Goal: Task Accomplishment & Management: Manage account settings

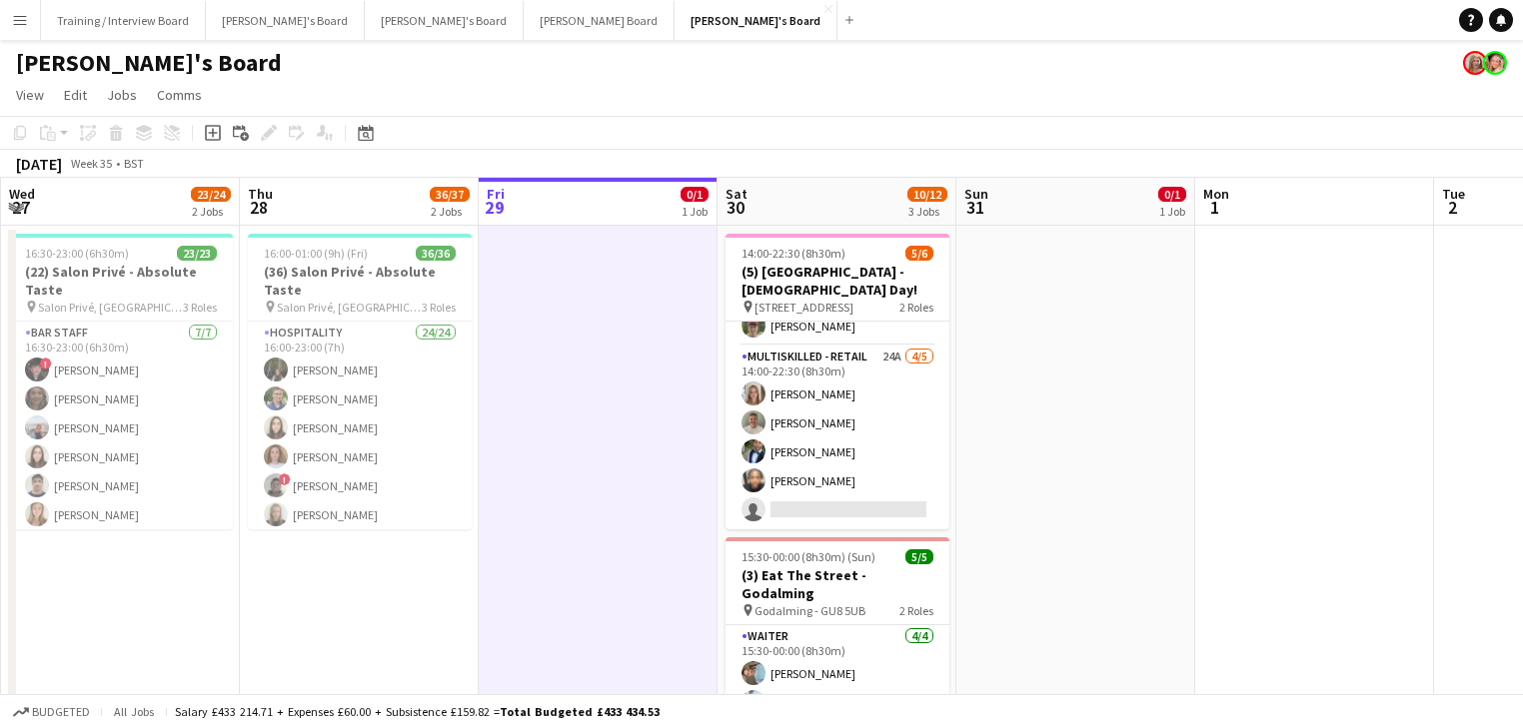
scroll to position [0, 745]
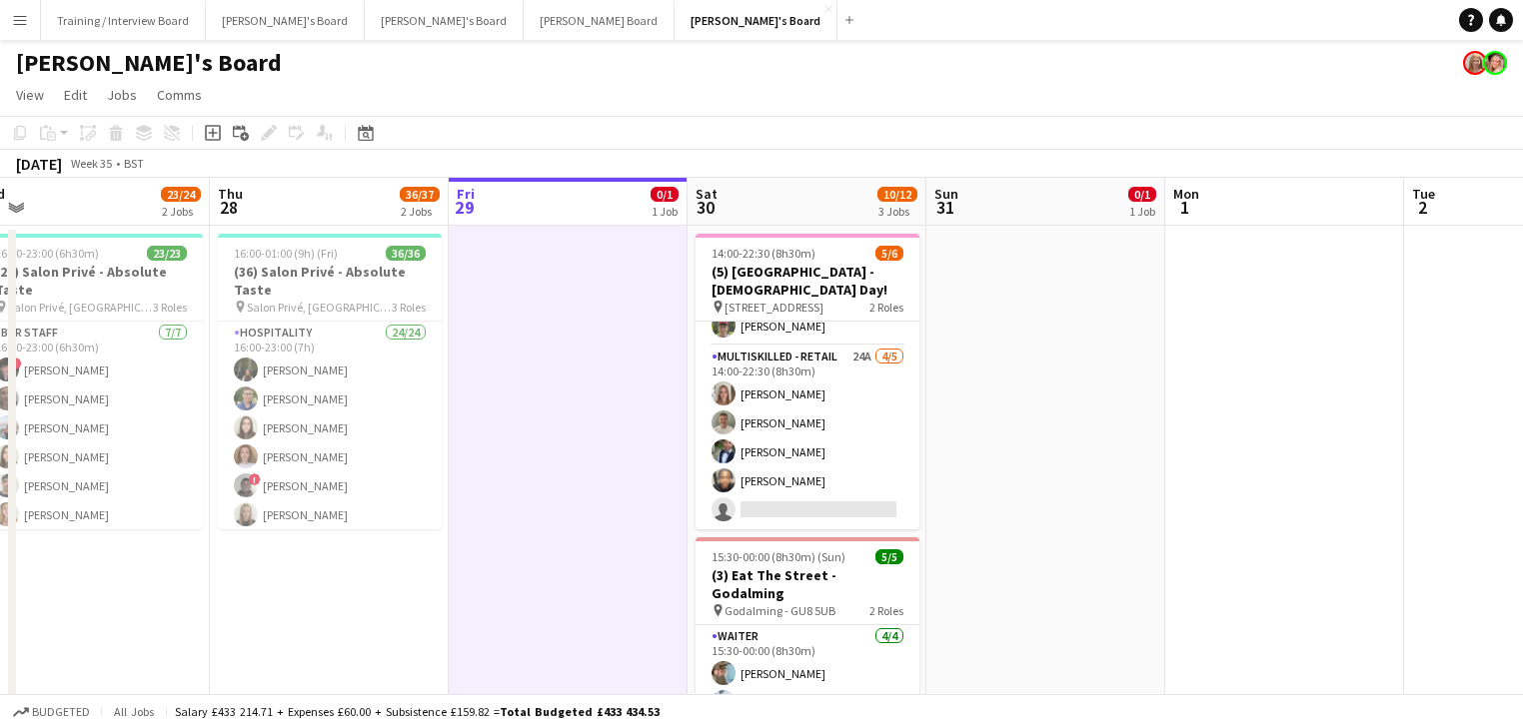
drag, startPoint x: 1133, startPoint y: 560, endPoint x: 1103, endPoint y: 562, distance: 30.0
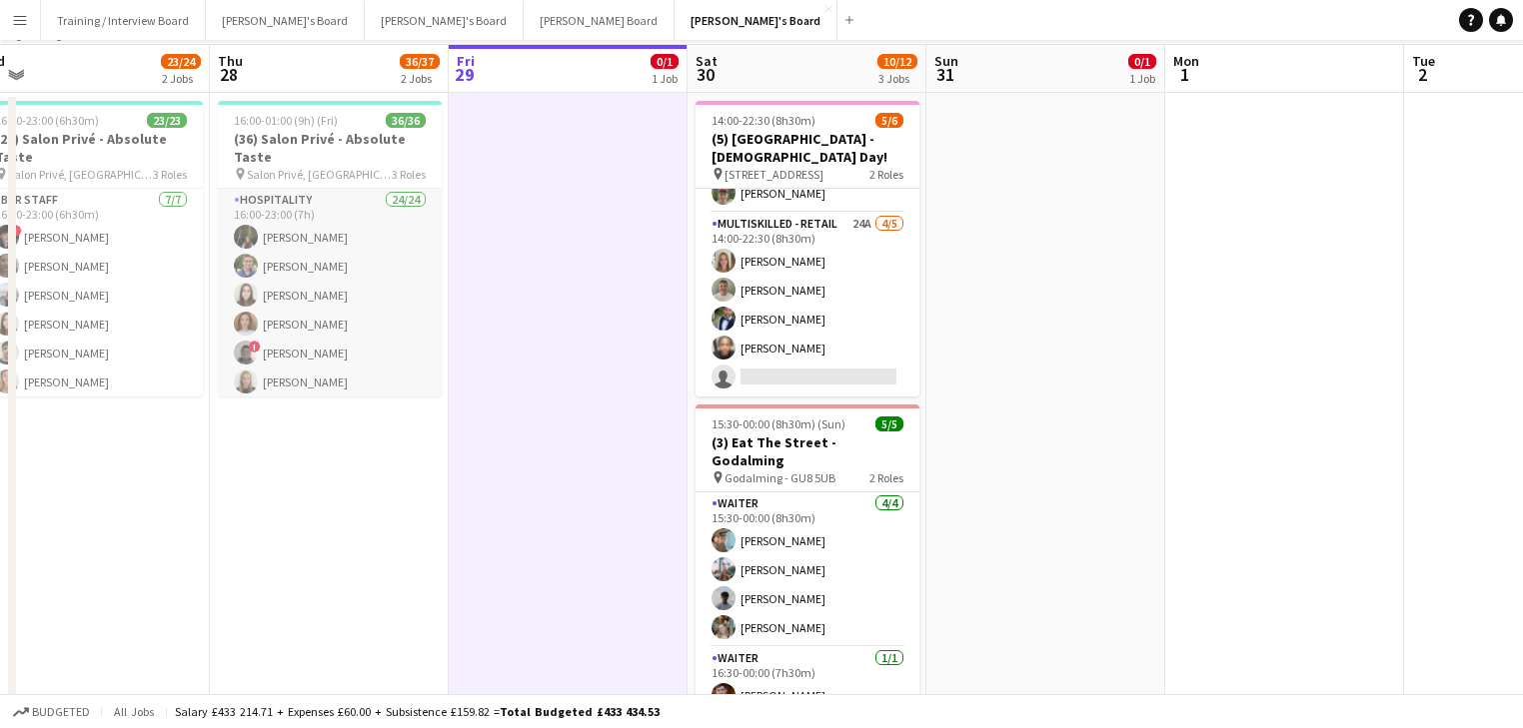
scroll to position [0, 0]
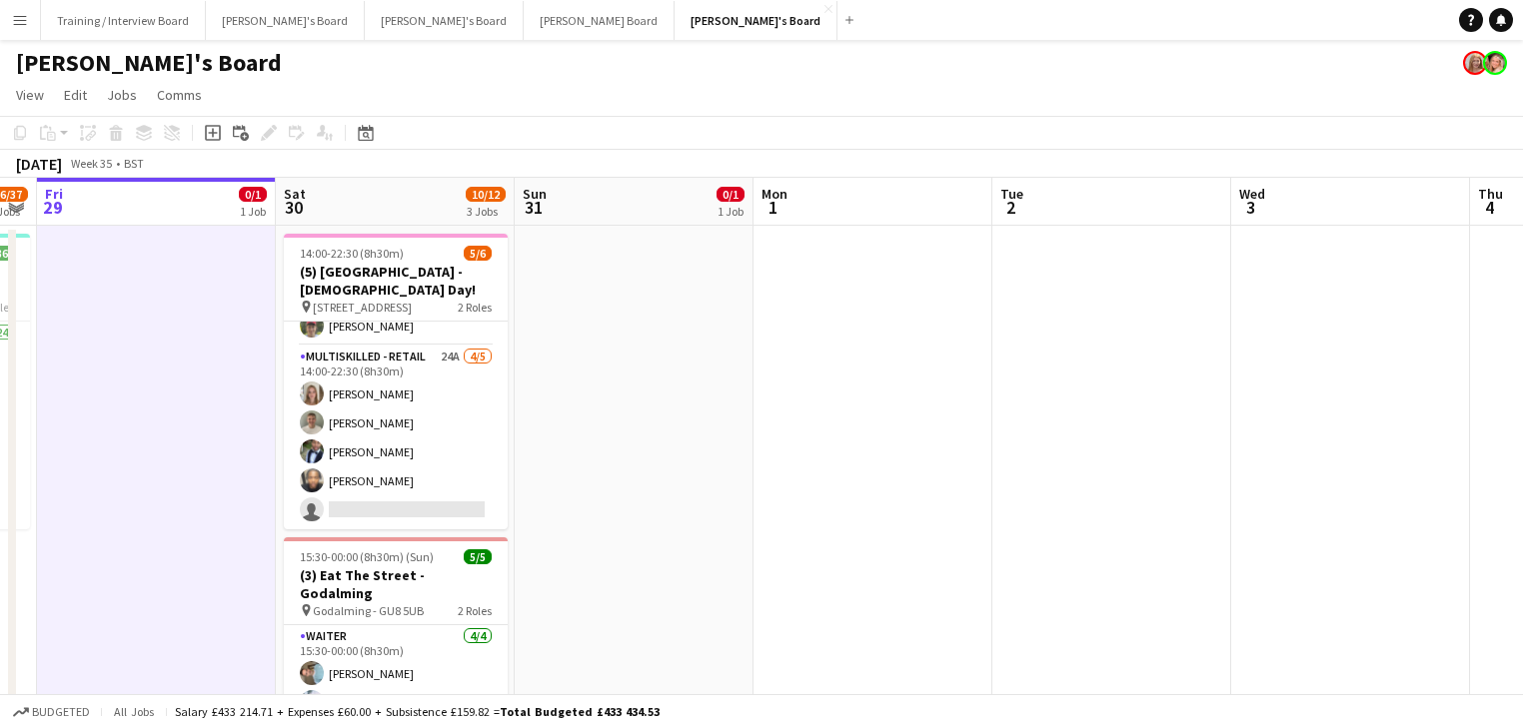
drag, startPoint x: 1054, startPoint y: 446, endPoint x: 414, endPoint y: 337, distance: 649.6
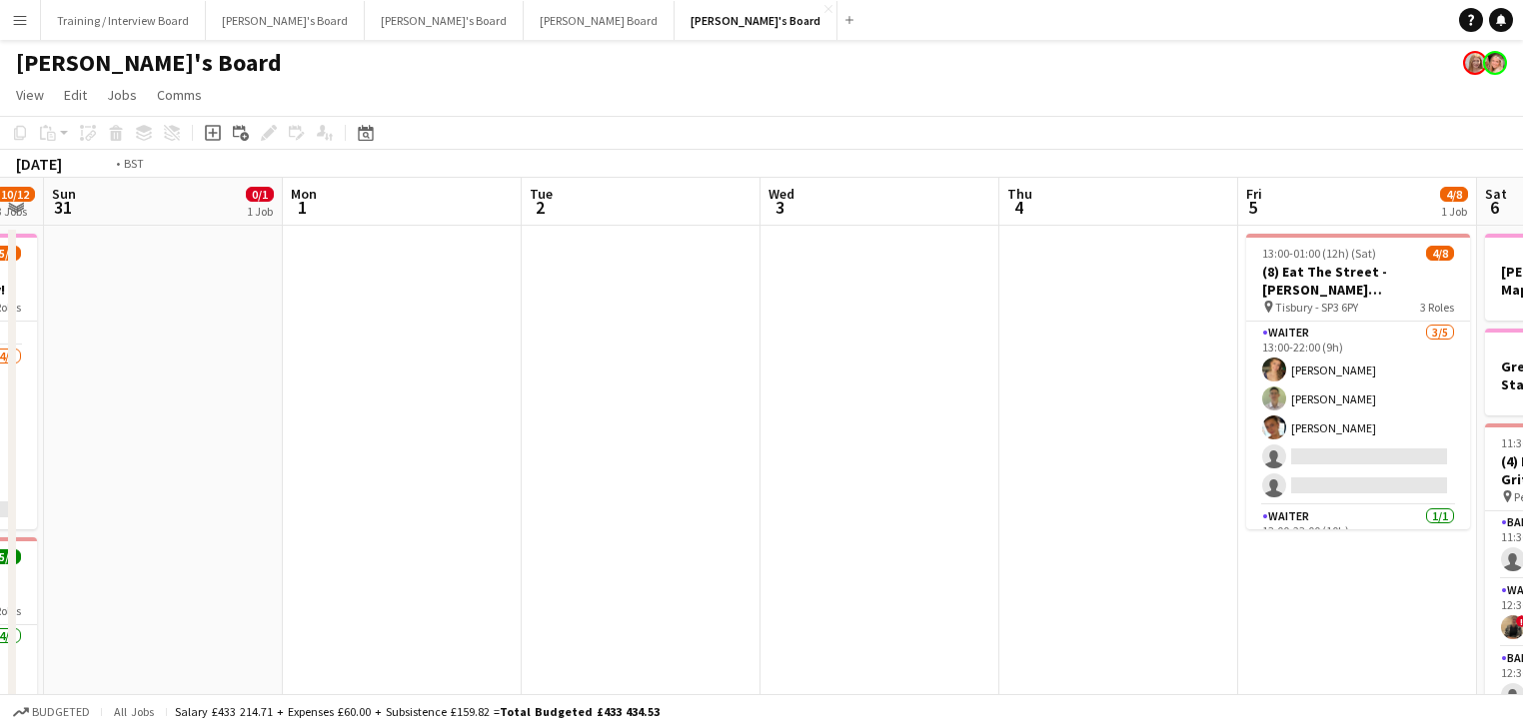
drag, startPoint x: 855, startPoint y: 427, endPoint x: 423, endPoint y: 404, distance: 433.2
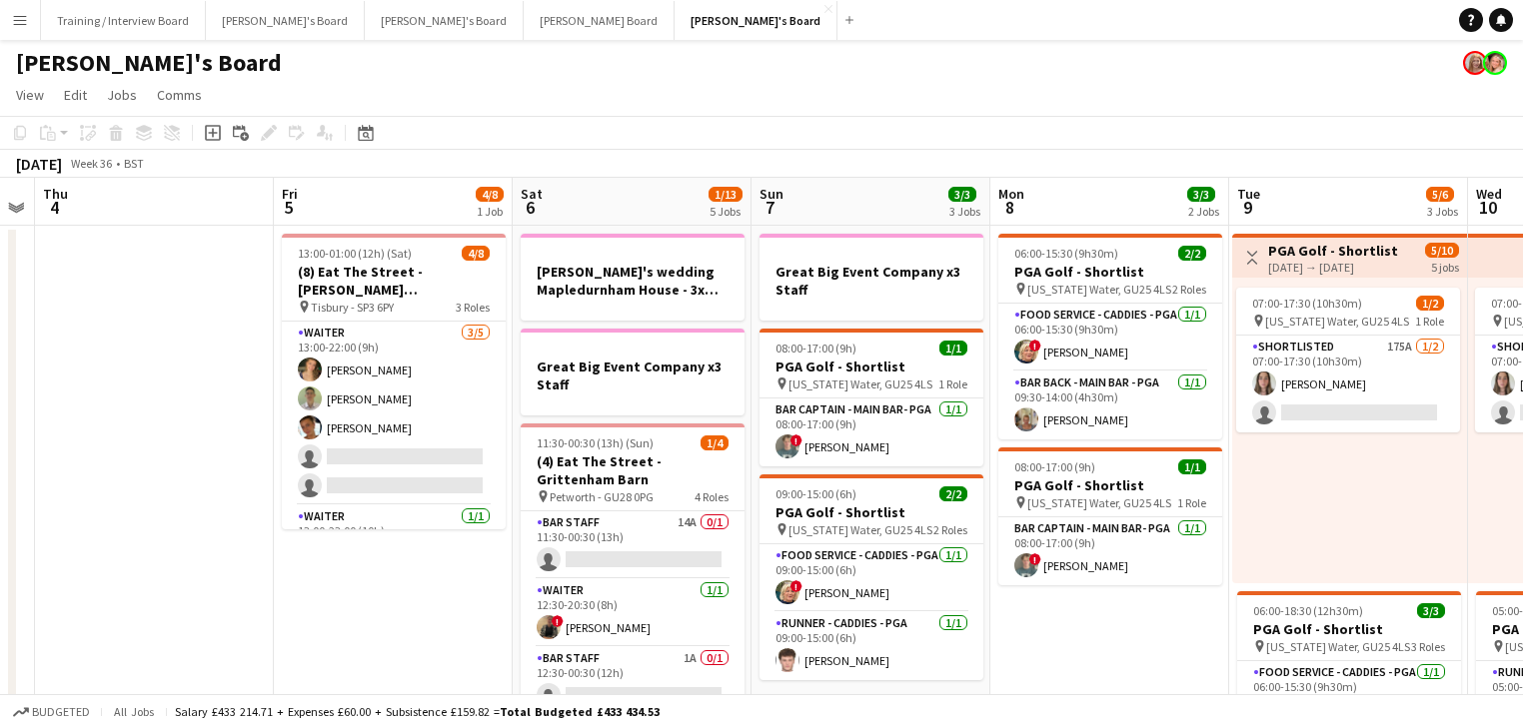
scroll to position [0, 680]
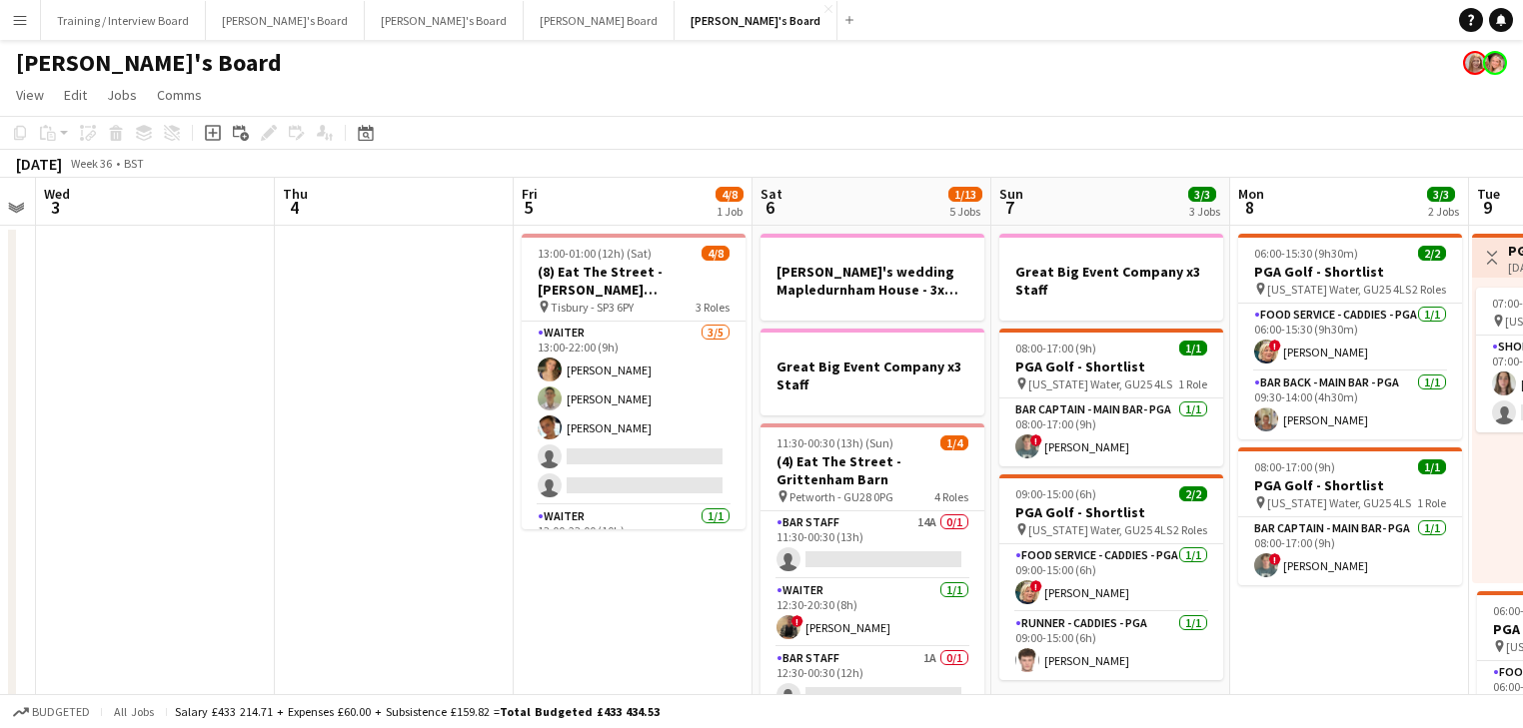
drag, startPoint x: 454, startPoint y: 396, endPoint x: 216, endPoint y: 384, distance: 238.1
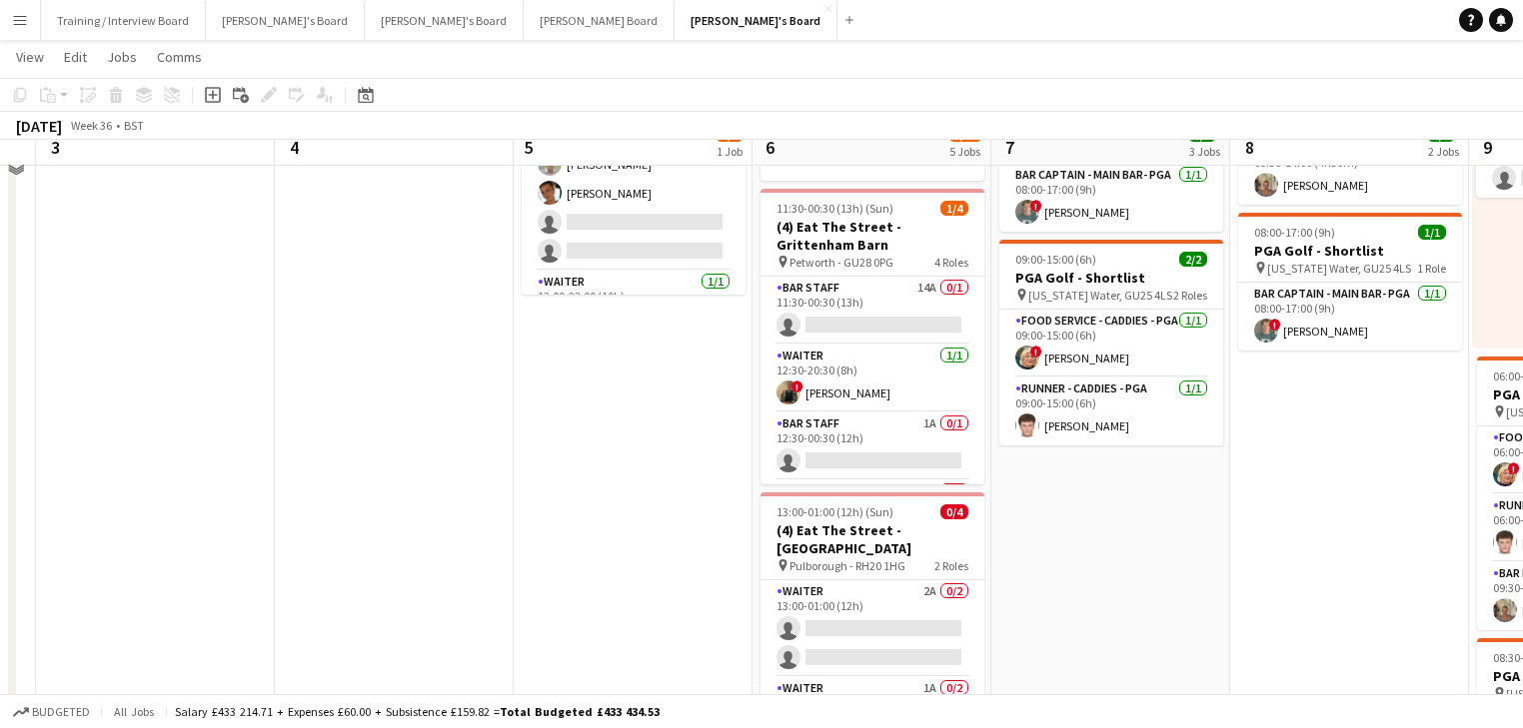
scroll to position [160, 0]
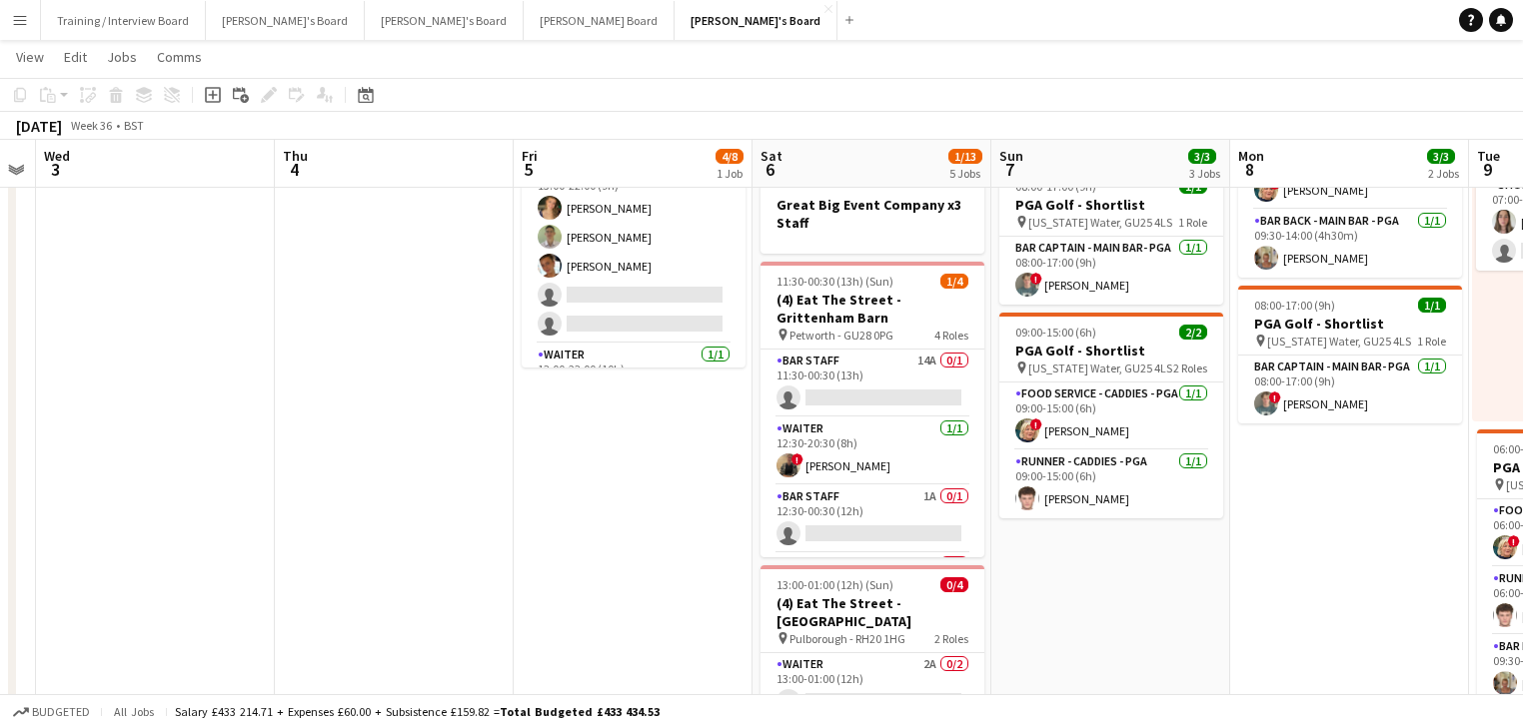
drag, startPoint x: 327, startPoint y: 531, endPoint x: 805, endPoint y: 494, distance: 480.0
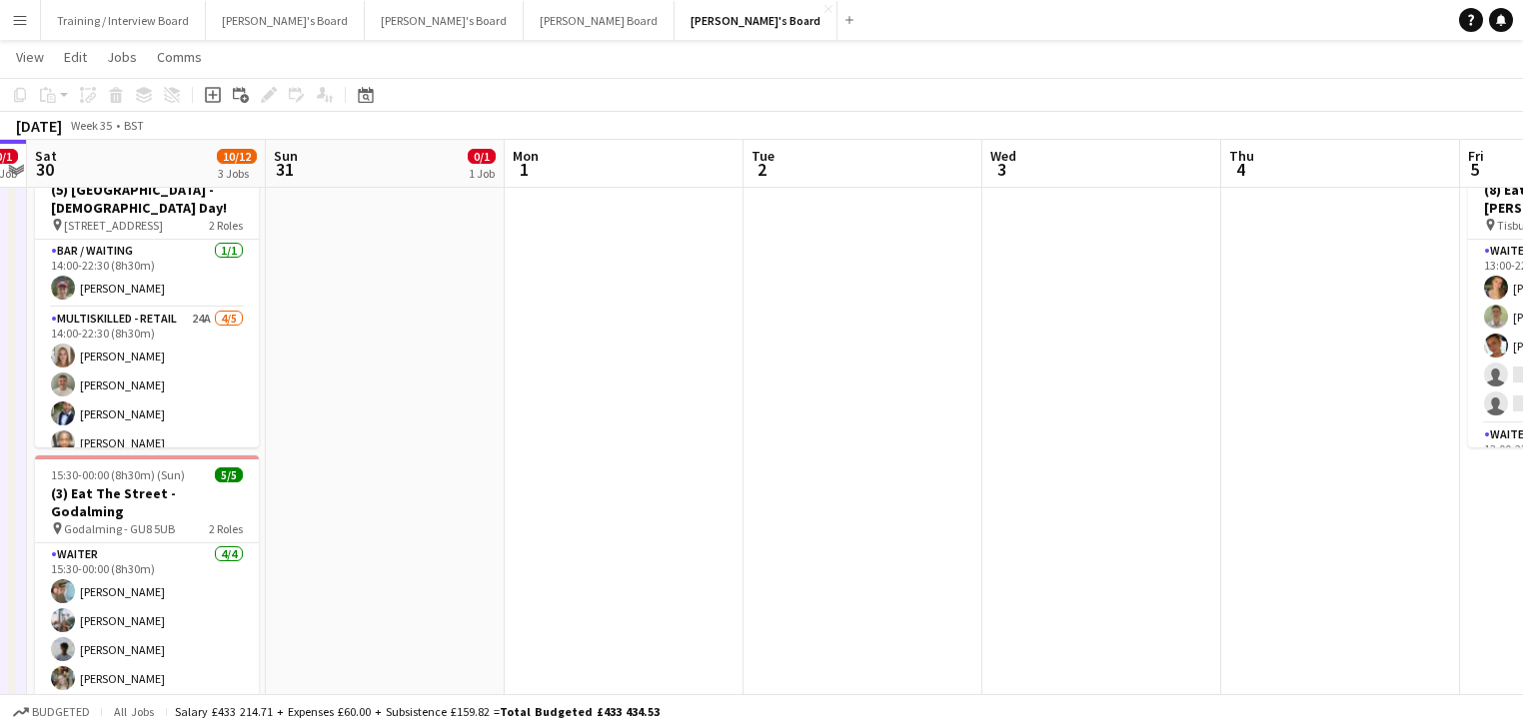
scroll to position [0, 450]
drag, startPoint x: 807, startPoint y: 510, endPoint x: 1031, endPoint y: 470, distance: 227.3
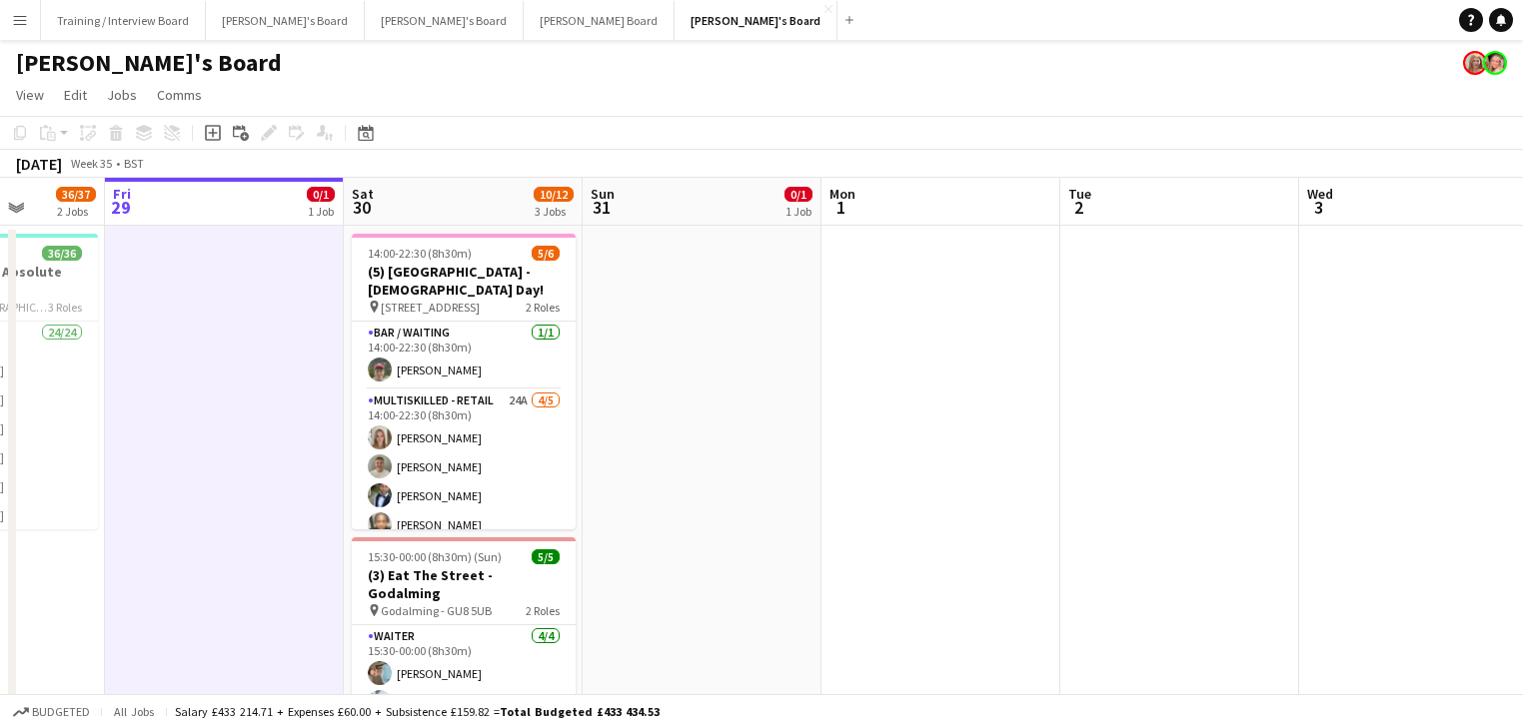
scroll to position [0, 703]
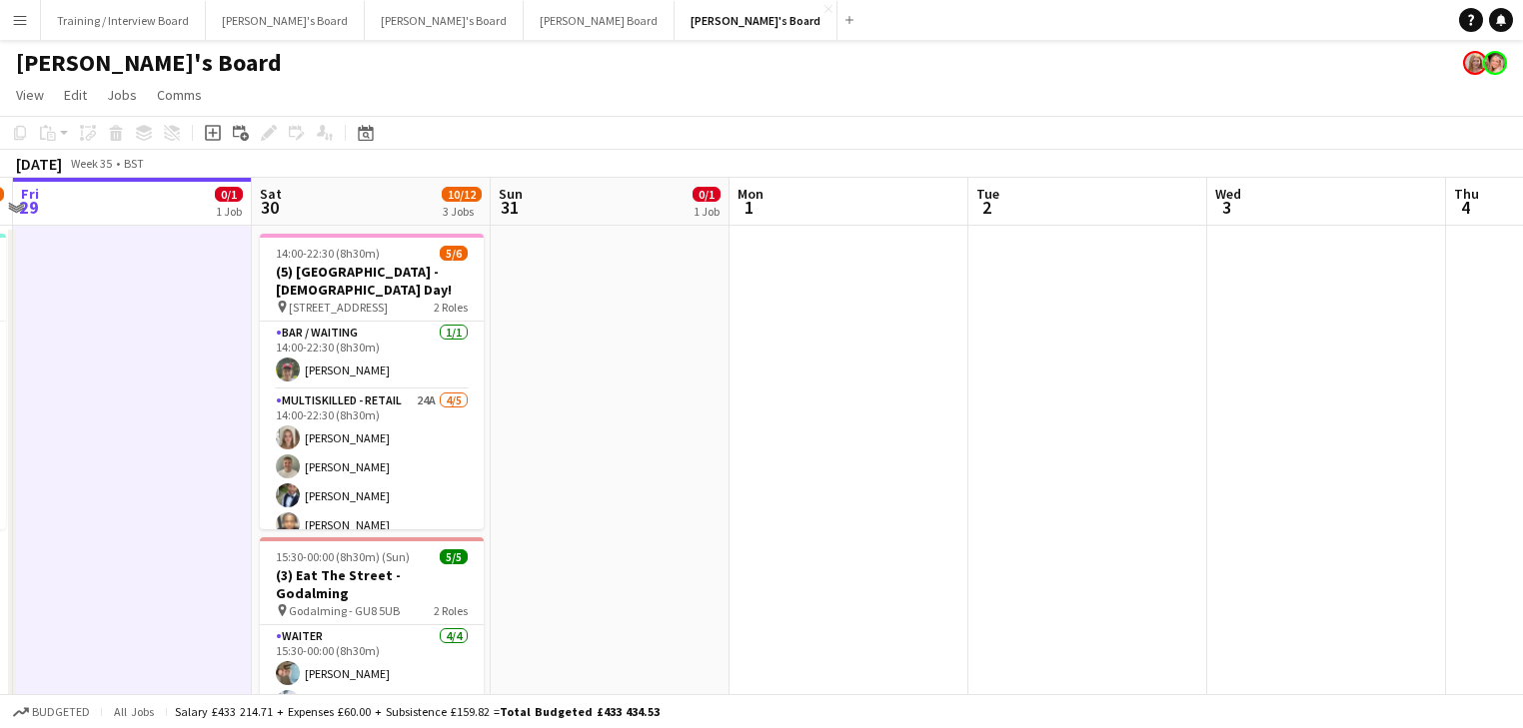
drag, startPoint x: 636, startPoint y: 511, endPoint x: 860, endPoint y: 425, distance: 240.1
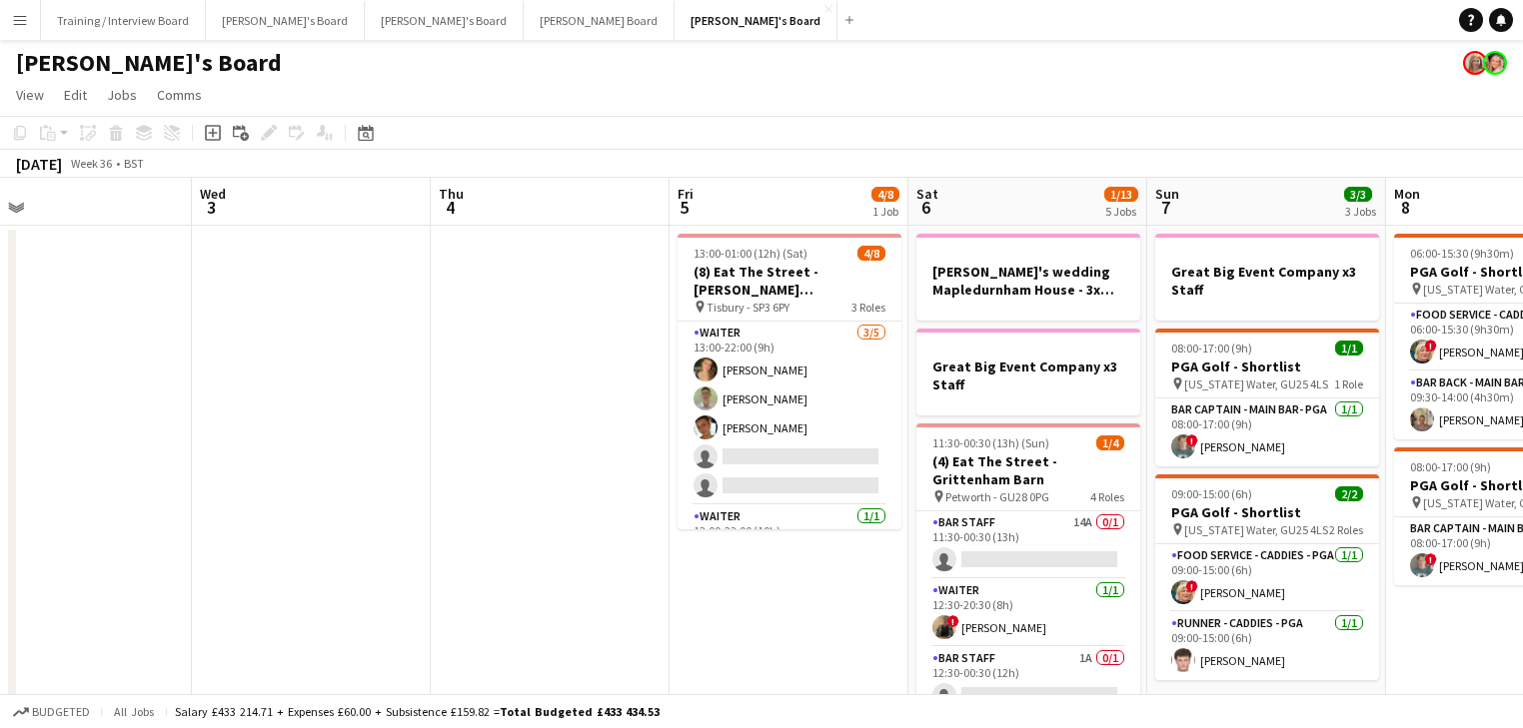
scroll to position [0, 834]
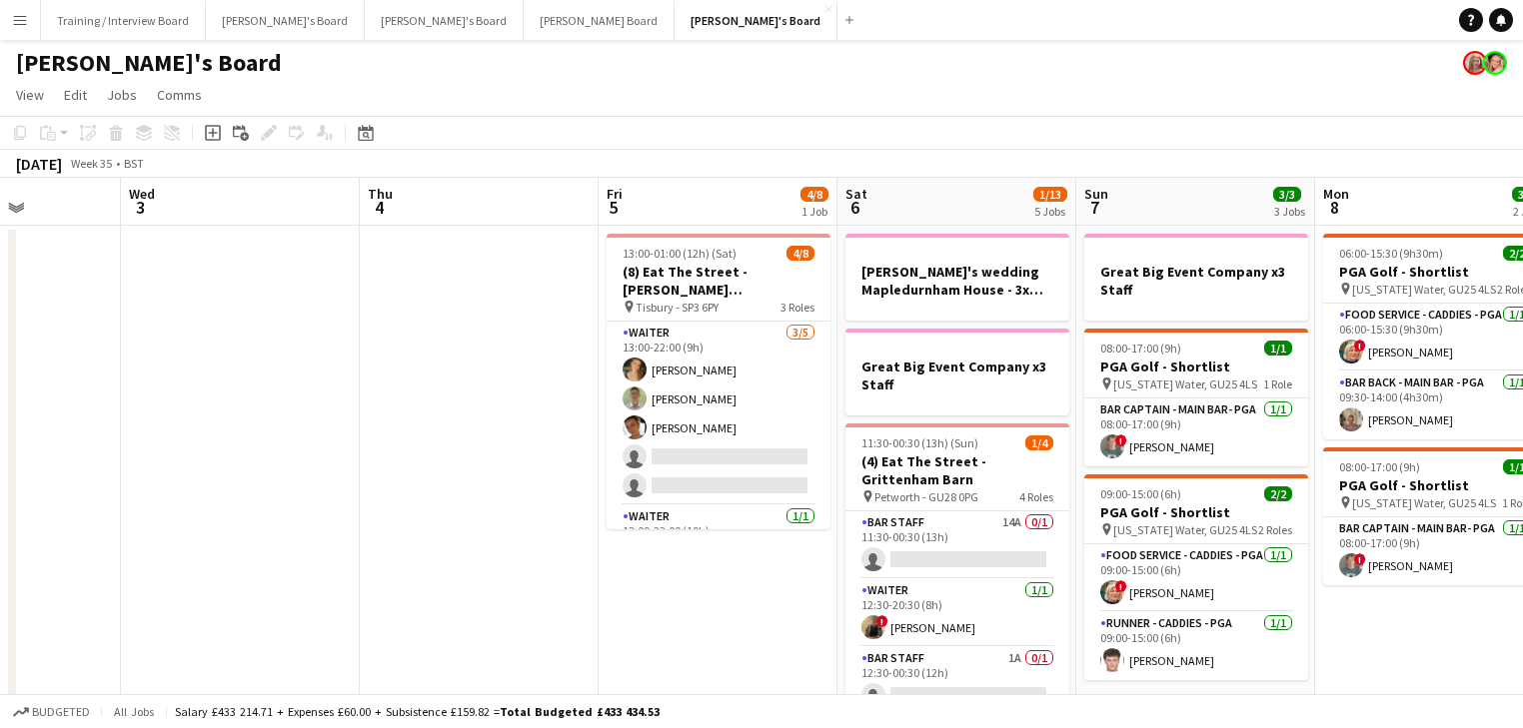
drag, startPoint x: 1405, startPoint y: 506, endPoint x: 354, endPoint y: 444, distance: 1052.8
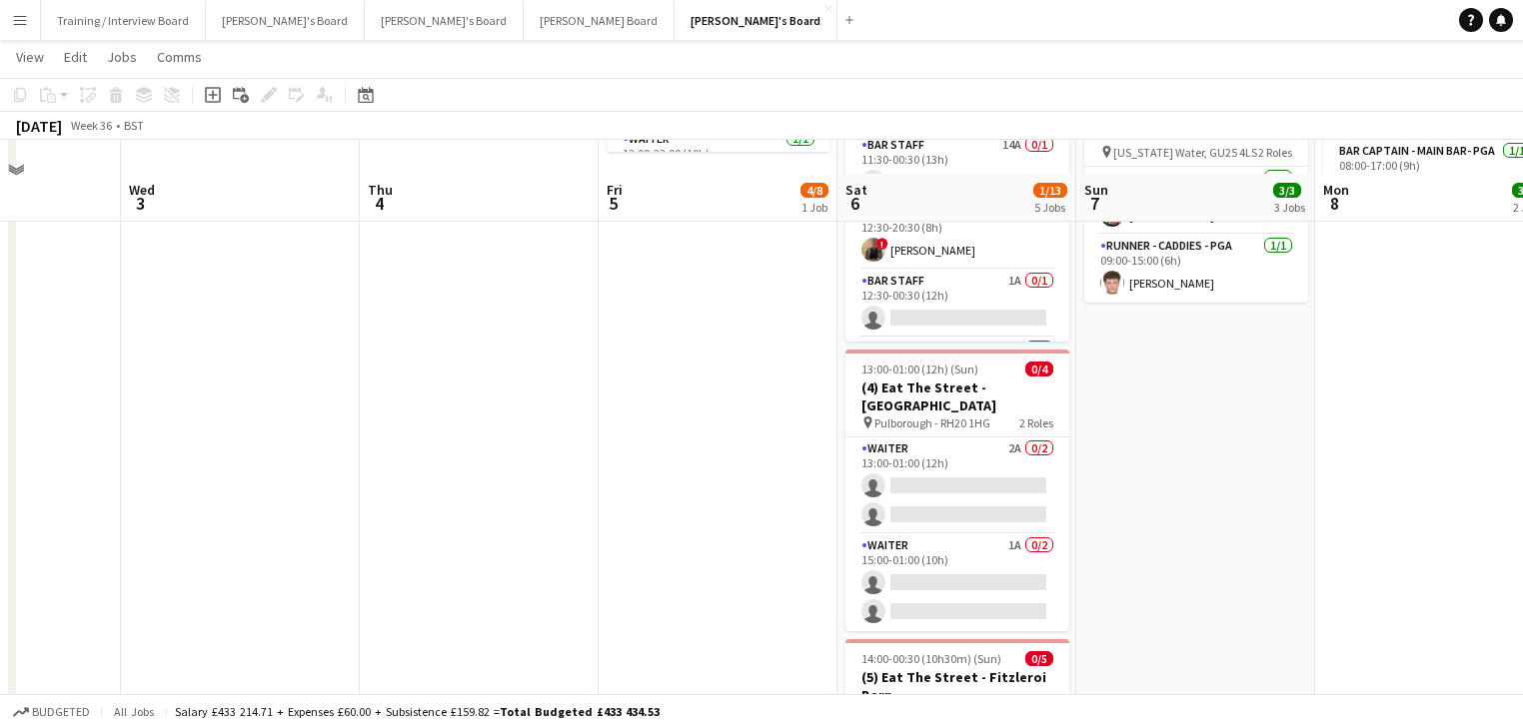
scroll to position [320, 0]
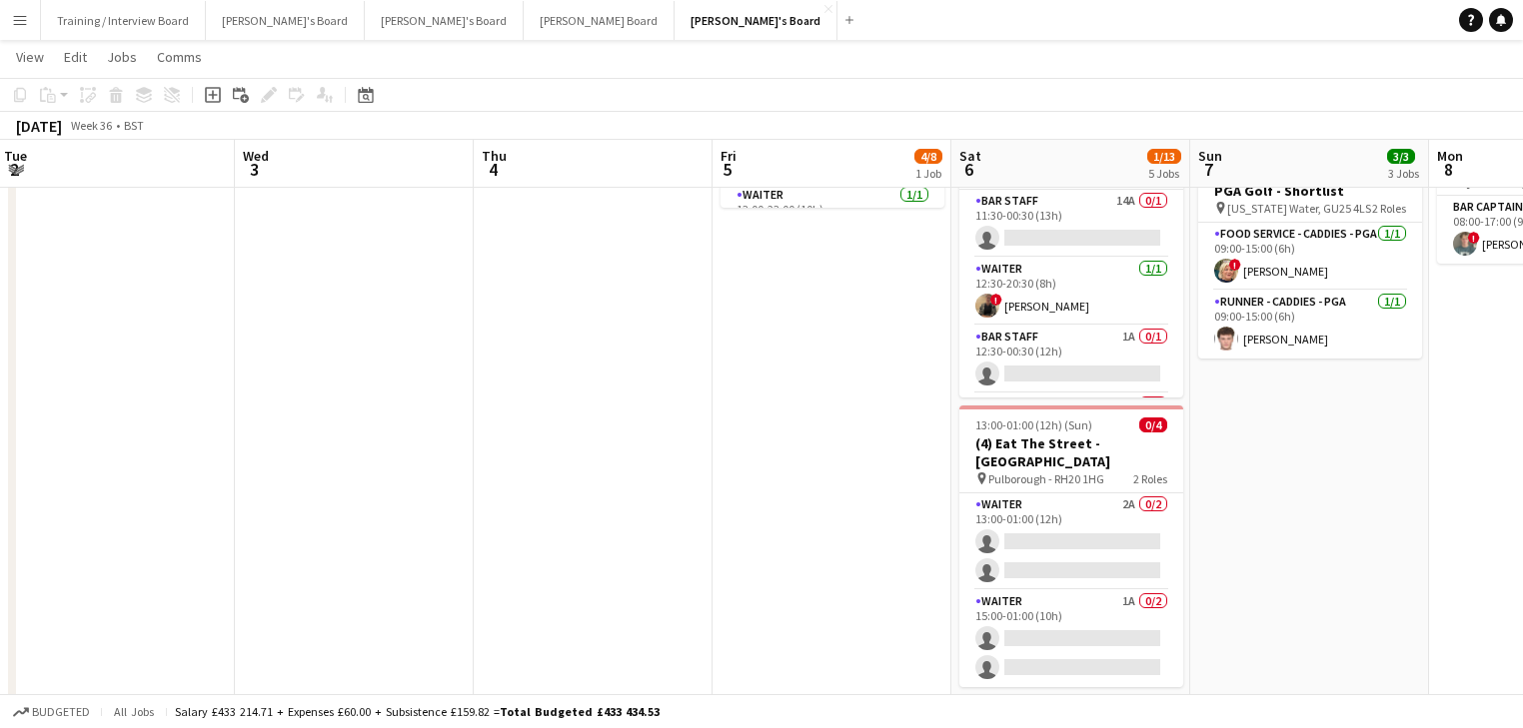
drag, startPoint x: 1375, startPoint y: 579, endPoint x: 1248, endPoint y: 599, distance: 128.4
click at [1249, 600] on app-calendar-viewport "Sat 30 10/12 3 Jobs Sun 31 0/1 1 Job Mon 1 Tue 2 Wed 3 Thu 4 Fri 5 4/8 1 Job Sa…" at bounding box center [761, 661] width 1523 height 1806
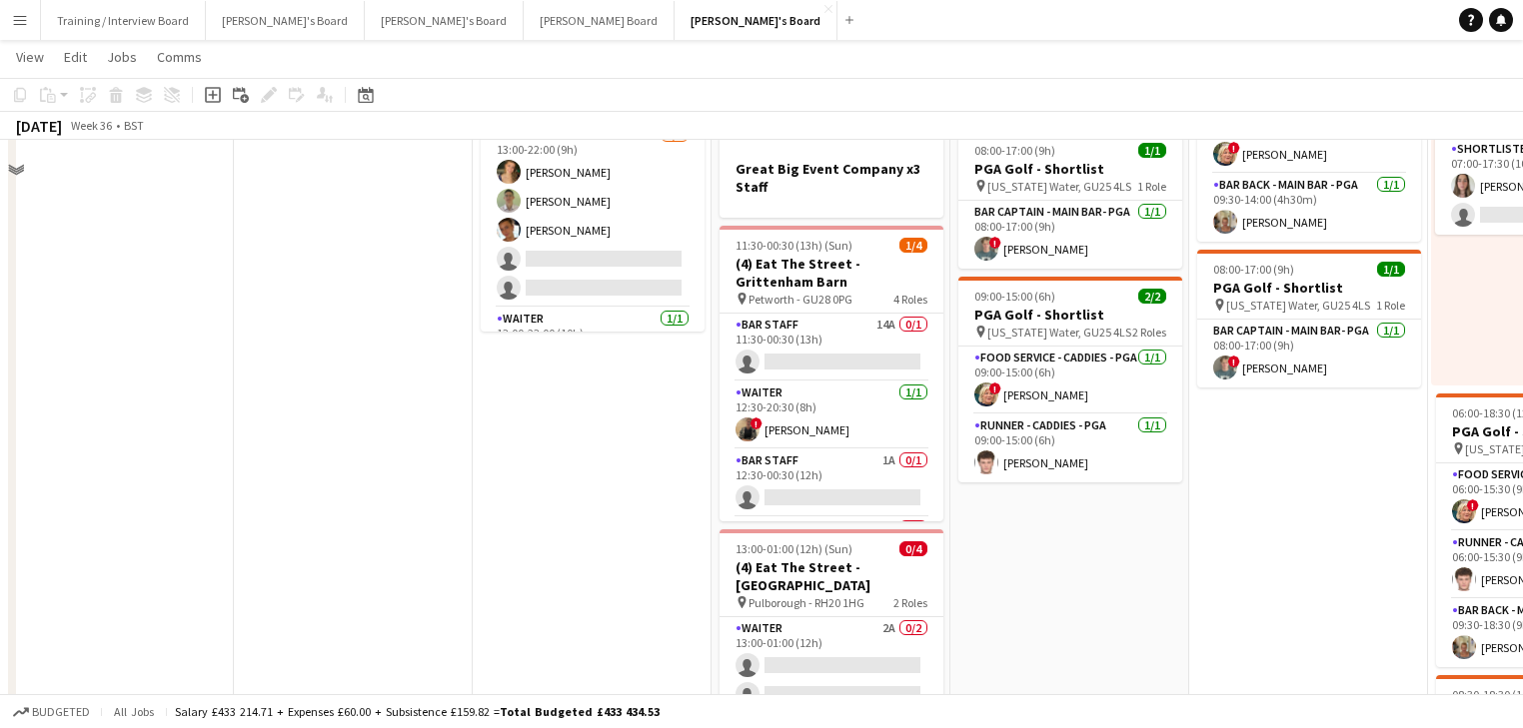
scroll to position [80, 0]
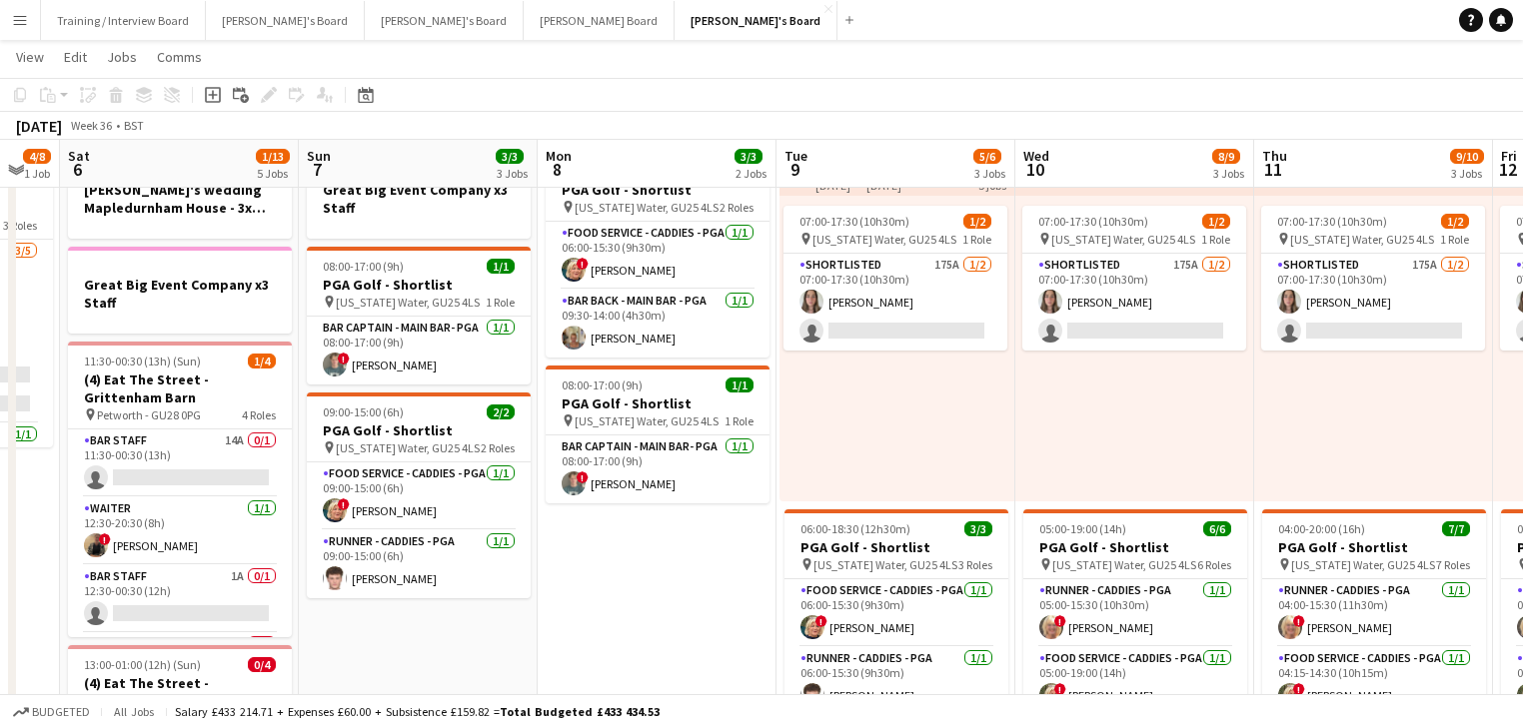
drag, startPoint x: 1259, startPoint y: 599, endPoint x: 1011, endPoint y: 612, distance: 248.1
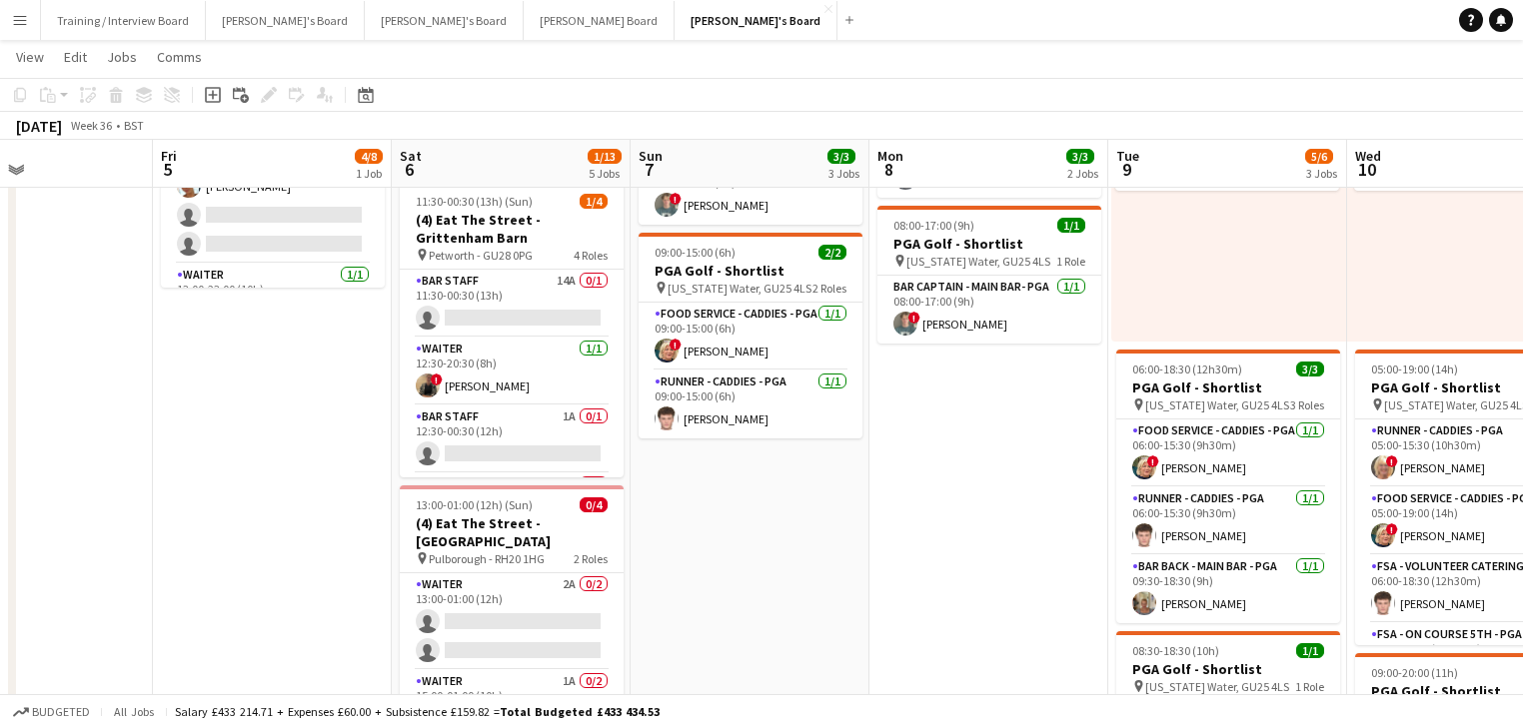
scroll to position [0, 575]
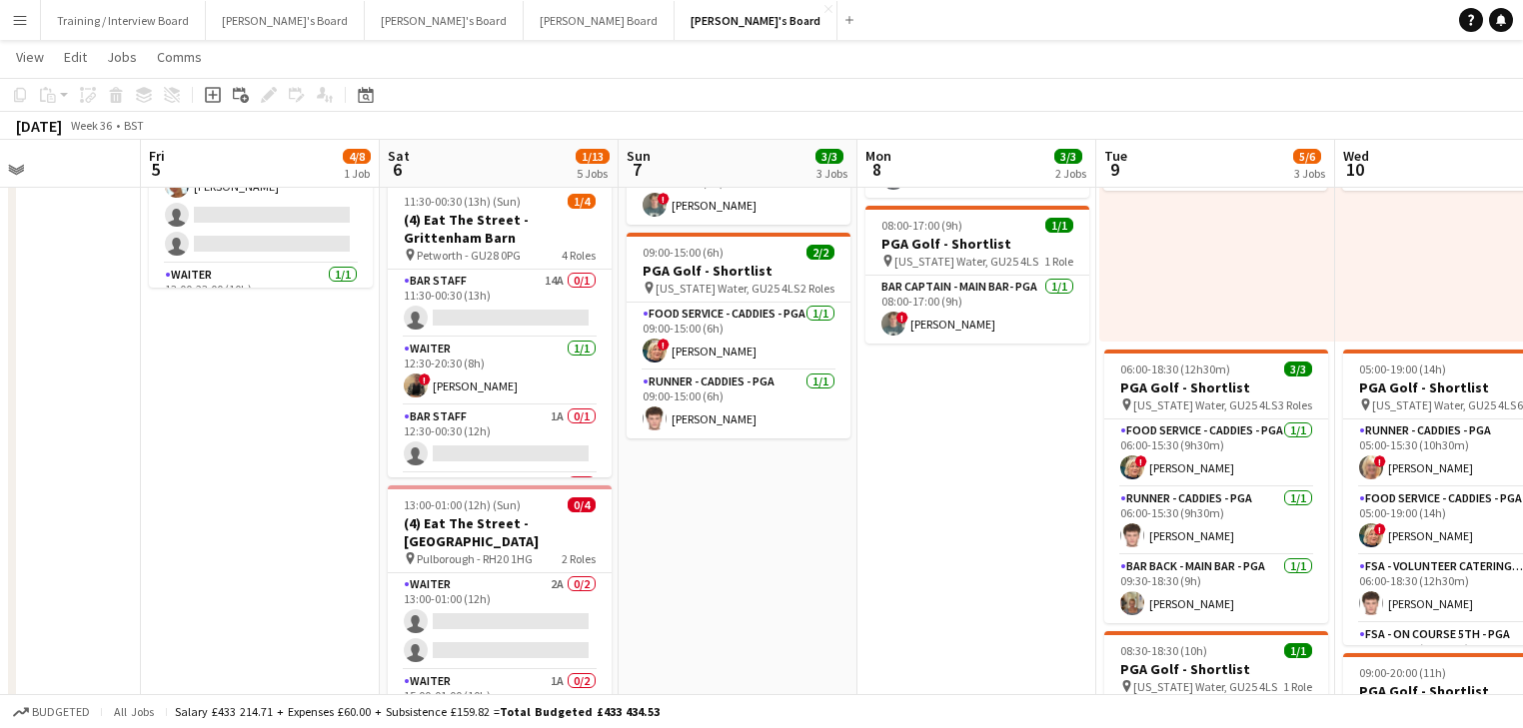
drag, startPoint x: 1124, startPoint y: 611, endPoint x: 1060, endPoint y: 607, distance: 64.1
click at [1060, 607] on app-calendar-viewport "Tue 2 Wed 3 Thu 4 Fri 5 4/8 1 Job Sat 6 1/13 5 Jobs Sun 7 3/3 3 Jobs Mon 8 3/3 …" at bounding box center [761, 741] width 1523 height 1806
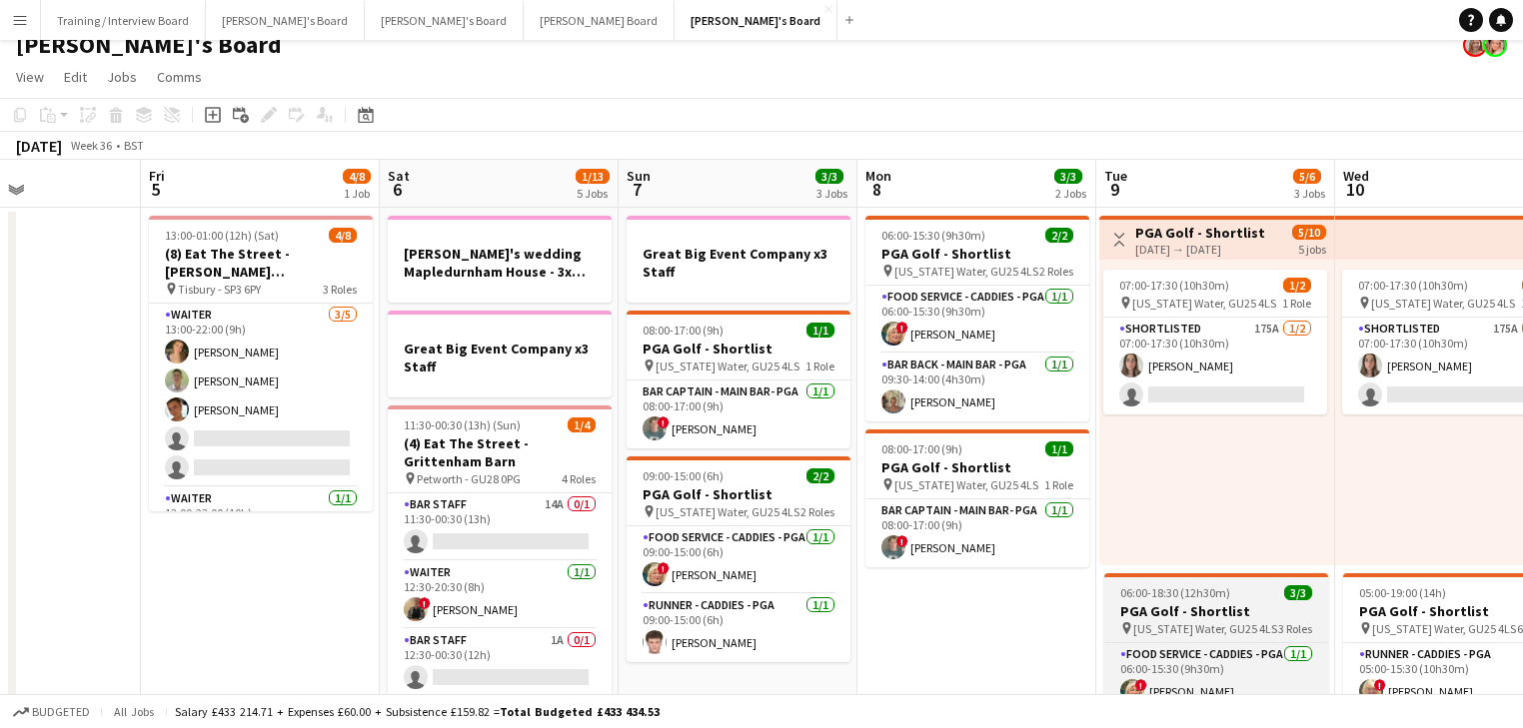
scroll to position [0, 0]
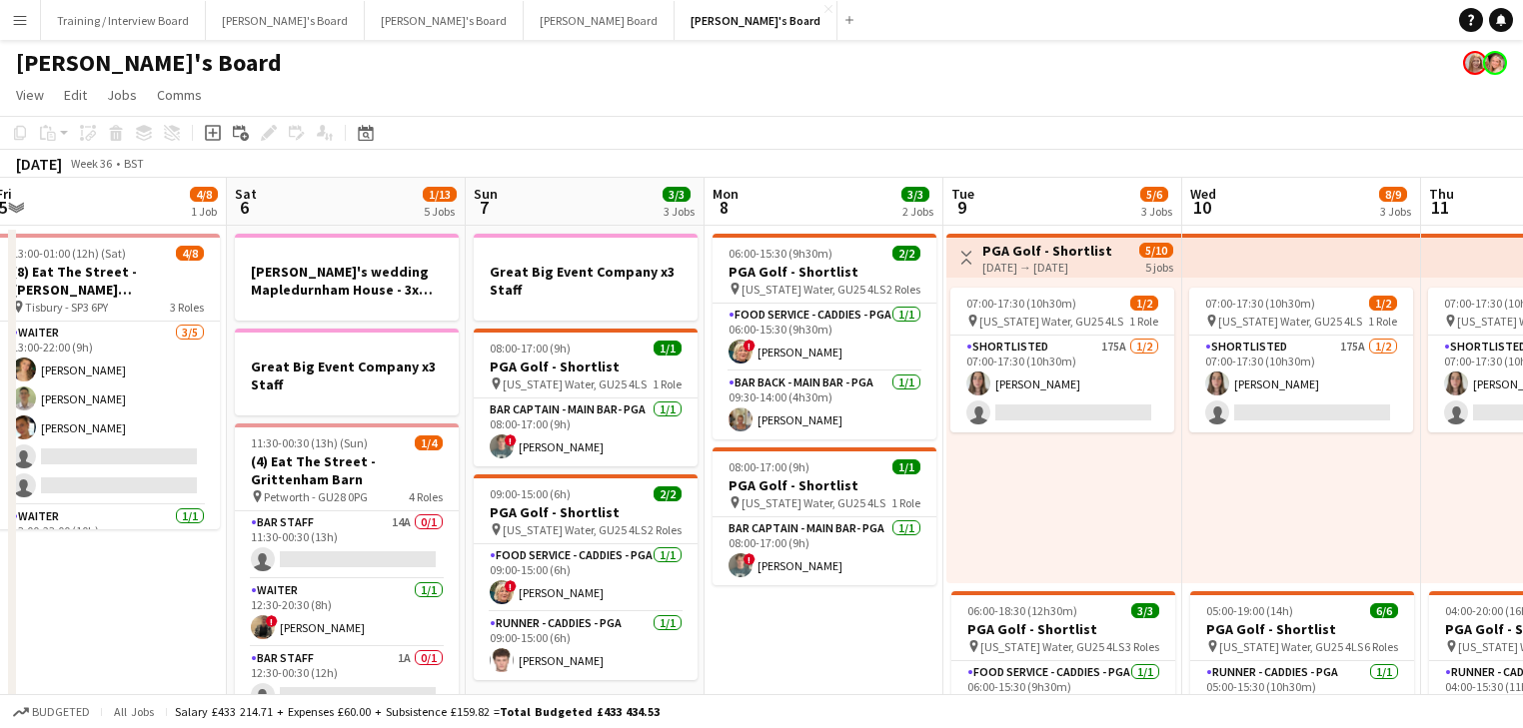
drag, startPoint x: 1055, startPoint y: 571, endPoint x: 1042, endPoint y: 571, distance: 13.0
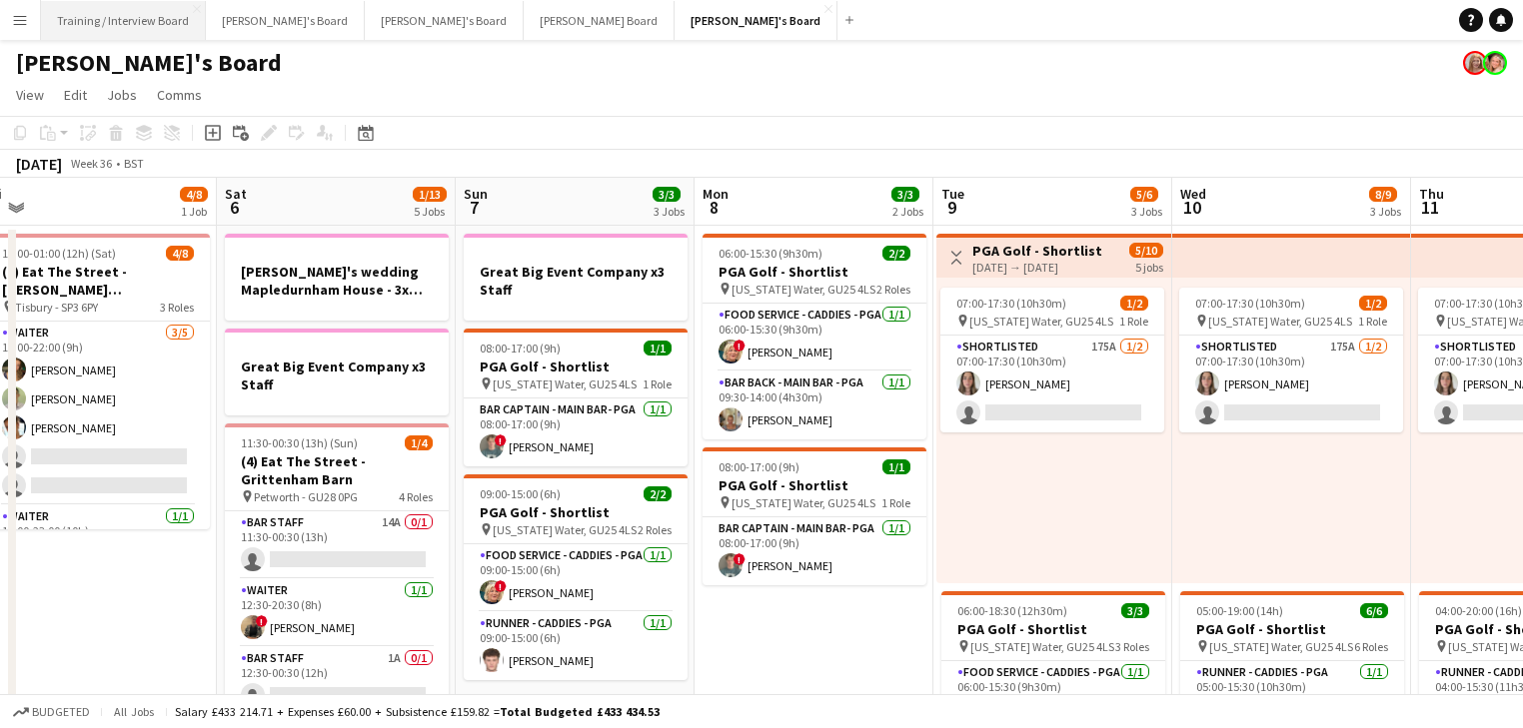
click at [103, 29] on button "Training / Interview Board Close" at bounding box center [123, 20] width 165 height 39
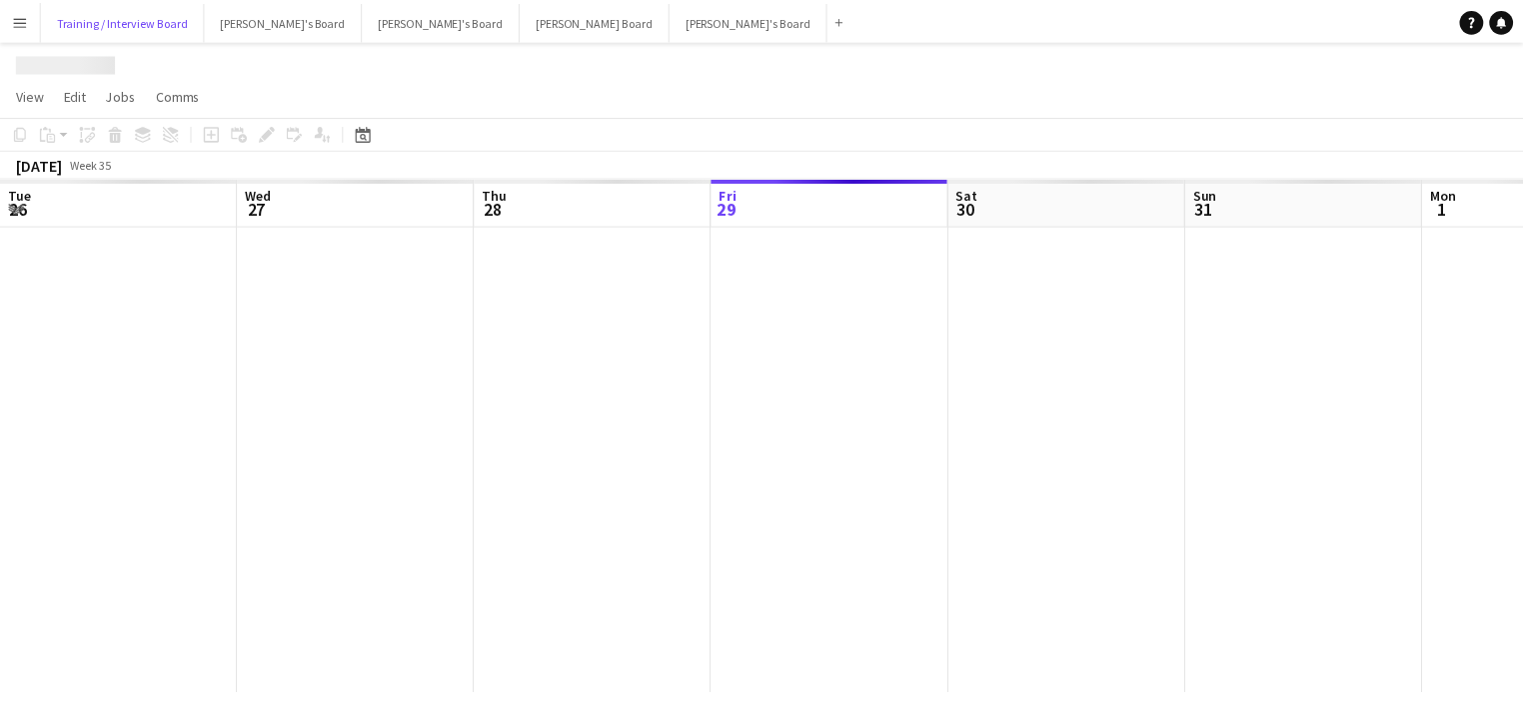
scroll to position [0, 478]
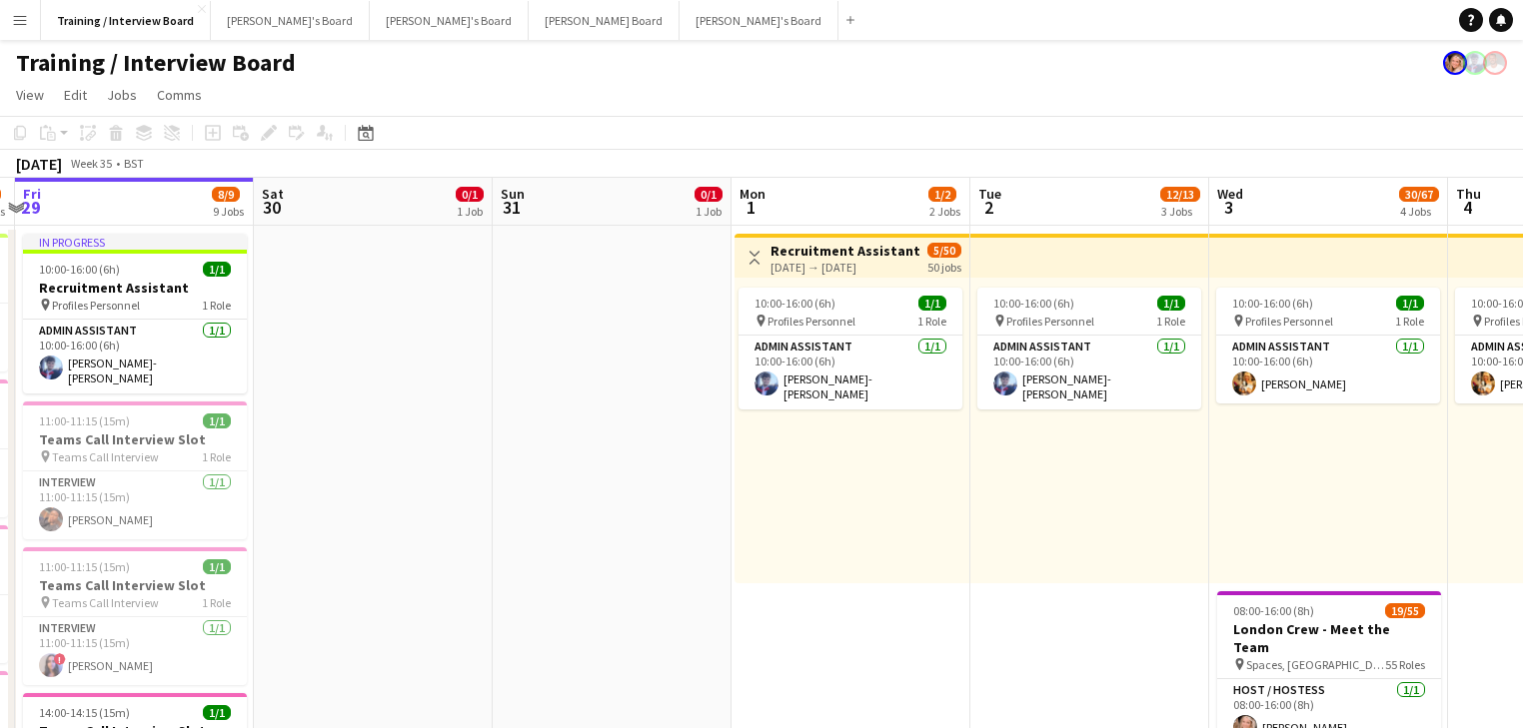
scroll to position [0, 636]
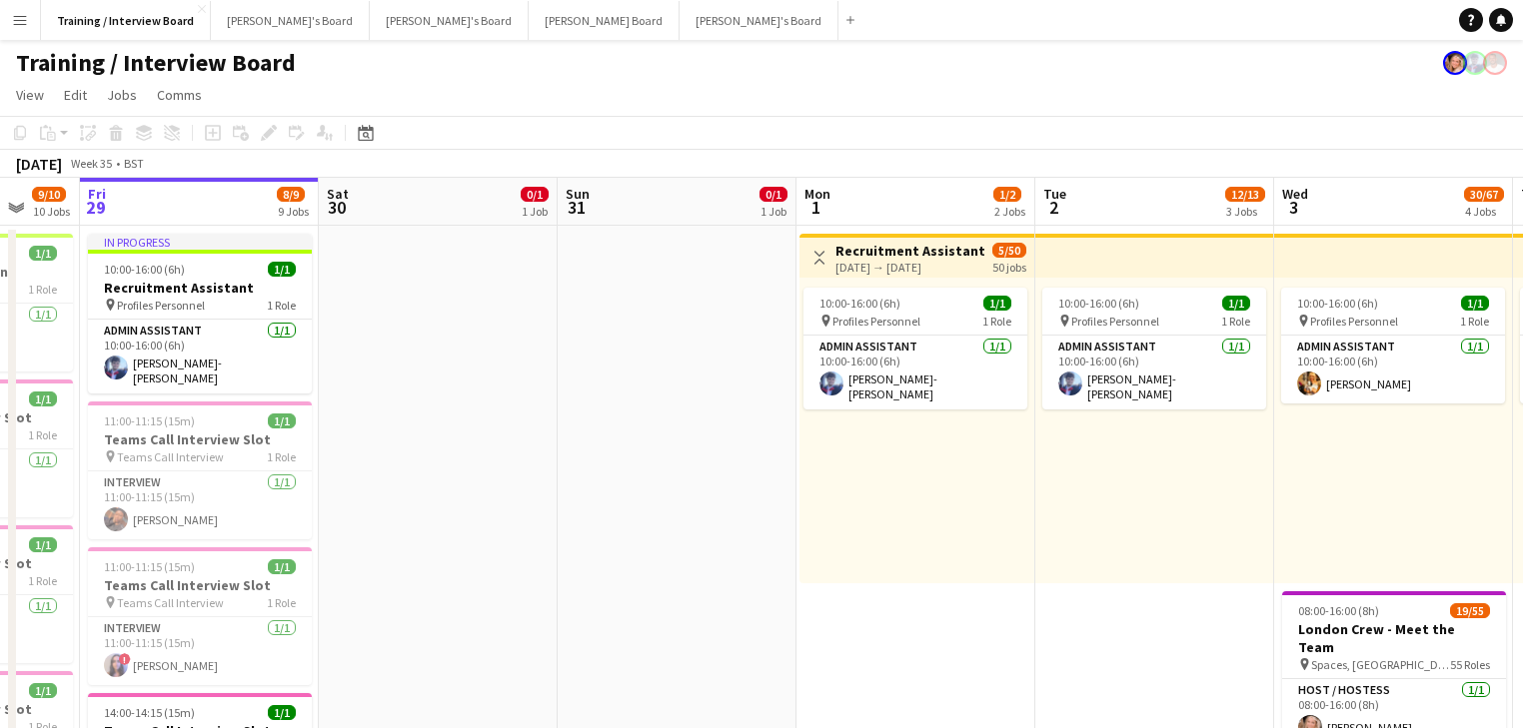
drag, startPoint x: 576, startPoint y: 416, endPoint x: 641, endPoint y: 397, distance: 67.7
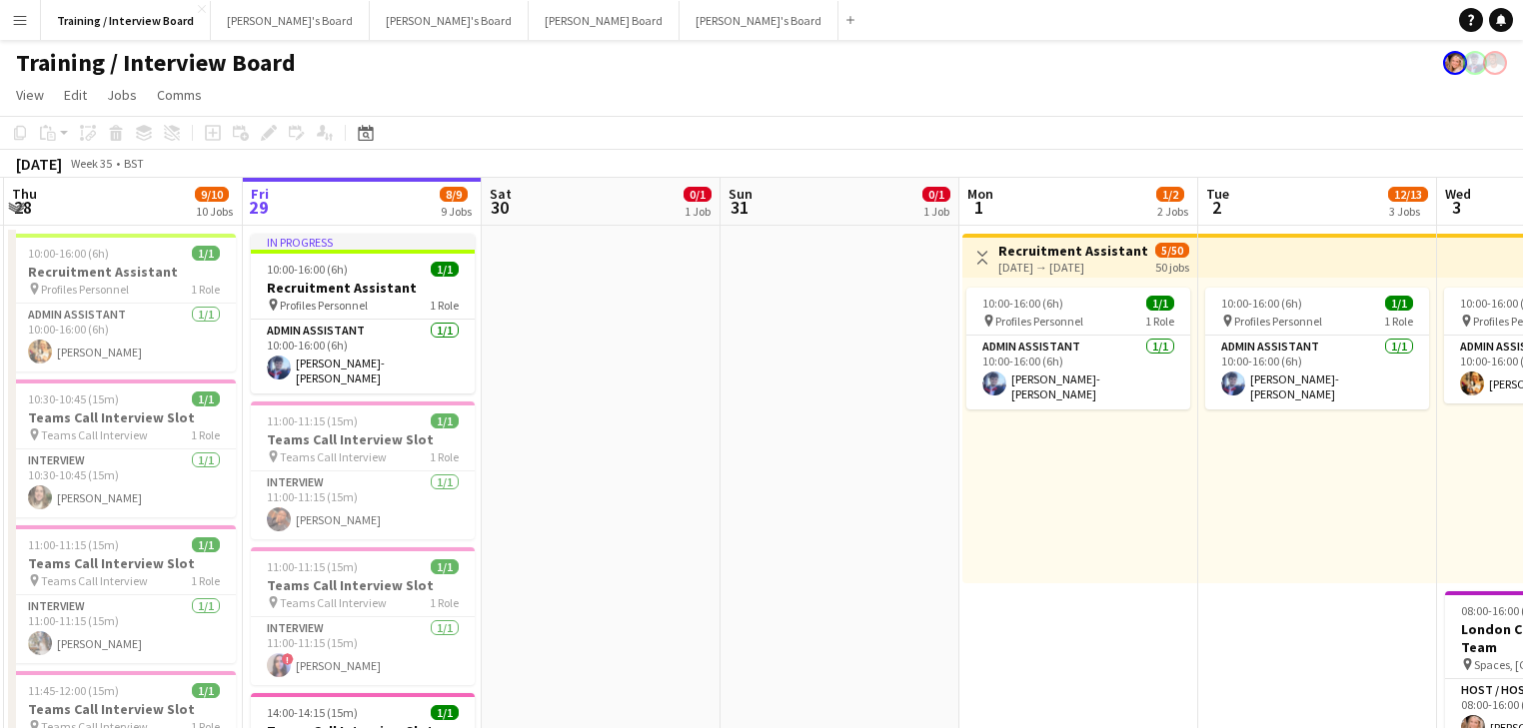
drag, startPoint x: 612, startPoint y: 385, endPoint x: 643, endPoint y: 385, distance: 31.0
click at [10, 16] on button "Menu" at bounding box center [20, 20] width 40 height 40
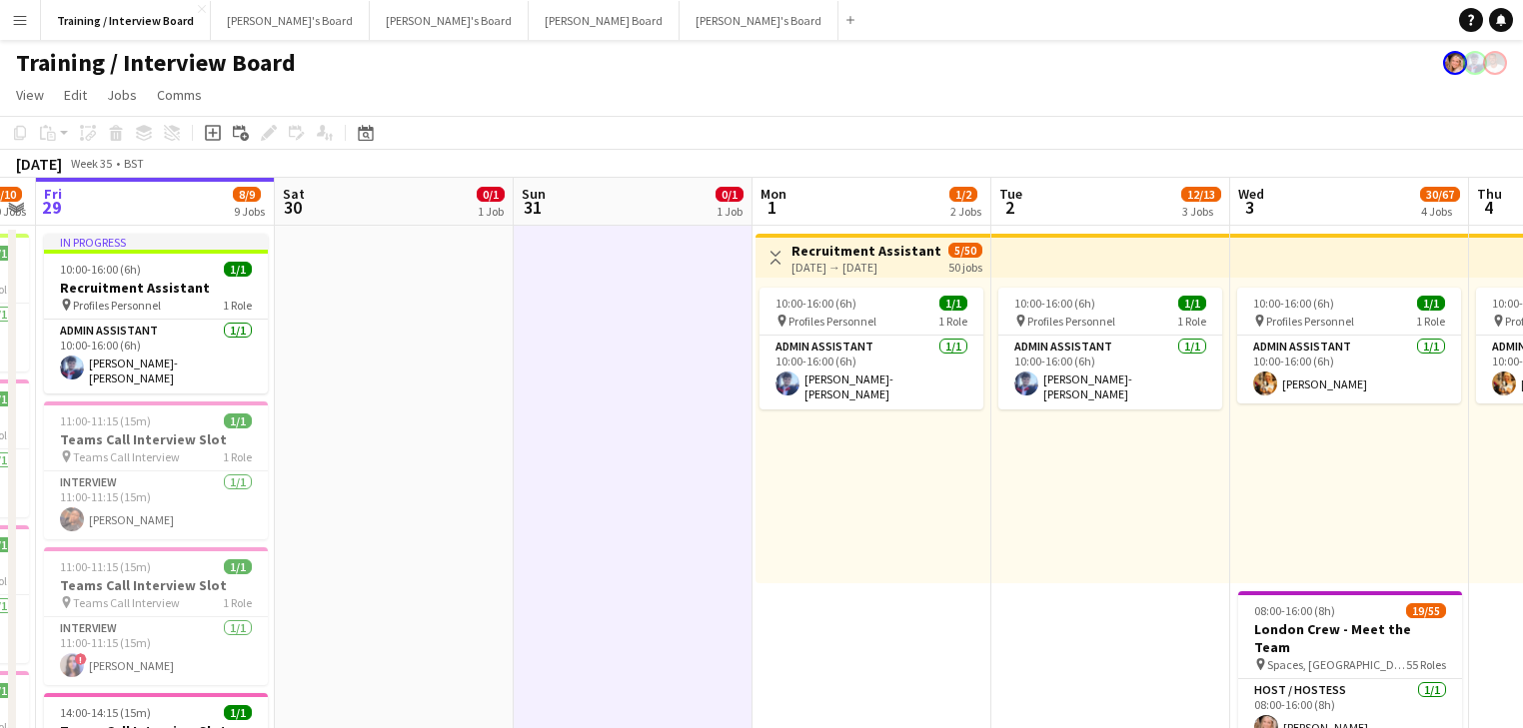
scroll to position [0, 681]
drag, startPoint x: 915, startPoint y: 535, endPoint x: 707, endPoint y: 519, distance: 208.4
drag, startPoint x: 564, startPoint y: 492, endPoint x: 545, endPoint y: 491, distance: 19.0
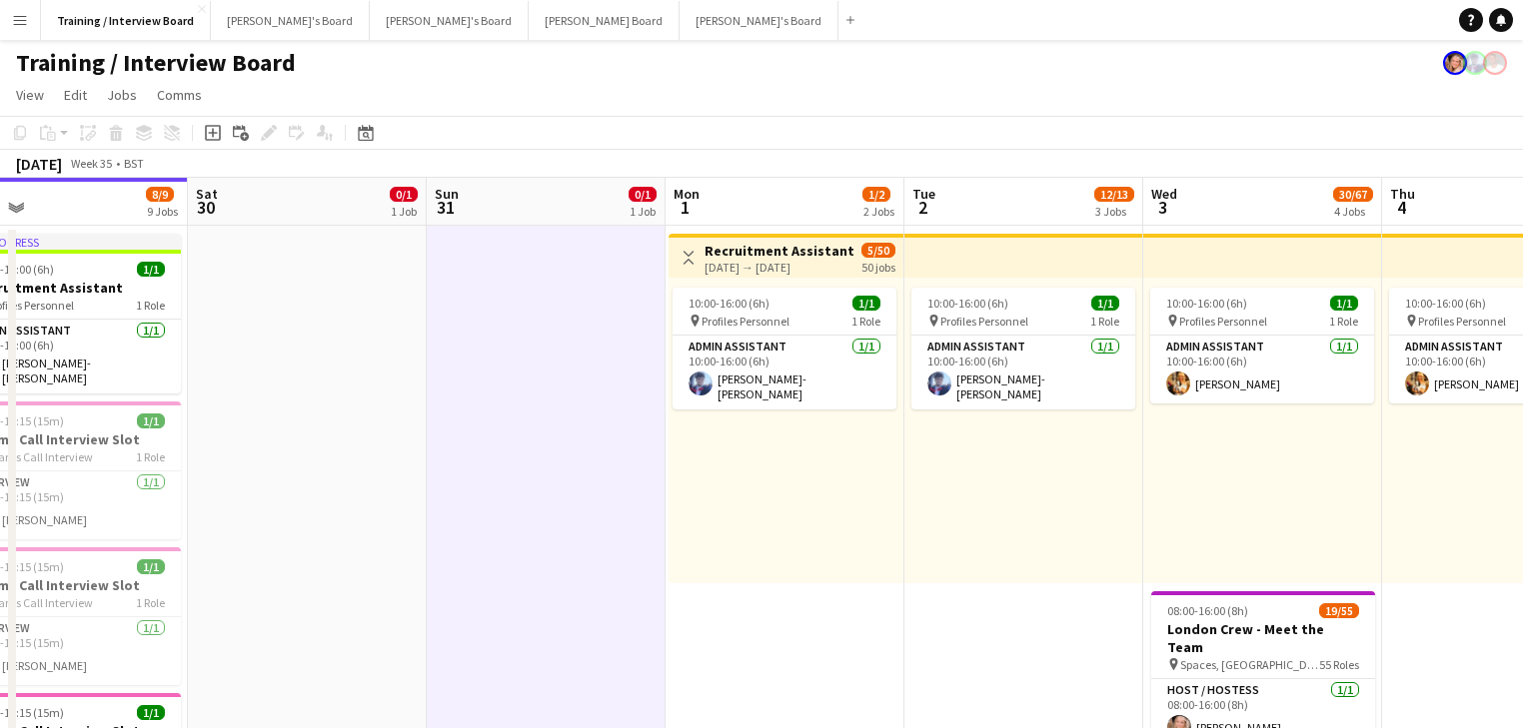
drag, startPoint x: 913, startPoint y: 515, endPoint x: 902, endPoint y: 515, distance: 11.0
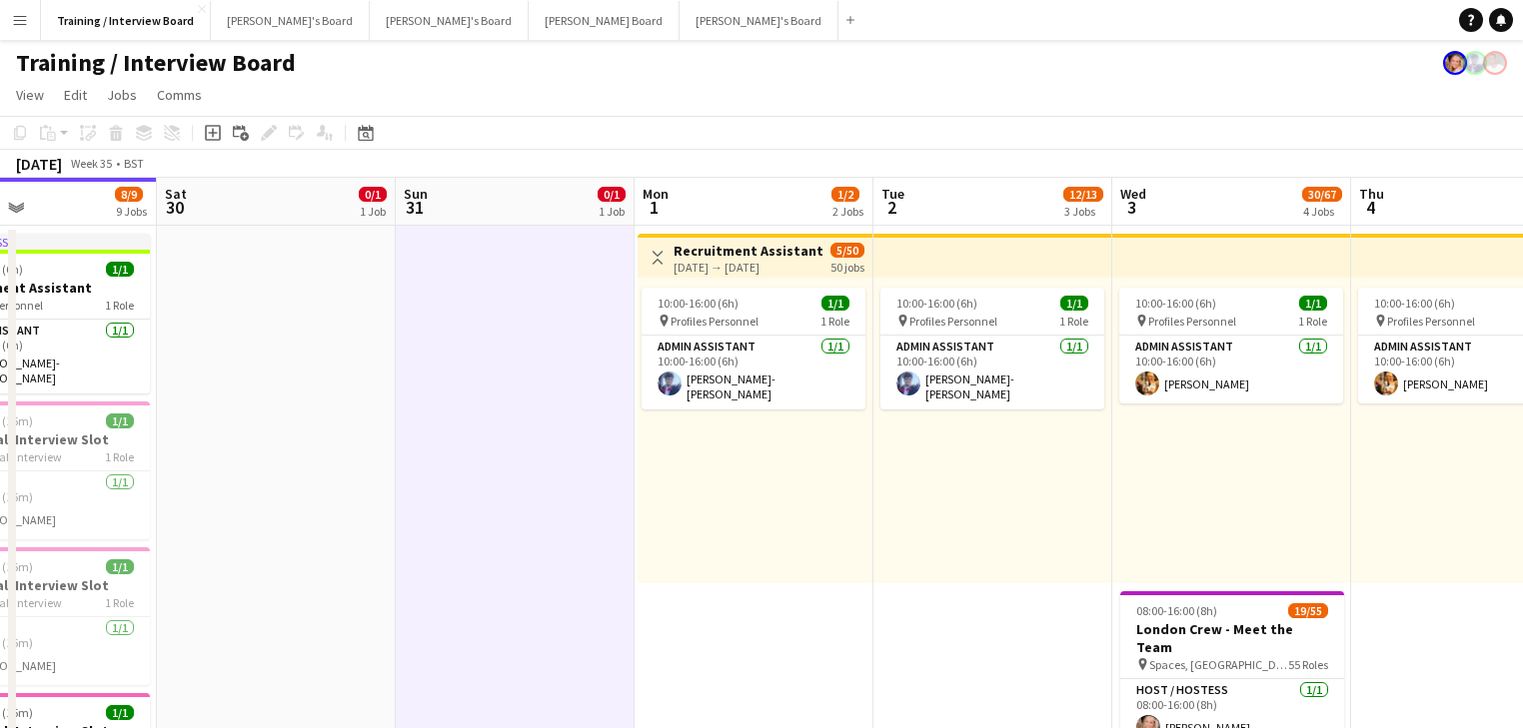
drag, startPoint x: 736, startPoint y: 522, endPoint x: 996, endPoint y: 550, distance: 261.2
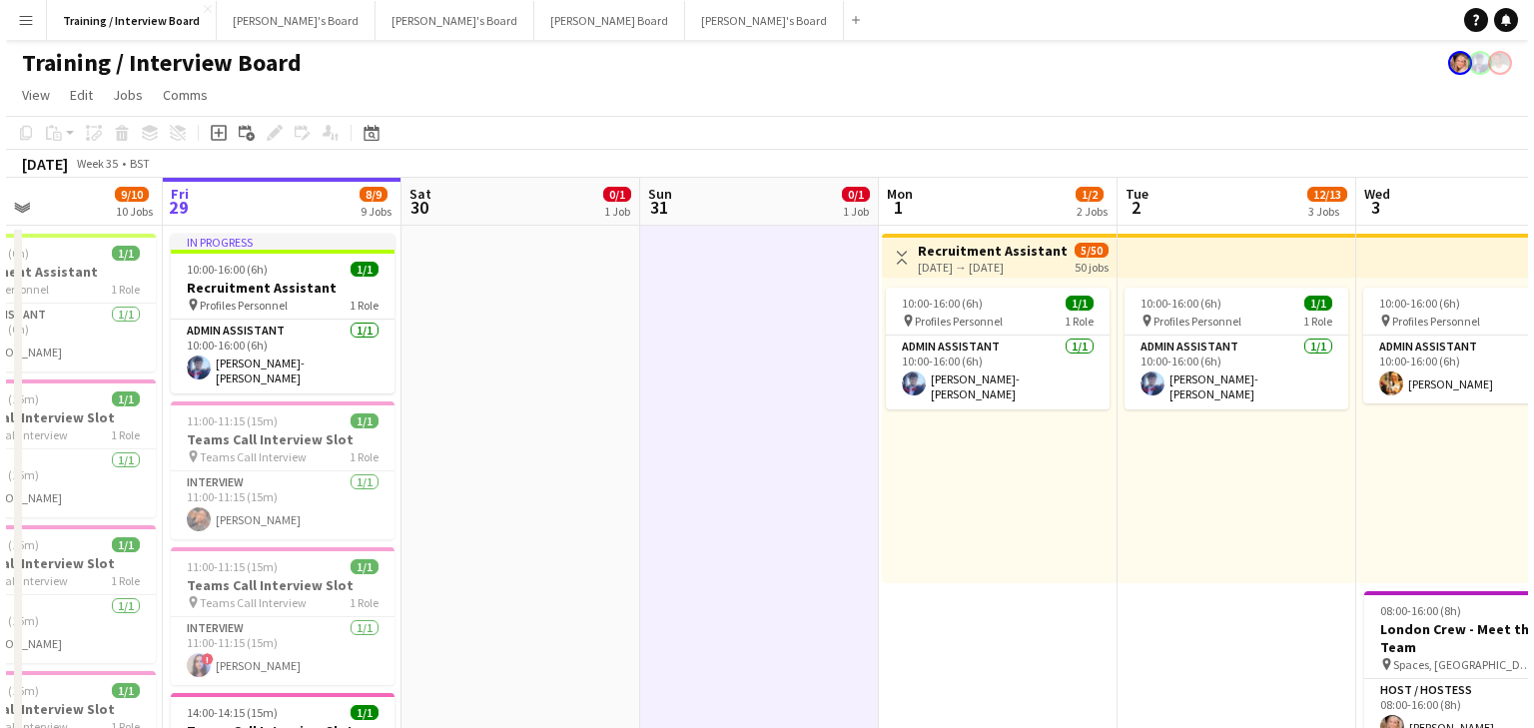
scroll to position [0, 604]
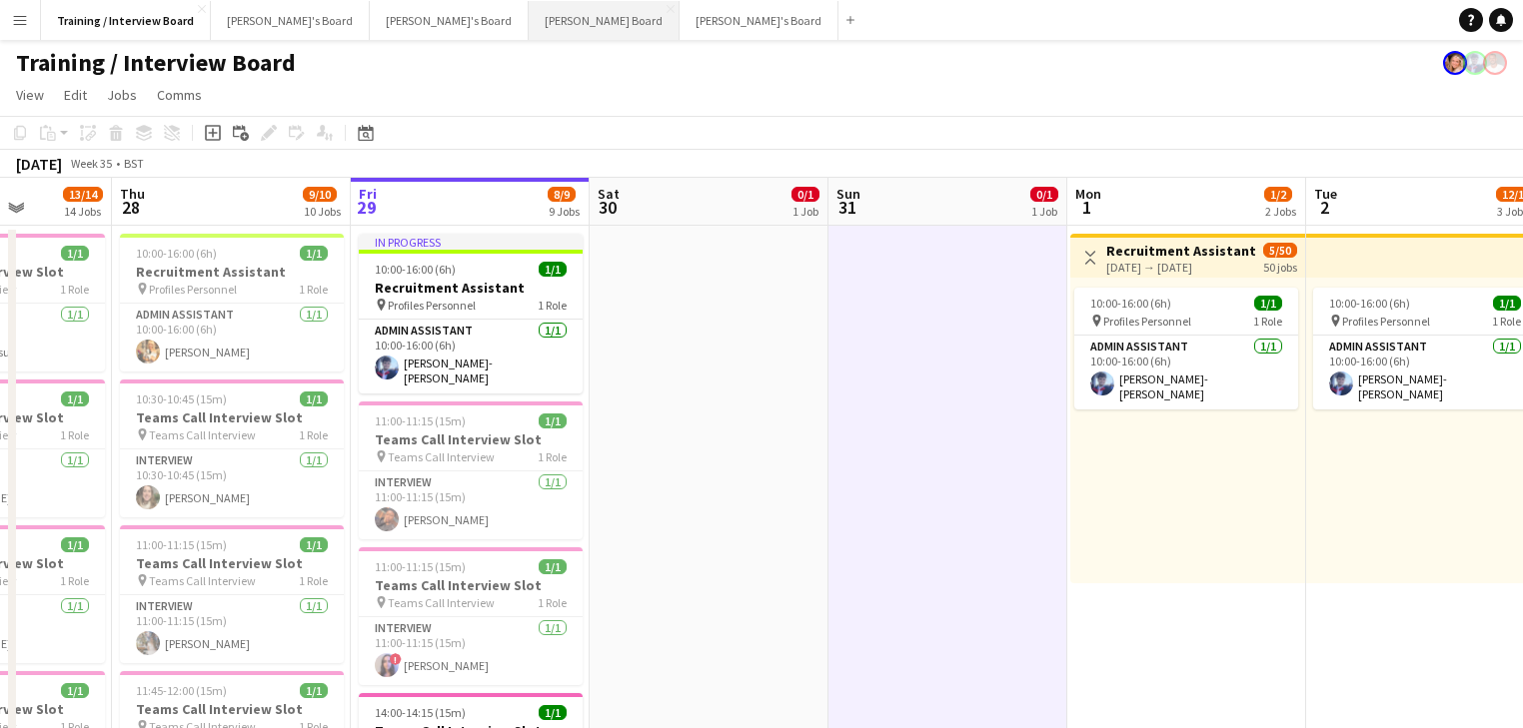
click at [528, 14] on button "[PERSON_NAME] Board Close" at bounding box center [603, 20] width 151 height 39
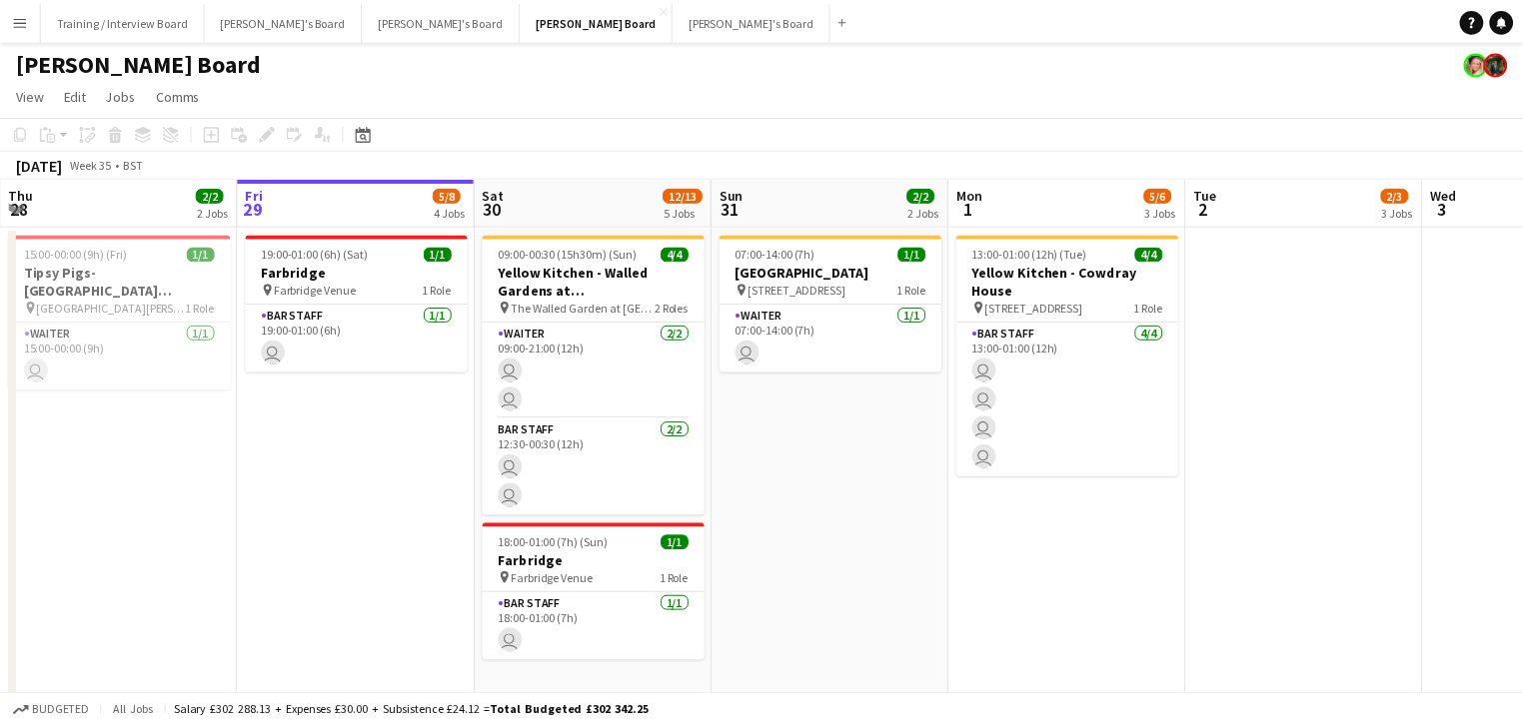
scroll to position [0, 579]
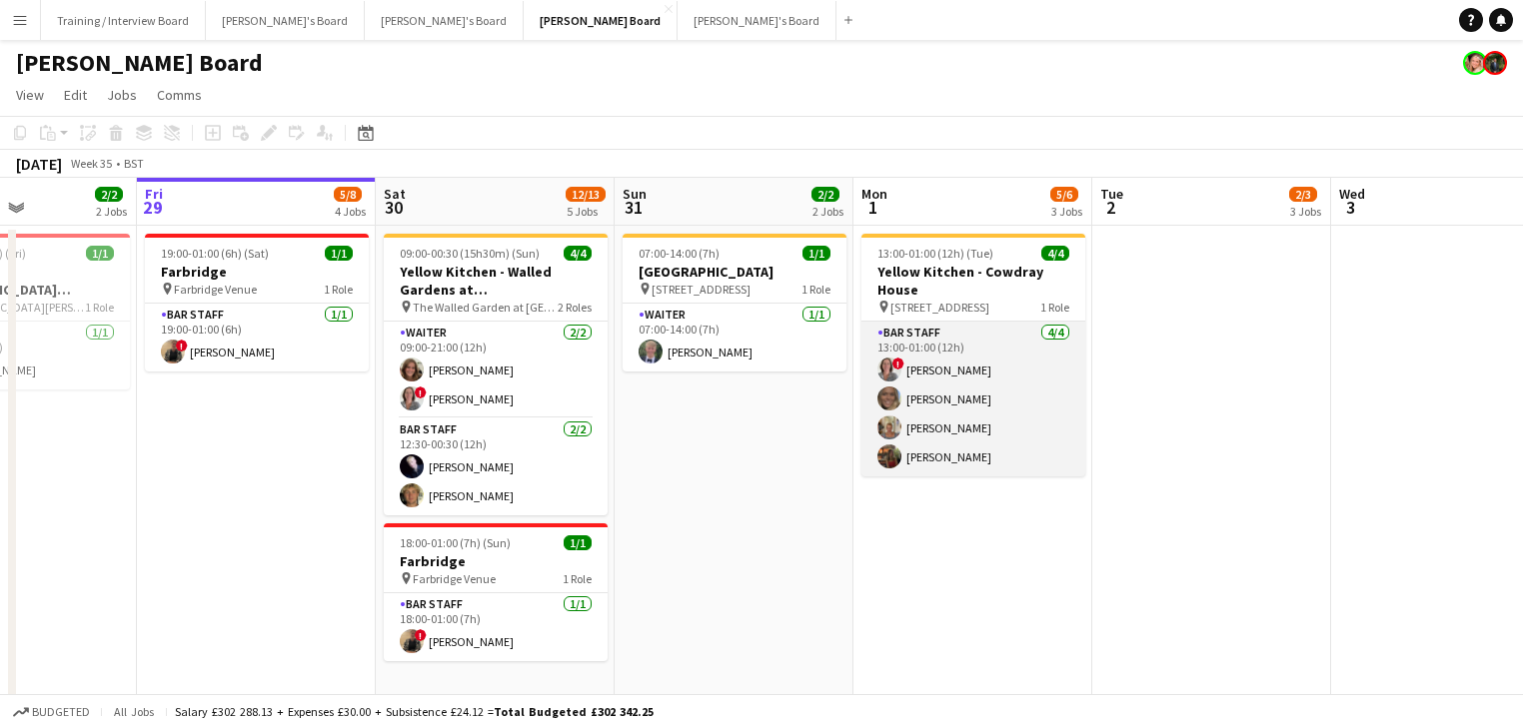
click at [906, 452] on app-card-role "BAR STAFF [DATE] 13:00-01:00 (12h) ! [PERSON_NAME] [PERSON_NAME] [PERSON_NAME] …" at bounding box center [973, 399] width 224 height 155
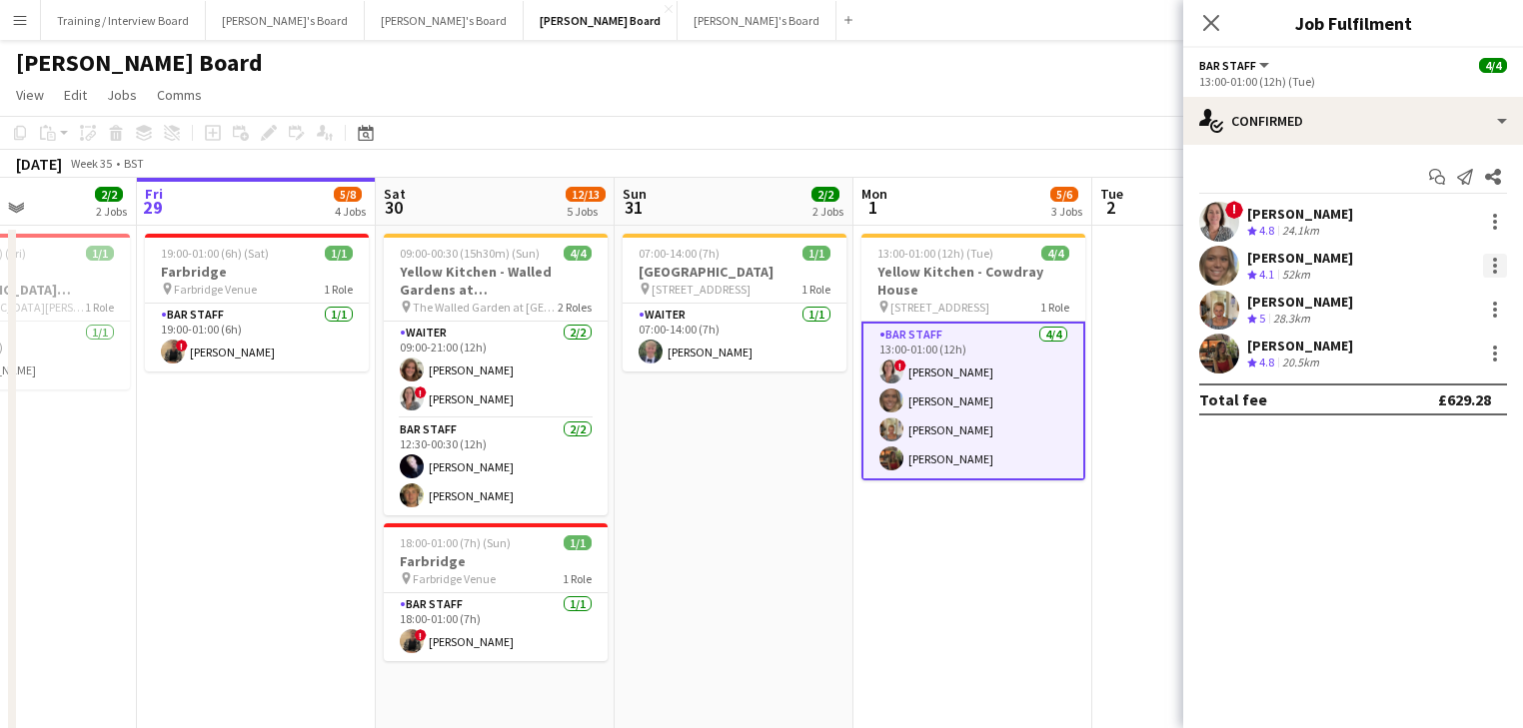
click at [1499, 255] on div at bounding box center [1495, 266] width 24 height 24
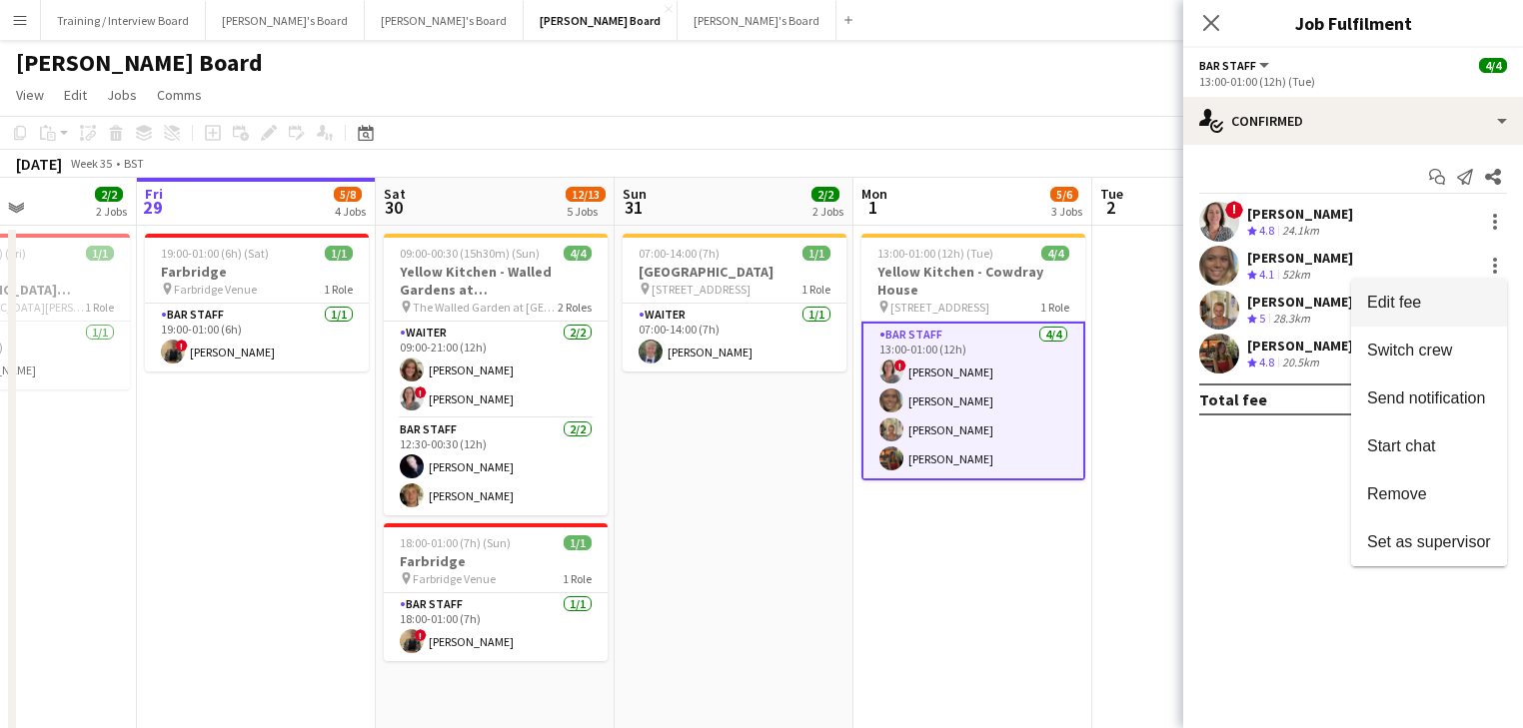
drag, startPoint x: 1448, startPoint y: 343, endPoint x: 1436, endPoint y: 311, distance: 34.1
click at [1436, 311] on div "Edit fee Switch crew Send notification Start chat Remove Set as supervisor" at bounding box center [1429, 423] width 156 height 288
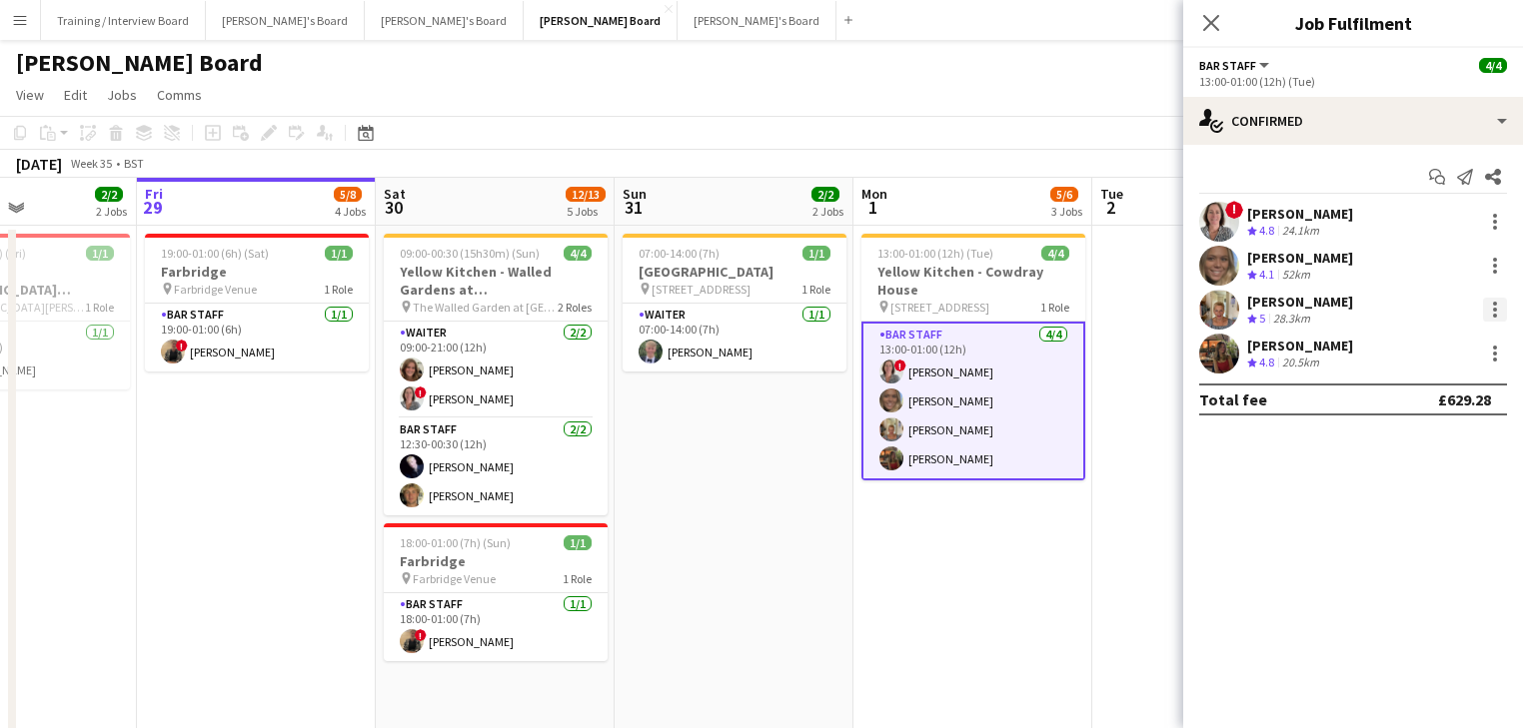
click at [1497, 307] on div at bounding box center [1495, 310] width 24 height 24
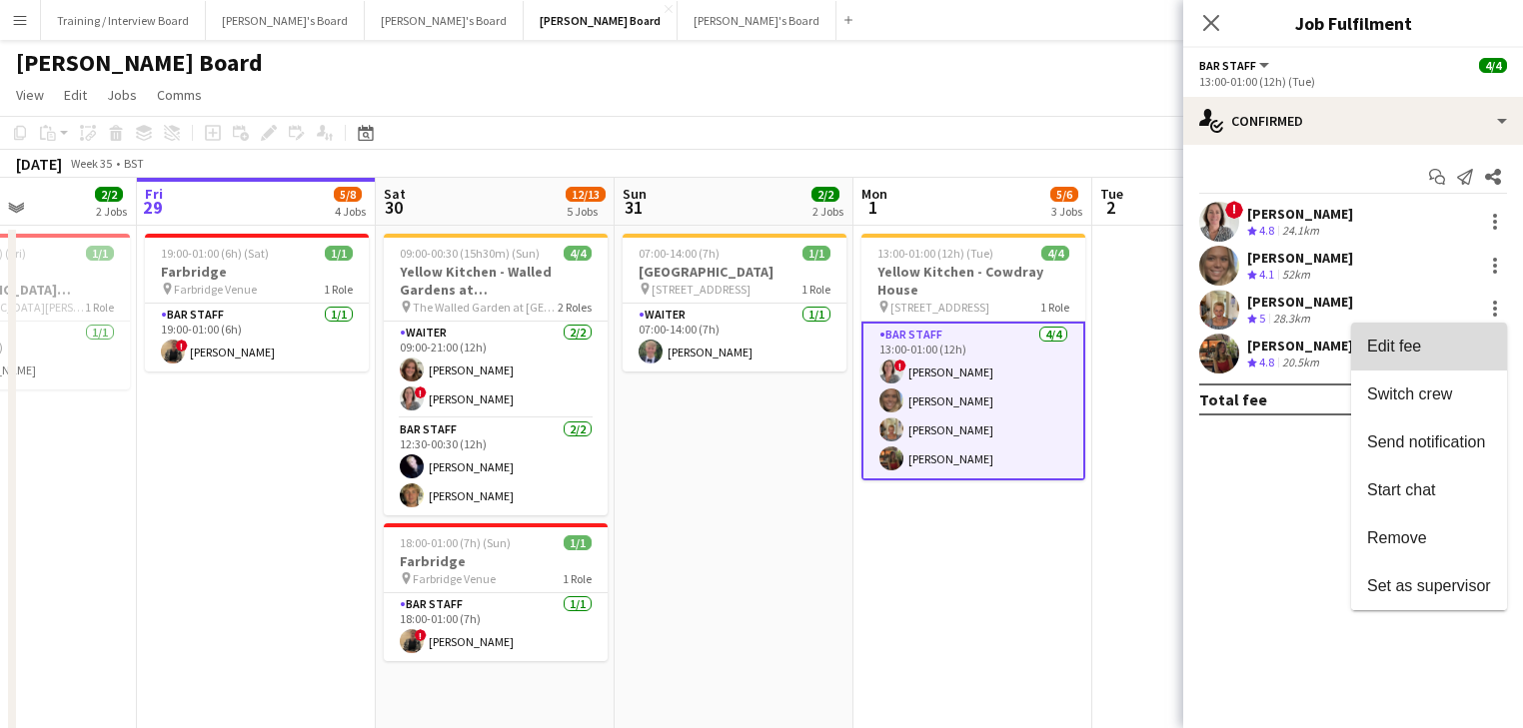
click at [1435, 342] on span "Edit fee" at bounding box center [1429, 347] width 124 height 18
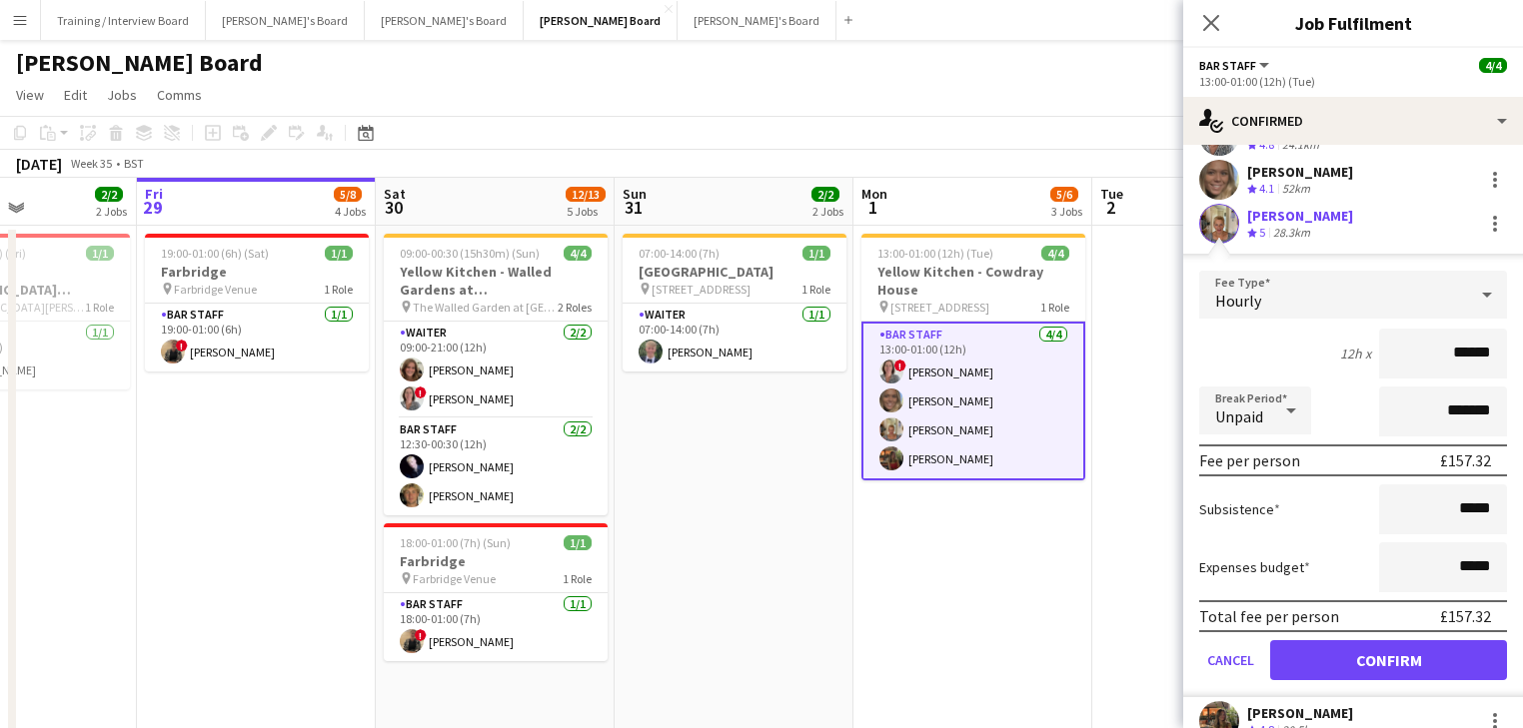
scroll to position [154, 0]
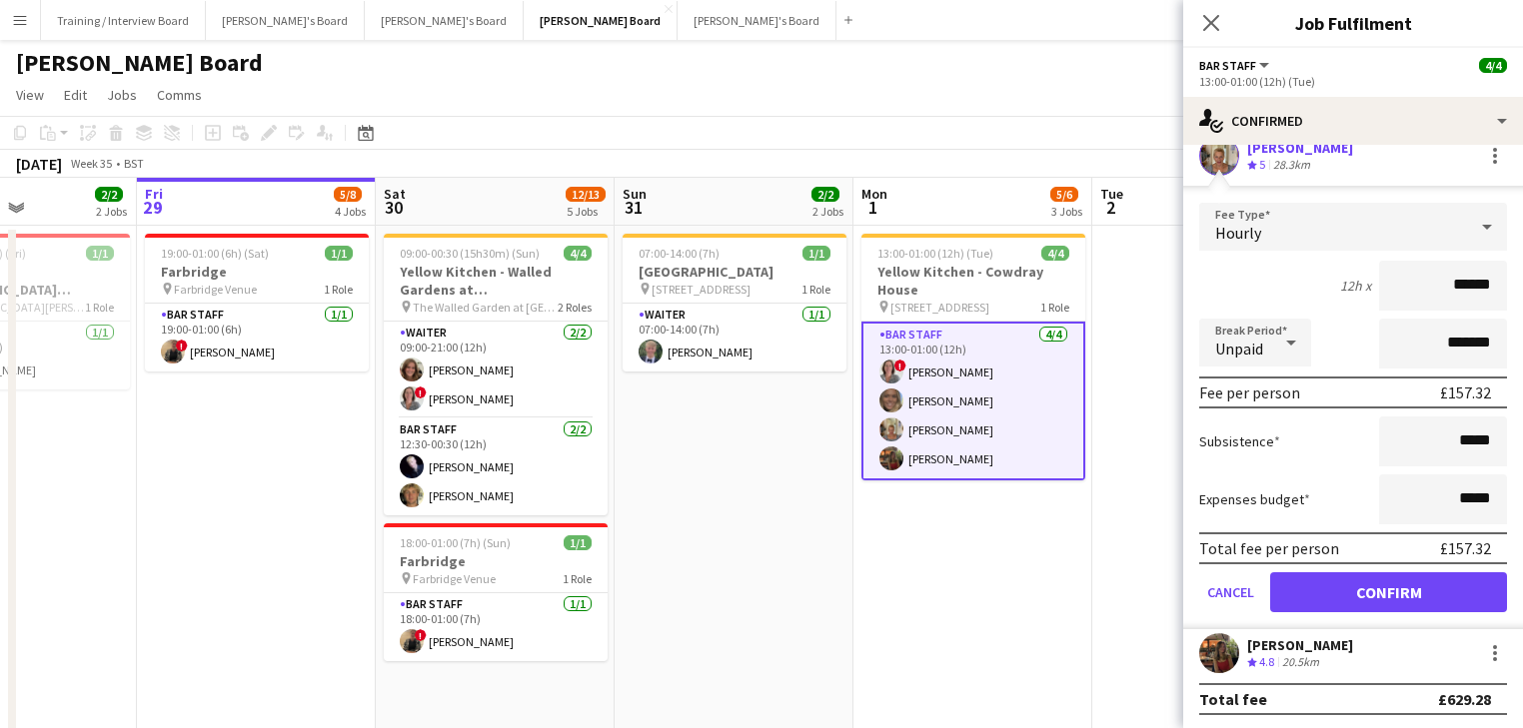
click at [1244, 437] on label "Subsistence" at bounding box center [1239, 442] width 81 height 18
copy label "Subsistence"
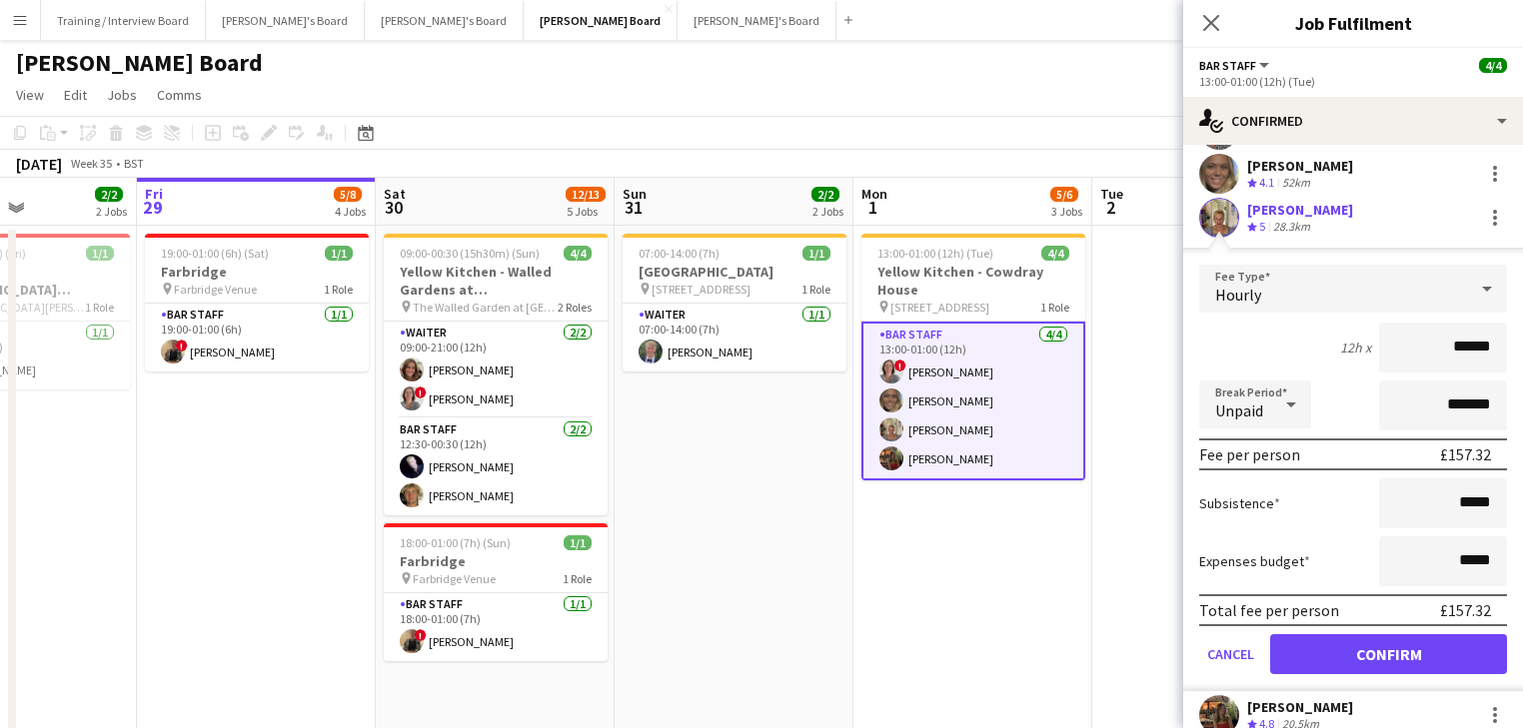
scroll to position [75, 0]
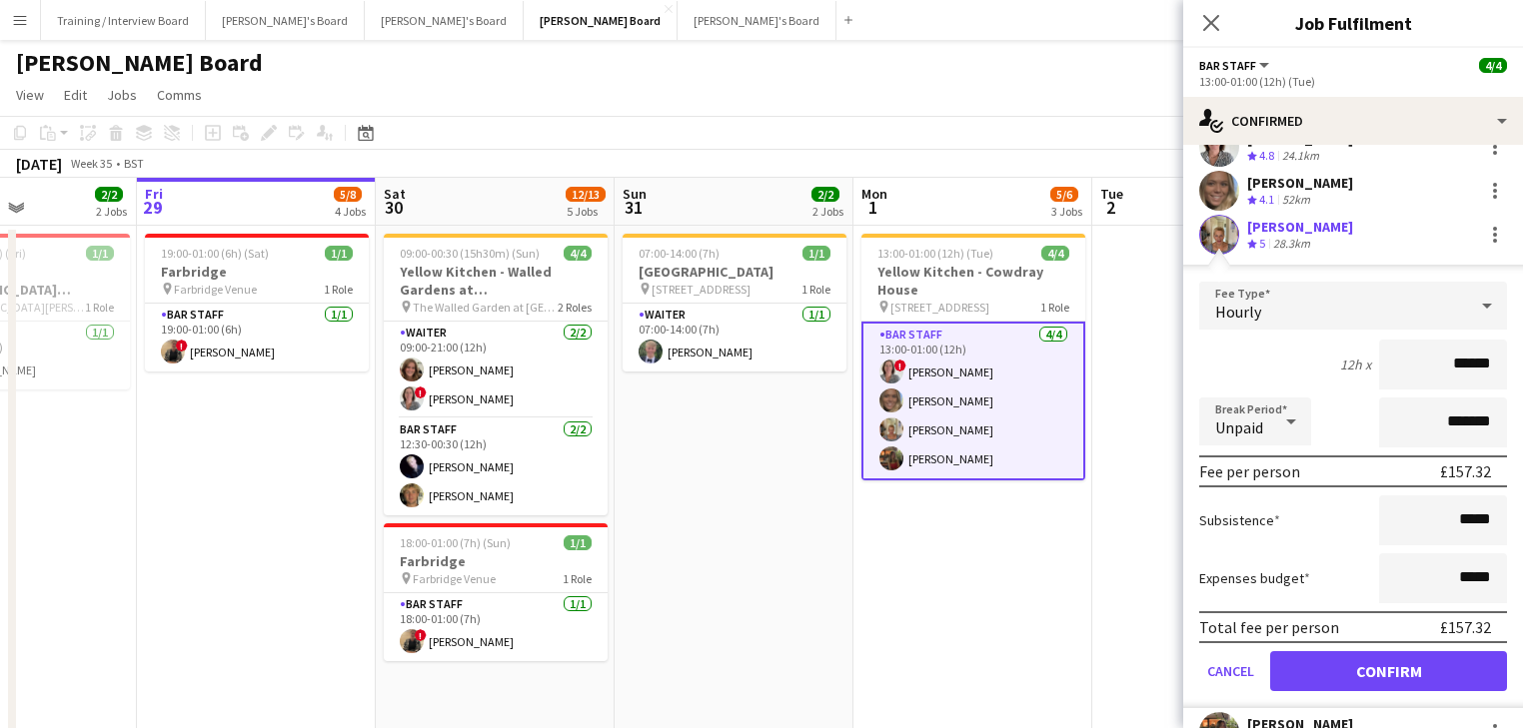
click at [995, 611] on app-date-cell "13:00-01:00 (12h) (Tue) 4/4 Yellow Kitchen - Cowdray House pin [GEOGRAPHIC_DATA…" at bounding box center [972, 481] width 239 height 510
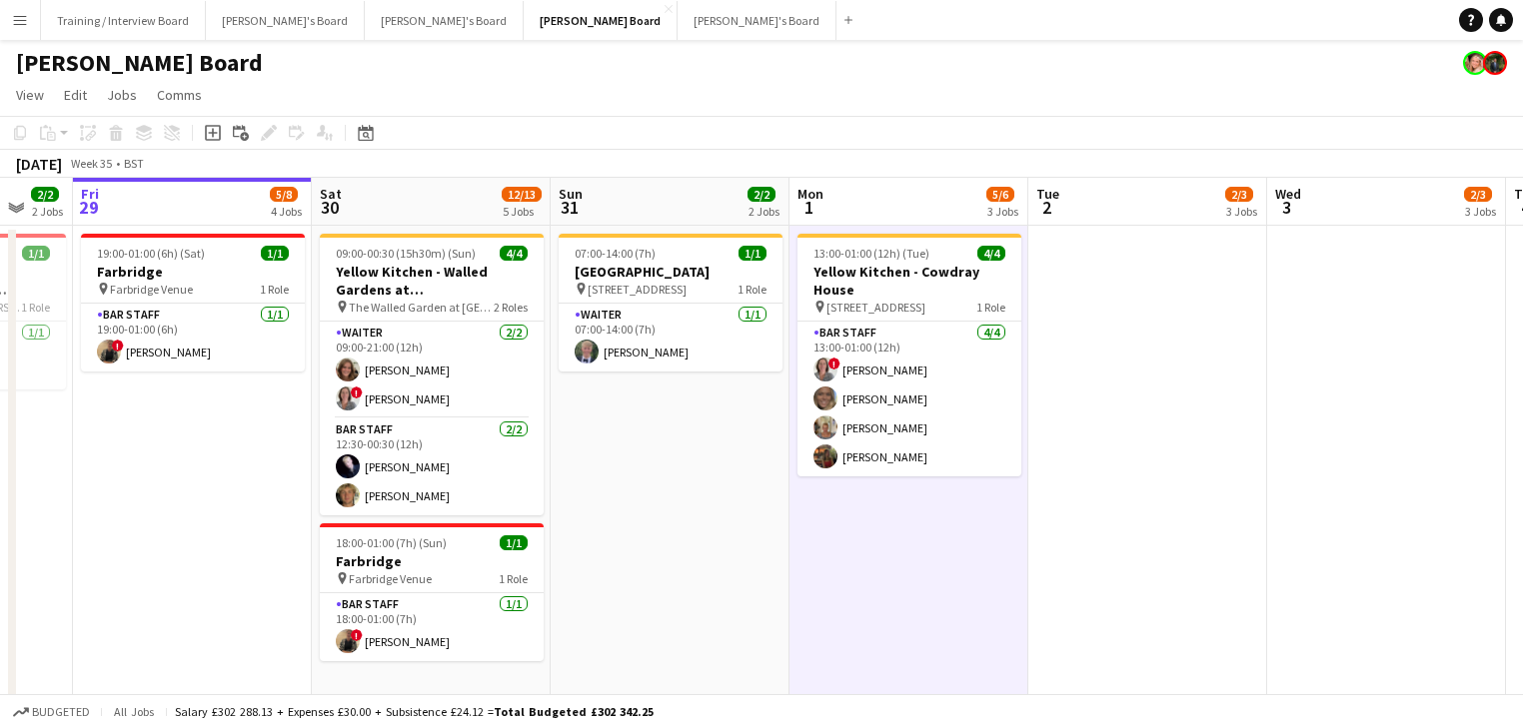
drag, startPoint x: 1014, startPoint y: 556, endPoint x: 928, endPoint y: 560, distance: 86.0
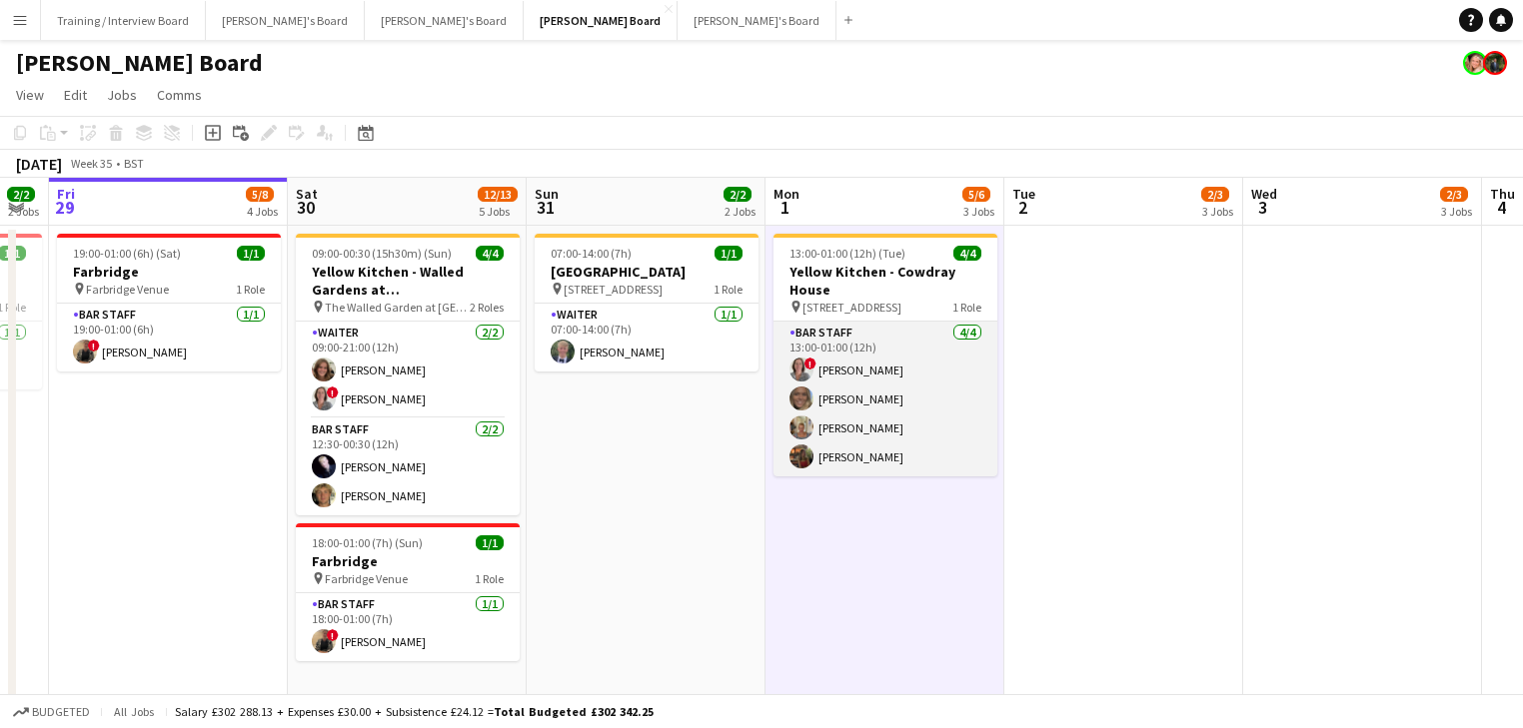
click at [974, 440] on app-card-role "BAR STAFF [DATE] 13:00-01:00 (12h) ! [PERSON_NAME] [PERSON_NAME] [PERSON_NAME] …" at bounding box center [885, 399] width 224 height 155
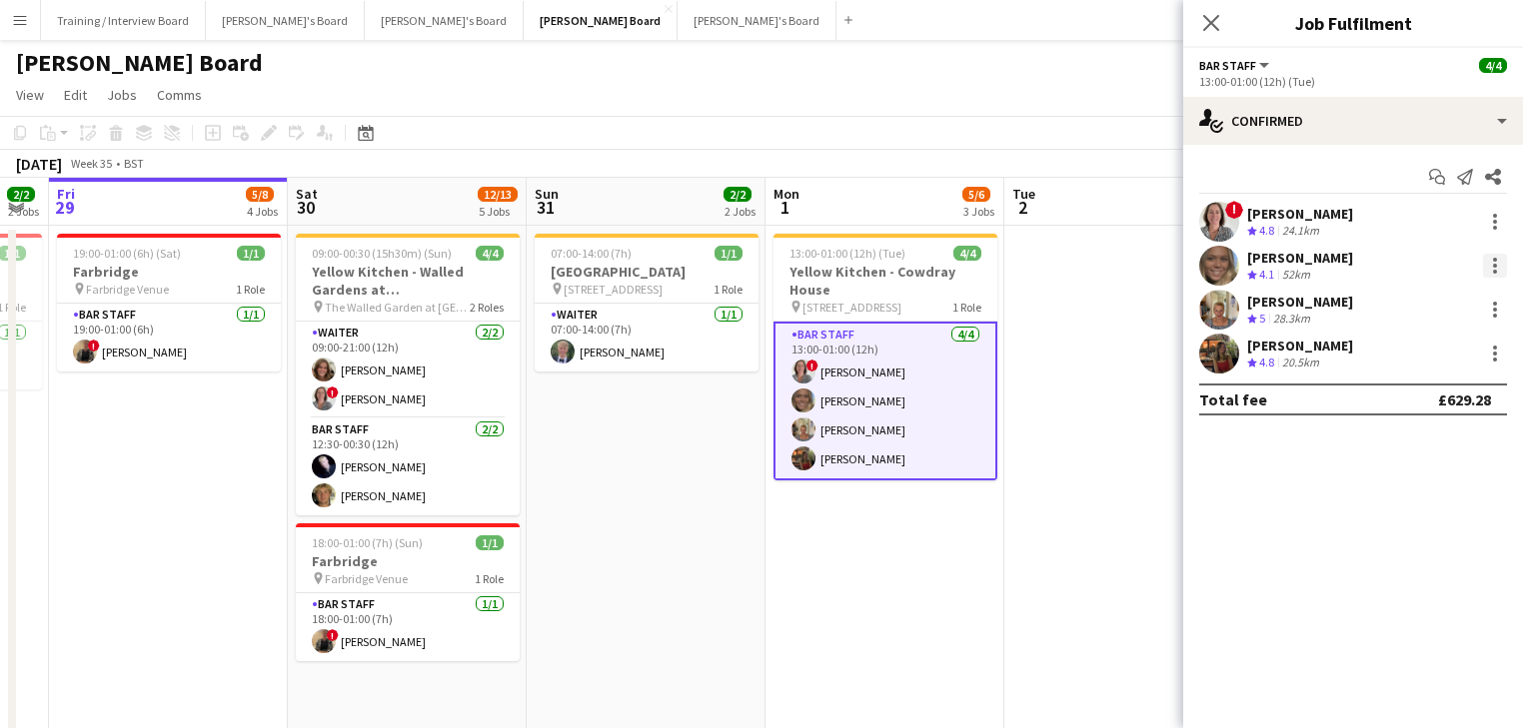
click at [1500, 268] on div at bounding box center [1495, 266] width 24 height 24
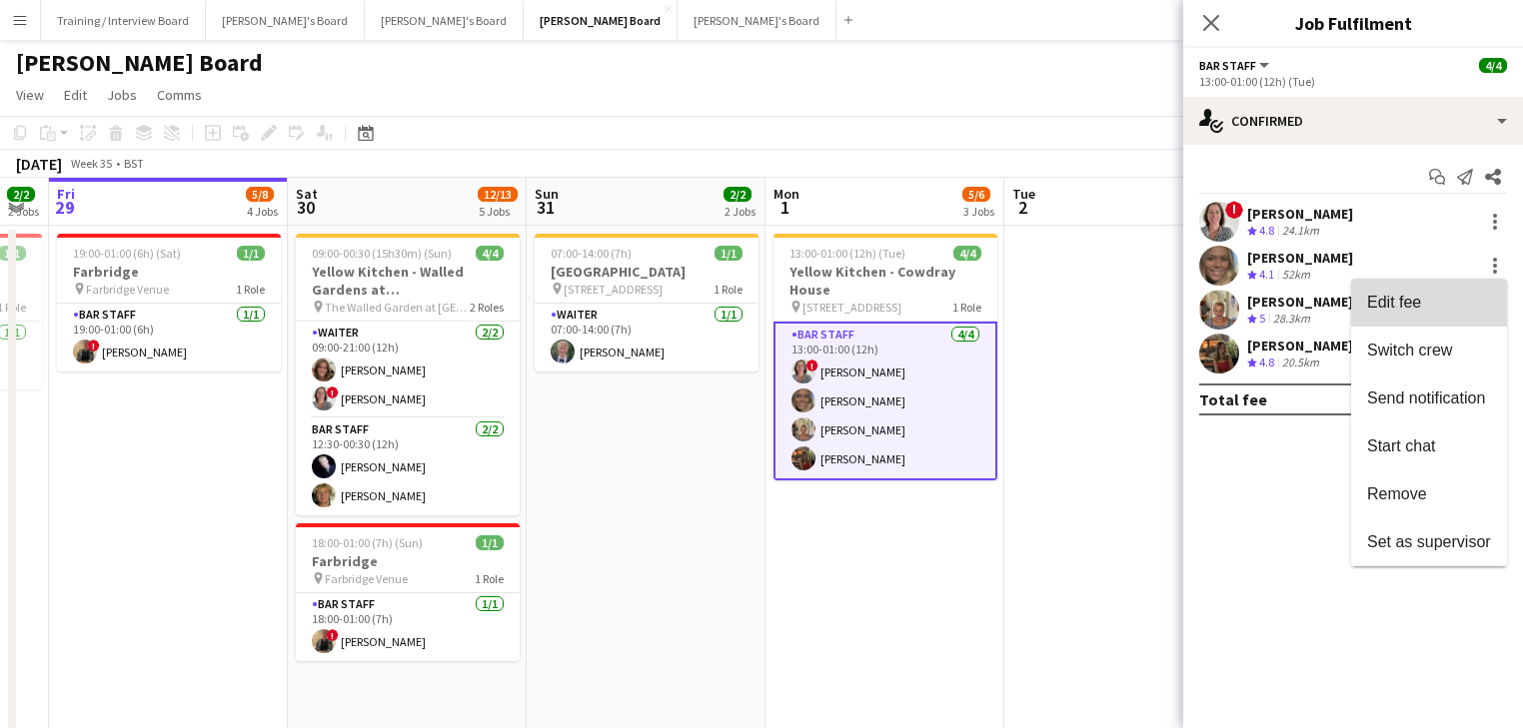
click at [1437, 316] on button "Edit fee" at bounding box center [1429, 303] width 156 height 48
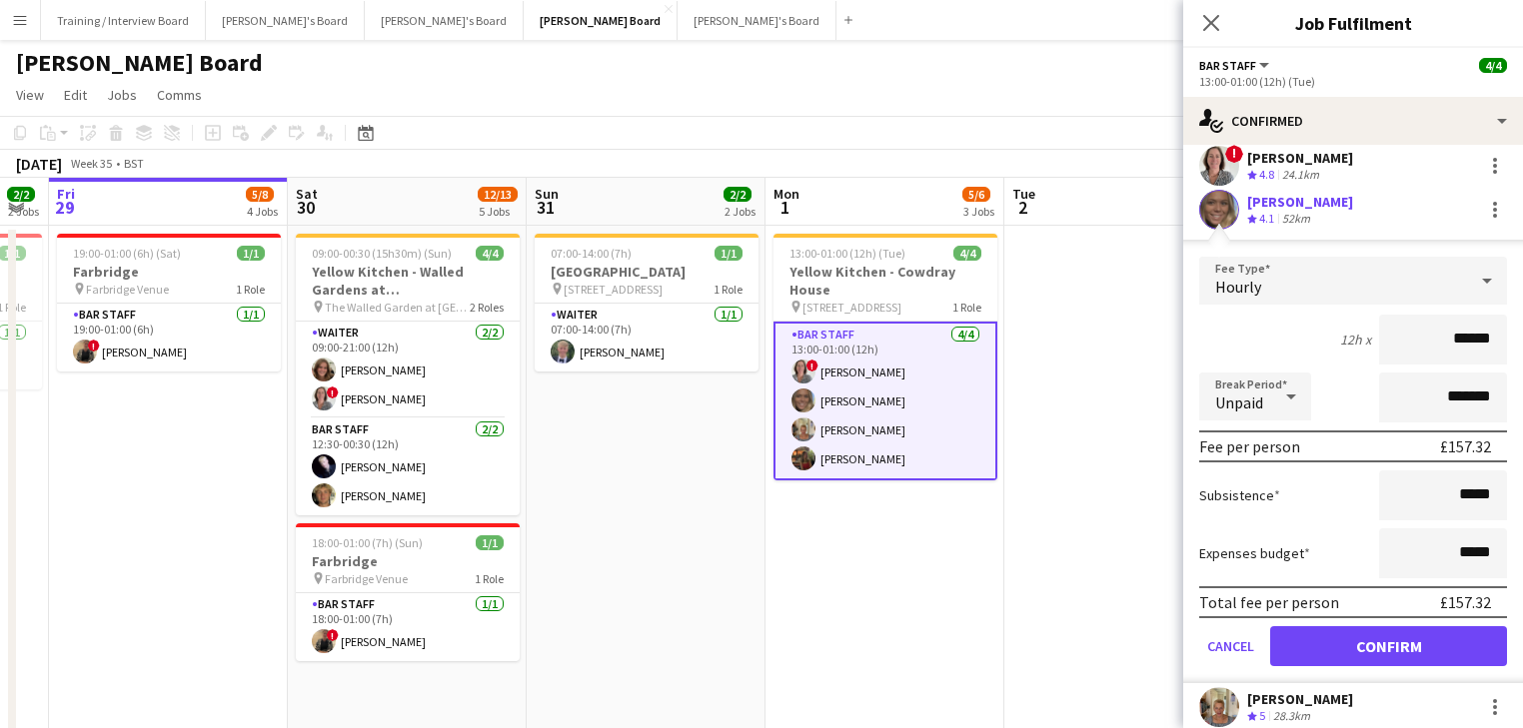
scroll to position [80, 0]
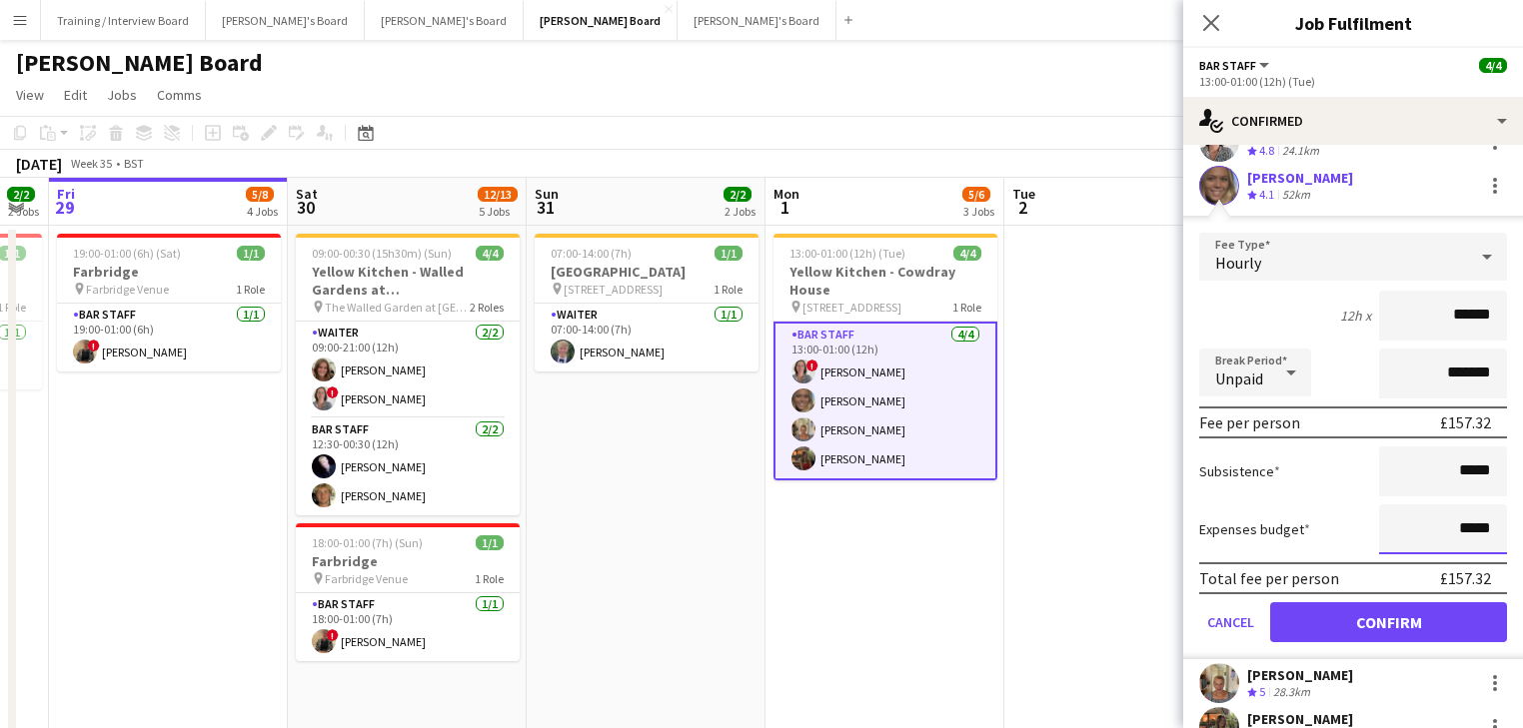
click at [1407, 526] on input "*****" at bounding box center [1443, 530] width 128 height 50
click at [1411, 525] on input "*****" at bounding box center [1443, 530] width 128 height 50
click at [1491, 527] on input "*****" at bounding box center [1443, 530] width 128 height 50
click at [1432, 525] on input "*****" at bounding box center [1443, 530] width 128 height 50
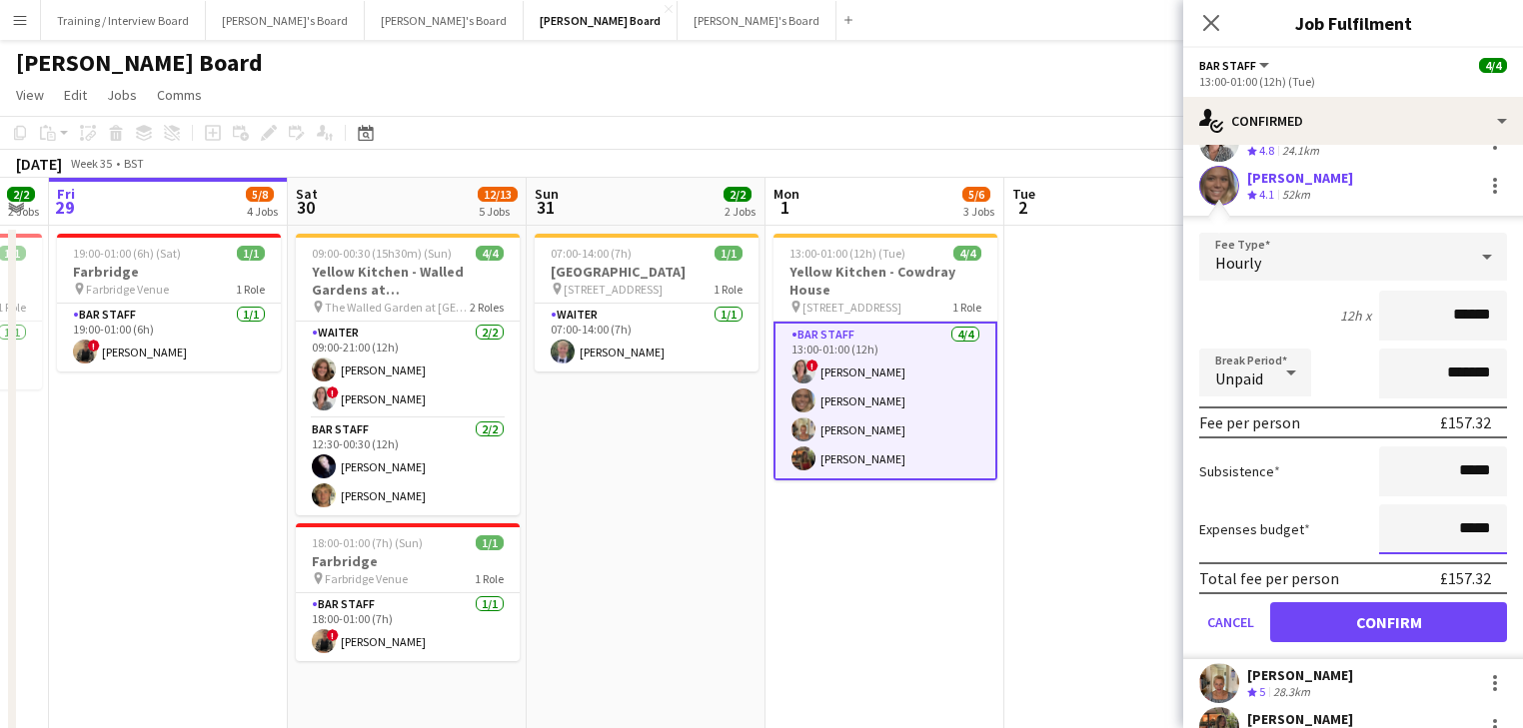
type input "*****"
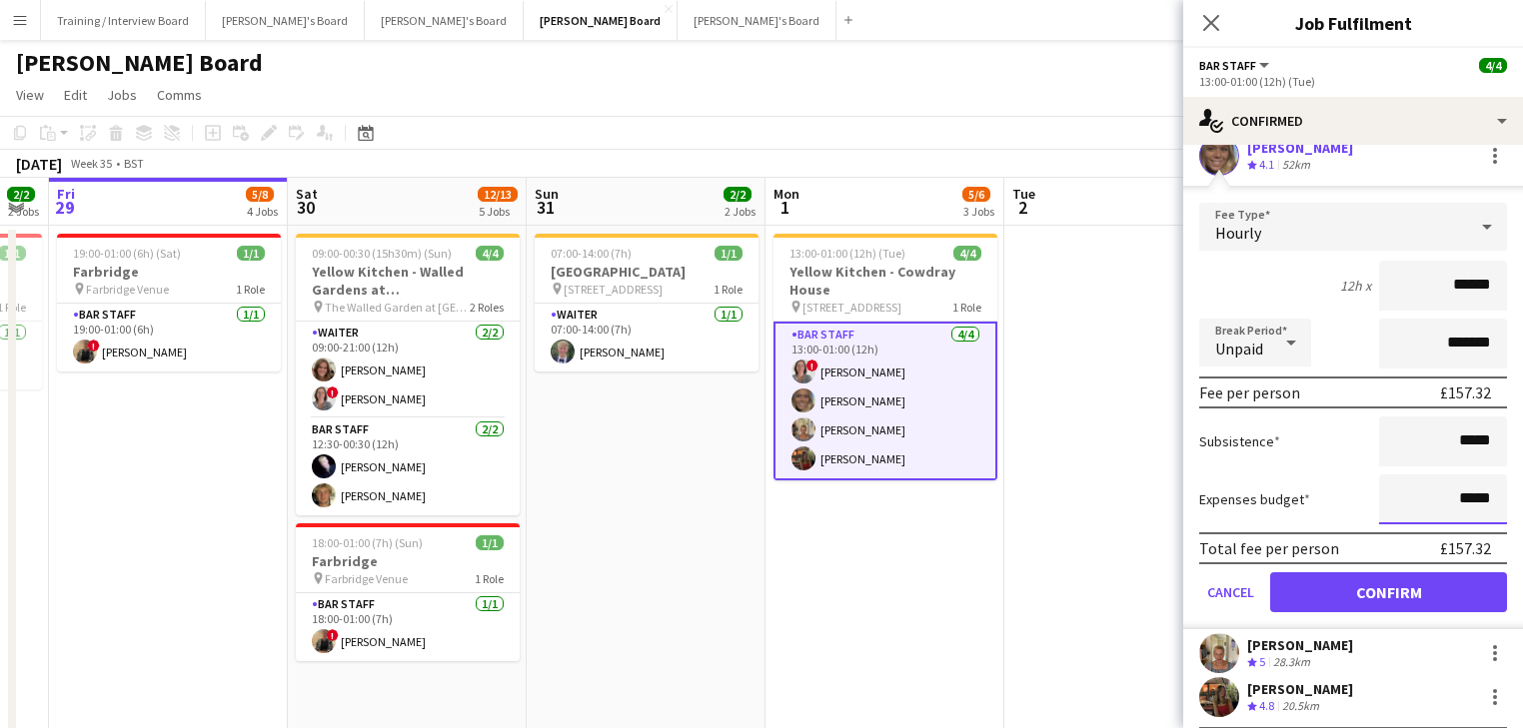
scroll to position [154, 0]
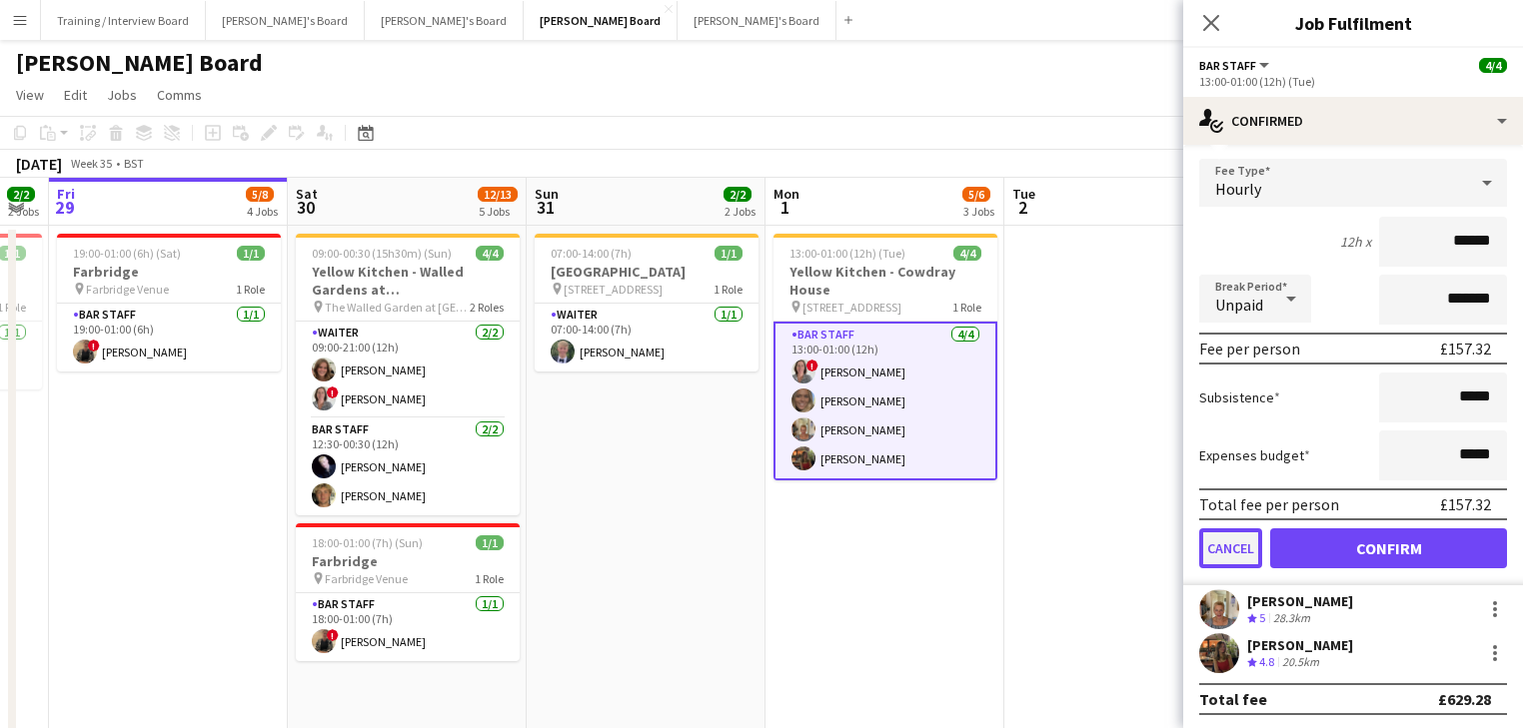
click at [1244, 533] on button "Cancel" at bounding box center [1230, 548] width 63 height 40
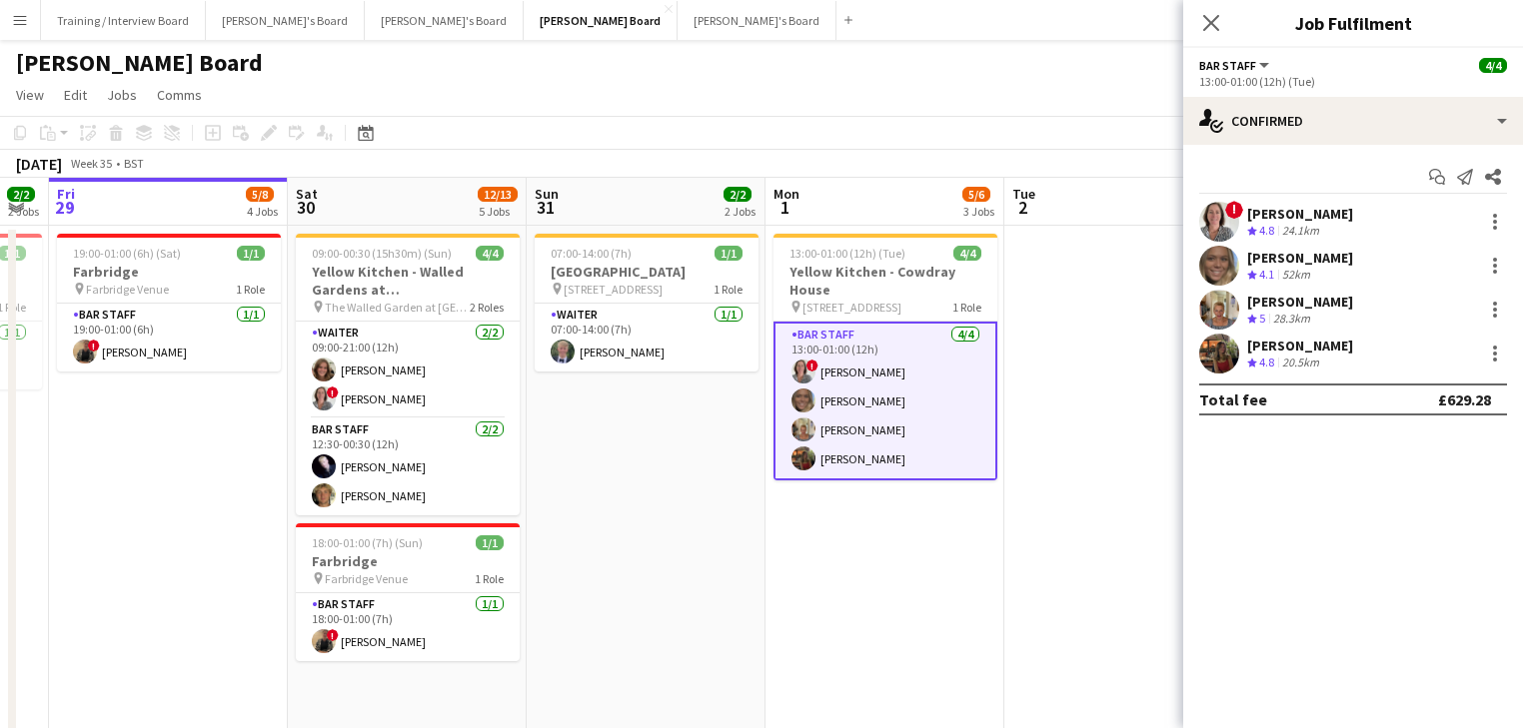
scroll to position [0, 0]
click at [1100, 507] on app-date-cell at bounding box center [1123, 481] width 239 height 510
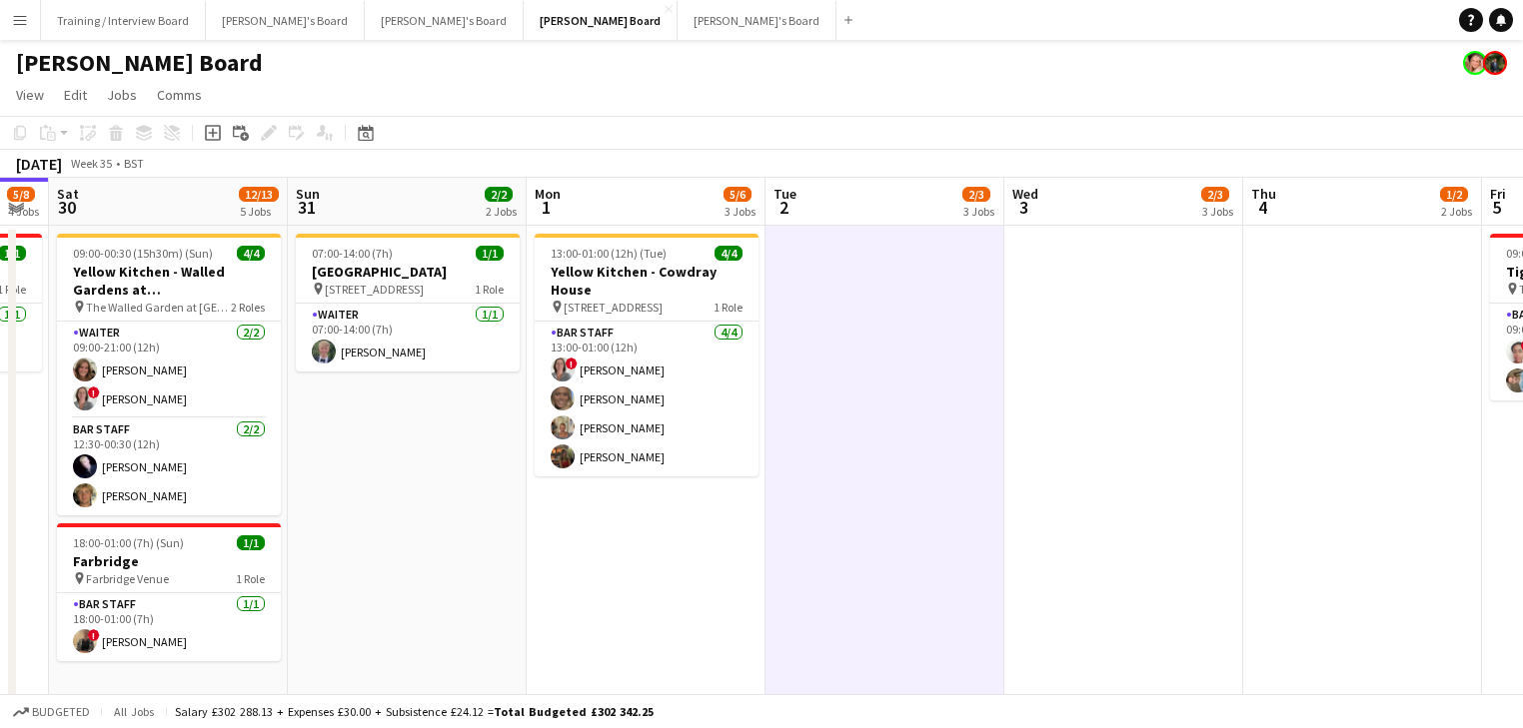
scroll to position [0, 766]
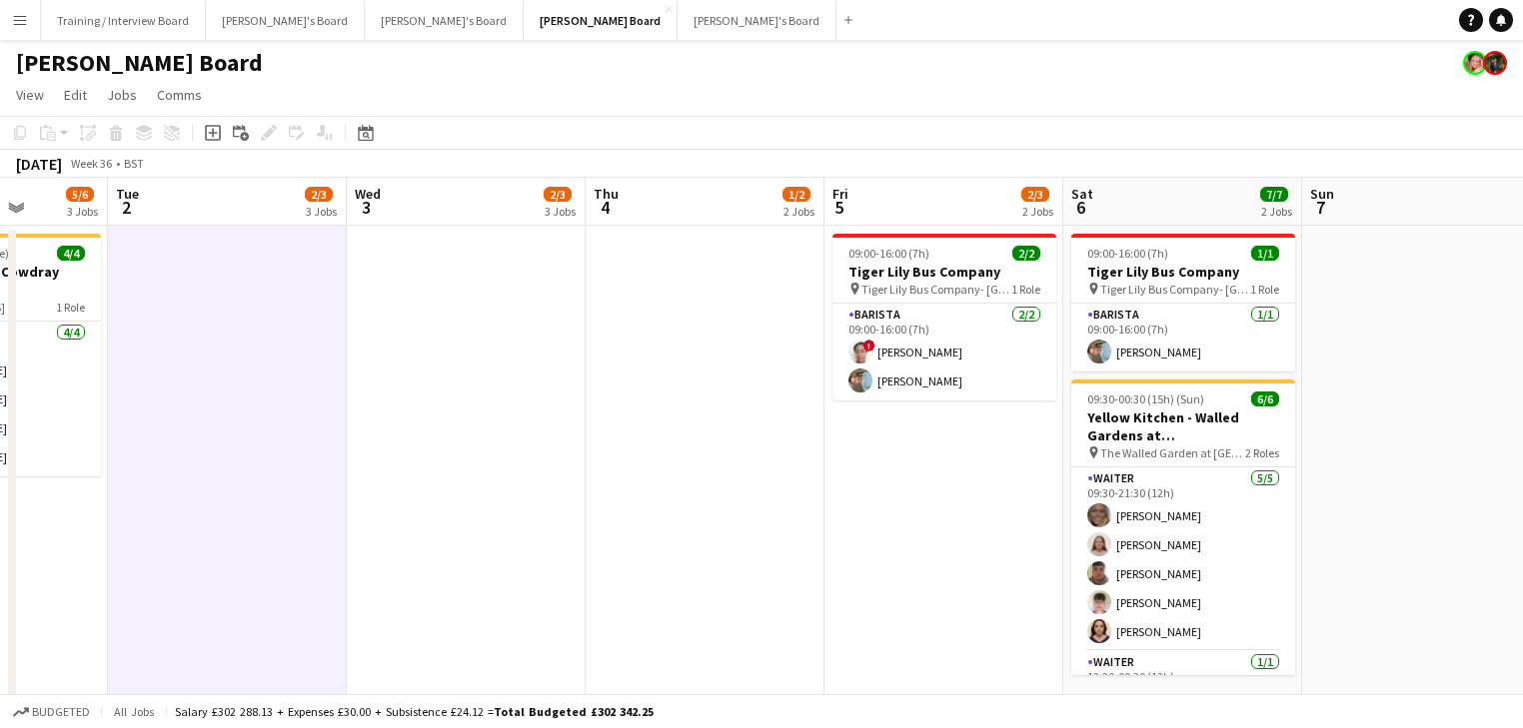
drag, startPoint x: 814, startPoint y: 414, endPoint x: 630, endPoint y: 400, distance: 184.4
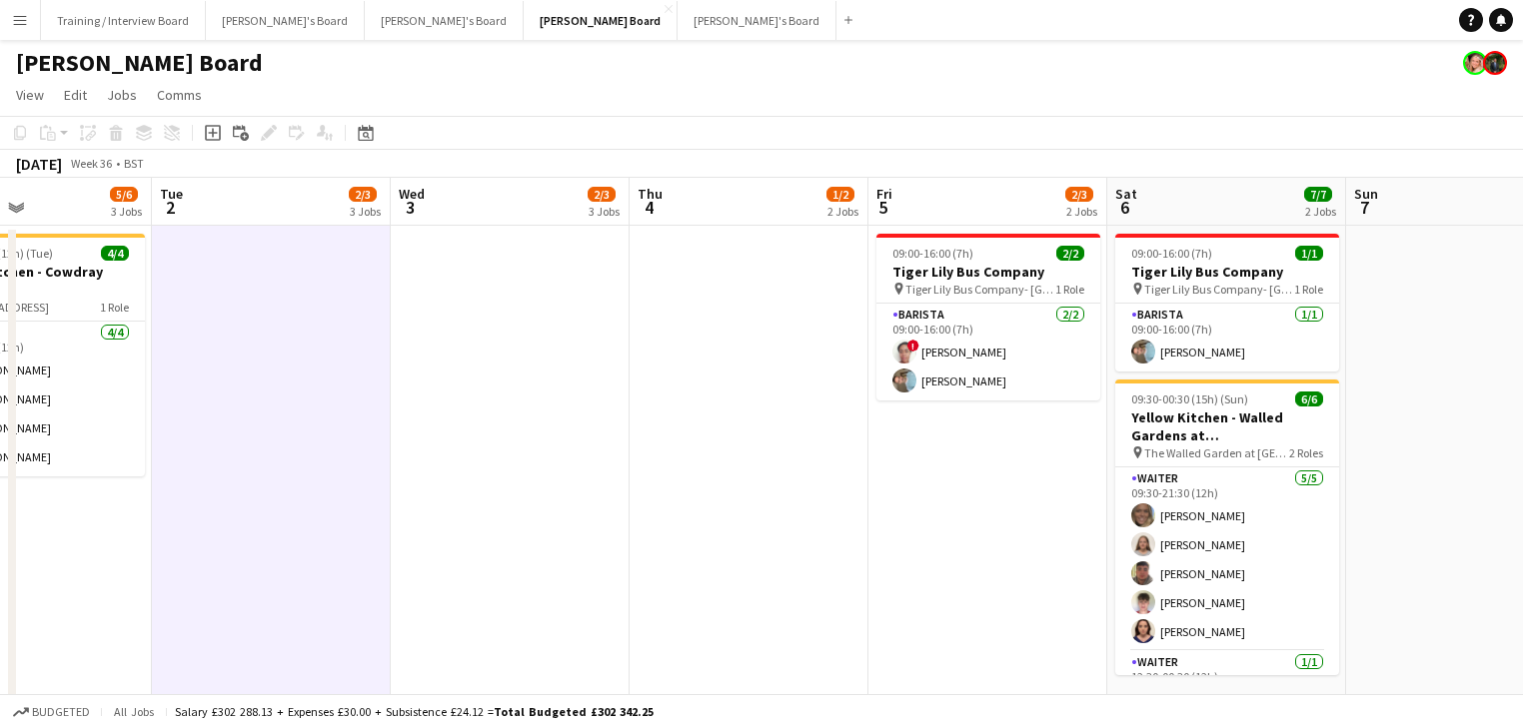
drag, startPoint x: 829, startPoint y: 456, endPoint x: 918, endPoint y: 449, distance: 89.2
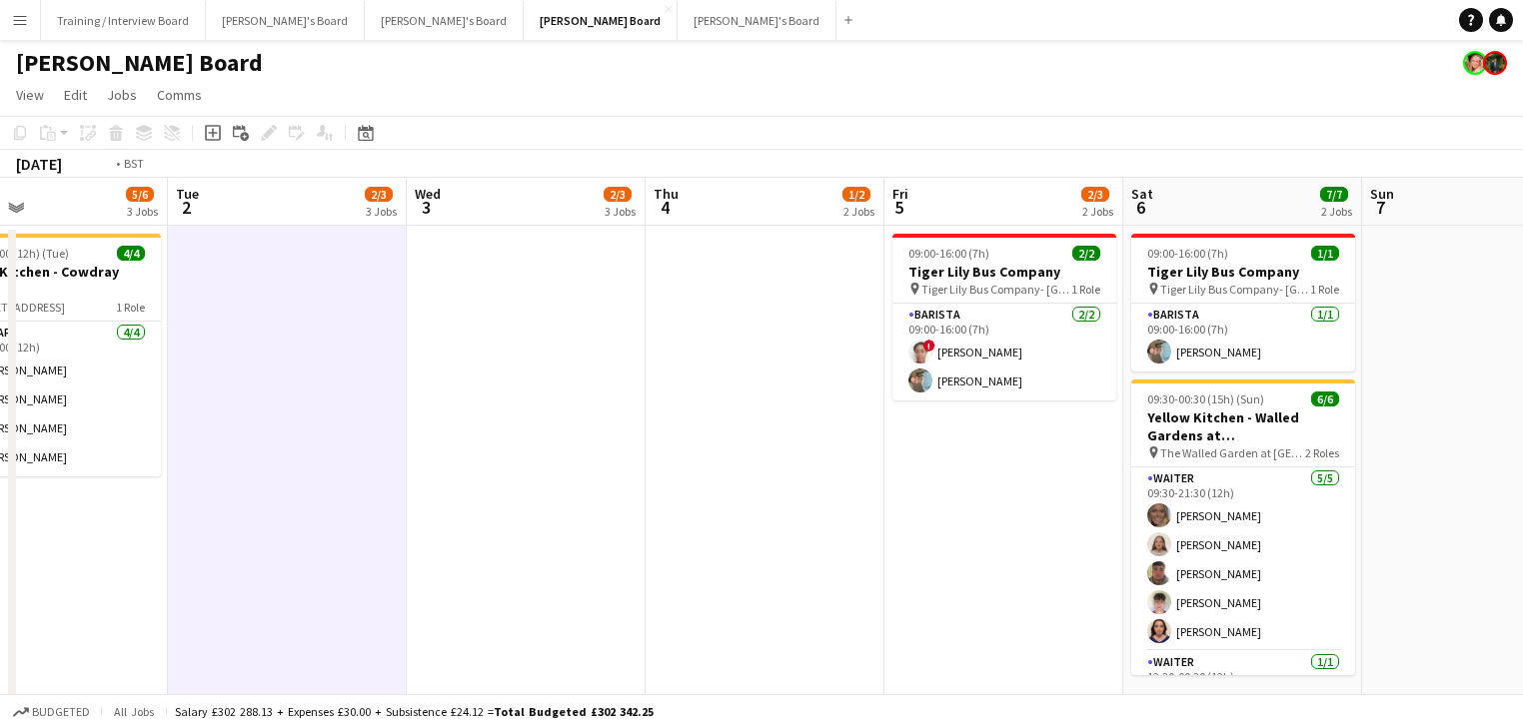
scroll to position [0, 694]
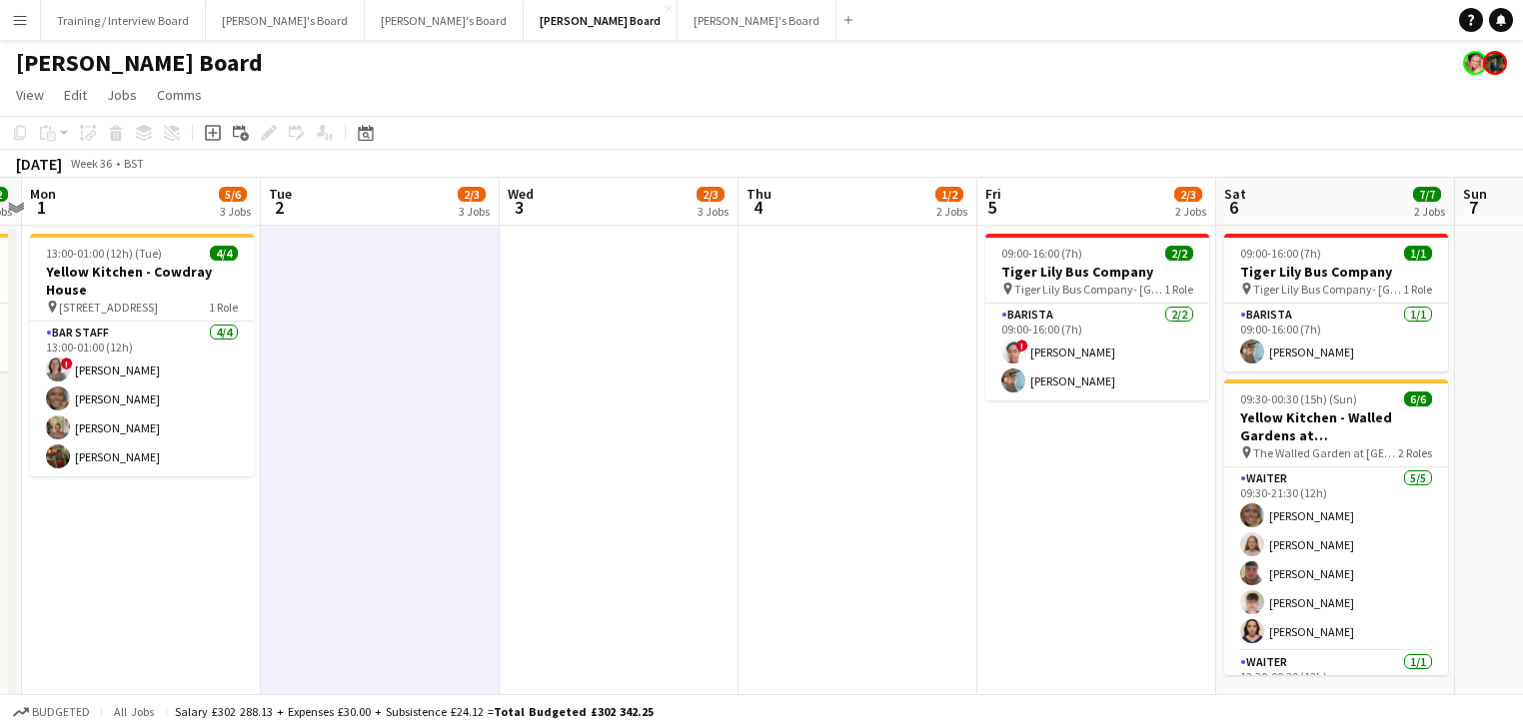
drag, startPoint x: 782, startPoint y: 422, endPoint x: 811, endPoint y: 424, distance: 29.0
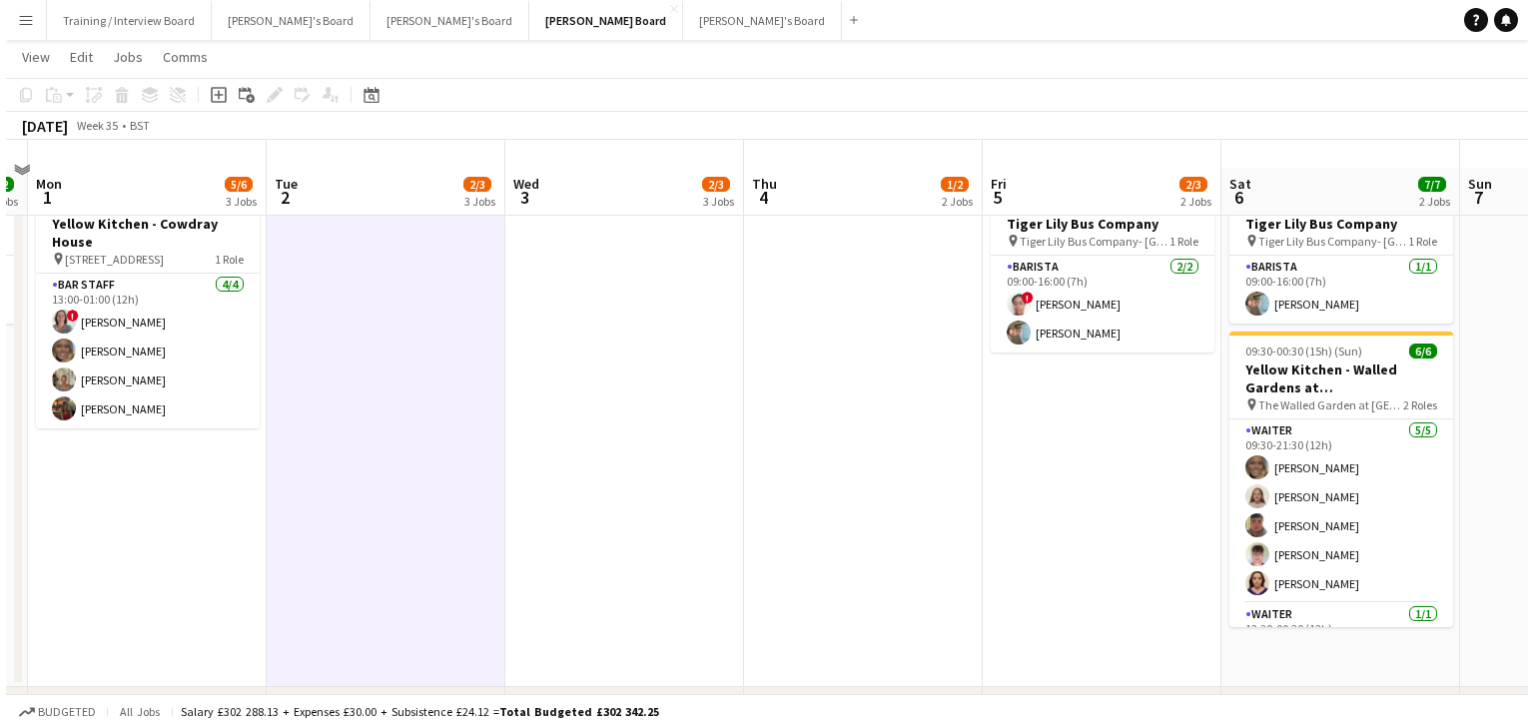
scroll to position [0, 0]
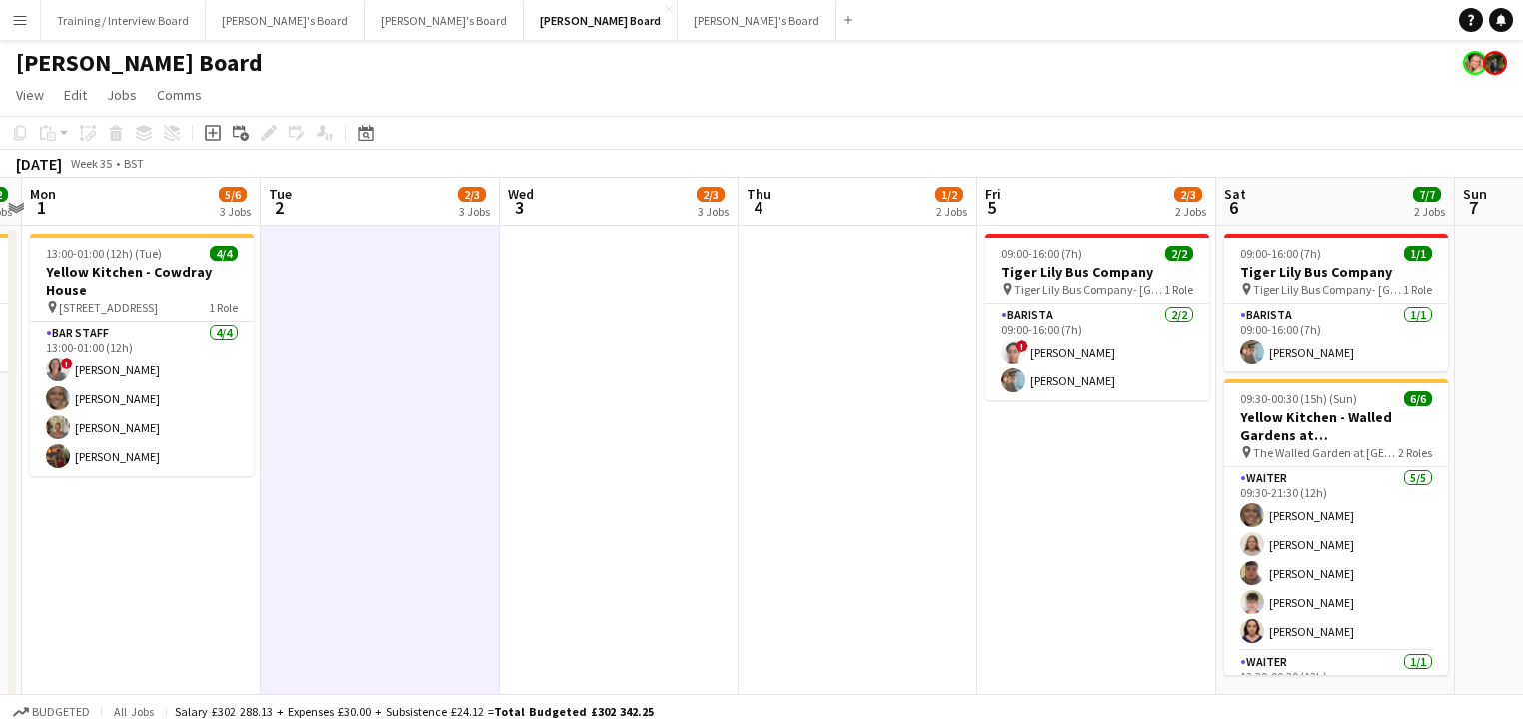
click at [426, 521] on app-date-cell at bounding box center [380, 481] width 239 height 510
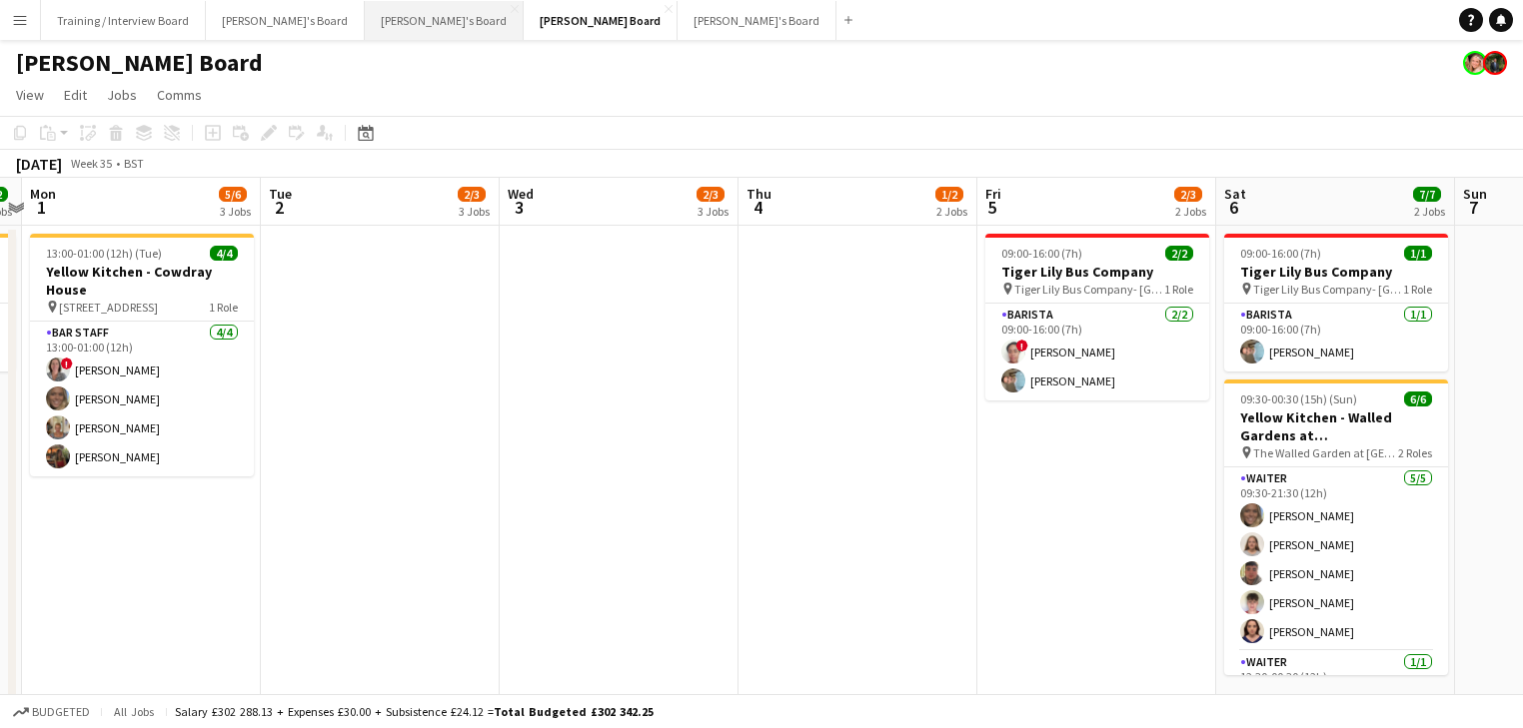
click at [365, 1] on button "[PERSON_NAME]'s Board Close" at bounding box center [444, 20] width 159 height 39
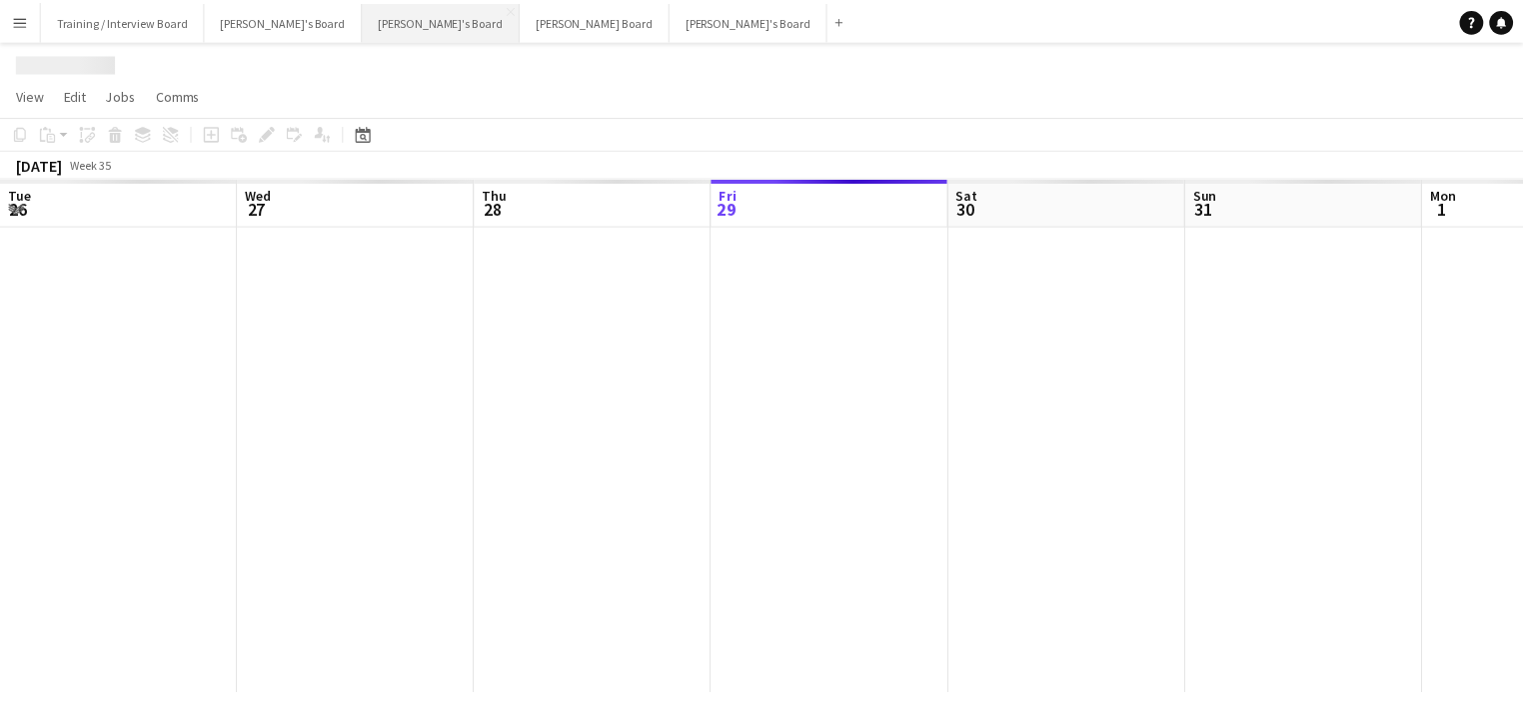
scroll to position [0, 478]
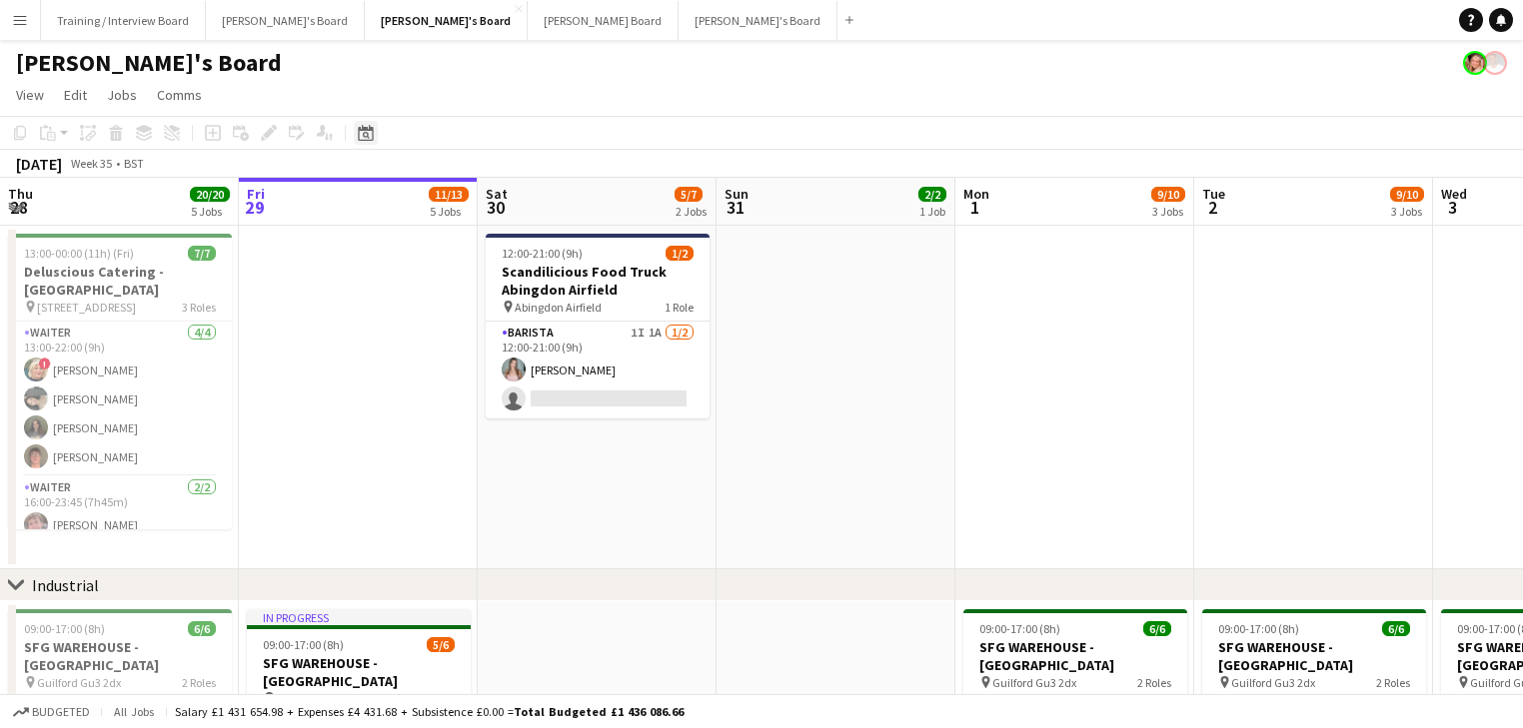
click at [376, 136] on div "Date picker [DATE] [DATE] [DATE] M [DATE] T [DATE] W [DATE] T [DATE] F [DATE] S…" at bounding box center [359, 133] width 45 height 24
click at [367, 136] on icon at bounding box center [366, 135] width 7 height 7
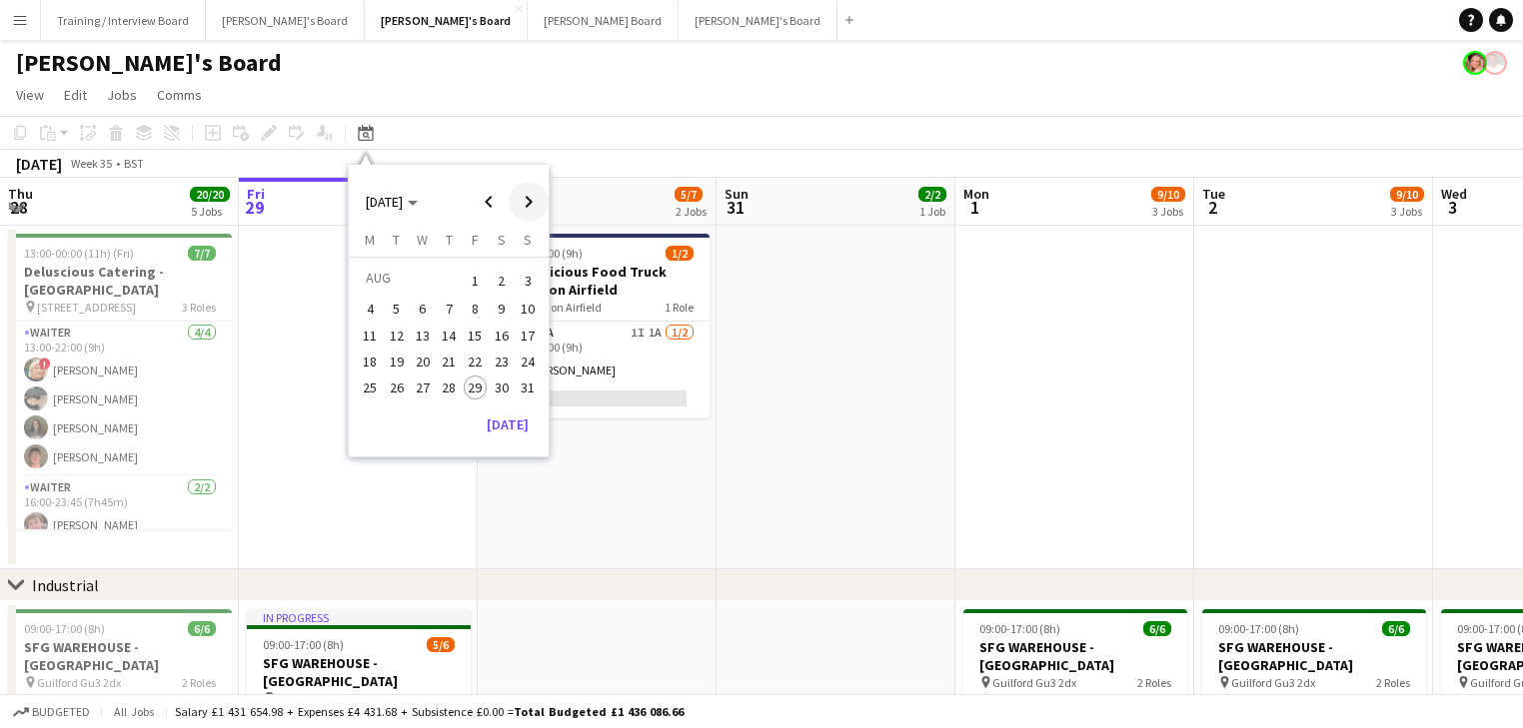
click at [532, 210] on span "Next month" at bounding box center [529, 202] width 40 height 40
click at [526, 207] on span "Next month" at bounding box center [529, 202] width 40 height 40
click at [527, 211] on span "Next month" at bounding box center [529, 202] width 40 height 40
click at [490, 357] on span "20" at bounding box center [502, 357] width 24 height 24
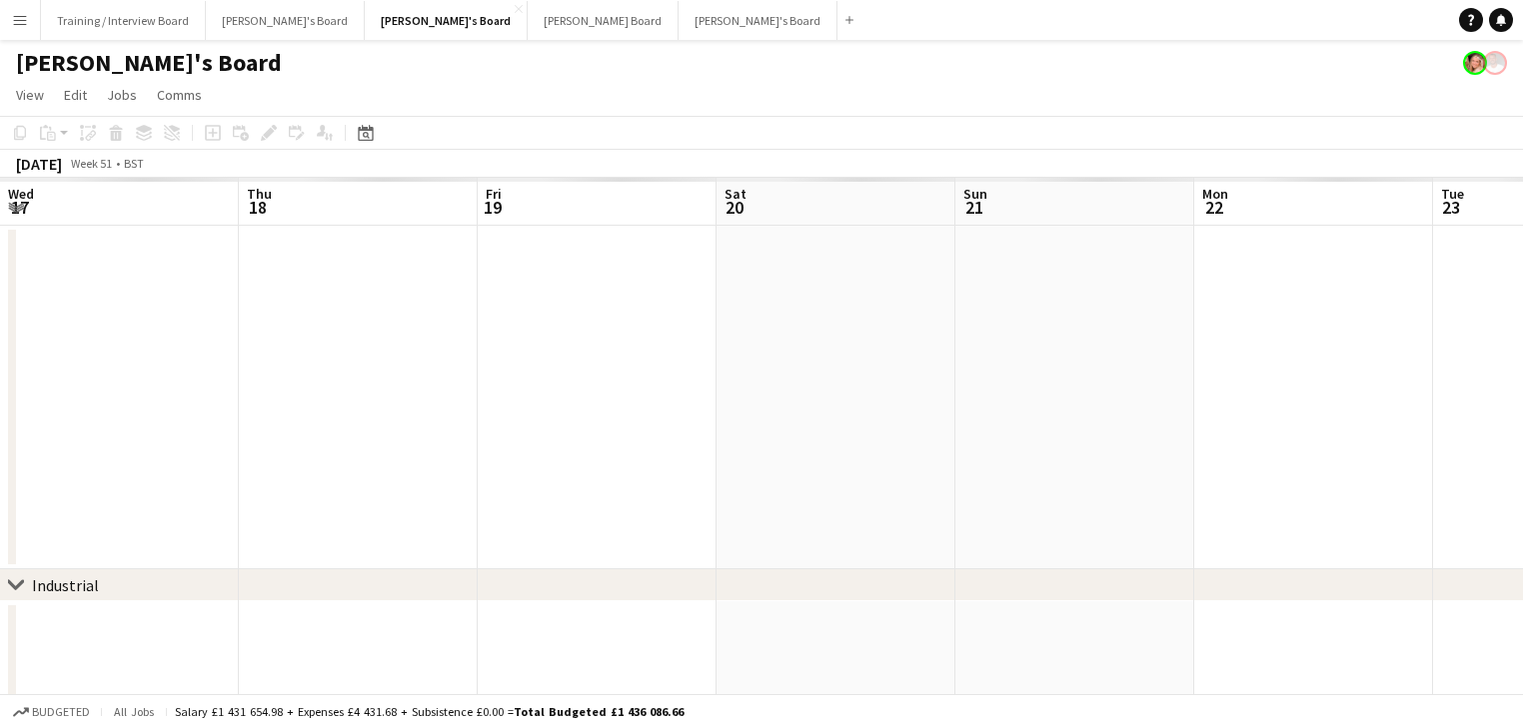
scroll to position [0, 687]
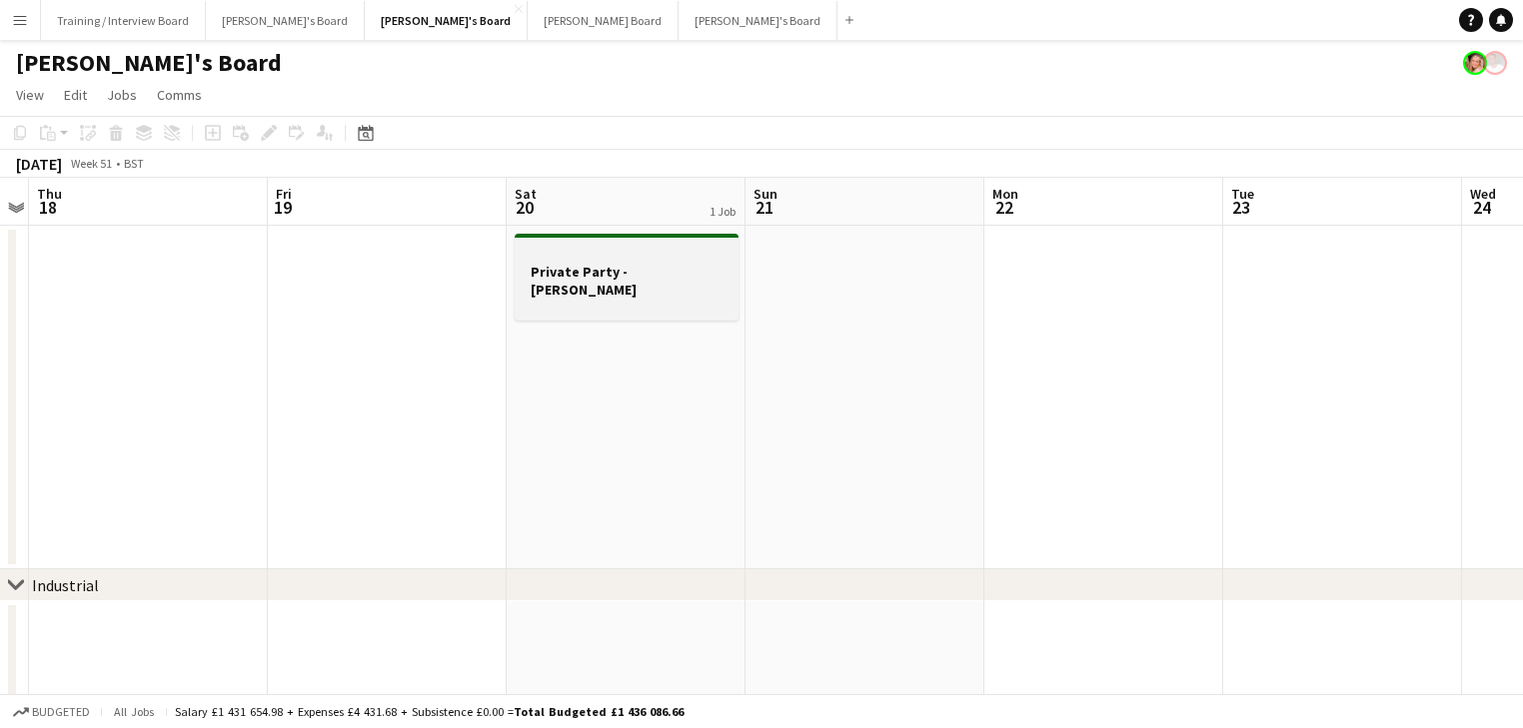
click at [633, 299] on div at bounding box center [626, 307] width 224 height 16
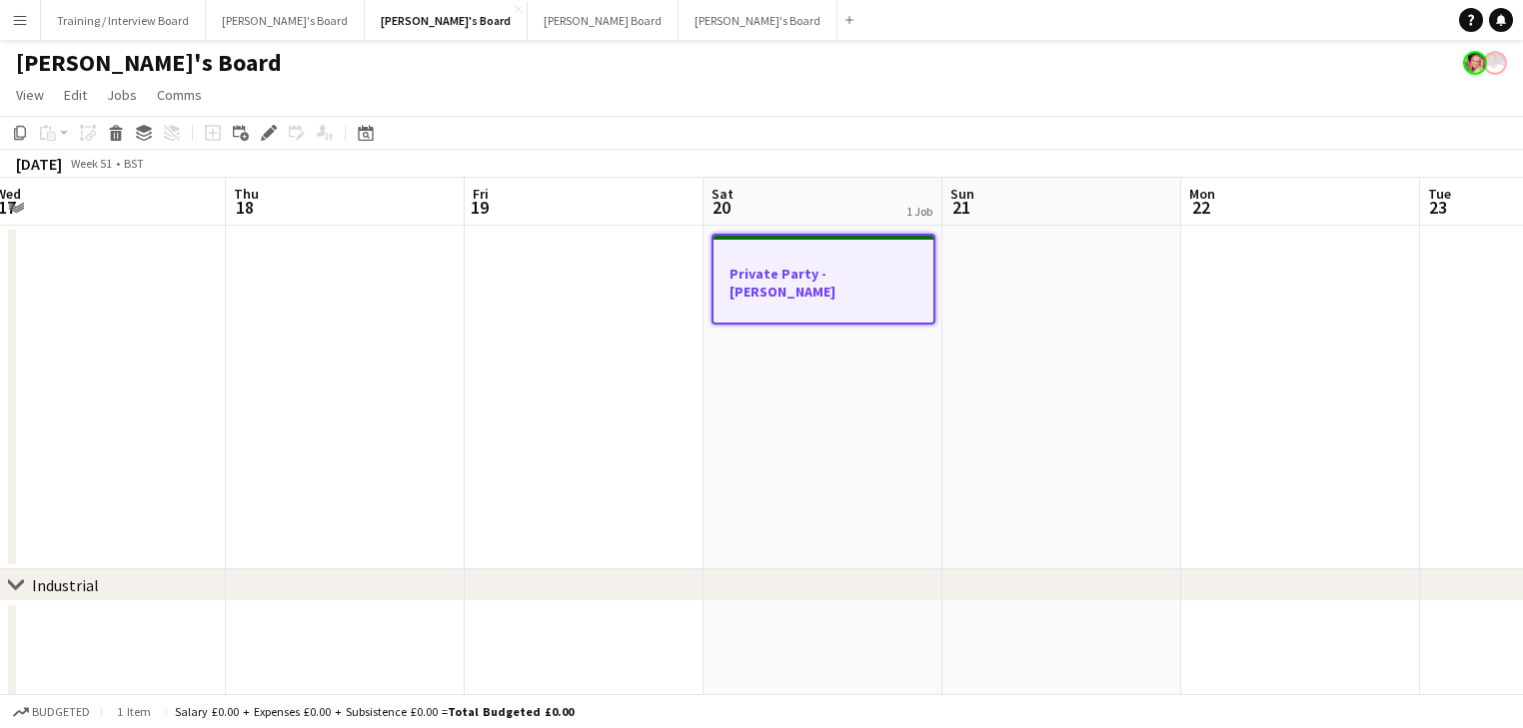
click at [705, 434] on app-date-cell "Private Party - [PERSON_NAME]" at bounding box center [822, 398] width 239 height 344
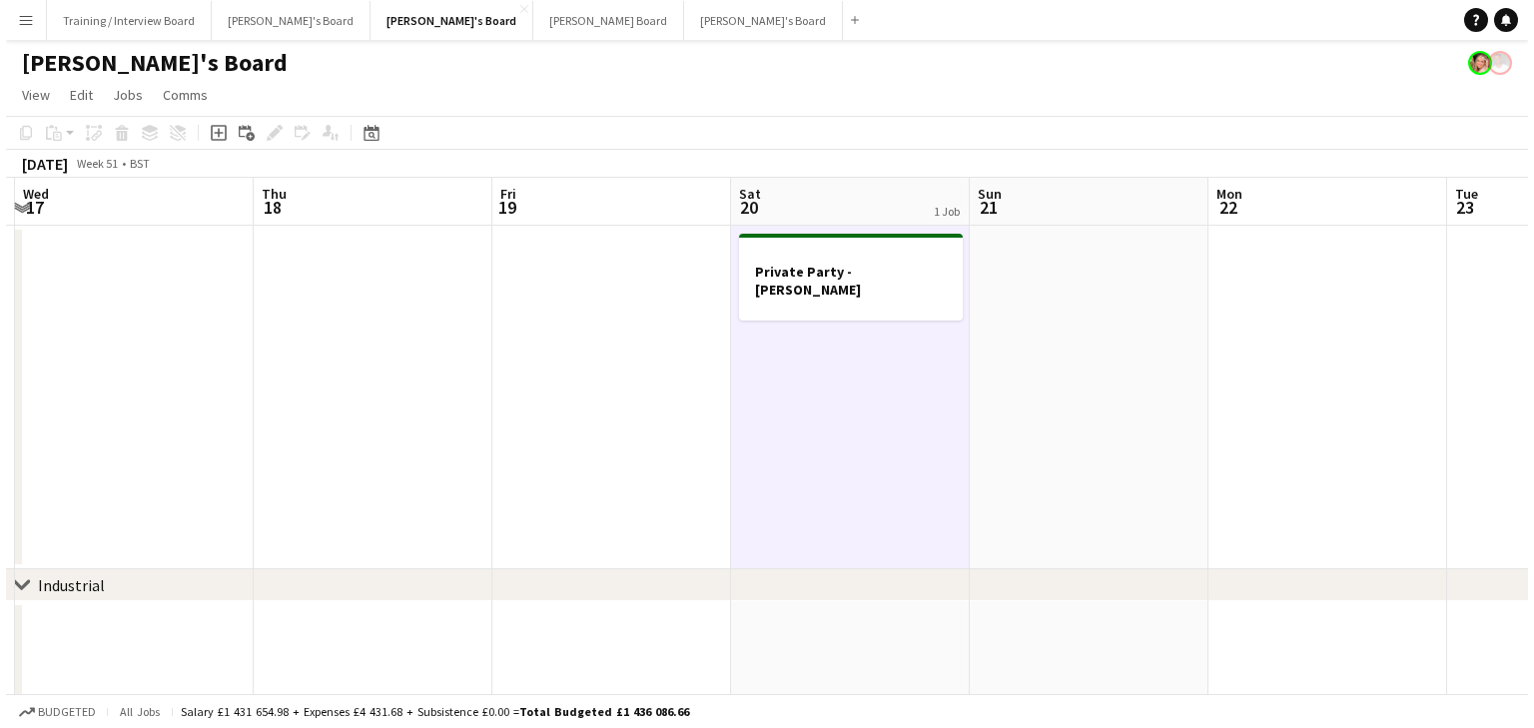
scroll to position [0, 770]
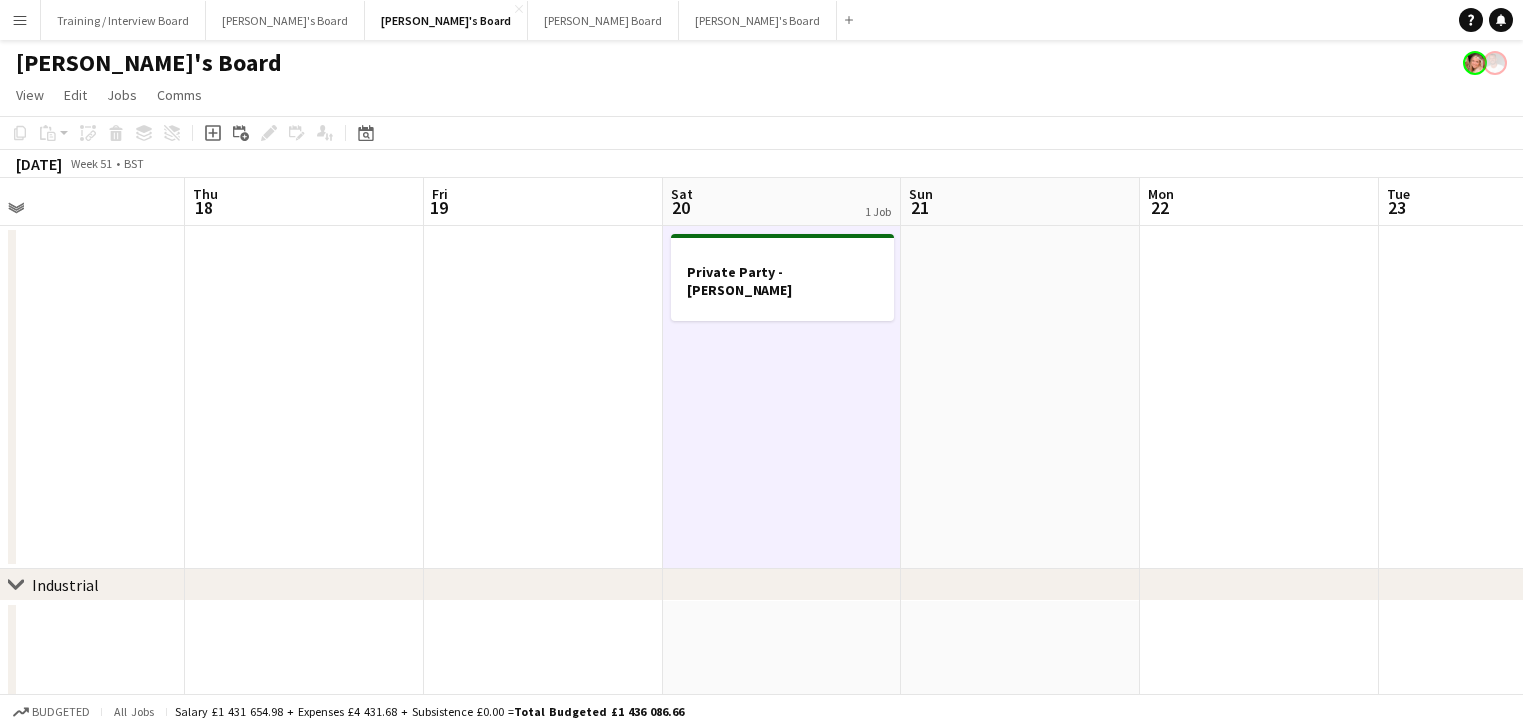
drag, startPoint x: 923, startPoint y: 418, endPoint x: 781, endPoint y: 413, distance: 141.9
click at [843, 443] on app-date-cell "Private Party - [PERSON_NAME]" at bounding box center [781, 398] width 239 height 344
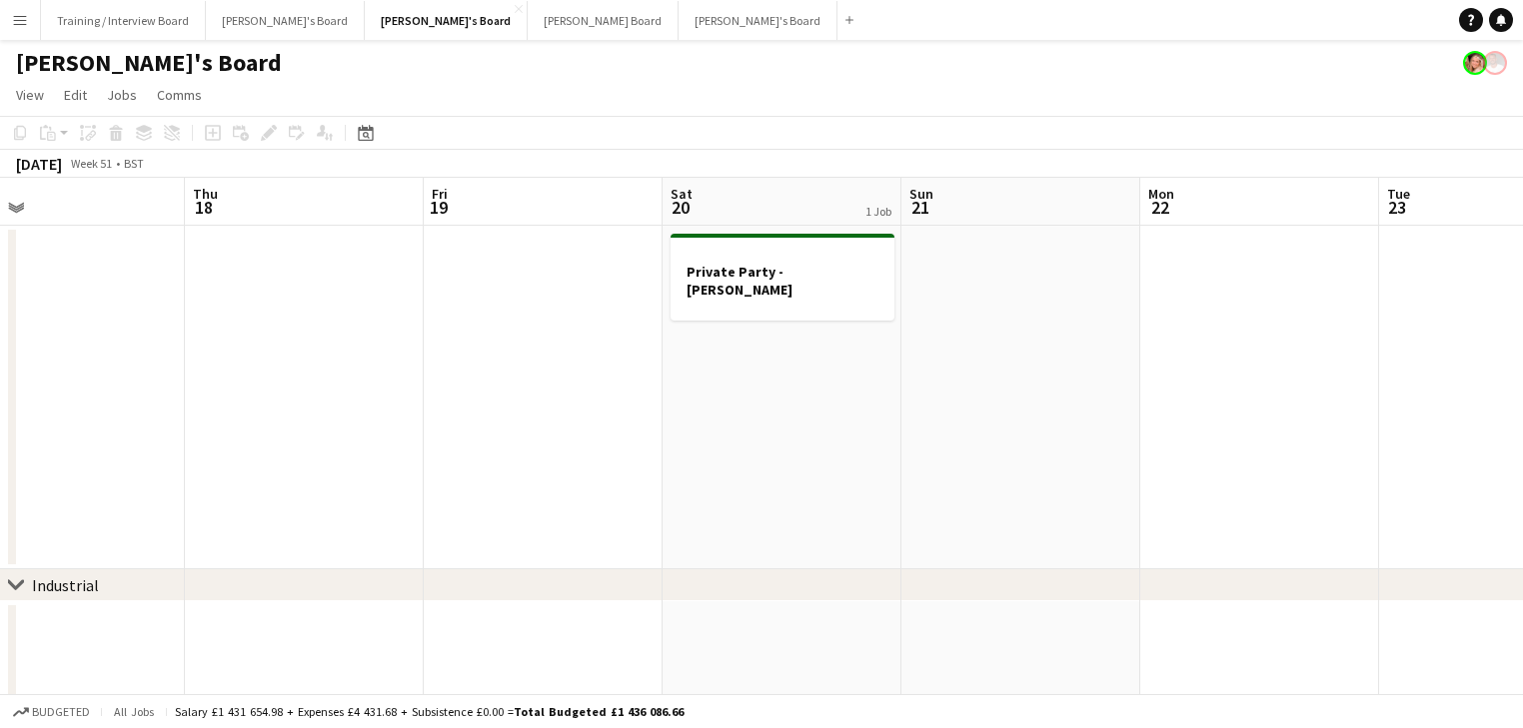
click at [839, 445] on app-date-cell "Private Party - [PERSON_NAME]" at bounding box center [781, 398] width 239 height 344
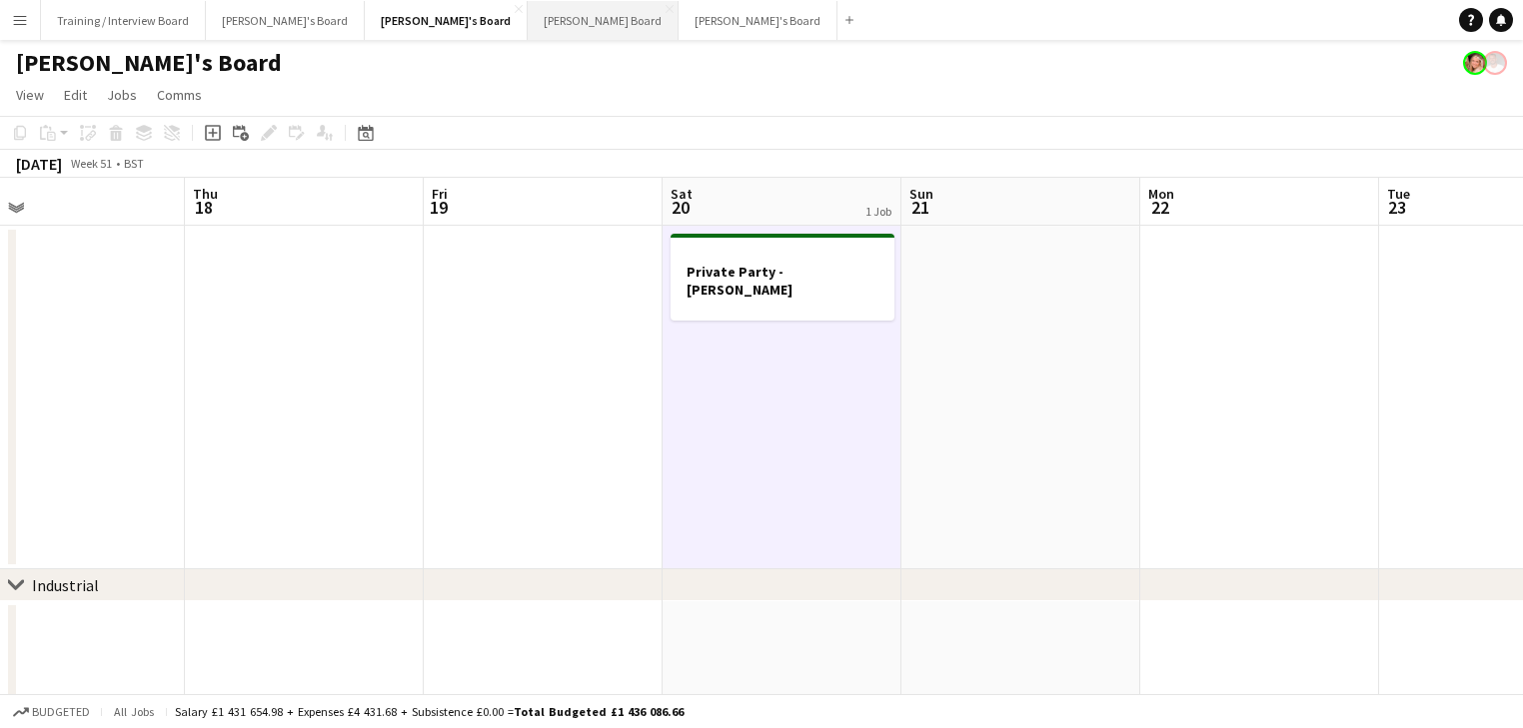
click at [527, 31] on button "[PERSON_NAME] Board Close" at bounding box center [602, 20] width 151 height 39
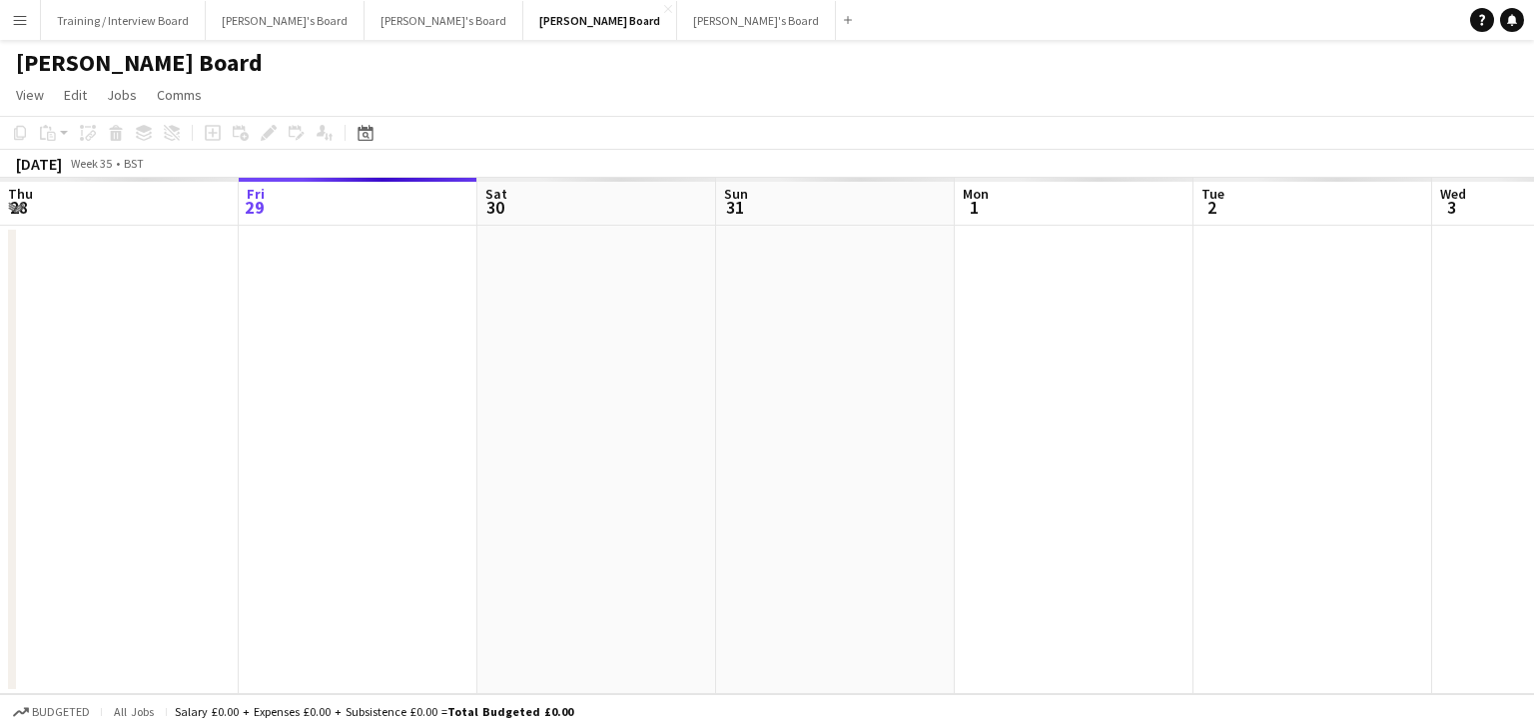
click at [1262, 527] on app-calendar-viewport "Tue 26 Wed 27 Thu 28 Fri 29 Sat 30 Sun 31 Mon 1 Tue 2 Wed 3 Thu 4 Fri 5 Sat 6" at bounding box center [767, 436] width 1534 height 516
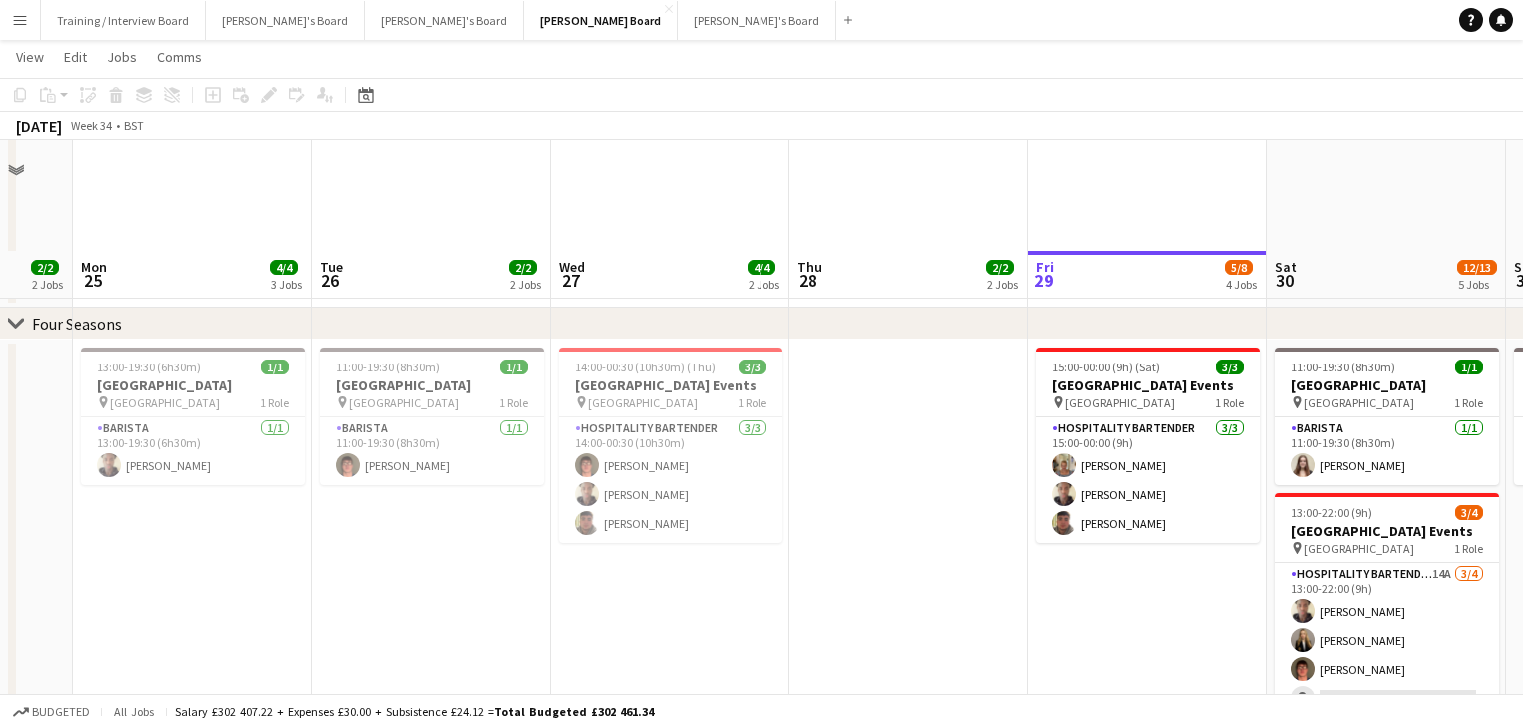
scroll to position [1918, 0]
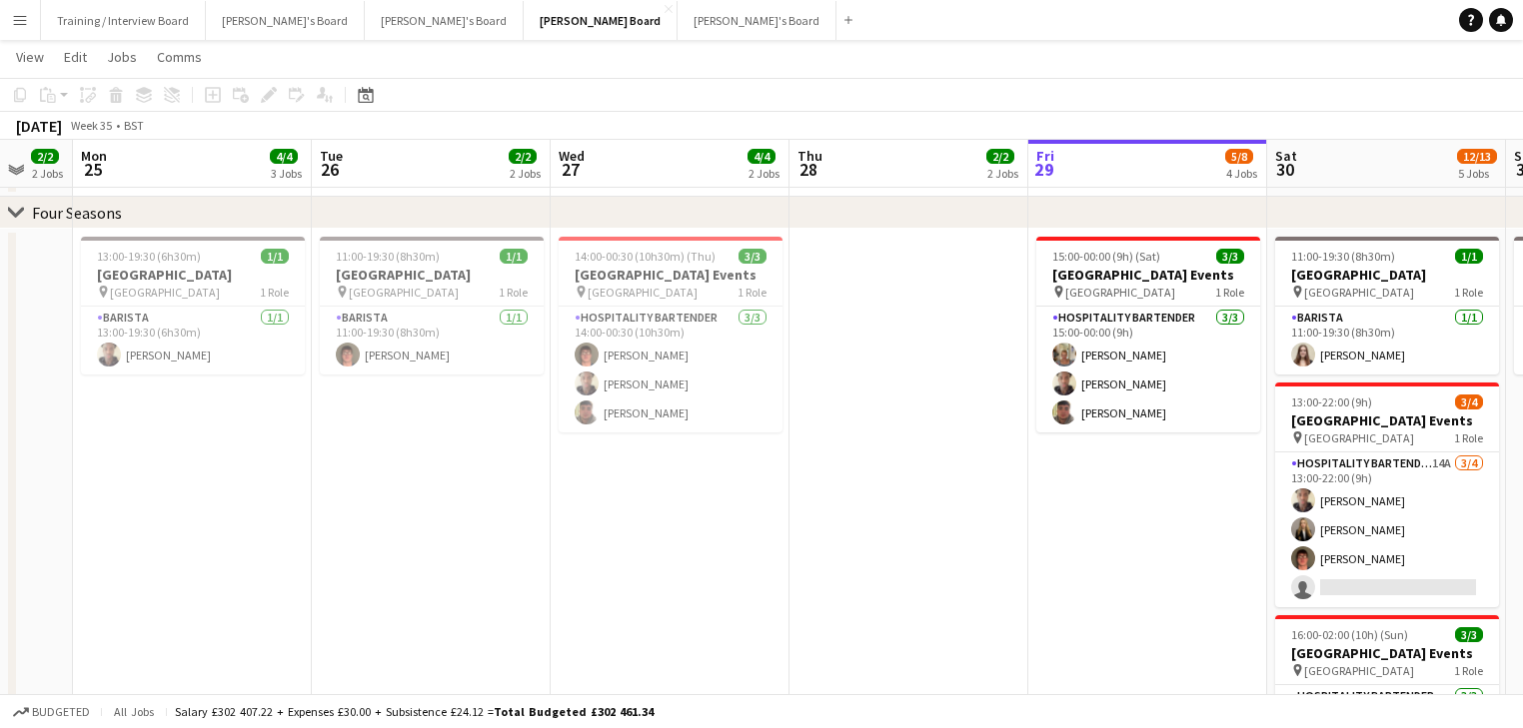
drag, startPoint x: 913, startPoint y: 528, endPoint x: 1312, endPoint y: 583, distance: 402.4
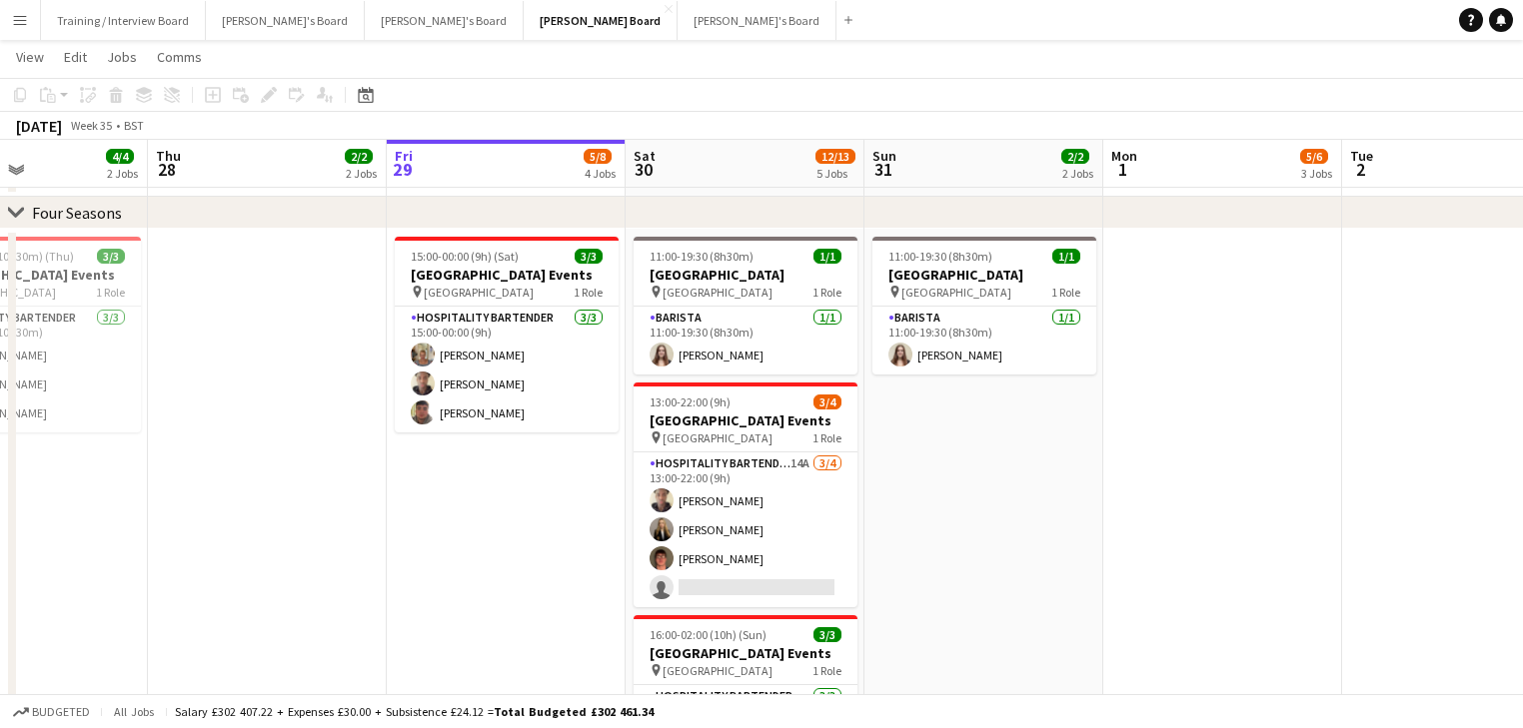
scroll to position [0, 818]
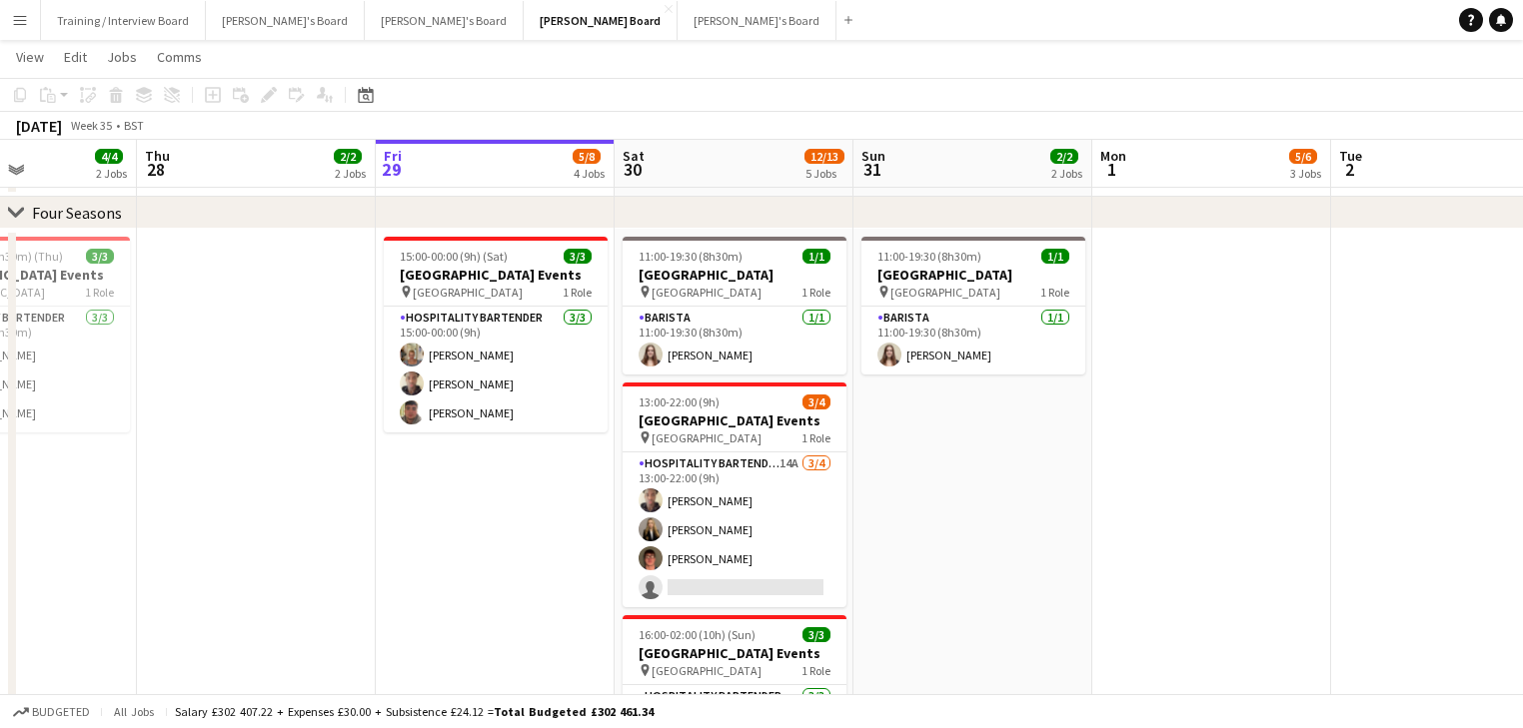
drag, startPoint x: 1312, startPoint y: 583, endPoint x: 1055, endPoint y: 536, distance: 261.0
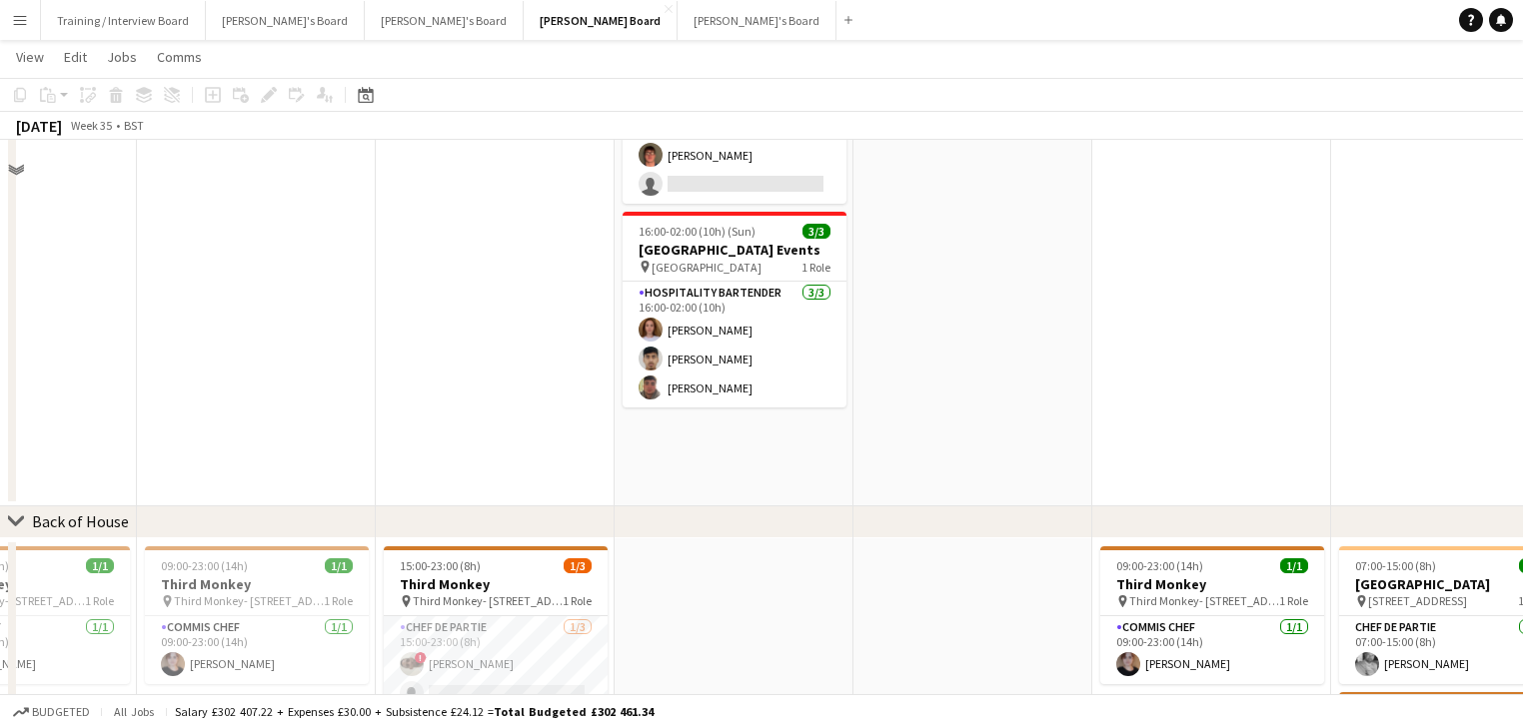
scroll to position [2478, 0]
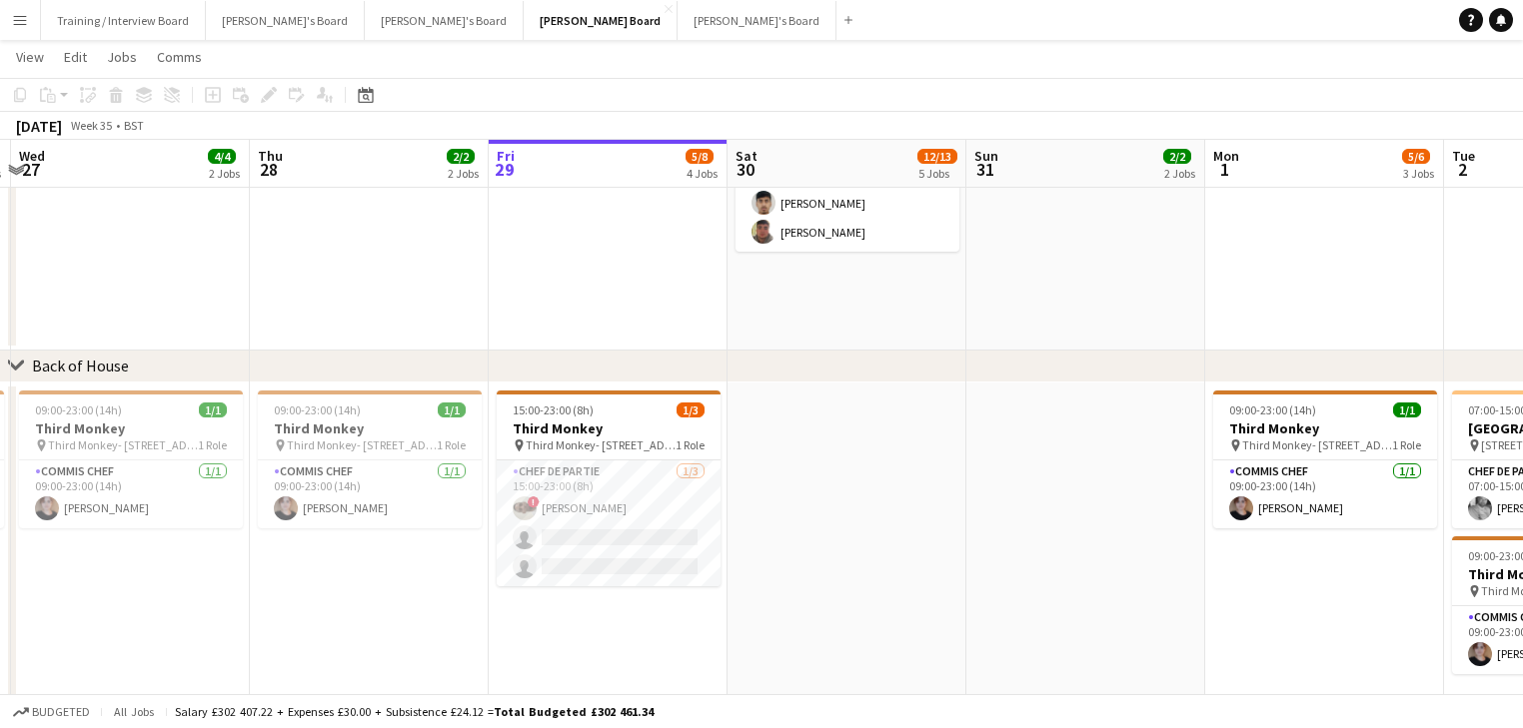
drag, startPoint x: 1059, startPoint y: 539, endPoint x: 1198, endPoint y: 544, distance: 139.0
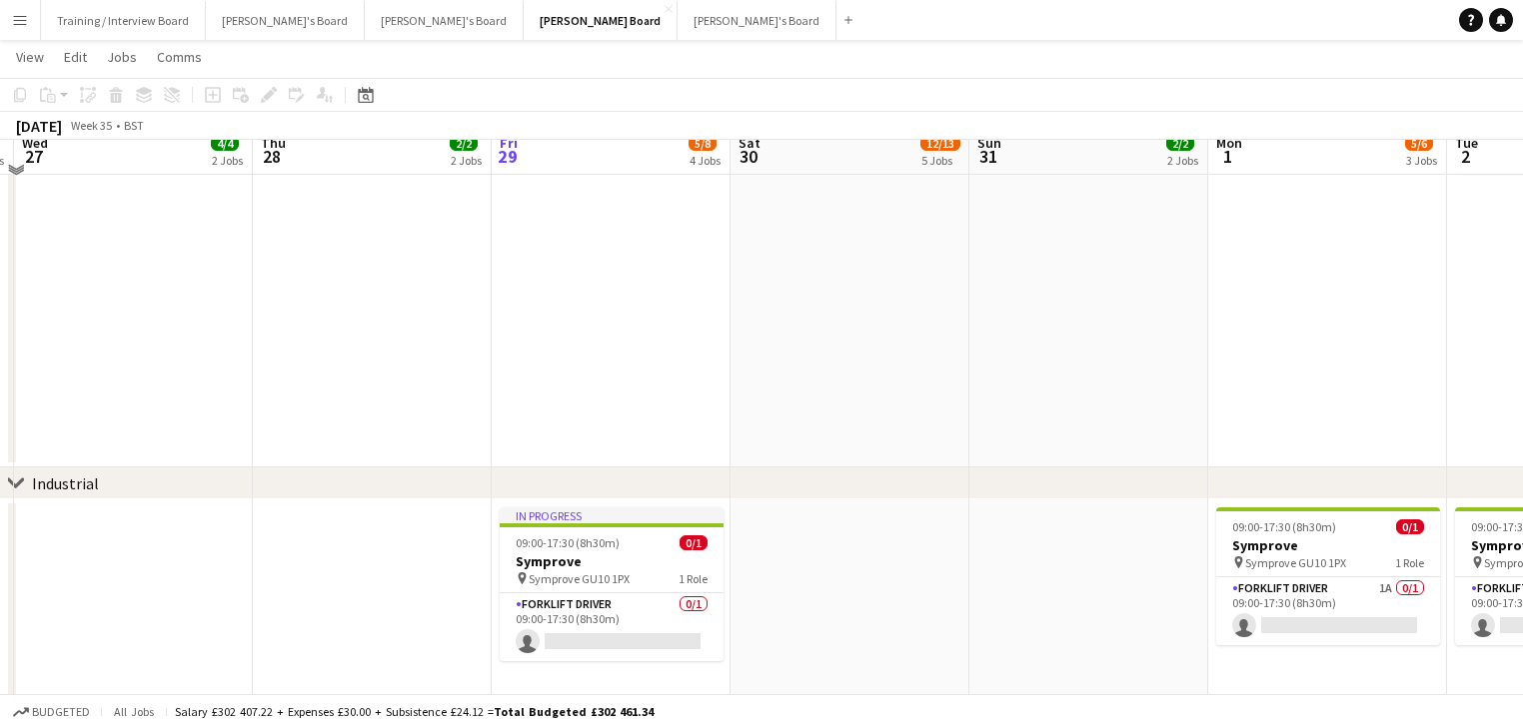
scroll to position [2987, 0]
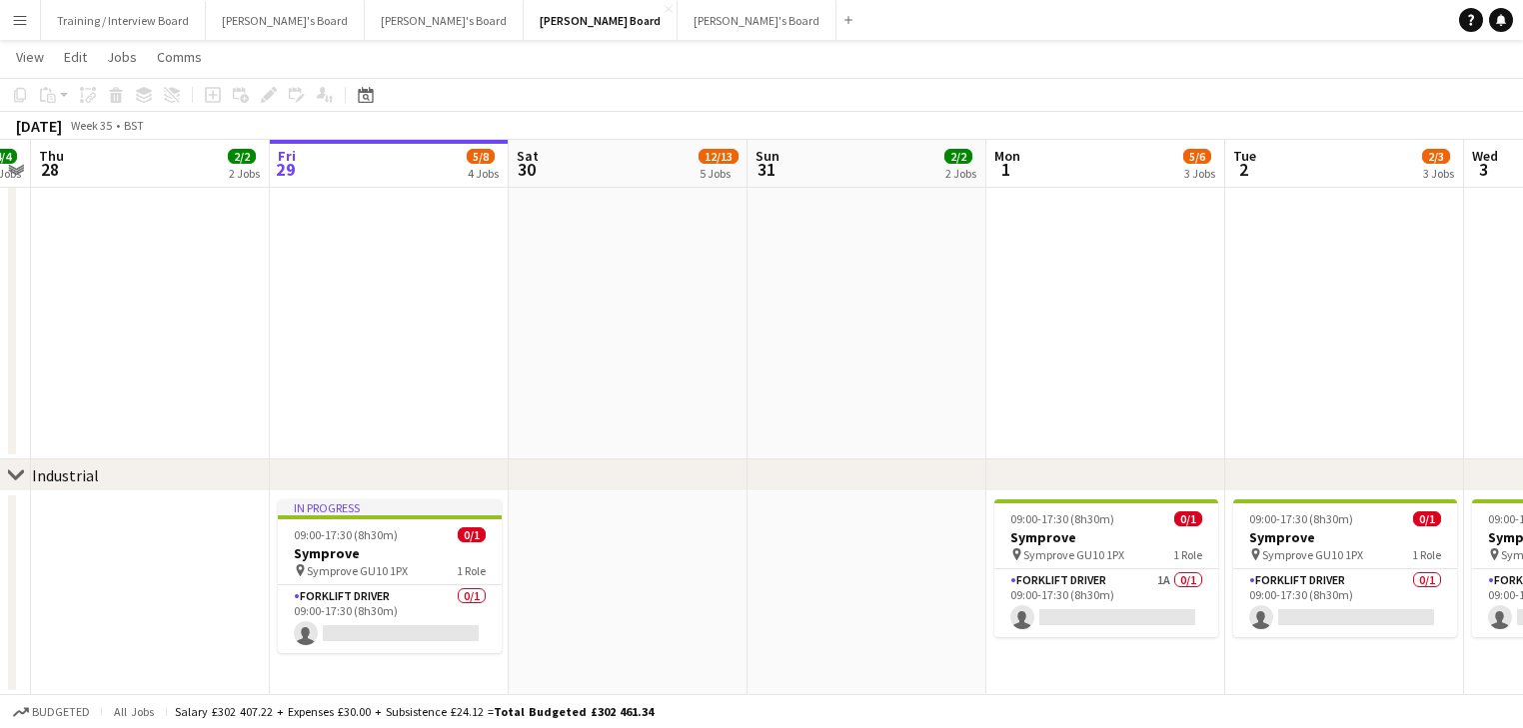
drag, startPoint x: 952, startPoint y: 473, endPoint x: 320, endPoint y: 322, distance: 650.1
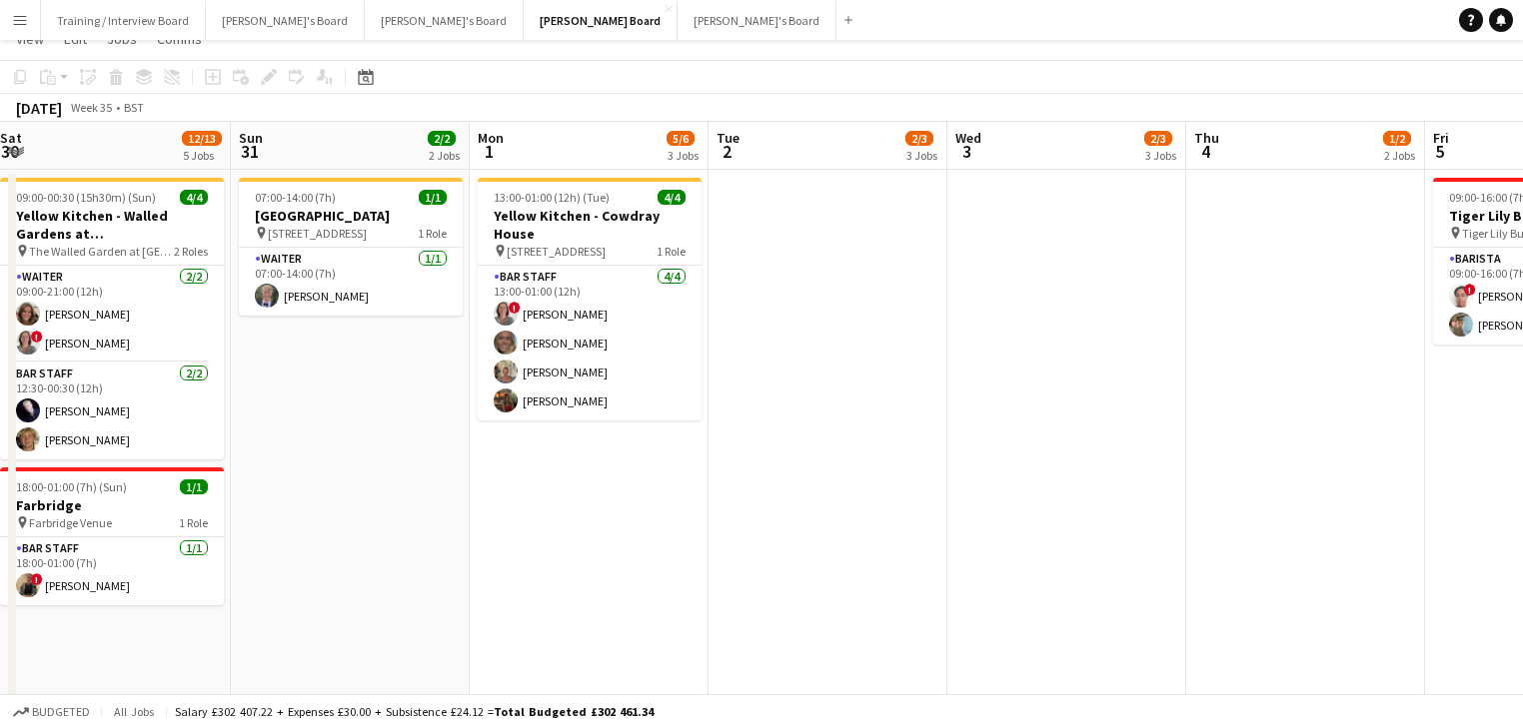
scroll to position [0, 0]
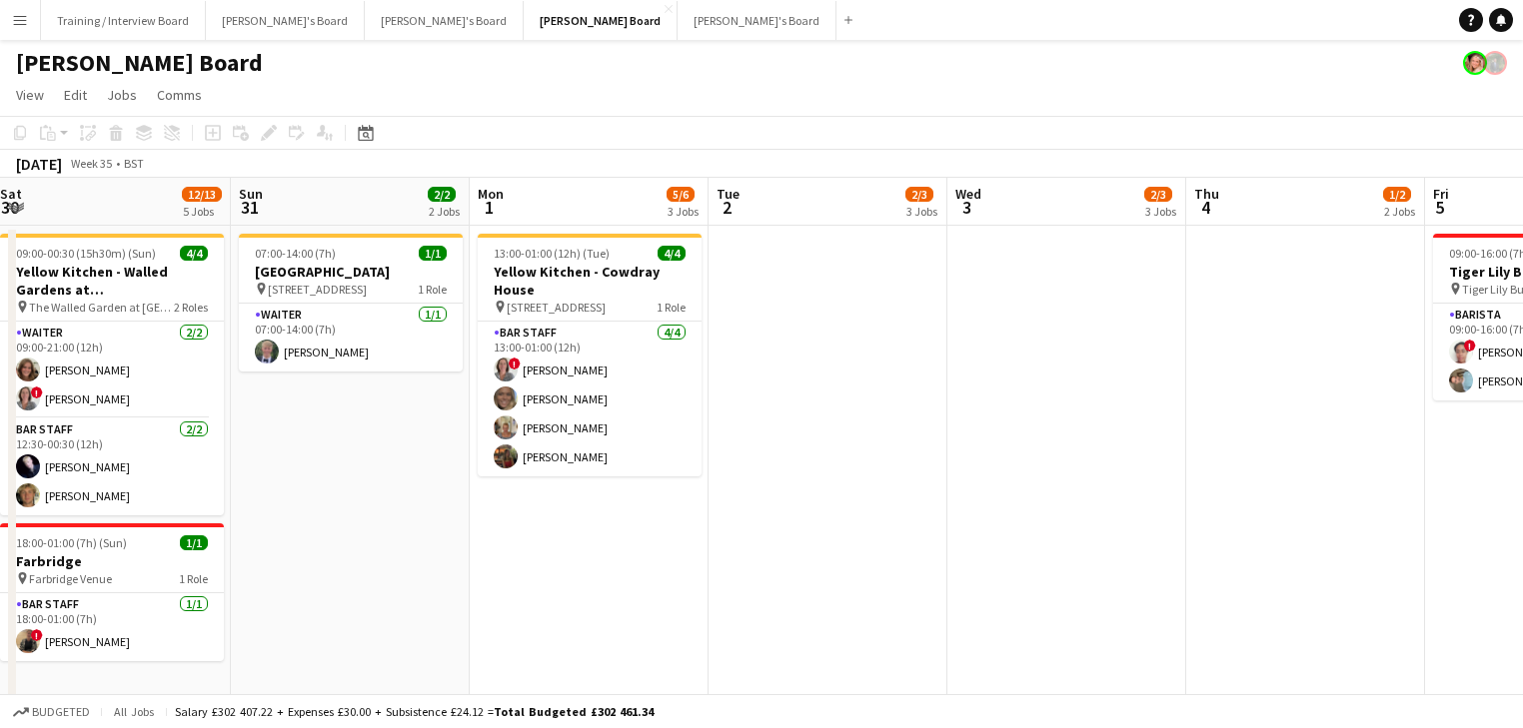
drag, startPoint x: 898, startPoint y: 504, endPoint x: 659, endPoint y: 464, distance: 242.1
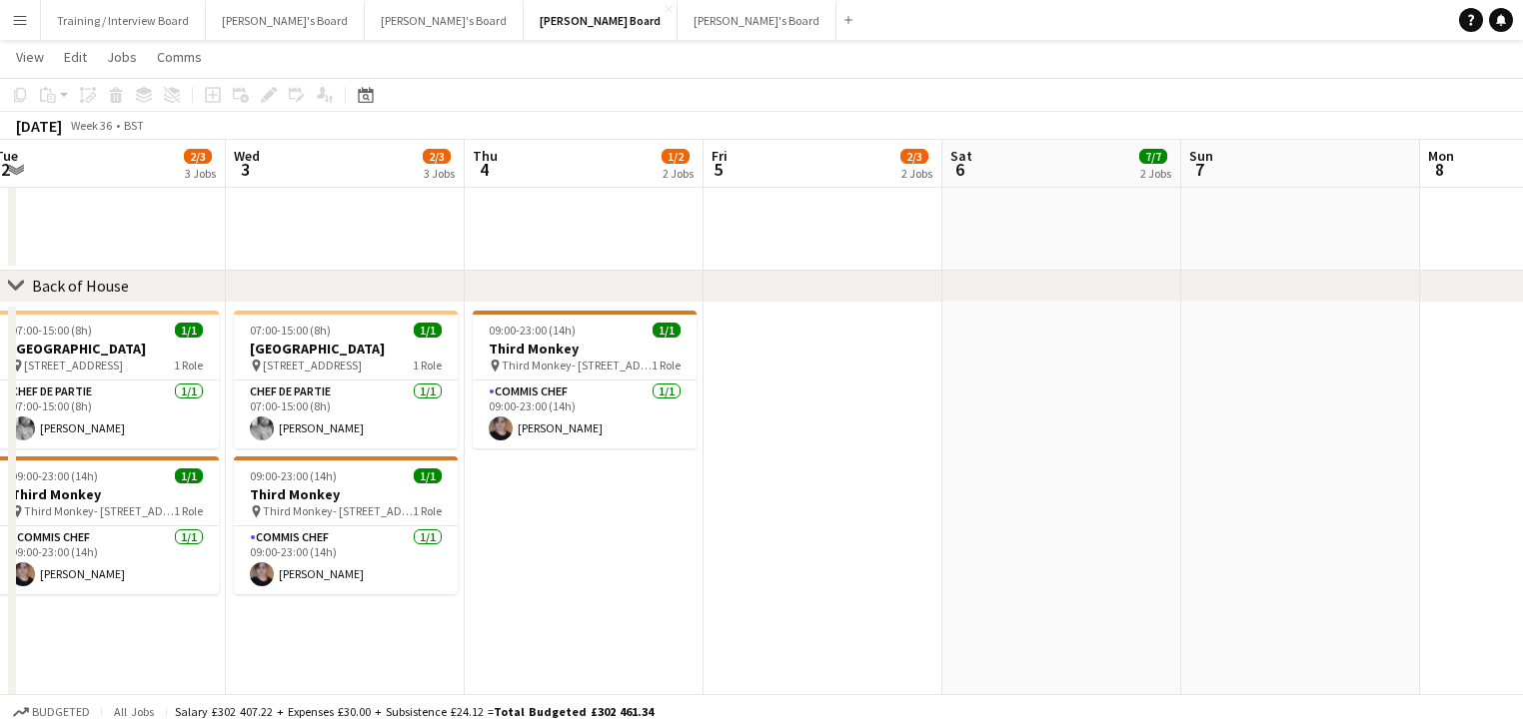
scroll to position [0, 579]
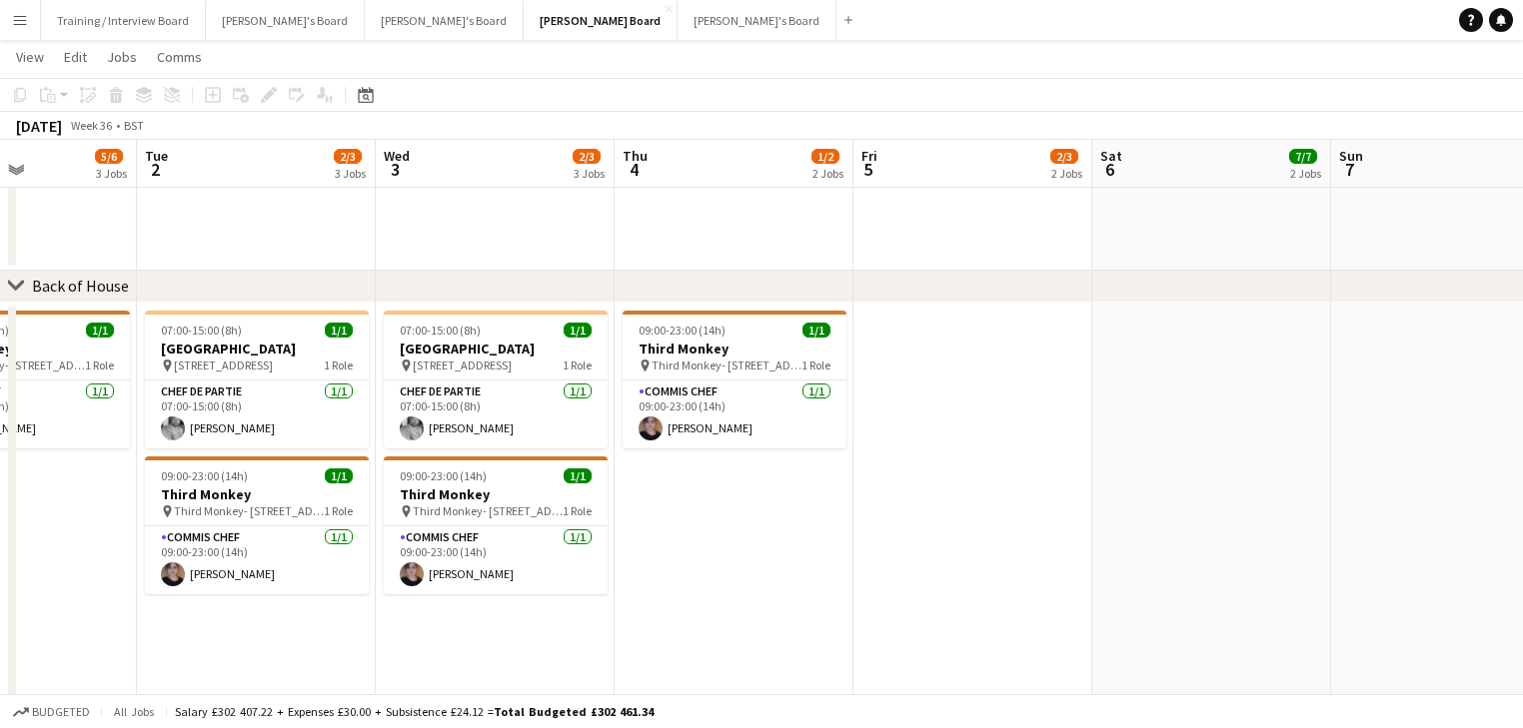
drag, startPoint x: 874, startPoint y: 531, endPoint x: 345, endPoint y: 378, distance: 551.4
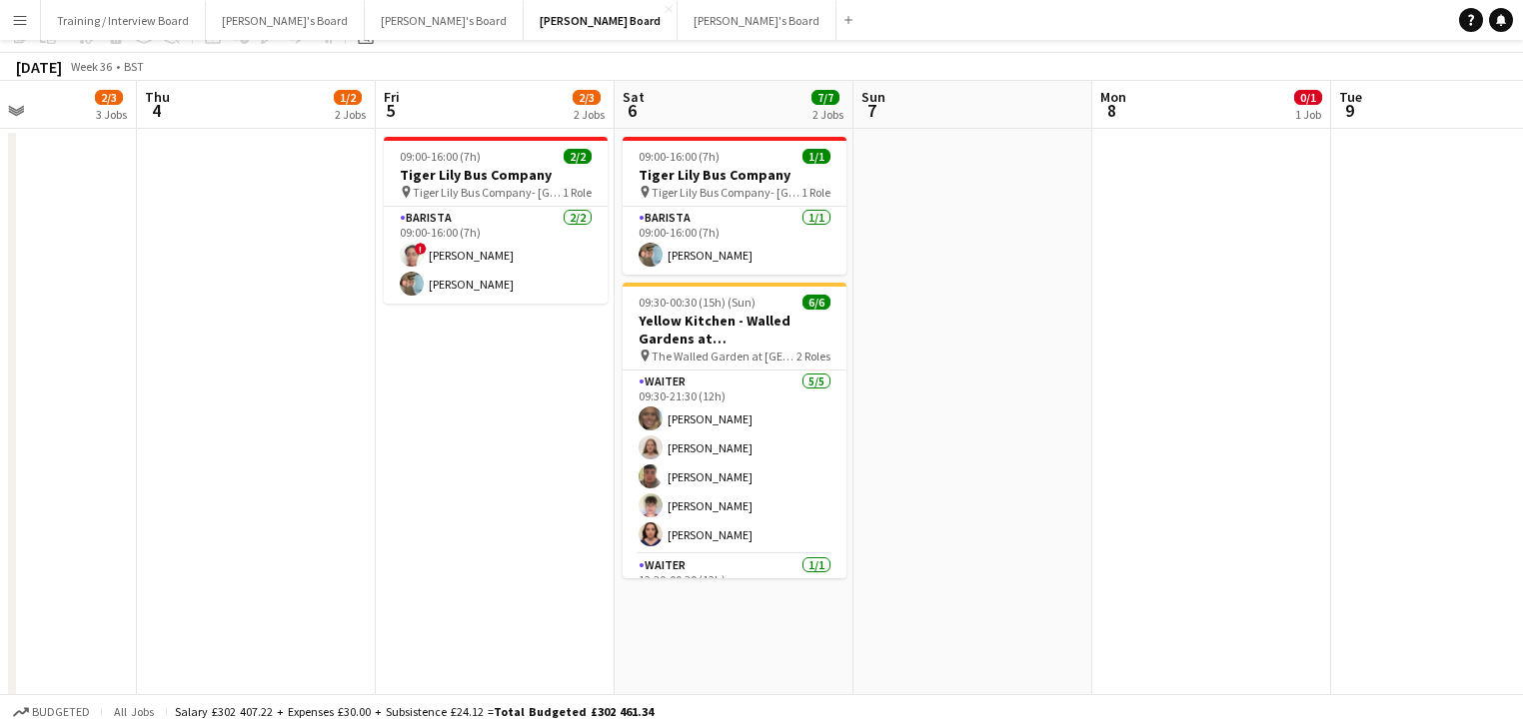
scroll to position [0, 0]
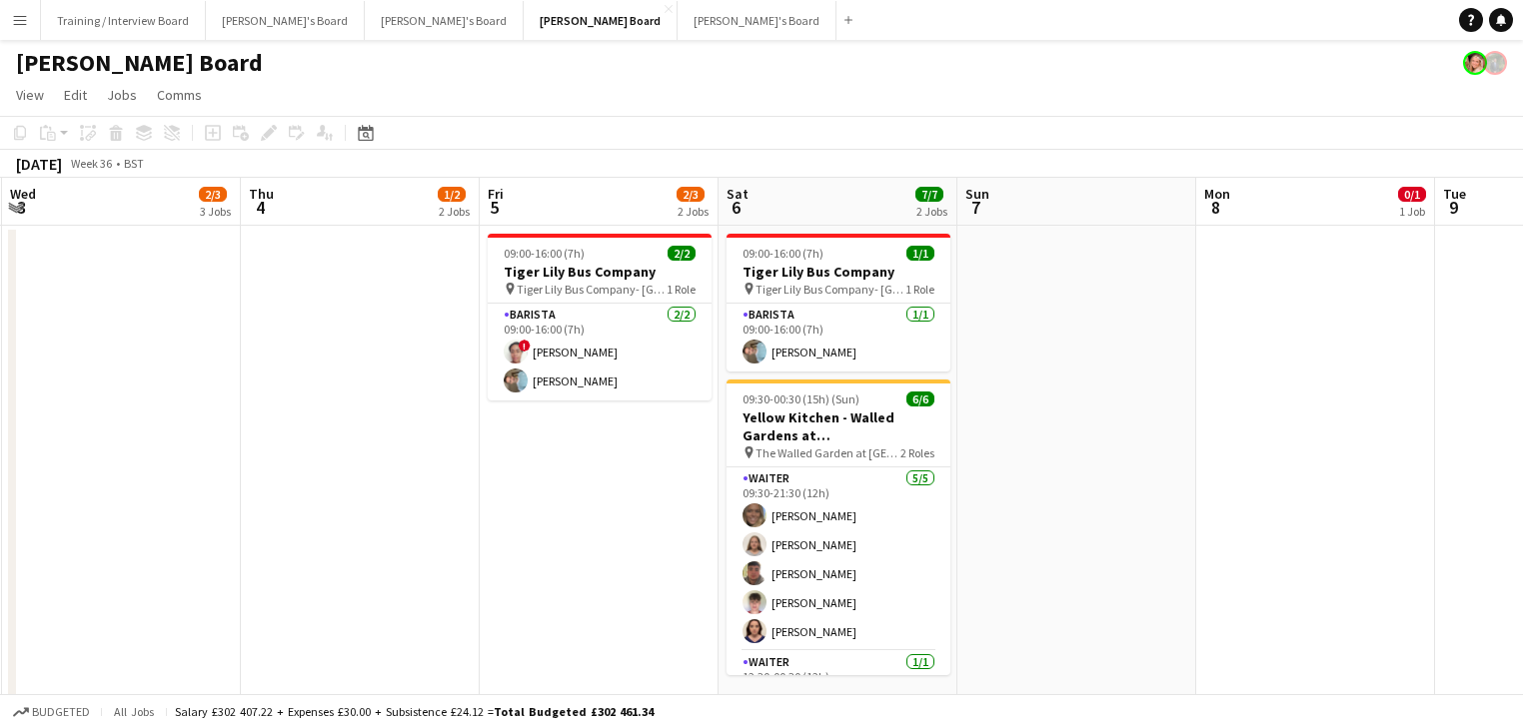
drag, startPoint x: 1339, startPoint y: 527, endPoint x: 1795, endPoint y: 550, distance: 457.1
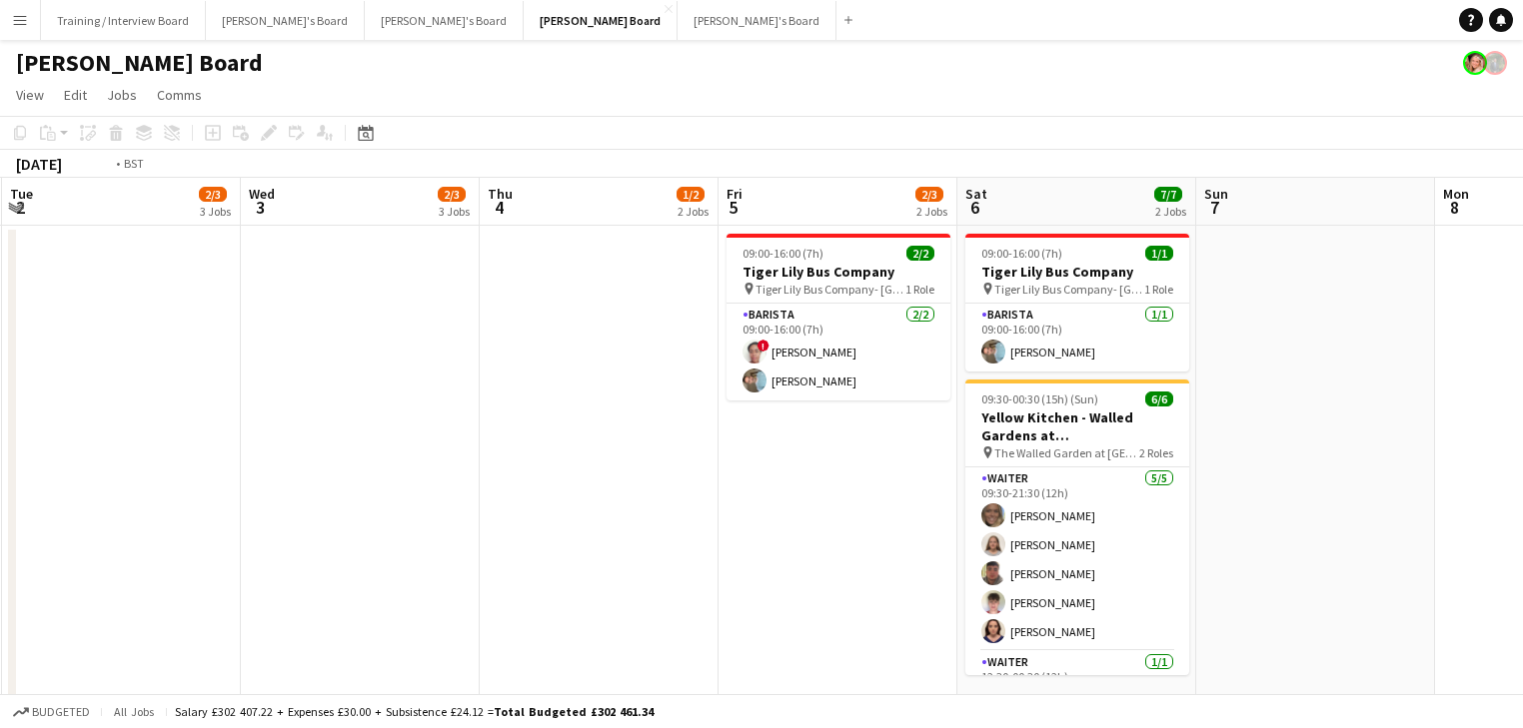
drag, startPoint x: 292, startPoint y: 427, endPoint x: 1027, endPoint y: 498, distance: 738.7
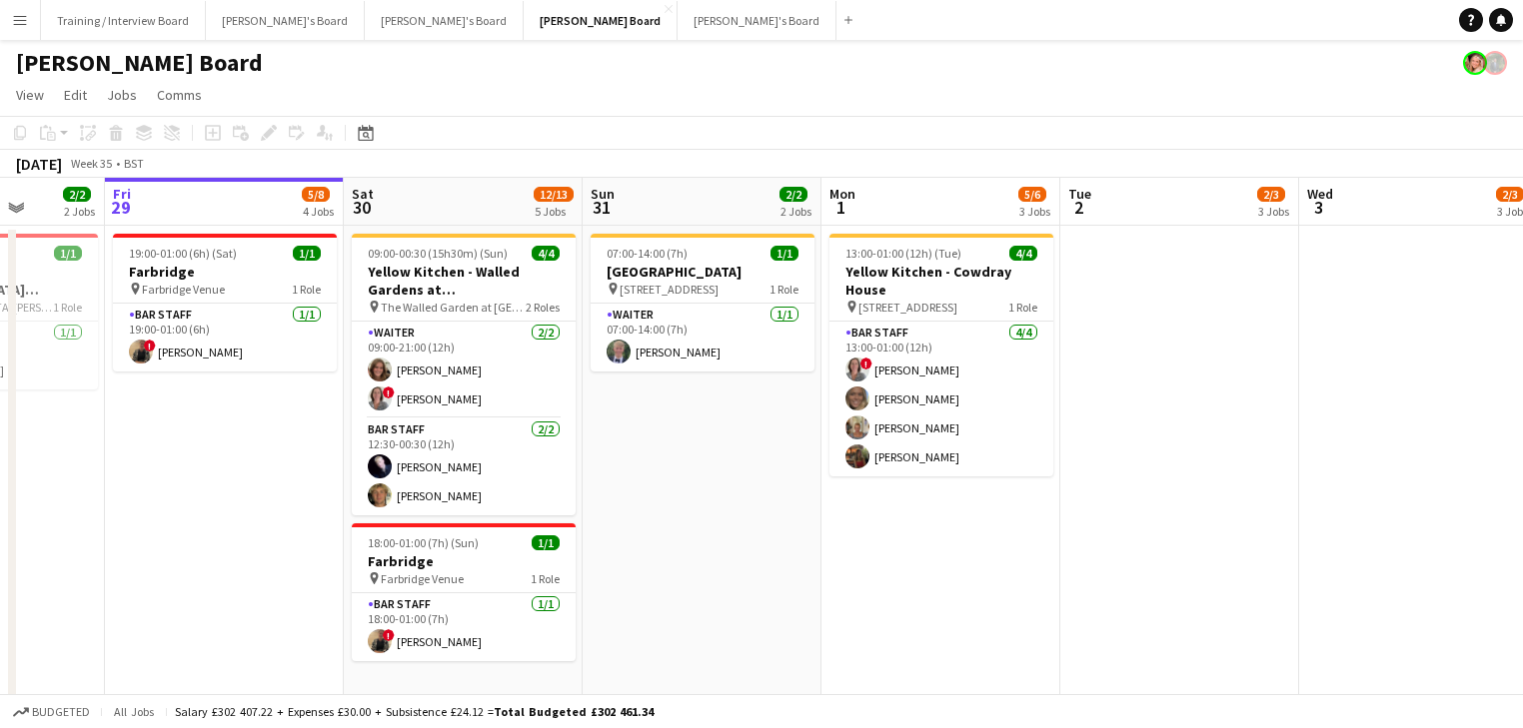
drag, startPoint x: 397, startPoint y: 372, endPoint x: 769, endPoint y: 444, distance: 379.5
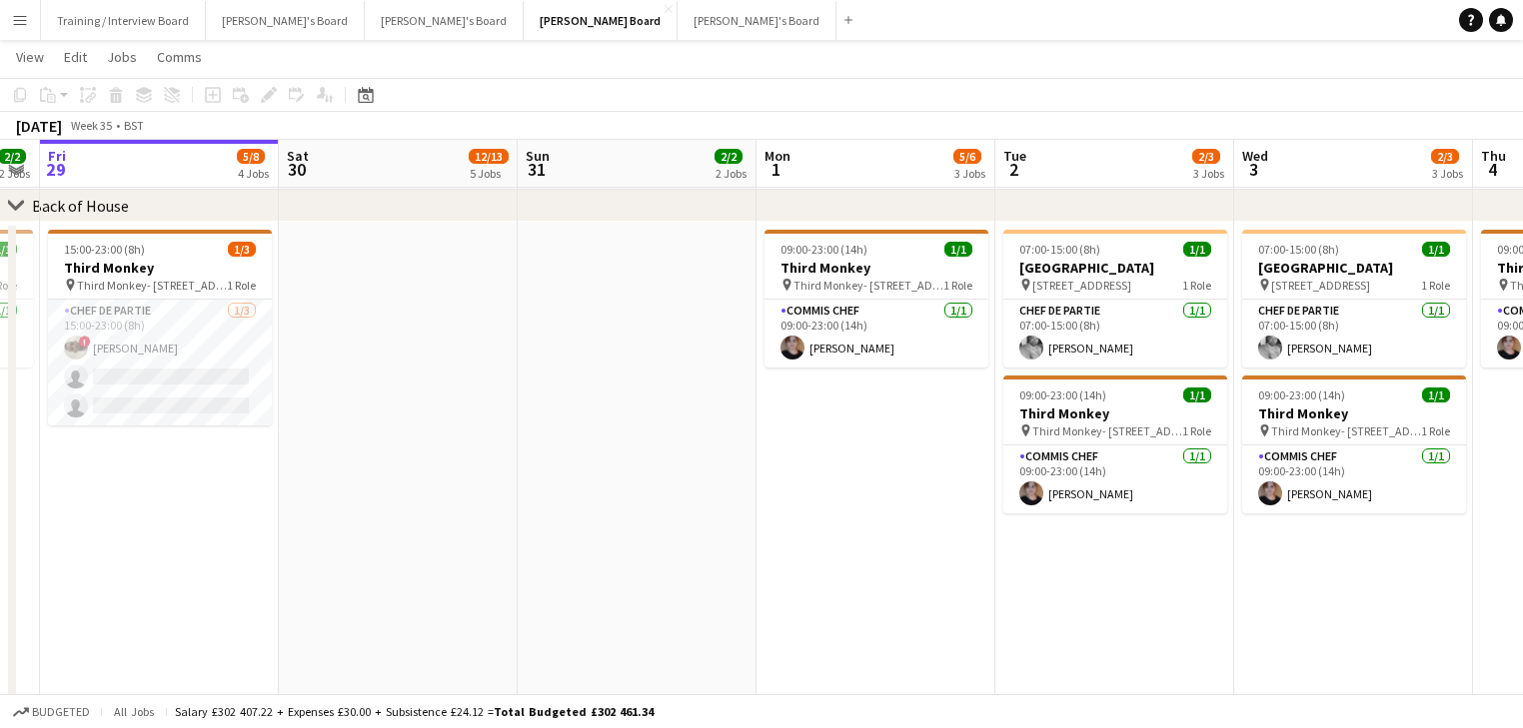
scroll to position [0, 735]
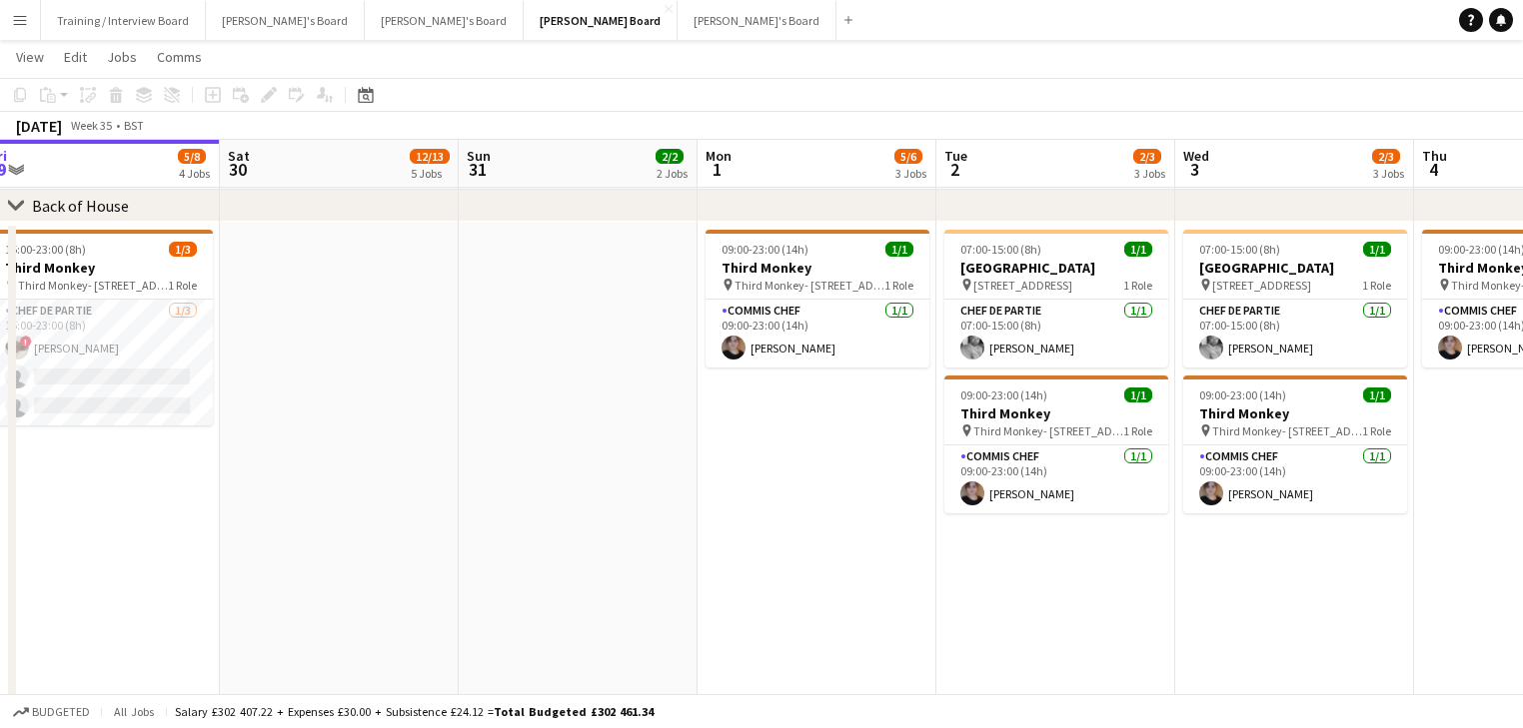
drag, startPoint x: 388, startPoint y: 448, endPoint x: 736, endPoint y: 495, distance: 351.8
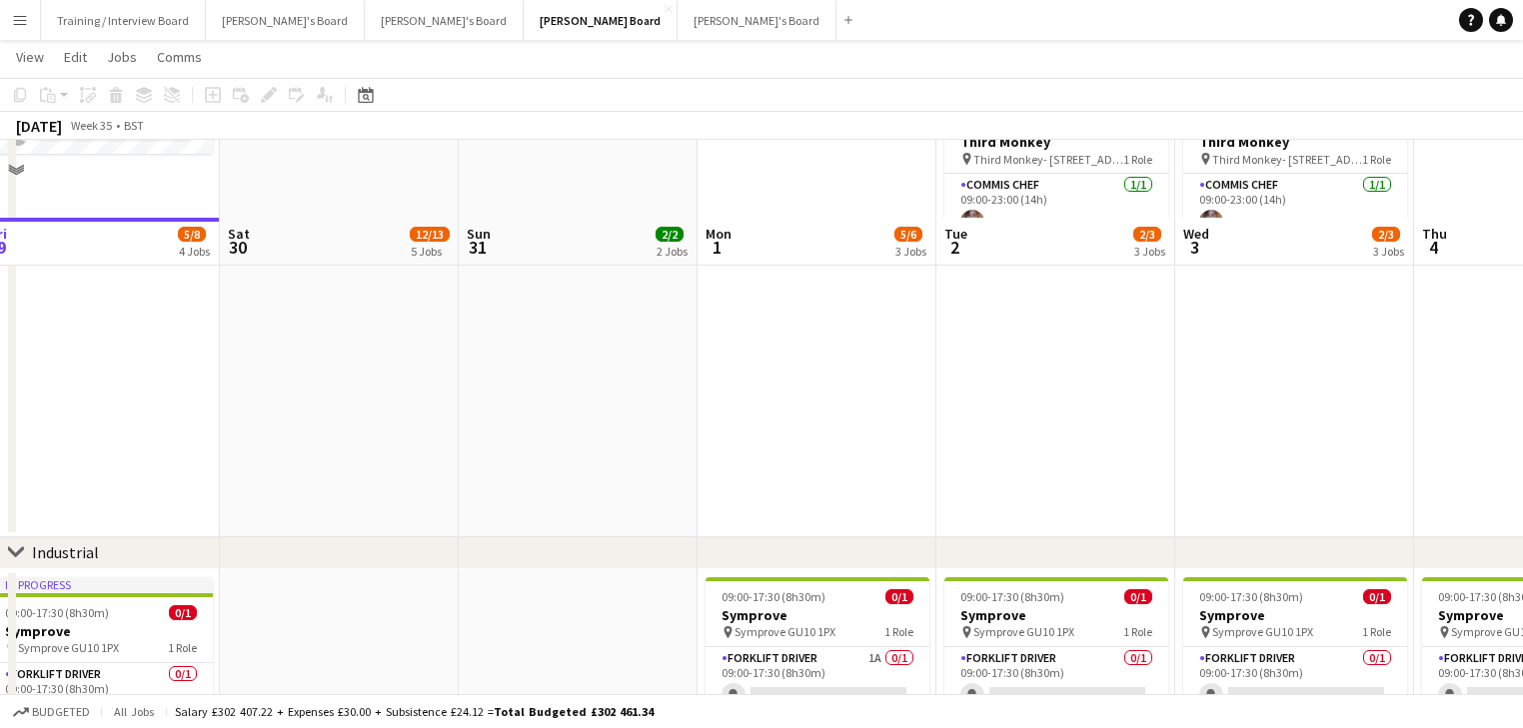
scroll to position [3387, 0]
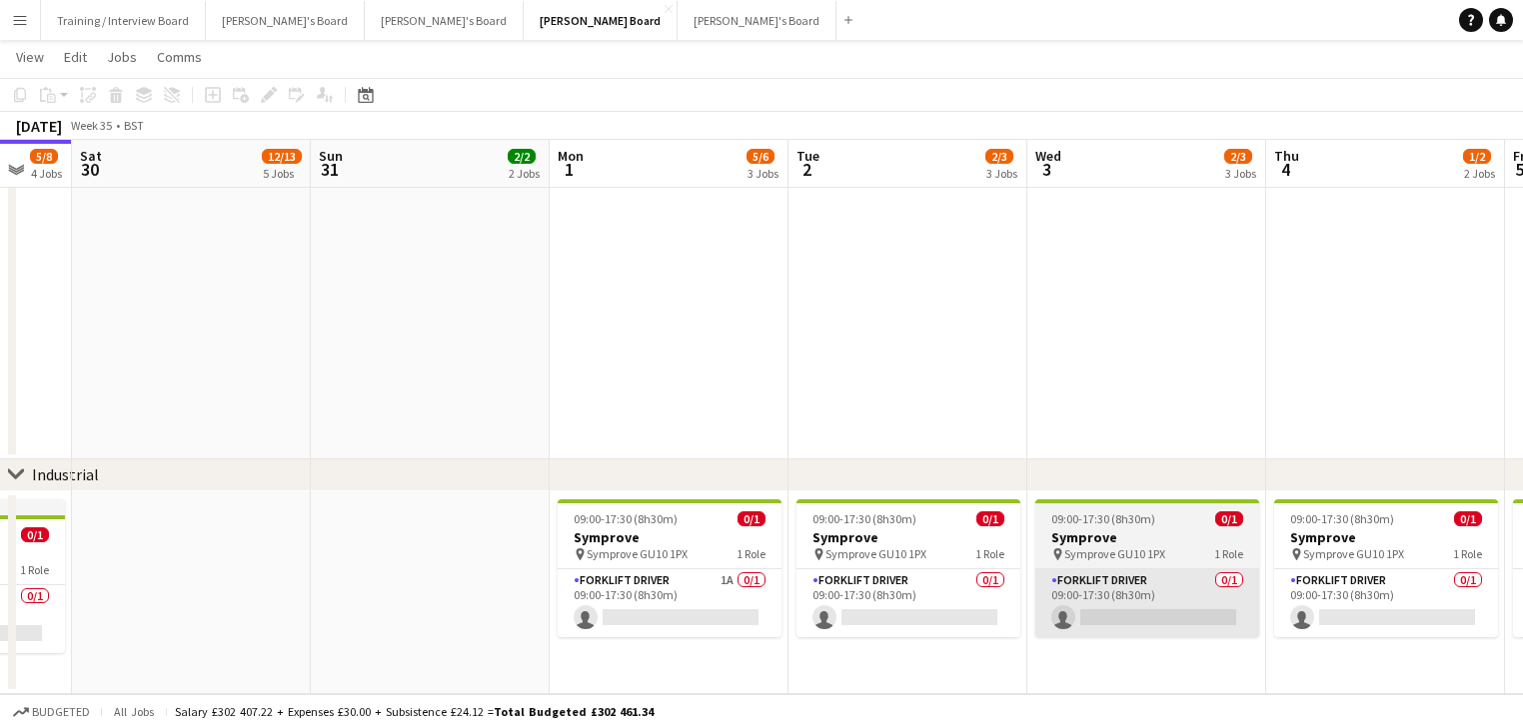
drag, startPoint x: 1245, startPoint y: 649, endPoint x: 1152, endPoint y: 633, distance: 94.3
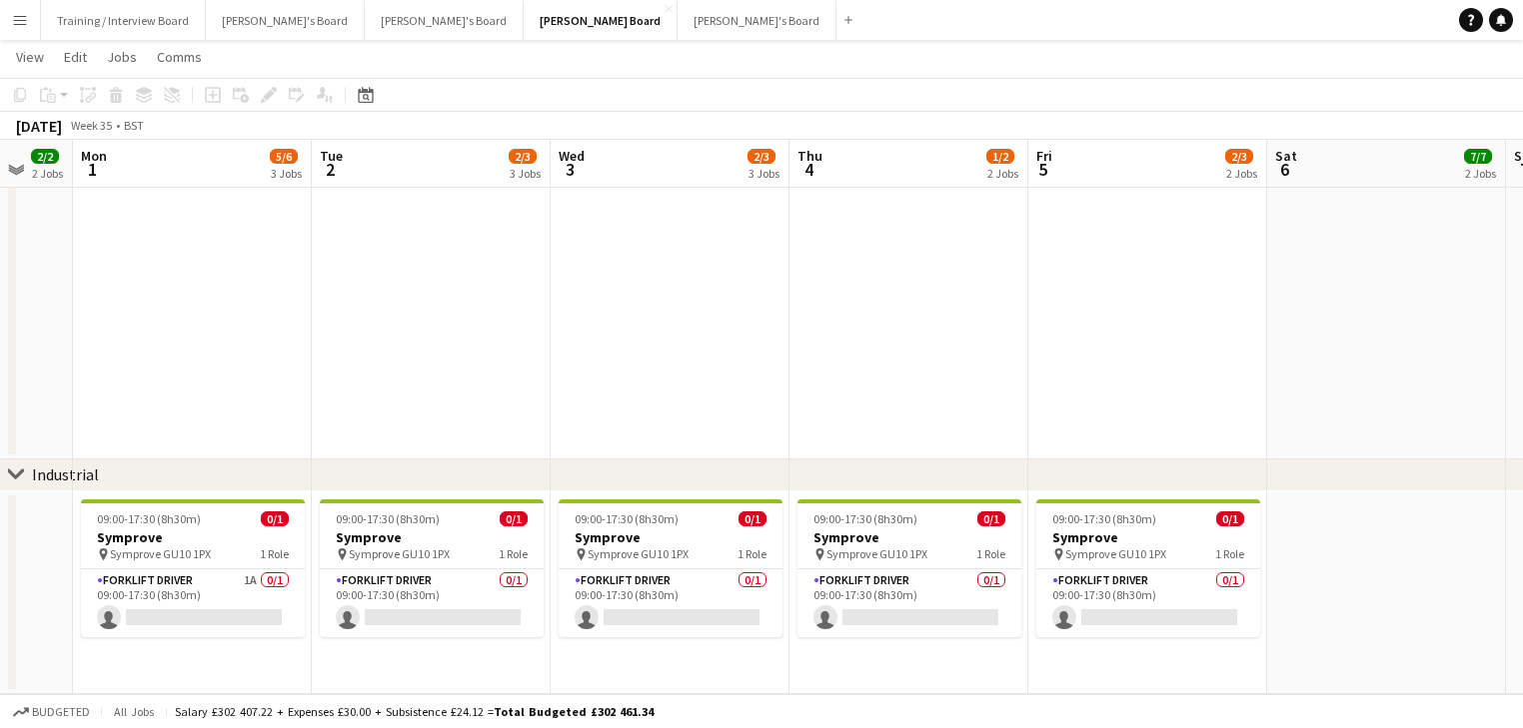
scroll to position [0, 539]
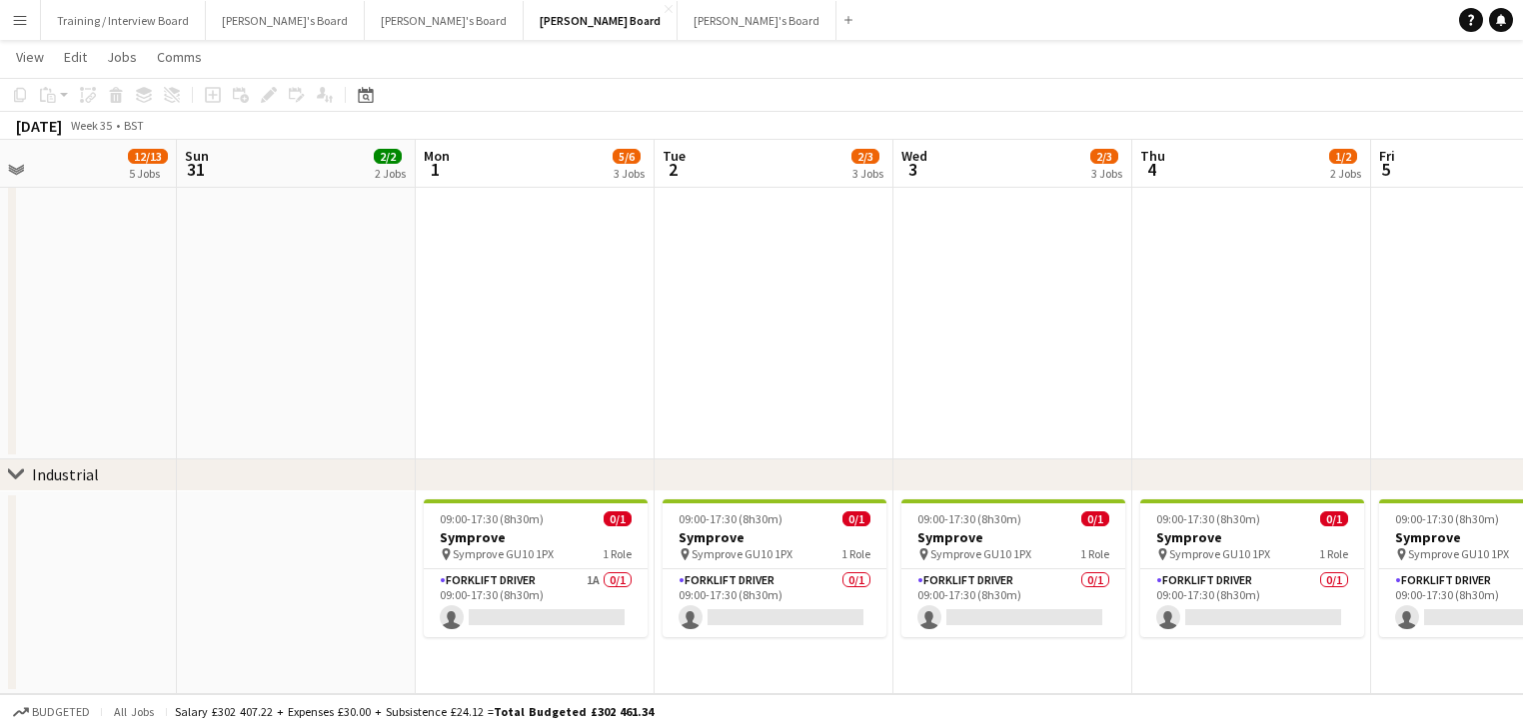
drag, startPoint x: 1267, startPoint y: 666, endPoint x: 1185, endPoint y: 653, distance: 82.9
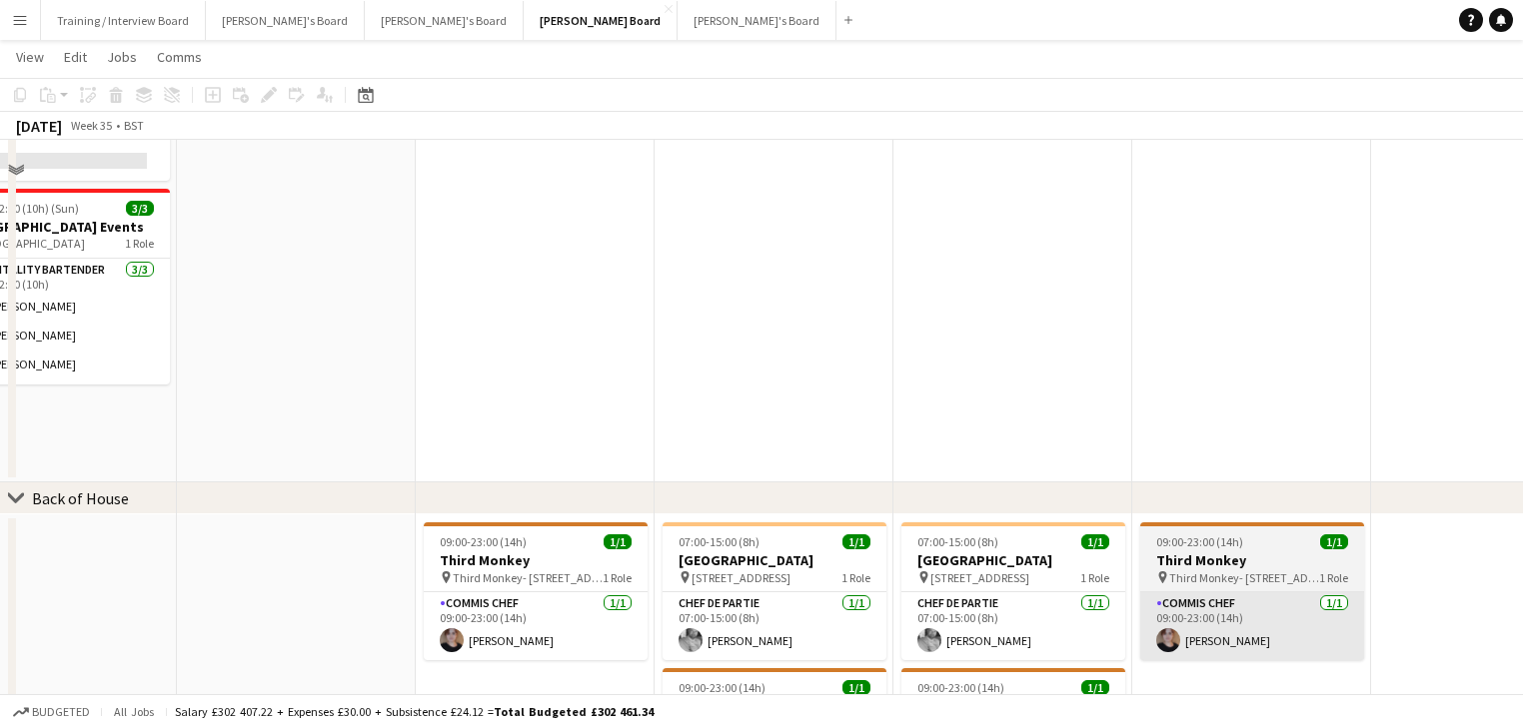
scroll to position [2508, 0]
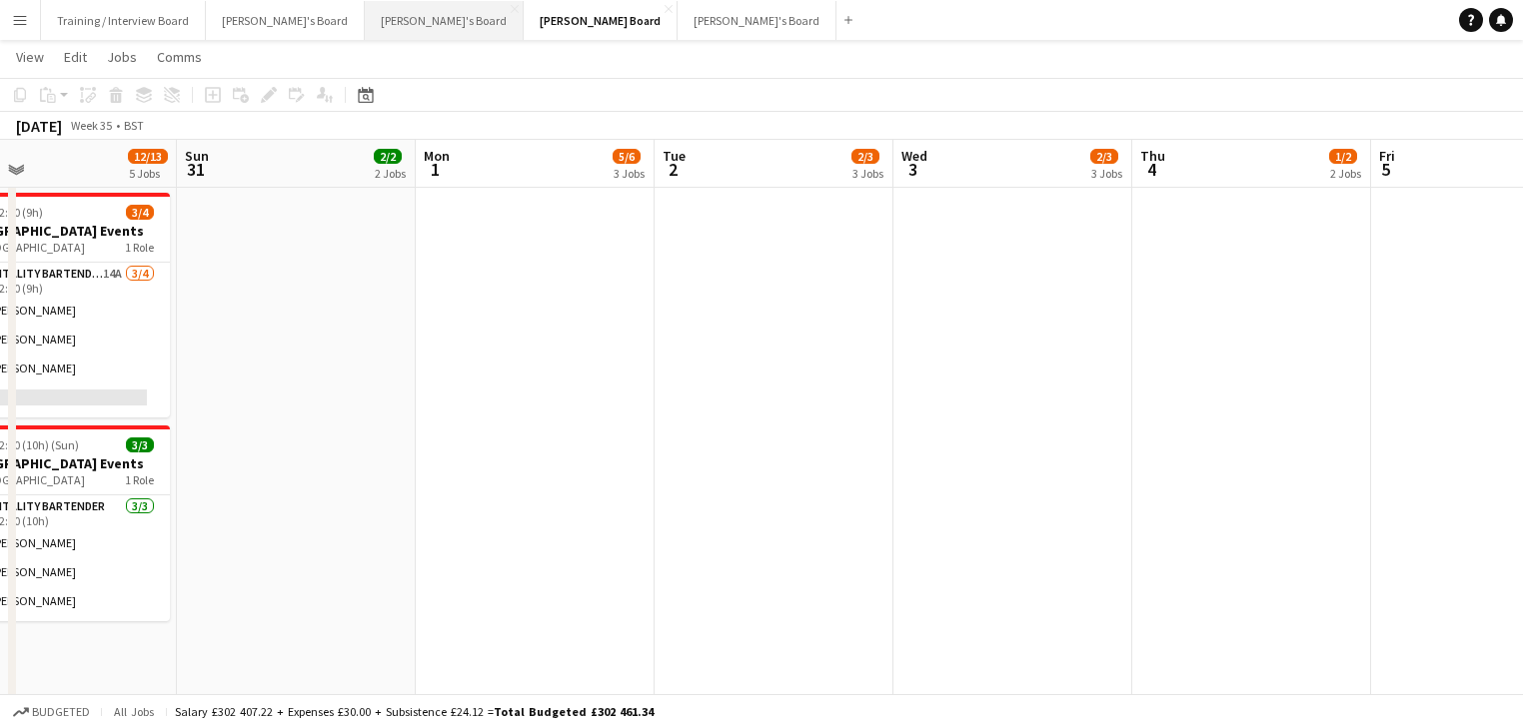
click at [367, 35] on button "[PERSON_NAME]'s Board Close" at bounding box center [444, 20] width 159 height 39
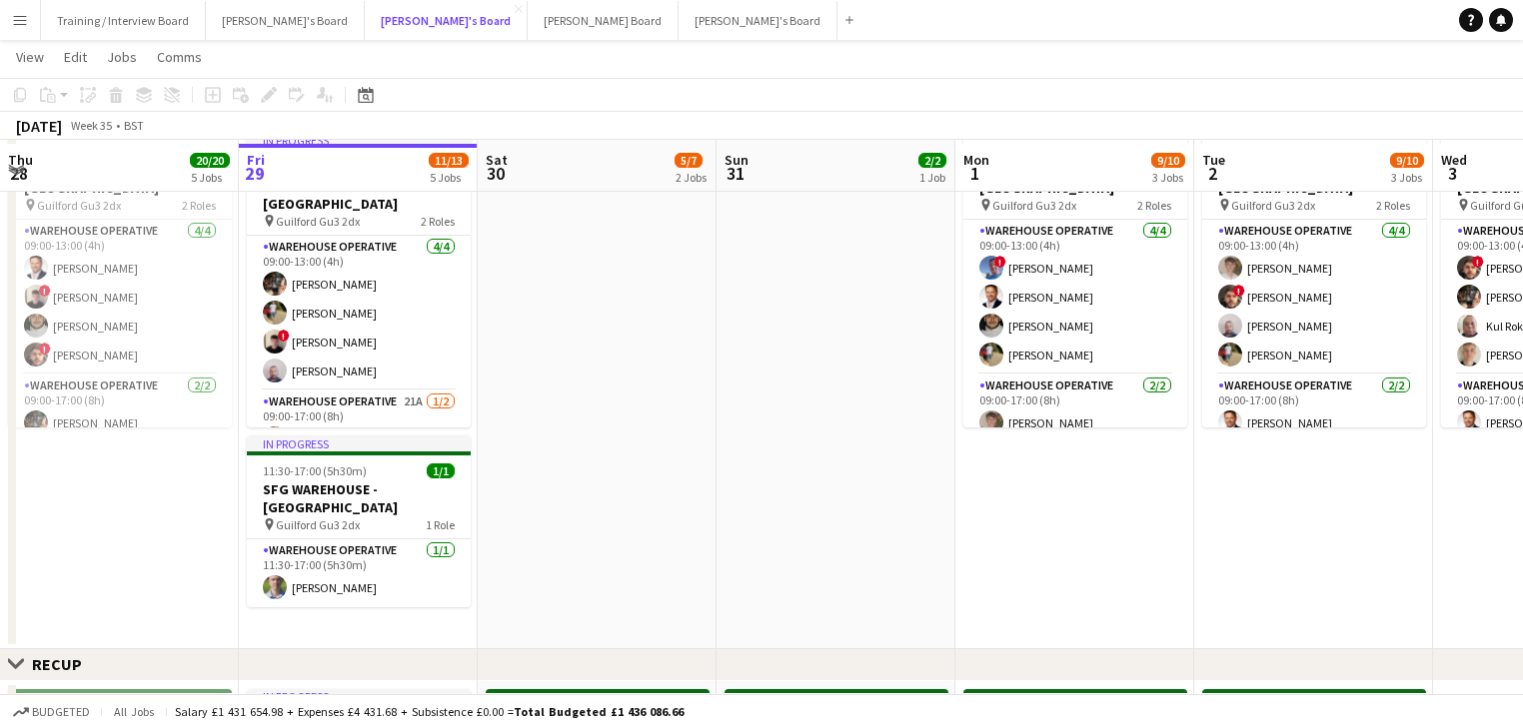
scroll to position [480, 0]
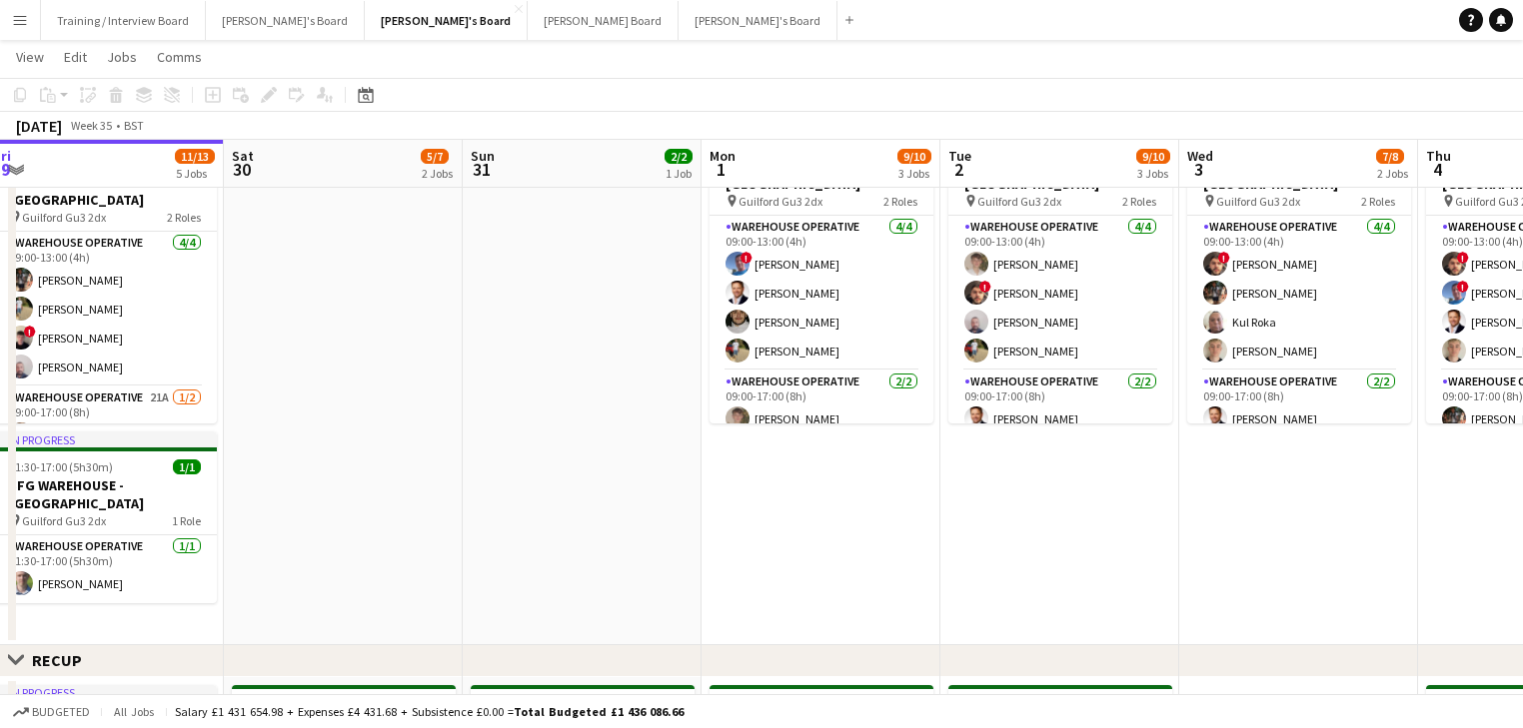
drag, startPoint x: 1103, startPoint y: 520, endPoint x: 848, endPoint y: 563, distance: 258.3
click at [848, 563] on app-calendar-viewport "Tue 26 12/12 4 Jobs Wed 27 11/11 3 Jobs Thu 28 20/20 5 Jobs Fri 29 11/13 5 Jobs…" at bounding box center [761, 728] width 1523 height 2261
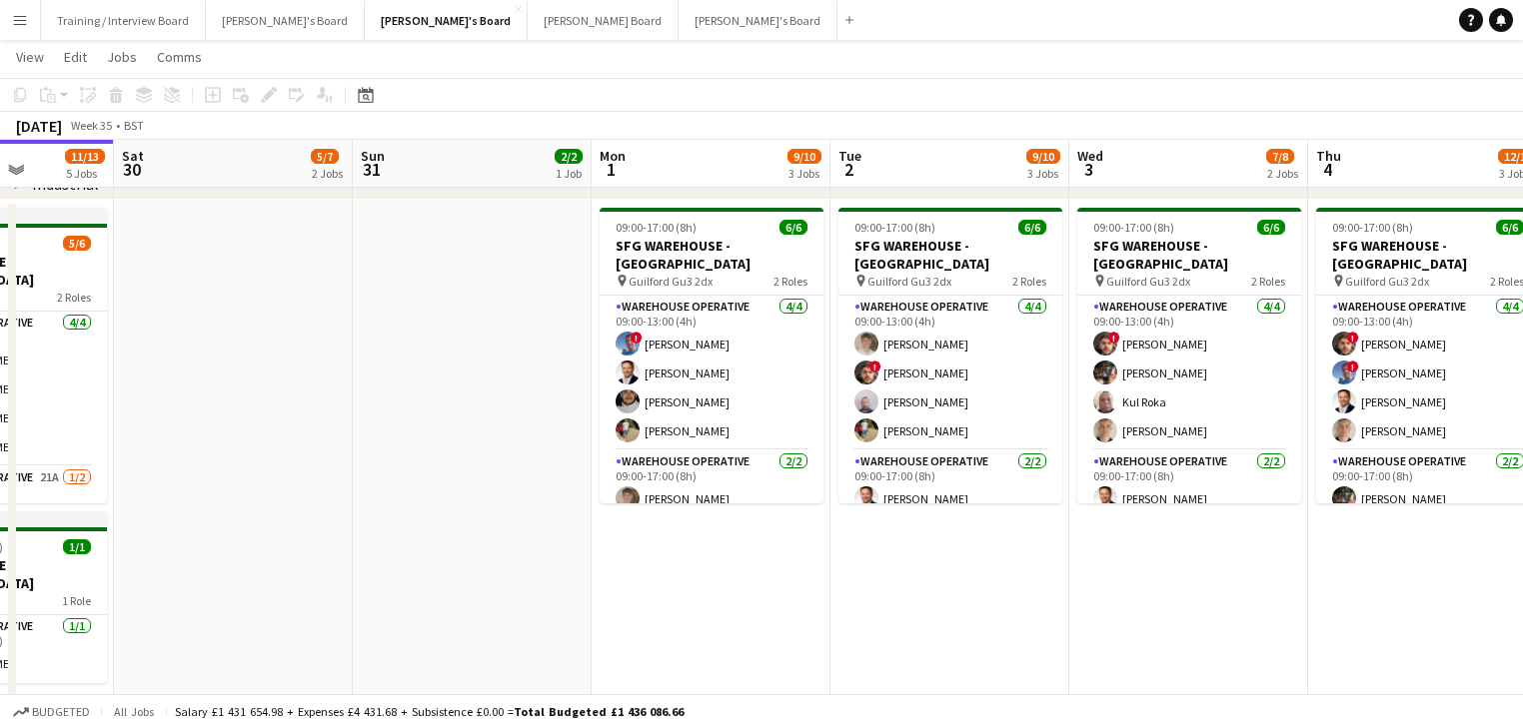
scroll to position [0, 843]
drag, startPoint x: 900, startPoint y: 594, endPoint x: 799, endPoint y: 571, distance: 103.5
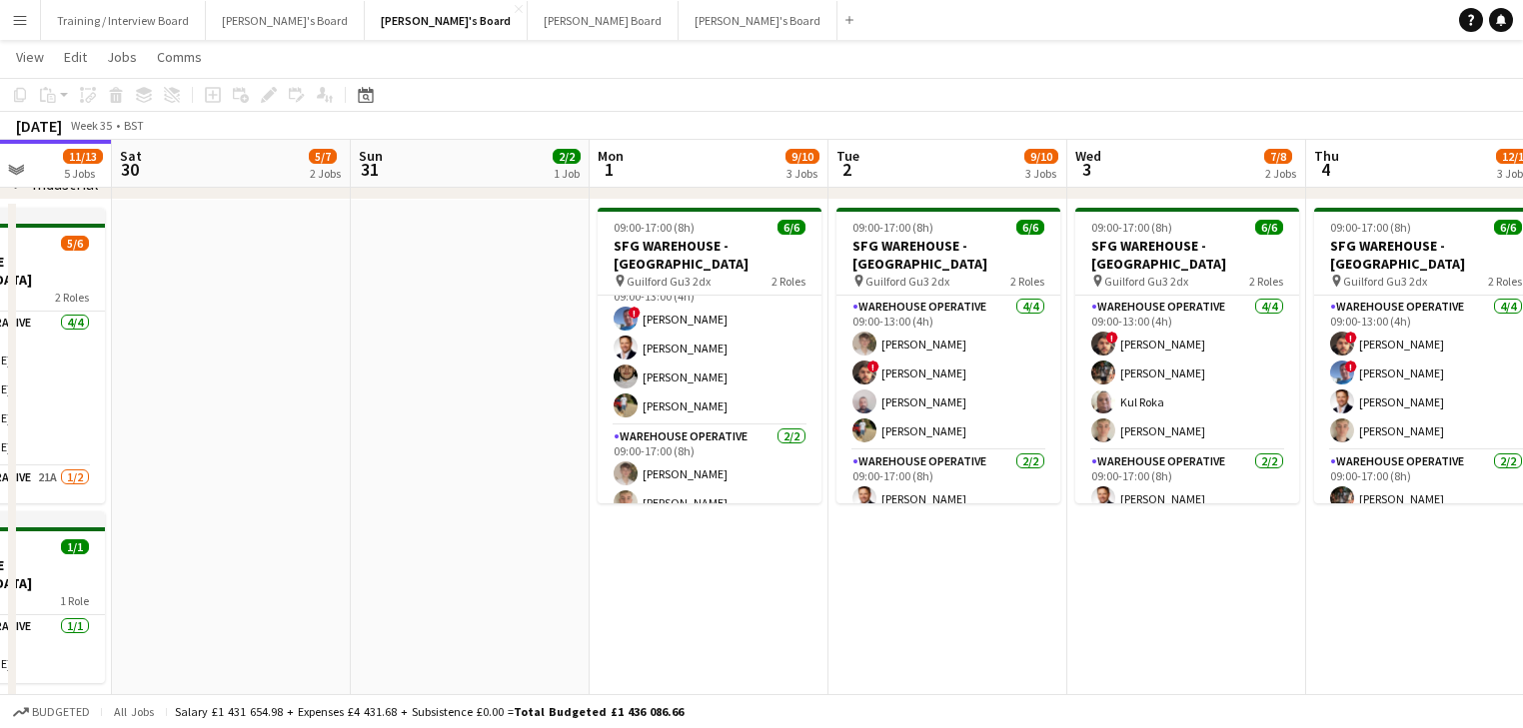
scroll to position [0, 918]
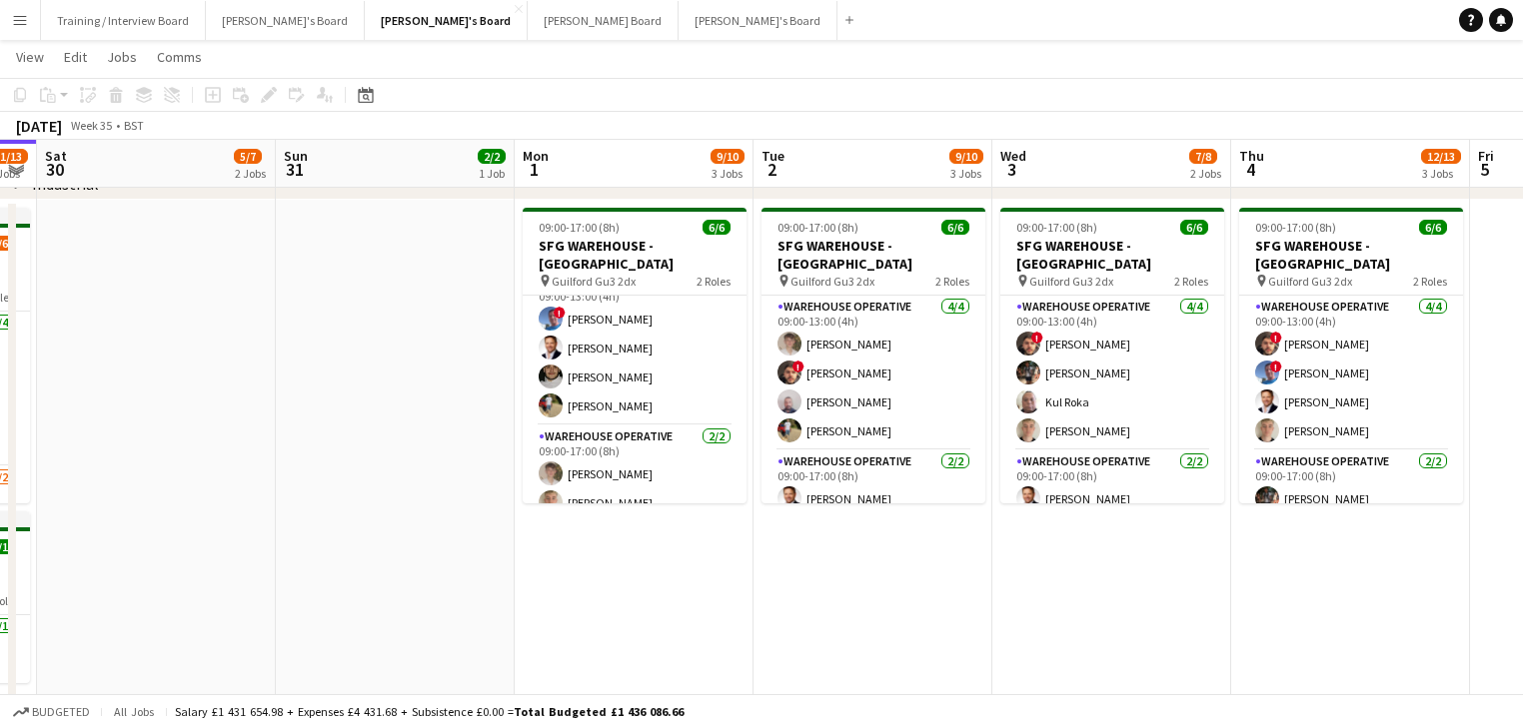
click at [658, 493] on app-card-role "Warehouse Operative [DATE] 09:00-17:00 (8h) [PERSON_NAME] [PERSON_NAME]" at bounding box center [634, 474] width 224 height 97
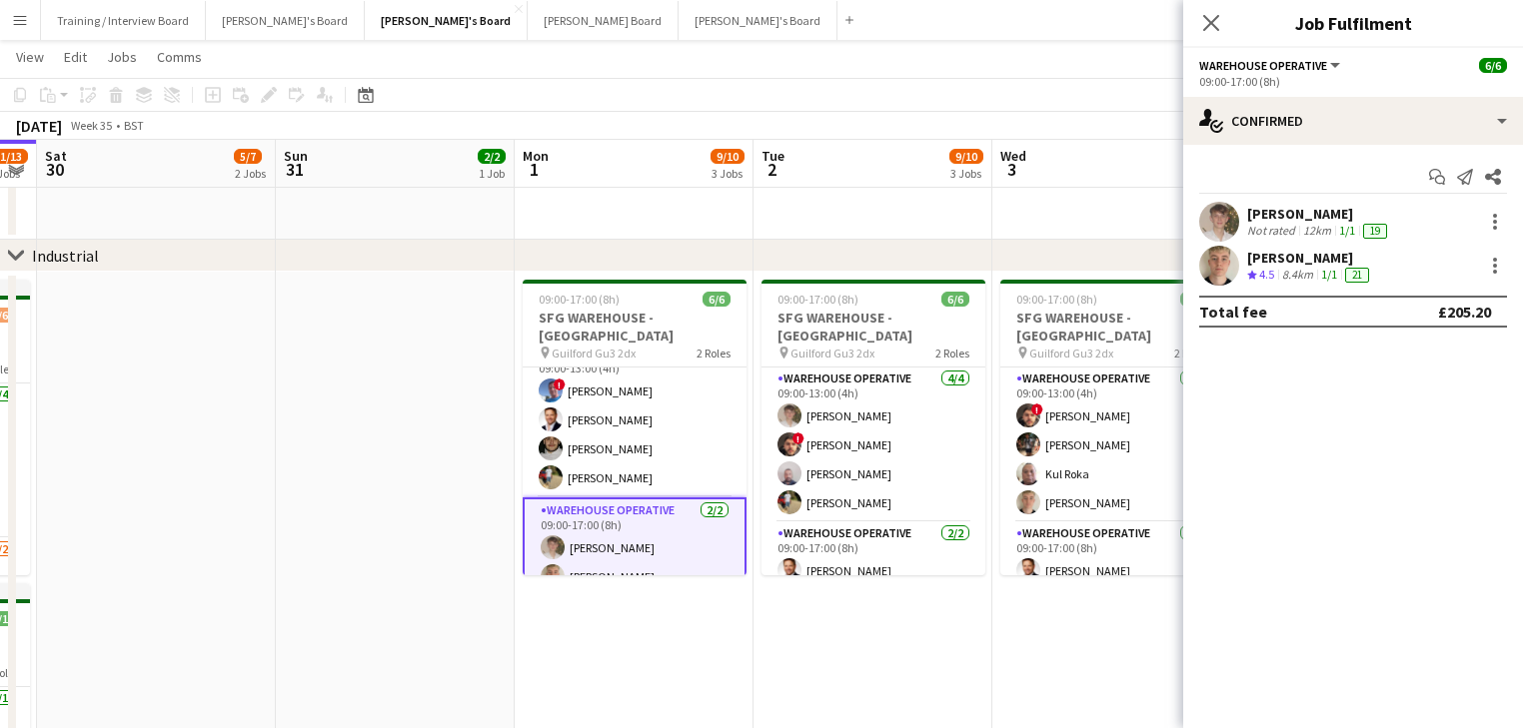
scroll to position [240, 0]
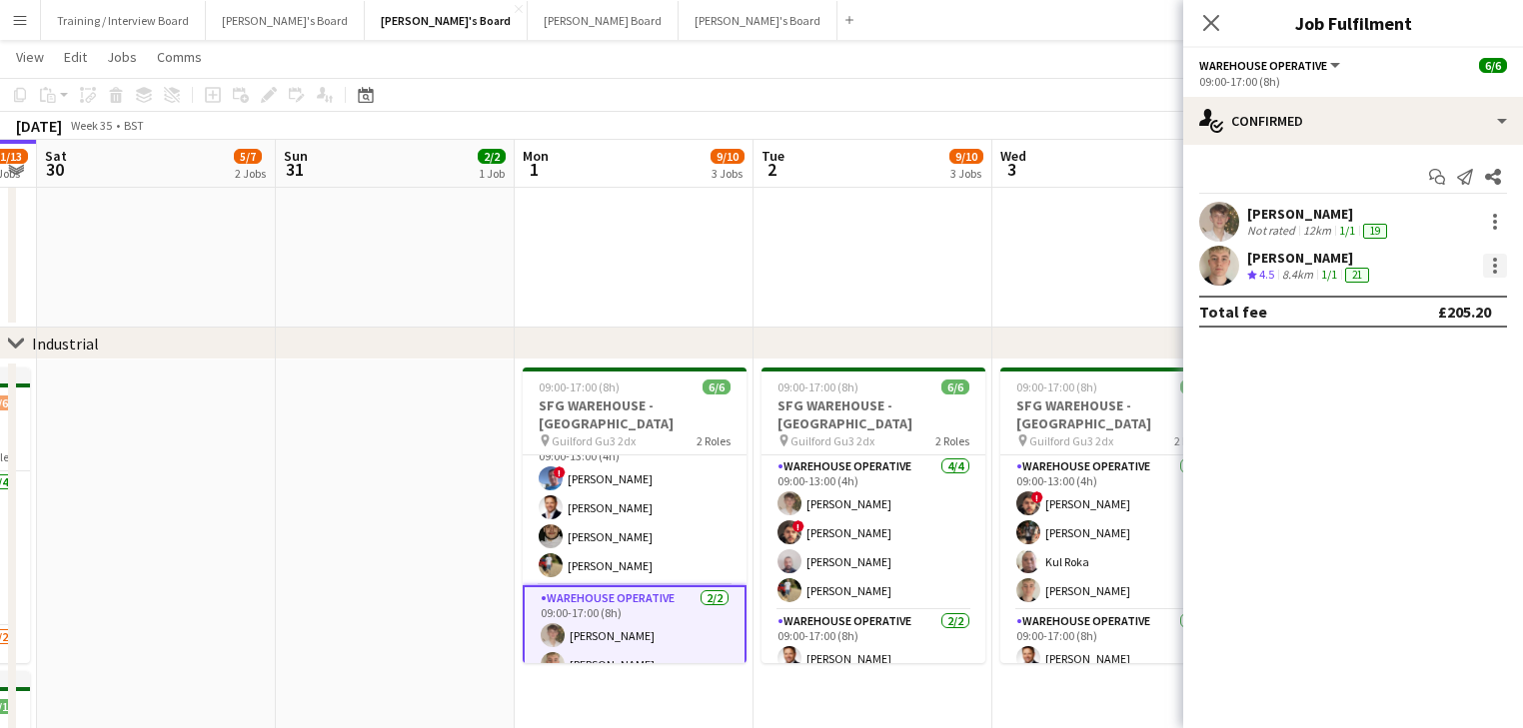
click at [1495, 271] on div at bounding box center [1495, 266] width 24 height 24
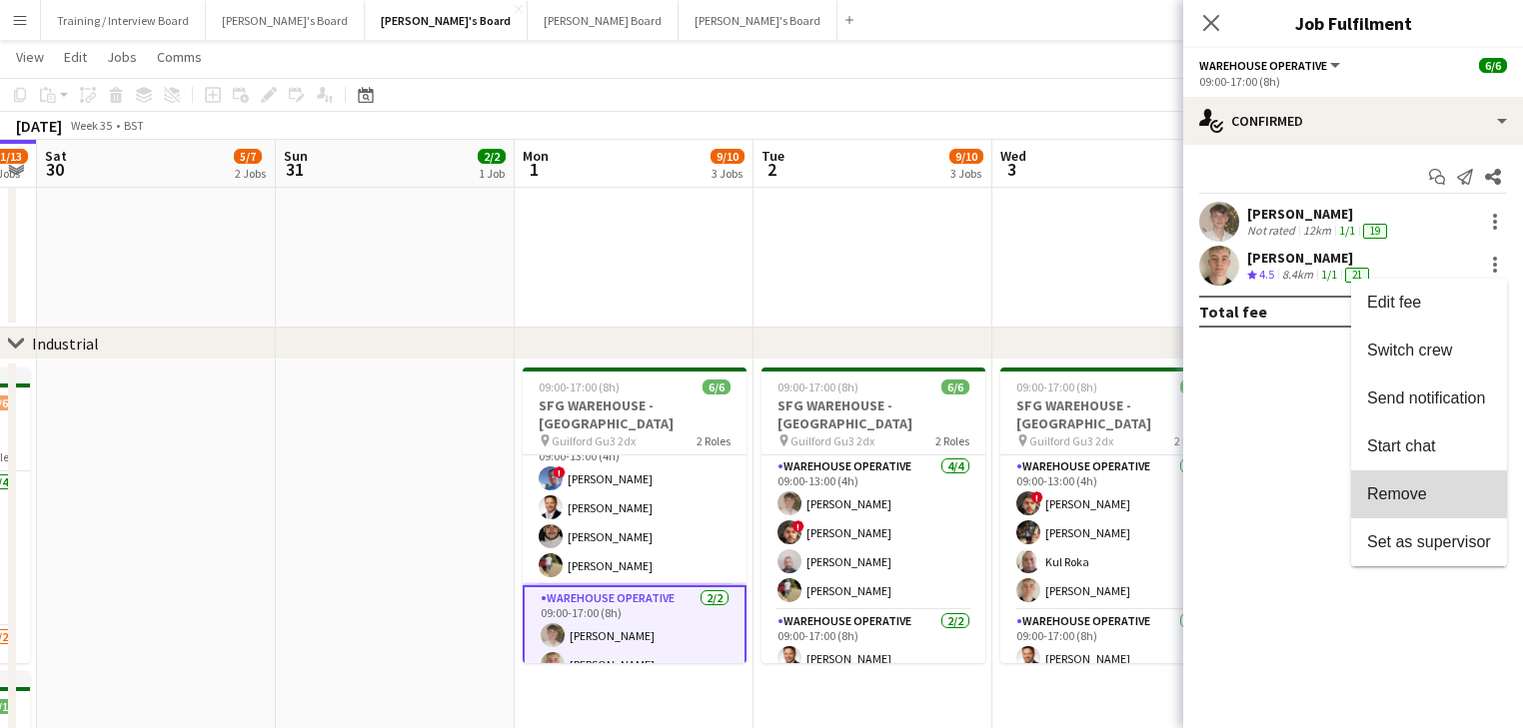
click at [1471, 492] on span "Remove" at bounding box center [1429, 495] width 124 height 18
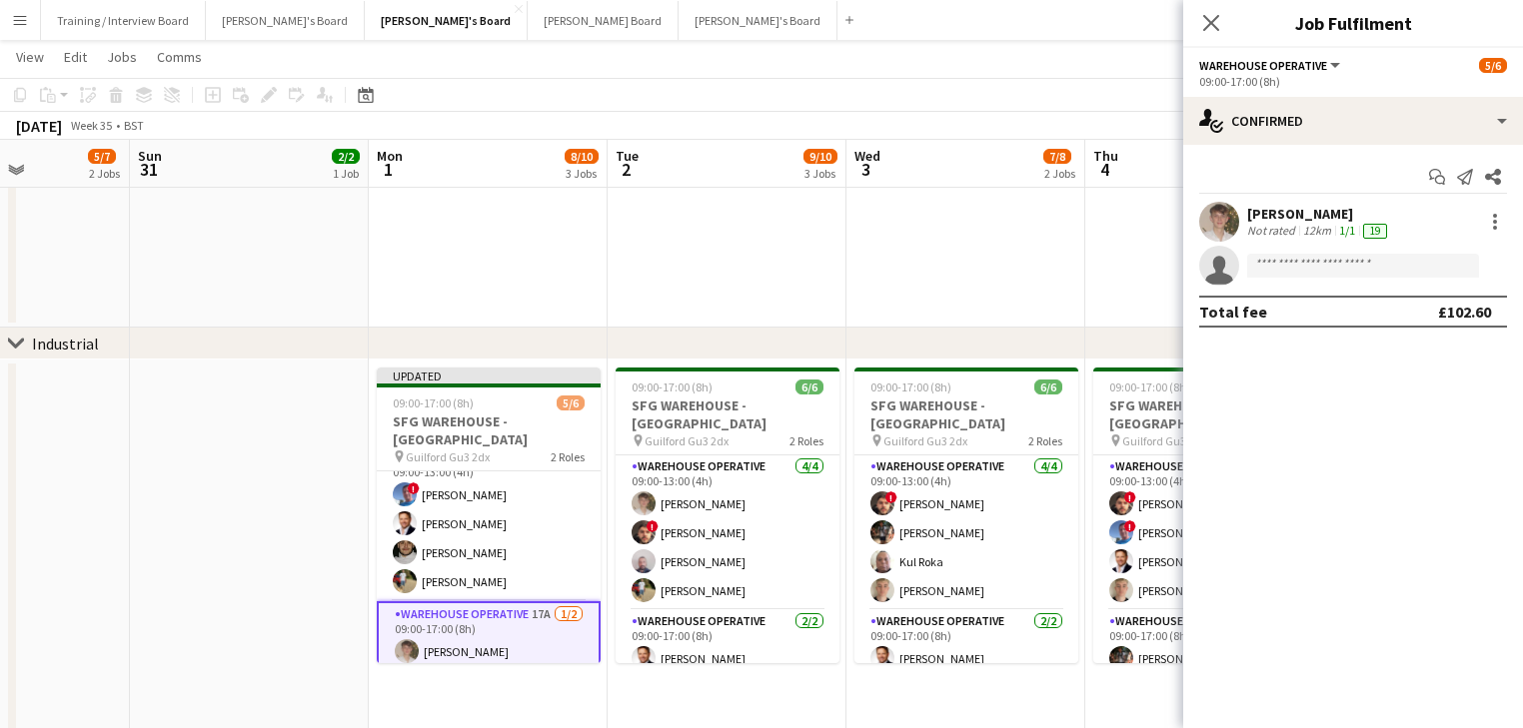
scroll to position [0, 831]
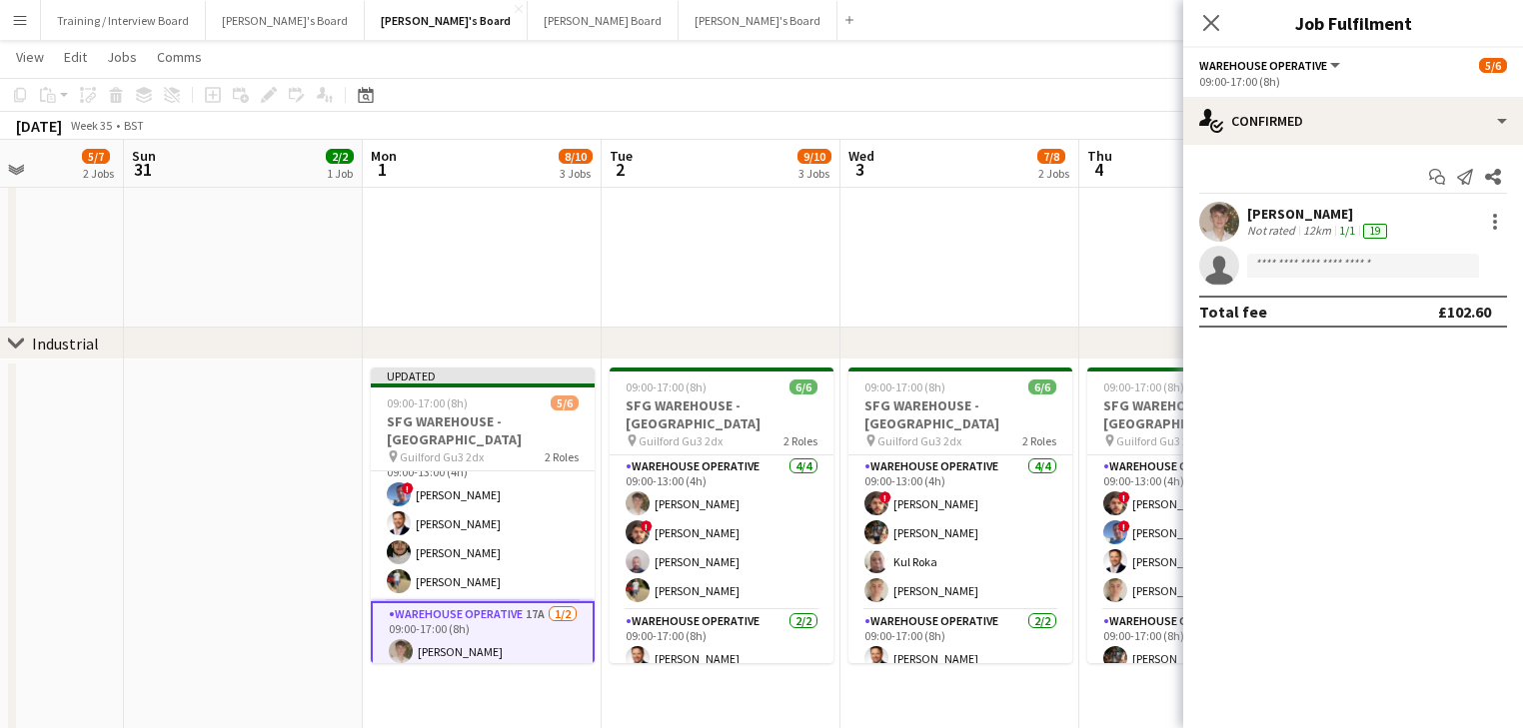
drag, startPoint x: 895, startPoint y: 611, endPoint x: 766, endPoint y: 578, distance: 133.0
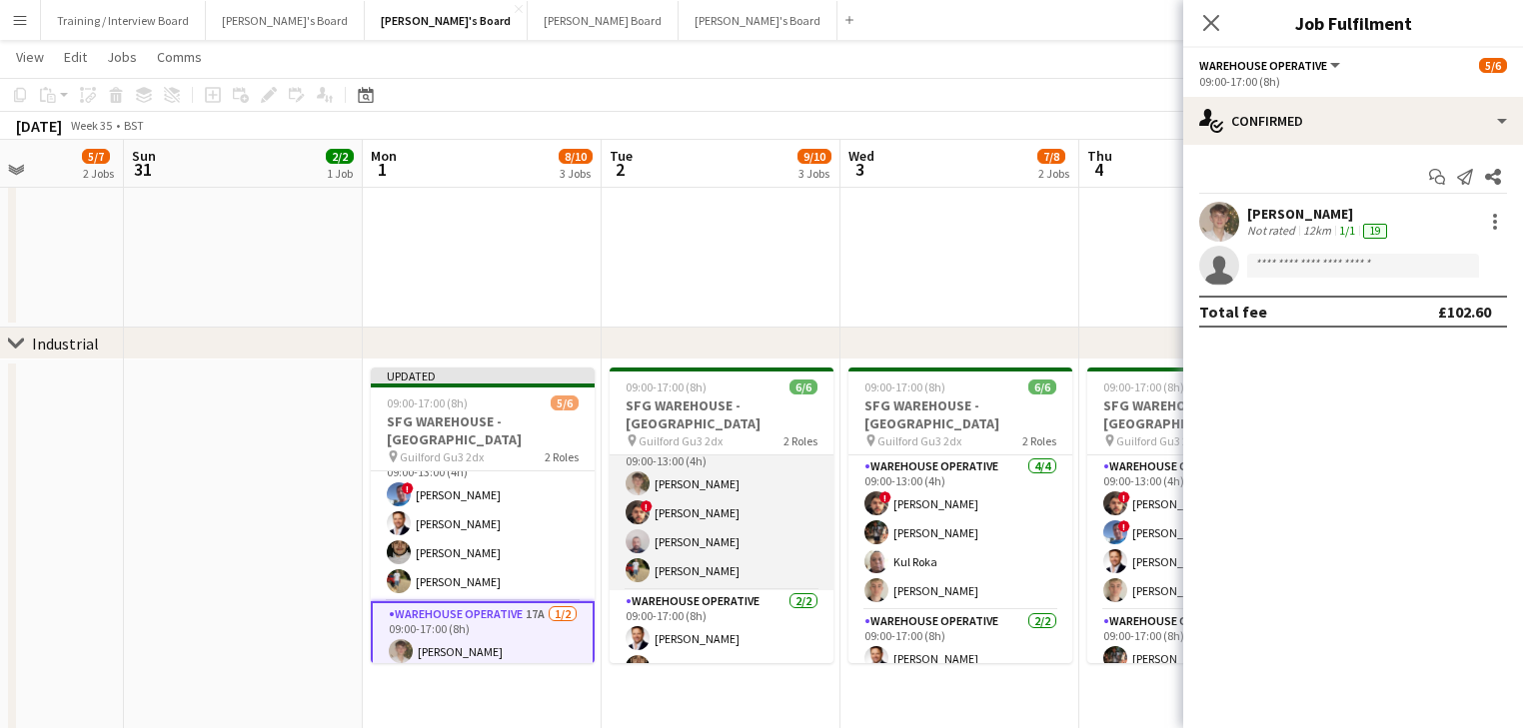
scroll to position [0, 0]
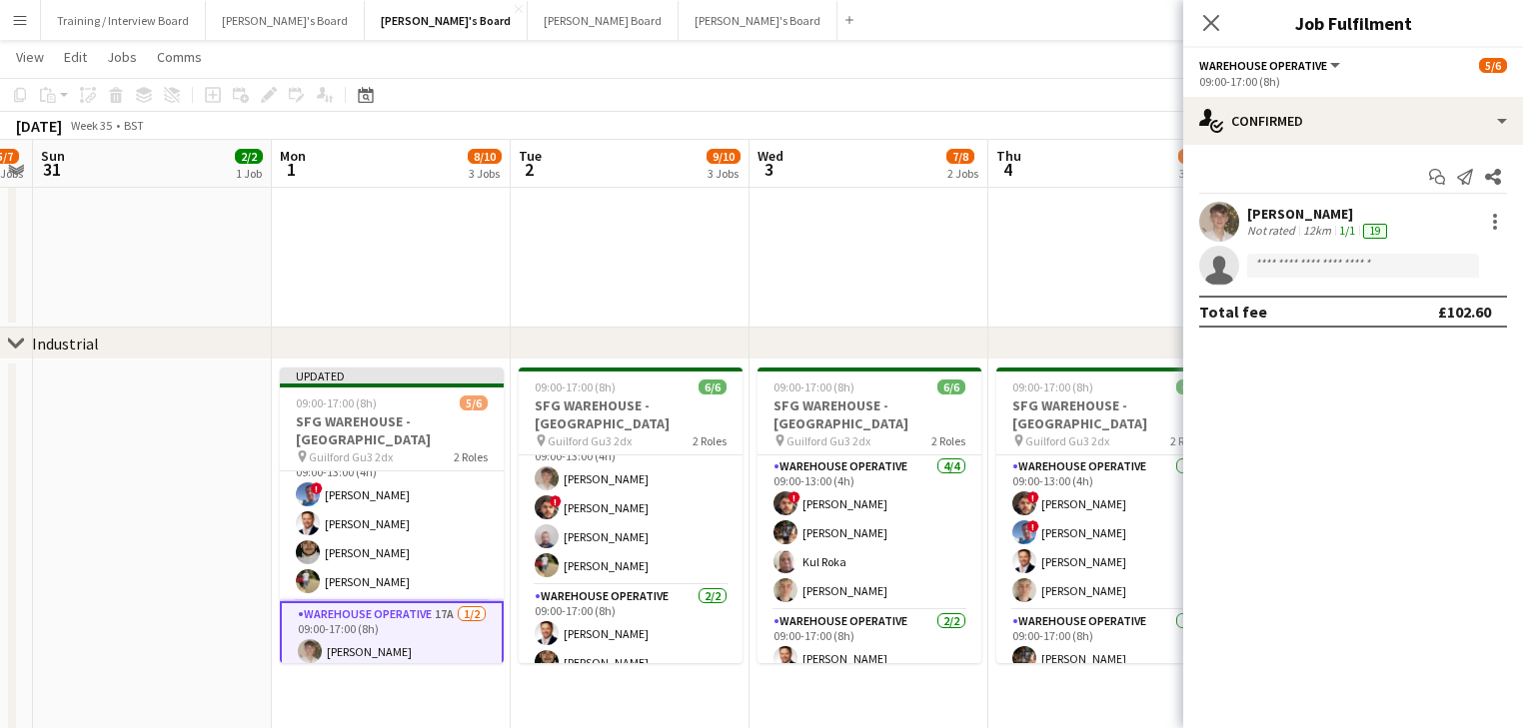
drag, startPoint x: 767, startPoint y: 579, endPoint x: 678, endPoint y: 561, distance: 90.7
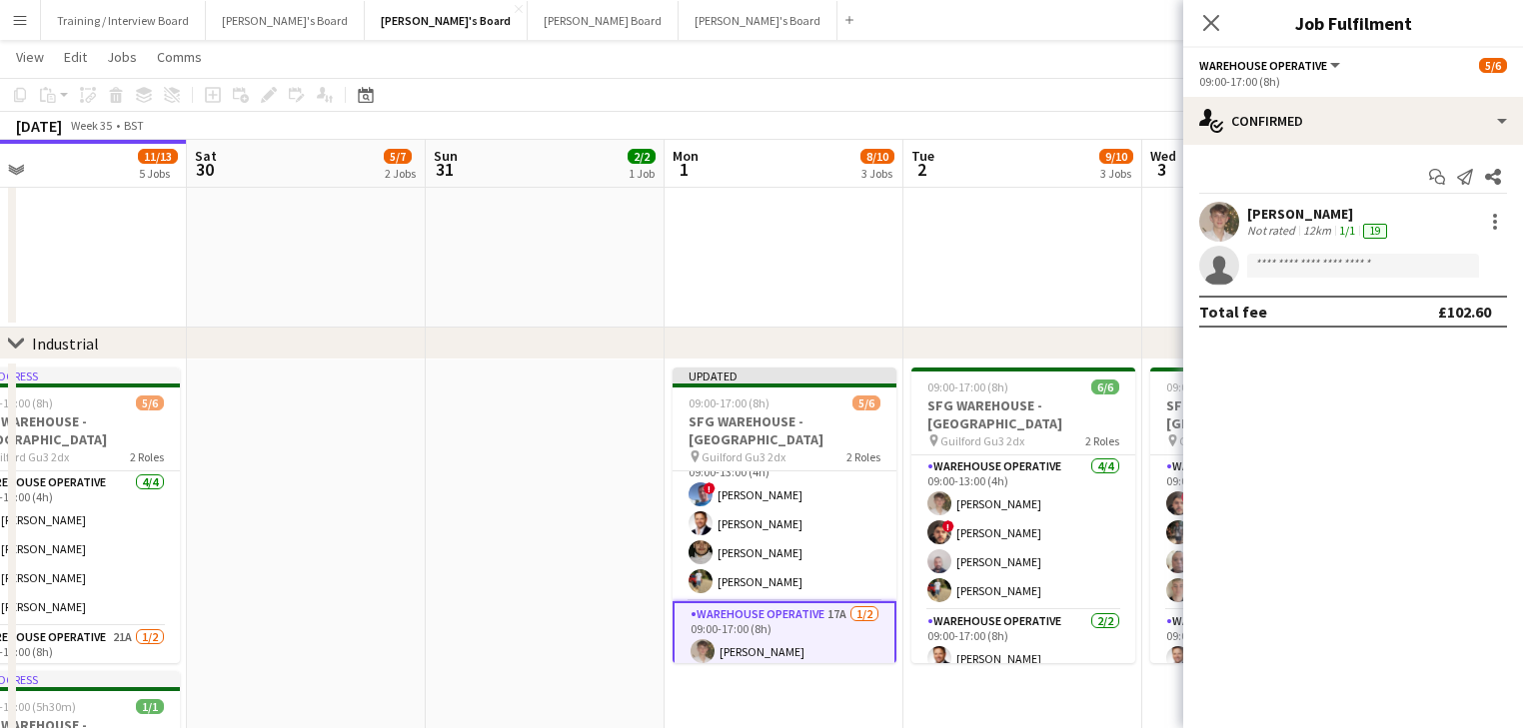
drag, startPoint x: 856, startPoint y: 586, endPoint x: 809, endPoint y: 567, distance: 50.6
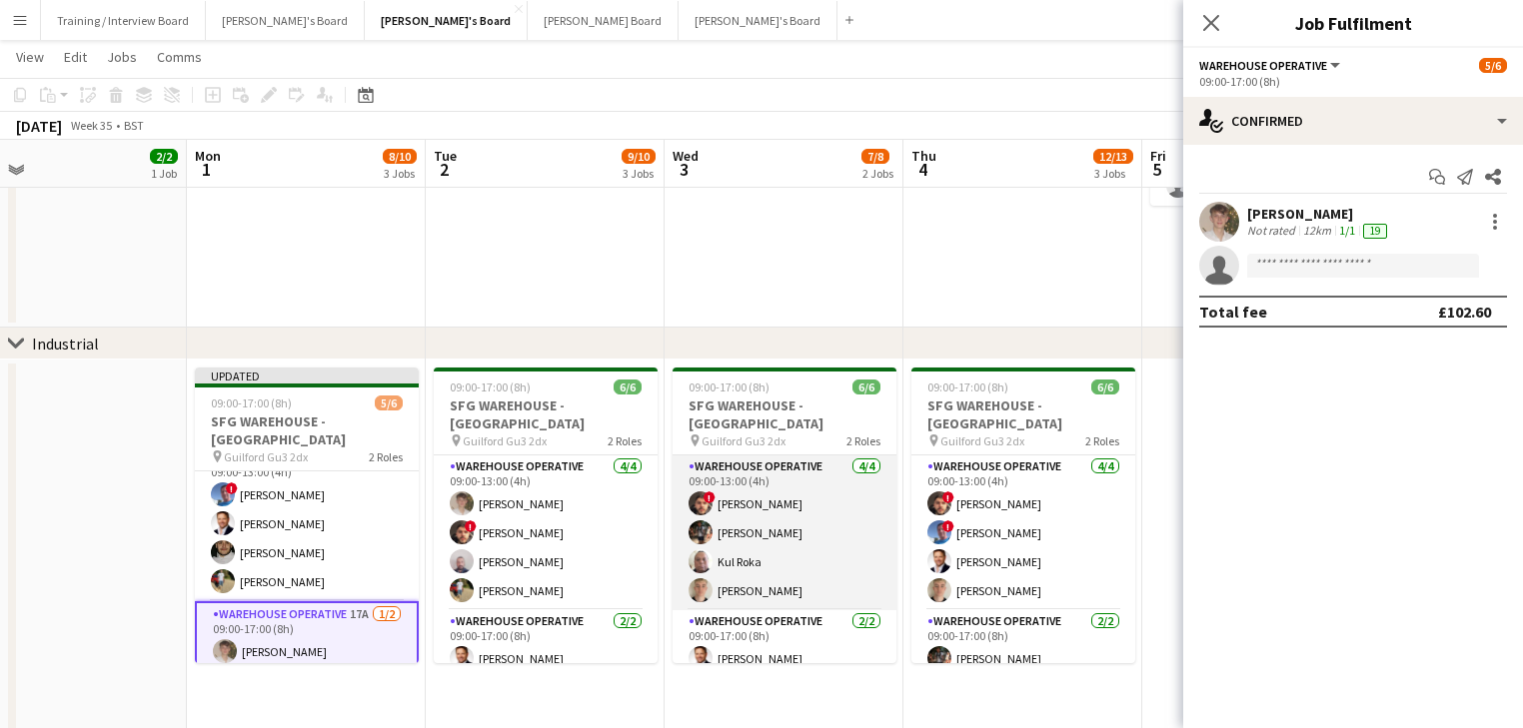
click at [807, 566] on app-card-role "Warehouse Operative [DATE] 09:00-13:00 (4h) ! [PERSON_NAME] [PERSON_NAME] [PERS…" at bounding box center [784, 533] width 224 height 155
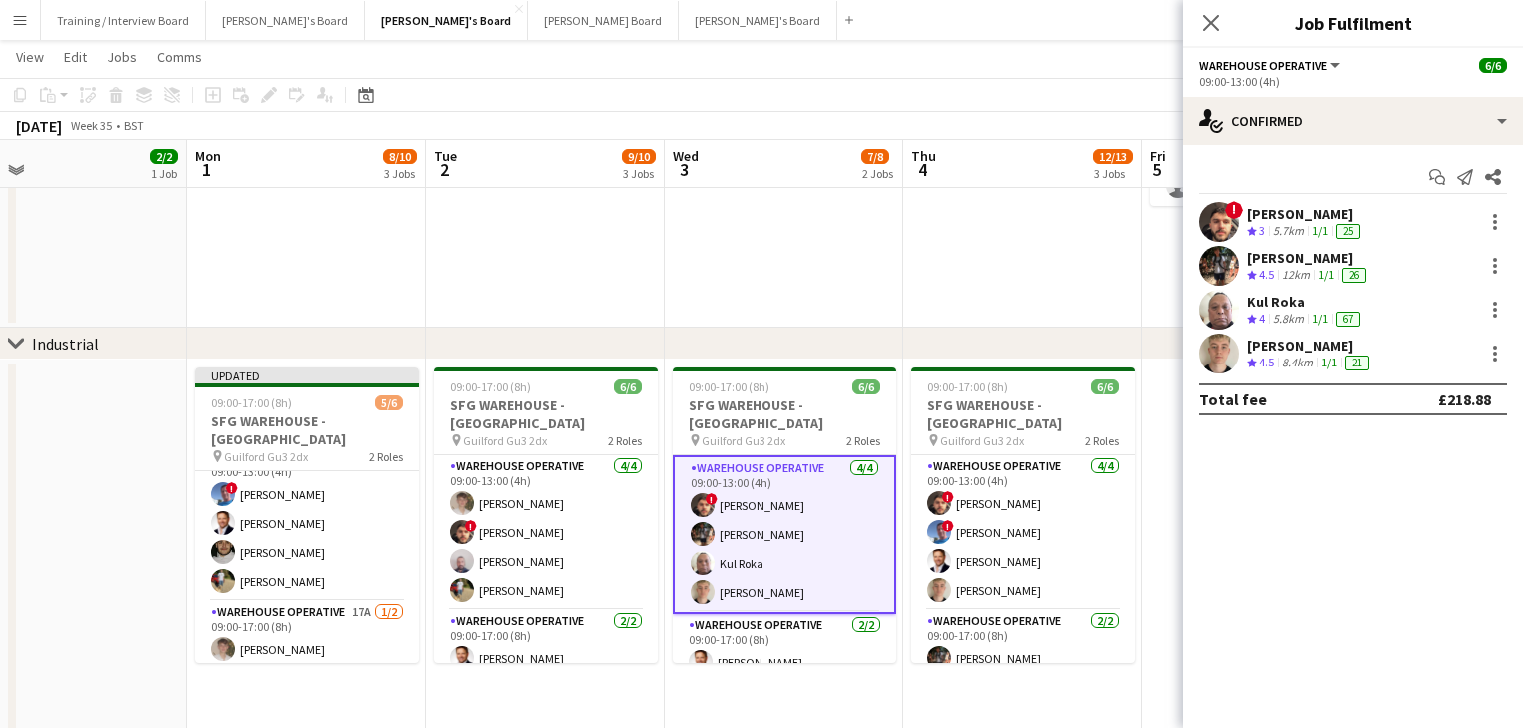
click at [1492, 366] on div "[PERSON_NAME] Crew rating 4.5 8.4km 1/1 21" at bounding box center [1353, 354] width 340 height 40
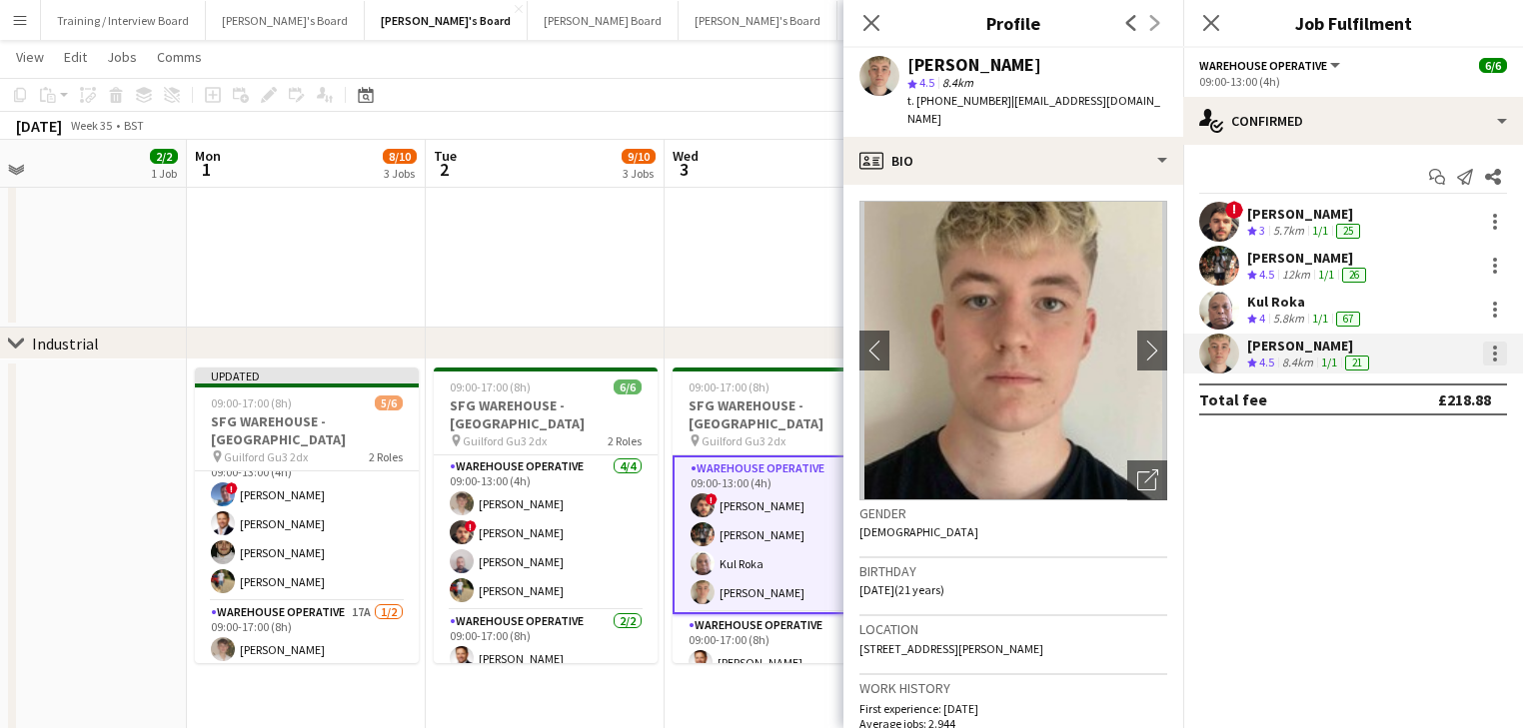
click at [1493, 357] on div at bounding box center [1495, 354] width 24 height 24
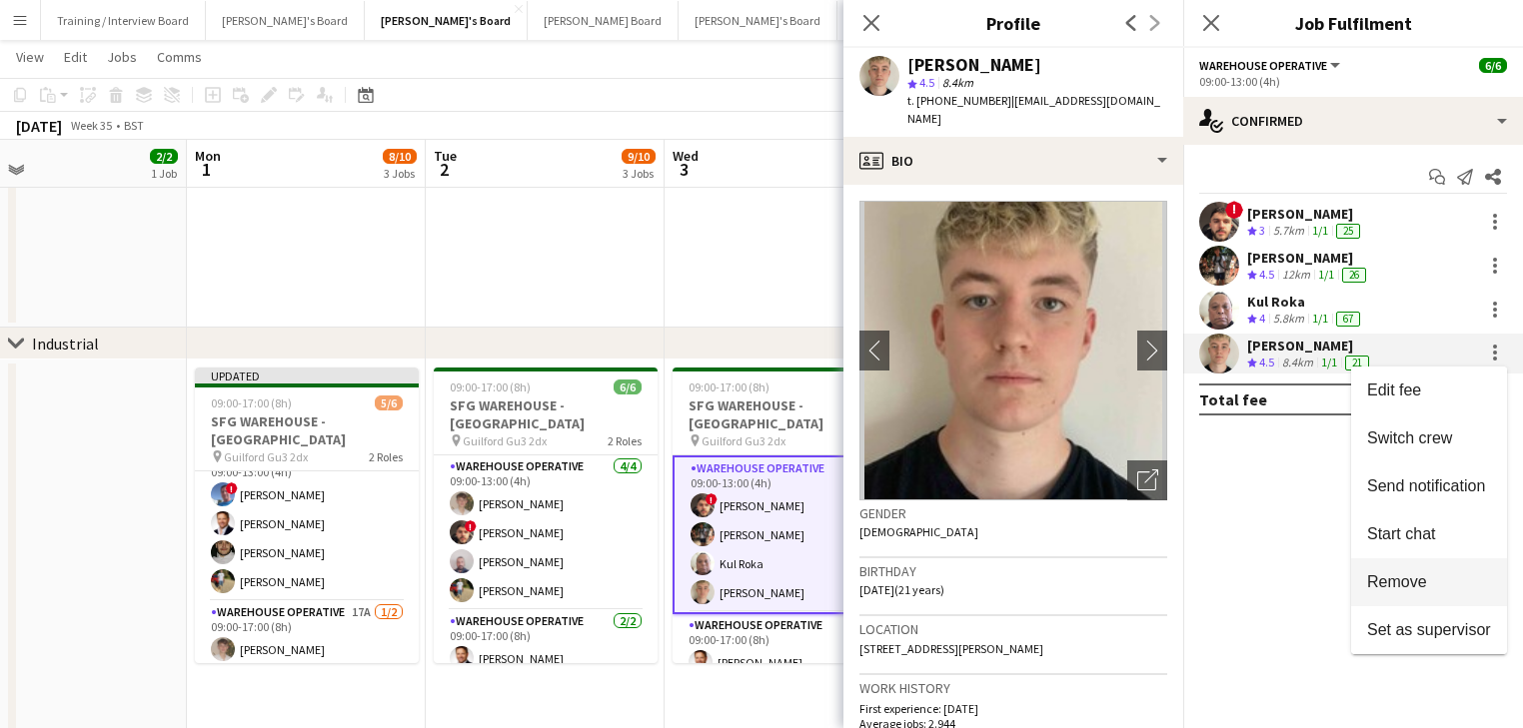
click at [1444, 568] on button "Remove" at bounding box center [1429, 582] width 156 height 48
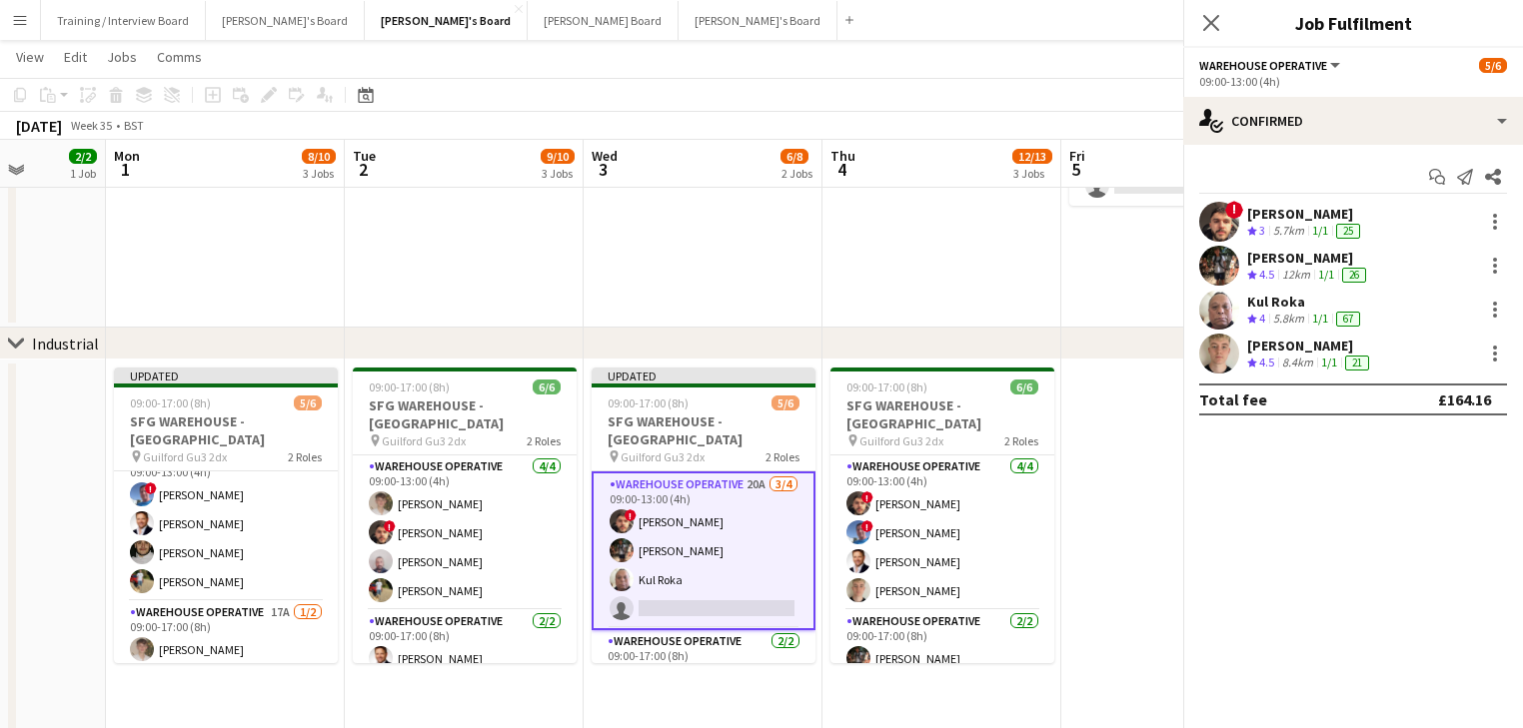
drag, startPoint x: 639, startPoint y: 492, endPoint x: 552, endPoint y: 496, distance: 87.0
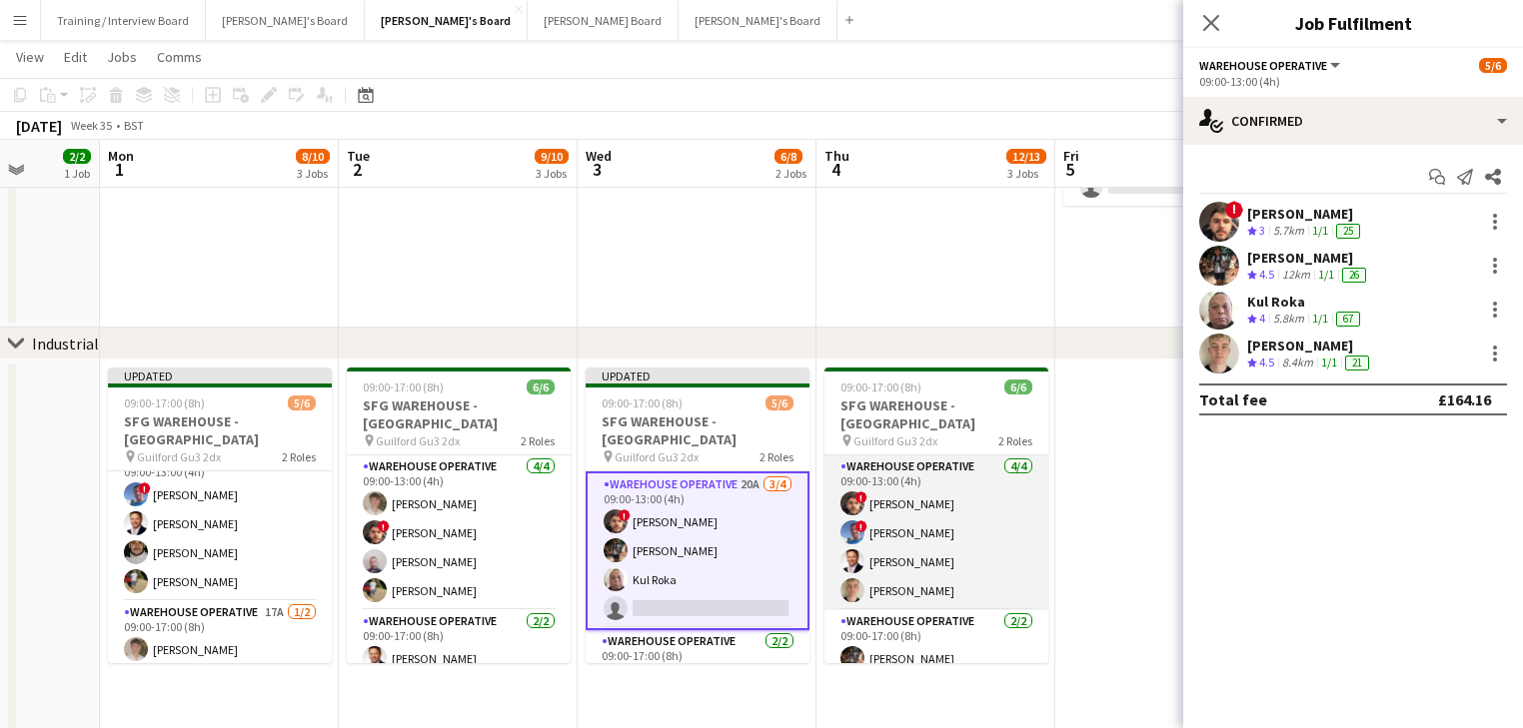
click at [885, 567] on app-card-role "Warehouse Operative [DATE] 09:00-13:00 (4h) ! [PERSON_NAME] ! [PERSON_NAME] Mus…" at bounding box center [936, 533] width 224 height 155
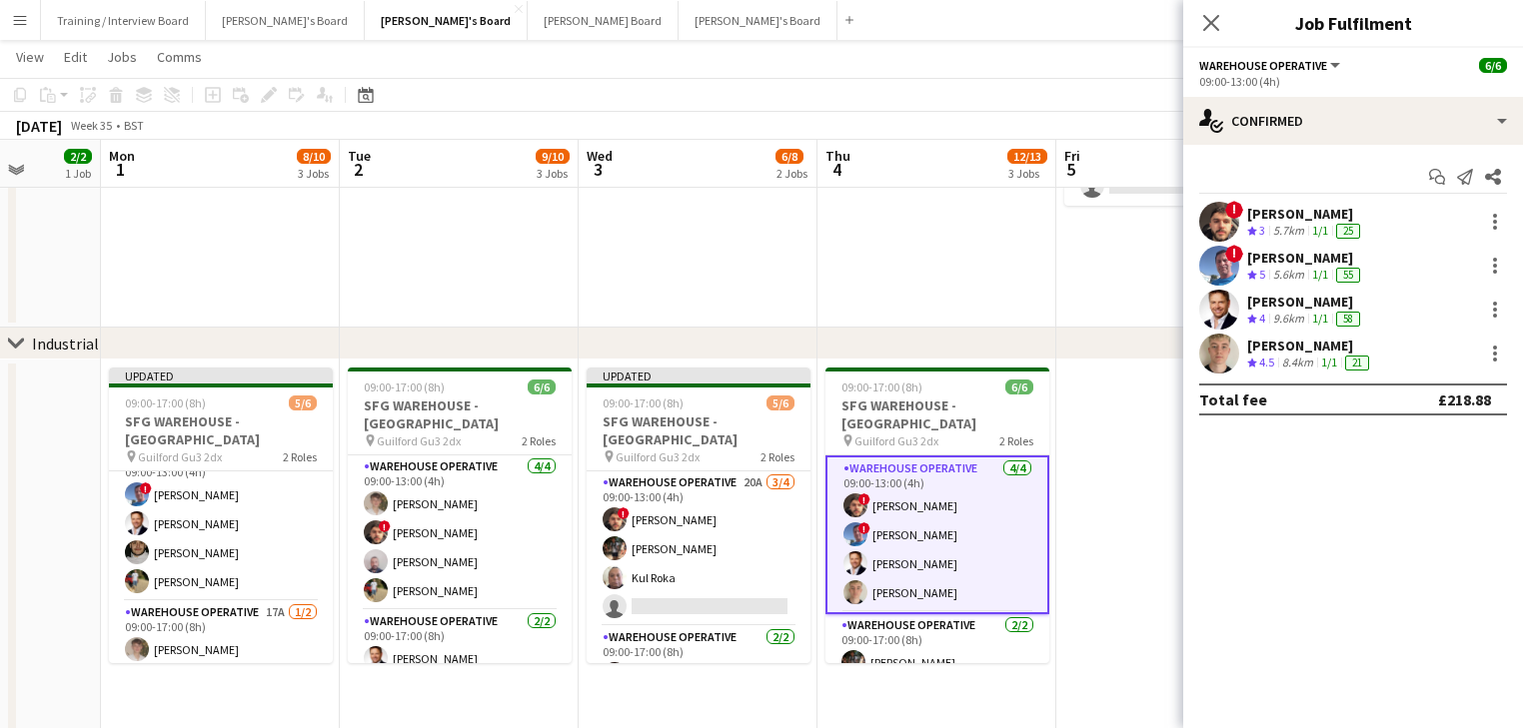
click at [1508, 369] on div "[PERSON_NAME] Crew rating 4.5 8.4km 1/1 21" at bounding box center [1353, 354] width 340 height 40
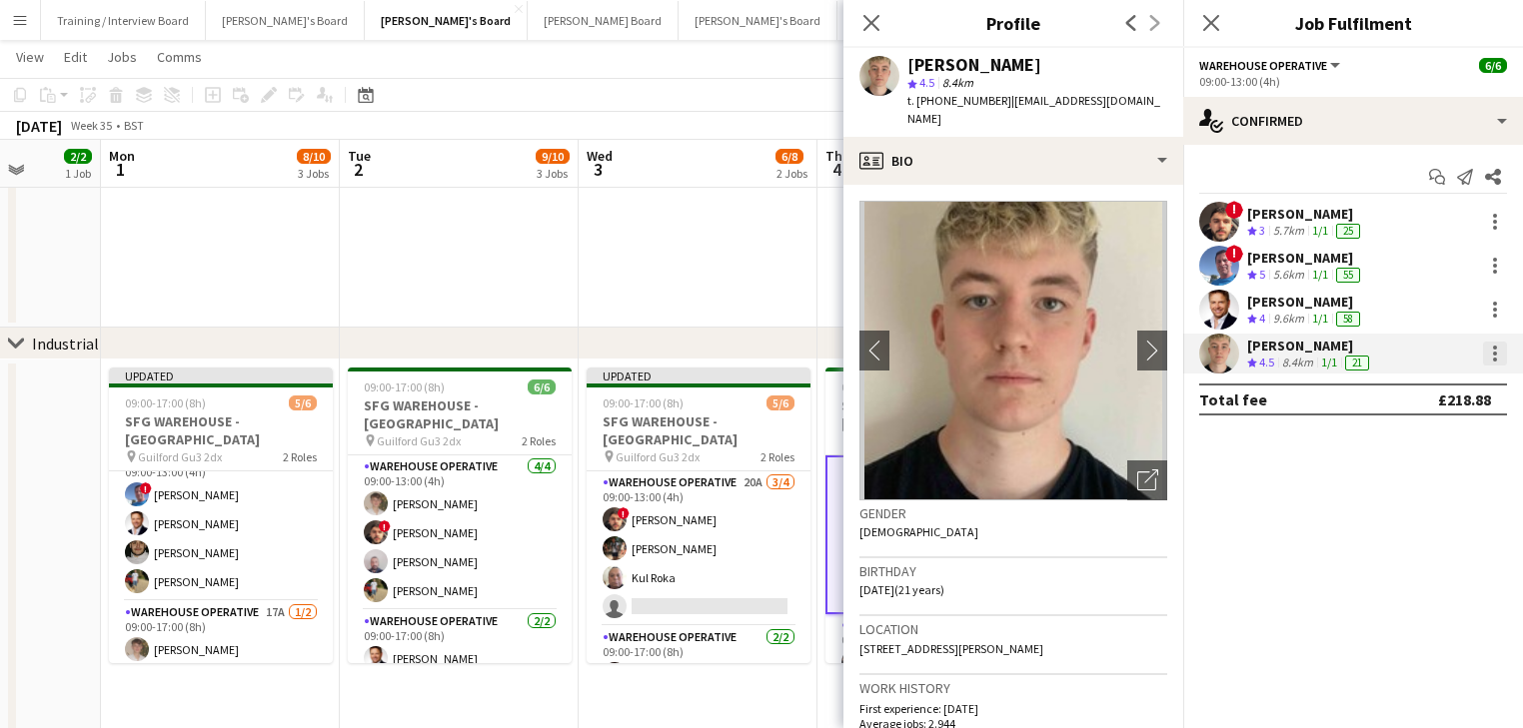
click at [1499, 361] on div at bounding box center [1495, 354] width 24 height 24
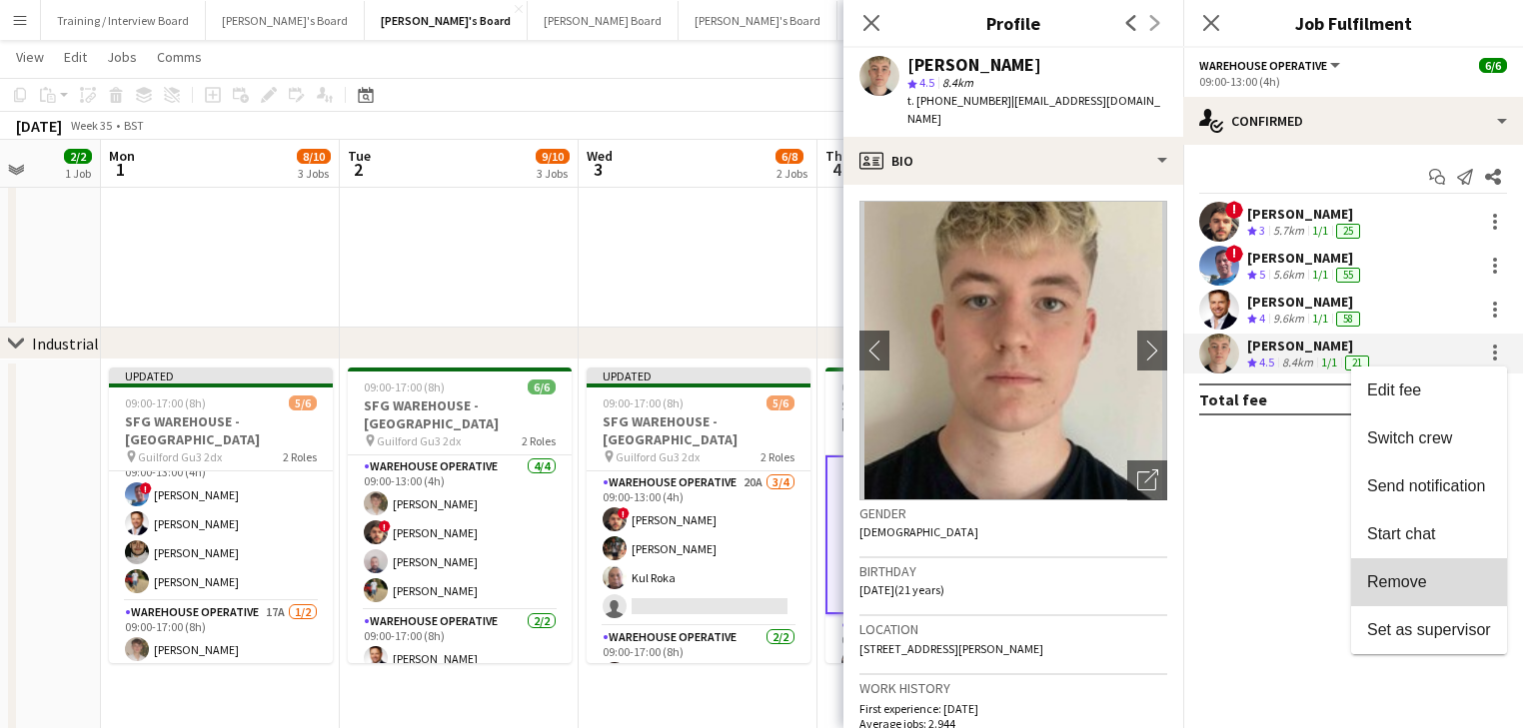
click at [1423, 575] on span "Remove" at bounding box center [1397, 581] width 60 height 17
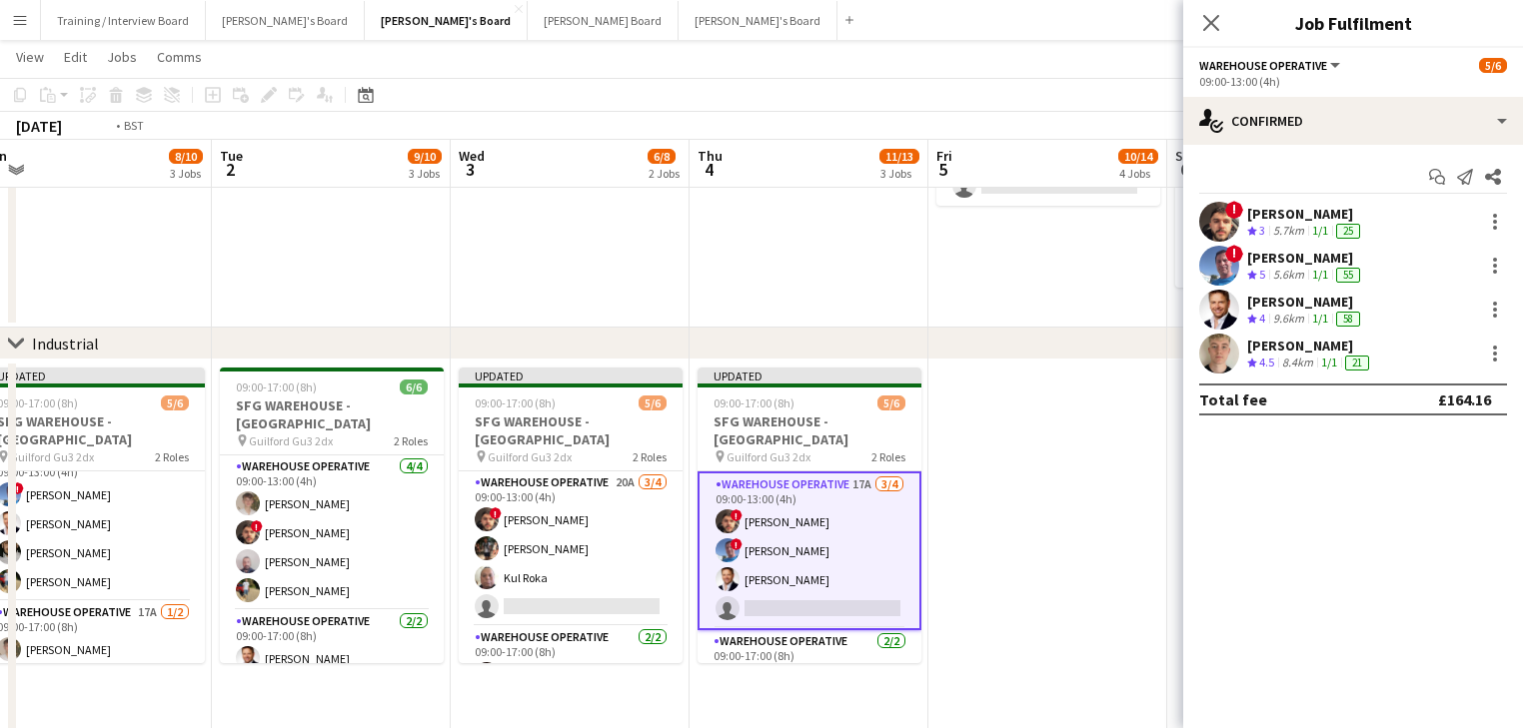
drag, startPoint x: 723, startPoint y: 480, endPoint x: 607, endPoint y: 469, distance: 116.4
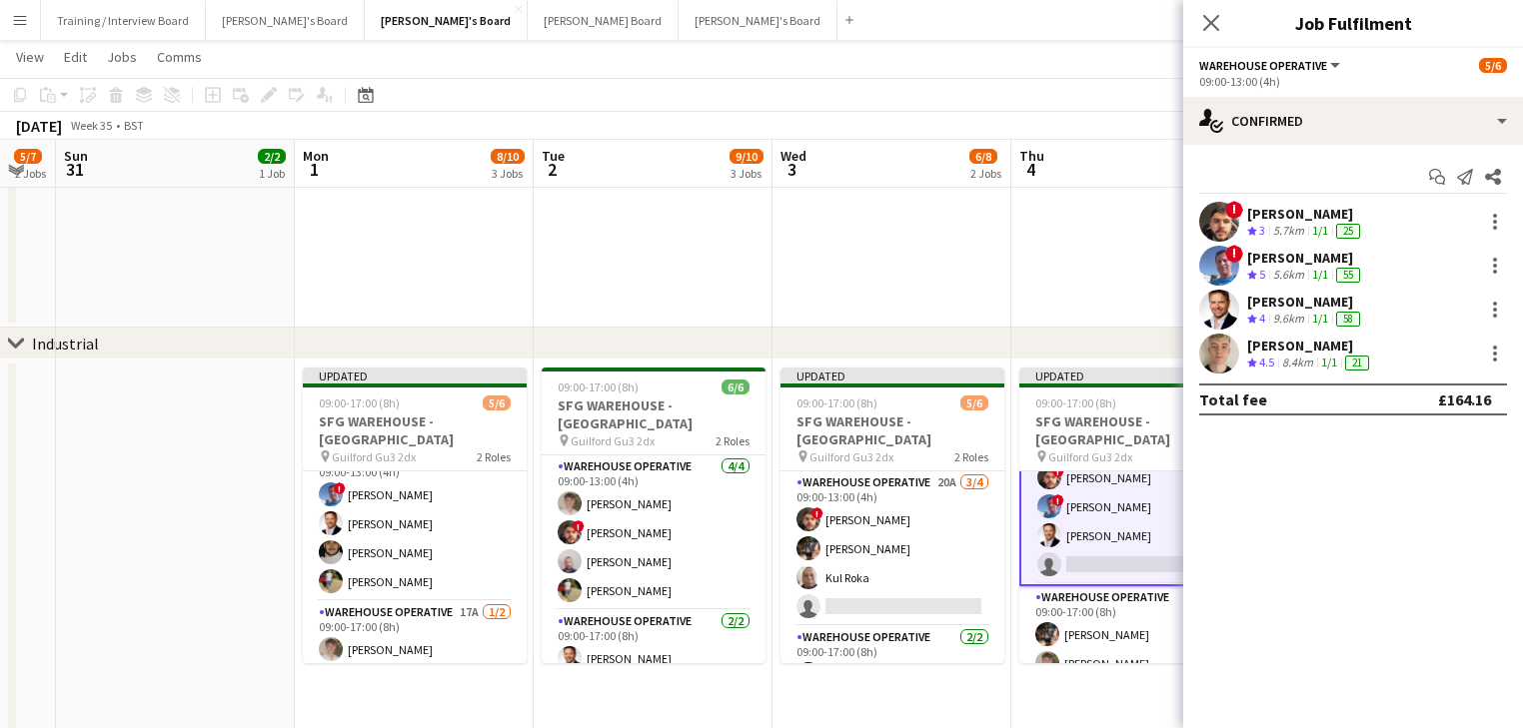
drag, startPoint x: 707, startPoint y: 620, endPoint x: 1029, endPoint y: 635, distance: 322.0
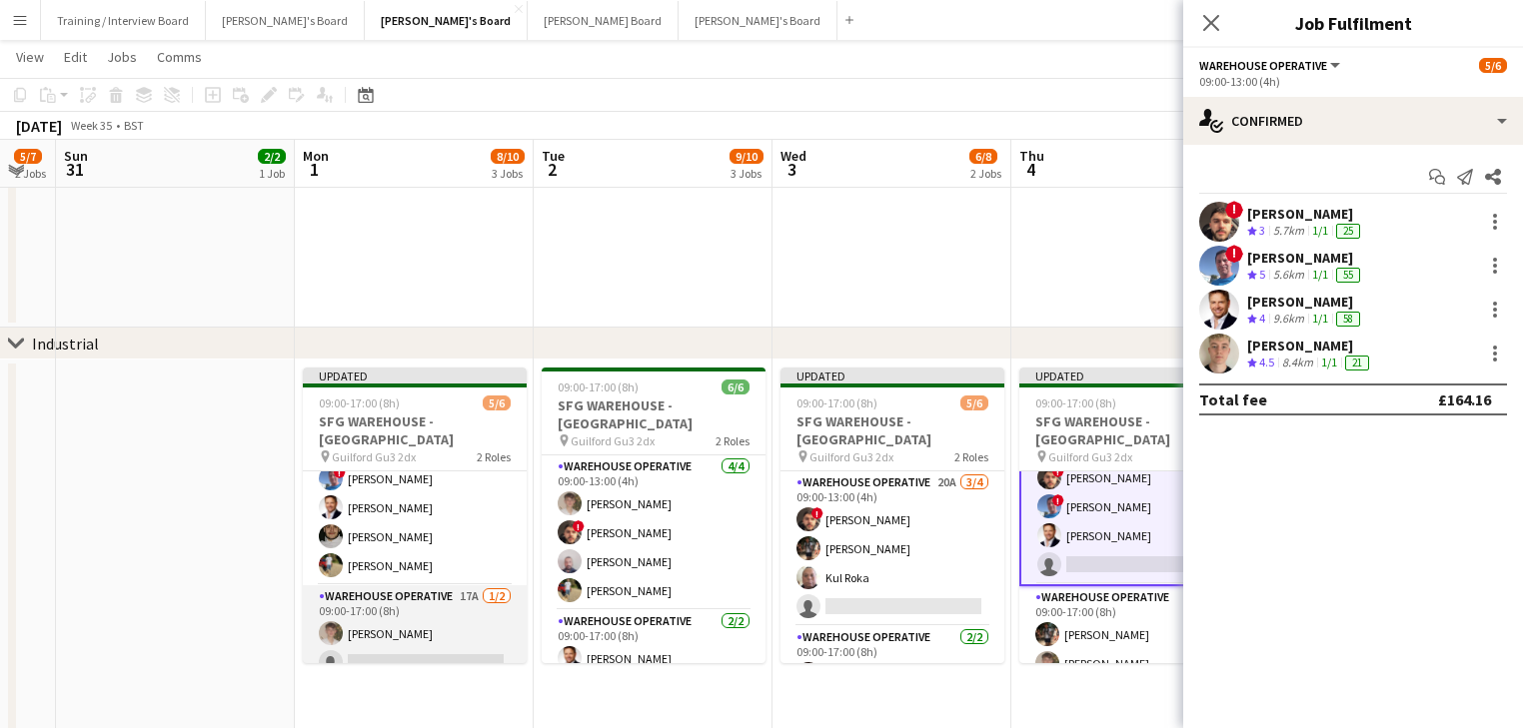
click at [424, 593] on app-card-role "Warehouse Operative 17A [DATE] 09:00-17:00 (8h) [PERSON_NAME] single-neutral-ac…" at bounding box center [415, 633] width 224 height 97
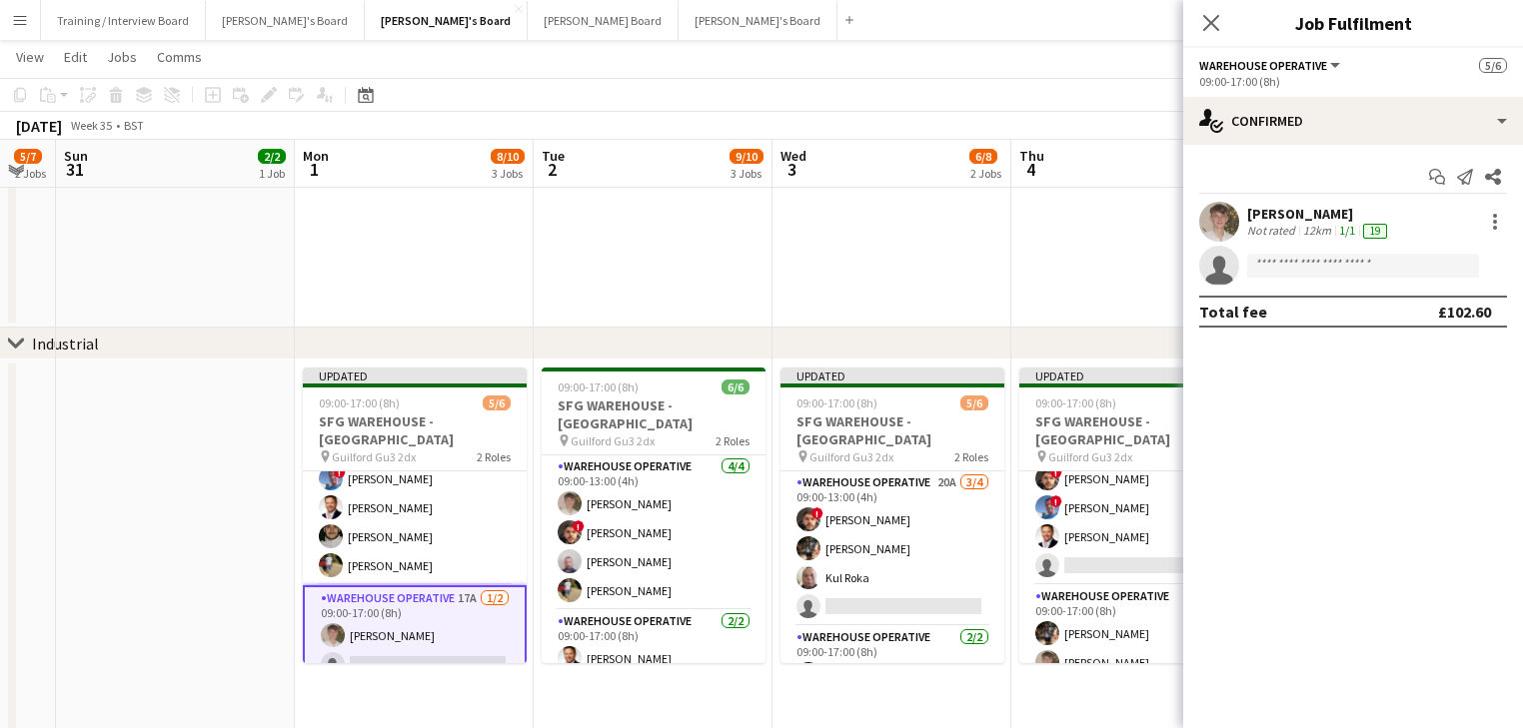
click at [396, 635] on app-card-role "Warehouse Operative 17A [DATE] 09:00-17:00 (8h) [PERSON_NAME] single-neutral-ac…" at bounding box center [415, 635] width 224 height 101
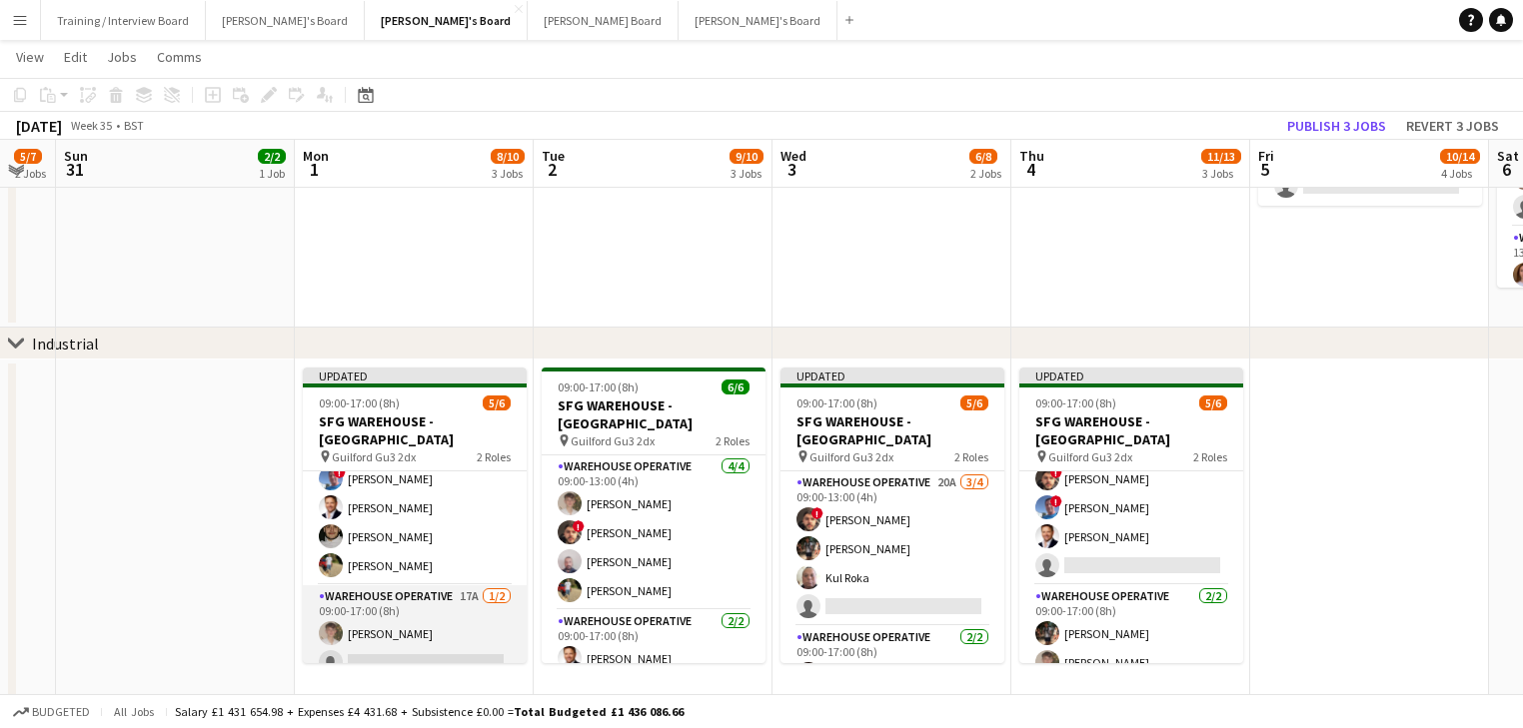
click at [398, 639] on app-card-role "Warehouse Operative 17A [DATE] 09:00-17:00 (8h) [PERSON_NAME] single-neutral-ac…" at bounding box center [415, 633] width 224 height 97
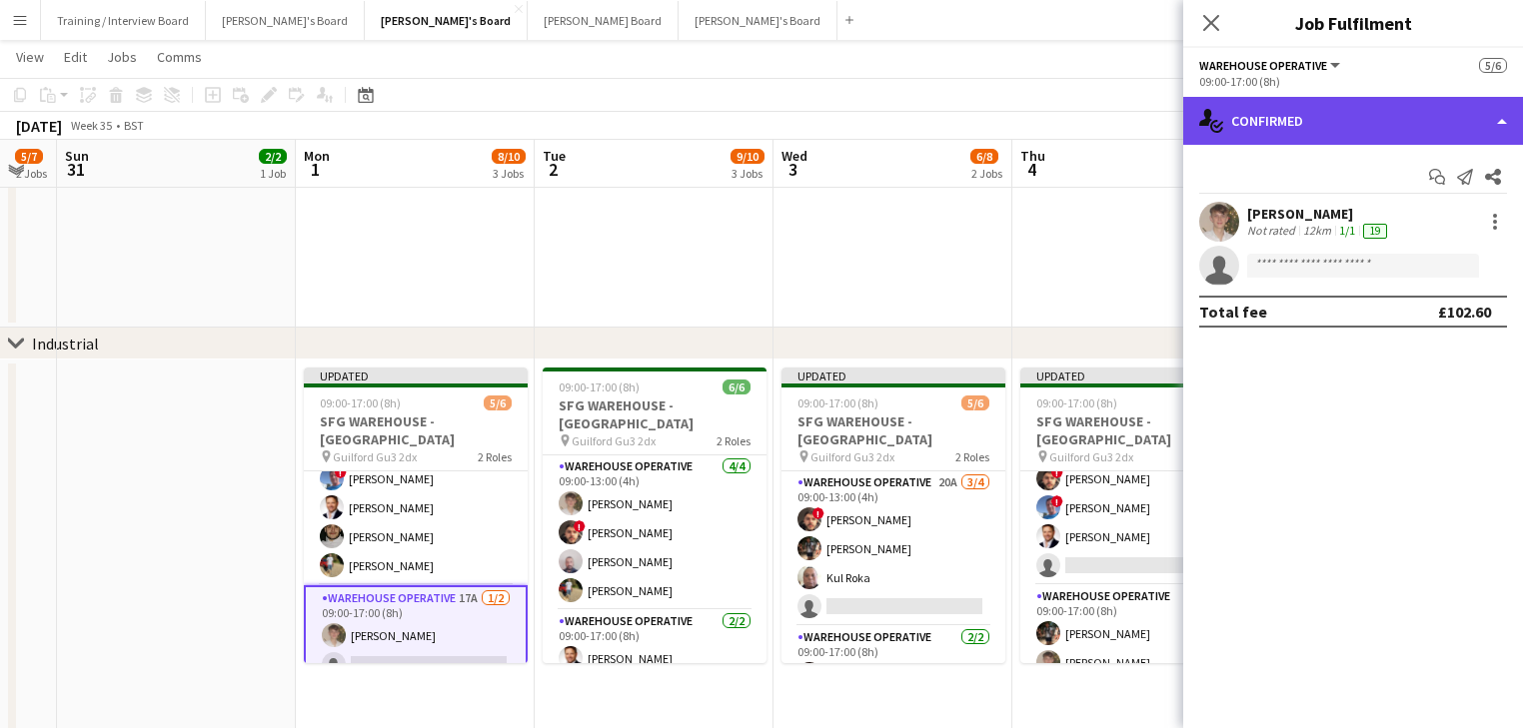
click at [1312, 122] on div "single-neutral-actions-check-2 Confirmed" at bounding box center [1353, 121] width 340 height 48
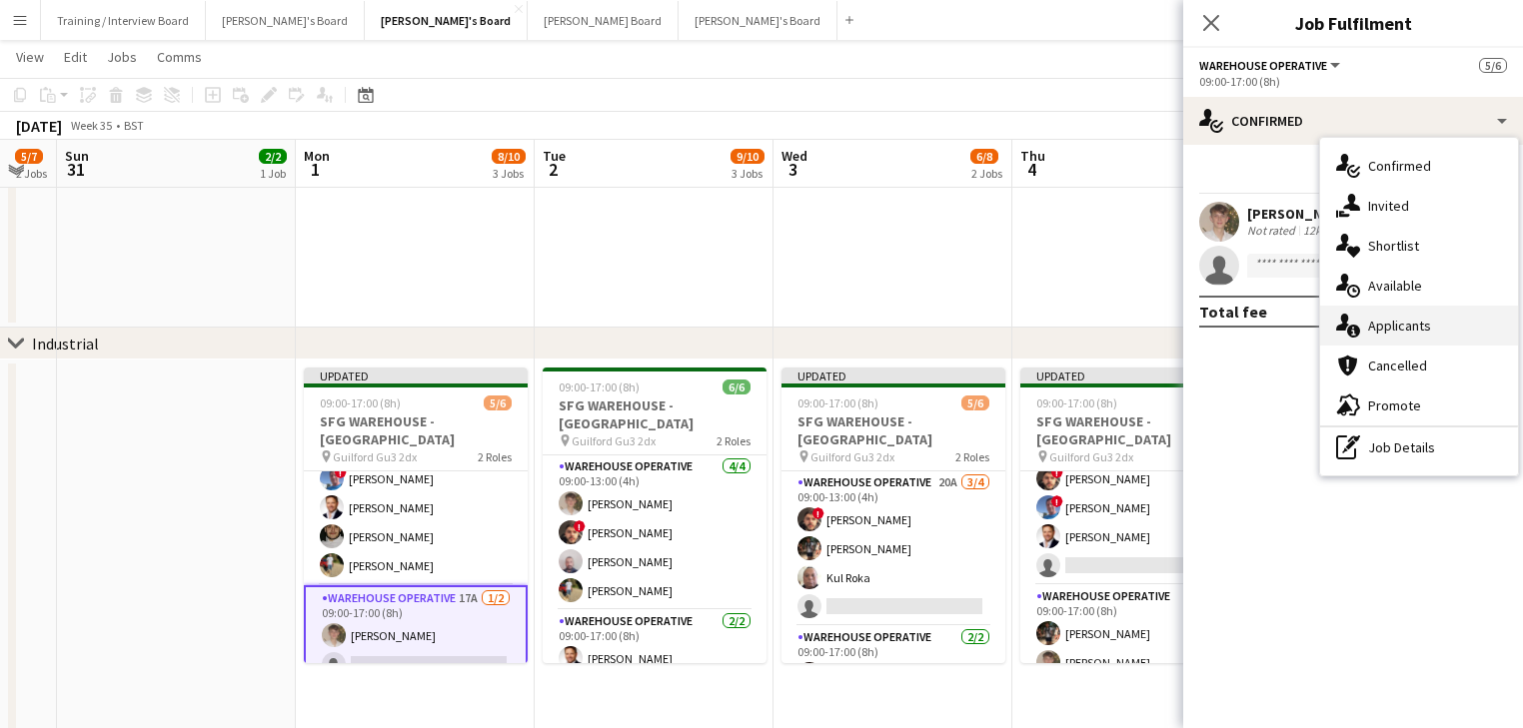
click at [1402, 338] on div "single-neutral-actions-information Applicants" at bounding box center [1419, 326] width 198 height 40
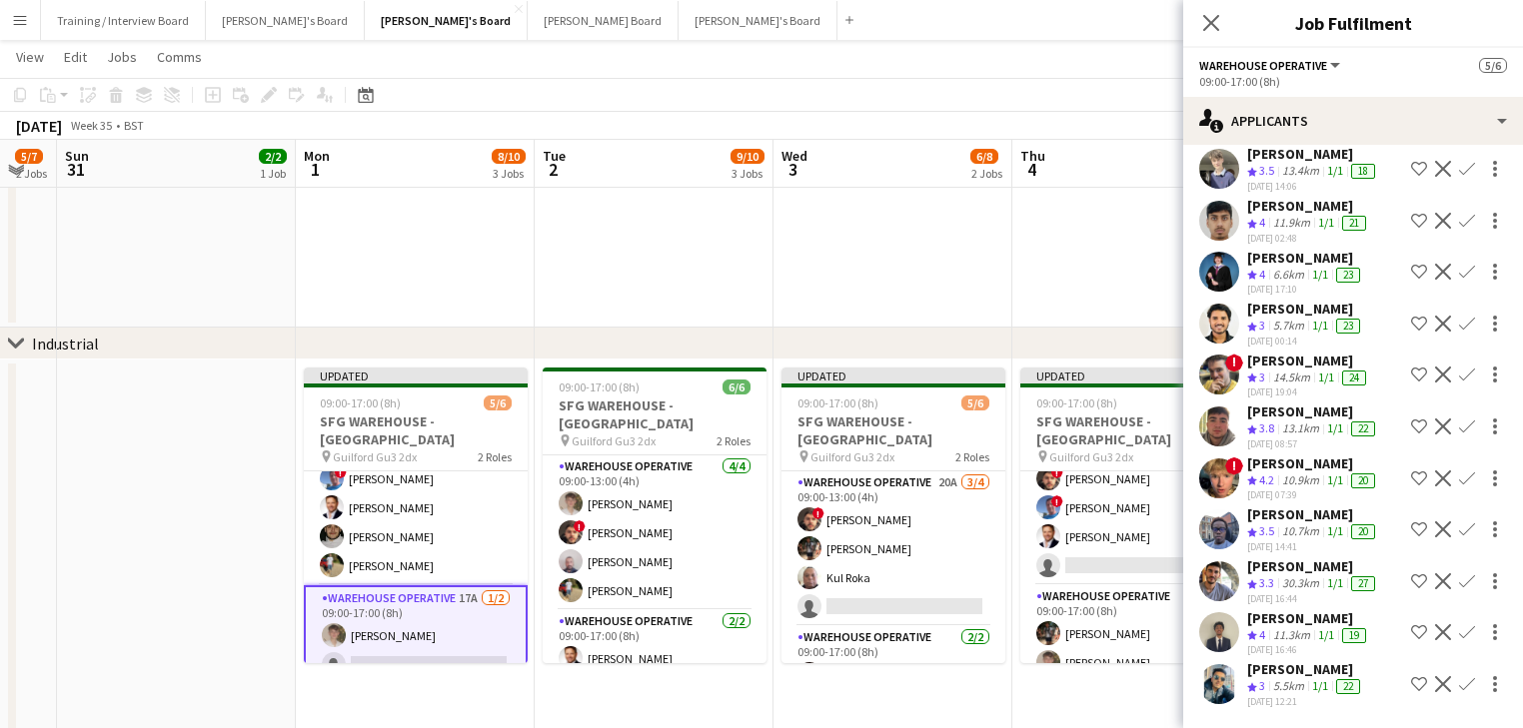
click at [1294, 678] on div "5.5km" at bounding box center [1288, 686] width 39 height 17
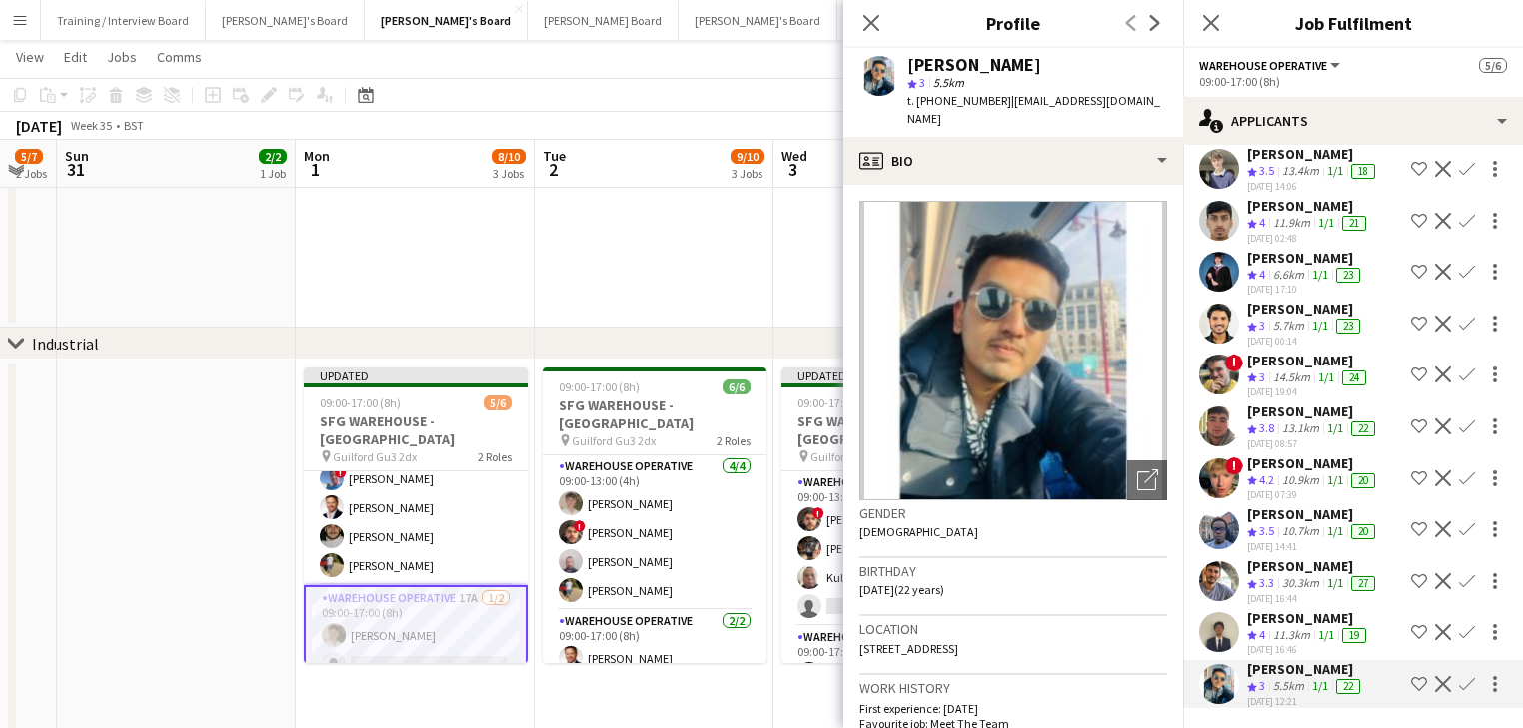
click at [1305, 678] on div "5.5km" at bounding box center [1288, 686] width 39 height 17
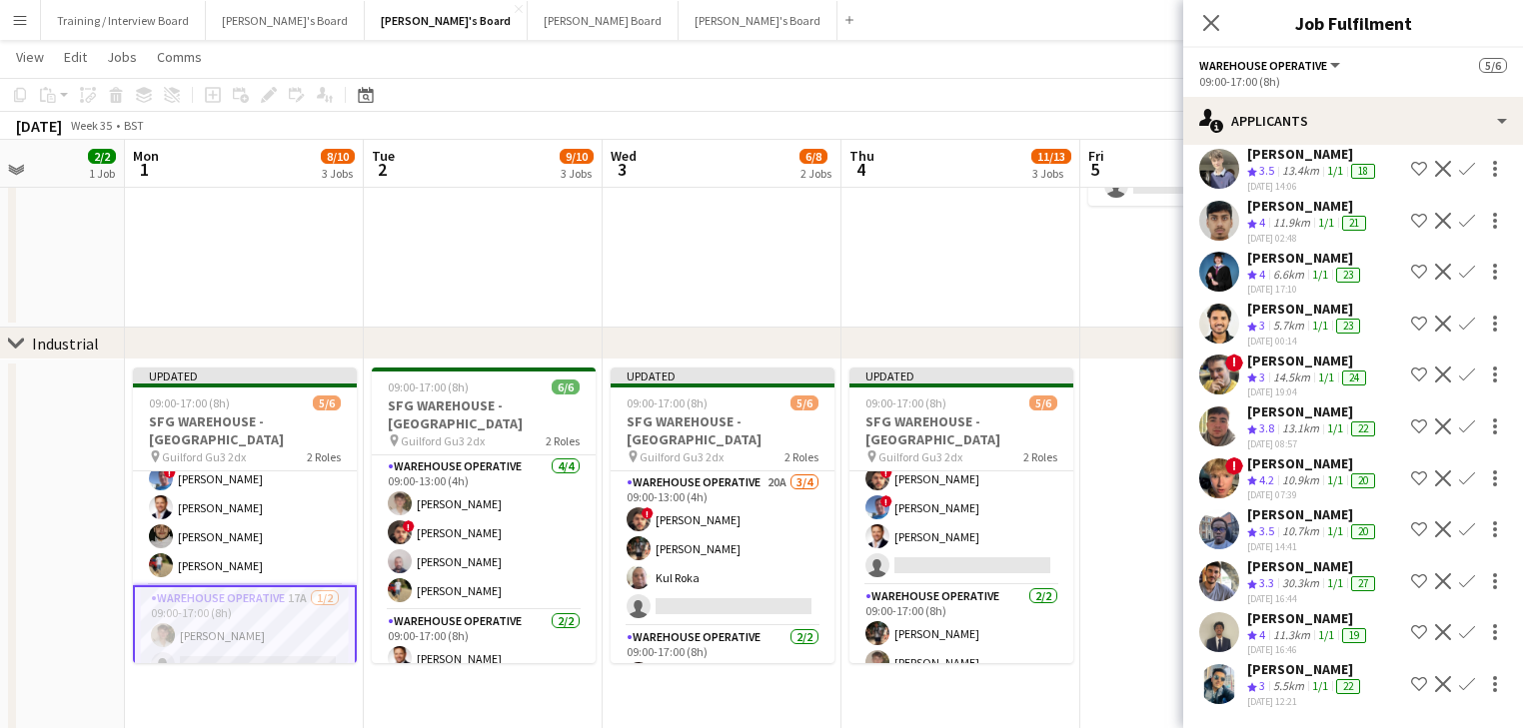
drag, startPoint x: 947, startPoint y: 632, endPoint x: 847, endPoint y: 625, distance: 100.1
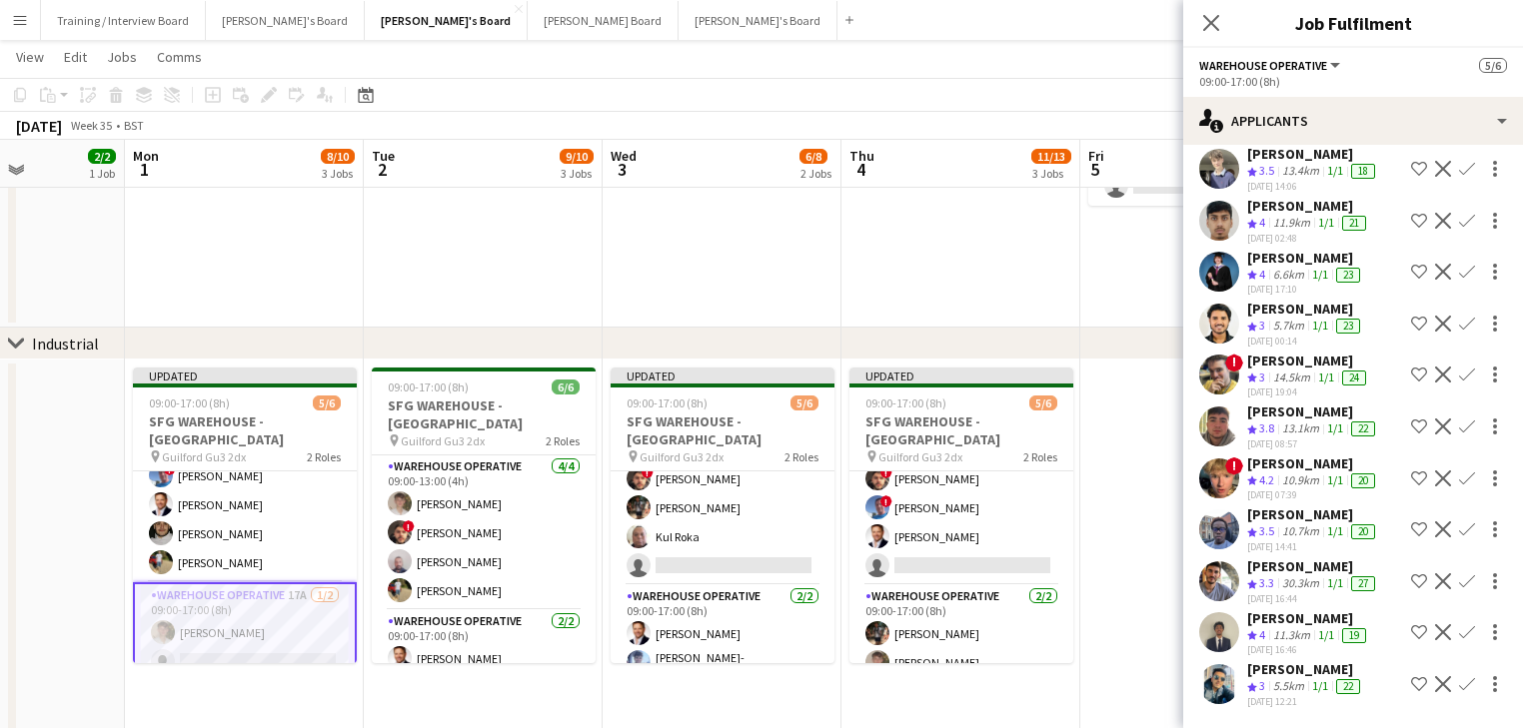
click at [1335, 609] on div "[PERSON_NAME]" at bounding box center [1308, 618] width 123 height 18
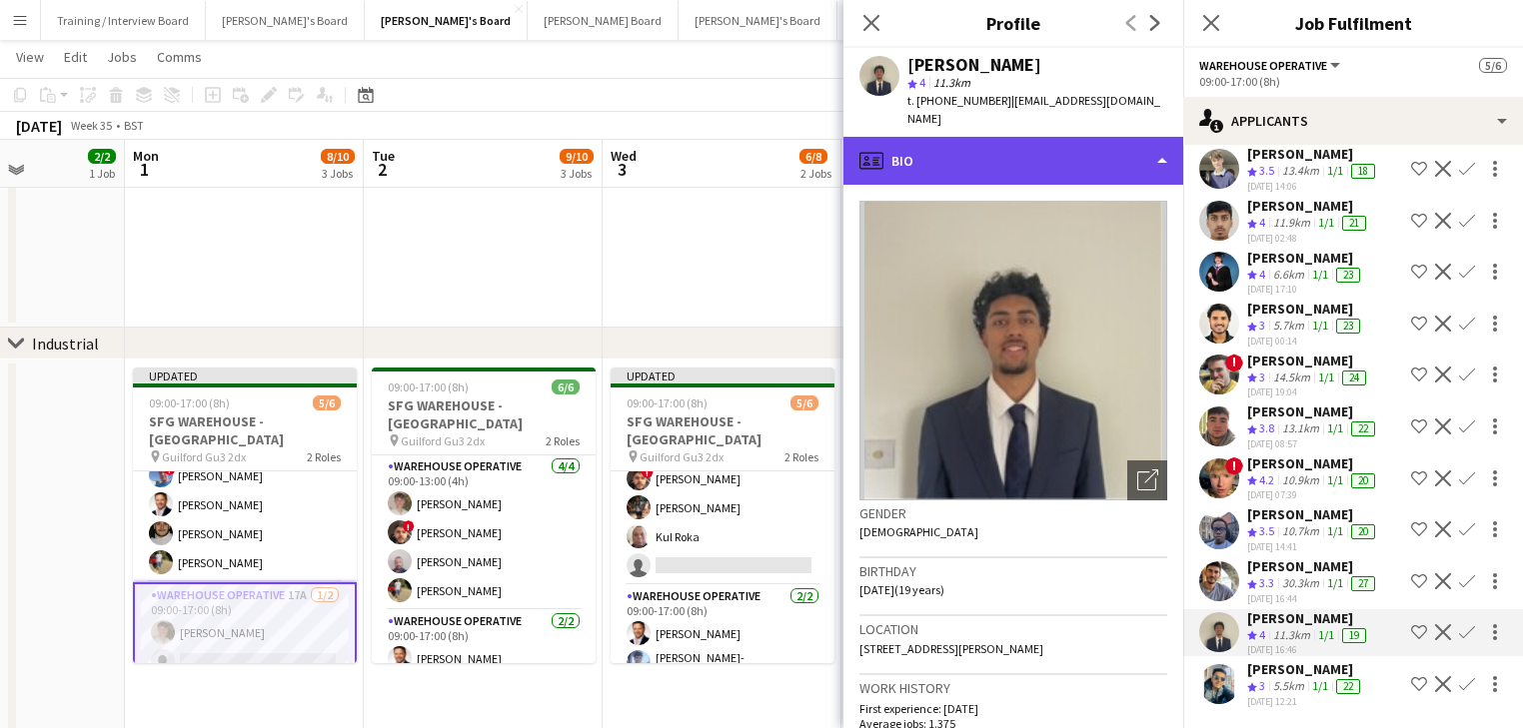
drag, startPoint x: 1065, startPoint y: 124, endPoint x: 1069, endPoint y: 146, distance: 22.3
click at [1064, 137] on div "profile Bio" at bounding box center [1013, 161] width 340 height 48
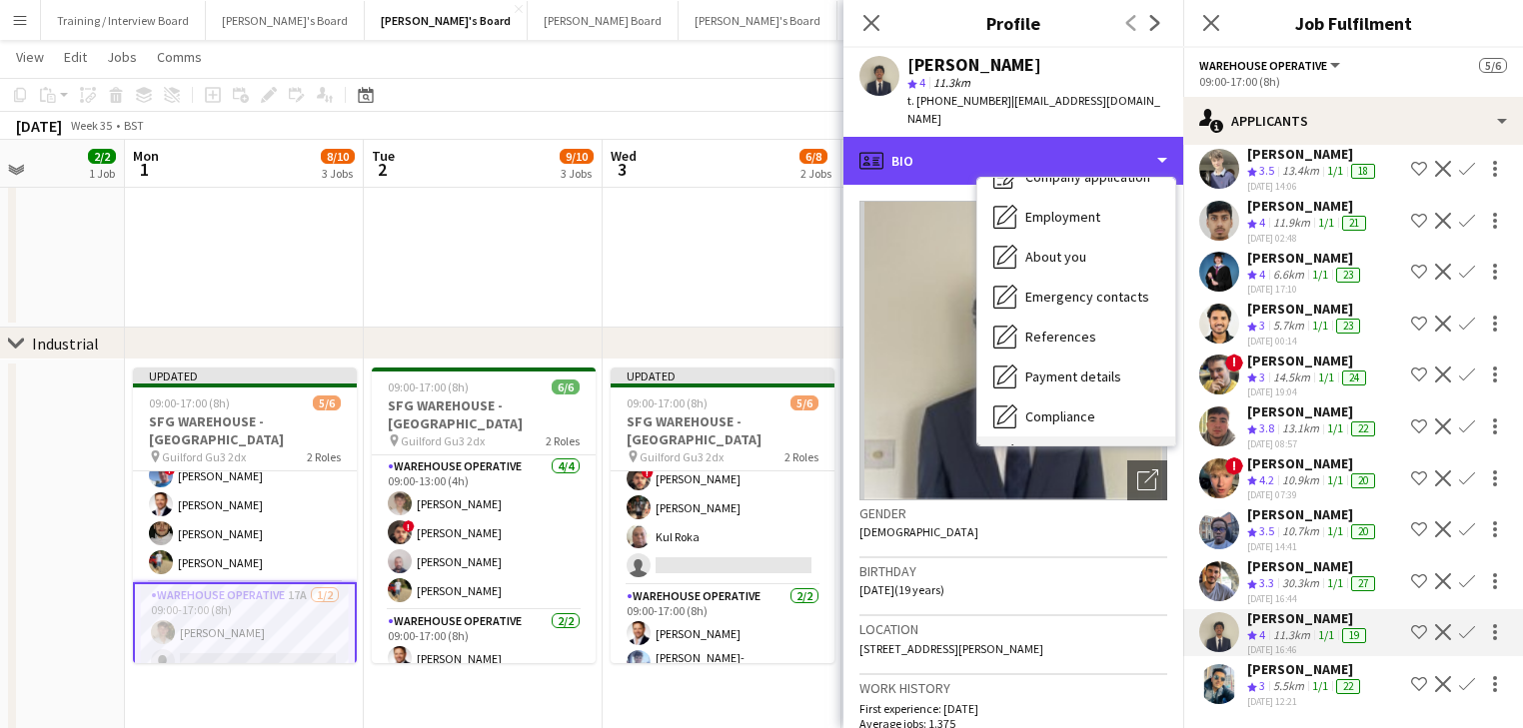
scroll to position [160, 0]
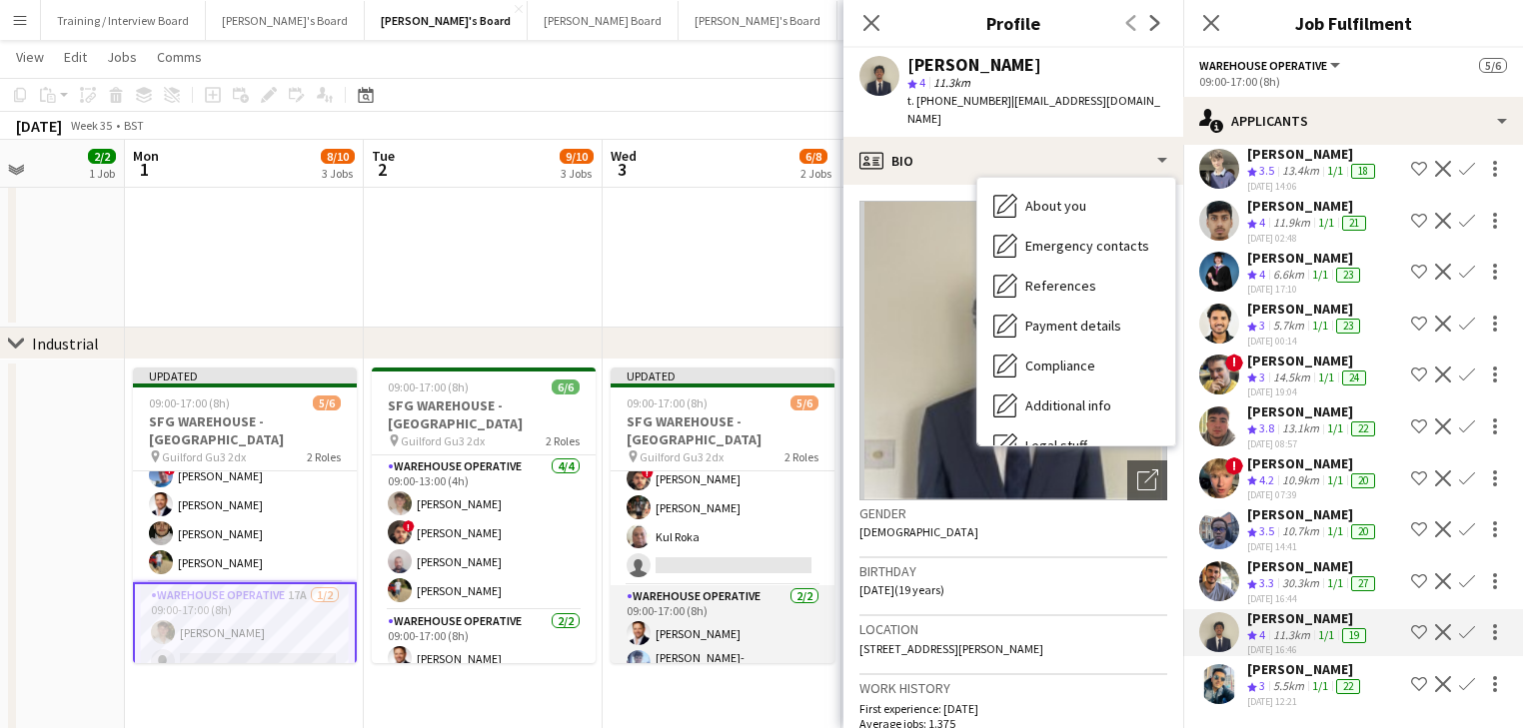
click at [653, 585] on app-card-role "Warehouse Operative [DATE] 09:00-17:00 (8h) [PERSON_NAME] [PERSON_NAME]-[PERSON…" at bounding box center [722, 636] width 224 height 103
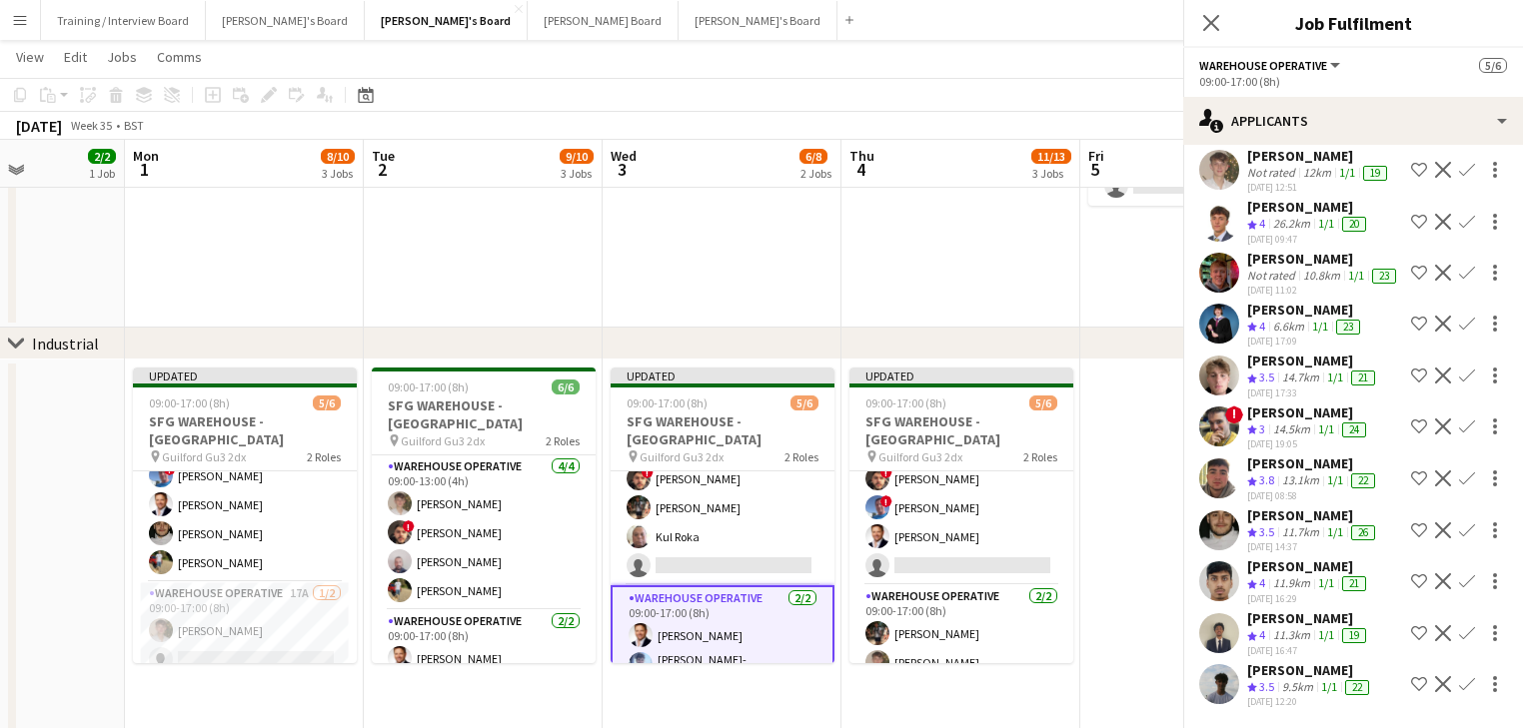
scroll to position [0, 0]
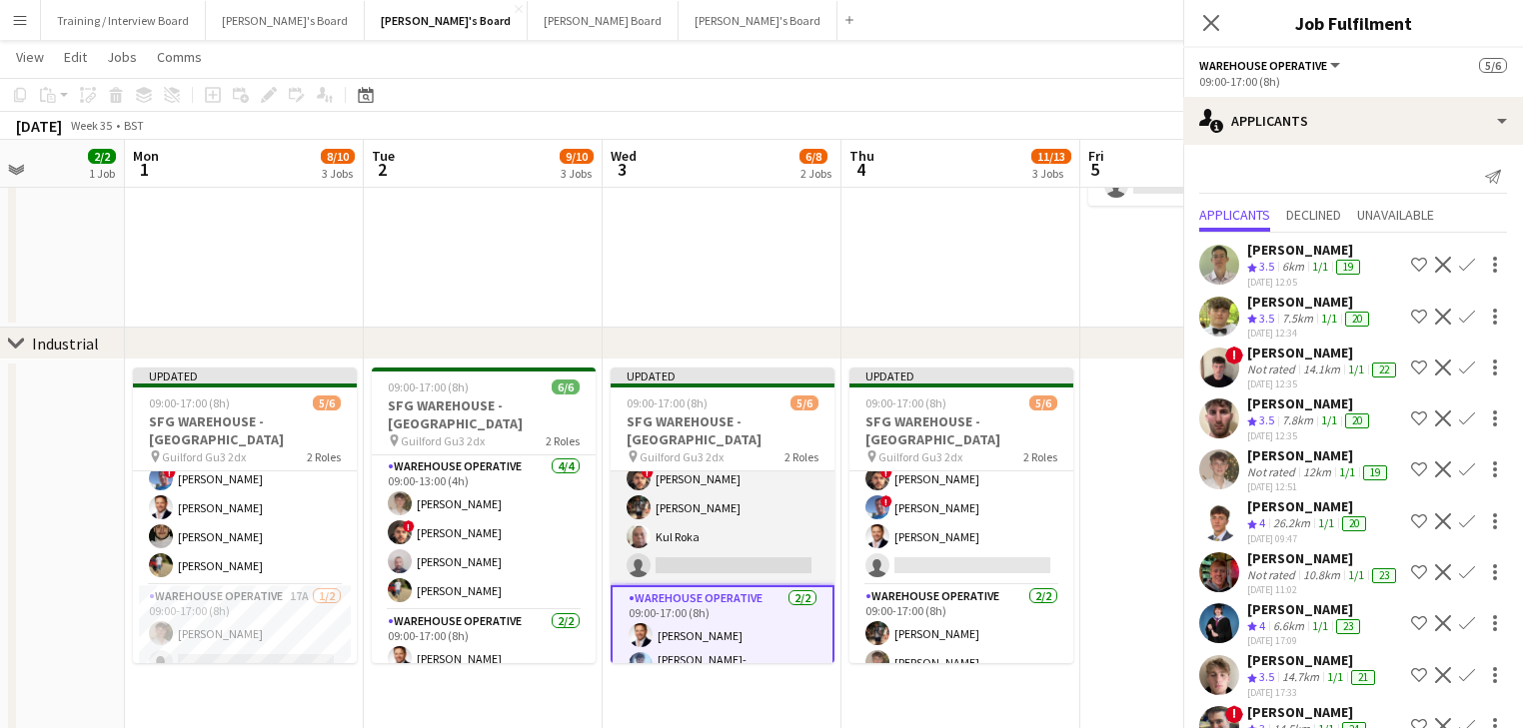
click at [691, 558] on app-card-role "Warehouse Operative 20A [DATE] 09:00-13:00 (4h) ! [PERSON_NAME] [PERSON_NAME] […" at bounding box center [722, 508] width 224 height 155
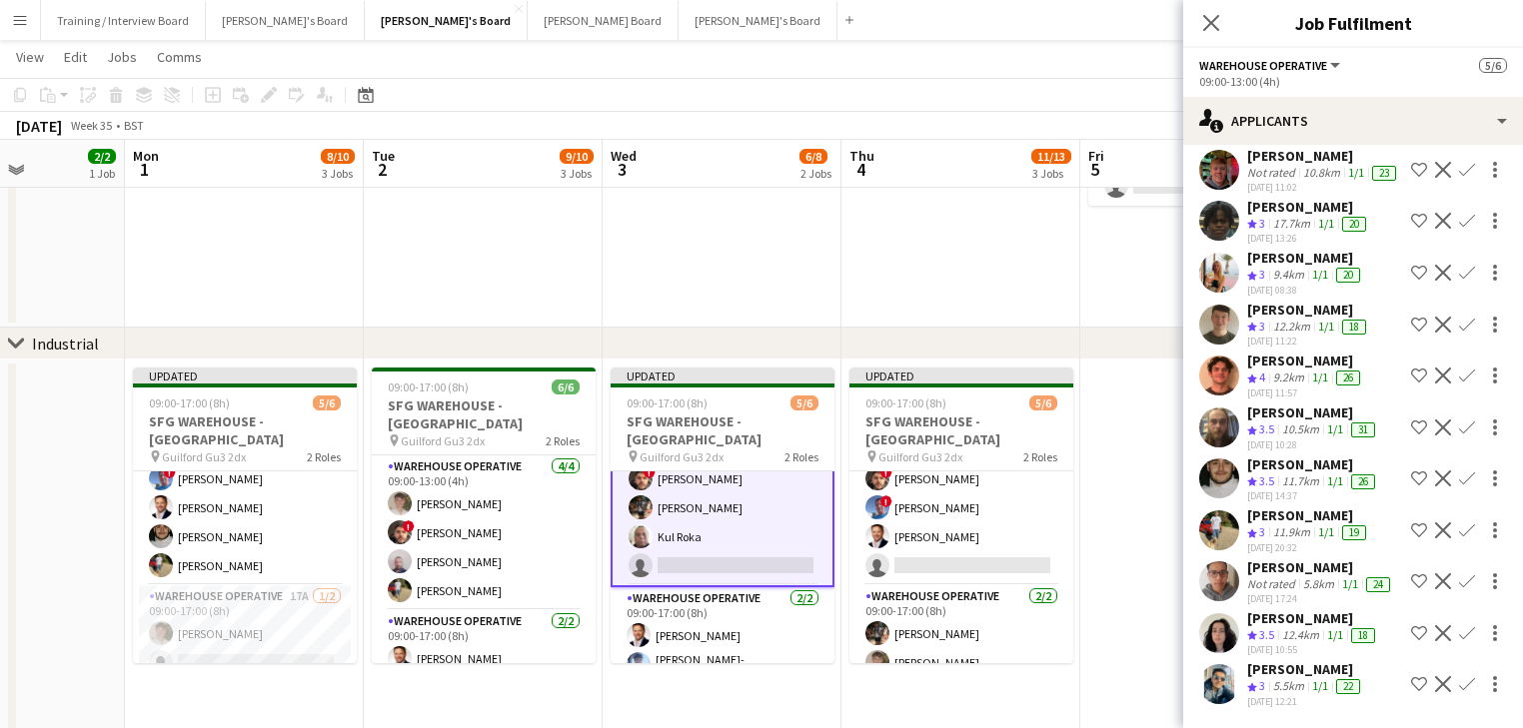
scroll to position [533, 0]
click at [1043, 669] on app-date-cell "Updated 09:00-17:00 (8h) 5/6 SFG WAREHOUSE - [GEOGRAPHIC_DATA] pin Guilford Gu3…" at bounding box center [960, 622] width 239 height 525
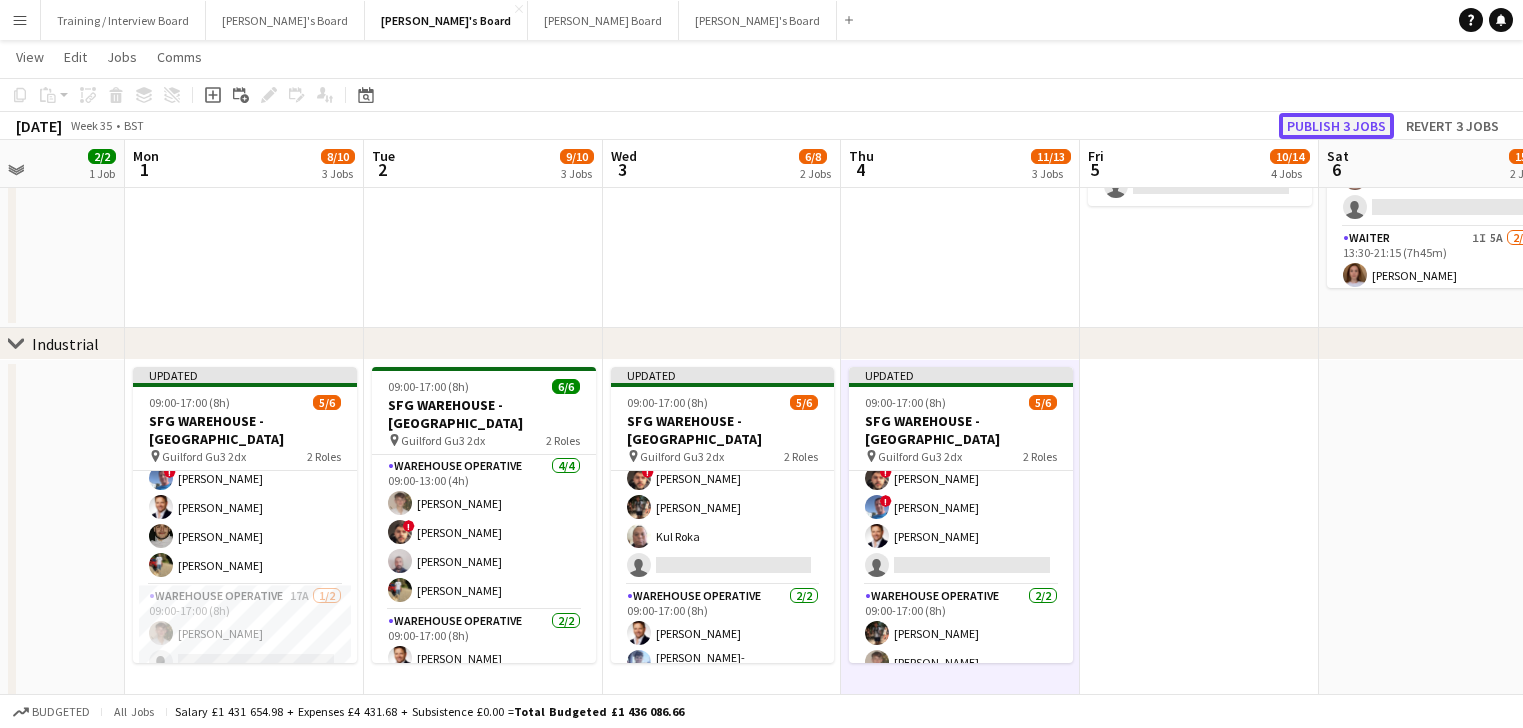
click at [1321, 128] on button "Publish 3 jobs" at bounding box center [1336, 126] width 115 height 26
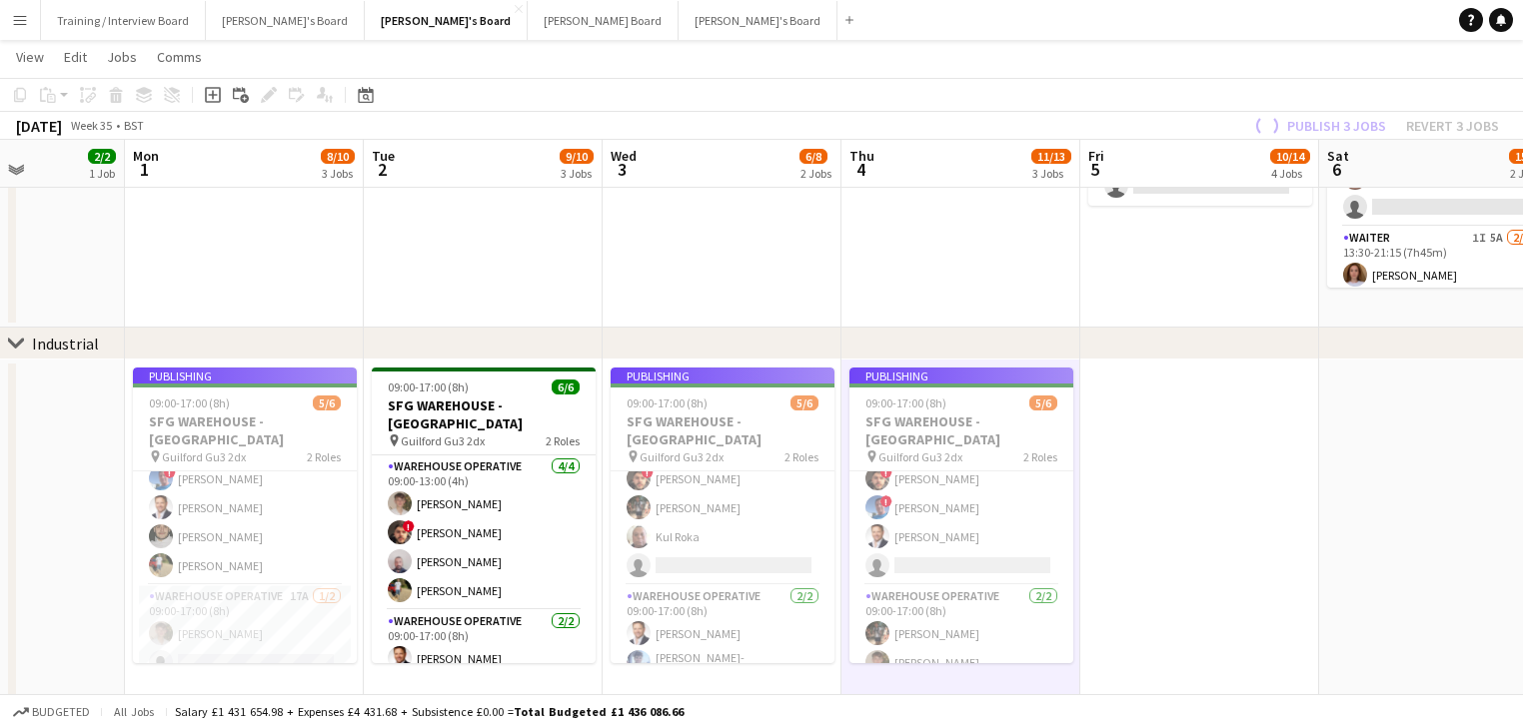
scroll to position [25, 0]
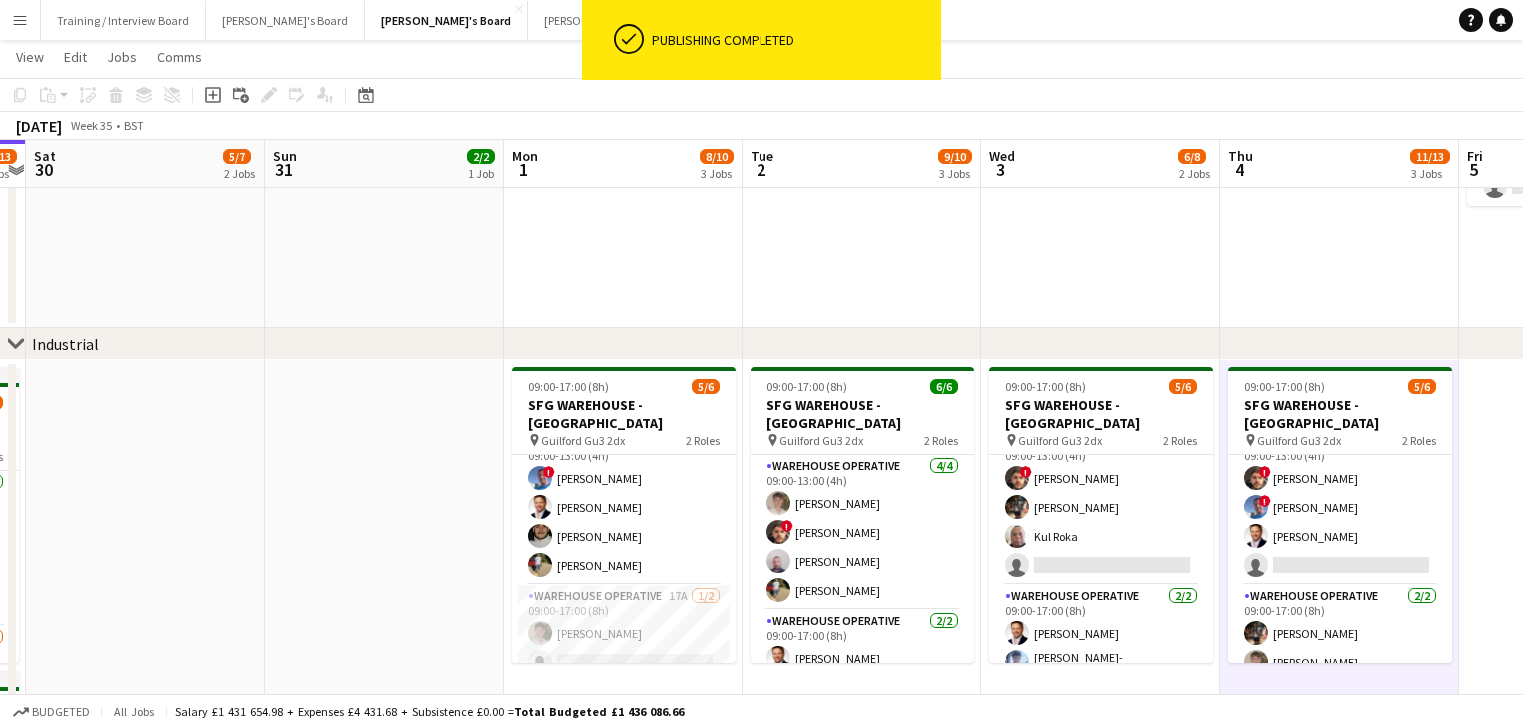
drag, startPoint x: 674, startPoint y: 519, endPoint x: 812, endPoint y: 542, distance: 139.8
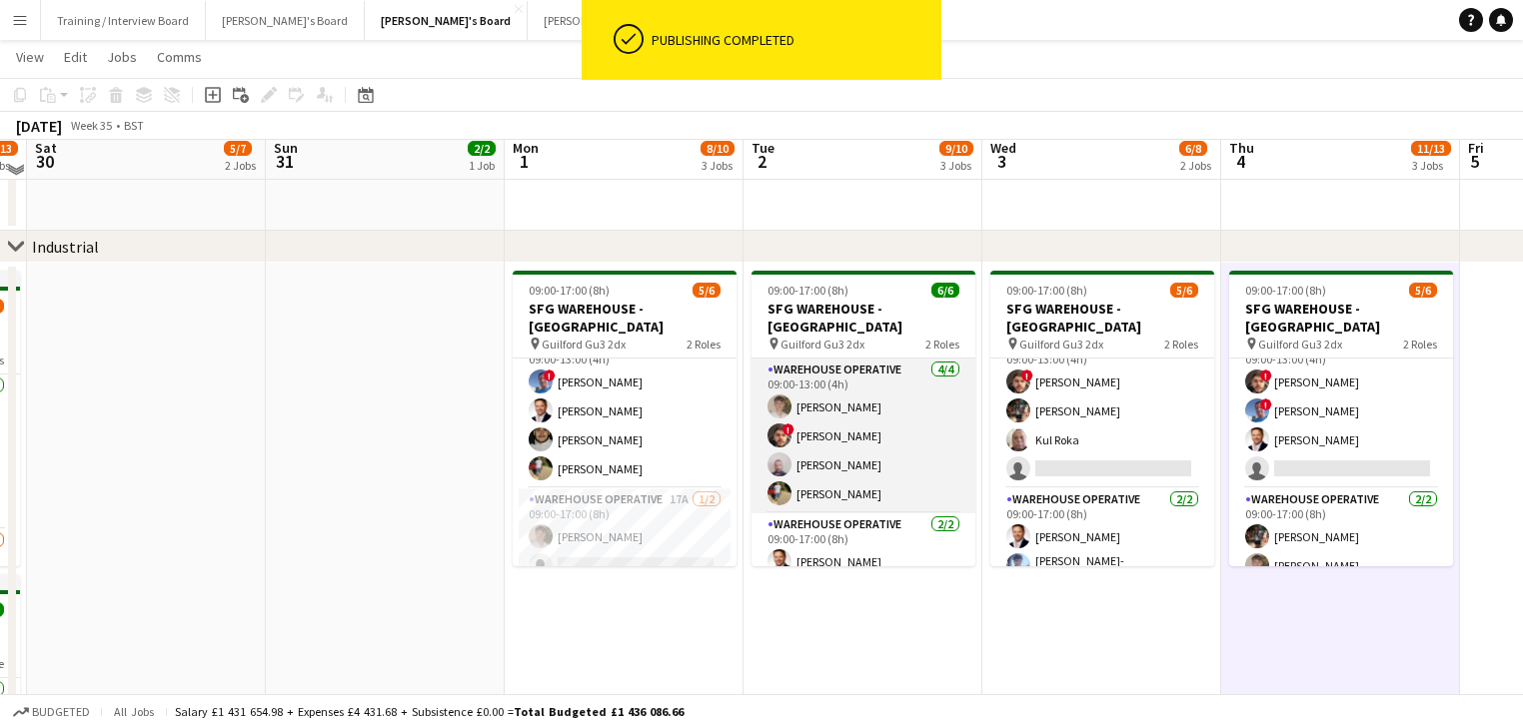
scroll to position [320, 0]
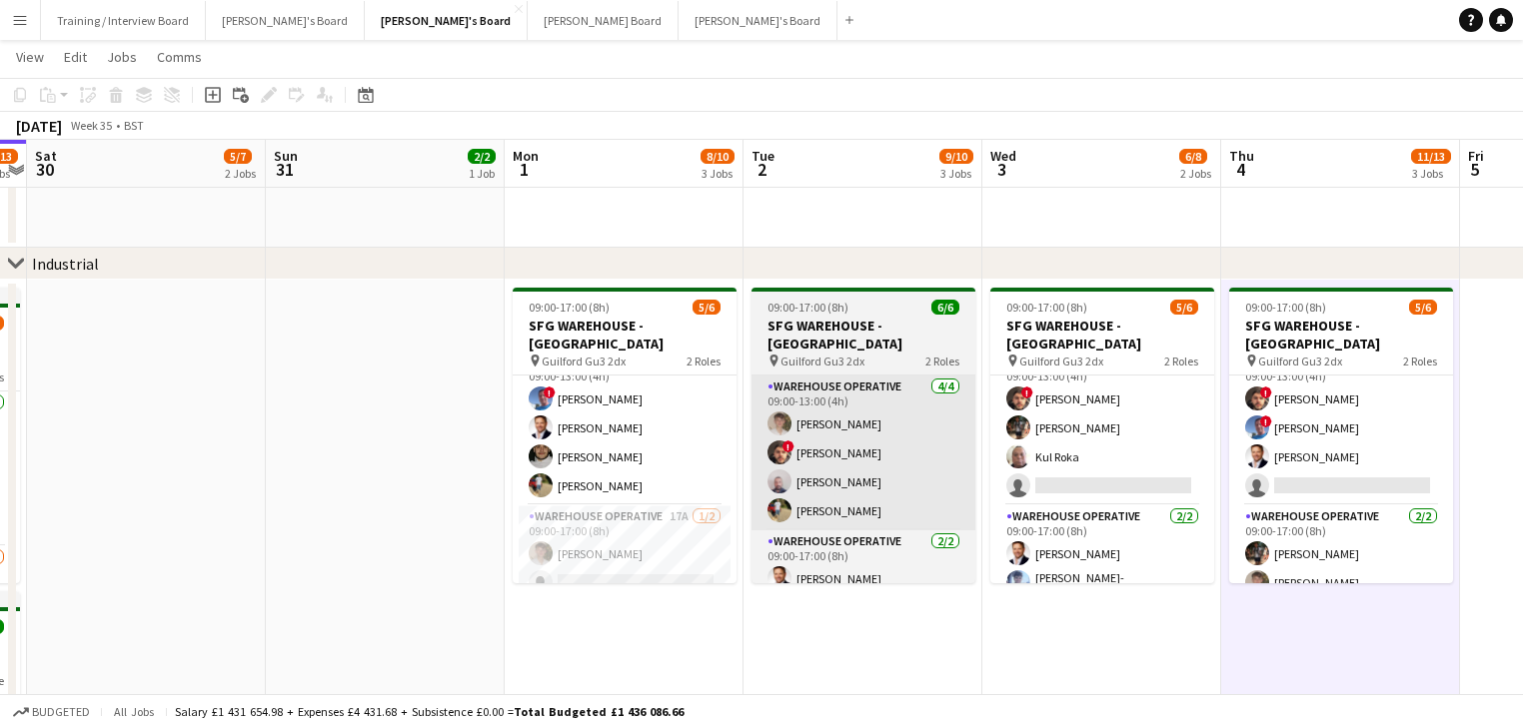
drag, startPoint x: 634, startPoint y: 545, endPoint x: 764, endPoint y: 484, distance: 143.9
click at [634, 546] on app-card-role "Warehouse Operative 17A [DATE] 09:00-17:00 (8h) [PERSON_NAME] single-neutral-ac…" at bounding box center [624, 554] width 224 height 97
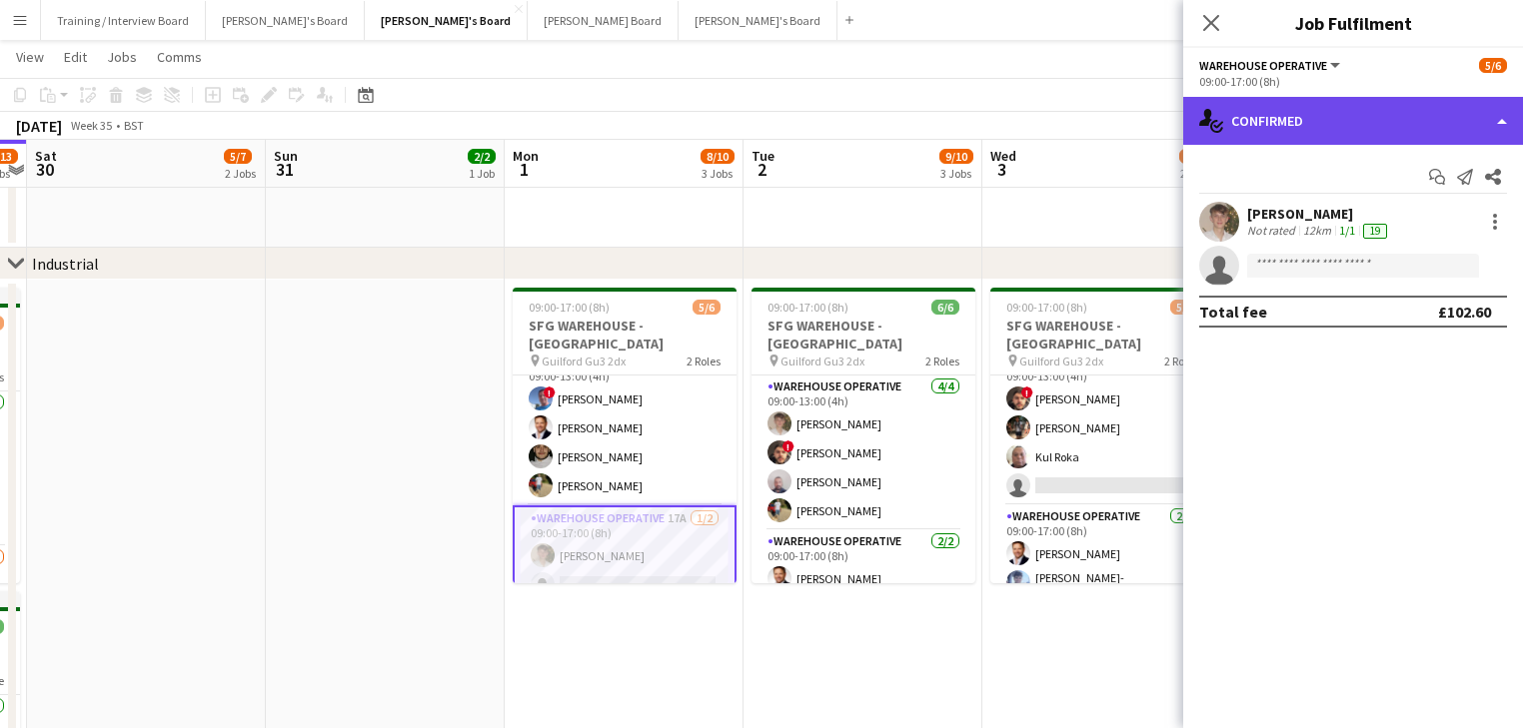
click at [1406, 126] on div "single-neutral-actions-check-2 Confirmed" at bounding box center [1353, 121] width 340 height 48
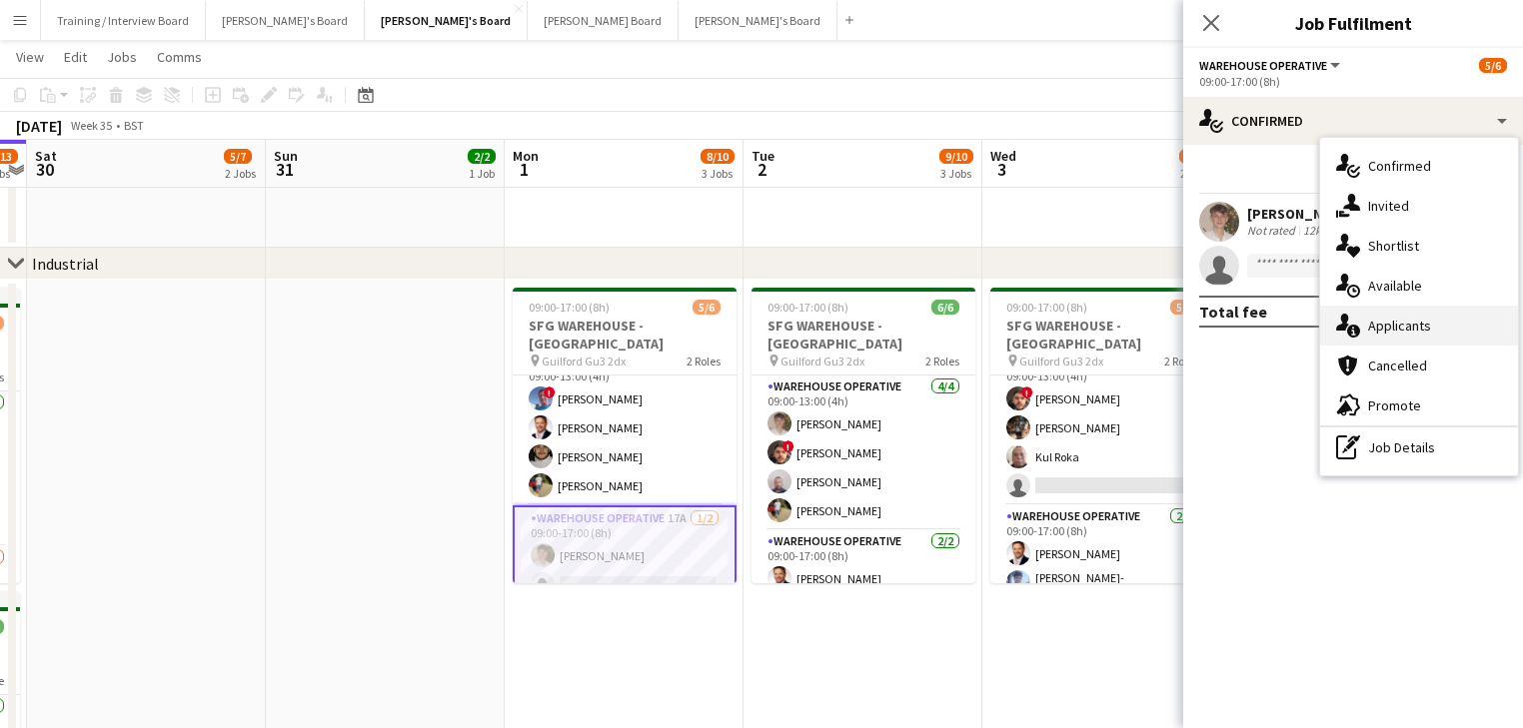
click at [1409, 332] on div "single-neutral-actions-information Applicants" at bounding box center [1419, 326] width 198 height 40
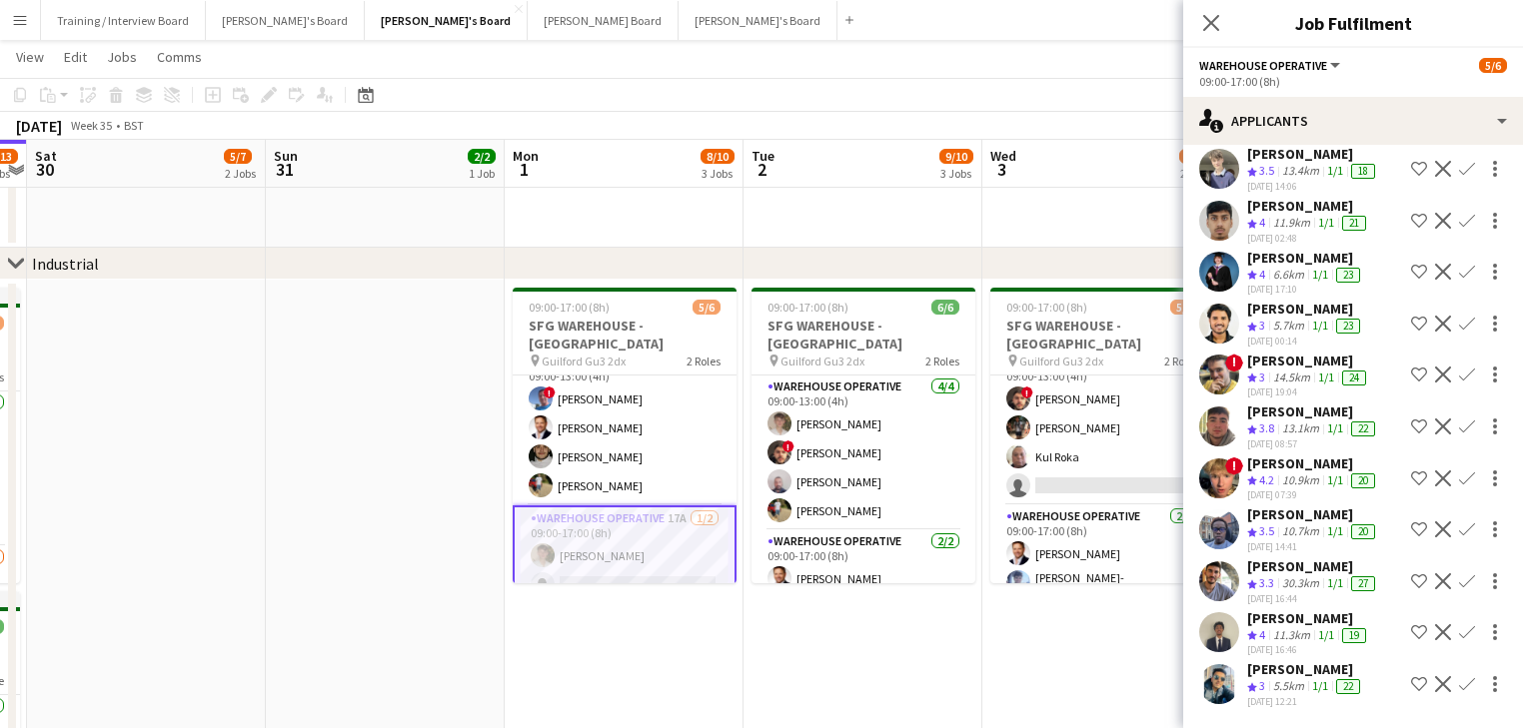
scroll to position [328, 0]
click at [1247, 643] on div "[DATE] 16:46" at bounding box center [1308, 649] width 123 height 13
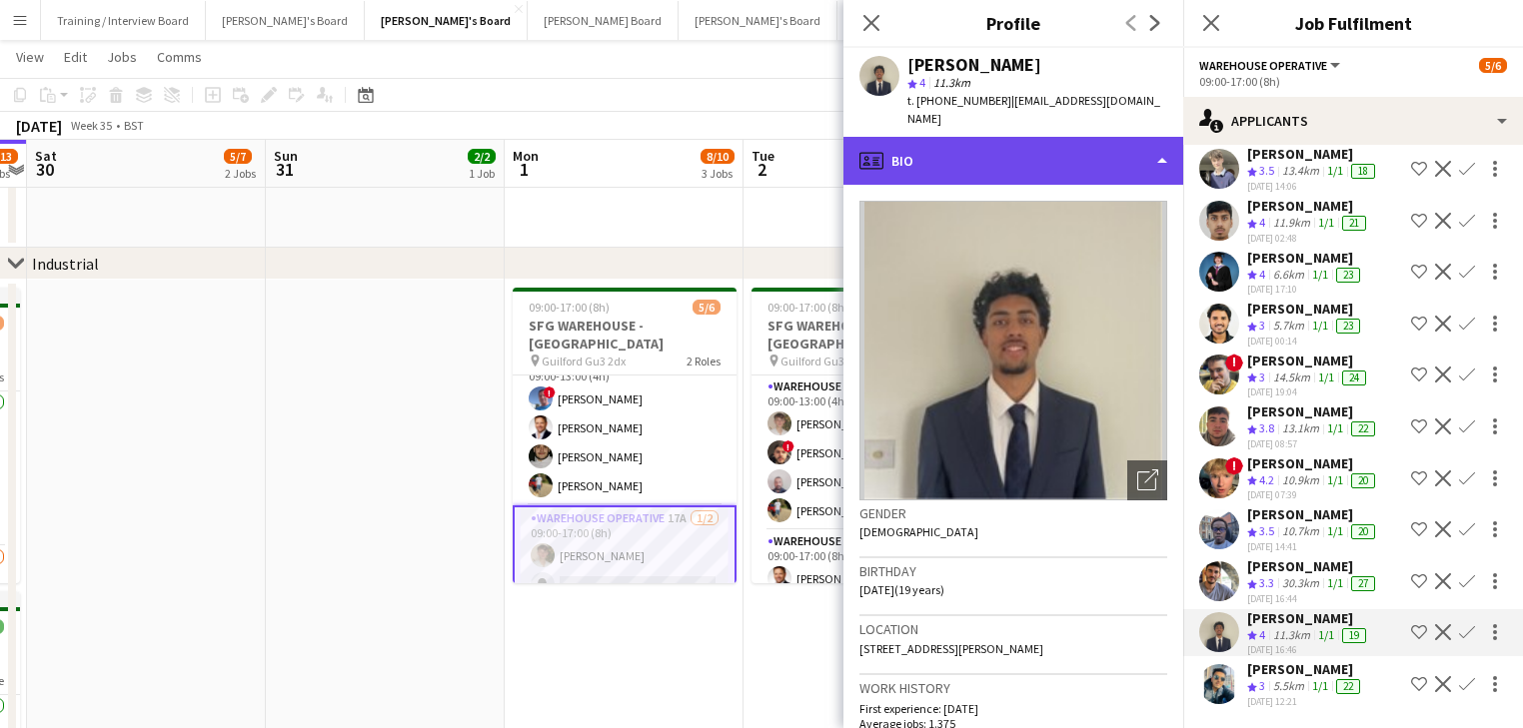
click at [1087, 152] on div "profile Bio" at bounding box center [1013, 161] width 340 height 48
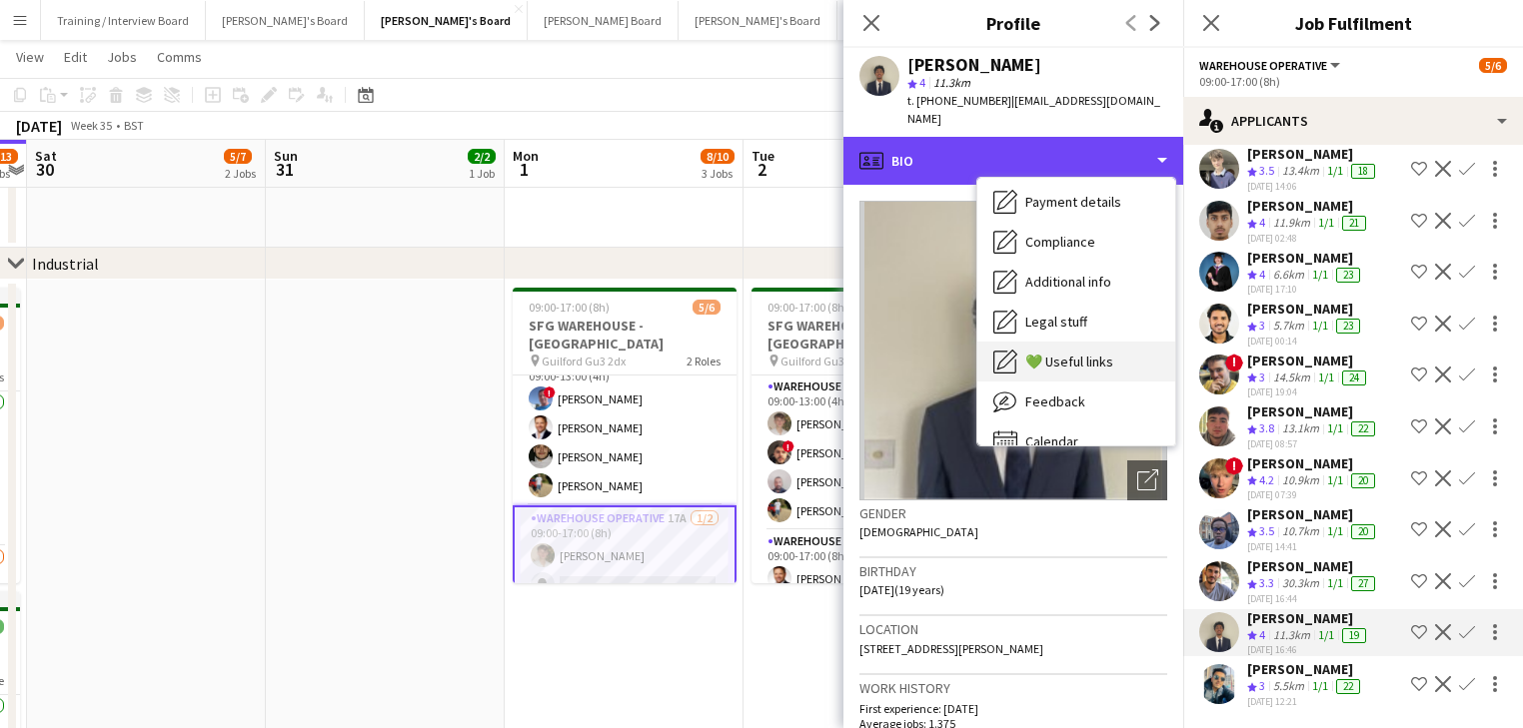
scroll to position [308, 0]
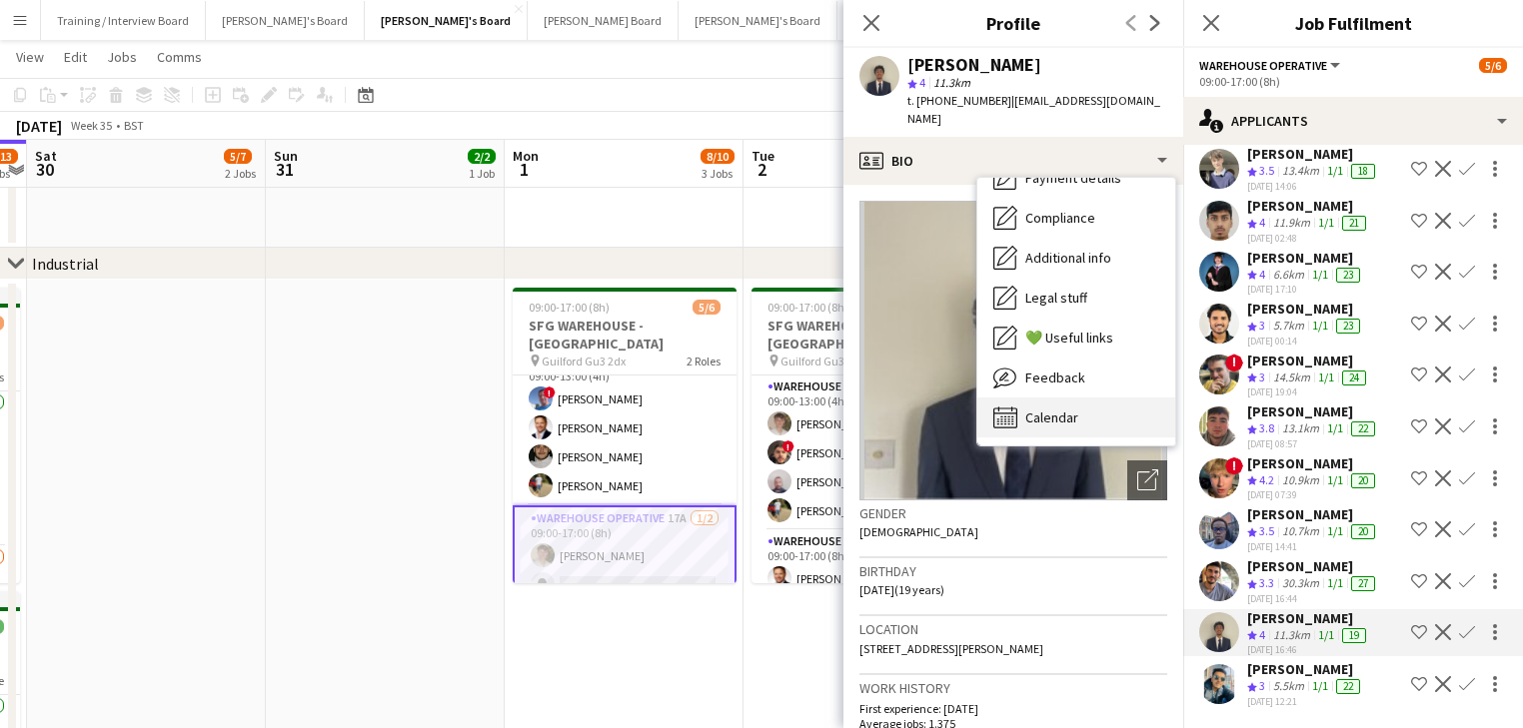
click at [1062, 398] on div "Calendar Calendar" at bounding box center [1076, 418] width 198 height 40
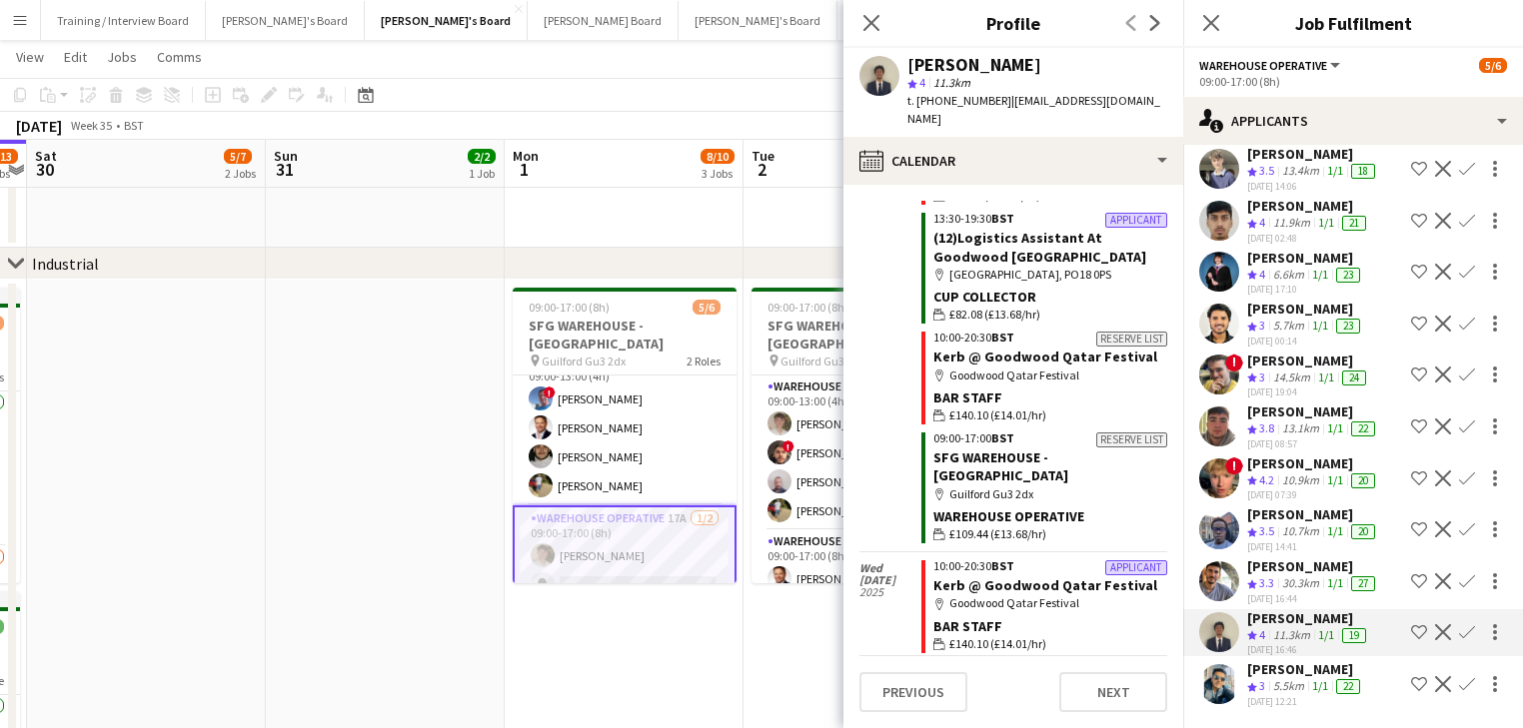
scroll to position [3784, 0]
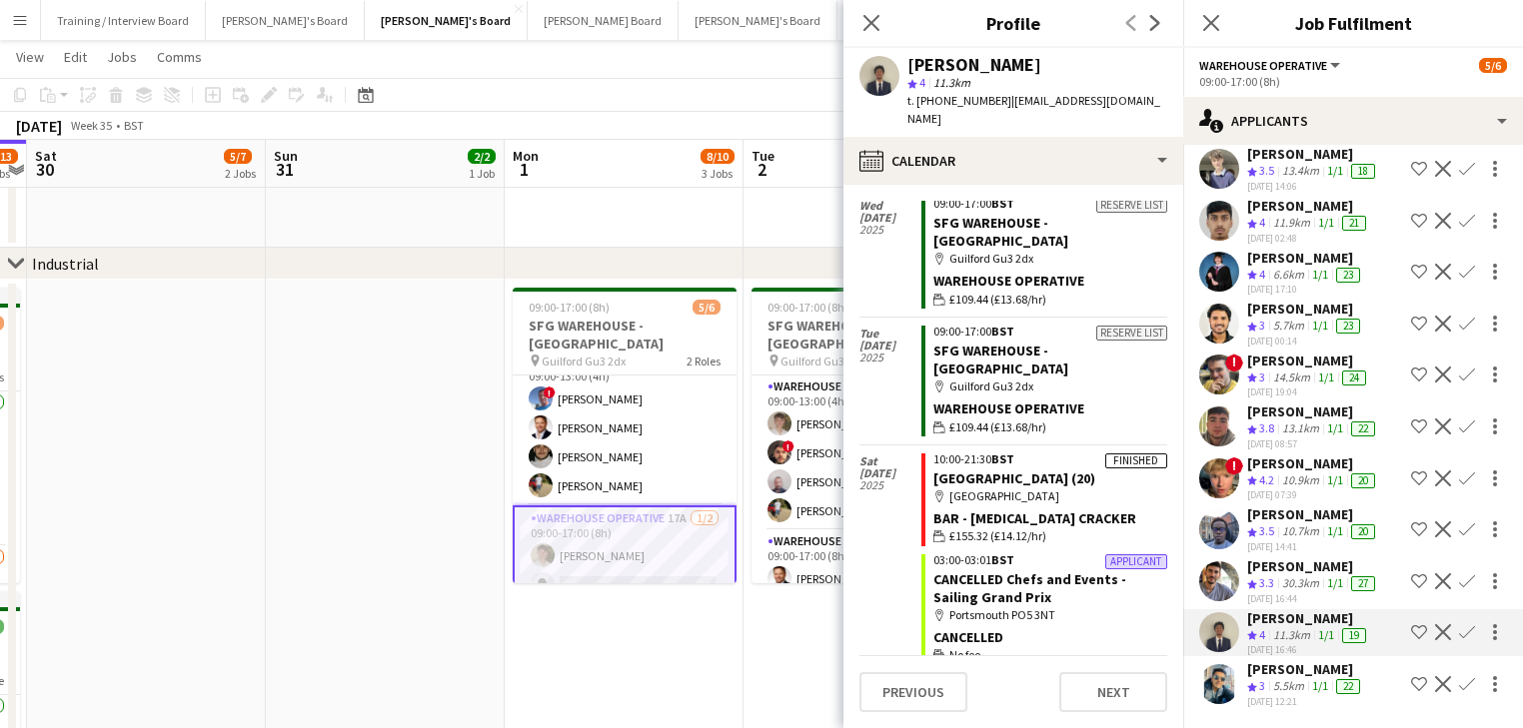
click at [638, 653] on app-date-cell "09:00-17:00 (8h) 5/6 SFG WAREHOUSE - [GEOGRAPHIC_DATA] pin Guilford Gu3 2dx 2 R…" at bounding box center [624, 542] width 239 height 525
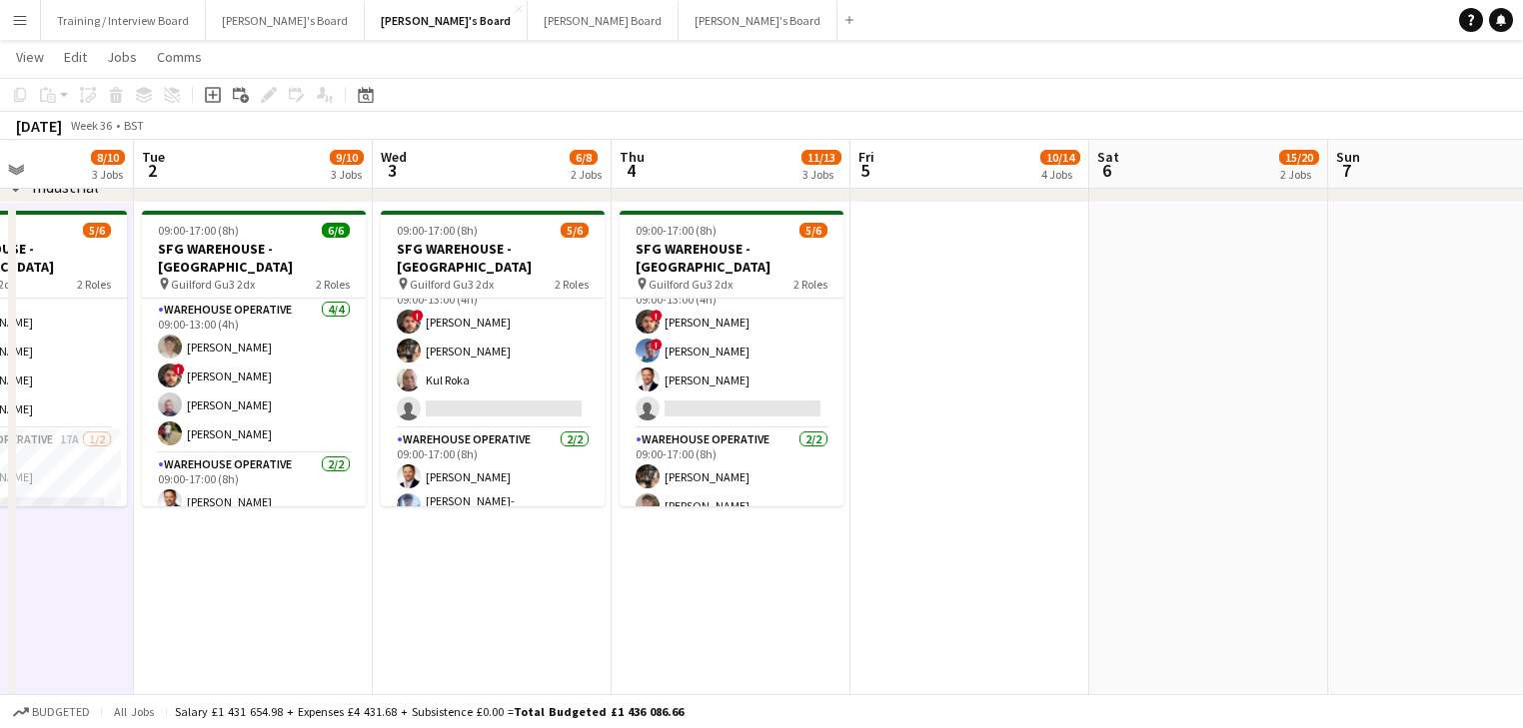
scroll to position [0, 828]
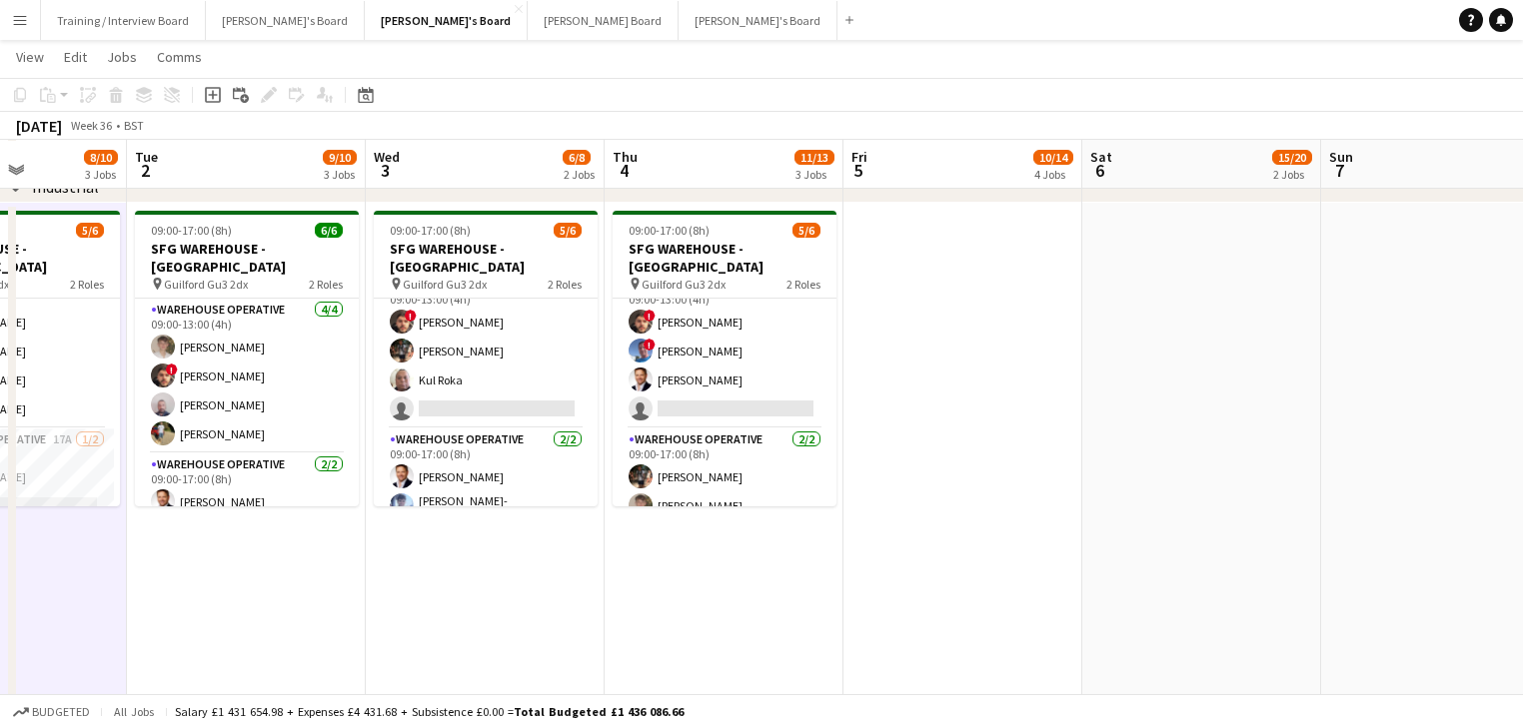
drag, startPoint x: 1327, startPoint y: 599, endPoint x: 874, endPoint y: 545, distance: 455.8
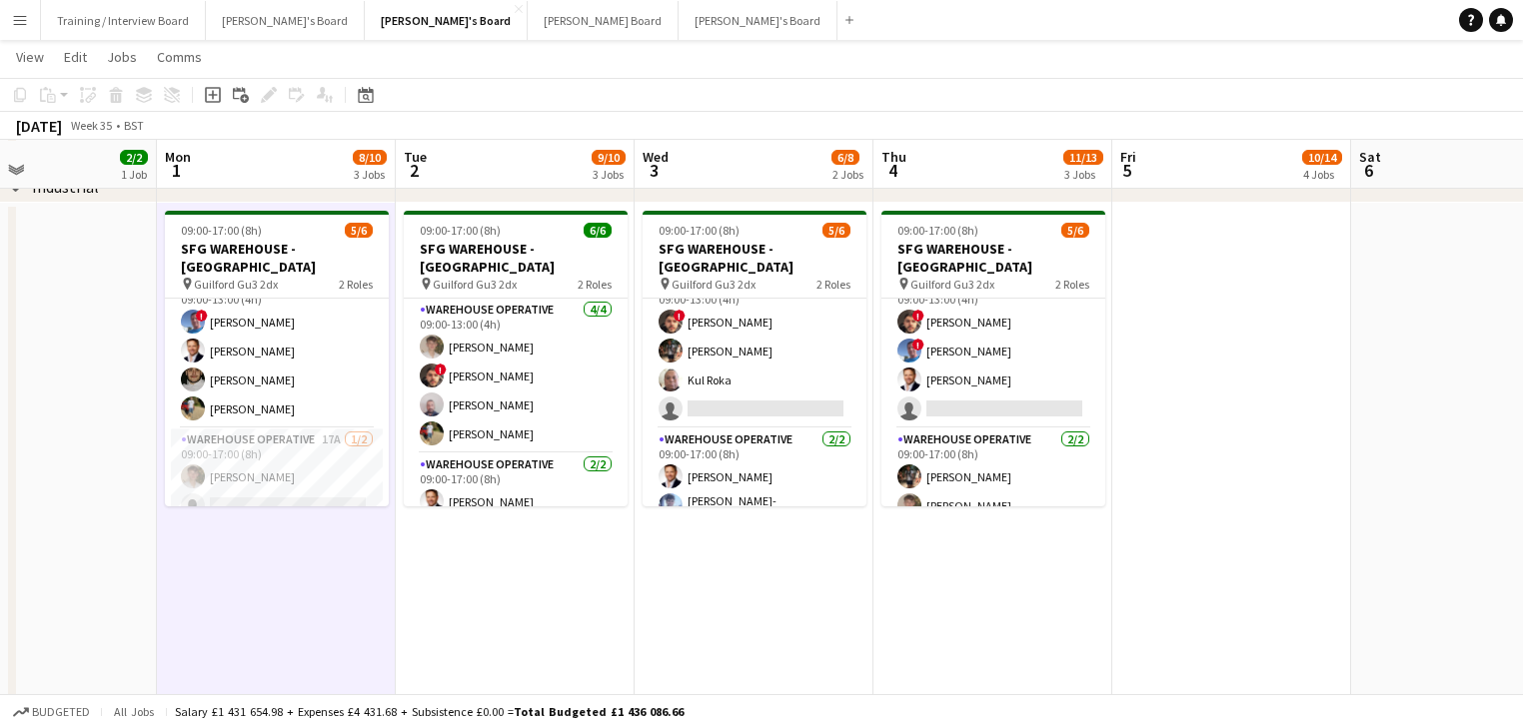
scroll to position [0, 535]
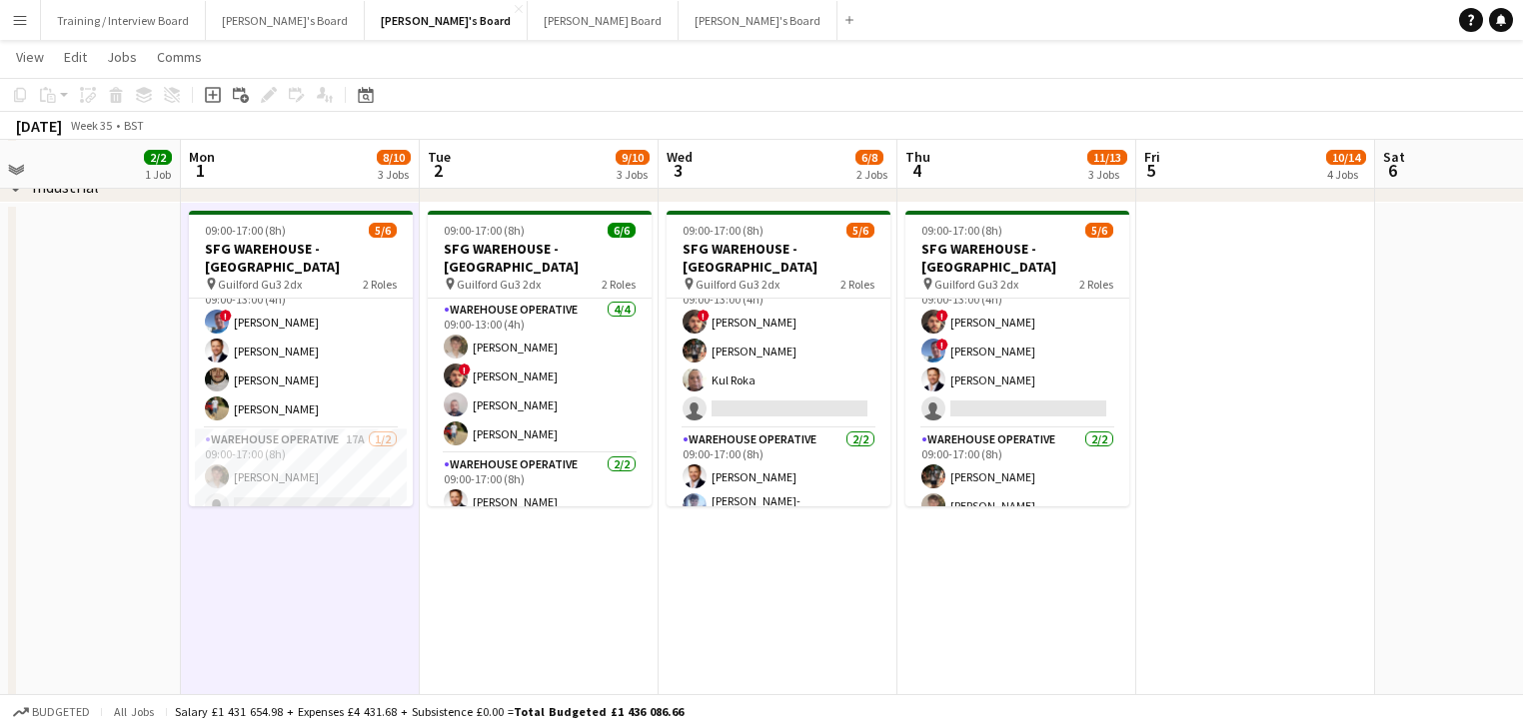
drag, startPoint x: 242, startPoint y: 458, endPoint x: 480, endPoint y: 457, distance: 237.8
click at [324, 459] on app-card-role "Warehouse Operative 17A [DATE] 09:00-17:00 (8h) [PERSON_NAME] single-neutral-ac…" at bounding box center [301, 477] width 224 height 97
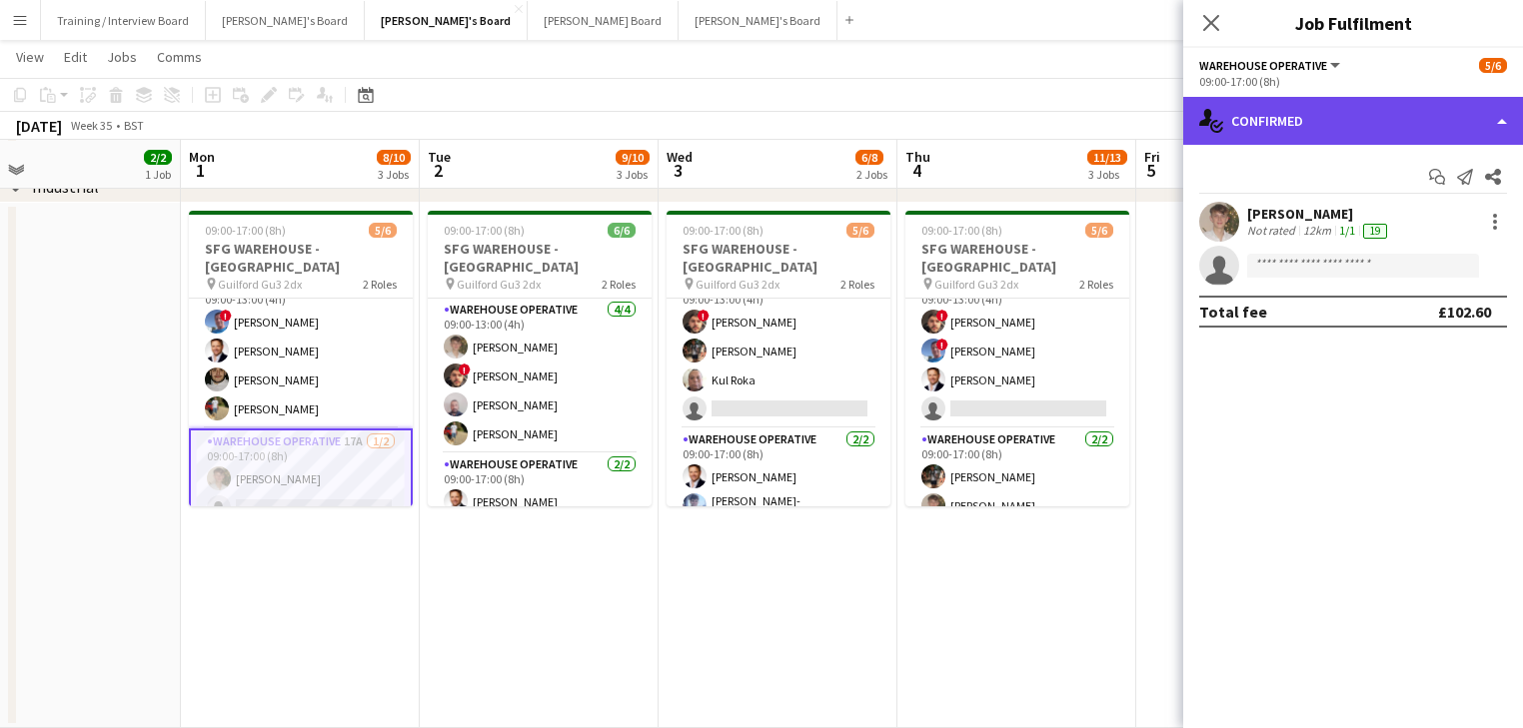
click at [1313, 120] on div "single-neutral-actions-check-2 Confirmed" at bounding box center [1353, 121] width 340 height 48
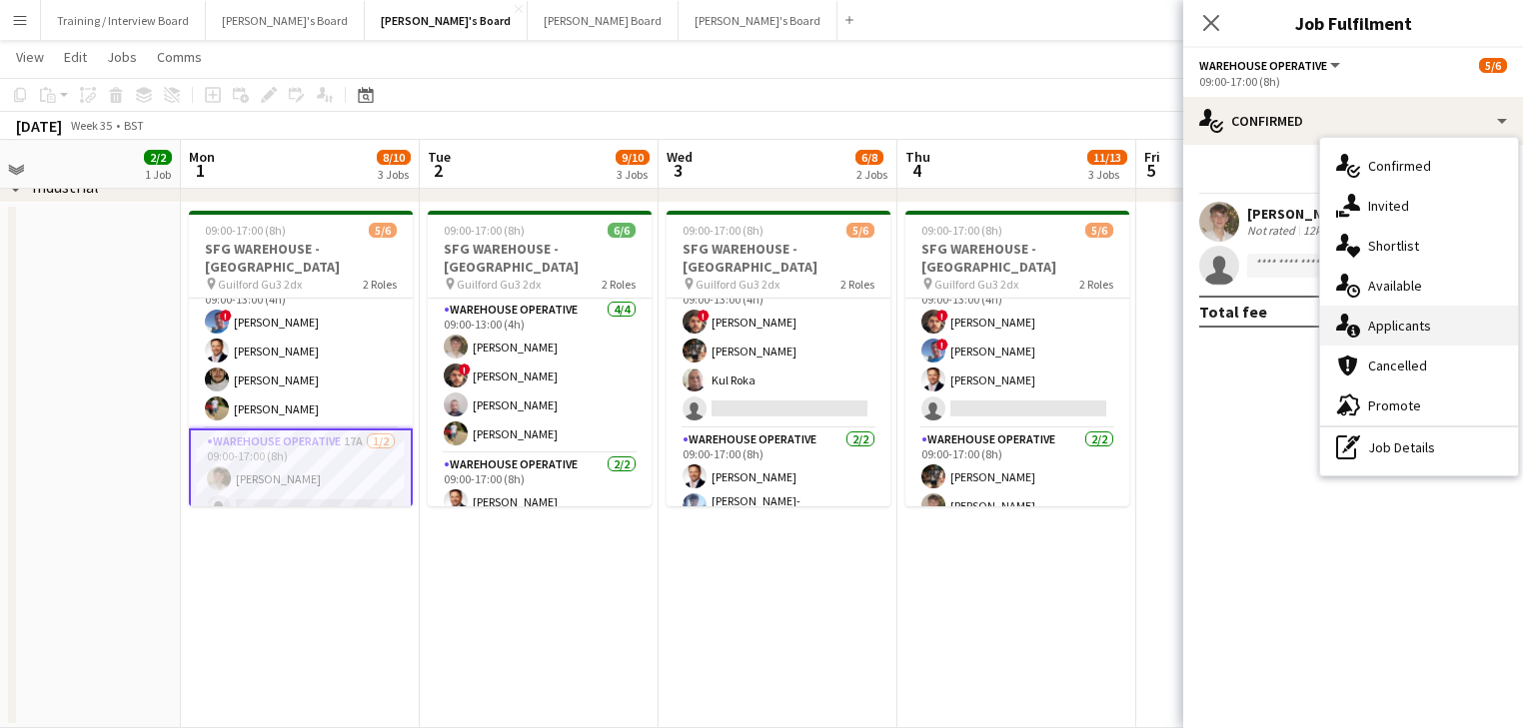
click at [1419, 334] on div "single-neutral-actions-information Applicants" at bounding box center [1419, 326] width 198 height 40
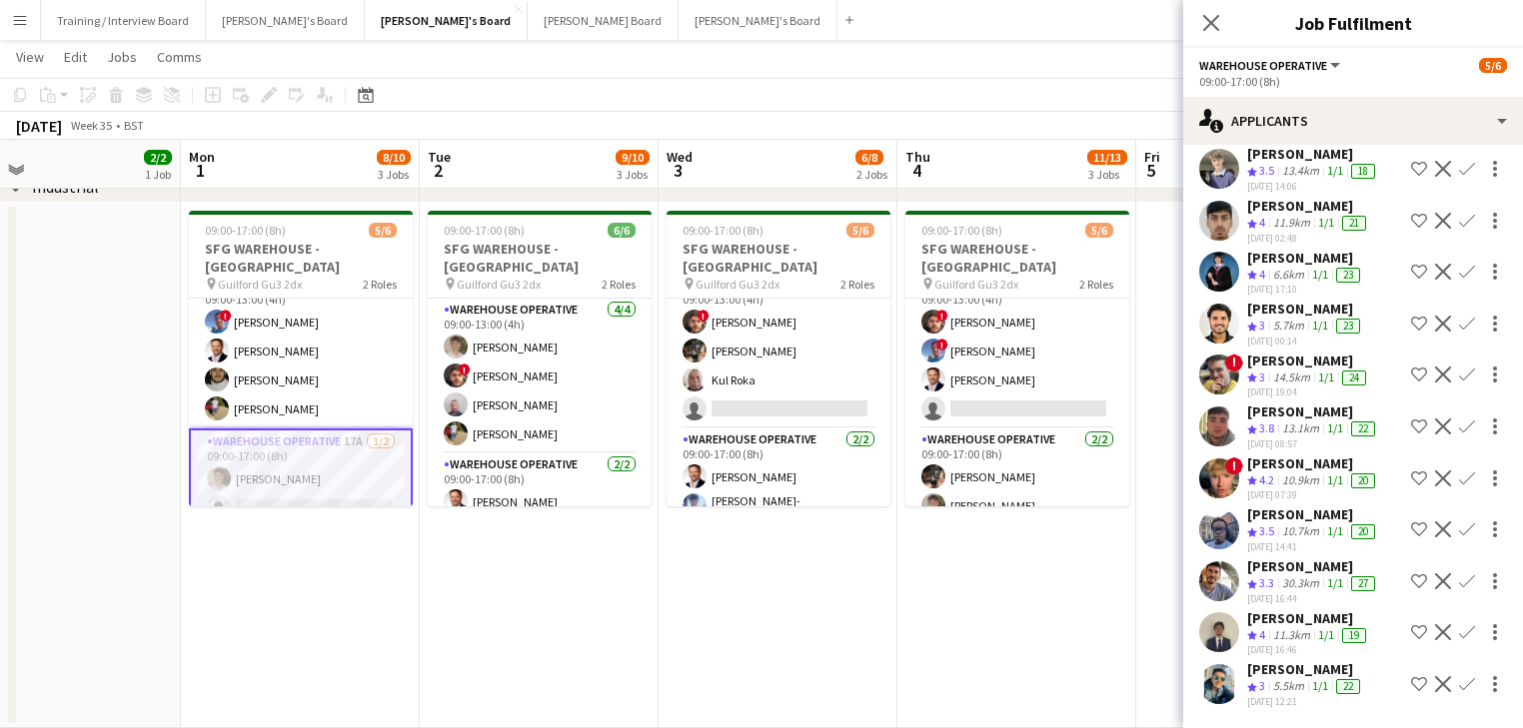
scroll to position [328, 0]
click at [1324, 678] on app-skills-label "1/1" at bounding box center [1320, 685] width 16 height 15
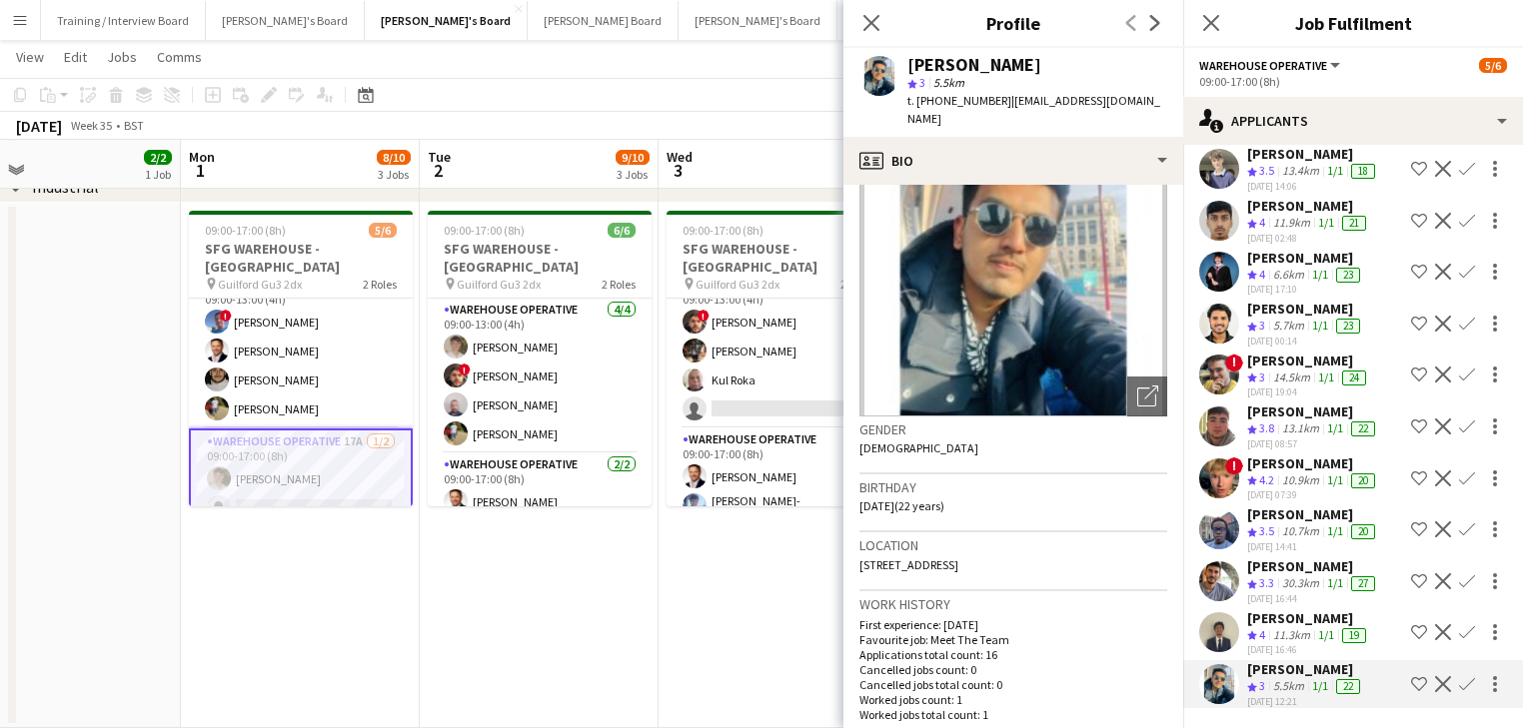
scroll to position [80, 0]
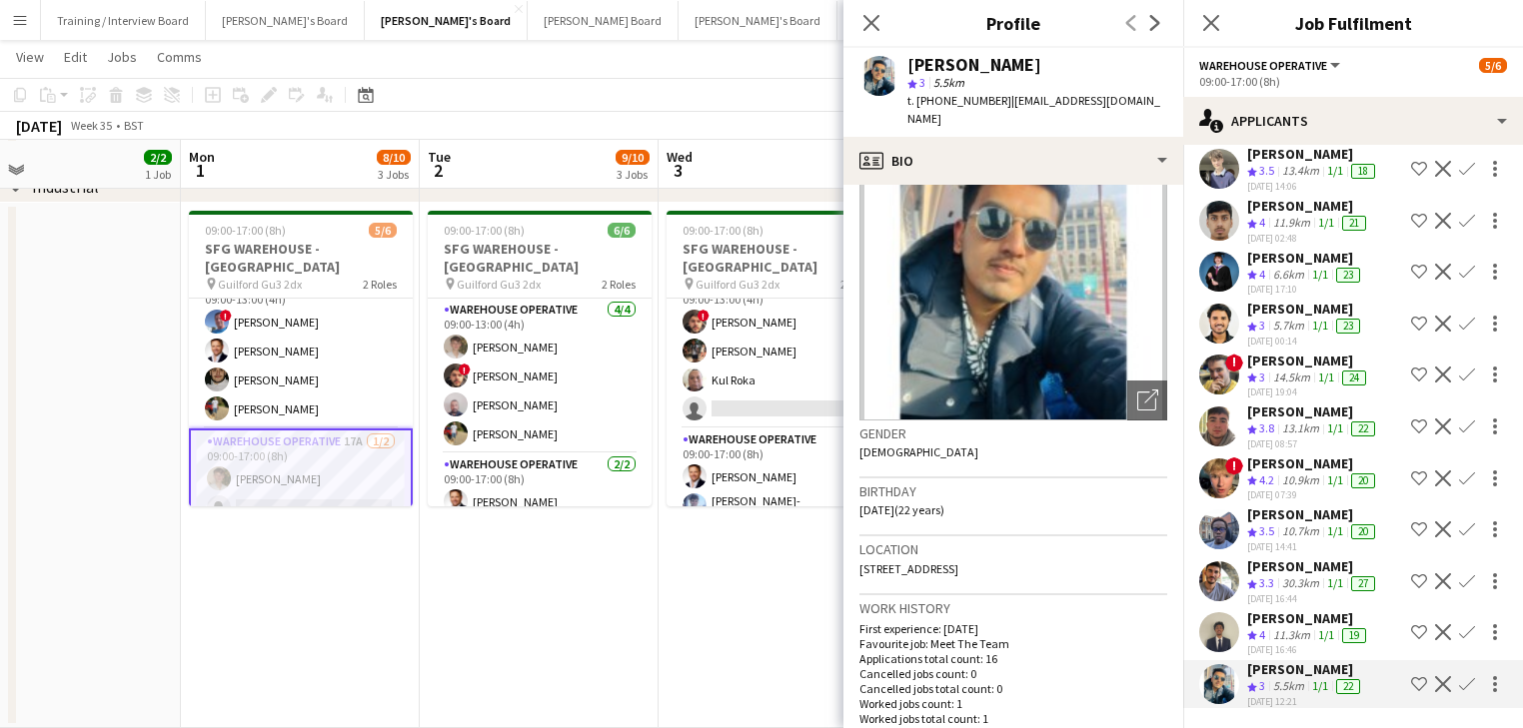
click at [1295, 283] on div "[DATE] 17:10" at bounding box center [1305, 289] width 117 height 13
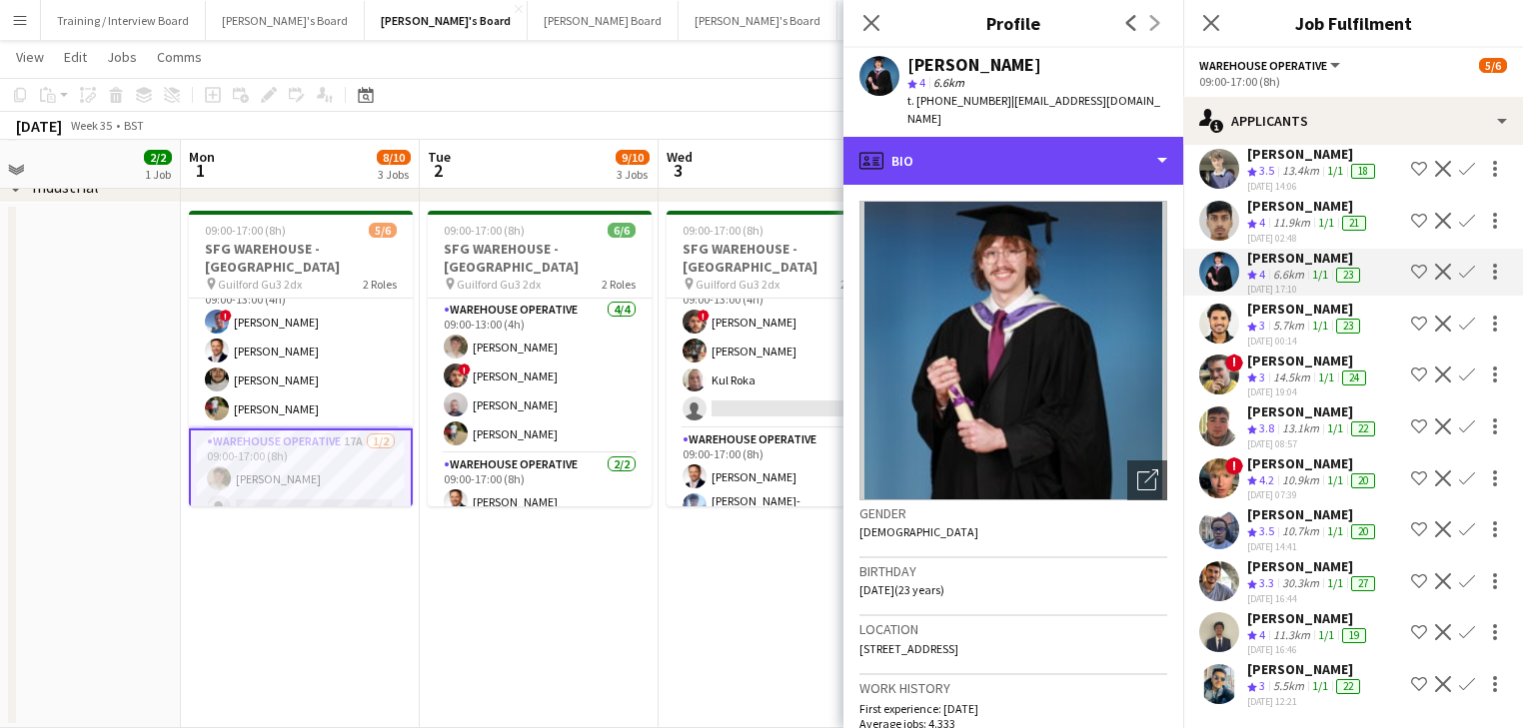
drag, startPoint x: 1094, startPoint y: 123, endPoint x: 1107, endPoint y: 161, distance: 40.1
click at [1094, 137] on div "profile Bio" at bounding box center [1013, 161] width 340 height 48
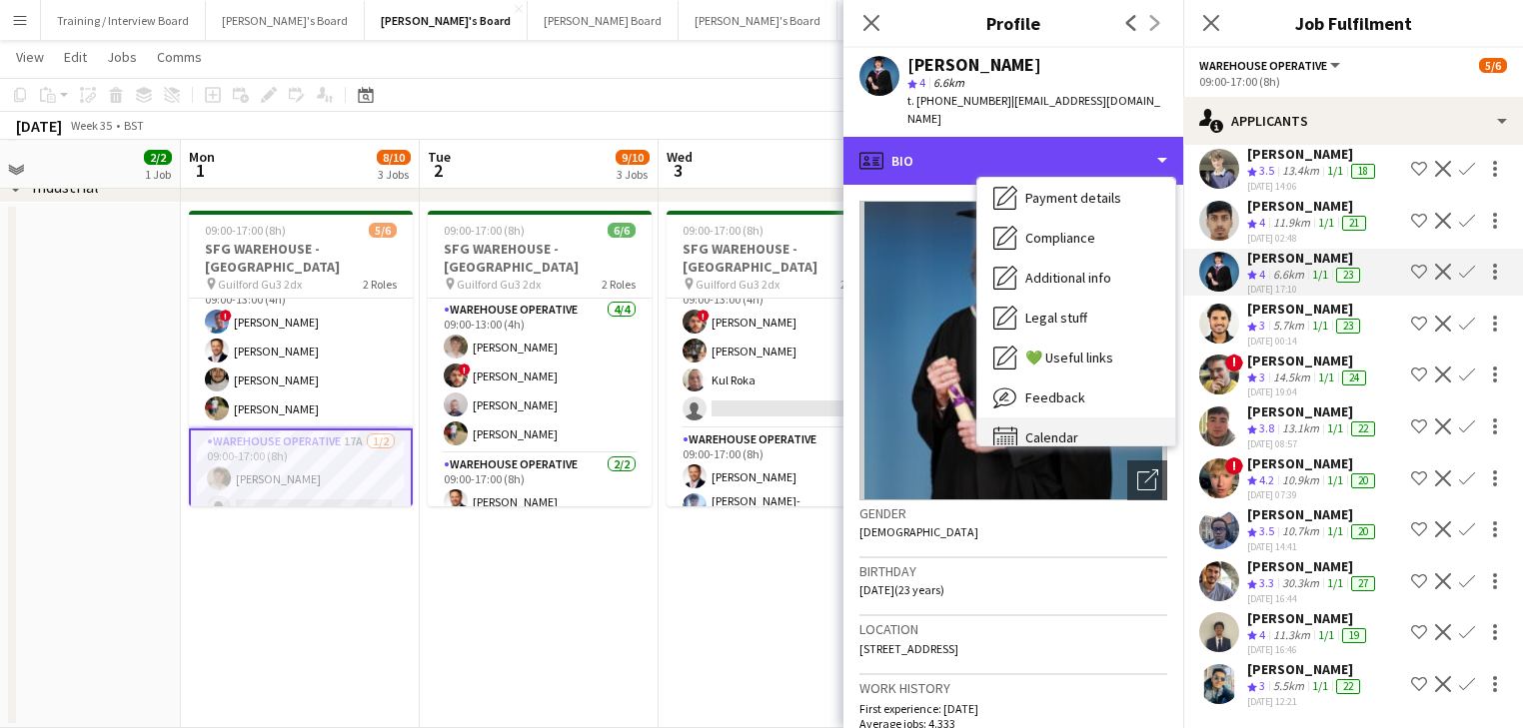
scroll to position [308, 0]
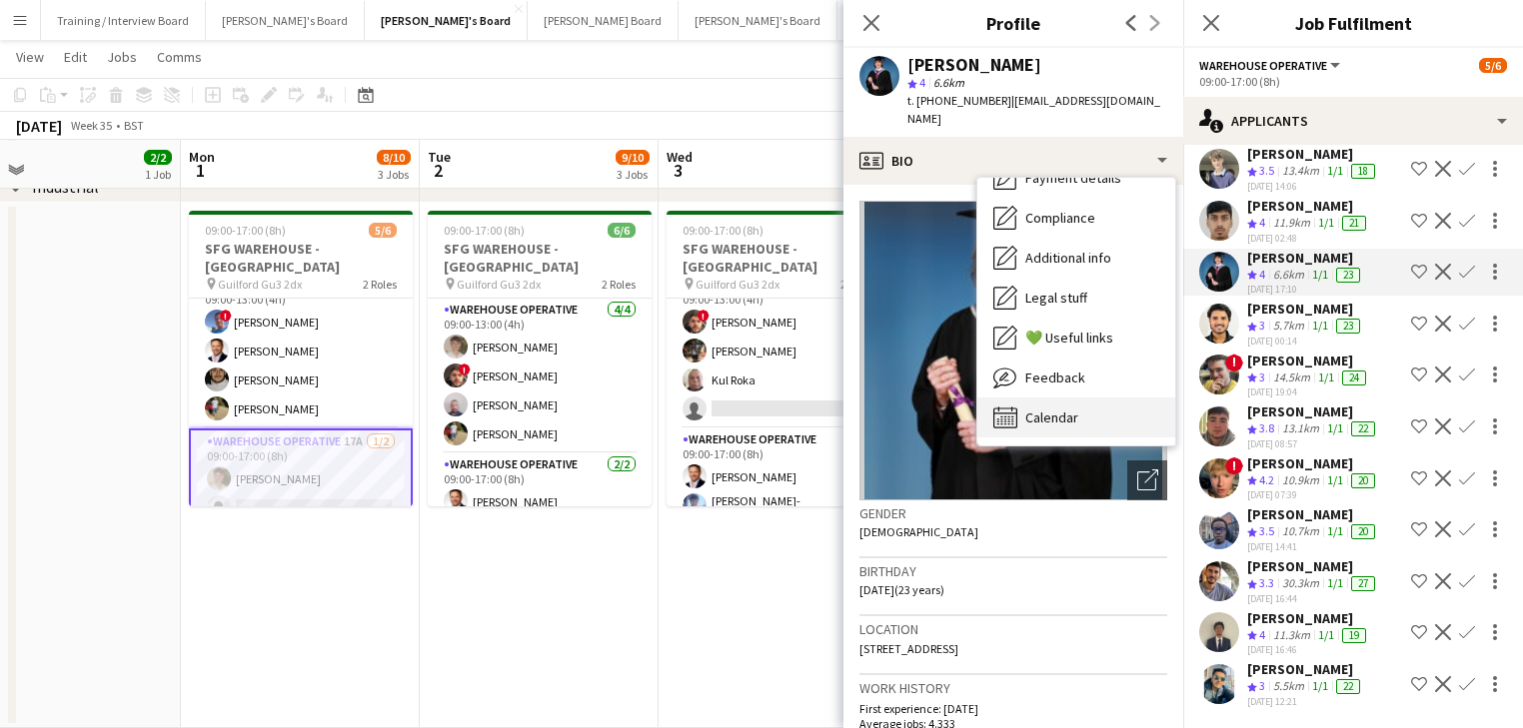
click at [1090, 414] on div "Calendar Calendar" at bounding box center [1076, 418] width 198 height 40
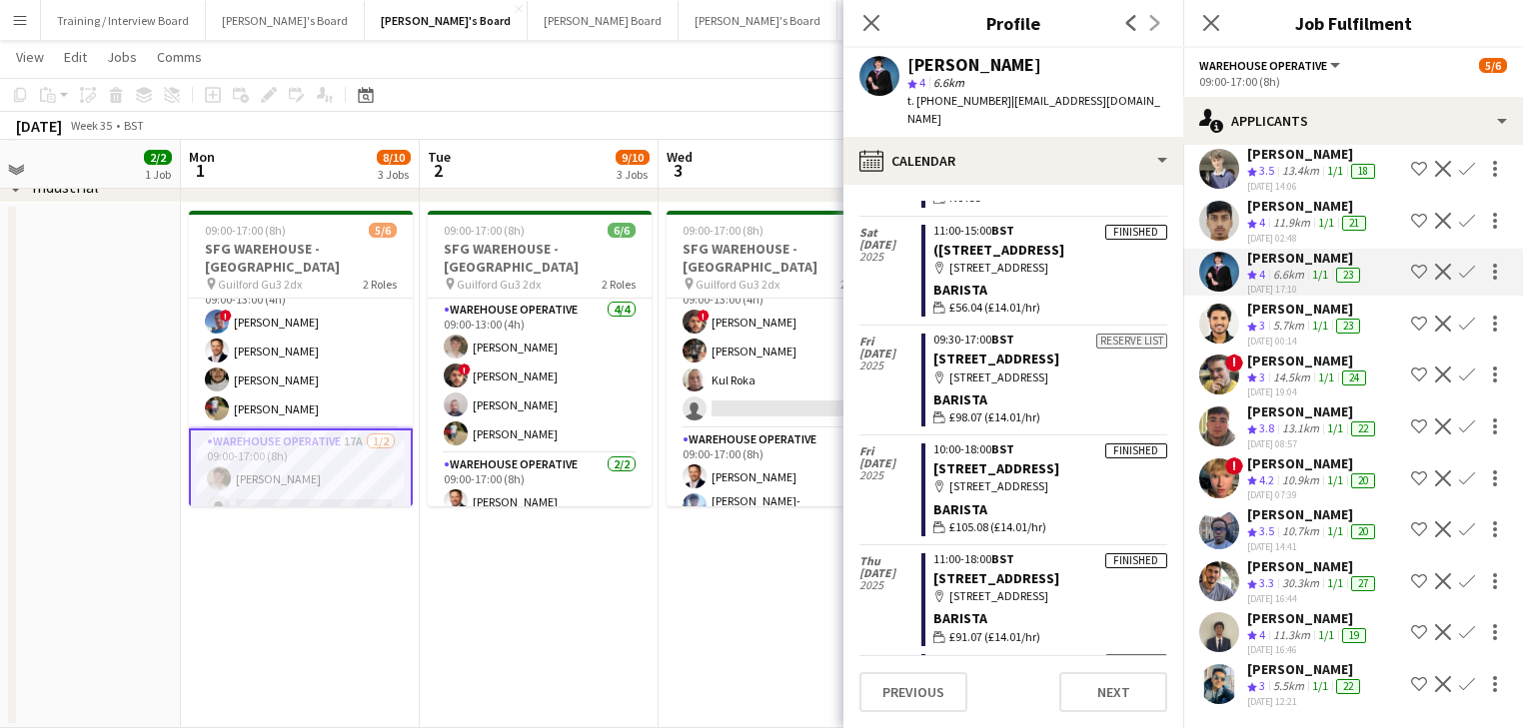
scroll to position [4751, 0]
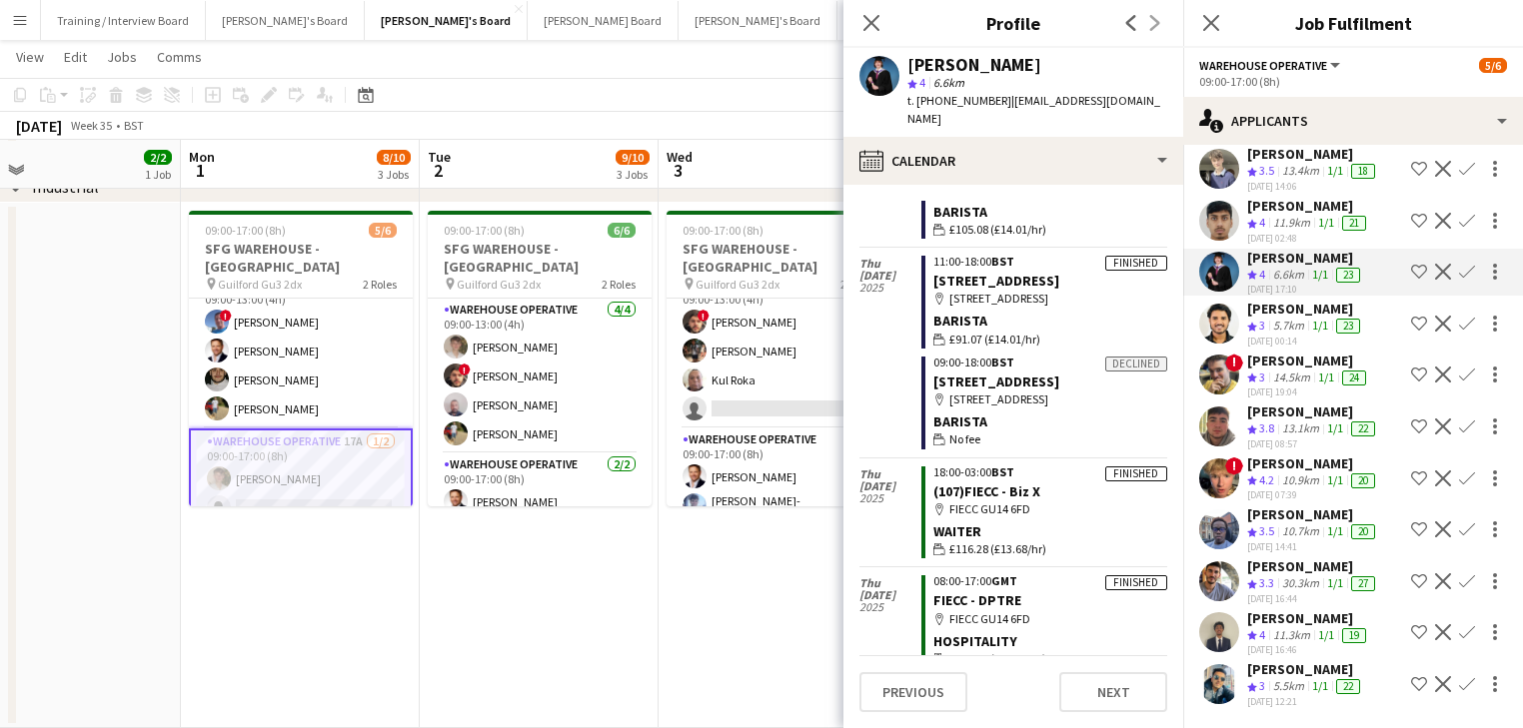
click at [1282, 300] on div "[PERSON_NAME]" at bounding box center [1305, 309] width 117 height 18
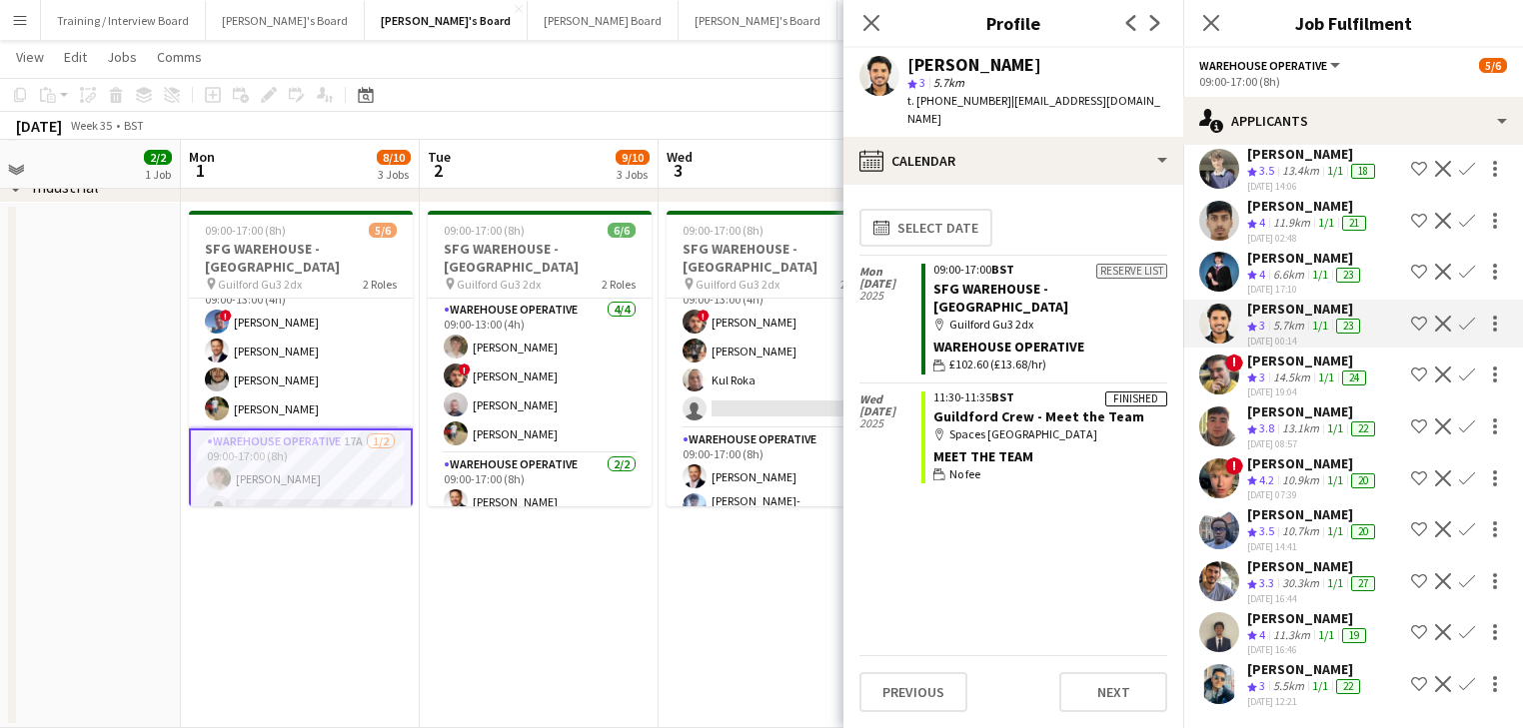
click at [1275, 352] on div "[PERSON_NAME]" at bounding box center [1308, 361] width 123 height 18
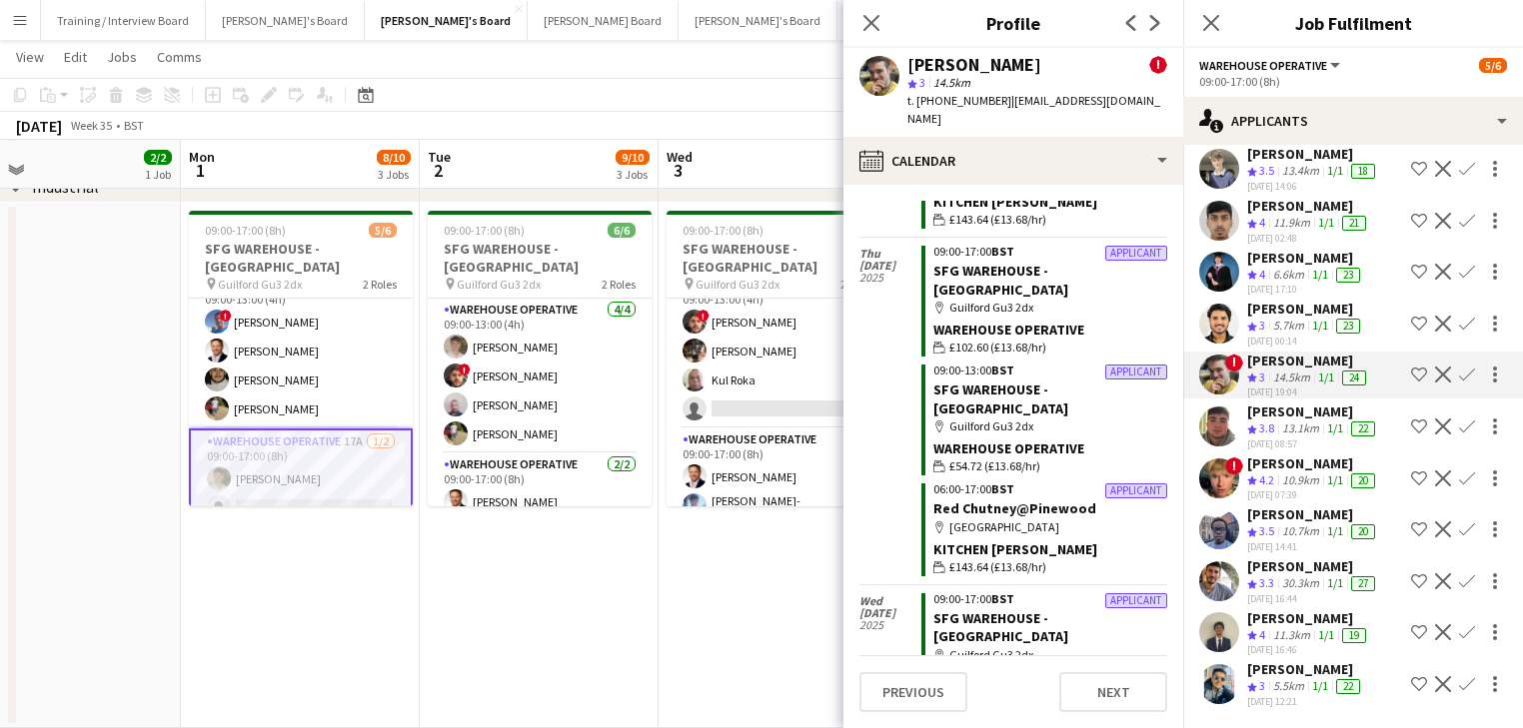
scroll to position [480, 0]
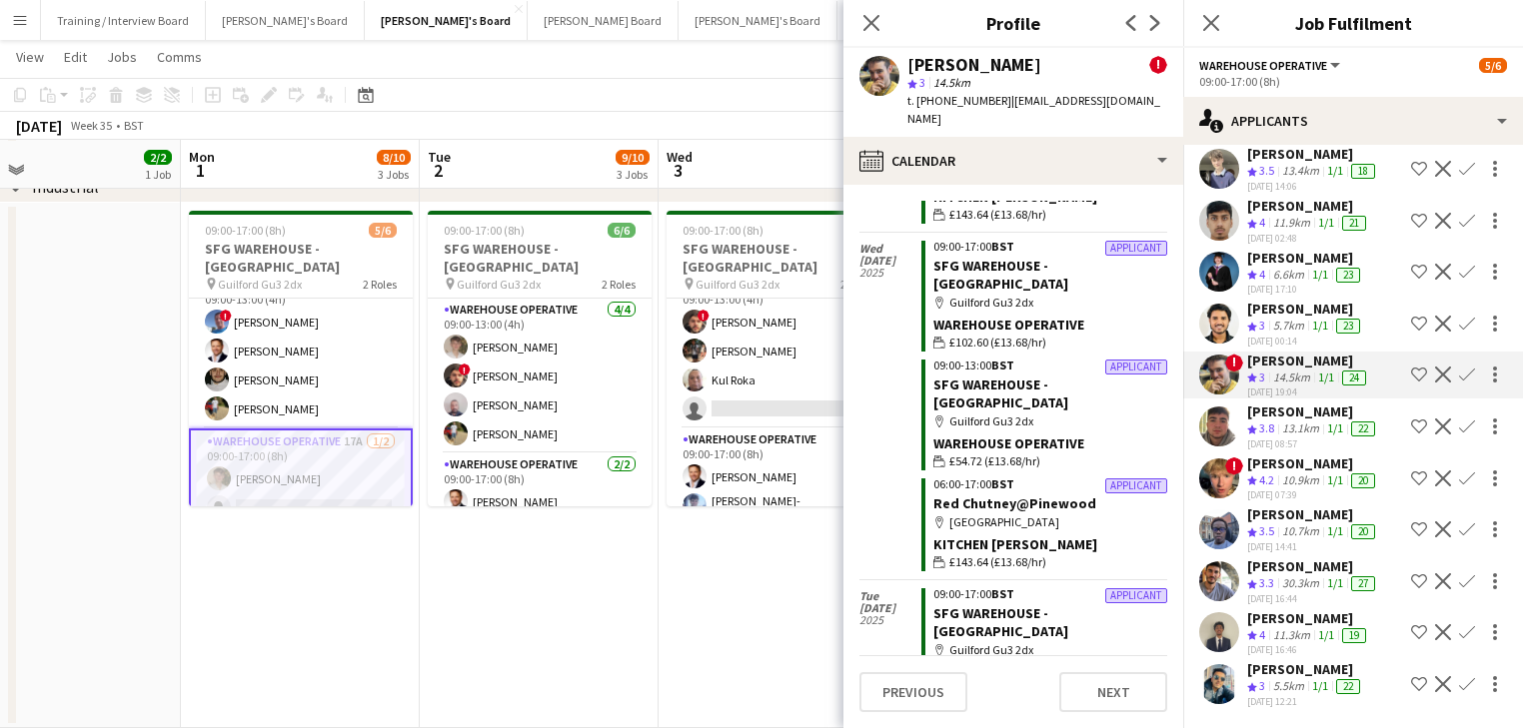
click at [1355, 403] on div "[PERSON_NAME]" at bounding box center [1313, 412] width 132 height 18
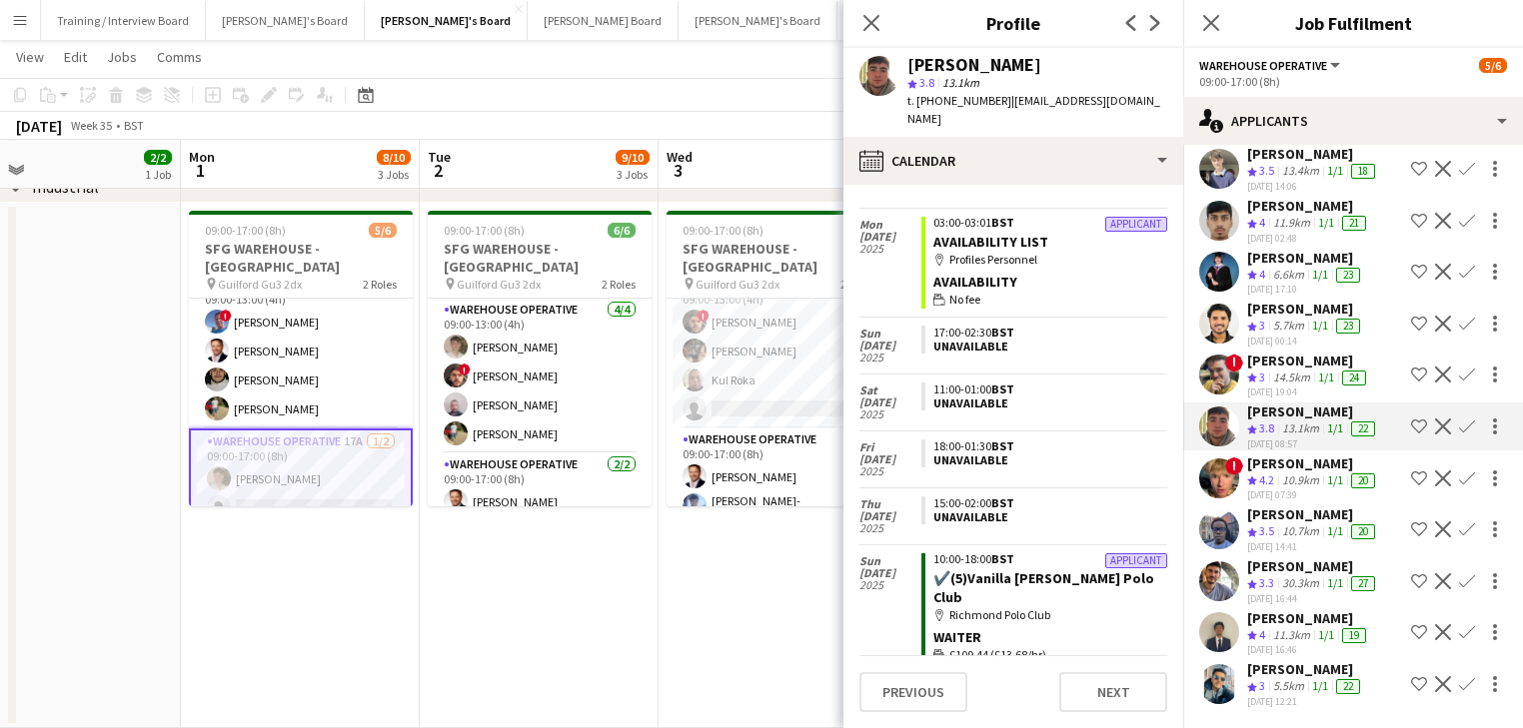
scroll to position [4782, 0]
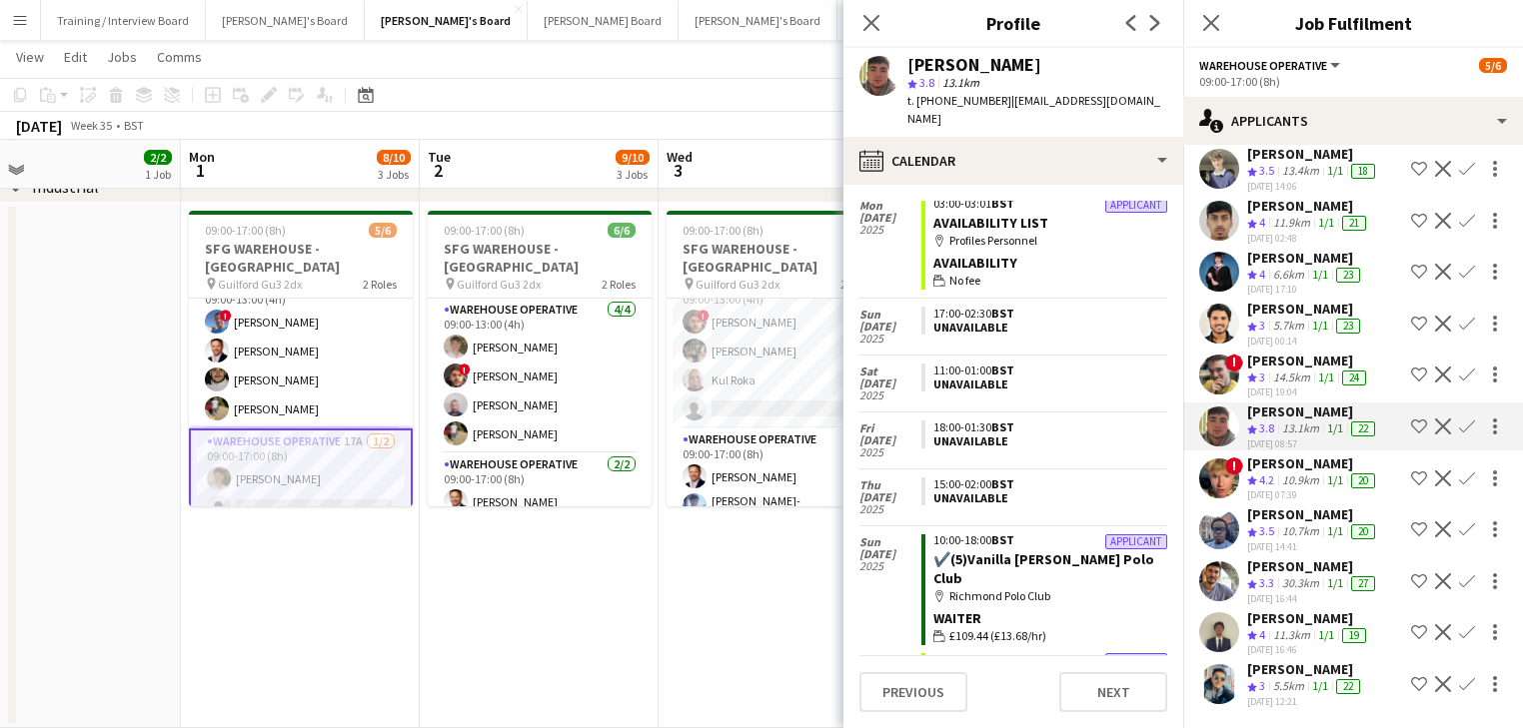
click at [1323, 678] on div "1/1" at bounding box center [1320, 686] width 24 height 17
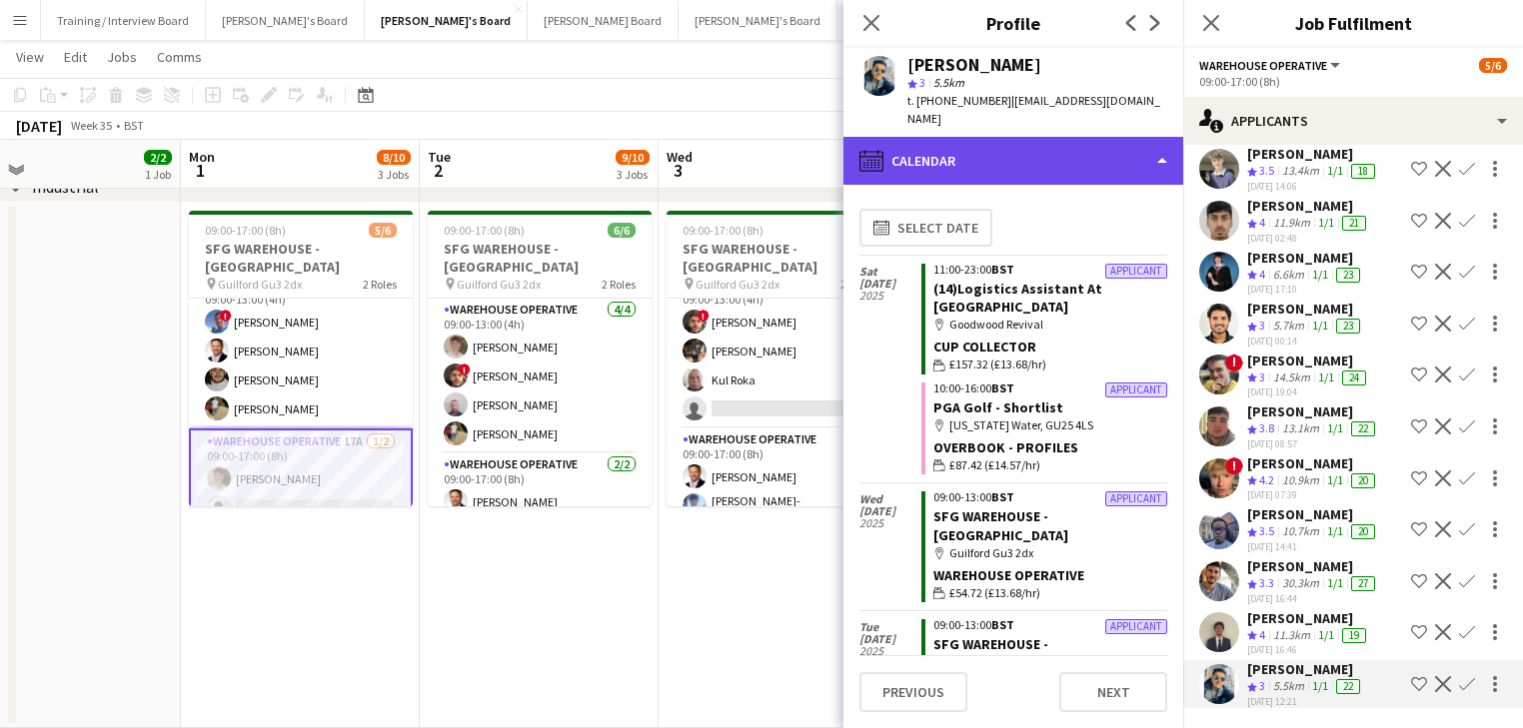
click at [1111, 140] on div "calendar-full Calendar" at bounding box center [1013, 161] width 340 height 48
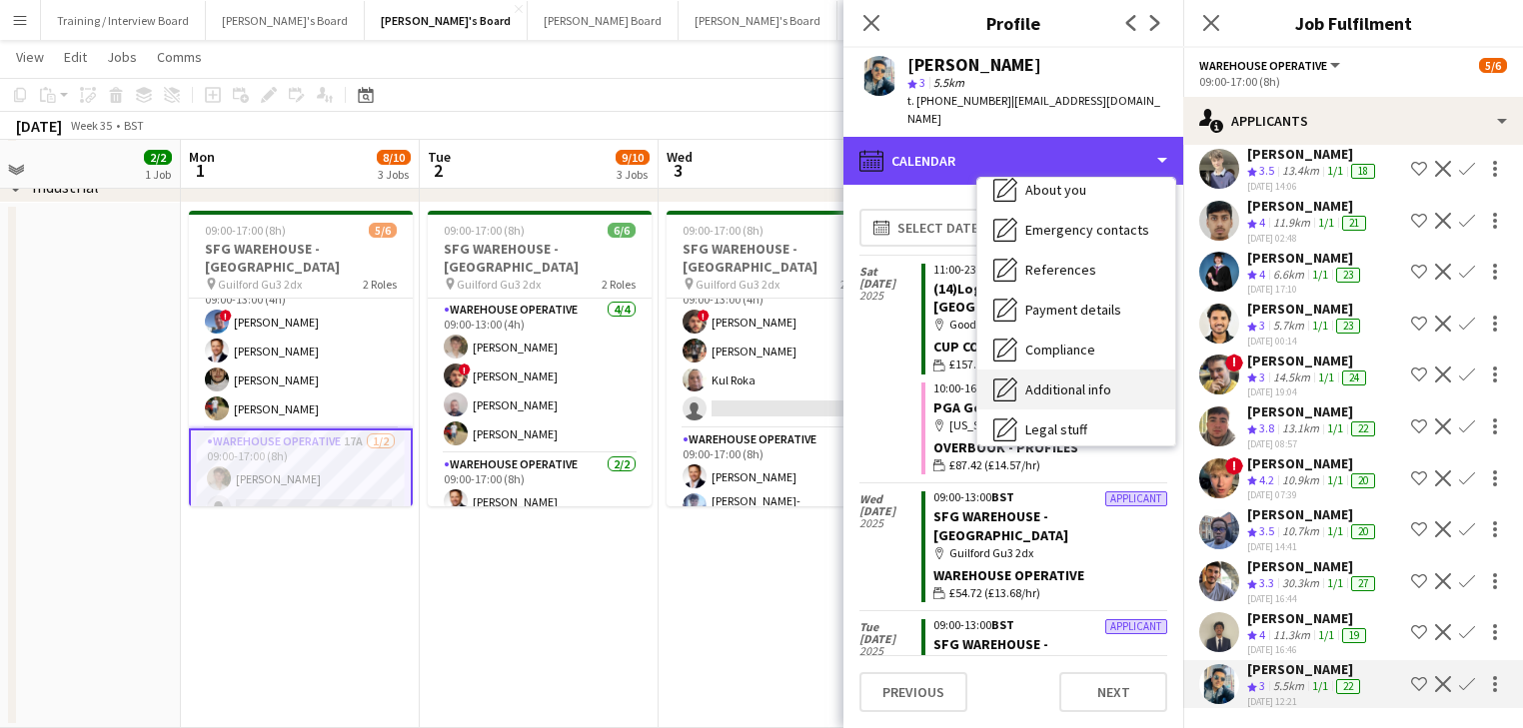
scroll to position [240, 0]
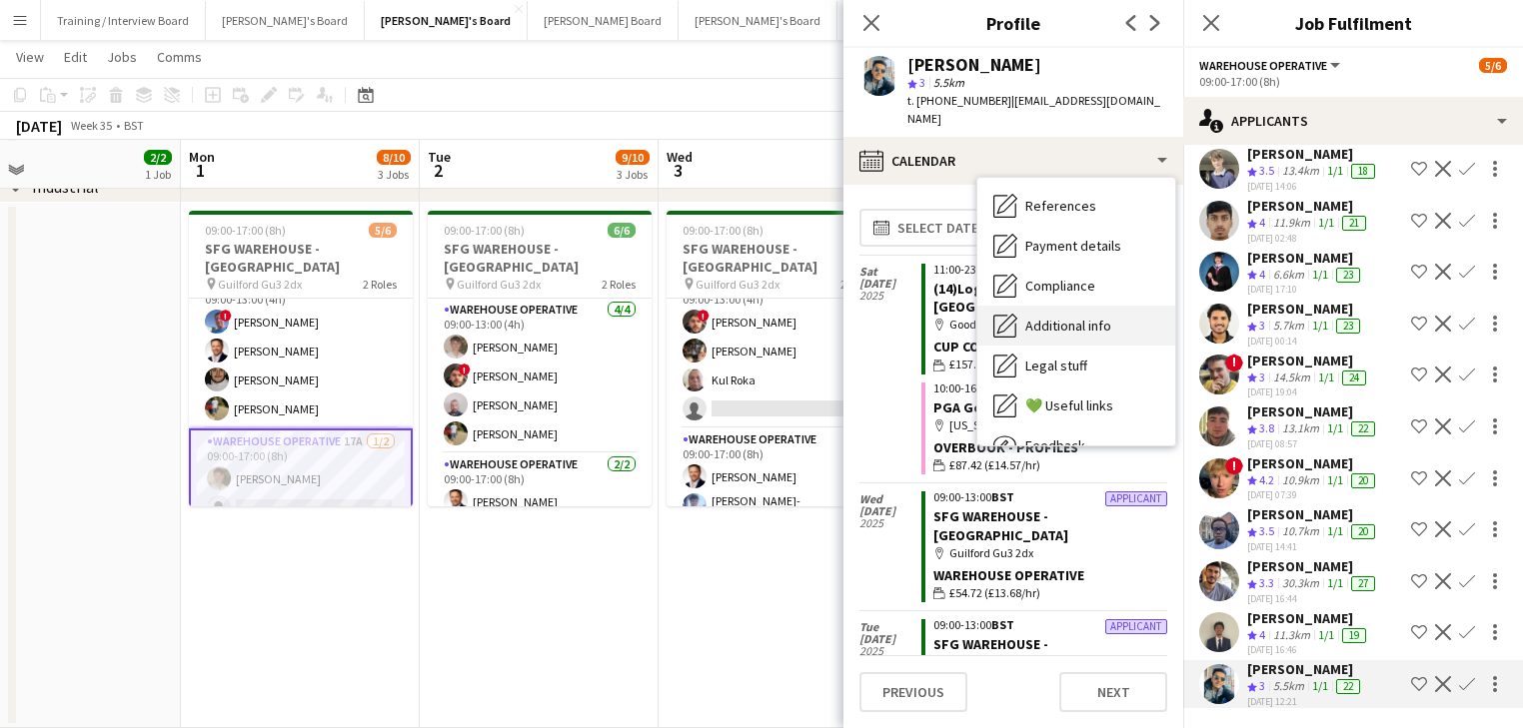
click at [1092, 317] on span "Additional info" at bounding box center [1068, 326] width 86 height 18
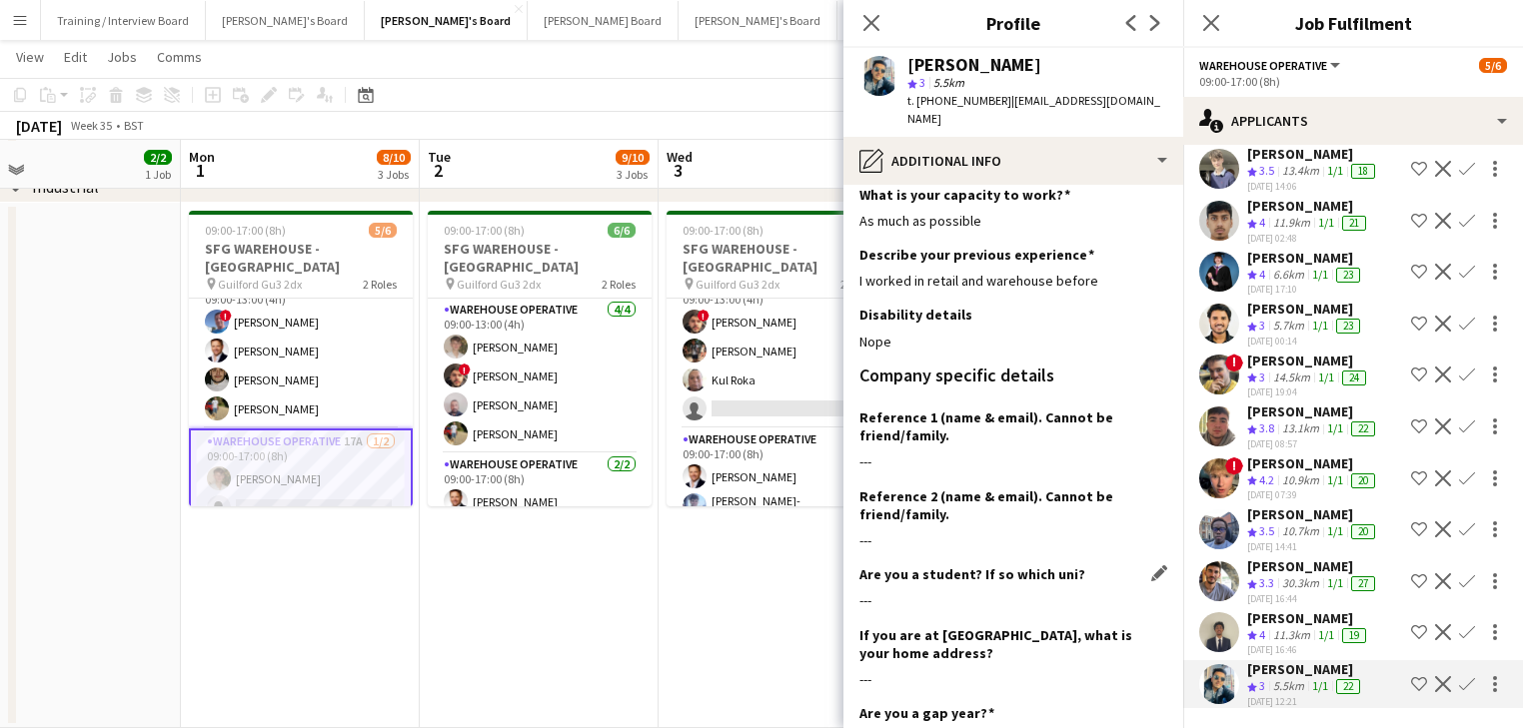
scroll to position [0, 0]
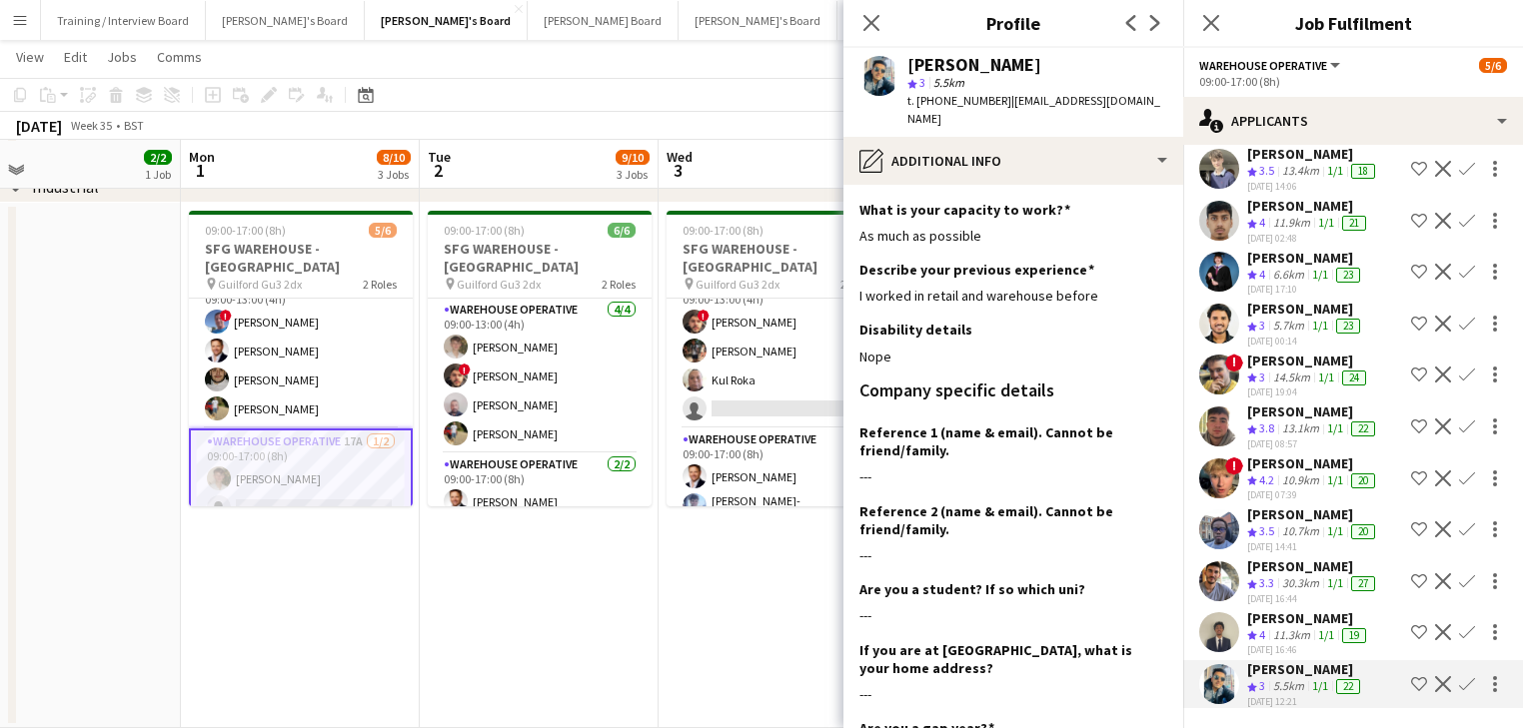
click at [1047, 185] on app-section-data-types "What is your capacity to work? Edit this field As much as possible Describe you…" at bounding box center [1013, 456] width 340 height 543
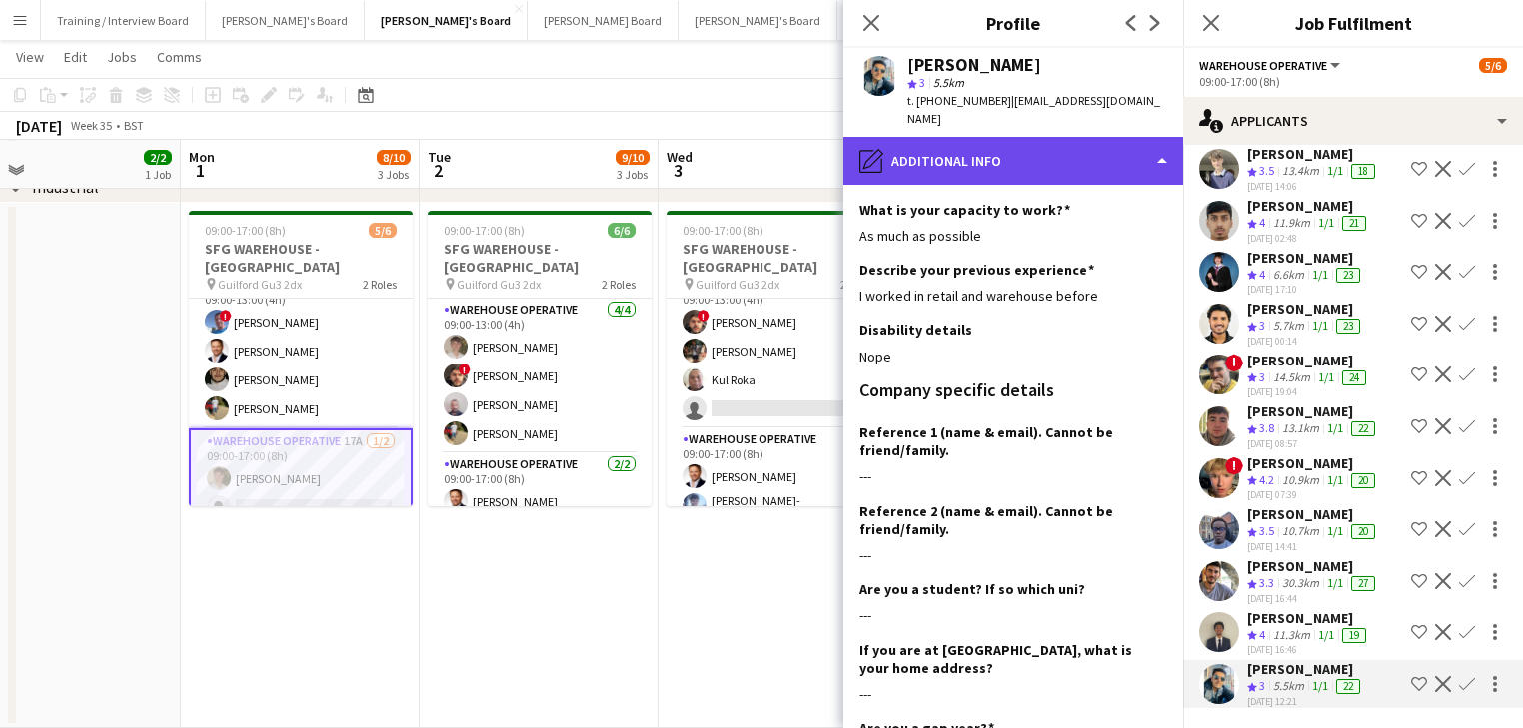
click at [1082, 137] on div "pencil4 Additional info" at bounding box center [1013, 161] width 340 height 48
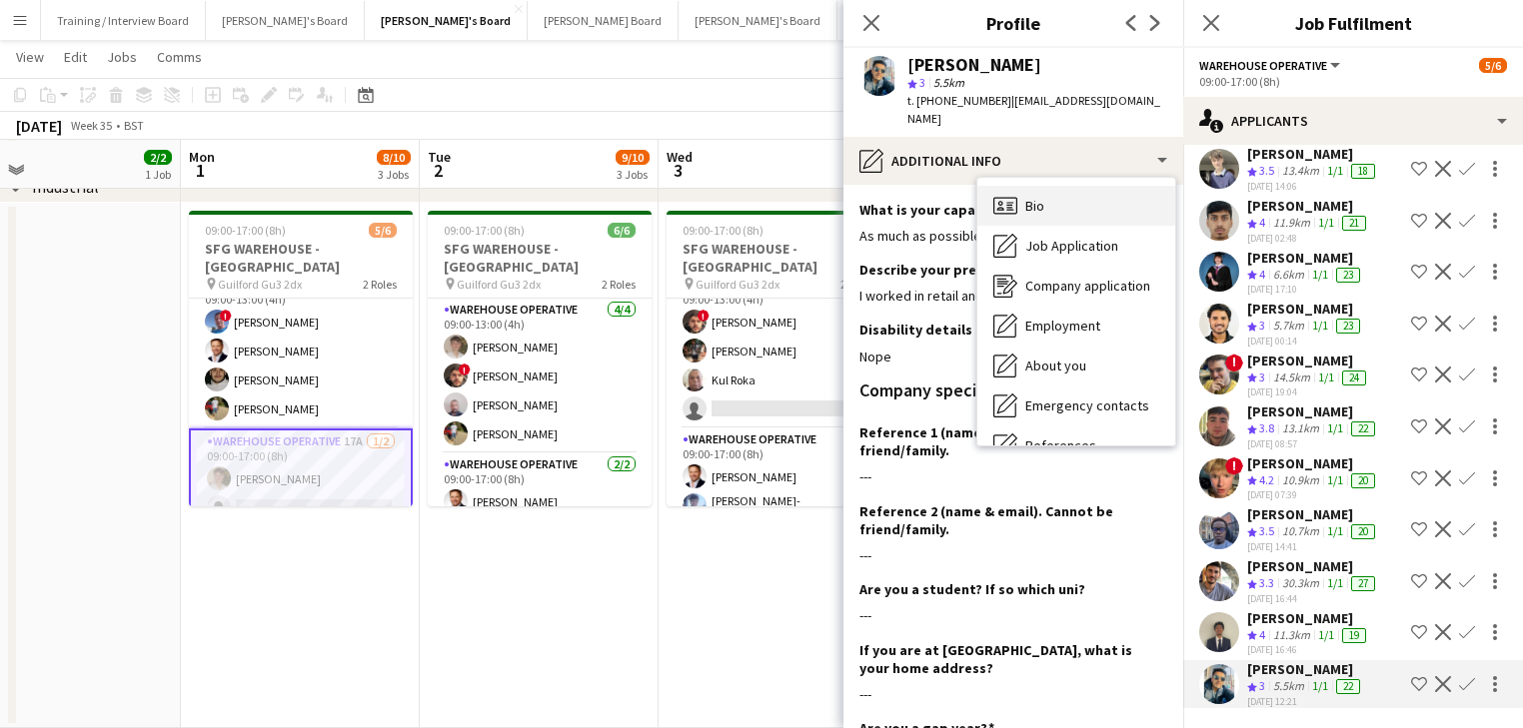
click at [1087, 187] on div "Bio Bio" at bounding box center [1076, 206] width 198 height 40
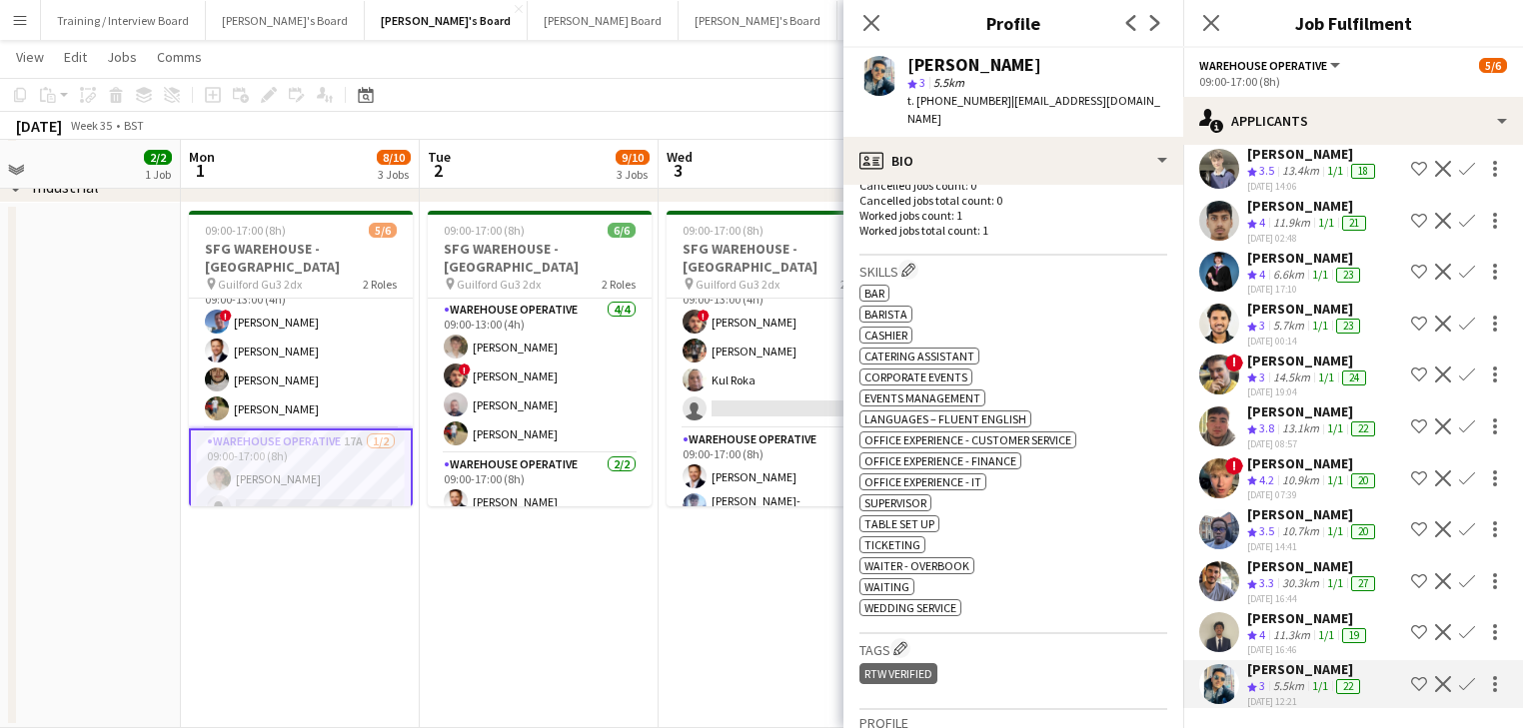
scroll to position [559, 0]
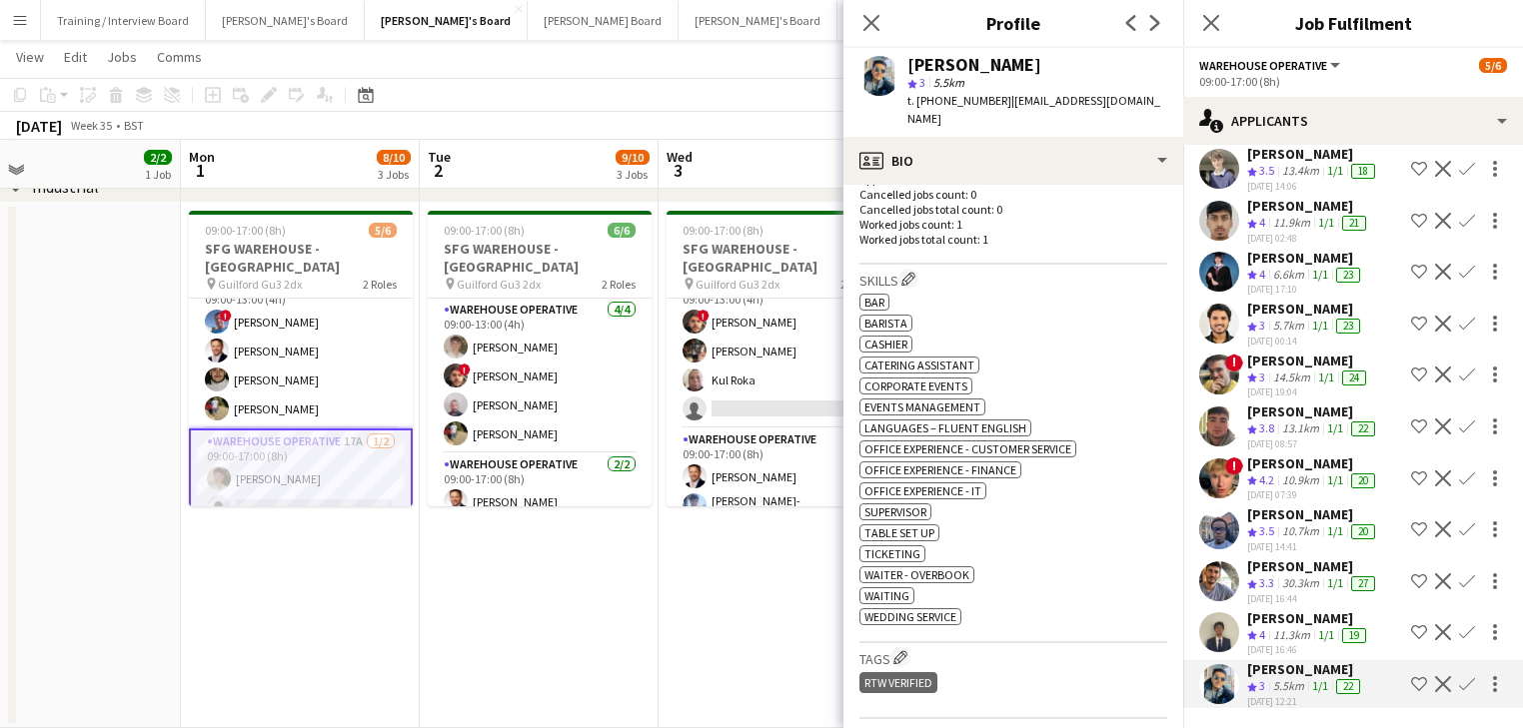
click at [1342, 523] on app-skills-label "1/1" at bounding box center [1335, 530] width 16 height 15
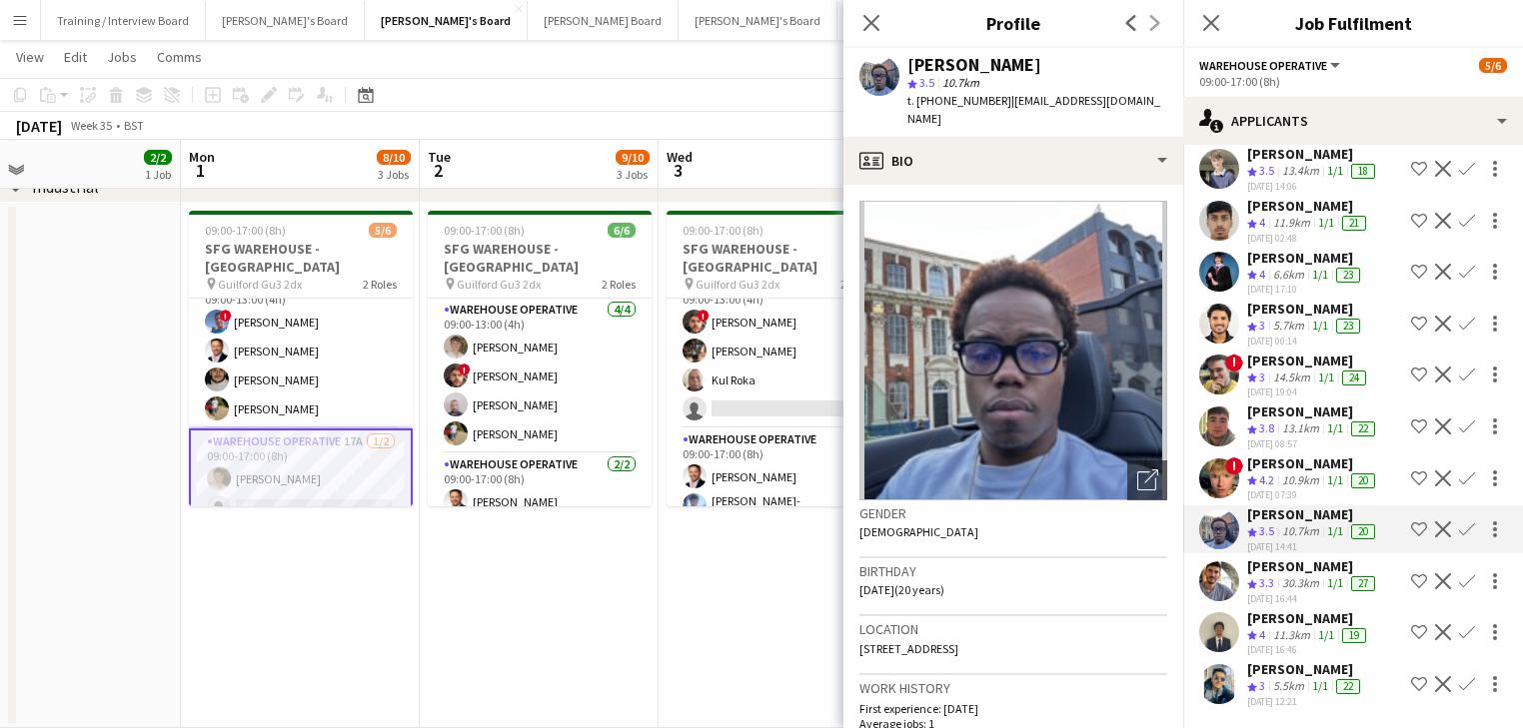
click at [1367, 660] on div "[PERSON_NAME] Crew rating 3 5.5km 1/1 22 [DATE] 12:21 Shortlist crew Decline Co…" at bounding box center [1353, 684] width 340 height 48
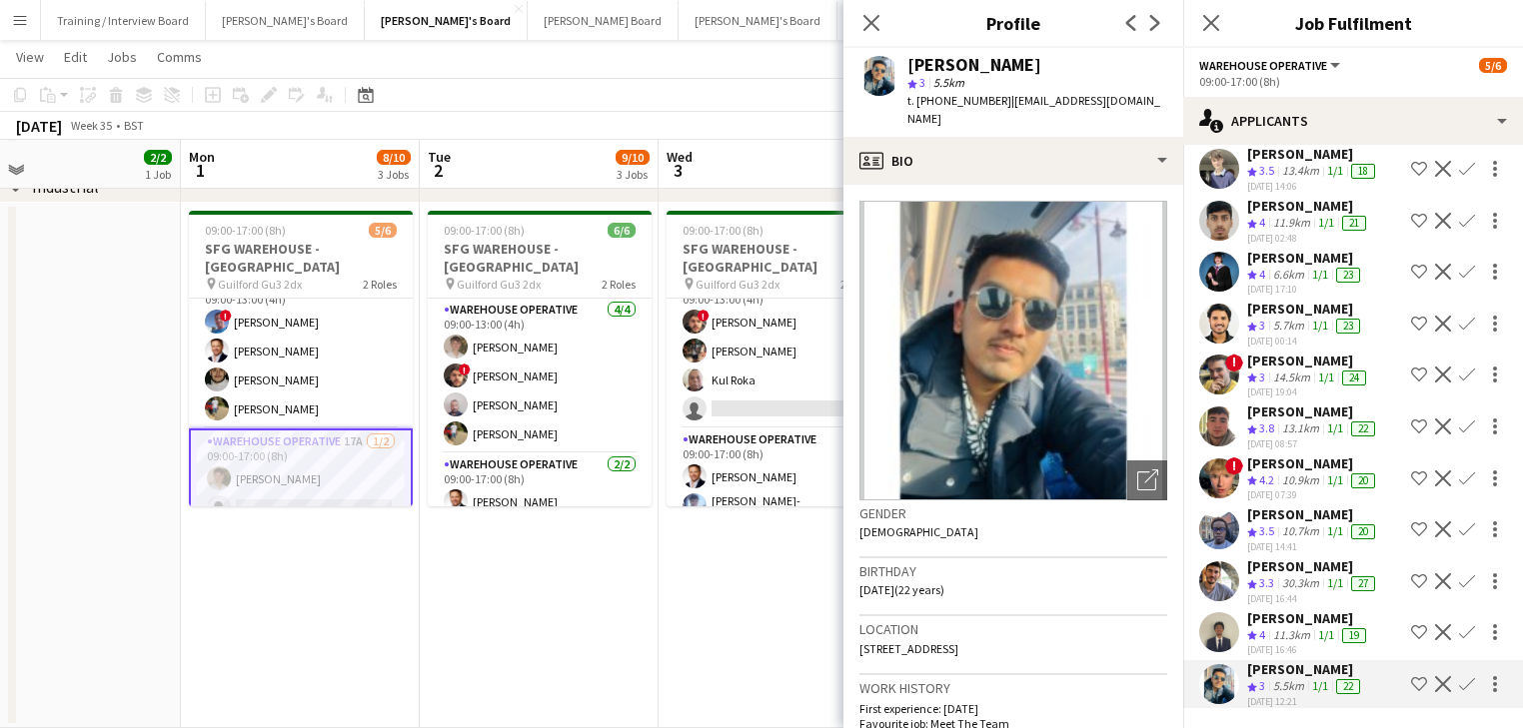
click at [1459, 676] on app-icon "Confirm" at bounding box center [1467, 684] width 16 height 16
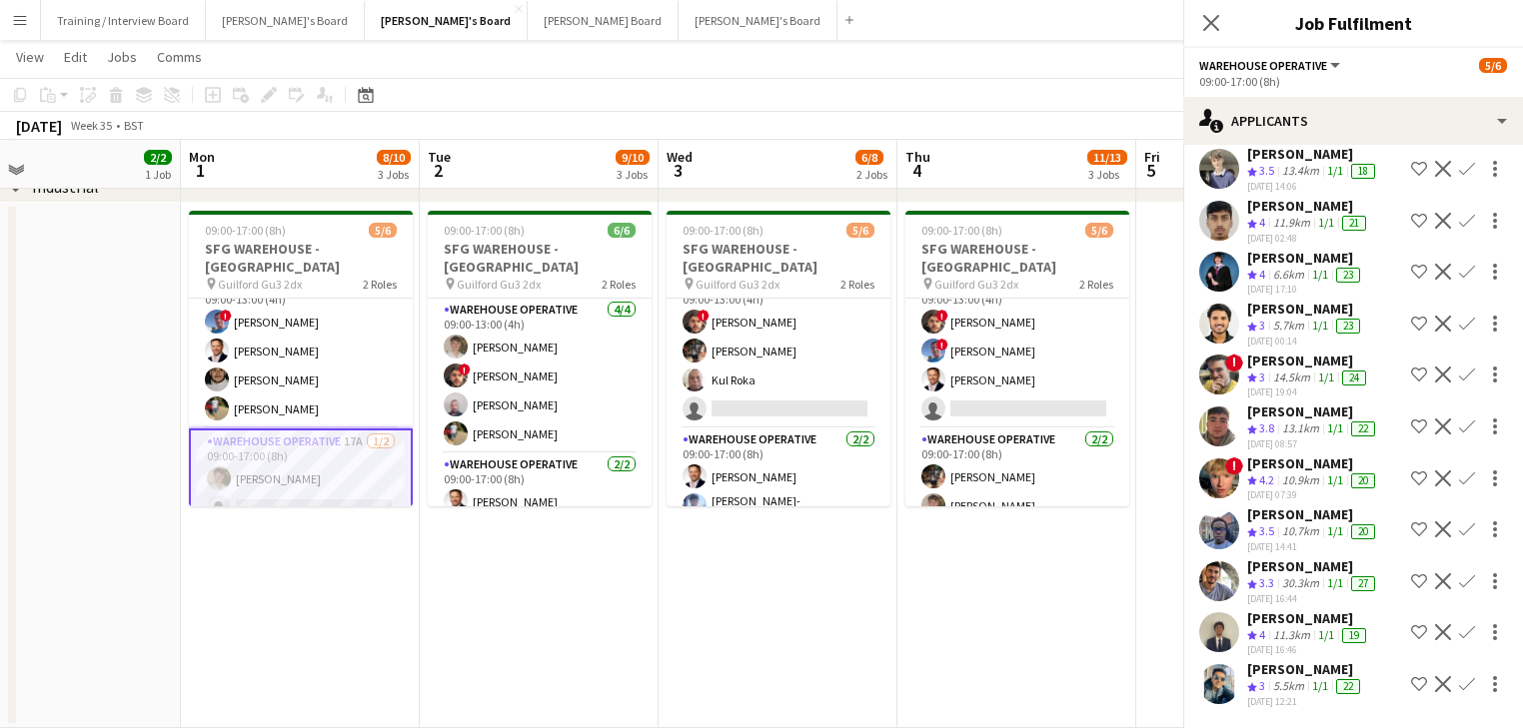
scroll to position [252, 0]
click at [1459, 683] on app-icon "Confirm" at bounding box center [1467, 684] width 16 height 16
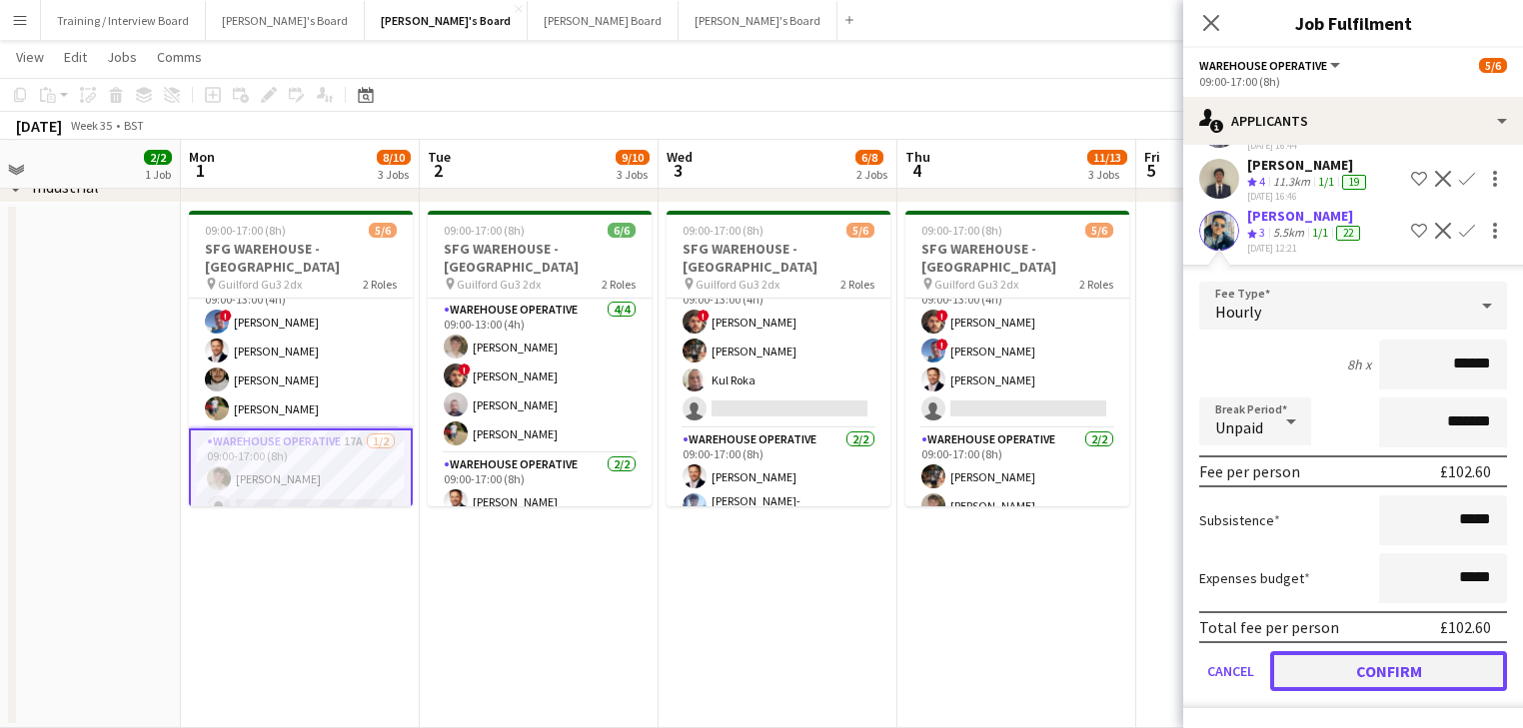
click at [1431, 683] on button "Confirm" at bounding box center [1388, 671] width 237 height 40
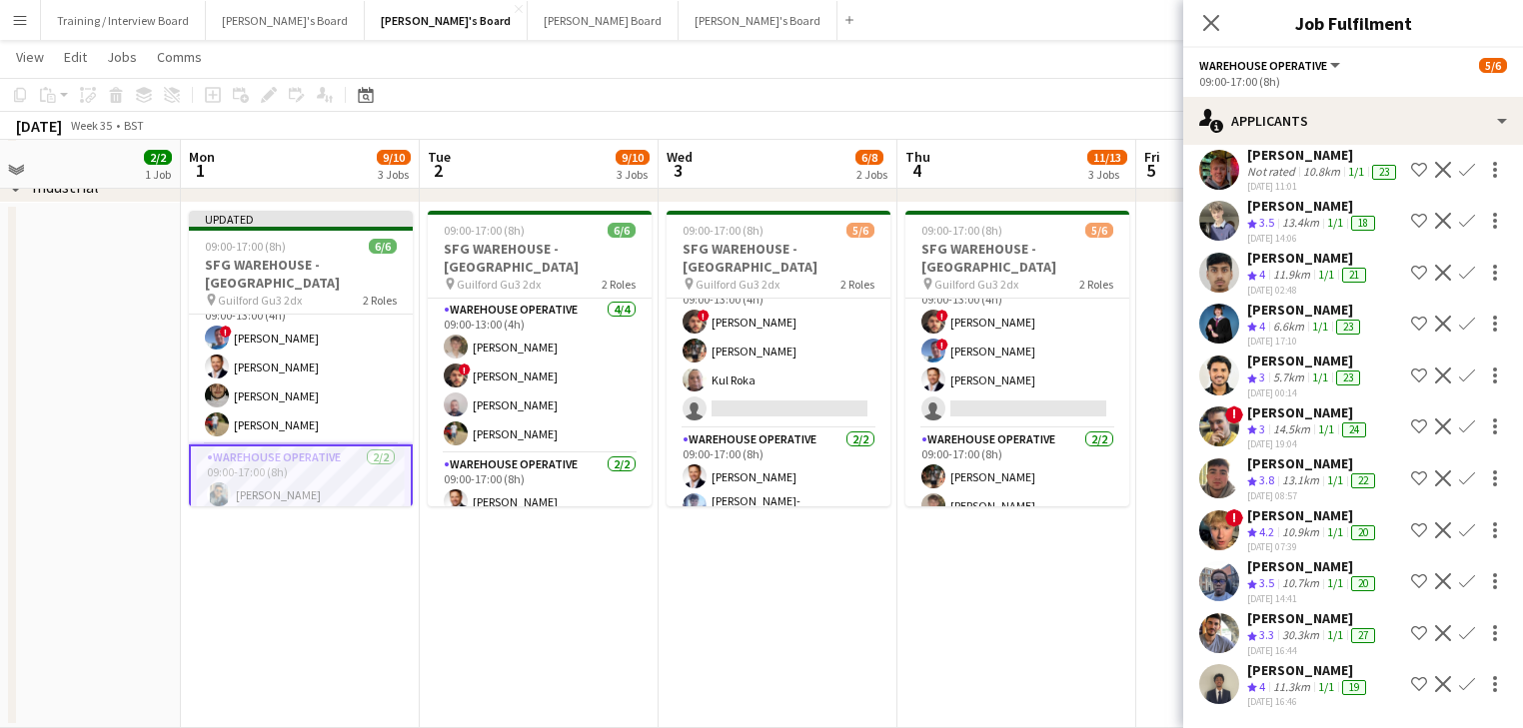
scroll to position [202, 0]
click at [599, 587] on app-date-cell "09:00-17:00 (8h) 6/6 SFG WAREHOUSE - [GEOGRAPHIC_DATA] pin Guilford Gu3 2dx 2 R…" at bounding box center [539, 465] width 239 height 525
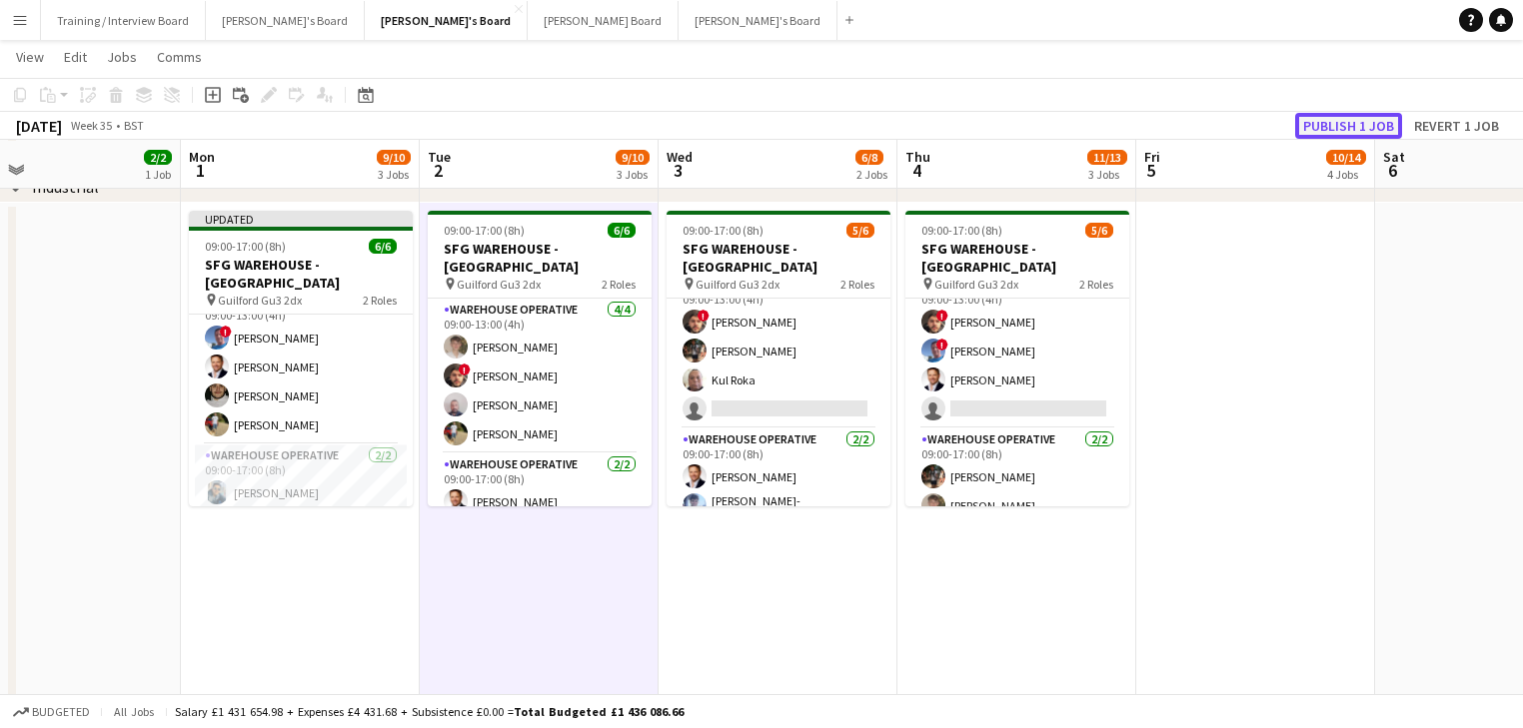
click at [1327, 124] on button "Publish 1 job" at bounding box center [1348, 126] width 107 height 26
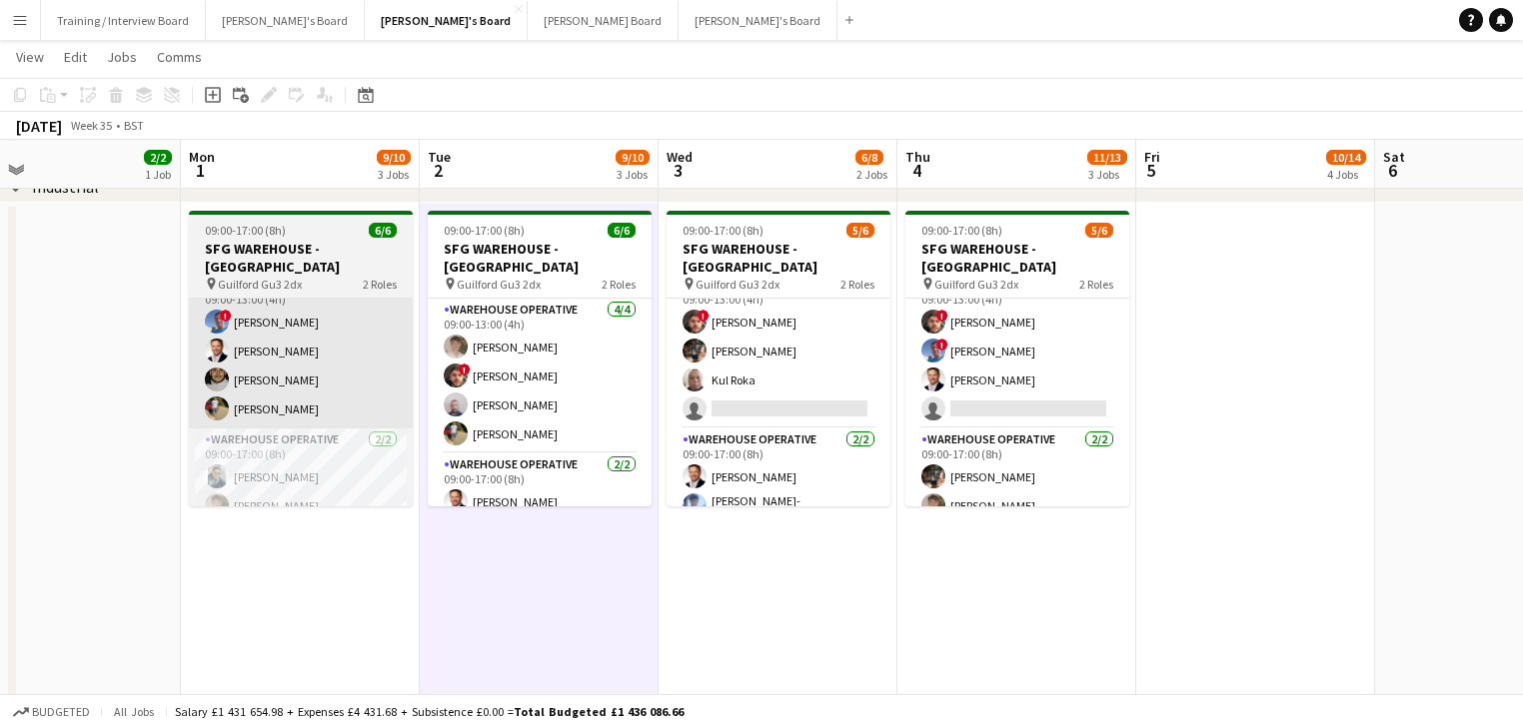
click at [253, 384] on app-card-role "Warehouse Operative [DATE] 09:00-13:00 (4h) ! [PERSON_NAME] [PERSON_NAME] Ek [P…" at bounding box center [301, 351] width 224 height 155
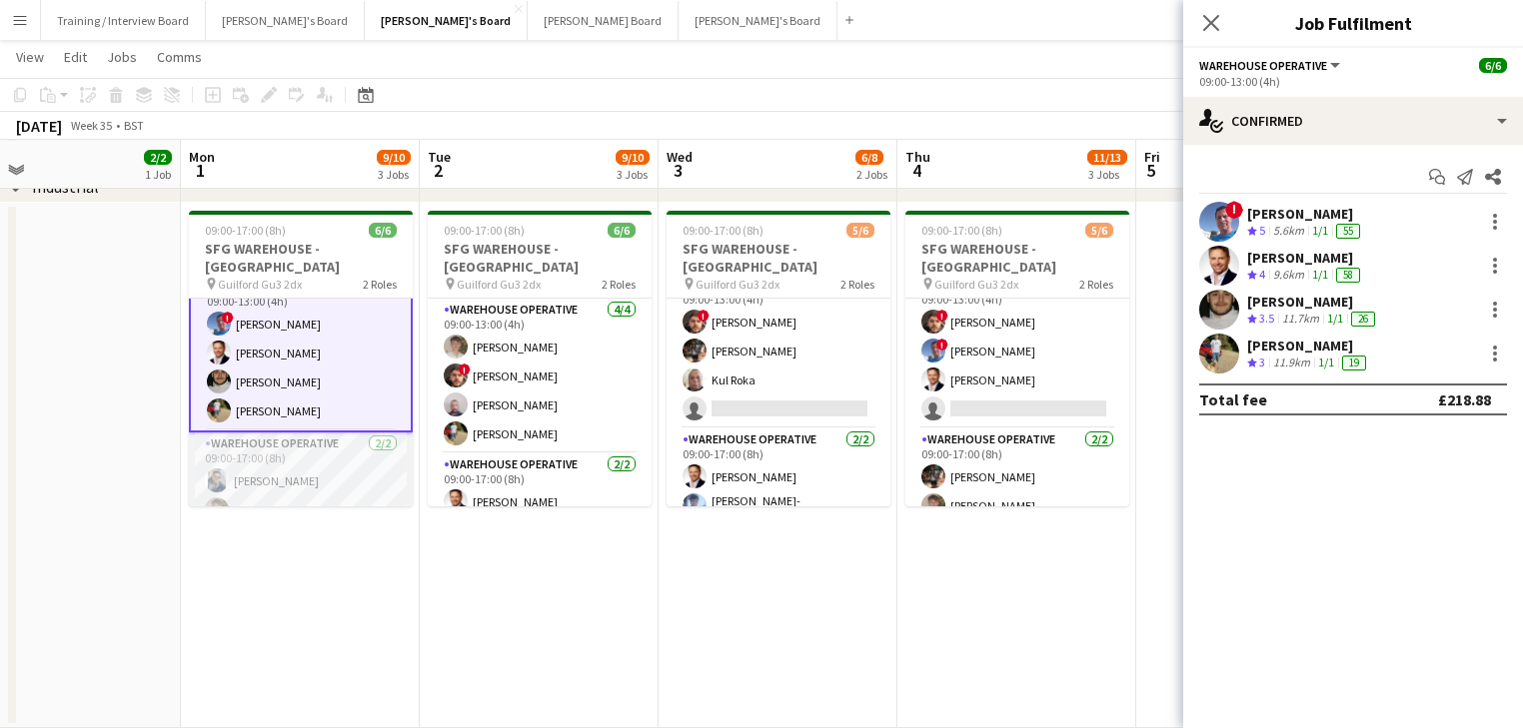
scroll to position [27, 0]
drag, startPoint x: 299, startPoint y: 434, endPoint x: 328, endPoint y: 468, distance: 44.6
click at [300, 438] on app-card-role "Warehouse Operative [DATE] 09:00-17:00 (8h) [PERSON_NAME] [PERSON_NAME]" at bounding box center [301, 479] width 224 height 97
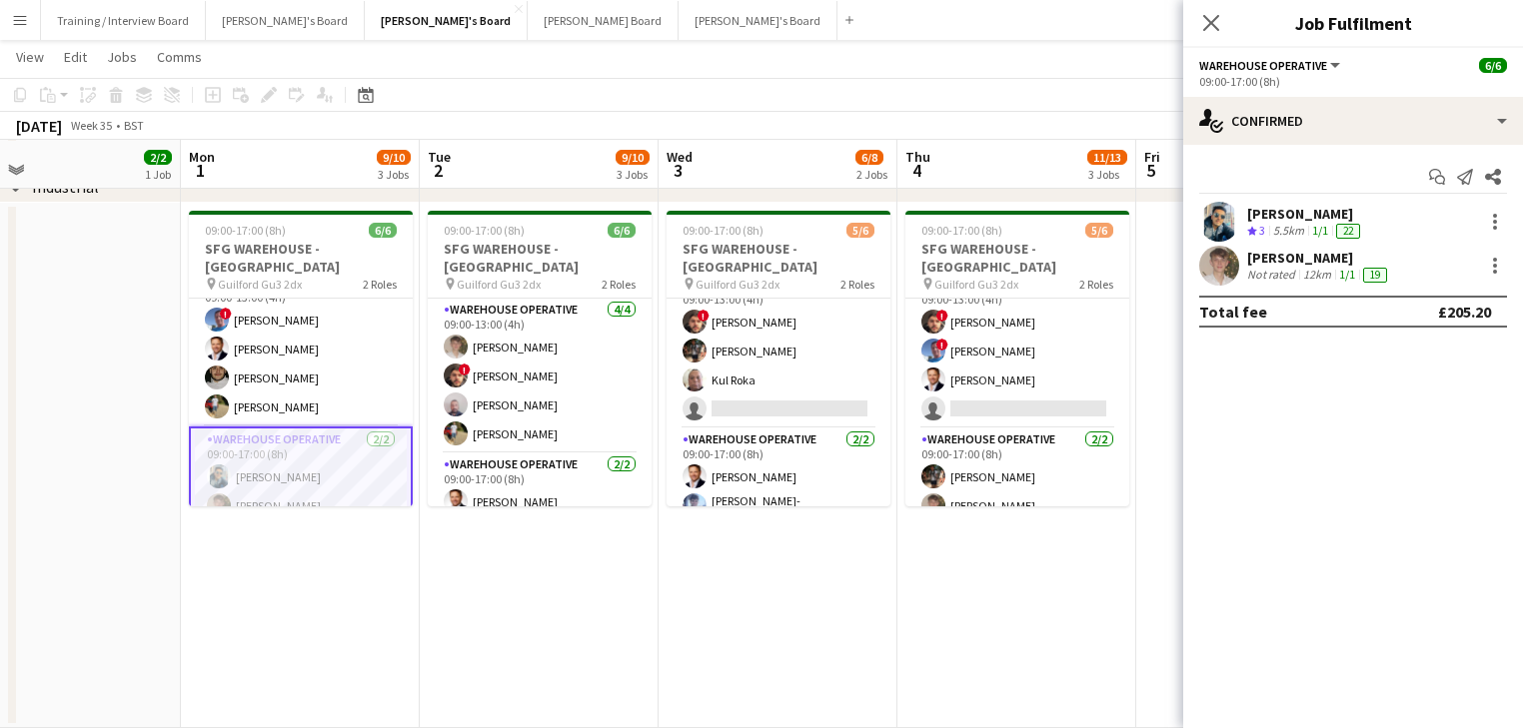
scroll to position [25, 0]
click at [335, 468] on app-card-role "Warehouse Operative [DATE] 09:00-17:00 (8h) [PERSON_NAME] [PERSON_NAME]" at bounding box center [301, 479] width 224 height 101
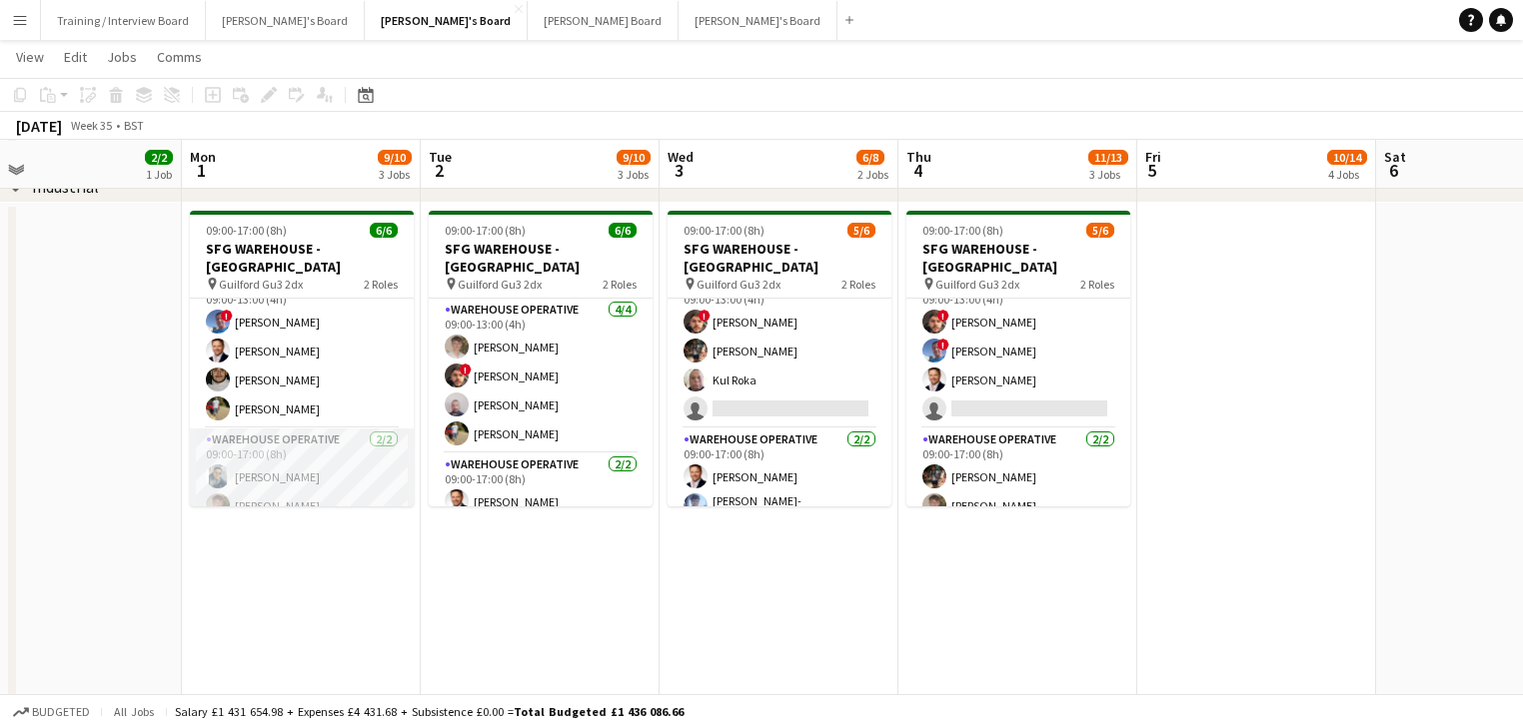
drag, startPoint x: 344, startPoint y: 466, endPoint x: 327, endPoint y: 448, distance: 24.7
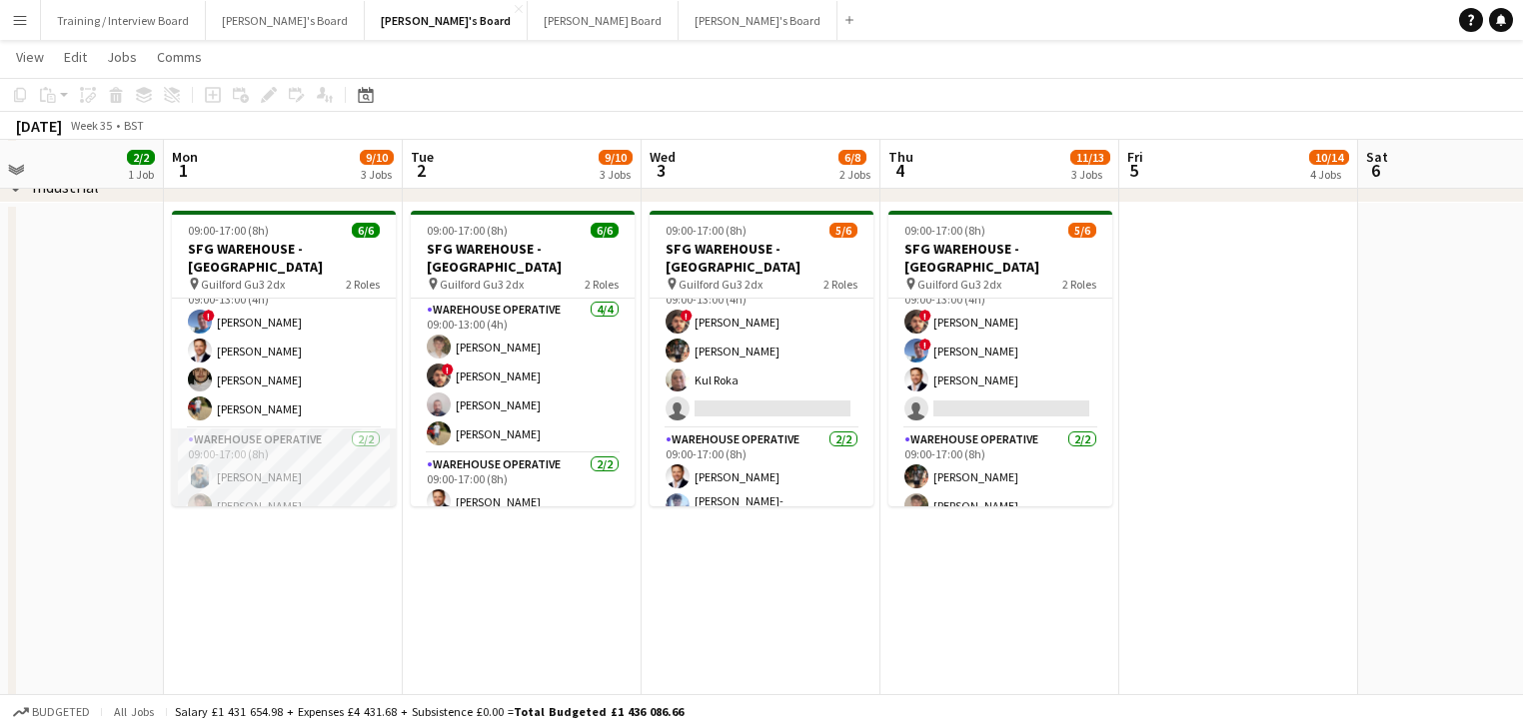
click at [303, 465] on app-card-role "Warehouse Operative [DATE] 09:00-17:00 (8h) [PERSON_NAME] [PERSON_NAME]" at bounding box center [284, 477] width 224 height 97
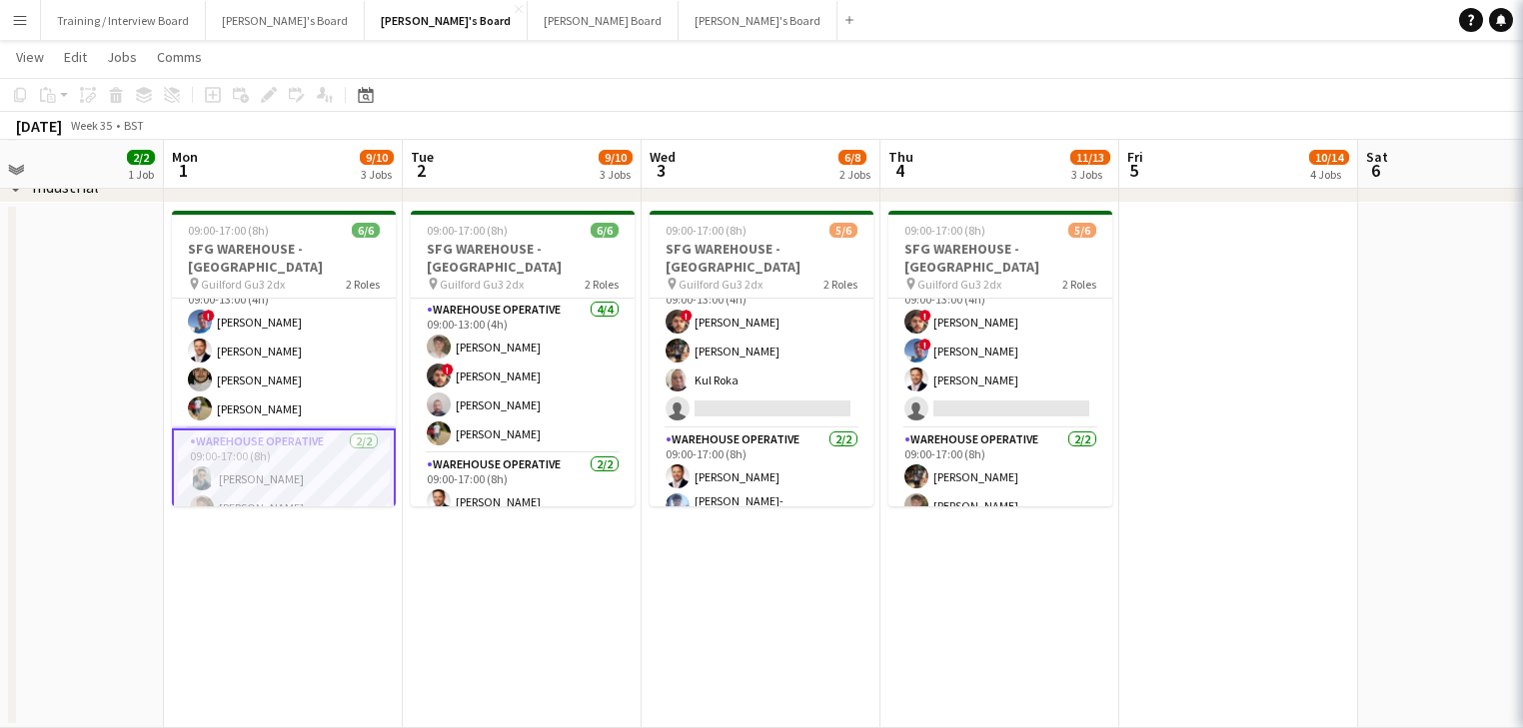
scroll to position [0, 557]
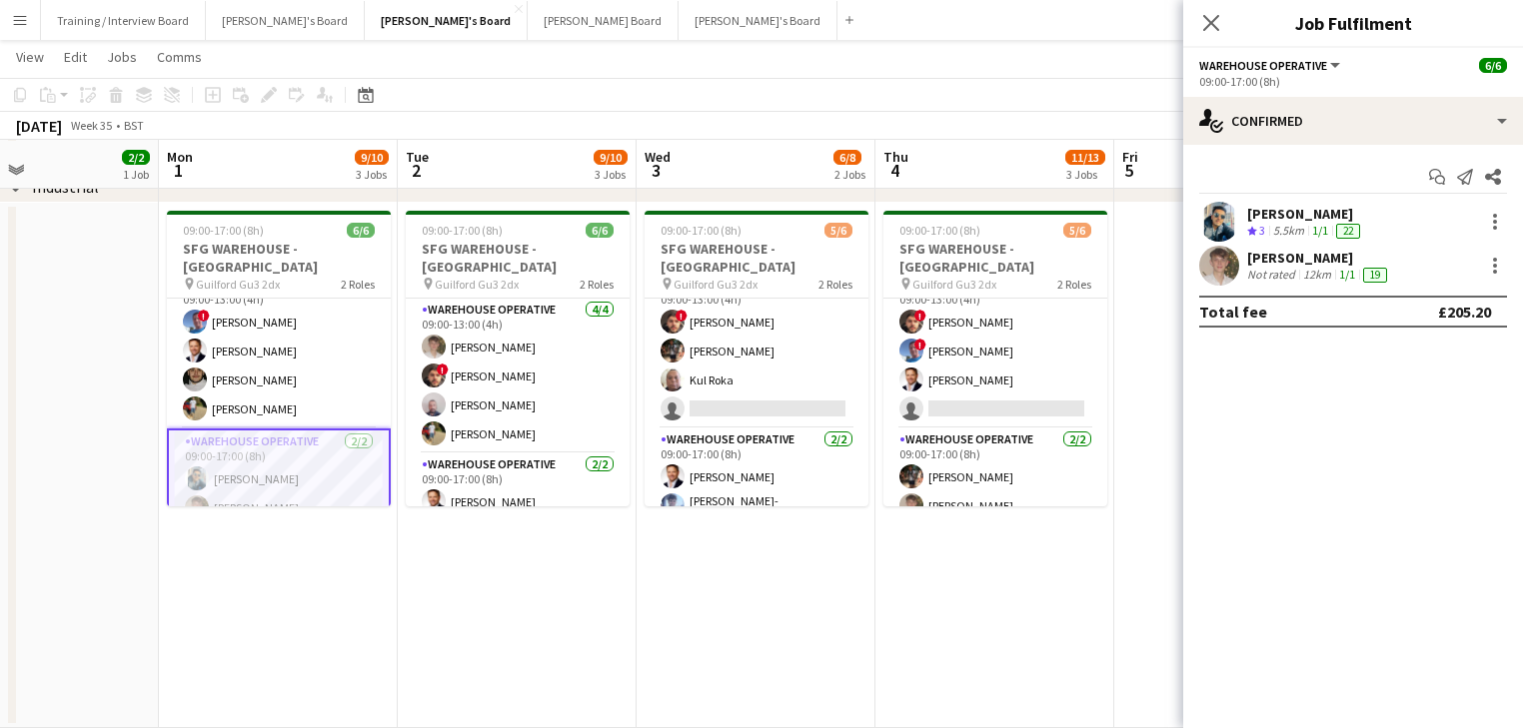
click at [1320, 226] on app-skills-label "1/1" at bounding box center [1320, 230] width 16 height 15
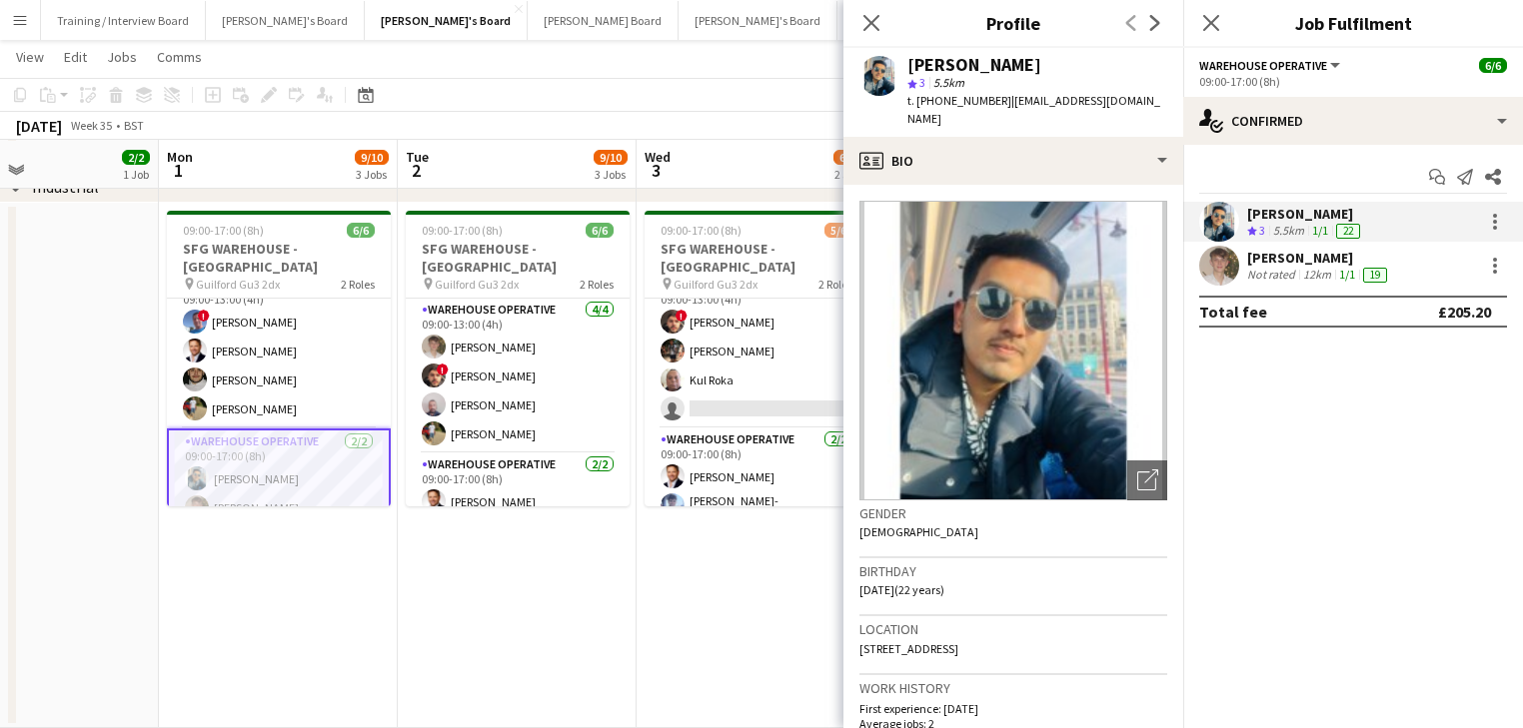
click at [703, 677] on app-date-cell "09:00-17:00 (8h) 5/6 SFG WAREHOUSE - [GEOGRAPHIC_DATA] pin Guilford Gu3 2dx 2 R…" at bounding box center [755, 465] width 239 height 525
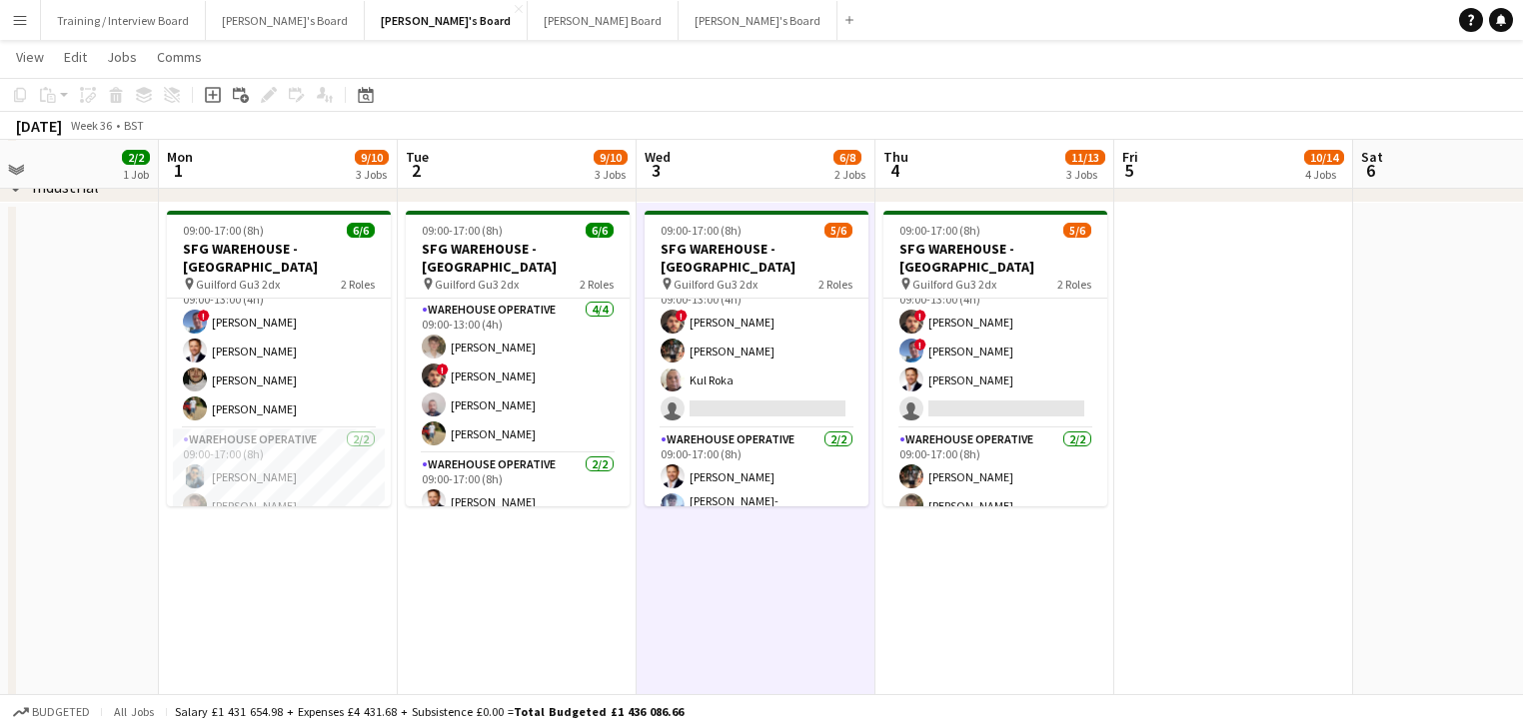
scroll to position [0, 858]
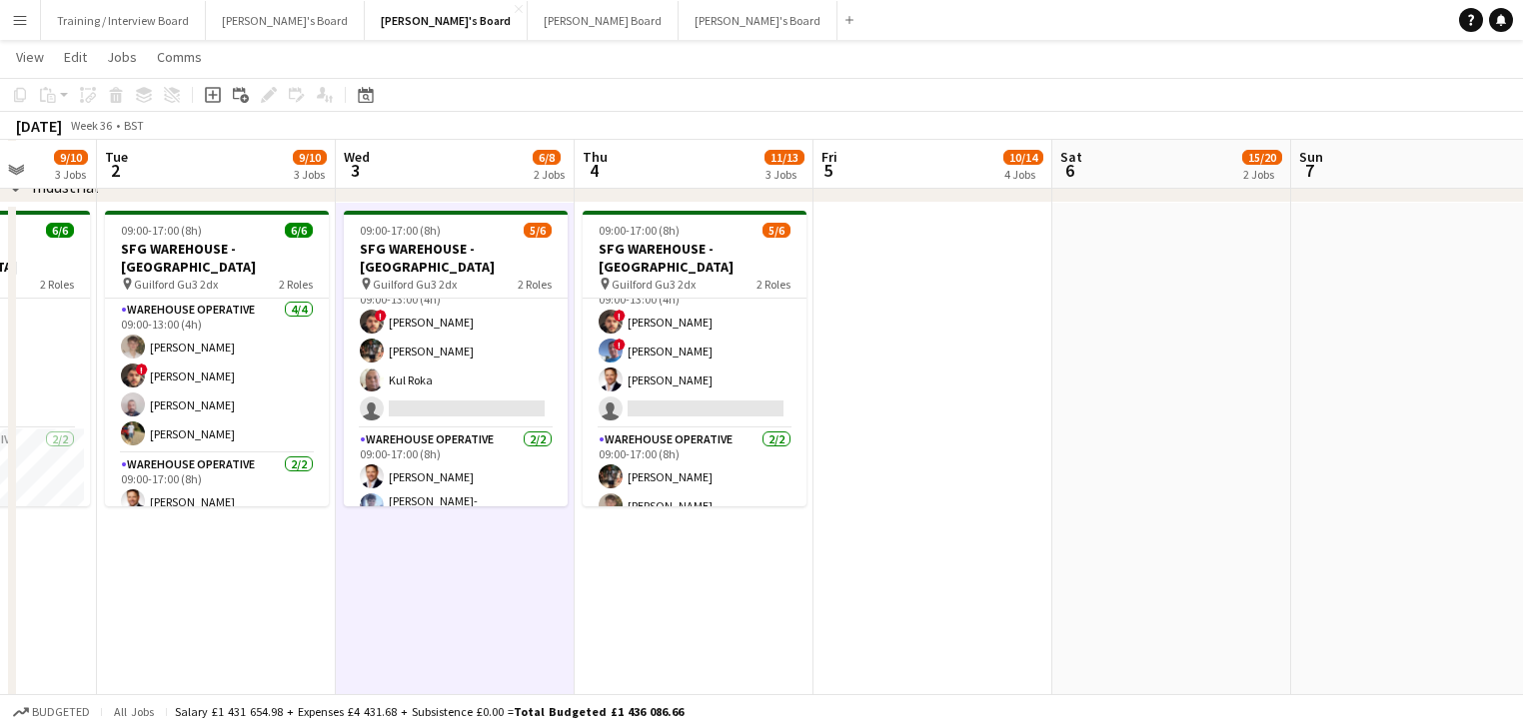
drag, startPoint x: 744, startPoint y: 652, endPoint x: 446, endPoint y: 609, distance: 301.8
drag, startPoint x: 682, startPoint y: 588, endPoint x: 727, endPoint y: 576, distance: 46.5
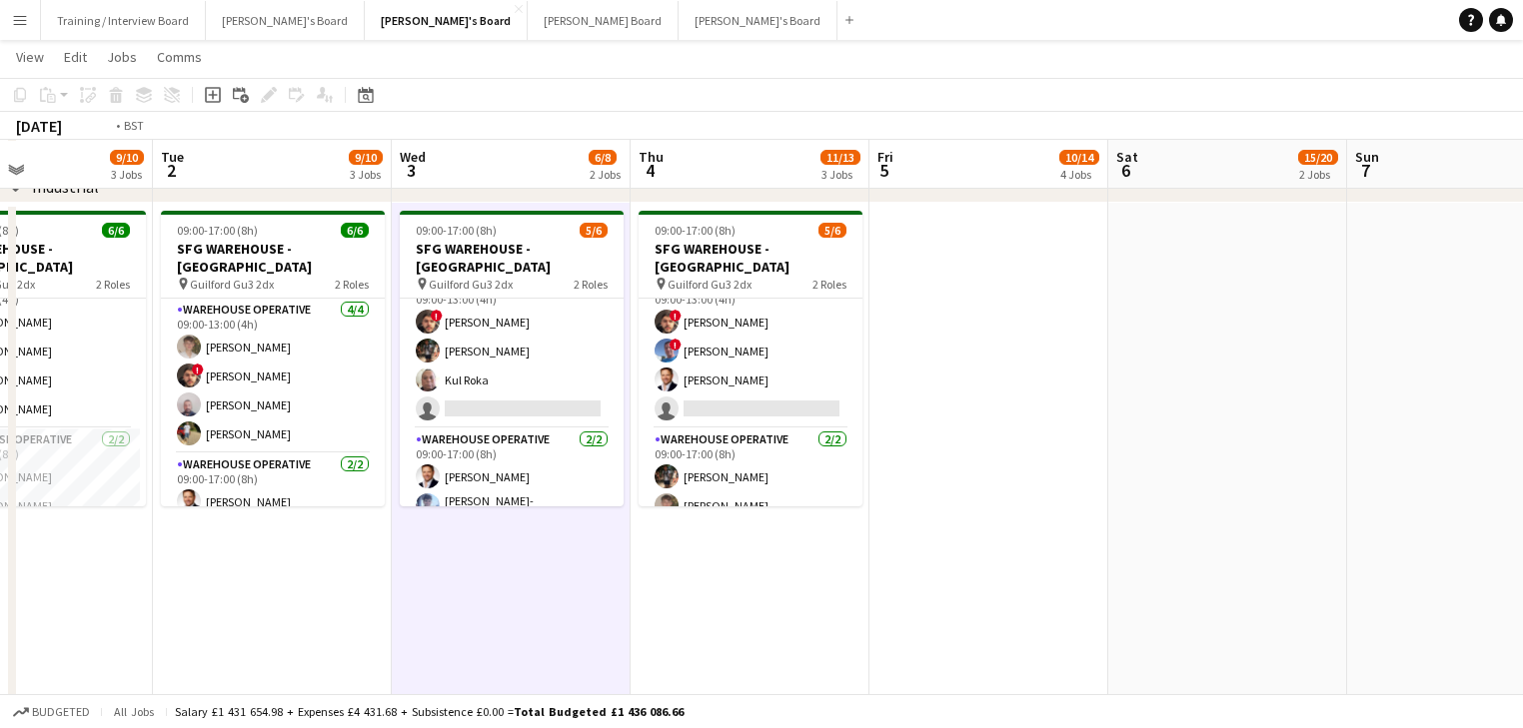
scroll to position [0, 563]
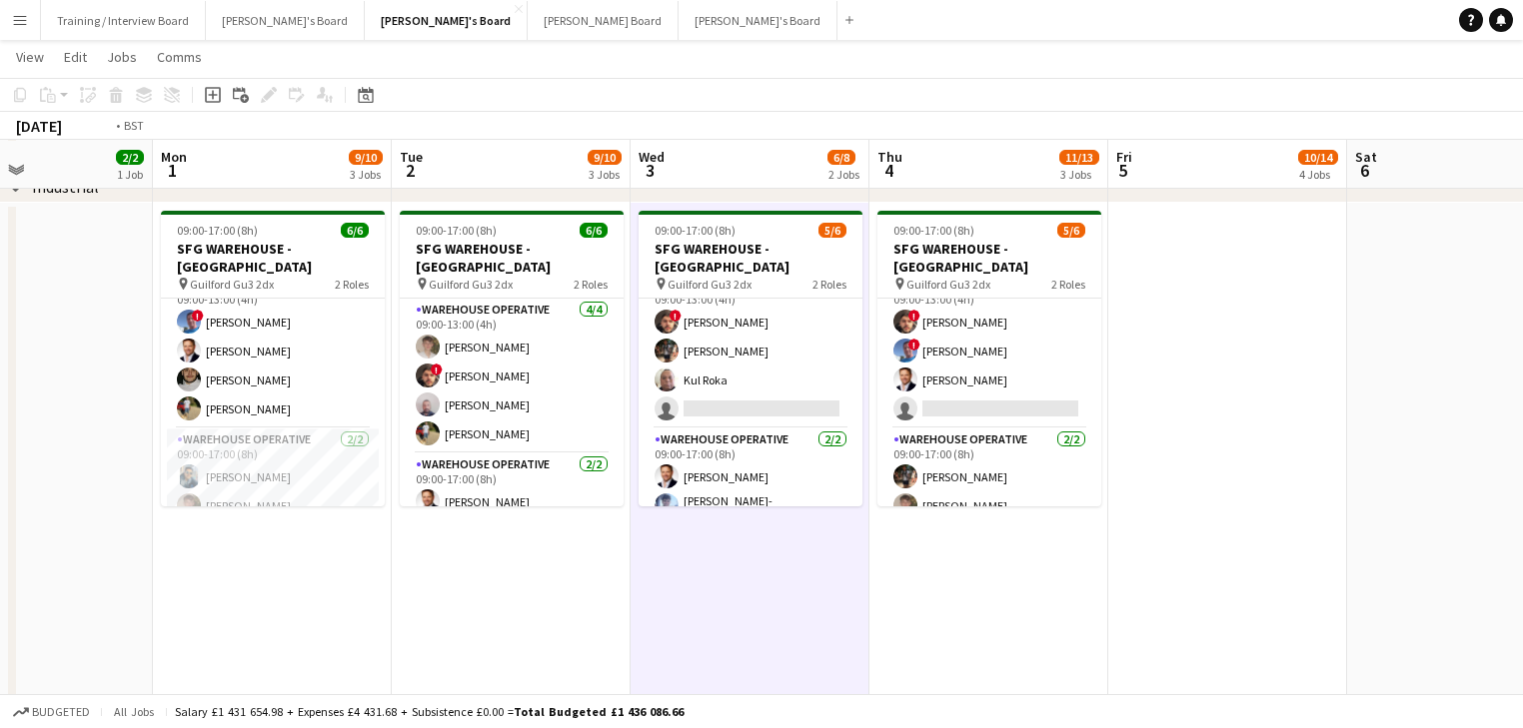
drag, startPoint x: 628, startPoint y: 512, endPoint x: 867, endPoint y: 598, distance: 253.8
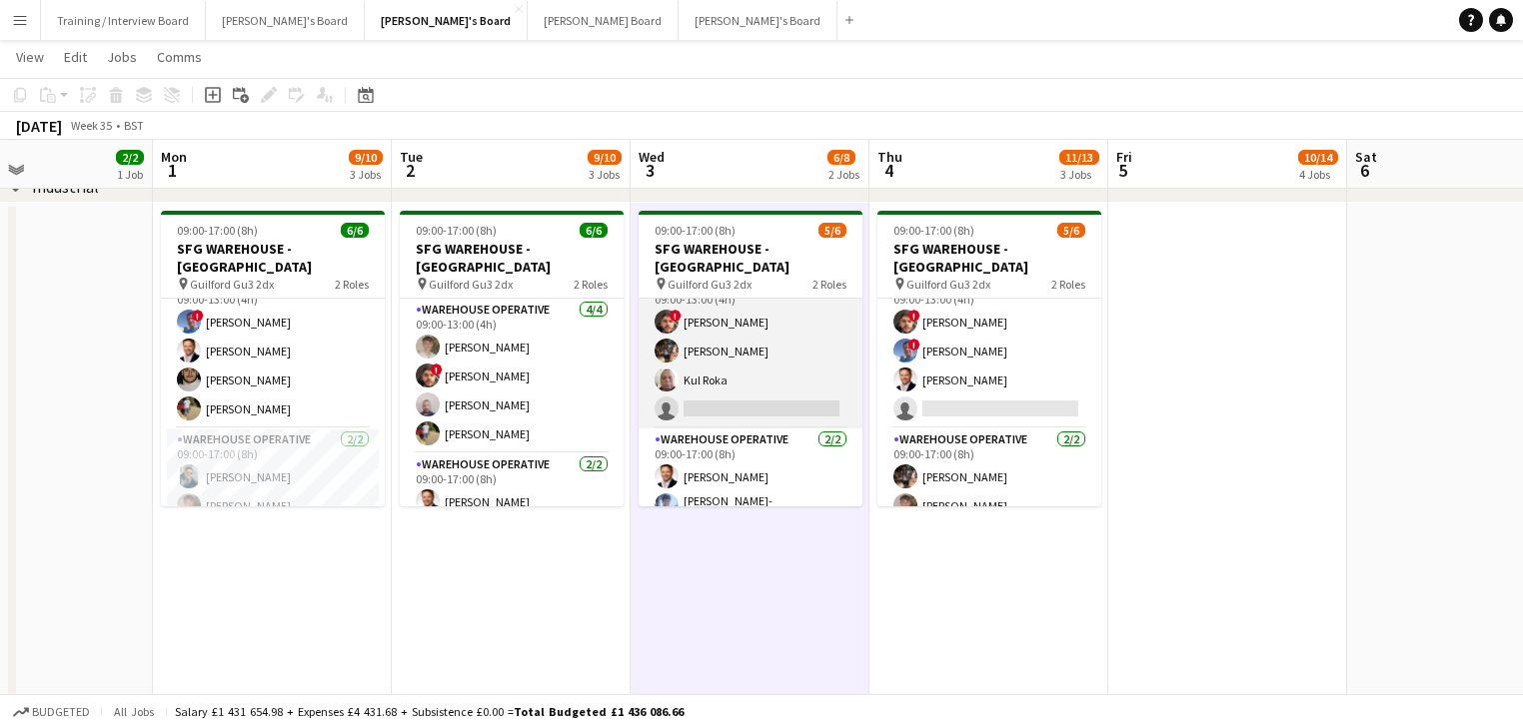
click at [782, 381] on app-card-role "Warehouse Operative 20A [DATE] 09:00-13:00 (4h) ! [PERSON_NAME] [PERSON_NAME] […" at bounding box center [750, 351] width 224 height 155
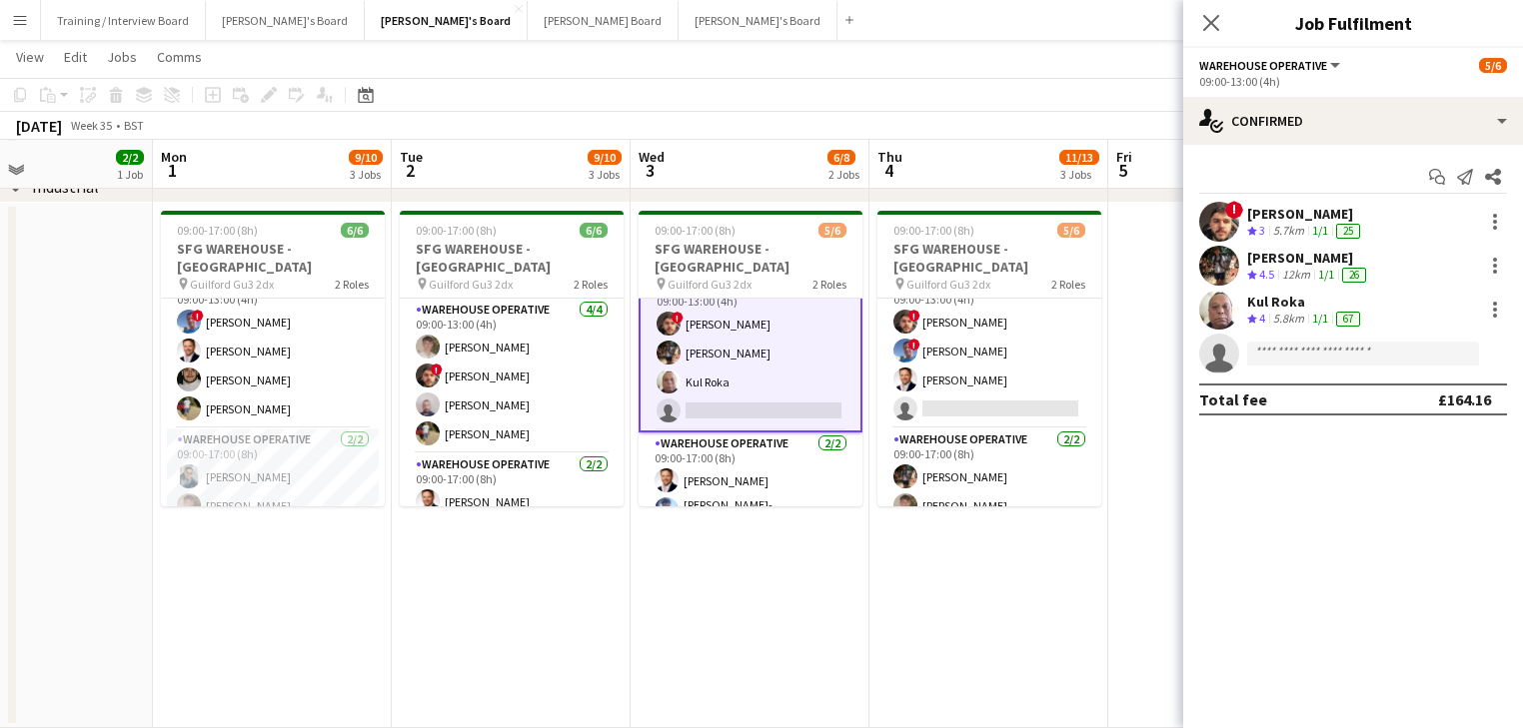
scroll to position [27, 0]
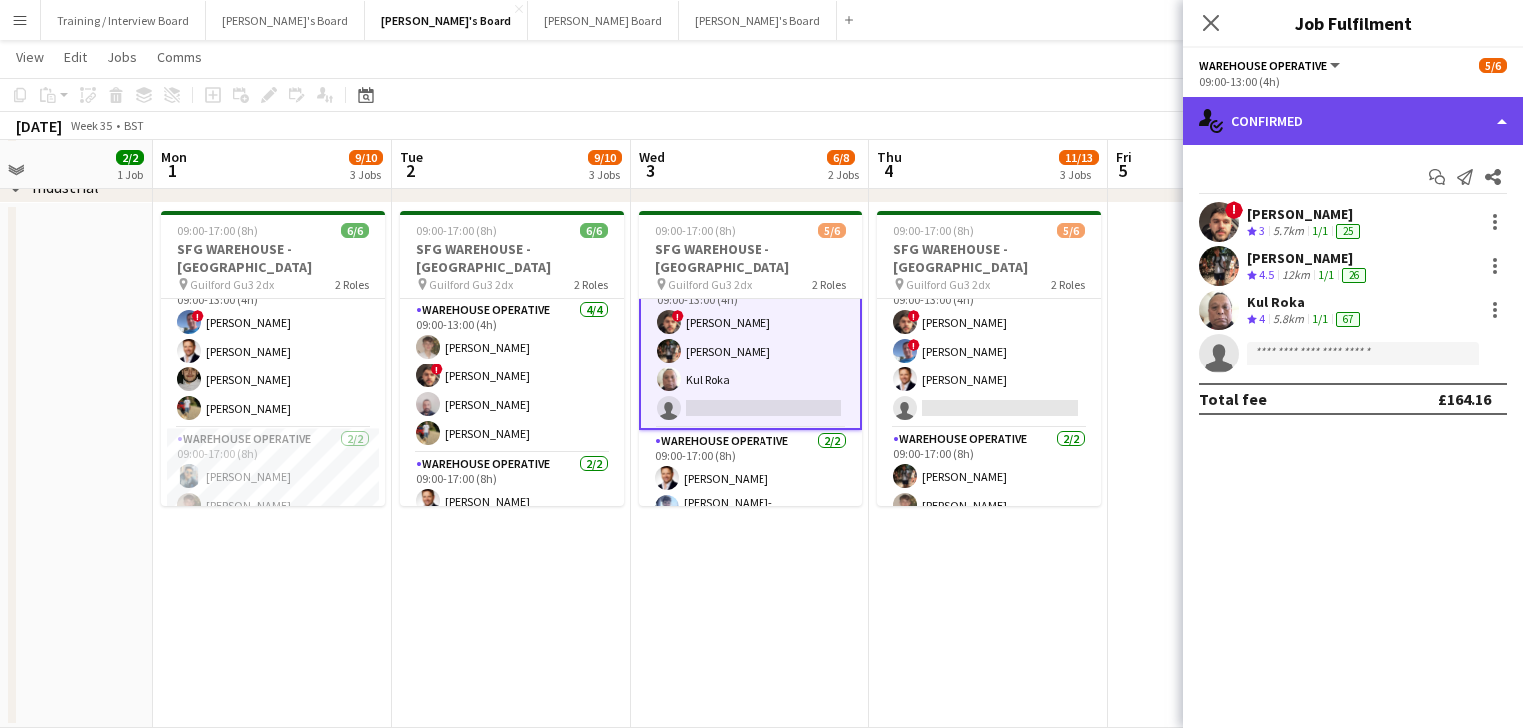
click at [1343, 109] on div "single-neutral-actions-check-2 Confirmed" at bounding box center [1353, 121] width 340 height 48
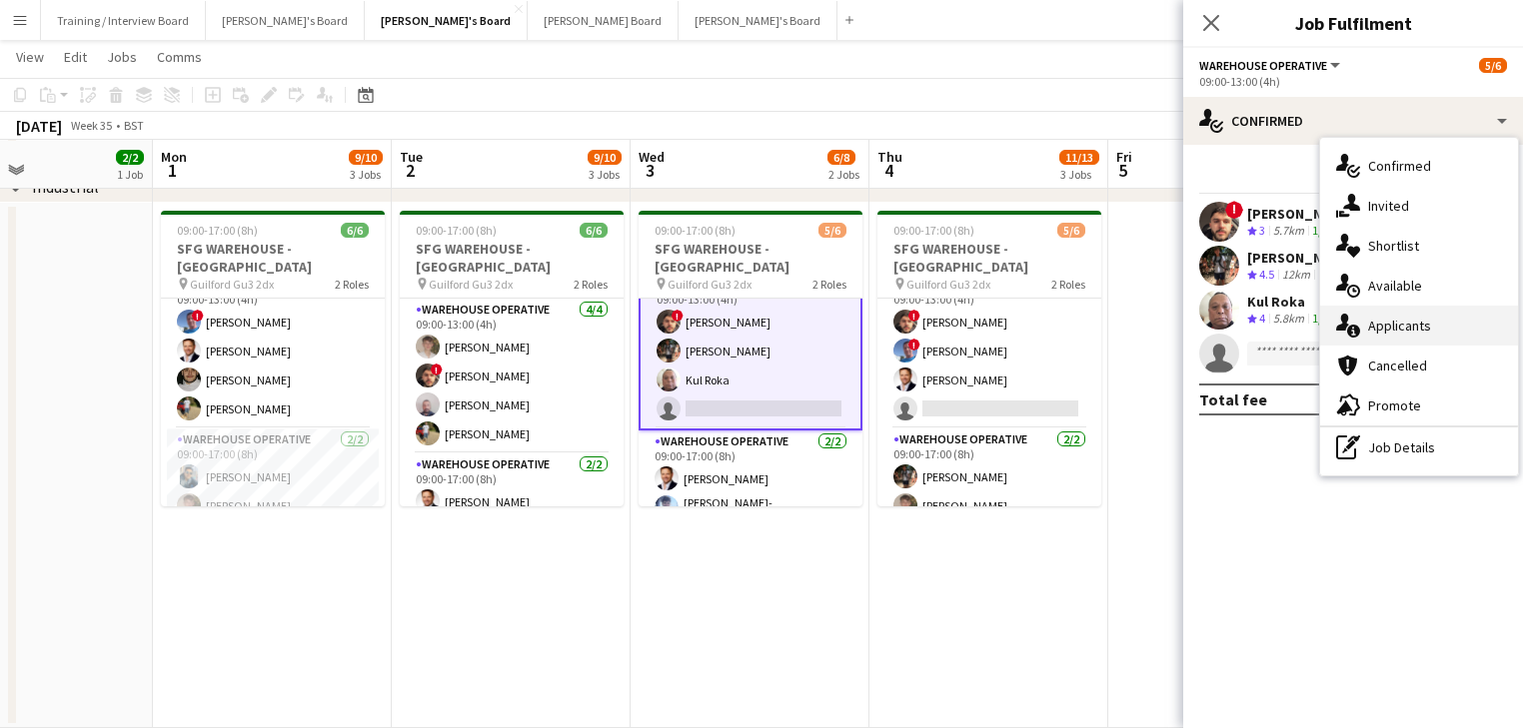
click at [1410, 324] on div "single-neutral-actions-information Applicants" at bounding box center [1419, 326] width 198 height 40
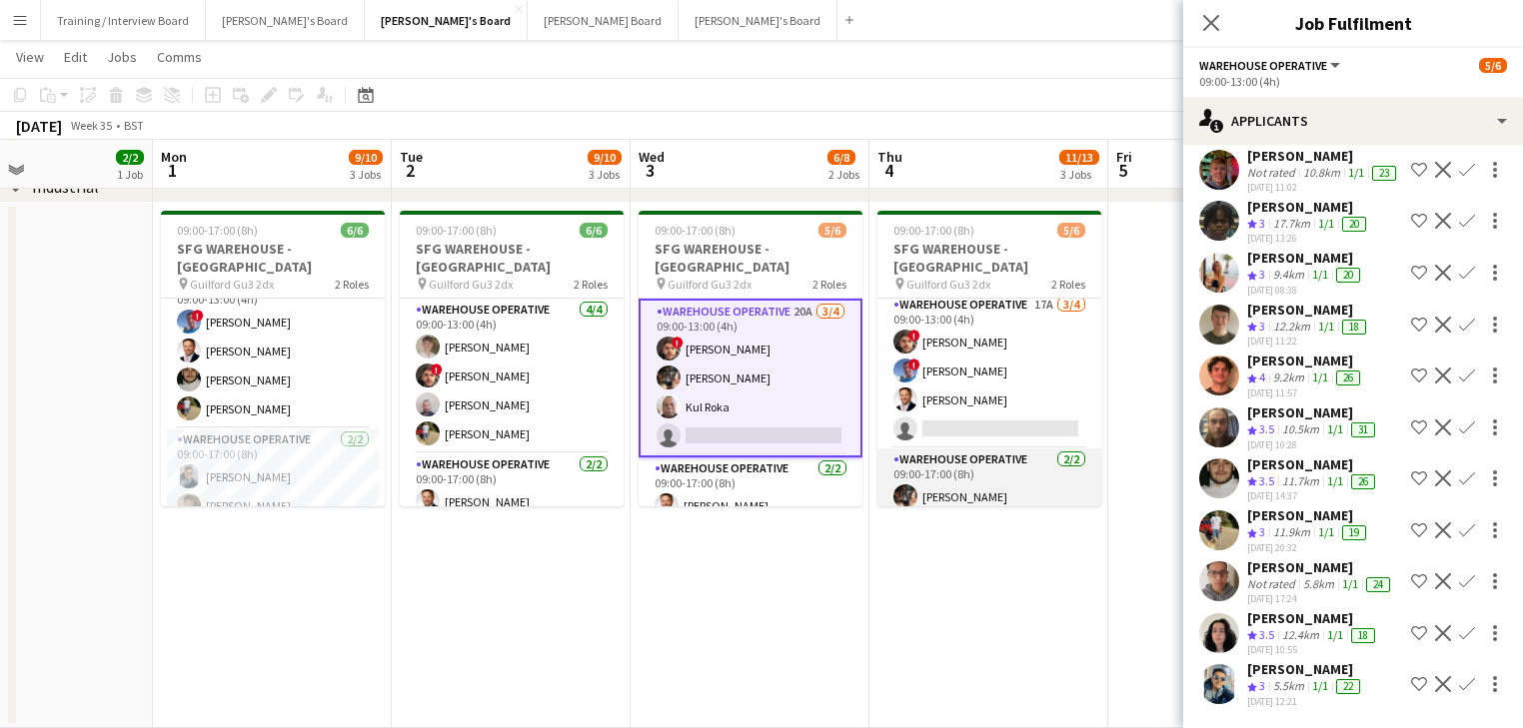
scroll to position [0, 0]
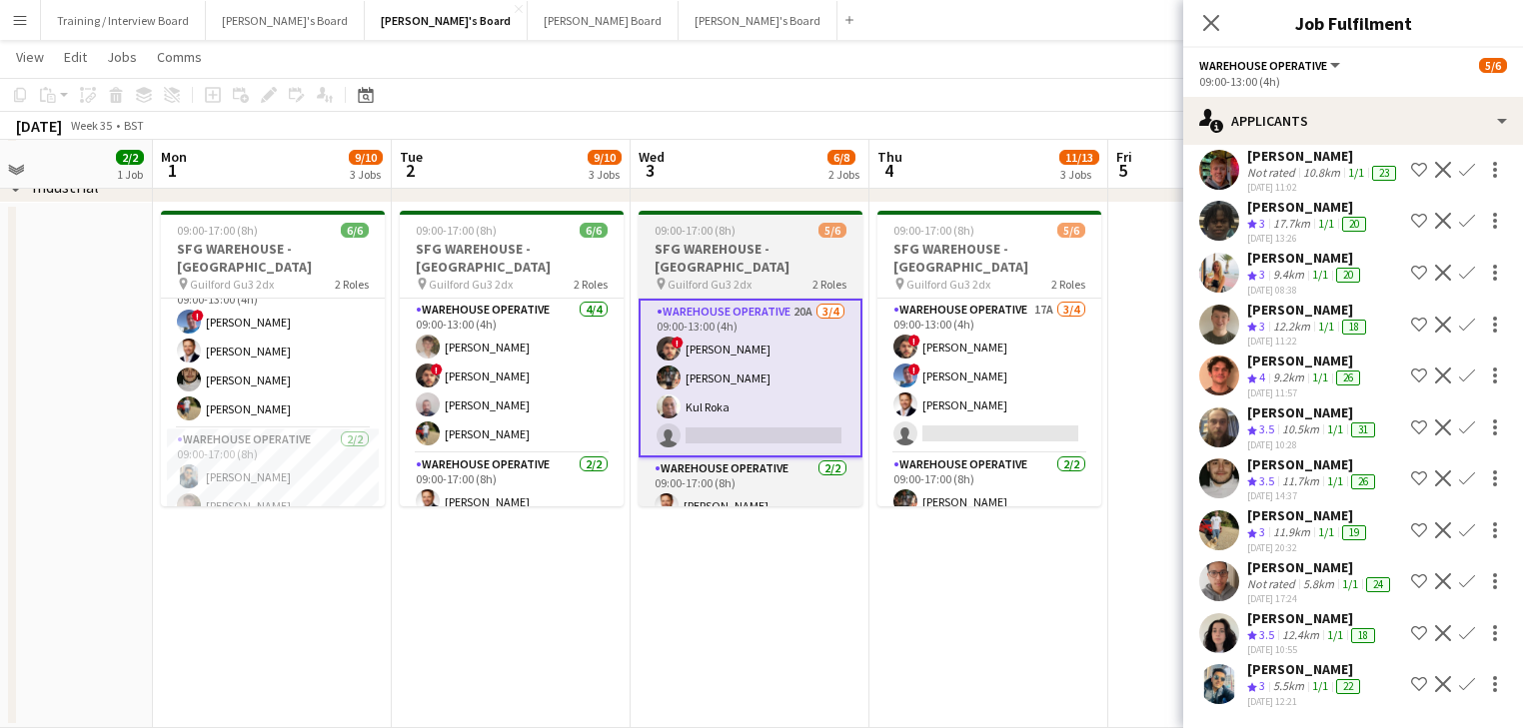
click at [778, 423] on app-card-role "Warehouse Operative 20A [DATE] 09:00-13:00 (4h) ! [PERSON_NAME] [PERSON_NAME] […" at bounding box center [750, 378] width 224 height 159
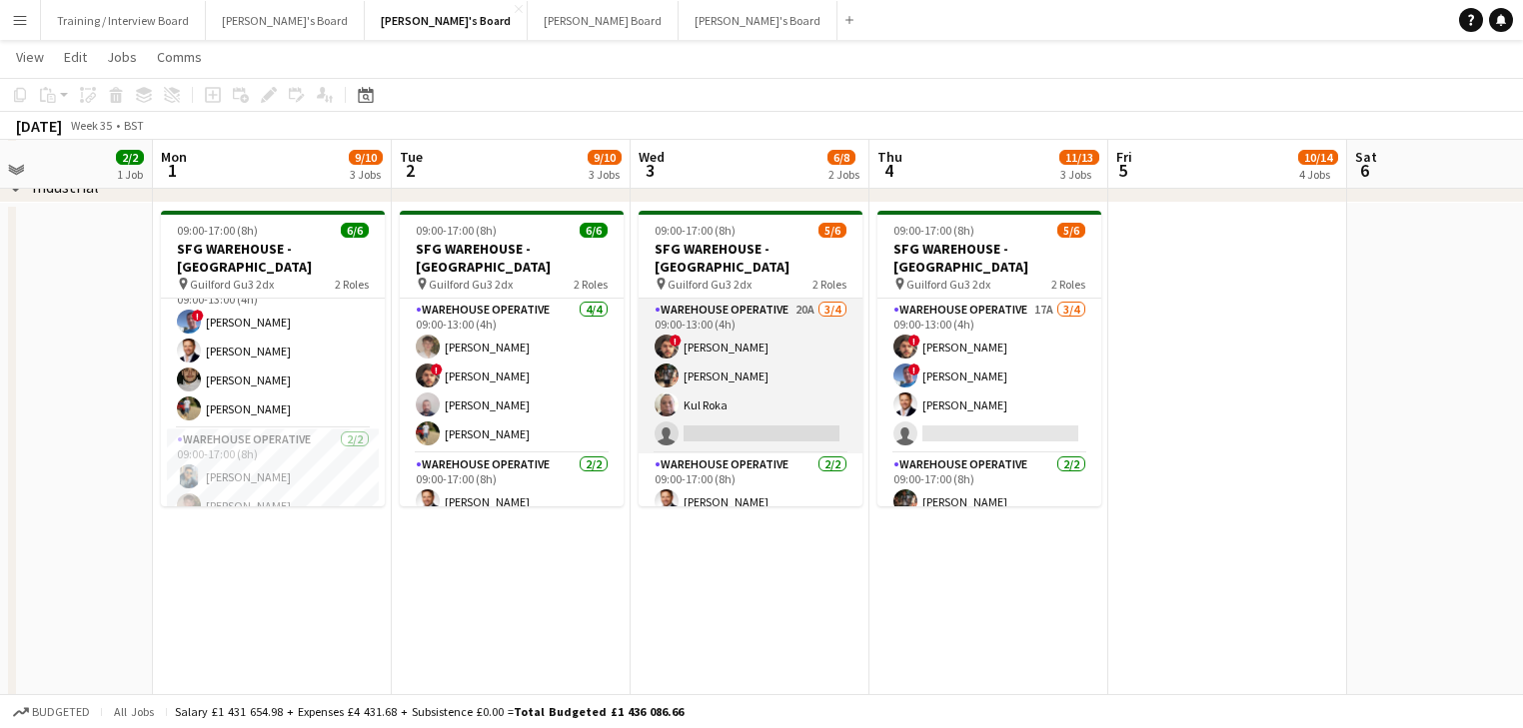
scroll to position [0, 561]
click at [771, 420] on app-card-role "Warehouse Operative 20A [DATE] 09:00-13:00 (4h) ! [PERSON_NAME] [PERSON_NAME] […" at bounding box center [752, 376] width 224 height 155
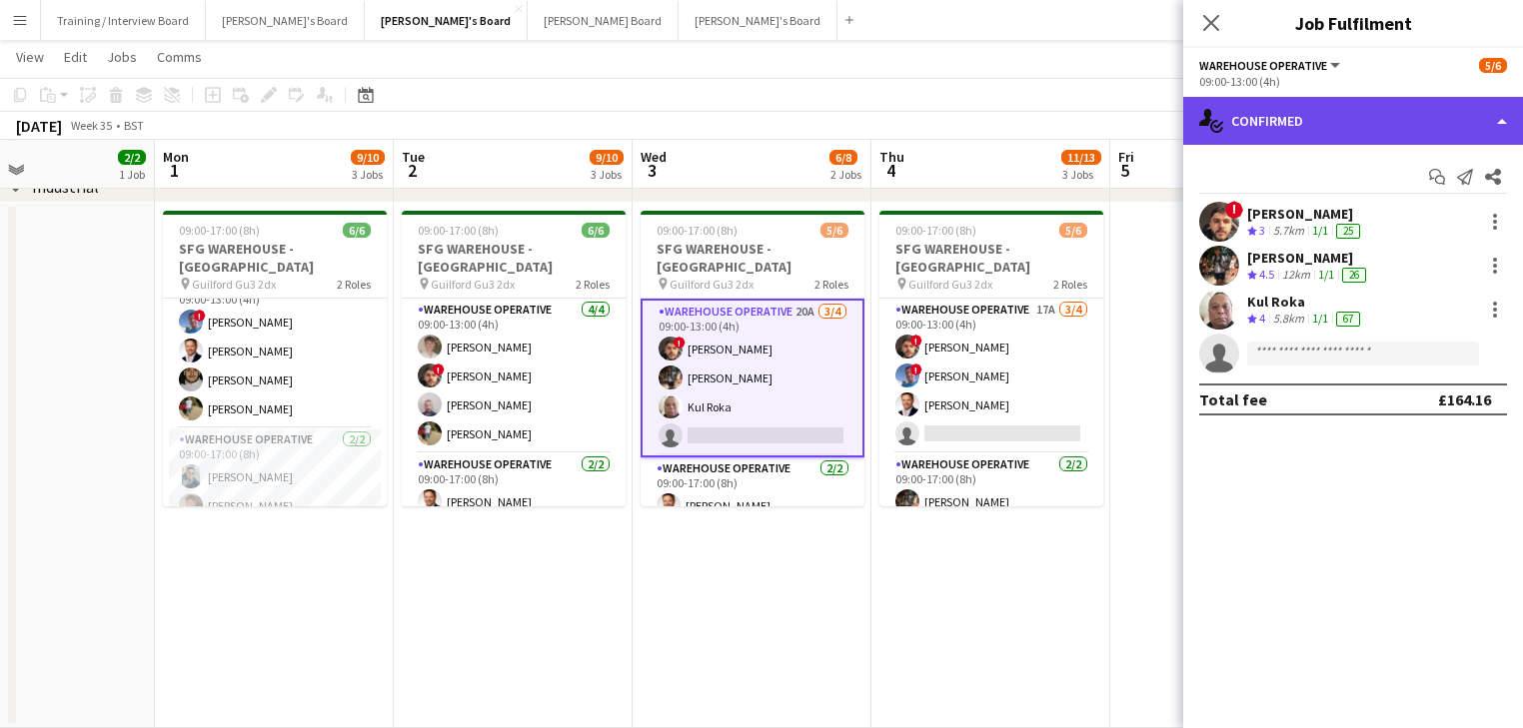
click at [1395, 131] on div "single-neutral-actions-check-2 Confirmed" at bounding box center [1353, 121] width 340 height 48
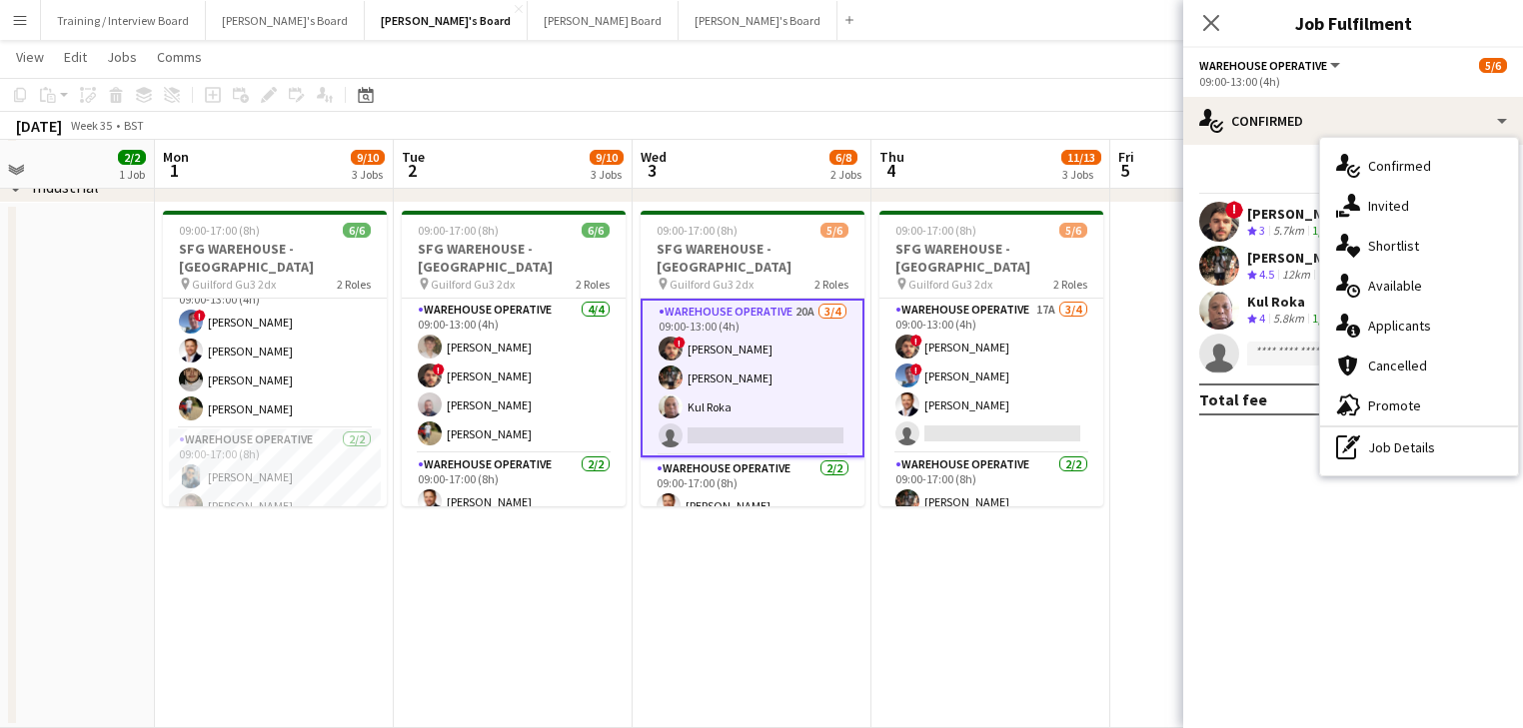
drag, startPoint x: 1421, startPoint y: 337, endPoint x: 1421, endPoint y: 349, distance: 12.0
click at [1422, 337] on div "single-neutral-actions-information Applicants" at bounding box center [1419, 326] width 198 height 40
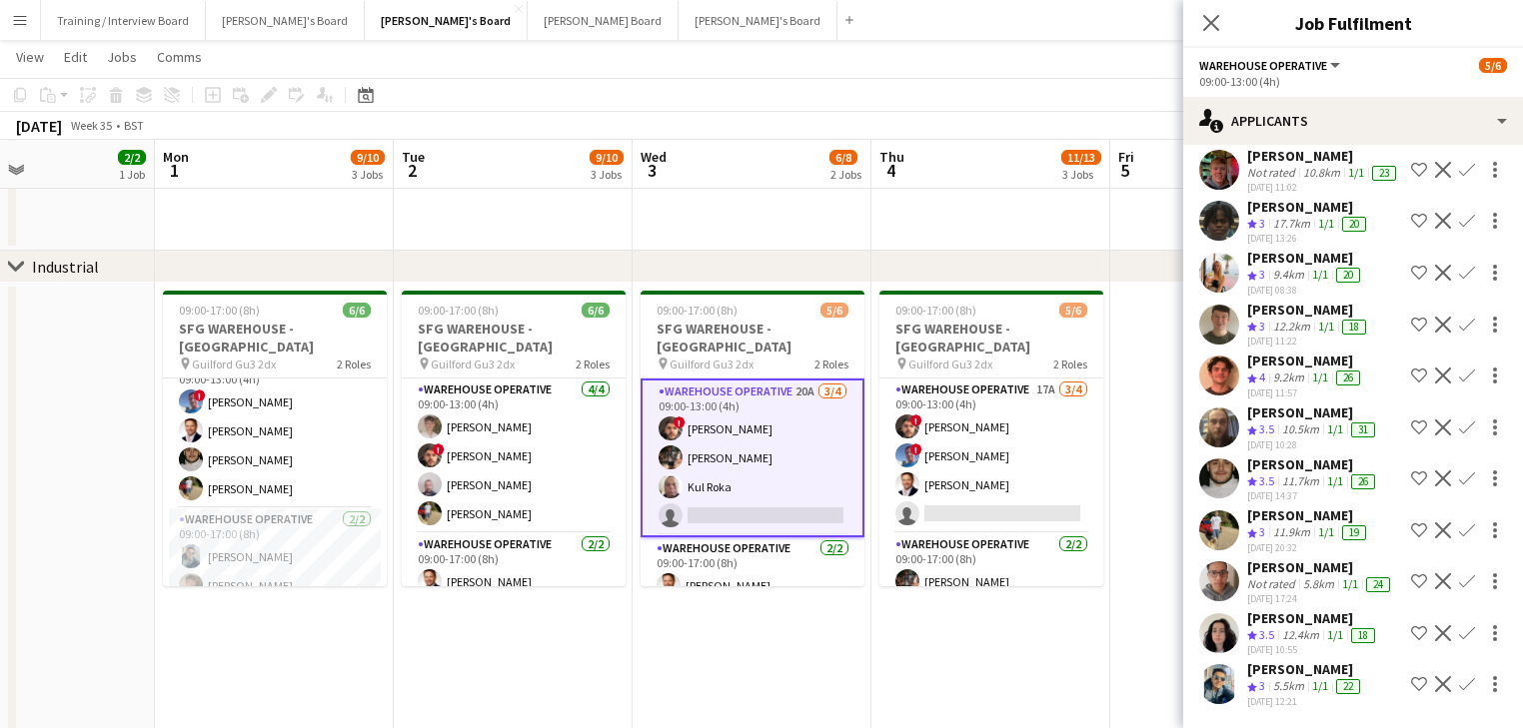
scroll to position [593, 0]
click at [1455, 672] on button "Confirm" at bounding box center [1467, 684] width 24 height 24
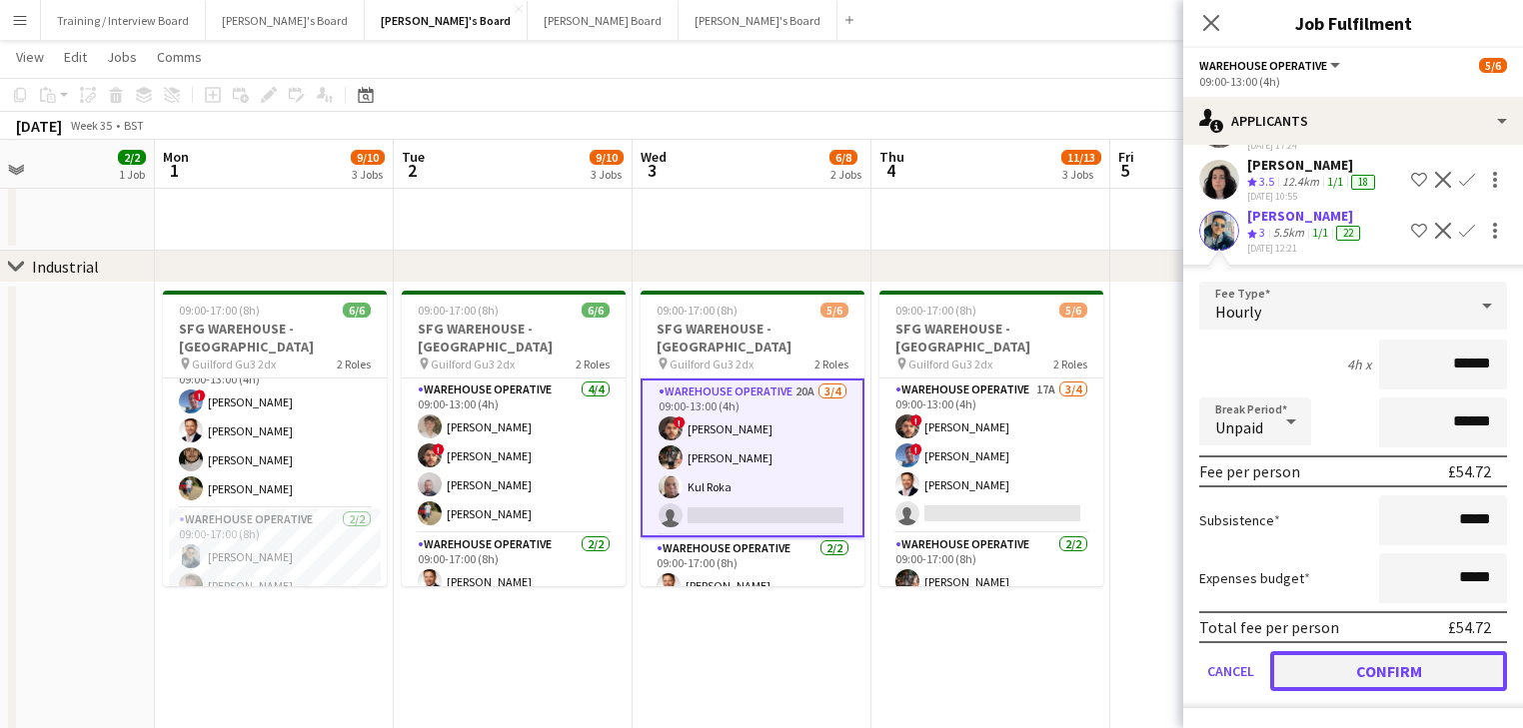
click at [1437, 677] on button "Confirm" at bounding box center [1388, 671] width 237 height 40
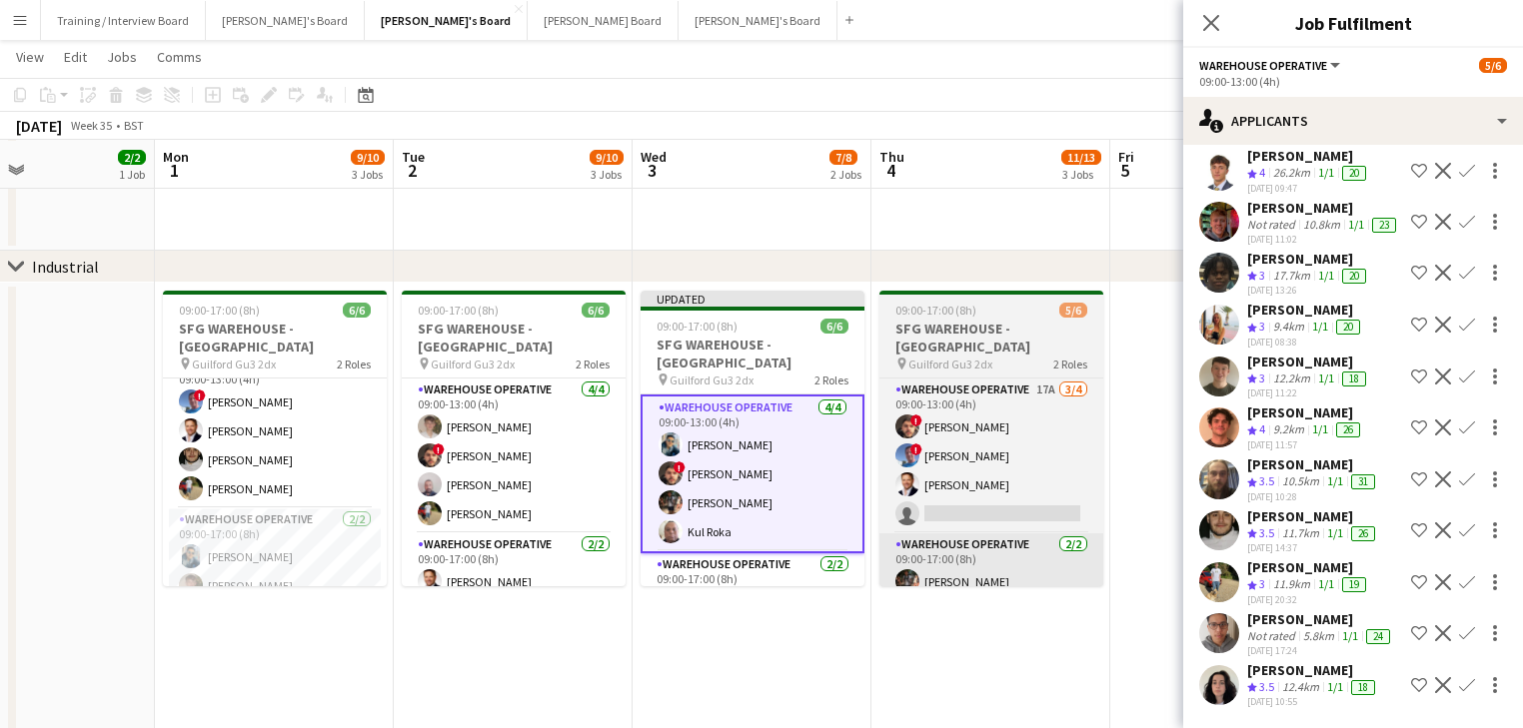
scroll to position [484, 0]
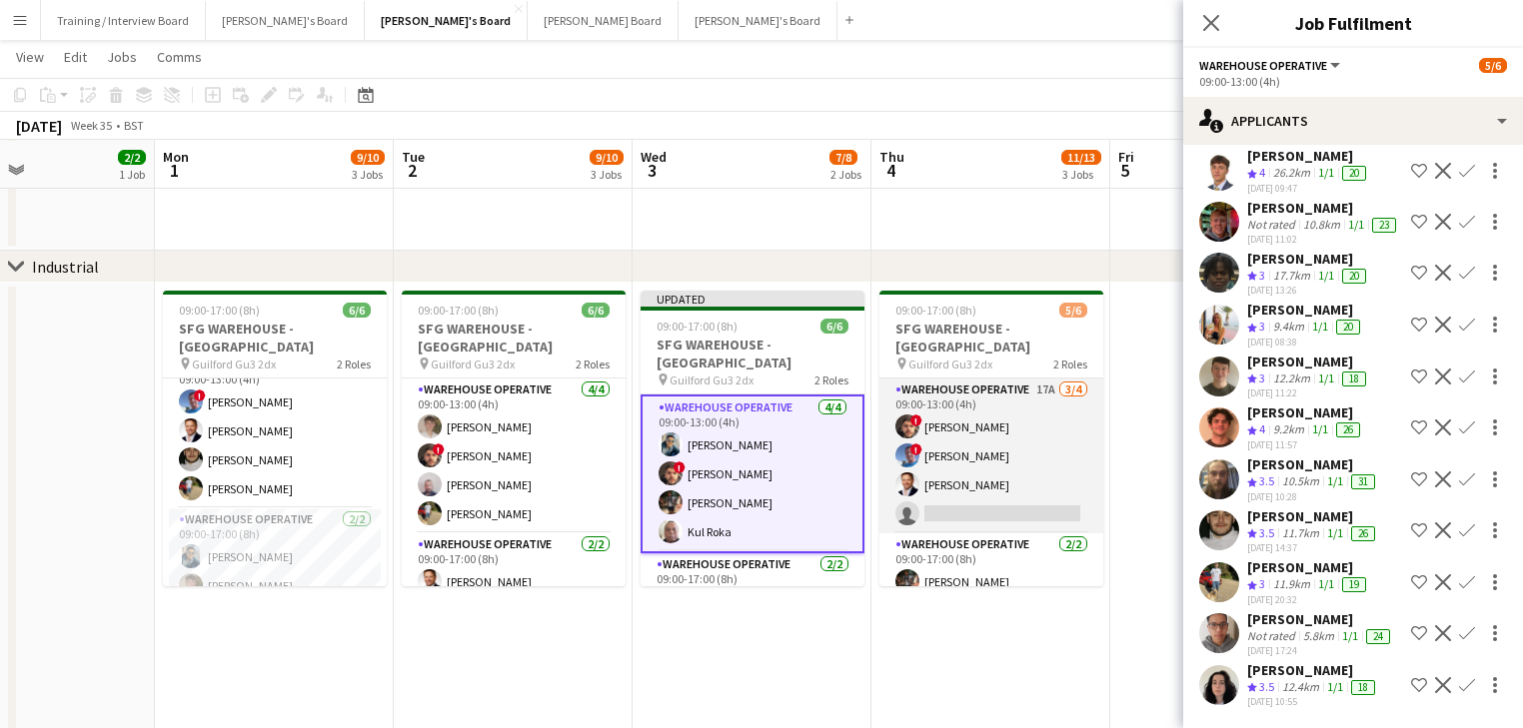
click at [1003, 498] on app-card-role "Warehouse Operative 17A [DATE] 09:00-13:00 (4h) ! [PERSON_NAME] ! [PERSON_NAME]…" at bounding box center [991, 456] width 224 height 155
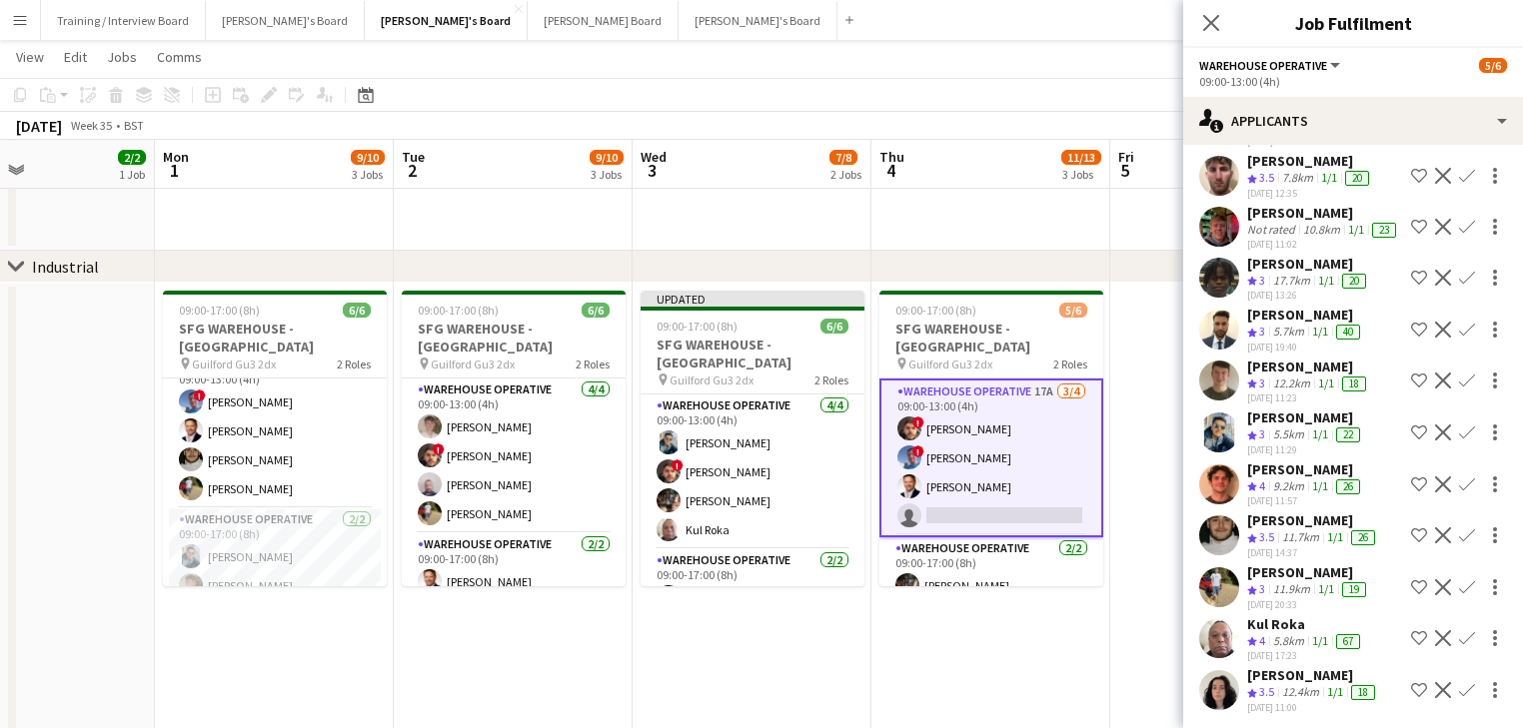
scroll to position [317, 0]
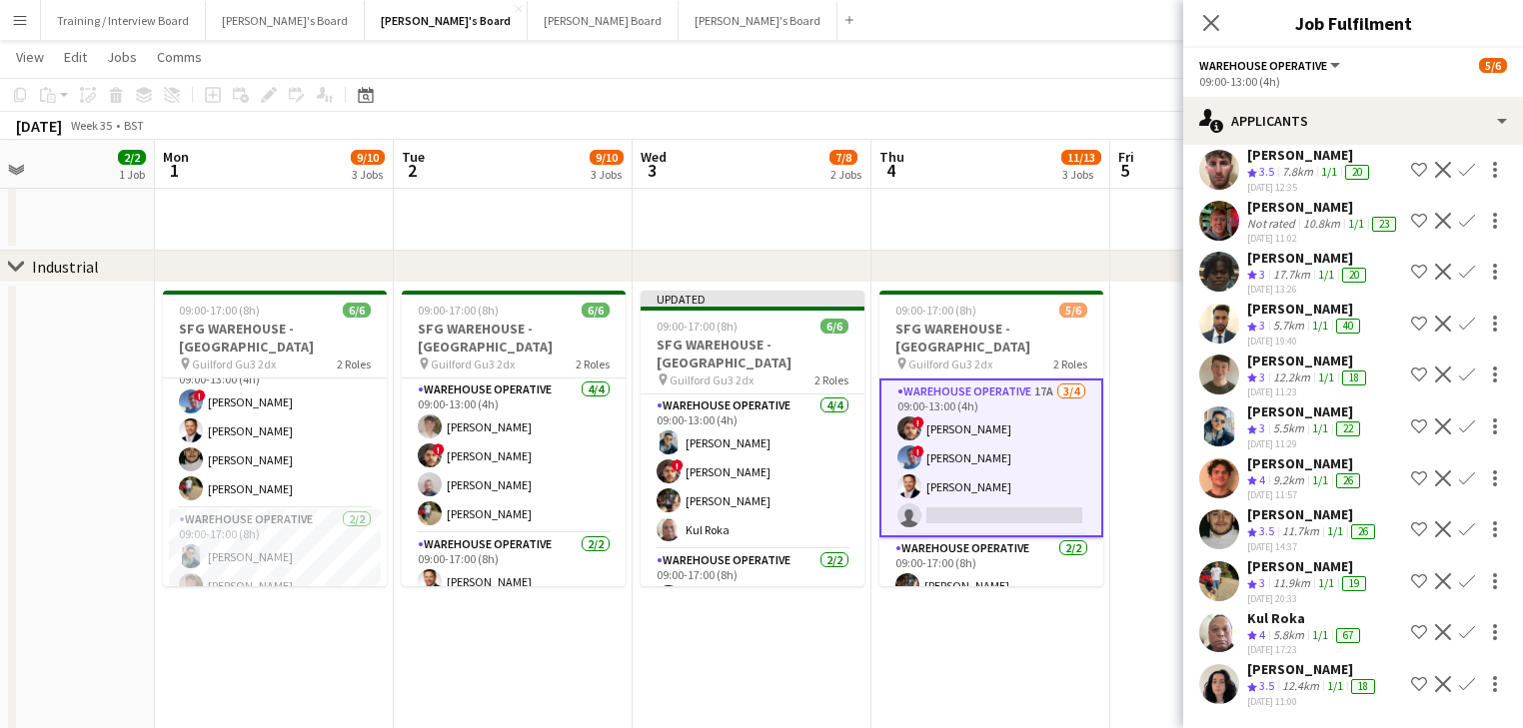
click at [1134, 460] on app-date-cell at bounding box center [1229, 545] width 239 height 525
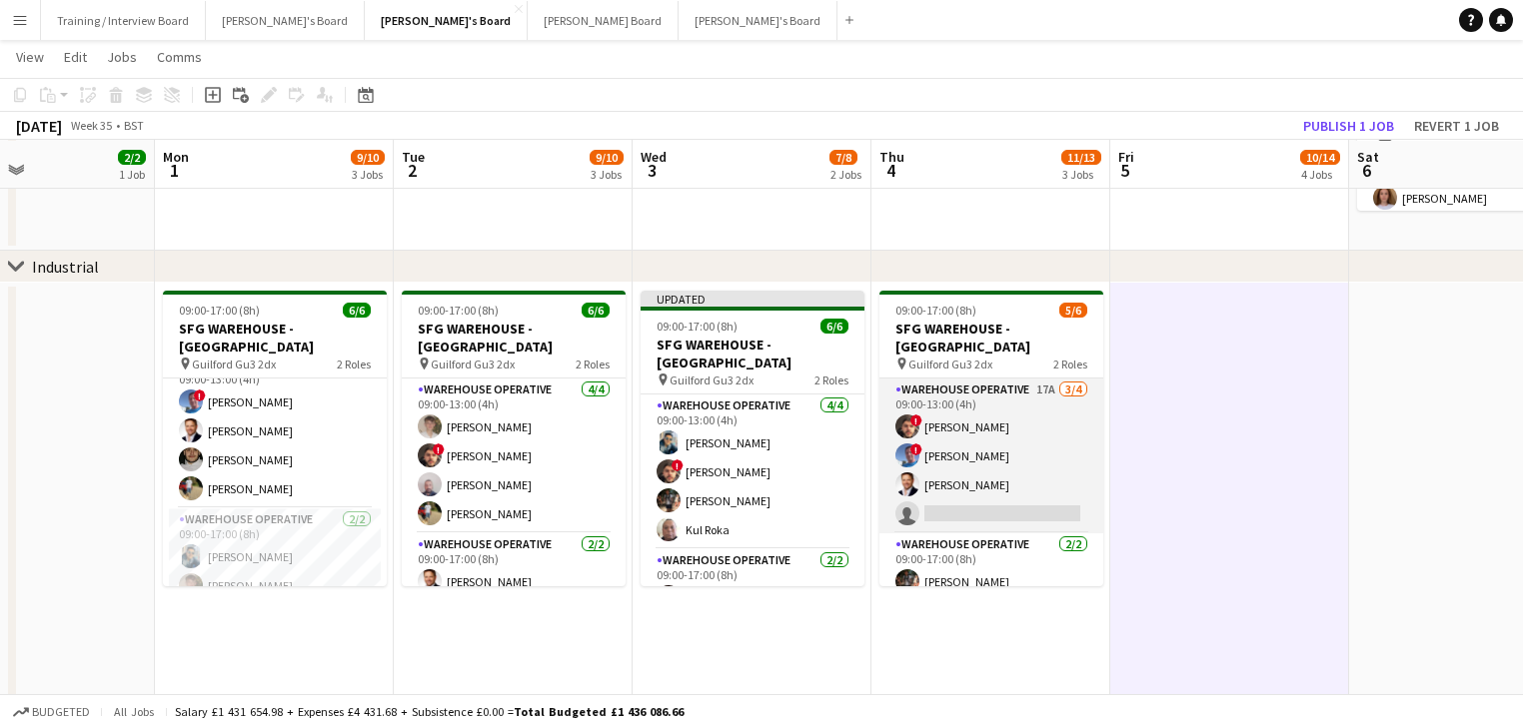
drag, startPoint x: 987, startPoint y: 497, endPoint x: 1062, endPoint y: 450, distance: 88.4
click at [989, 497] on app-card-role "Warehouse Operative 17A [DATE] 09:00-13:00 (4h) ! [PERSON_NAME] ! [PERSON_NAME]…" at bounding box center [991, 456] width 224 height 155
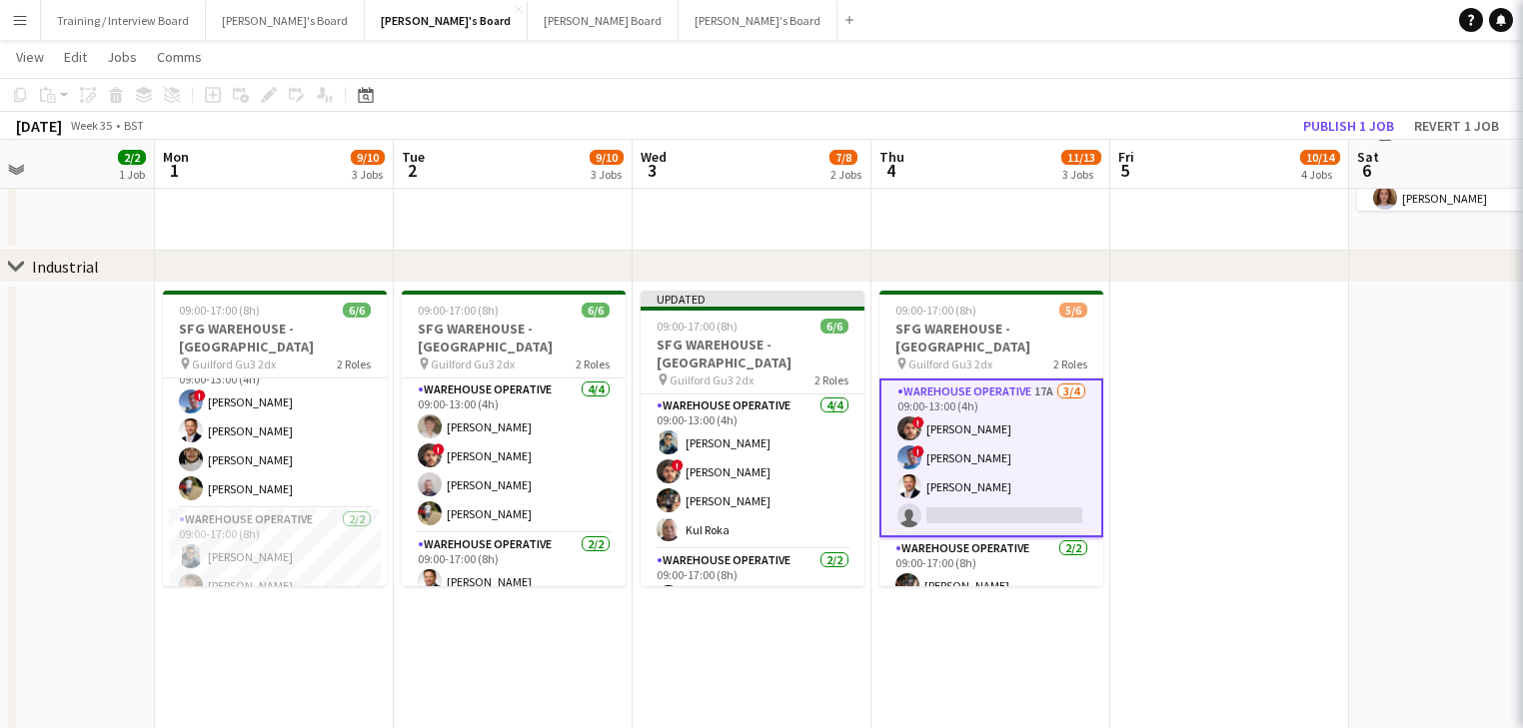
scroll to position [0, 559]
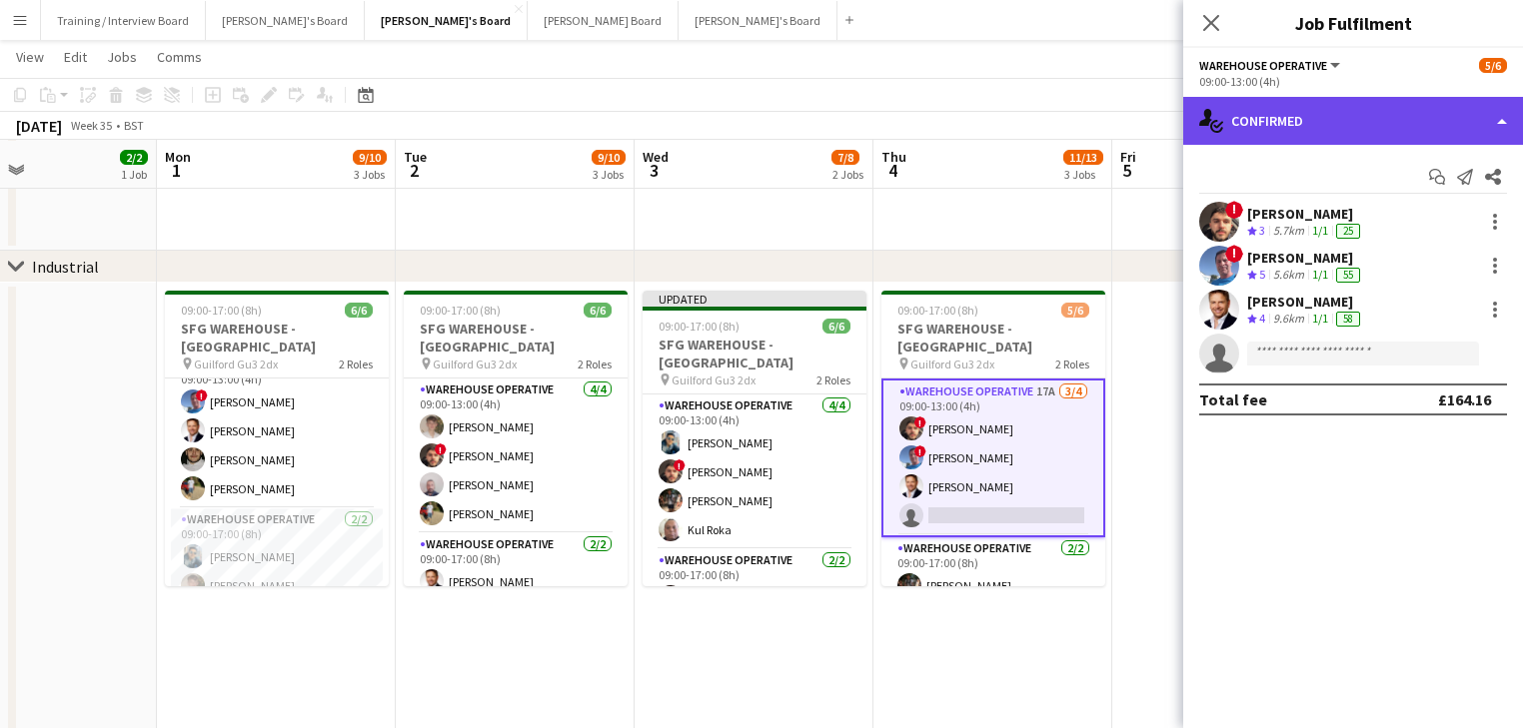
click at [1315, 128] on div "single-neutral-actions-check-2 Confirmed" at bounding box center [1353, 121] width 340 height 48
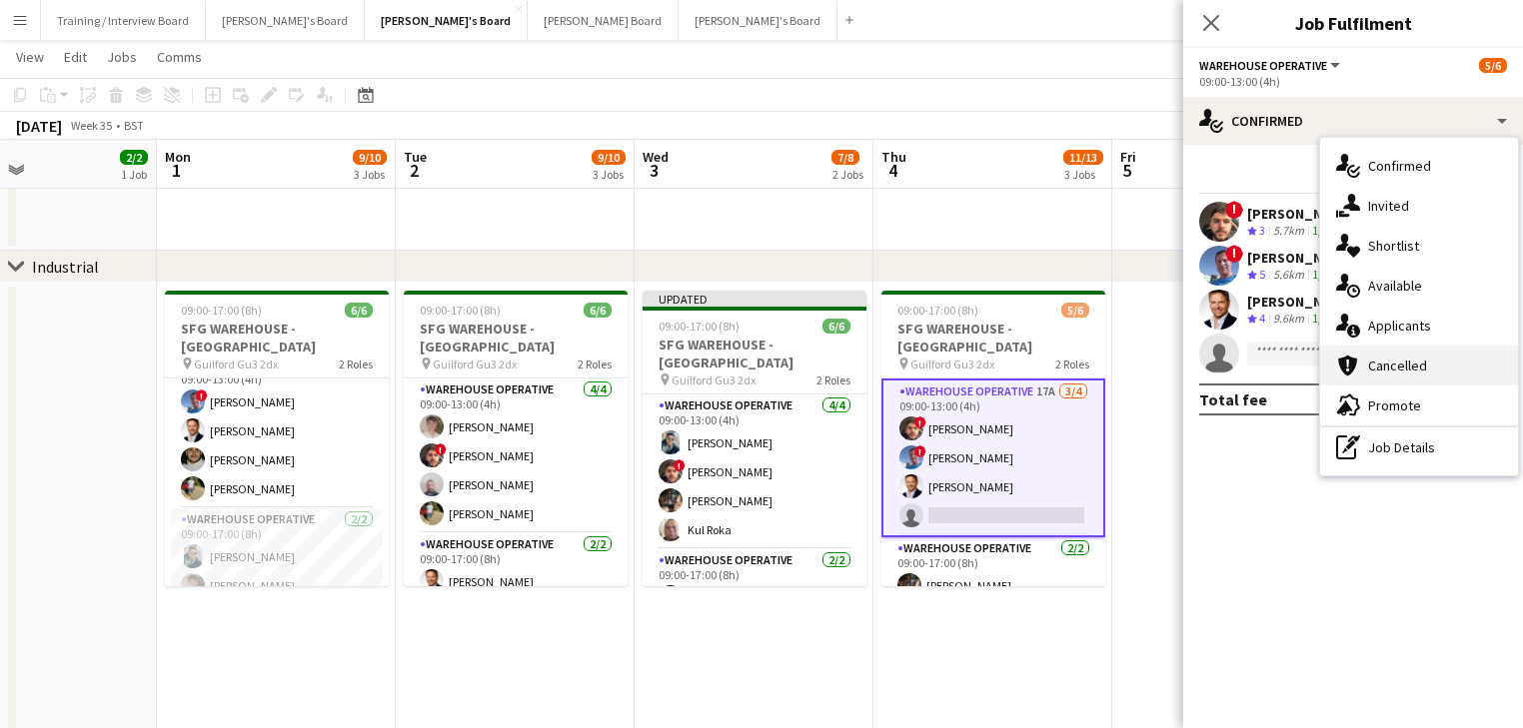
click at [1410, 348] on div "cancellation Cancelled" at bounding box center [1419, 366] width 198 height 40
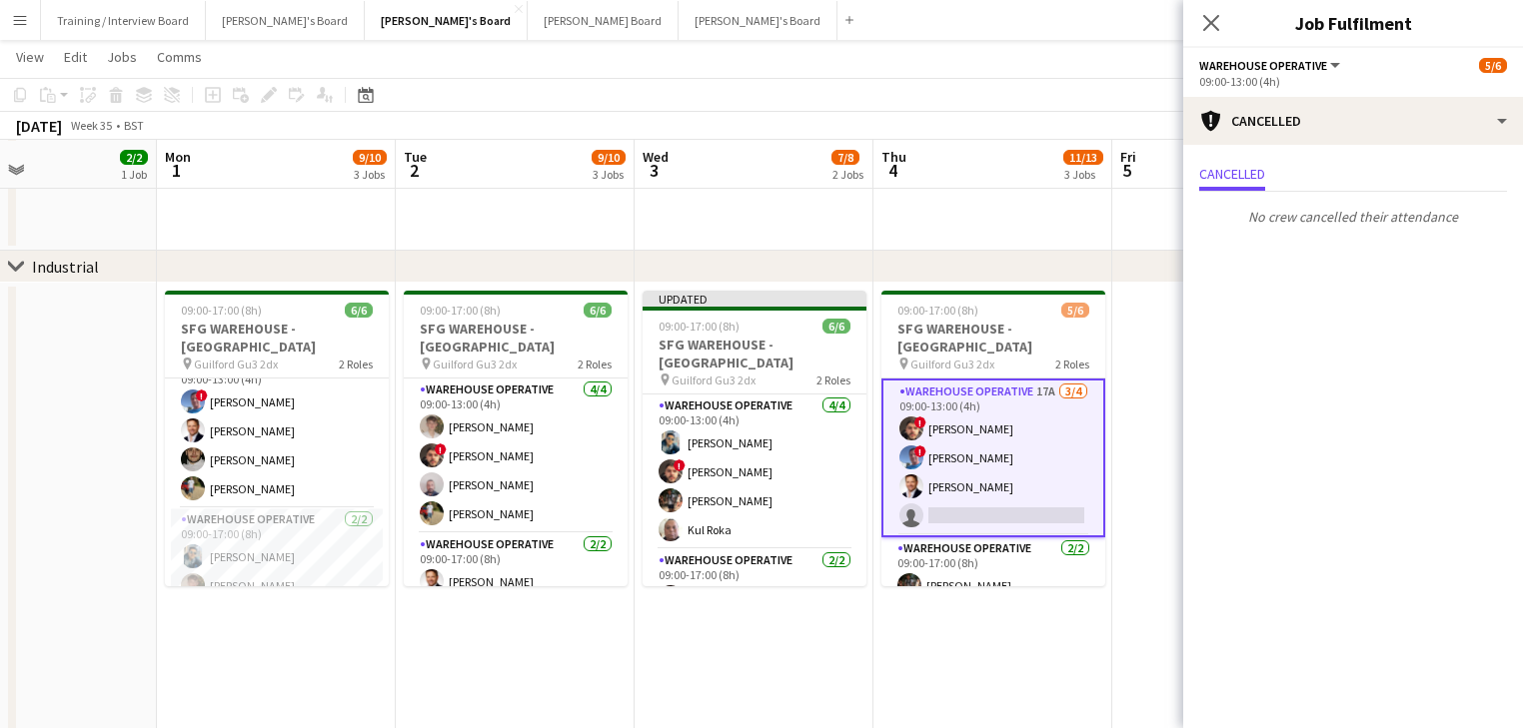
click at [1410, 348] on mat-expansion-panel "Cancellations Cancellations Cancelled No crew cancelled their attendance" at bounding box center [1353, 436] width 340 height 583
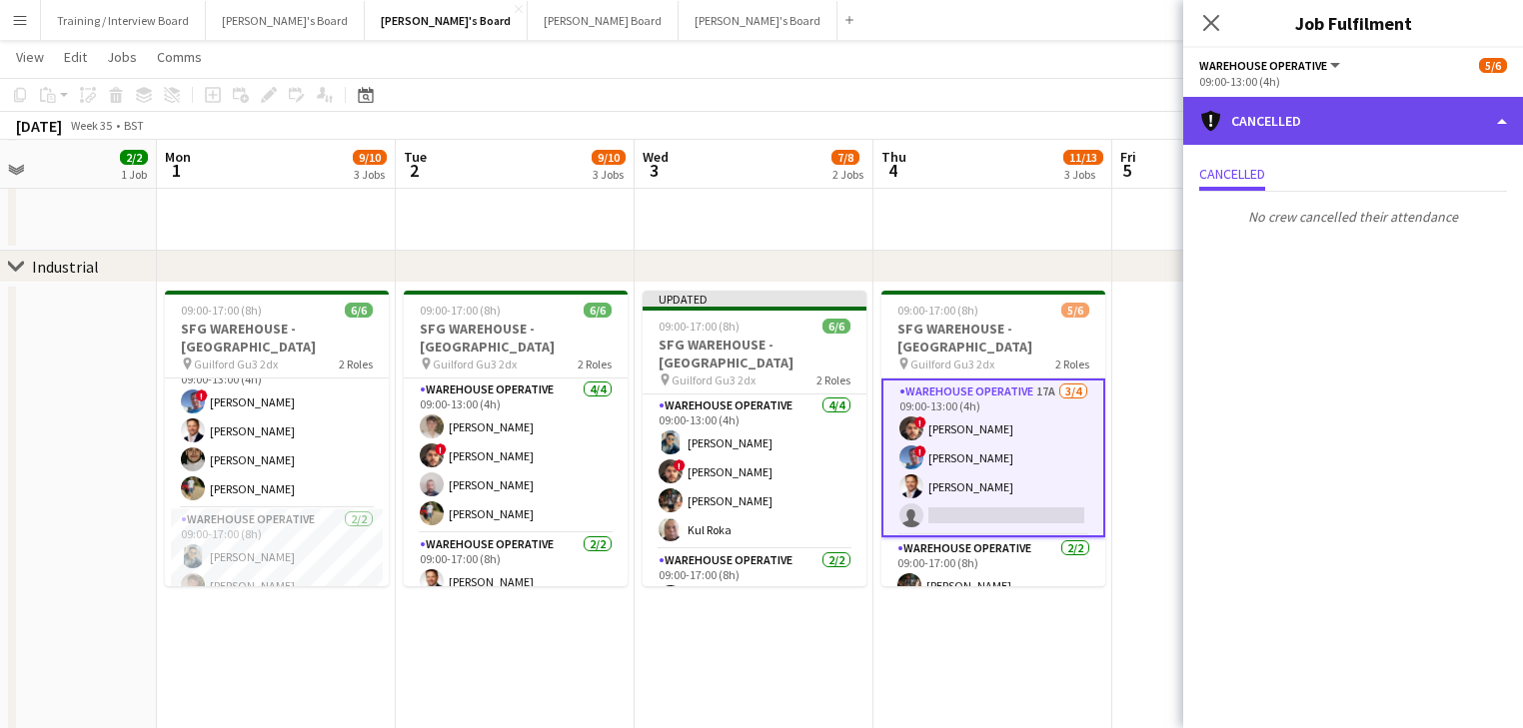
click at [1343, 136] on div "cancellation Cancelled" at bounding box center [1353, 121] width 340 height 48
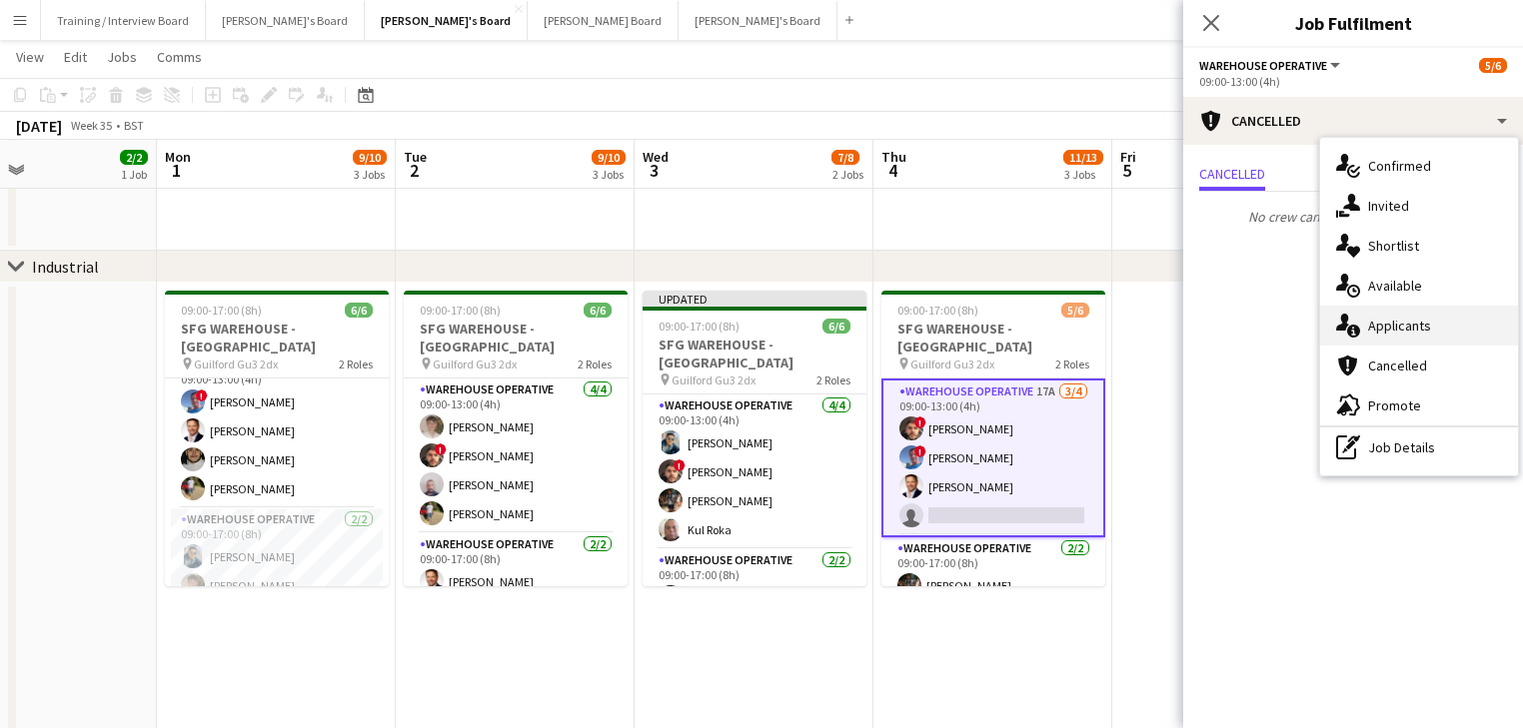
click at [1475, 316] on div "single-neutral-actions-information Applicants" at bounding box center [1419, 326] width 198 height 40
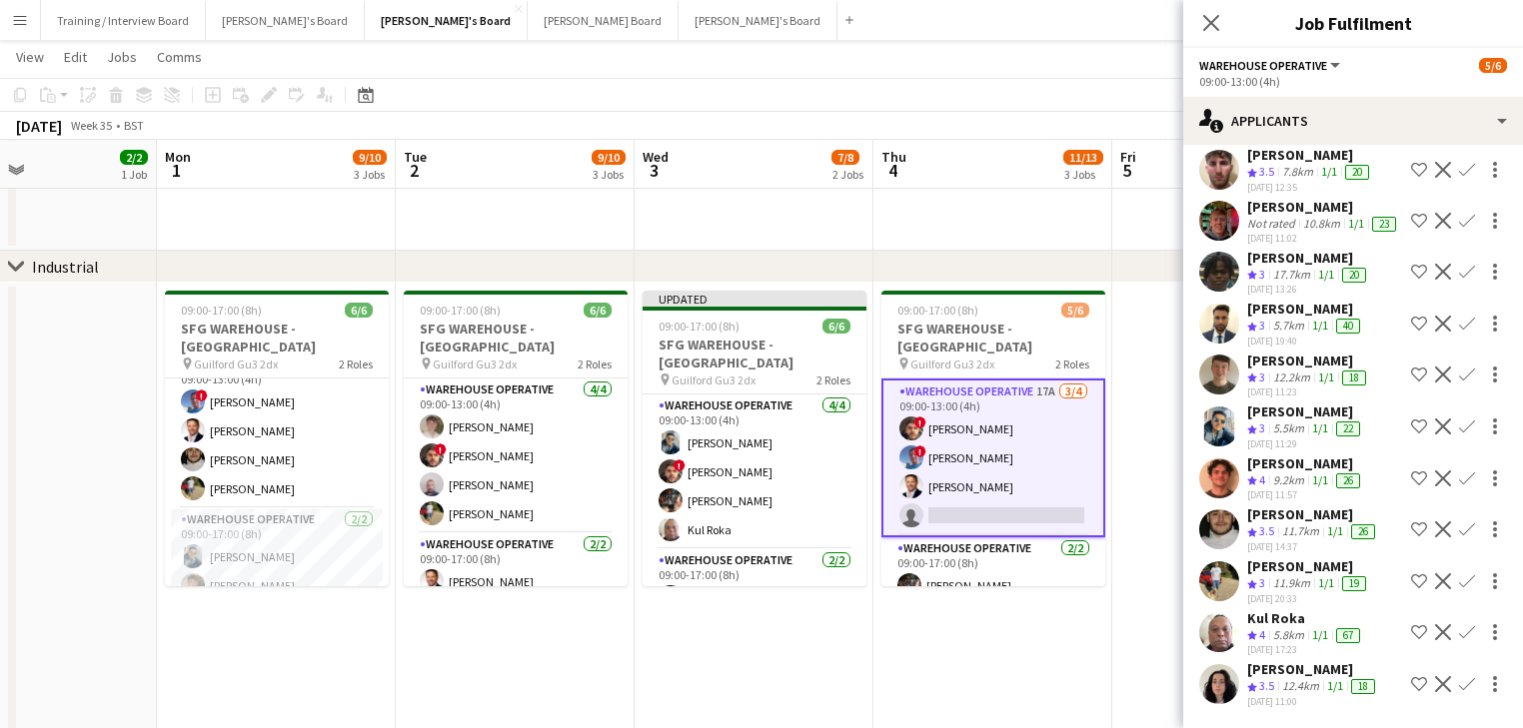
scroll to position [348, 0]
click at [1459, 419] on app-icon "Confirm" at bounding box center [1467, 427] width 16 height 16
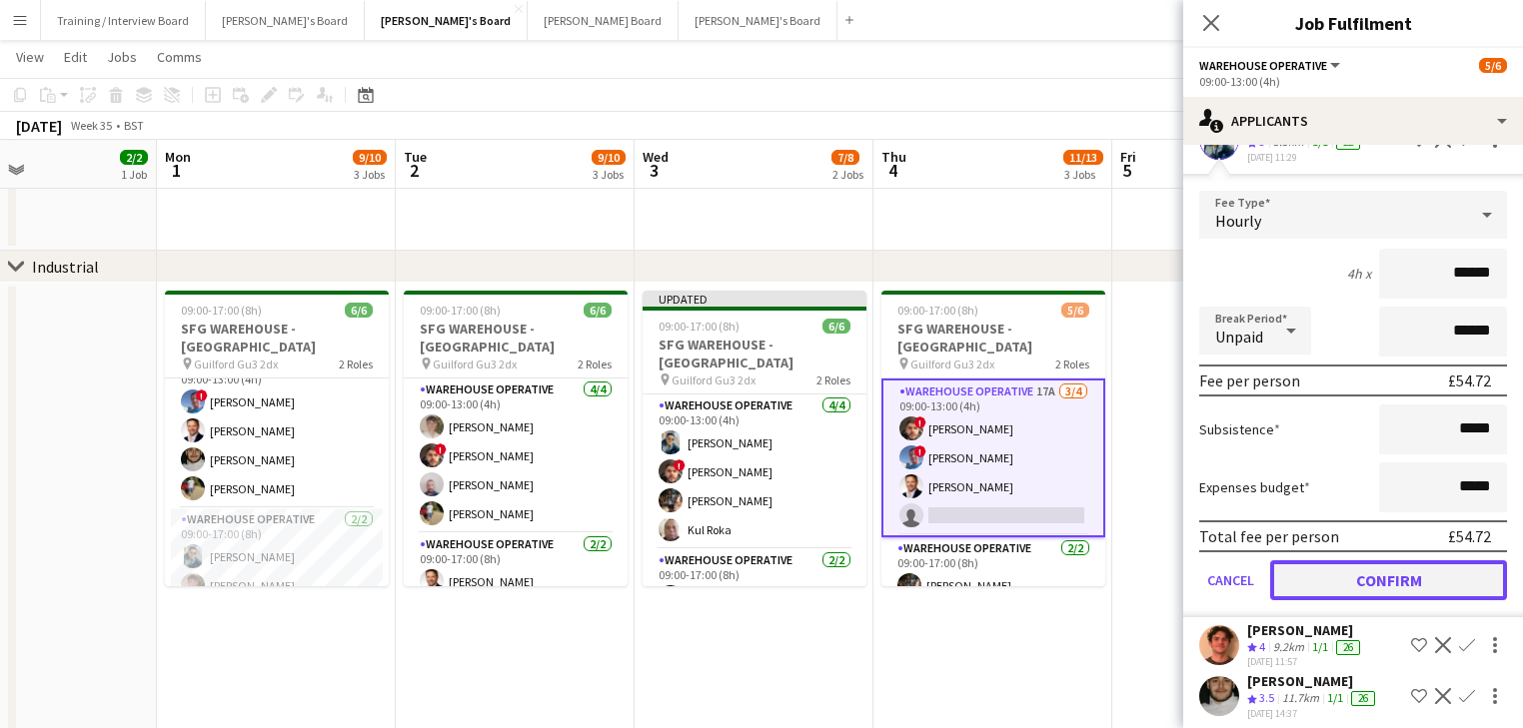
click at [1428, 600] on button "Confirm" at bounding box center [1388, 580] width 237 height 40
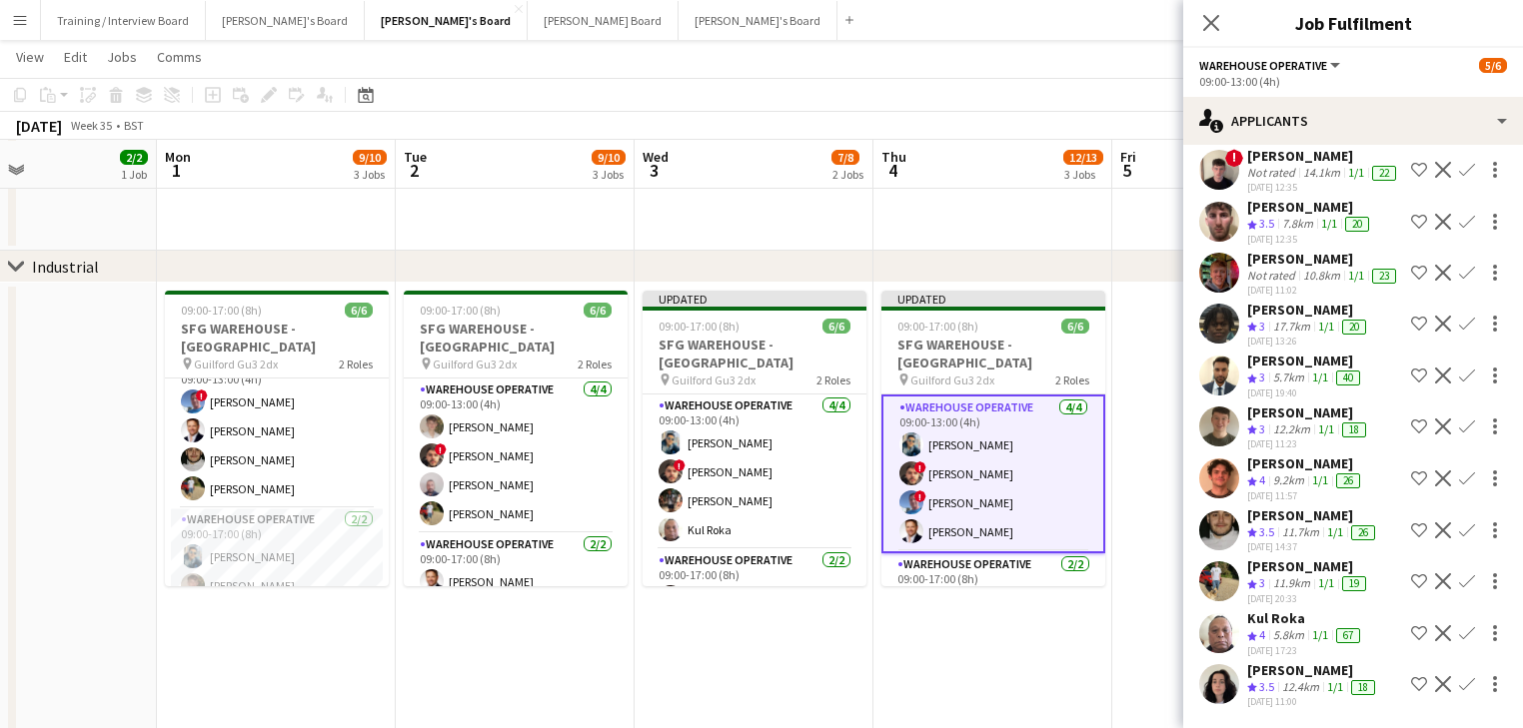
scroll to position [85, 0]
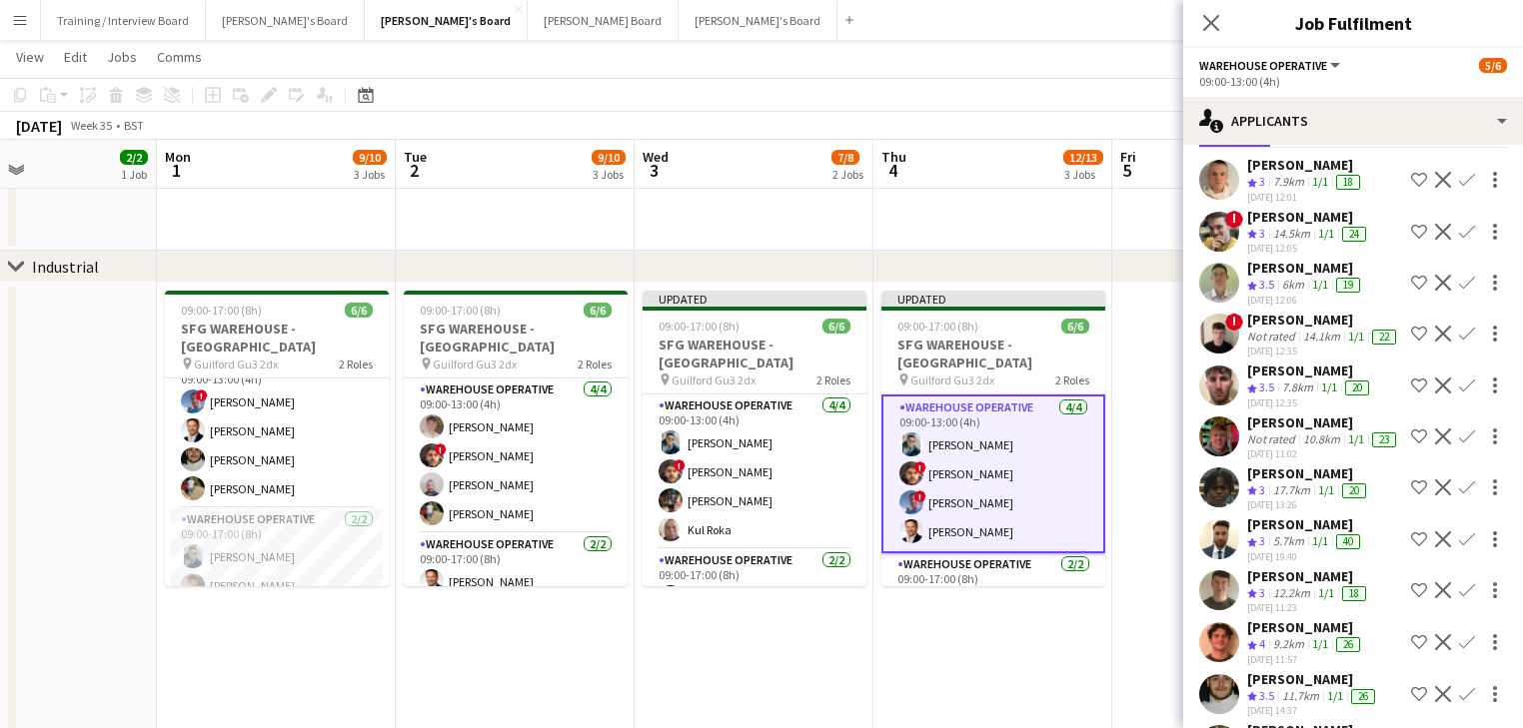
drag, startPoint x: 987, startPoint y: 618, endPoint x: 1105, endPoint y: 488, distance: 176.1
click at [988, 619] on app-date-cell "Updated 09:00-17:00 (8h) 6/6 SFG WAREHOUSE - [GEOGRAPHIC_DATA] pin Guilford Gu3…" at bounding box center [992, 545] width 239 height 525
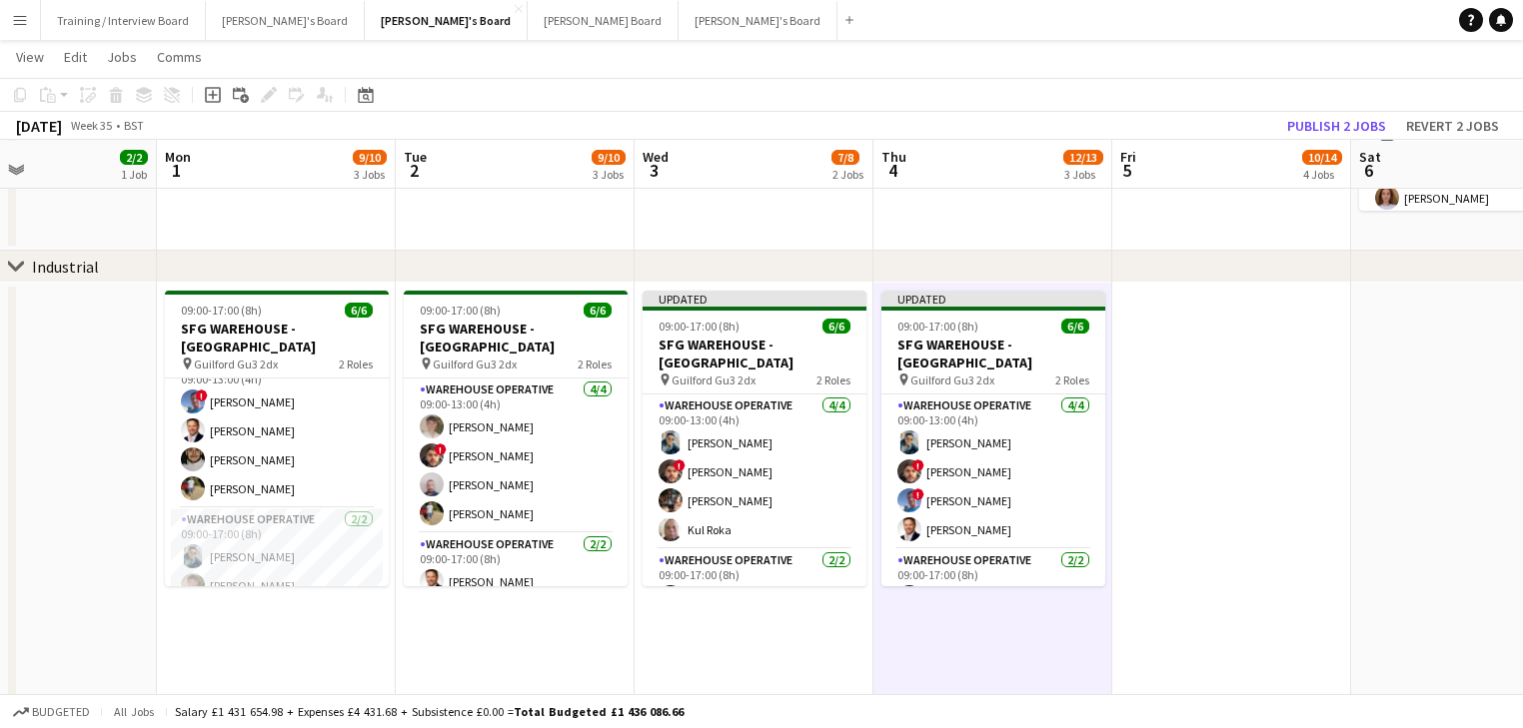
scroll to position [0, 559]
click at [1357, 111] on app-toolbar "Copy Paste Paste Ctrl+V Paste with crew Ctrl+Shift+V Paste linked Job [GEOGRAPH…" at bounding box center [761, 95] width 1523 height 34
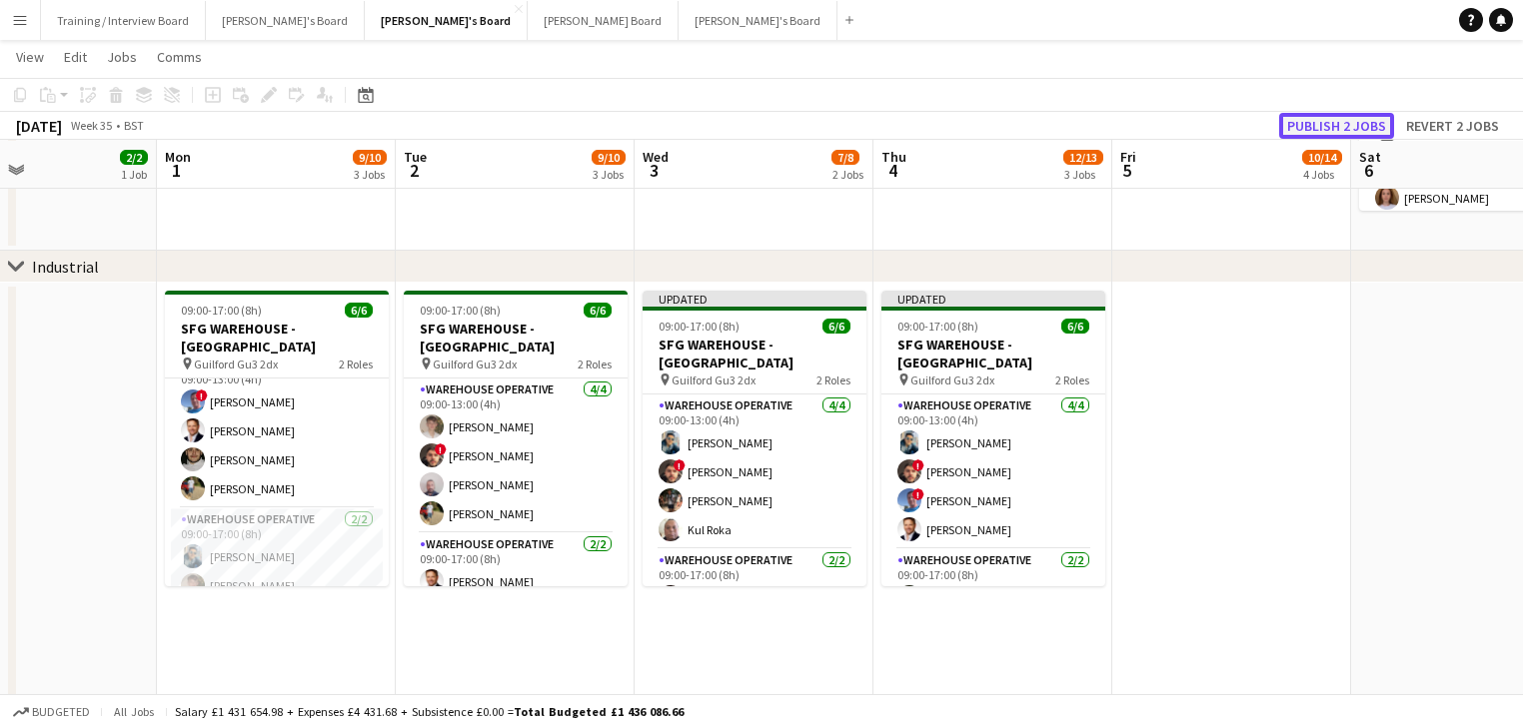
click at [1357, 116] on button "Publish 2 jobs" at bounding box center [1336, 126] width 115 height 26
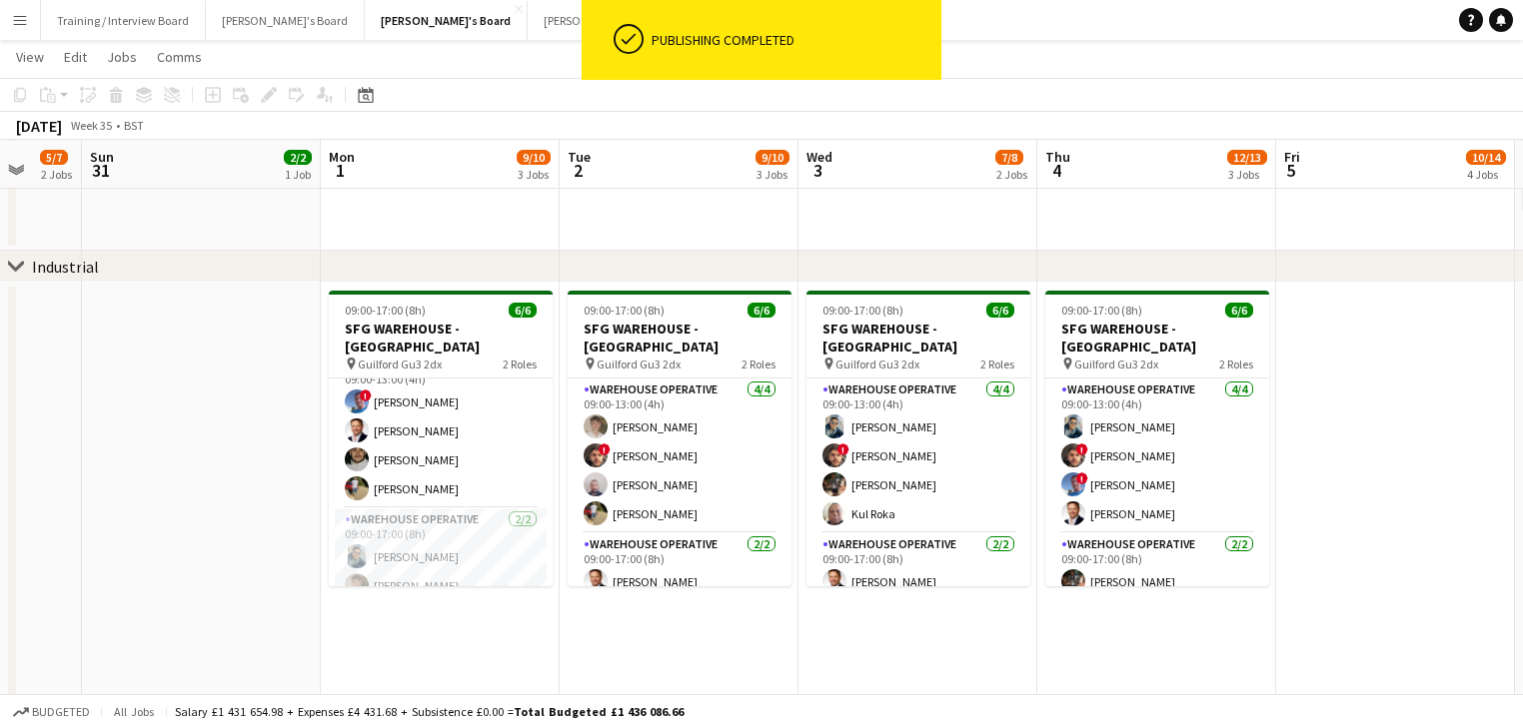
drag, startPoint x: 892, startPoint y: 576, endPoint x: 987, endPoint y: 583, distance: 95.2
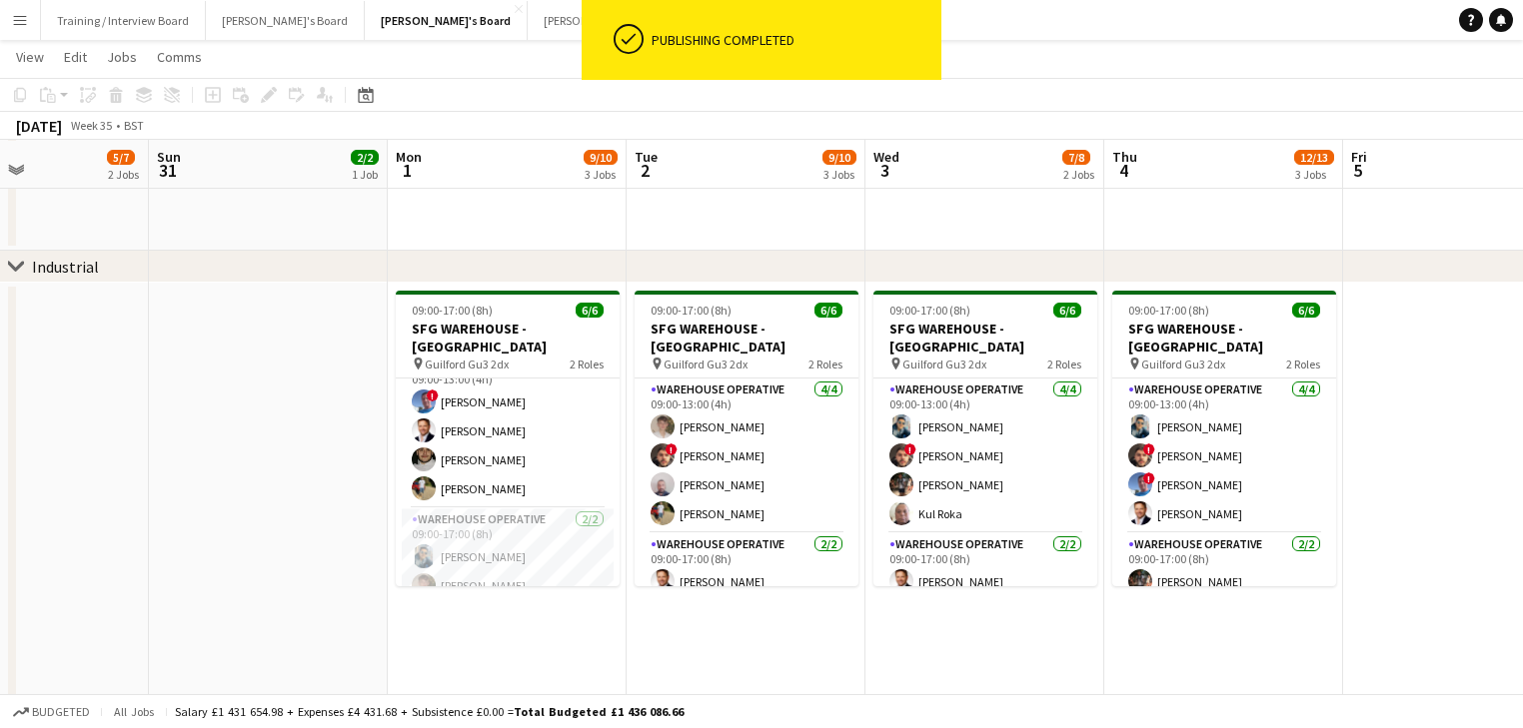
drag, startPoint x: 912, startPoint y: 654, endPoint x: 1043, endPoint y: 652, distance: 130.9
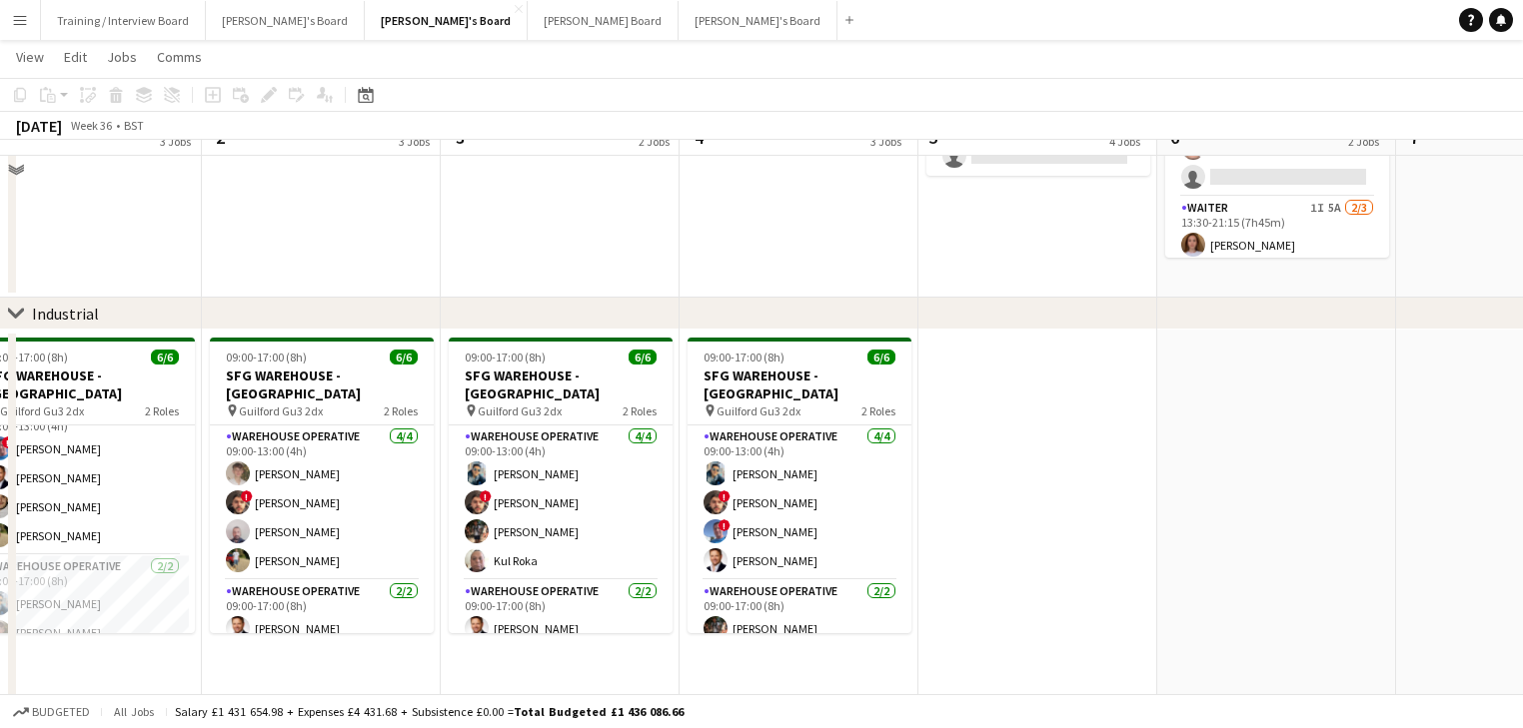
scroll to position [237, 0]
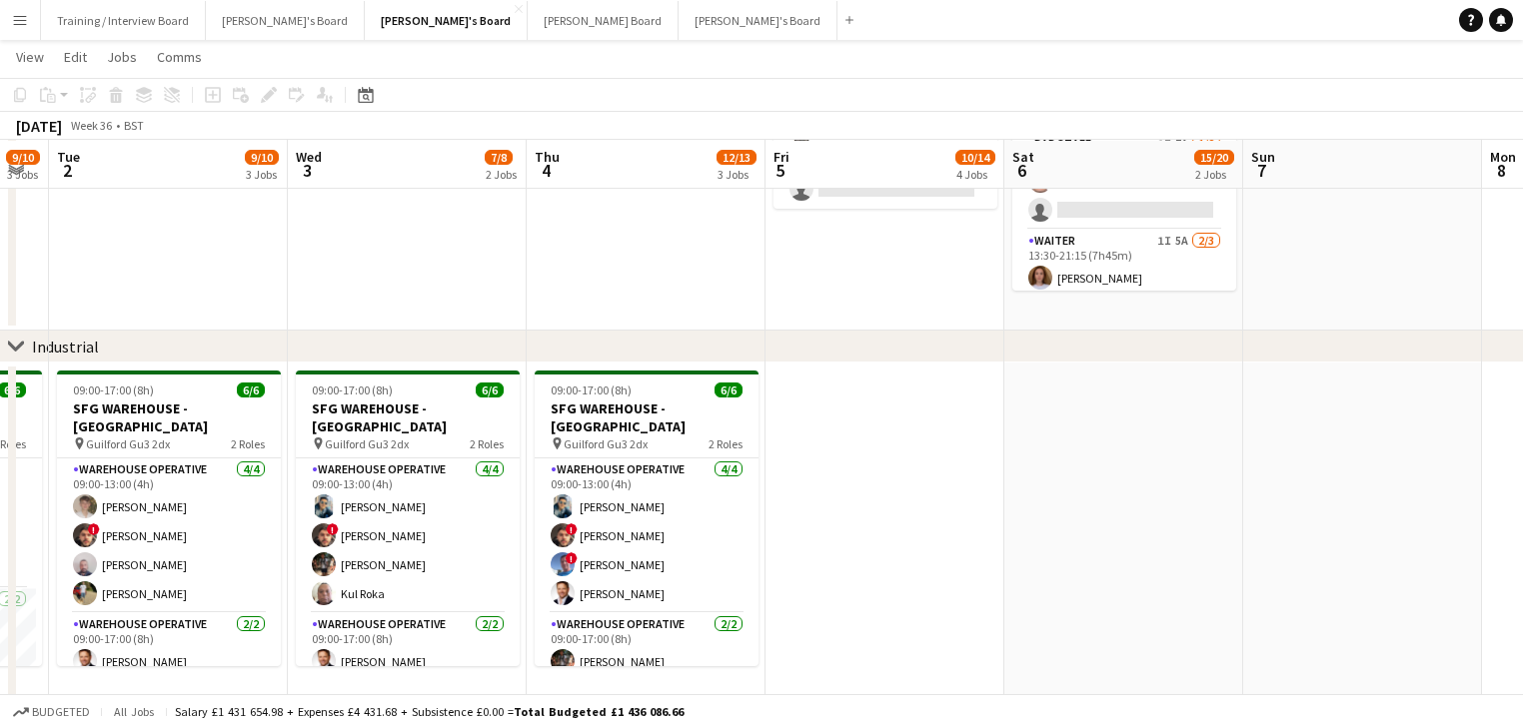
drag, startPoint x: 919, startPoint y: 469, endPoint x: 915, endPoint y: 401, distance: 68.1
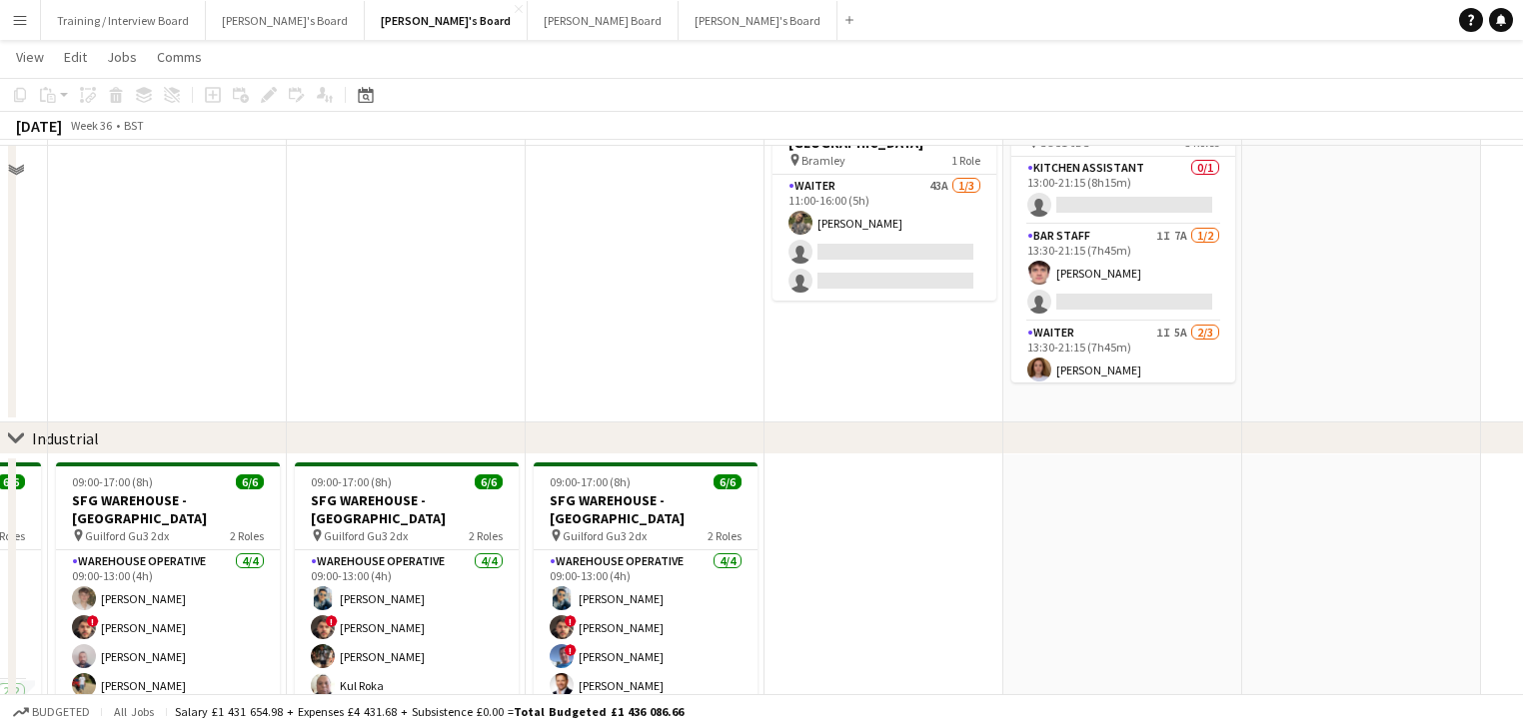
scroll to position [77, 0]
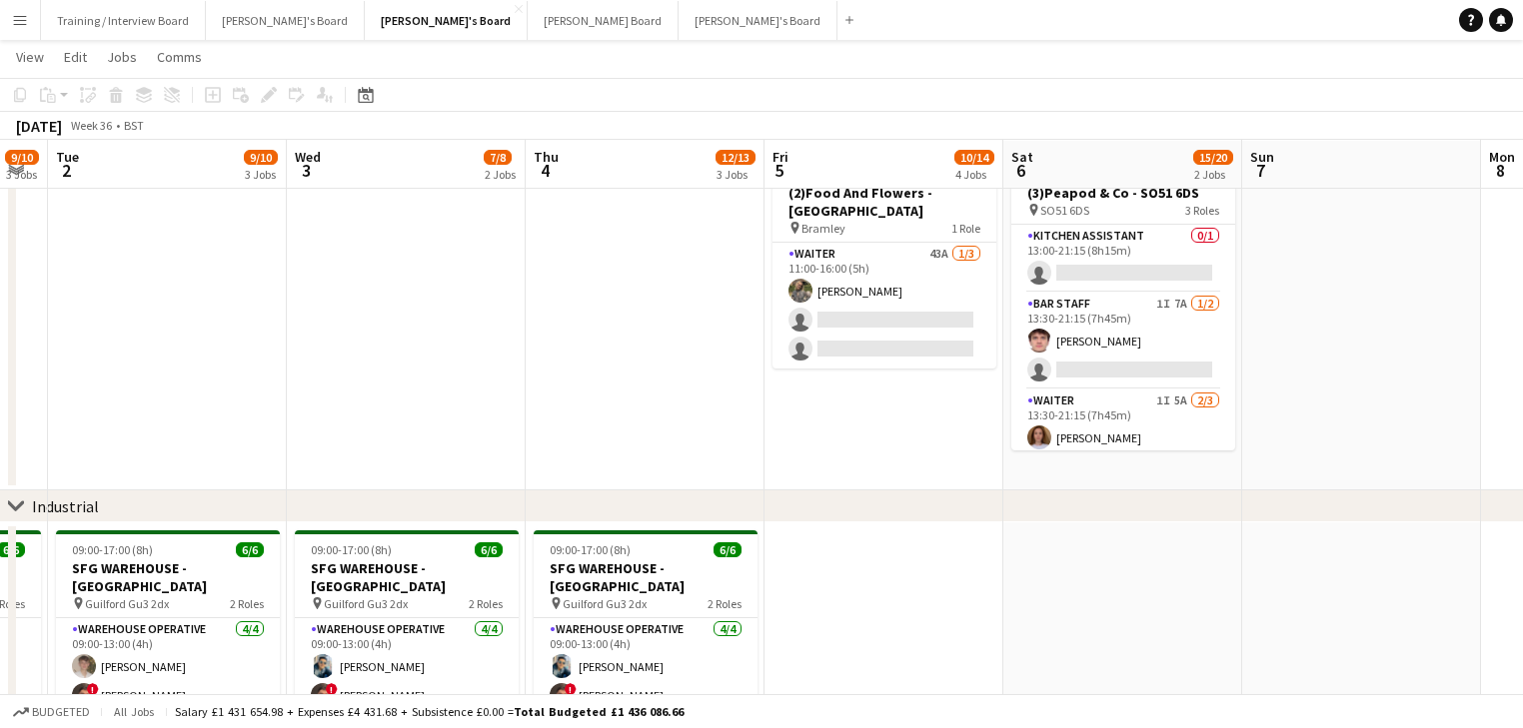
drag, startPoint x: 1250, startPoint y: 513, endPoint x: 709, endPoint y: 378, distance: 557.3
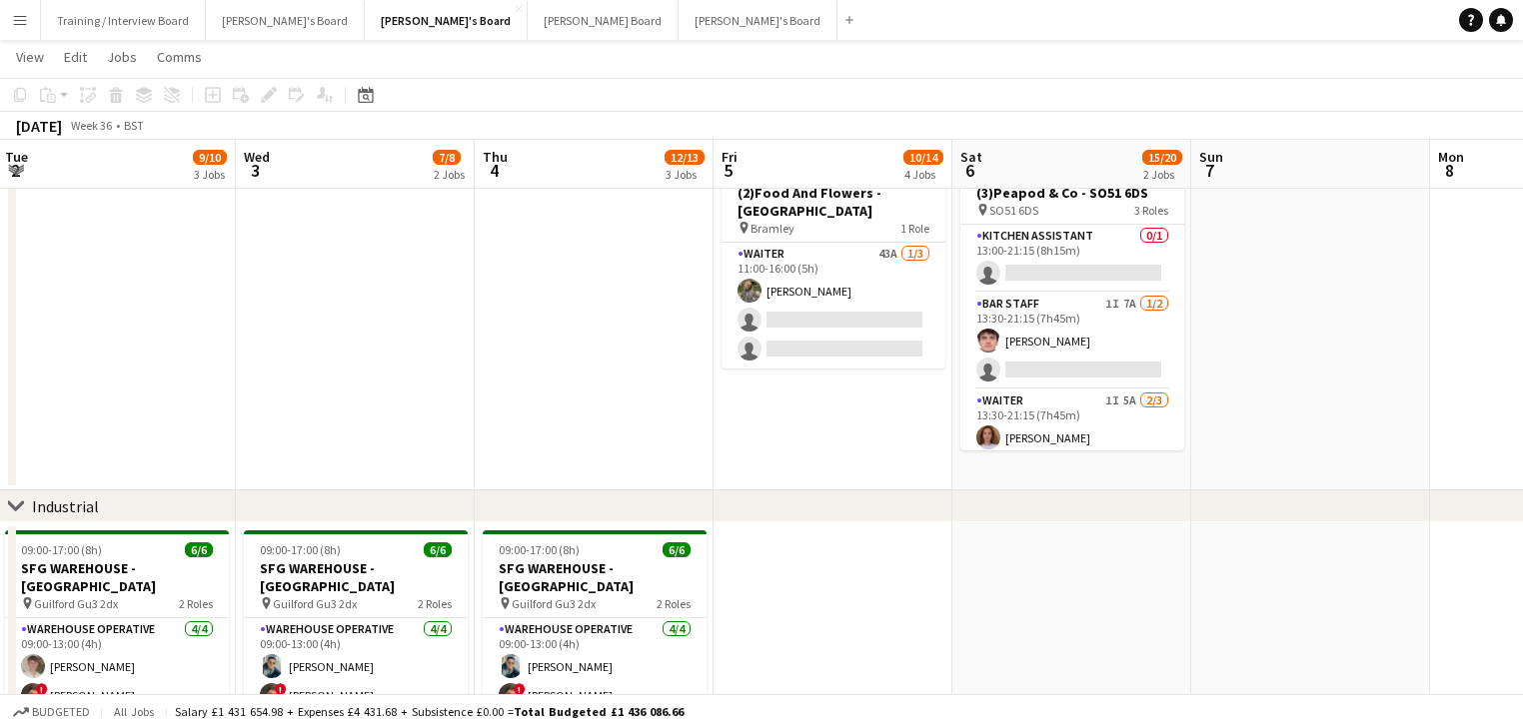
drag, startPoint x: 898, startPoint y: 555, endPoint x: 547, endPoint y: 452, distance: 365.7
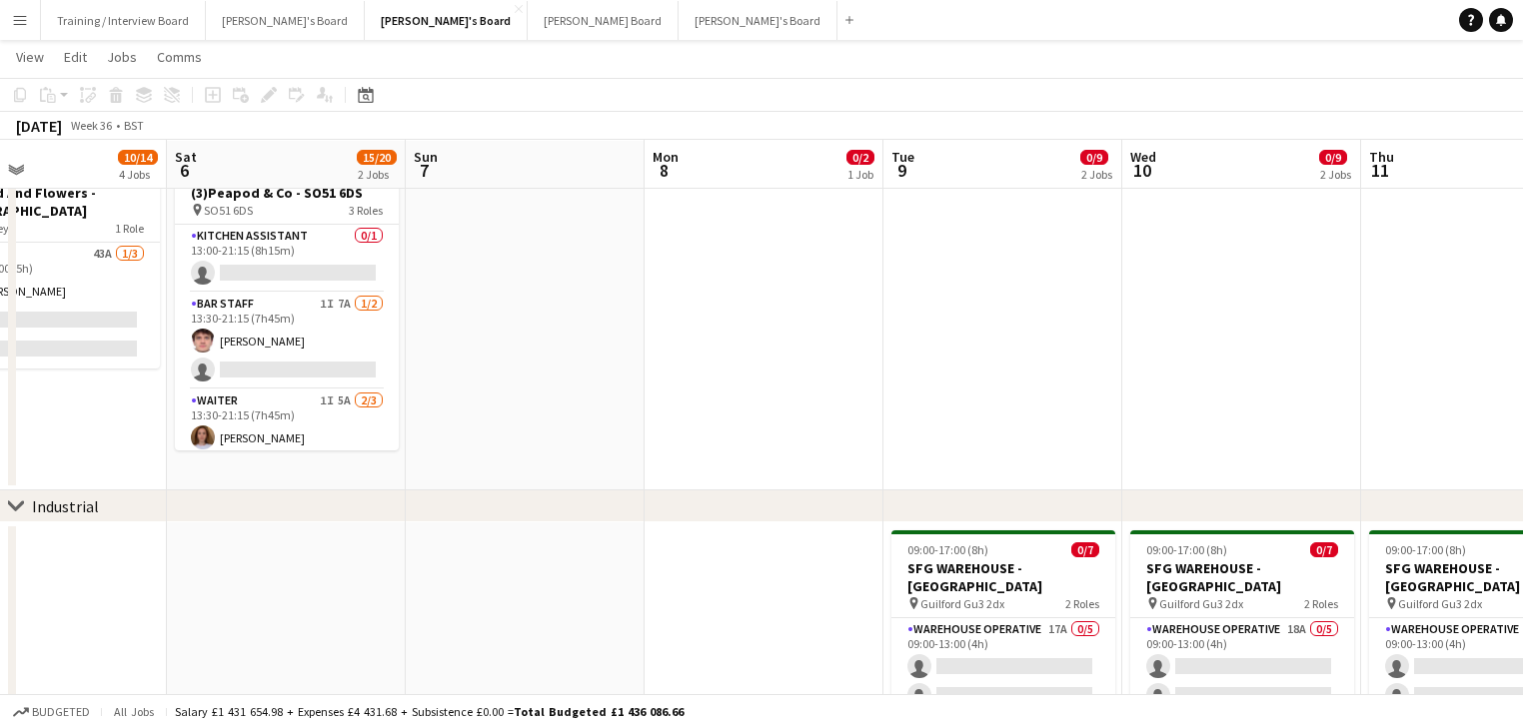
drag, startPoint x: 681, startPoint y: 557, endPoint x: 655, endPoint y: 542, distance: 30.0
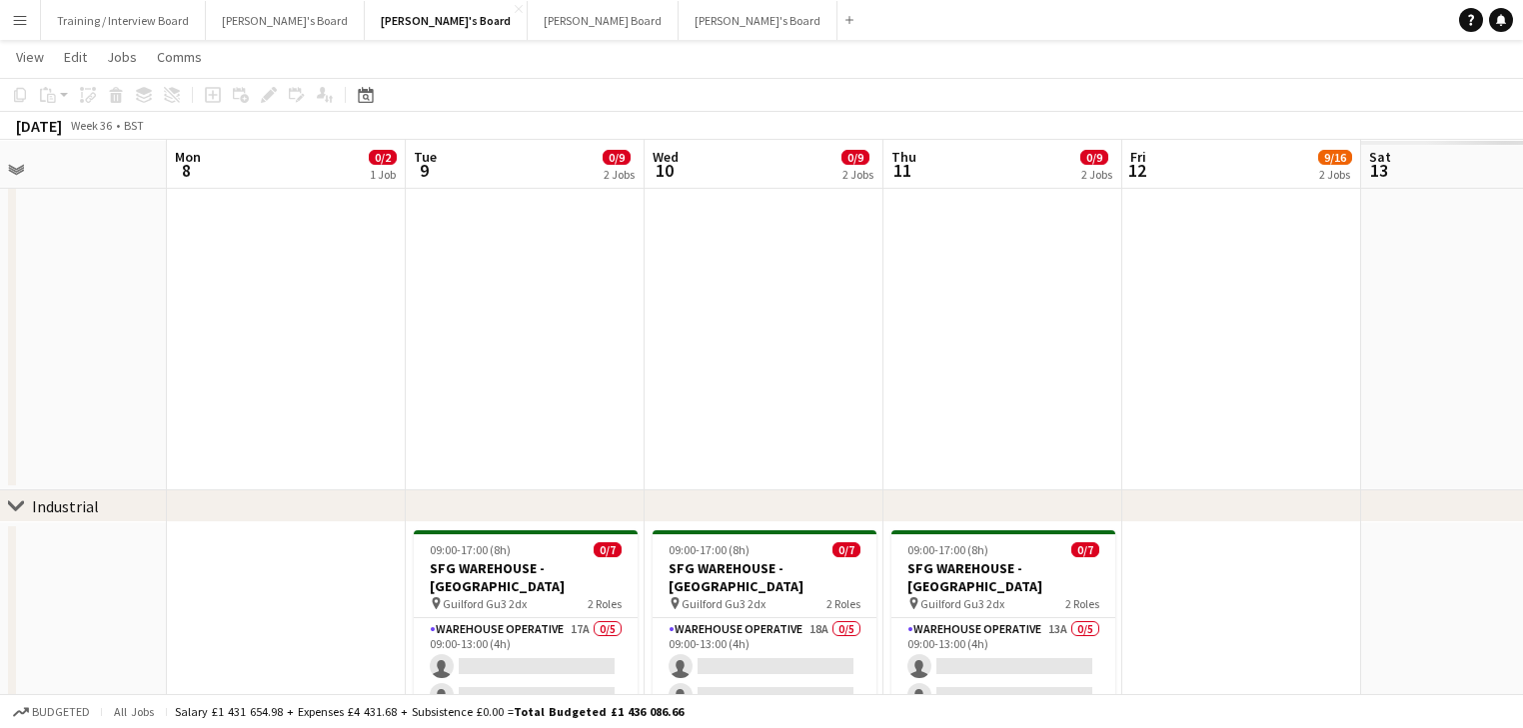
scroll to position [0, 574]
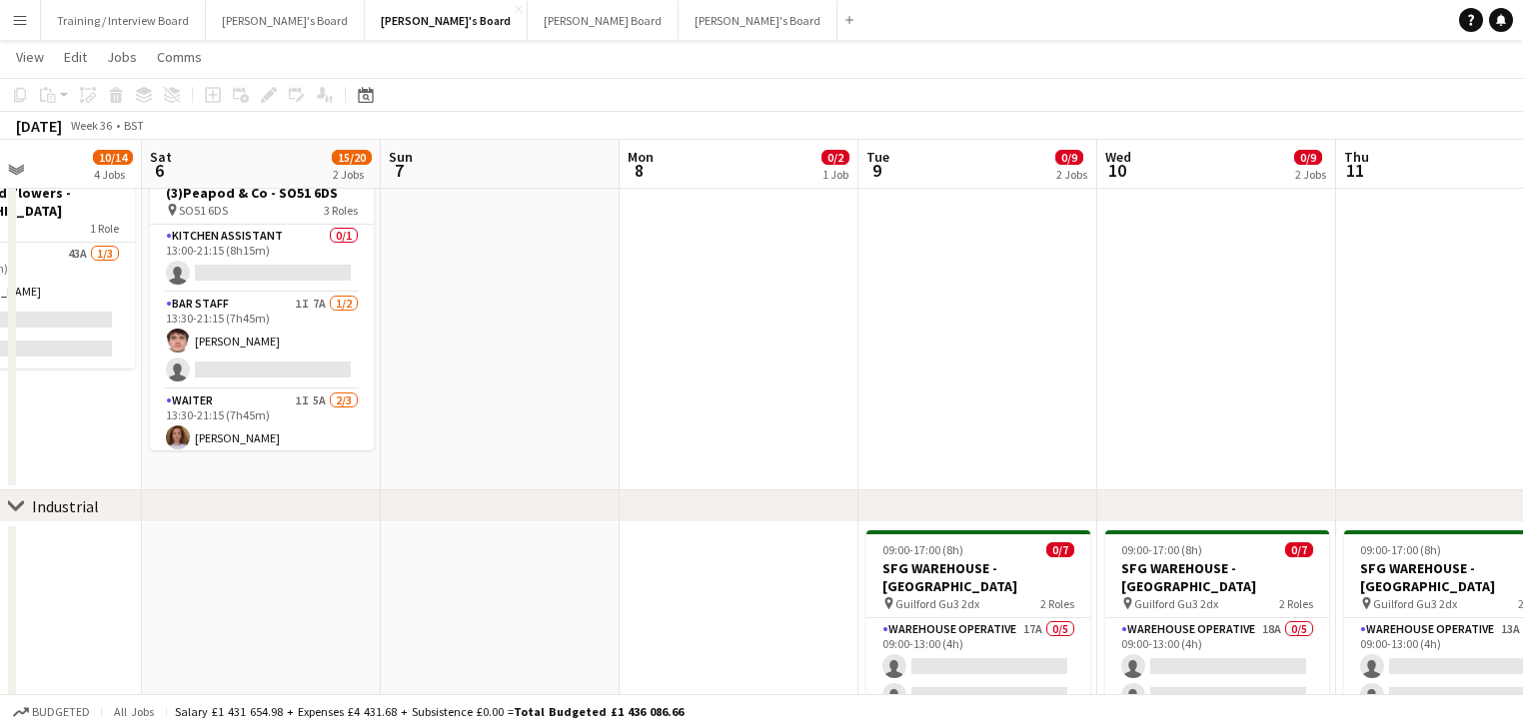
drag, startPoint x: 853, startPoint y: 588, endPoint x: 607, endPoint y: 557, distance: 247.7
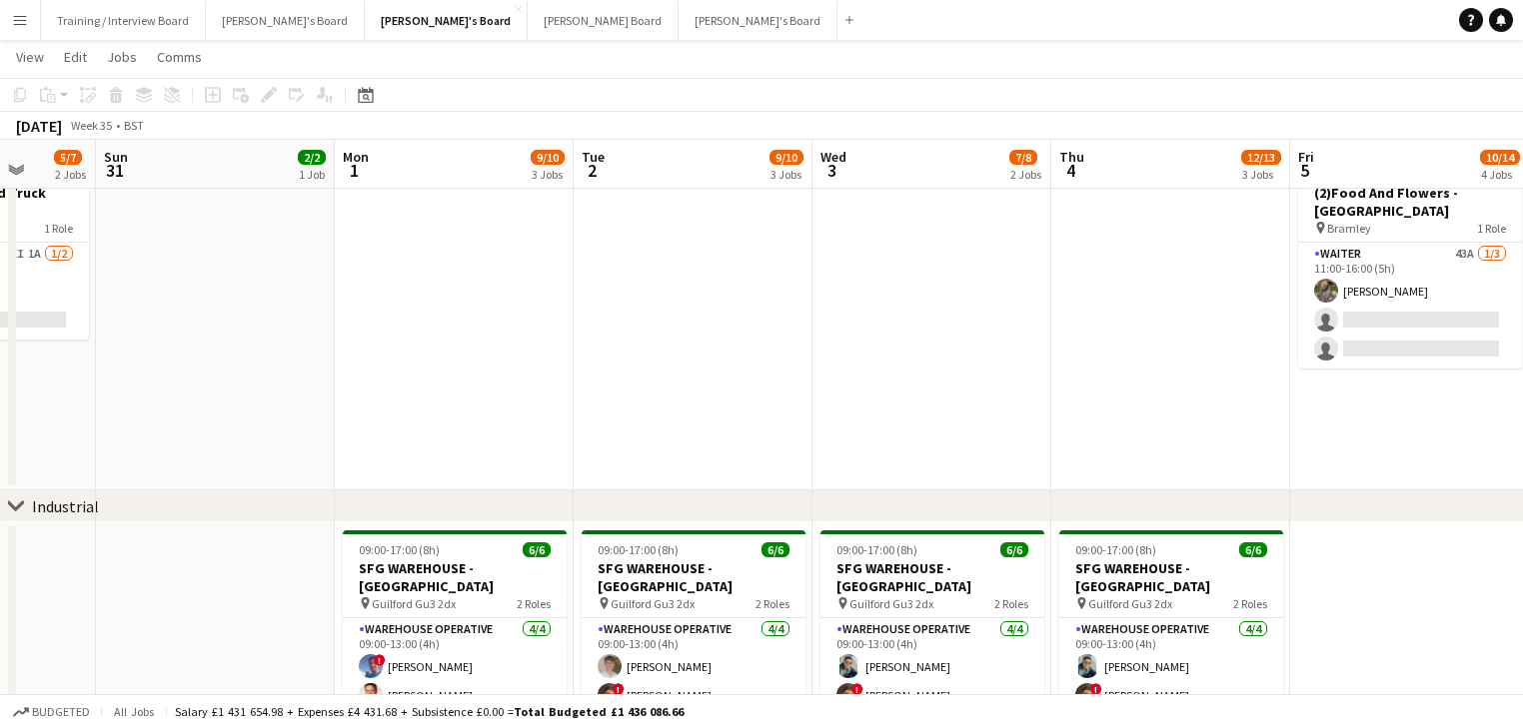
drag, startPoint x: 1179, startPoint y: 689, endPoint x: 1228, endPoint y: 691, distance: 49.0
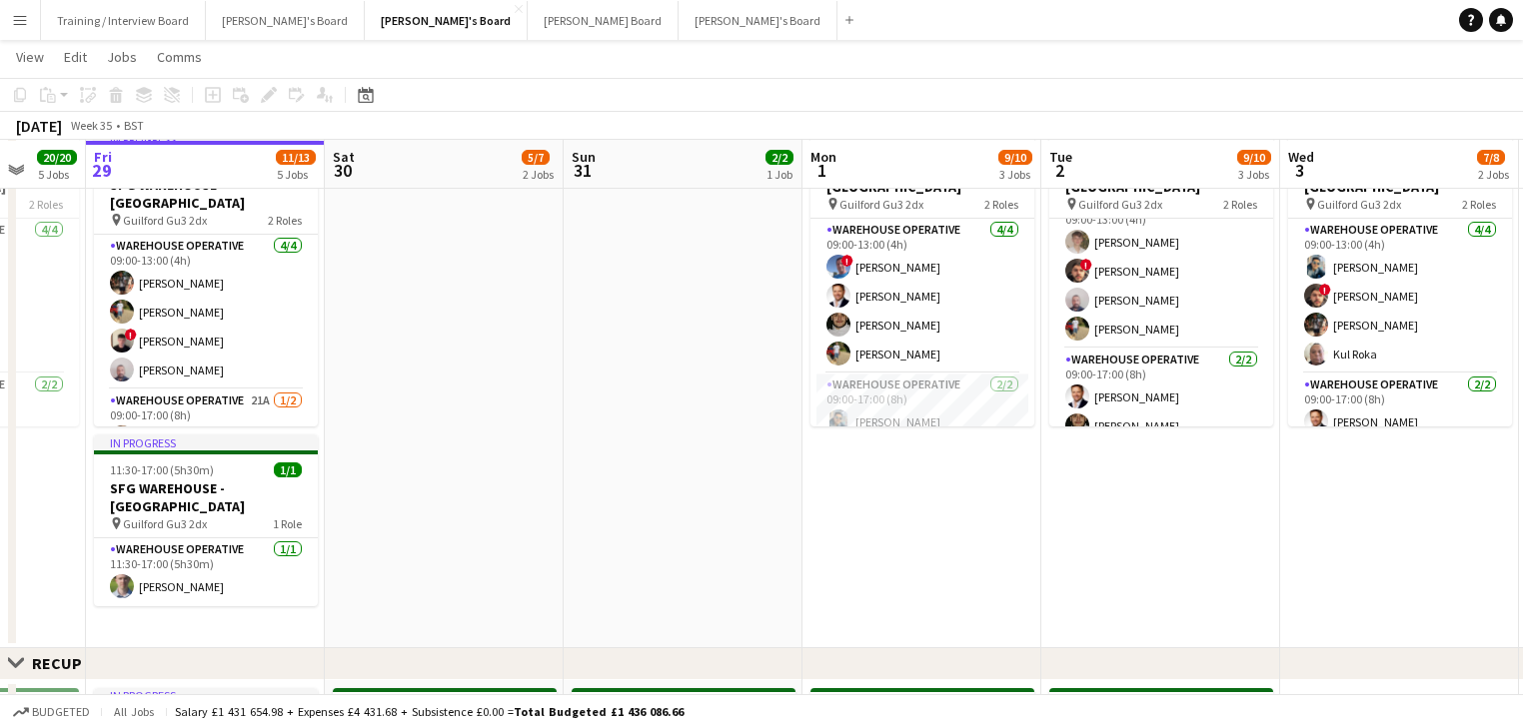
scroll to position [0, 736]
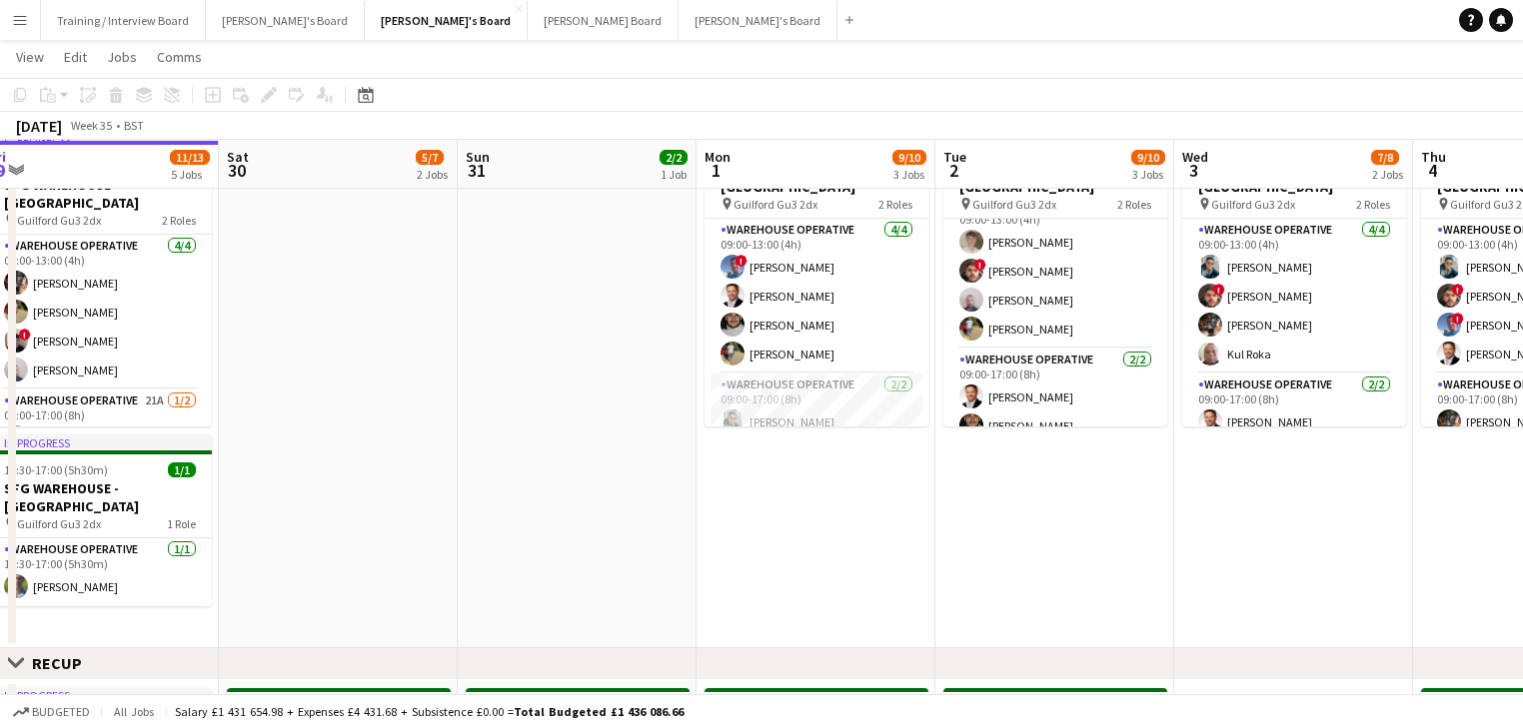
drag, startPoint x: 756, startPoint y: 569, endPoint x: 651, endPoint y: 551, distance: 106.4
click at [651, 551] on app-calendar-viewport "Tue 26 12/12 4 Jobs Wed 27 11/11 3 Jobs Thu 28 20/20 5 Jobs Fri 29 11/13 5 Jobs…" at bounding box center [761, 731] width 1523 height 2261
click at [890, 435] on app-date-cell "09:00-17:00 (8h) 6/6 SFG WAREHOUSE - [GEOGRAPHIC_DATA] pin Guilford Gu3 2dx 2 R…" at bounding box center [815, 385] width 239 height 525
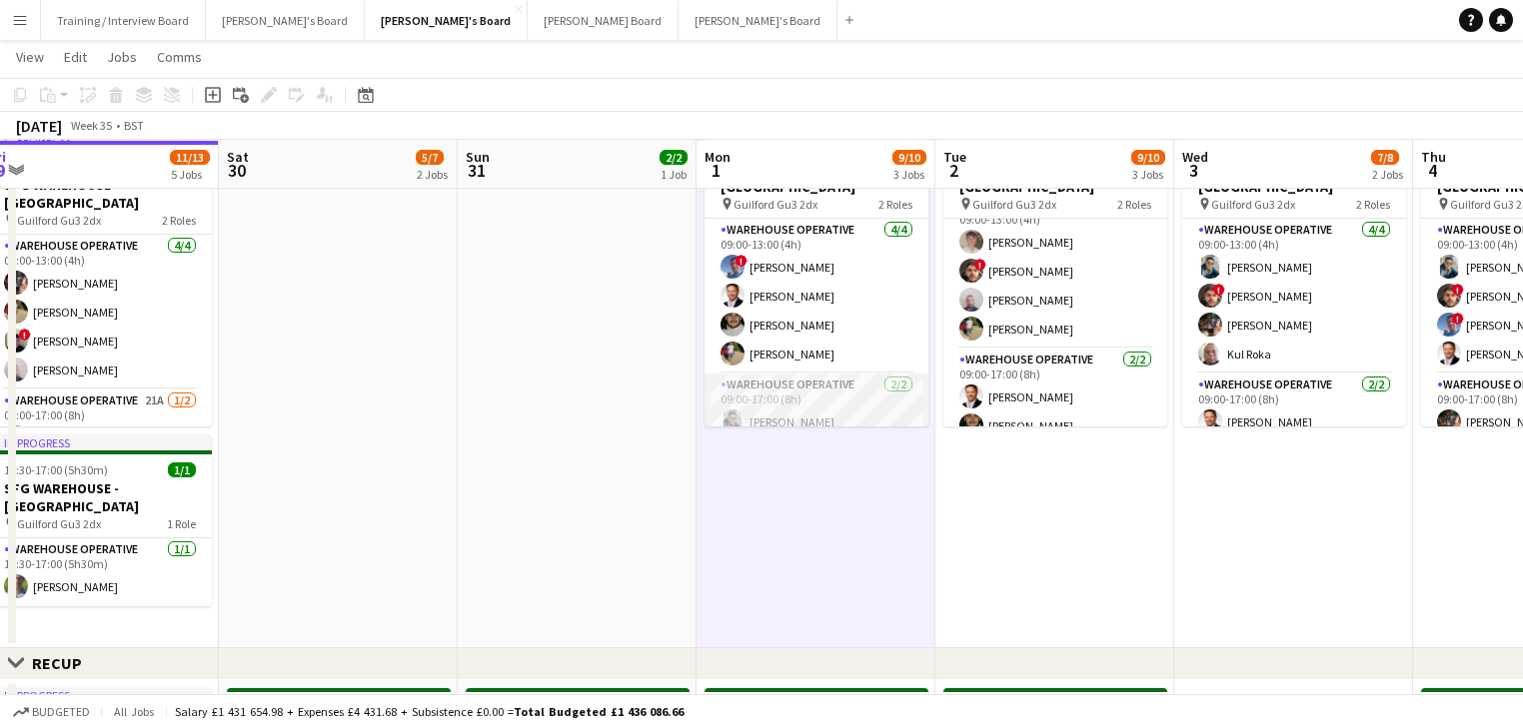
click at [869, 383] on app-card-role "Warehouse Operative [DATE] 09:00-17:00 (8h) [PERSON_NAME] [PERSON_NAME]" at bounding box center [816, 422] width 224 height 97
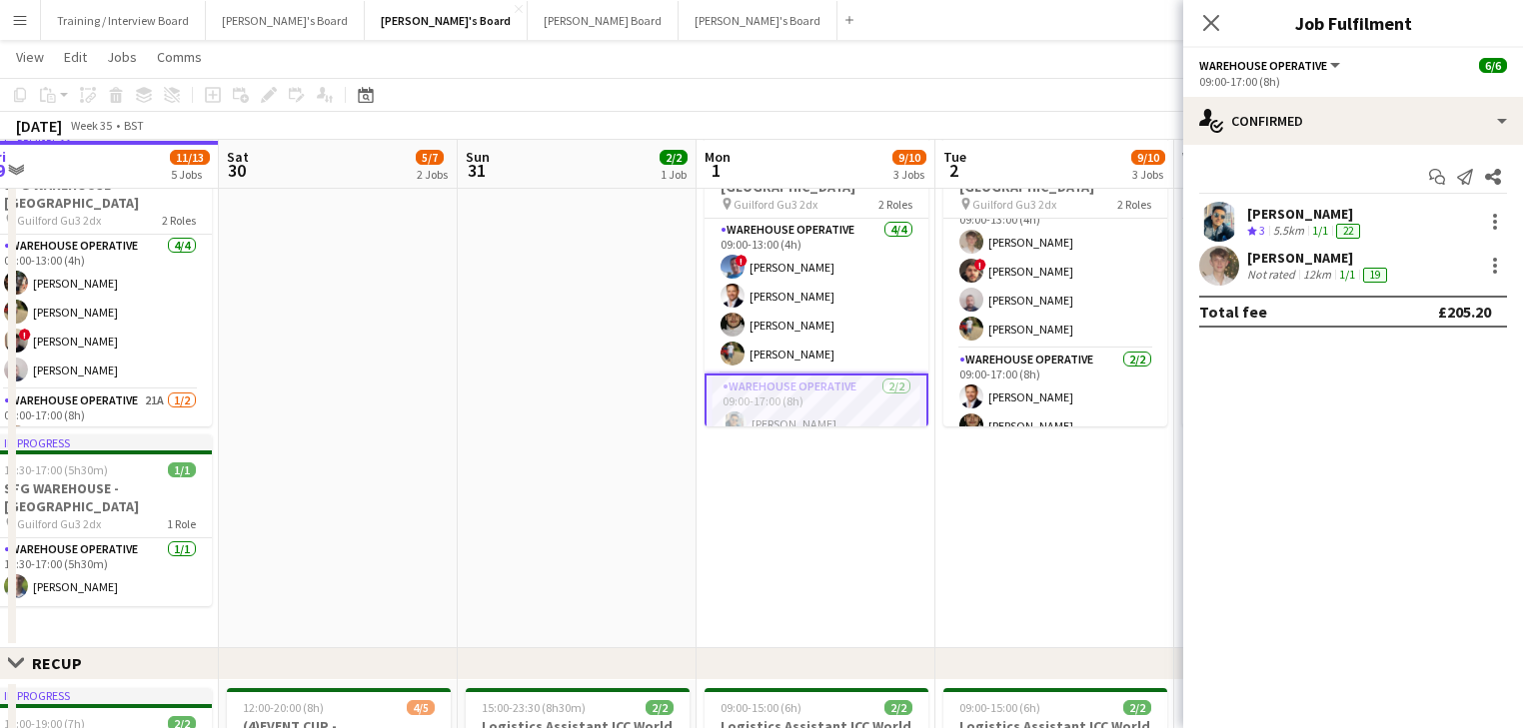
click at [1294, 218] on div "[PERSON_NAME]" at bounding box center [1305, 214] width 117 height 18
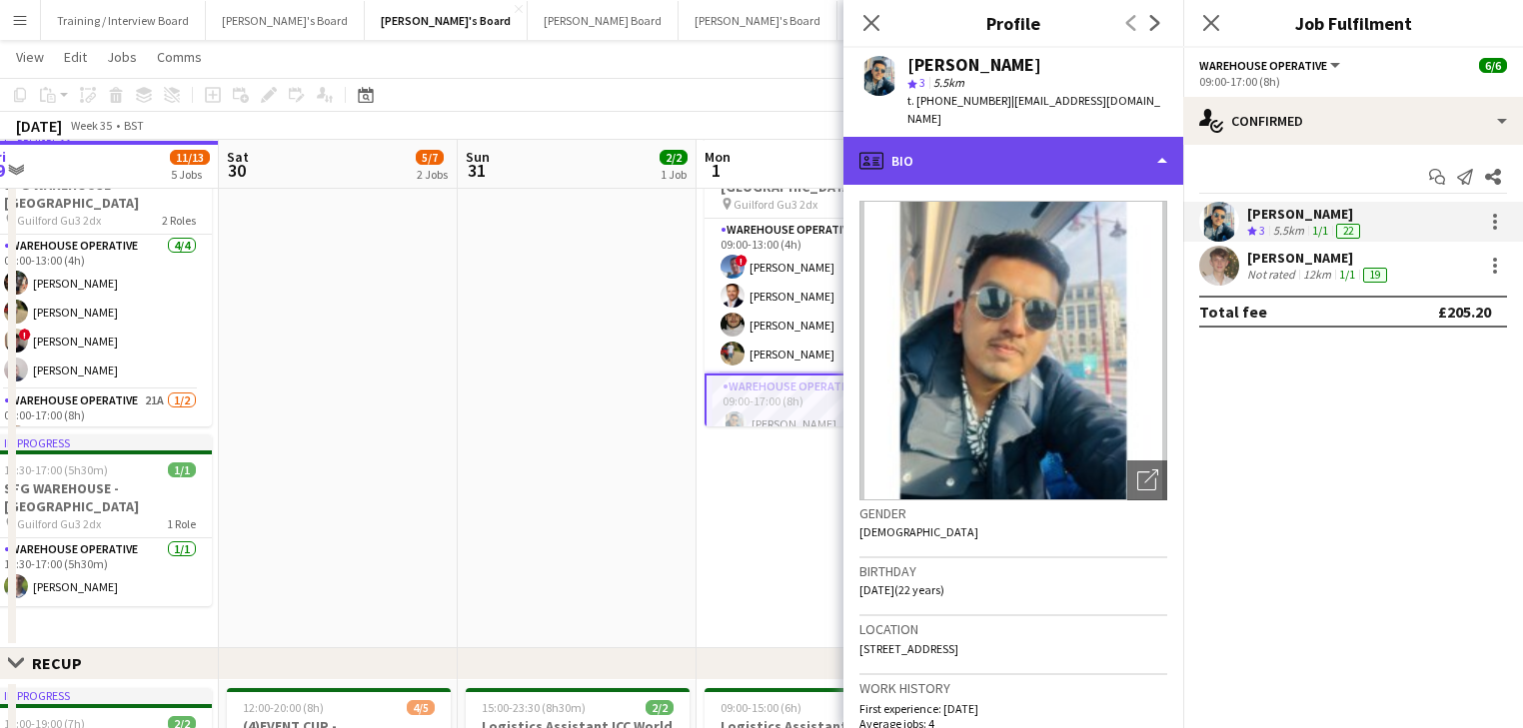
click at [1091, 144] on div "profile Bio" at bounding box center [1013, 161] width 340 height 48
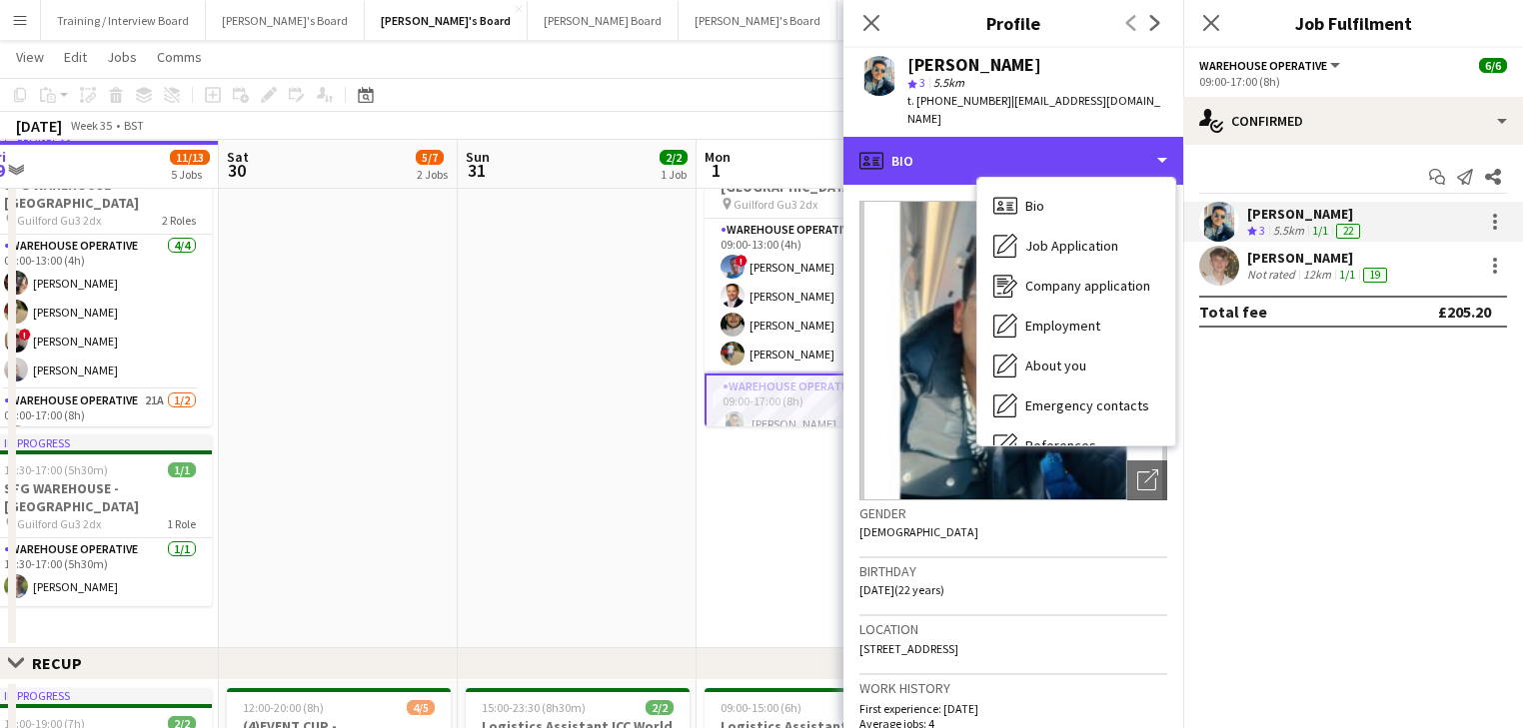
scroll to position [308, 0]
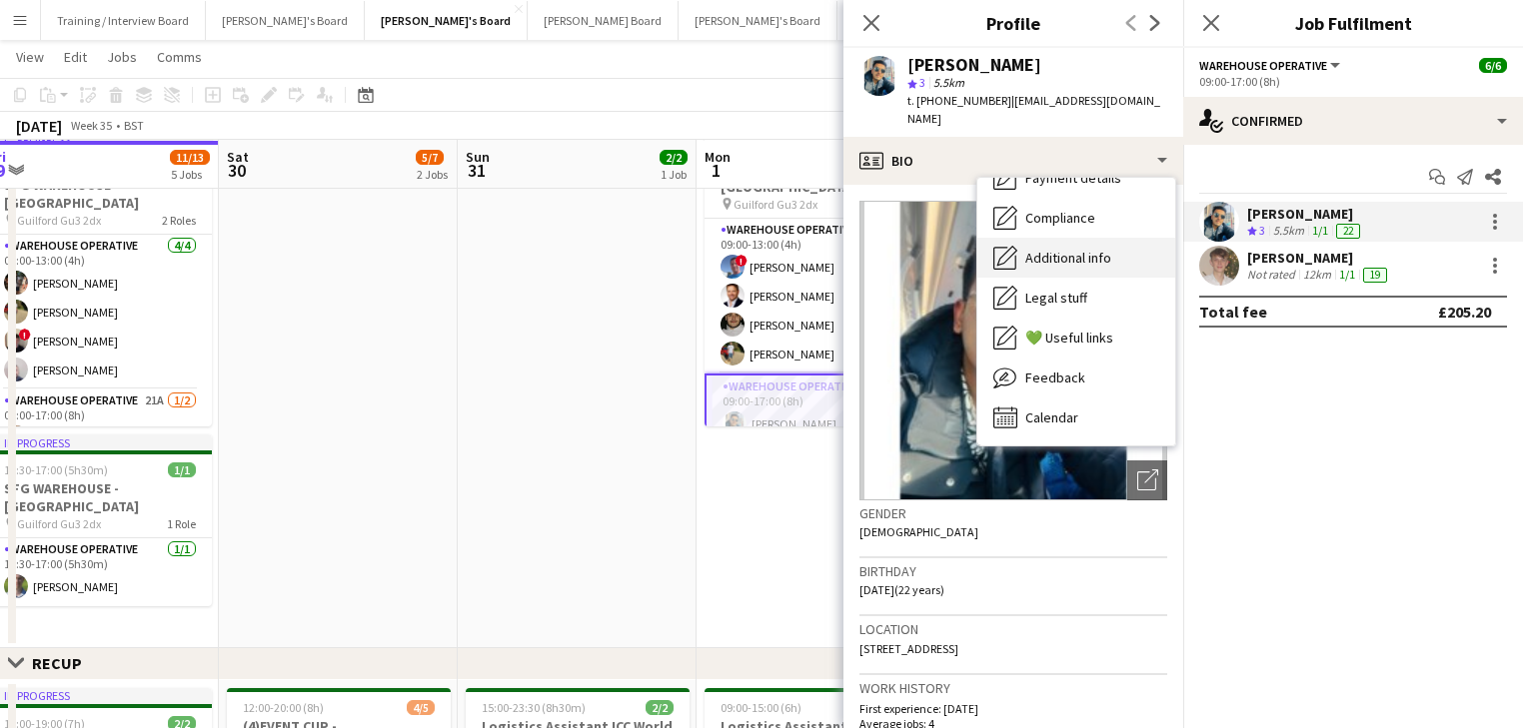
click at [1131, 251] on div "Additional info Additional info" at bounding box center [1076, 258] width 198 height 40
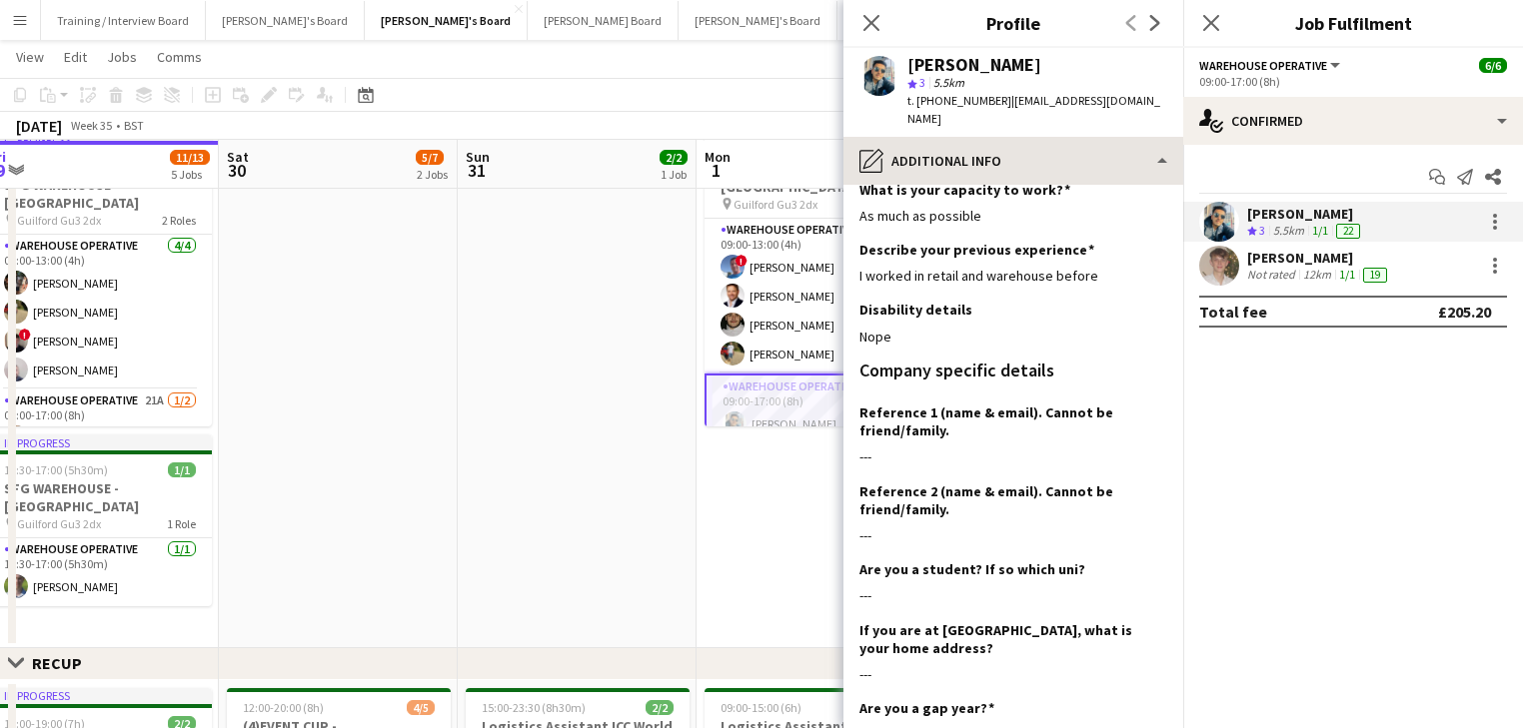
scroll to position [0, 0]
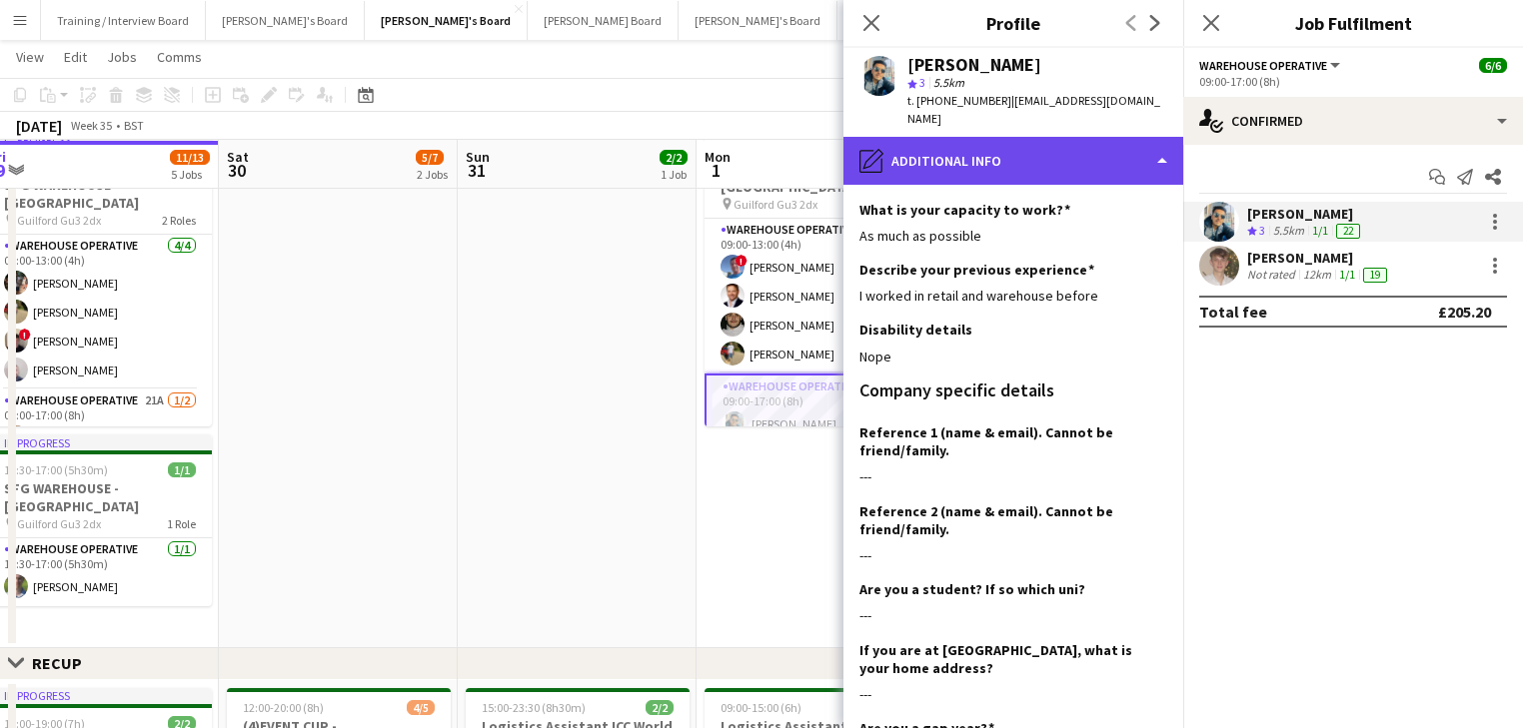
click at [1052, 142] on div "pencil4 Additional info" at bounding box center [1013, 161] width 340 height 48
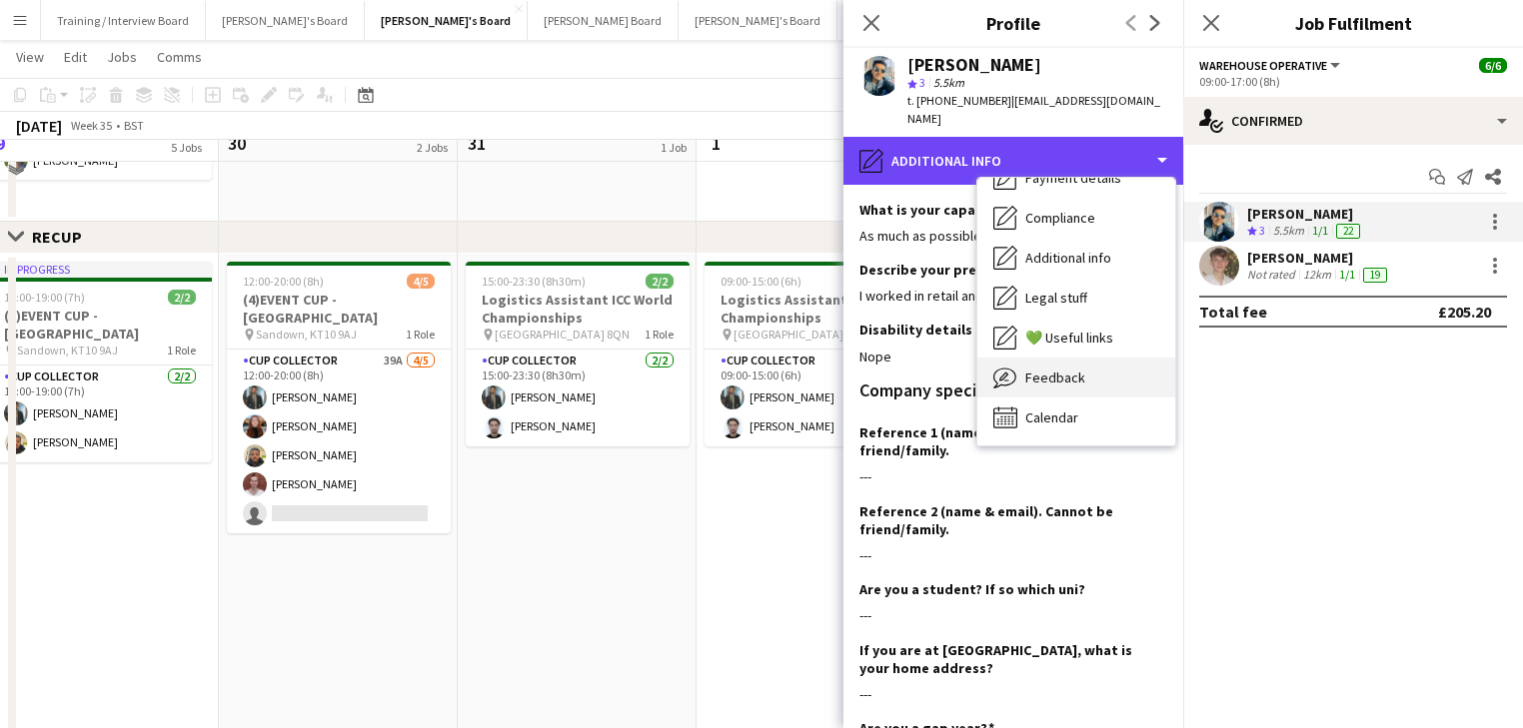
scroll to position [1116, 0]
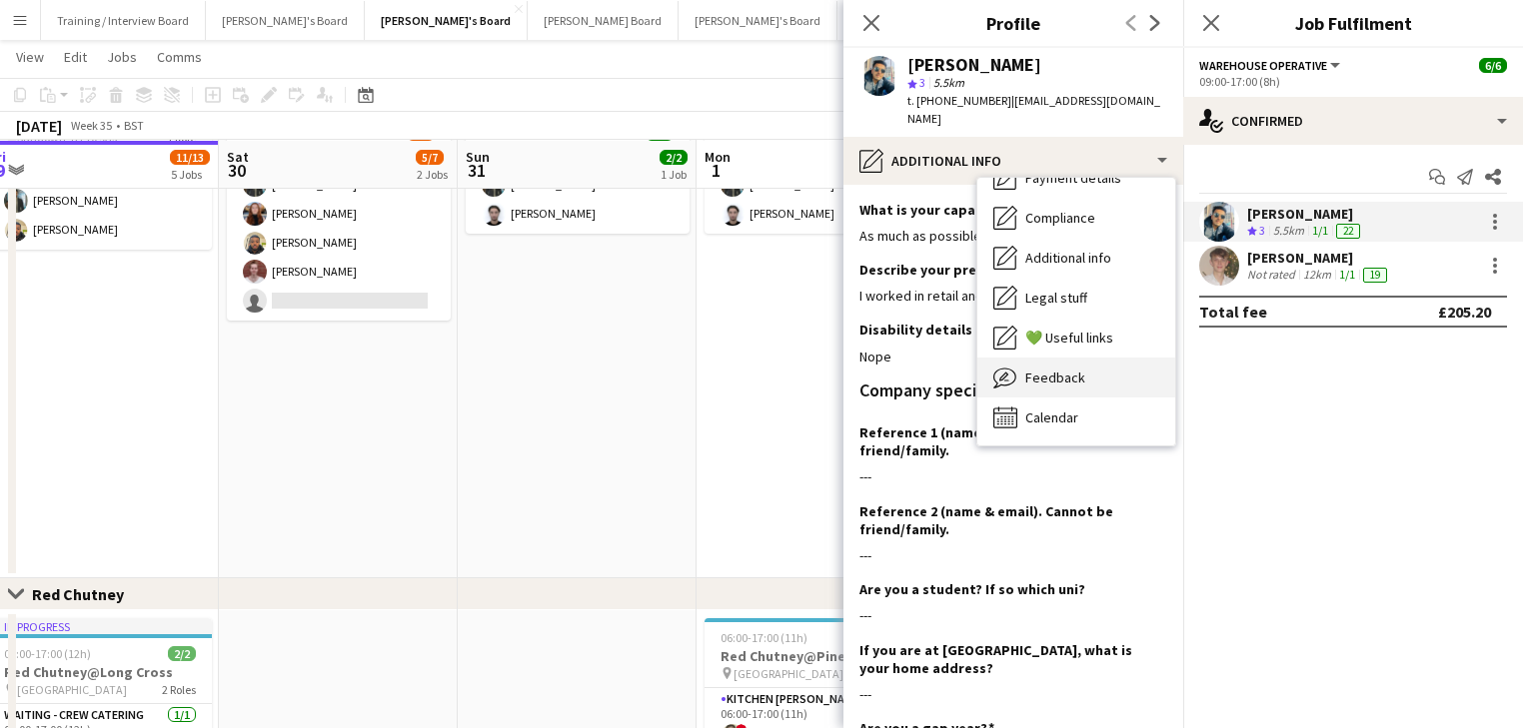
click at [1071, 369] on span "Feedback" at bounding box center [1055, 378] width 60 height 18
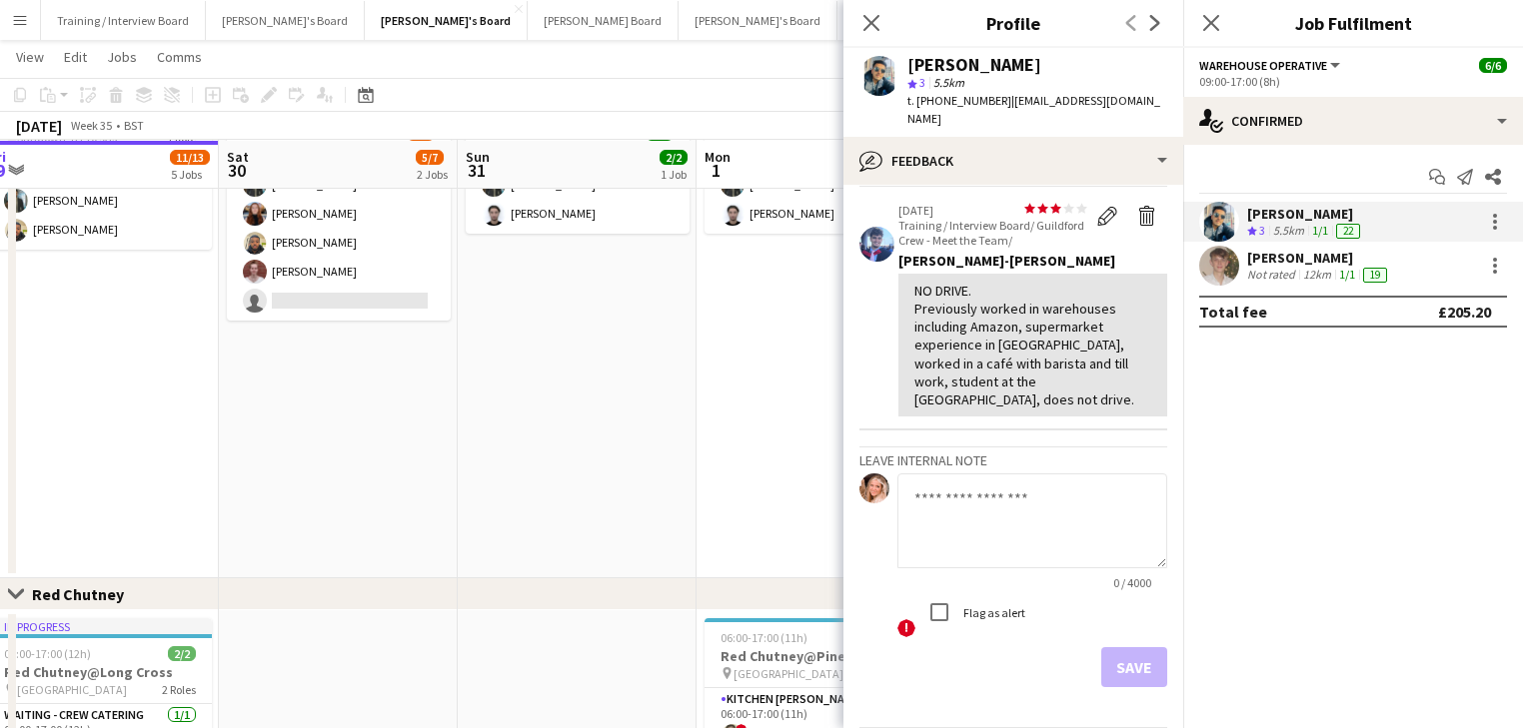
scroll to position [45, 0]
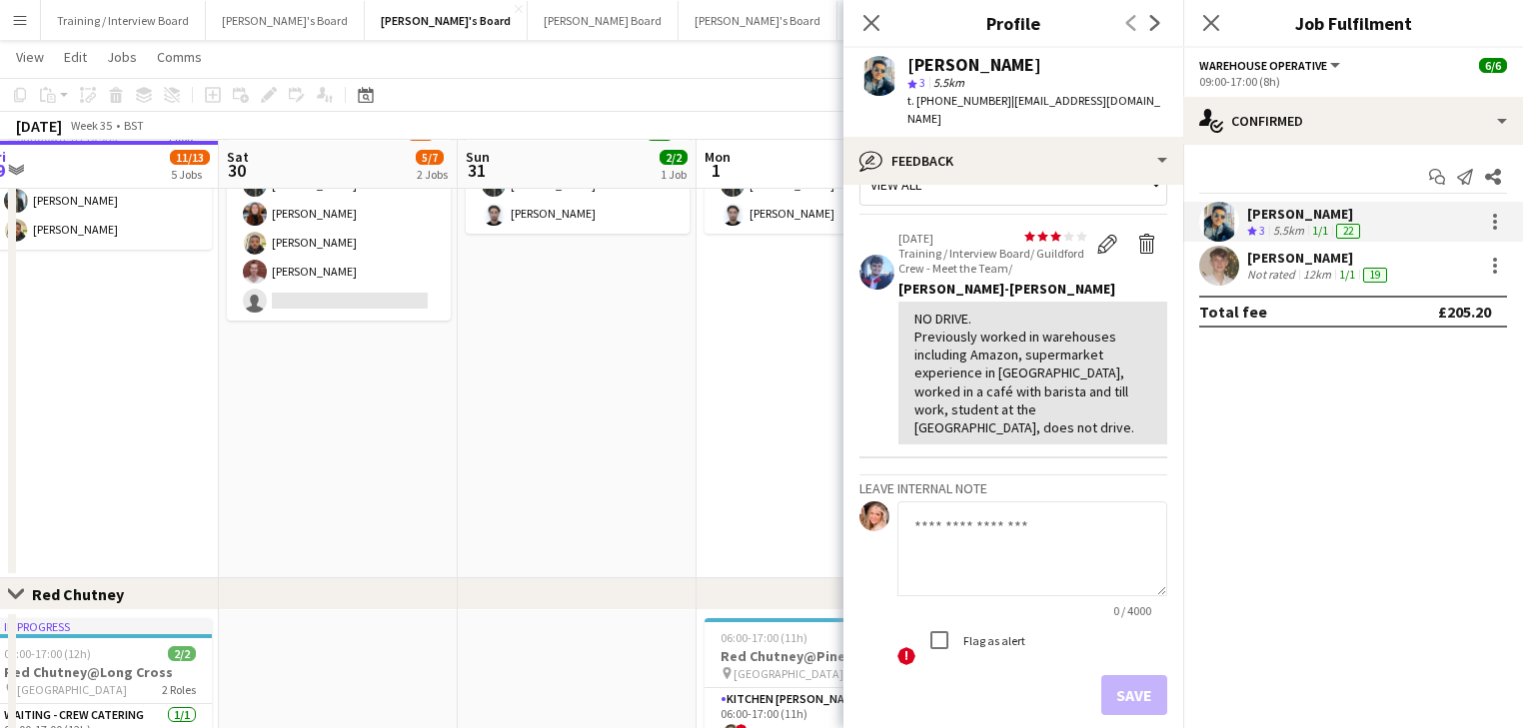
click at [372, 372] on app-date-cell "12:00-20:00 (8h) 4/5 (4)EVENT CUP - [GEOGRAPHIC_DATA] pin Sandown, KT10 9AJ 1 R…" at bounding box center [338, 310] width 239 height 538
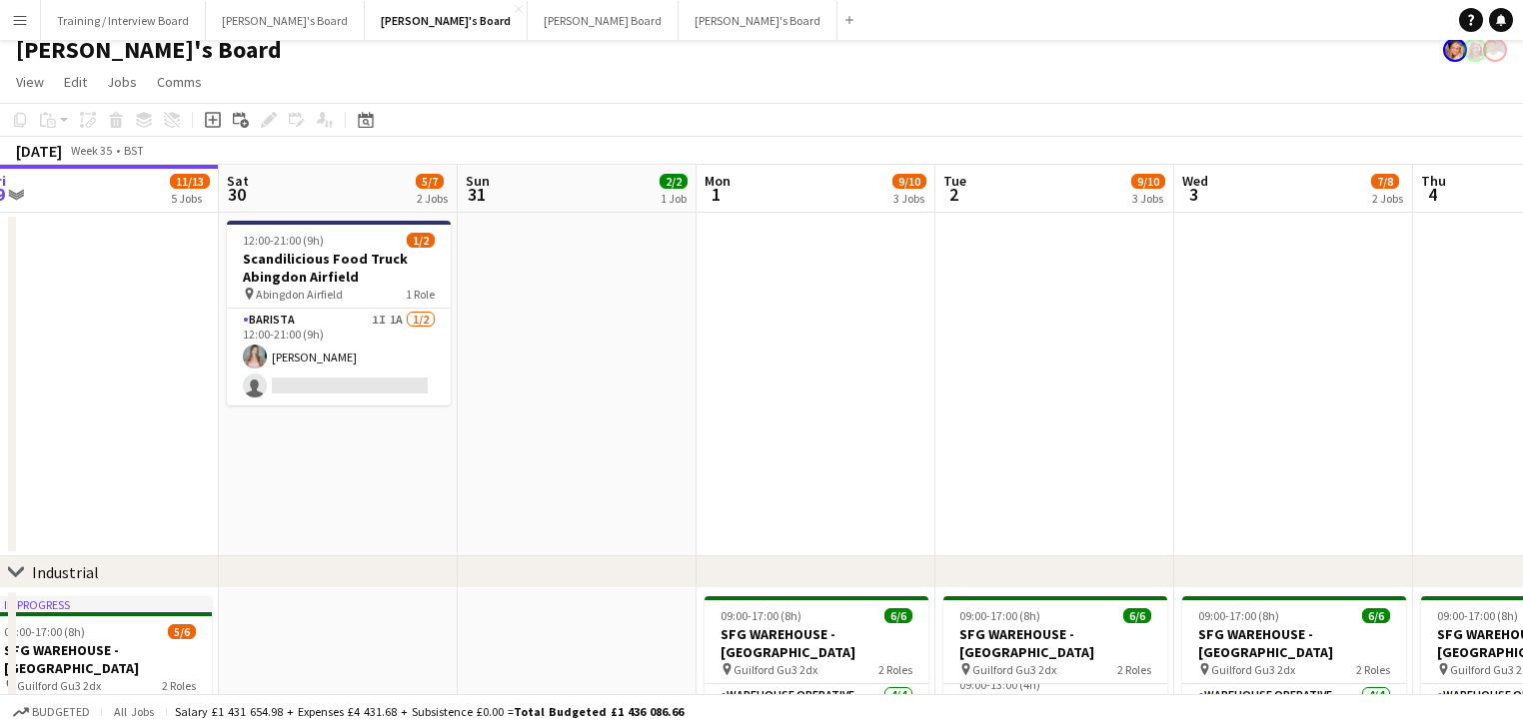
scroll to position [0, 0]
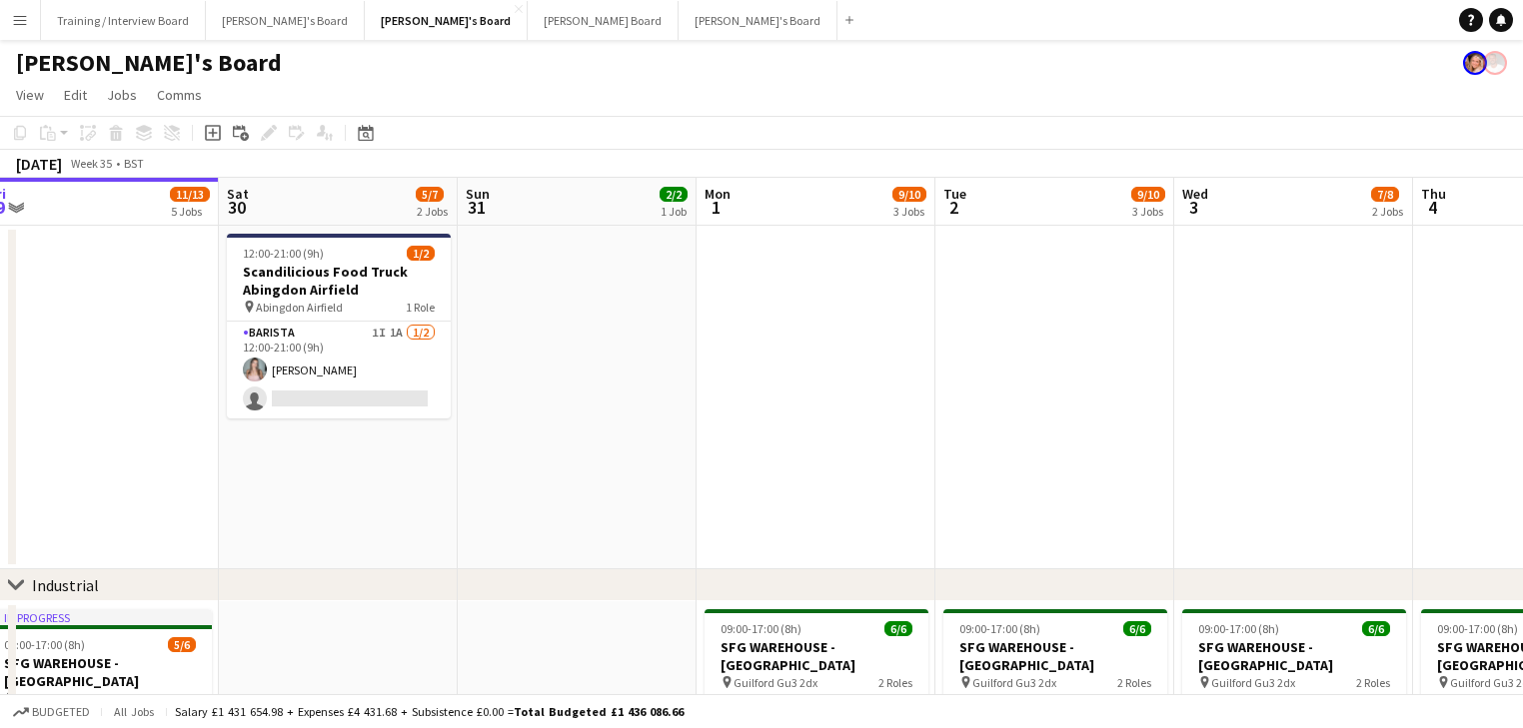
drag, startPoint x: 1235, startPoint y: 397, endPoint x: 1585, endPoint y: 411, distance: 350.9
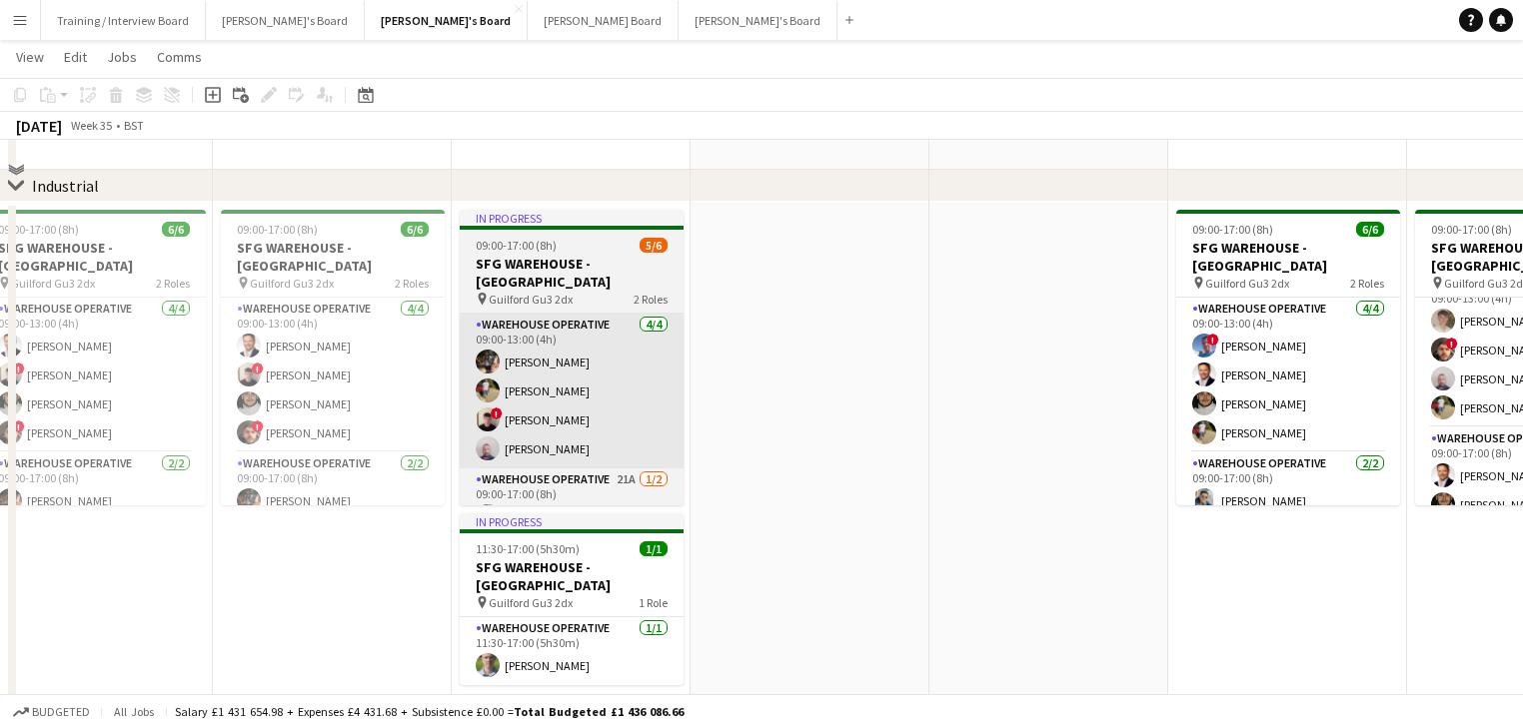
scroll to position [400, 0]
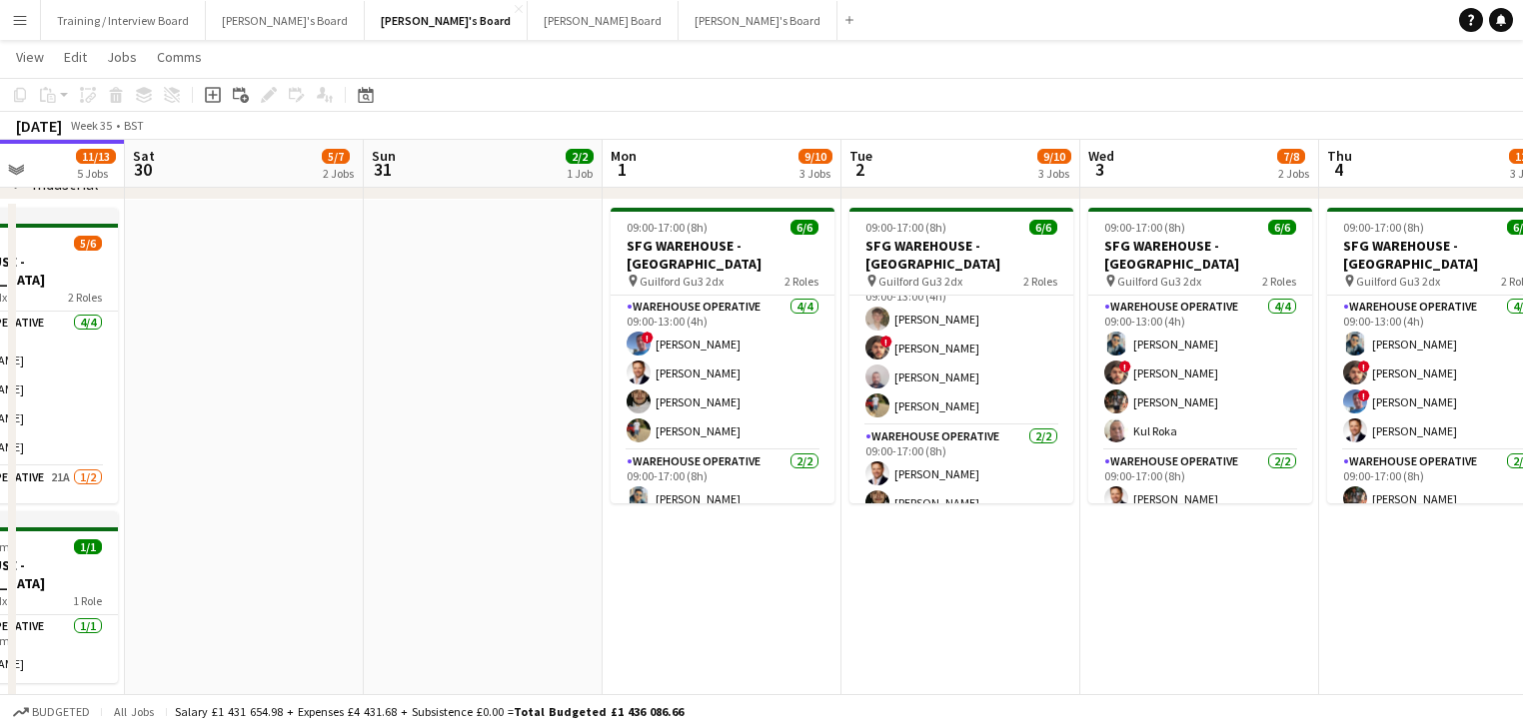
drag, startPoint x: 835, startPoint y: 580, endPoint x: 338, endPoint y: 430, distance: 519.9
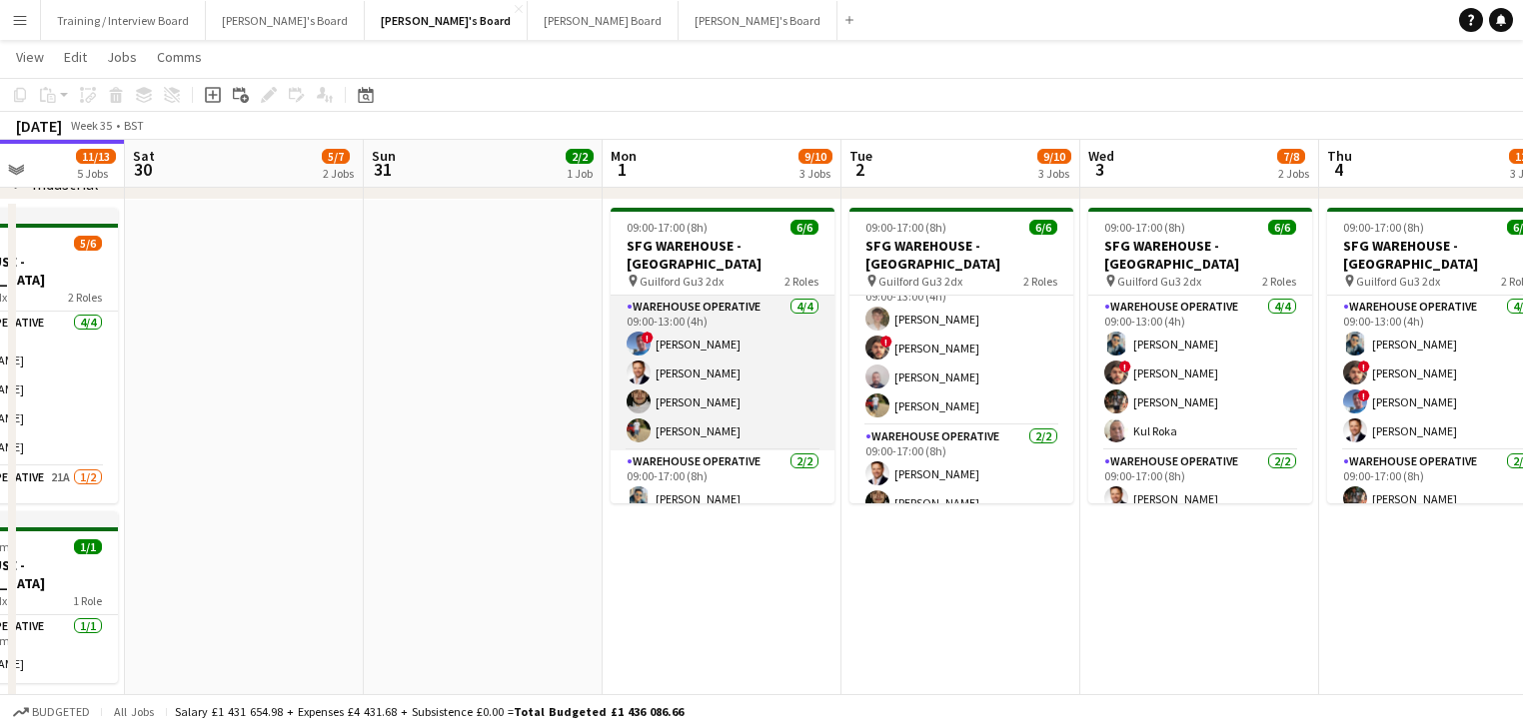
click at [680, 359] on app-card-role "Warehouse Operative [DATE] 09:00-13:00 (4h) ! [PERSON_NAME] [PERSON_NAME] Ek [P…" at bounding box center [722, 373] width 224 height 155
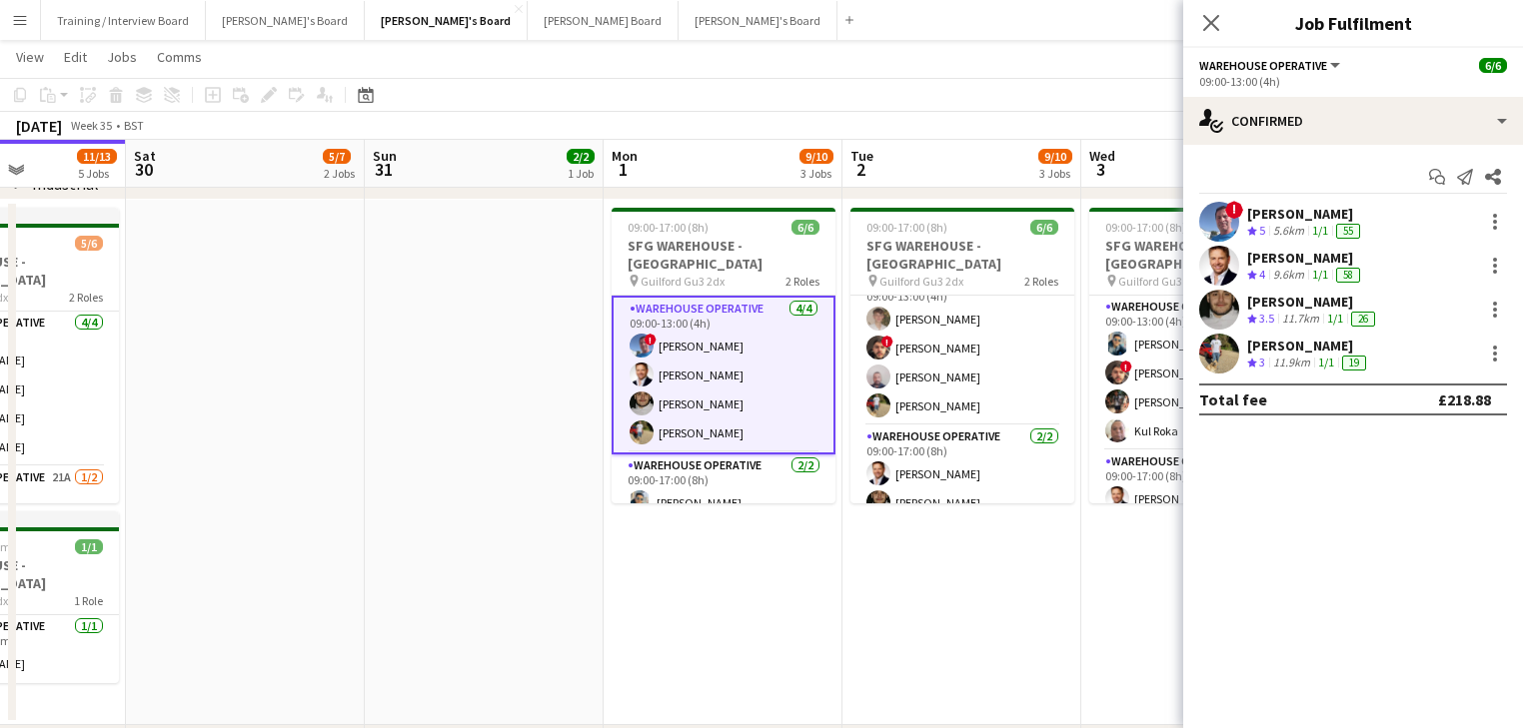
scroll to position [28, 0]
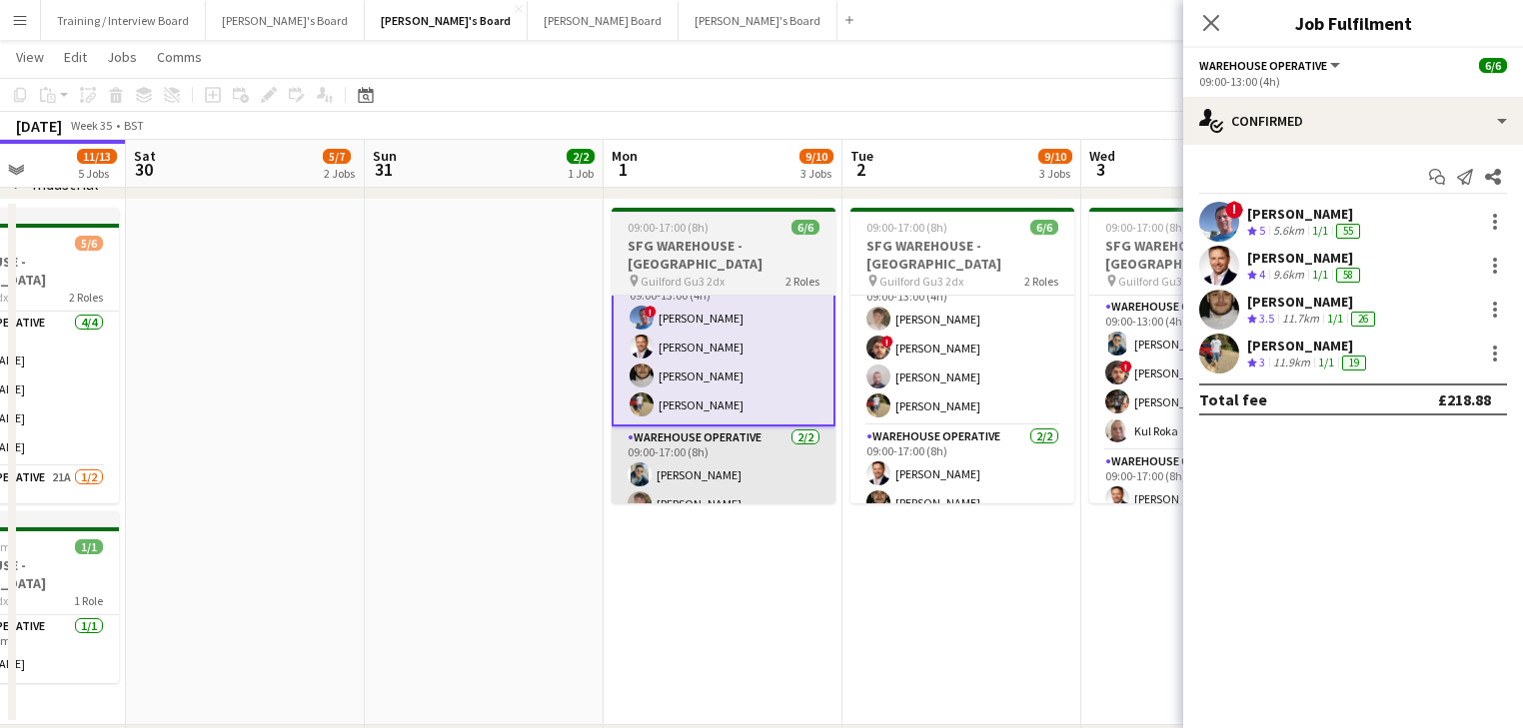
drag, startPoint x: 782, startPoint y: 516, endPoint x: 765, endPoint y: 474, distance: 46.2
click at [781, 511] on app-date-cell "09:00-17:00 (8h) 6/6 SFG WAREHOUSE - [GEOGRAPHIC_DATA] pin Guilford Gu3 2dx 2 R…" at bounding box center [722, 462] width 239 height 525
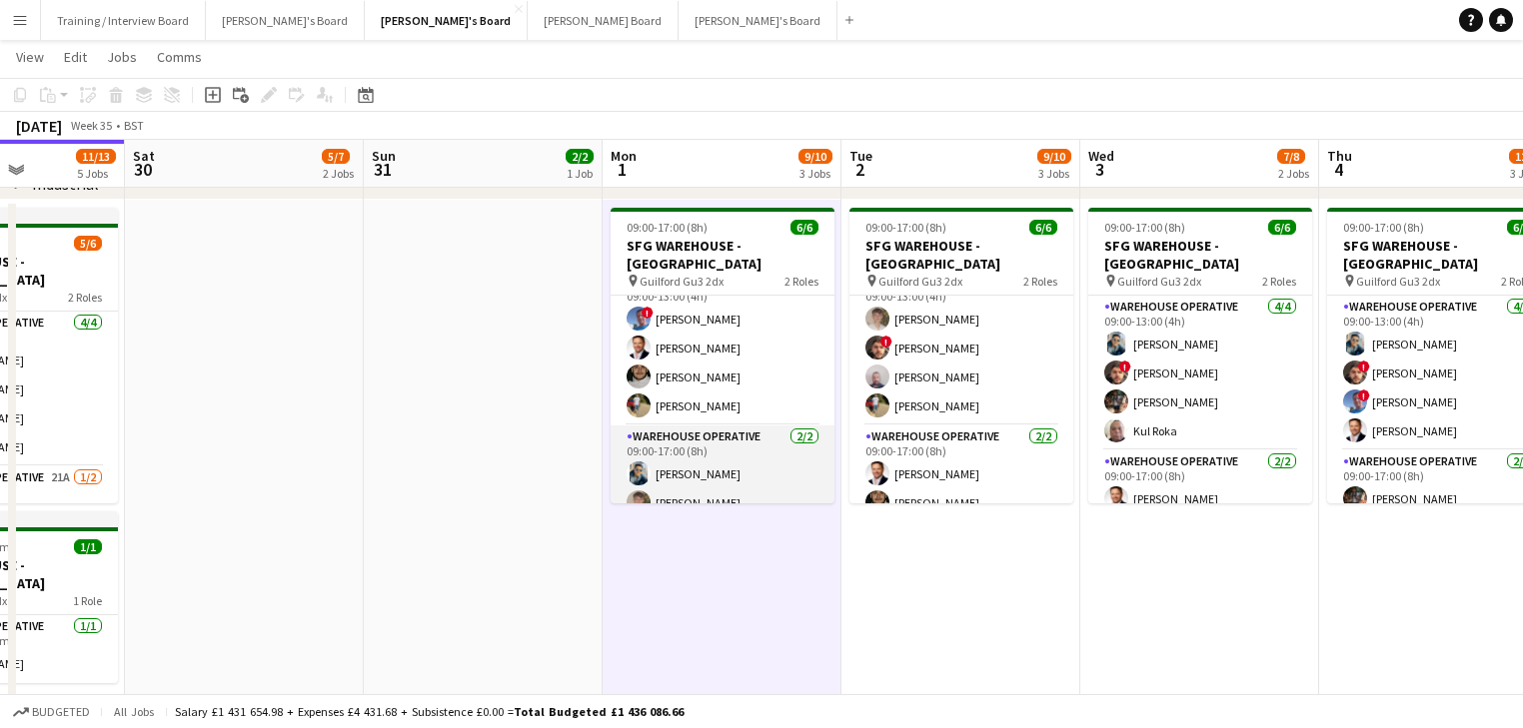
click at [755, 456] on app-card-role "Warehouse Operative [DATE] 09:00-17:00 (8h) [PERSON_NAME] [PERSON_NAME]" at bounding box center [722, 474] width 224 height 97
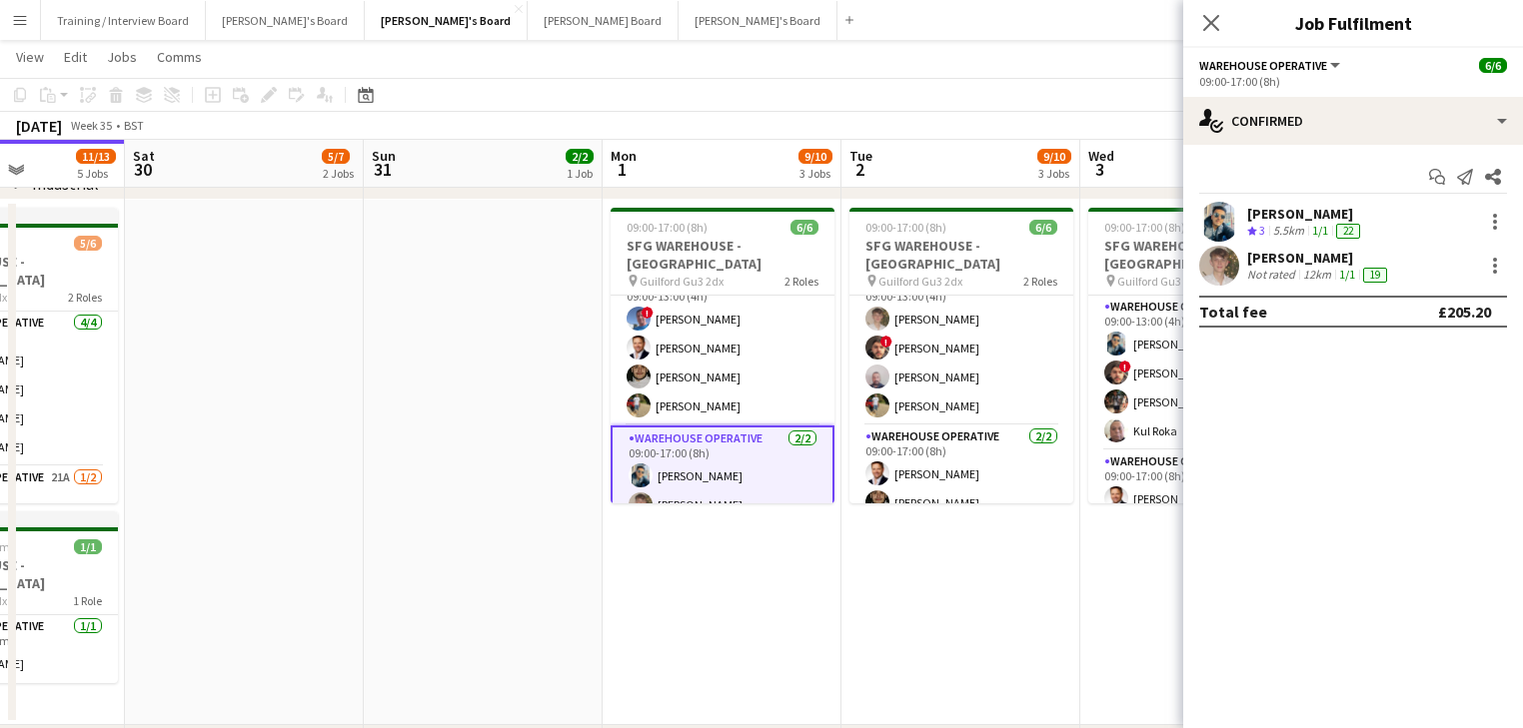
click at [1287, 203] on div "[PERSON_NAME] Crew rating 3 5.5km 1/1 22" at bounding box center [1353, 222] width 340 height 40
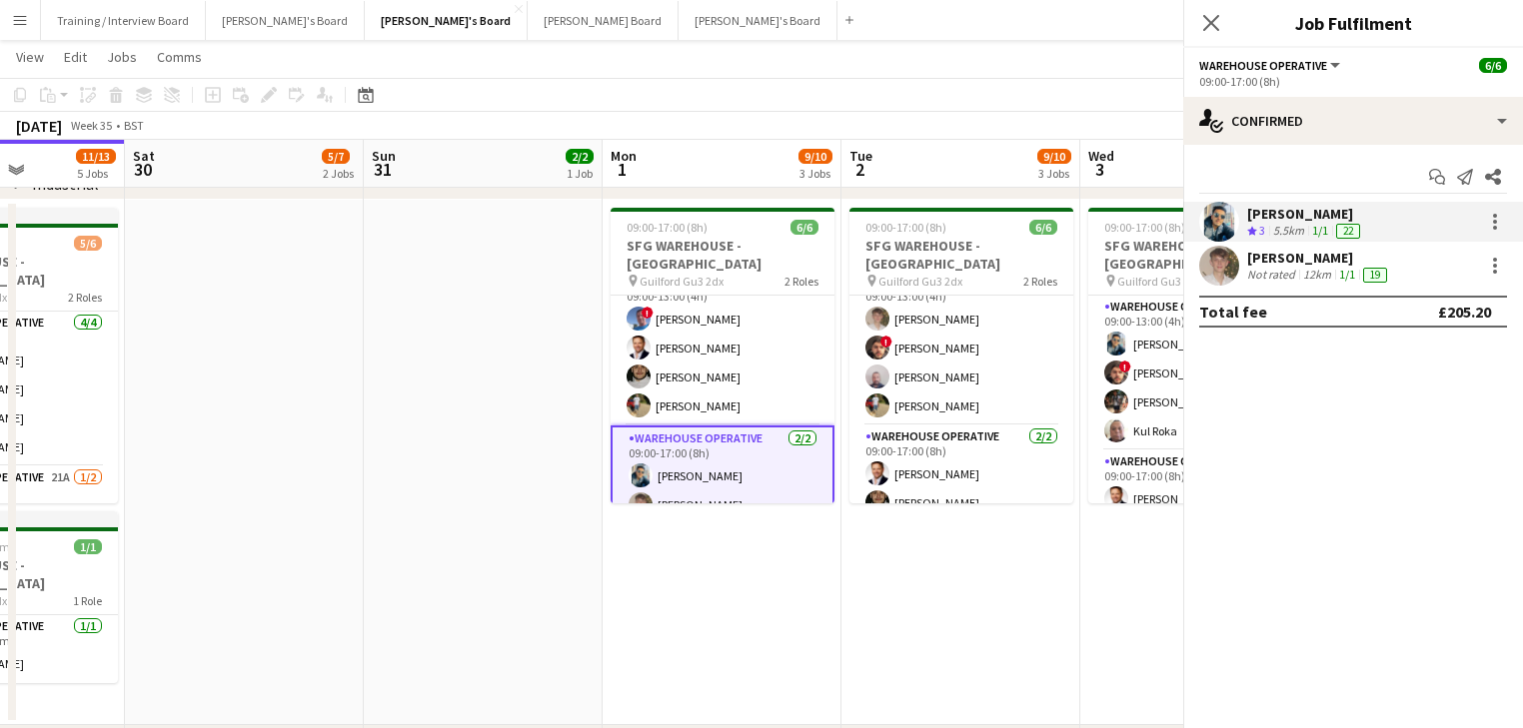
click at [1287, 223] on div "5.5km" at bounding box center [1288, 231] width 39 height 17
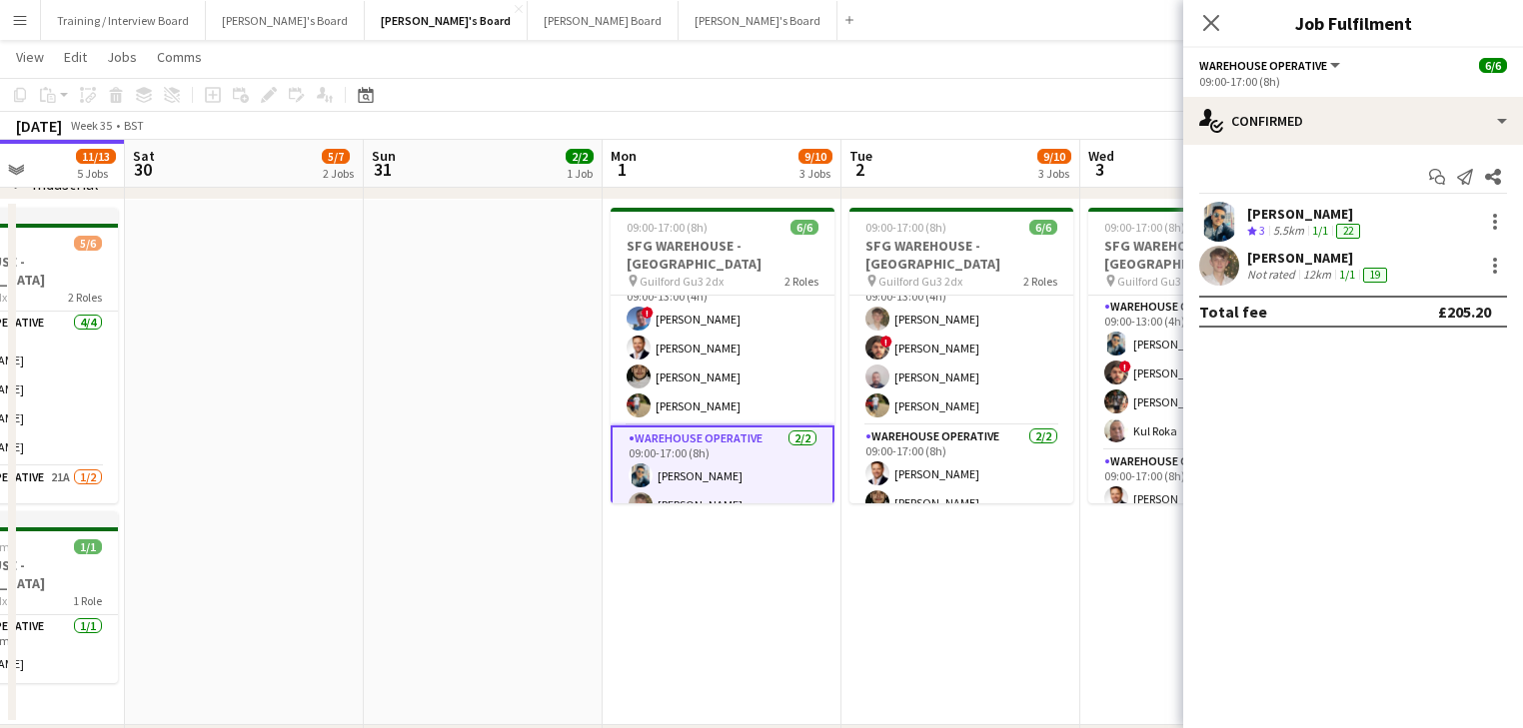
click at [1302, 224] on div "5.5km" at bounding box center [1288, 231] width 39 height 17
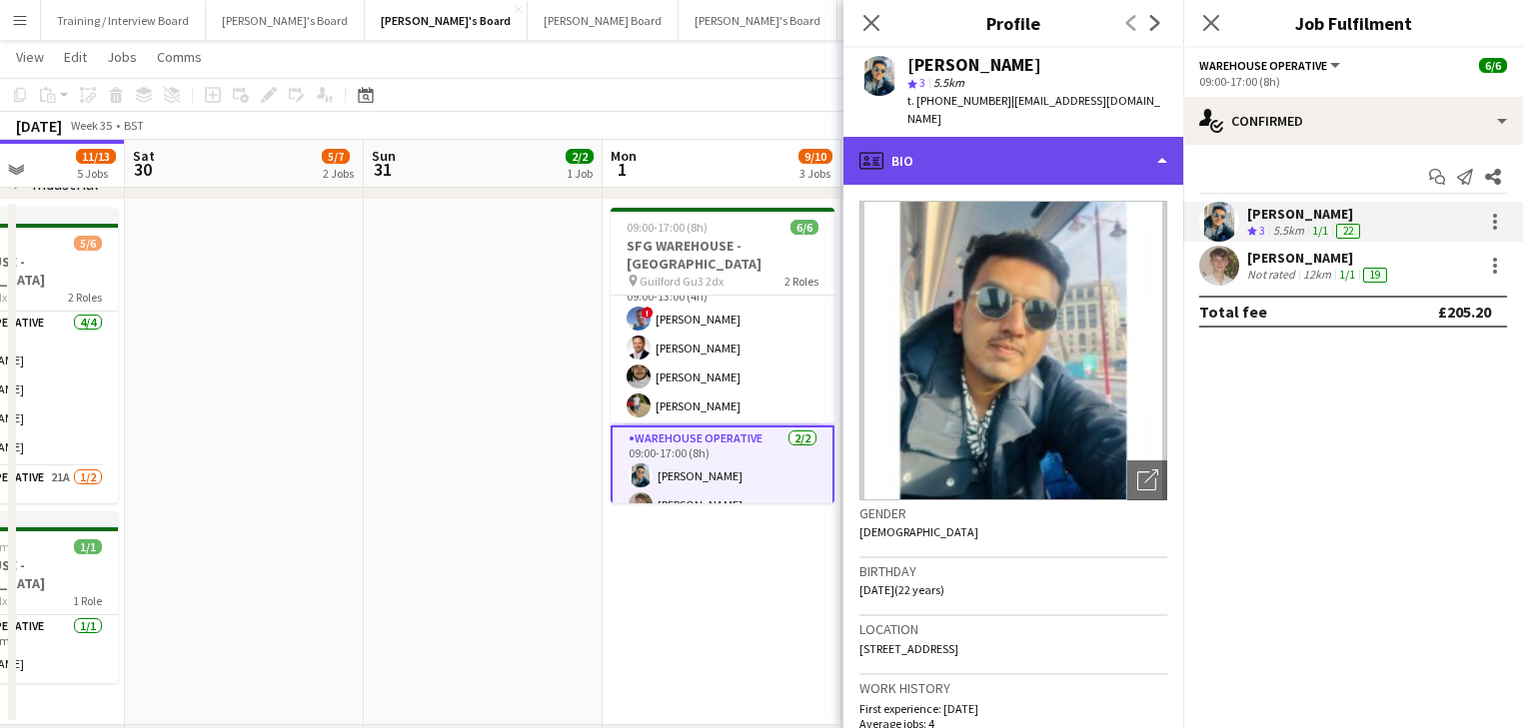
click at [1094, 137] on div "profile Bio" at bounding box center [1013, 161] width 340 height 48
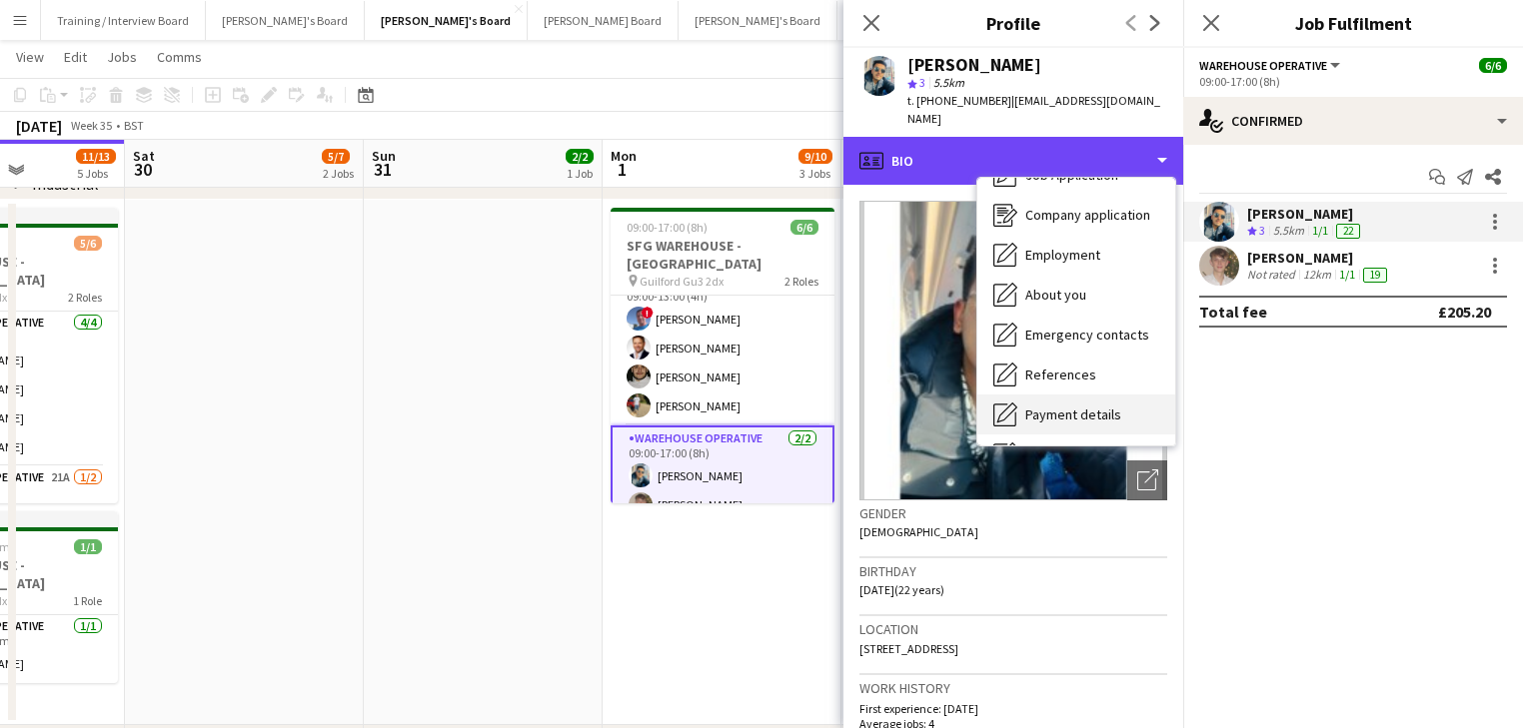
scroll to position [160, 0]
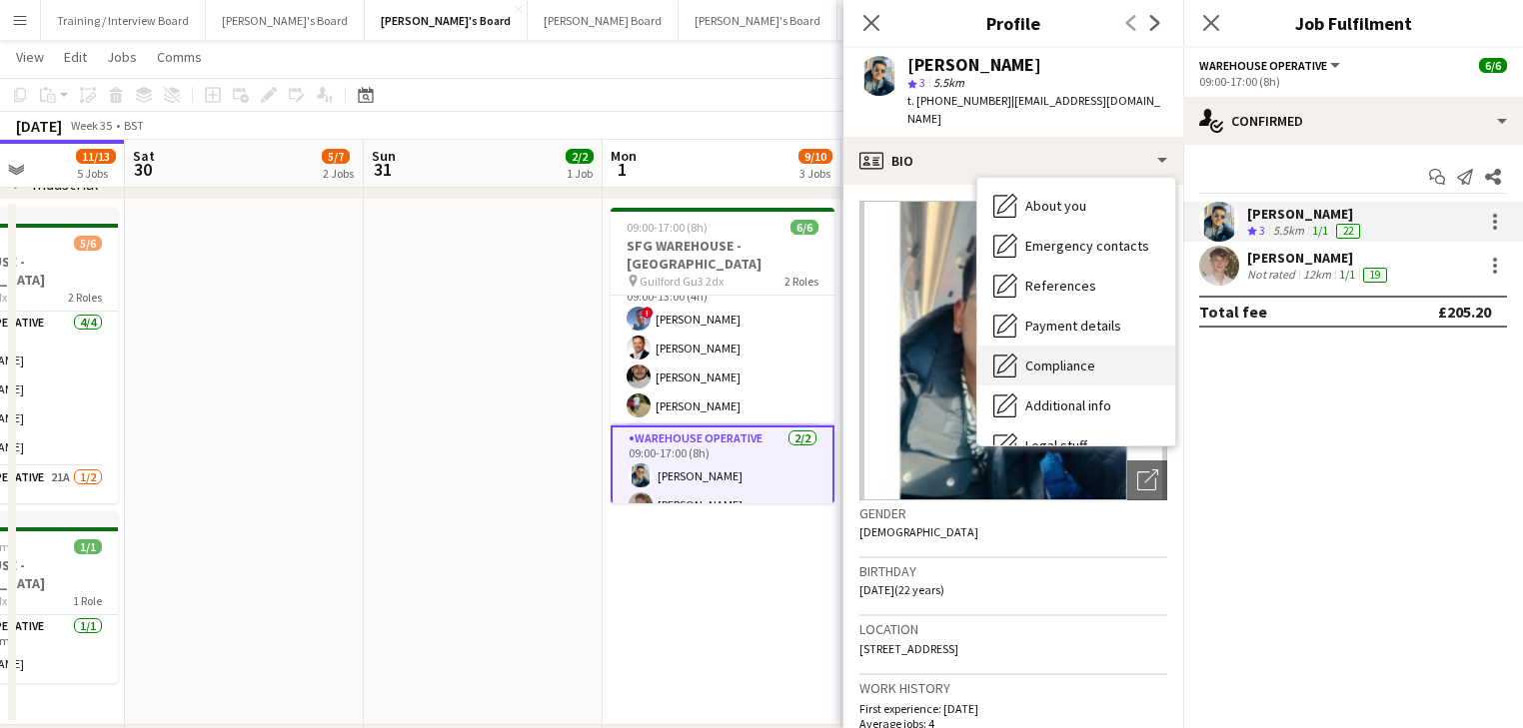
click at [1067, 346] on div "Compliance Compliance" at bounding box center [1076, 366] width 198 height 40
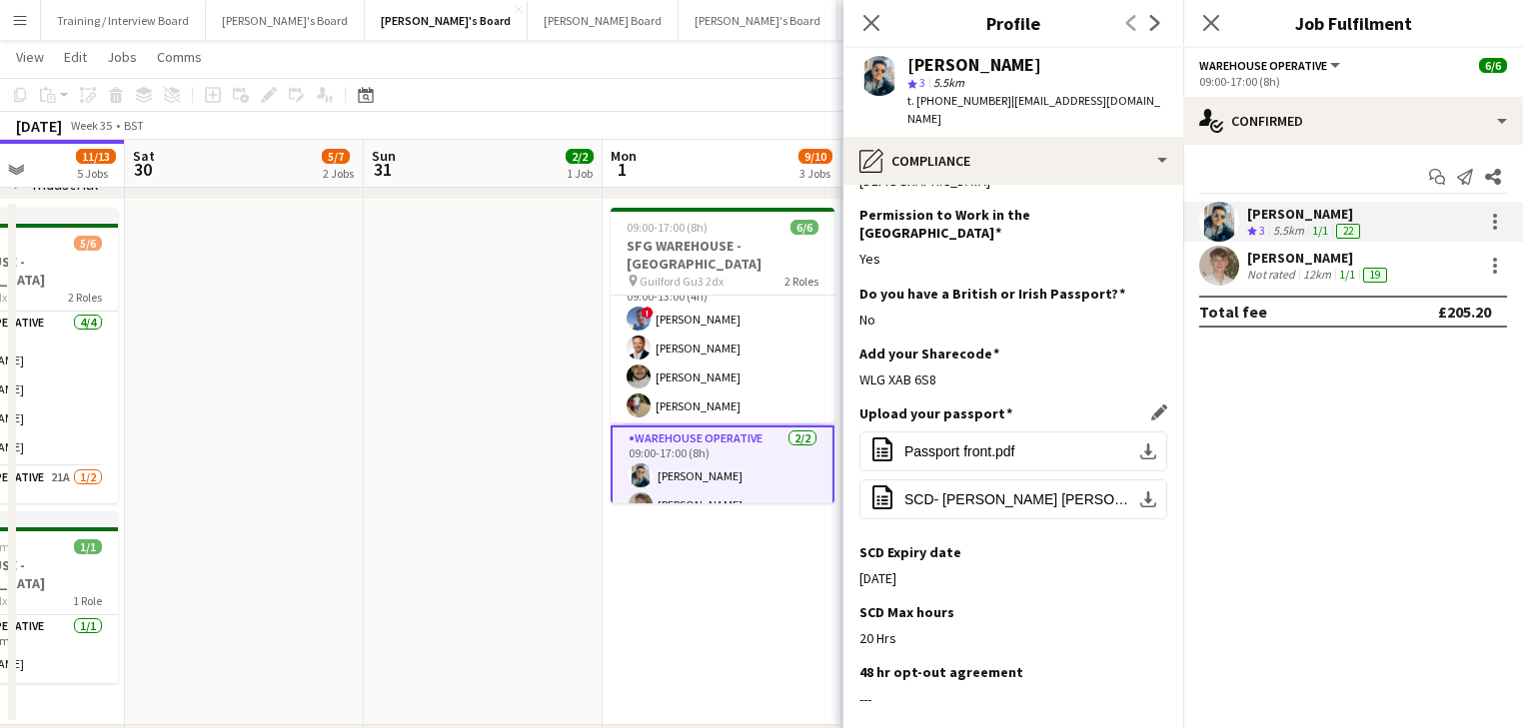
scroll to position [80, 0]
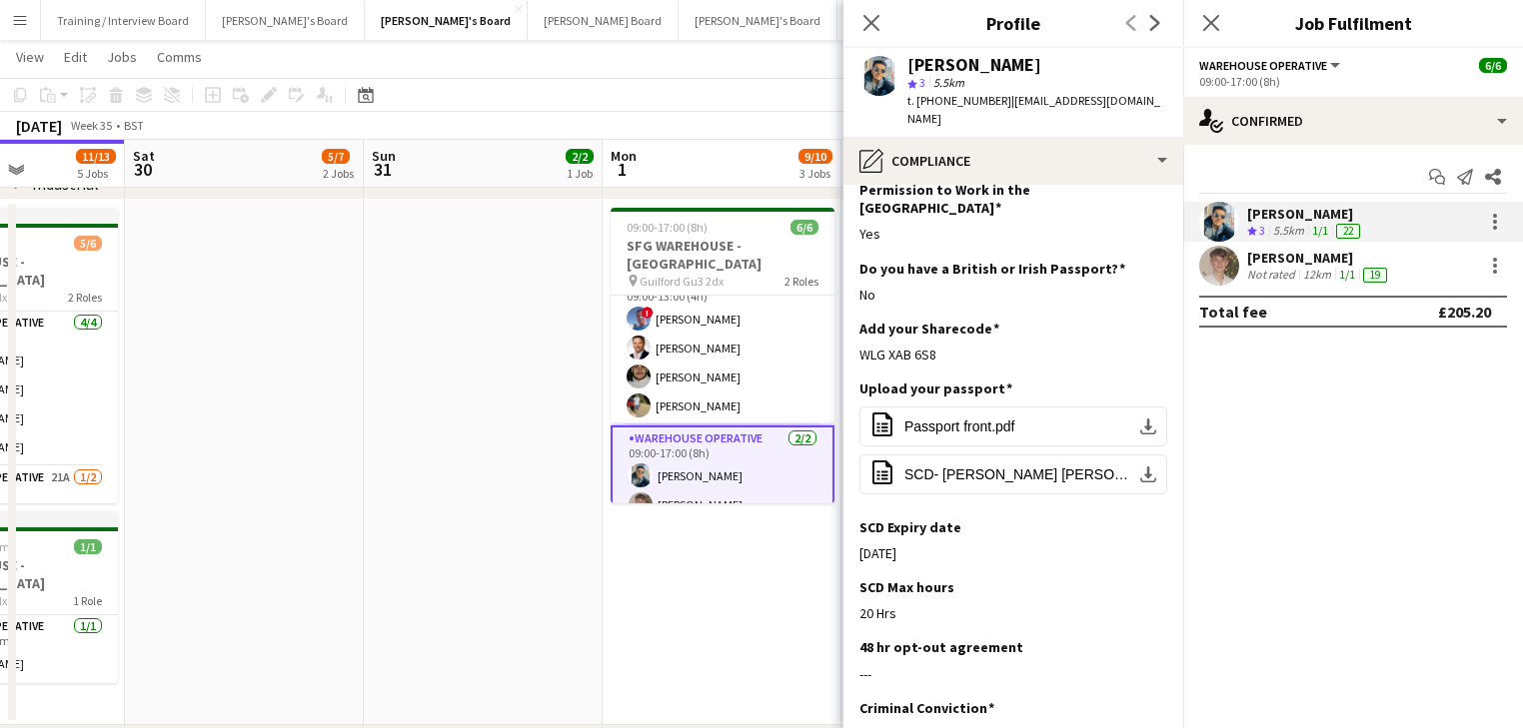
click at [637, 591] on app-date-cell "09:00-17:00 (8h) 6/6 SFG WAREHOUSE - [GEOGRAPHIC_DATA] pin Guilford Gu3 2dx 2 R…" at bounding box center [721, 462] width 239 height 525
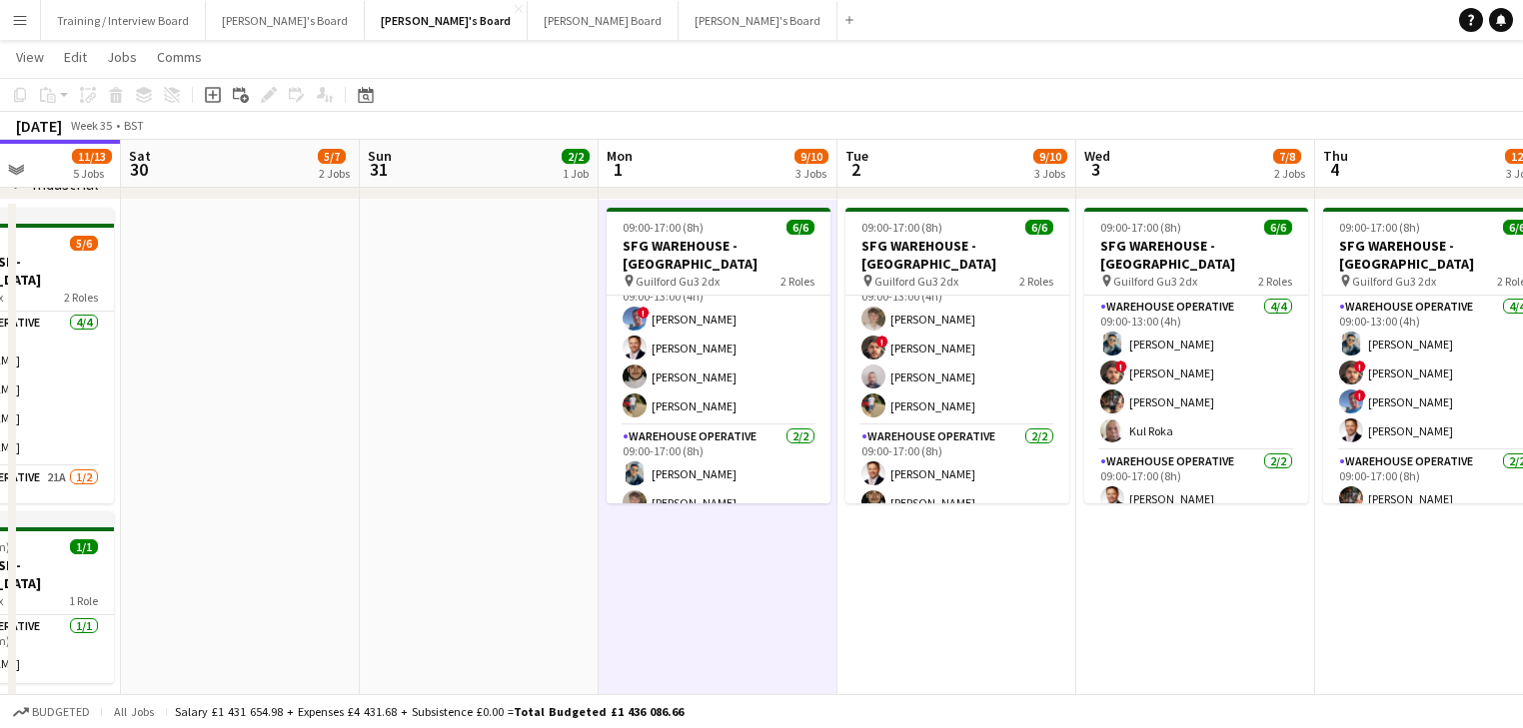
scroll to position [0, 635]
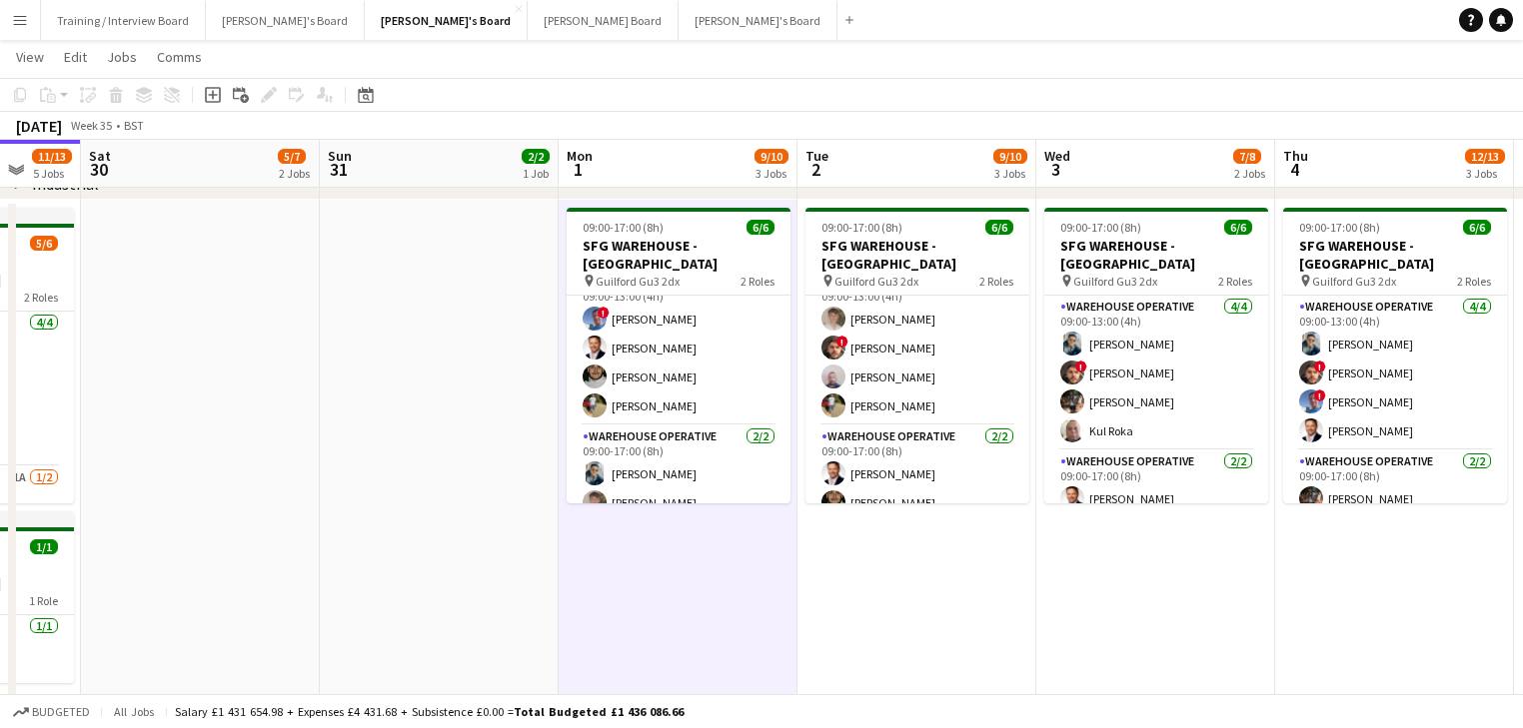
drag, startPoint x: 666, startPoint y: 592, endPoint x: 632, endPoint y: 591, distance: 34.0
drag, startPoint x: 1098, startPoint y: 415, endPoint x: 1042, endPoint y: 424, distance: 56.7
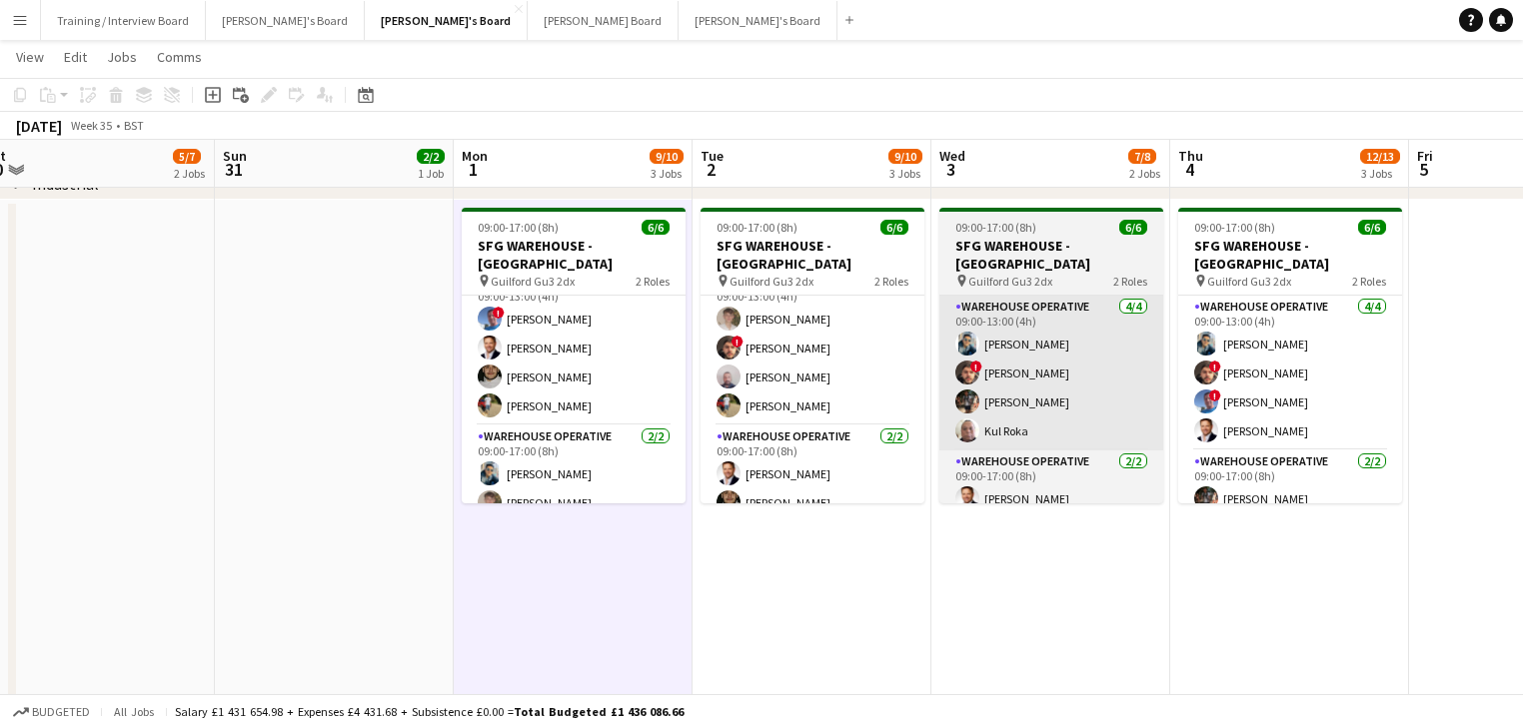
click at [1048, 411] on app-card-role "Warehouse Operative [DATE] 09:00-13:00 (4h) [PERSON_NAME] ! [PERSON_NAME] [PERS…" at bounding box center [1051, 373] width 224 height 155
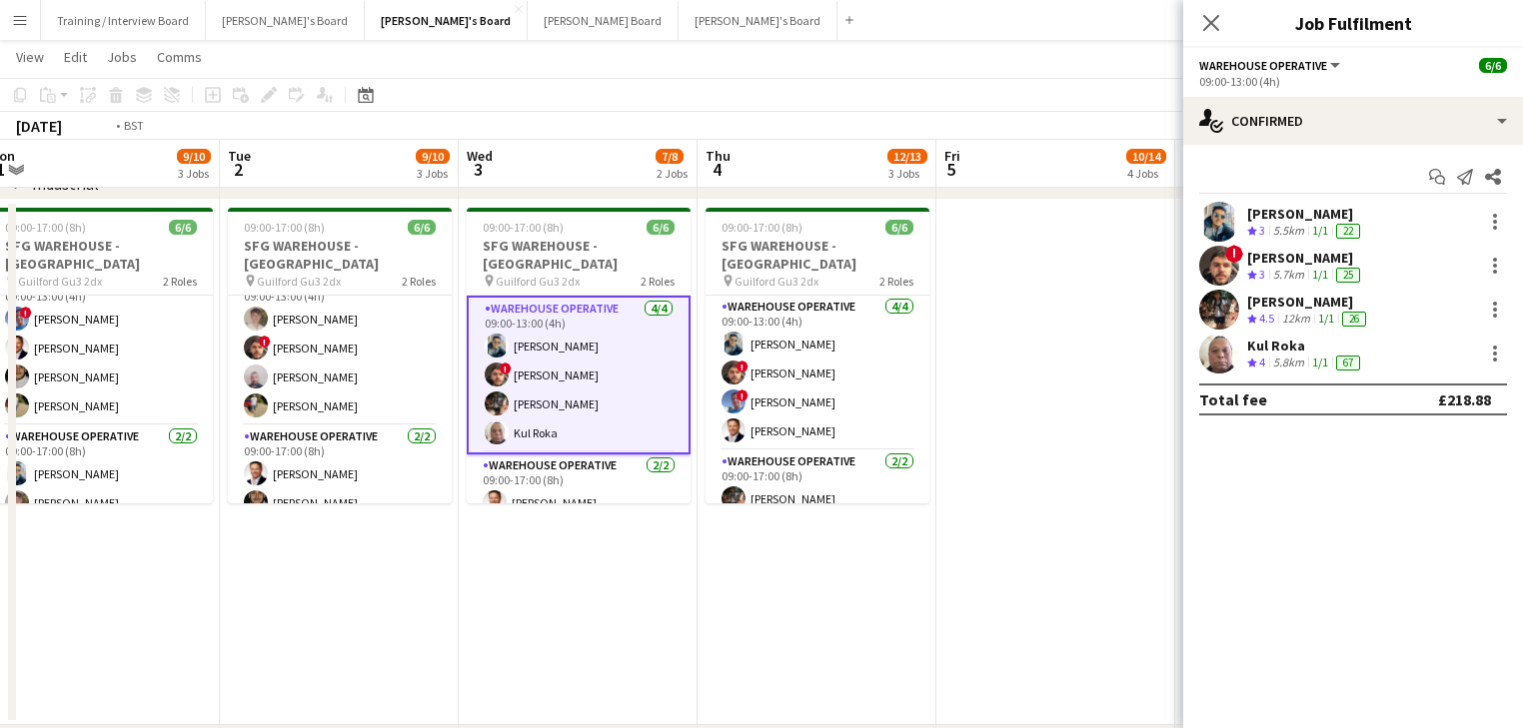
drag, startPoint x: 637, startPoint y: 558, endPoint x: 288, endPoint y: 519, distance: 351.8
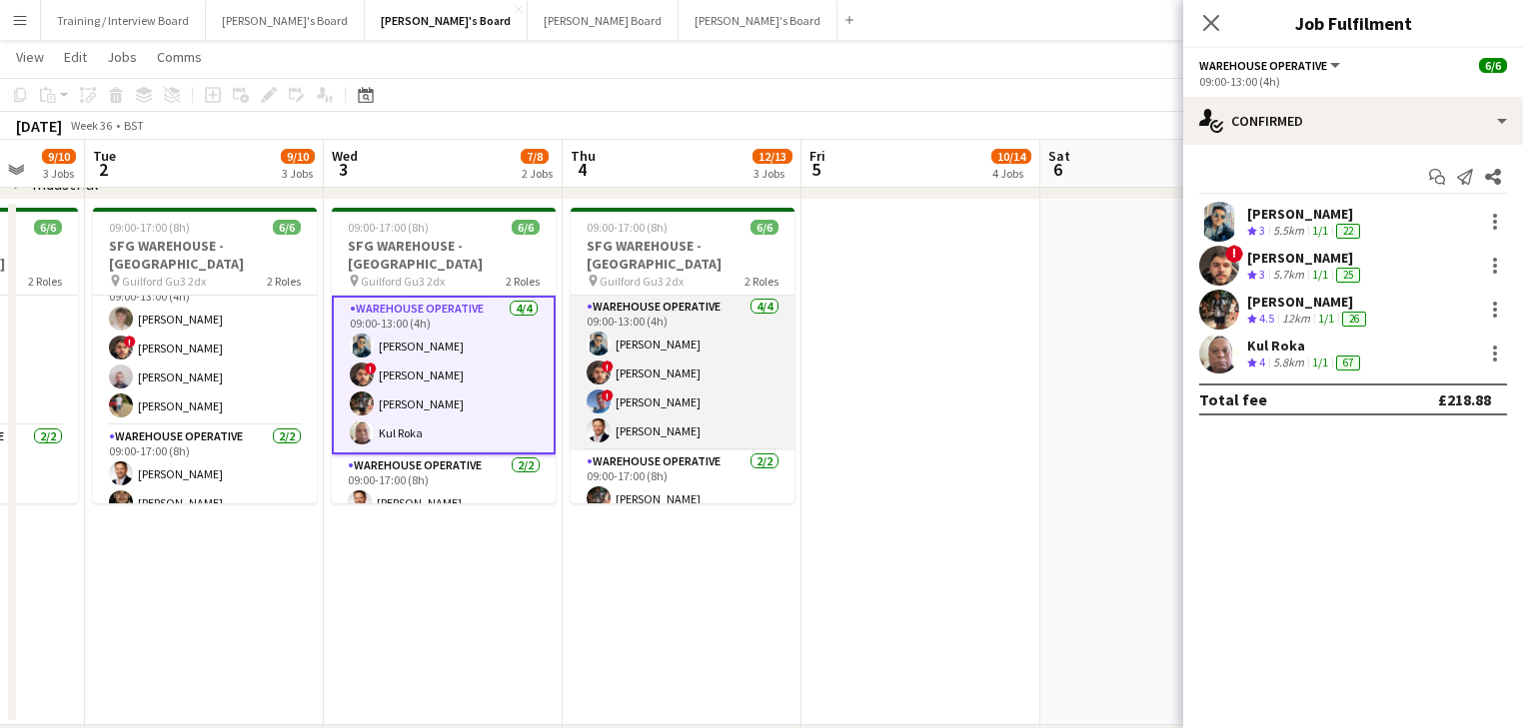
click at [723, 391] on app-card-role "Warehouse Operative [DATE] 09:00-13:00 (4h) [PERSON_NAME] ! [PERSON_NAME] ! [PE…" at bounding box center [682, 373] width 224 height 155
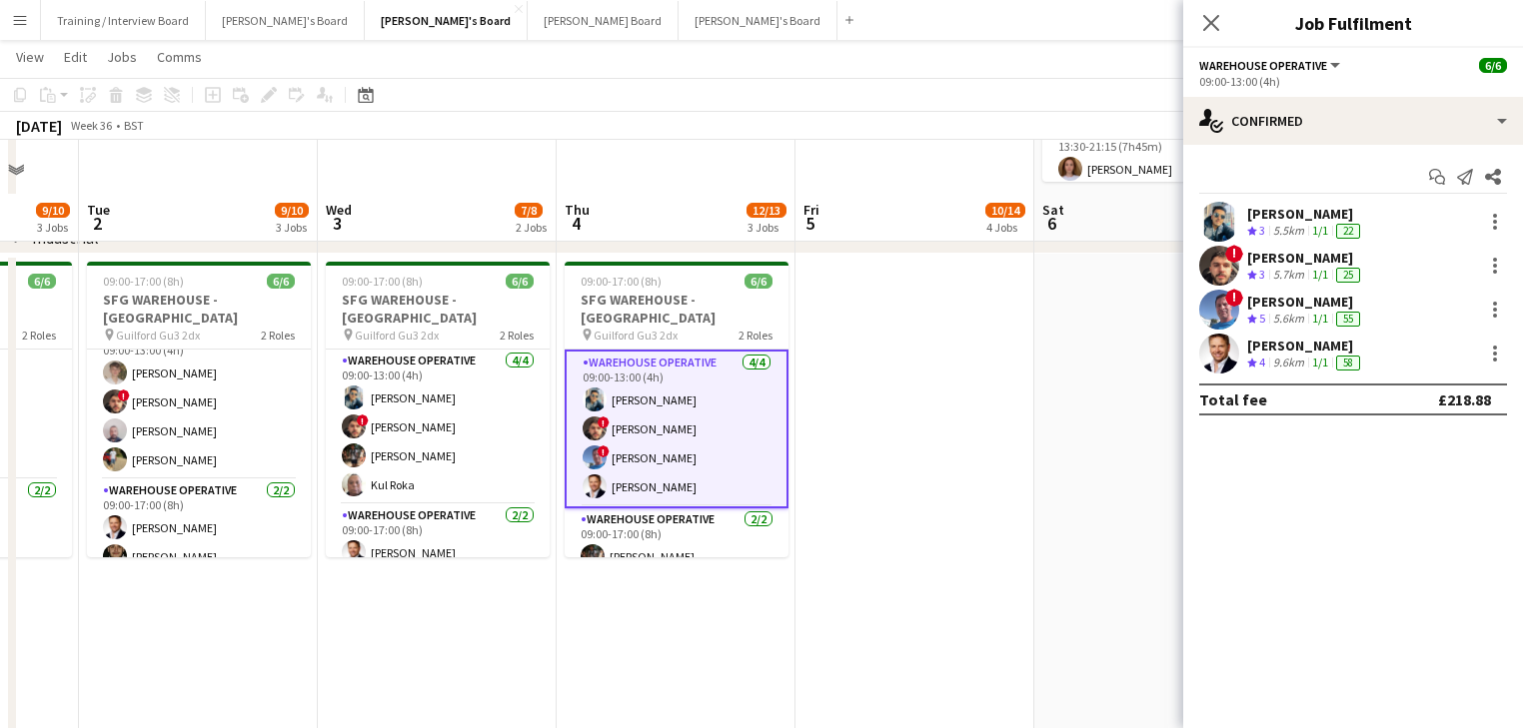
scroll to position [320, 0]
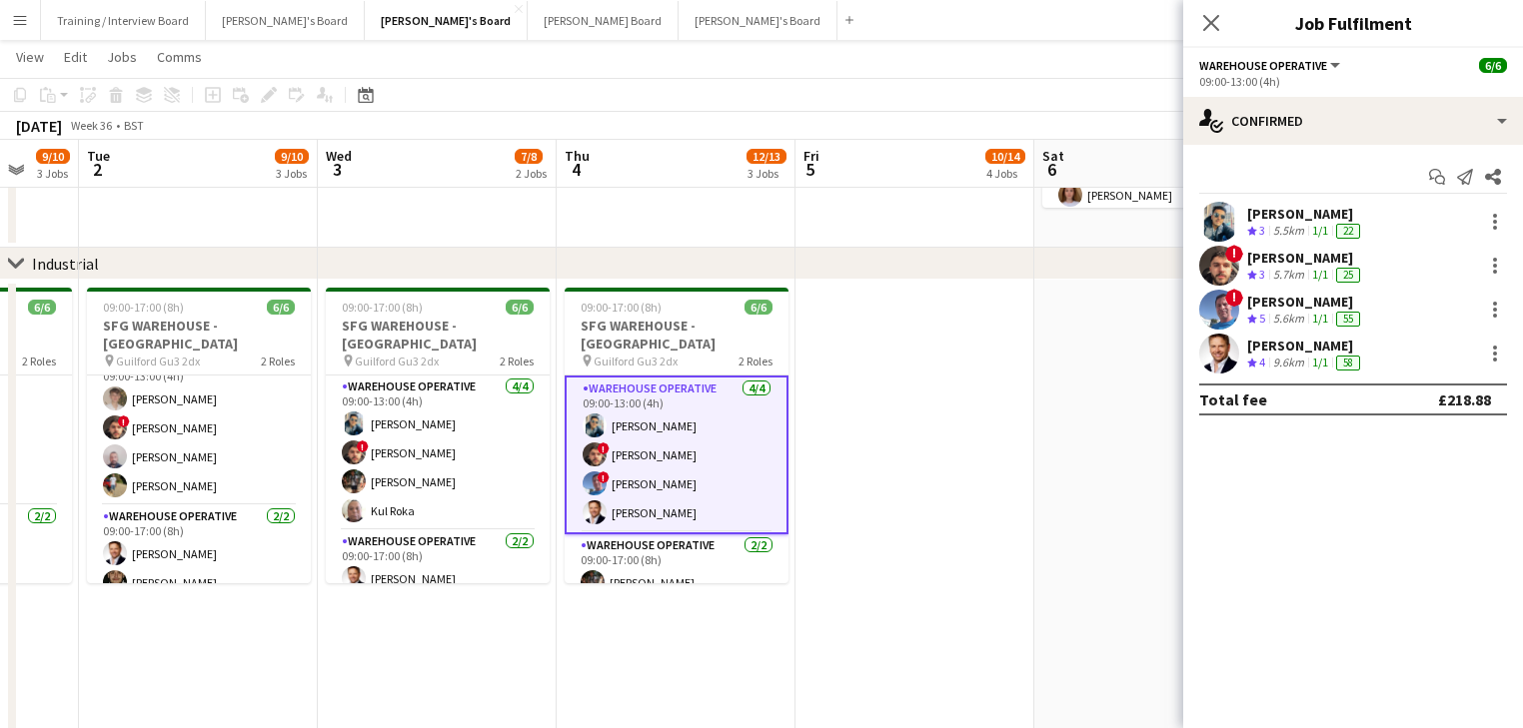
click at [833, 345] on app-date-cell at bounding box center [914, 542] width 239 height 525
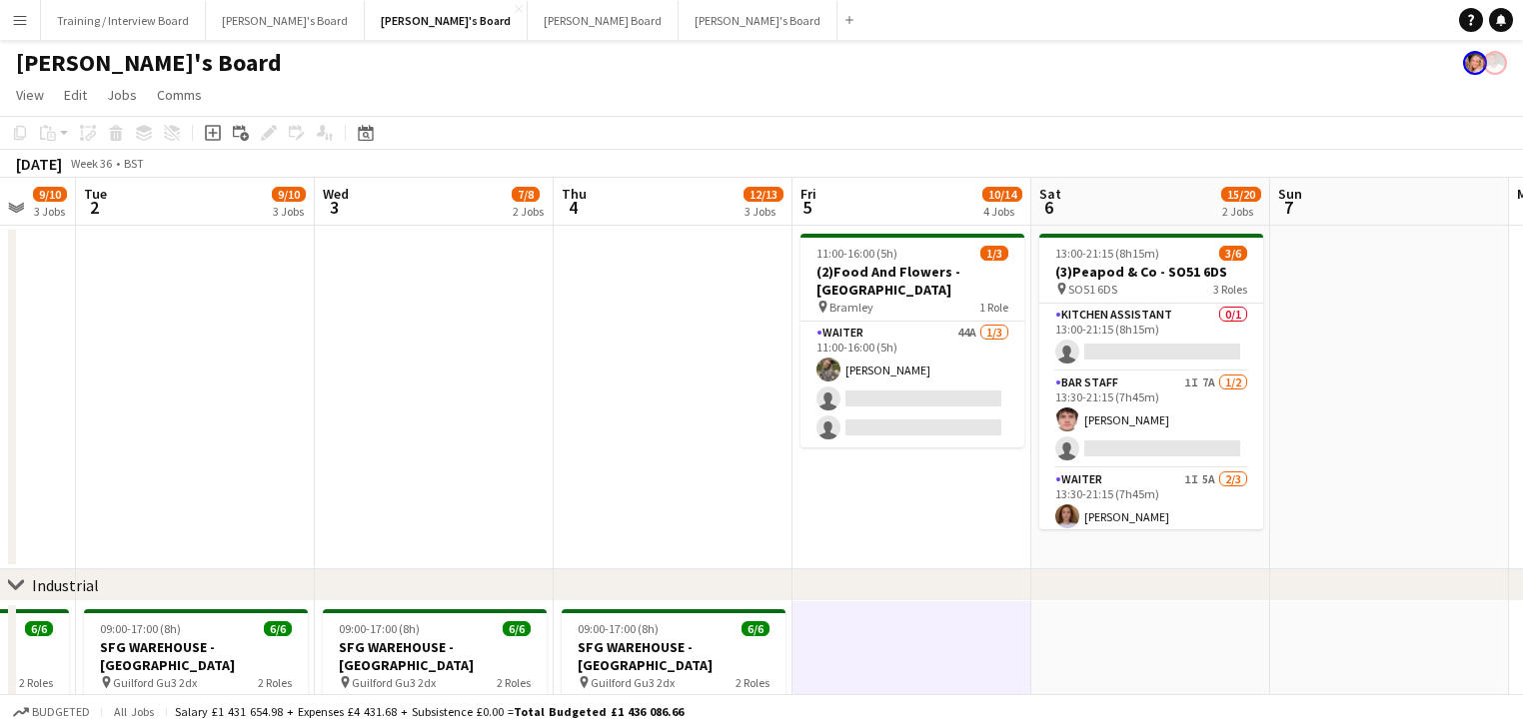
scroll to position [0, 842]
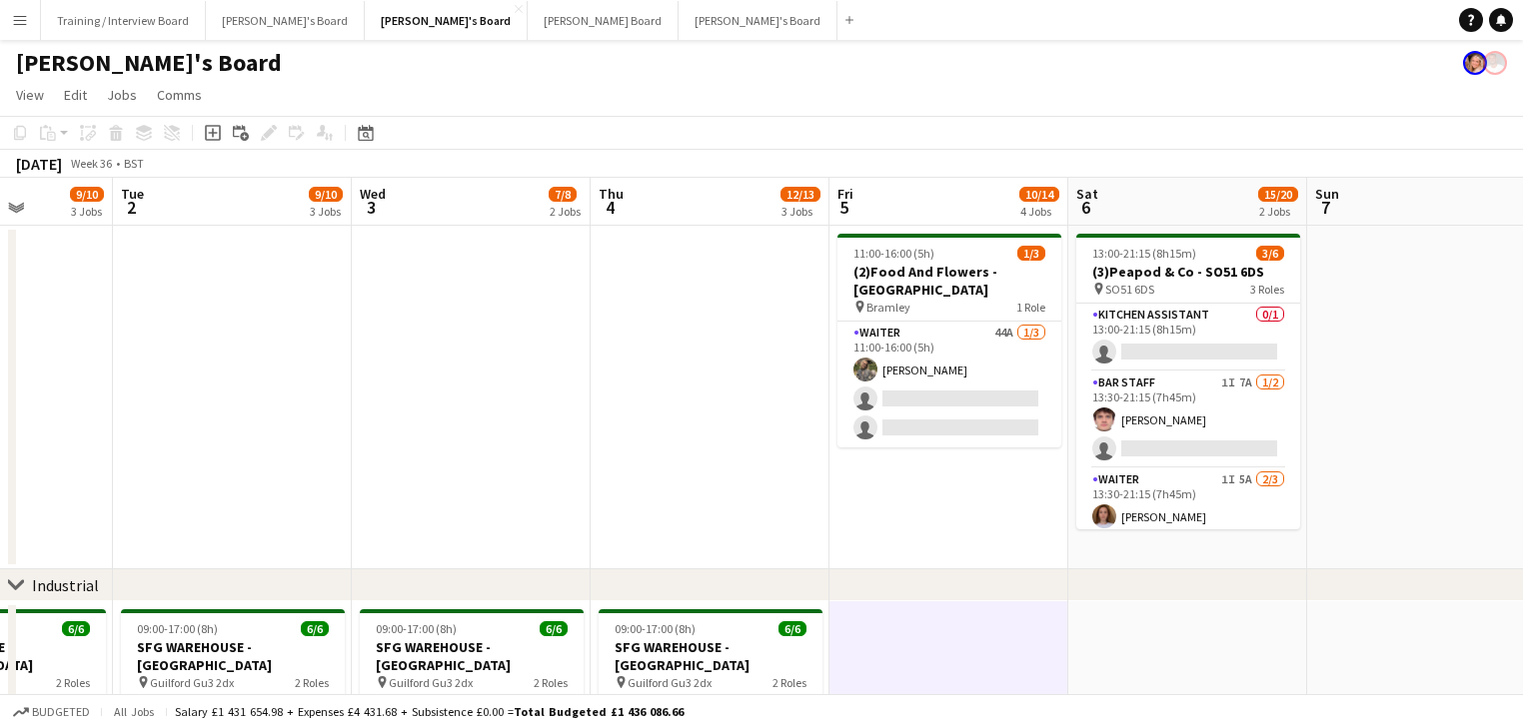
drag, startPoint x: 547, startPoint y: 485, endPoint x: 584, endPoint y: 457, distance: 46.4
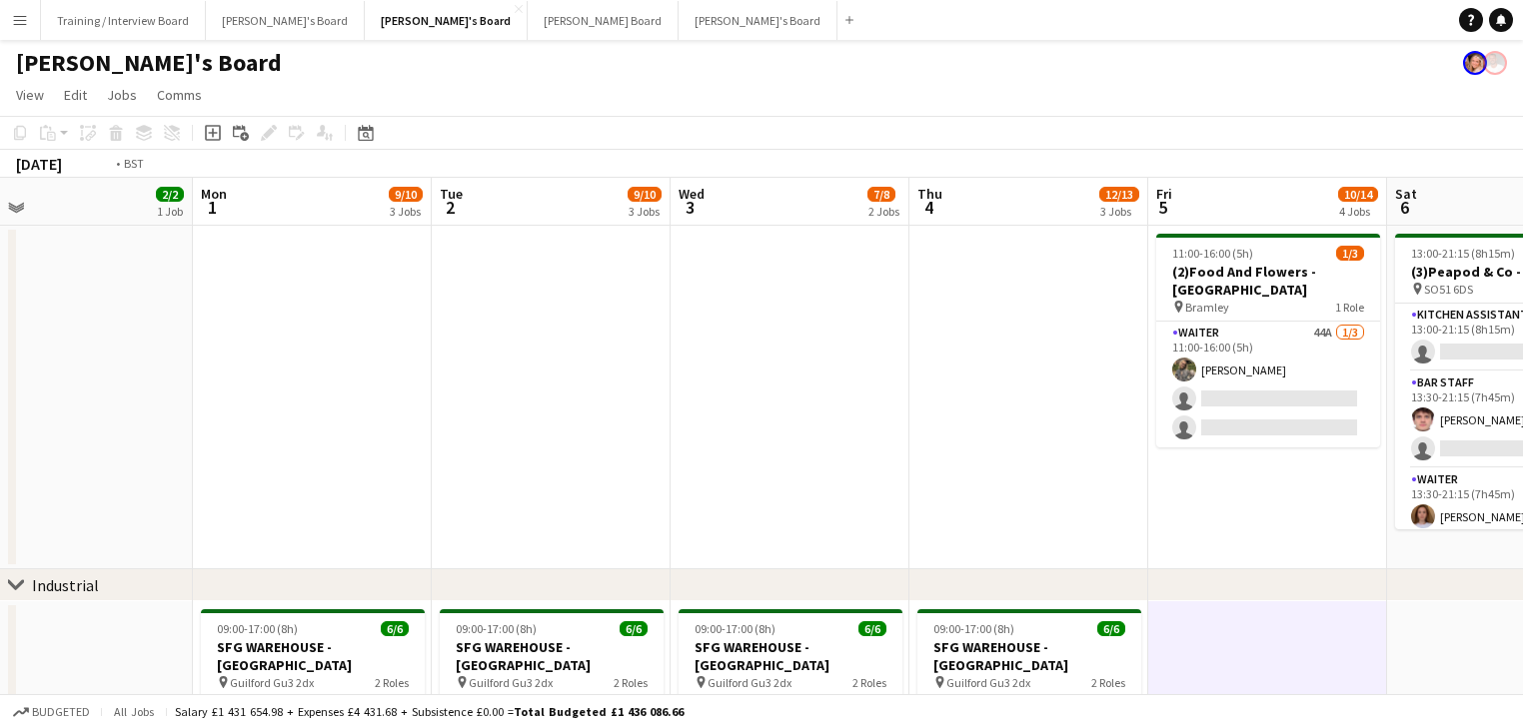
drag, startPoint x: 498, startPoint y: 441, endPoint x: 635, endPoint y: 456, distance: 138.7
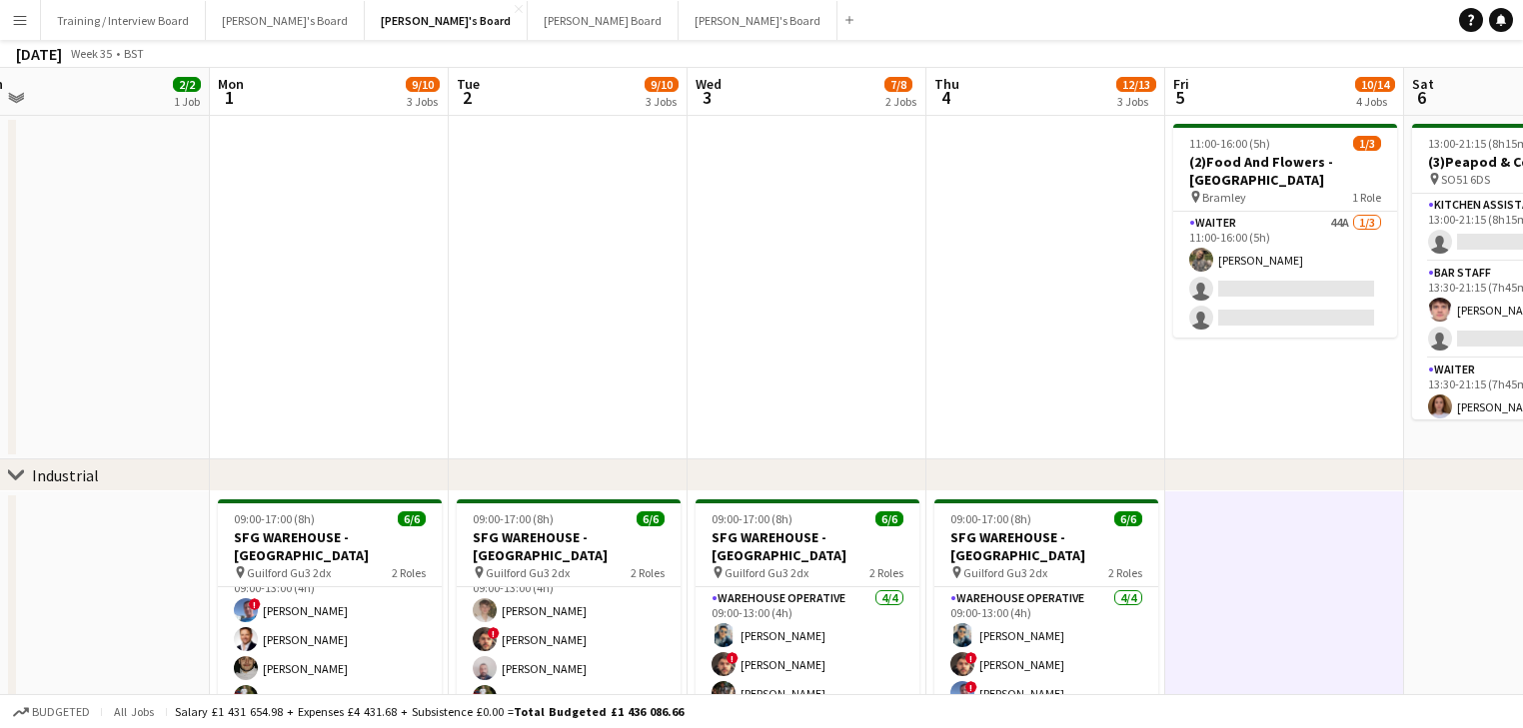
scroll to position [160, 0]
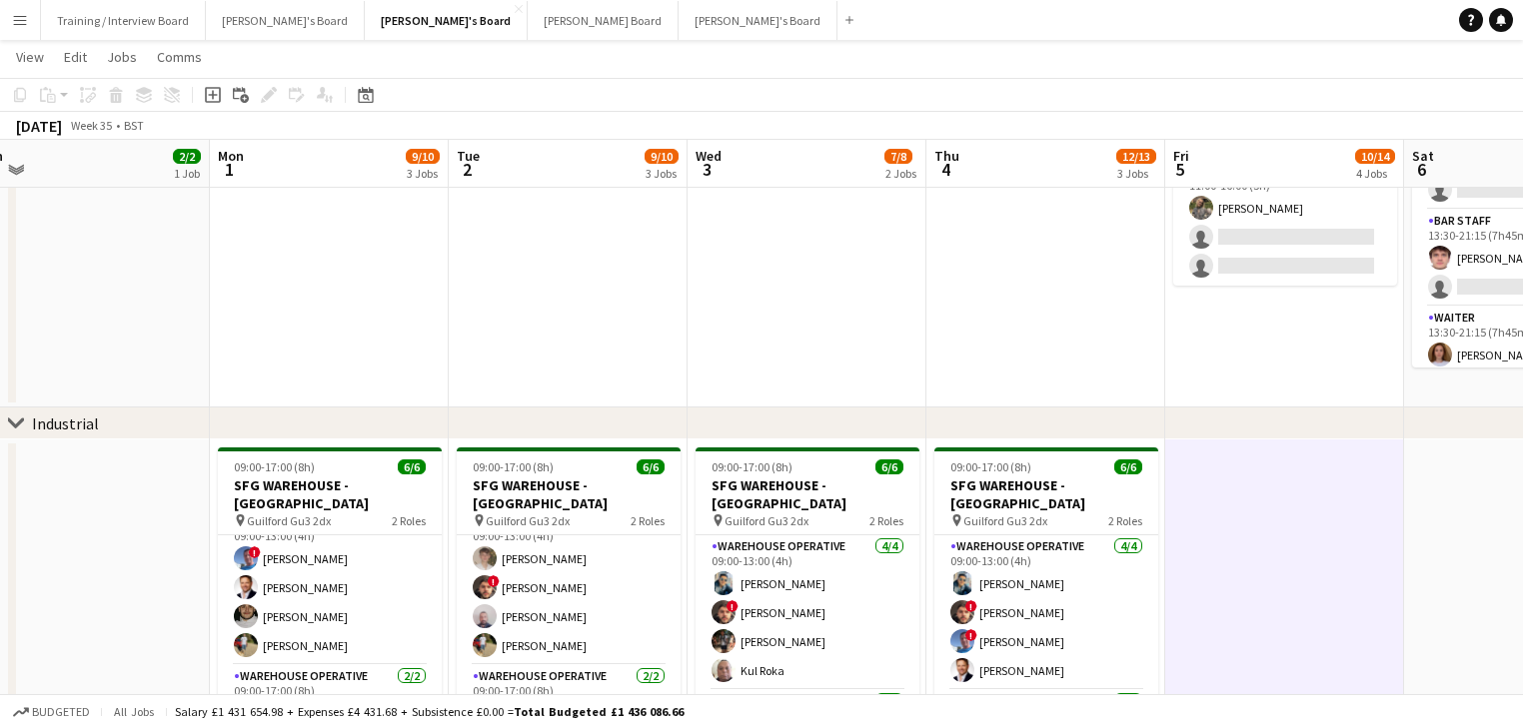
click at [343, 425] on div "chevron-right Industrial" at bounding box center [761, 424] width 1523 height 32
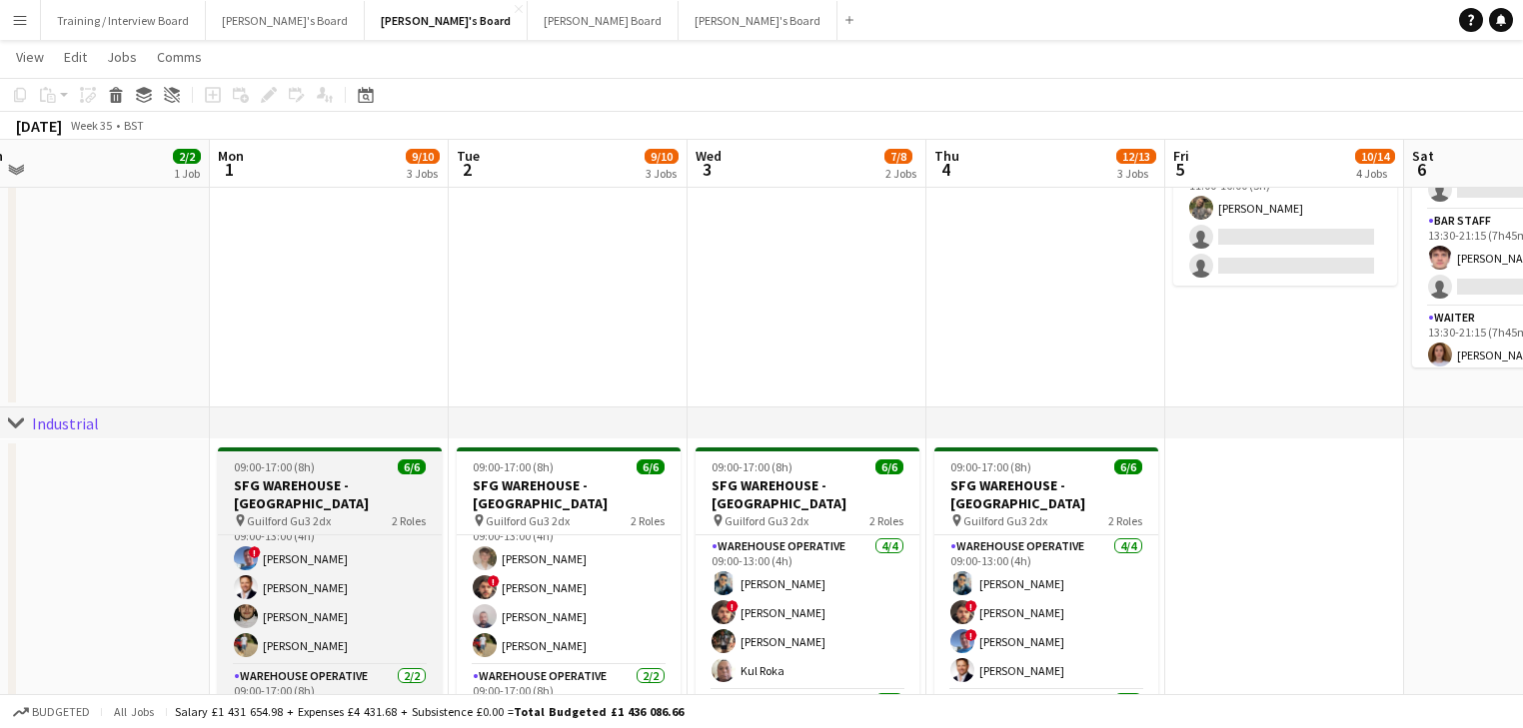
click at [308, 477] on h3 "SFG WAREHOUSE - [GEOGRAPHIC_DATA]" at bounding box center [330, 495] width 224 height 36
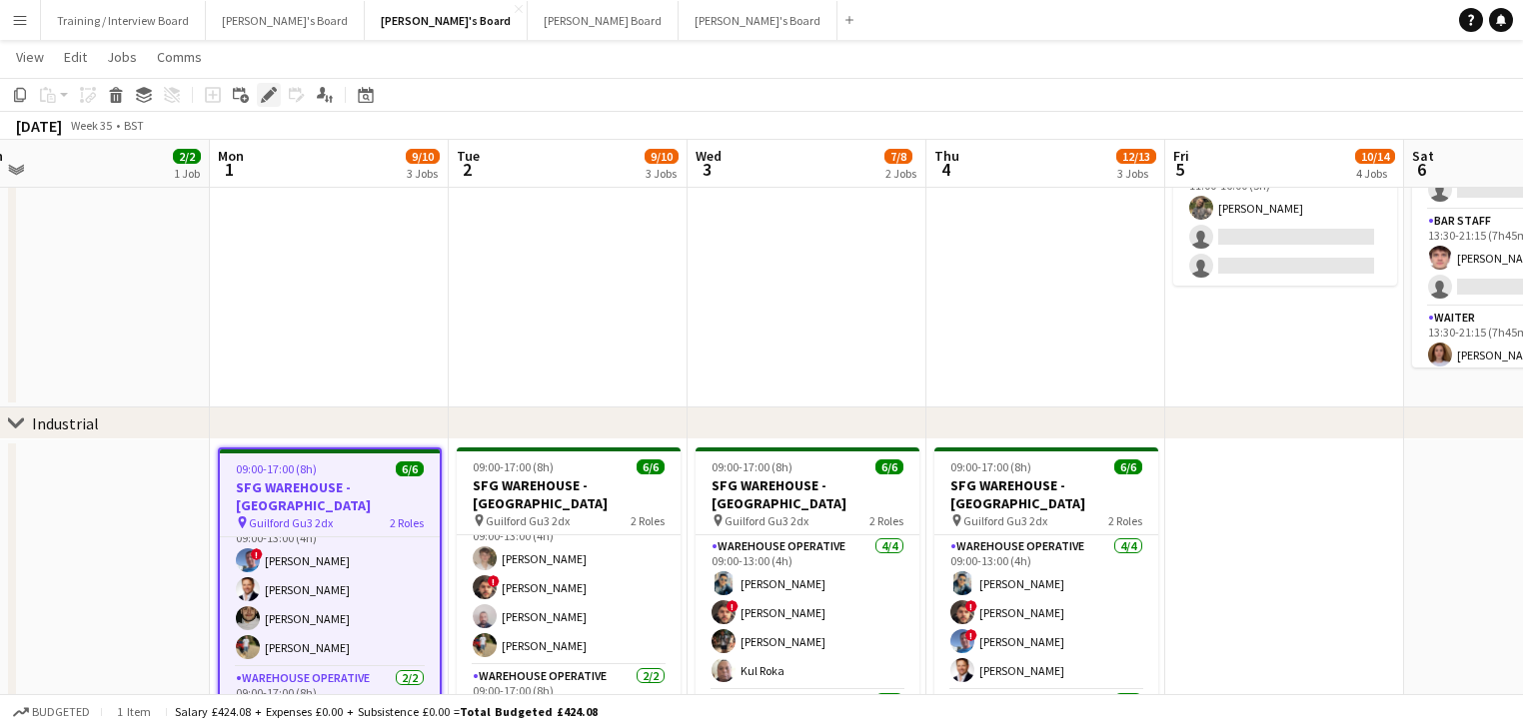
click at [273, 100] on icon "Edit" at bounding box center [269, 95] width 16 height 16
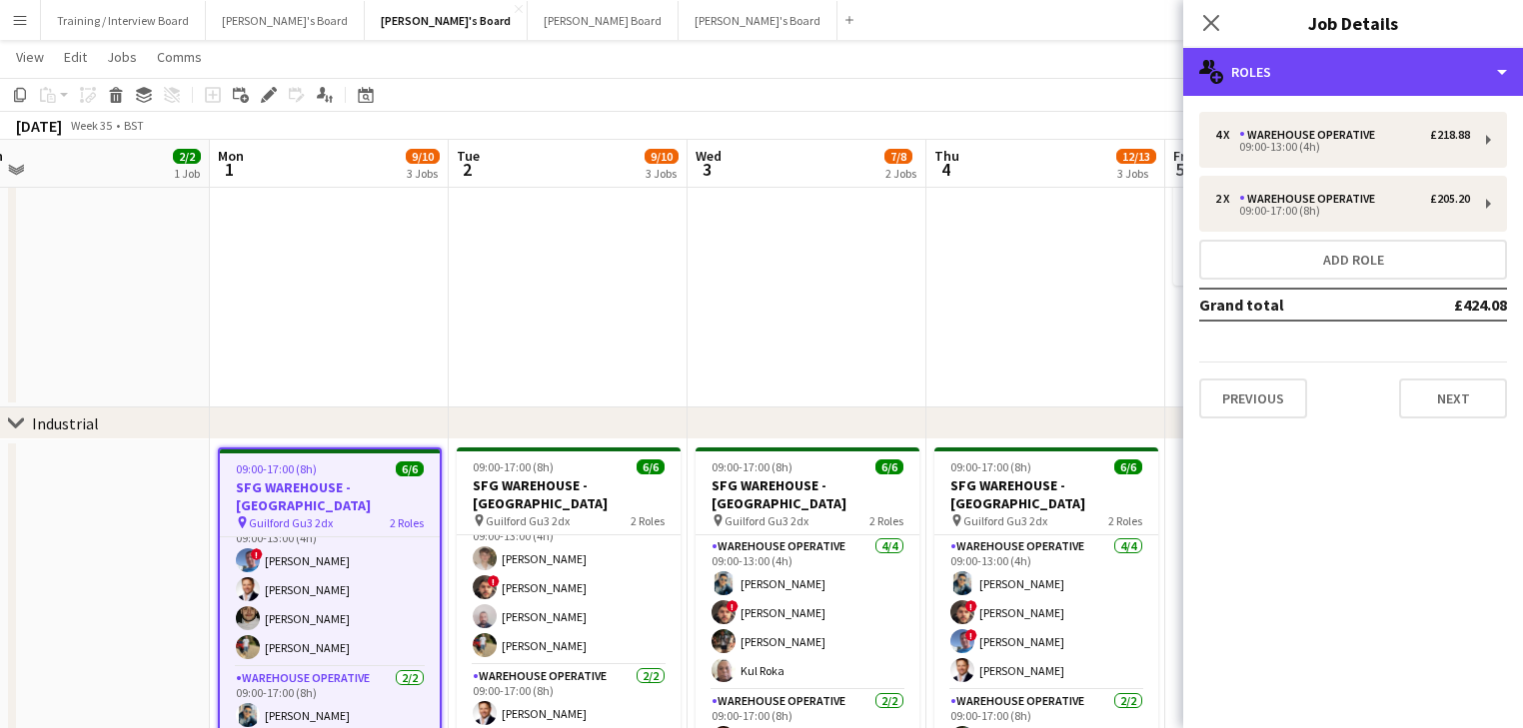
drag, startPoint x: 1357, startPoint y: 82, endPoint x: 1359, endPoint y: 98, distance: 16.1
click at [1357, 81] on div "multiple-users-add Roles" at bounding box center [1353, 72] width 340 height 48
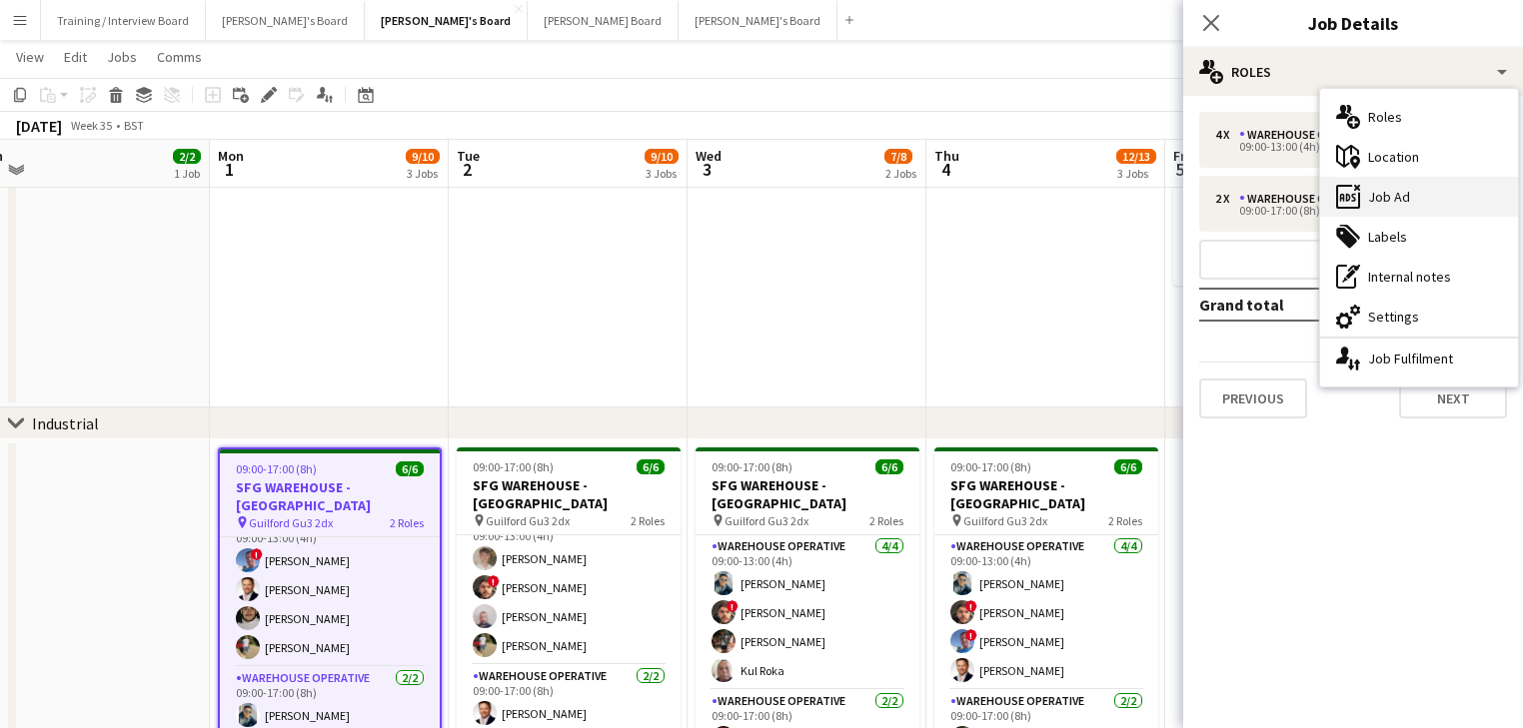
click at [1435, 207] on div "ads-window Job Ad" at bounding box center [1419, 197] width 198 height 40
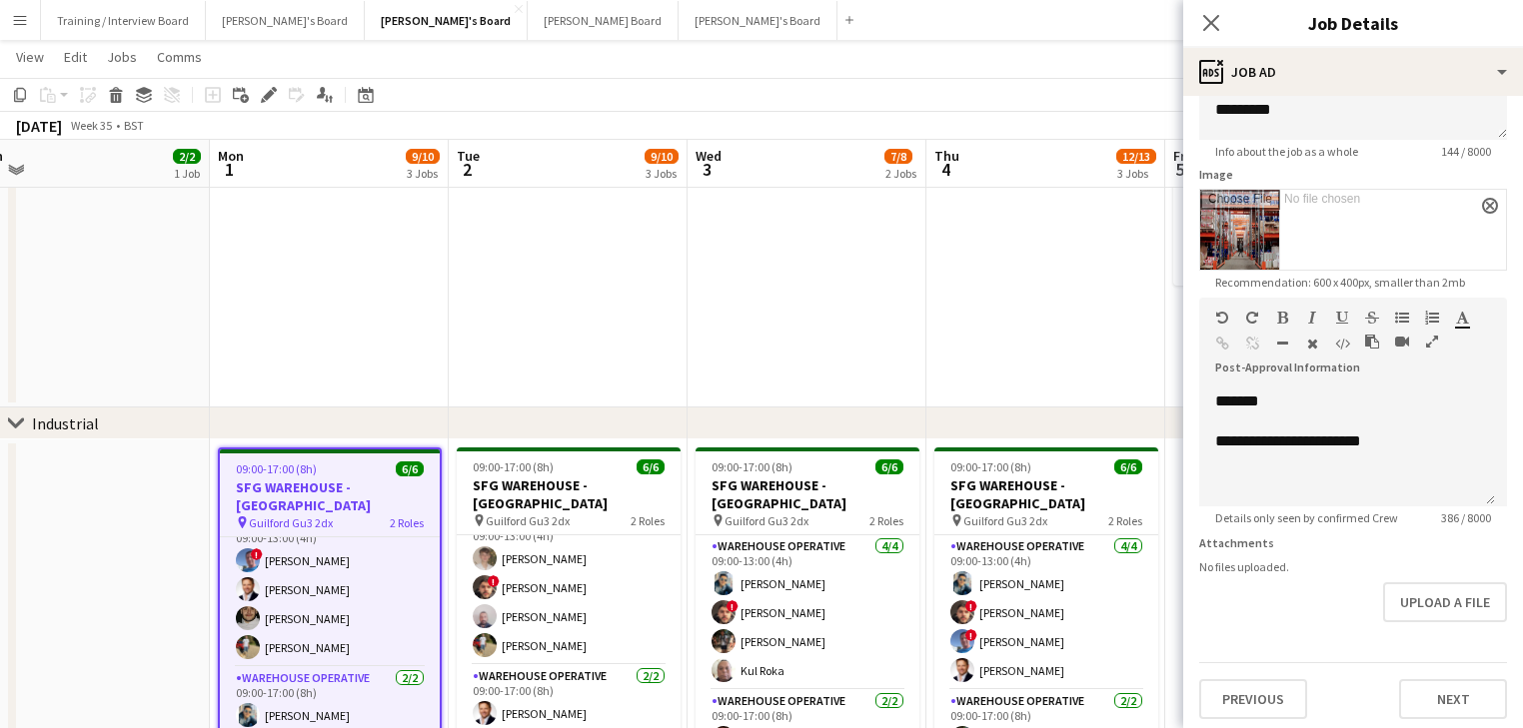
scroll to position [262, 0]
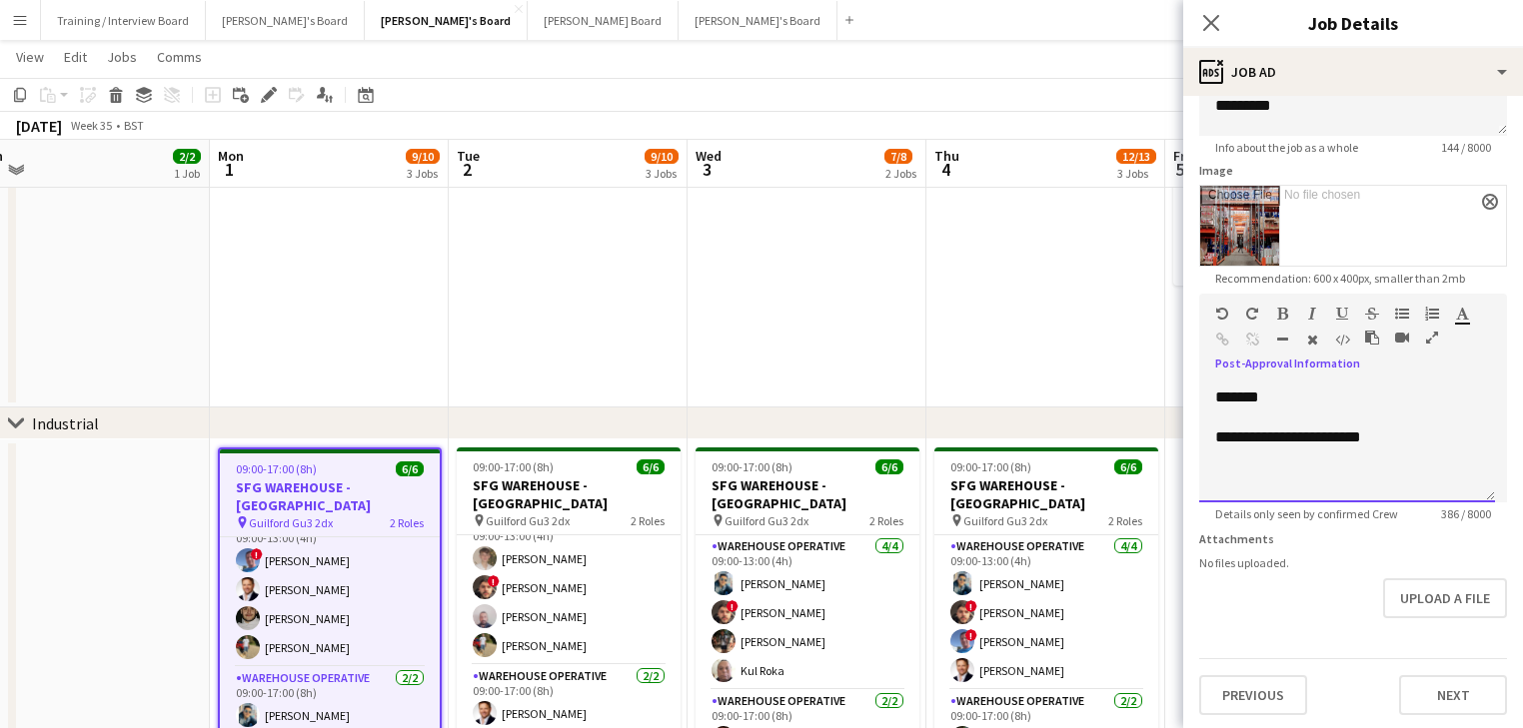
click at [1287, 464] on div at bounding box center [1347, 458] width 264 height 20
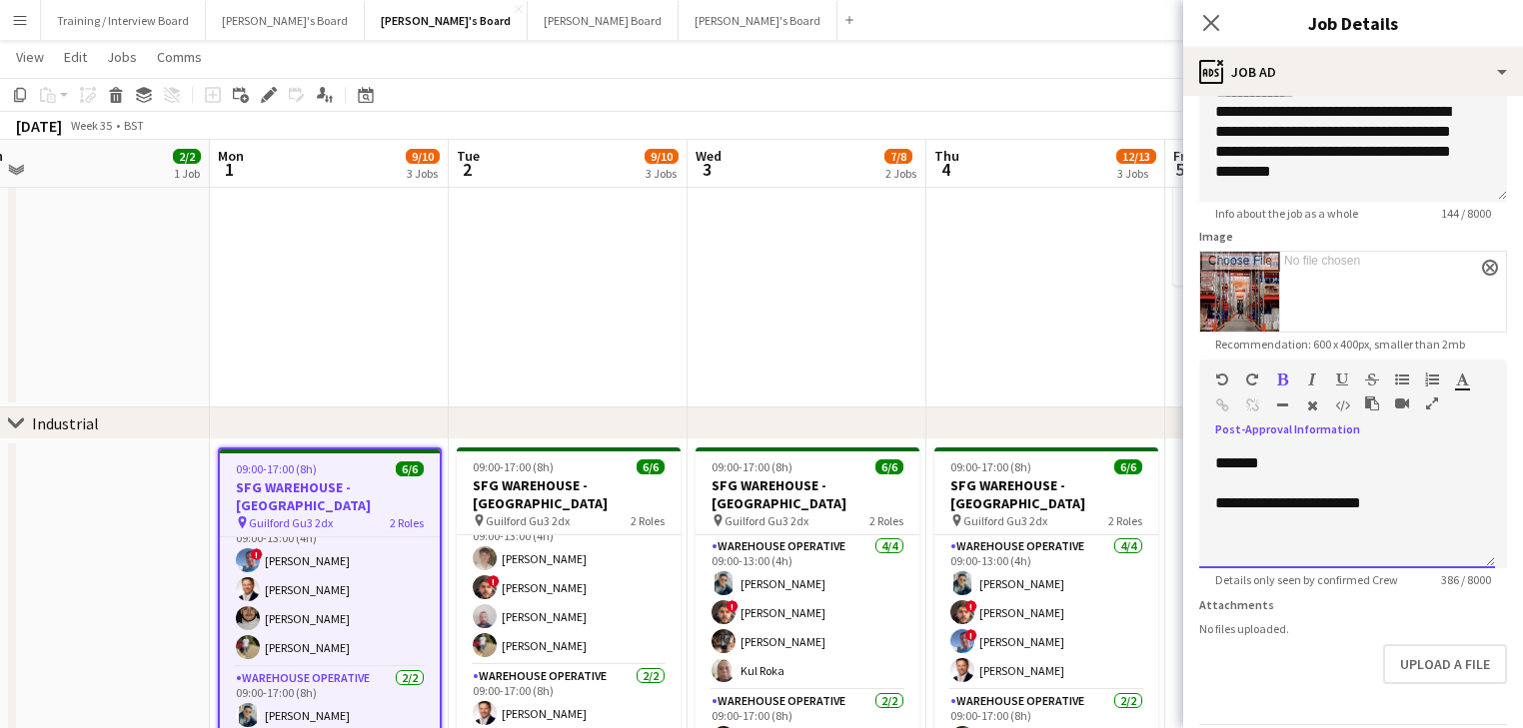
scroll to position [182, 0]
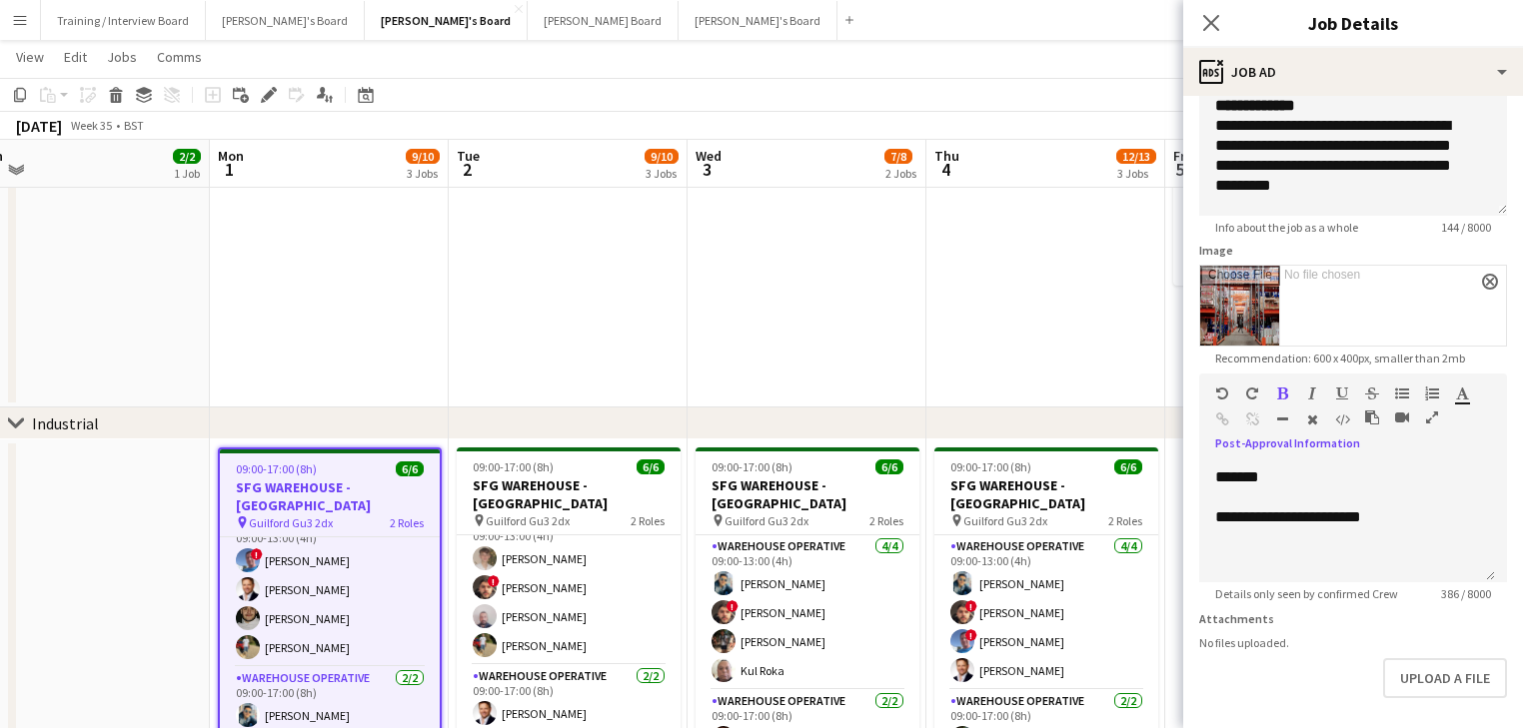
click at [1373, 36] on div "Close pop-in Job Details" at bounding box center [1353, 24] width 340 height 48
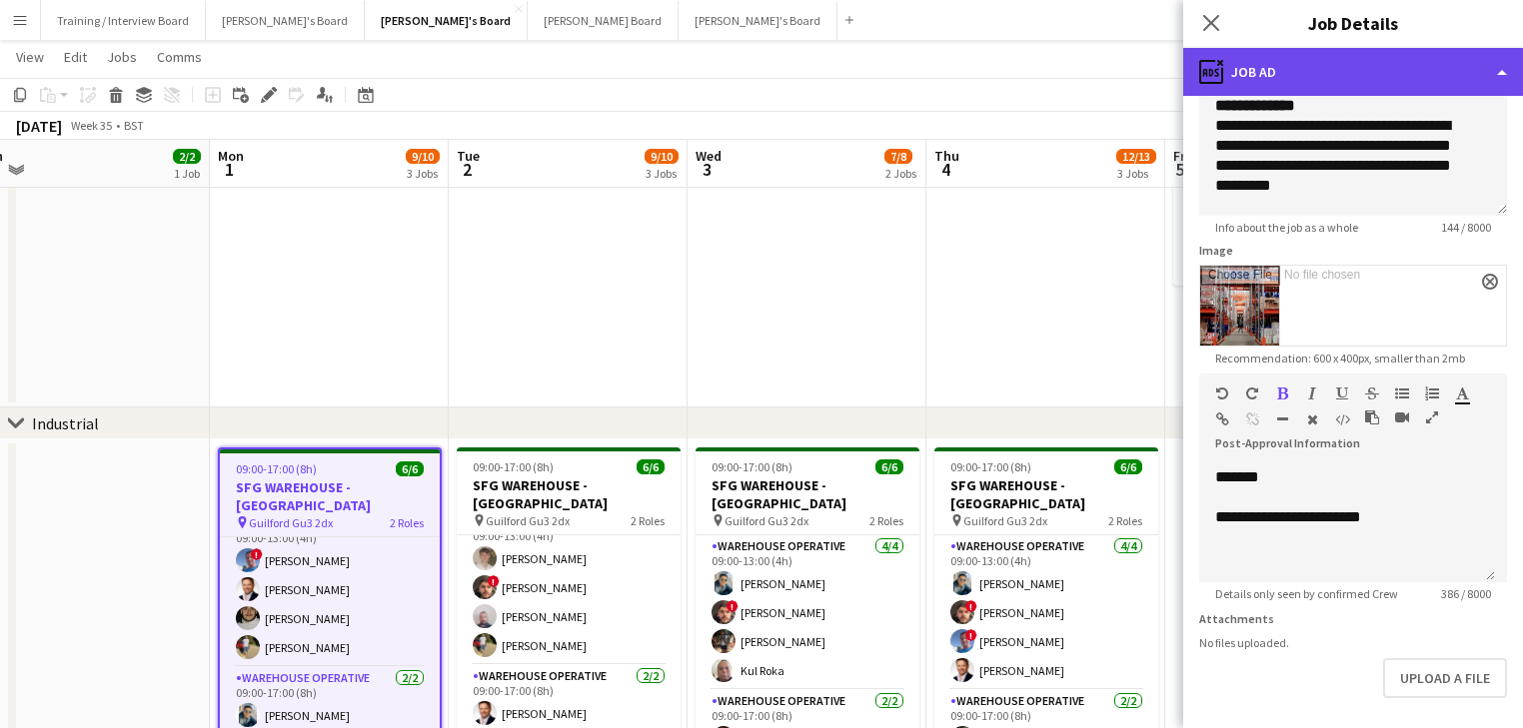
click at [1379, 60] on div "ads-window Job Ad" at bounding box center [1353, 72] width 340 height 48
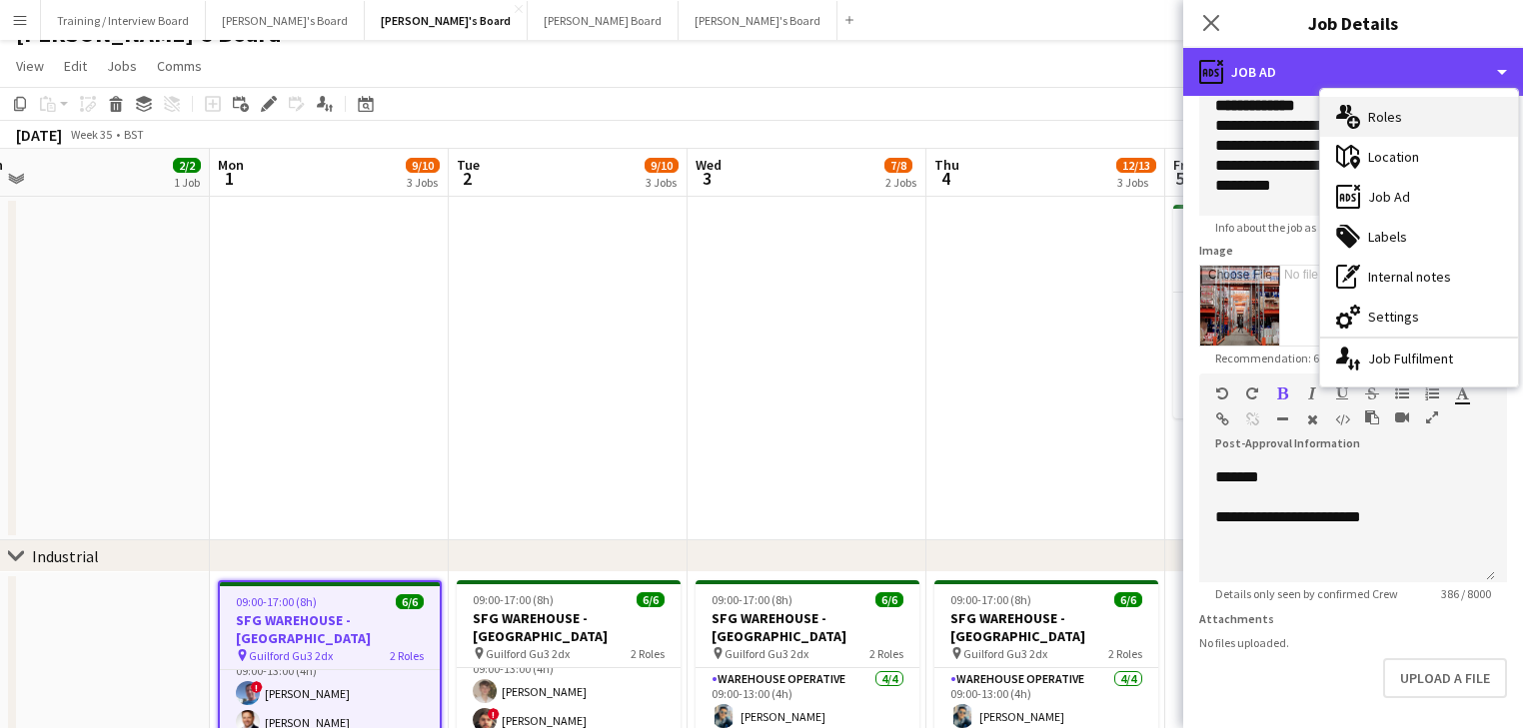
scroll to position [0, 0]
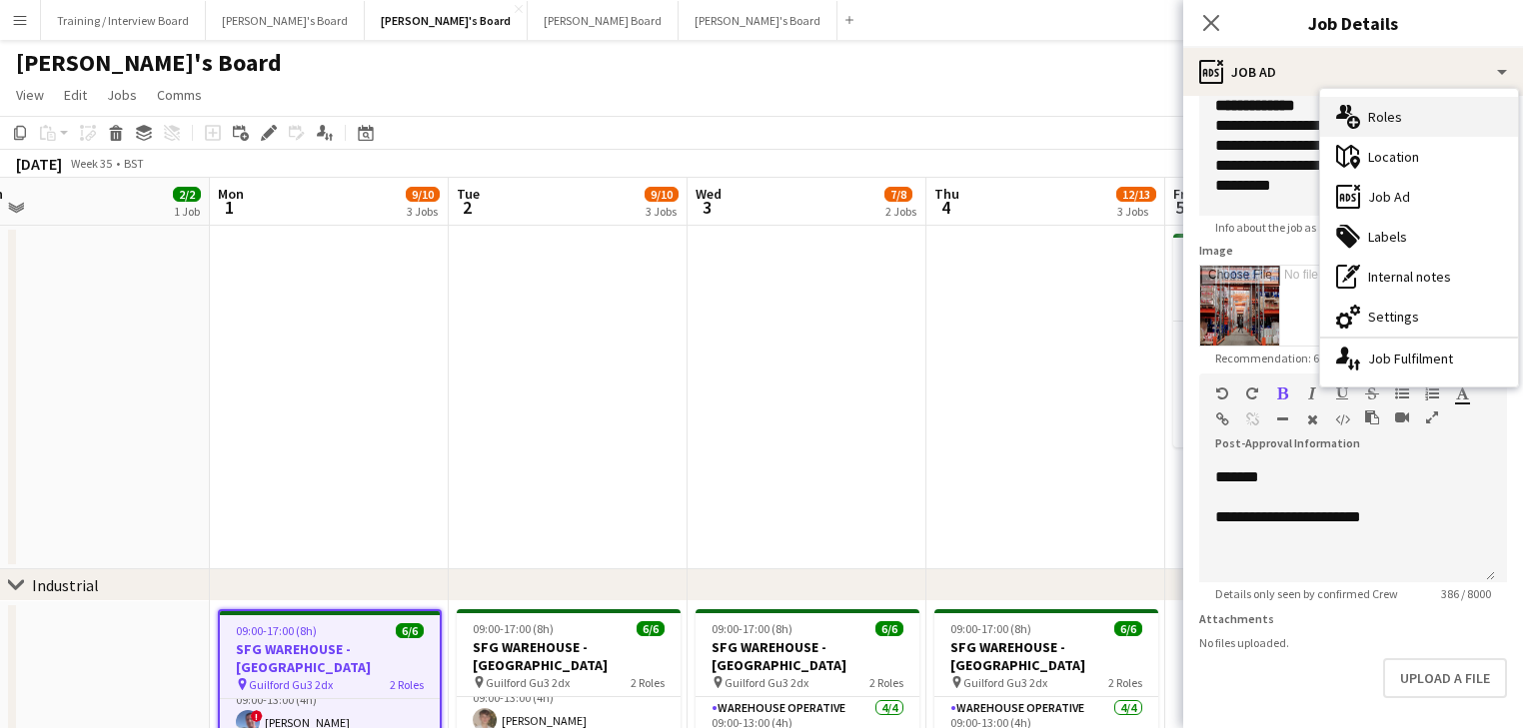
click at [1397, 104] on div "multiple-users-add Roles" at bounding box center [1419, 117] width 198 height 40
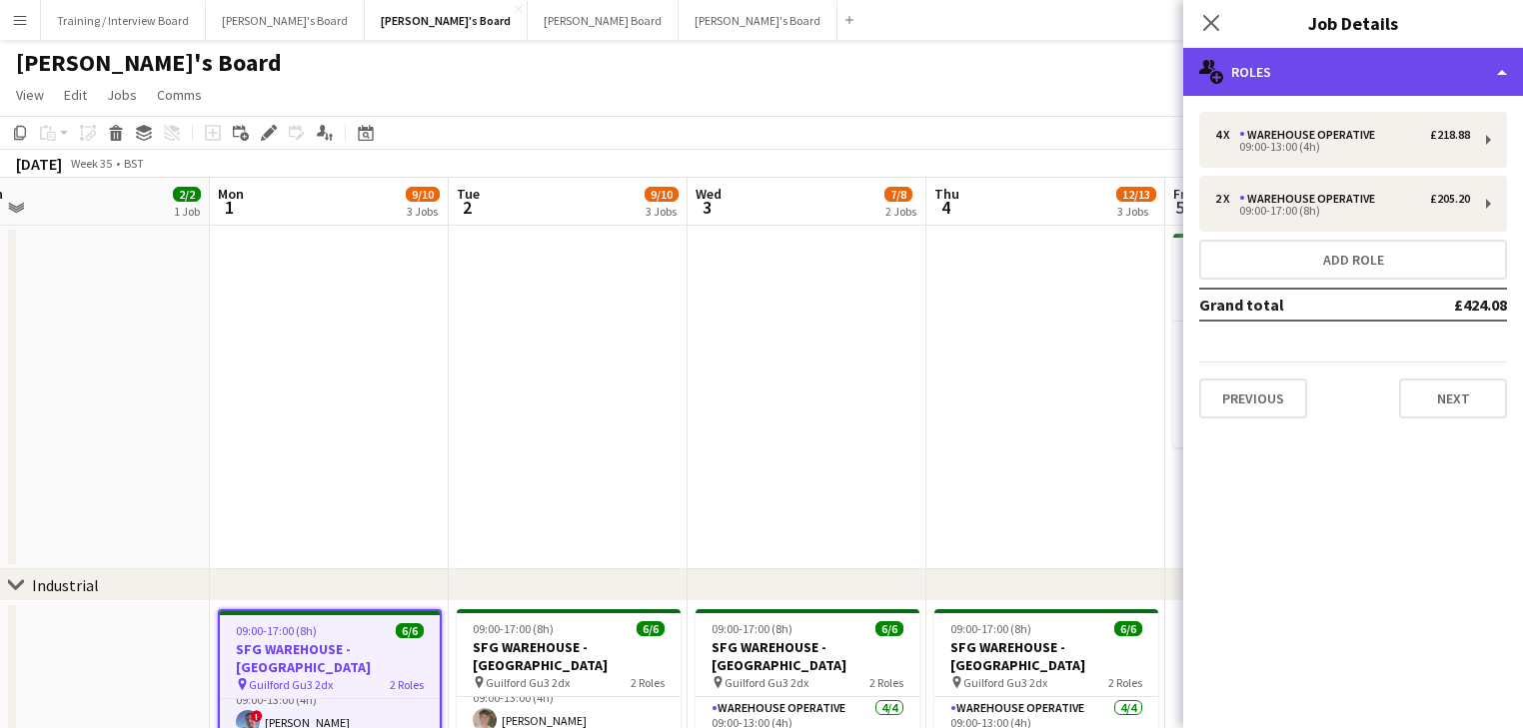
click at [1359, 74] on div "multiple-users-add Roles" at bounding box center [1353, 72] width 340 height 48
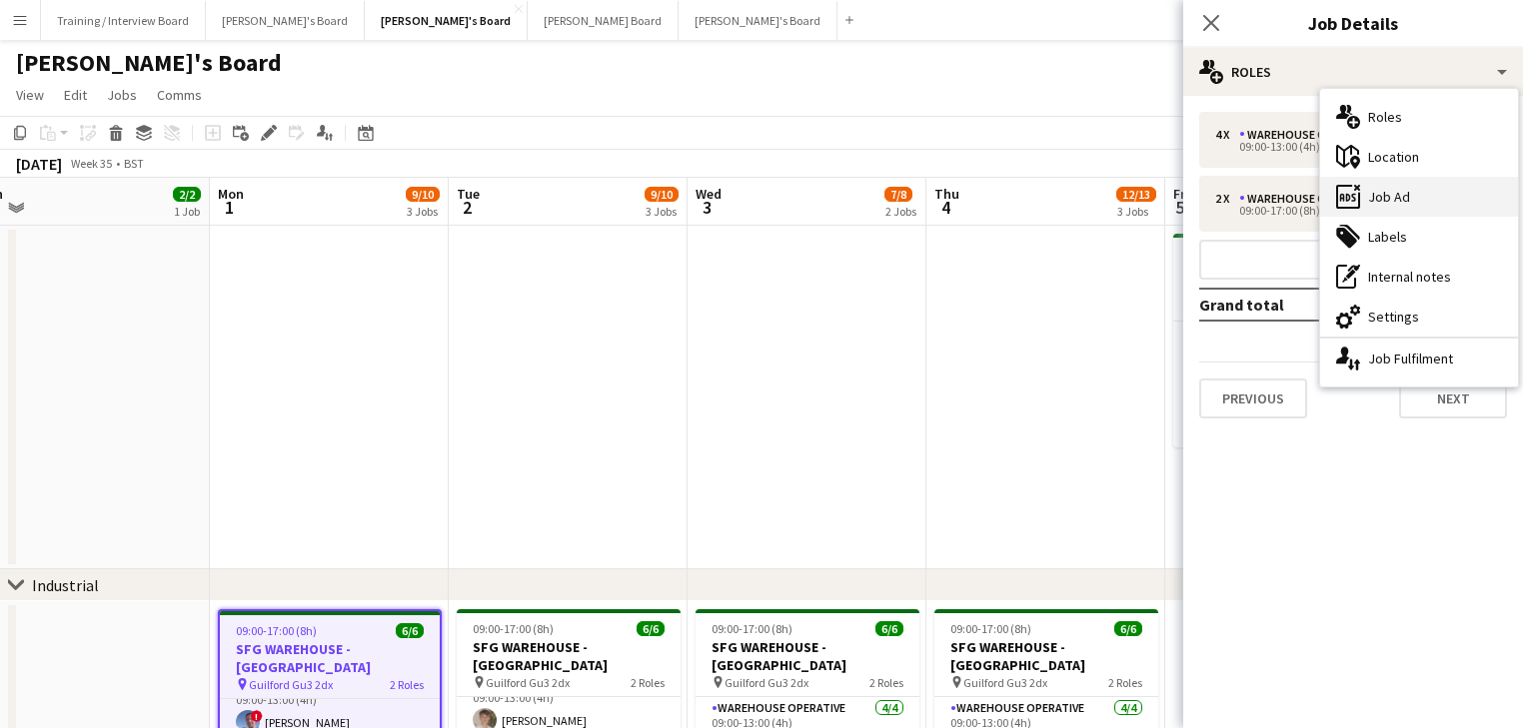
click at [1472, 204] on div "ads-window Job Ad" at bounding box center [1419, 197] width 198 height 40
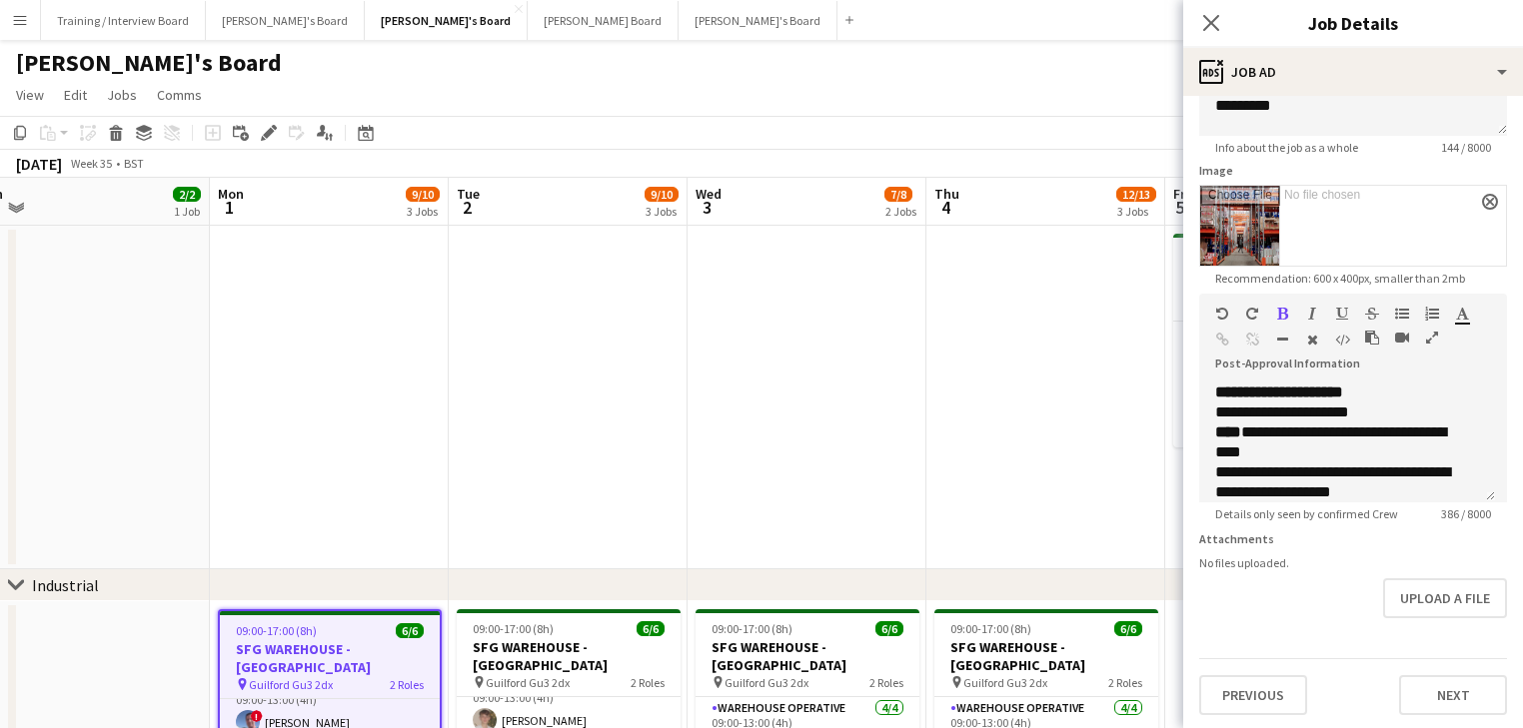
click at [827, 490] on app-date-cell at bounding box center [806, 398] width 239 height 344
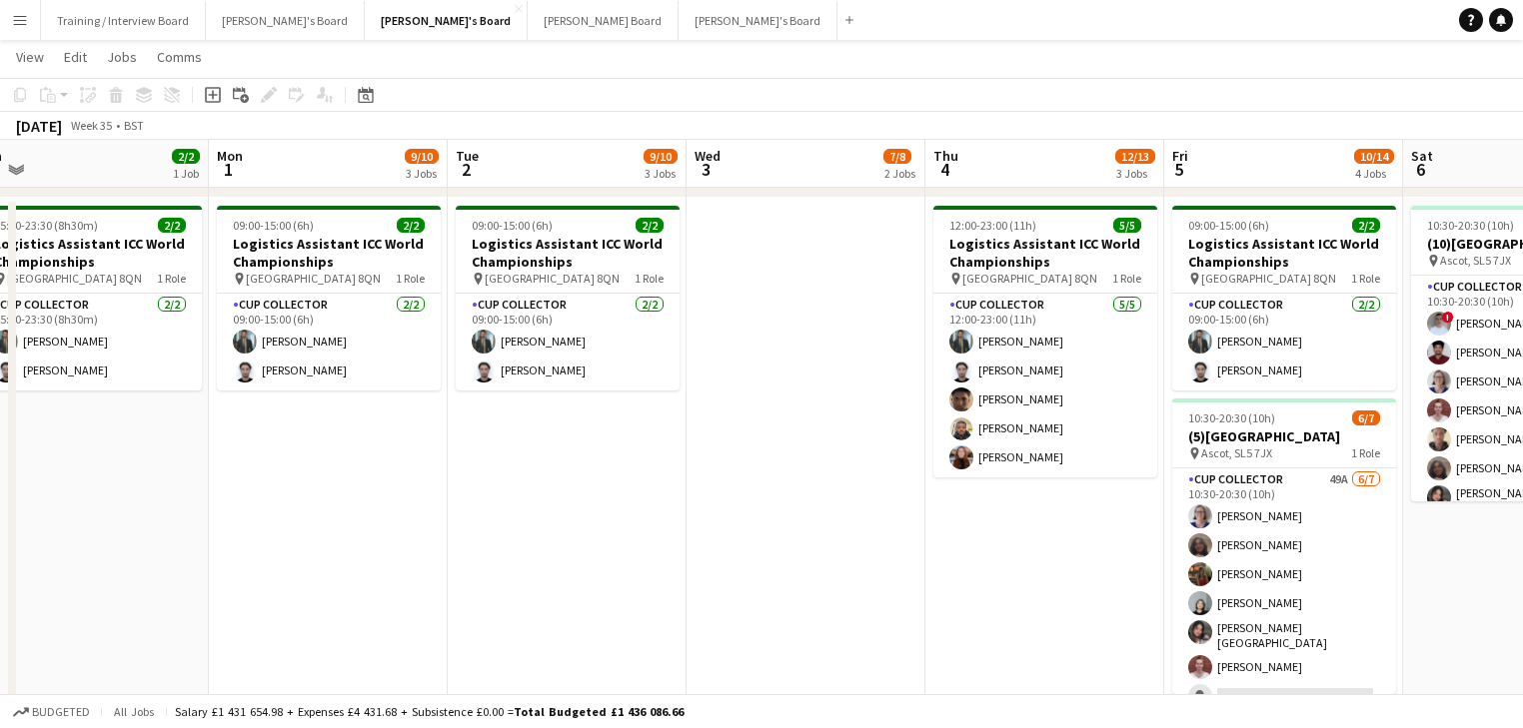
scroll to position [0, 496]
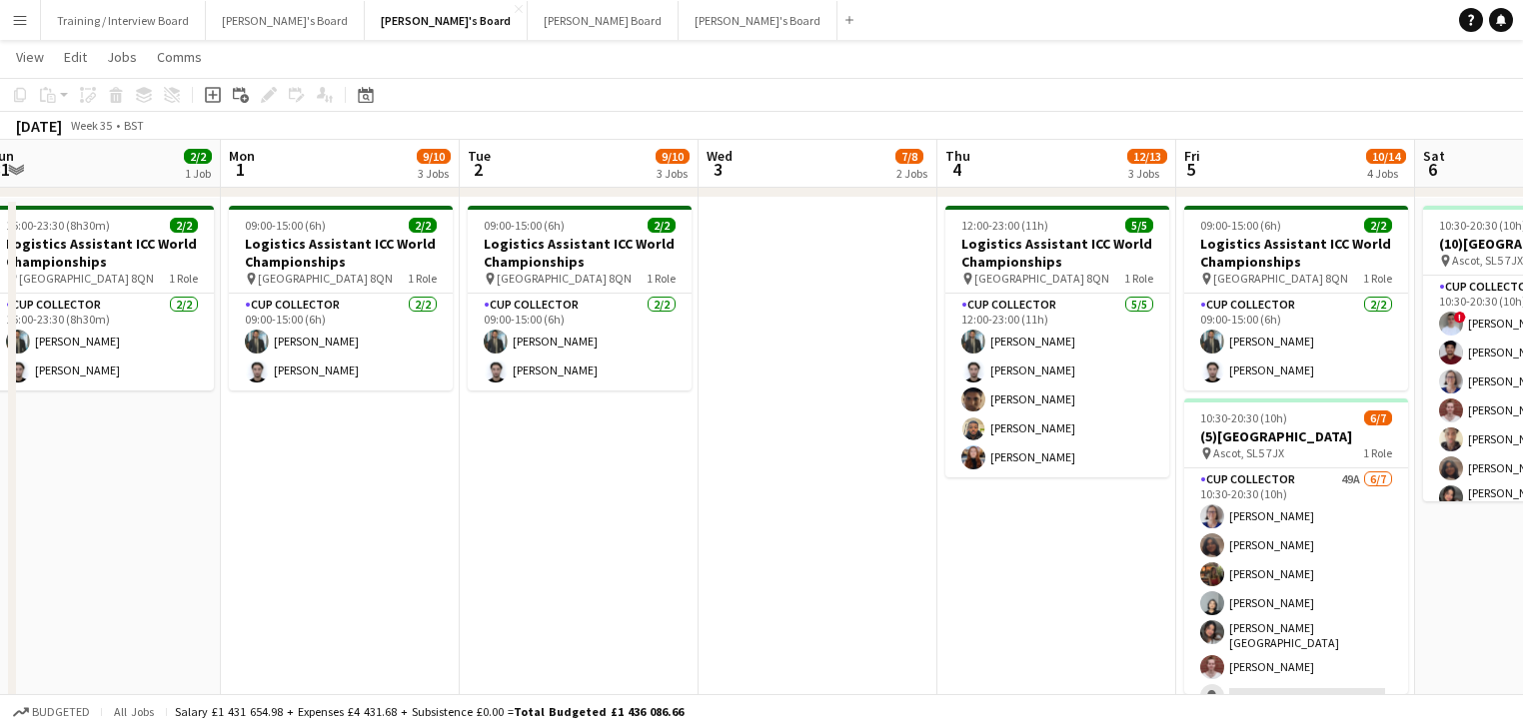
click at [695, 575] on app-calendar-viewport "Fri 29 11/13 5 Jobs Sat 30 5/7 2 Jobs Sun 31 2/2 1 Job Mon 1 9/10 3 Jobs Tue 2 …" at bounding box center [761, 249] width 1523 height 2261
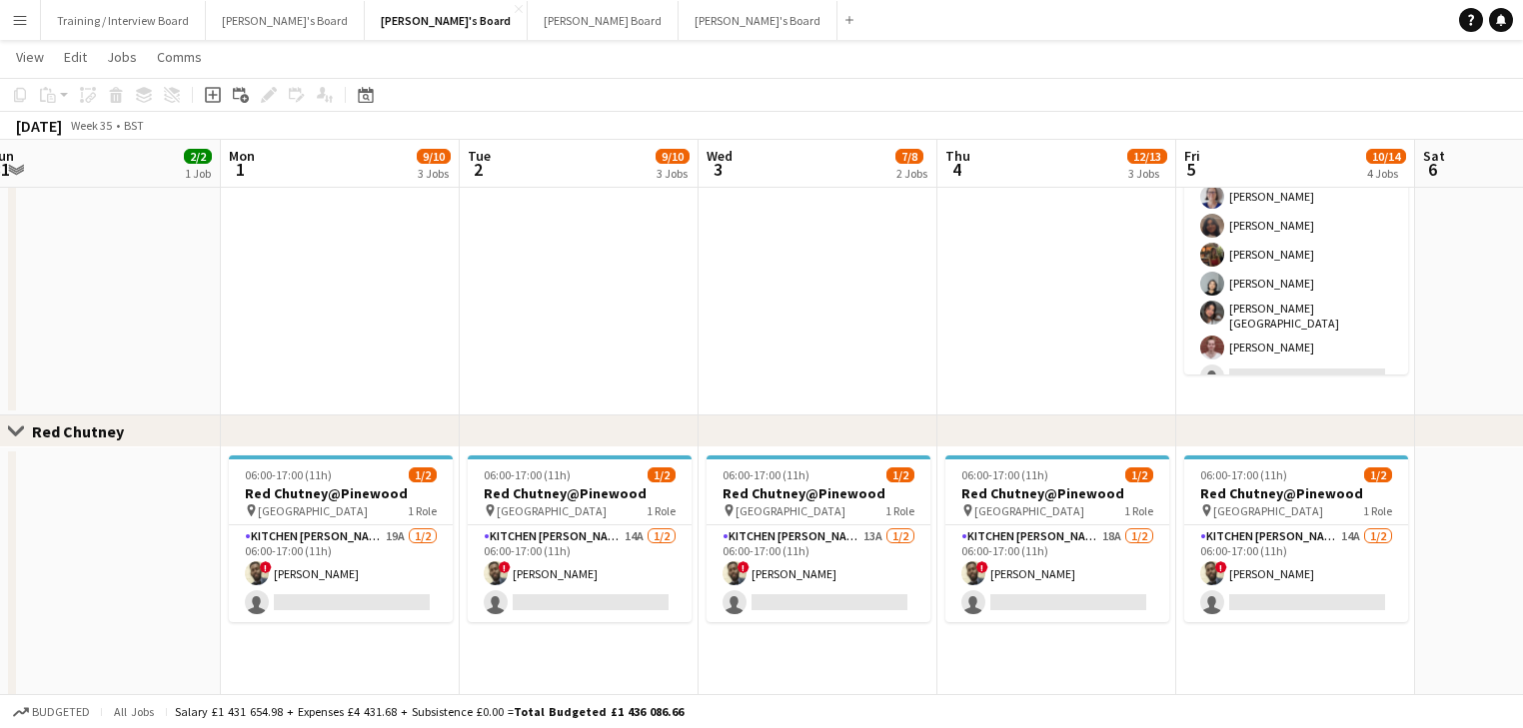
scroll to position [0, 450]
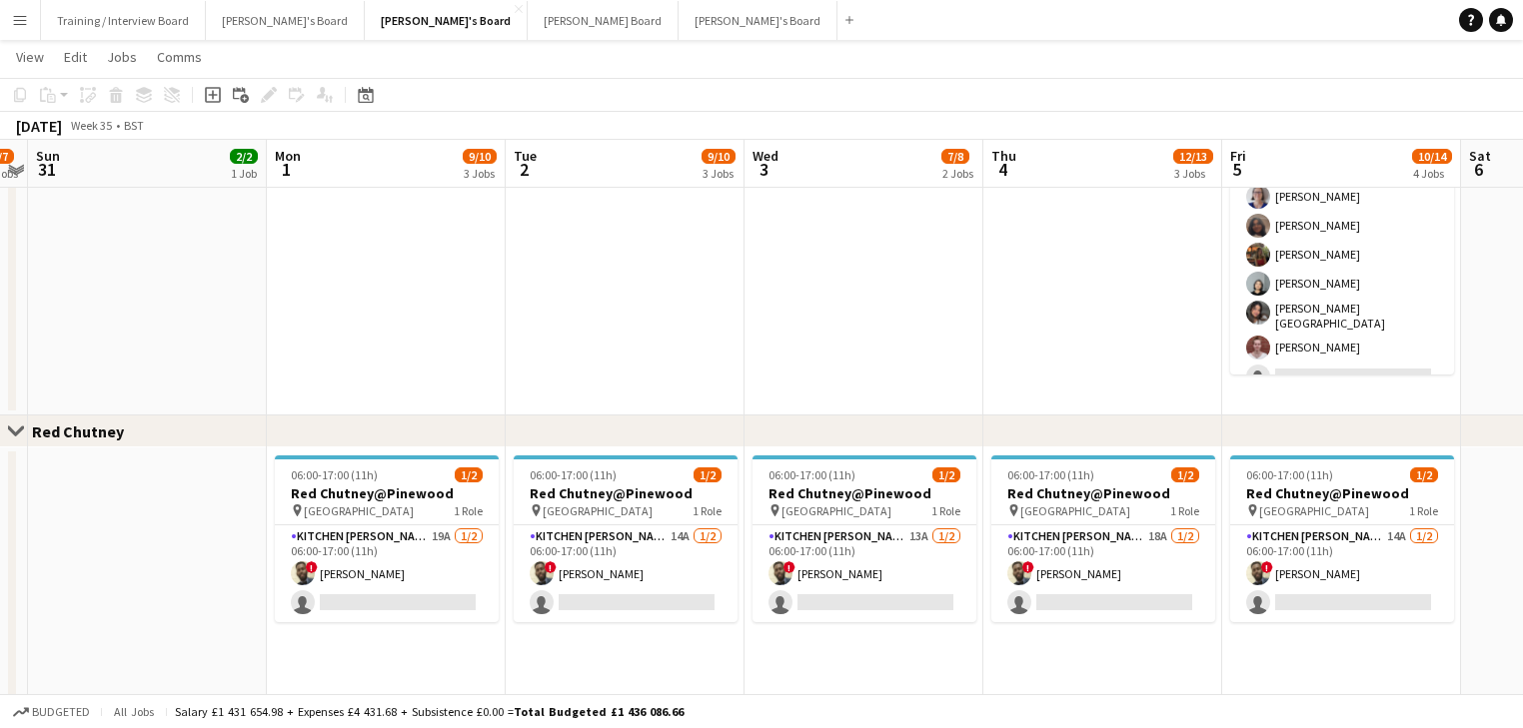
drag, startPoint x: 595, startPoint y: 653, endPoint x: 622, endPoint y: 649, distance: 27.3
drag, startPoint x: 437, startPoint y: 310, endPoint x: 453, endPoint y: 299, distance: 19.4
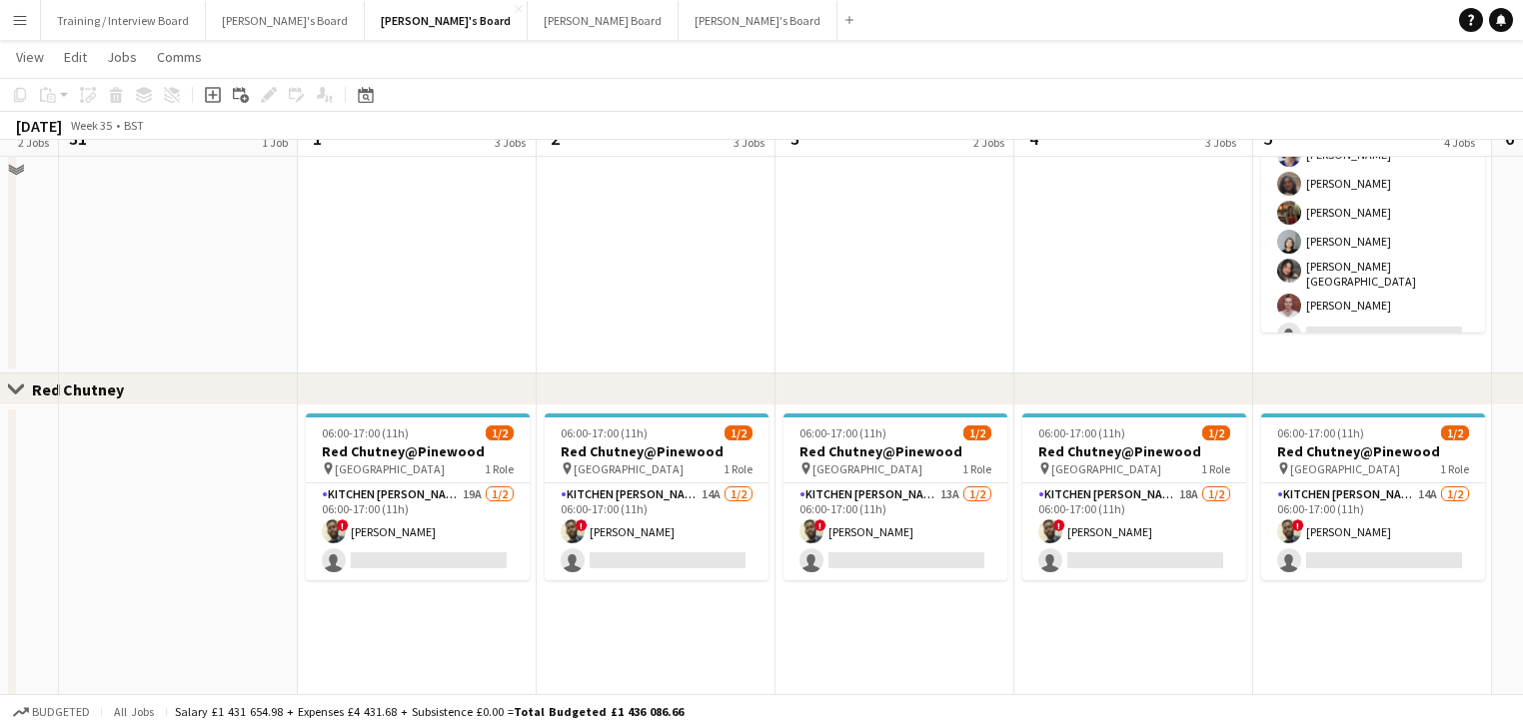
scroll to position [1359, 0]
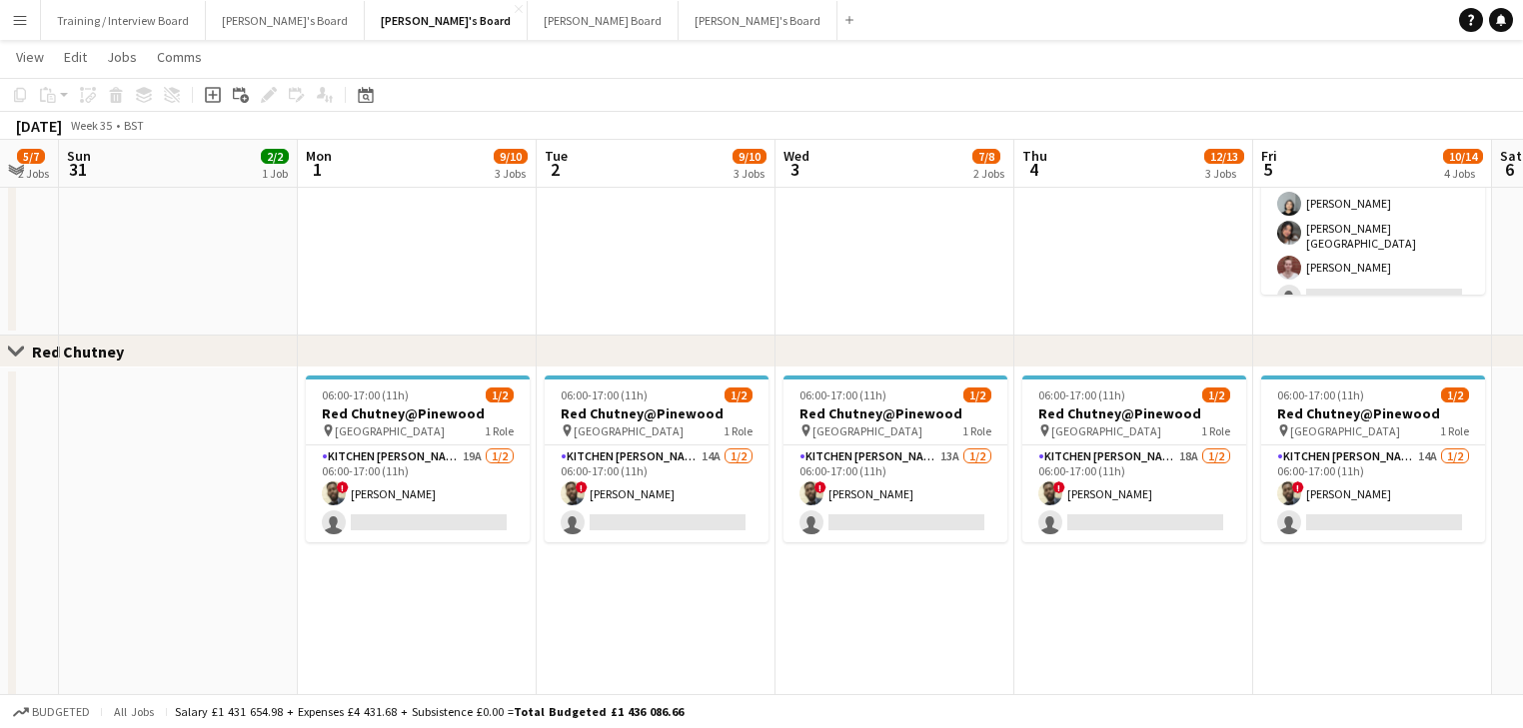
drag, startPoint x: 699, startPoint y: 622, endPoint x: 1019, endPoint y: 615, distance: 319.8
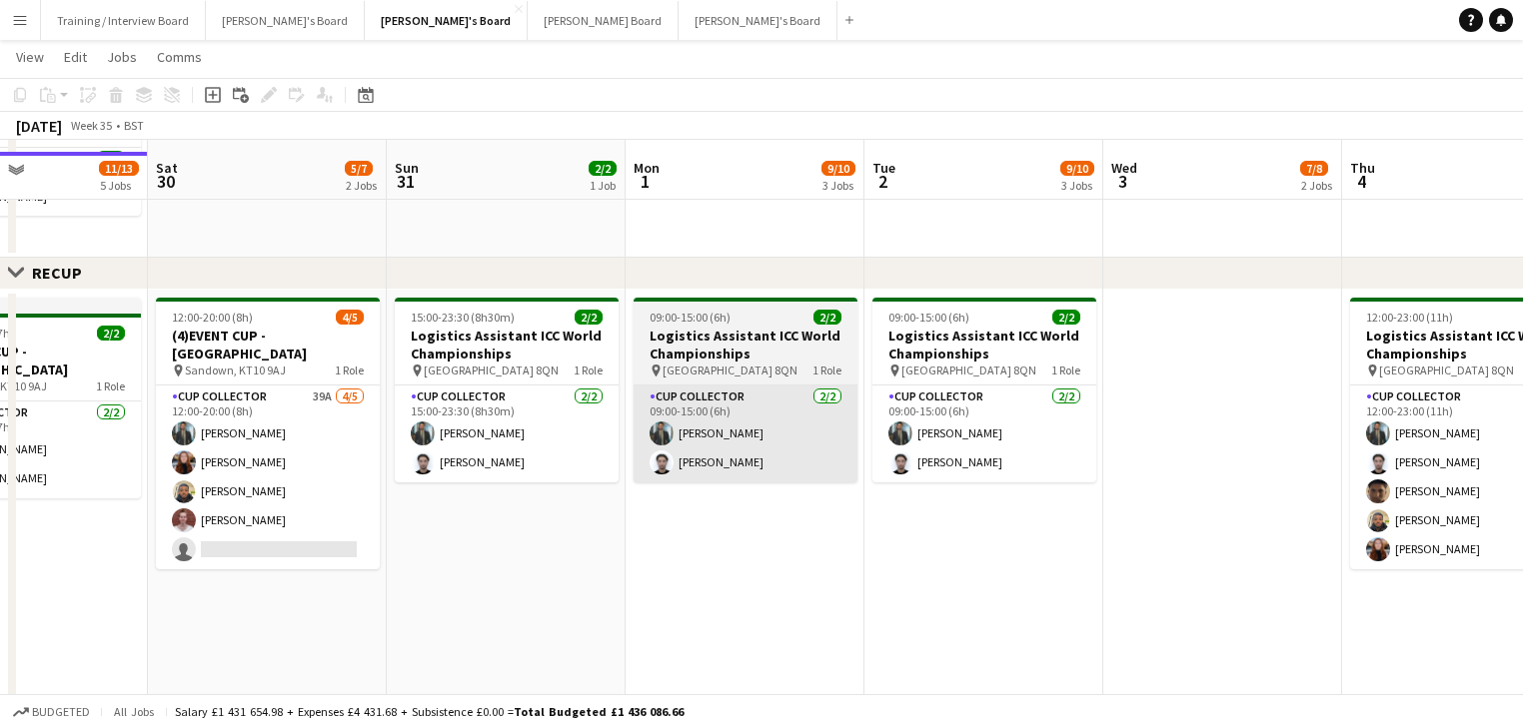
scroll to position [719, 0]
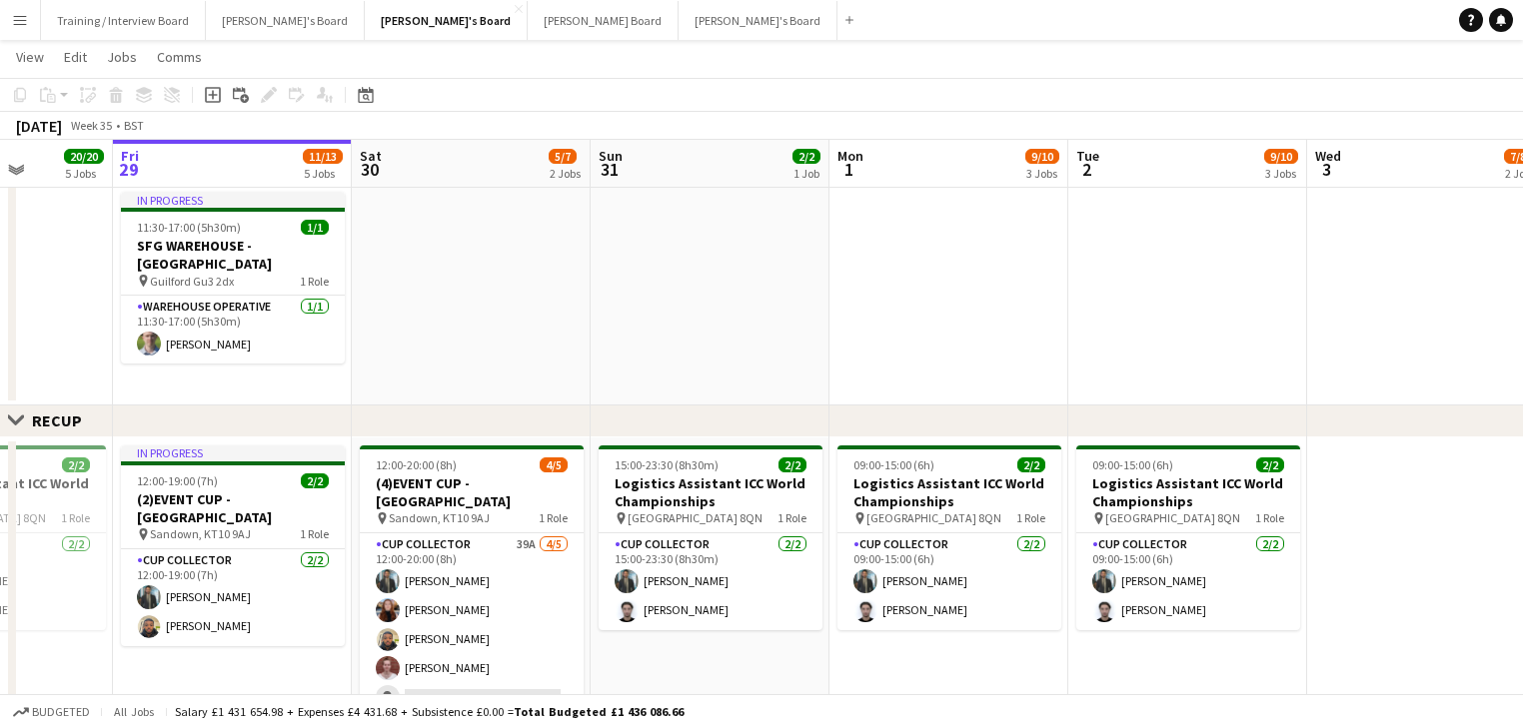
drag, startPoint x: 922, startPoint y: 588, endPoint x: 950, endPoint y: 590, distance: 28.0
click at [945, 589] on app-calendar-viewport "Wed 27 11/11 3 Jobs Thu 28 20/20 5 Jobs Fri 29 11/13 5 Jobs Sat 30 5/7 2 Jobs S…" at bounding box center [761, 489] width 1523 height 2261
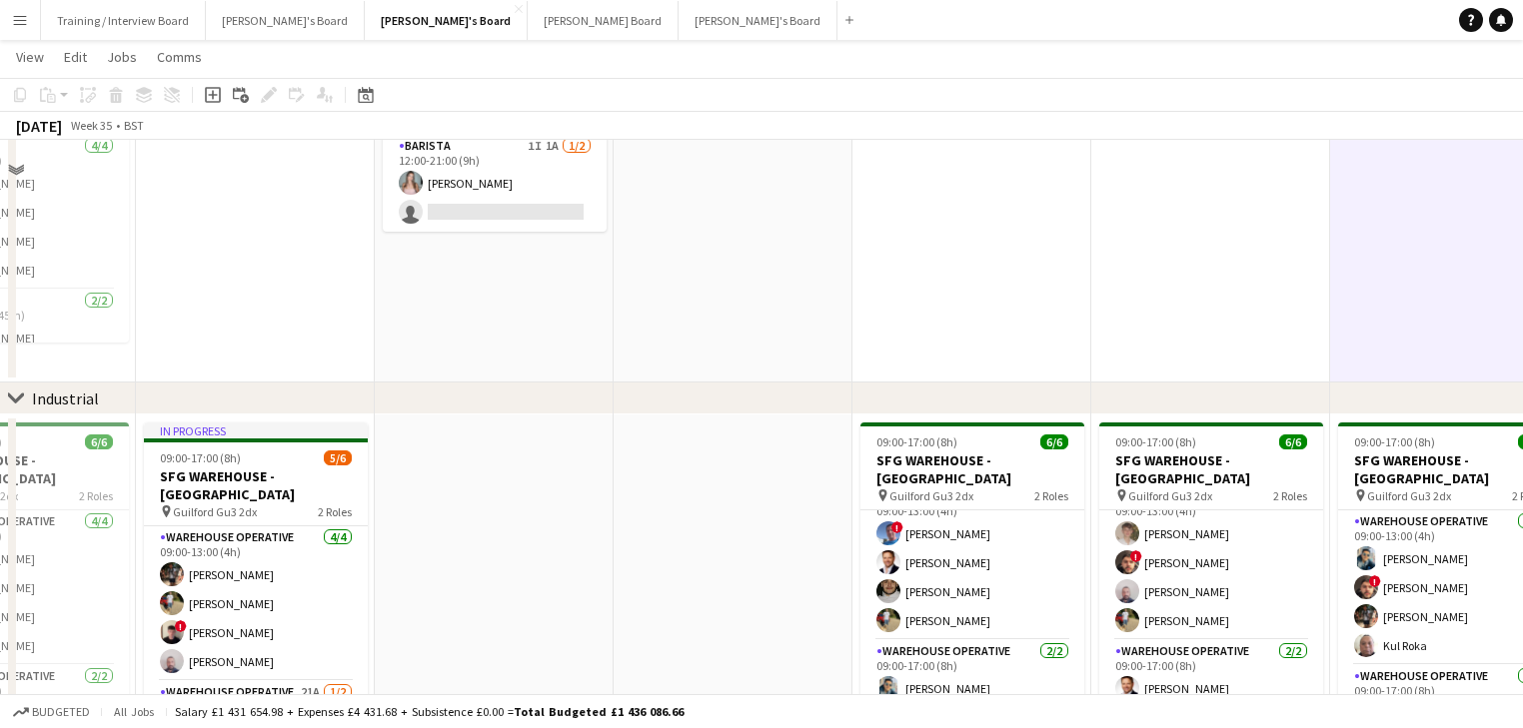
scroll to position [80, 0]
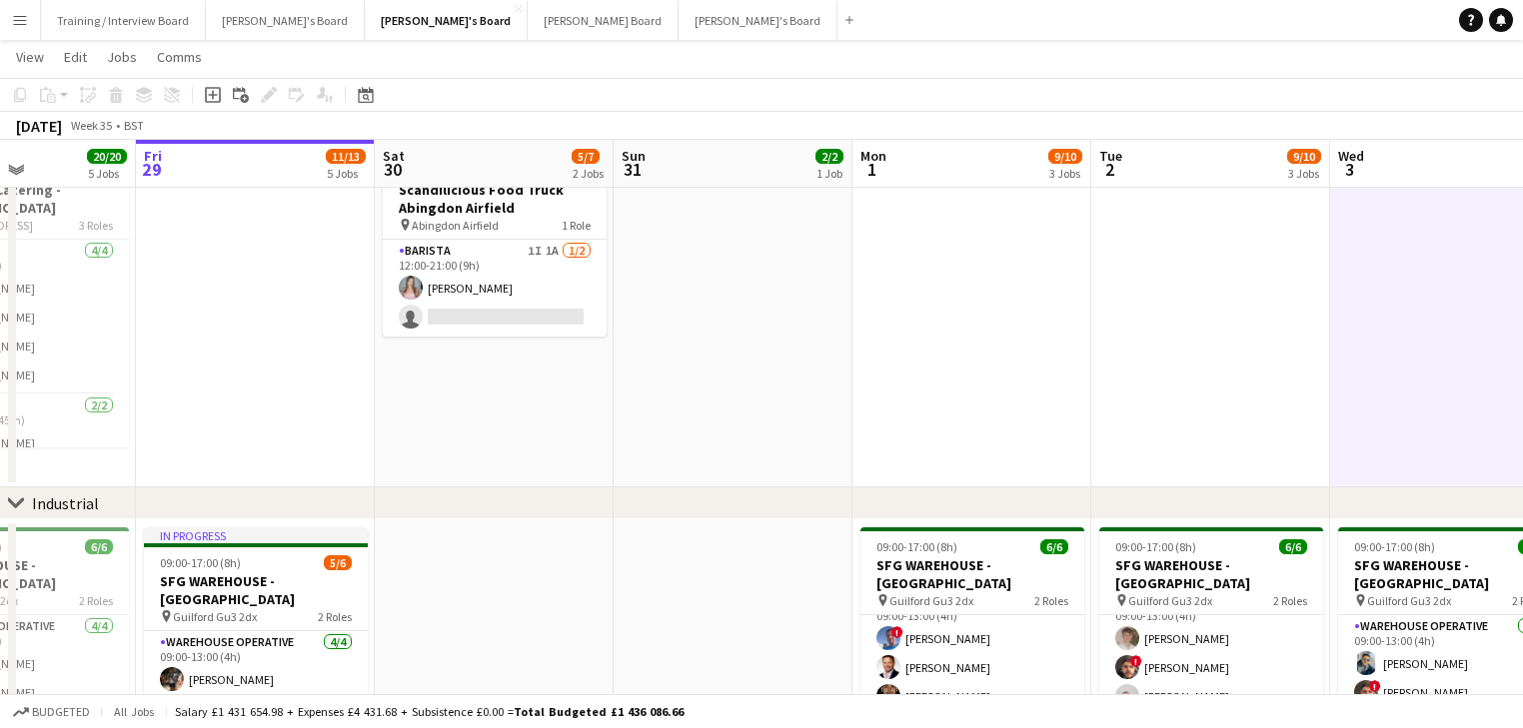
drag, startPoint x: 948, startPoint y: 531, endPoint x: 982, endPoint y: 528, distance: 34.1
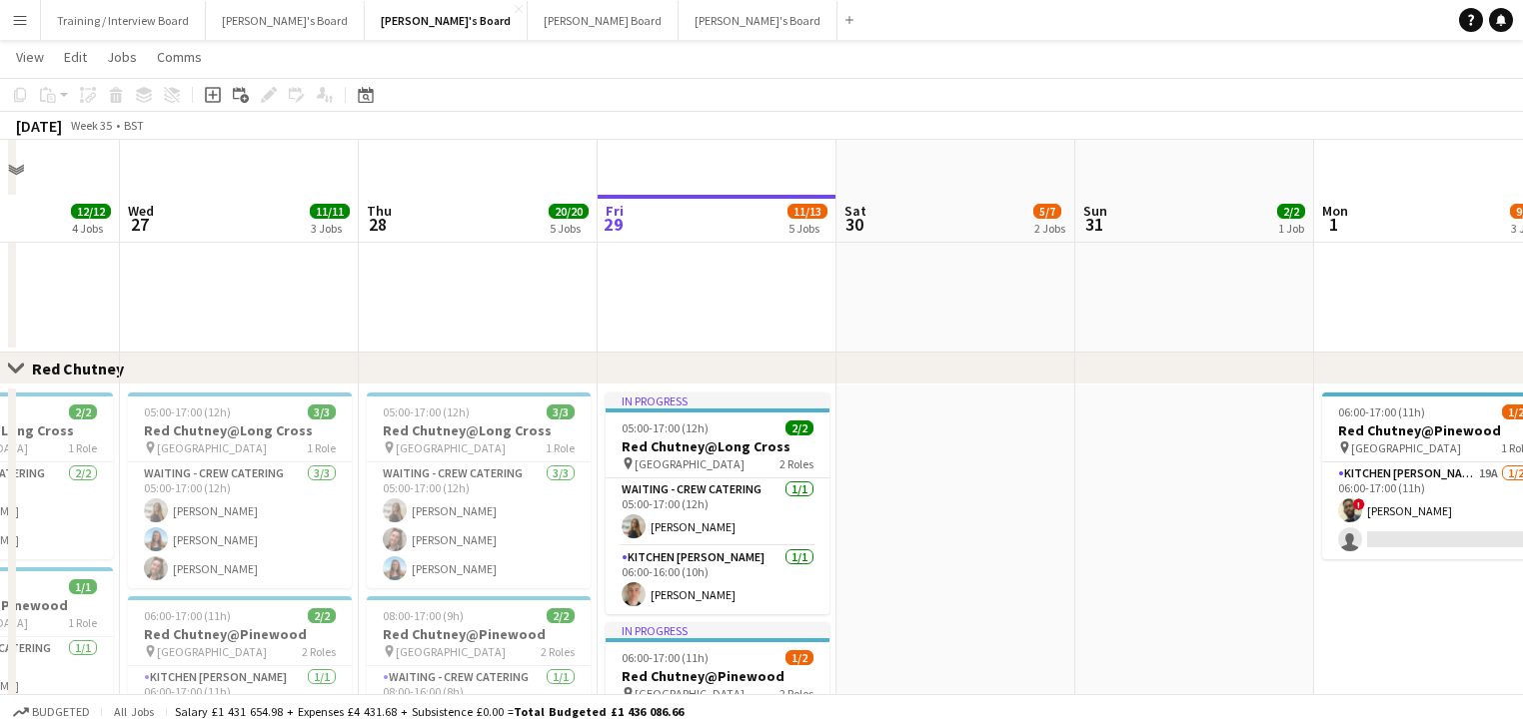
scroll to position [1439, 0]
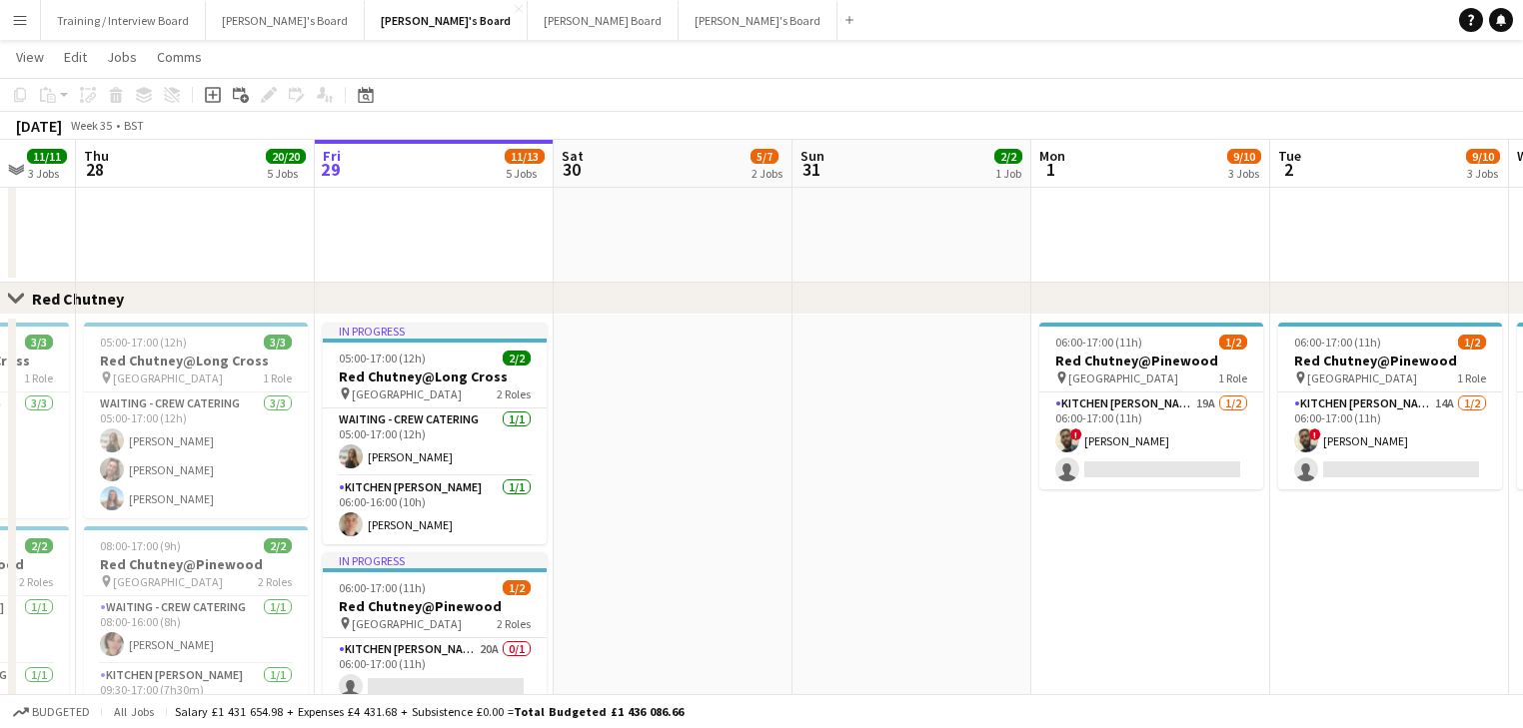
drag, startPoint x: 1017, startPoint y: 572, endPoint x: 733, endPoint y: 537, distance: 285.9
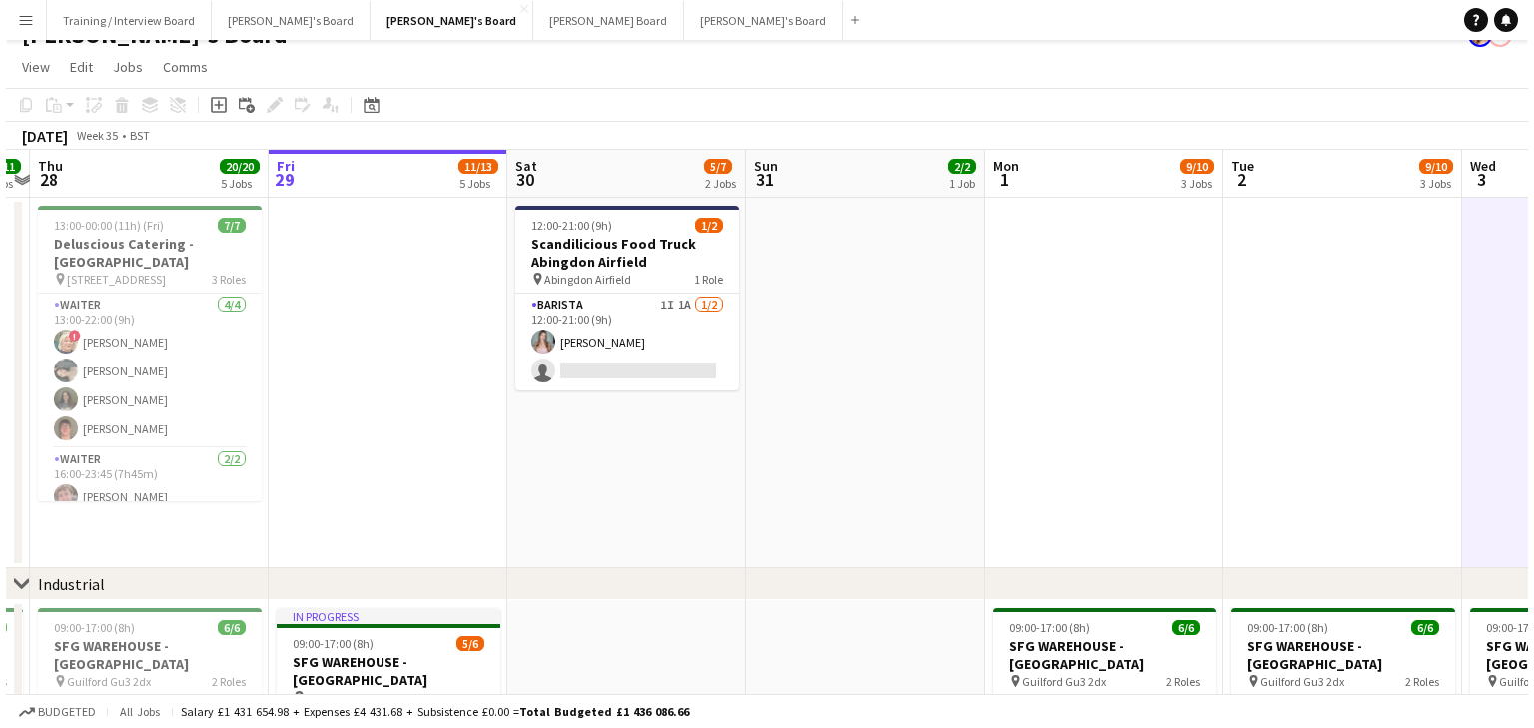
scroll to position [0, 0]
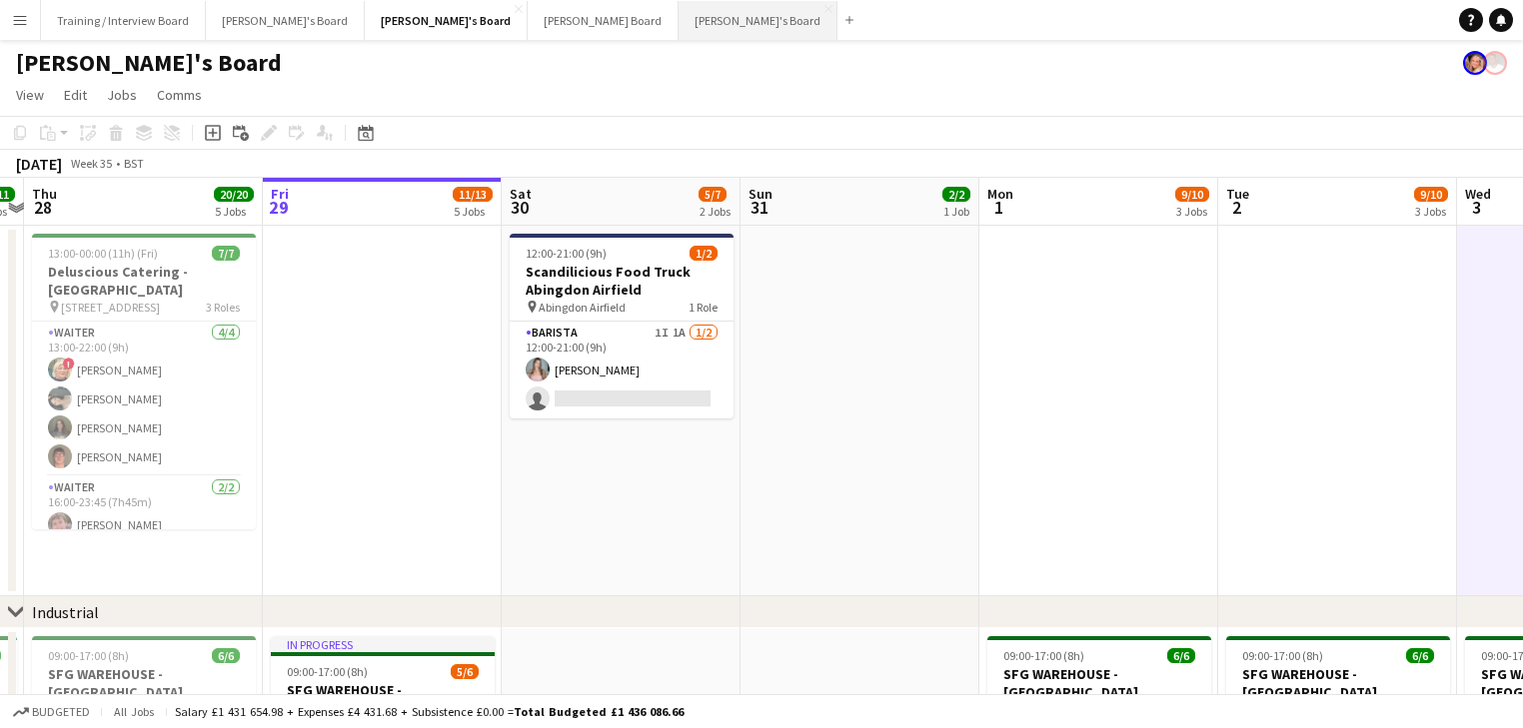
click at [678, 31] on button "[PERSON_NAME]'s Board Close" at bounding box center [757, 20] width 159 height 39
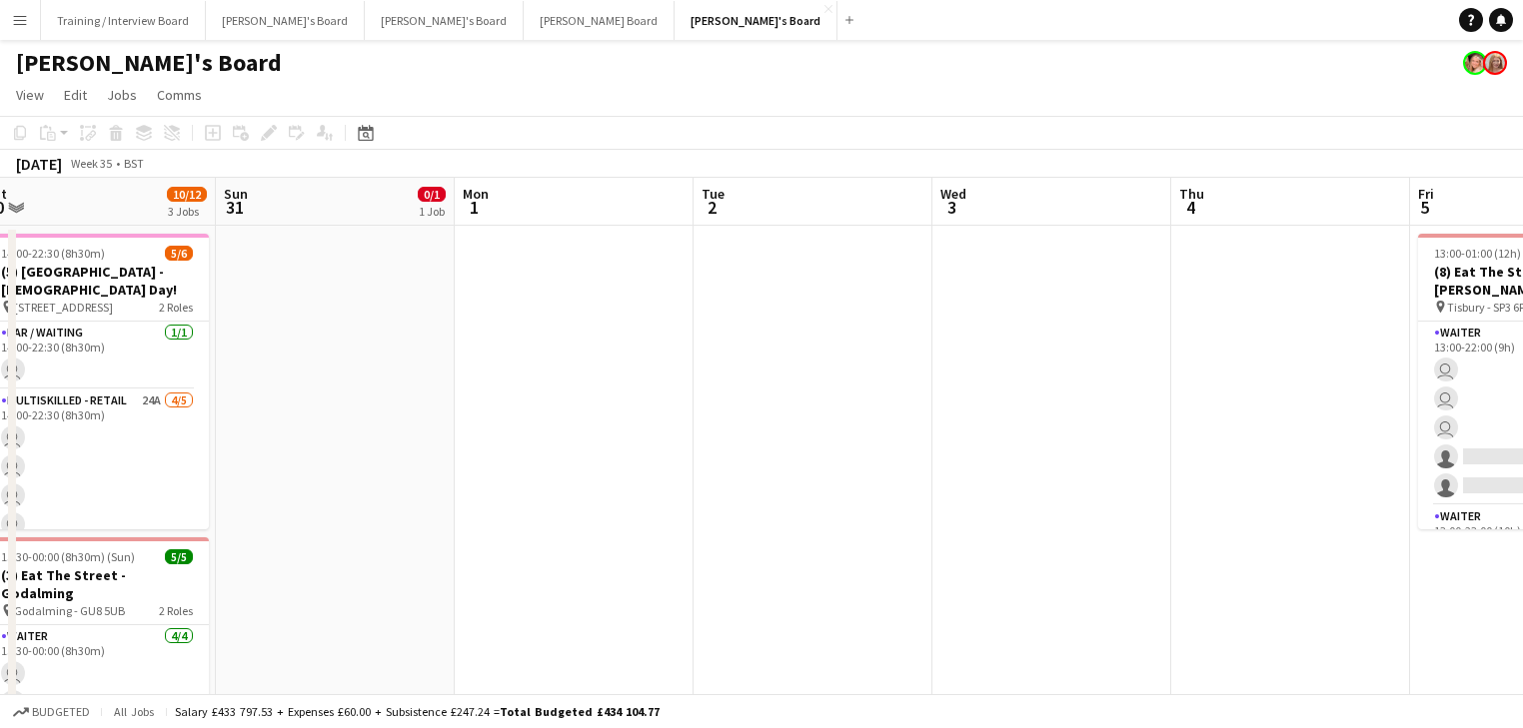
drag, startPoint x: 841, startPoint y: 442, endPoint x: 763, endPoint y: 442, distance: 77.9
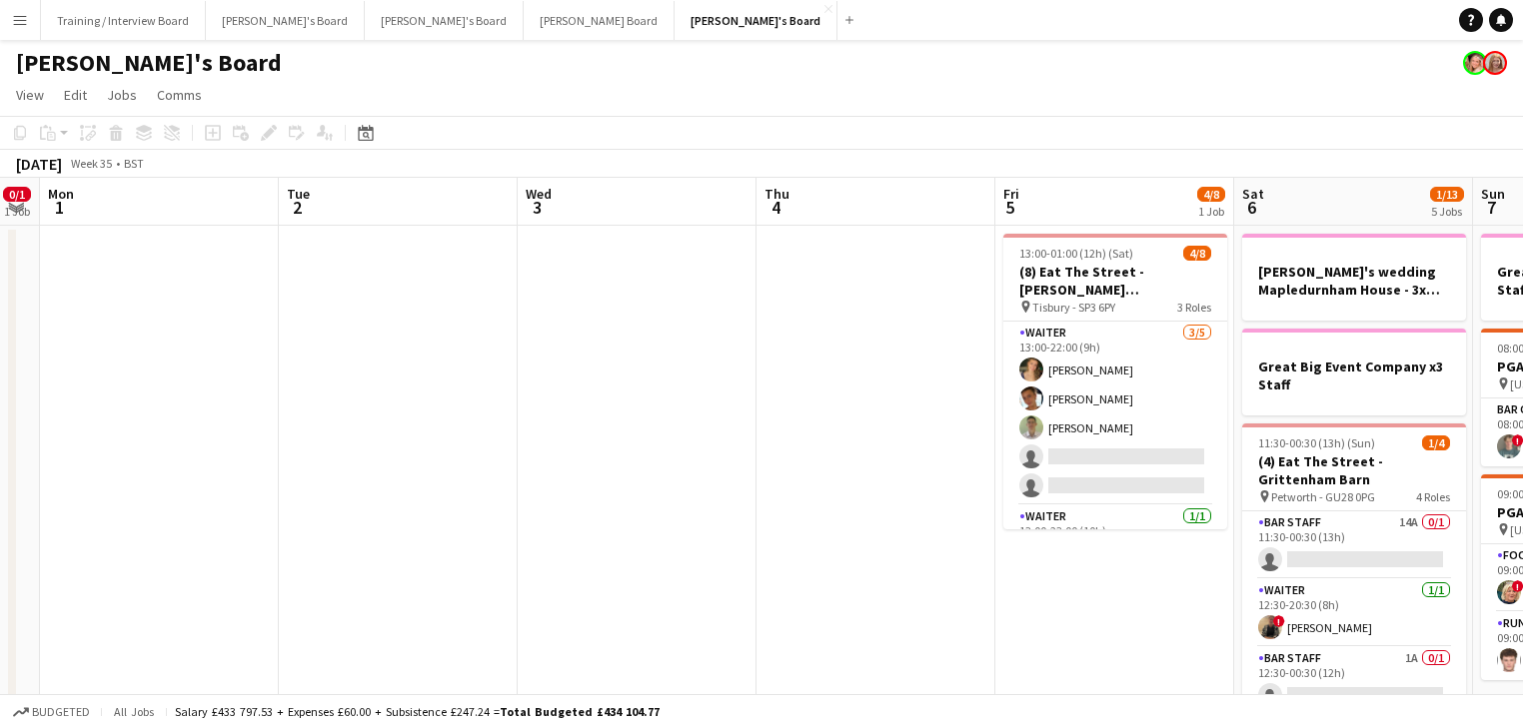
drag, startPoint x: 1051, startPoint y: 464, endPoint x: 636, endPoint y: 480, distance: 414.9
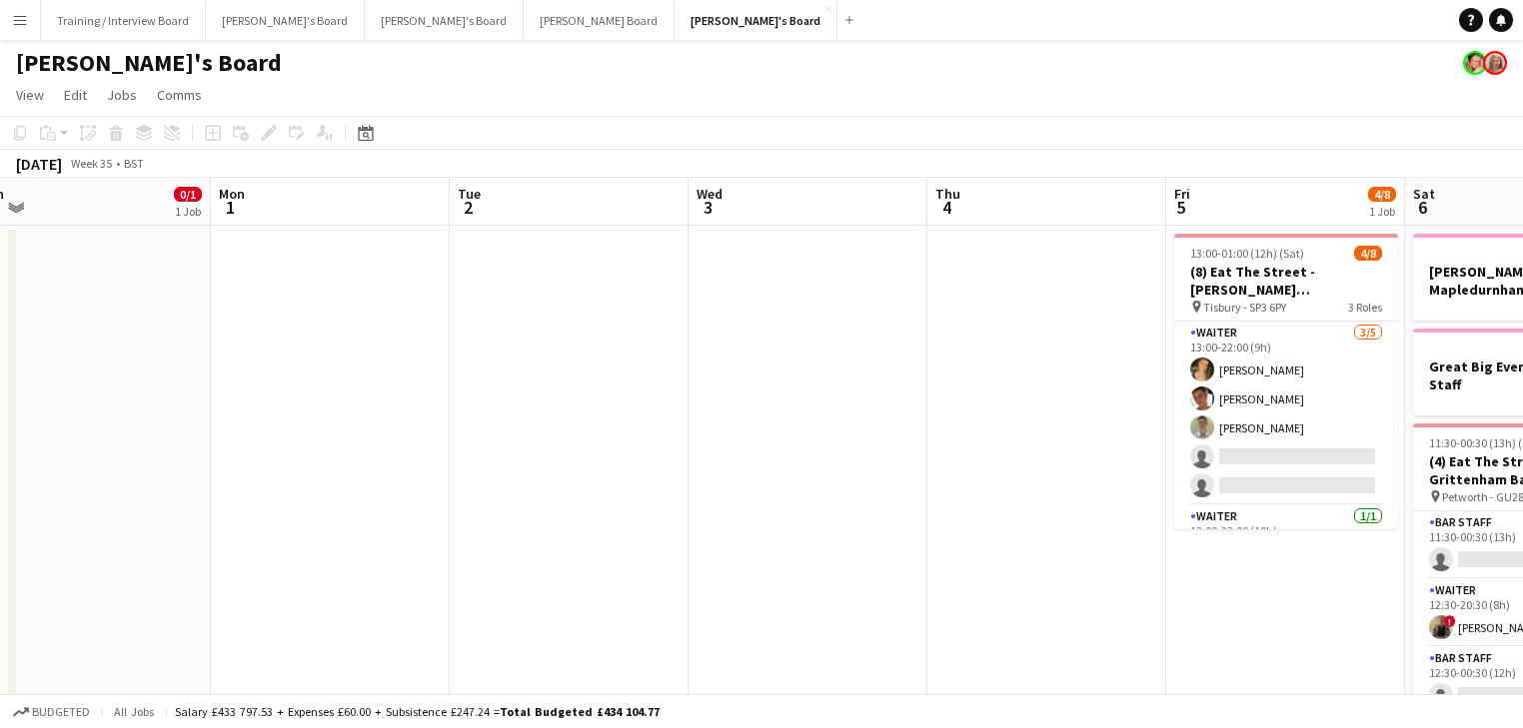
drag, startPoint x: 601, startPoint y: 508, endPoint x: 448, endPoint y: 498, distance: 154.2
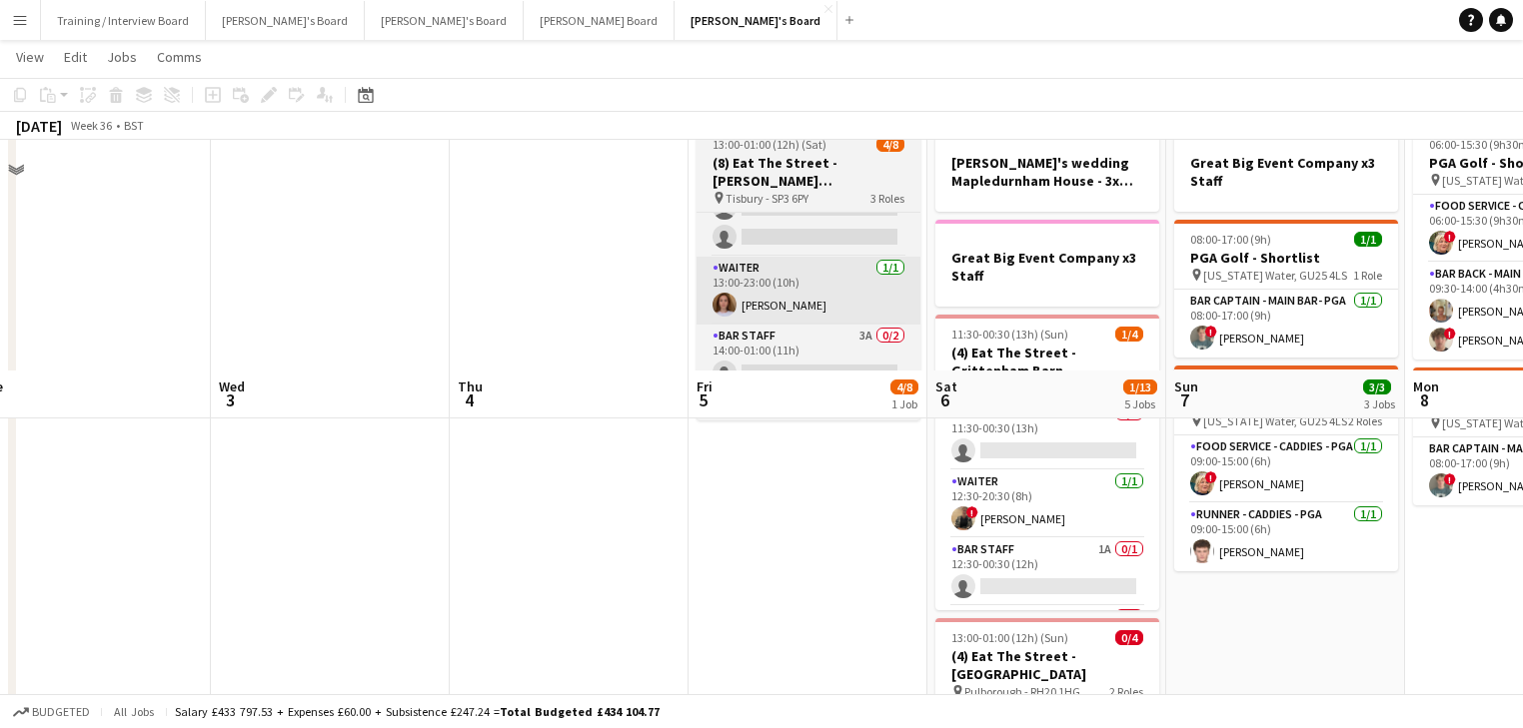
scroll to position [0, 0]
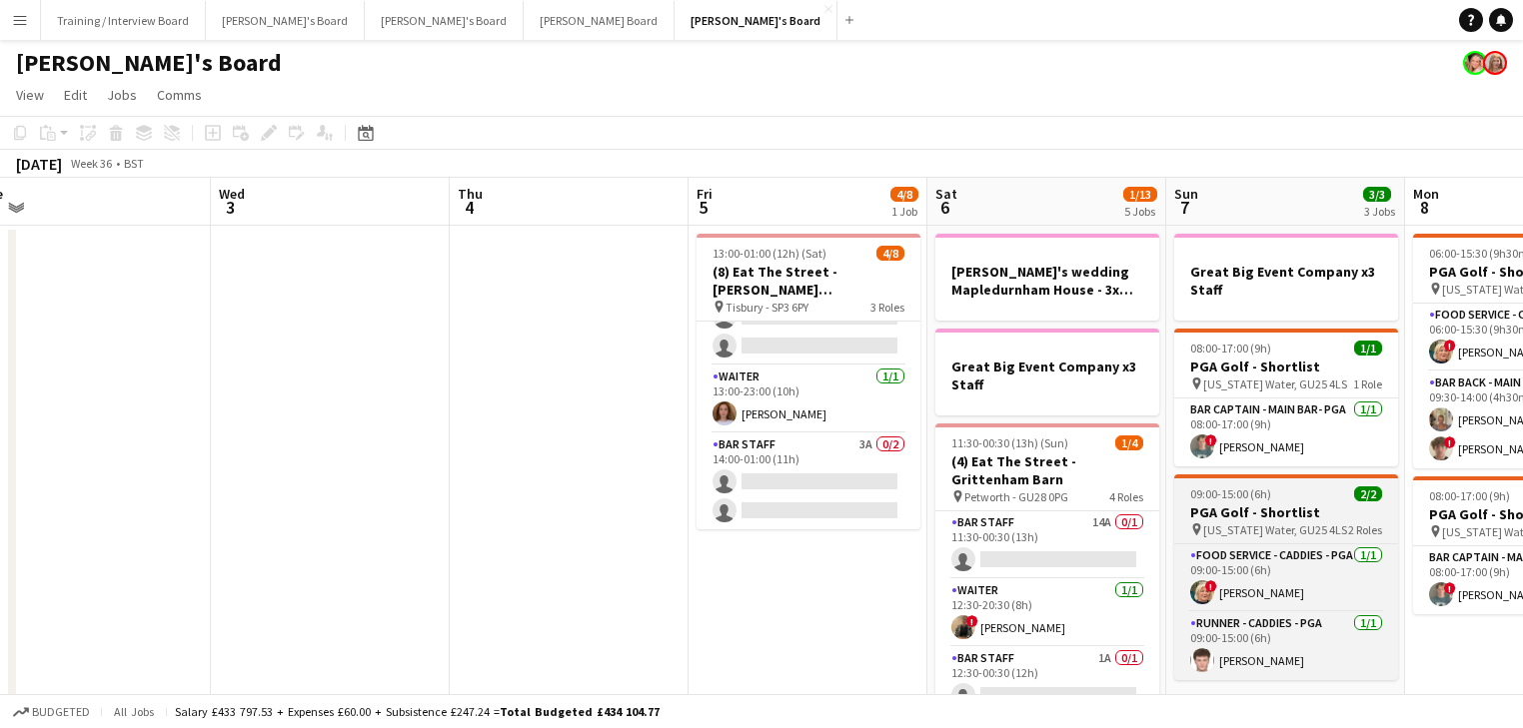
click at [1331, 496] on div "09:00-15:00 (6h) 2/2" at bounding box center [1286, 494] width 224 height 15
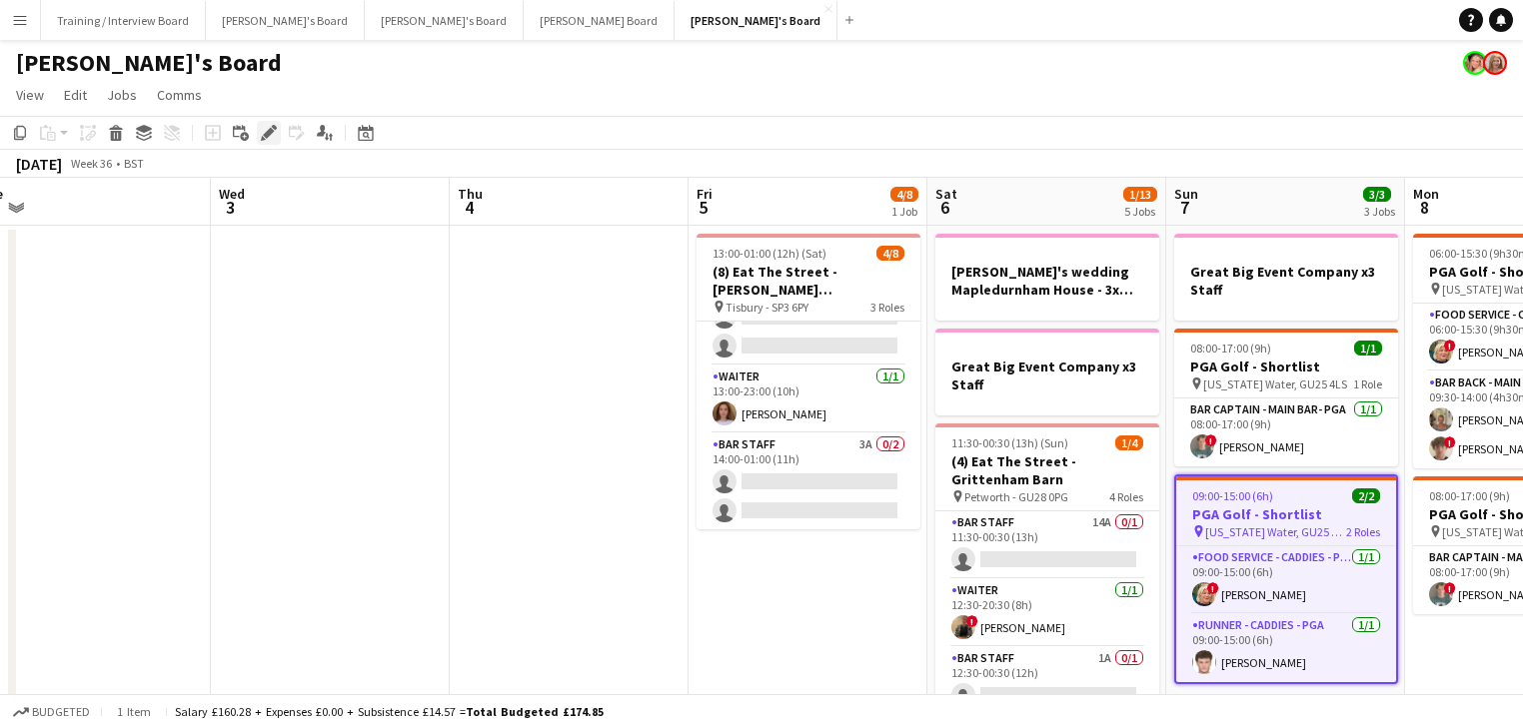
click at [273, 130] on icon "Edit" at bounding box center [269, 133] width 16 height 16
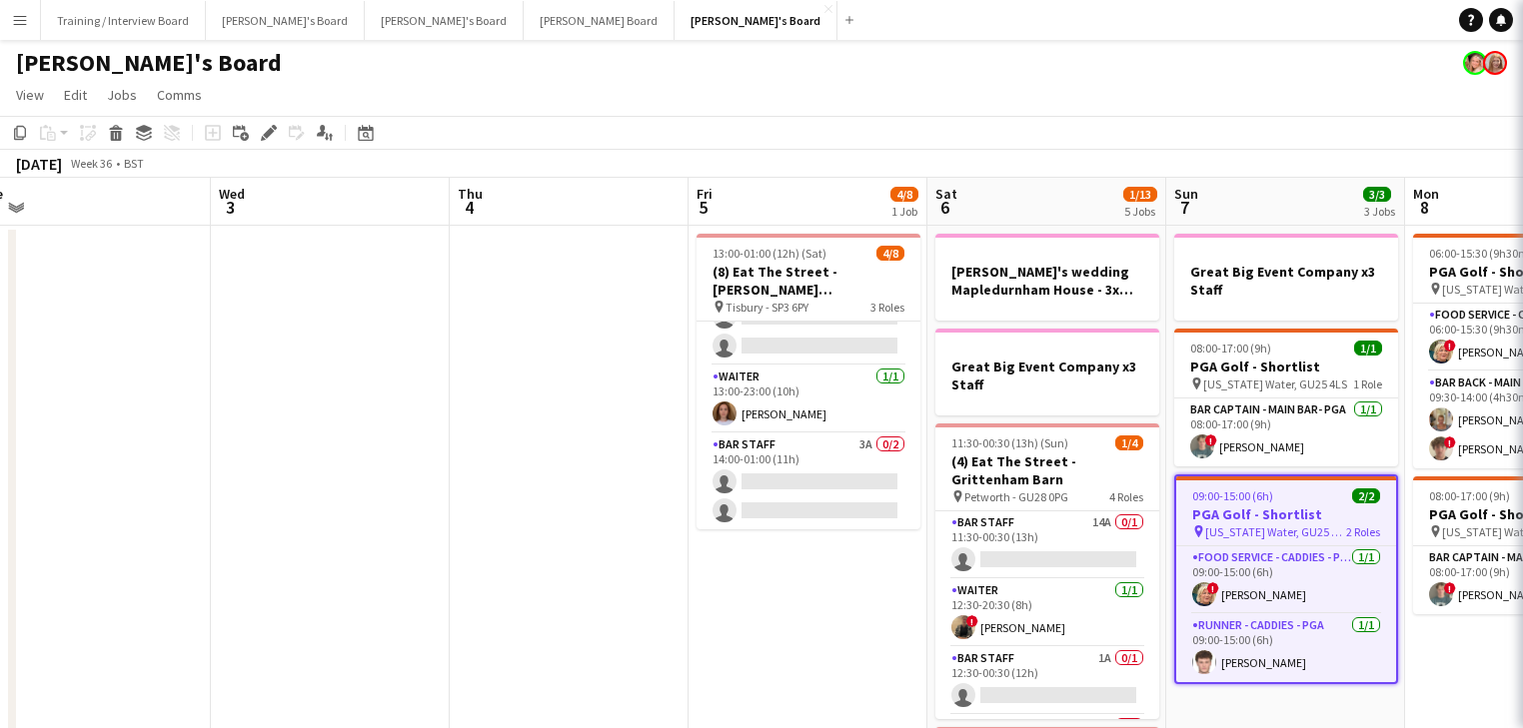
type input "**********"
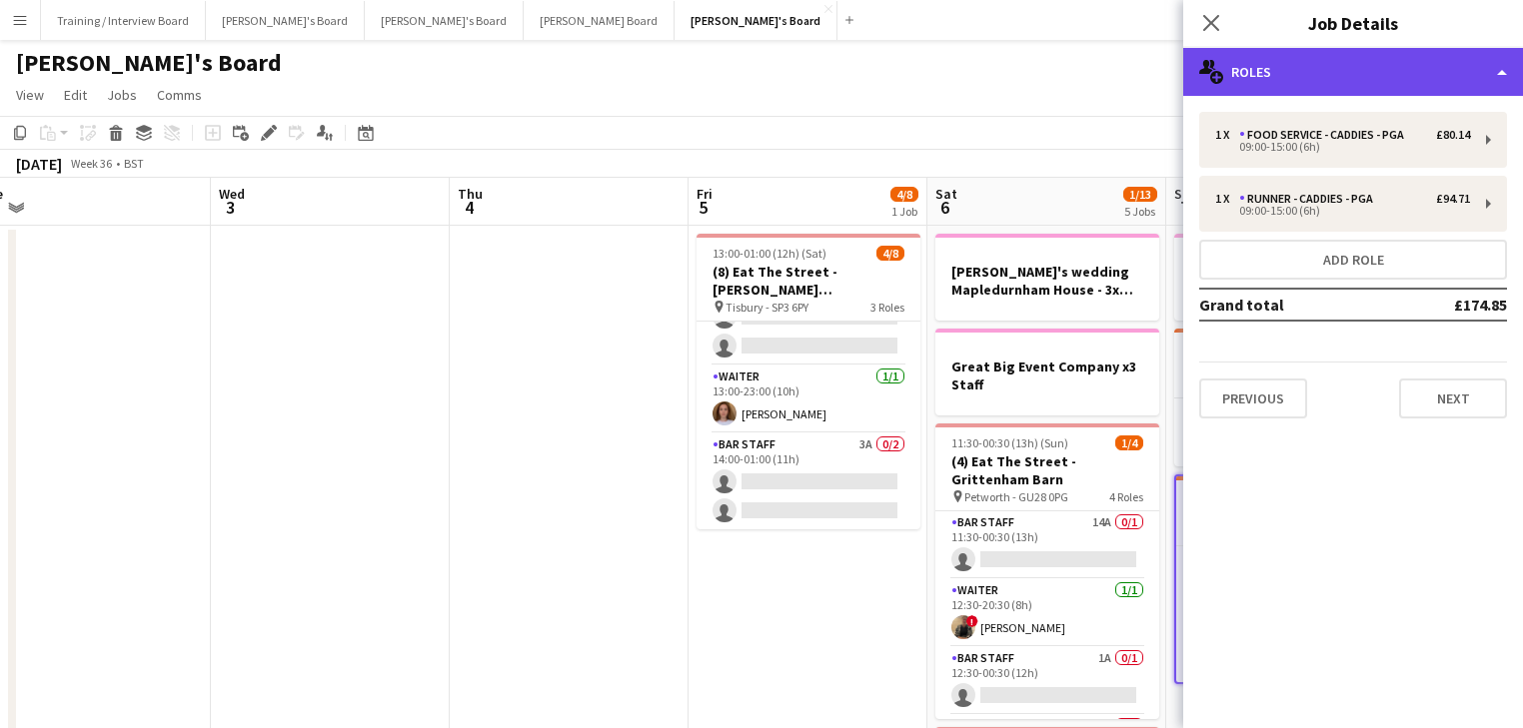
click at [1320, 77] on div "multiple-users-add Roles" at bounding box center [1353, 72] width 340 height 48
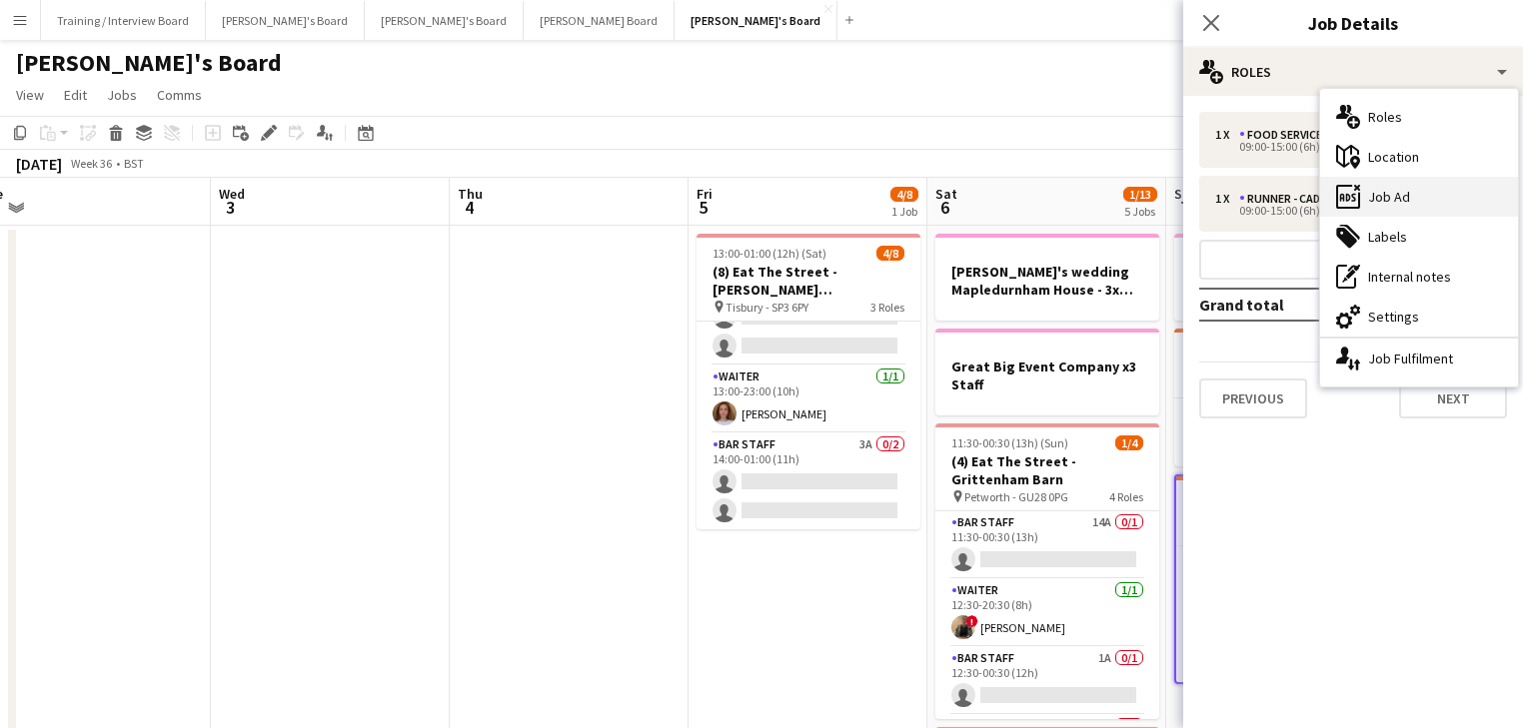
click at [1417, 192] on div "multiple-users-add Roles maps-pin-1 Location ads-window Job Ad tags-double Labe…" at bounding box center [1419, 238] width 198 height 298
click at [1417, 192] on div "ads-window Job Ad" at bounding box center [1419, 197] width 198 height 40
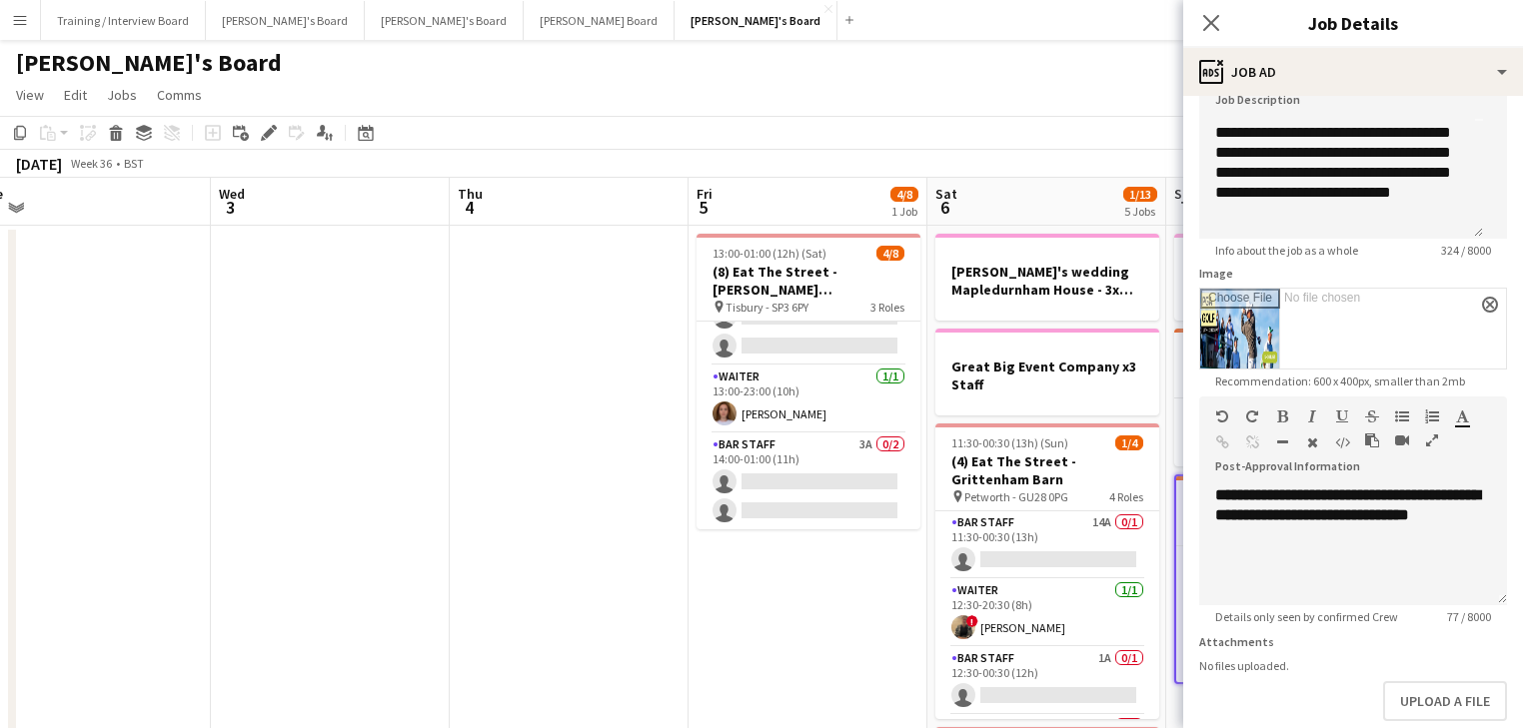
scroll to position [160, 0]
click at [1232, 302] on input "Image" at bounding box center [1353, 328] width 306 height 80
click at [1230, 288] on input "Image" at bounding box center [1353, 328] width 306 height 80
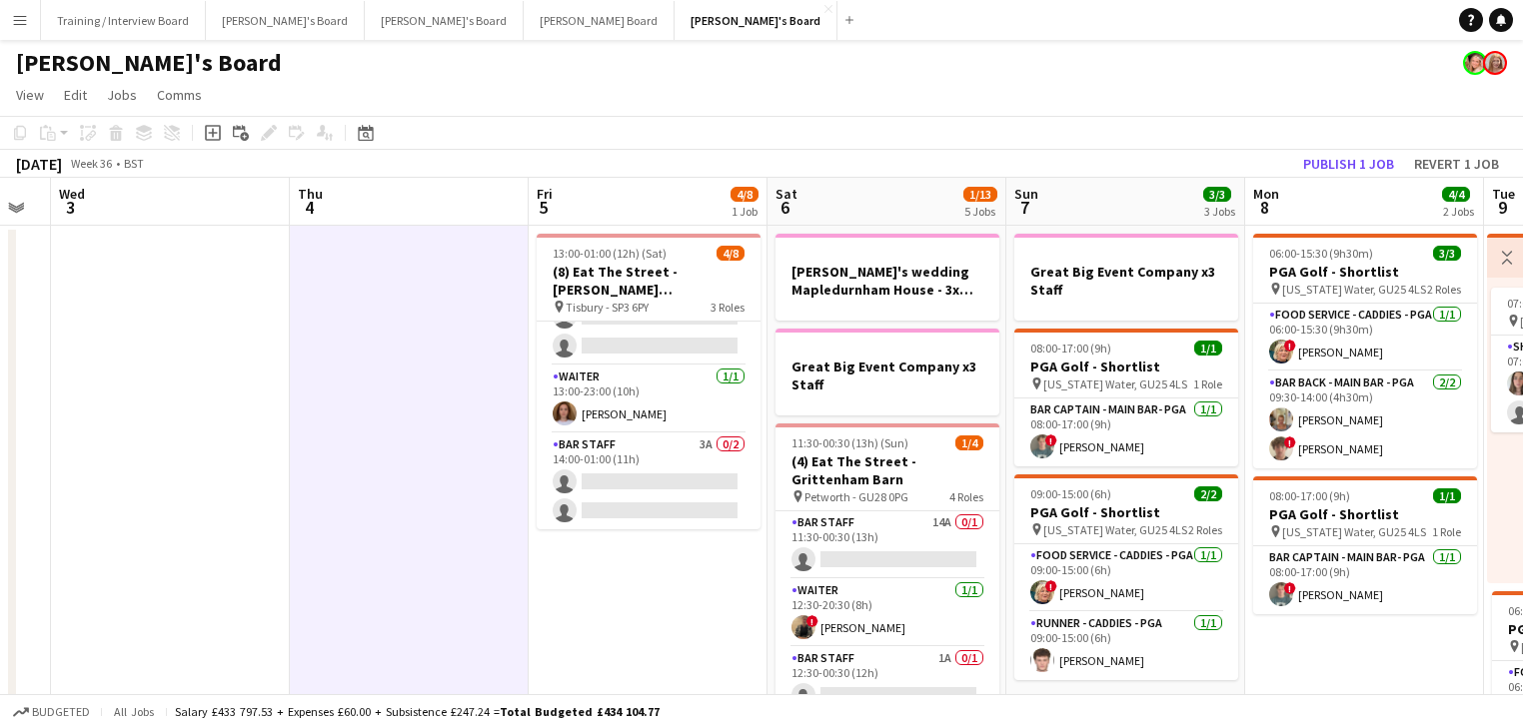
drag, startPoint x: 952, startPoint y: 510, endPoint x: 895, endPoint y: 508, distance: 57.0
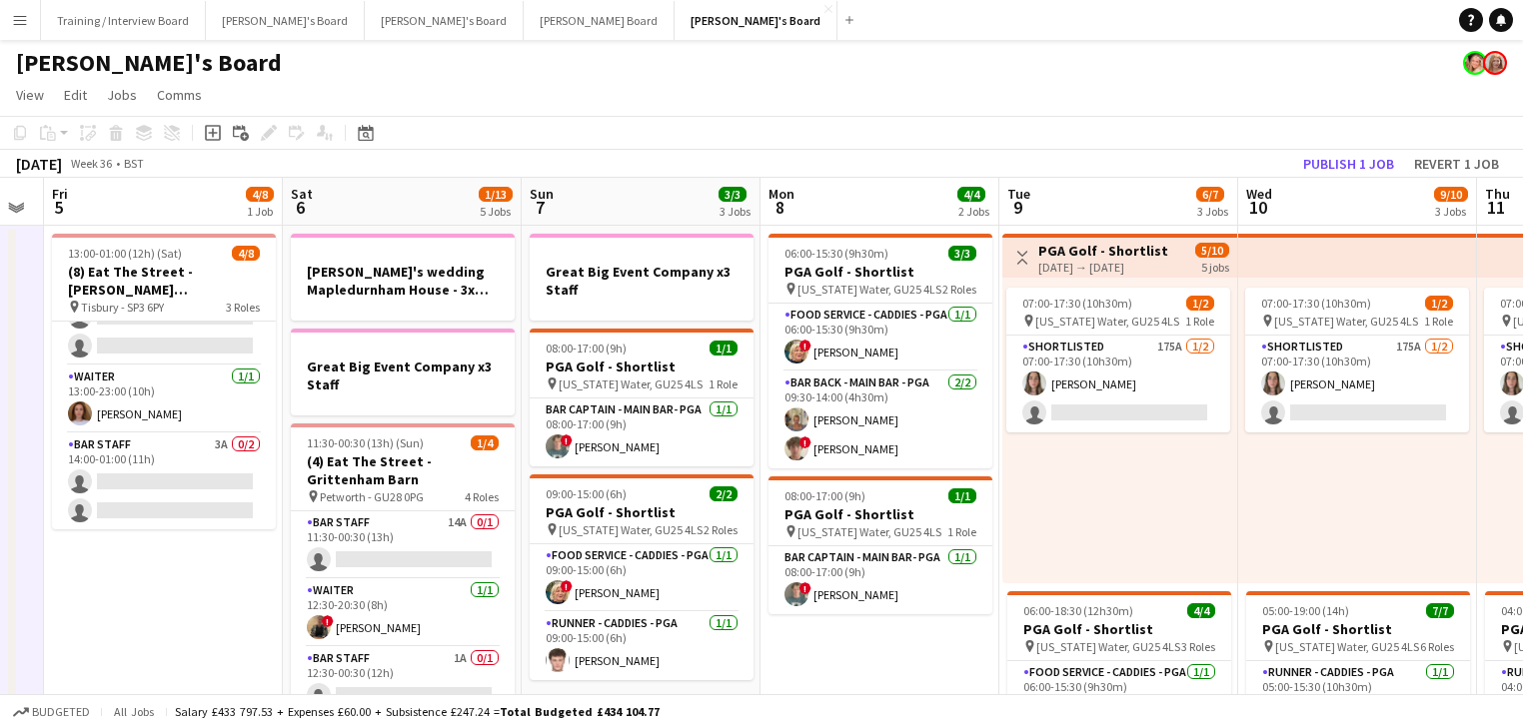
scroll to position [0, 631]
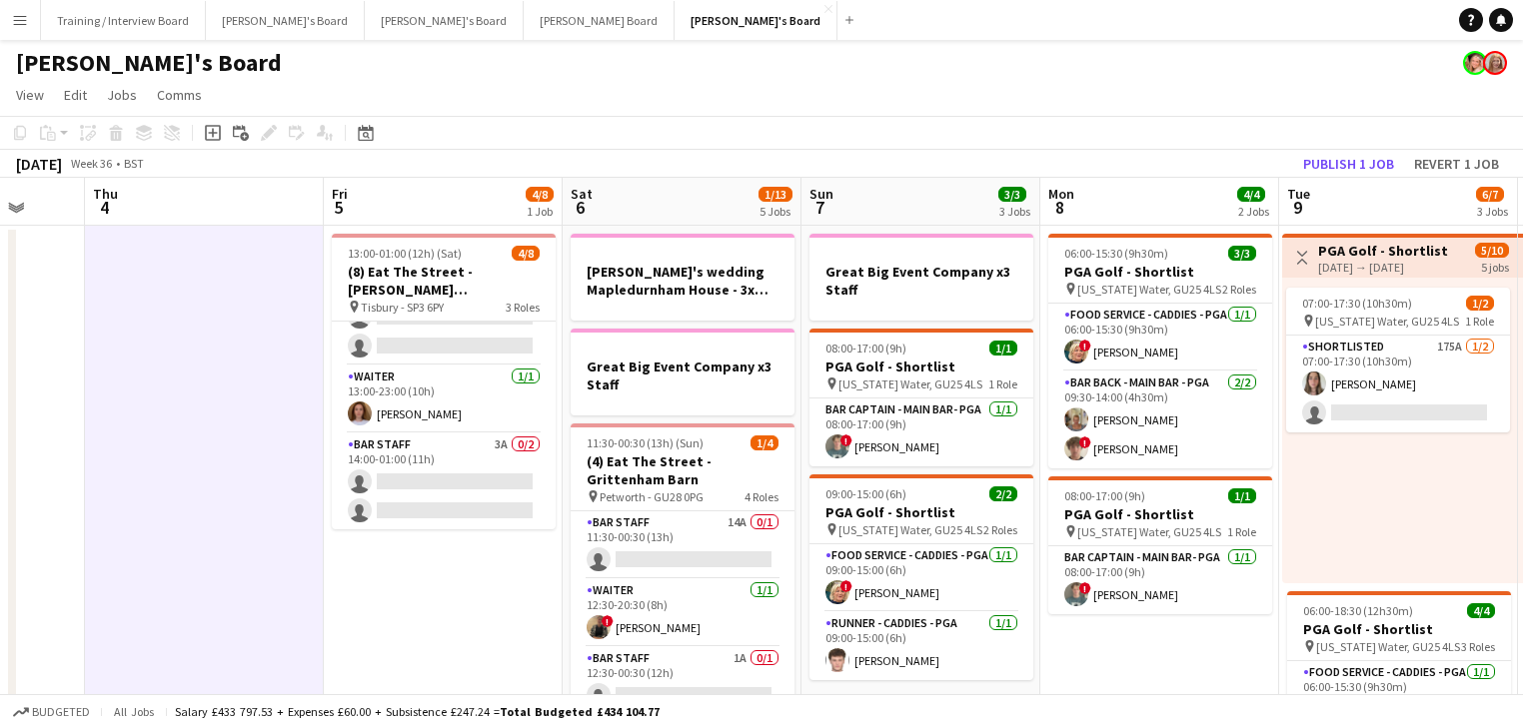
drag, startPoint x: 369, startPoint y: 576, endPoint x: 356, endPoint y: 575, distance: 13.0
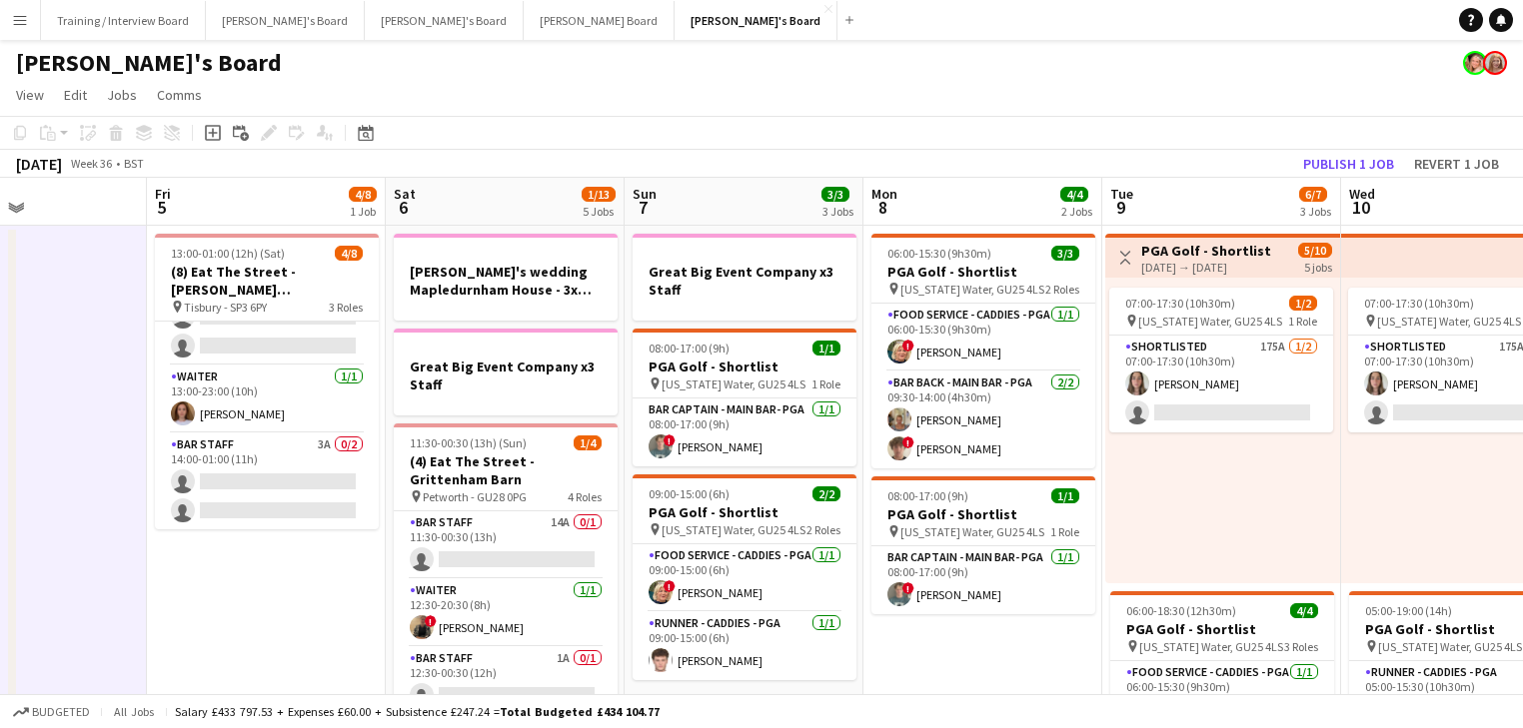
scroll to position [0, 815]
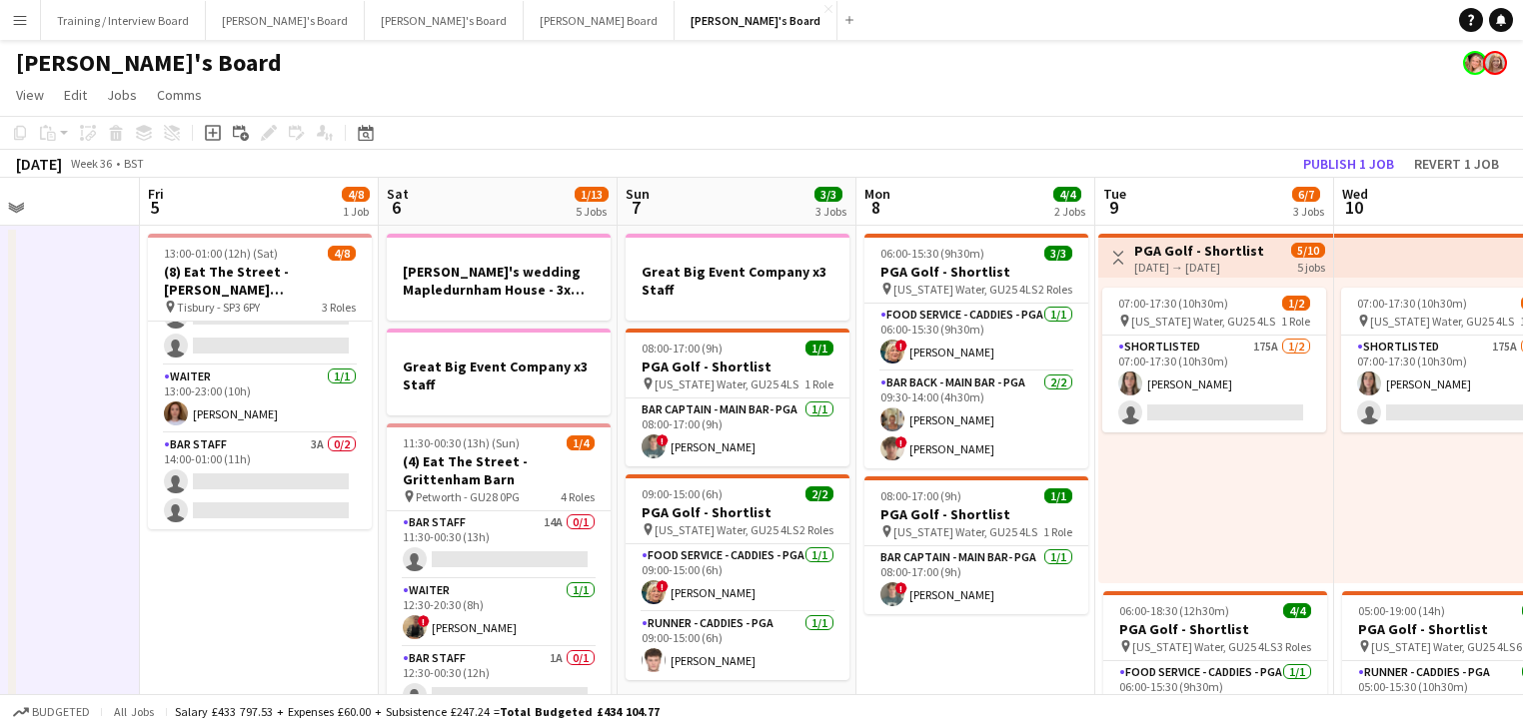
drag, startPoint x: 1200, startPoint y: 671, endPoint x: 1016, endPoint y: 671, distance: 183.8
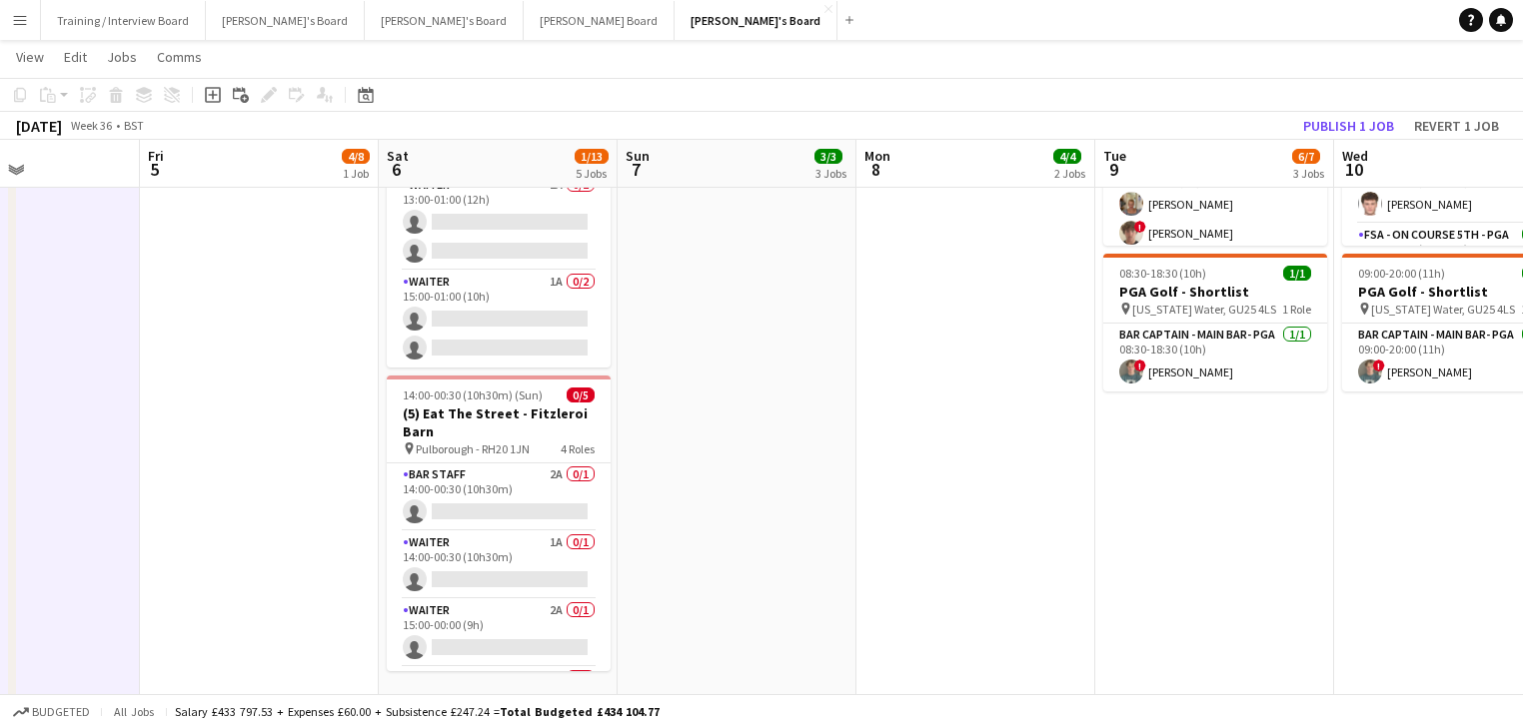
scroll to position [0, 742]
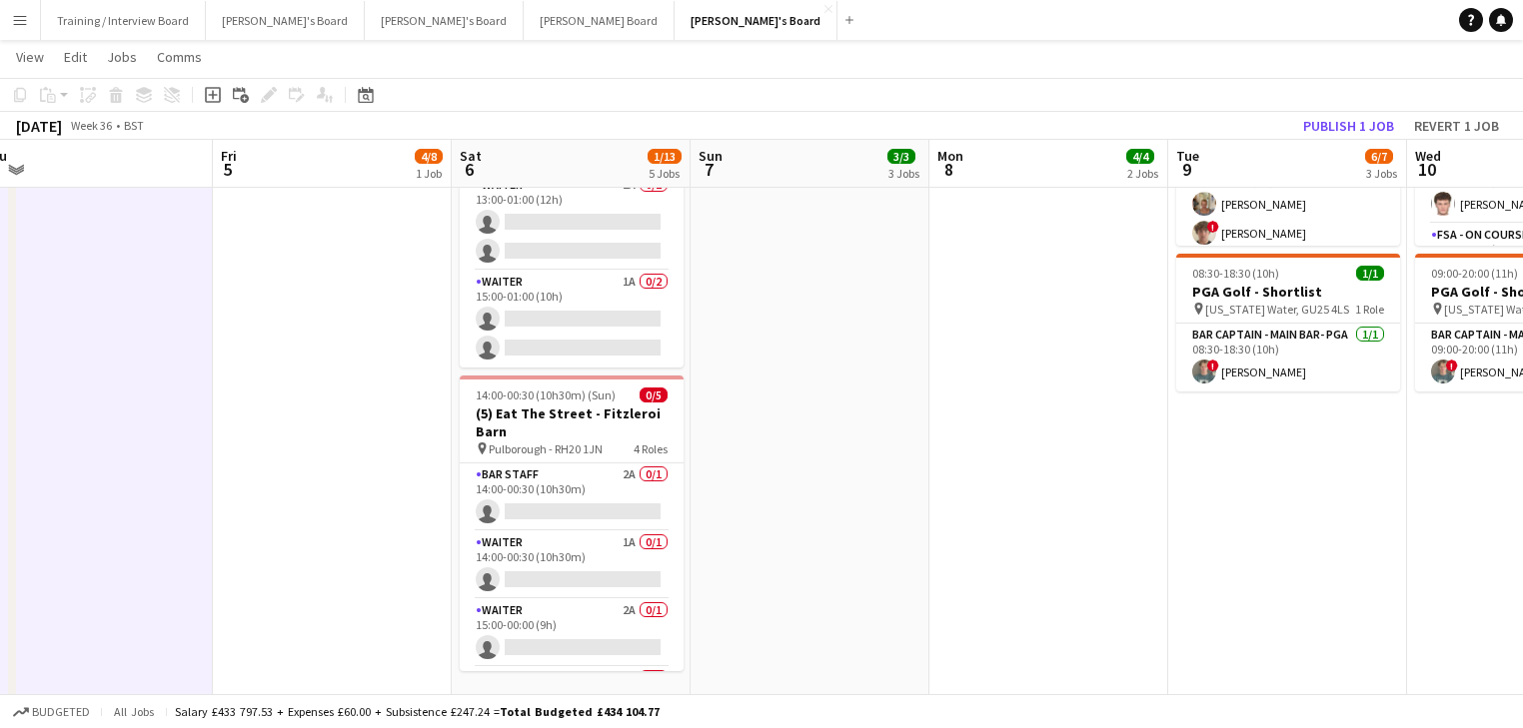
drag, startPoint x: 880, startPoint y: 441, endPoint x: 954, endPoint y: 420, distance: 76.8
click at [954, 420] on app-calendar-viewport "Mon 1 Tue 2 Wed 3 Thu 4 Fri 5 4/8 1 Job Sat 6 1/13 5 Jobs Sun 7 3/3 3 Jobs Mon …" at bounding box center [761, 342] width 1523 height 1806
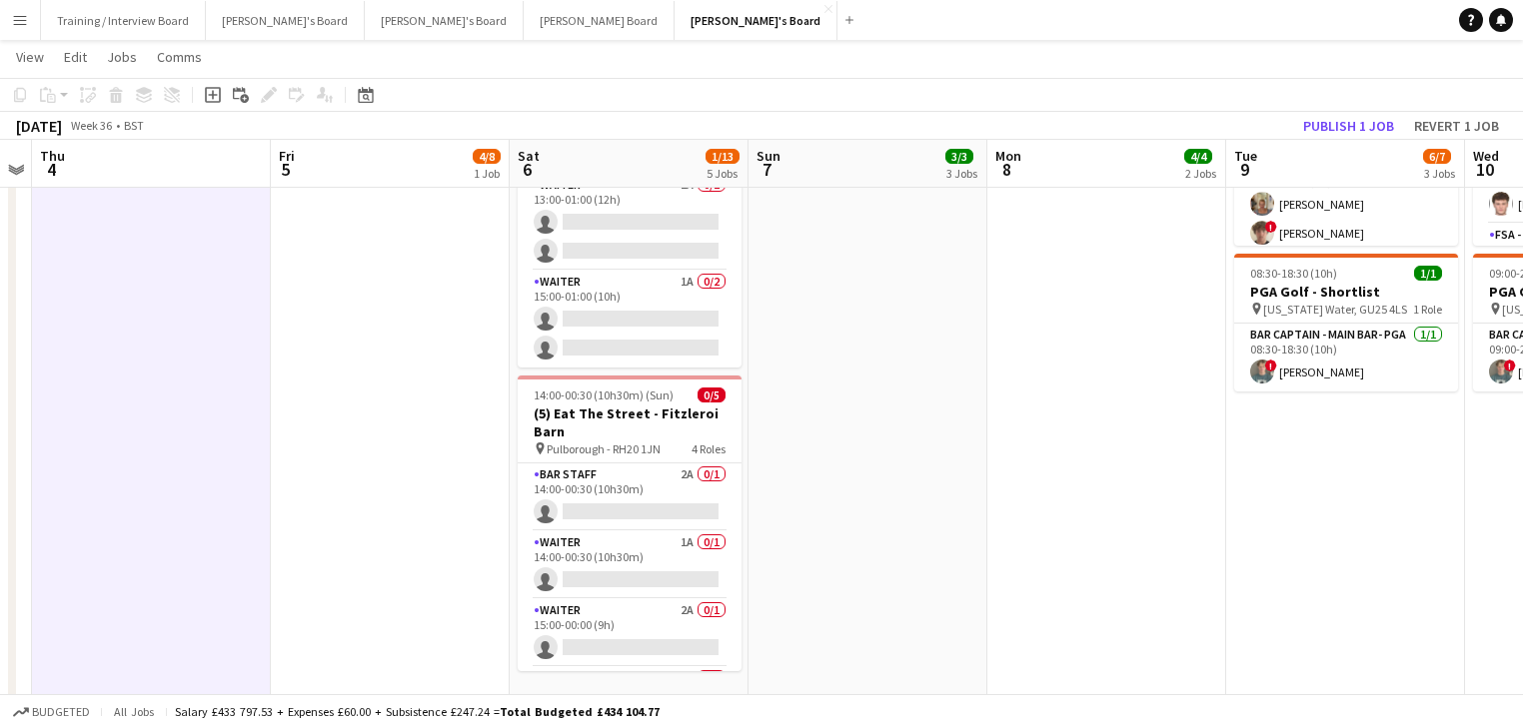
drag, startPoint x: 871, startPoint y: 538, endPoint x: 905, endPoint y: 534, distance: 34.2
click at [905, 534] on app-calendar-viewport "Mon 1 Tue 2 Wed 3 Thu 4 Fri 5 4/8 1 Job Sat 6 1/13 5 Jobs Sun 7 3/3 3 Jobs Mon …" at bounding box center [761, 342] width 1523 height 1806
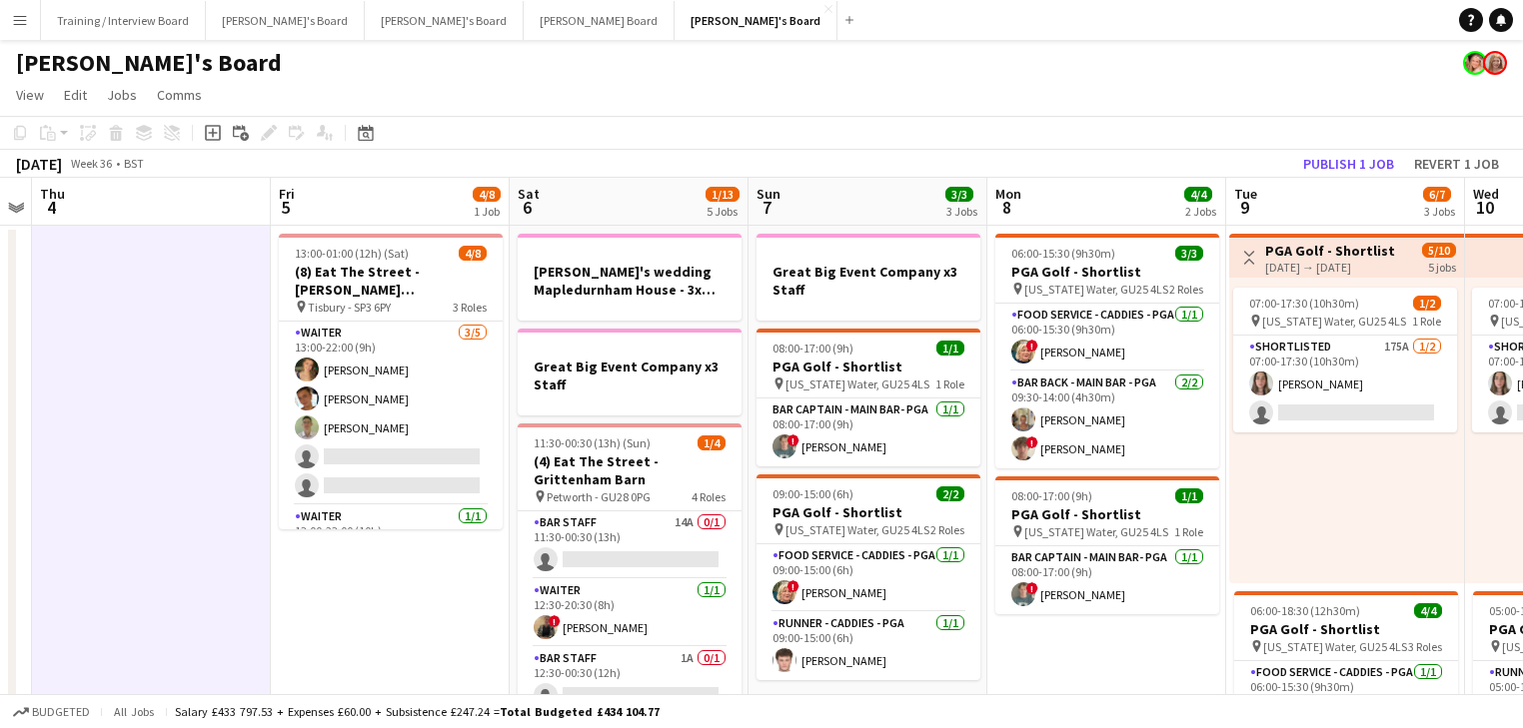
scroll to position [0, 844]
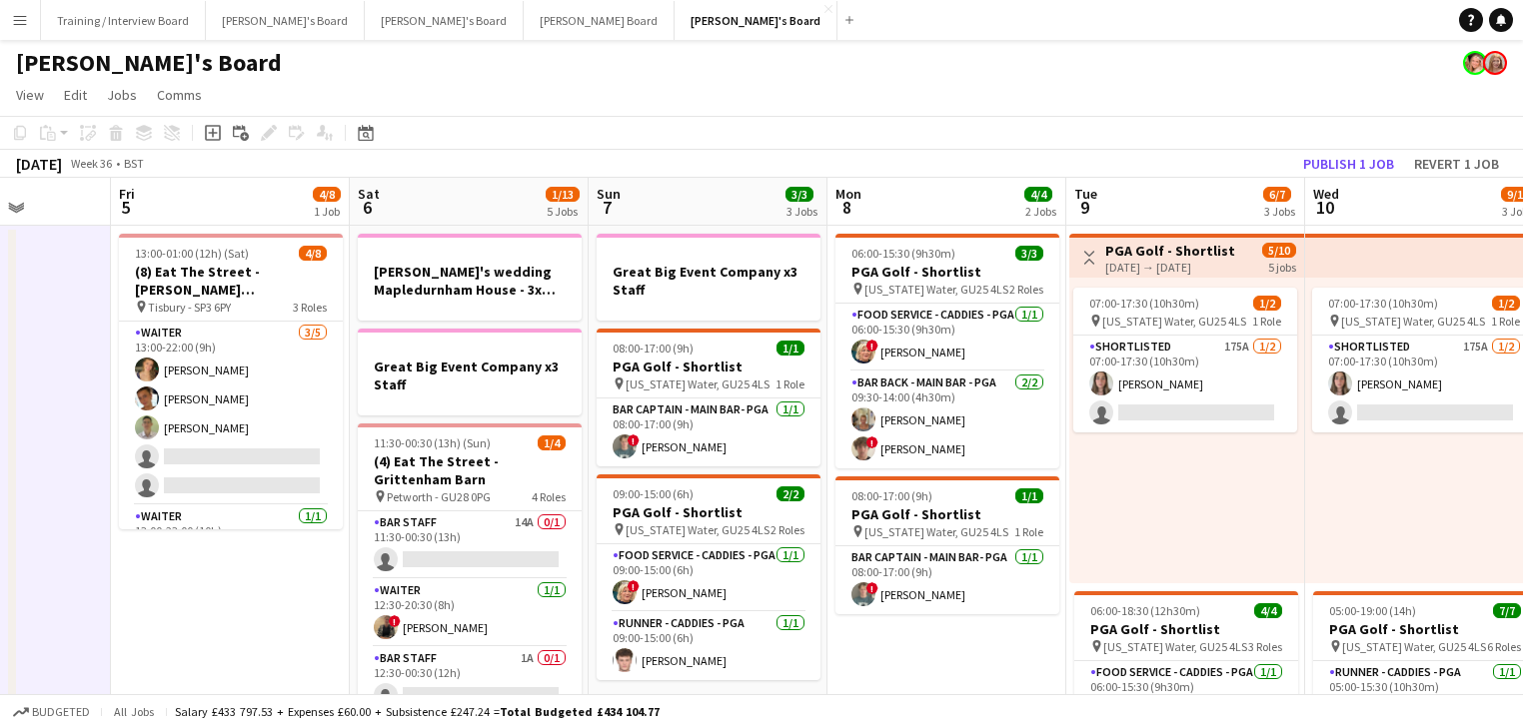
drag, startPoint x: 1156, startPoint y: 607, endPoint x: 996, endPoint y: 557, distance: 167.5
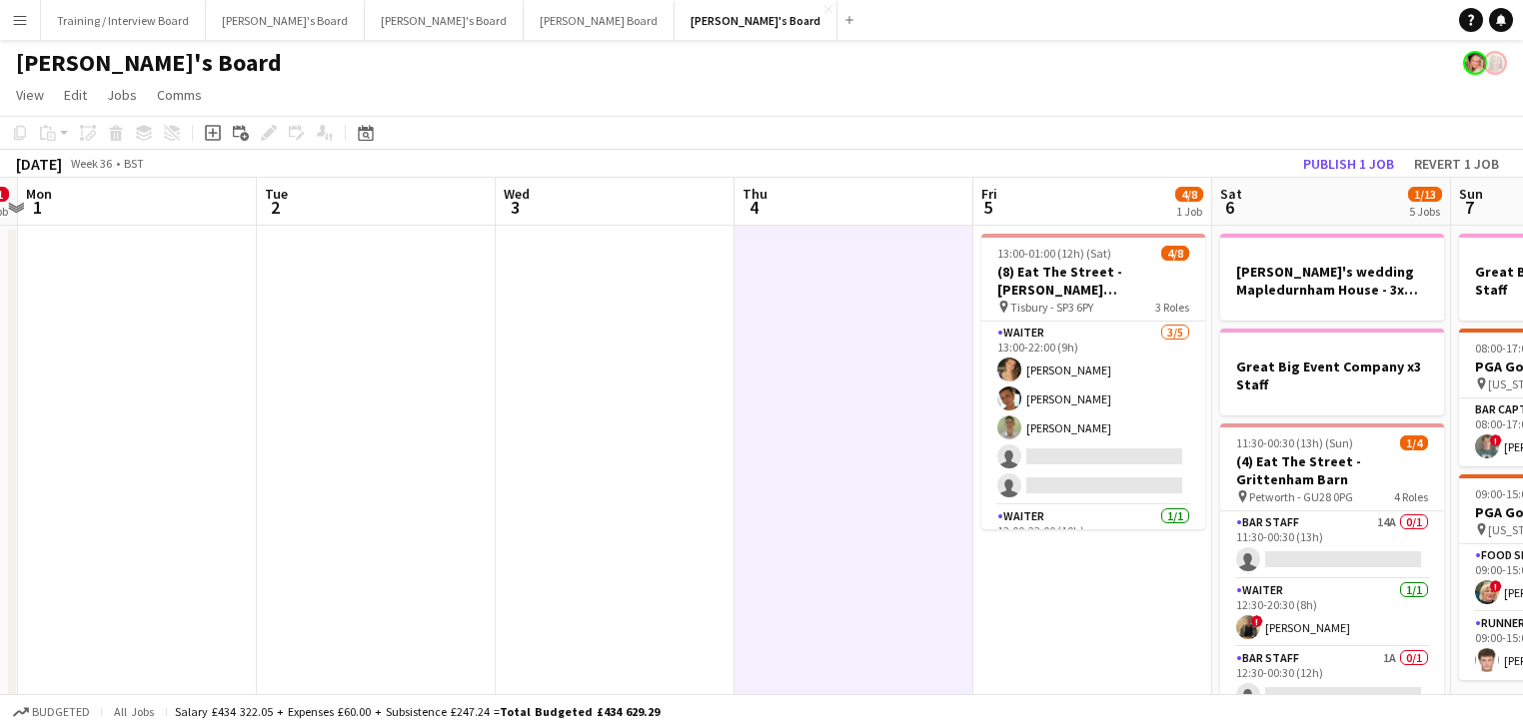
drag, startPoint x: 456, startPoint y: 616, endPoint x: 420, endPoint y: 591, distance: 43.8
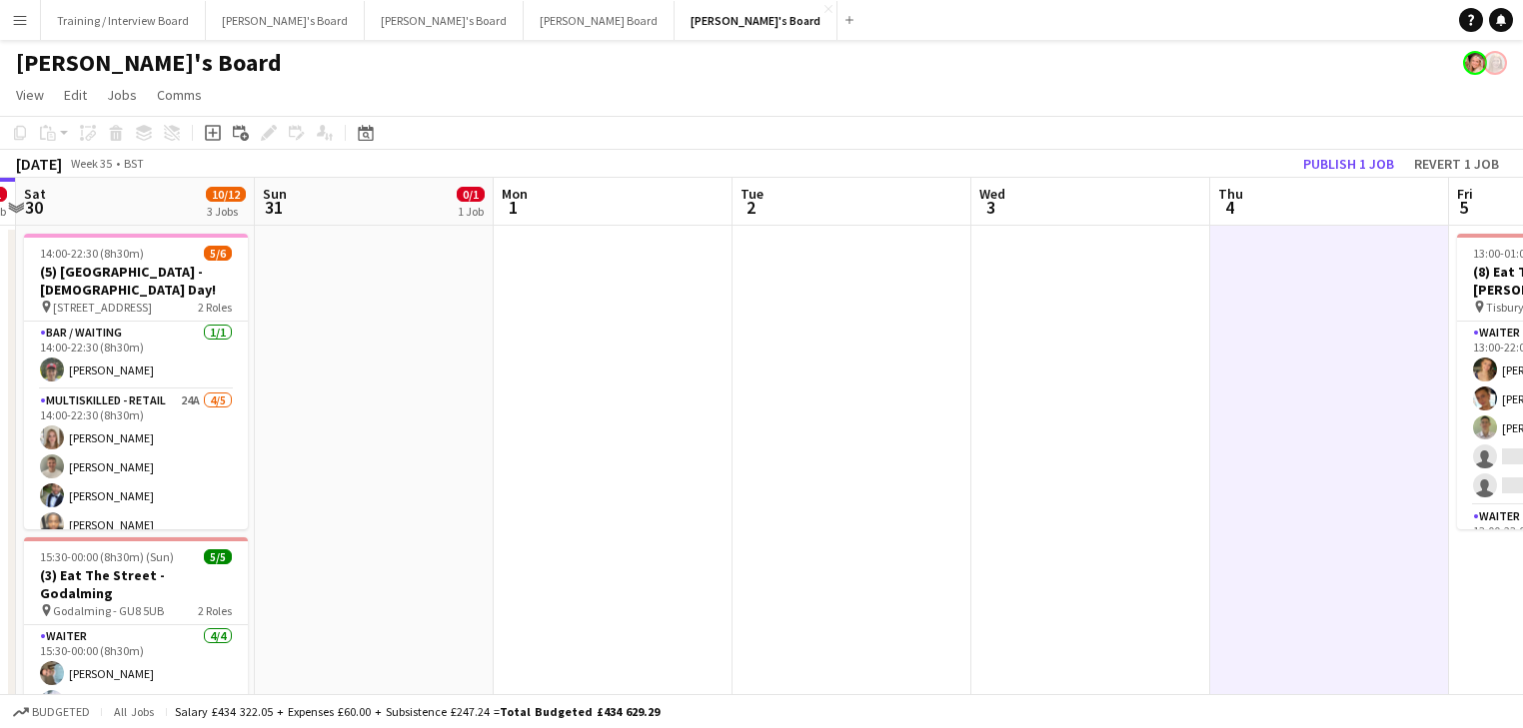
drag, startPoint x: 1015, startPoint y: 595, endPoint x: 760, endPoint y: 606, distance: 255.0
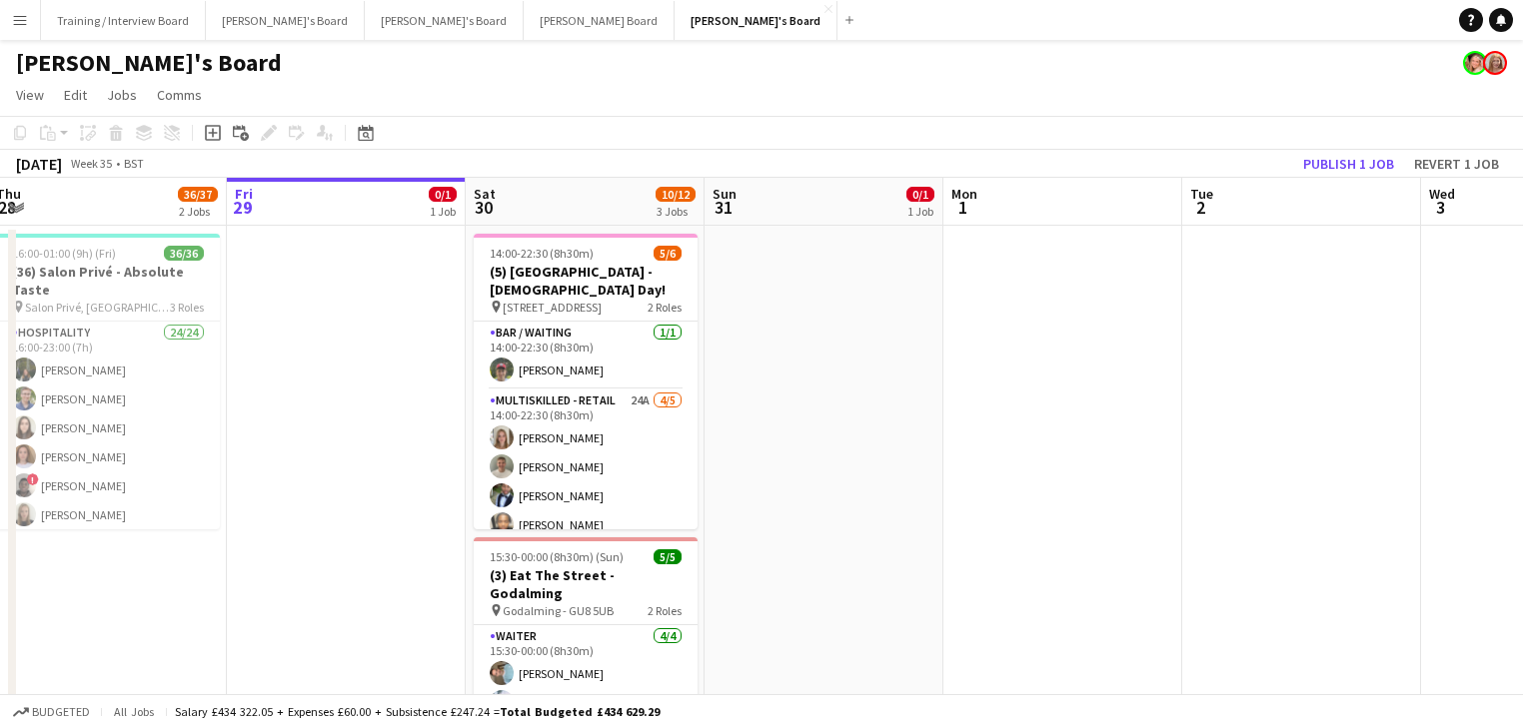
scroll to position [0, 595]
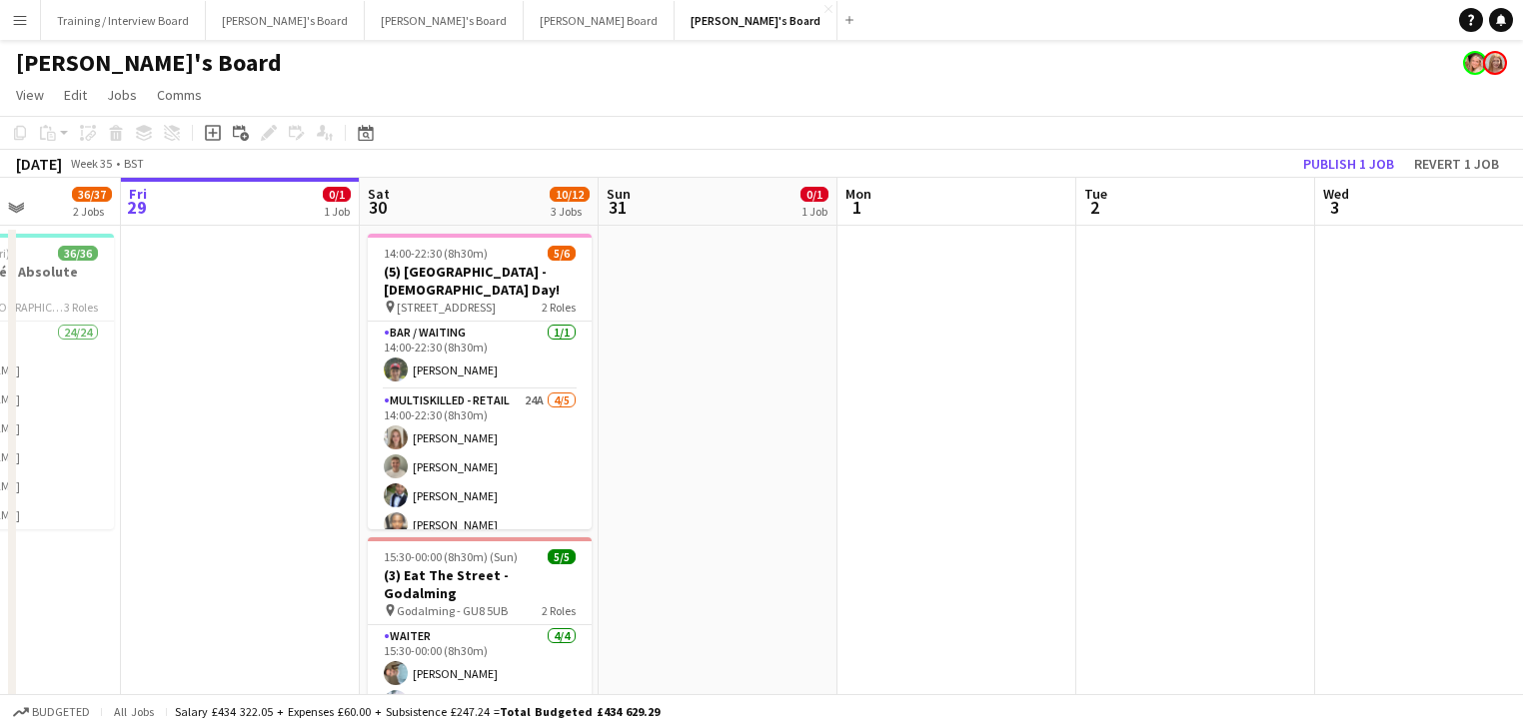
drag, startPoint x: 799, startPoint y: 545, endPoint x: 932, endPoint y: 504, distance: 139.3
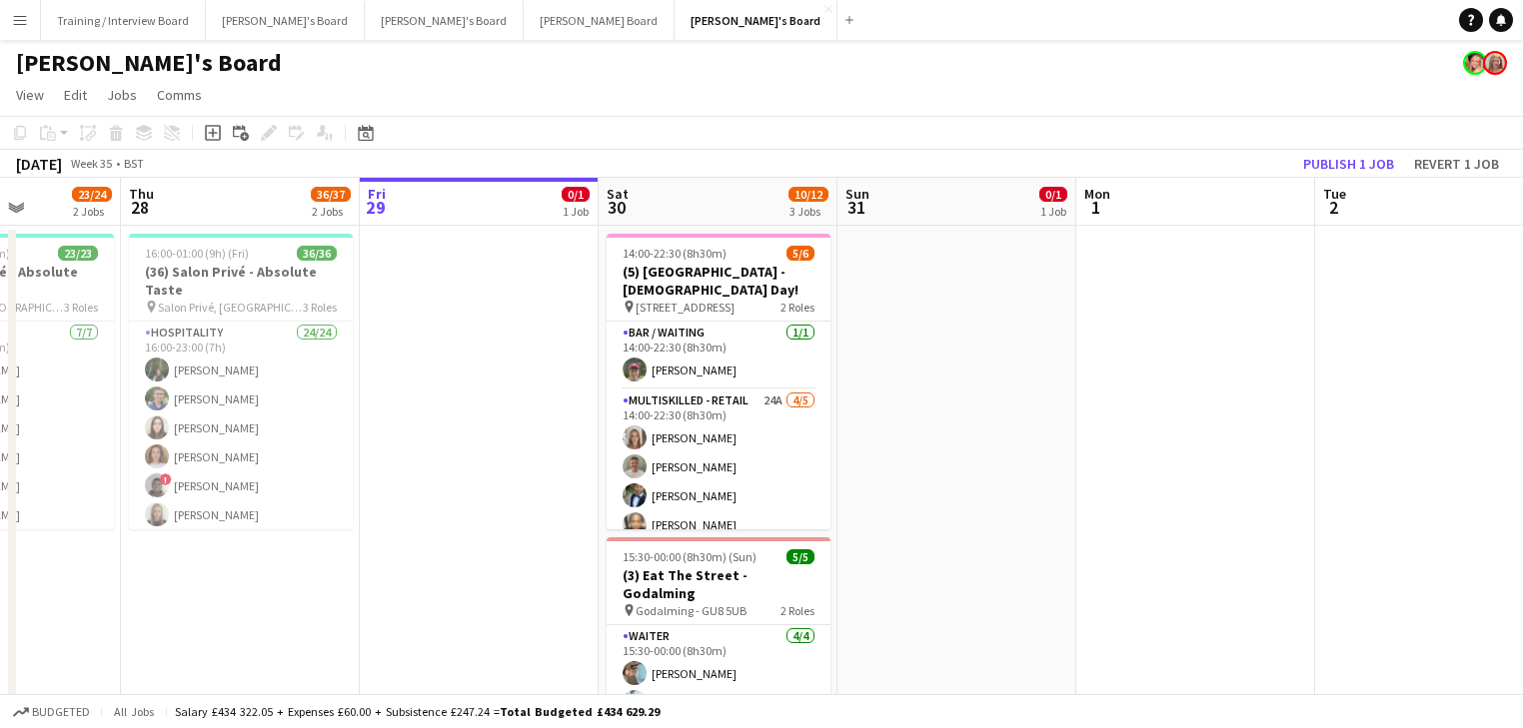
scroll to position [0, 472]
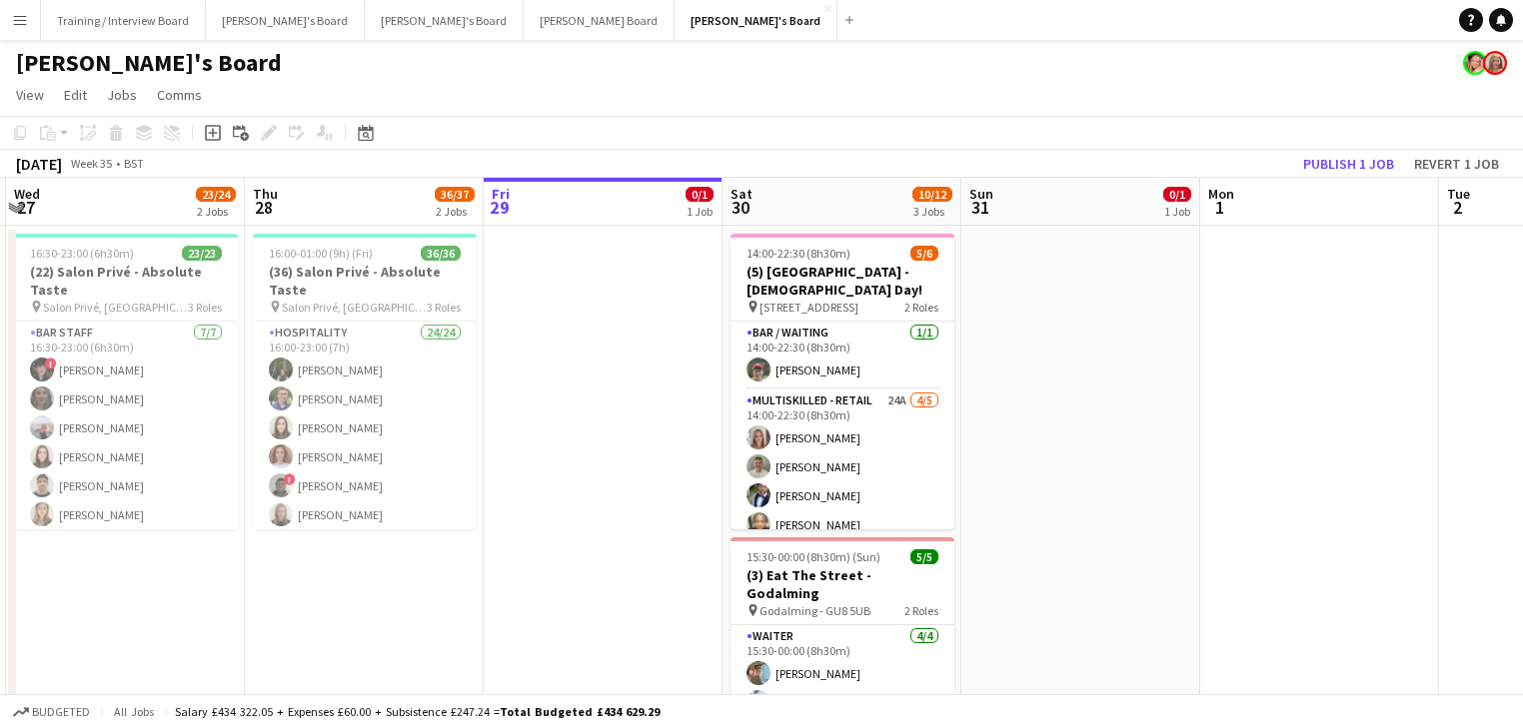
drag, startPoint x: 761, startPoint y: 511, endPoint x: 775, endPoint y: 514, distance: 14.3
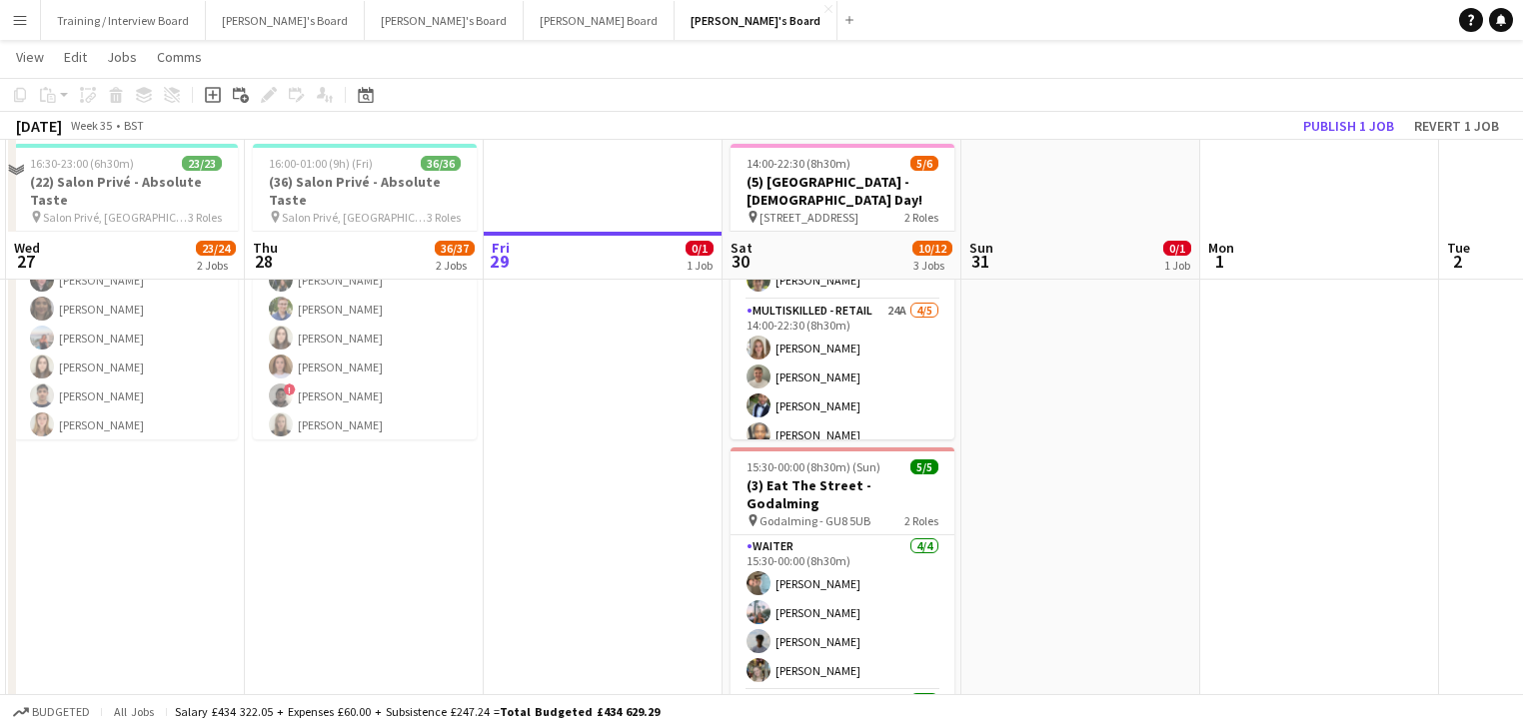
scroll to position [80, 0]
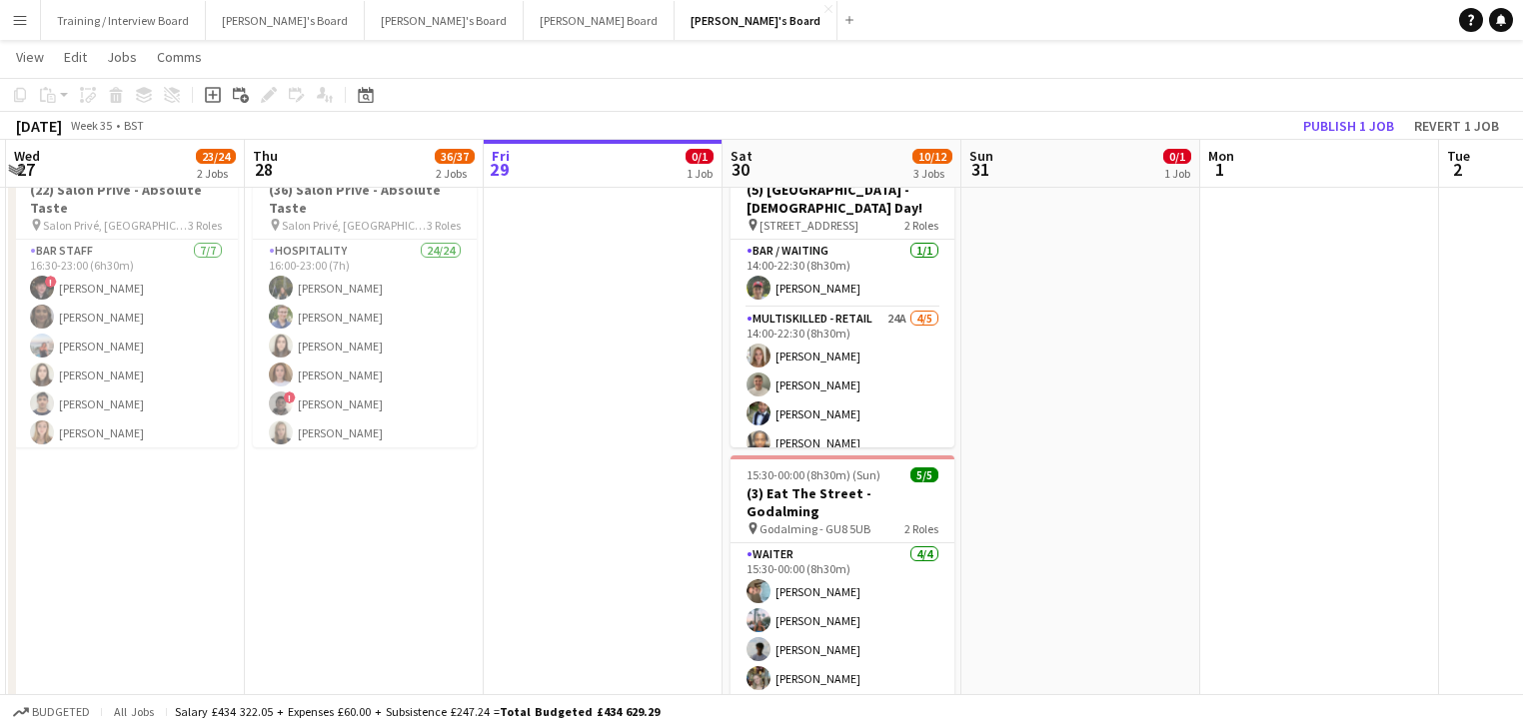
click at [34, 20] on button "Menu" at bounding box center [20, 20] width 40 height 40
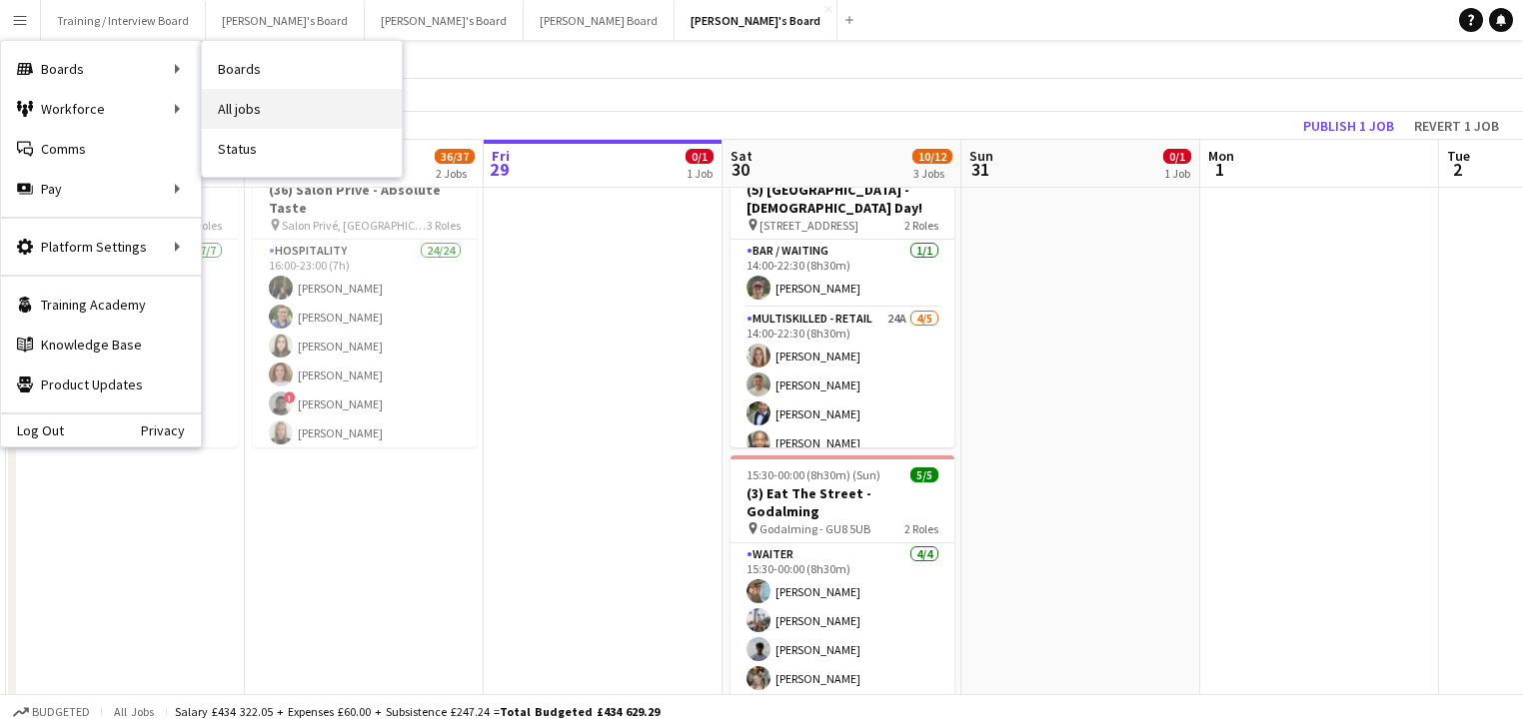
click at [231, 93] on link "All jobs" at bounding box center [302, 109] width 200 height 40
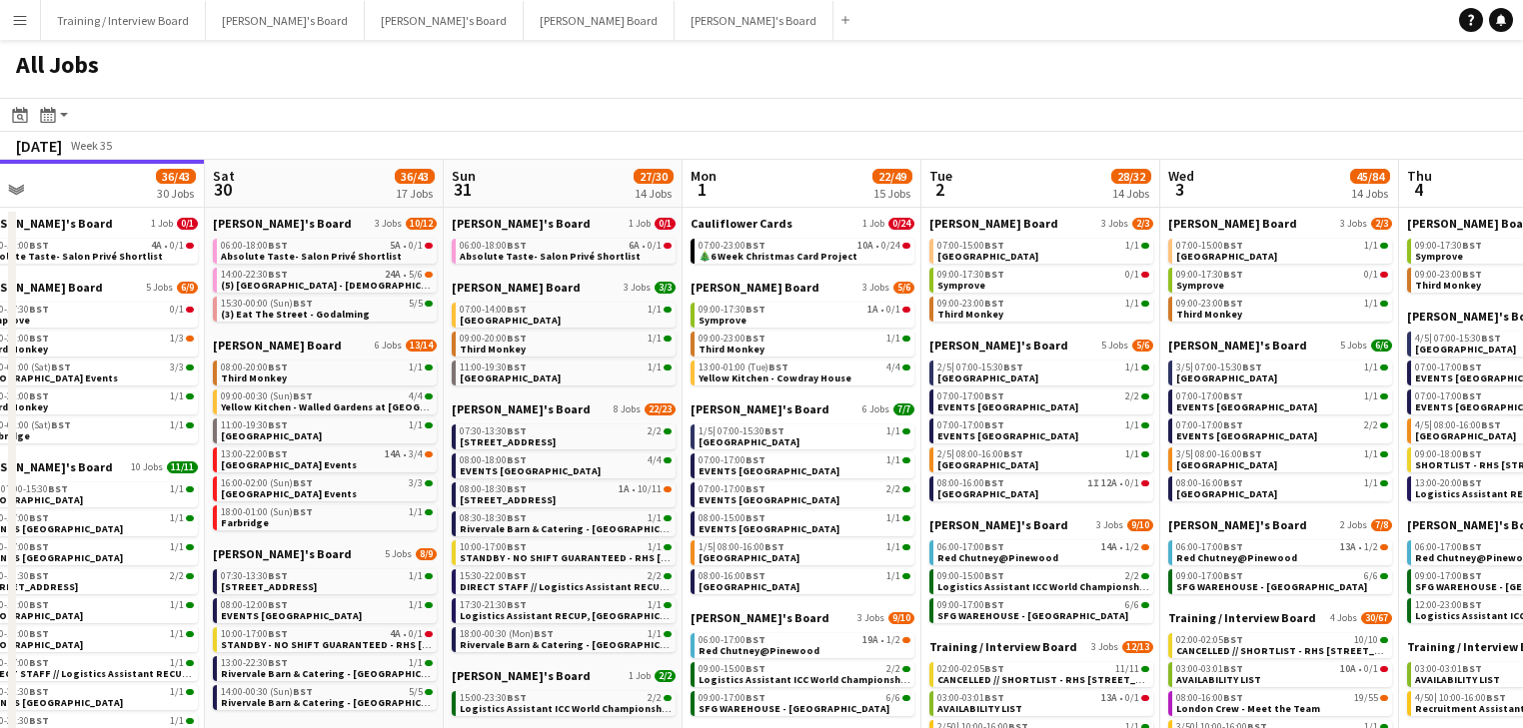
scroll to position [0, 766]
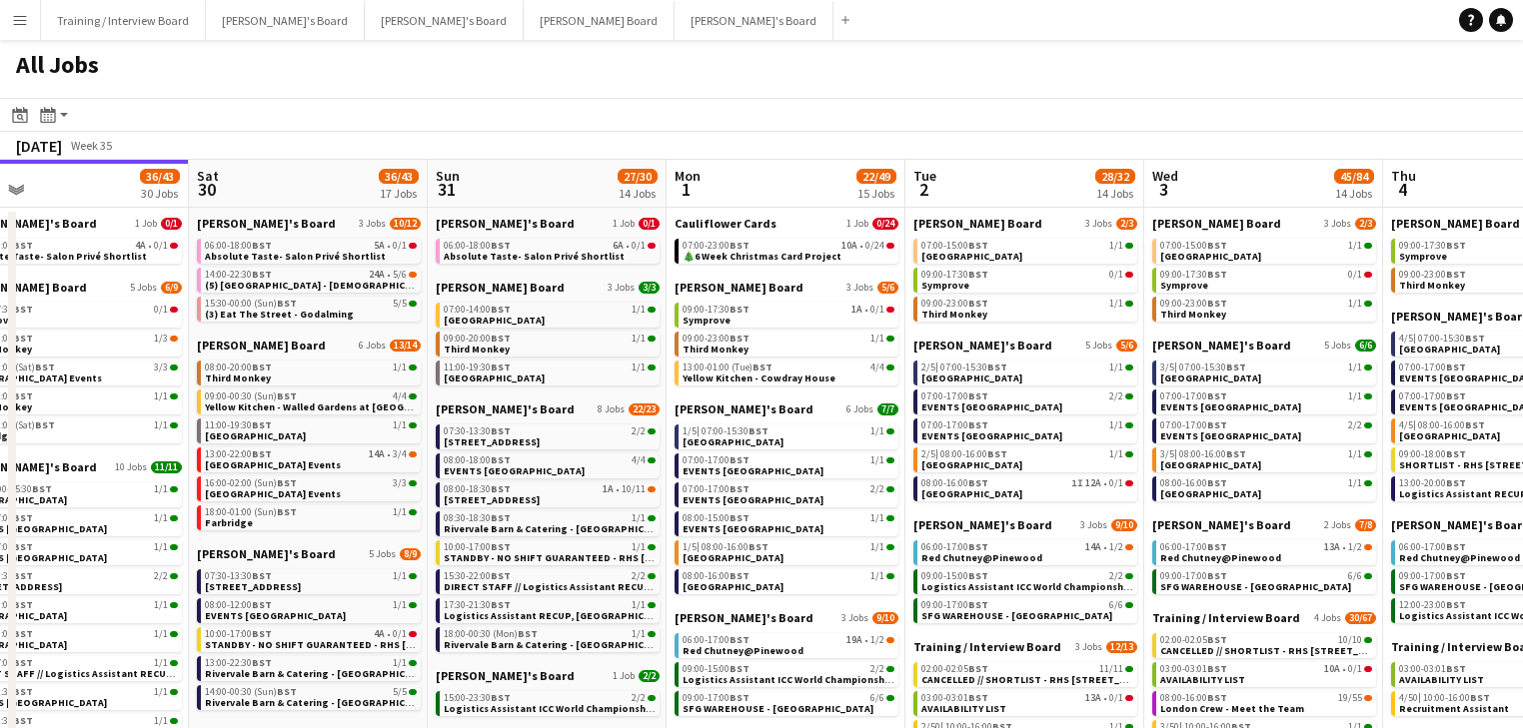
drag, startPoint x: 1248, startPoint y: 582, endPoint x: 959, endPoint y: 590, distance: 288.8
click at [959, 590] on app-calendar-viewport "Tue 26 42/45 29 Jobs Wed 27 61/87 29 Jobs Thu 28 77/79 24 Jobs Fri 29 36/43 30 …" at bounding box center [761, 725] width 1523 height 1130
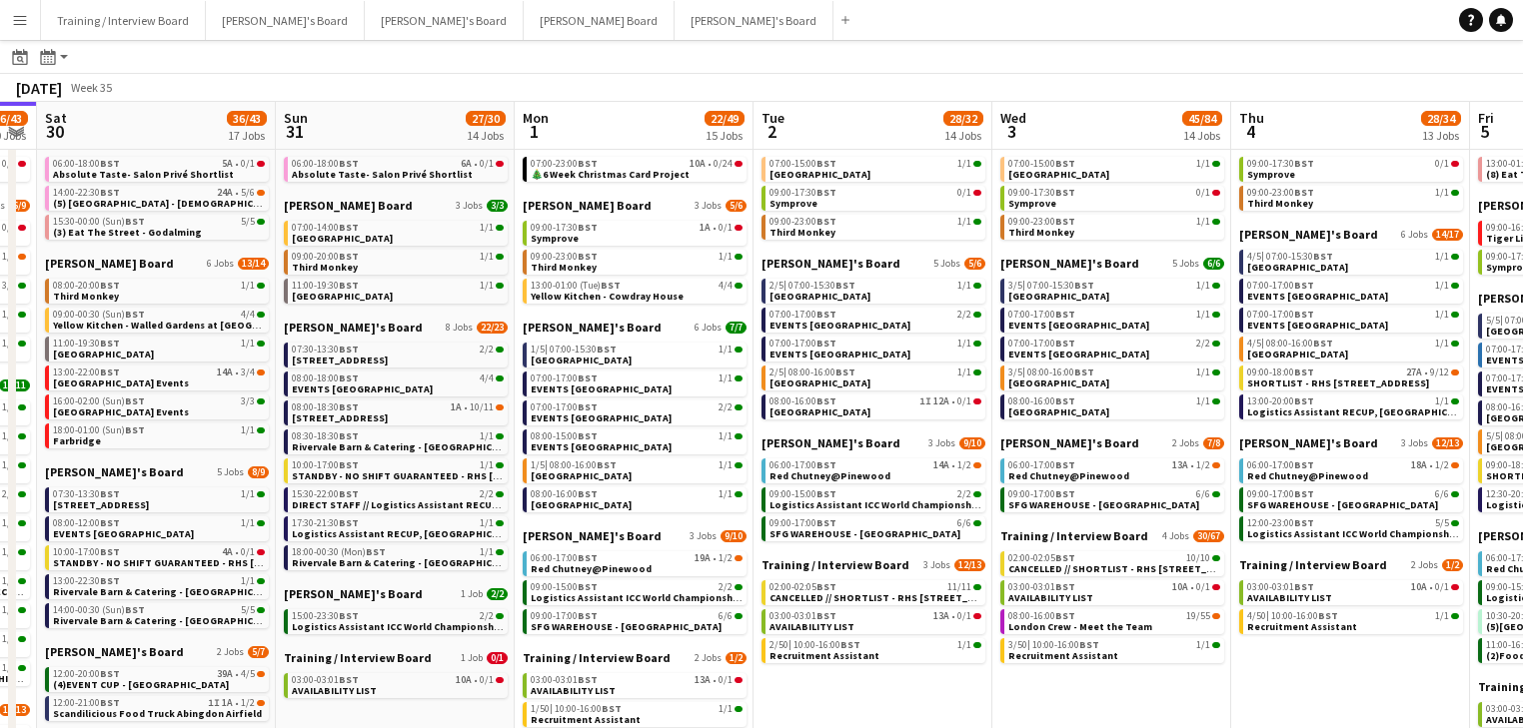
scroll to position [0, 919]
drag, startPoint x: 1404, startPoint y: 689, endPoint x: 1251, endPoint y: 663, distance: 155.0
click at [1251, 663] on app-calendar-viewport "Tue 26 42/45 29 Jobs Wed 27 61/87 29 Jobs Thu 28 77/79 24 Jobs Fri 29 36/43 30 …" at bounding box center [761, 613] width 1523 height 1190
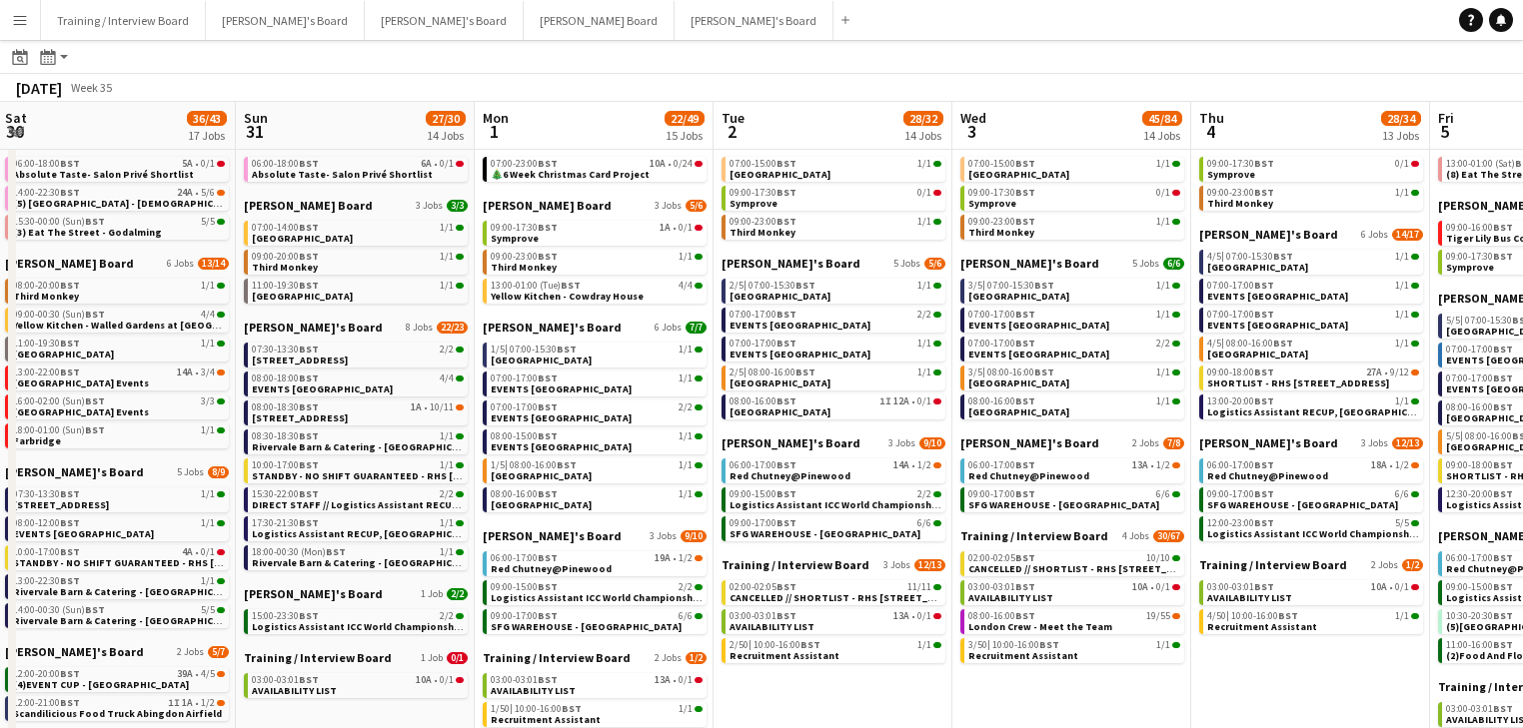
scroll to position [0, 729]
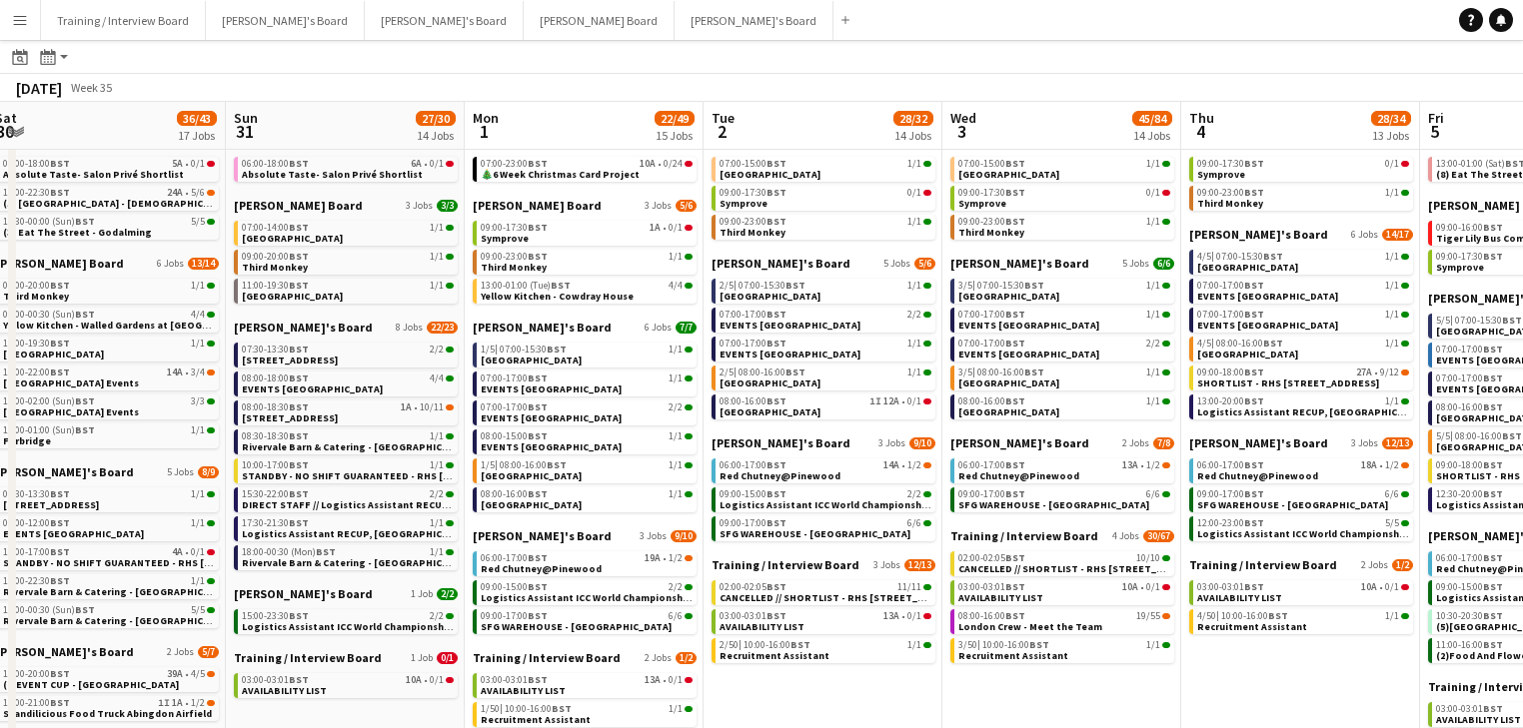
drag, startPoint x: 1012, startPoint y: 672, endPoint x: 963, endPoint y: 682, distance: 50.0
click at [963, 682] on app-calendar-viewport "Wed 27 61/87 29 Jobs Thu 28 77/79 24 Jobs Fri 29 36/43 30 Jobs Sat 30 36/43 17 …" at bounding box center [761, 613] width 1523 height 1190
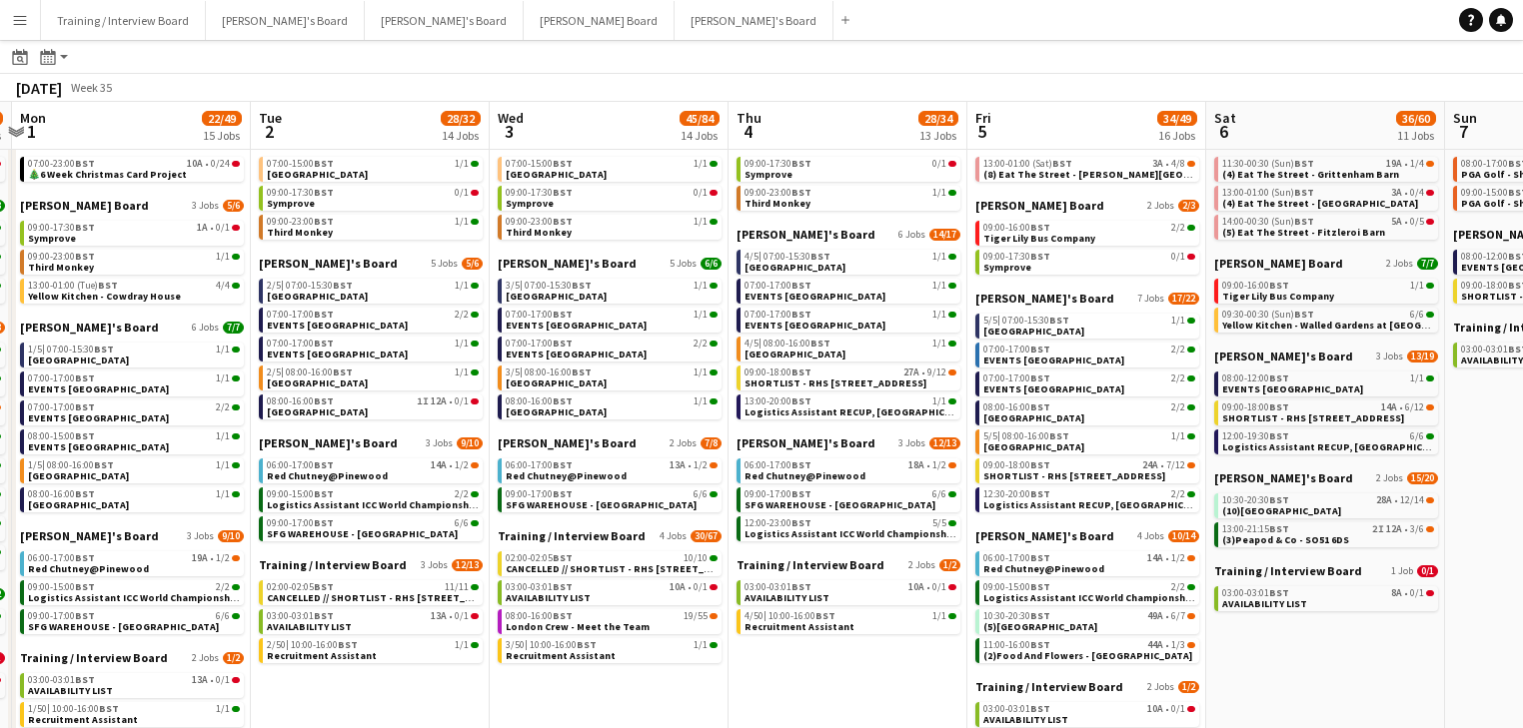
scroll to position [0, 705]
drag, startPoint x: 1235, startPoint y: 695, endPoint x: 786, endPoint y: 662, distance: 449.8
click at [786, 662] on app-calendar-viewport "Fri 29 36/43 30 Jobs Sat 30 36/43 17 Jobs Sun 31 27/30 14 Jobs Mon 1 22/49 15 J…" at bounding box center [761, 613] width 1523 height 1190
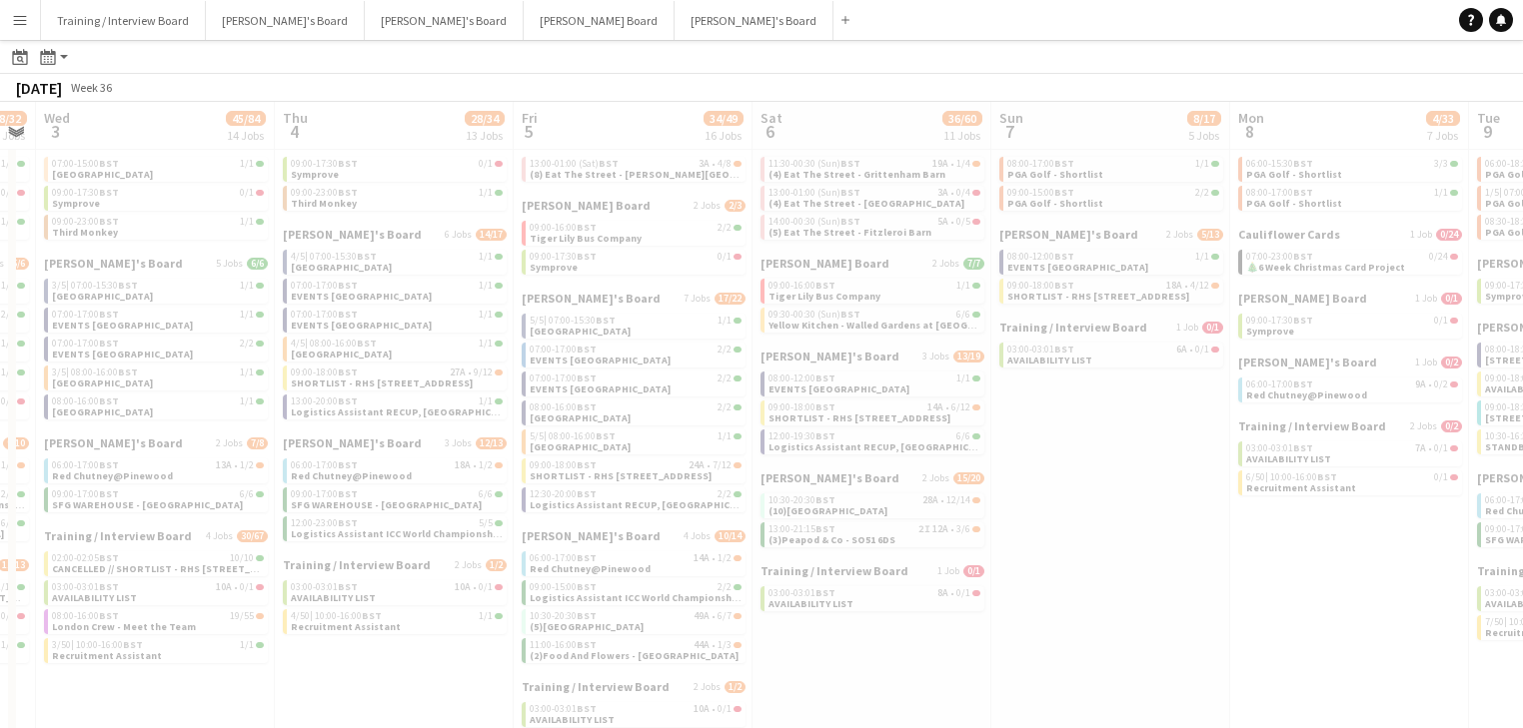
scroll to position [0, 715]
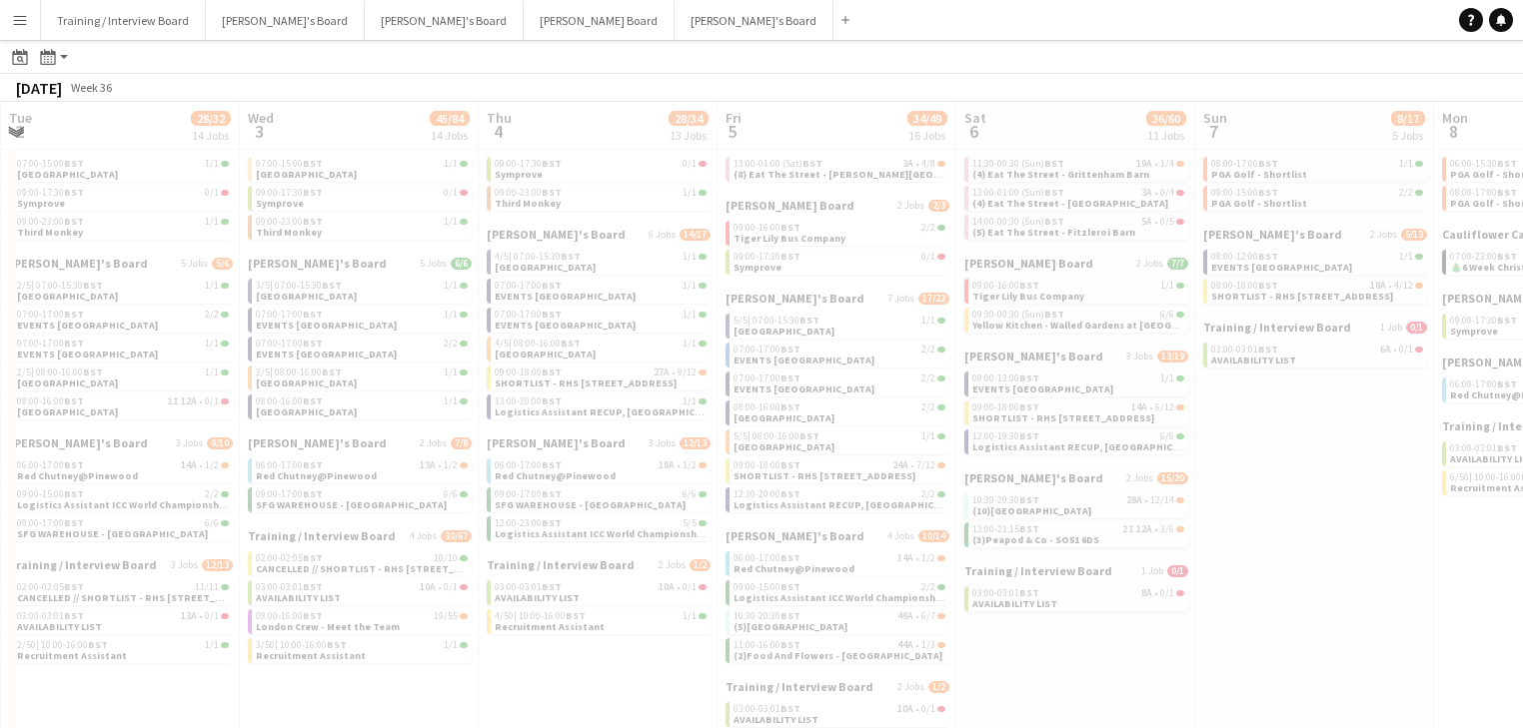
drag, startPoint x: 1295, startPoint y: 685, endPoint x: 947, endPoint y: 668, distance: 348.1
click at [947, 668] on app-all-jobs "All Jobs Date picker [DATE] [DATE] [DATE] M [DATE] T [DATE] W [DATE] T [DATE] F…" at bounding box center [761, 584] width 1523 height 1248
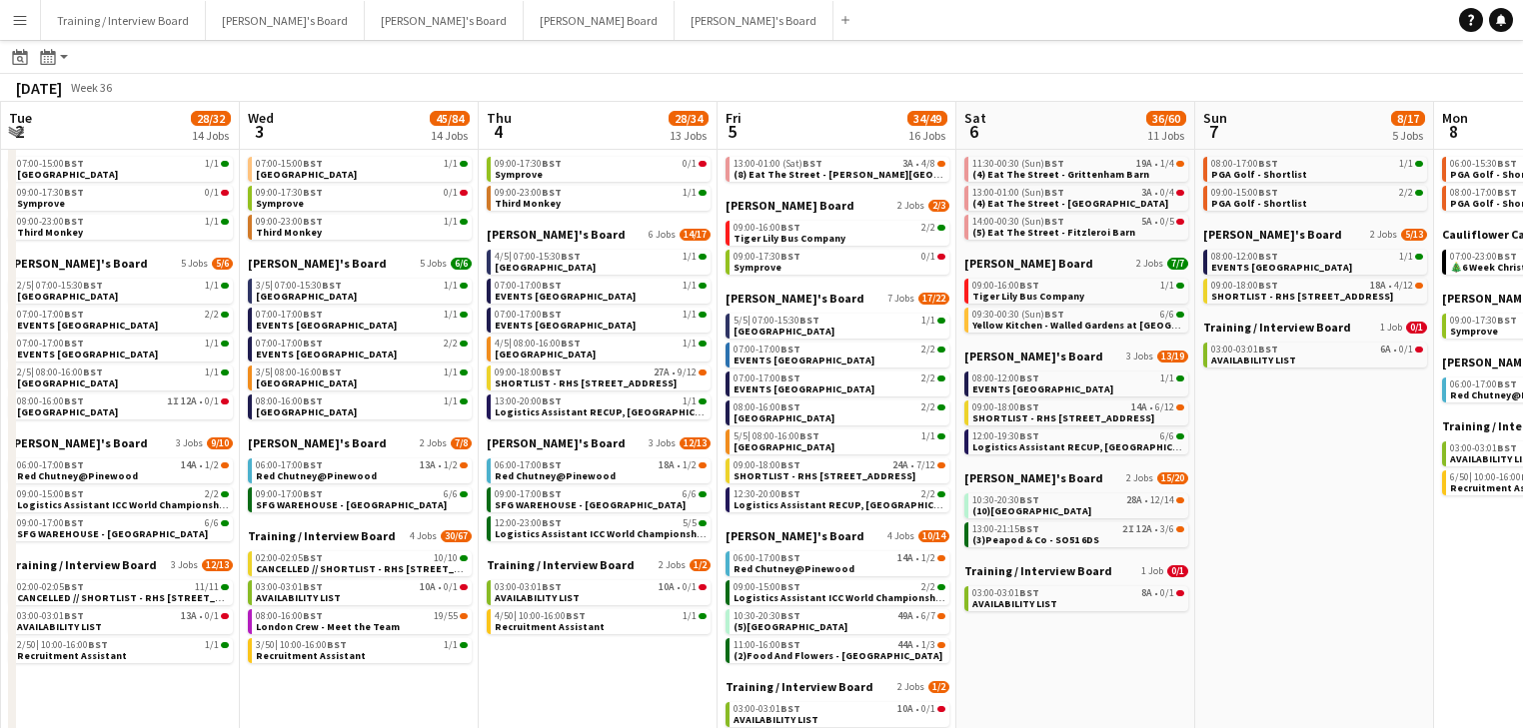
scroll to position [0, 754]
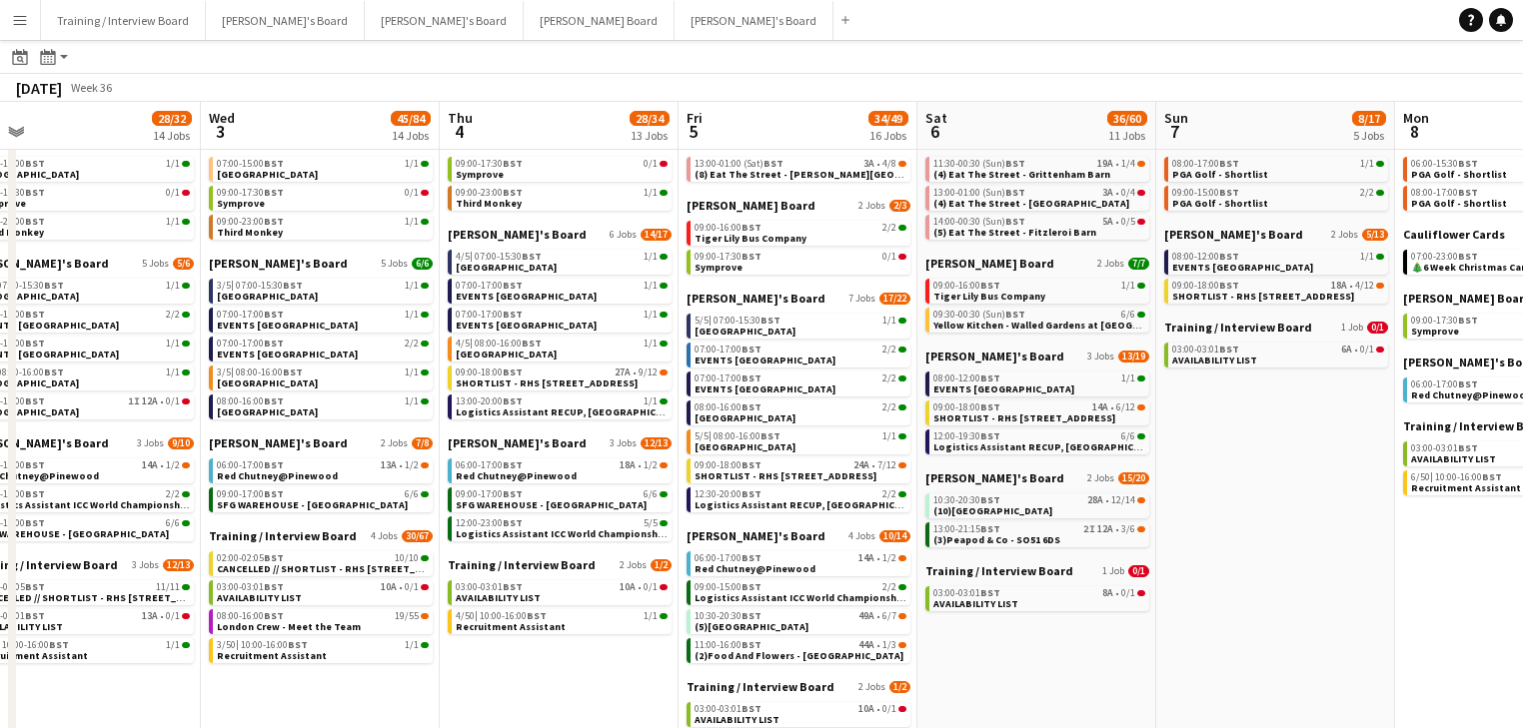
drag, startPoint x: 1206, startPoint y: 610, endPoint x: 1167, endPoint y: 607, distance: 39.1
click at [1167, 607] on app-calendar-viewport "Sat 30 36/43 17 Jobs Sun 31 27/30 14 Jobs Mon 1 22/49 15 Jobs Tue 2 28/32 14 Jo…" at bounding box center [761, 613] width 1523 height 1190
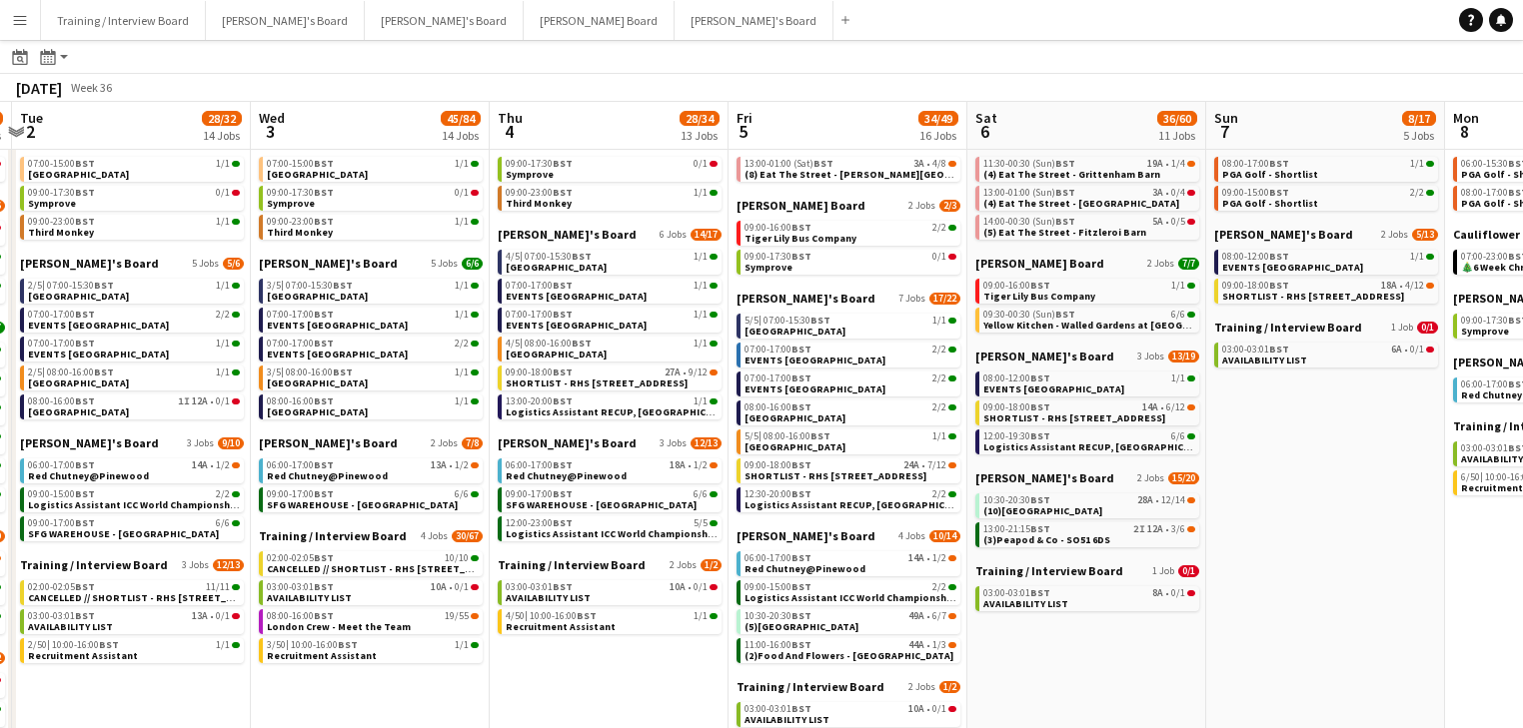
scroll to position [0, 701]
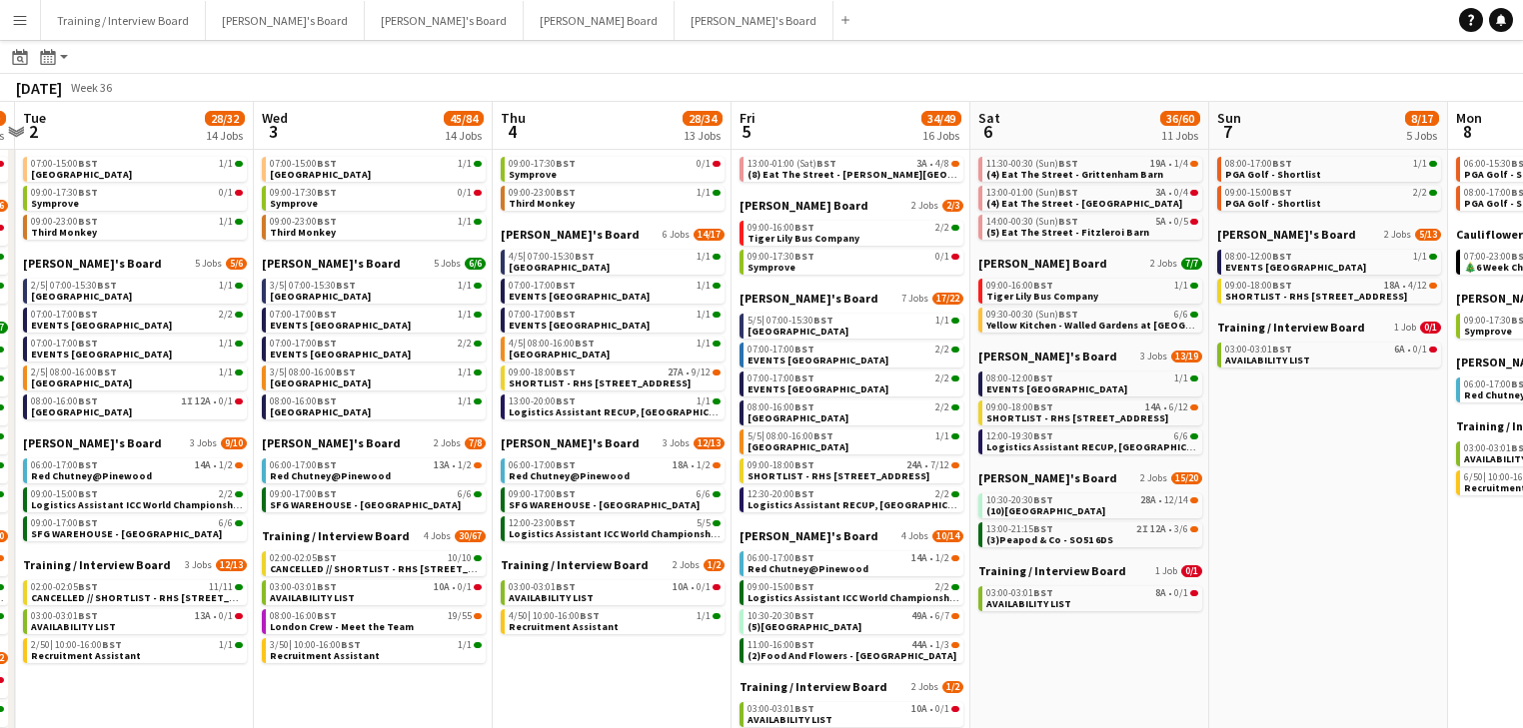
click at [1366, 670] on app-calendar-viewport "Sat 30 36/43 17 Jobs Sun 31 27/30 14 Jobs Mon 1 22/49 15 Jobs Tue 2 28/32 14 Jo…" at bounding box center [761, 613] width 1523 height 1190
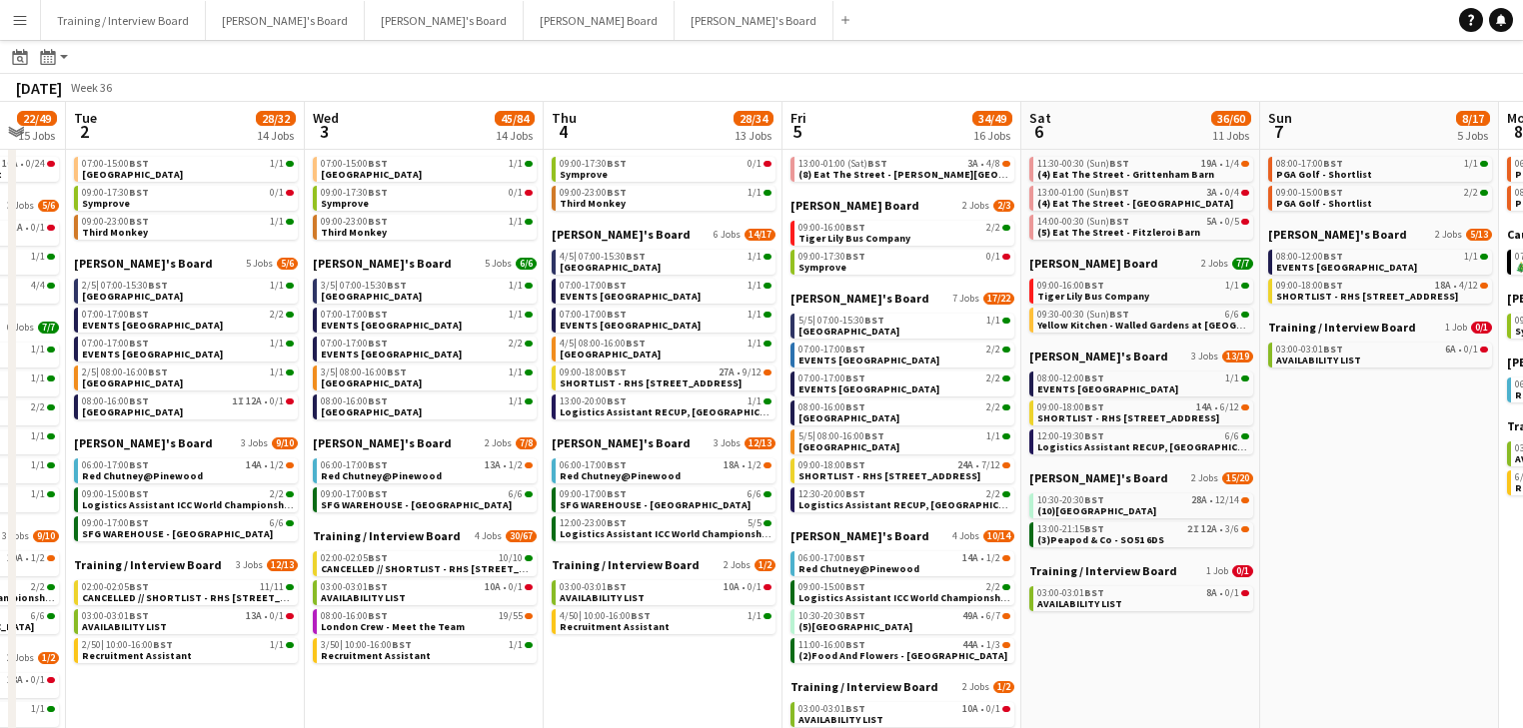
drag, startPoint x: 1308, startPoint y: 552, endPoint x: 1343, endPoint y: 535, distance: 38.9
click at [1348, 533] on app-calendar-viewport "Sat 30 36/43 17 Jobs Sun 31 27/30 14 Jobs Mon 1 22/49 15 Jobs Tue 2 28/32 14 Jo…" at bounding box center [761, 613] width 1523 height 1190
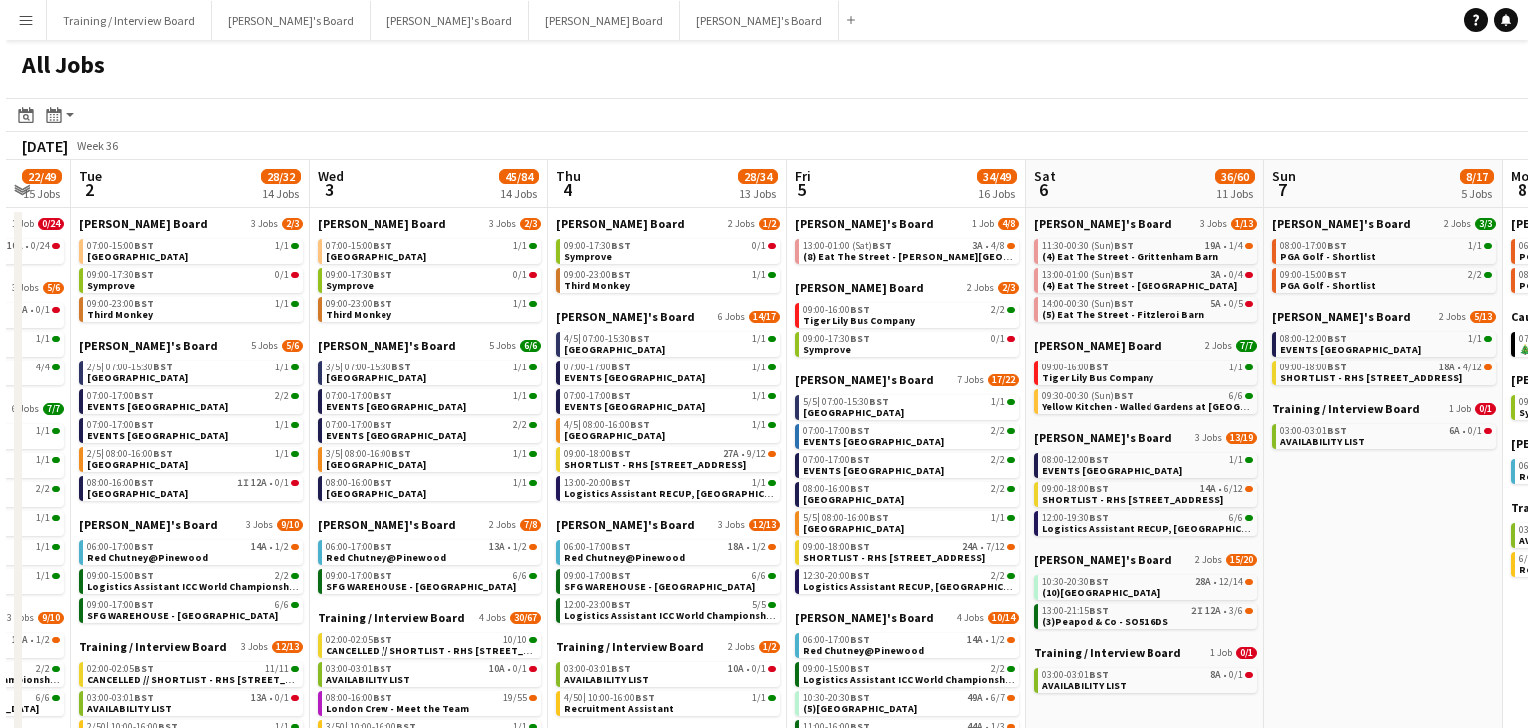
scroll to position [0, 0]
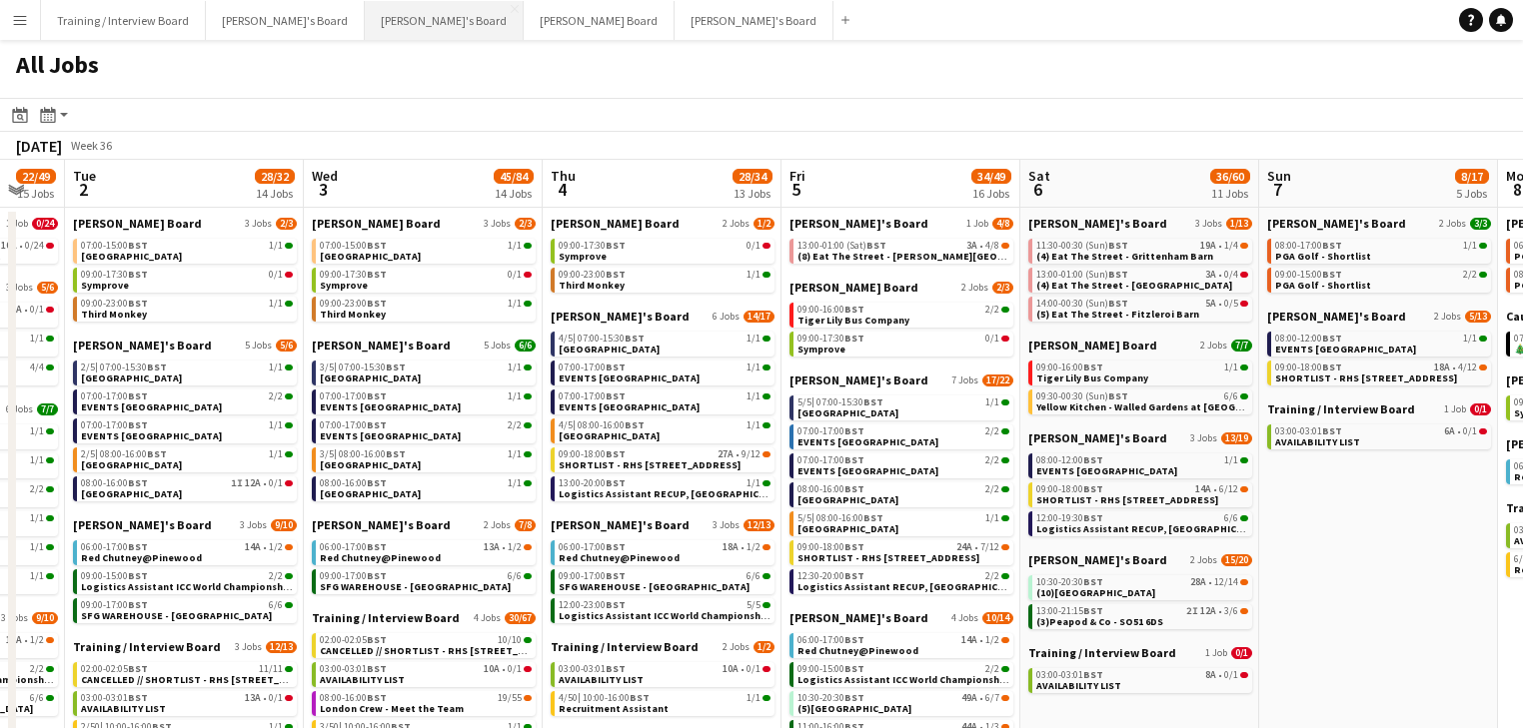
click at [389, 20] on button "[PERSON_NAME]'s Board Close" at bounding box center [444, 20] width 159 height 39
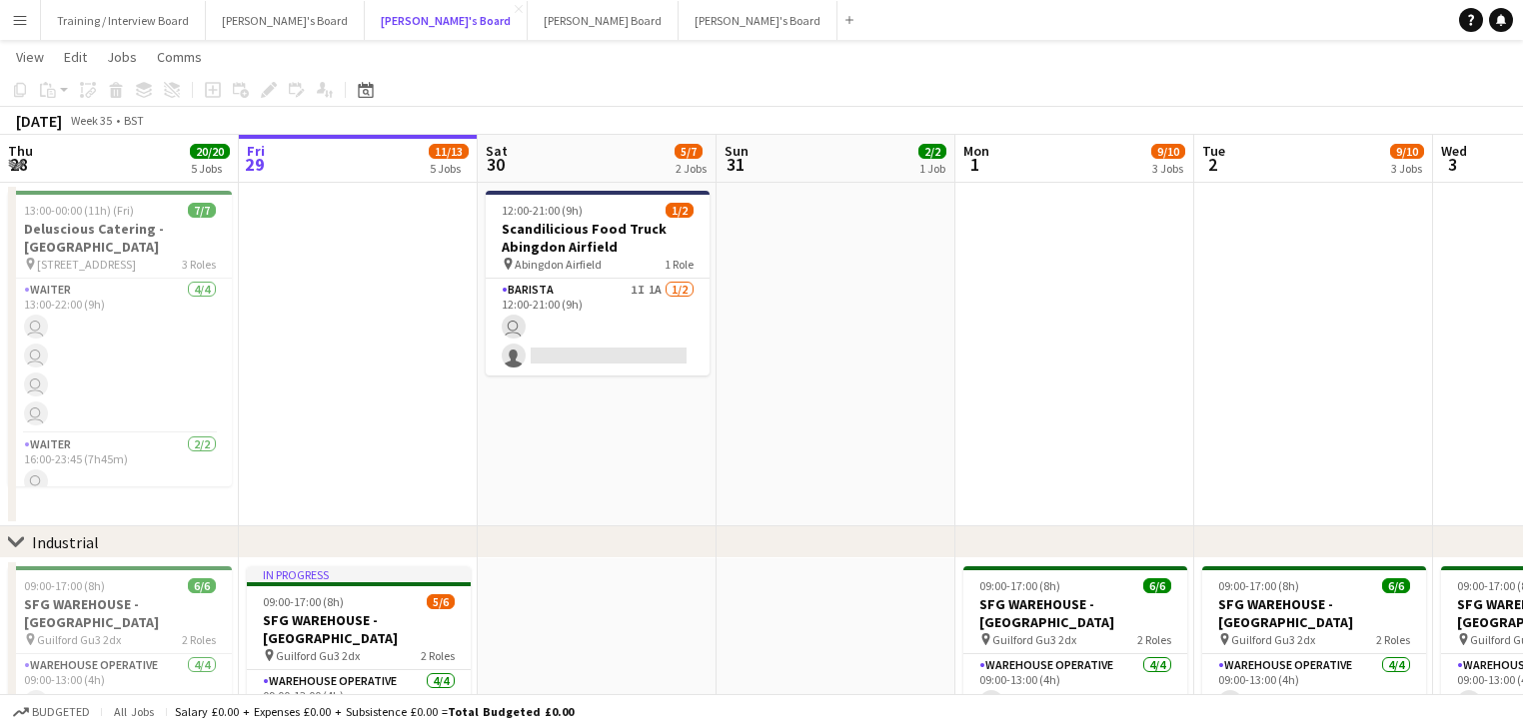
scroll to position [160, 0]
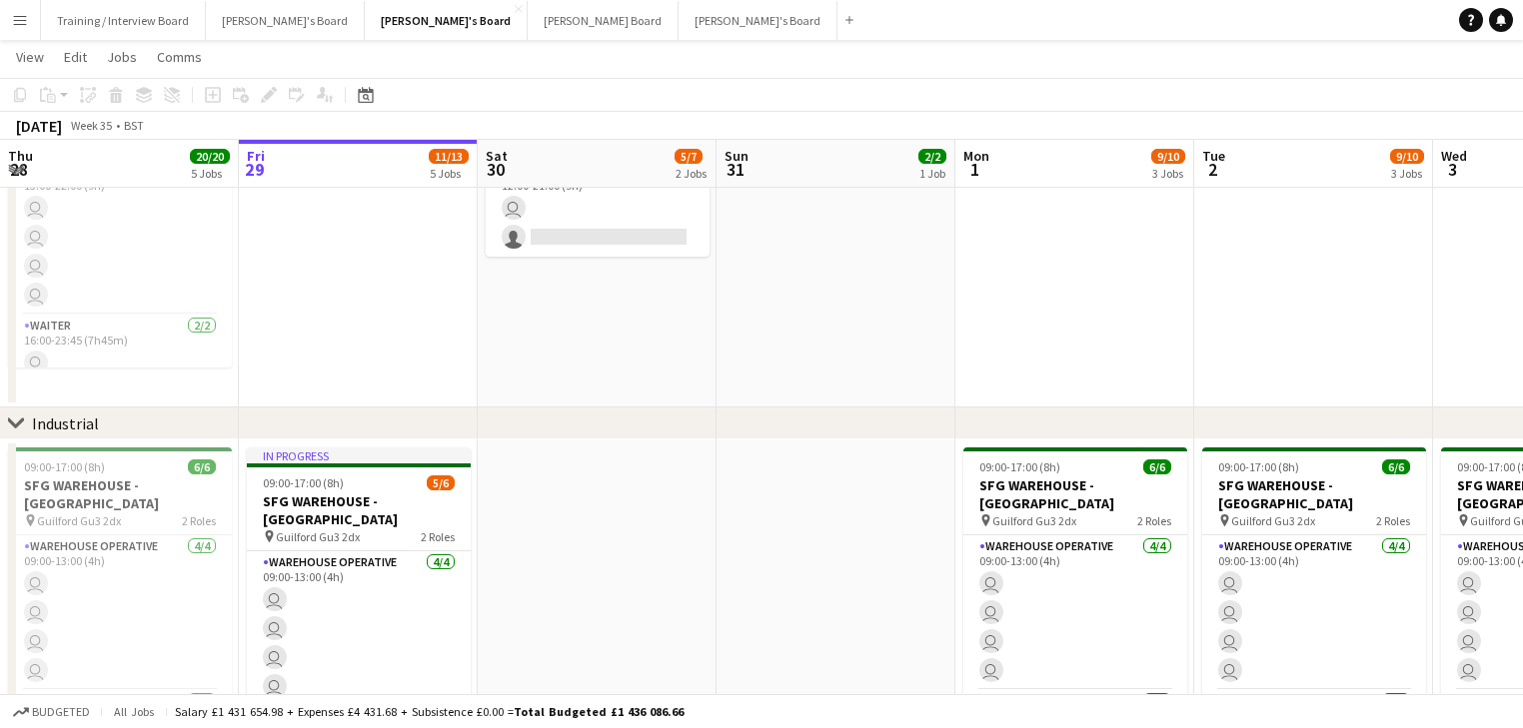
drag, startPoint x: 887, startPoint y: 543, endPoint x: 778, endPoint y: 529, distance: 109.8
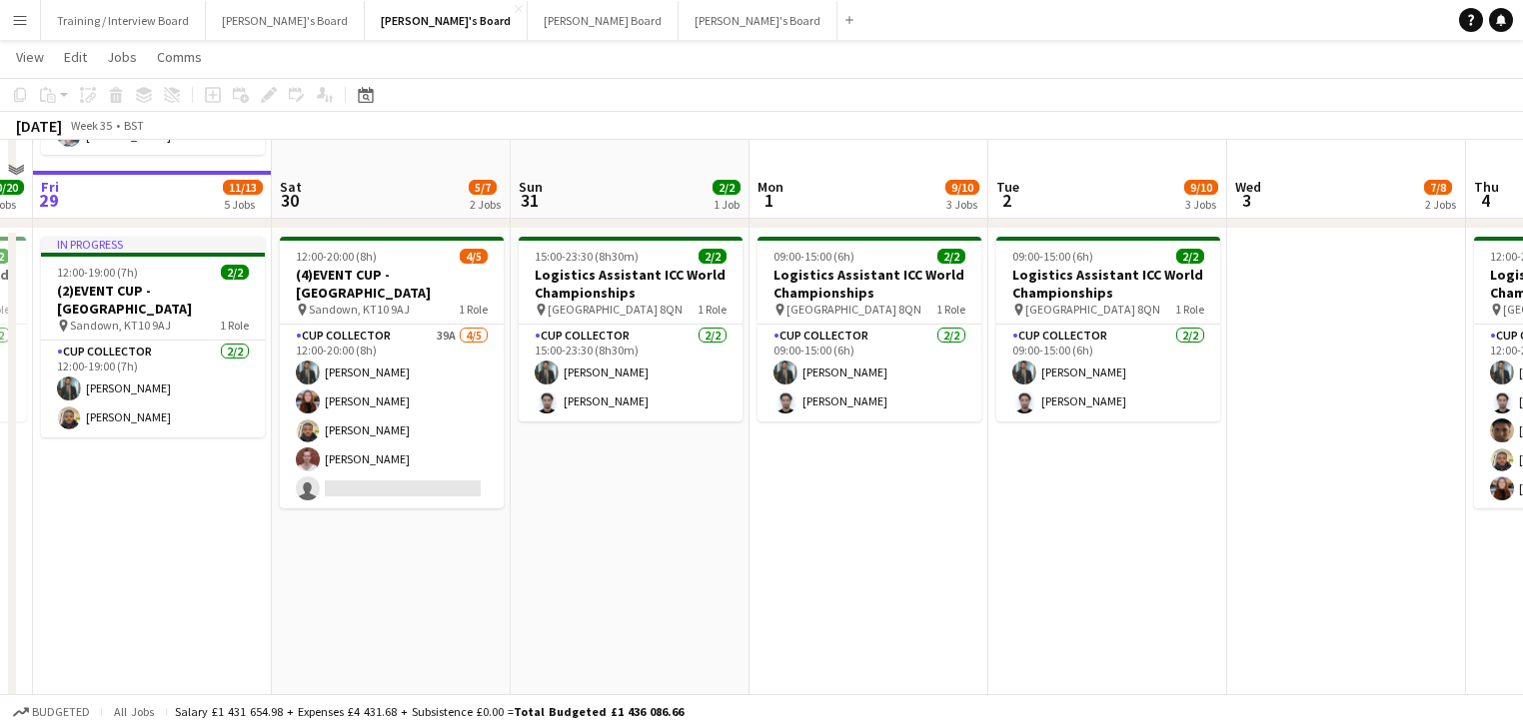
scroll to position [959, 0]
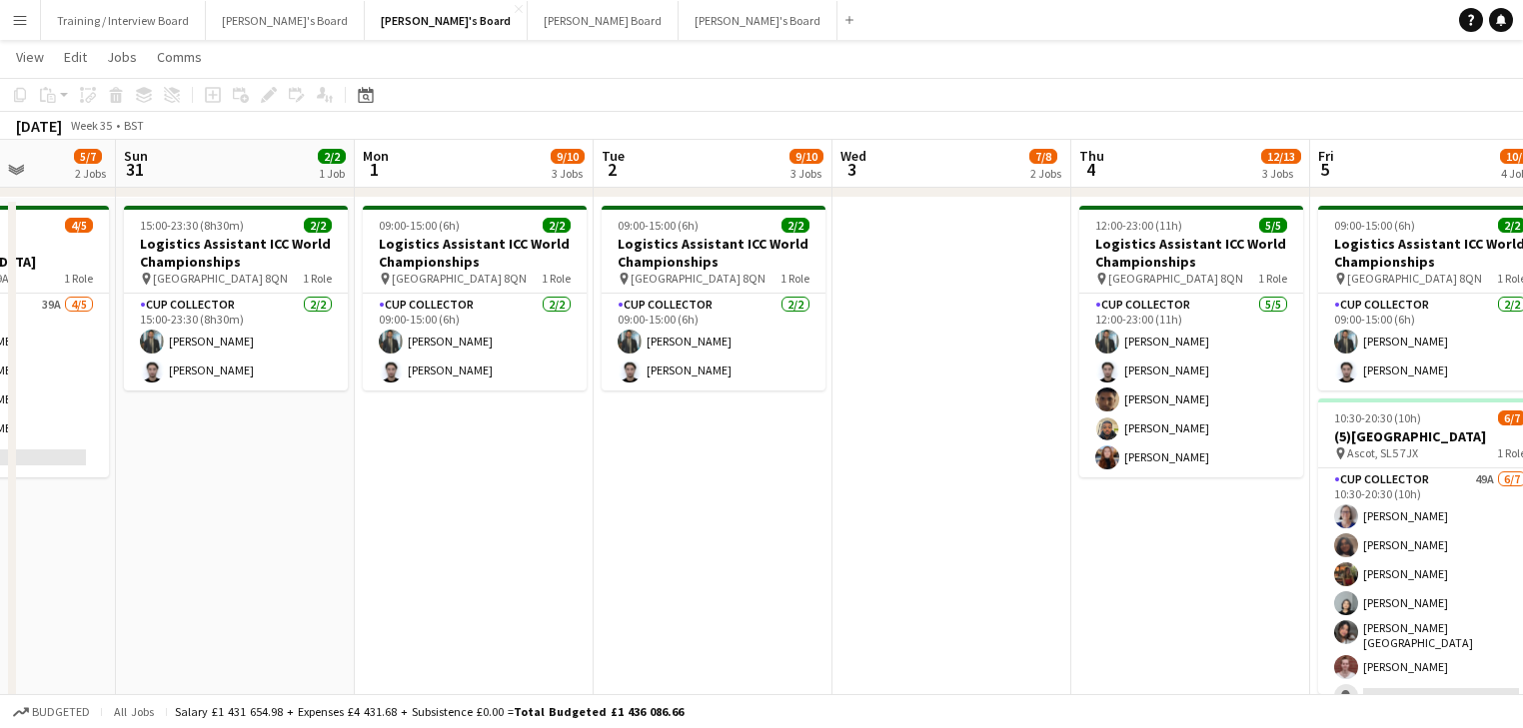
drag, startPoint x: 951, startPoint y: 542, endPoint x: 75, endPoint y: 428, distance: 883.6
click at [75, 428] on app-calendar-viewport "Thu 28 20/20 5 Jobs Fri 29 11/13 5 Jobs Sat 30 5/7 2 Jobs Sun 31 2/2 1 Job Mon …" at bounding box center [761, 249] width 1523 height 2261
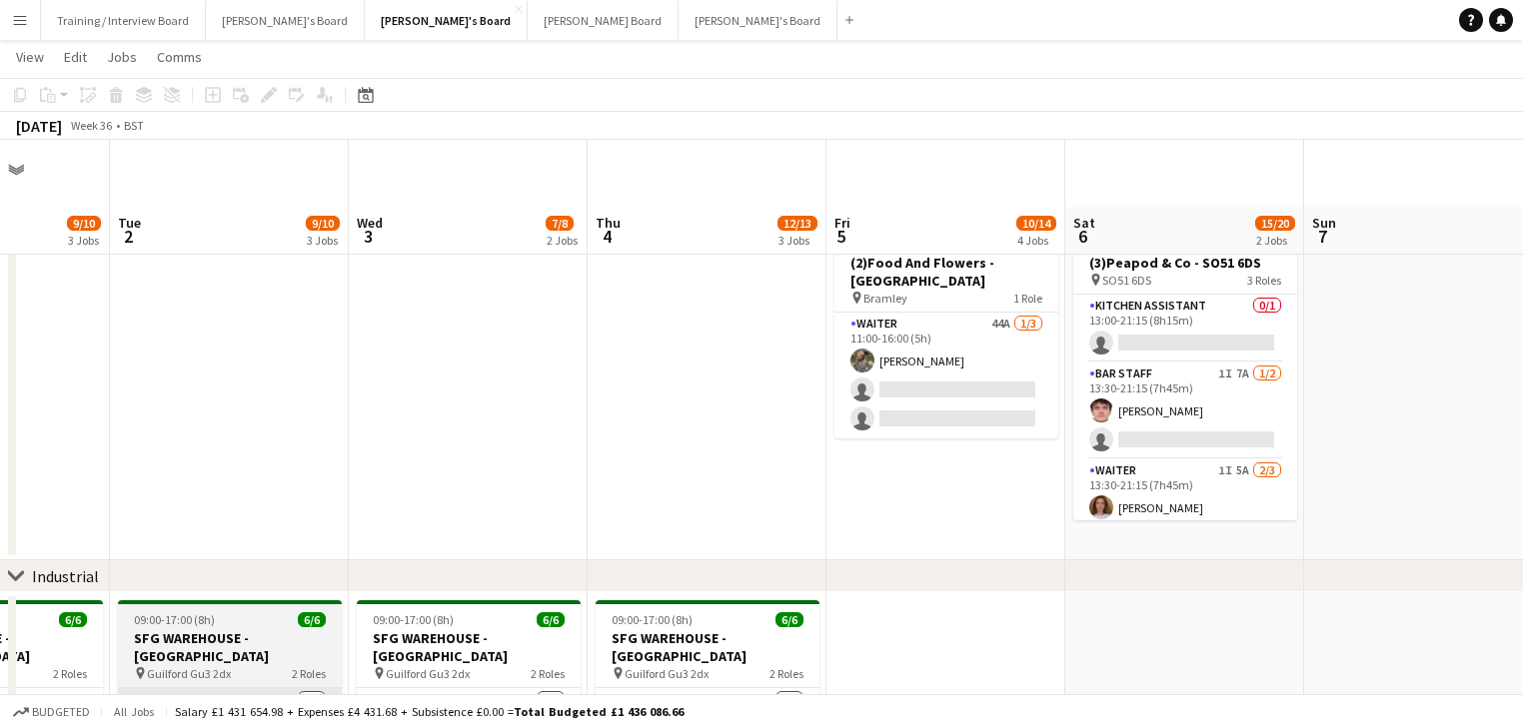
scroll to position [0, 0]
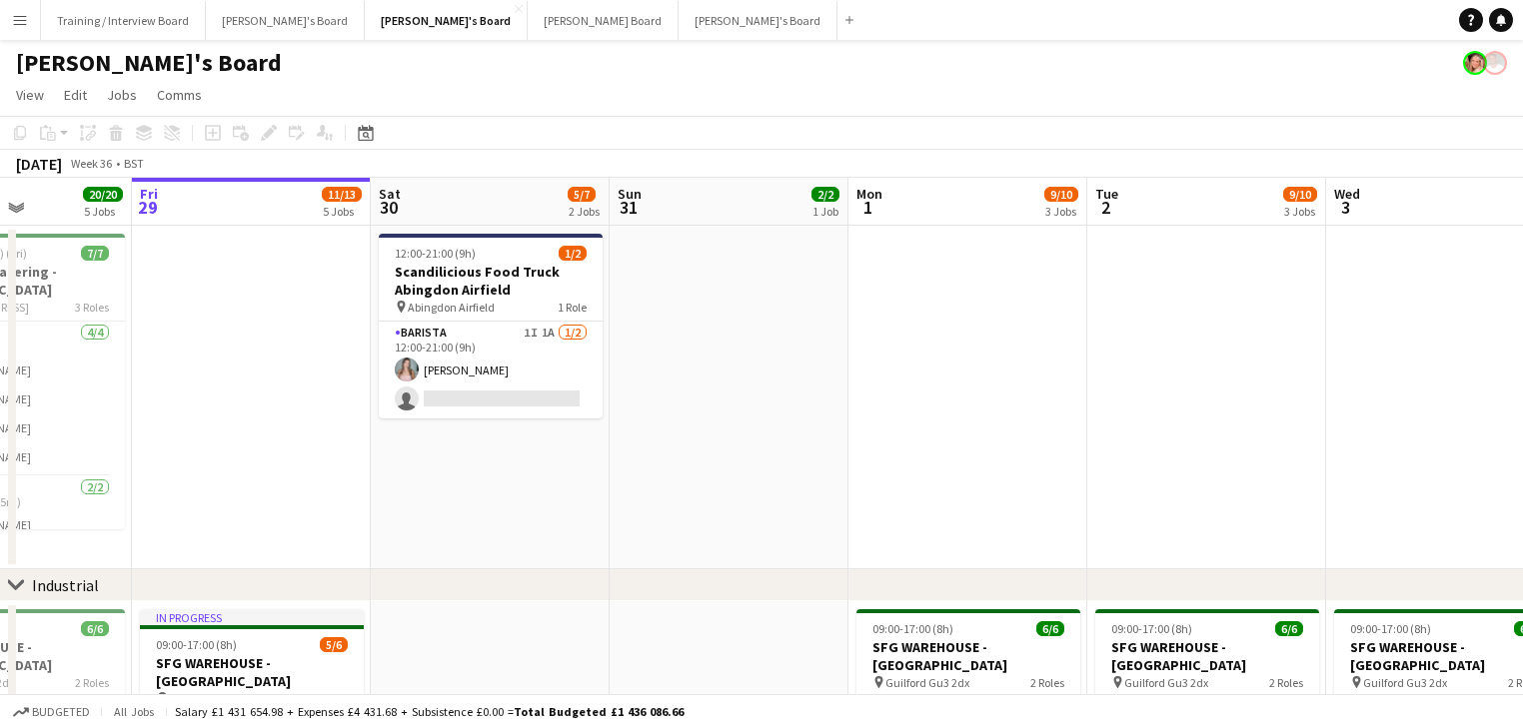
drag, startPoint x: 570, startPoint y: 488, endPoint x: 1290, endPoint y: 519, distance: 720.0
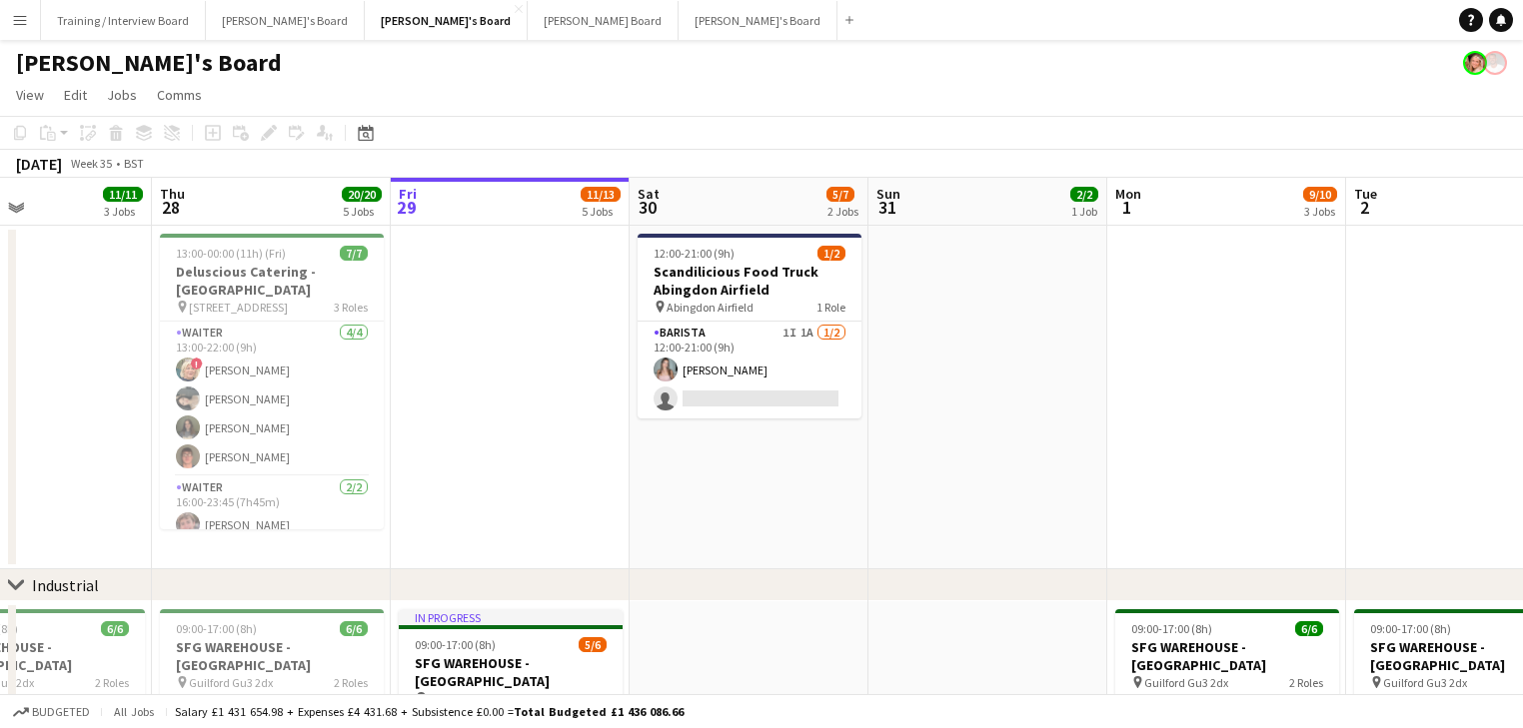
drag, startPoint x: 465, startPoint y: 400, endPoint x: 851, endPoint y: 464, distance: 391.9
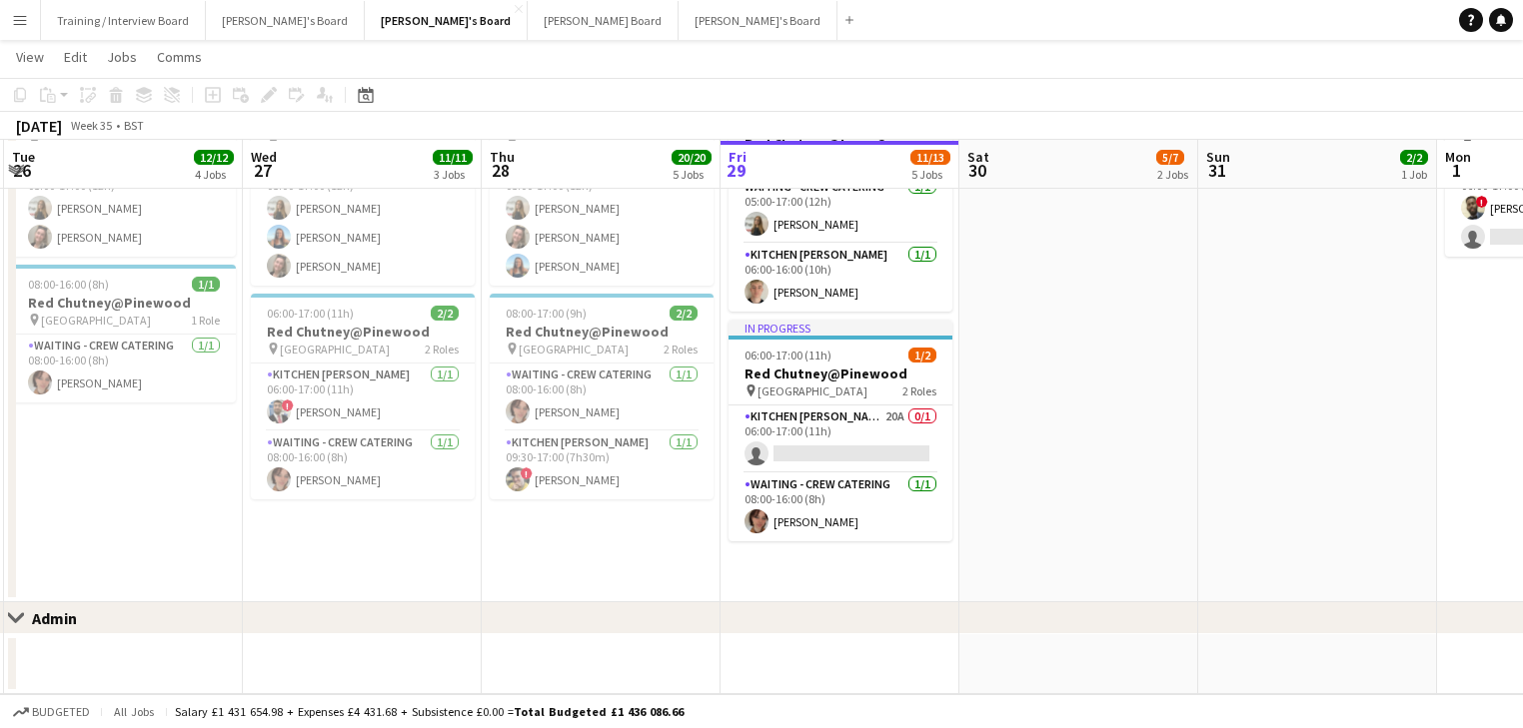
scroll to position [0, 868]
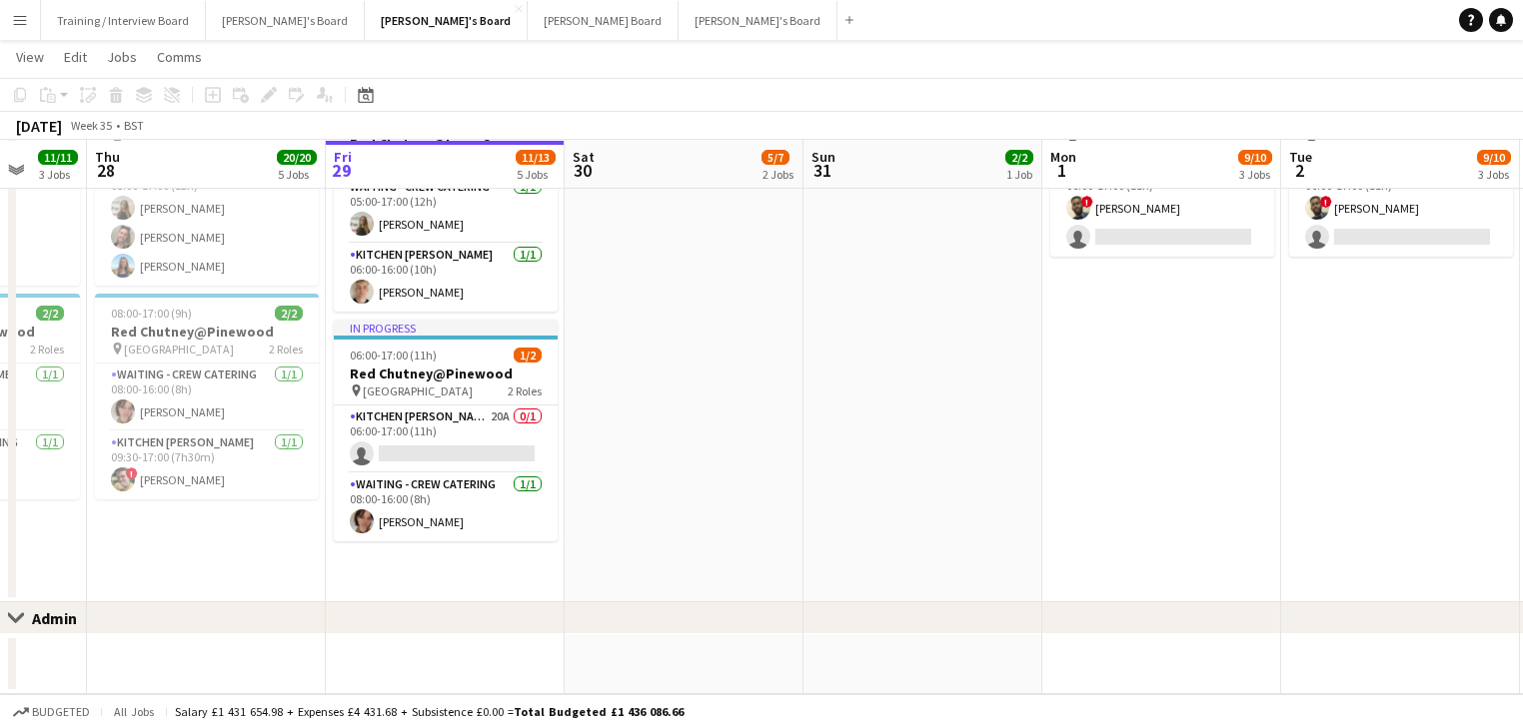
drag, startPoint x: 899, startPoint y: 537, endPoint x: 759, endPoint y: 505, distance: 143.7
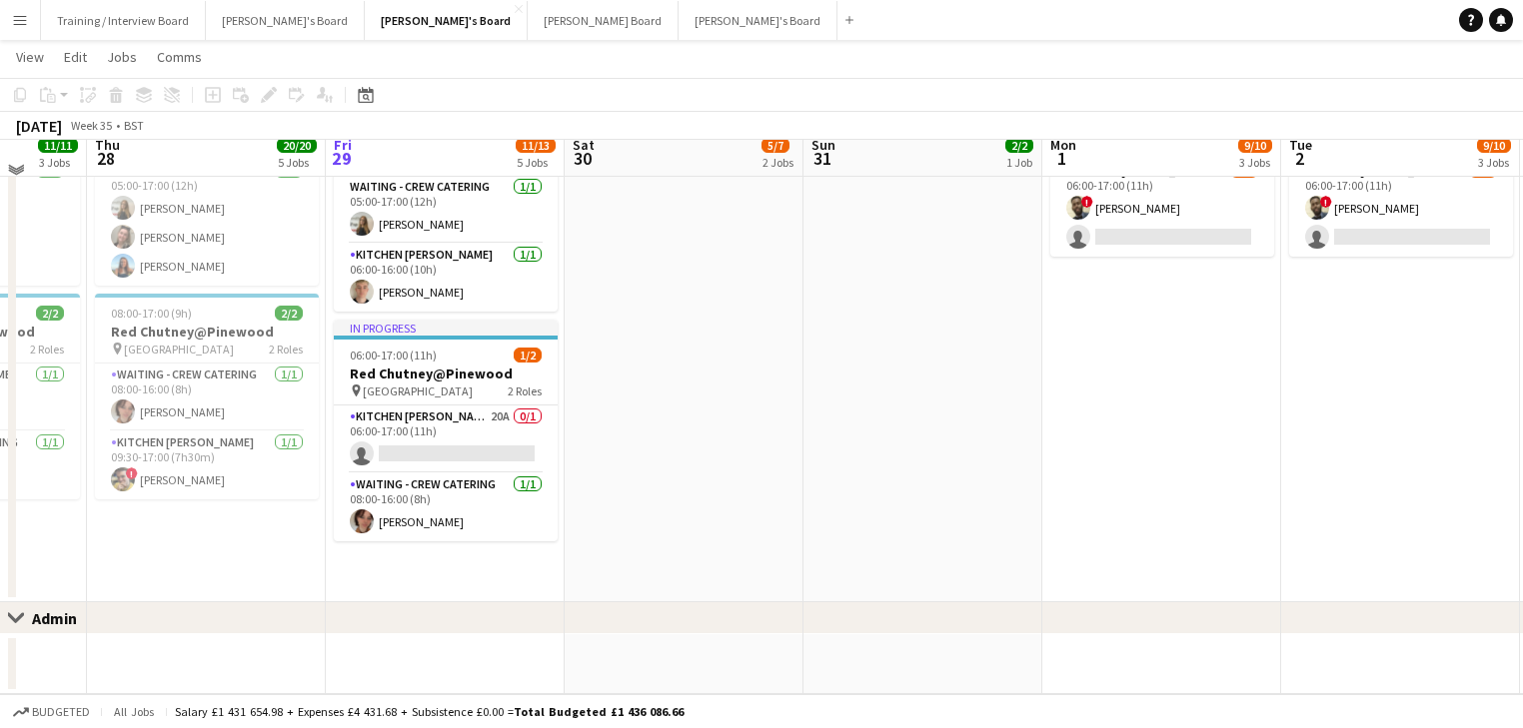
scroll to position [1512, 0]
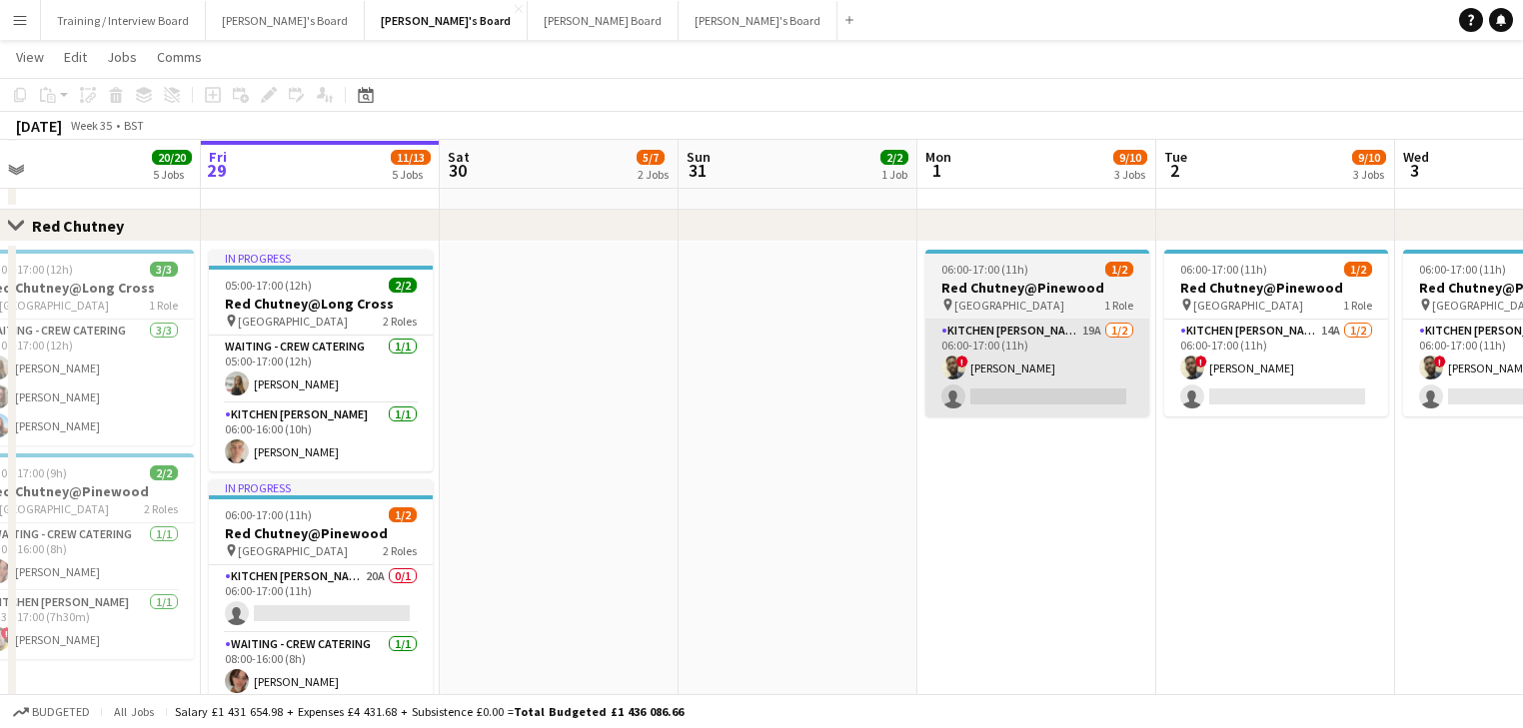
drag, startPoint x: 952, startPoint y: 485, endPoint x: 951, endPoint y: 401, distance: 83.9
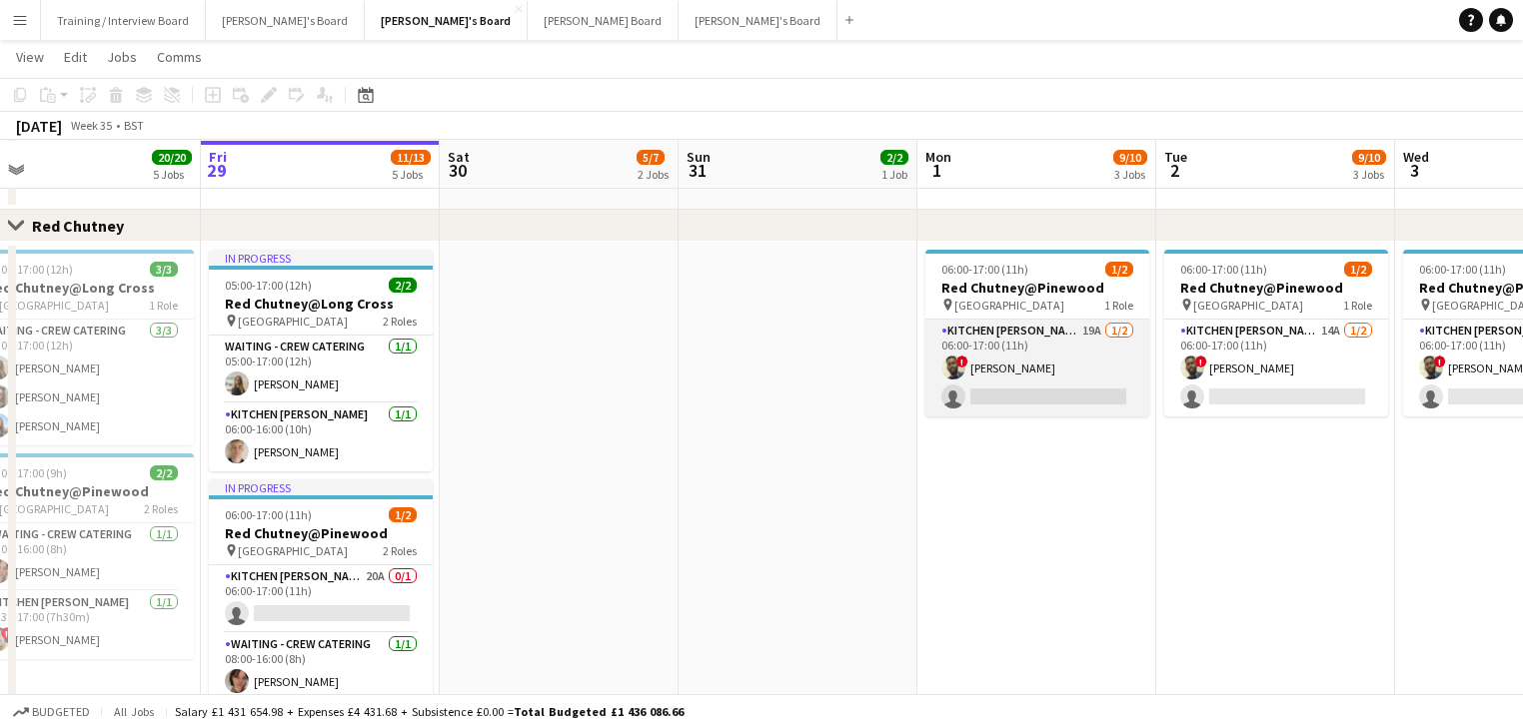
click at [974, 400] on app-card-role "Kitchen [PERSON_NAME] 19A [DATE] 06:00-17:00 (11h) ! [PERSON_NAME] single-neutr…" at bounding box center [1037, 368] width 224 height 97
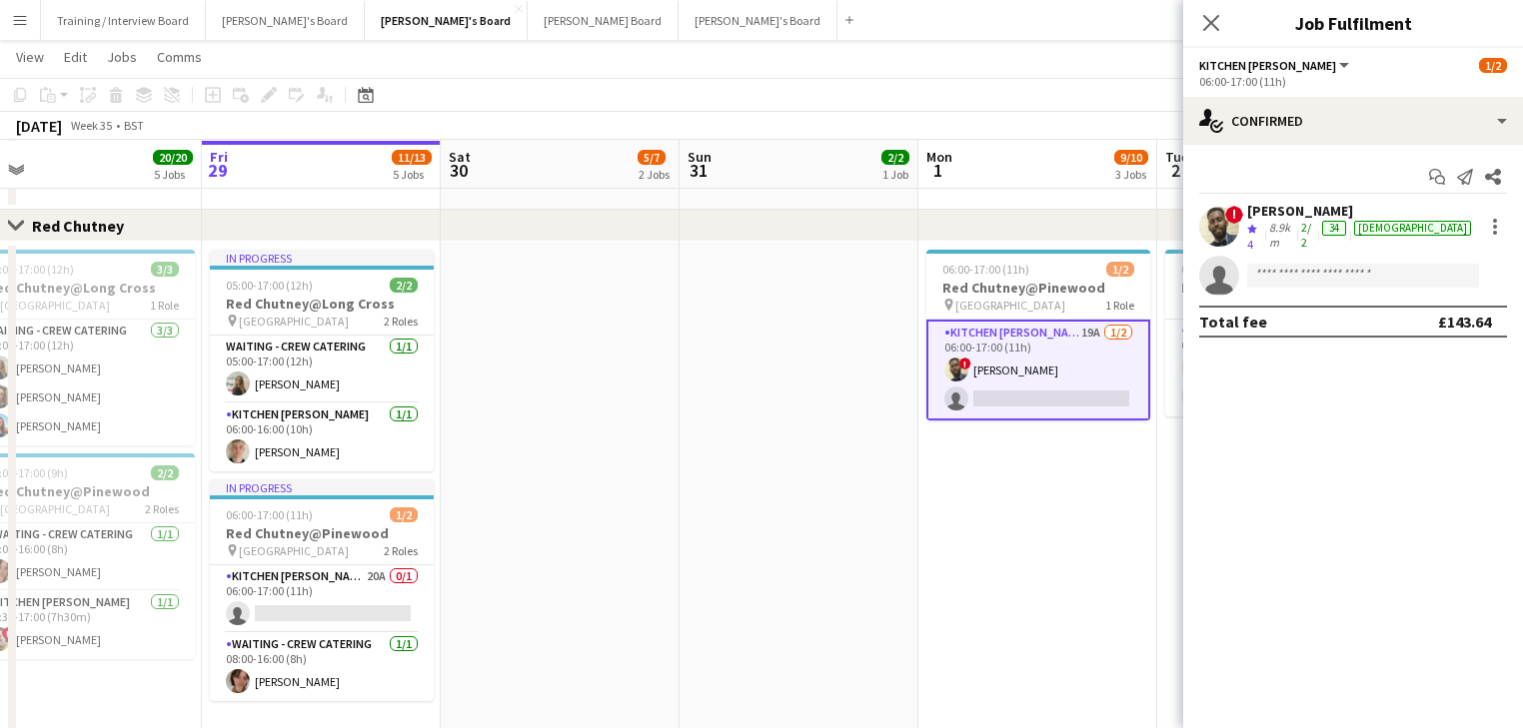
scroll to position [0, 936]
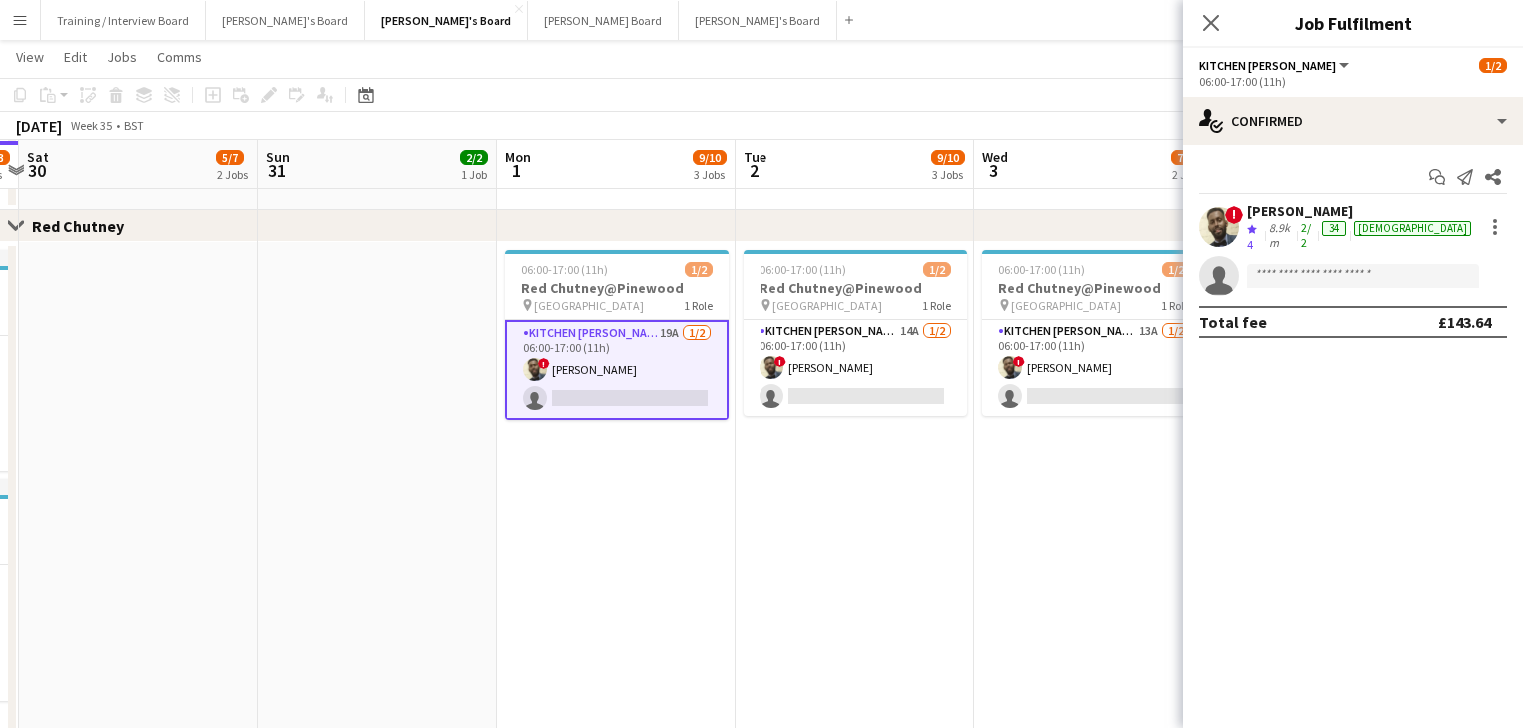
drag, startPoint x: 871, startPoint y: 553, endPoint x: 639, endPoint y: 520, distance: 234.1
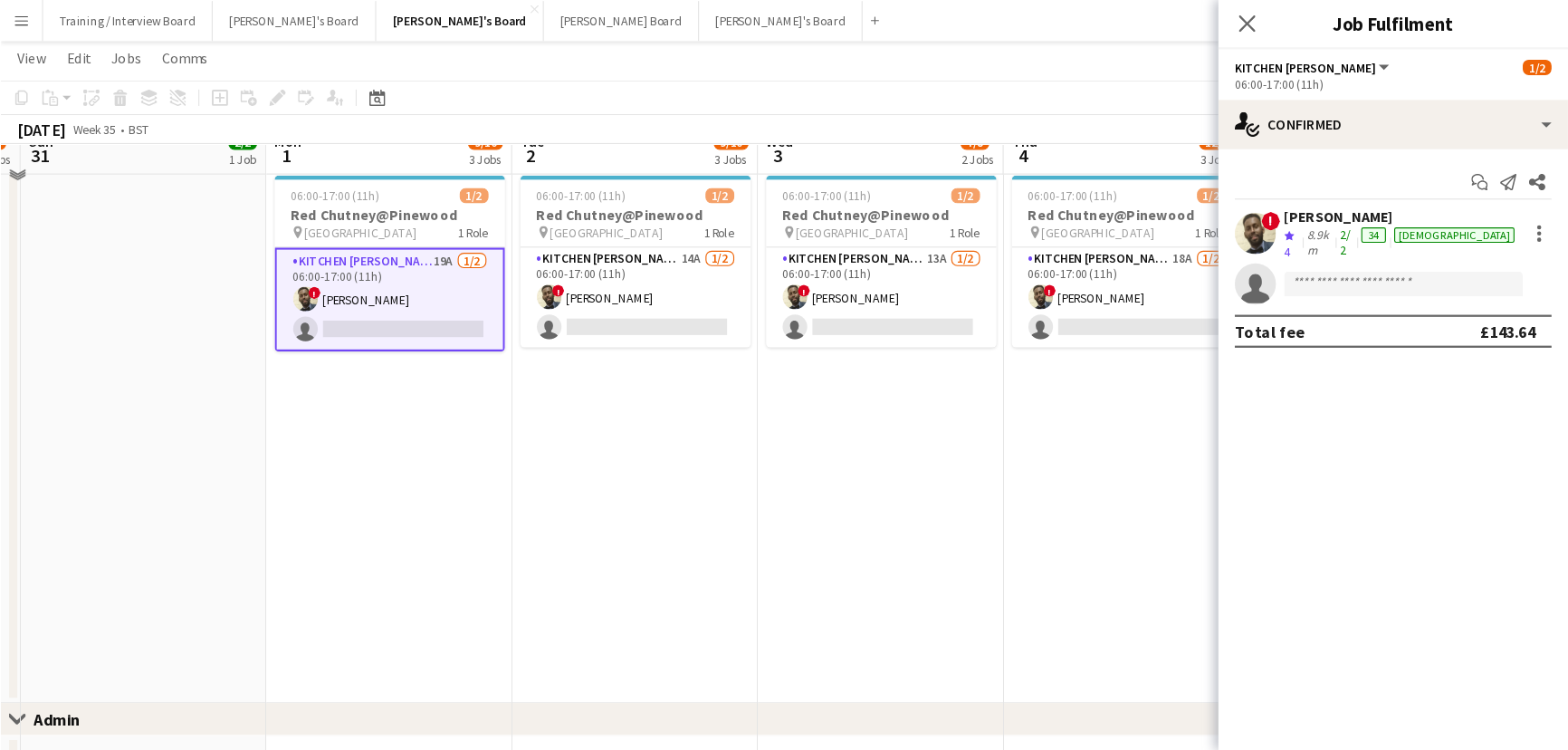
scroll to position [23, 0]
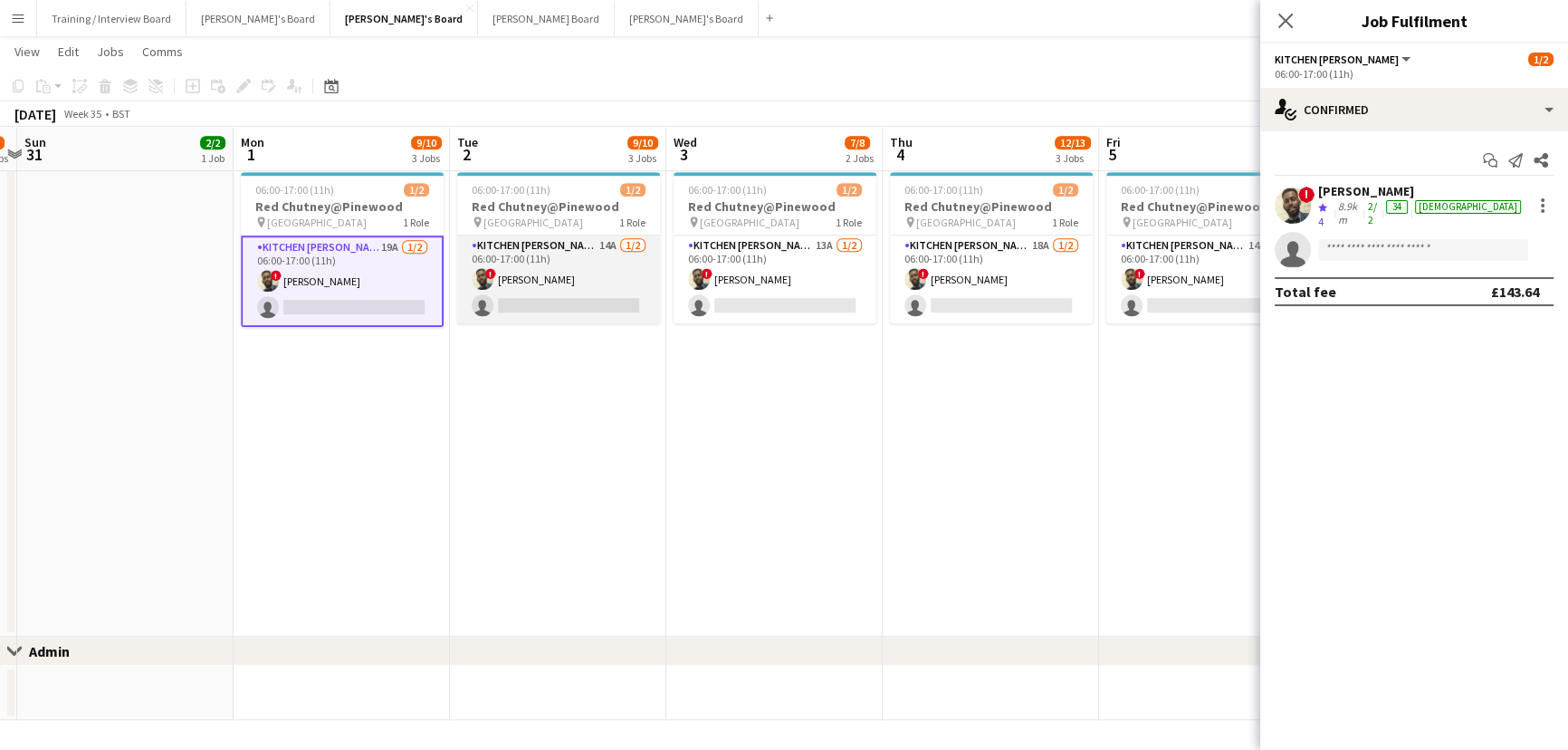
click at [576, 310] on app-card-role "Kitchen [PERSON_NAME] 14A [DATE] 06:00-17:00 (11h) ! [PERSON_NAME] single-neutr…" at bounding box center [559, 279] width 203 height 88
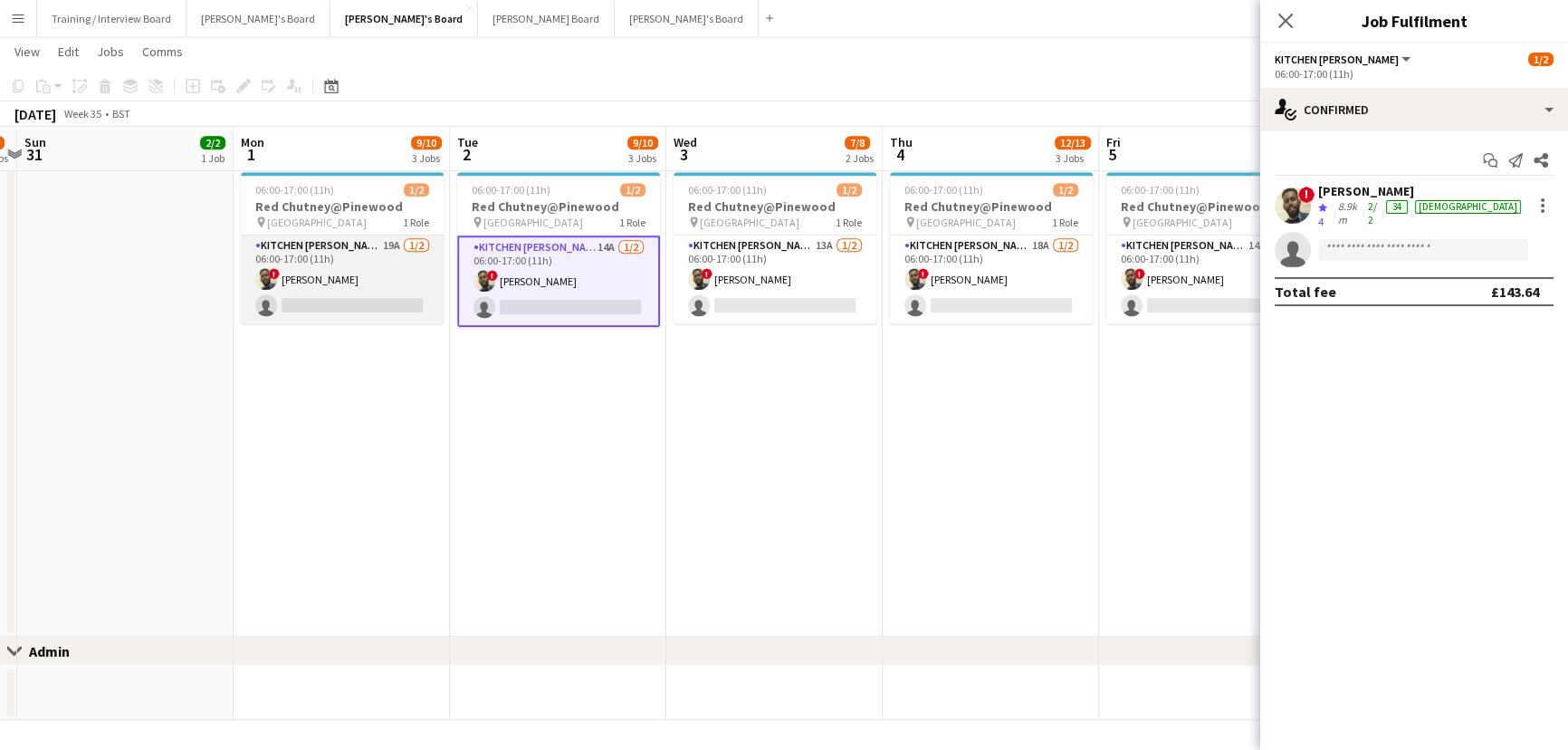
click at [302, 322] on app-card-role "Kitchen [PERSON_NAME] 19A [DATE] 06:00-17:00 (11h) ! [PERSON_NAME] single-neutr…" at bounding box center [343, 279] width 203 height 88
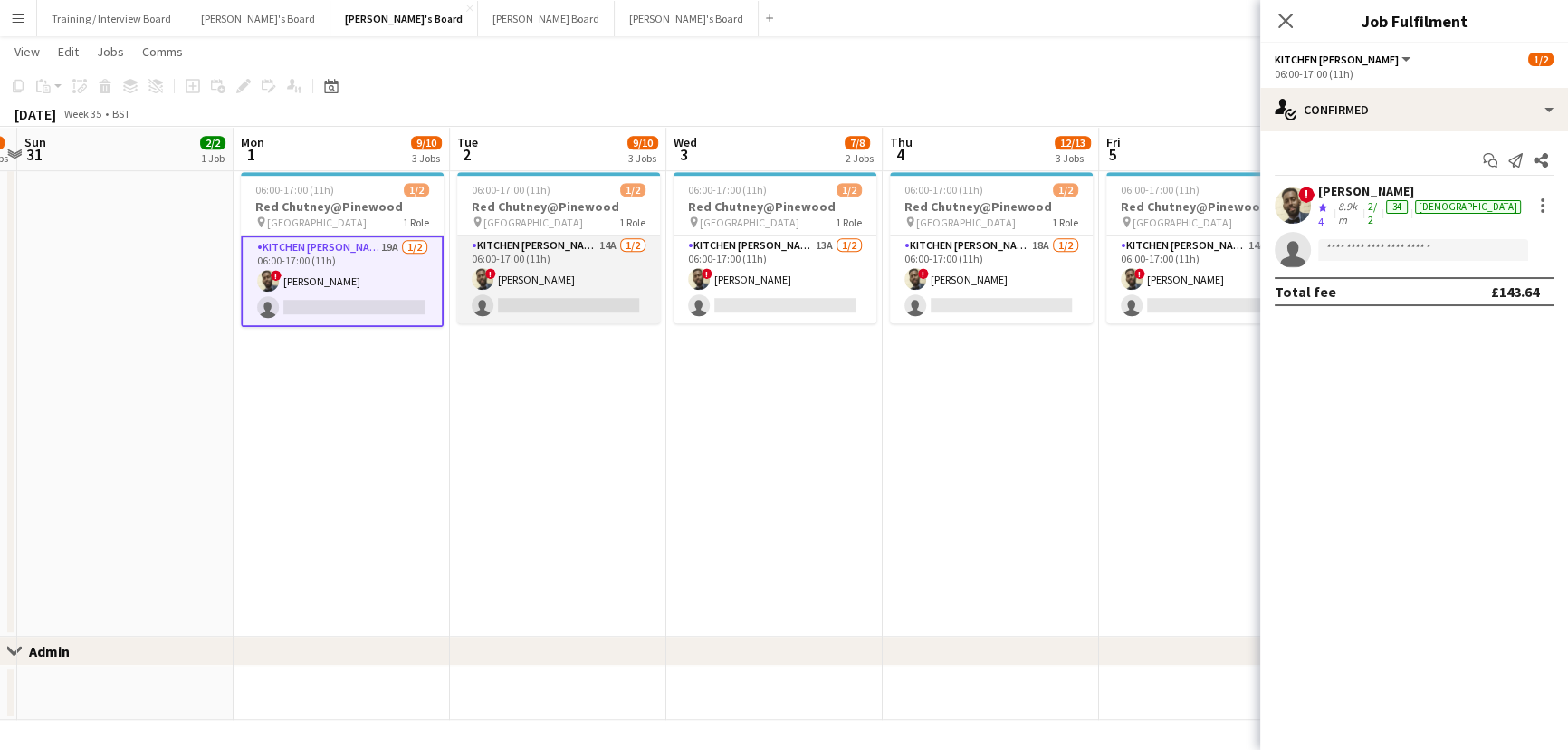
click at [539, 315] on app-card-role "Kitchen [PERSON_NAME] 14A [DATE] 06:00-17:00 (11h) ! [PERSON_NAME] single-neutr…" at bounding box center [559, 279] width 203 height 88
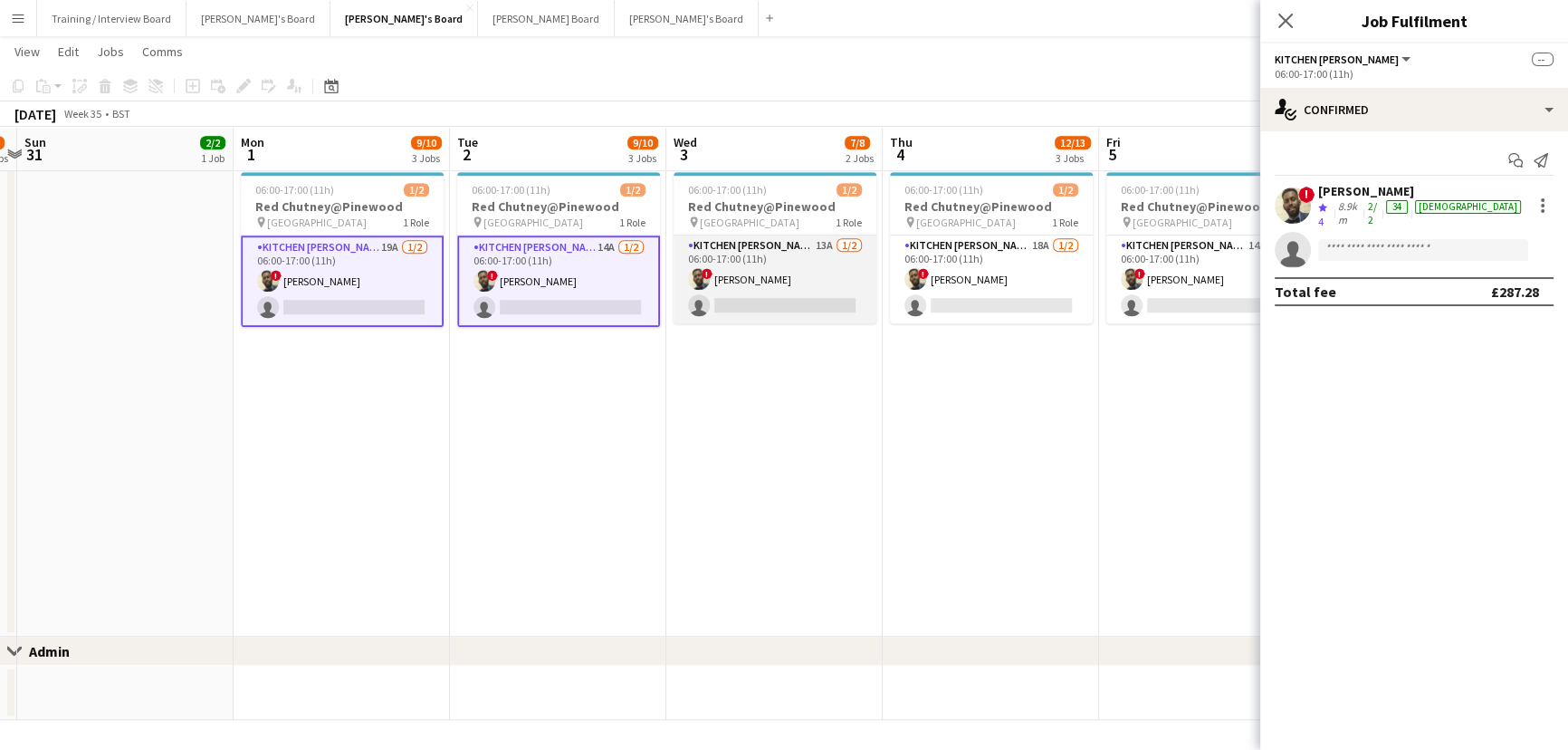
click at [768, 288] on app-card-role "Kitchen [PERSON_NAME] 13A [DATE] 06:00-17:00 (11h) ! [PERSON_NAME] single-neutr…" at bounding box center [775, 279] width 203 height 88
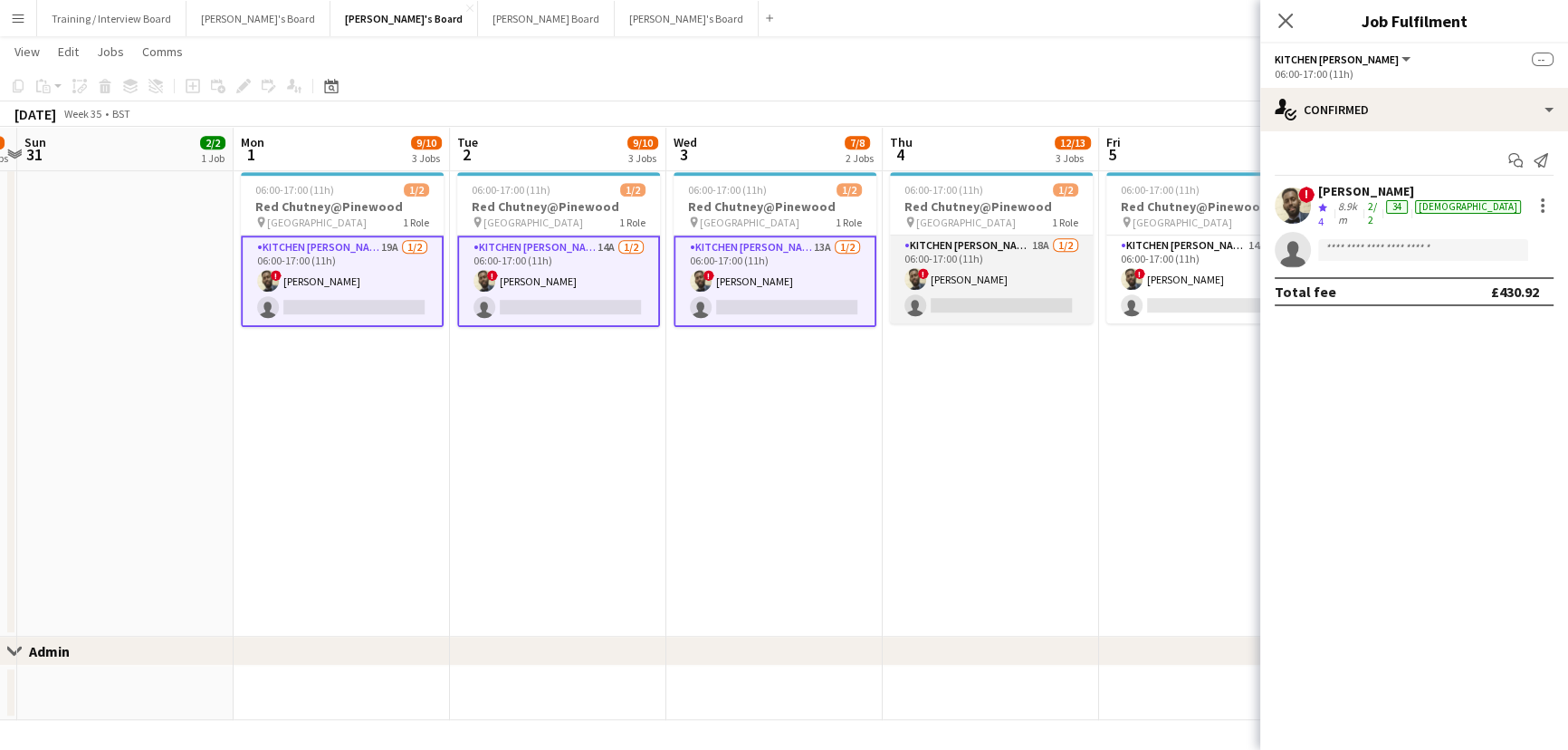
click at [953, 299] on app-card-role "Kitchen [PERSON_NAME] 18A [DATE] 06:00-17:00 (11h) ! [PERSON_NAME] single-neutr…" at bounding box center [992, 279] width 203 height 88
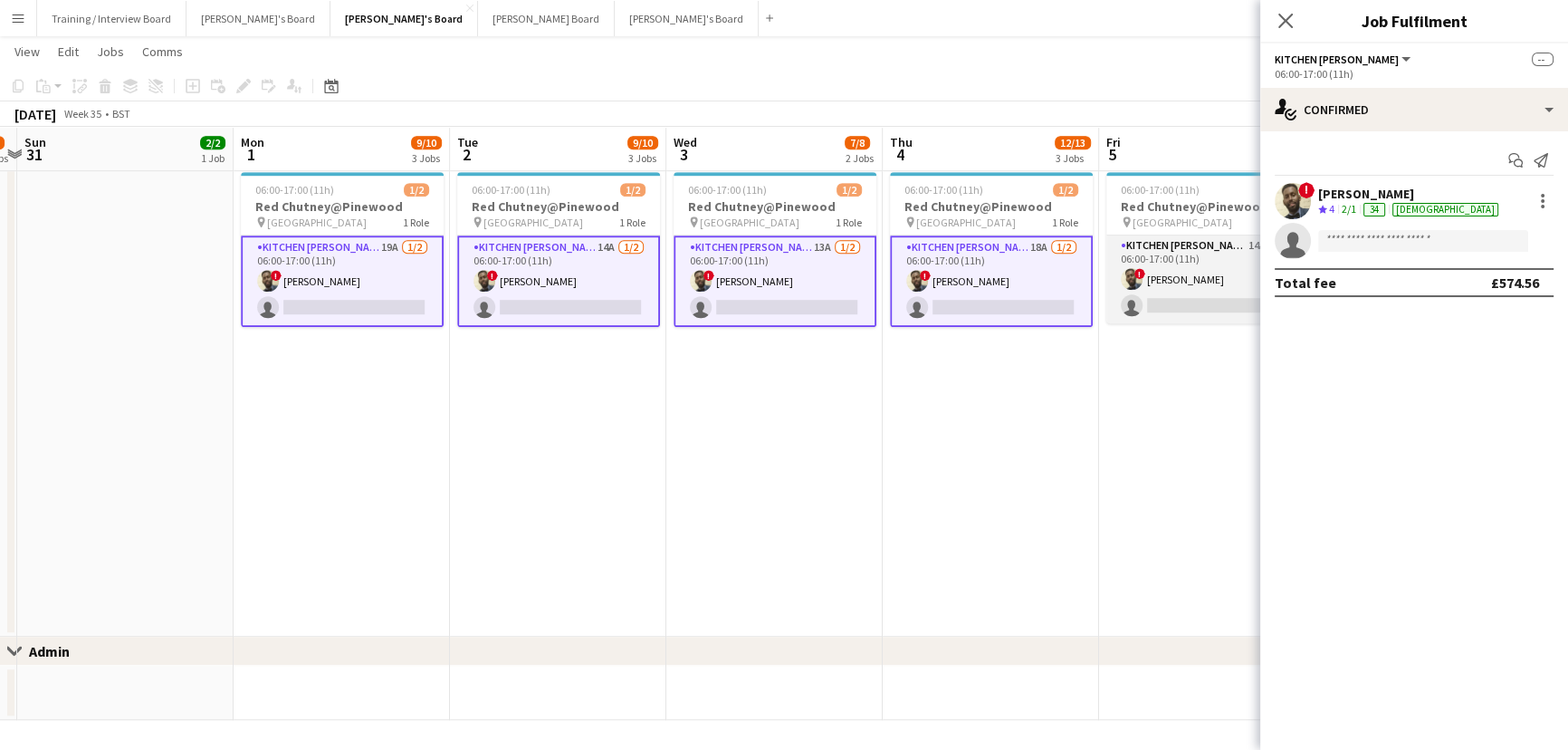
click at [1175, 297] on app-card-role "Kitchen [PERSON_NAME] 14A [DATE] 06:00-17:00 (11h) ! [PERSON_NAME] single-neutr…" at bounding box center [1208, 279] width 203 height 88
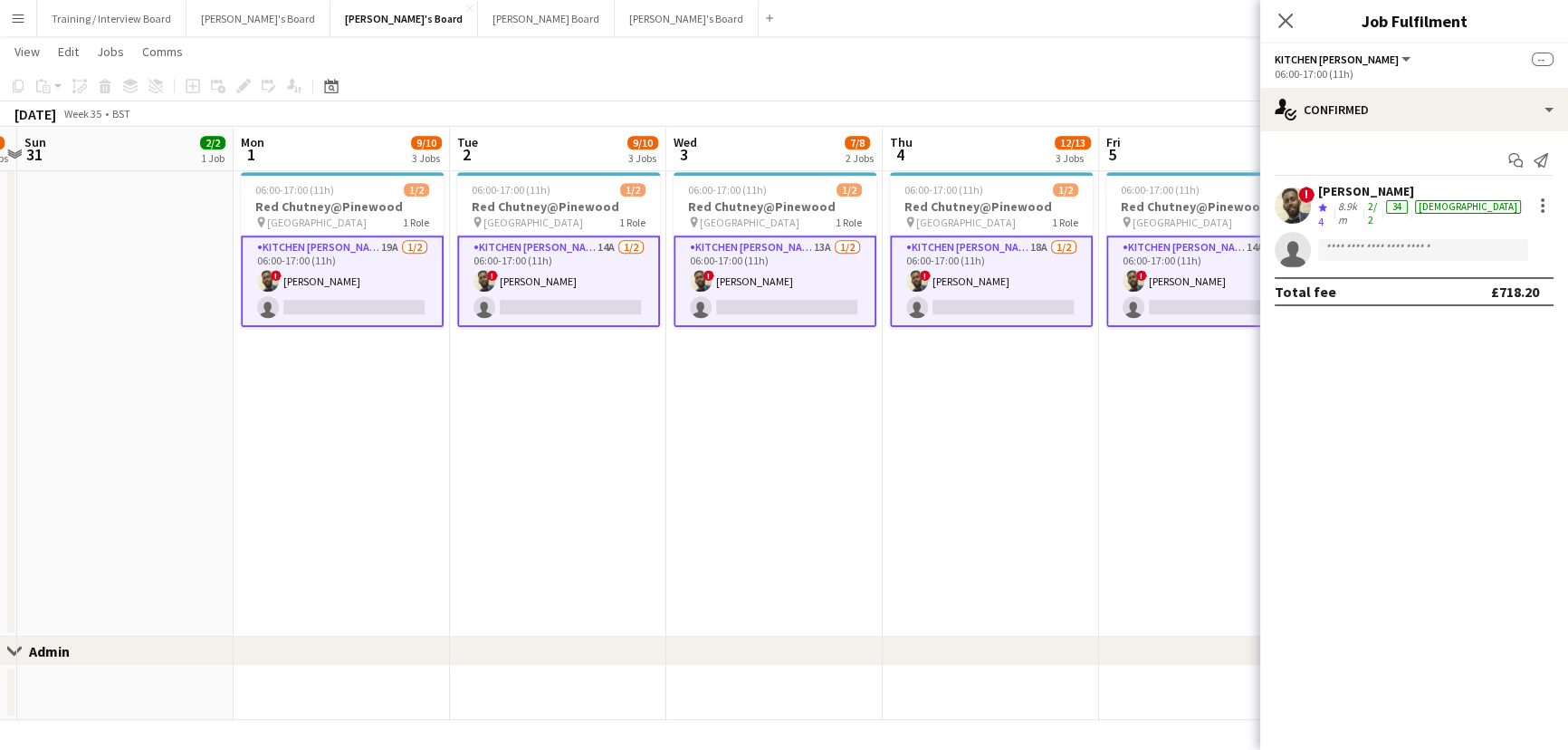
click at [1370, 232] on app-invite-slot "single-neutral-actions" at bounding box center [1415, 250] width 308 height 36
click at [1370, 239] on input at bounding box center [1424, 250] width 210 height 22
type input "******"
click at [1379, 263] on span "[PERSON_NAME]" at bounding box center [1385, 267] width 104 height 15
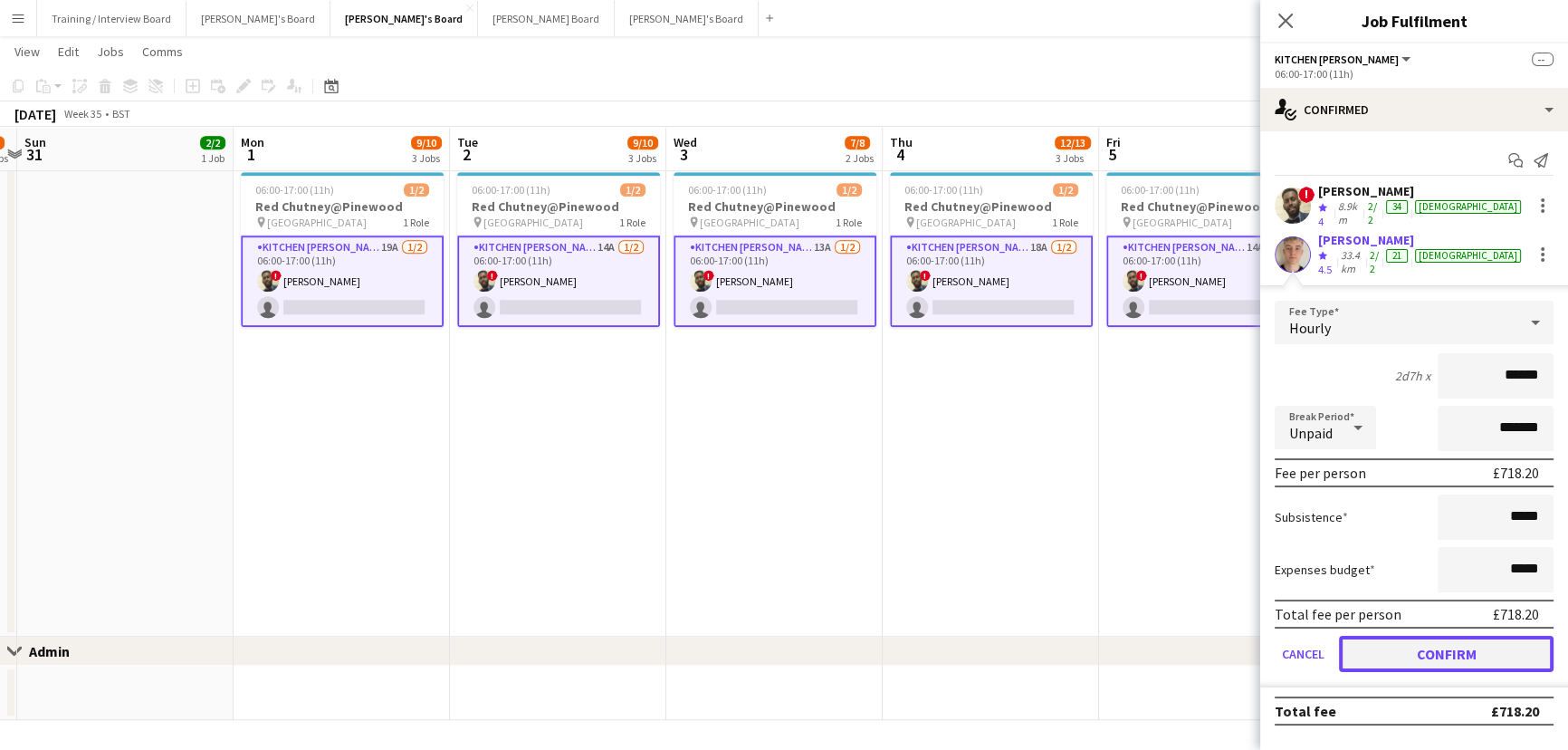
click at [1379, 636] on button "Confirm" at bounding box center [1447, 654] width 215 height 36
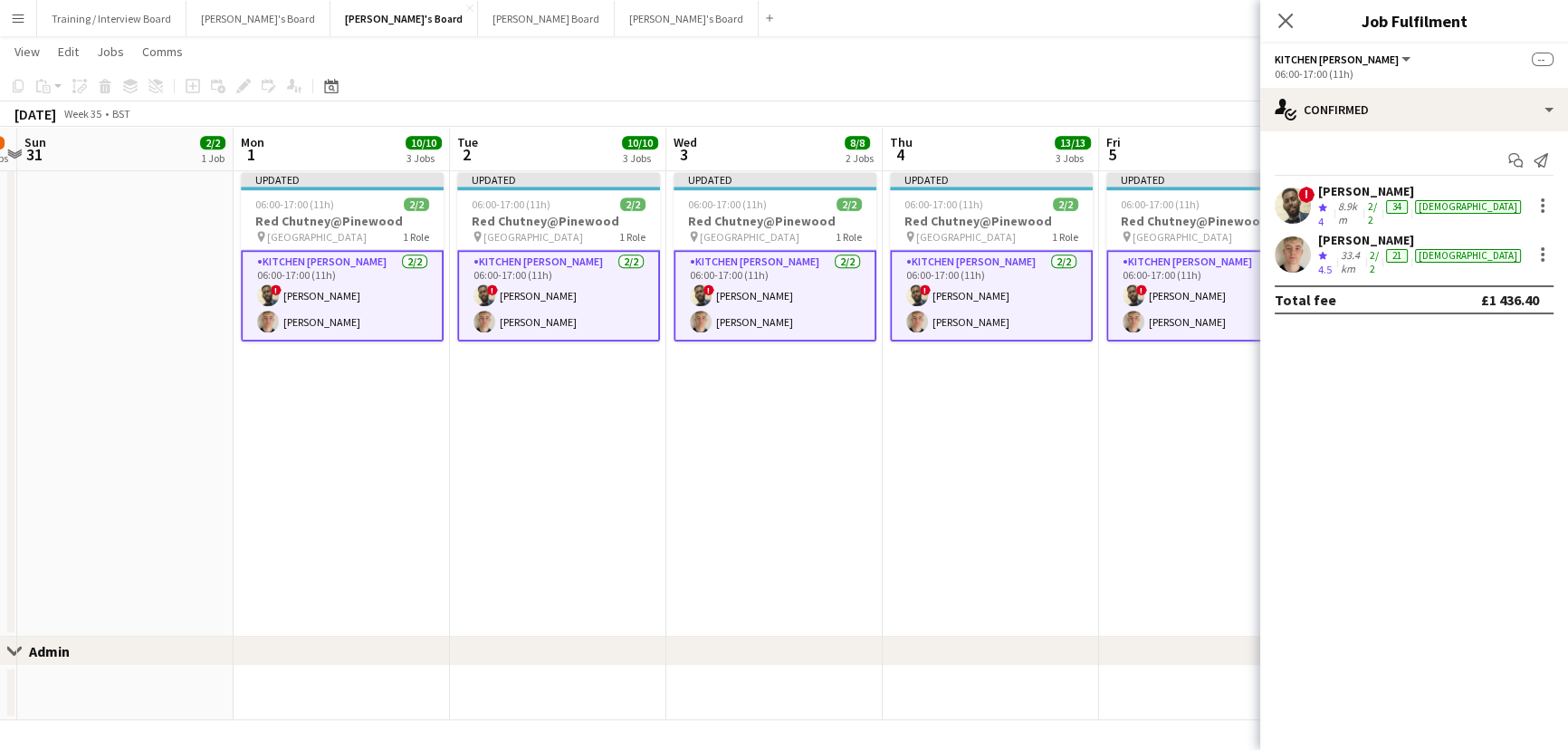
click at [954, 530] on app-date-cell "Updated 06:00-17:00 (11h) 2/2 Red Chutney@Pinewood pin Pinewood Studios 1 Role …" at bounding box center [991, 401] width 217 height 472
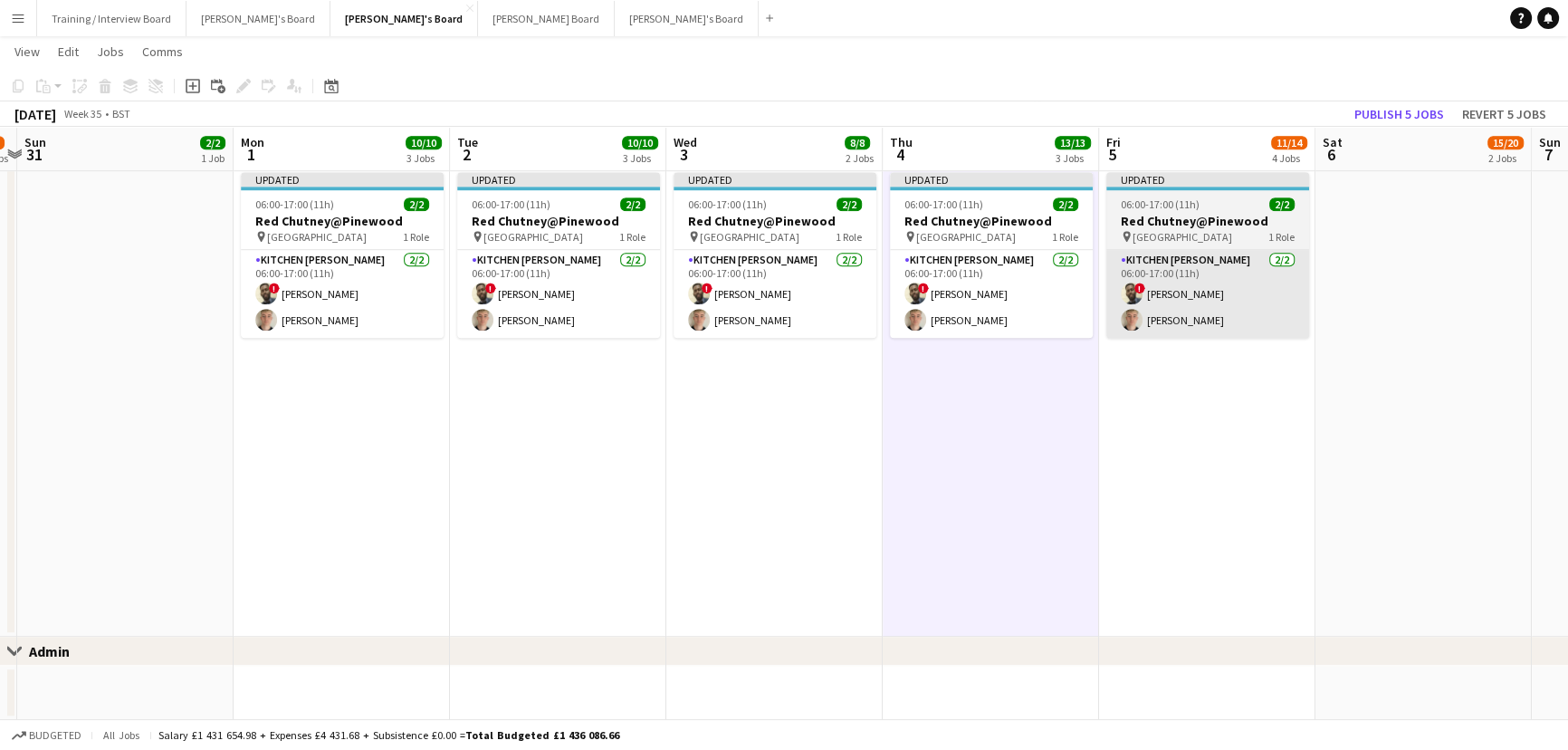
scroll to position [0, 853]
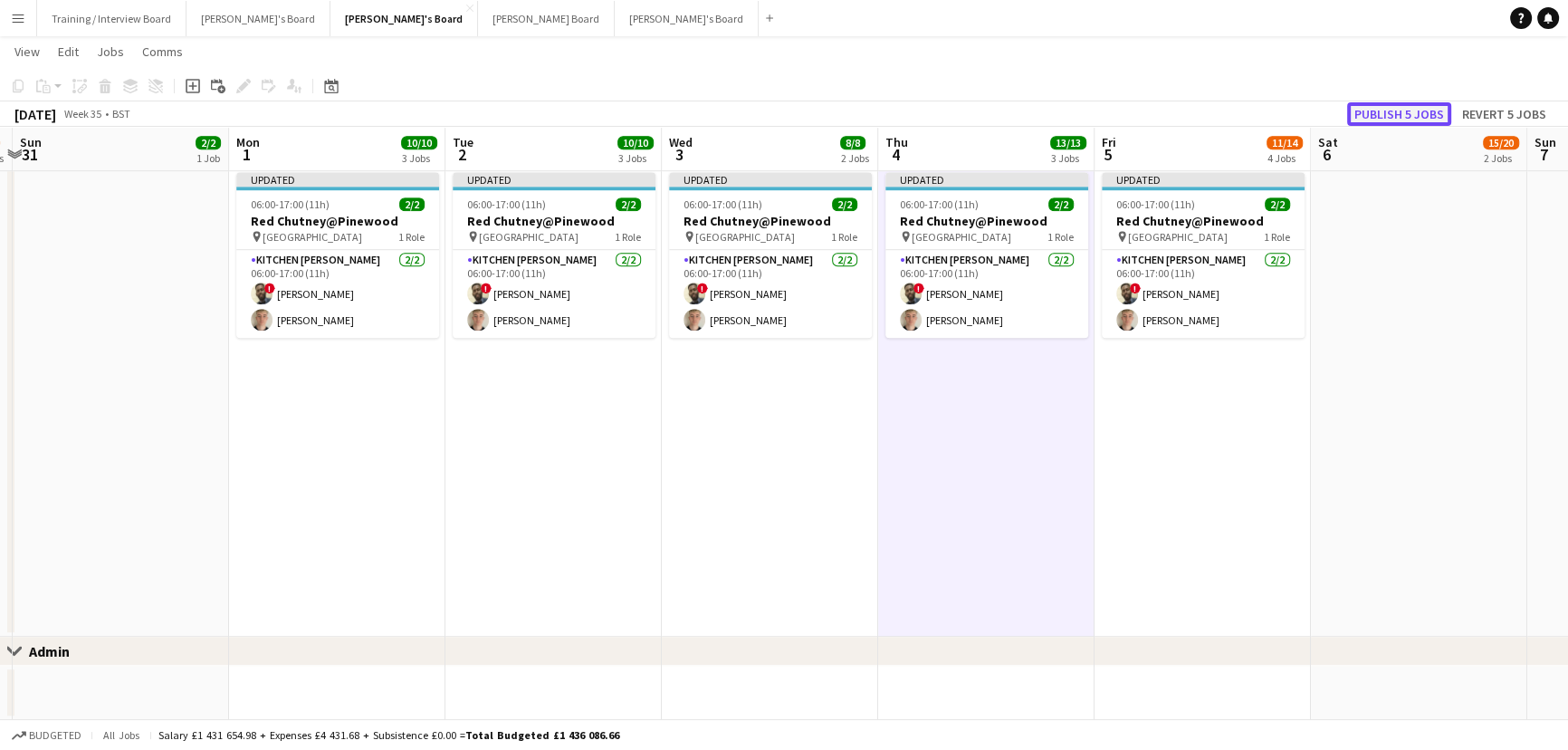
click at [1379, 118] on button "Publish 5 jobs" at bounding box center [1399, 114] width 104 height 24
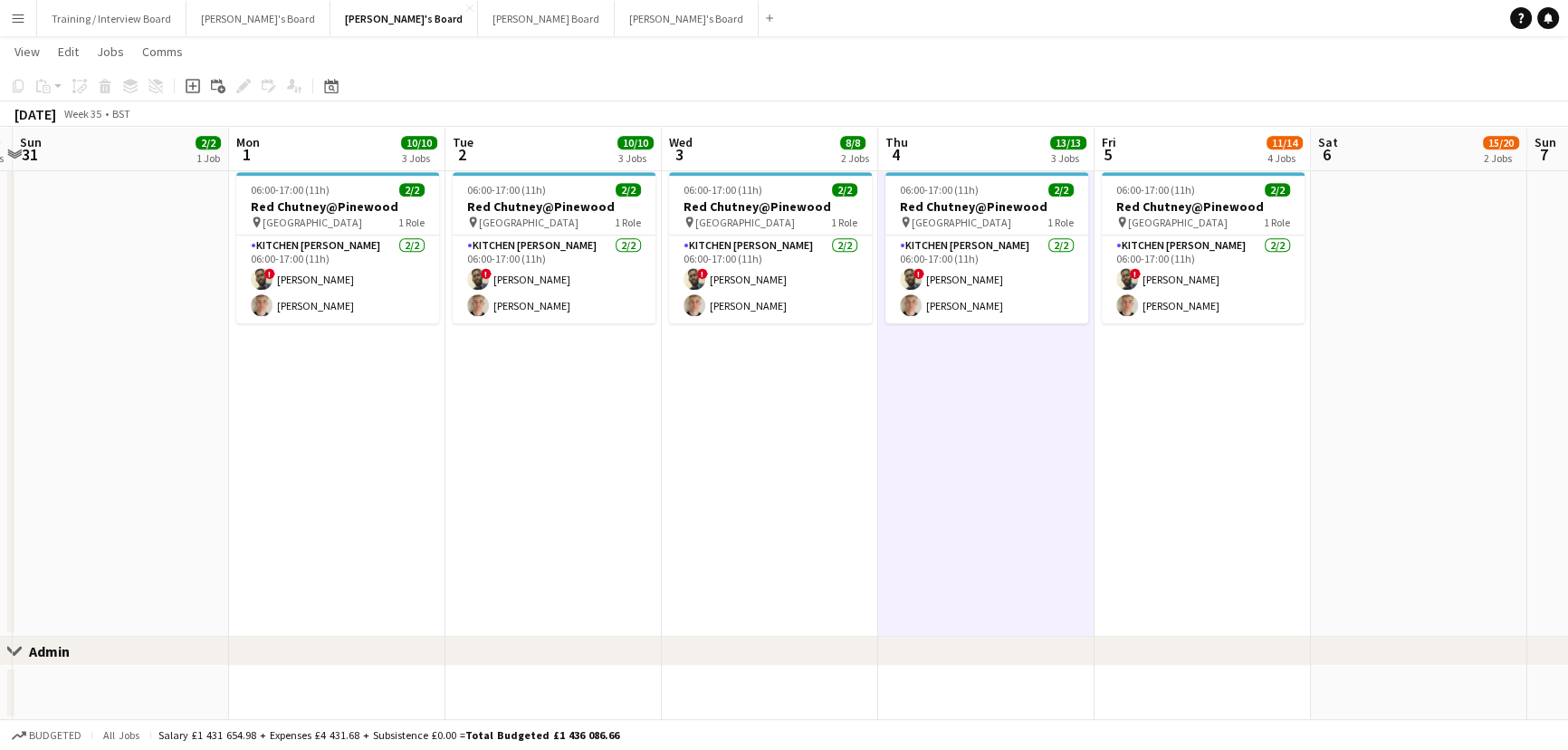
scroll to position [0, 471]
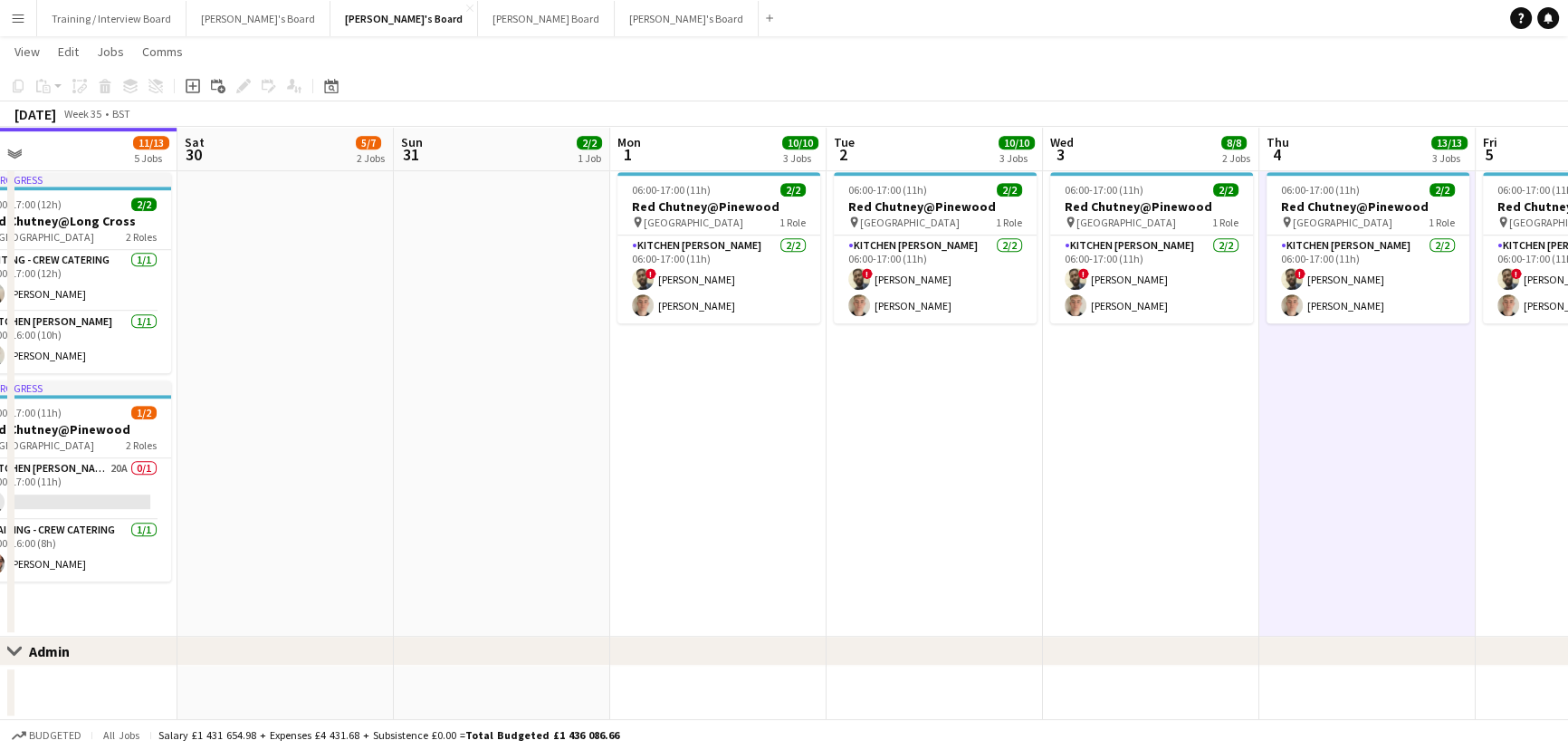
drag, startPoint x: 808, startPoint y: 434, endPoint x: 841, endPoint y: 435, distance: 33.0
click at [912, 564] on app-date-cell "06:00-17:00 (11h) 2/2 Red Chutney@Pinewood pin Pinewood Studios 1 Role Kitchen …" at bounding box center [934, 401] width 217 height 472
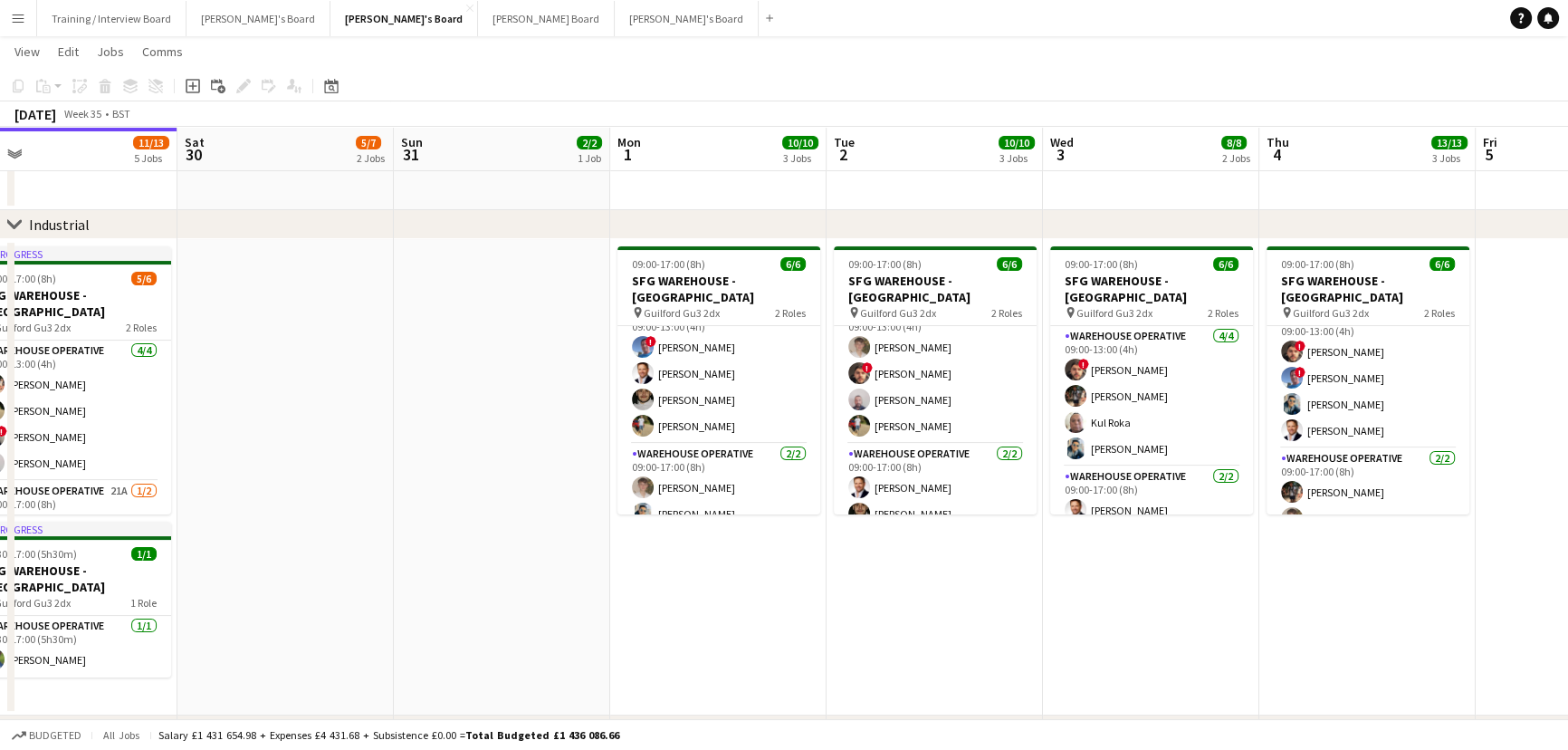
scroll to position [23, 0]
click at [413, 607] on app-date-cell at bounding box center [502, 477] width 217 height 476
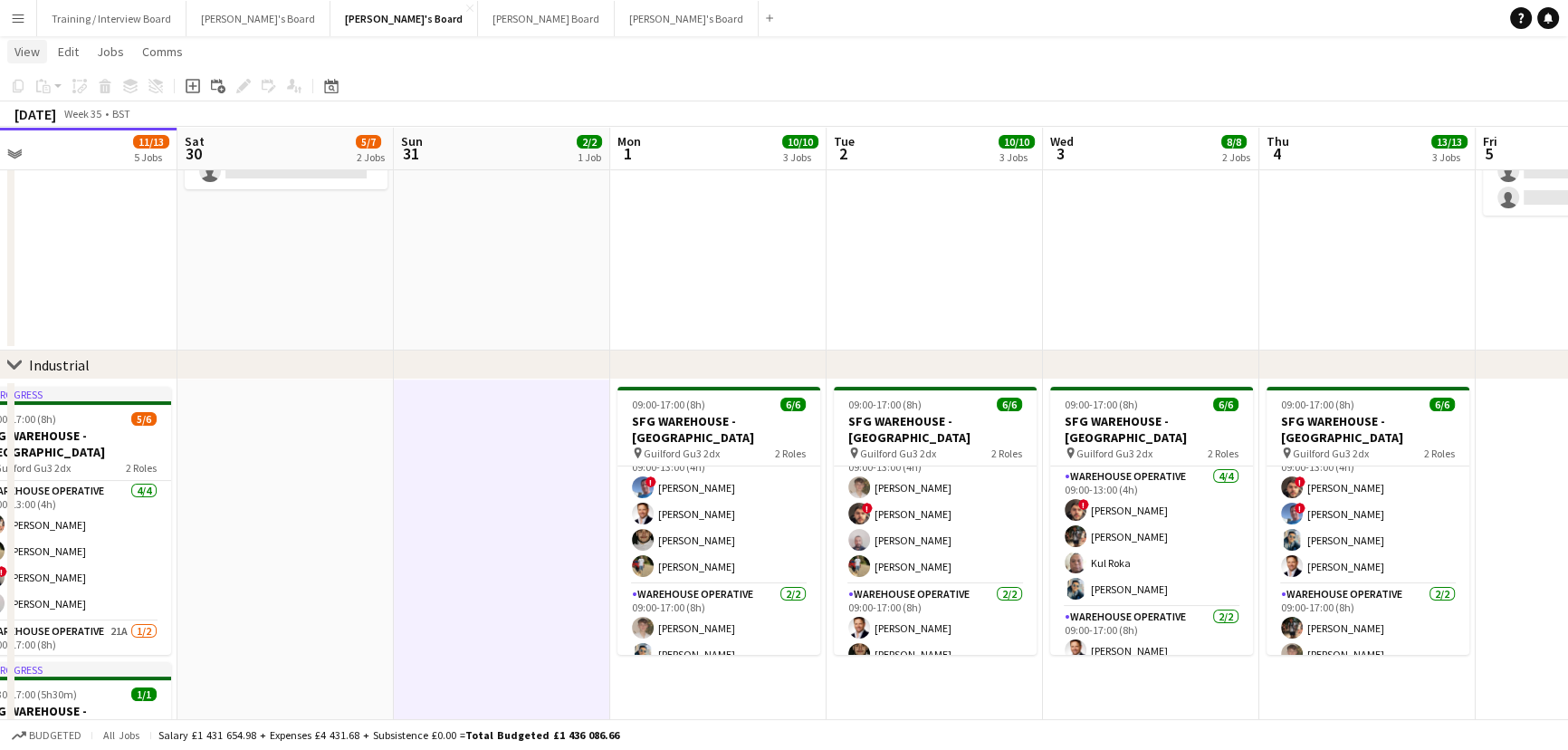
scroll to position [82, 0]
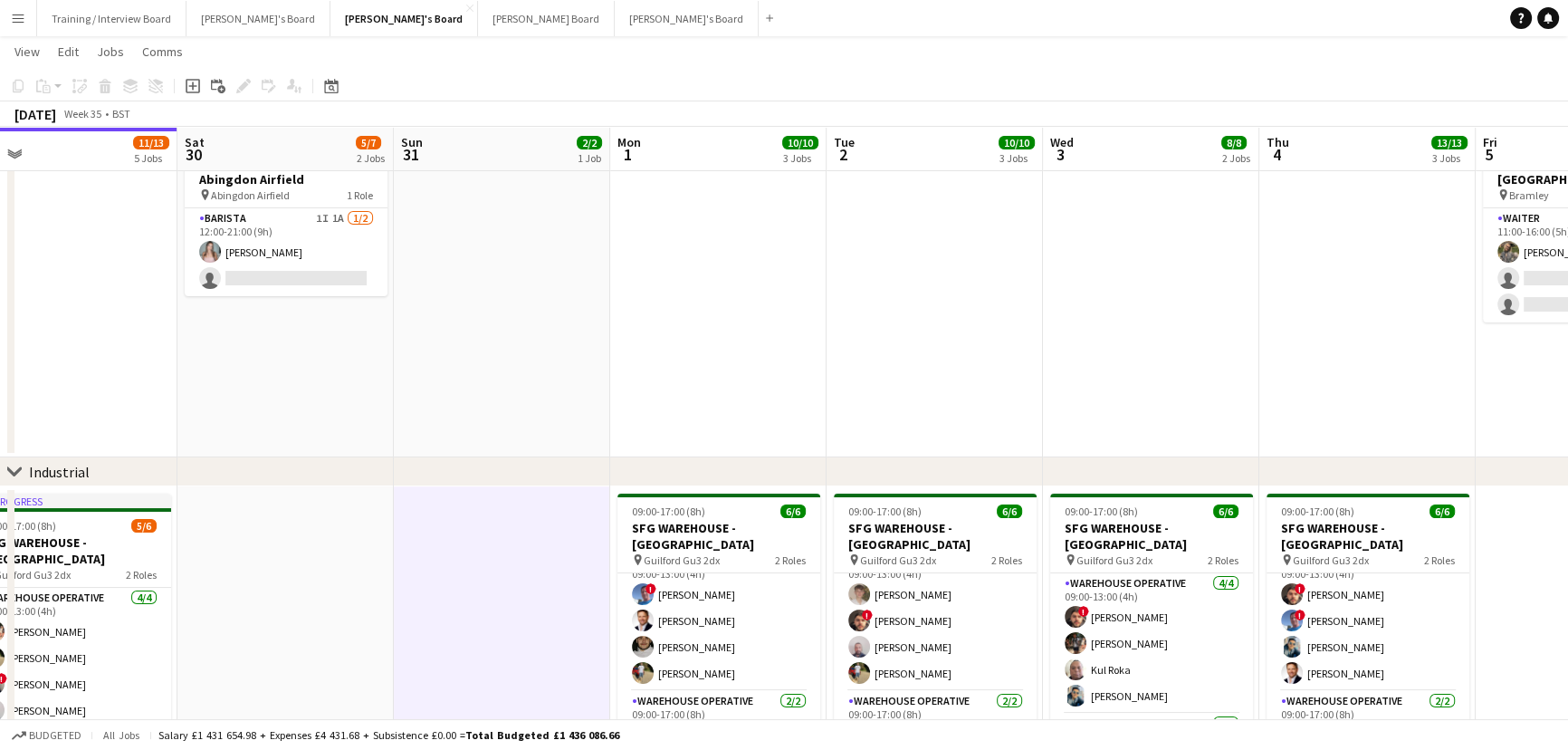
click at [21, 32] on button "Menu" at bounding box center [18, 18] width 36 height 36
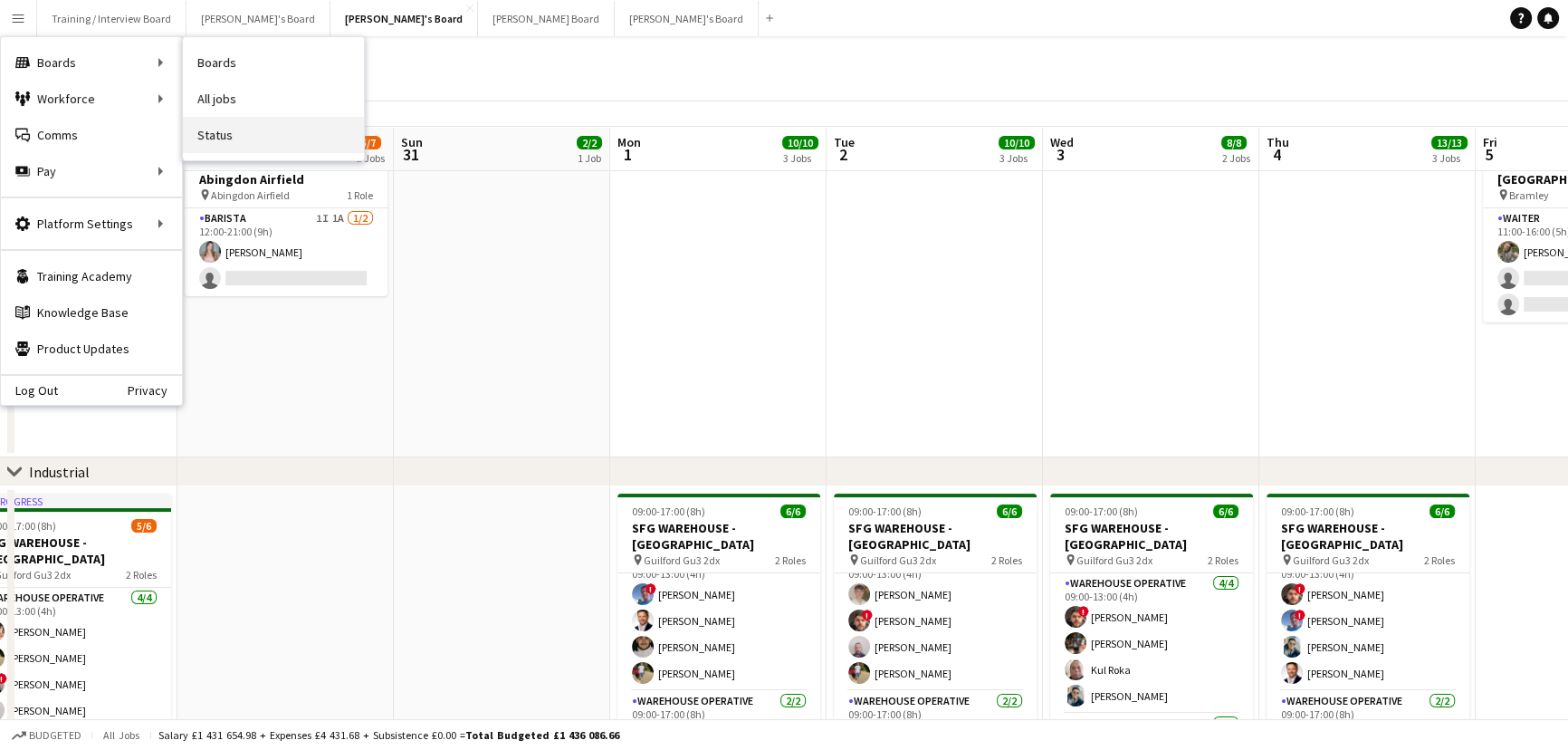
click at [286, 148] on link "Status" at bounding box center [274, 135] width 181 height 36
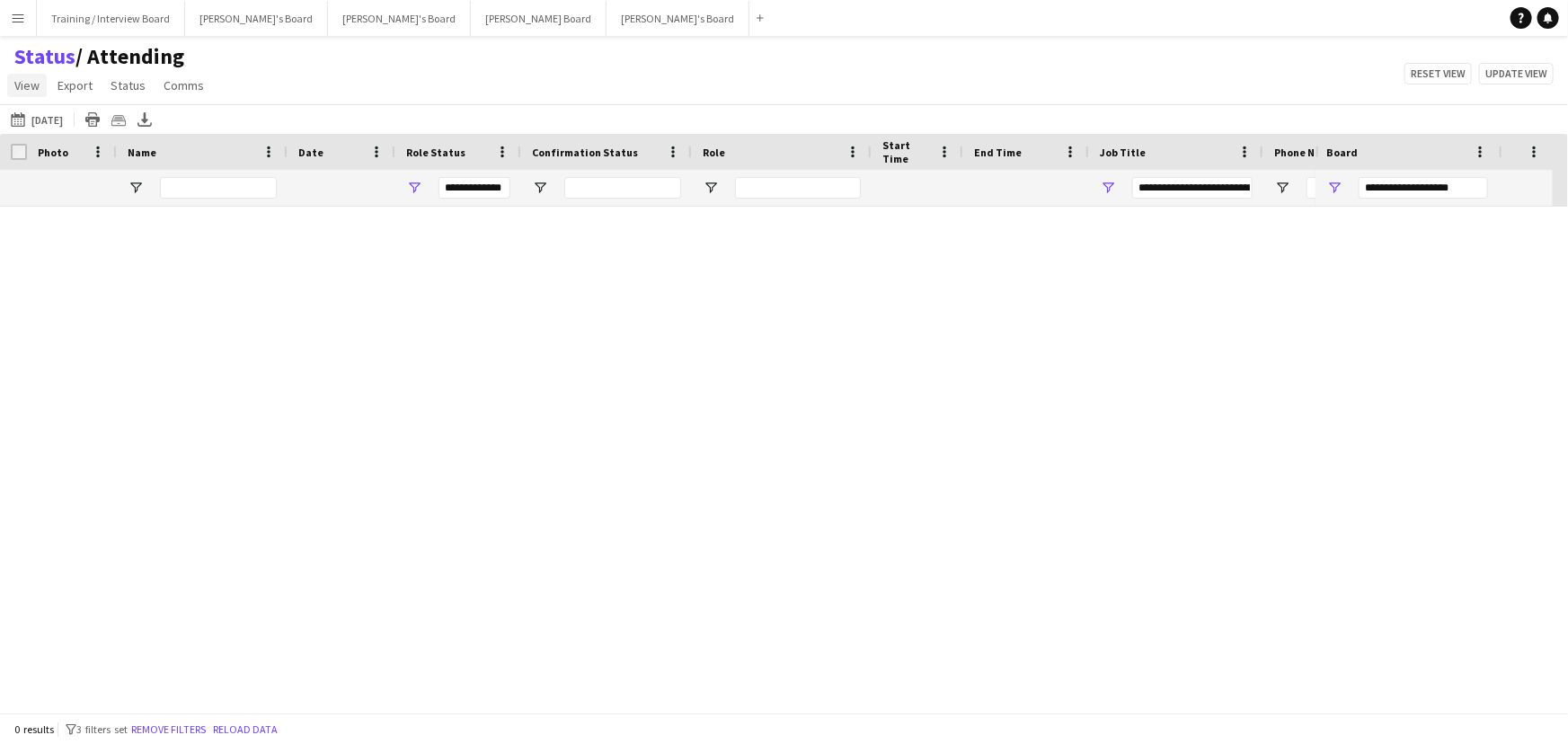
click at [29, 80] on span "View" at bounding box center [27, 85] width 25 height 16
type input "***"
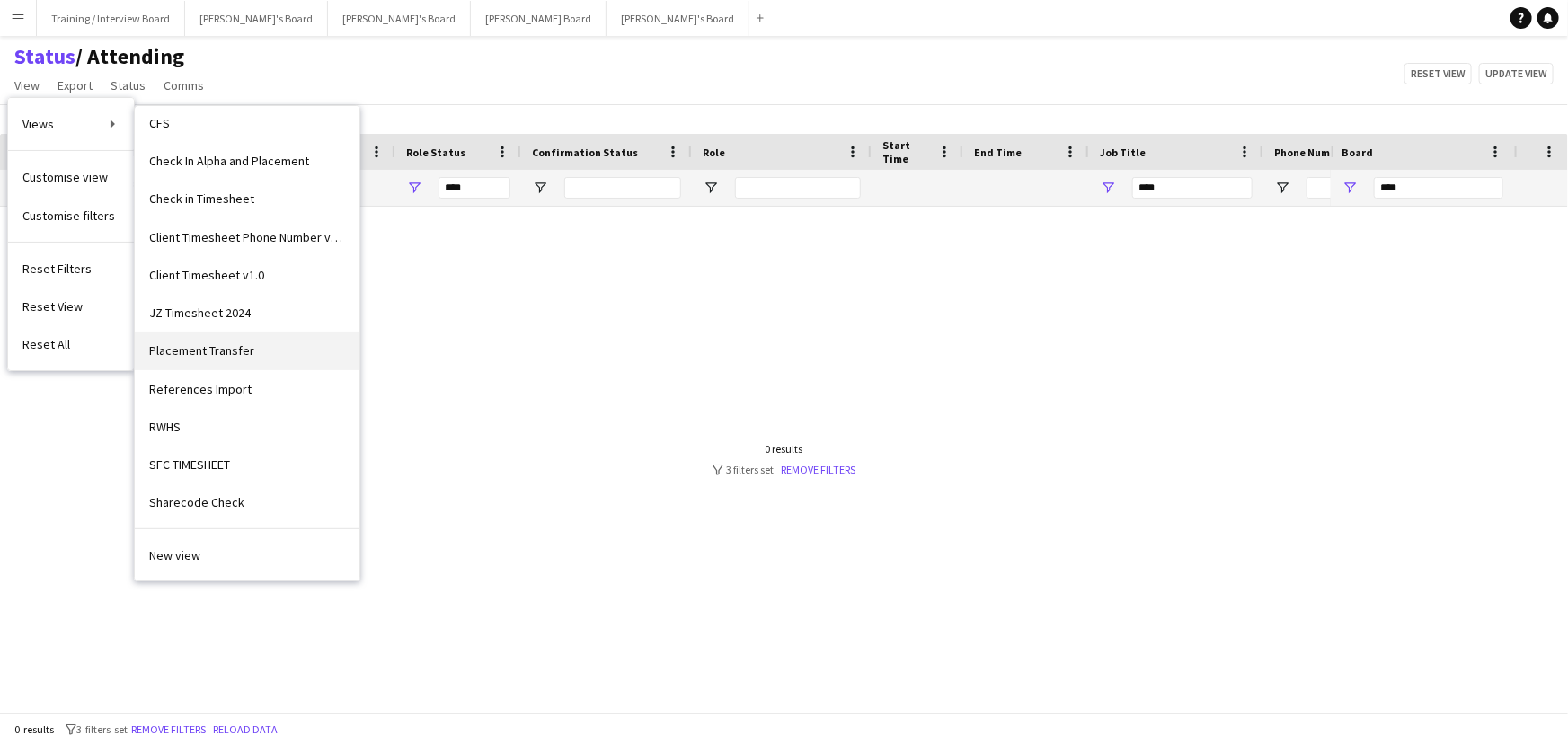
scroll to position [82, 0]
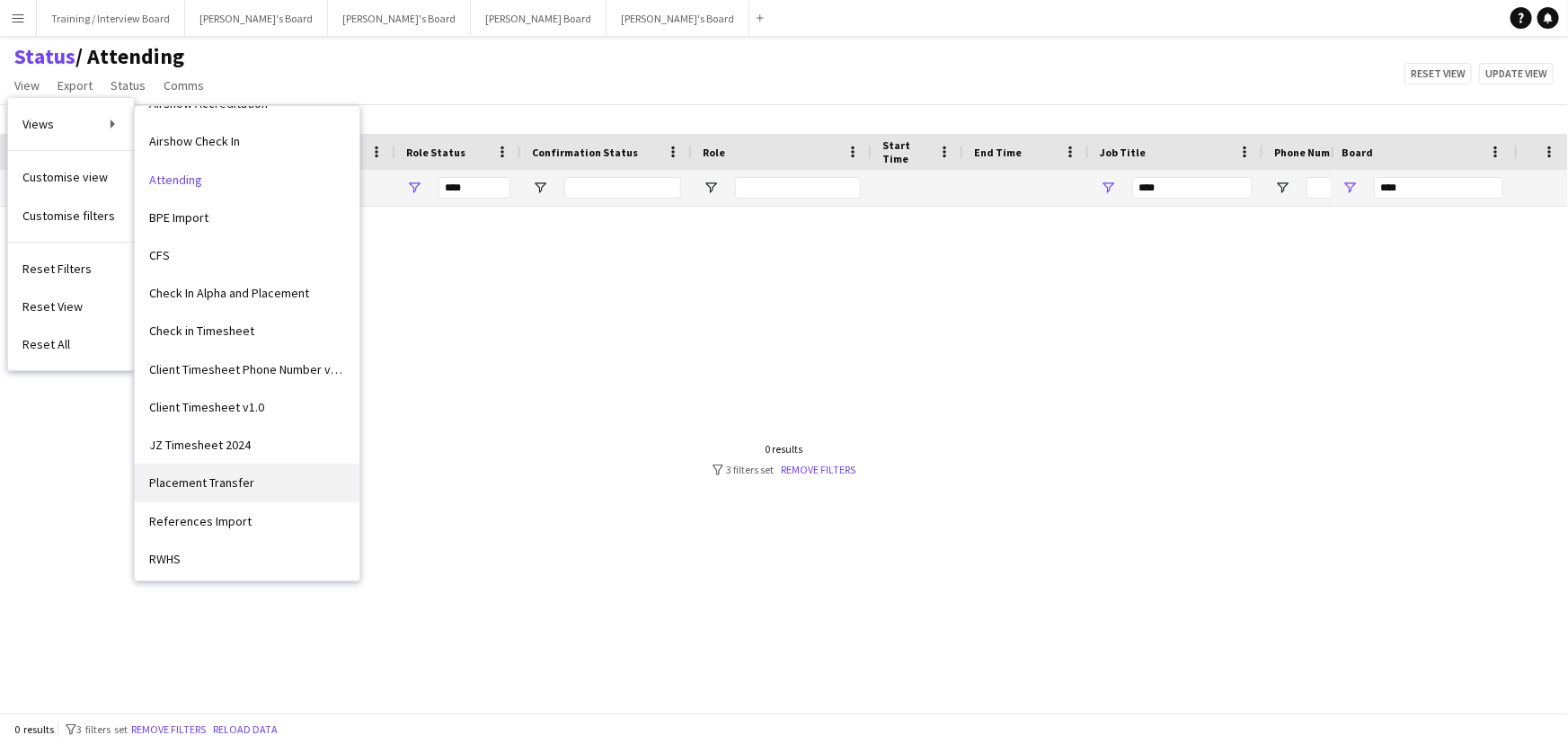
click at [332, 497] on link "Placement Transfer" at bounding box center [247, 482] width 225 height 38
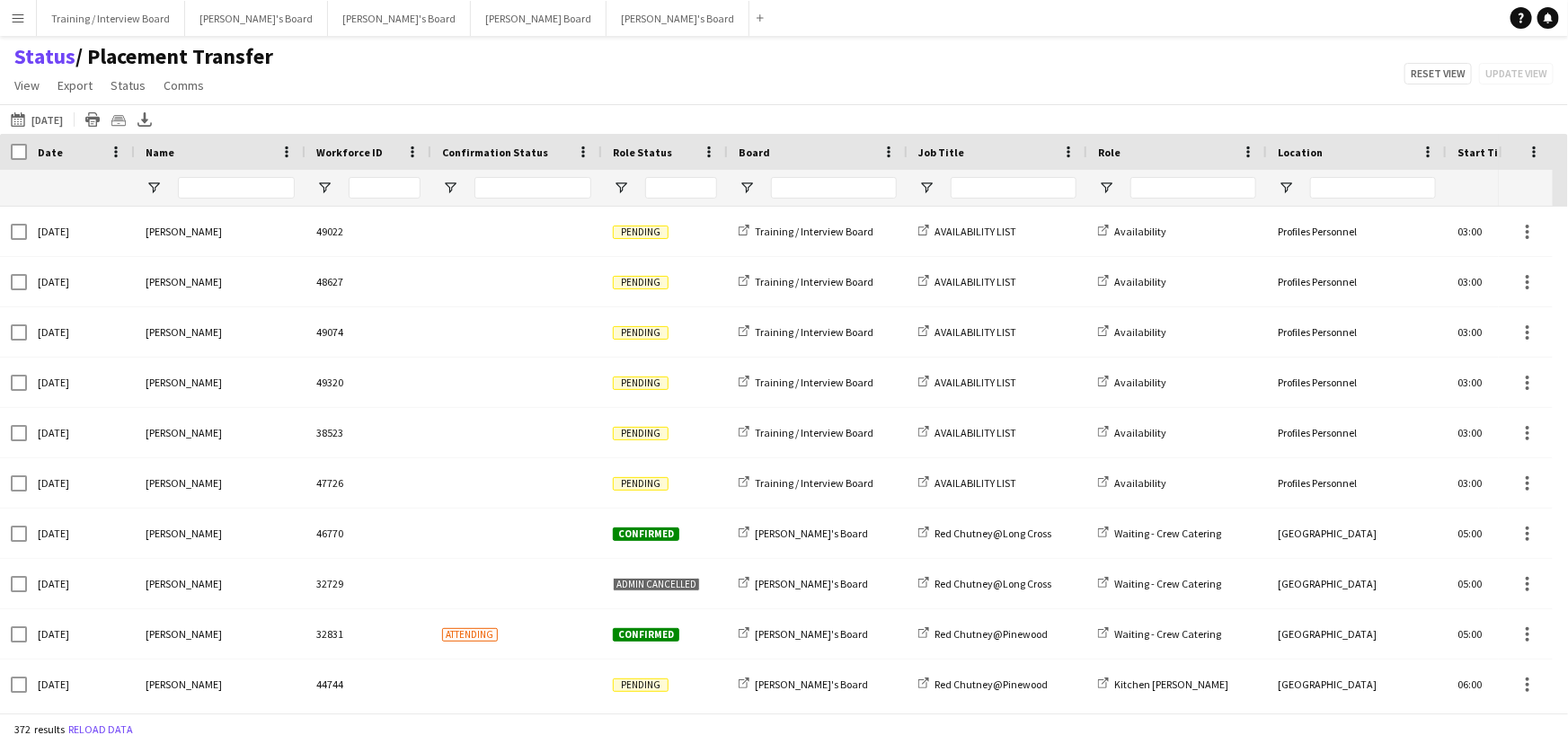
click at [627, 201] on div at bounding box center [665, 188] width 126 height 36
click at [626, 194] on span "Open Filter Menu" at bounding box center [621, 188] width 16 height 16
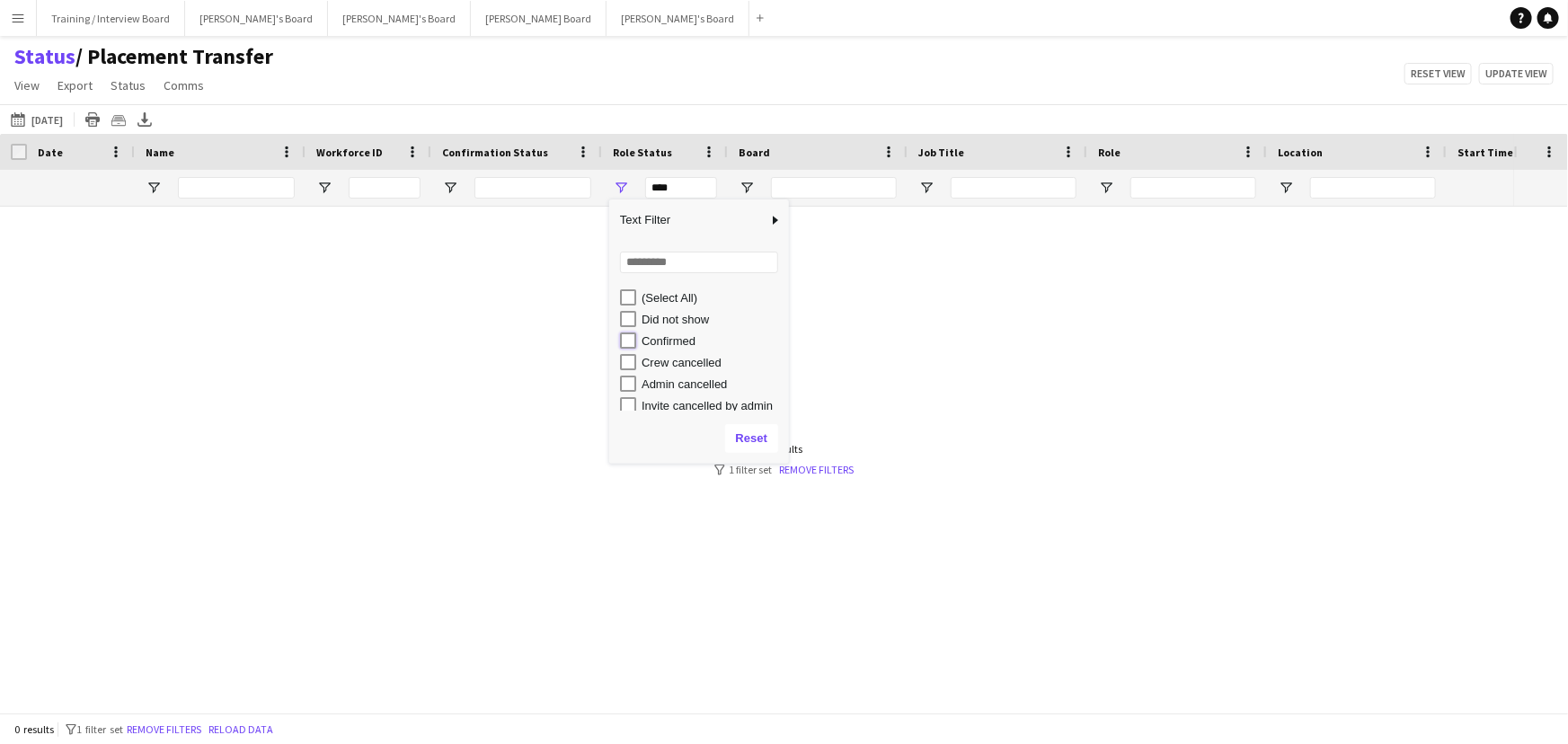
type input "**********"
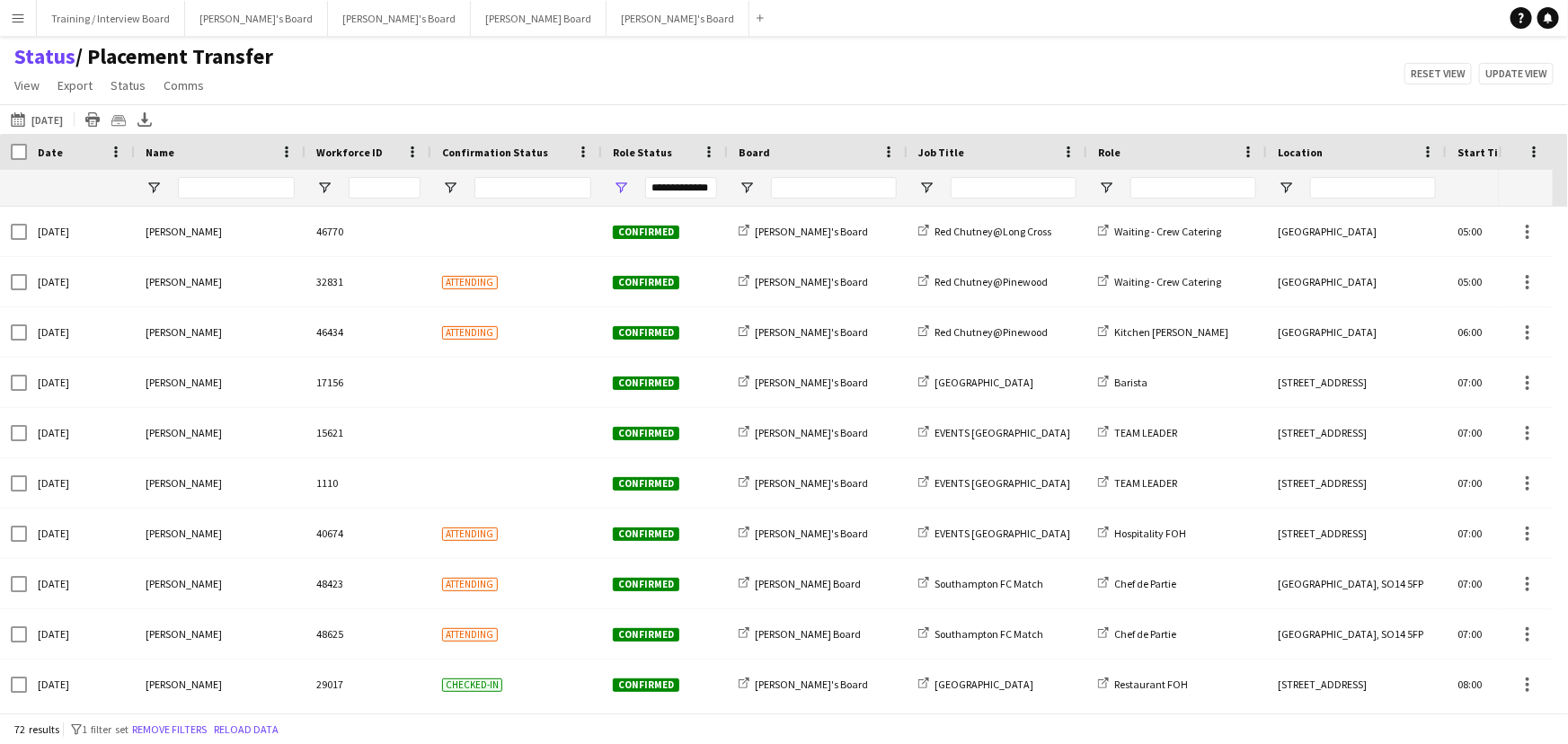
click at [760, 59] on div "Status / Placement Transfer View Views Default view Airshow Accreditation Airsh…" at bounding box center [784, 74] width 1568 height 61
click at [40, 117] on button "[DATE] to [DATE] [DATE]" at bounding box center [37, 120] width 59 height 22
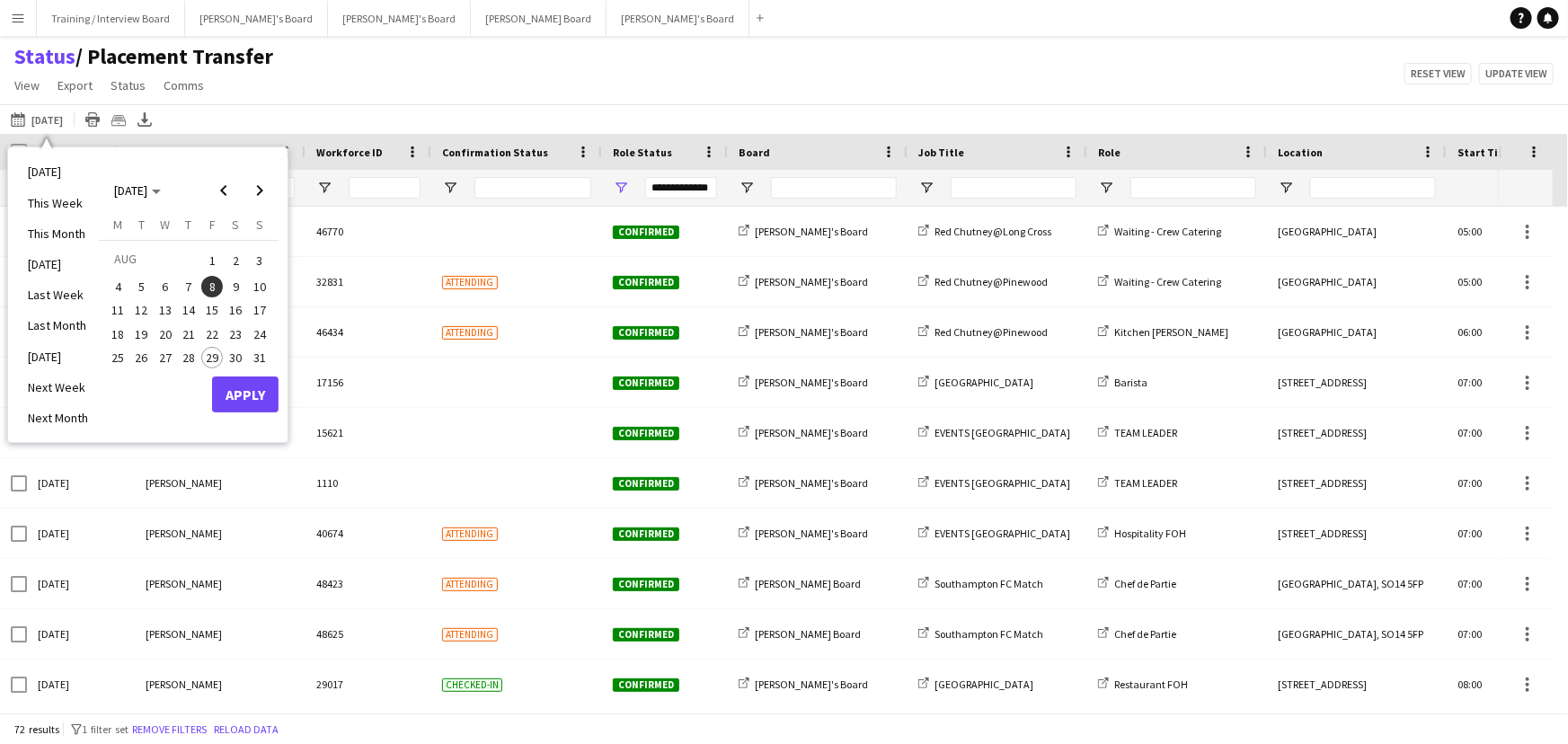
click at [119, 363] on span "25" at bounding box center [118, 358] width 22 height 22
click at [264, 361] on span "31" at bounding box center [260, 358] width 22 height 22
click at [267, 401] on button "Apply" at bounding box center [246, 395] width 67 height 36
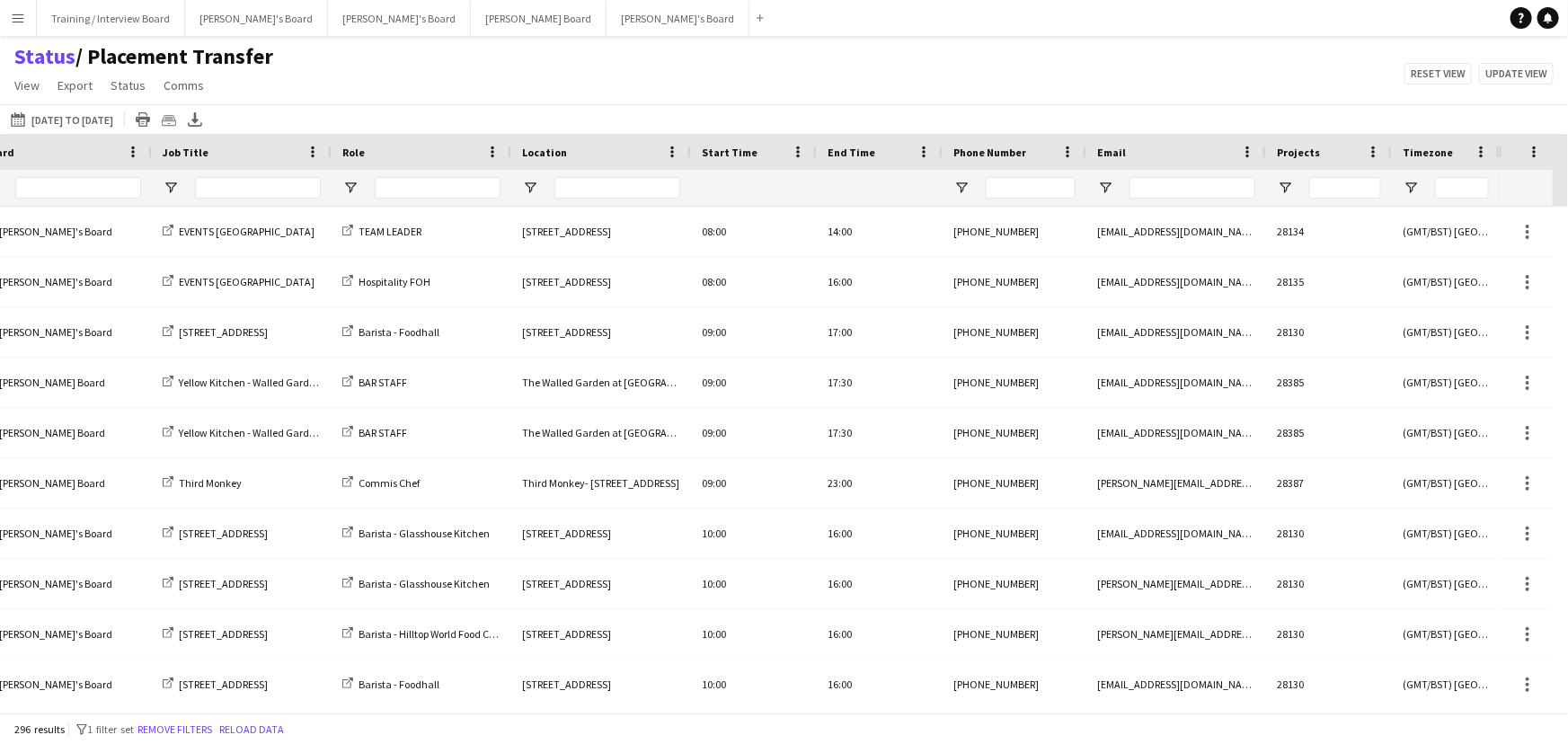
click at [1318, 159] on div "Projects" at bounding box center [1319, 152] width 83 height 27
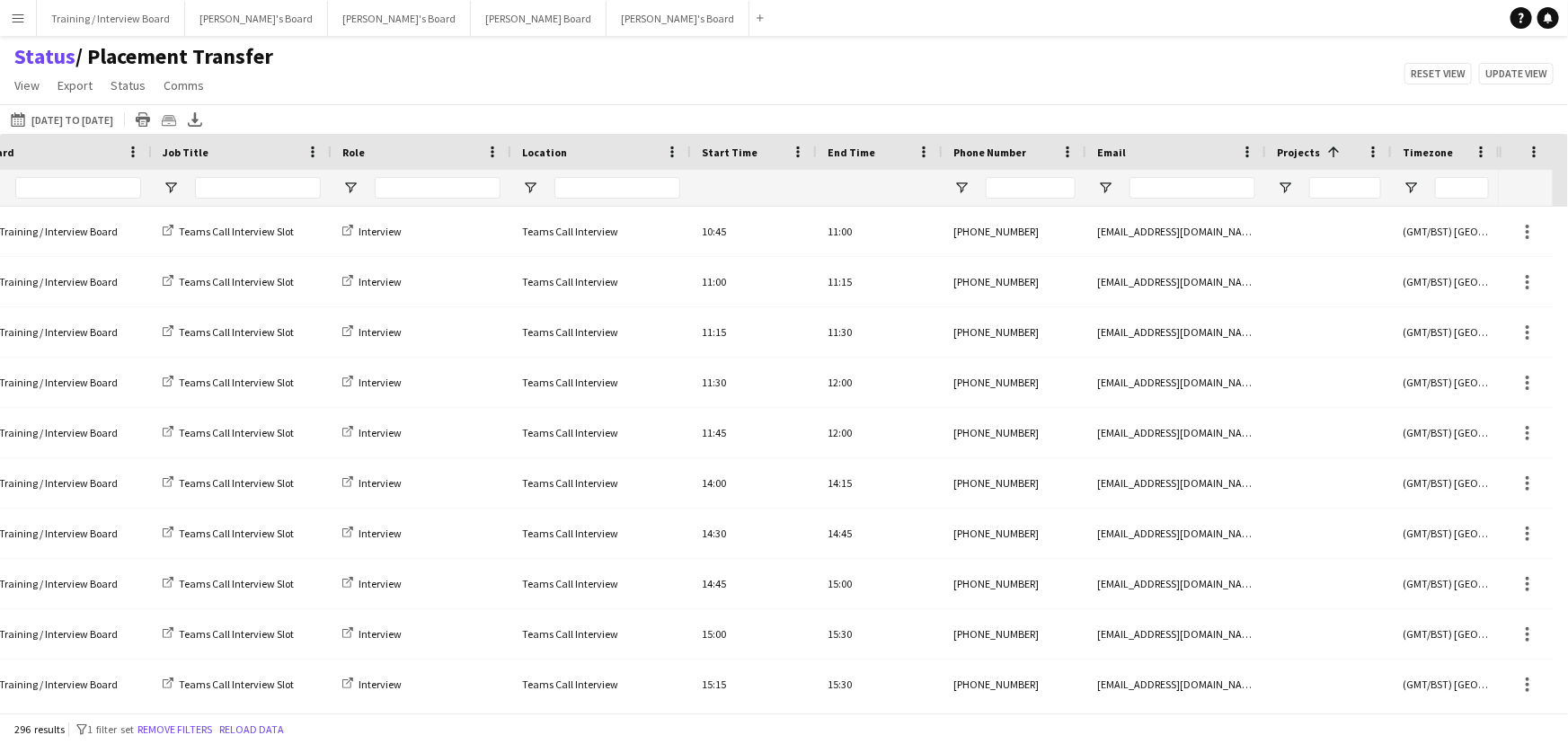
drag, startPoint x: 1244, startPoint y: 713, endPoint x: 1236, endPoint y: 717, distance: 8.9
click at [1236, 717] on div "296 results filter-1 1 filter set Remove filters Reload data" at bounding box center [784, 729] width 1568 height 31
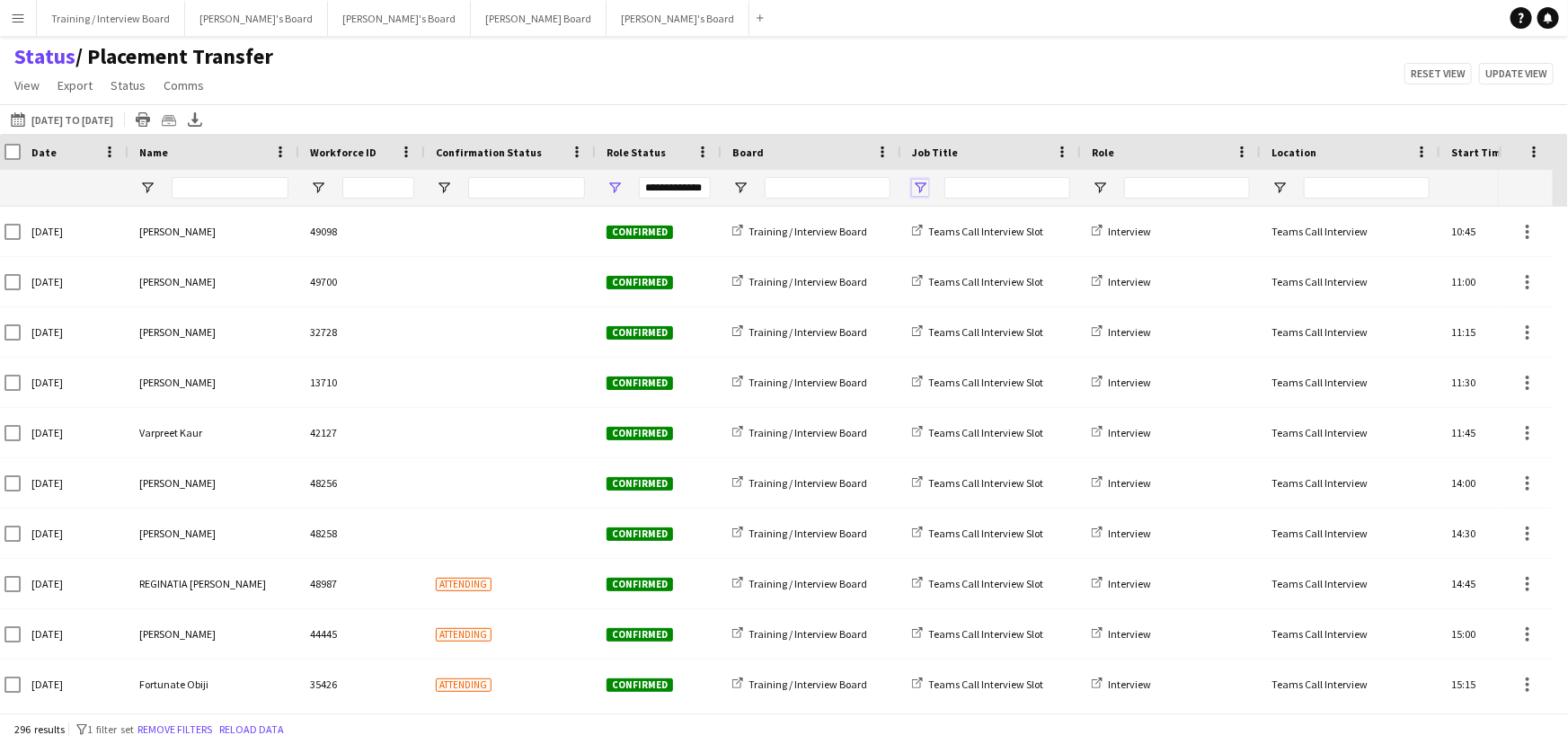
click at [921, 184] on span "Open Filter Menu" at bounding box center [920, 188] width 16 height 16
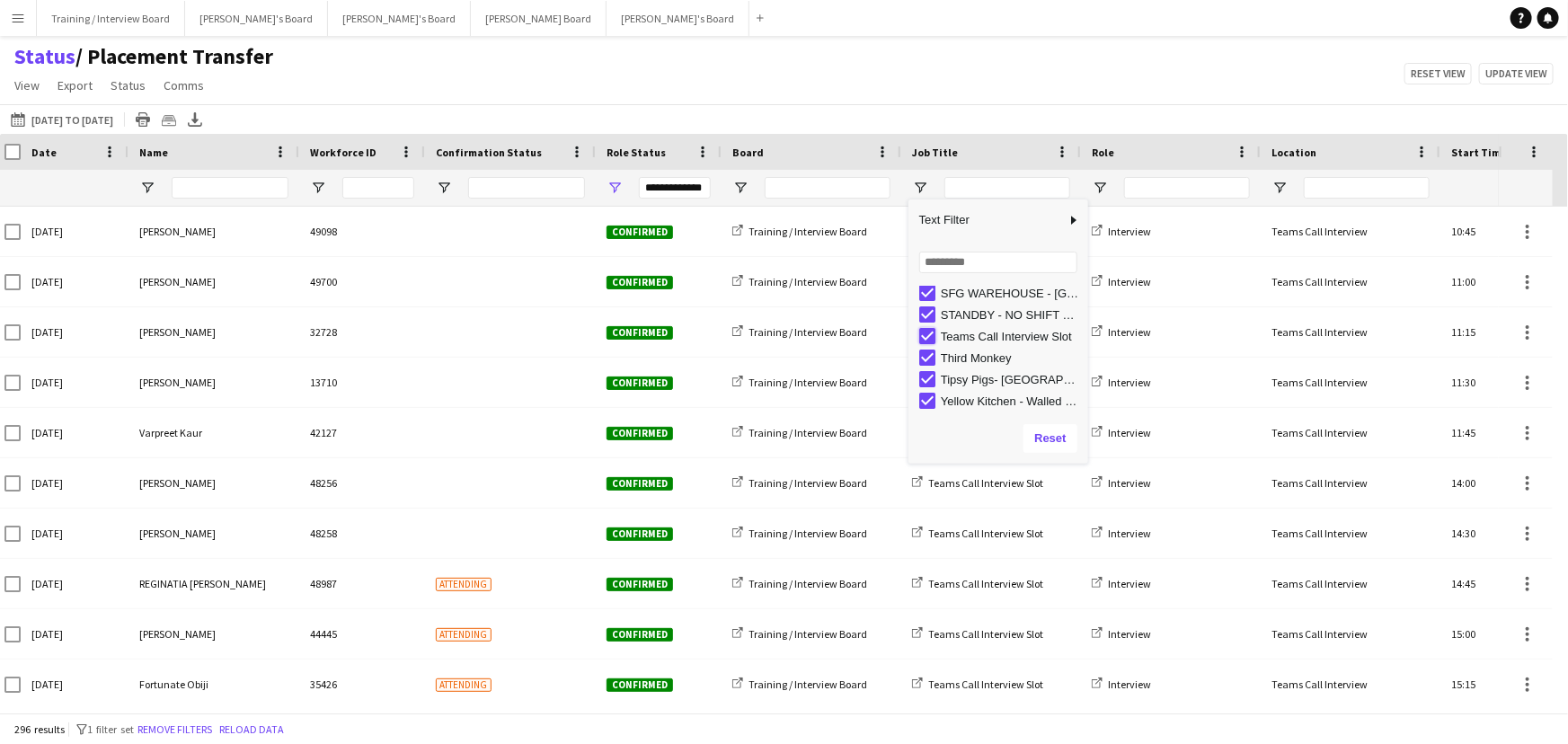
type input "**********"
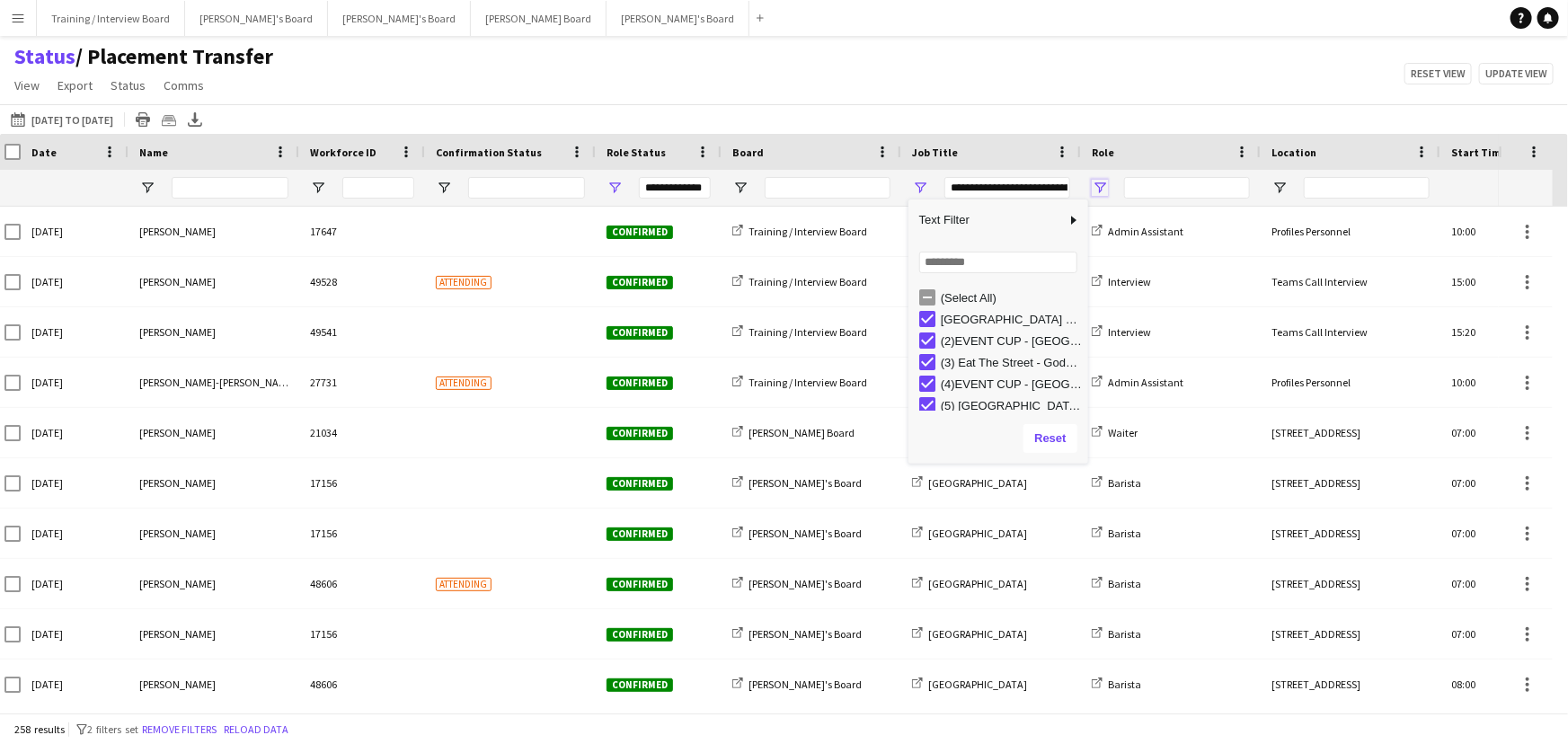
click at [1099, 190] on span "Open Filter Menu" at bounding box center [1100, 188] width 16 height 16
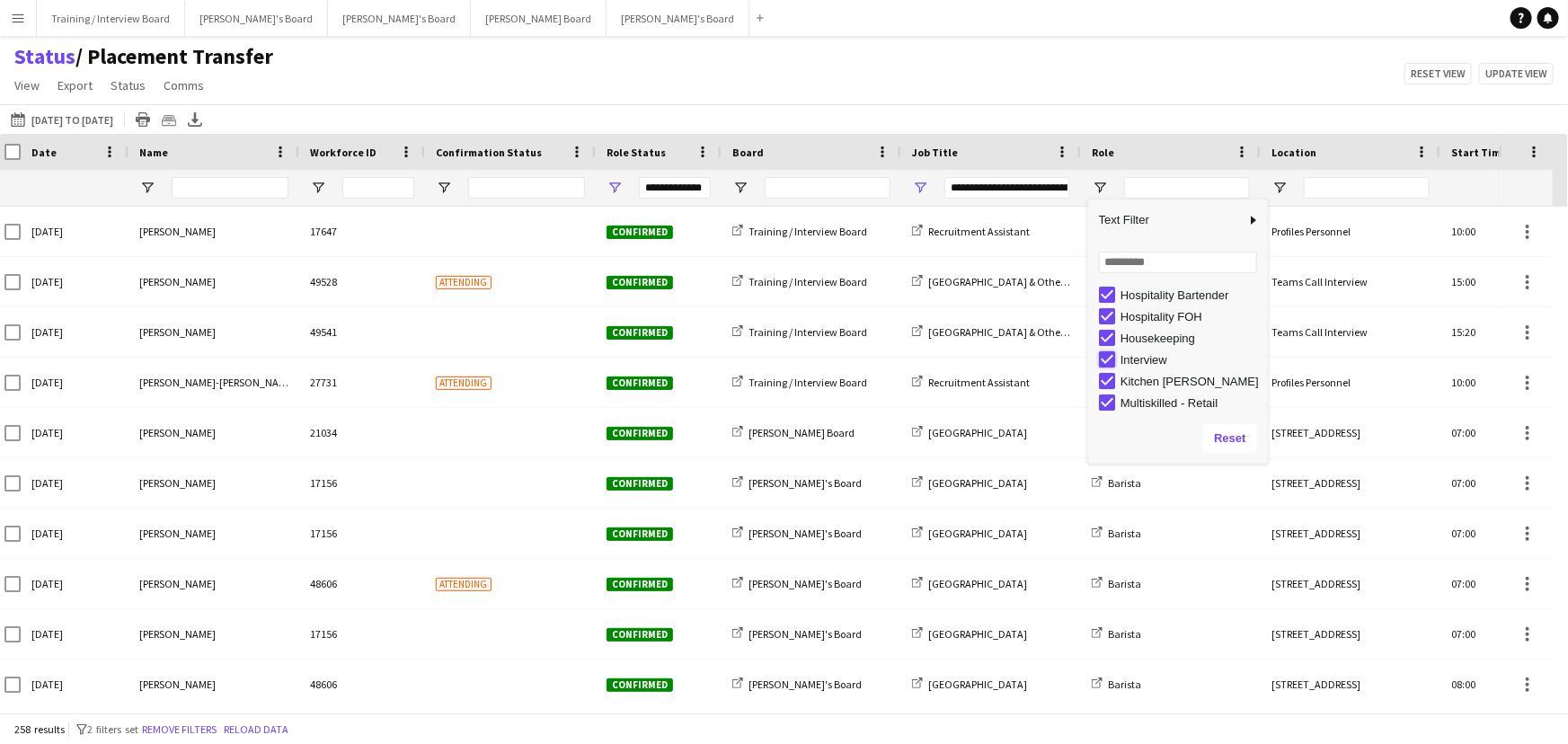
type input "**********"
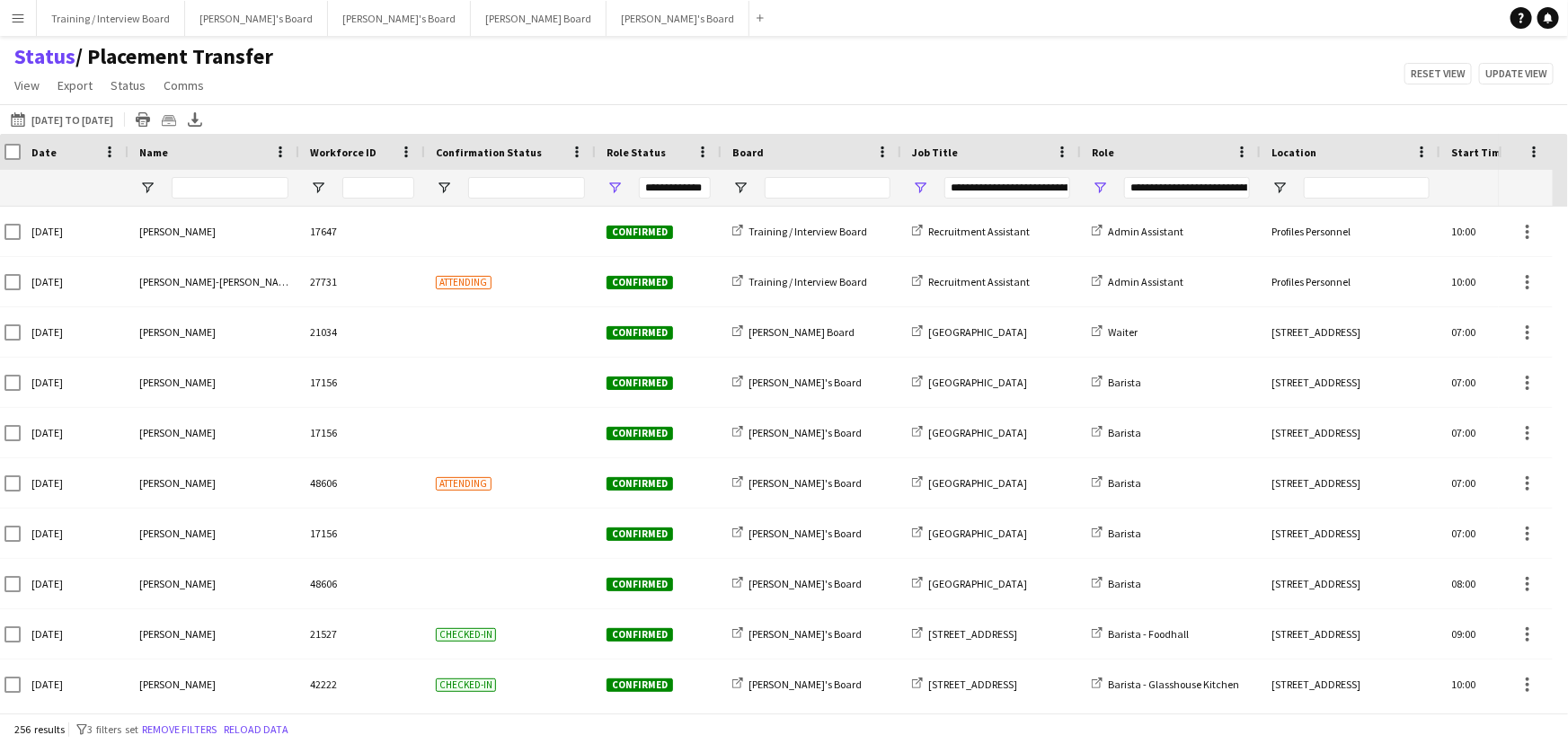
click at [1099, 51] on div "Status / Placement Transfer View Views Default view Airshow Accreditation Airsh…" at bounding box center [784, 74] width 1568 height 61
click at [1099, 189] on span "Open Filter Menu" at bounding box center [1100, 188] width 16 height 16
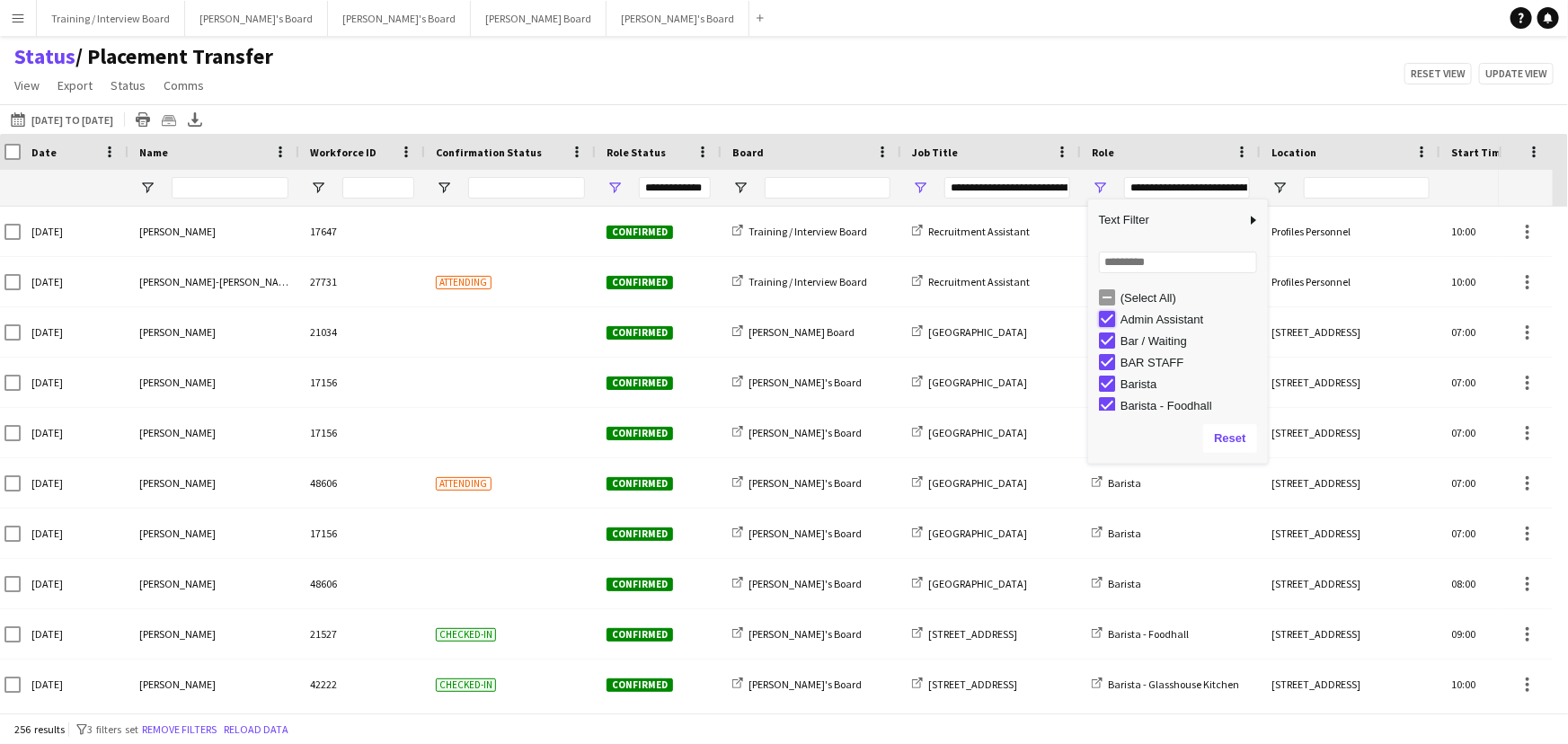
type input "**********"
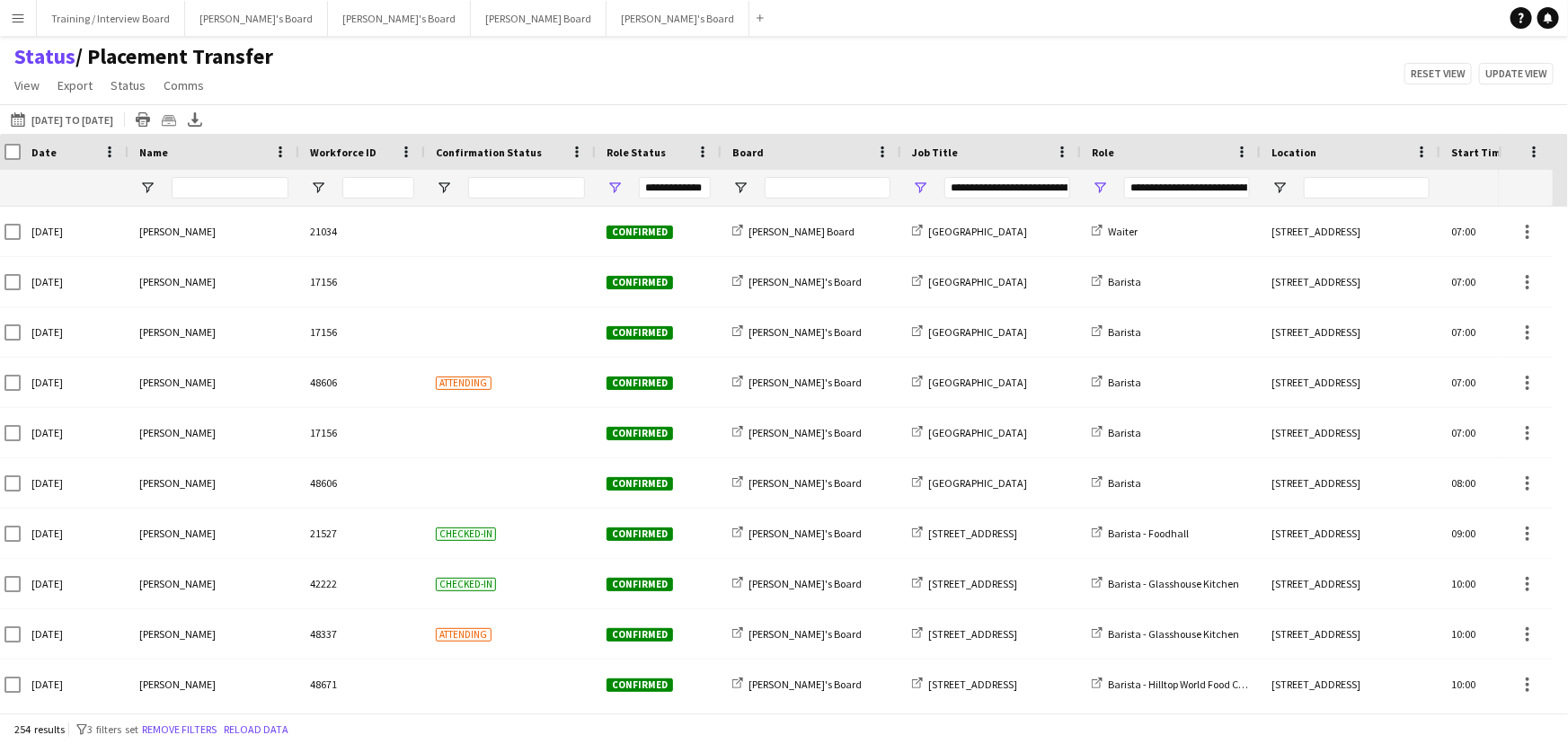
drag, startPoint x: 1160, startPoint y: 125, endPoint x: 1160, endPoint y: 135, distance: 10.0
click at [1160, 125] on div "29-08-2025 to 04-09-2025 25-08-2025 to 31-08-2025 Today This Week This Month Ye…" at bounding box center [784, 119] width 1568 height 30
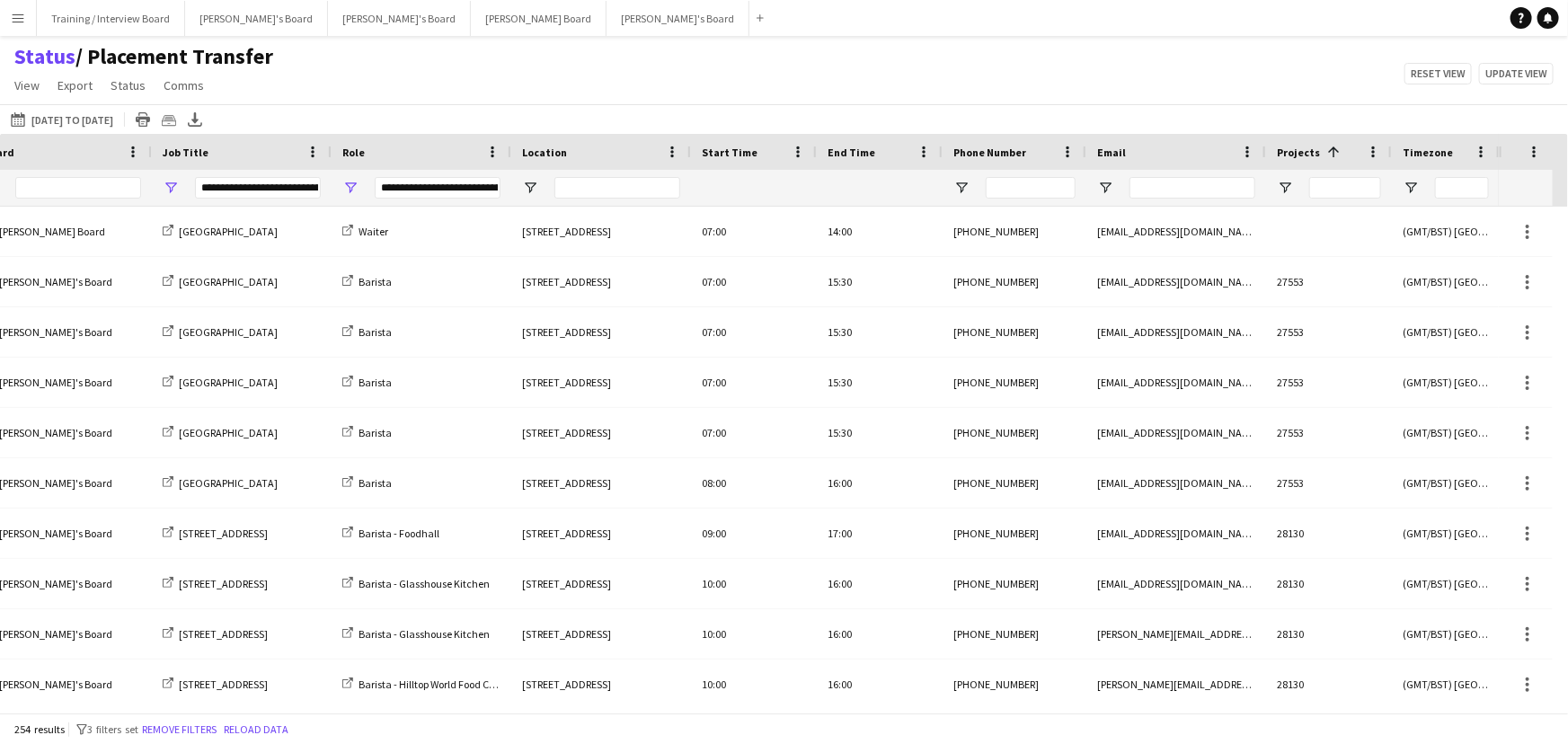
click at [1277, 158] on span "Projects" at bounding box center [1299, 152] width 43 height 13
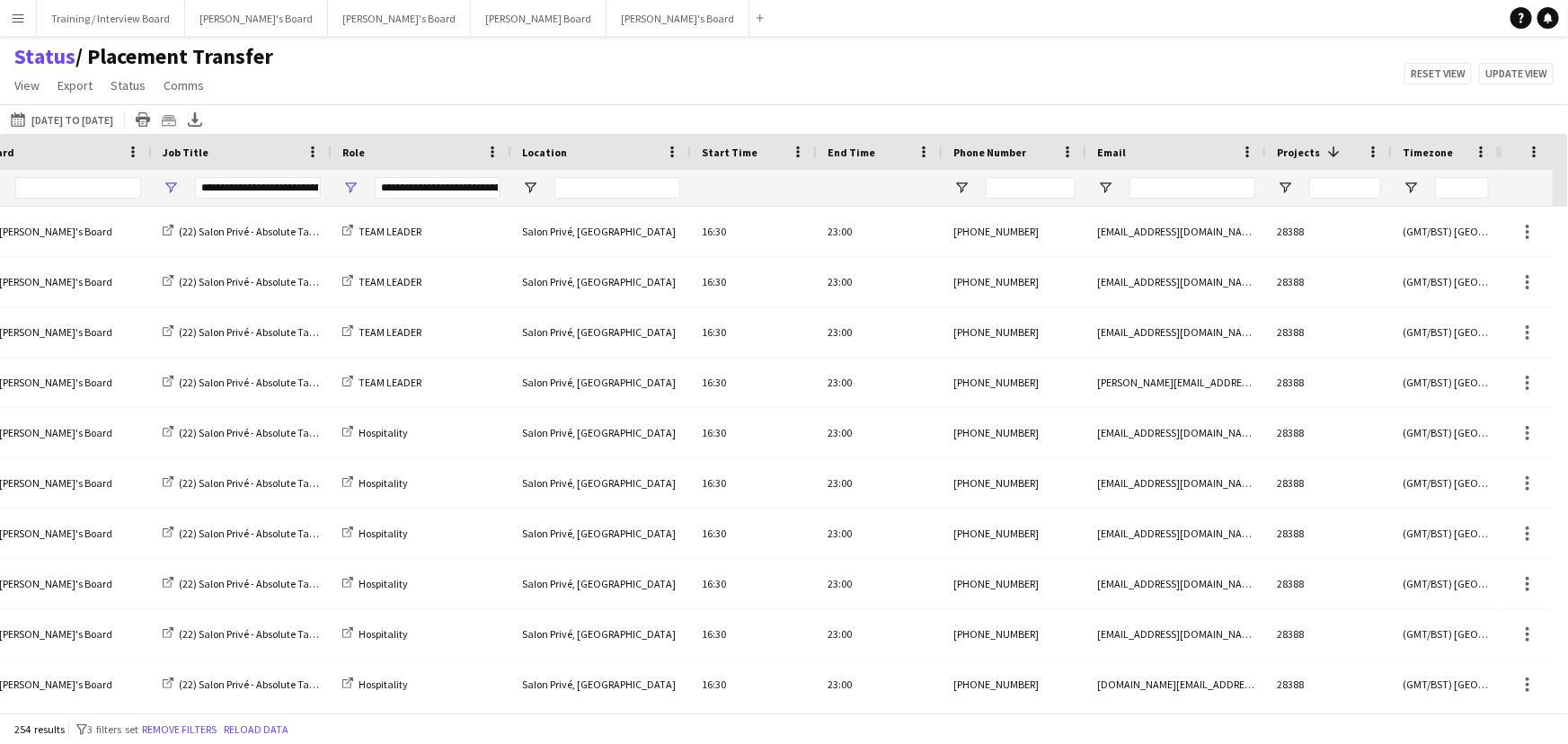
click at [1288, 157] on span "Projects" at bounding box center [1299, 152] width 43 height 13
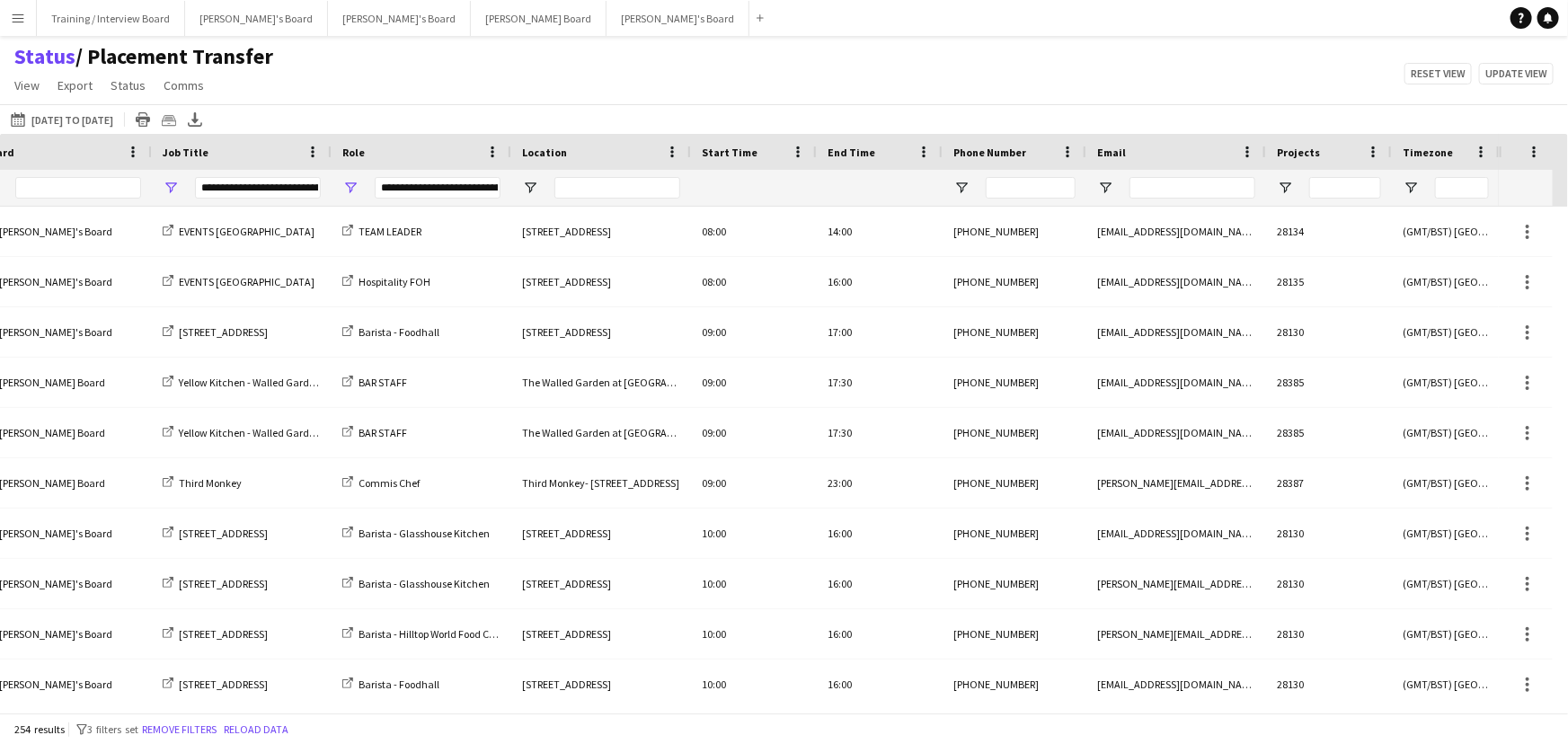
click at [1288, 156] on span "Projects" at bounding box center [1299, 152] width 43 height 13
click at [173, 180] on span "Open Filter Menu" at bounding box center [171, 188] width 16 height 16
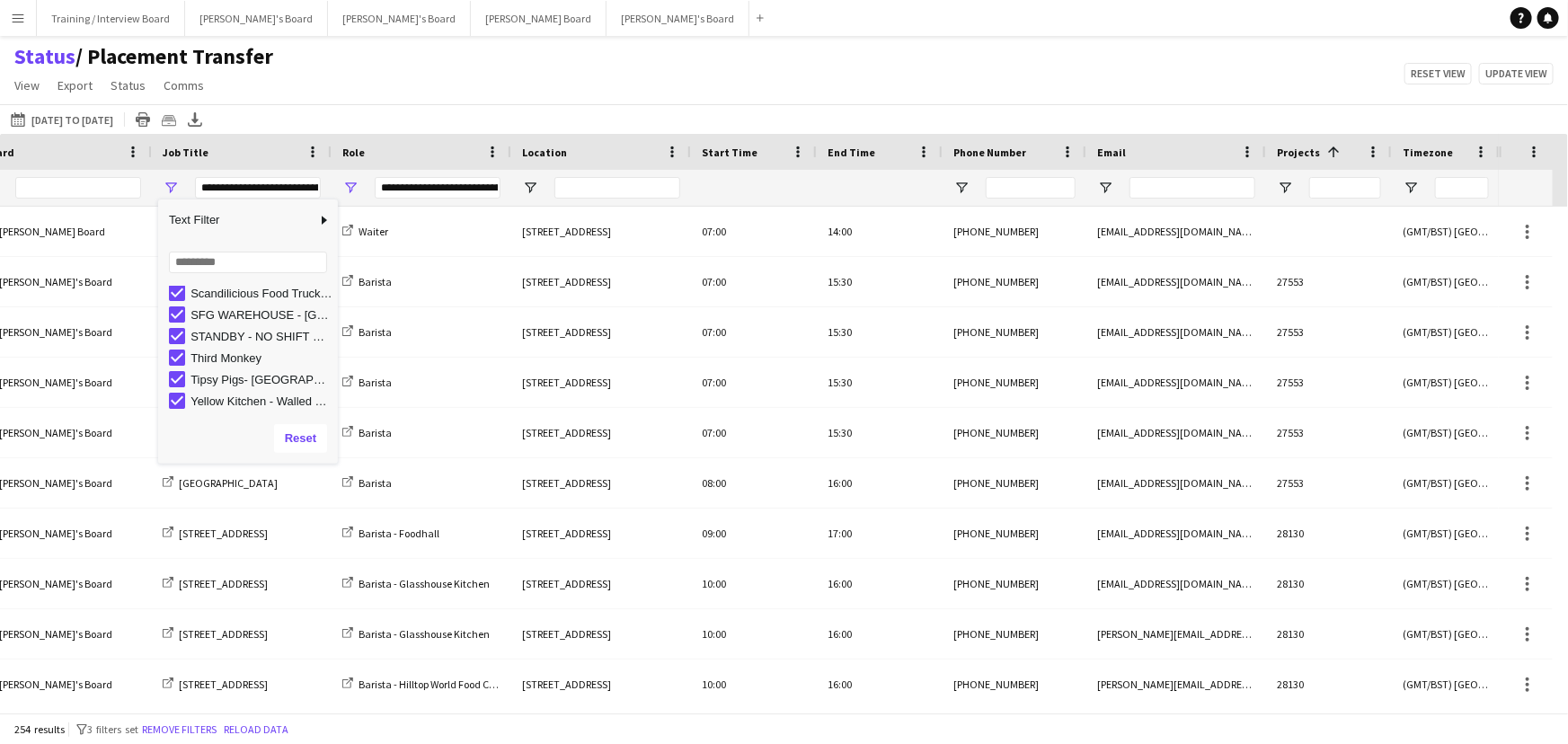
click at [596, 105] on div "29-08-2025 to 04-09-2025 25-08-2025 to 31-08-2025 Today This Week This Month Ye…" at bounding box center [784, 119] width 1568 height 30
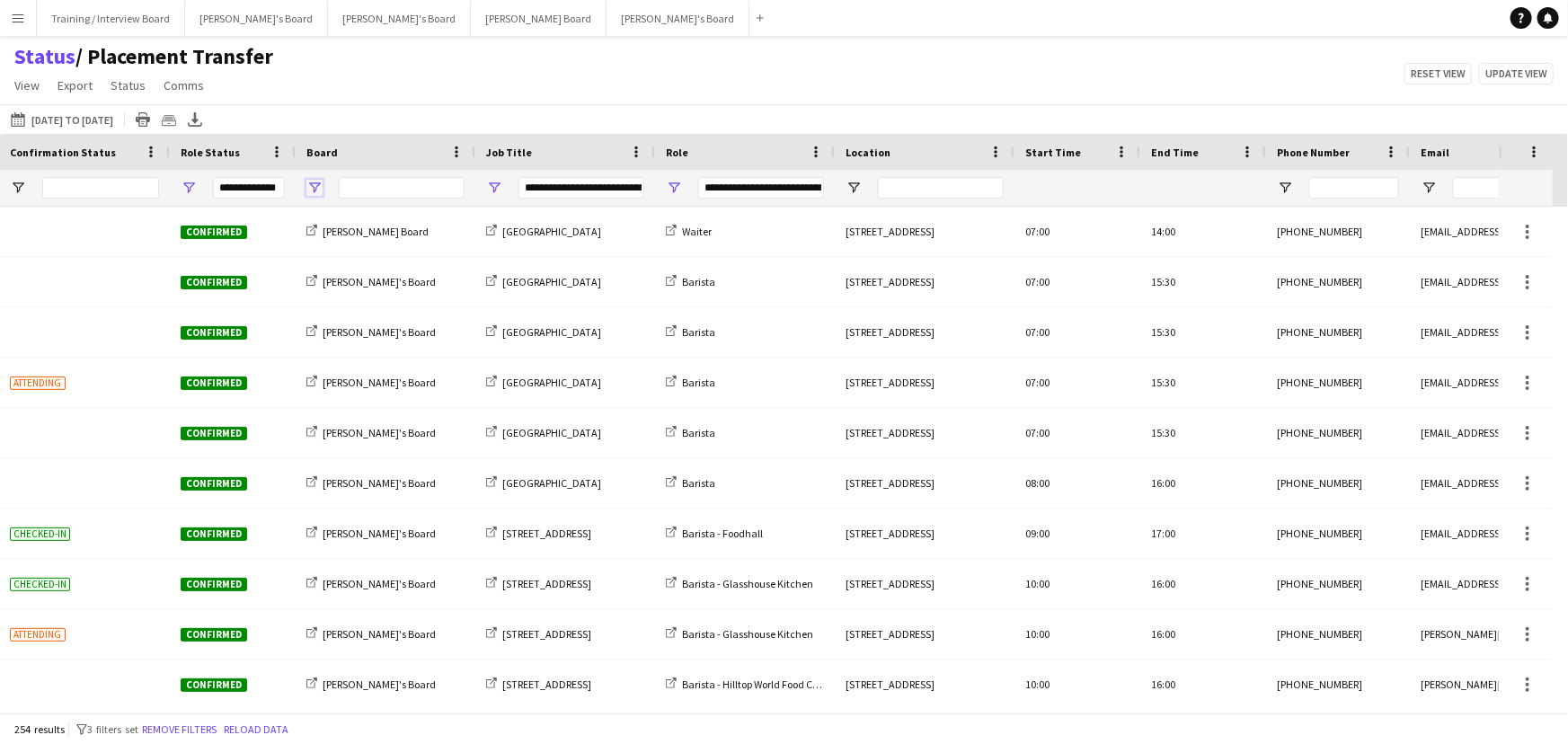
click at [314, 182] on span "Open Filter Menu" at bounding box center [315, 188] width 16 height 16
click at [798, 73] on div "Status / Placement Transfer View Views Default view Airshow Accreditation Airsh…" at bounding box center [784, 74] width 1568 height 61
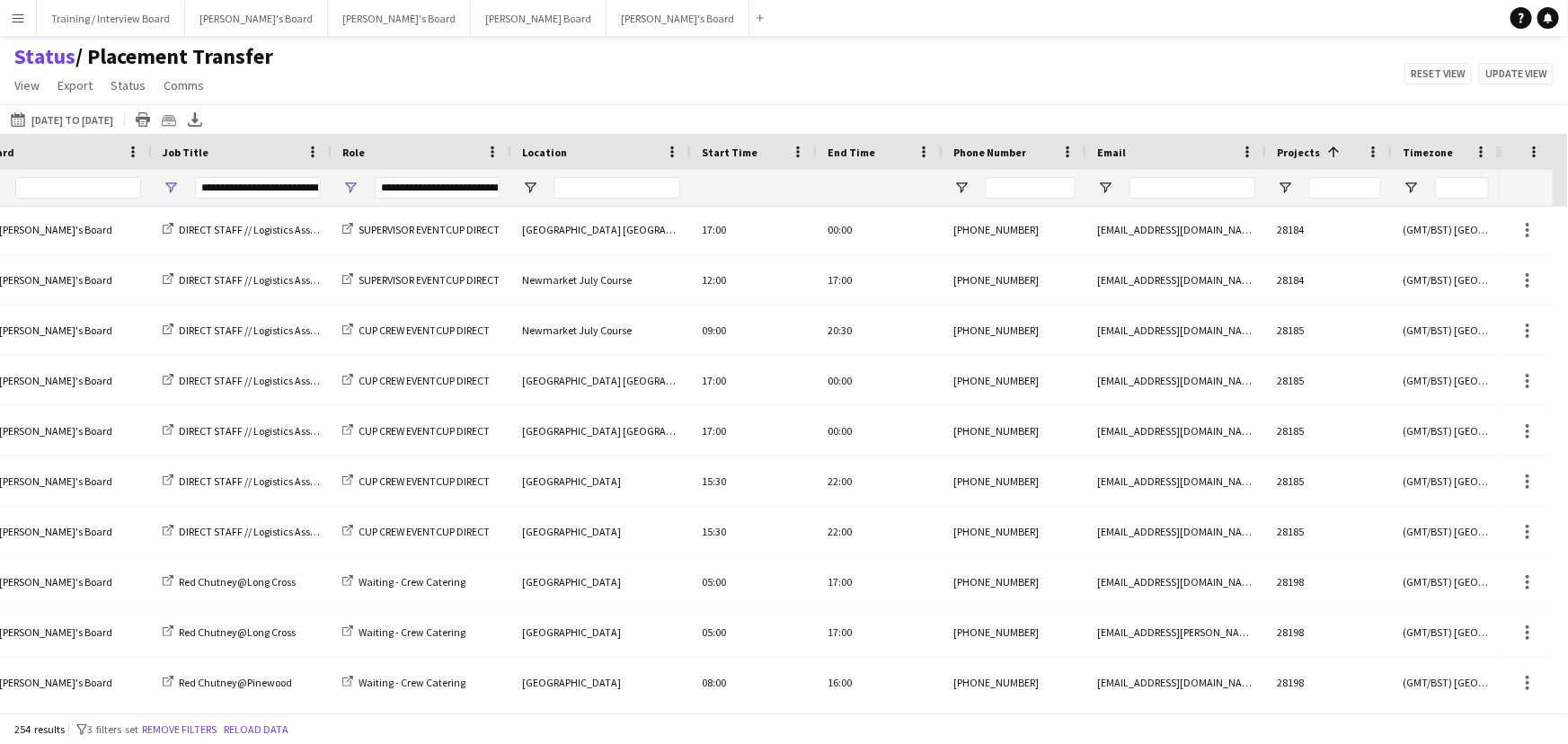
click at [1555, 390] on div at bounding box center [1560, 452] width 15 height 490
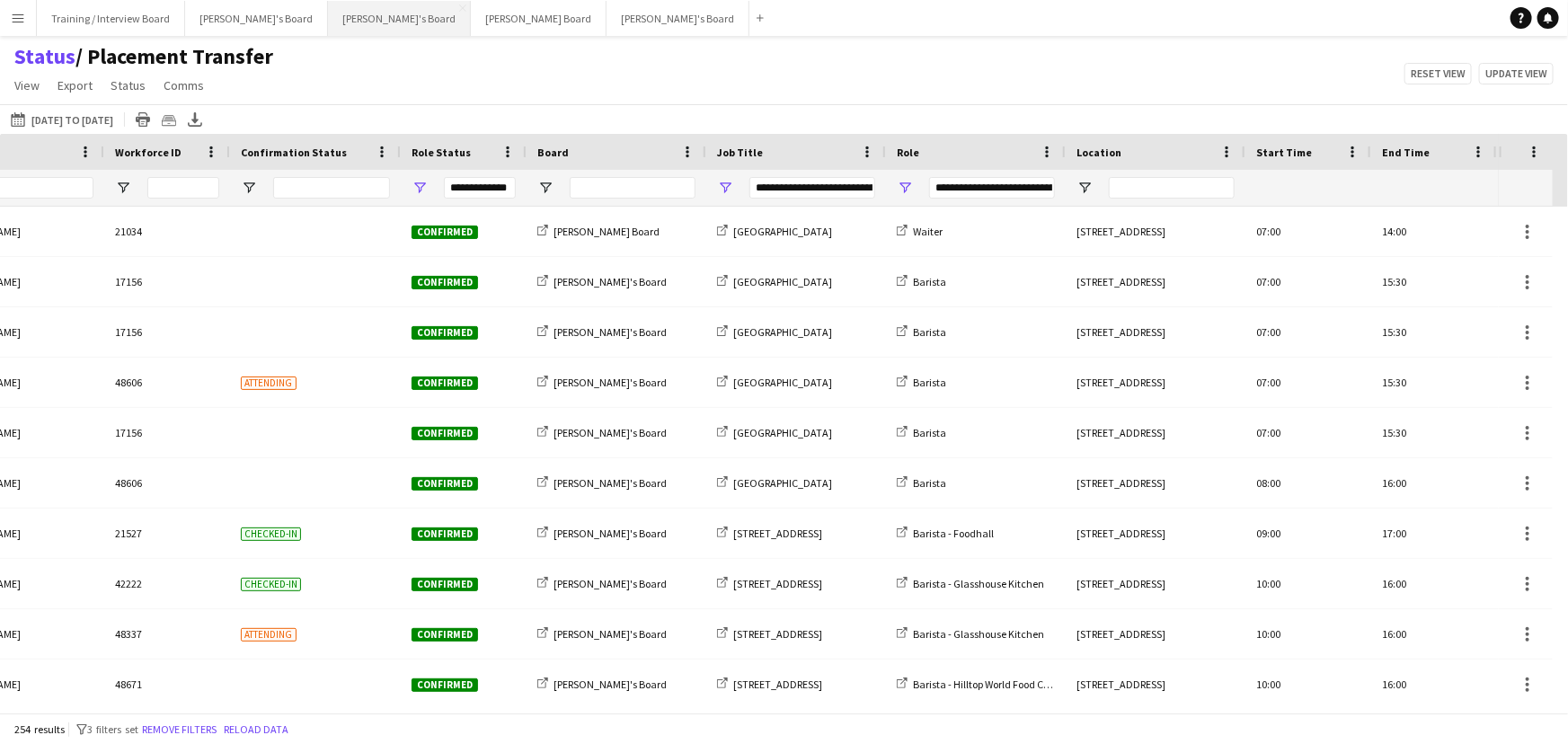
click at [336, 12] on button "[PERSON_NAME]'s Board Close" at bounding box center [399, 18] width 143 height 35
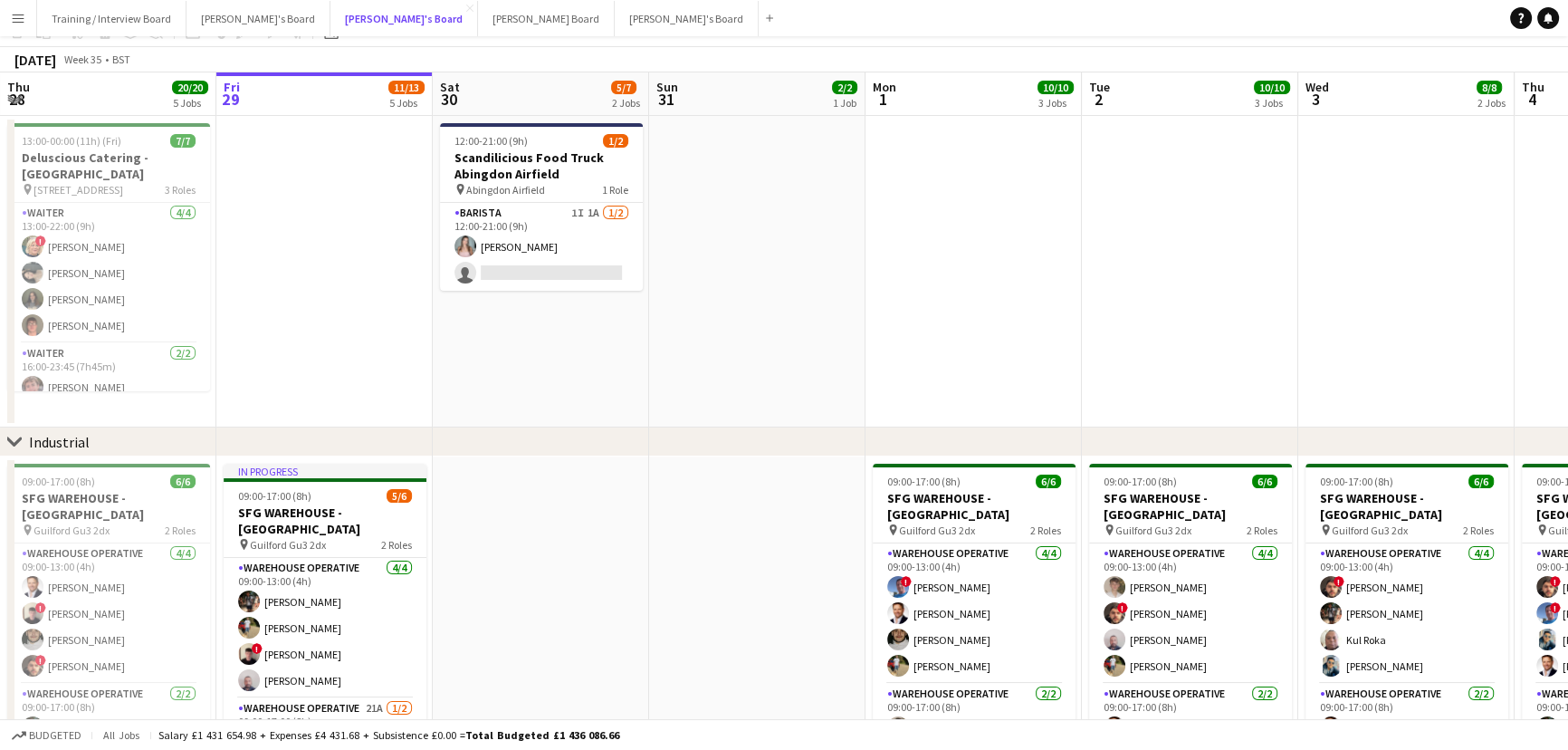
scroll to position [164, 0]
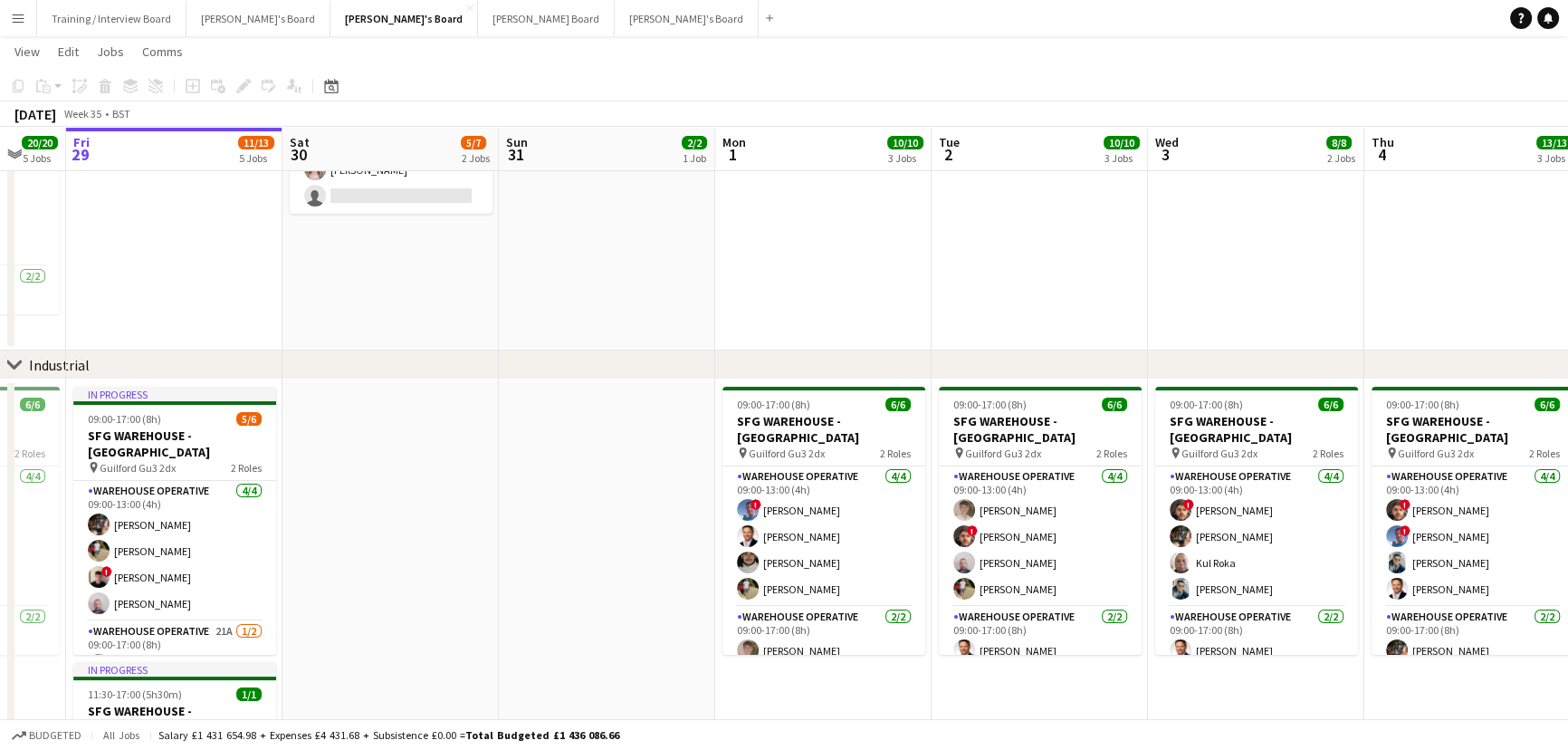
drag, startPoint x: 911, startPoint y: 570, endPoint x: 760, endPoint y: 507, distance: 163.6
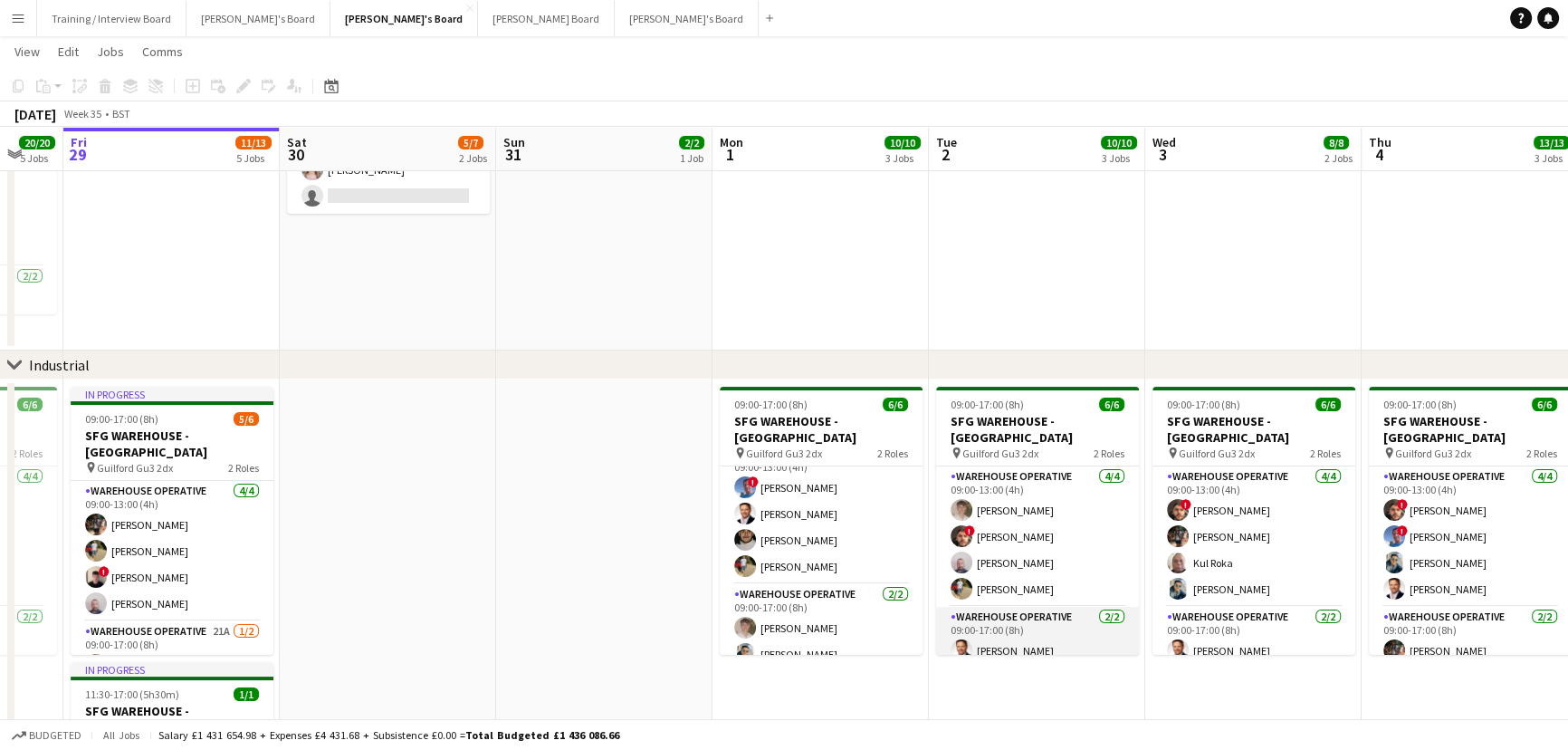
scroll to position [23, 0]
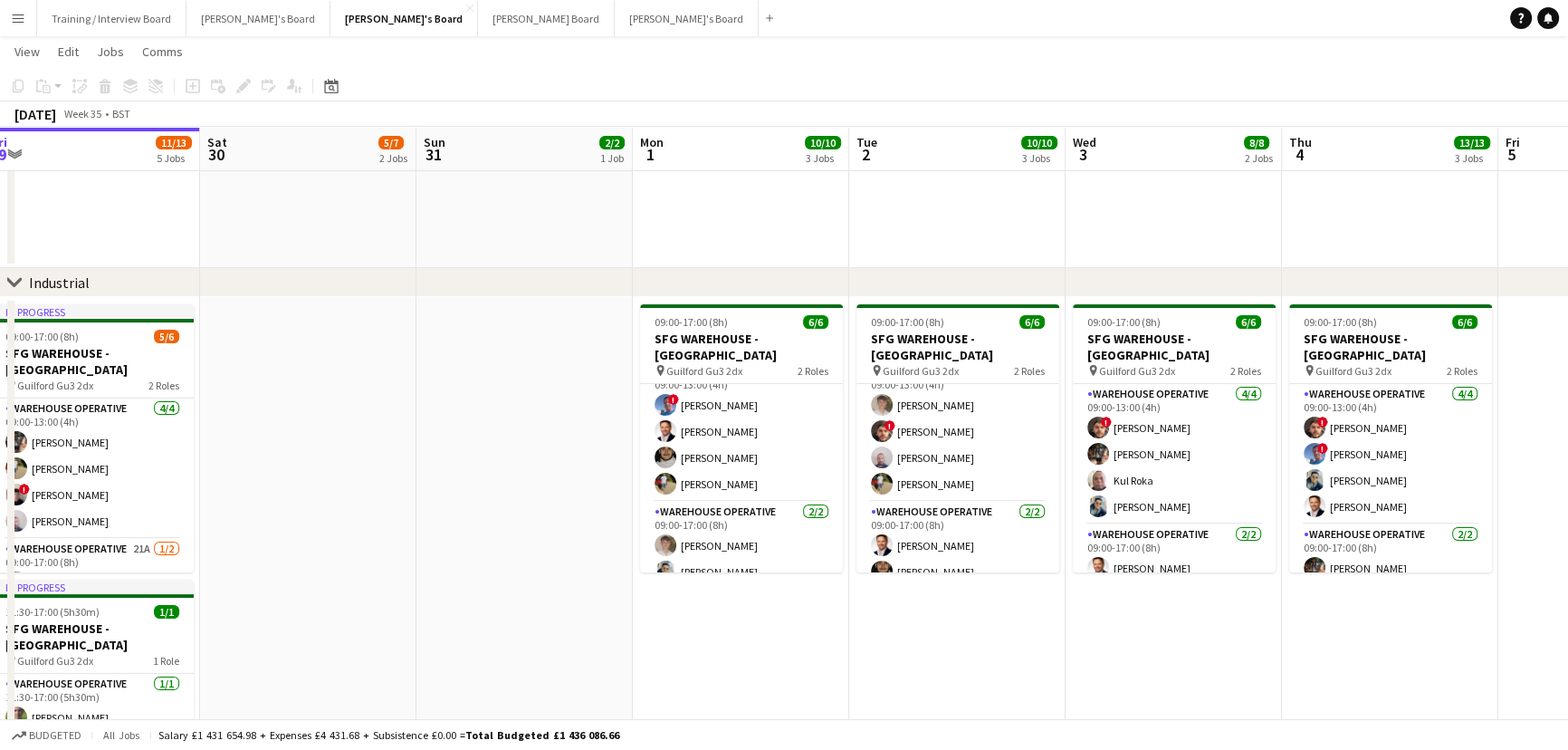
drag, startPoint x: 1096, startPoint y: 517, endPoint x: 1075, endPoint y: 512, distance: 21.6
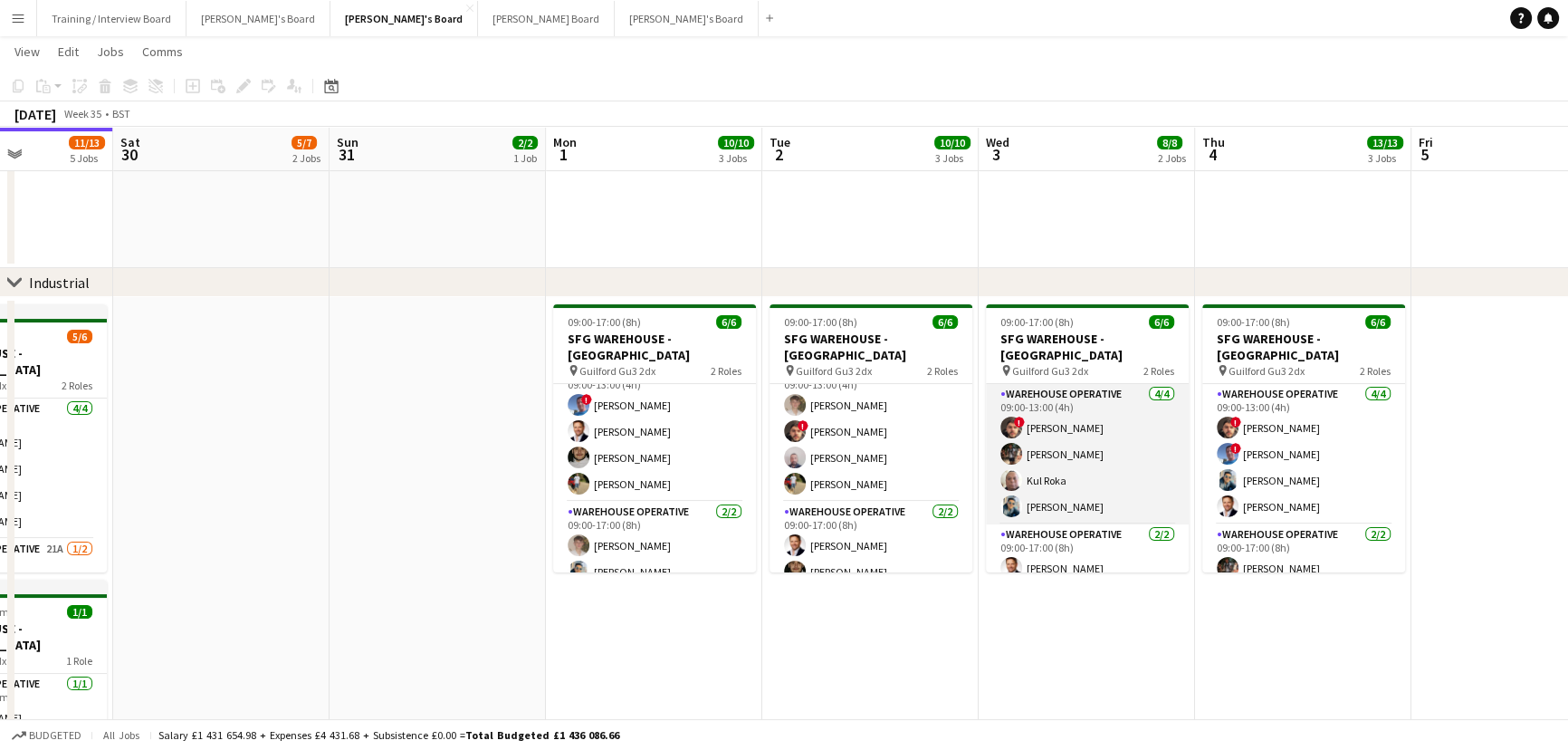
click at [1103, 476] on app-card-role "Warehouse Operative 4/4 09:00-13:00 (4h) ! Christopher Waters Tom Mckinlay Kul …" at bounding box center [1088, 454] width 203 height 141
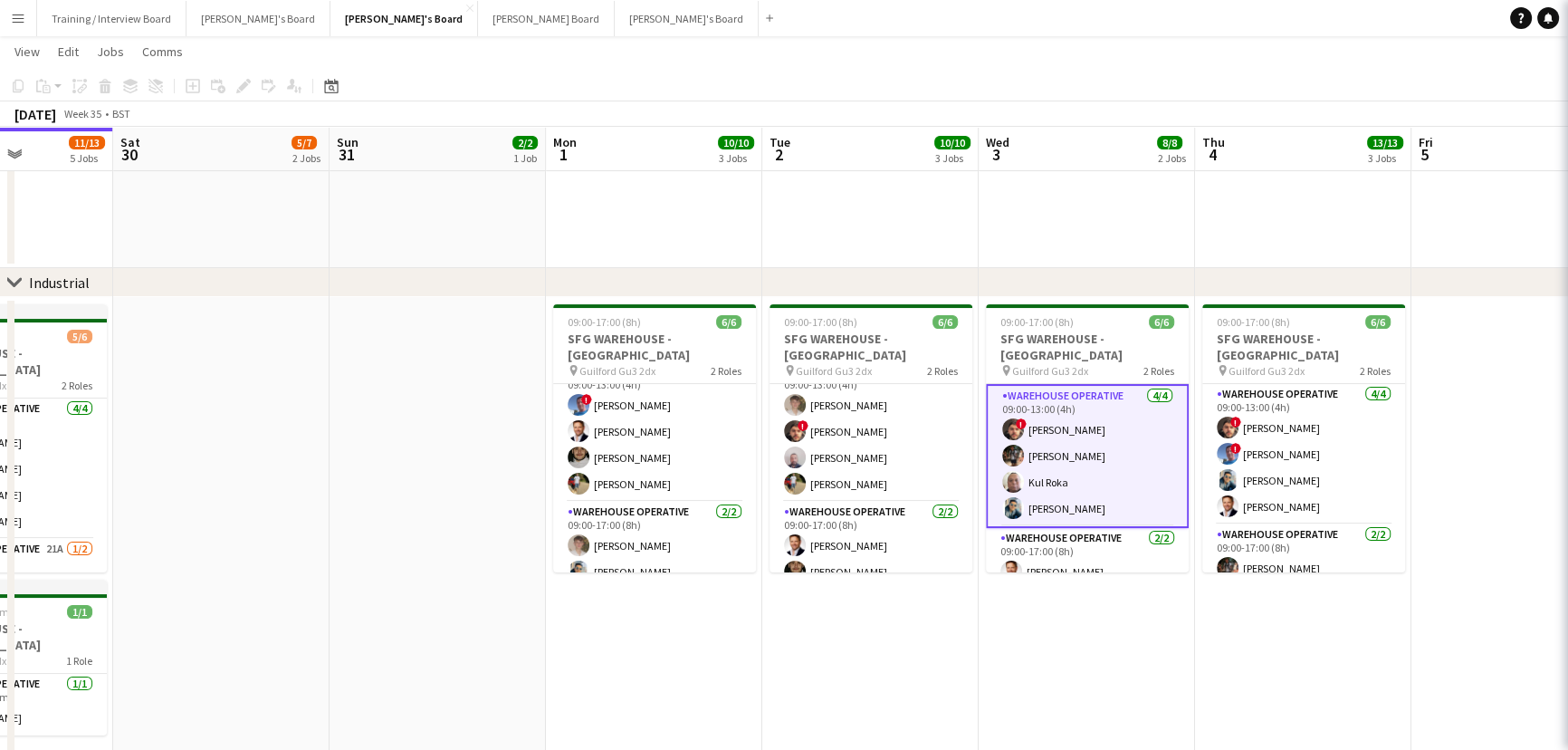
scroll to position [0, 751]
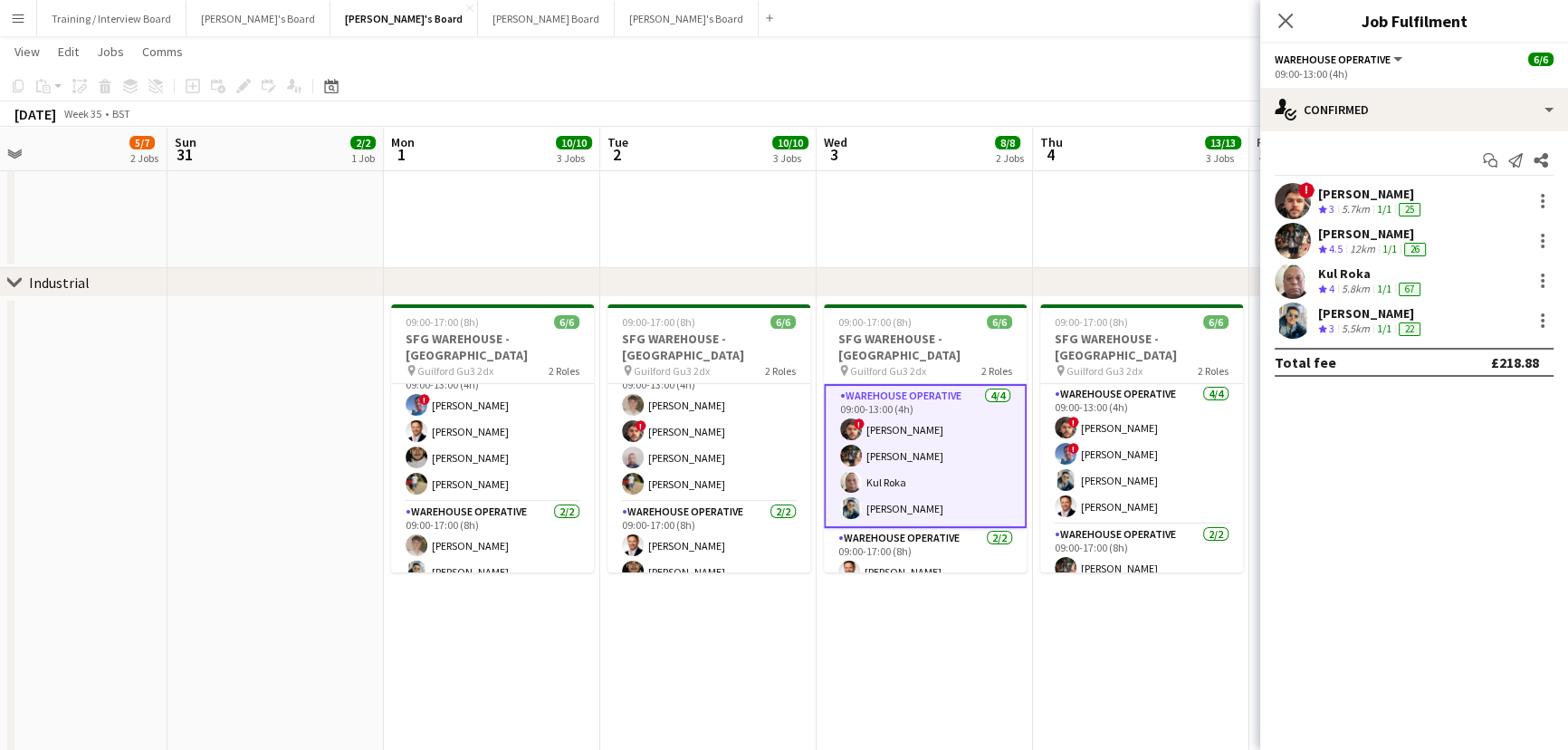
drag, startPoint x: 1039, startPoint y: 607, endPoint x: 1573, endPoint y: 589, distance: 534.3
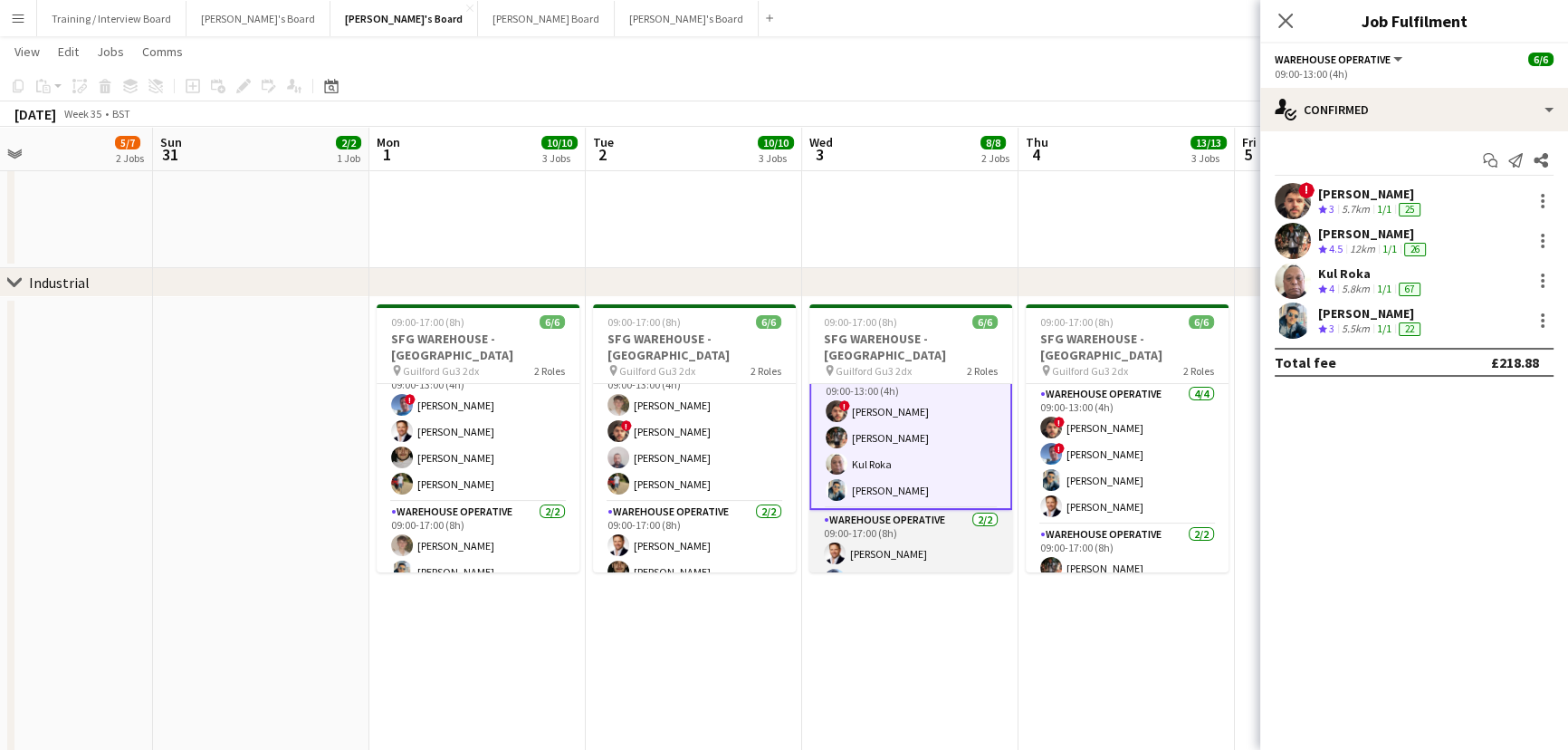
scroll to position [26, 0]
drag, startPoint x: 951, startPoint y: 534, endPoint x: 1169, endPoint y: 531, distance: 218.0
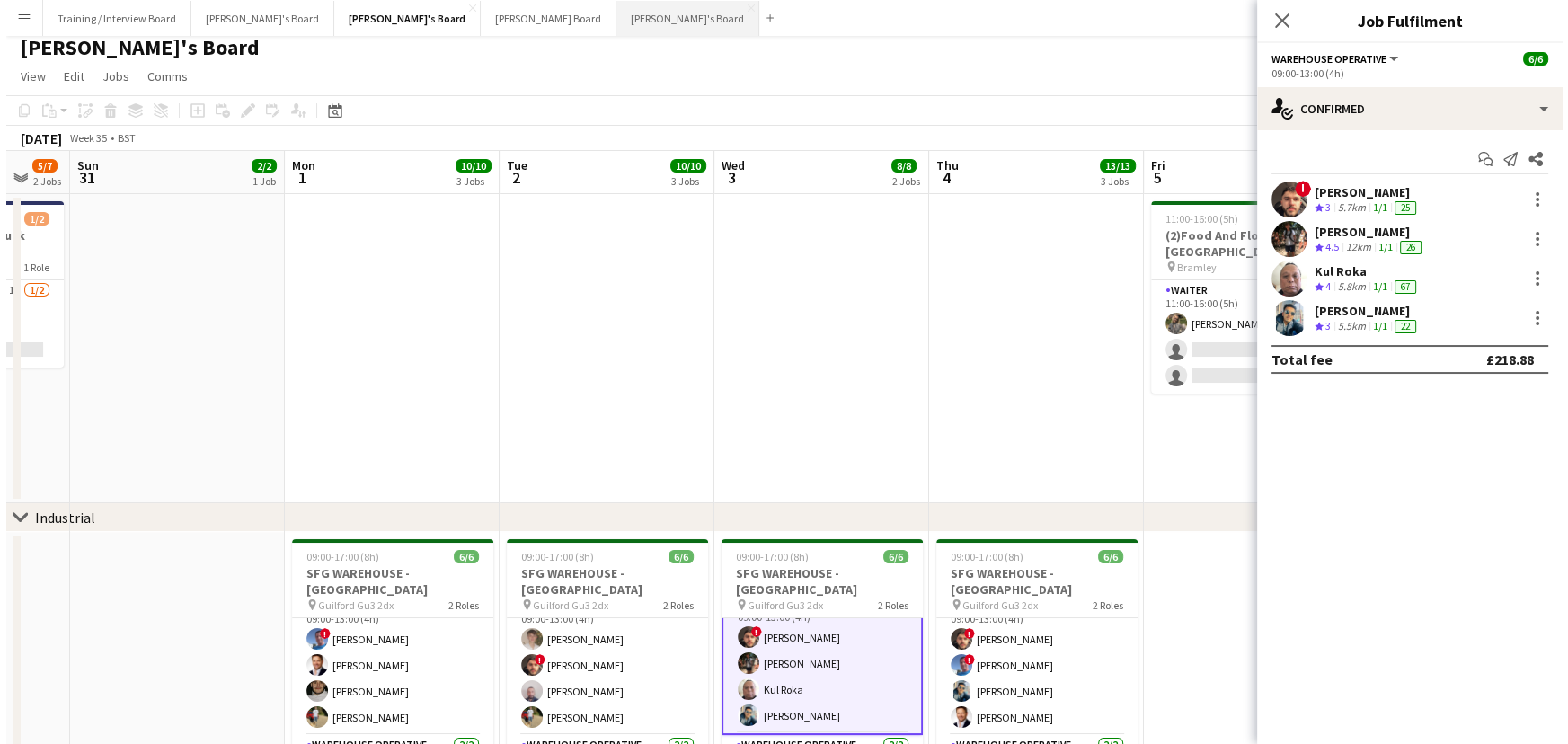
scroll to position [0, 0]
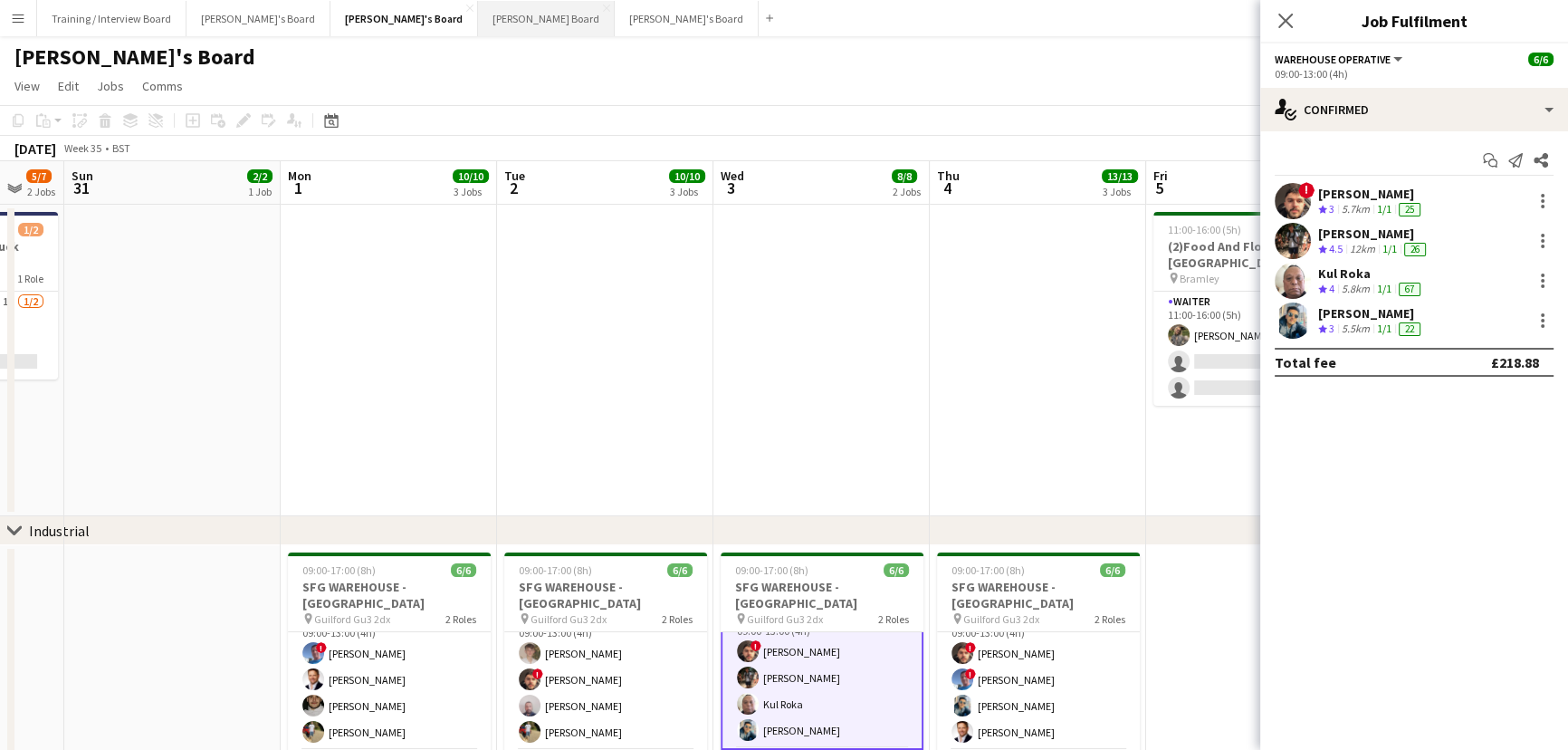
click at [478, 21] on button "[PERSON_NAME] Board Close" at bounding box center [546, 18] width 137 height 35
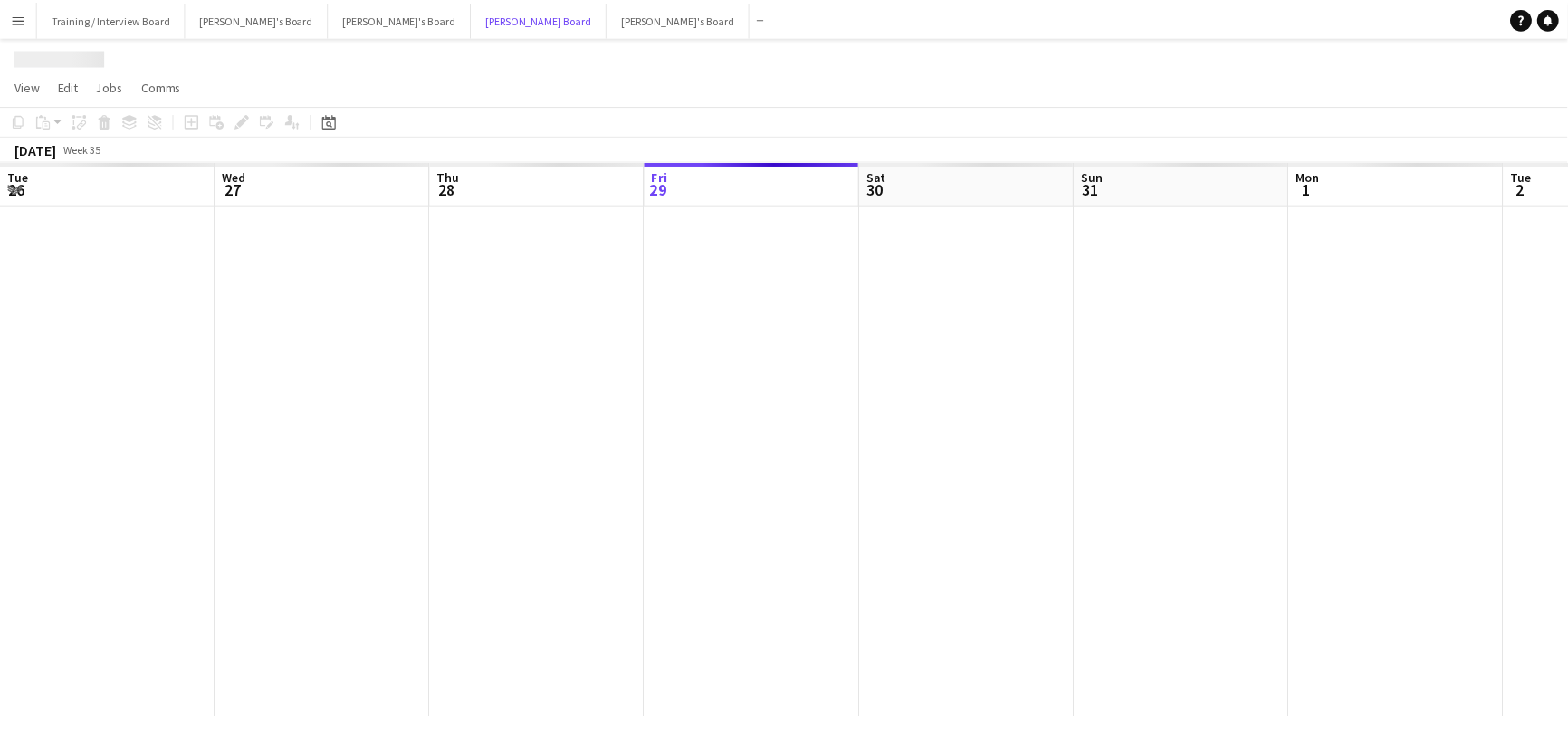
scroll to position [0, 433]
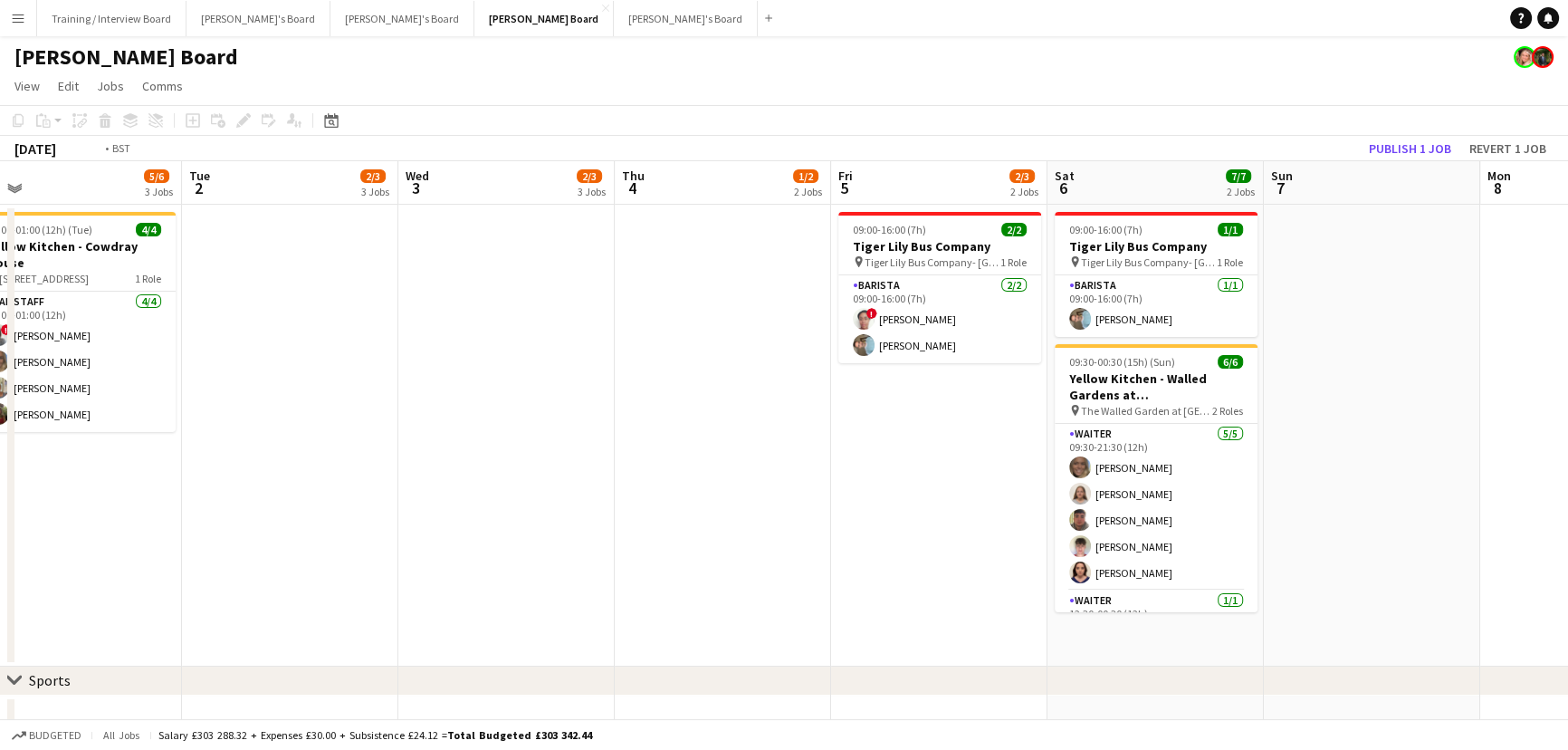
drag, startPoint x: 1238, startPoint y: 505, endPoint x: 479, endPoint y: 498, distance: 759.0
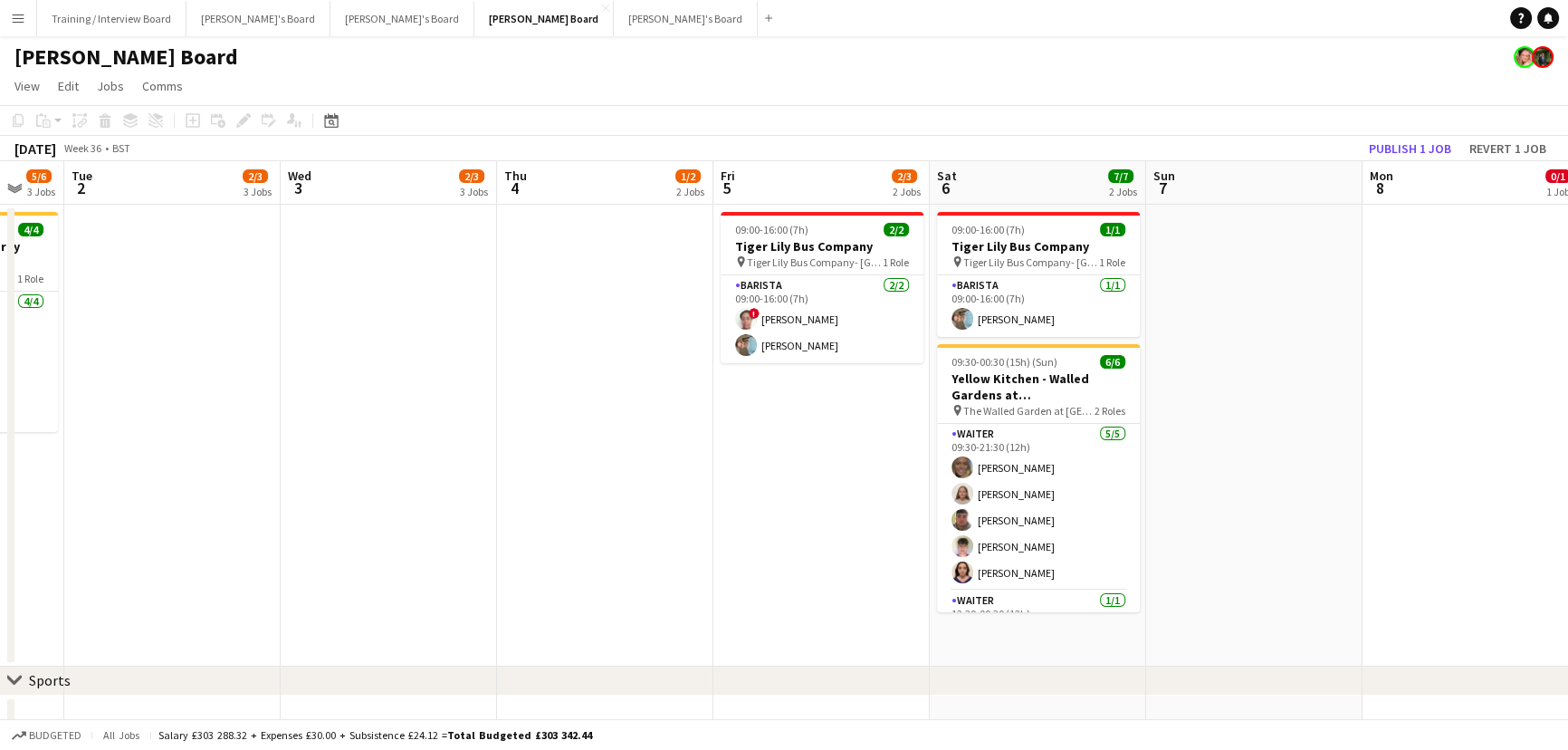
drag, startPoint x: 878, startPoint y: 482, endPoint x: 760, endPoint y: 488, distance: 118.2
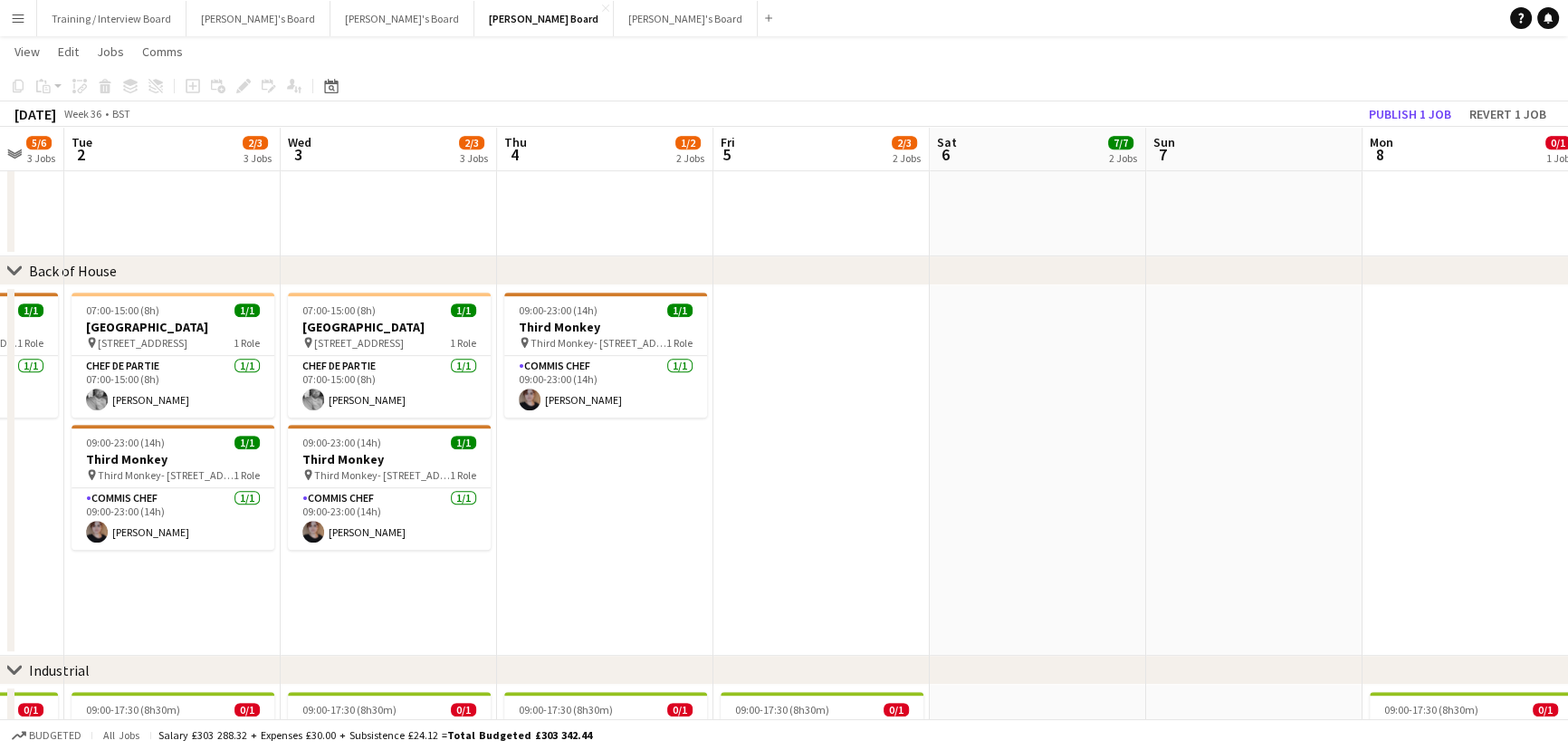
scroll to position [0, 898]
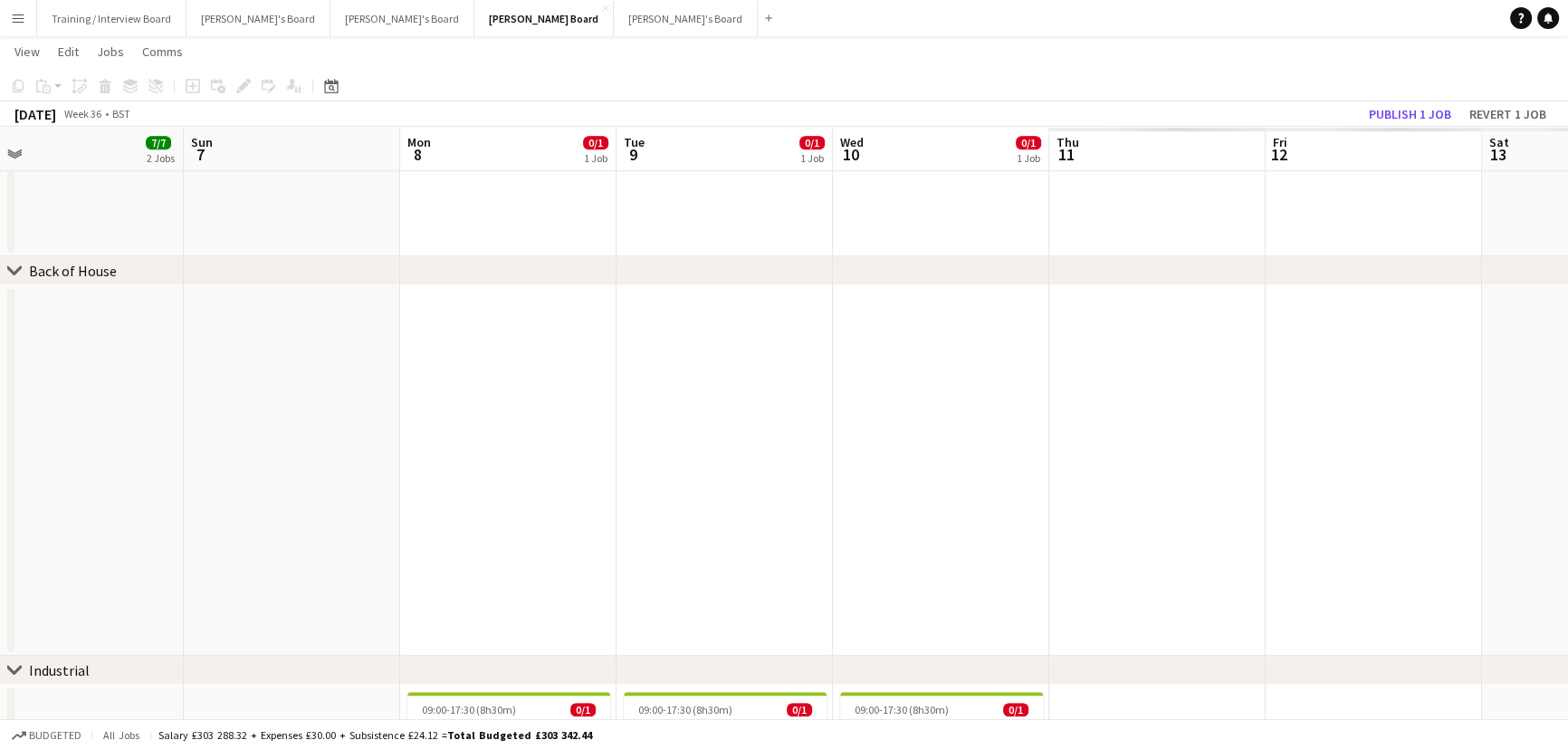
drag, startPoint x: 1262, startPoint y: 589, endPoint x: 226, endPoint y: 364, distance: 1060.2
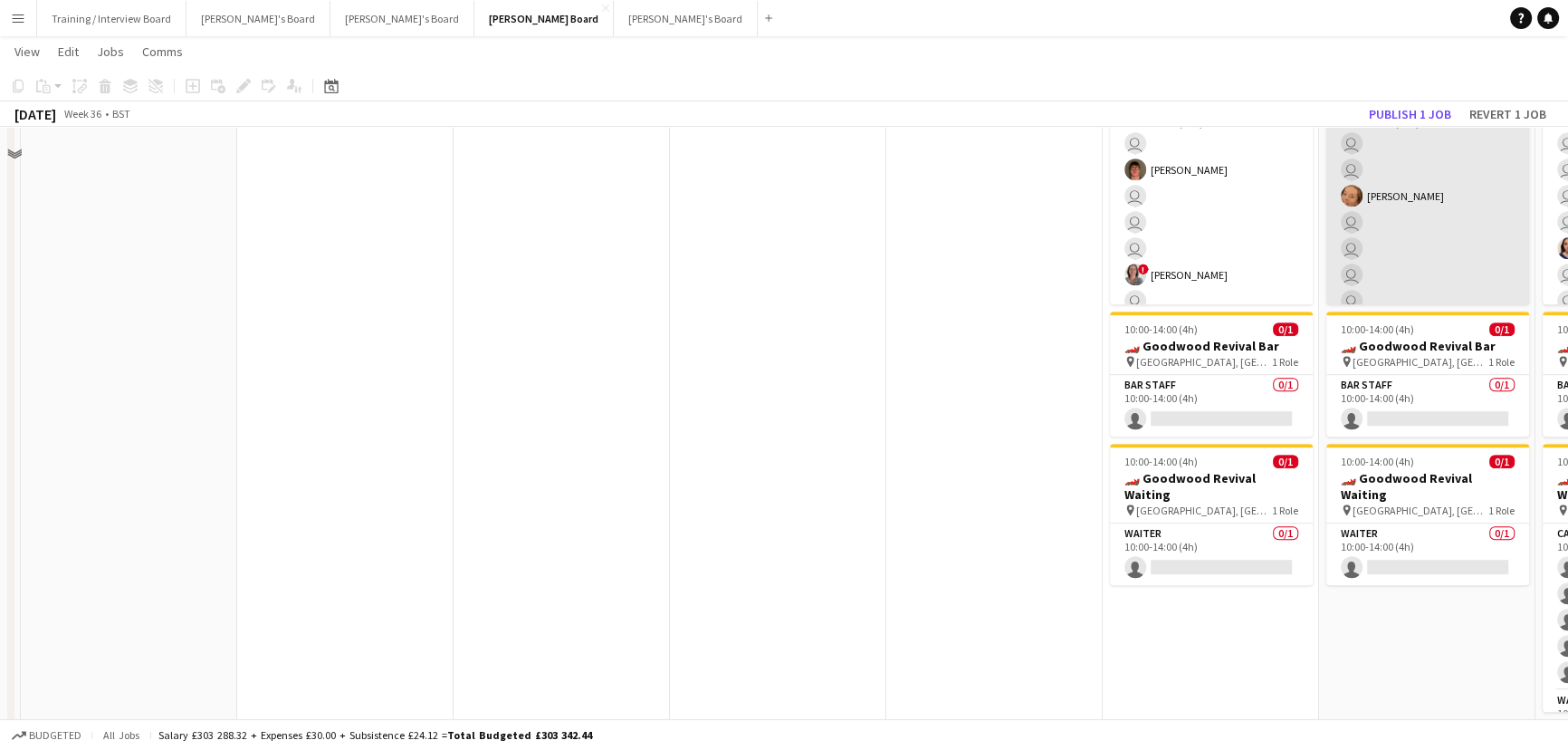
scroll to position [875, 0]
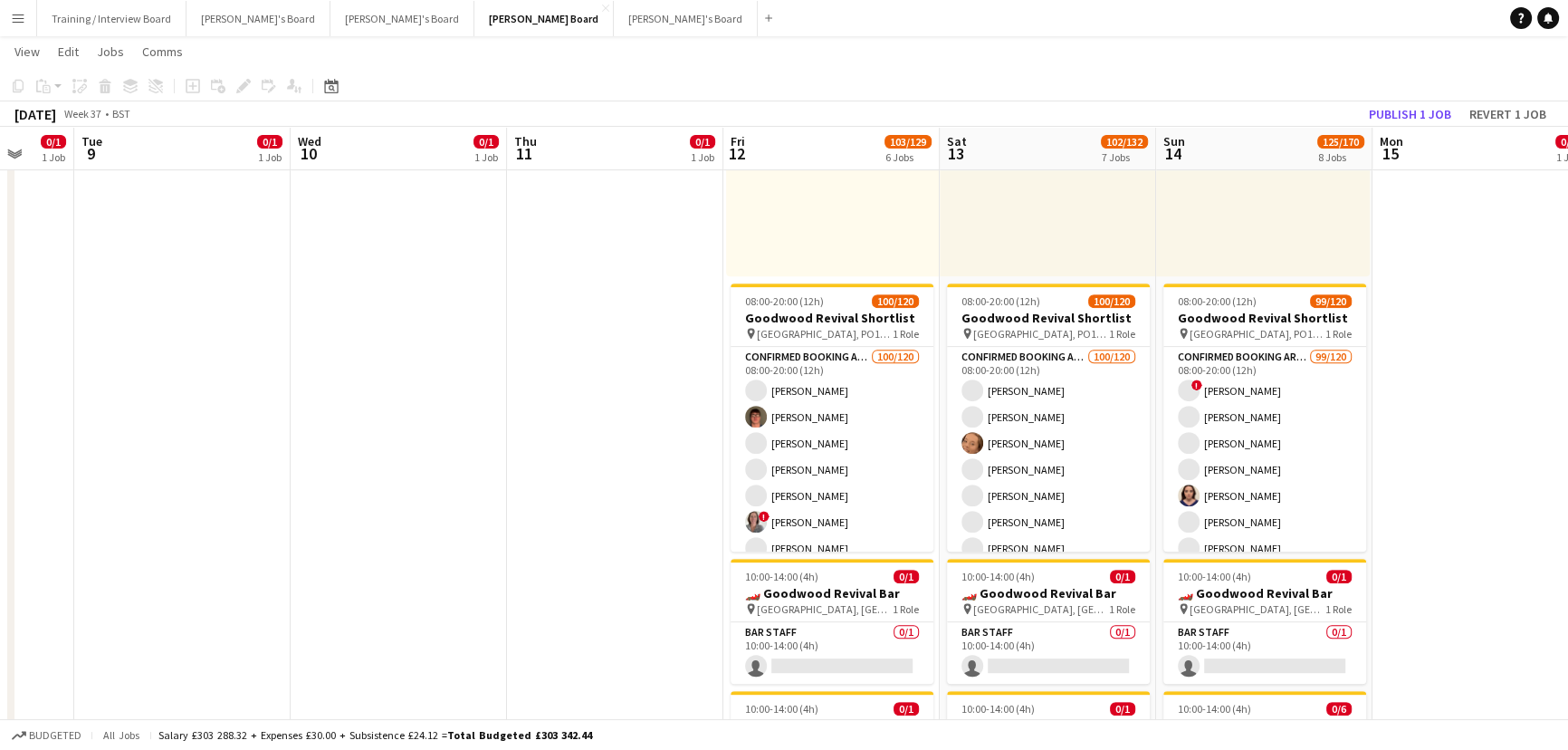
drag, startPoint x: 1467, startPoint y: 497, endPoint x: 1027, endPoint y: 447, distance: 442.8
click at [1017, 448] on app-calendar-viewport "Sat 6 7/7 2 Jobs Sun 7 Mon 8 0/1 1 Job Tue 9 0/1 1 Job Wed 10 0/1 1 Job Thu 11 …" at bounding box center [784, 742] width 1568 height 3093
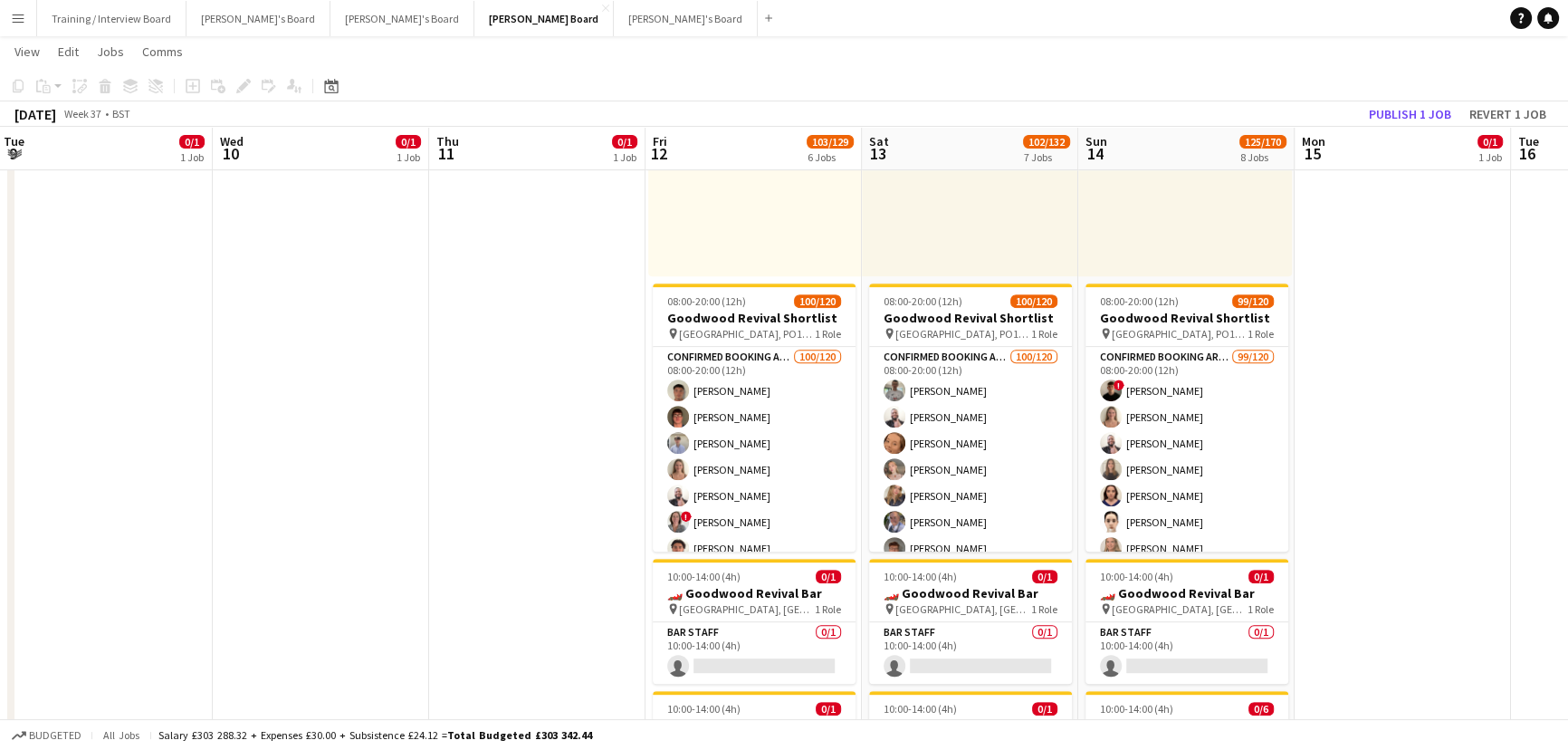
drag, startPoint x: 1360, startPoint y: 491, endPoint x: 1223, endPoint y: 405, distance: 161.8
click at [1327, 488] on app-calendar-viewport "Sat 6 7/7 2 Jobs Sun 7 Mon 8 0/1 1 Job Tue 9 0/1 1 Job Wed 10 0/1 1 Job Thu 11 …" at bounding box center [784, 742] width 1568 height 3093
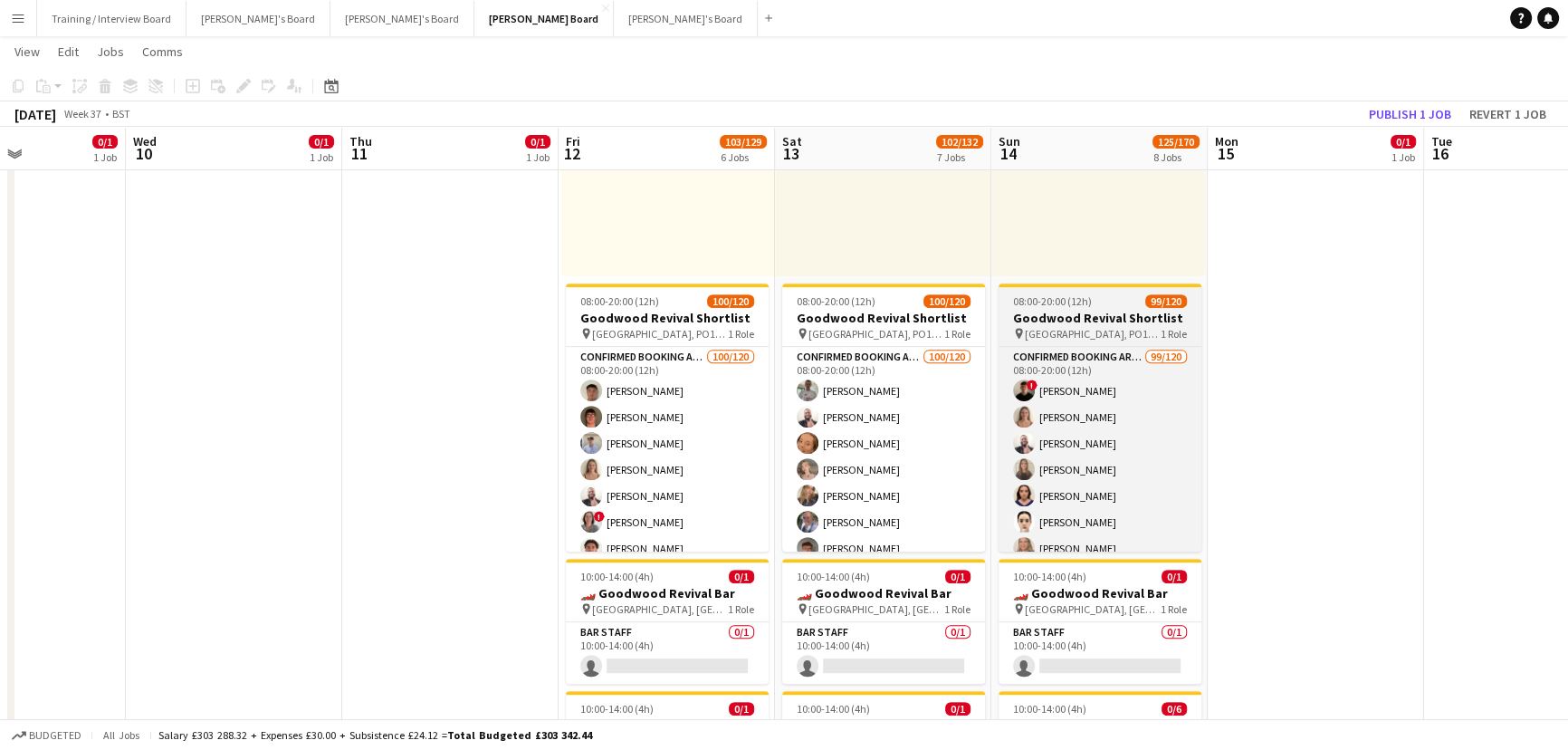
click at [1089, 311] on h3 "Goodwood Revival Shortlist" at bounding box center [1100, 318] width 203 height 16
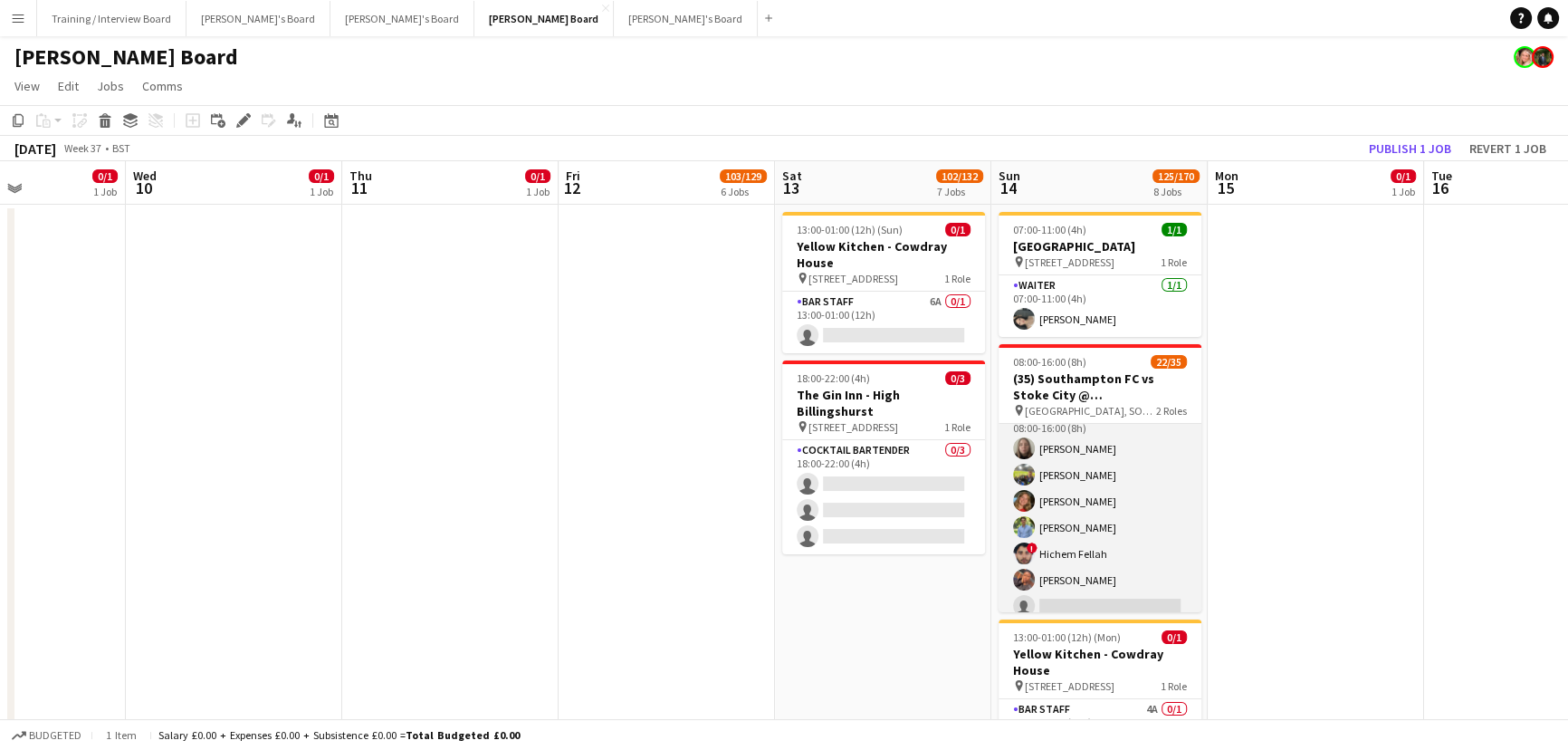
scroll to position [0, 0]
click at [1104, 532] on app-card-role "Hospitality FOH 3I 6/10 08:00-16:00 (8h) Dana Holloway Harry Scott katie duff W…" at bounding box center [1100, 573] width 203 height 298
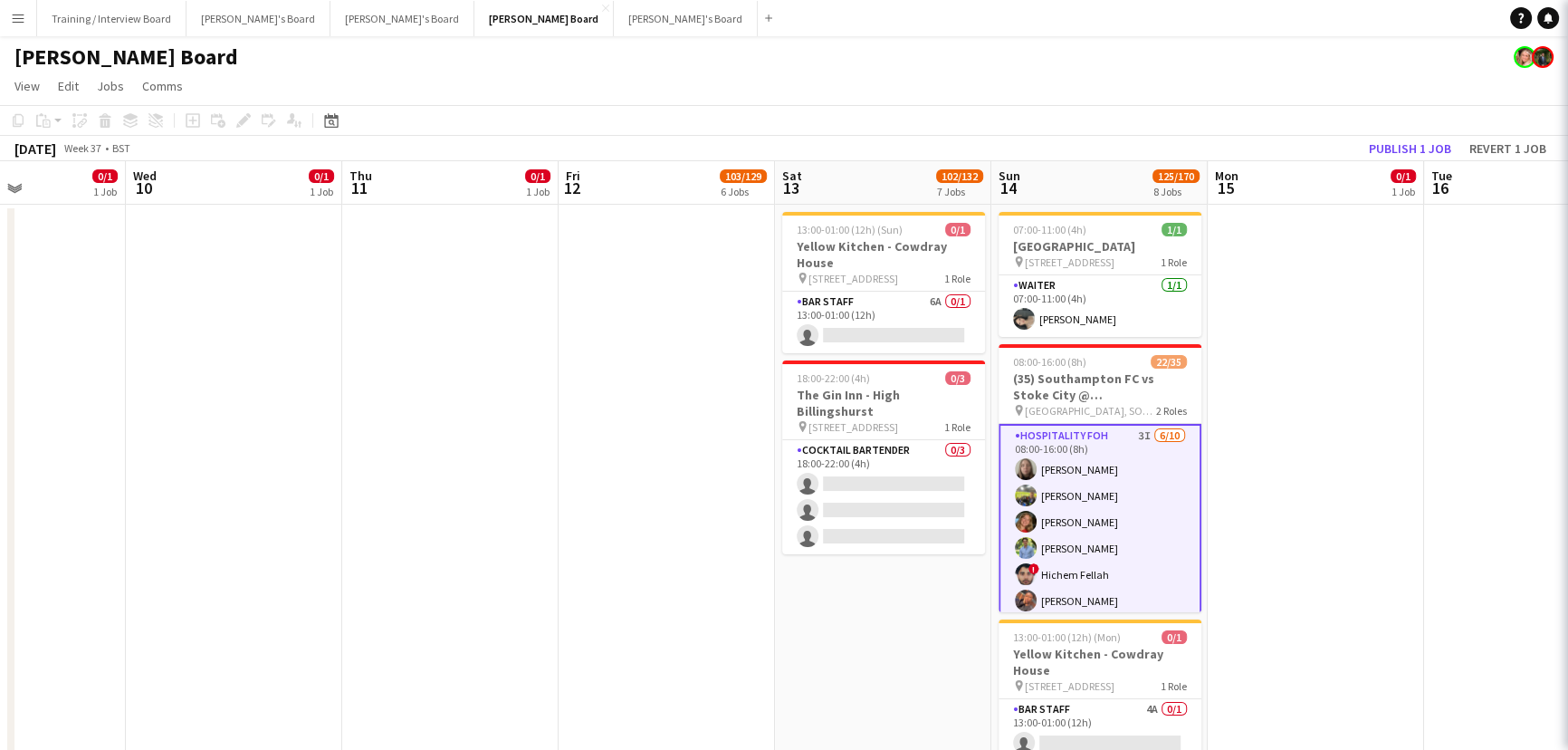
scroll to position [0, 740]
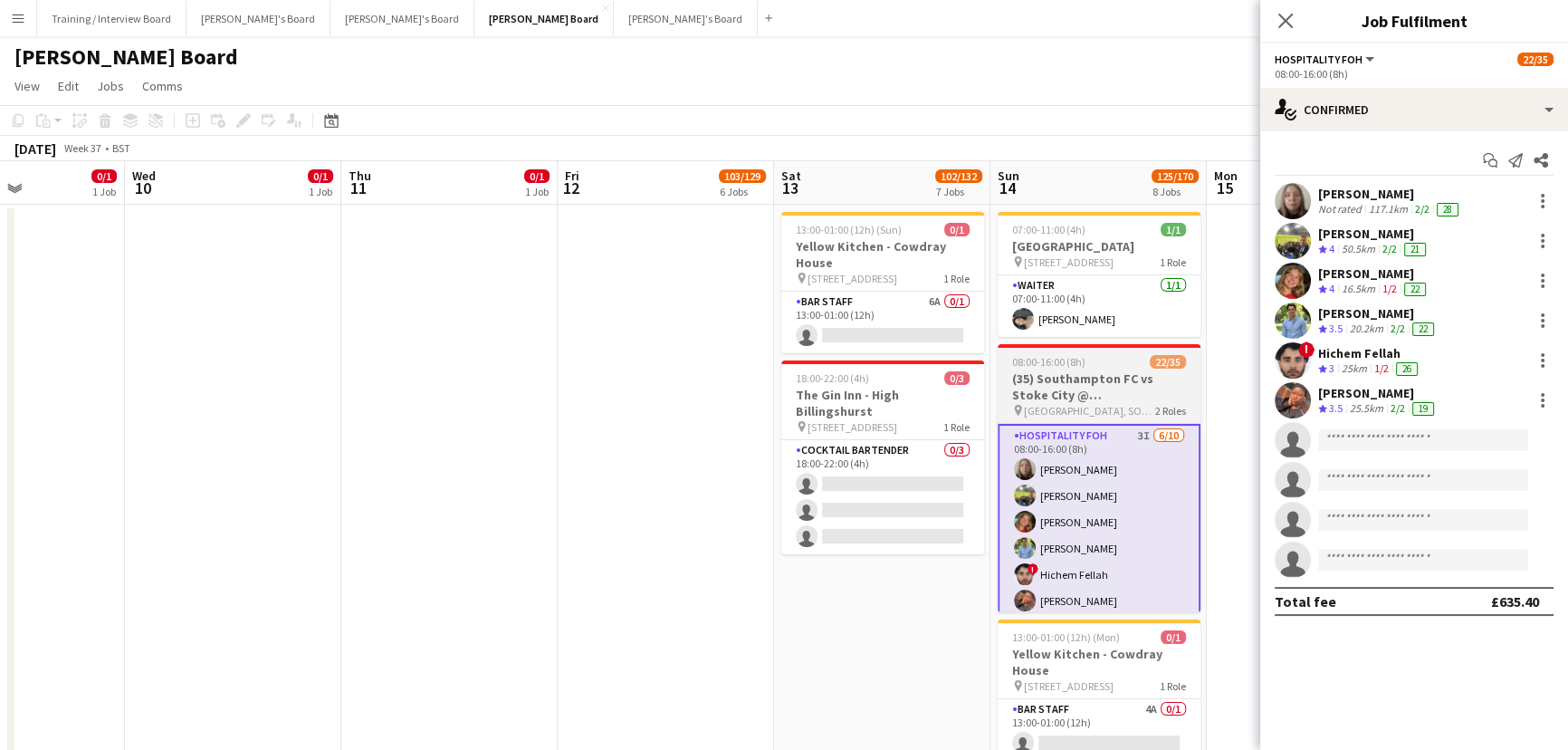
click at [1124, 400] on h3 "(35) Southampton FC vs Stoke City @ St Mary's Stadium, SO14 5FP" at bounding box center [1099, 387] width 203 height 33
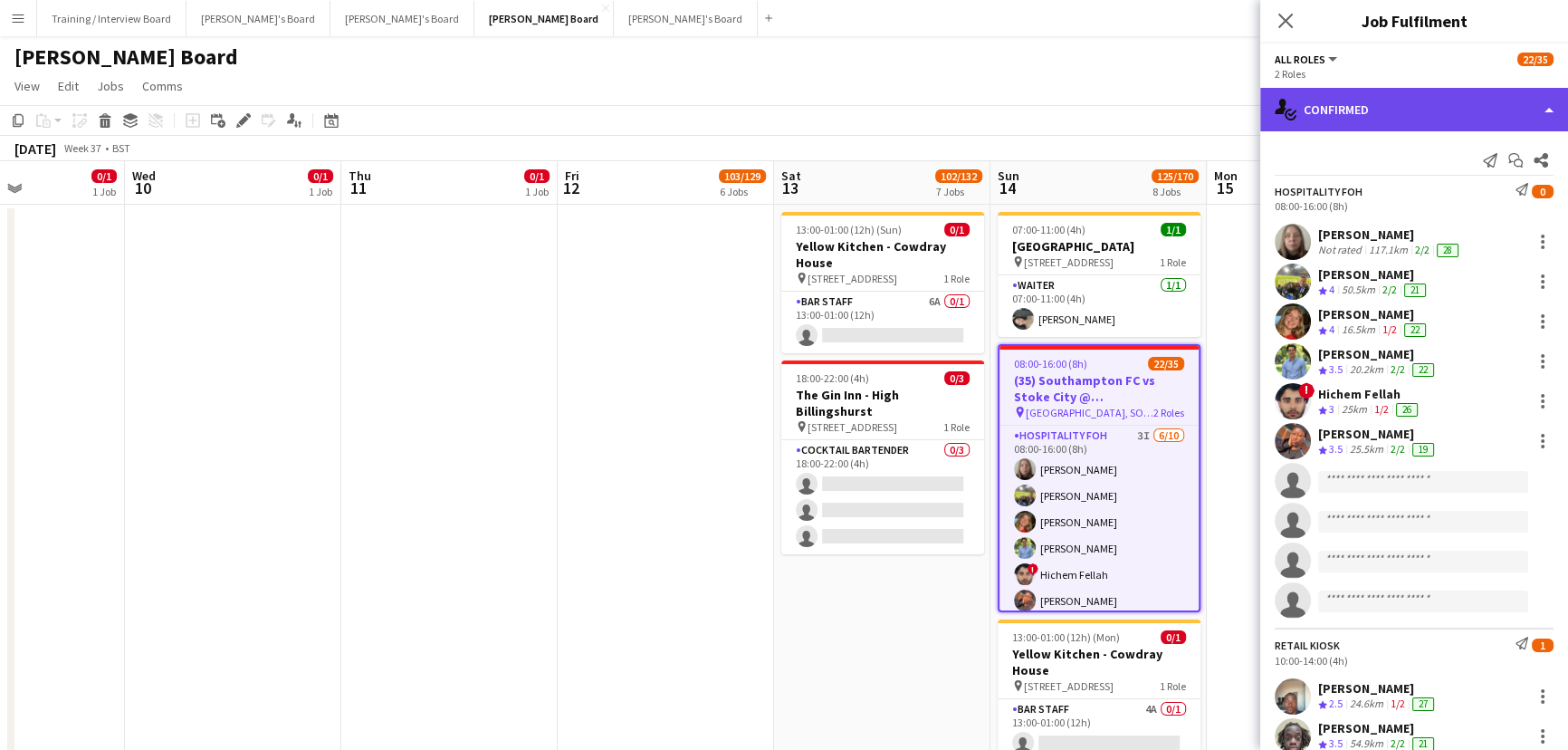
click at [1429, 108] on div "single-neutral-actions-check-2 Confirmed" at bounding box center [1415, 110] width 308 height 44
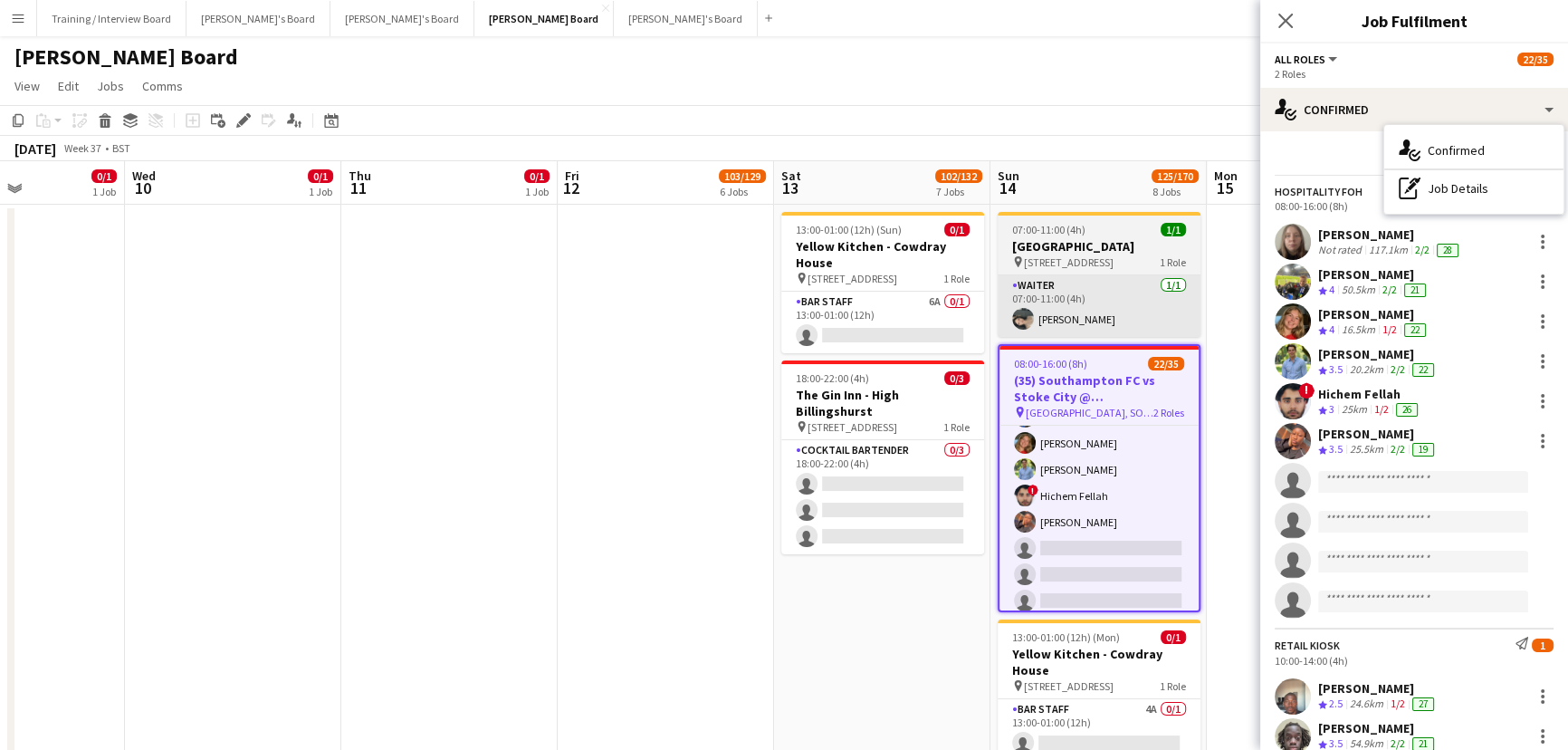
scroll to position [162, 0]
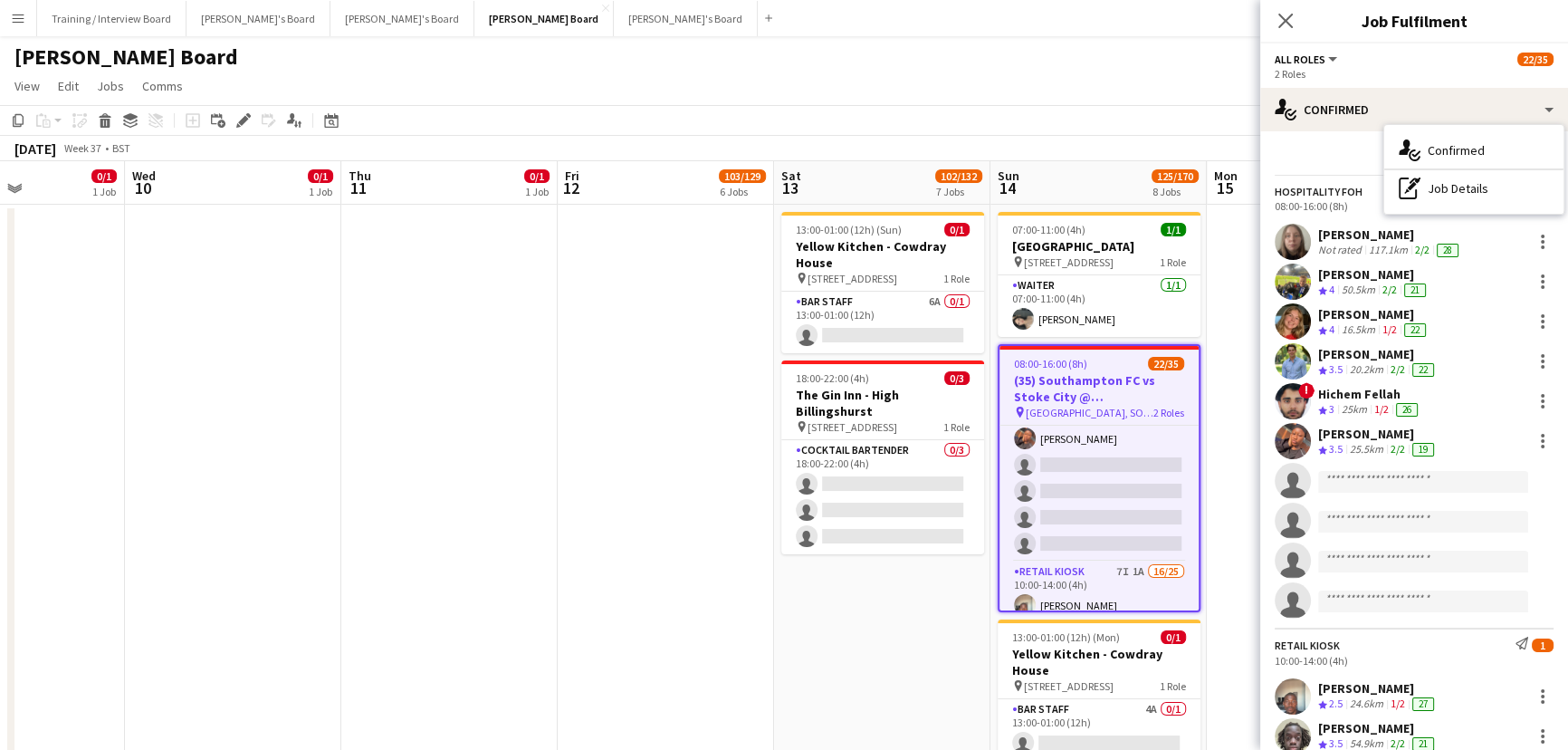
click at [1229, 365] on app-date-cell at bounding box center [1315, 502] width 217 height 595
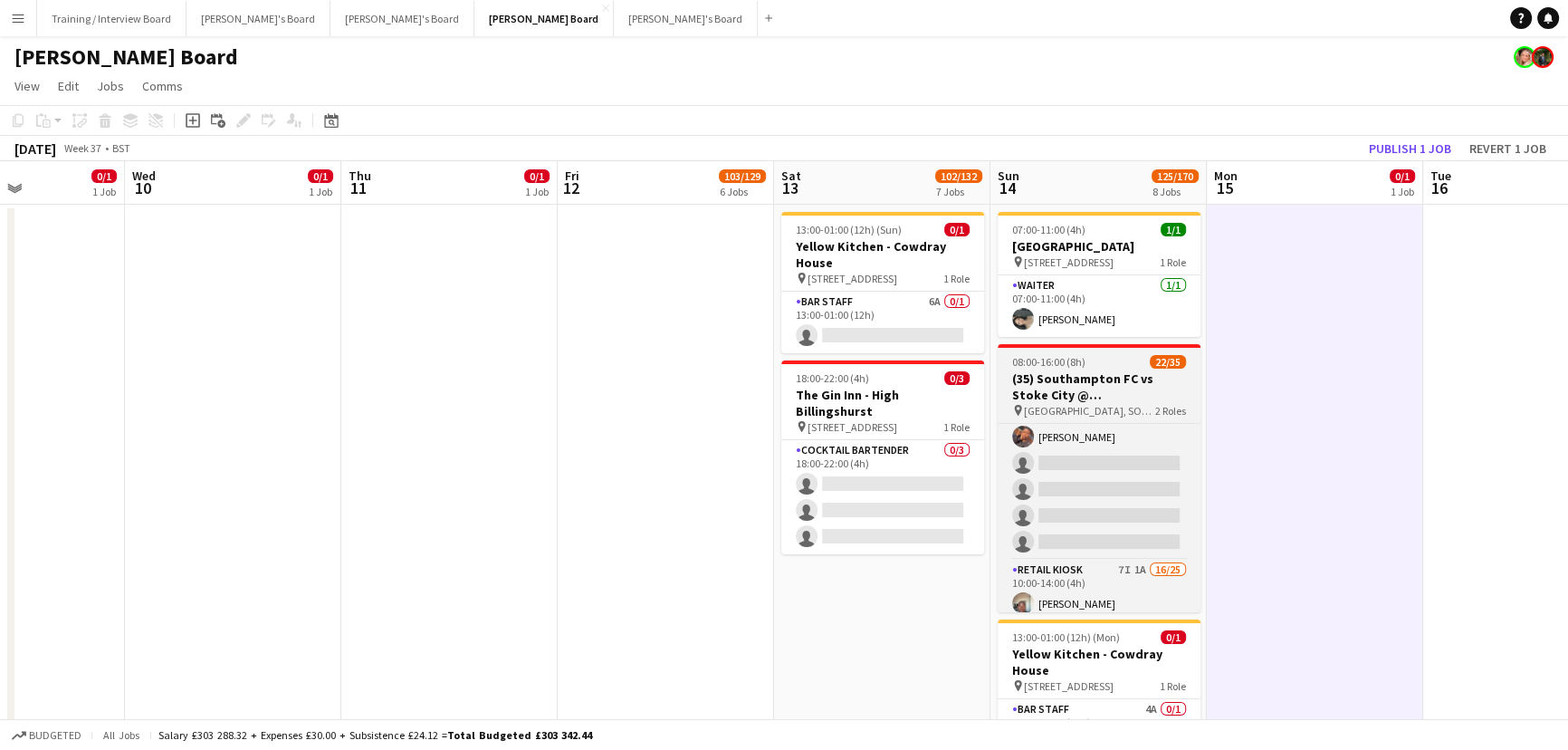
click at [1157, 365] on span "22/35" at bounding box center [1168, 362] width 36 height 14
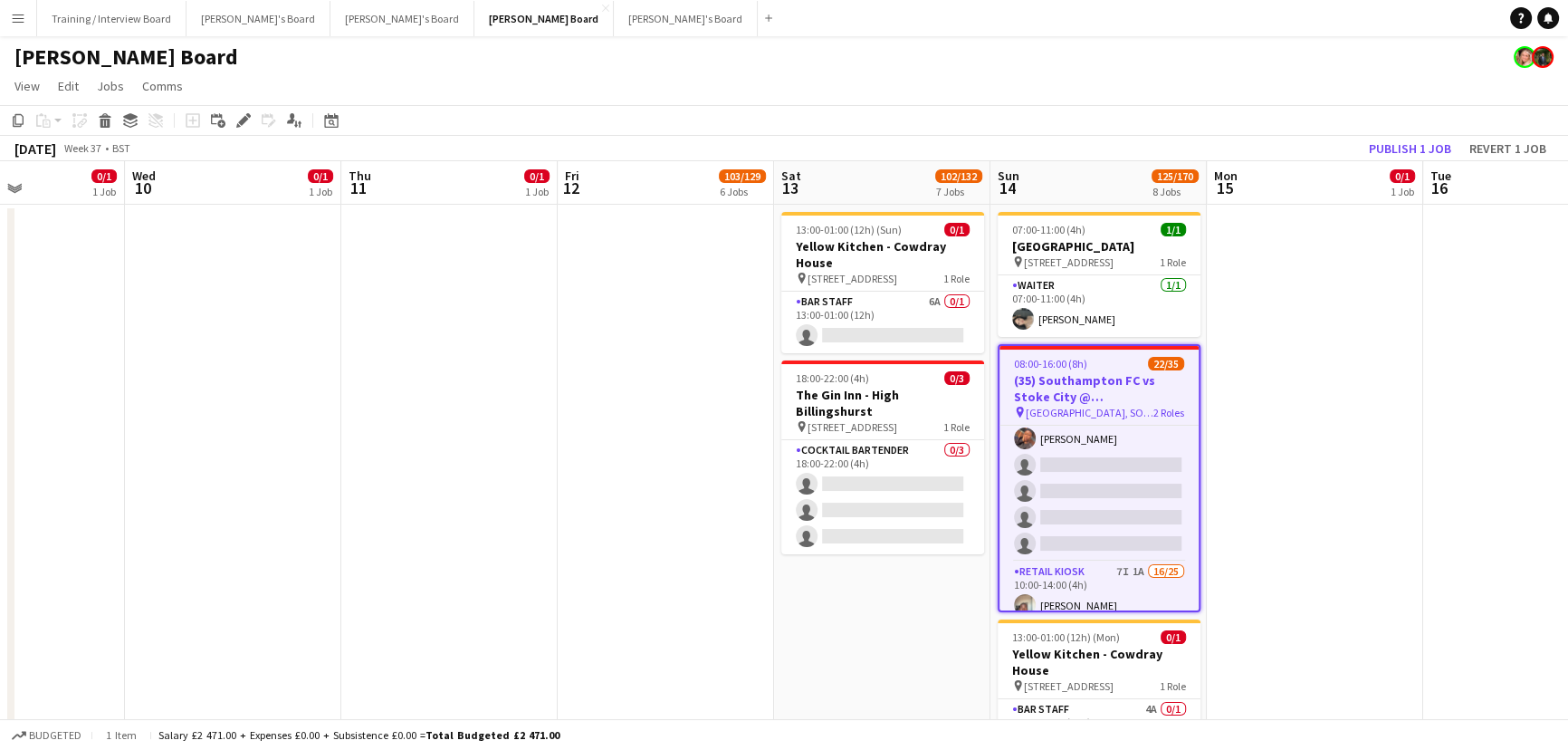
drag, startPoint x: 247, startPoint y: 122, endPoint x: 373, endPoint y: 124, distance: 126.0
click at [248, 122] on icon "Edit" at bounding box center [244, 121] width 15 height 15
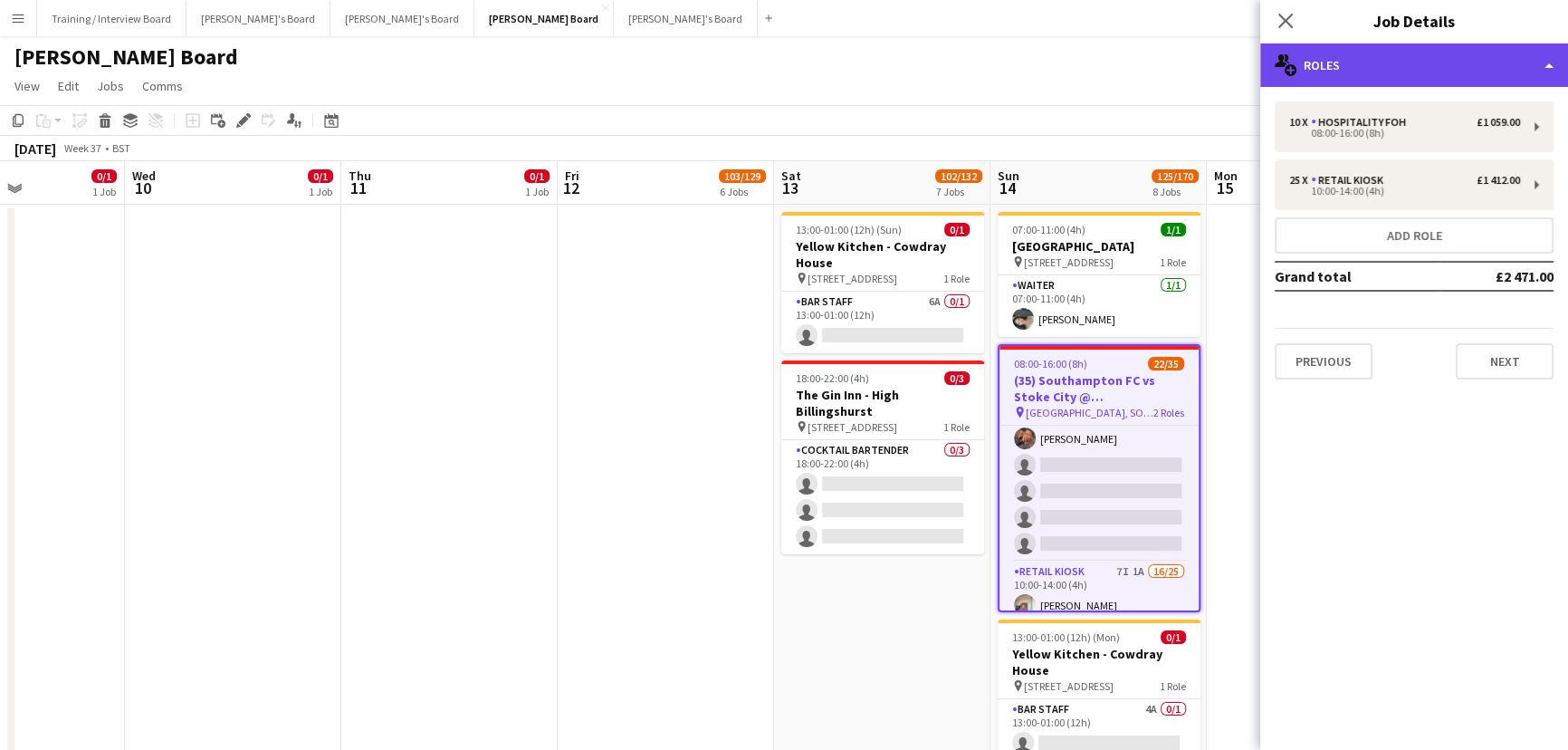
click at [1341, 60] on div "multiple-users-add Roles" at bounding box center [1415, 65] width 308 height 44
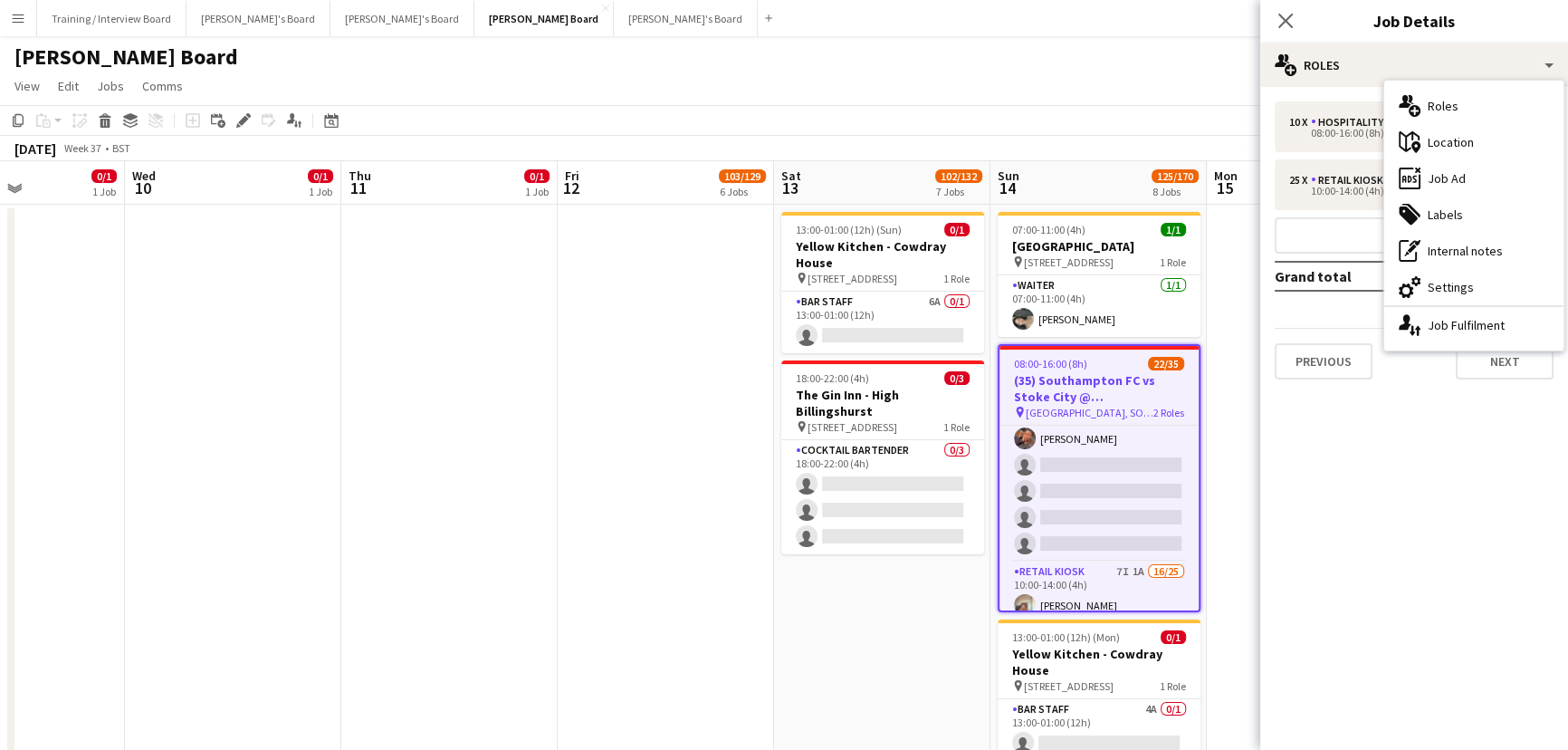
drag, startPoint x: 1470, startPoint y: 254, endPoint x: 1466, endPoint y: 263, distance: 9.8
click at [1471, 254] on div "pen-write Internal notes" at bounding box center [1475, 251] width 179 height 36
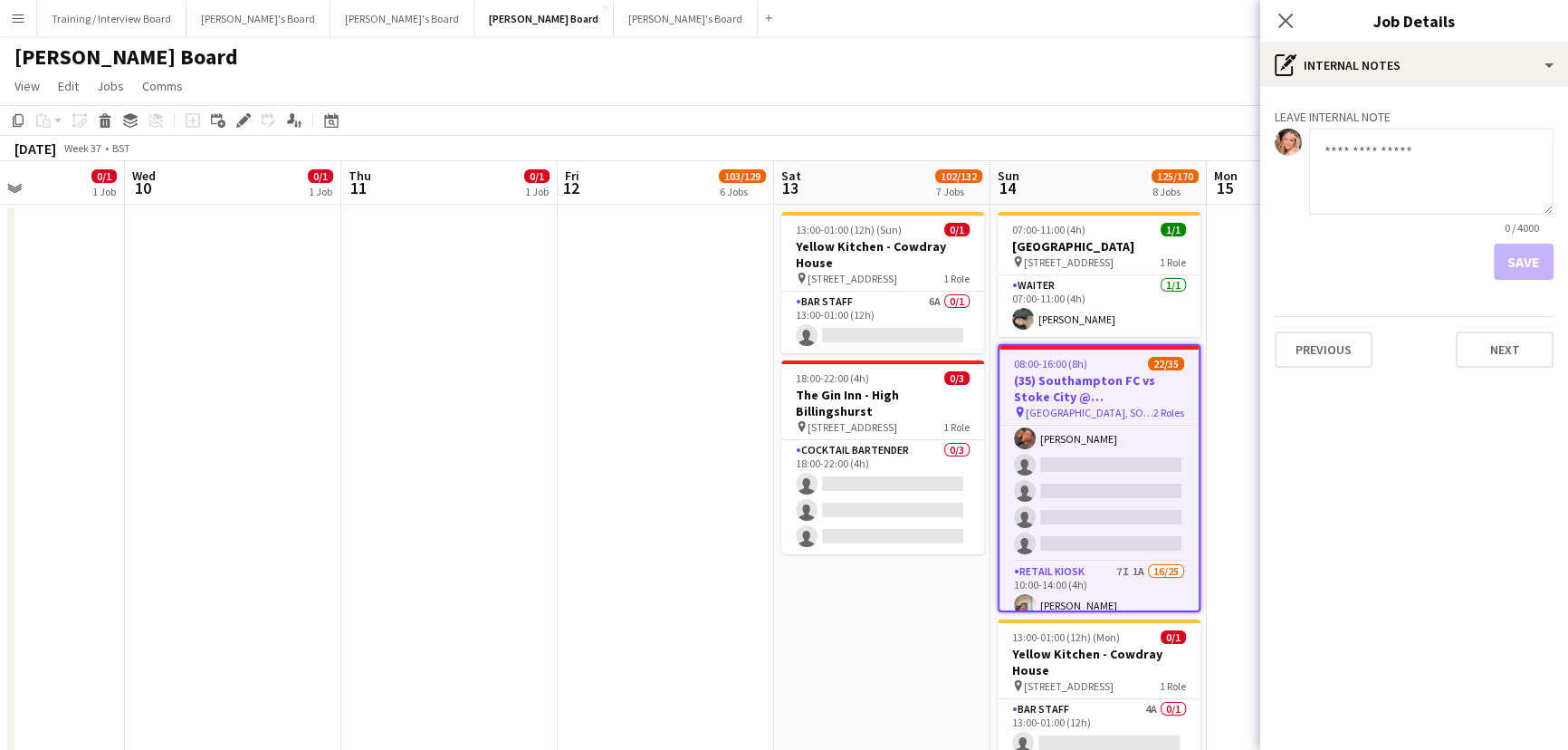
click at [1337, 118] on h3 "Leave internal note" at bounding box center [1415, 117] width 279 height 16
click at [1381, 165] on textarea at bounding box center [1432, 171] width 245 height 86
paste textarea "**********"
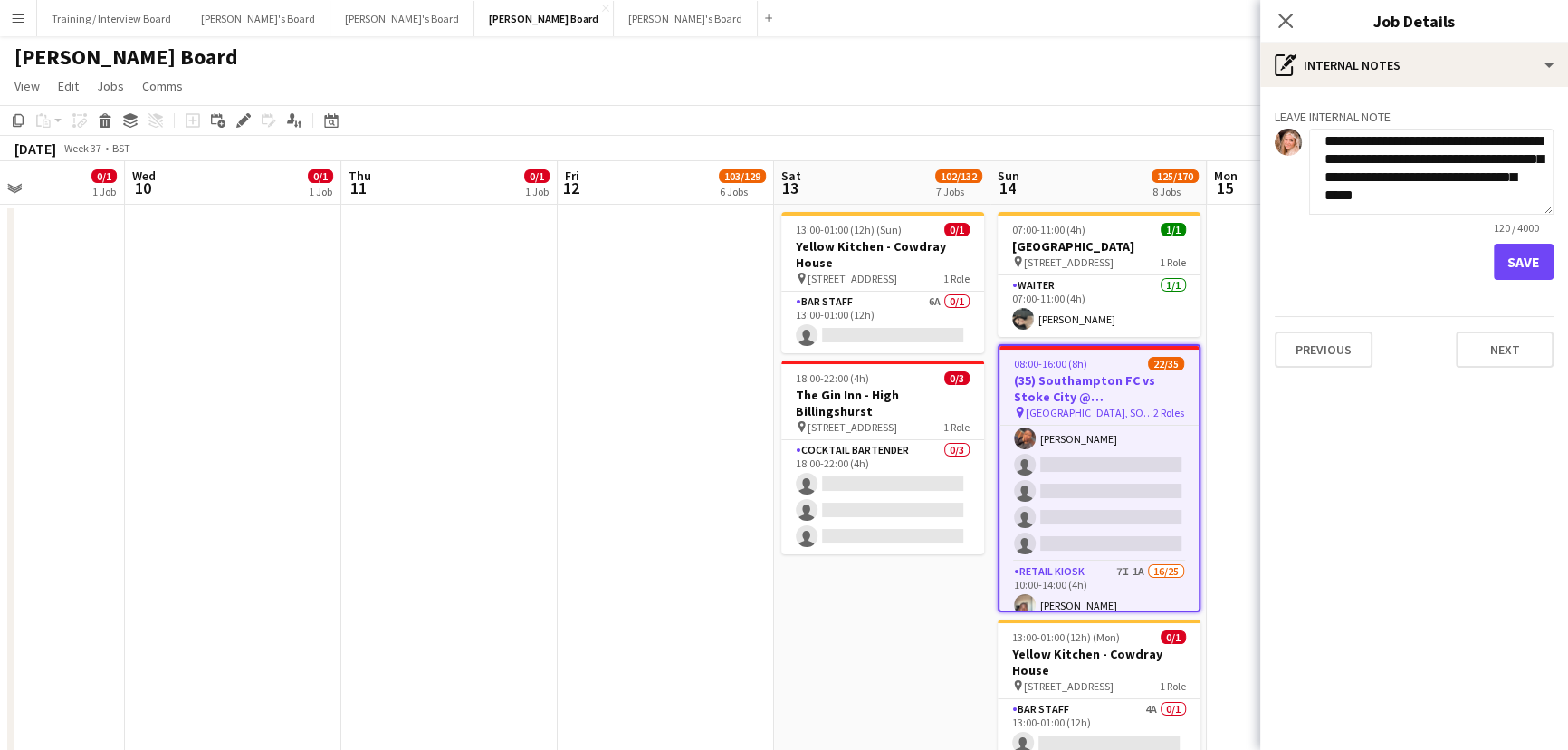
scroll to position [31, 0]
type textarea "**********"
click at [1507, 250] on button "Save" at bounding box center [1524, 262] width 60 height 36
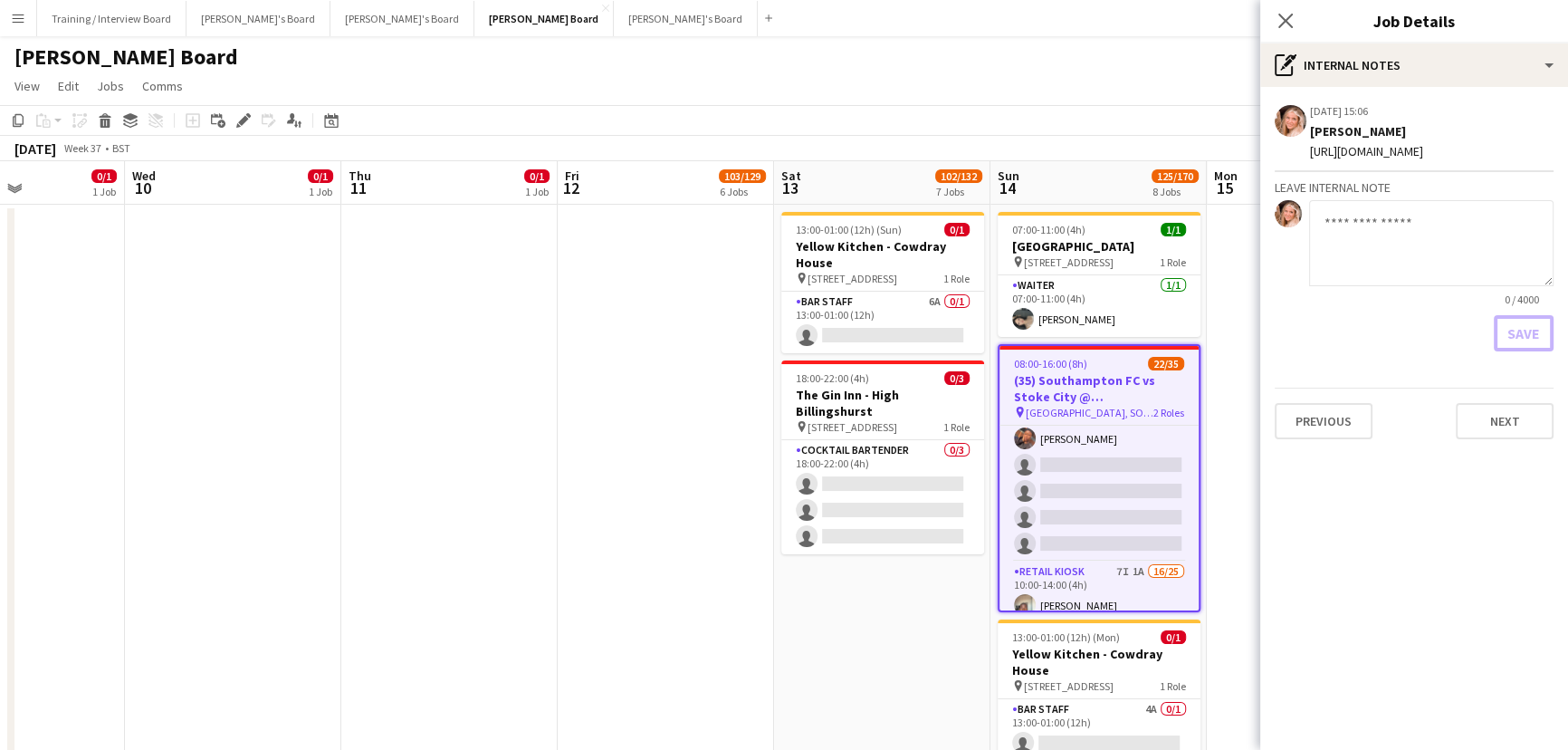
scroll to position [0, 0]
click at [1399, 160] on div "https://profilespersonnel.sharepoint.com/:x:/s/ProfilesPersonnel/EQ3B0IBgNshEgP…" at bounding box center [1432, 151] width 244 height 16
click at [1513, 113] on app-icon "Edit internal note" at bounding box center [1518, 111] width 15 height 18
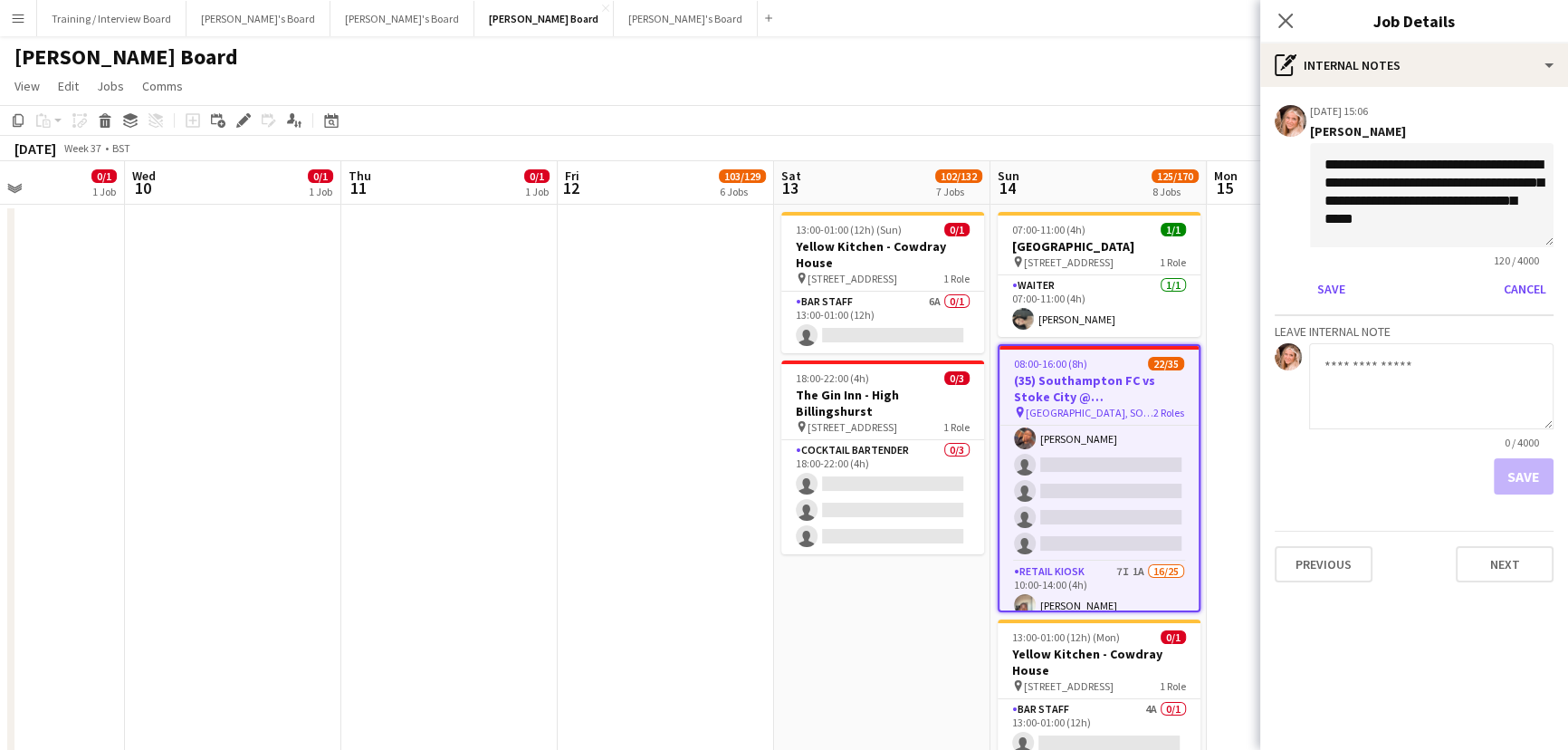
scroll to position [13, 0]
click at [1553, 239] on app-board-job-internal-notes "**********" at bounding box center [1415, 298] width 308 height 394
click at [1549, 239] on textarea "**********" at bounding box center [1432, 195] width 244 height 104
click at [1352, 292] on div "Save Cancel" at bounding box center [1432, 289] width 244 height 29
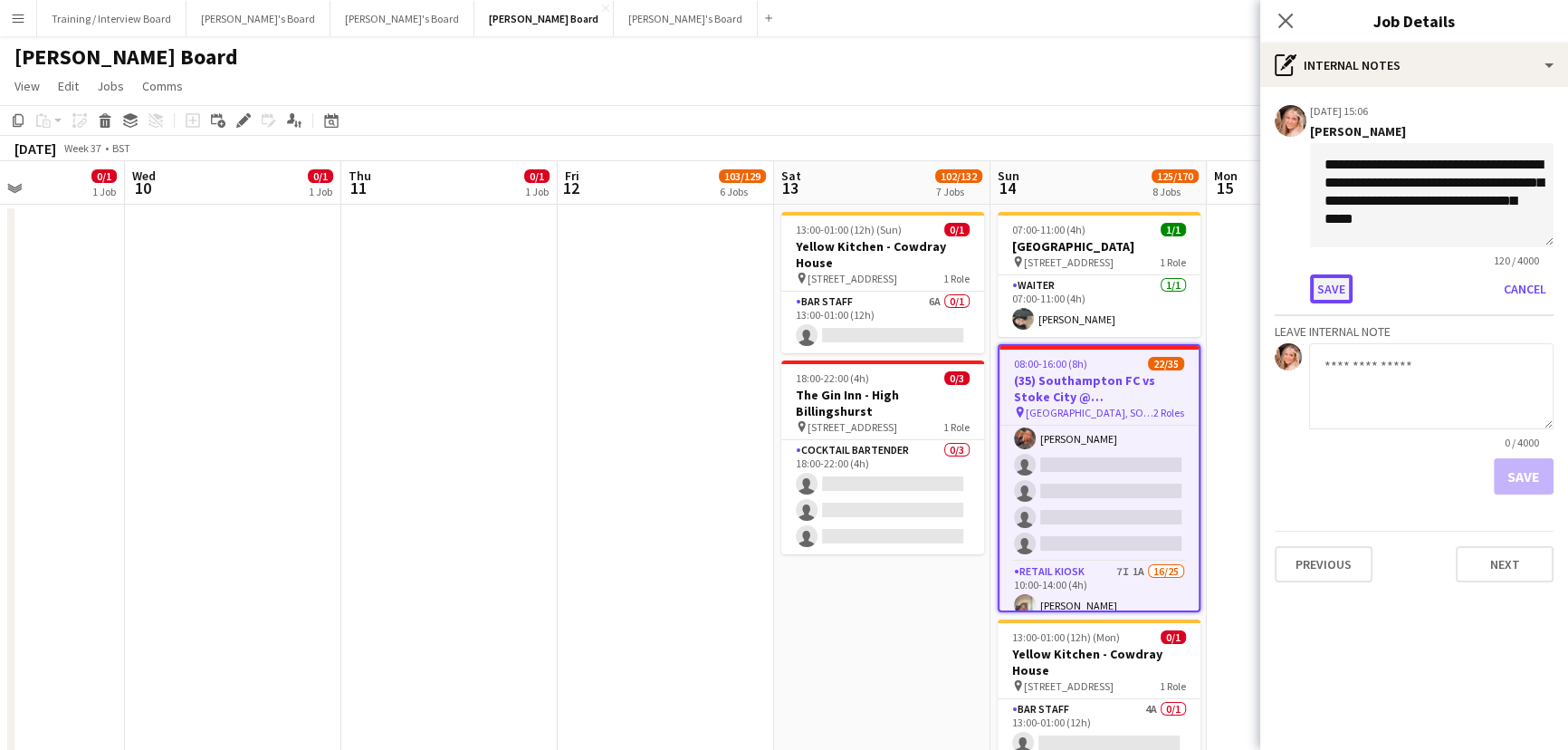
click at [1339, 293] on button "Save" at bounding box center [1331, 289] width 43 height 29
click at [1316, 293] on button "Save" at bounding box center [1331, 289] width 43 height 29
click at [1544, 286] on button "Cancel" at bounding box center [1524, 289] width 57 height 29
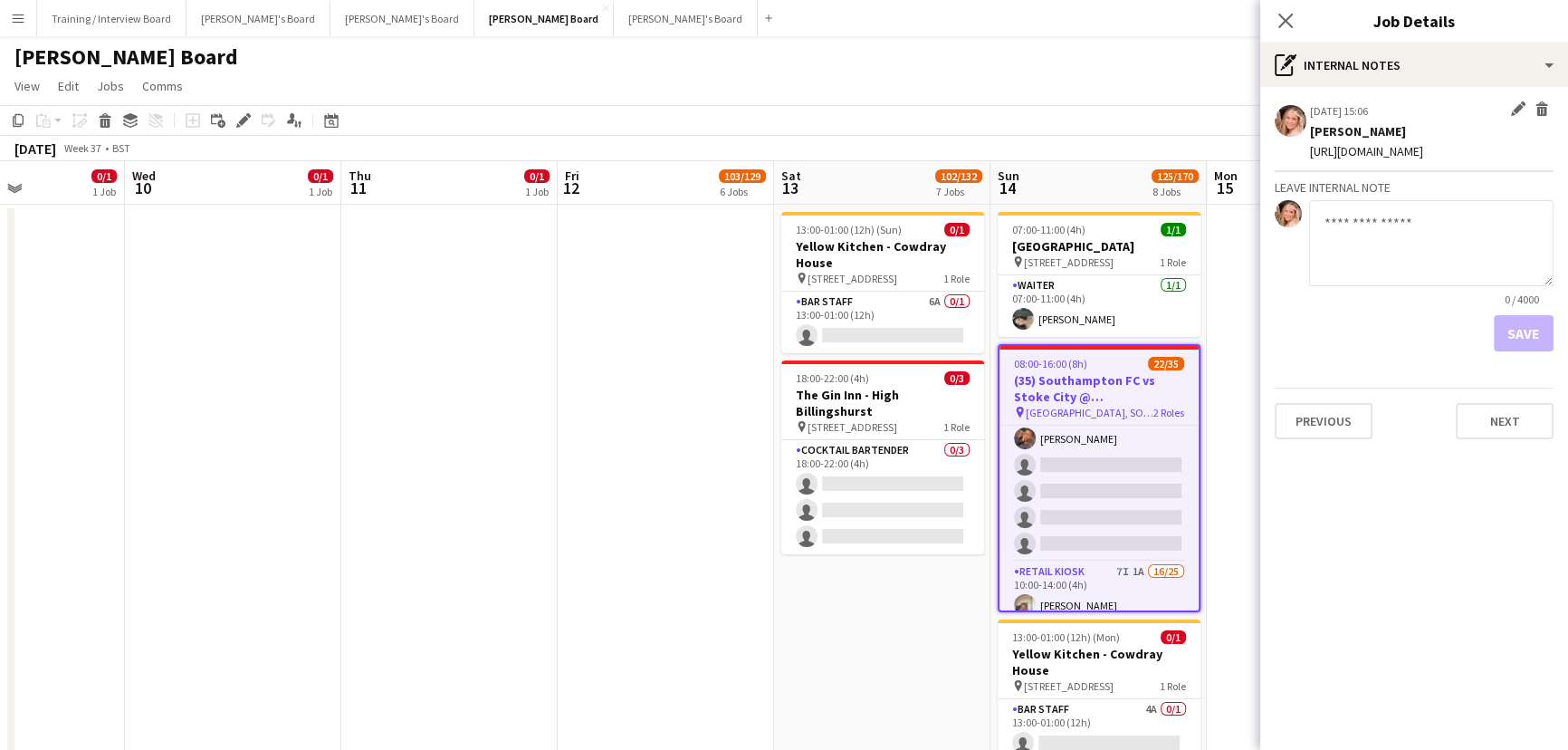
drag, startPoint x: 1454, startPoint y: 176, endPoint x: 1304, endPoint y: 150, distance: 152.2
click at [1304, 150] on app-board-job-note-item "29-08-2025 15:06 Edit internal note Delete internal note Fran Dancona https://p…" at bounding box center [1415, 137] width 279 height 71
copy div "https://profilespersonnel.sharepoint.com/:x:/s/ProfilesPersonnel/EQ3B0IBgNshEgP…"
drag, startPoint x: 569, startPoint y: 587, endPoint x: 857, endPoint y: 609, distance: 288.8
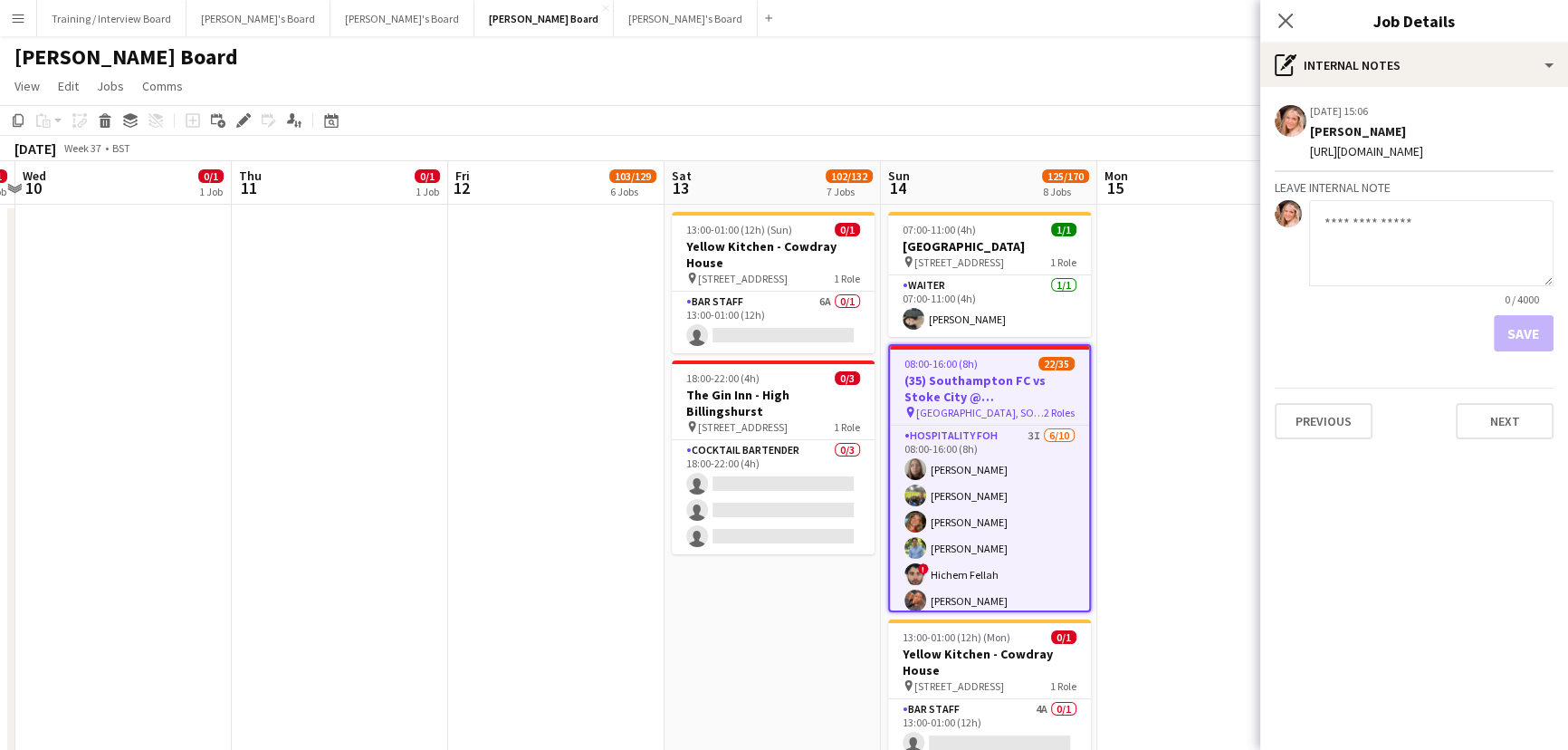
click at [1132, 527] on app-date-cell at bounding box center [1205, 502] width 217 height 595
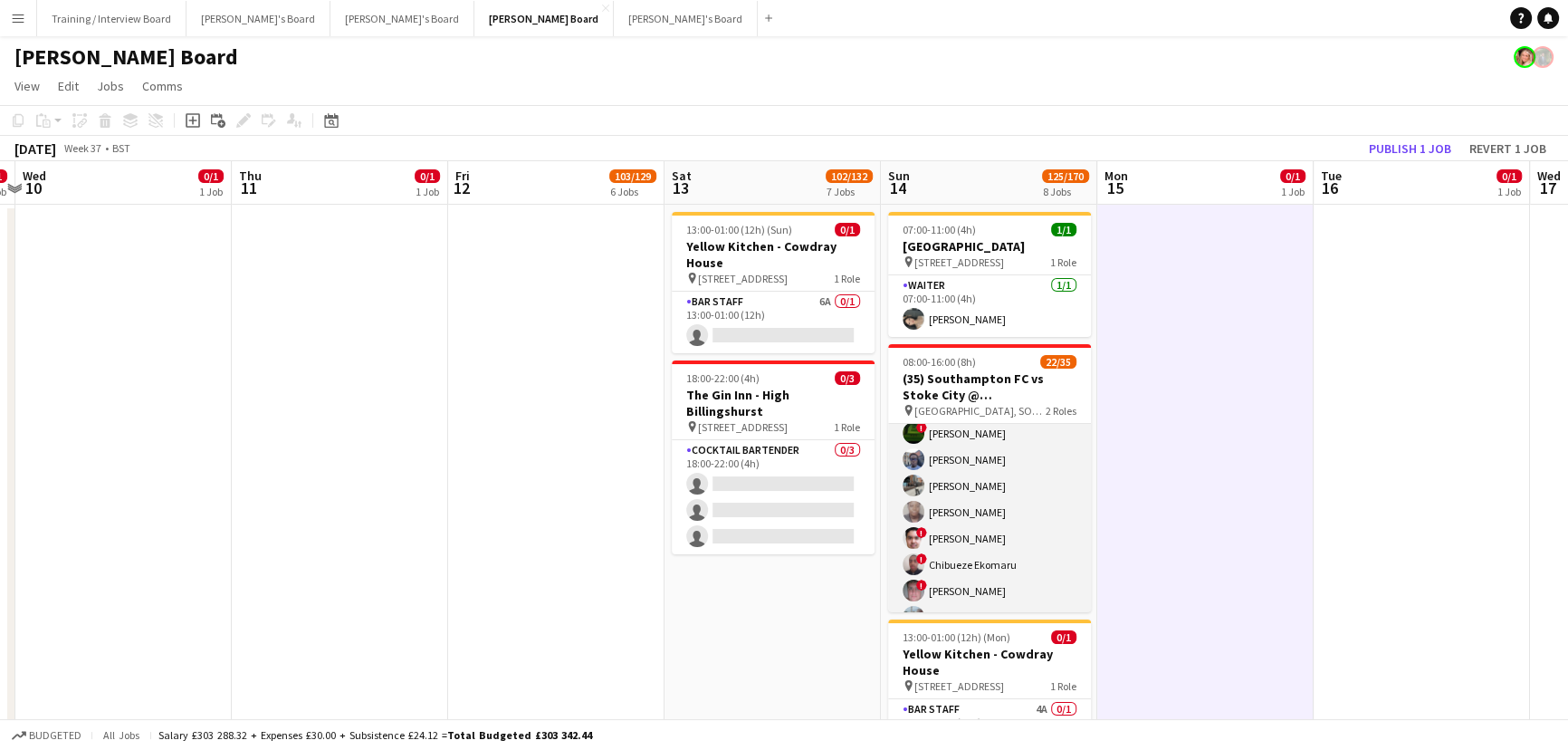
click at [1009, 541] on app-card-role "Retail Kiosk 7I 1A 16/25 10:00-14:00 (4h) Victor Fombang Abdul Quainoo ! Shenél…" at bounding box center [990, 657] width 203 height 692
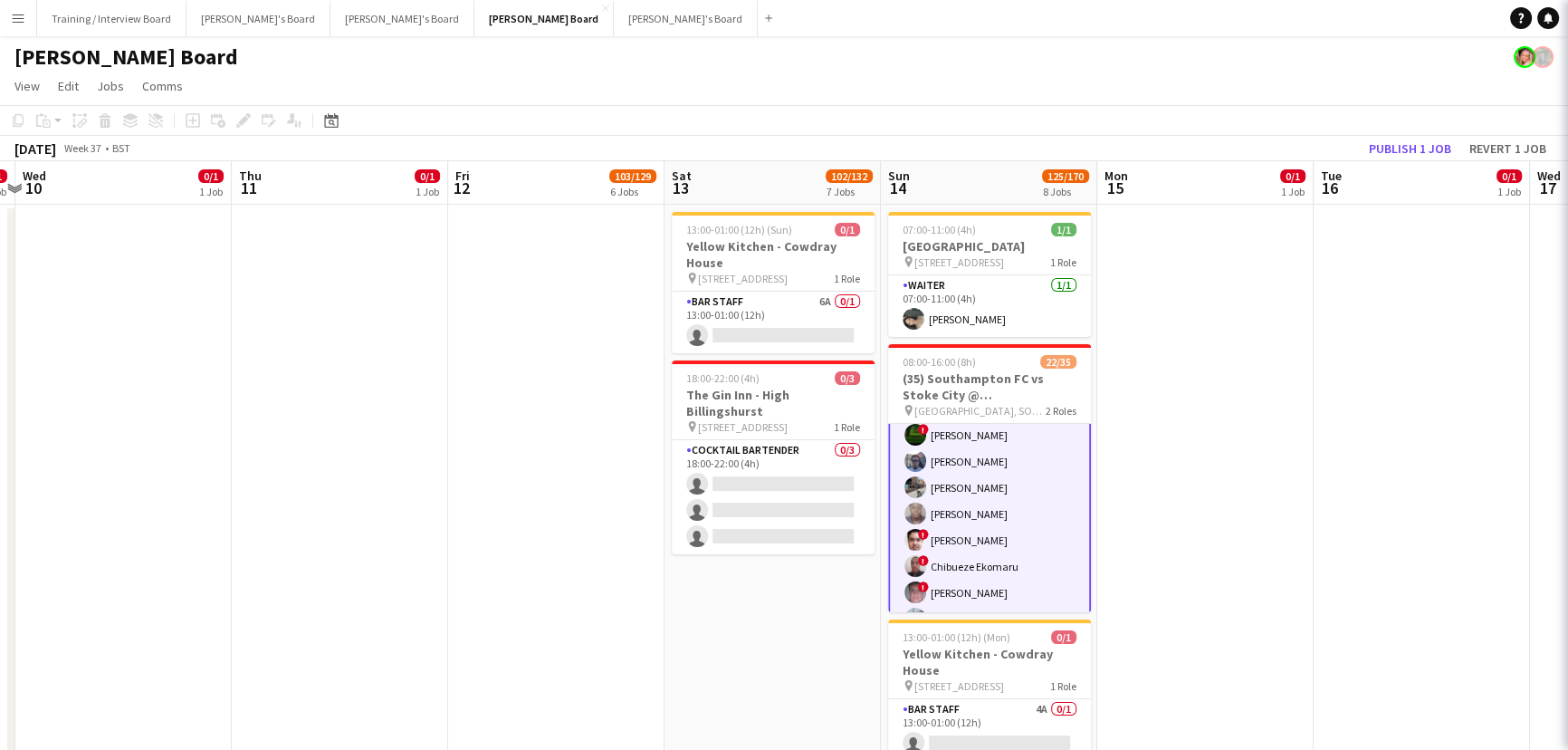
scroll to position [414, 0]
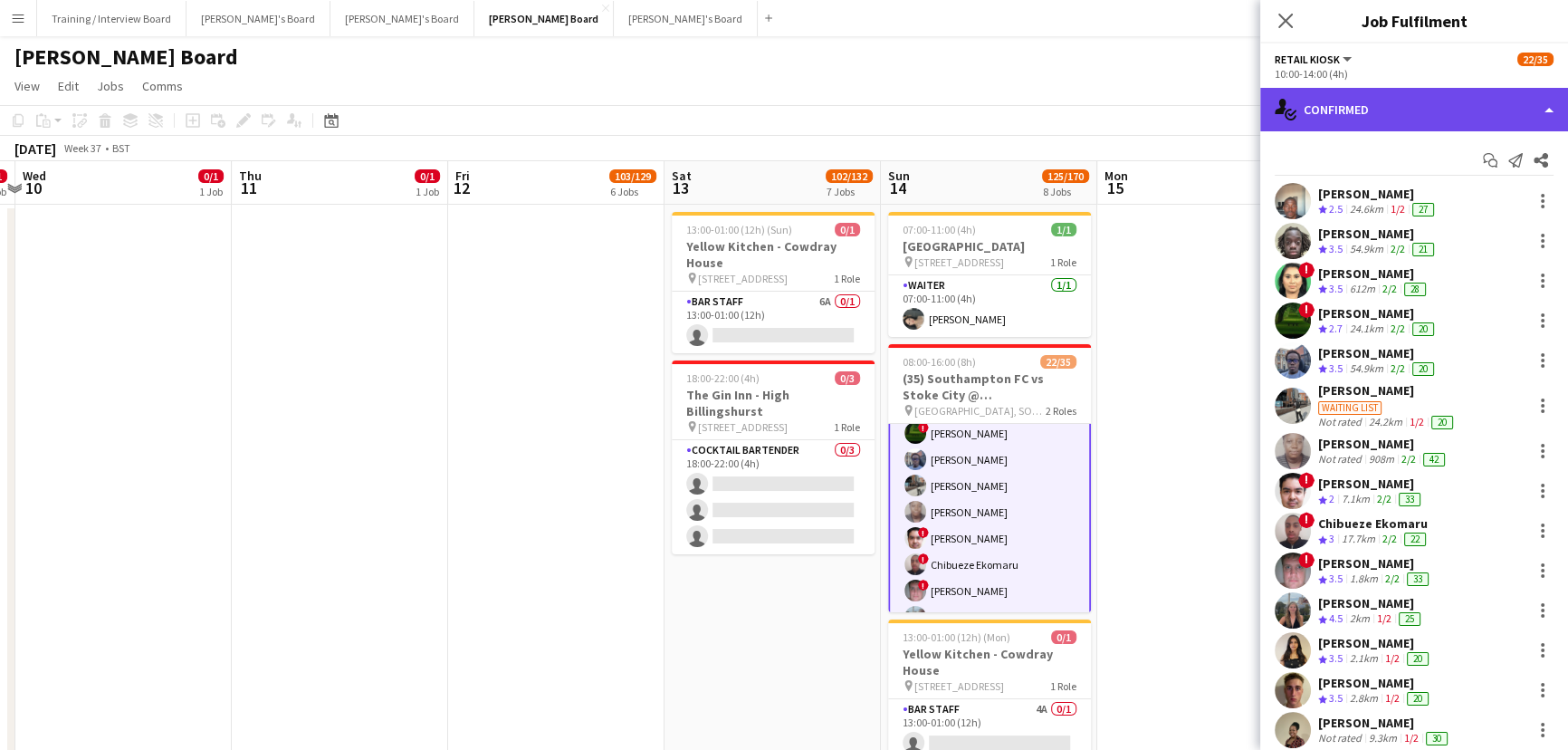
click at [1387, 117] on div "single-neutral-actions-check-2 Confirmed" at bounding box center [1415, 110] width 308 height 44
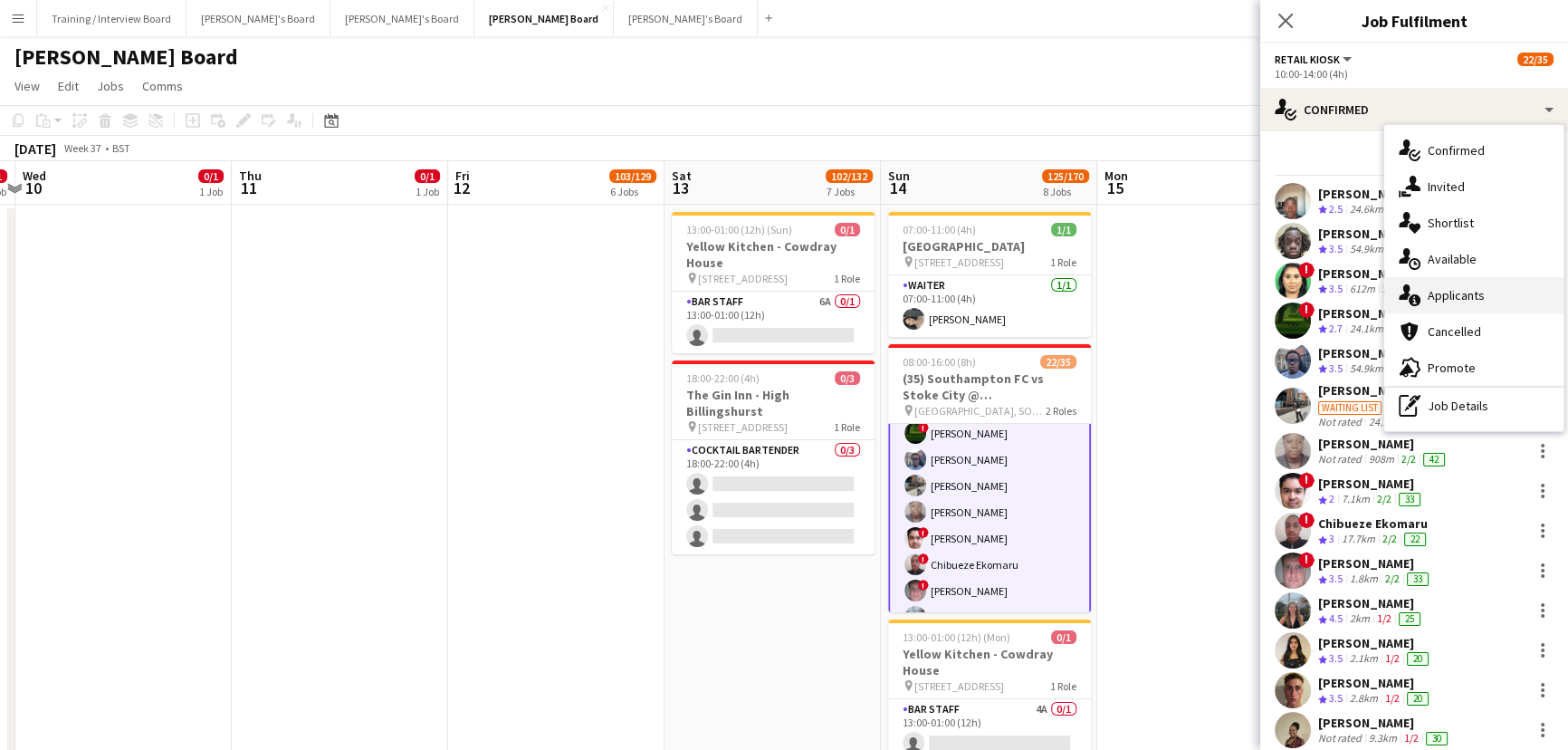
click at [1486, 286] on div "single-neutral-actions-information Applicants" at bounding box center [1475, 296] width 179 height 36
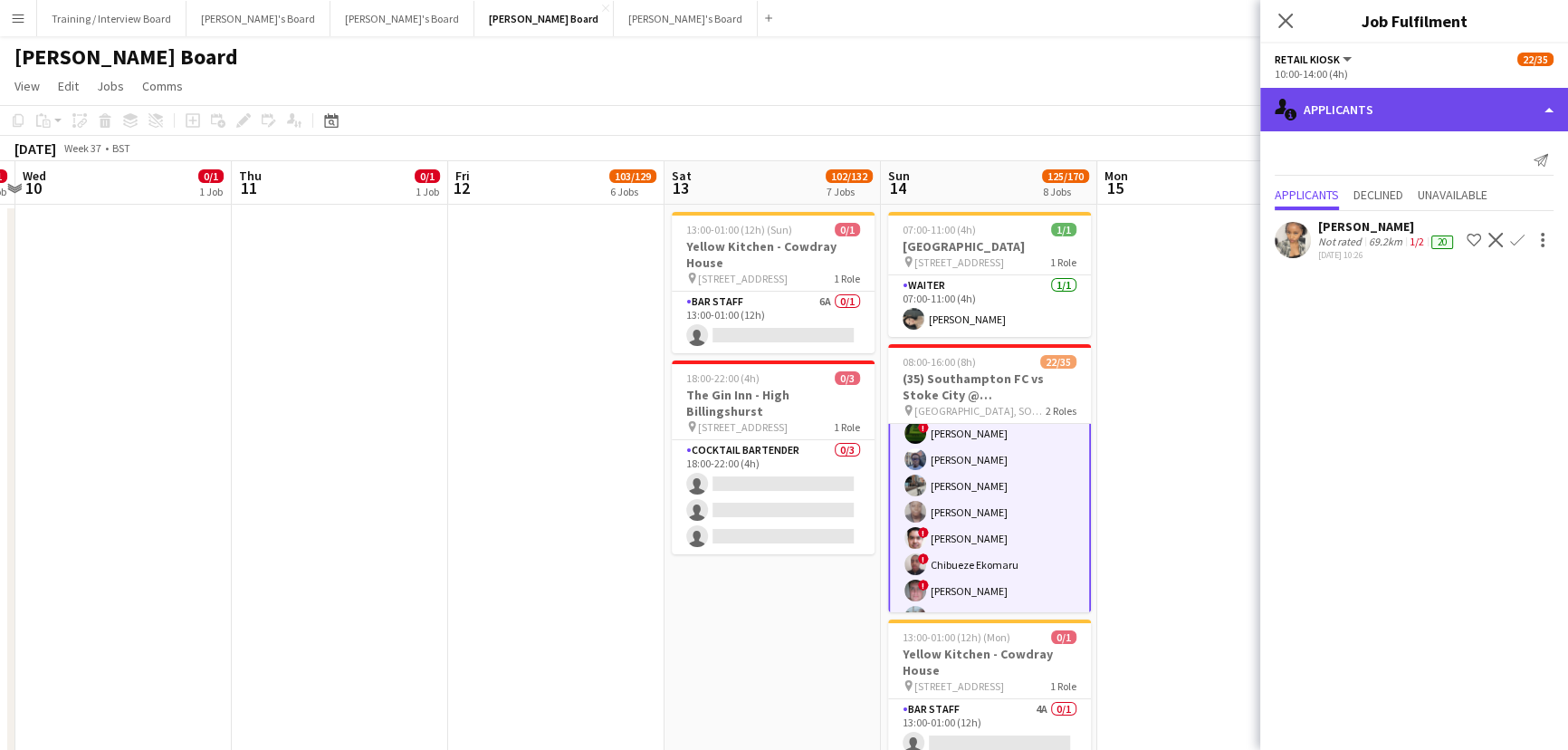
click at [1437, 108] on div "single-neutral-actions-information Applicants" at bounding box center [1415, 110] width 308 height 44
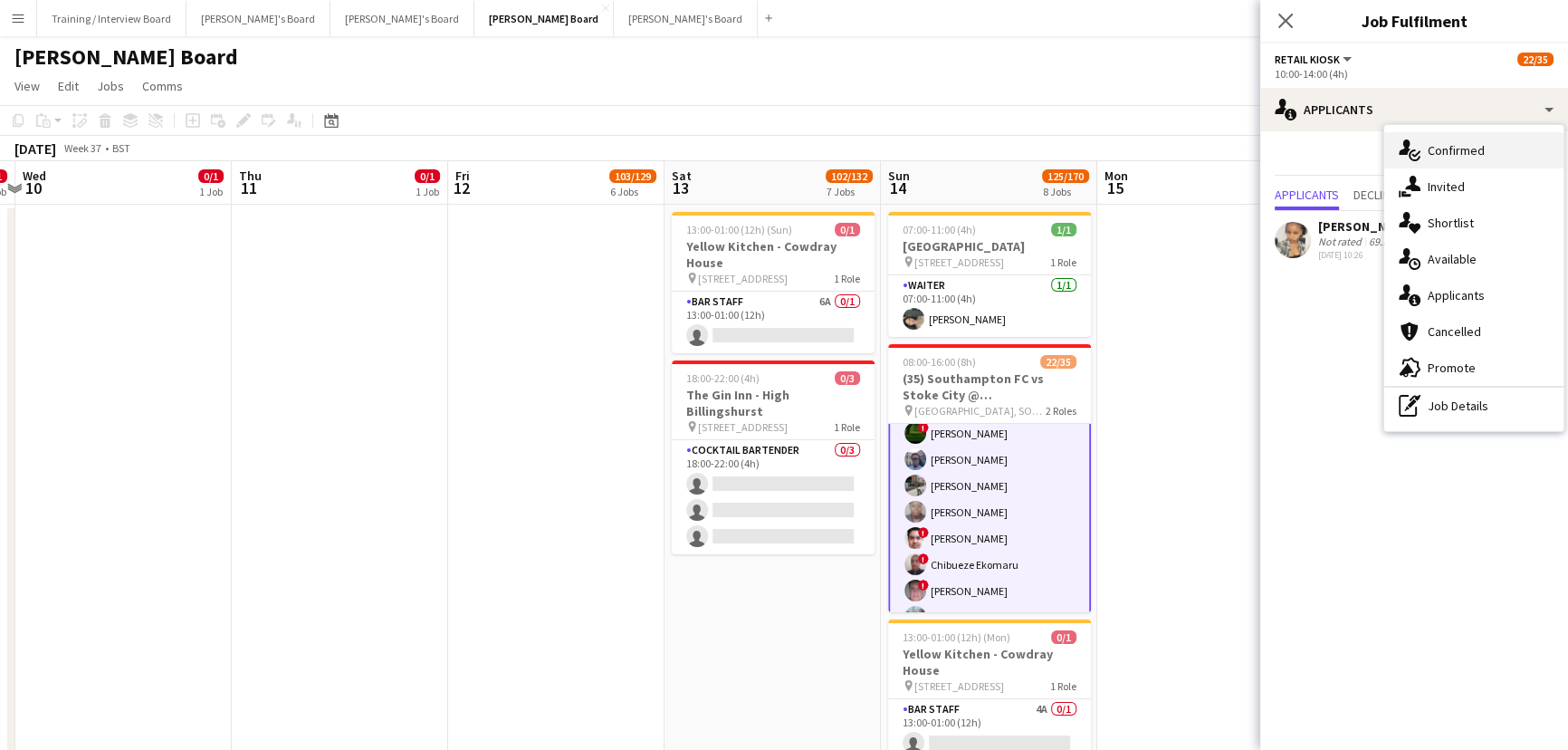
click at [1456, 161] on div "single-neutral-actions-check-2 Confirmed" at bounding box center [1475, 151] width 179 height 36
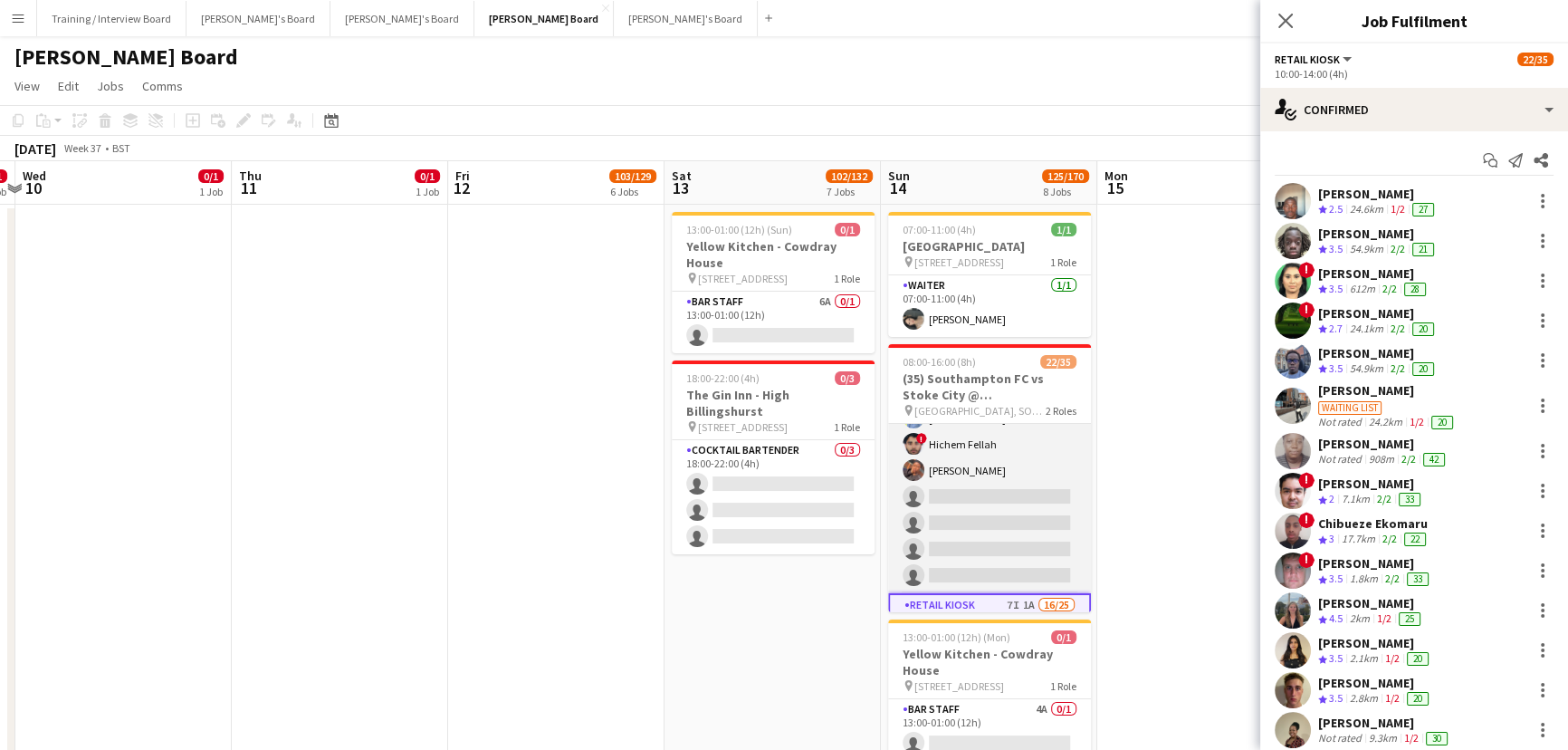
scroll to position [0, 0]
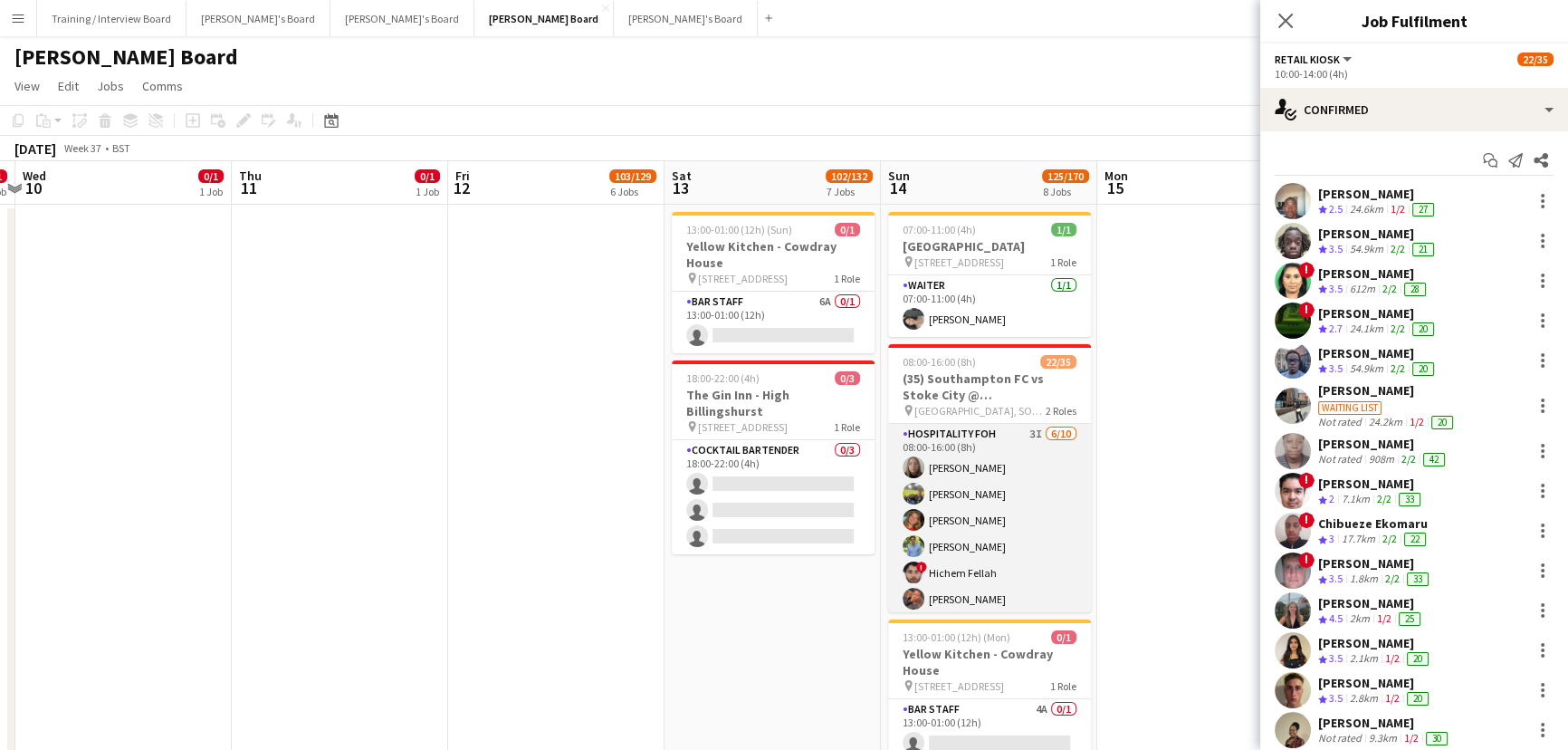
click at [1041, 492] on app-card-role "Hospitality FOH 3I 6/10 08:00-16:00 (8h) Dana Holloway Harry Scott katie duff W…" at bounding box center [990, 573] width 203 height 298
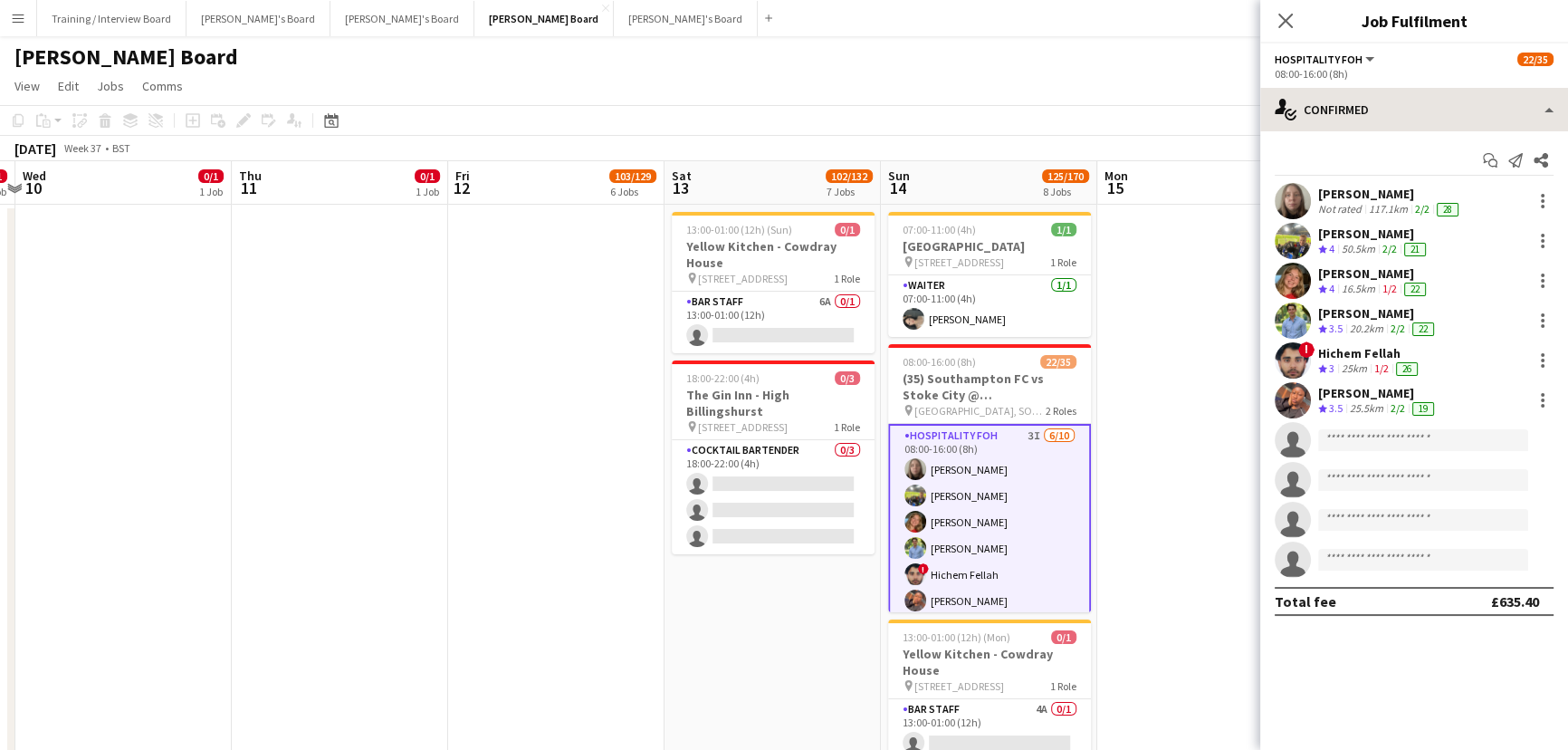
drag, startPoint x: 1447, startPoint y: 164, endPoint x: 1406, endPoint y: 126, distance: 55.9
click at [1444, 160] on div "Start chat Send notification Share" at bounding box center [1415, 161] width 279 height 30
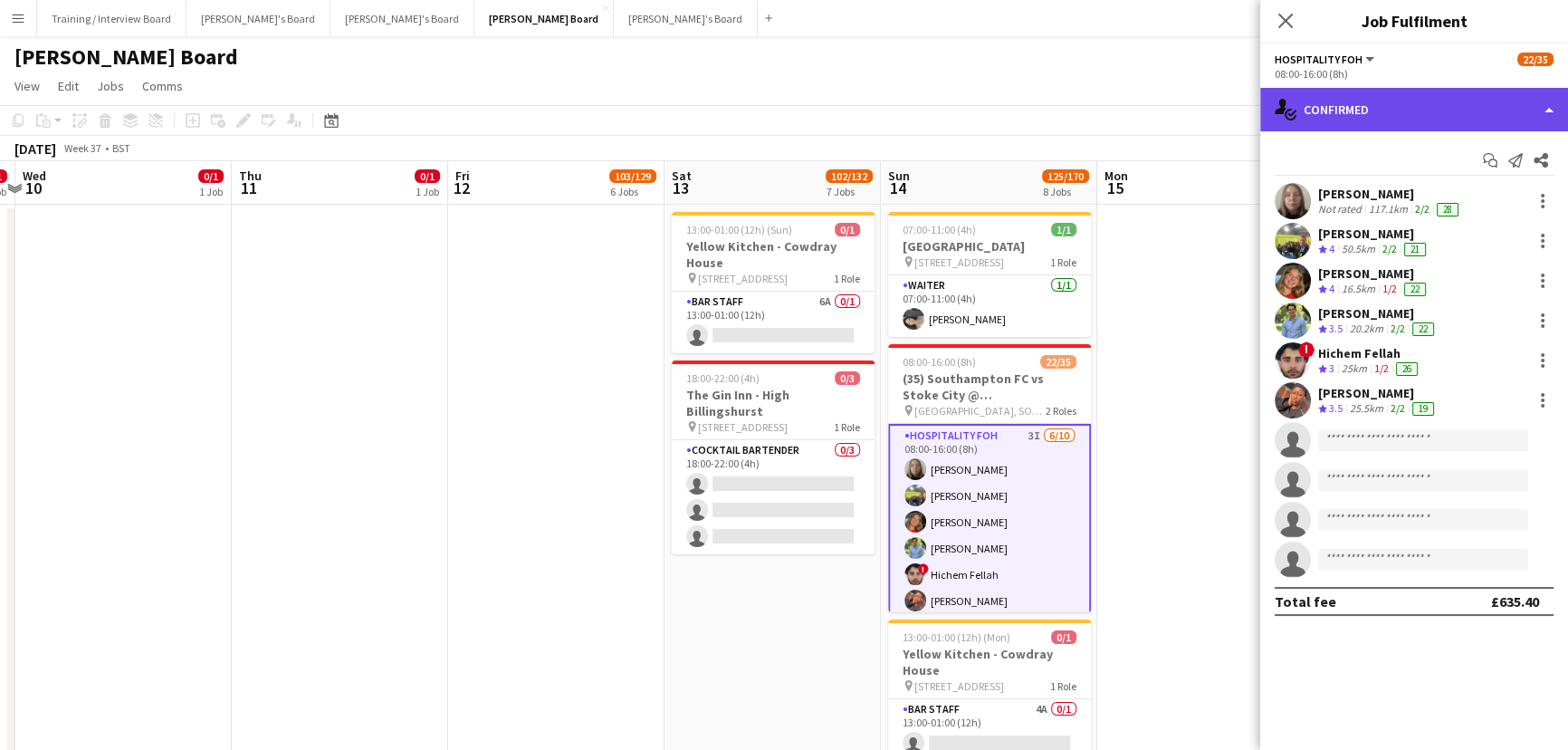
click at [1406, 126] on div "single-neutral-actions-check-2 Confirmed" at bounding box center [1415, 110] width 308 height 44
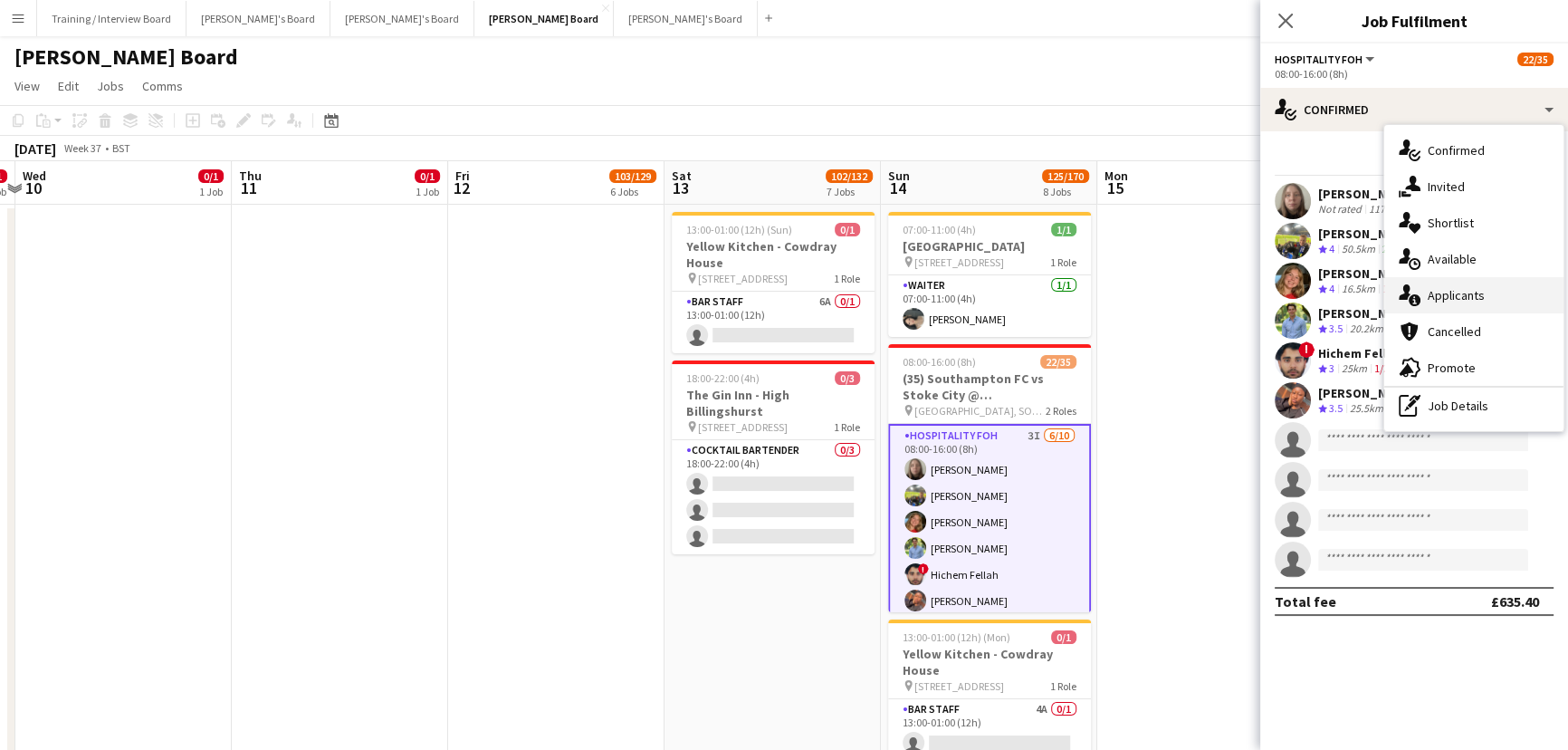
click at [1472, 280] on div "single-neutral-actions-information Applicants" at bounding box center [1475, 296] width 179 height 36
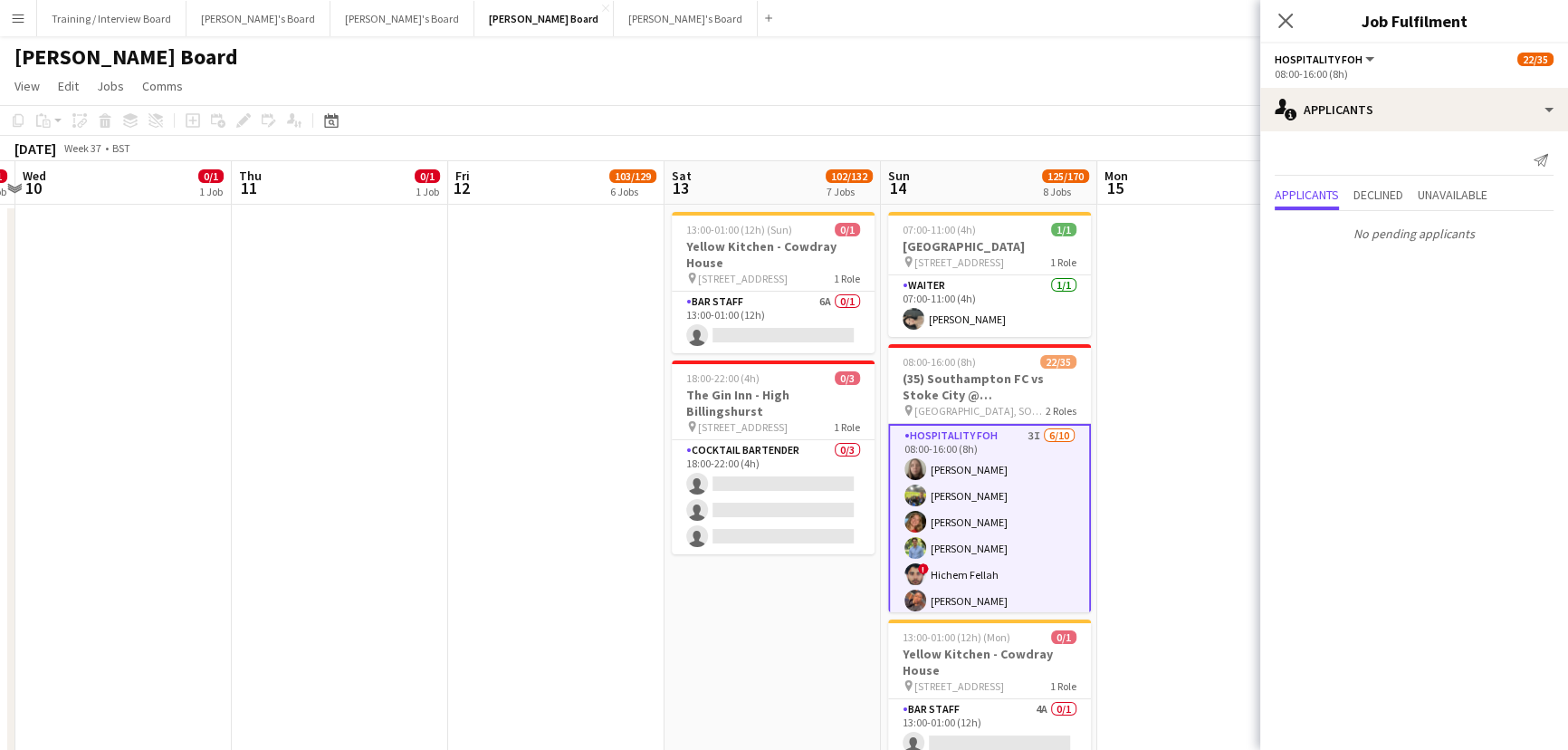
click at [1168, 628] on app-date-cell at bounding box center [1205, 502] width 217 height 595
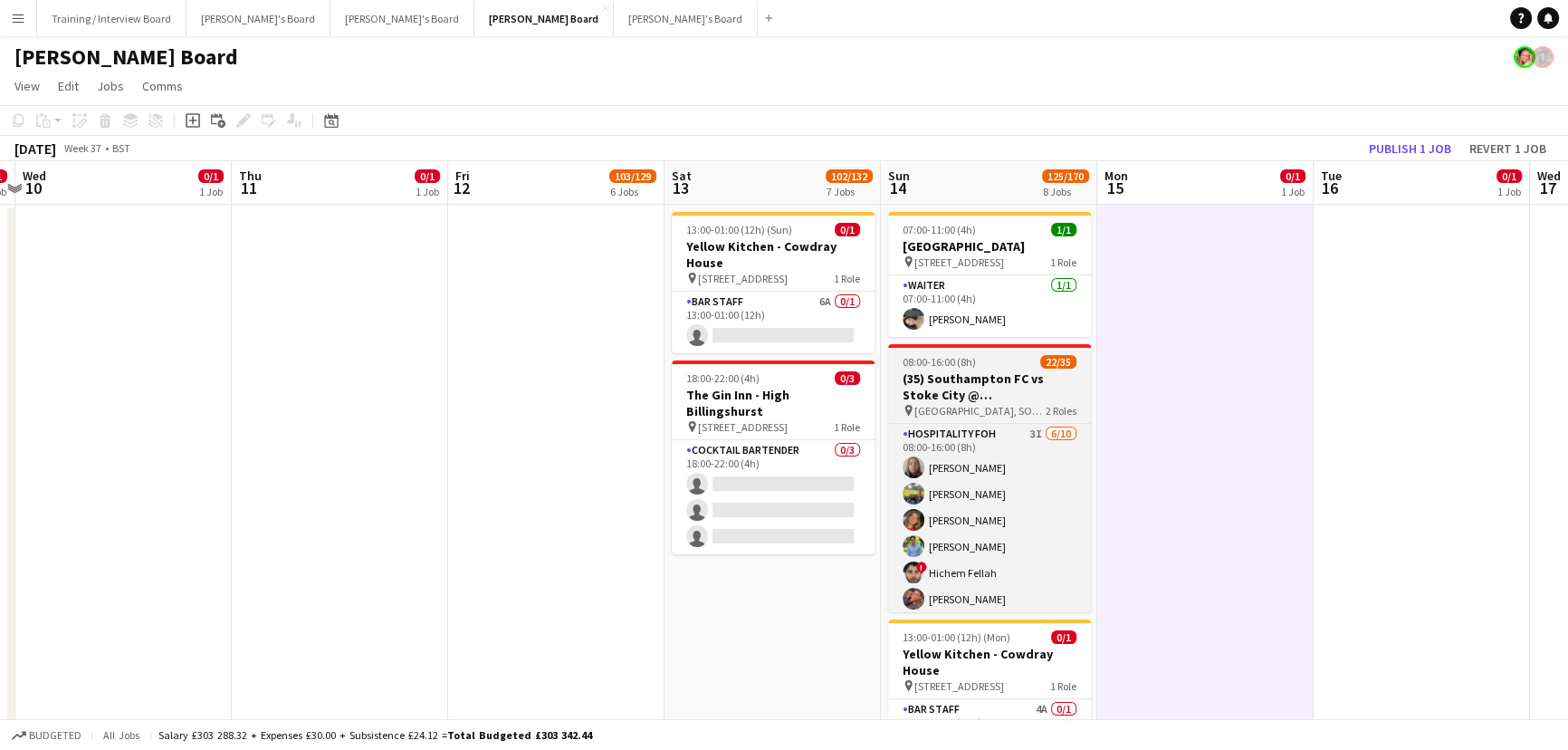
click at [1064, 365] on span "22/35" at bounding box center [1059, 362] width 36 height 14
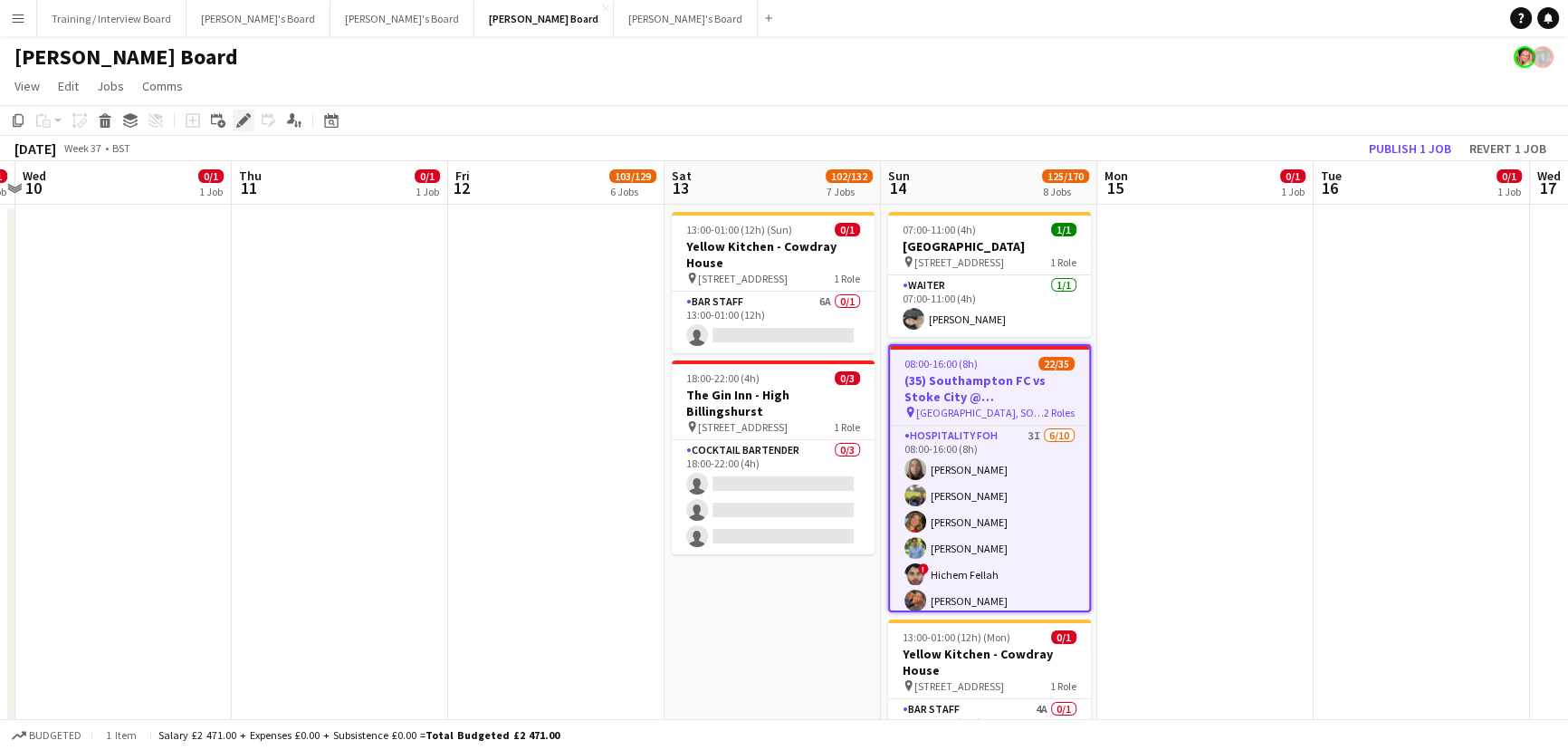
click at [240, 118] on icon "Edit" at bounding box center [244, 121] width 15 height 15
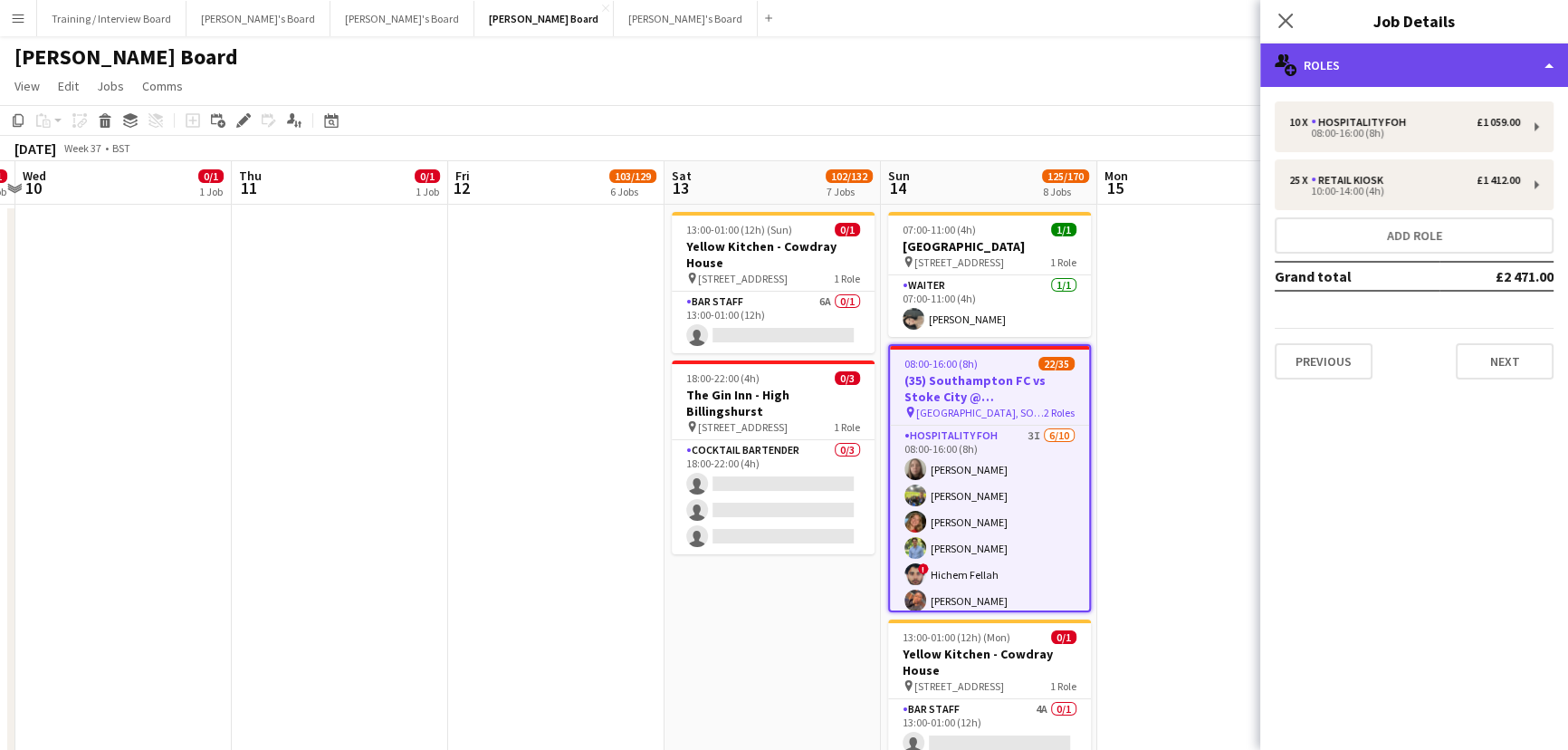
click at [1377, 54] on div "multiple-users-add Roles" at bounding box center [1415, 65] width 308 height 44
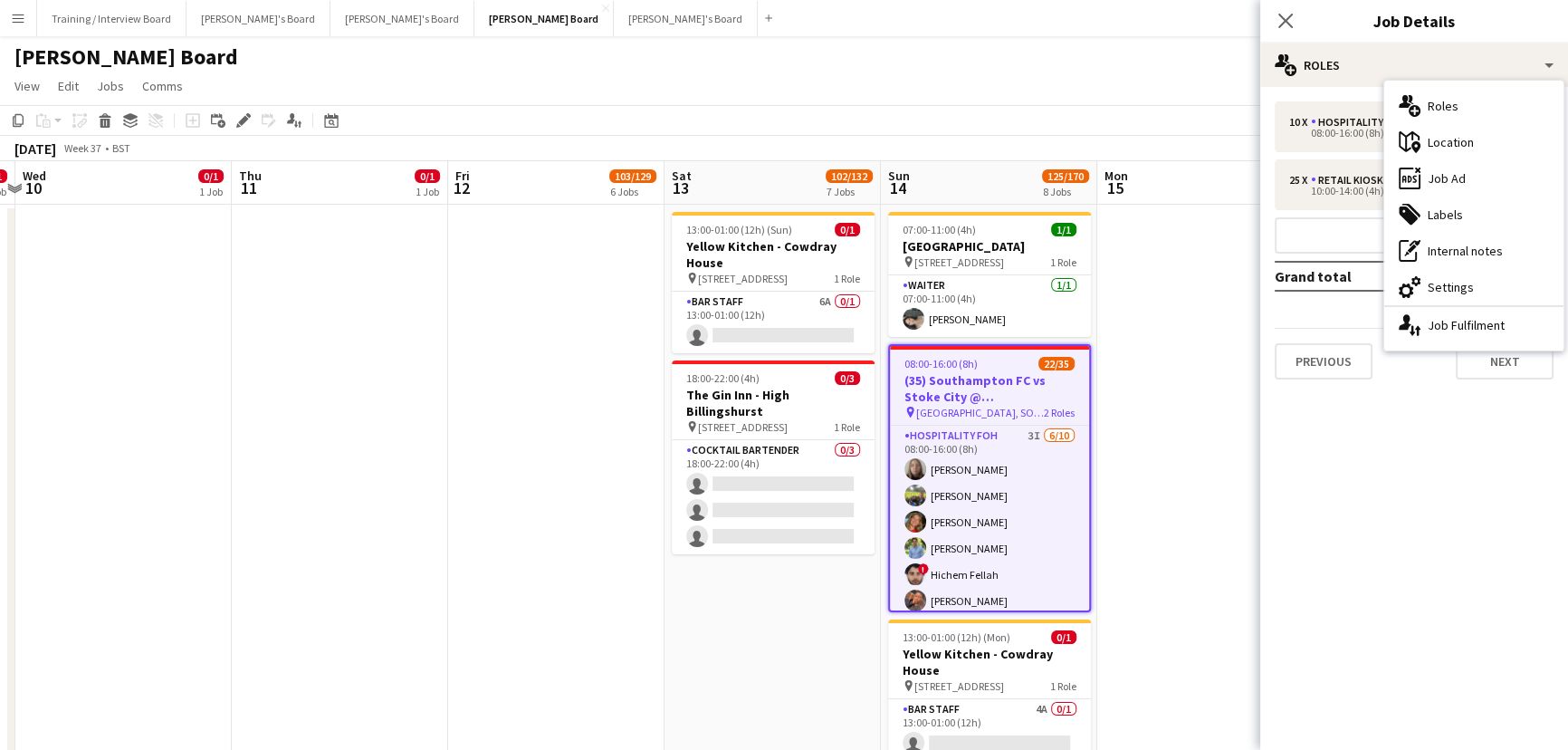
click at [1210, 510] on app-date-cell at bounding box center [1205, 502] width 217 height 595
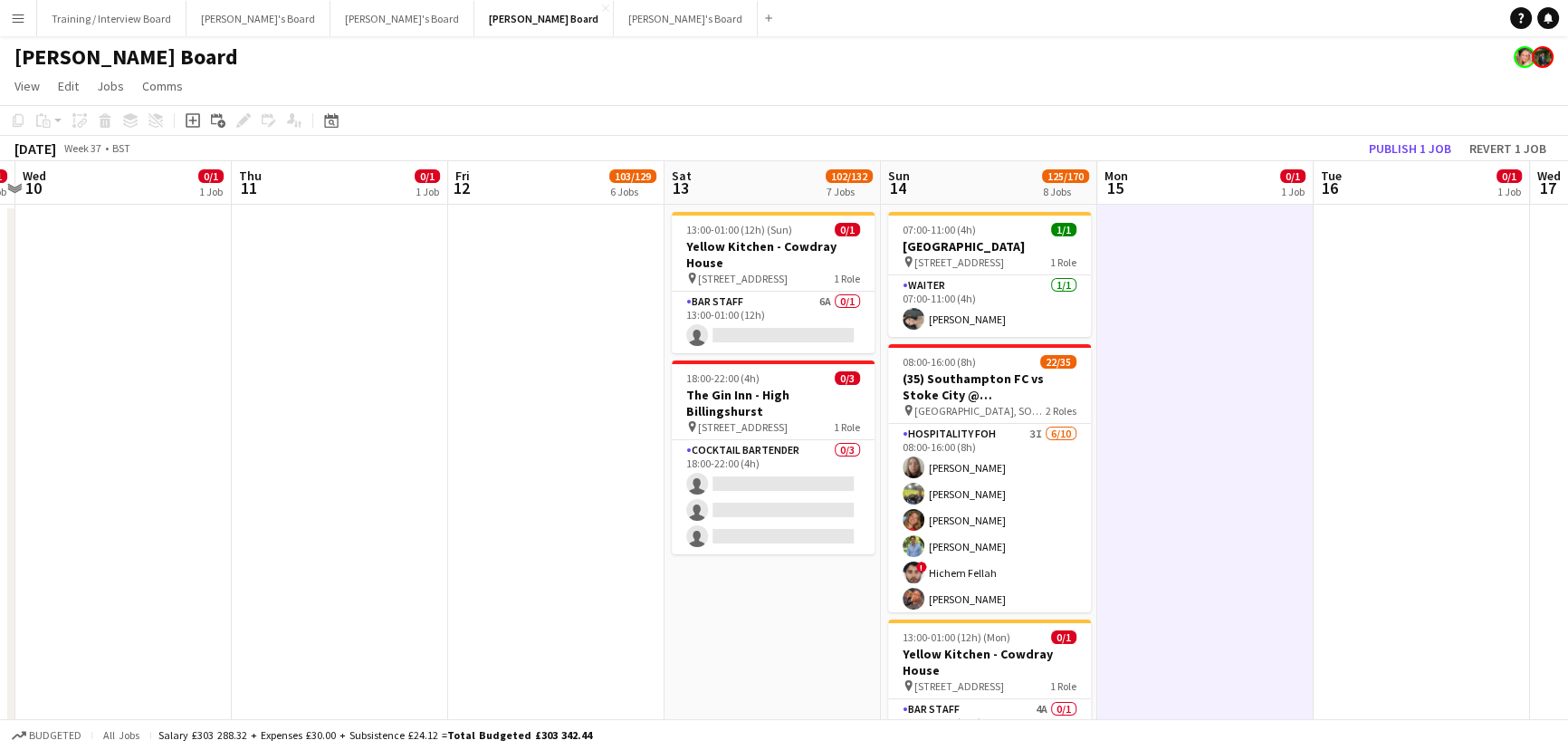
scroll to position [0, 601]
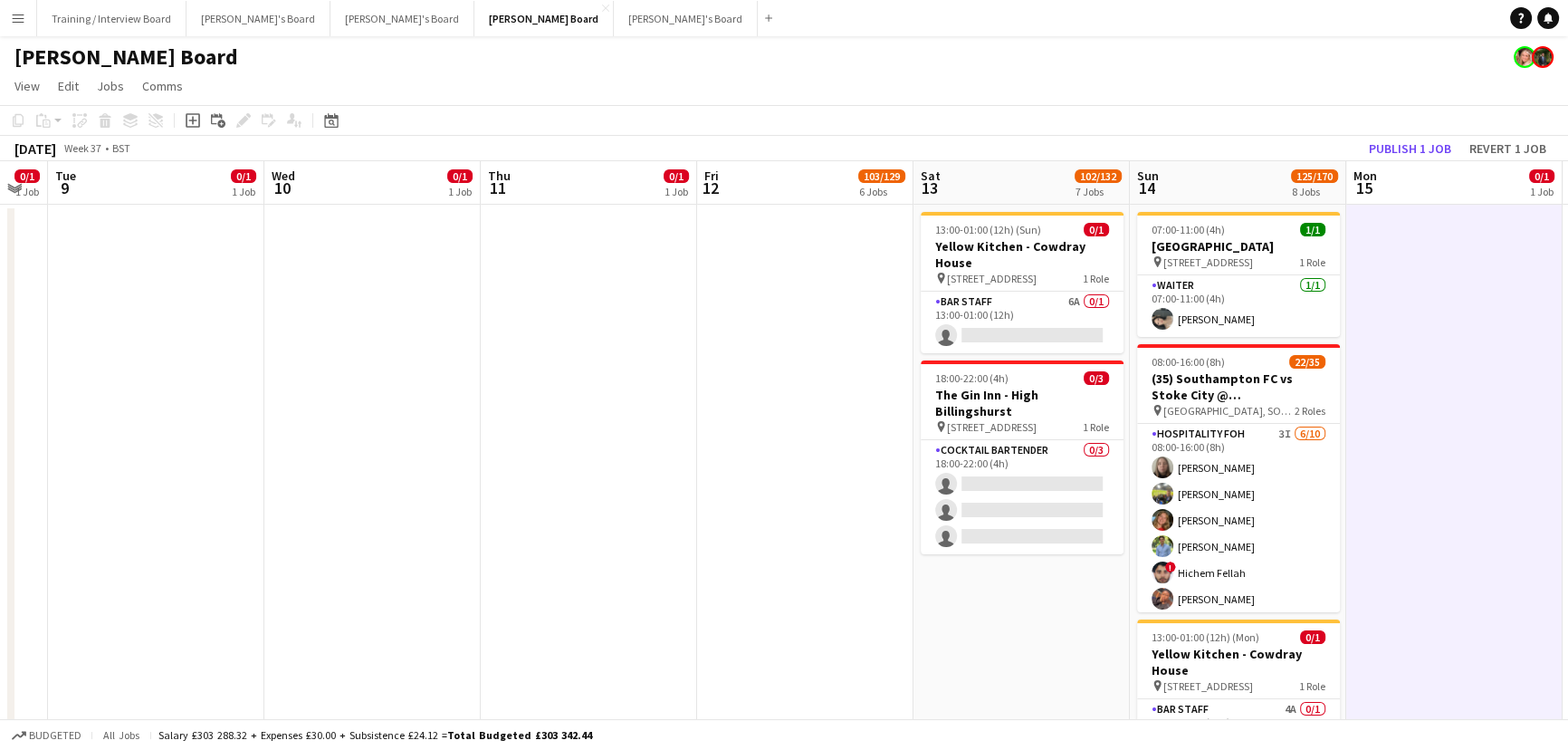
drag, startPoint x: 814, startPoint y: 618, endPoint x: 837, endPoint y: 620, distance: 23.1
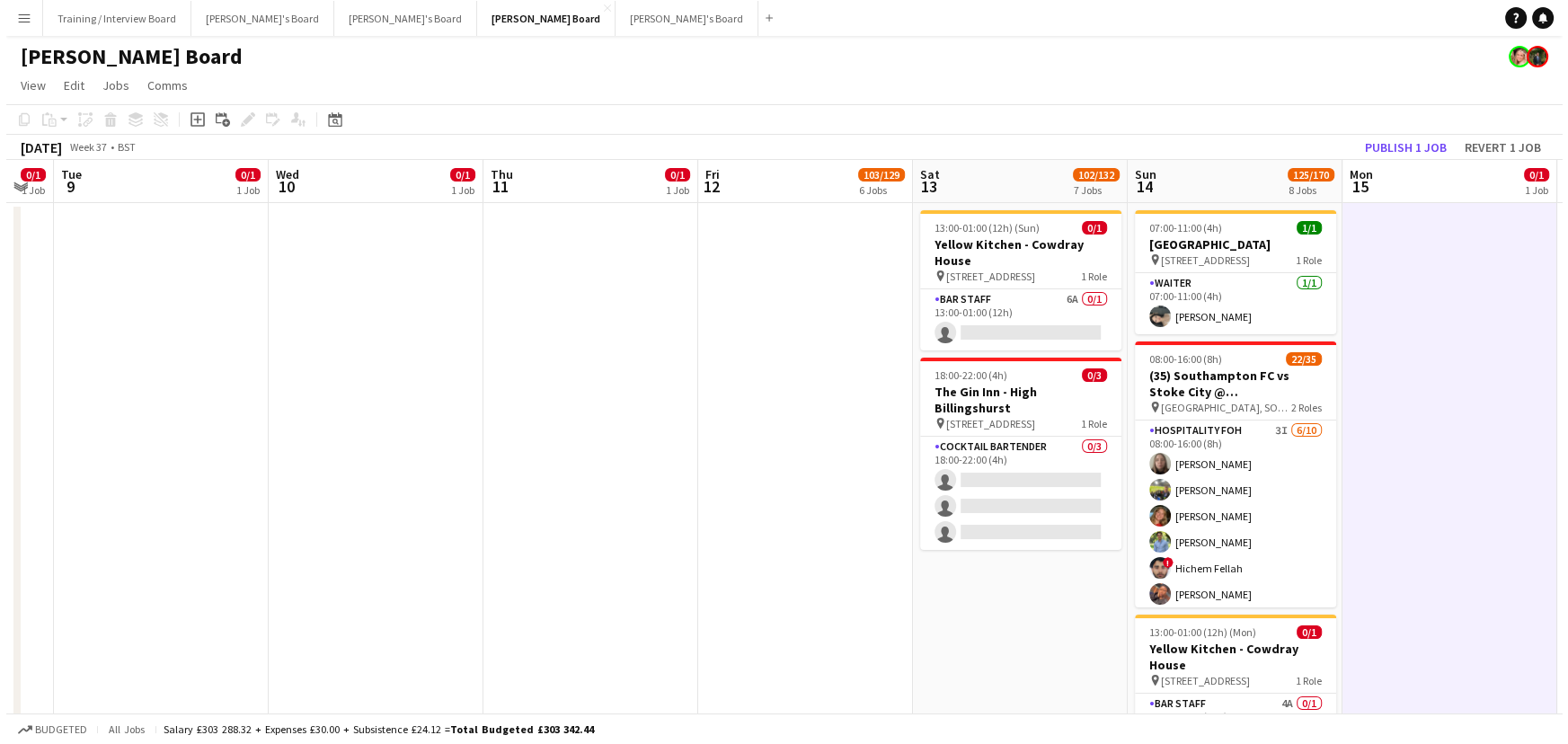
scroll to position [0, 859]
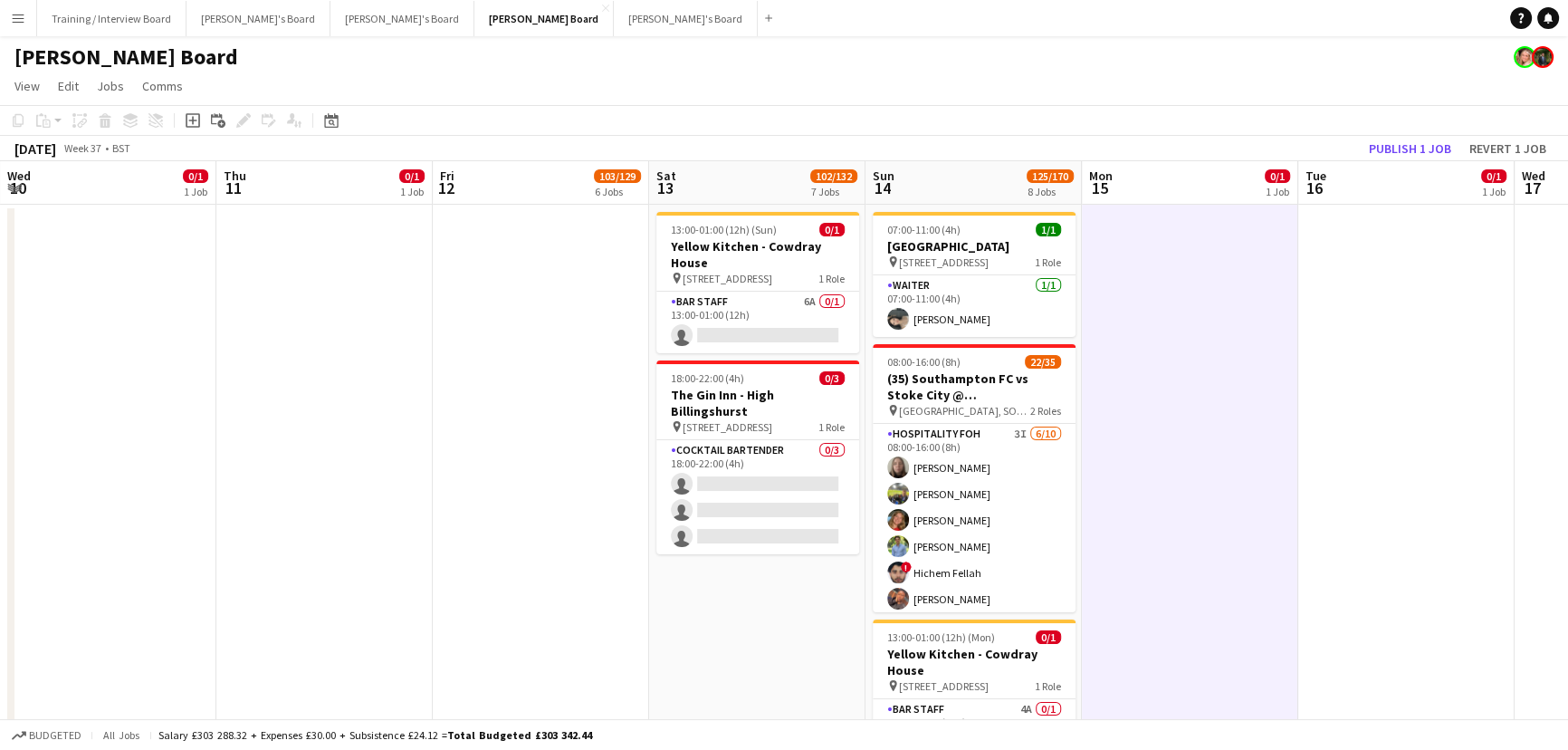
drag, startPoint x: 1275, startPoint y: 577, endPoint x: 1084, endPoint y: 563, distance: 191.5
click at [101, 16] on button "Training / Interview Board Close" at bounding box center [111, 18] width 150 height 35
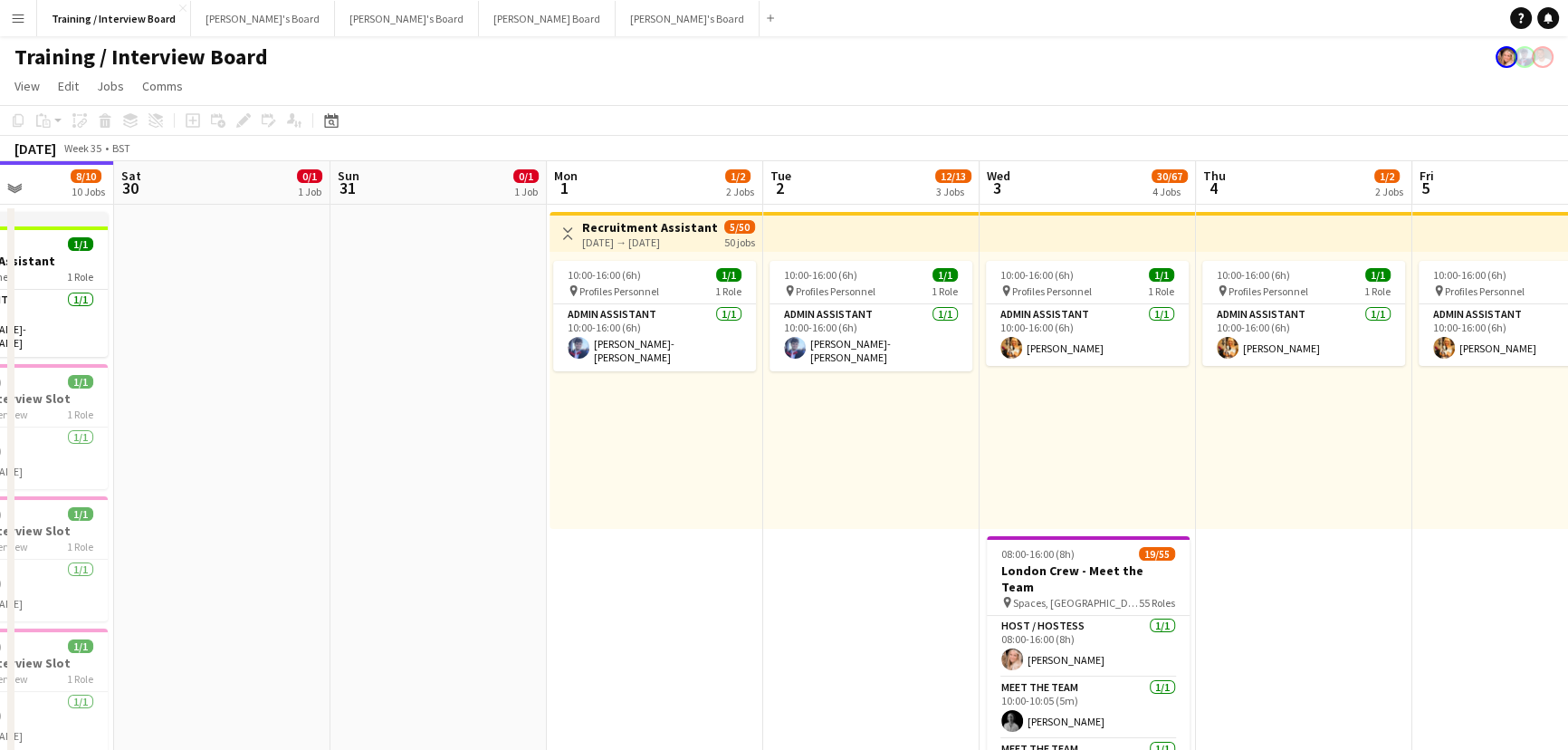
drag, startPoint x: 1363, startPoint y: 587, endPoint x: 764, endPoint y: 433, distance: 618.5
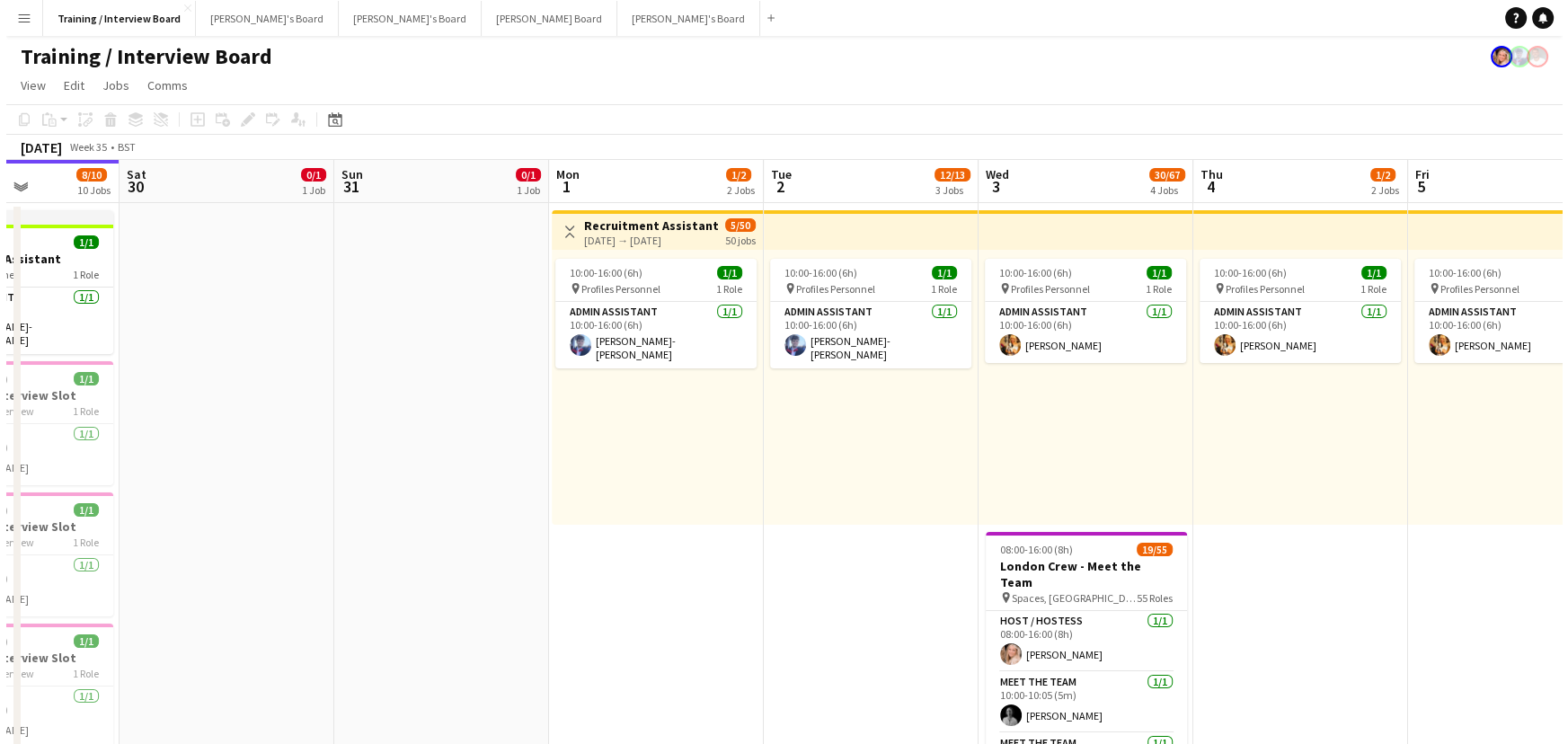
scroll to position [0, 665]
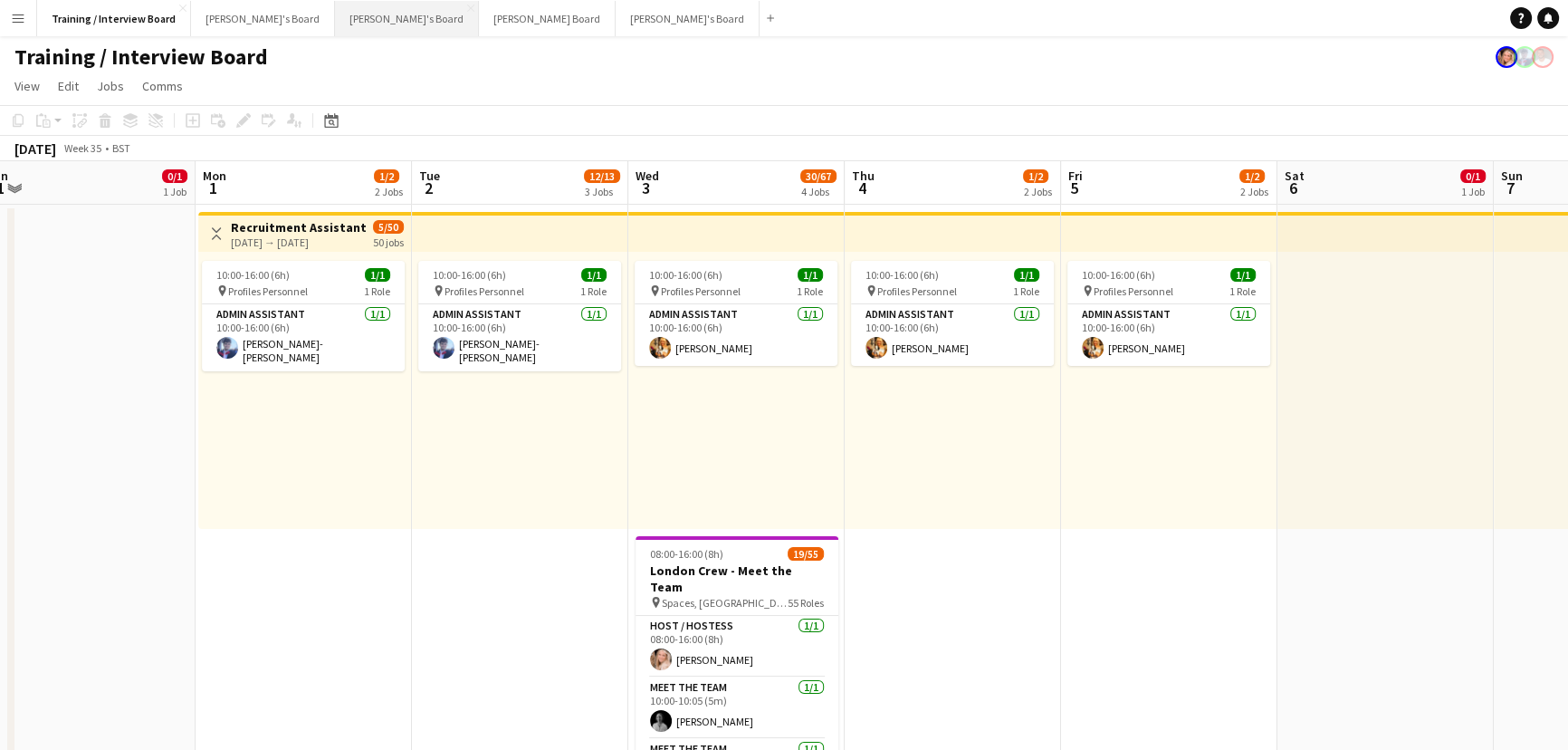
click at [335, 13] on button "[PERSON_NAME]'s Board Close" at bounding box center [407, 18] width 144 height 35
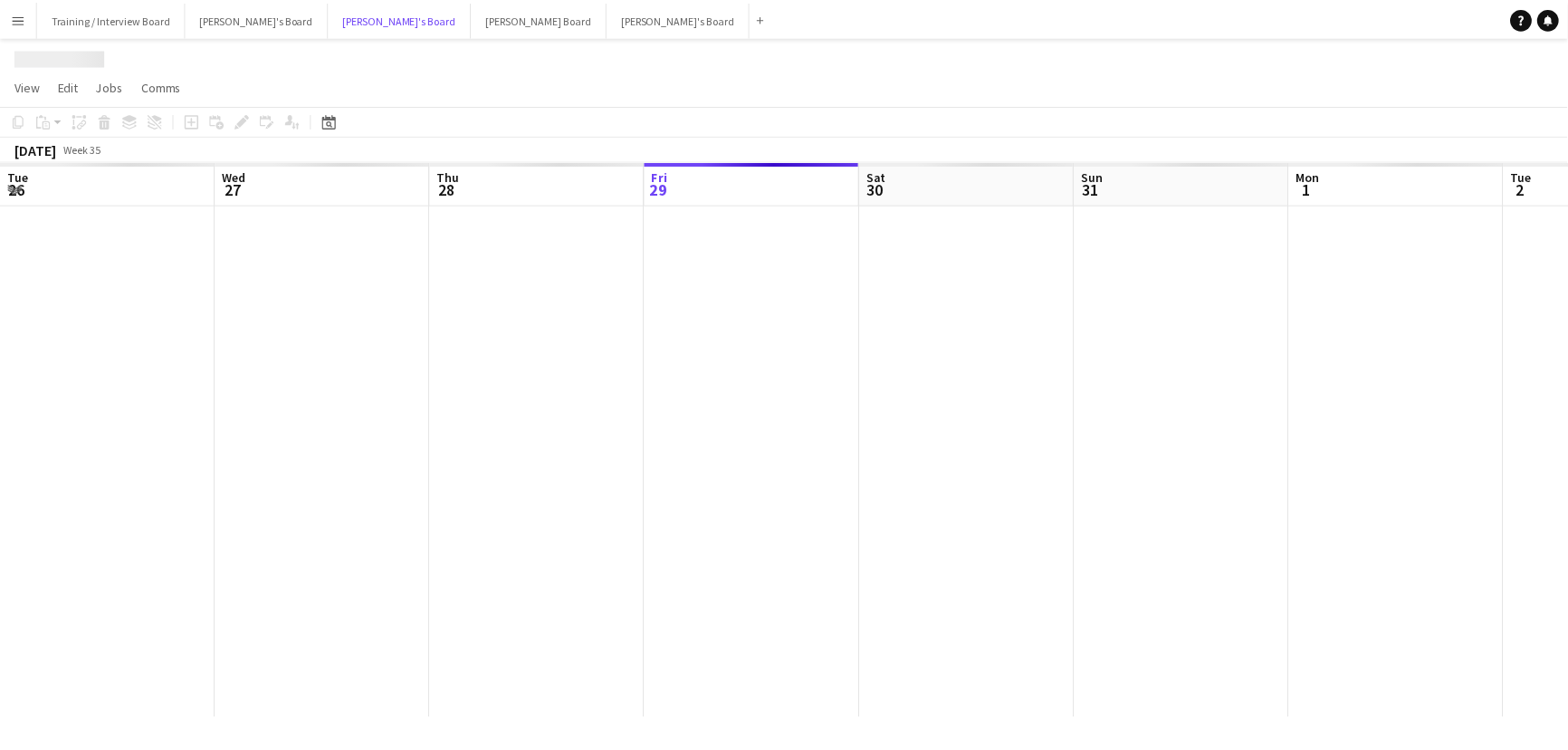
scroll to position [0, 433]
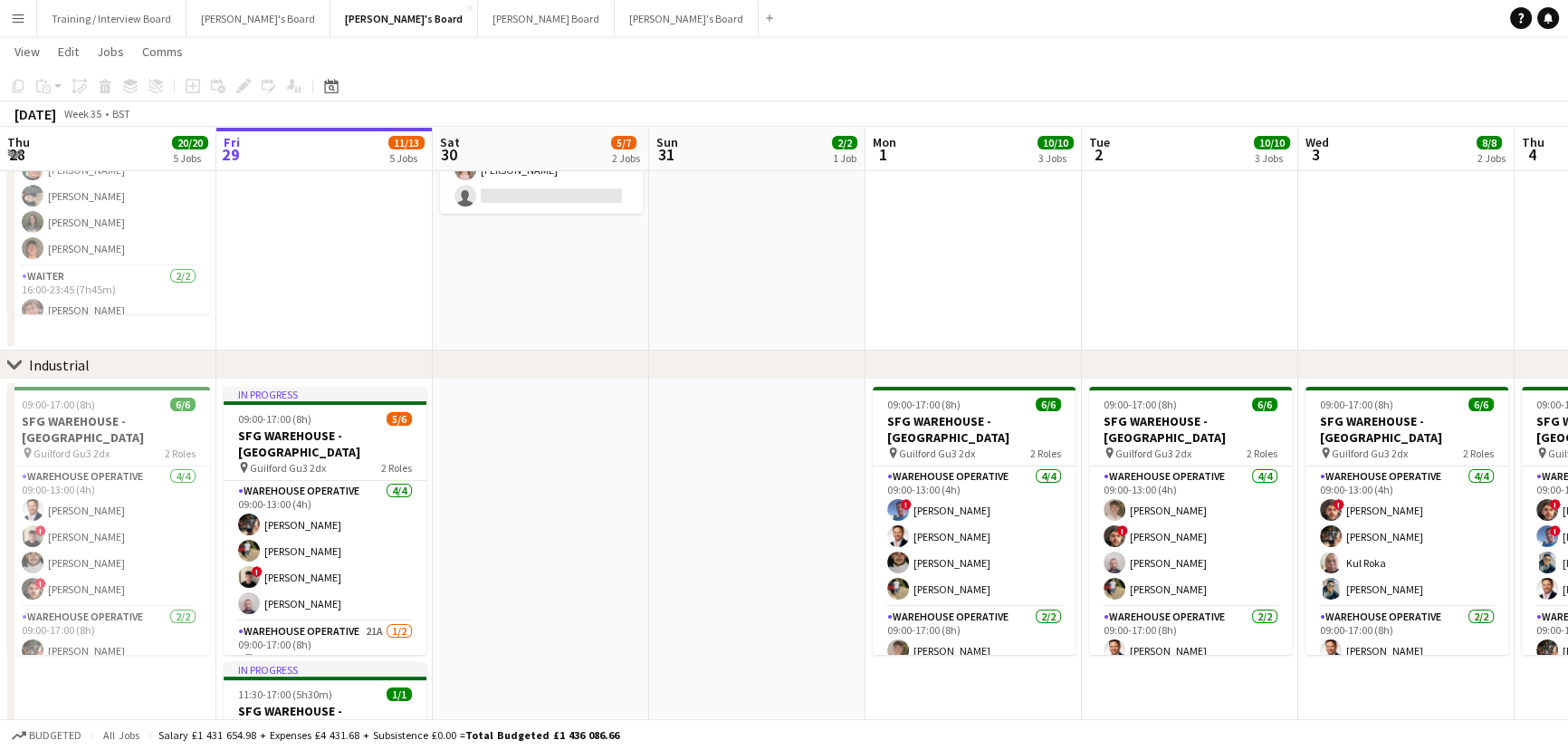
drag, startPoint x: 1027, startPoint y: 697, endPoint x: 974, endPoint y: 689, distance: 53.6
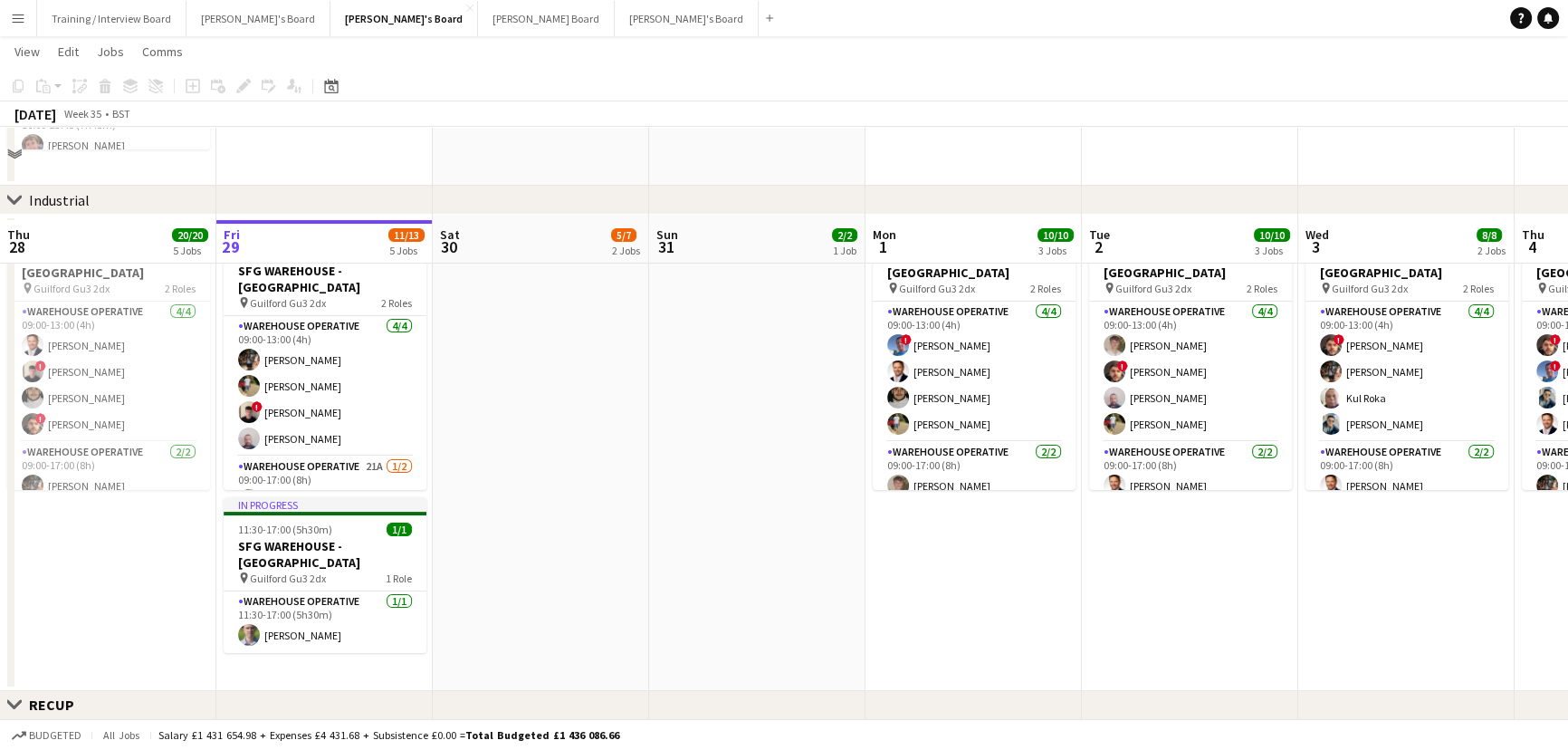
scroll to position [658, 0]
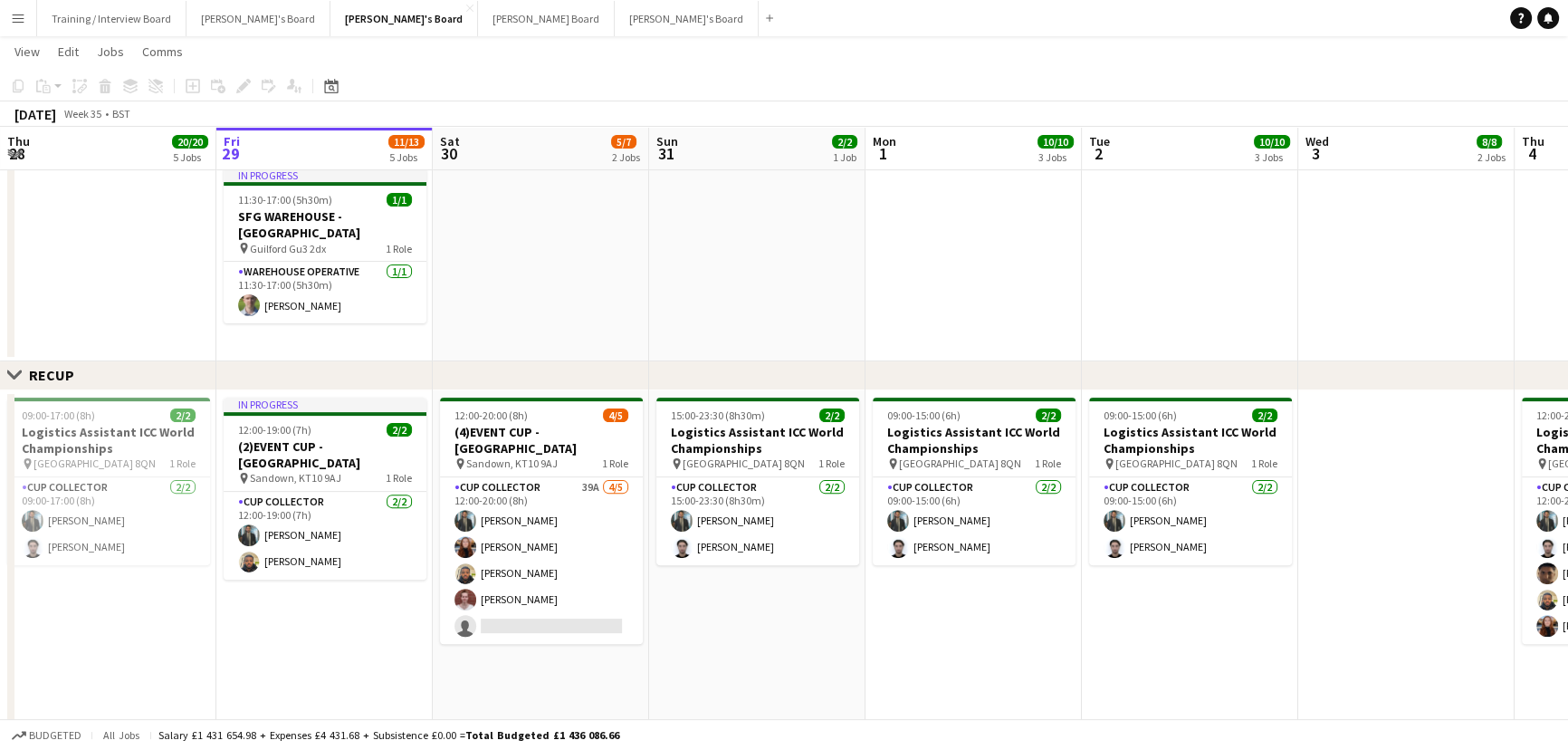
click at [967, 619] on app-date-cell "09:00-15:00 (6h) 2/2 Logistics Assistant ICC World Championships pin Lord Crick…" at bounding box center [973, 635] width 217 height 488
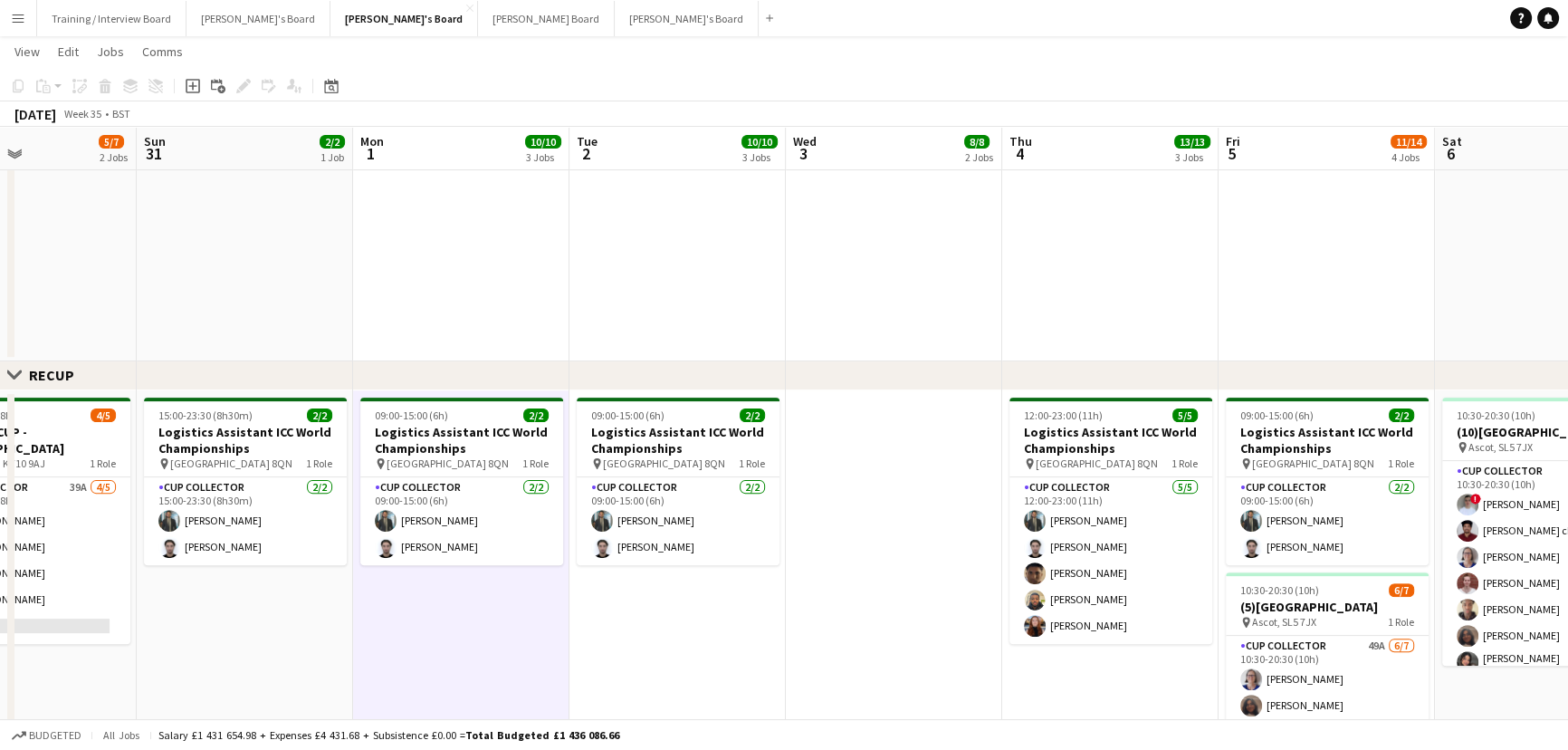
drag, startPoint x: 1189, startPoint y: 650, endPoint x: 677, endPoint y: 608, distance: 513.7
click at [676, 608] on app-calendar-viewport "Thu 28 20/20 5 Jobs Fri 29 11/13 5 Jobs Sat 30 5/7 2 Jobs Sun 31 2/2 1 Job Mon …" at bounding box center [784, 437] width 1568 height 2050
drag, startPoint x: 905, startPoint y: 653, endPoint x: 445, endPoint y: 570, distance: 467.4
click at [447, 571] on app-calendar-viewport "Thu 28 20/20 5 Jobs Fri 29 11/13 5 Jobs Sat 30 5/7 2 Jobs Sun 31 2/2 1 Job Mon …" at bounding box center [784, 437] width 1568 height 2050
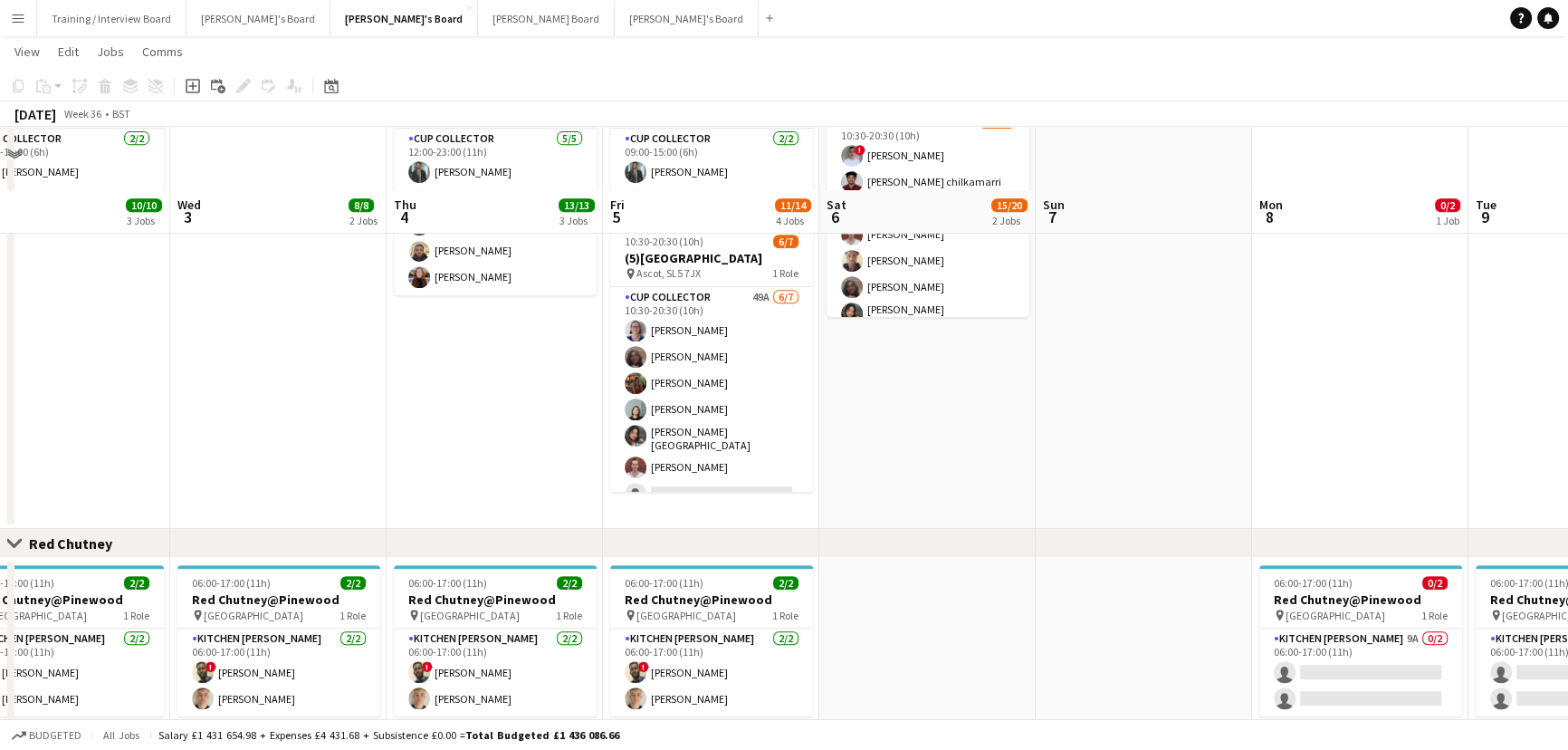
scroll to position [1070, 0]
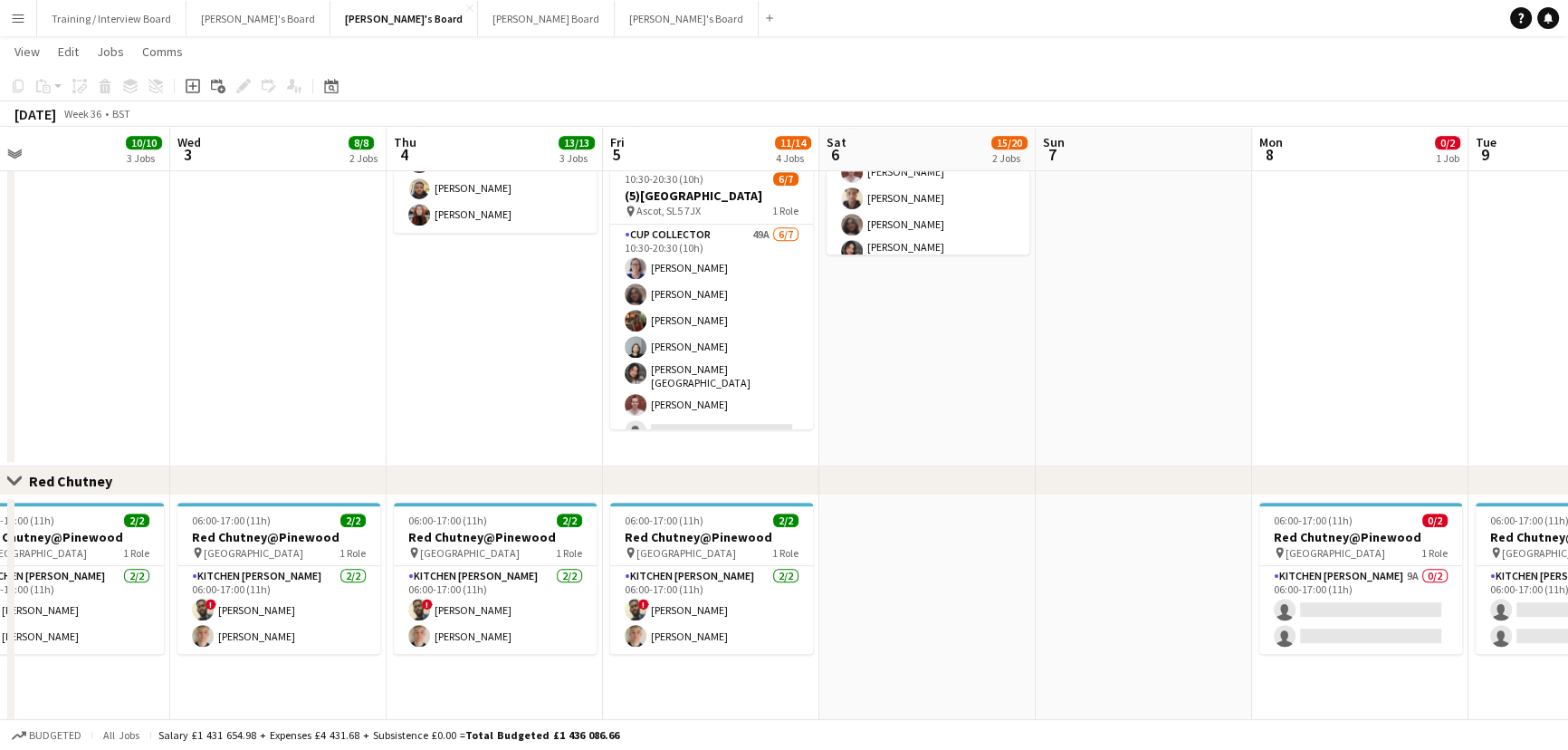
click at [948, 612] on app-date-cell at bounding box center [927, 731] width 217 height 472
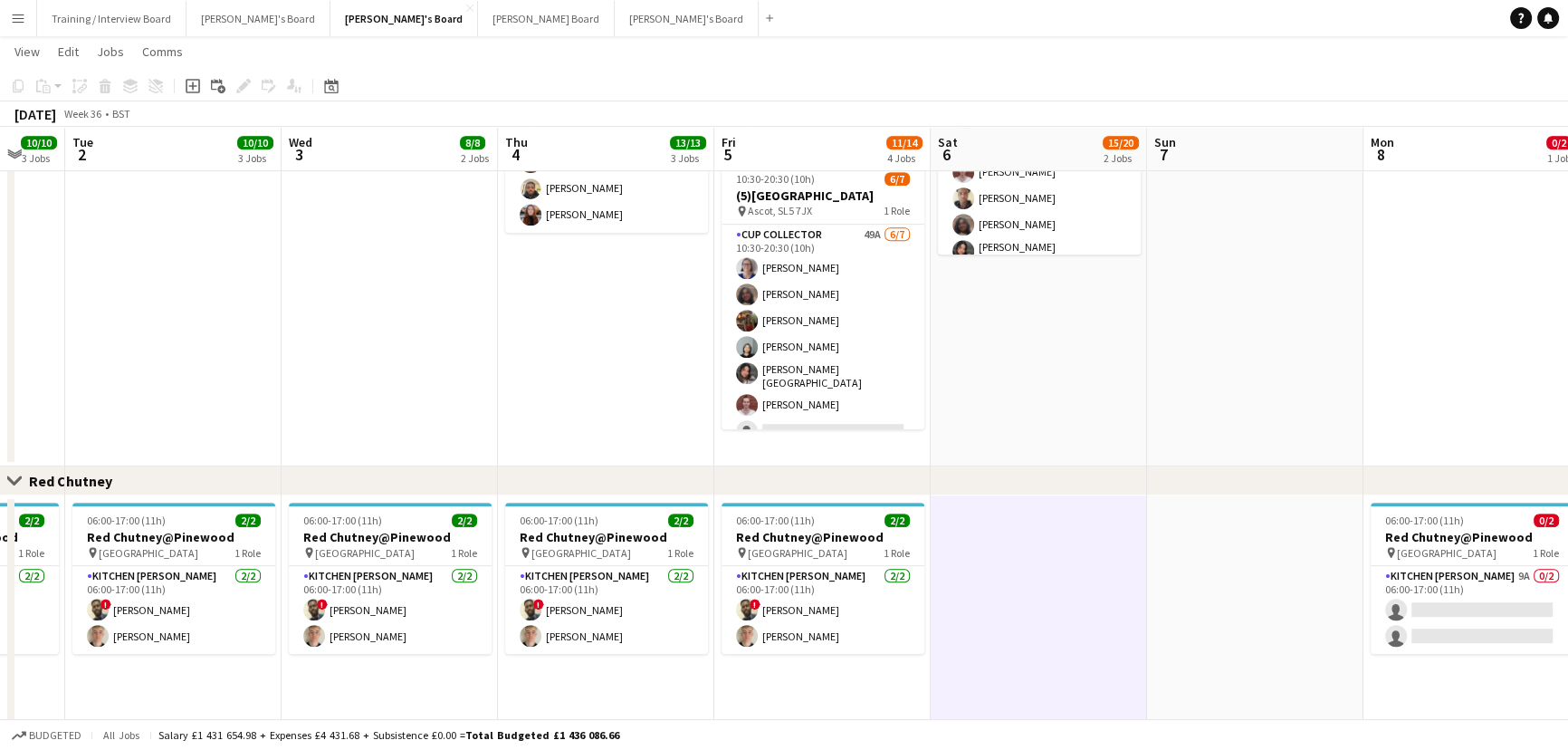
drag, startPoint x: 900, startPoint y: 707, endPoint x: 938, endPoint y: 705, distance: 38.1
click at [938, 705] on app-calendar-viewport "Sat 30 5/7 2 Jobs Sun 31 2/2 1 Job Mon 1 10/10 3 Jobs Tue 2 10/10 3 Jobs Wed 3 …" at bounding box center [784, 25] width 1568 height 2050
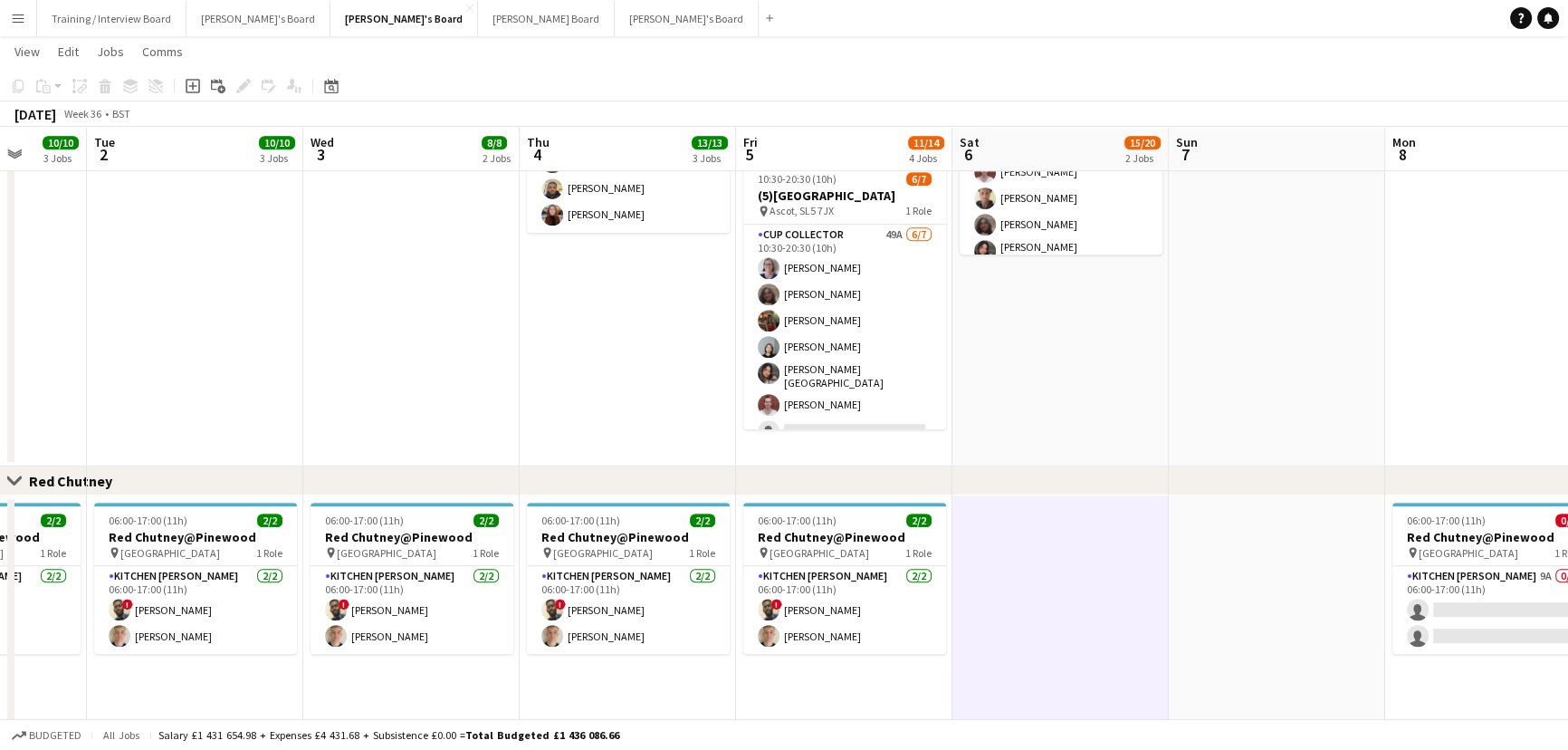
click at [670, 738] on div "Budgeted All jobs Salary £1 431 654.98 + Expenses £4 431.68 + Subsistence £0.00…" at bounding box center [784, 735] width 1568 height 31
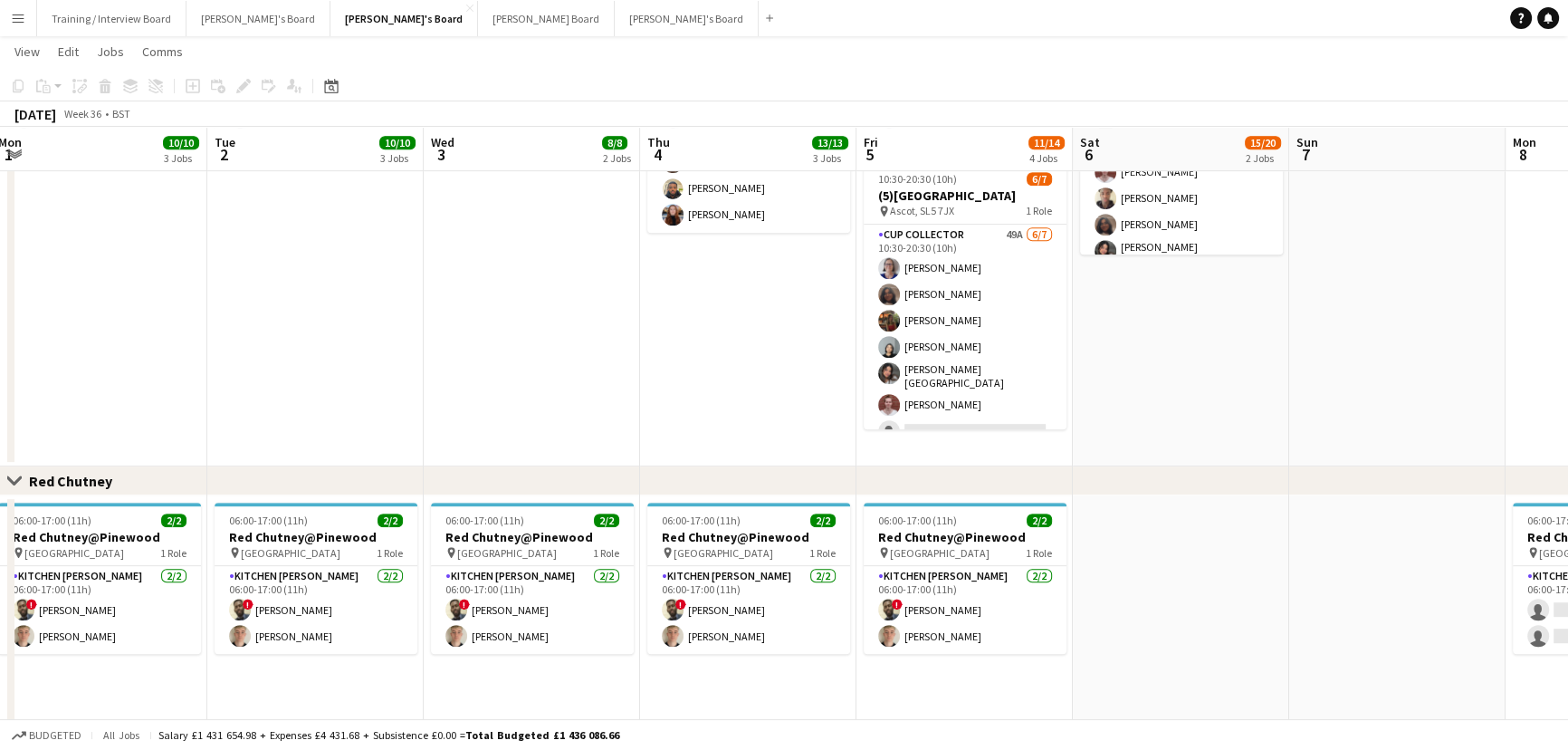
drag, startPoint x: 579, startPoint y: 698, endPoint x: 731, endPoint y: 681, distance: 152.9
click at [731, 681] on app-calendar-viewport "Sat 30 5/7 2 Jobs Sun 31 2/2 1 Job Mon 1 10/10 3 Jobs Tue 2 10/10 3 Jobs Wed 3 …" at bounding box center [784, 25] width 1568 height 2050
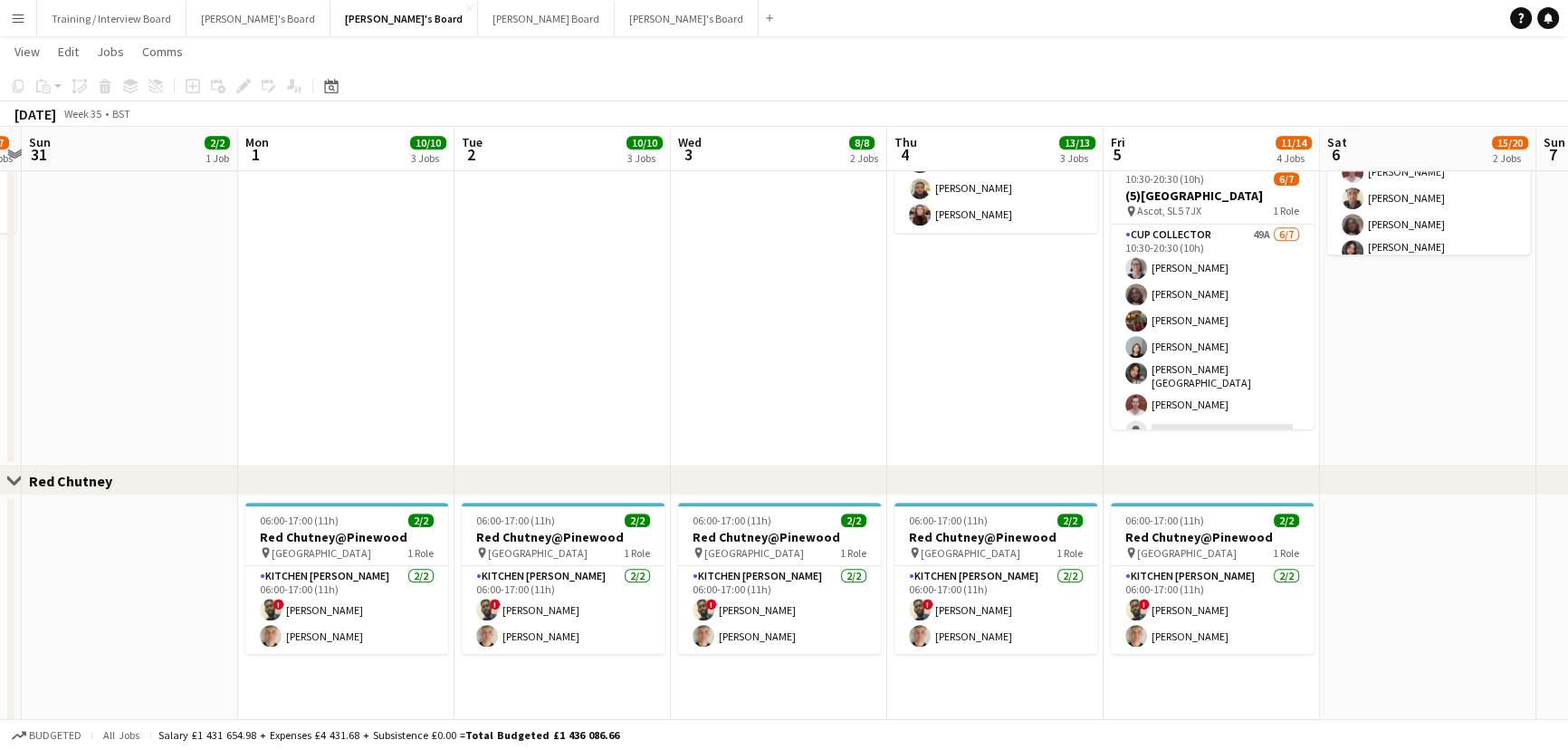
scroll to position [0, 375]
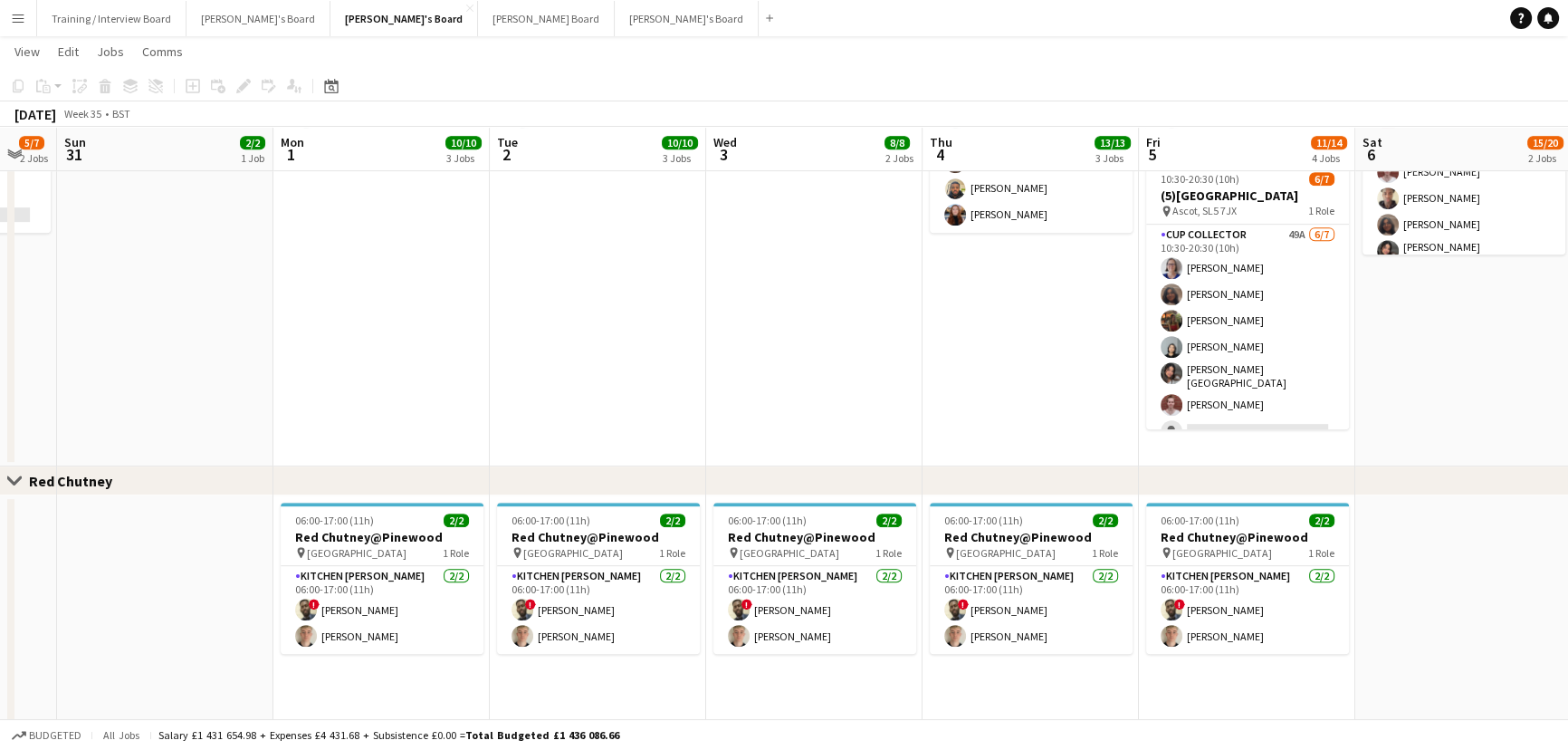
drag, startPoint x: 651, startPoint y: 681, endPoint x: 904, endPoint y: 709, distance: 254.5
click at [904, 709] on app-calendar-viewport "Fri 29 11/13 5 Jobs Sat 30 5/7 2 Jobs Sun 31 2/2 1 Job Mon 1 10/10 3 Jobs Tue 2…" at bounding box center [784, 25] width 1568 height 2050
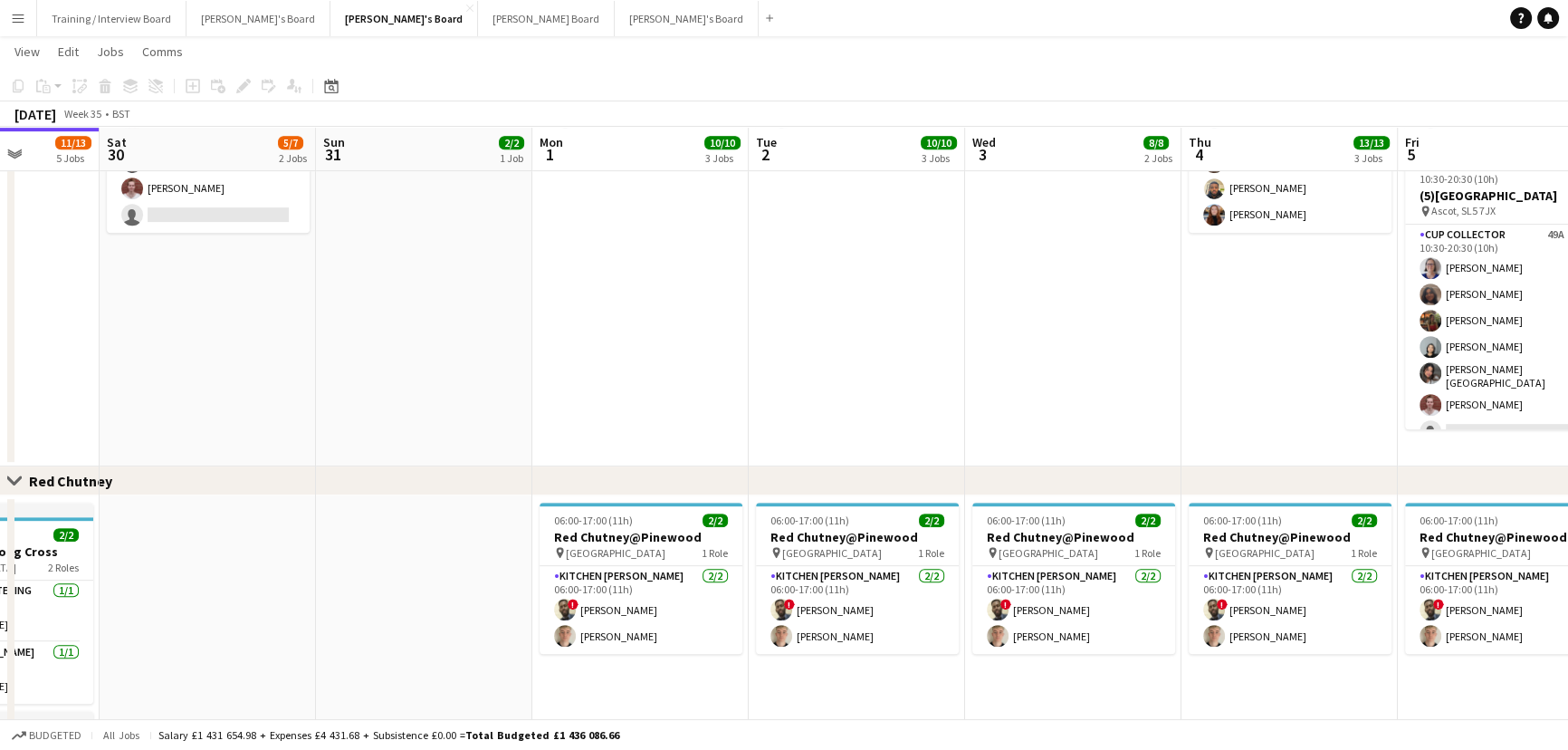
drag, startPoint x: 1162, startPoint y: 673, endPoint x: 1419, endPoint y: 673, distance: 257.0
click at [1419, 673] on app-calendar-viewport "Wed 27 11/11 3 Jobs Thu 28 20/20 5 Jobs Fri 29 11/13 5 Jobs Sat 30 5/7 2 Jobs S…" at bounding box center [784, 25] width 1568 height 2050
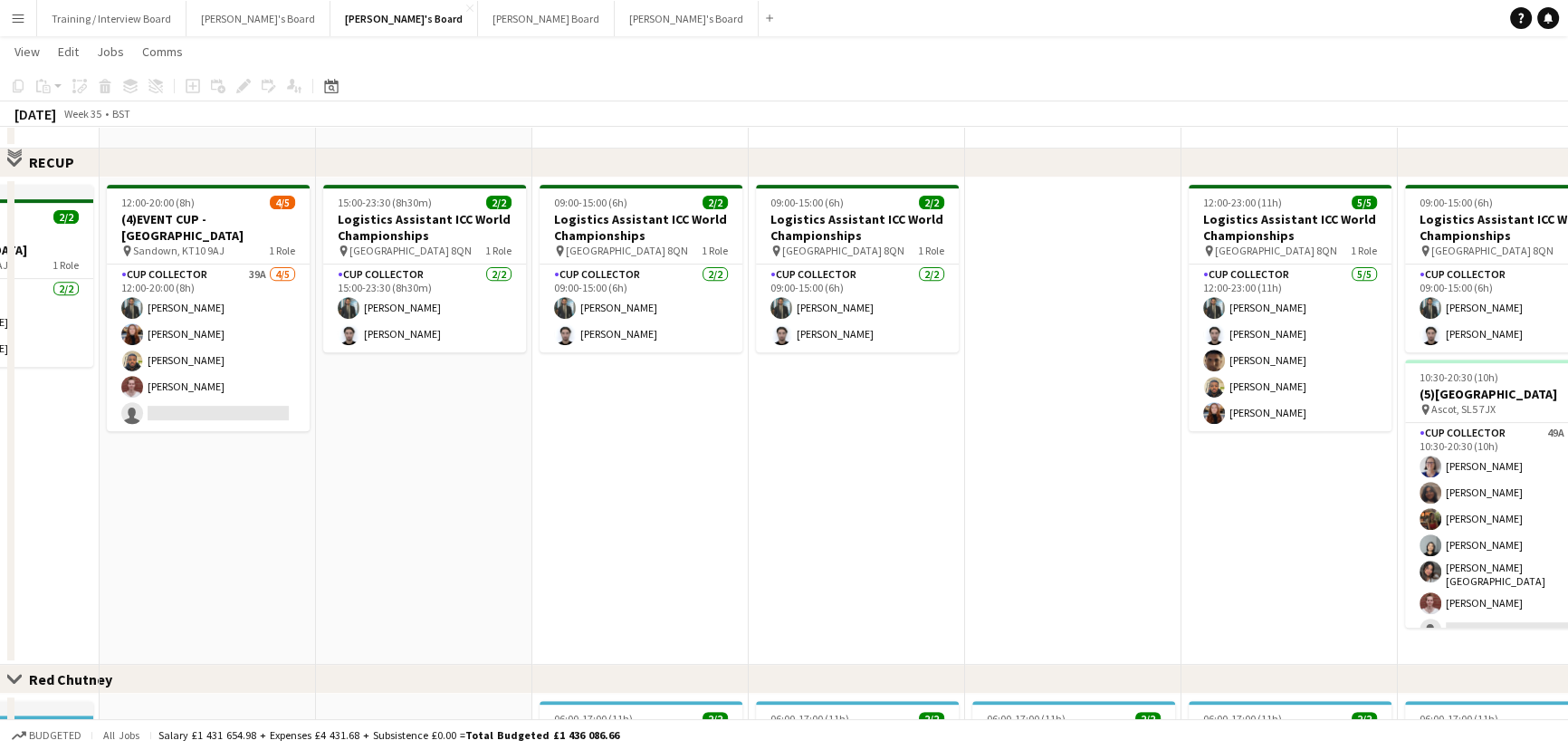
scroll to position [741, 0]
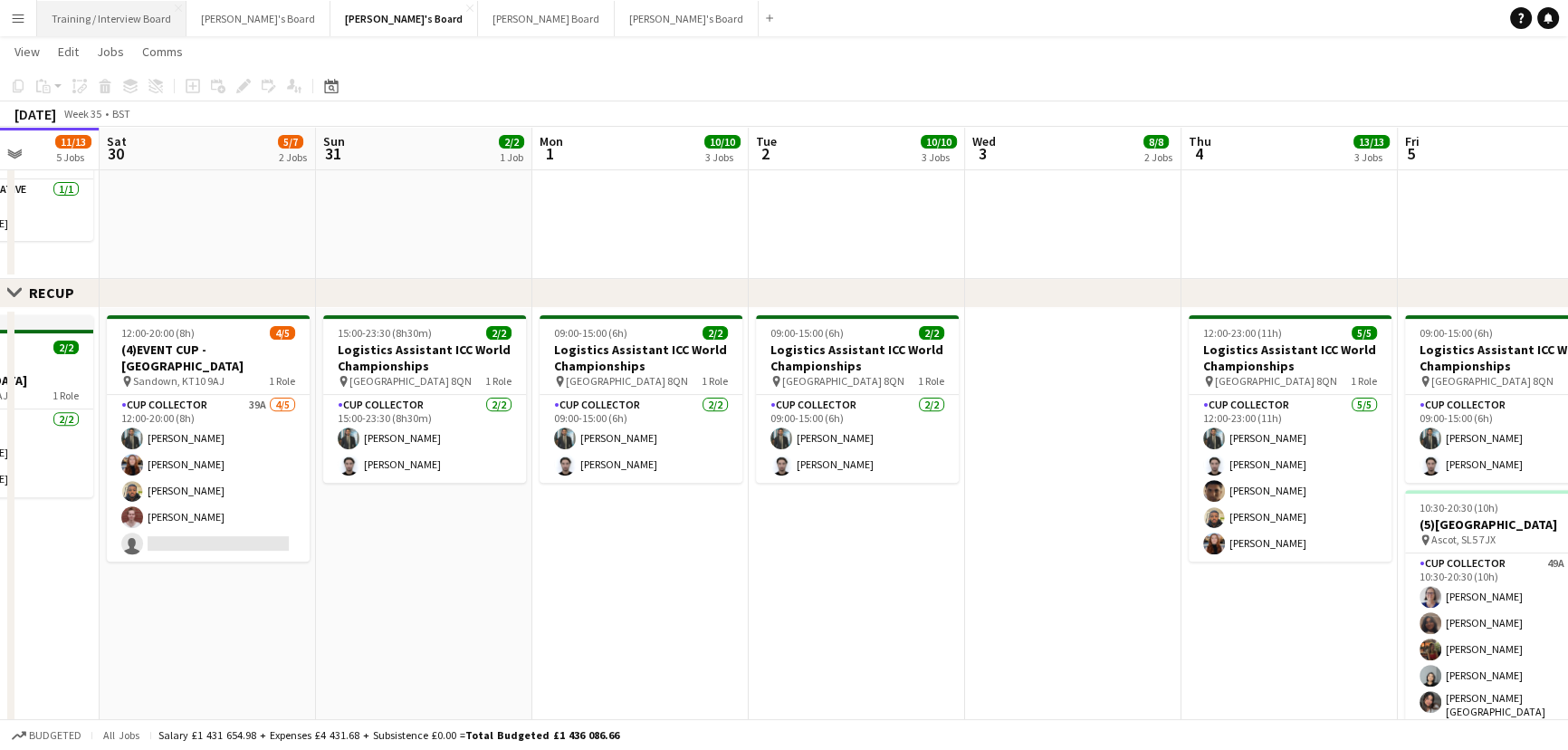
click at [118, 13] on button "Training / Interview Board Close" at bounding box center [111, 18] width 150 height 35
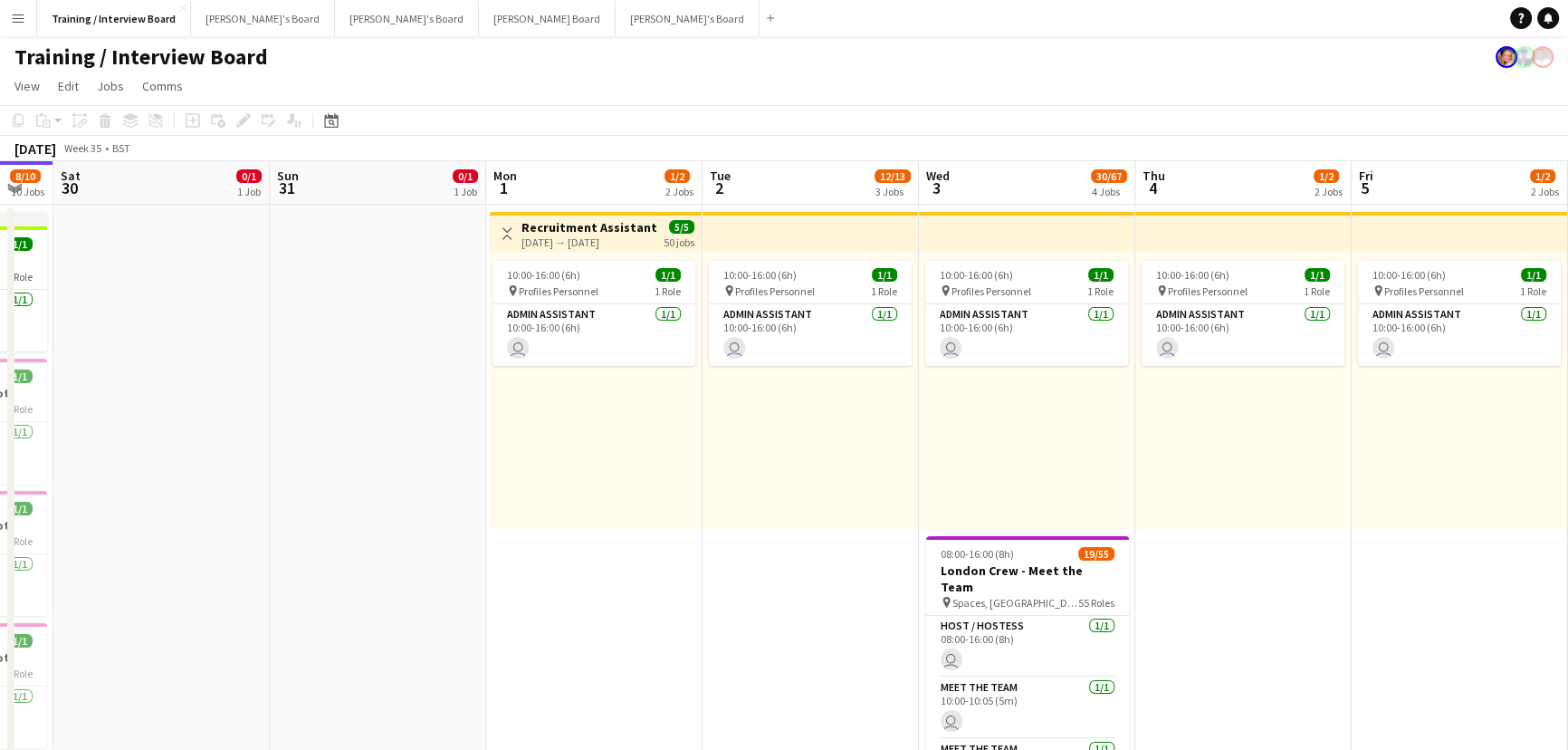
drag, startPoint x: 951, startPoint y: 568, endPoint x: 1060, endPoint y: 625, distance: 123.0
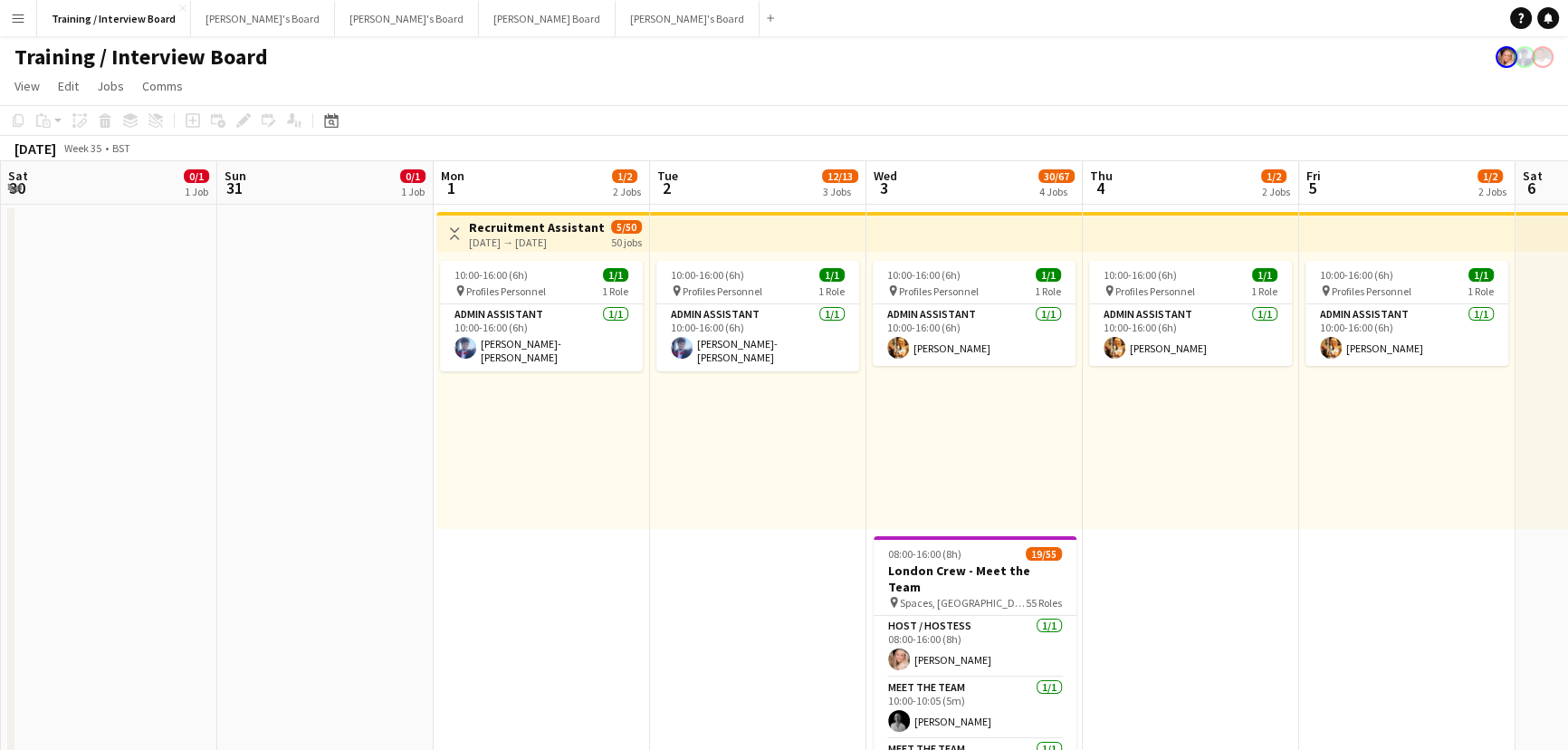
drag, startPoint x: 1177, startPoint y: 657, endPoint x: 1132, endPoint y: 651, distance: 45.4
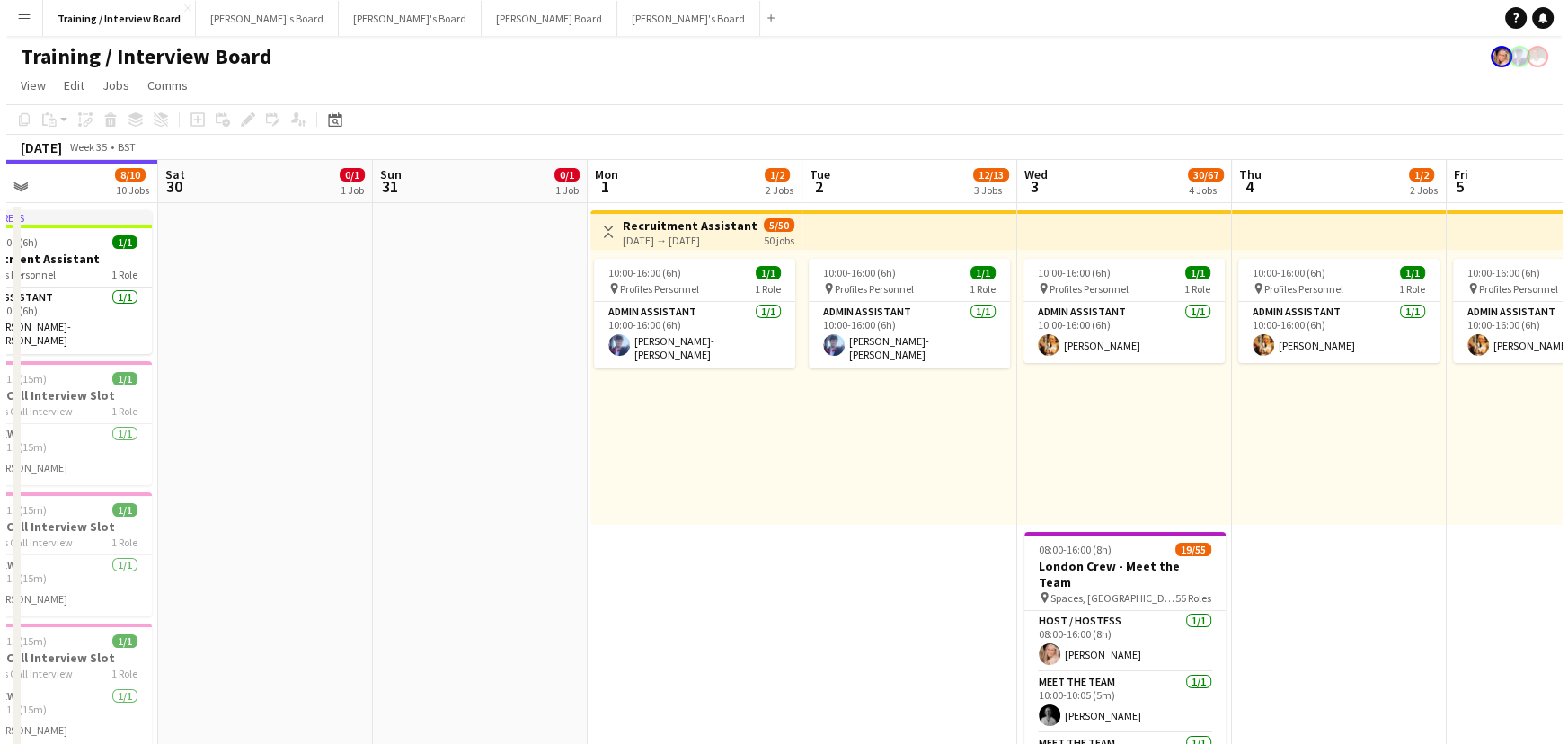
scroll to position [0, 552]
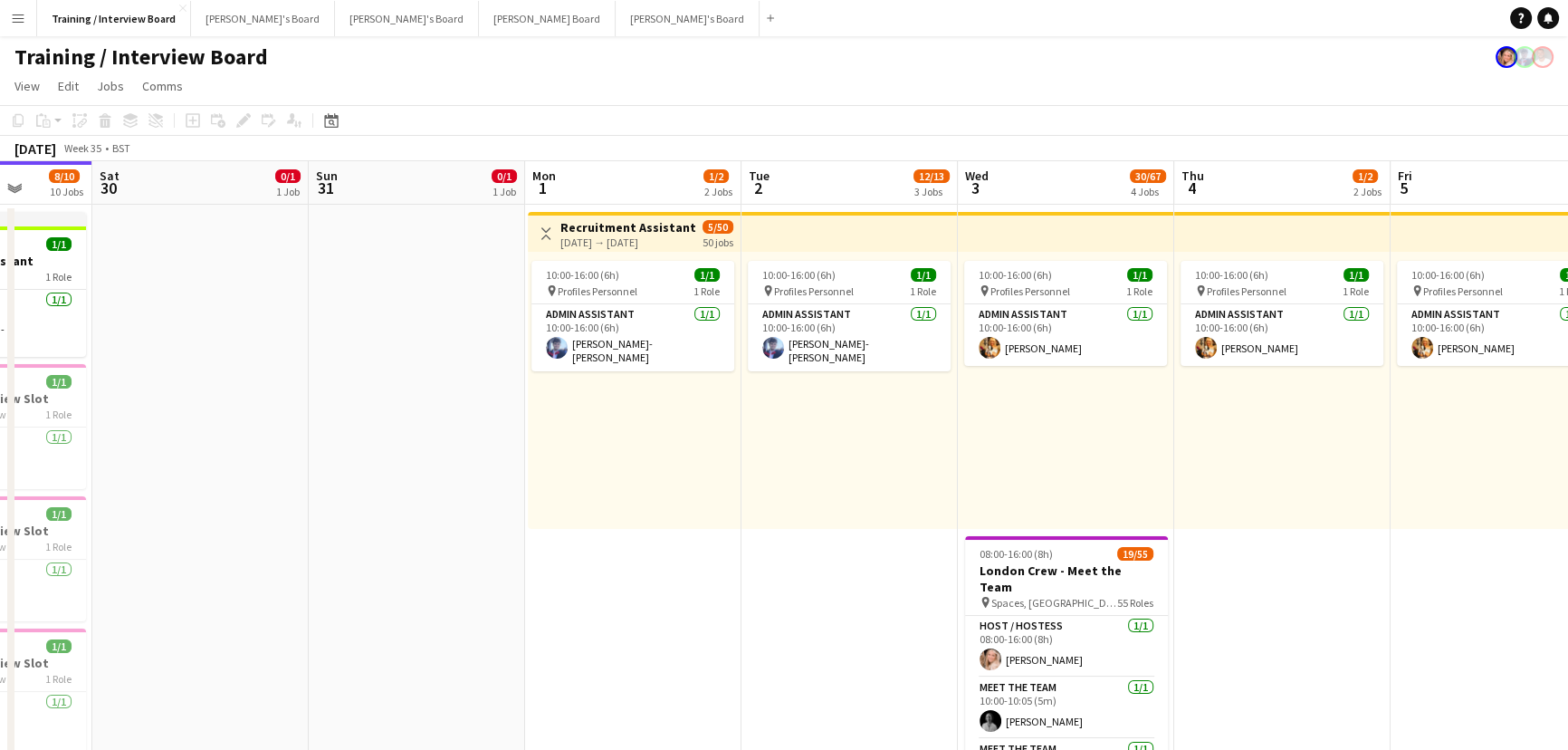
click at [942, 526] on div "10:00-16:00 (6h) 1/1 pin Profiles Personnel 1 Role Admin Assistant 1/1 10:00-16…" at bounding box center [849, 391] width 217 height 278
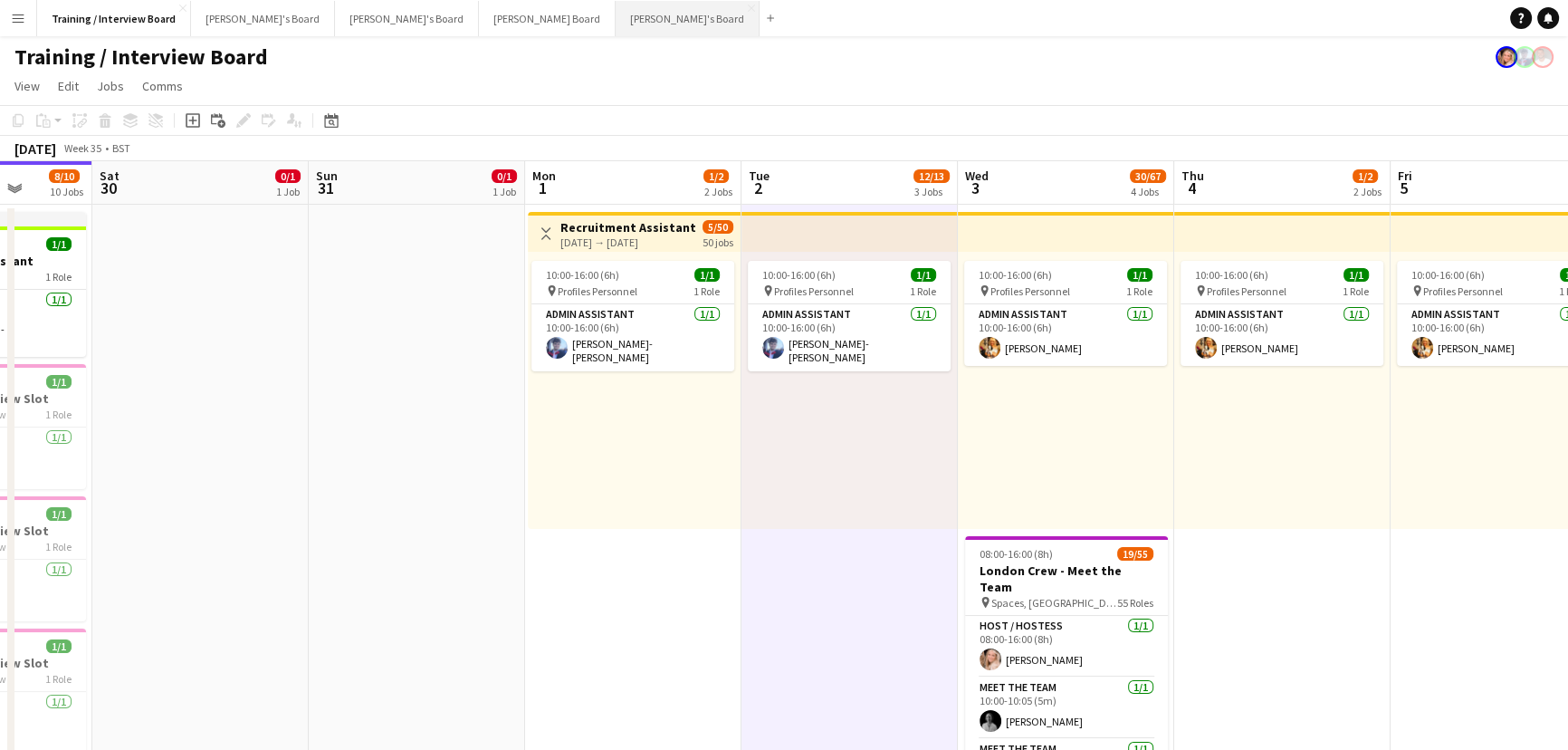
click at [615, 12] on button "[PERSON_NAME]'s Board Close" at bounding box center [687, 18] width 144 height 35
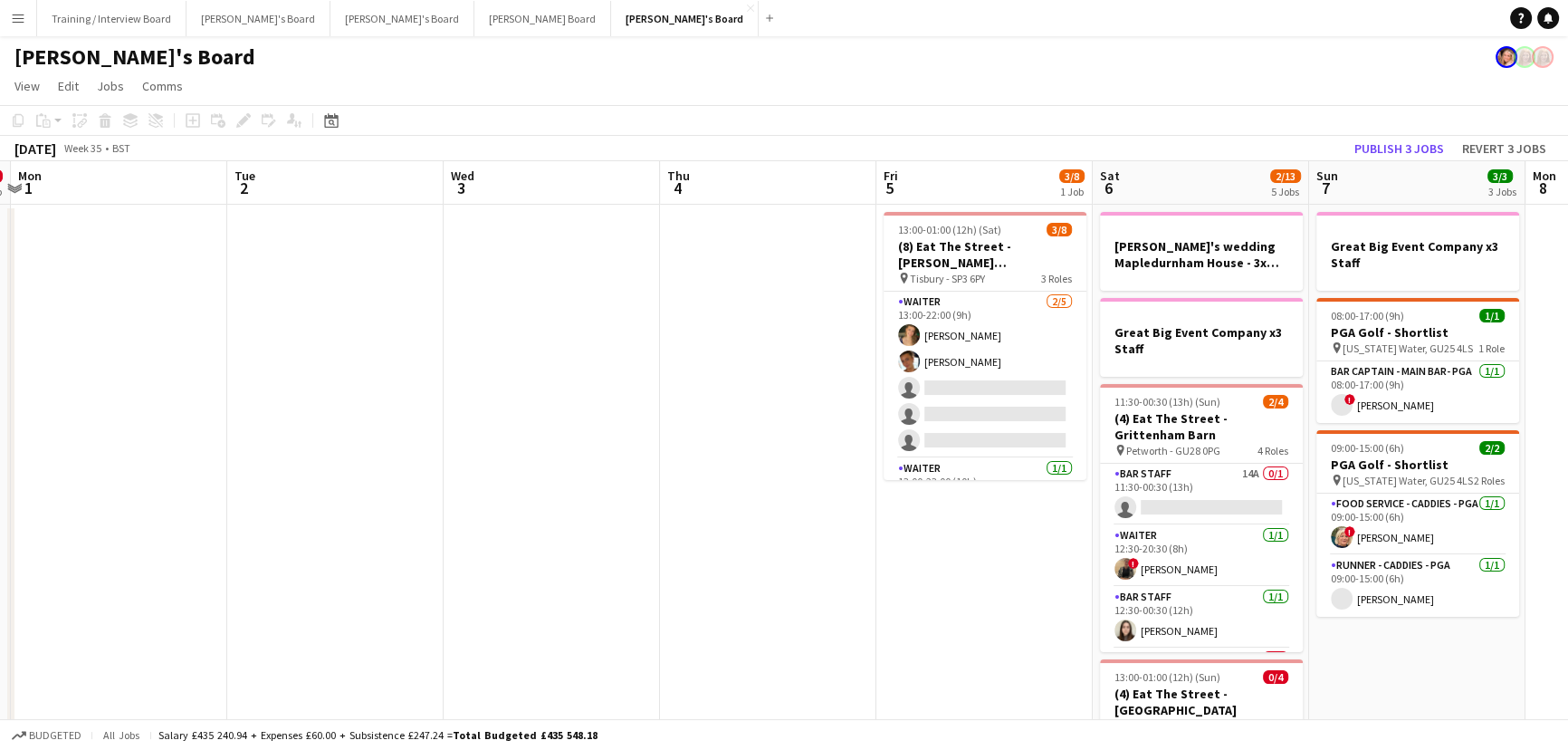
drag, startPoint x: 1028, startPoint y: 470, endPoint x: 767, endPoint y: 459, distance: 261.2
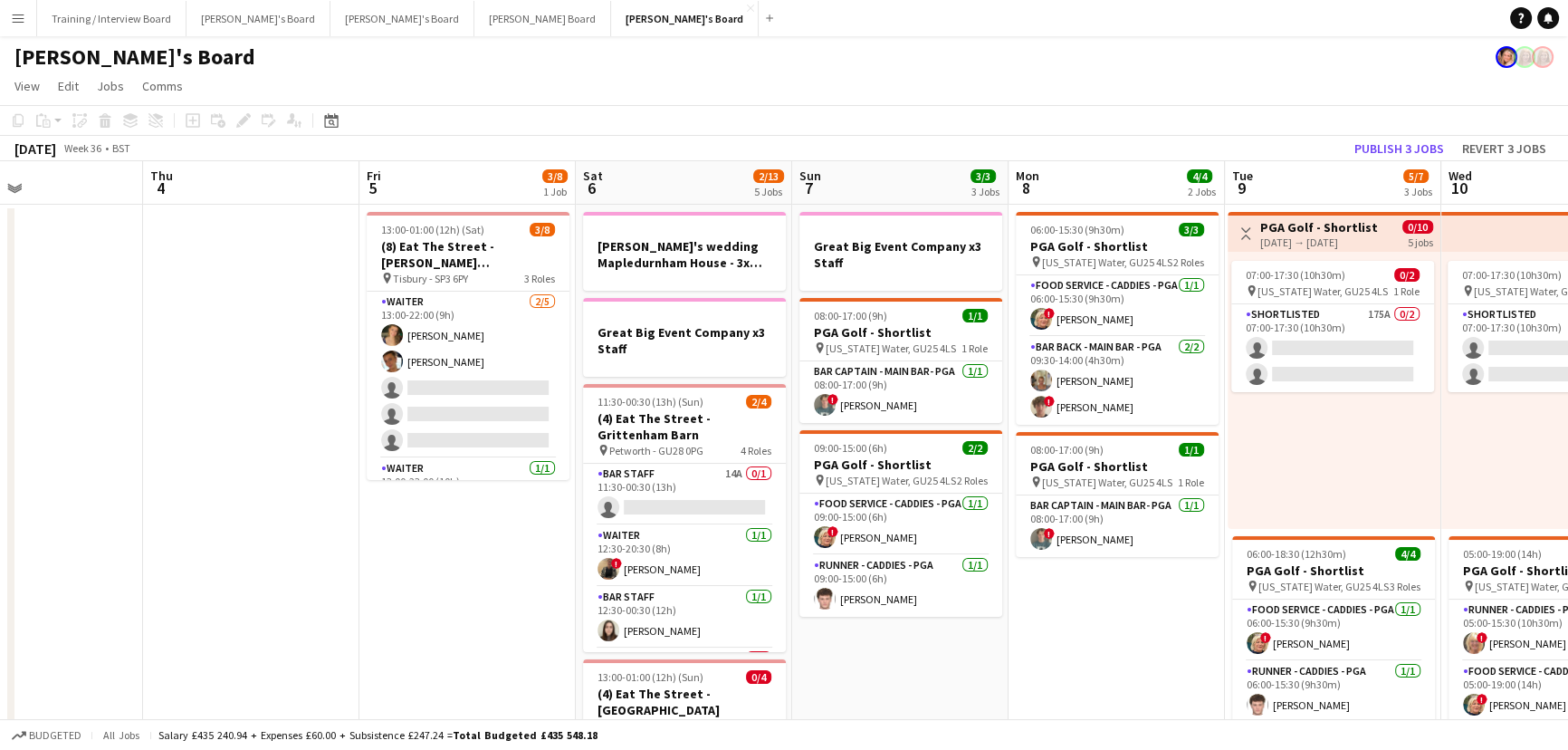
drag, startPoint x: 935, startPoint y: 539, endPoint x: 337, endPoint y: 449, distance: 604.7
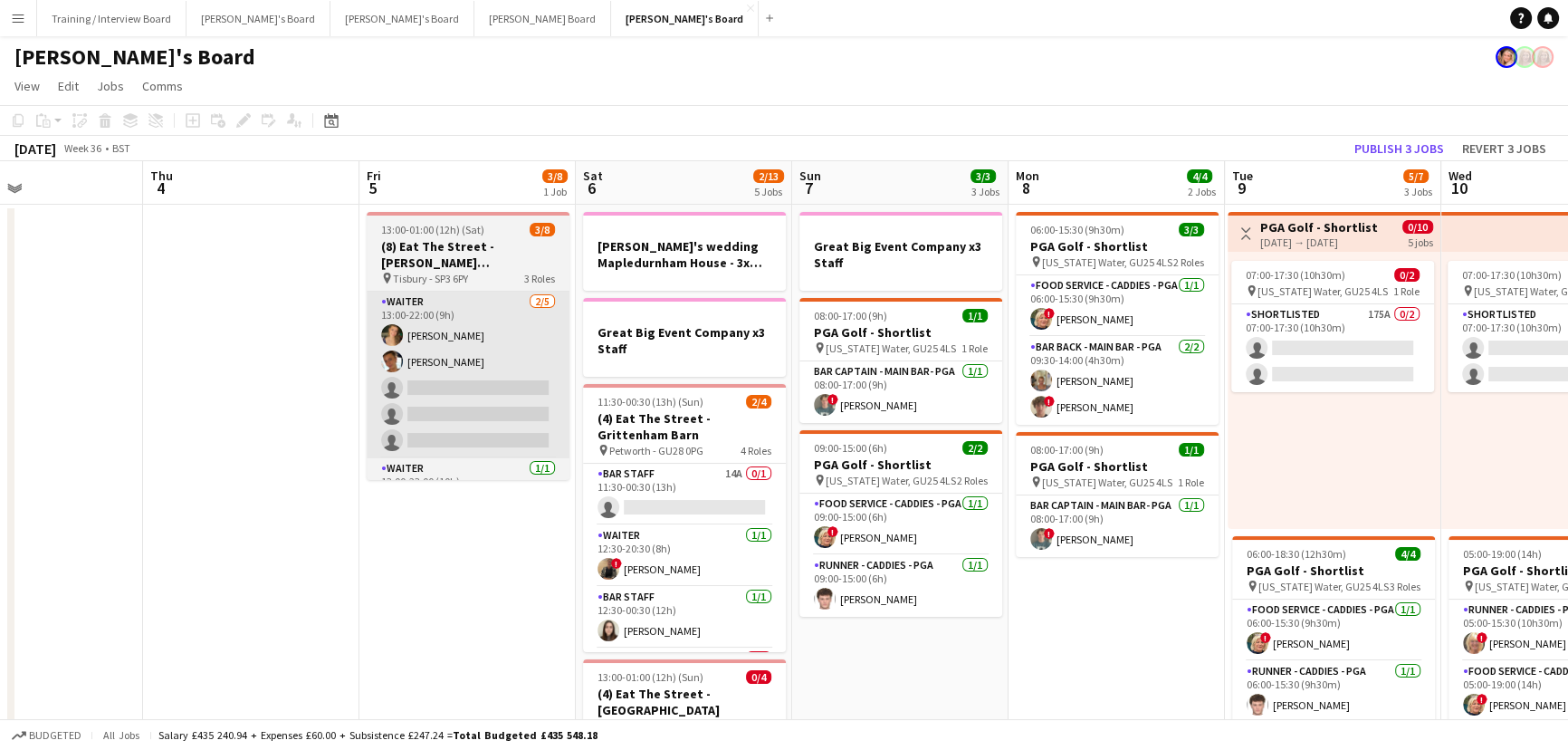
scroll to position [0, 723]
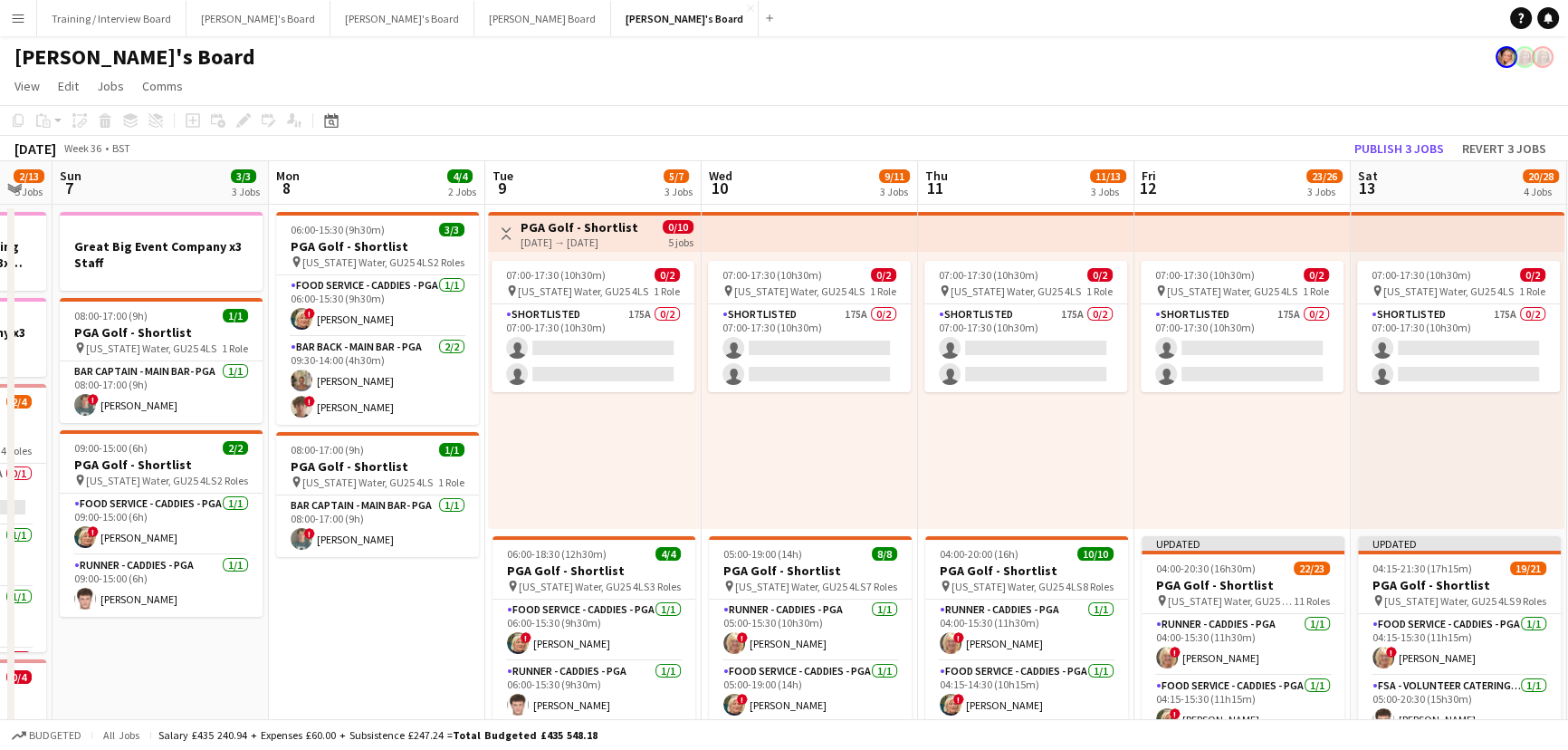
drag, startPoint x: 1378, startPoint y: 463, endPoint x: 681, endPoint y: 454, distance: 697.1
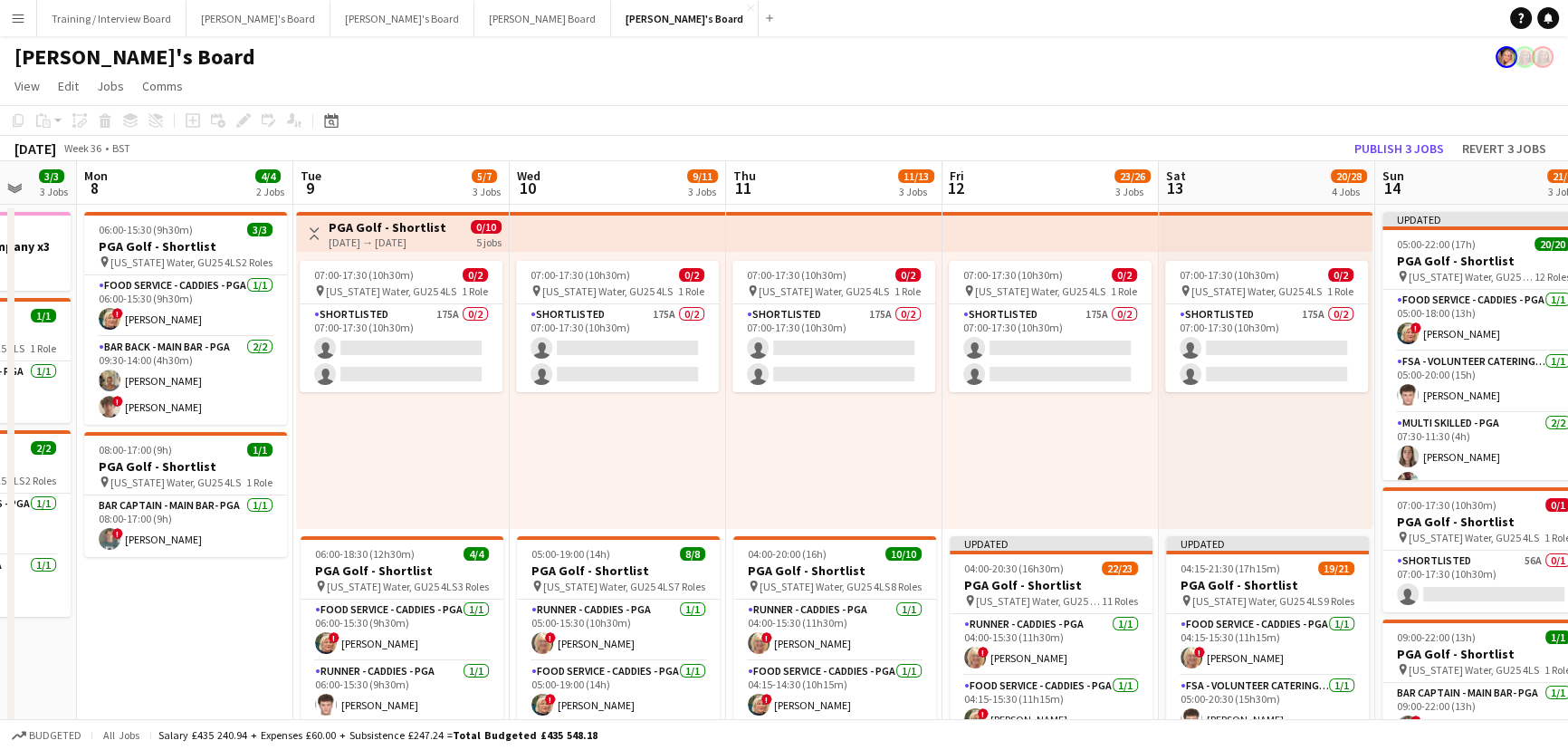
drag, startPoint x: 1265, startPoint y: 453, endPoint x: 1110, endPoint y: 458, distance: 155.1
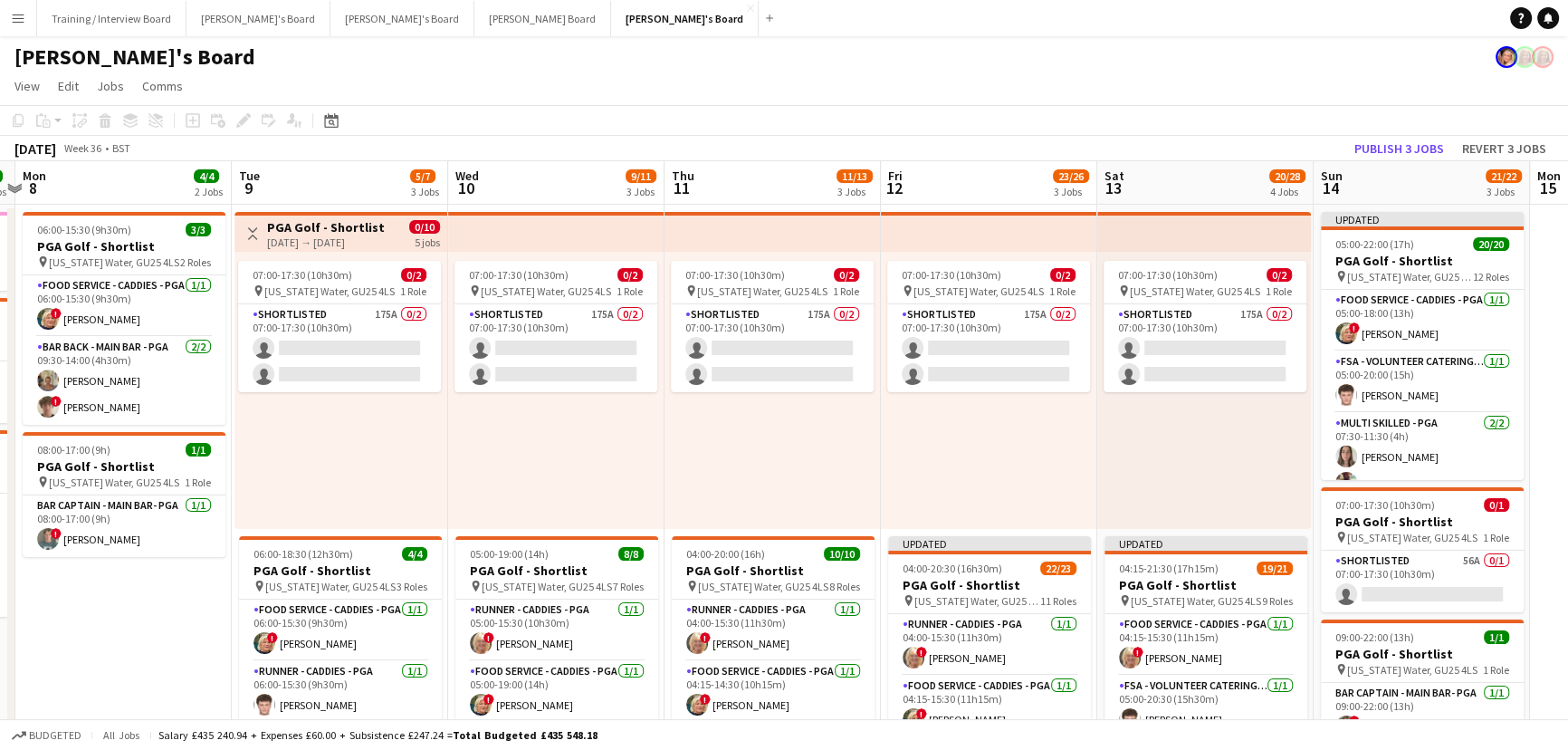
scroll to position [0, 453]
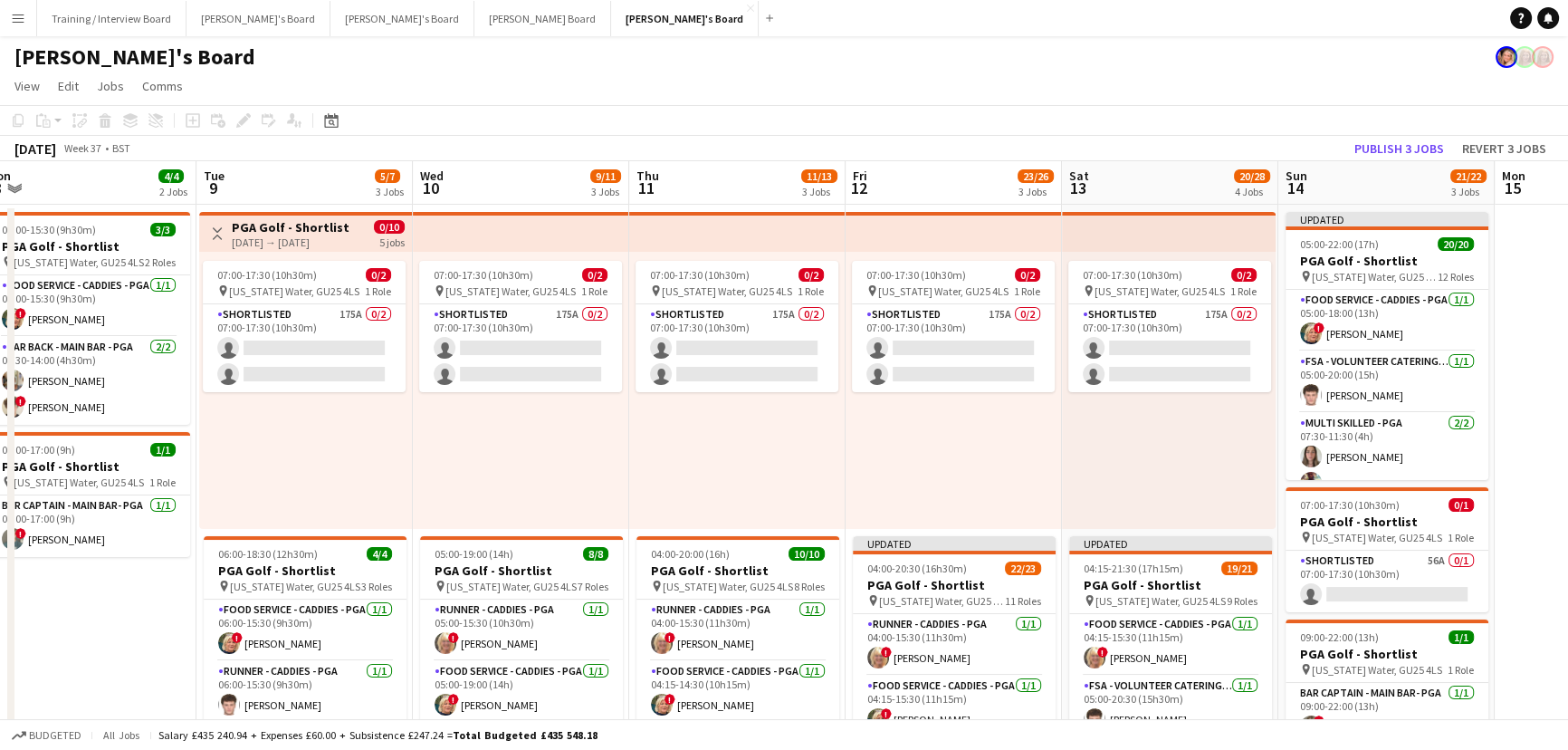
drag, startPoint x: 1271, startPoint y: 468, endPoint x: 1451, endPoint y: 453, distance: 180.6
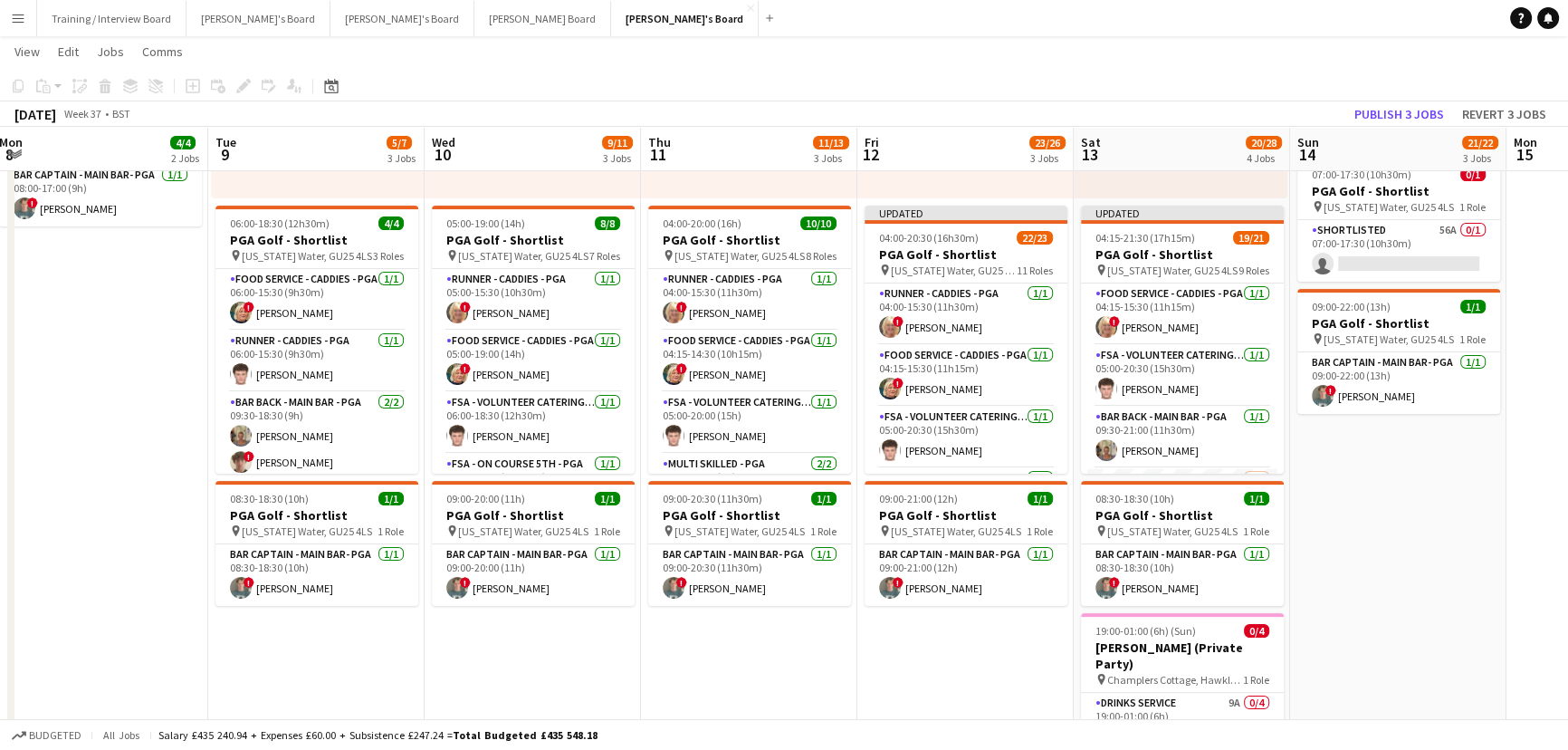
scroll to position [0, 363]
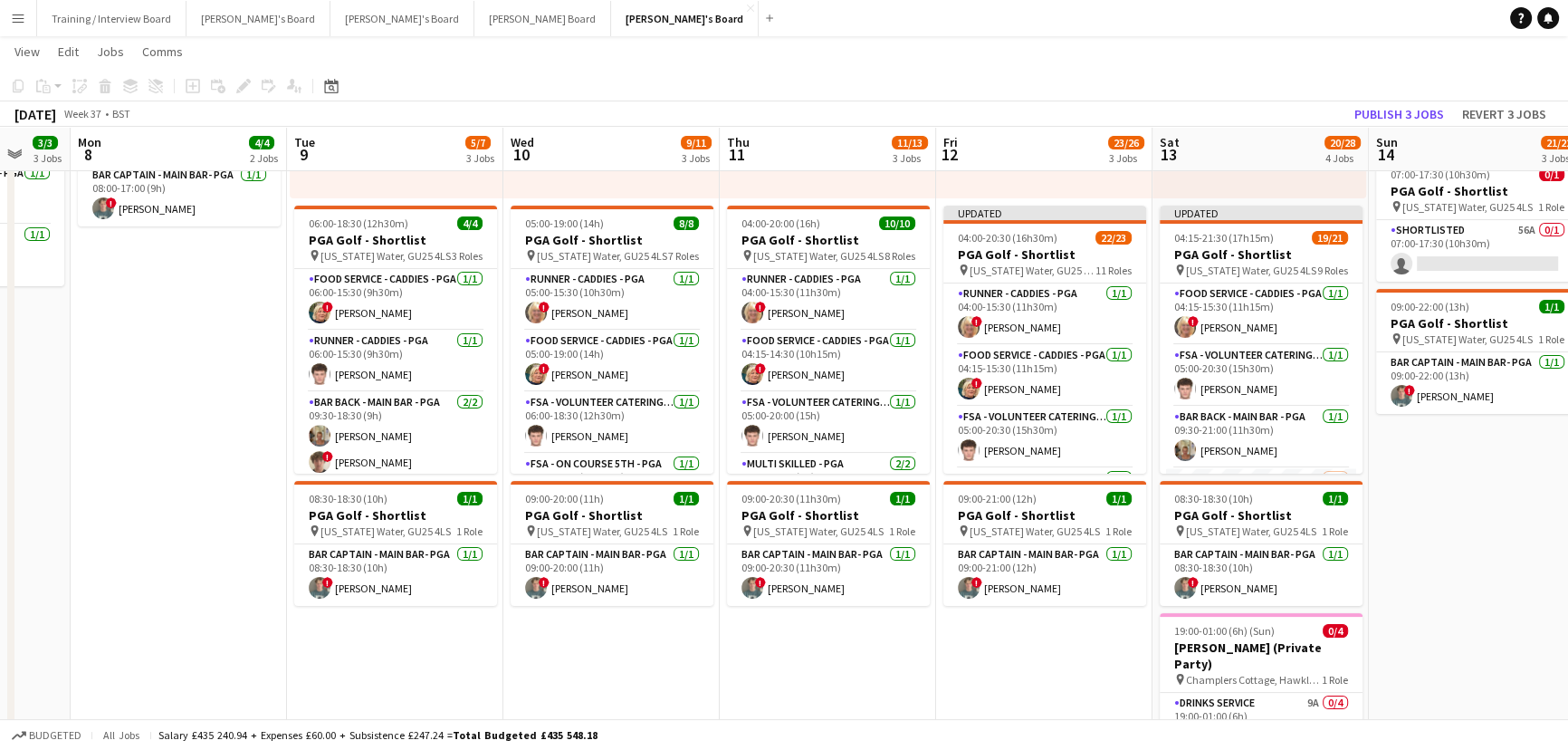
click at [1400, 560] on app-calendar-viewport "Sat 6 2/13 5 Jobs Sun 7 3/3 3 Jobs Mon 8 4/4 2 Jobs Tue 9 5/7 3 Jobs Wed 10 9/1…" at bounding box center [784, 560] width 1568 height 1638
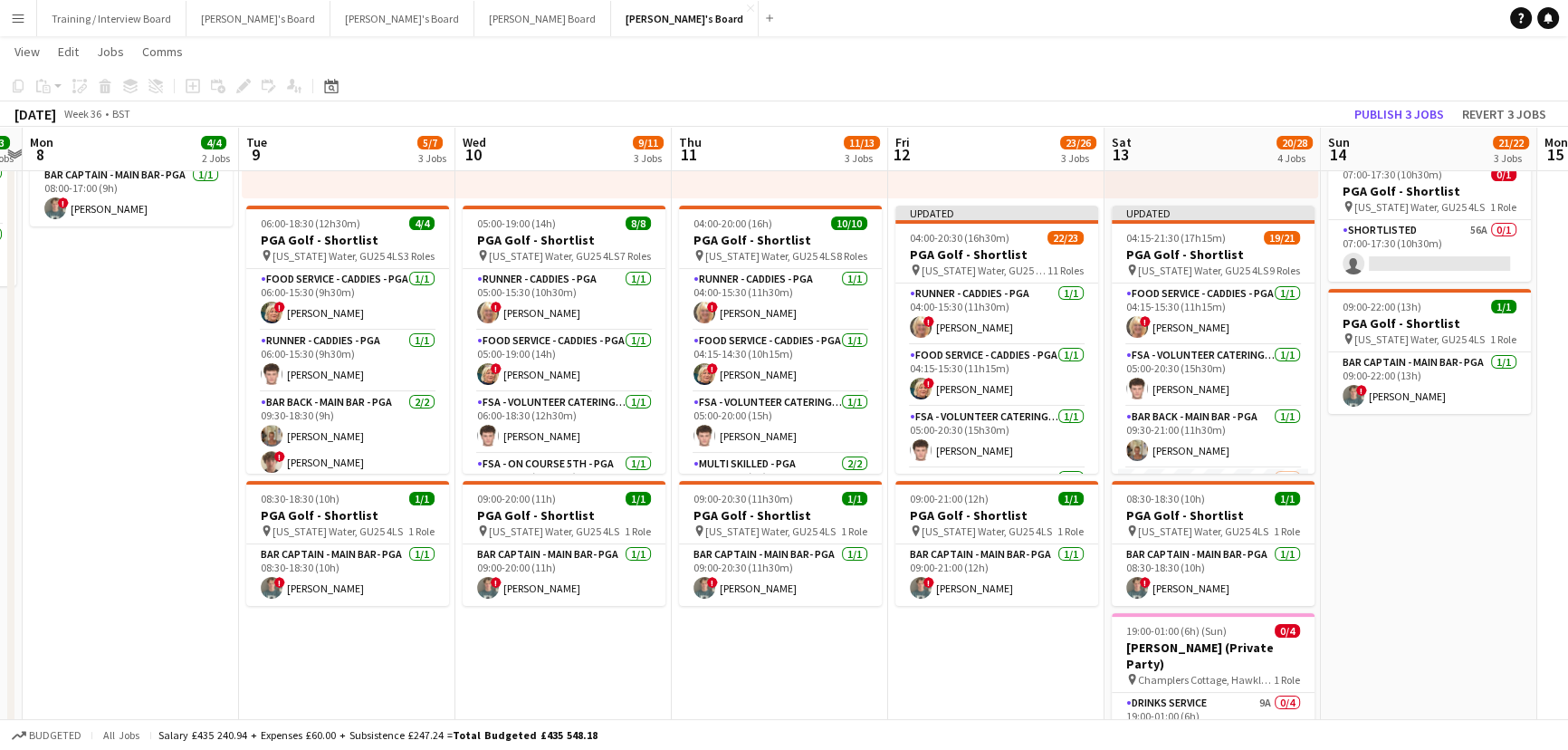
scroll to position [0, 543]
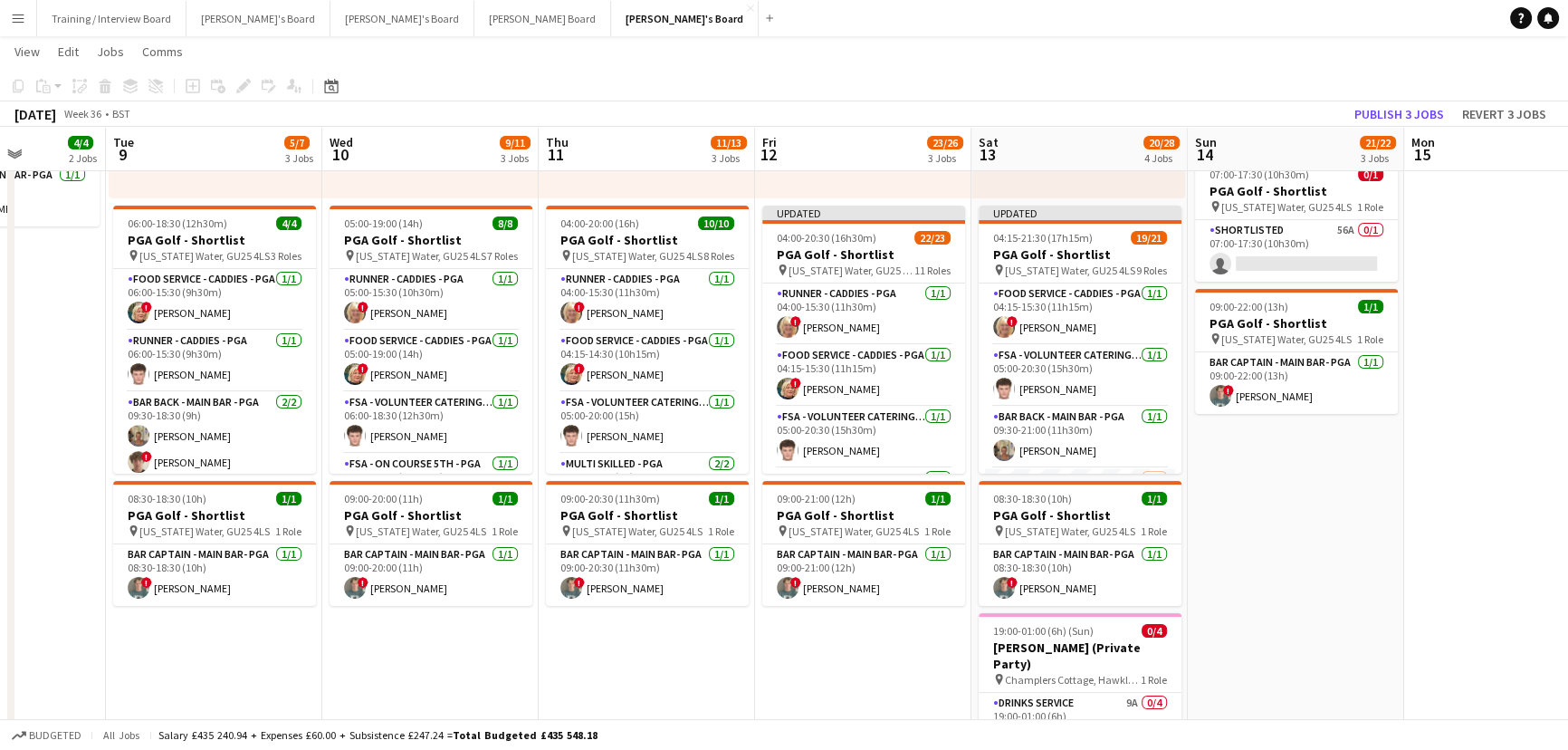
drag, startPoint x: 1481, startPoint y: 560, endPoint x: 1302, endPoint y: 525, distance: 182.4
click at [1302, 525] on app-calendar-viewport "Sat 6 2/13 5 Jobs Sun 7 3/3 3 Jobs Mon 8 4/4 2 Jobs Tue 9 5/7 3 Jobs Wed 10 9/1…" at bounding box center [784, 560] width 1568 height 1638
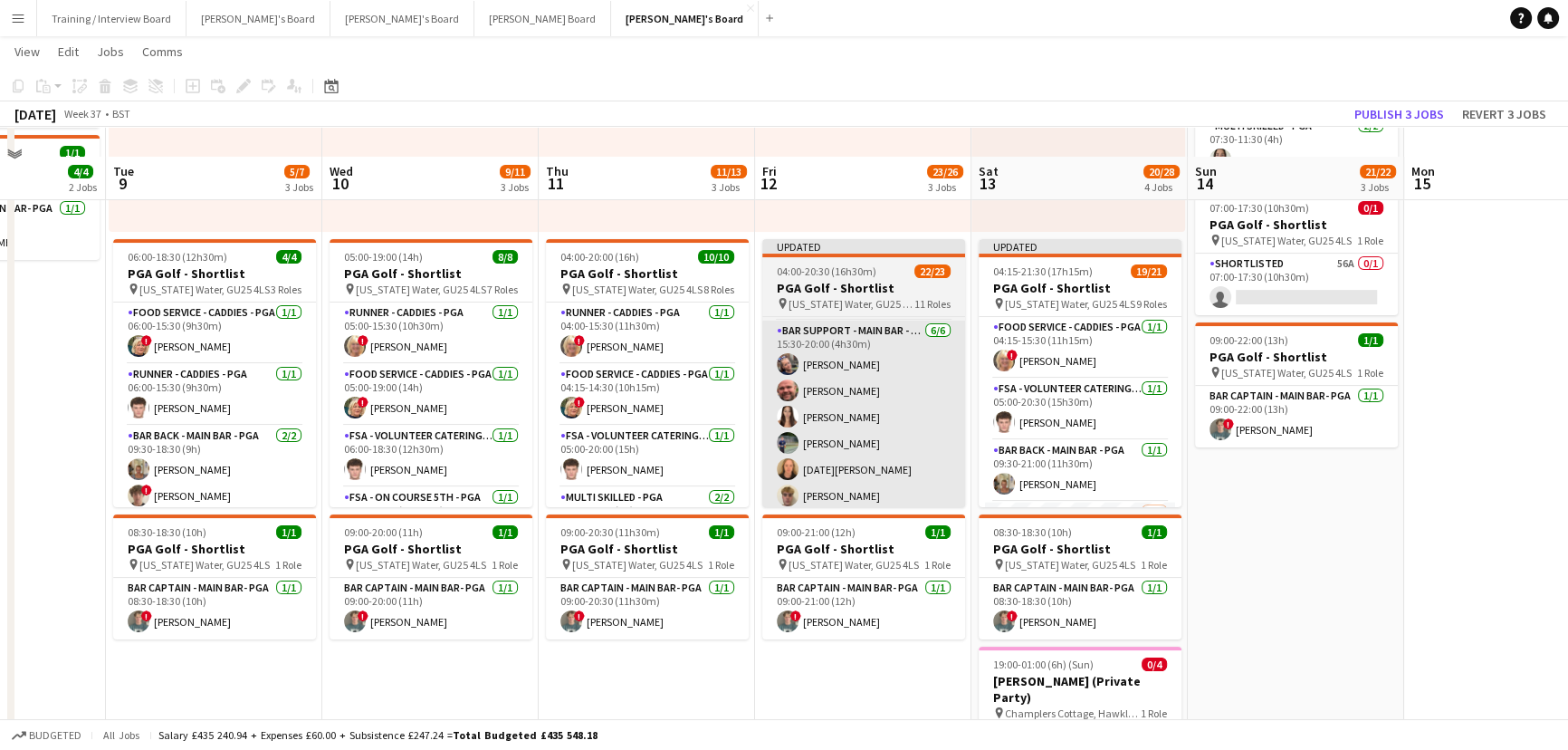
scroll to position [329, 0]
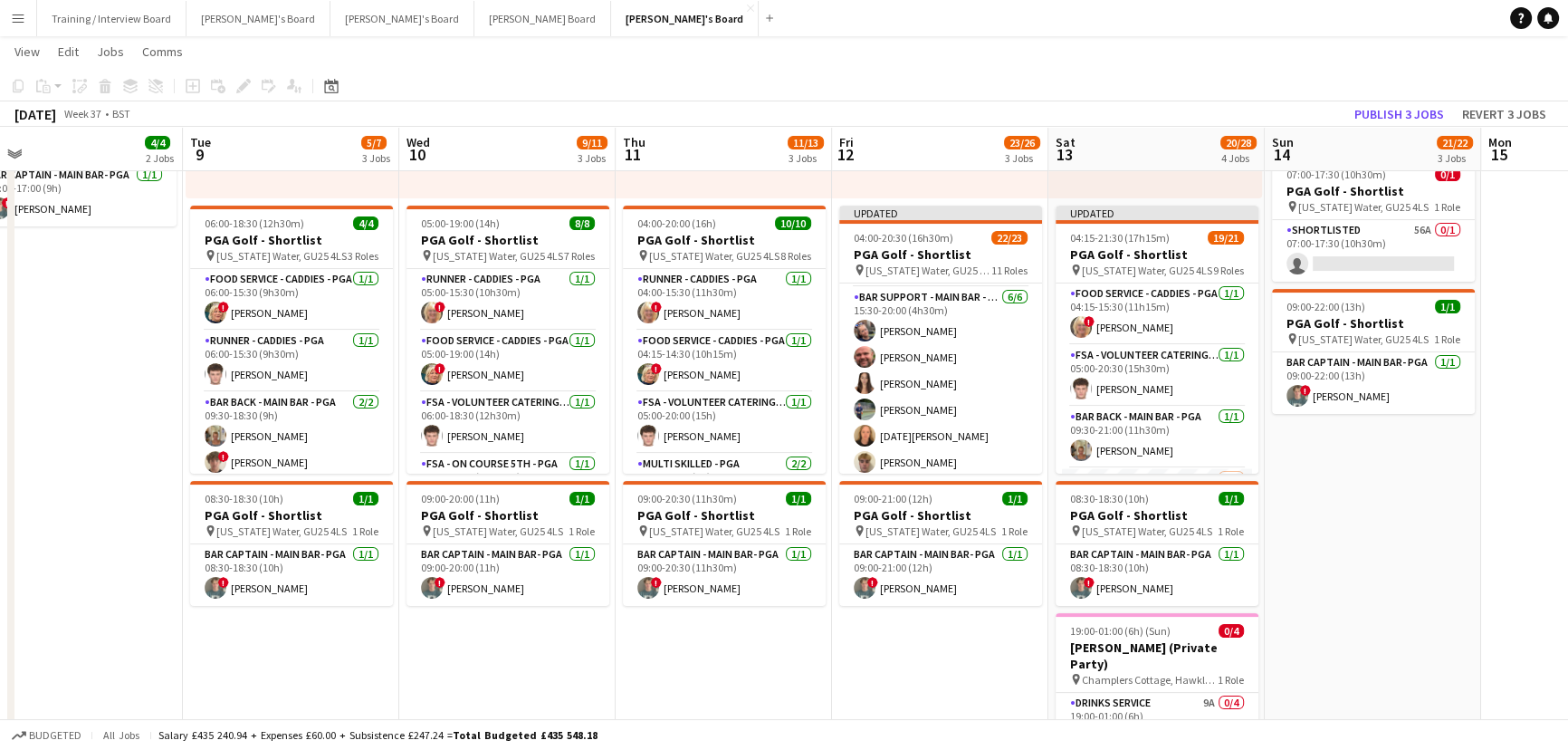
drag, startPoint x: 874, startPoint y: 655, endPoint x: 948, endPoint y: 647, distance: 74.4
click at [914, 652] on app-calendar-viewport "Sat 6 2/13 5 Jobs Sun 7 3/3 3 Jobs Mon 8 4/4 2 Jobs Tue 9 5/7 3 Jobs Wed 10 9/1…" at bounding box center [784, 560] width 1568 height 1638
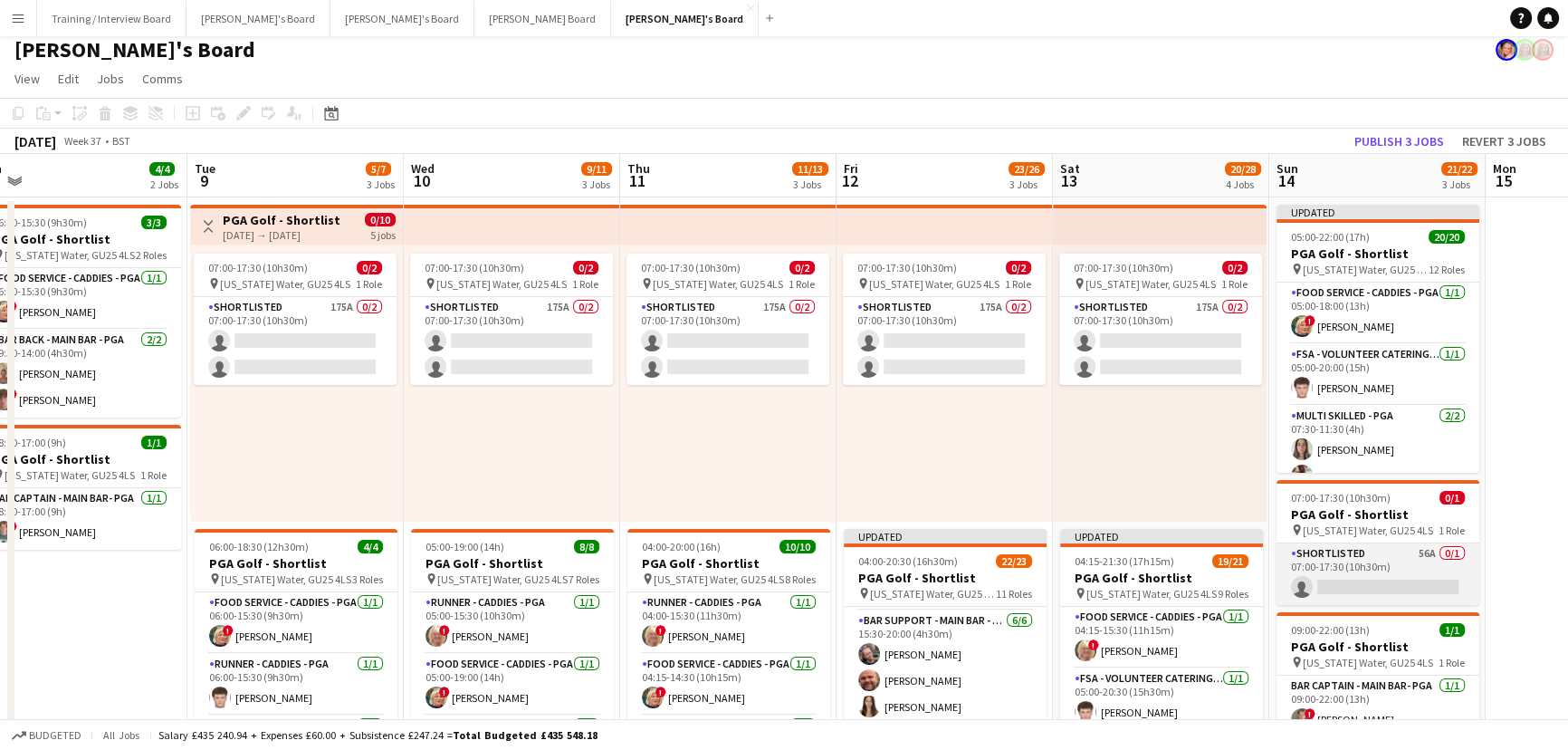
scroll to position [0, 0]
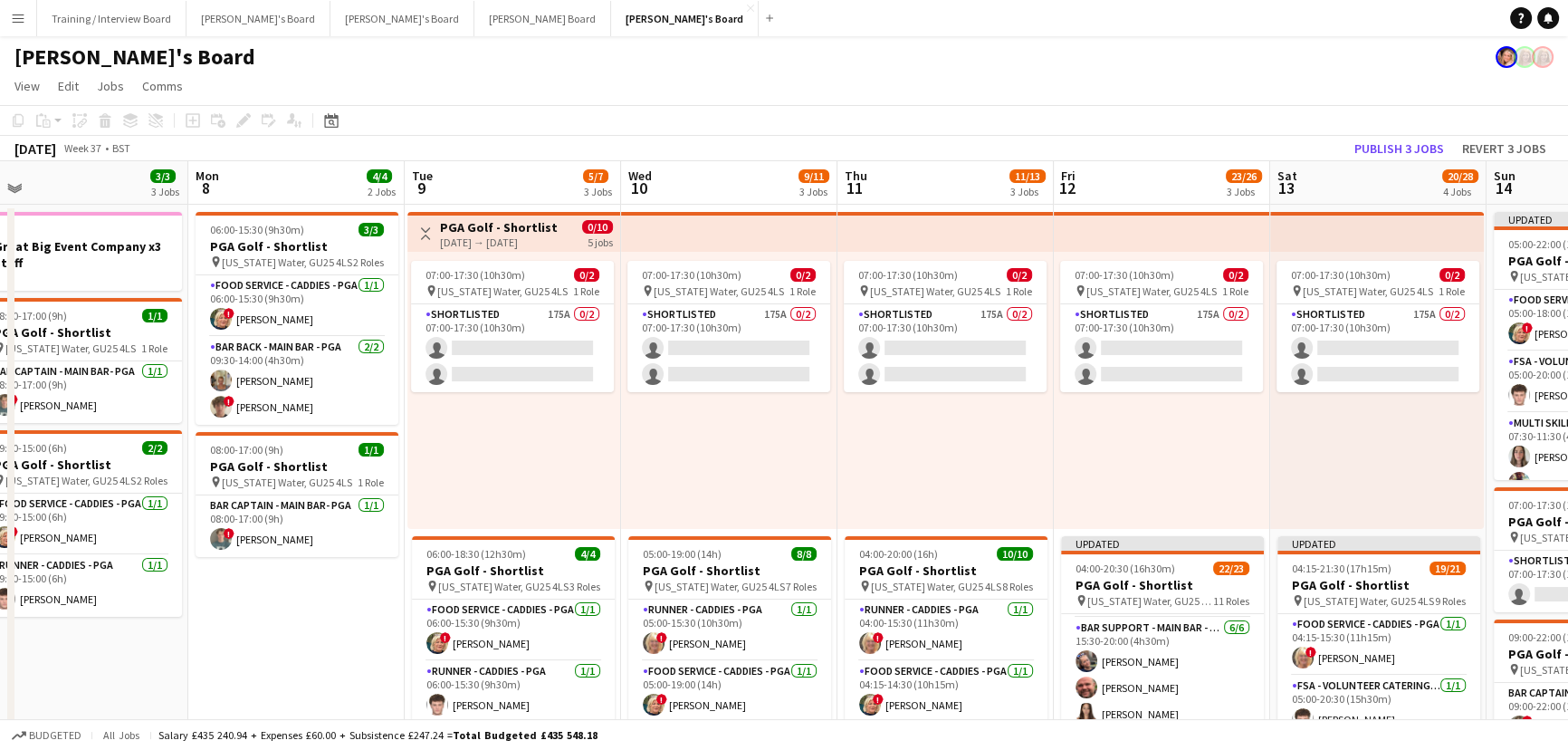
drag, startPoint x: 467, startPoint y: 443, endPoint x: 684, endPoint y: 411, distance: 219.3
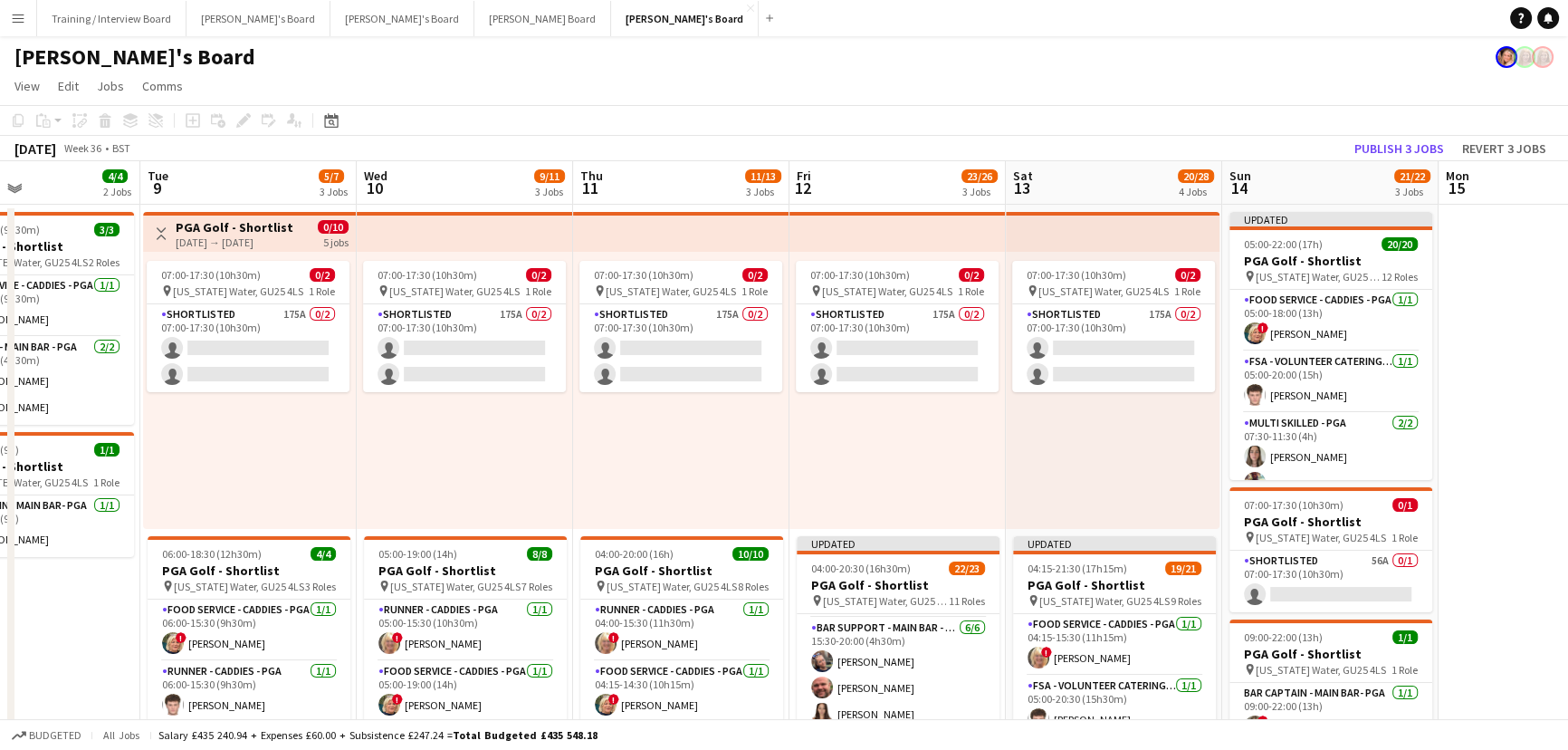
scroll to position [0, 728]
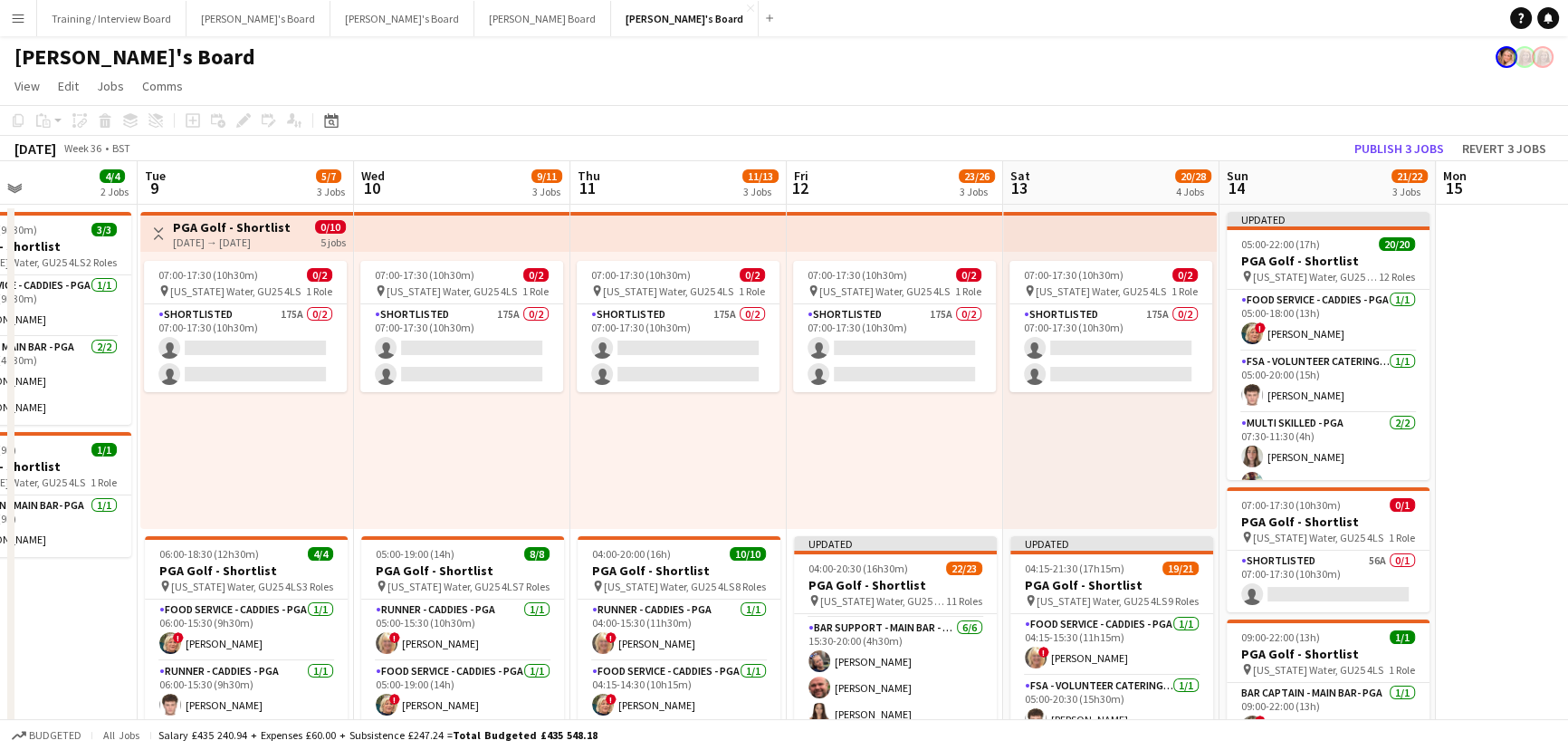
drag, startPoint x: 896, startPoint y: 452, endPoint x: 713, endPoint y: 427, distance: 184.7
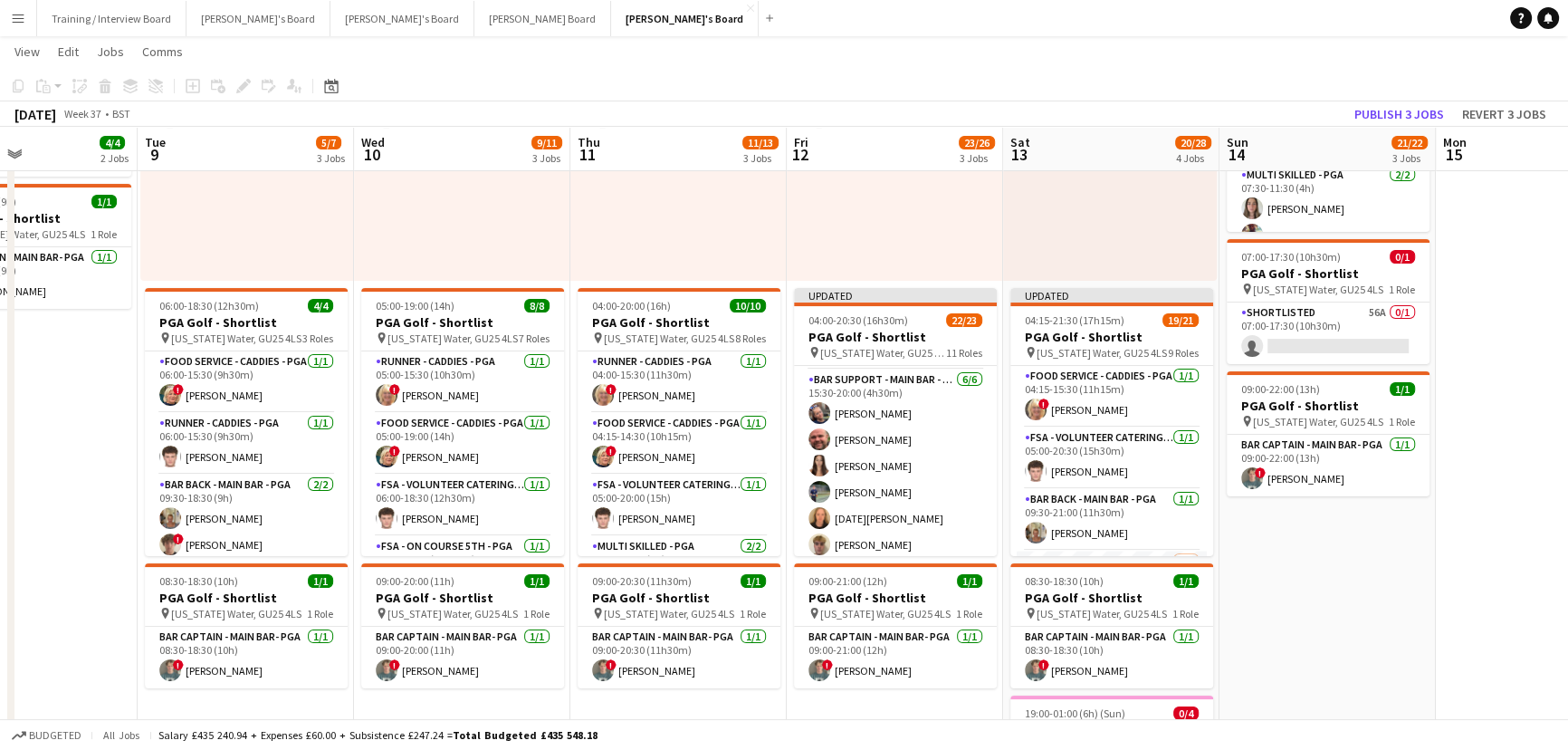
scroll to position [0, 791]
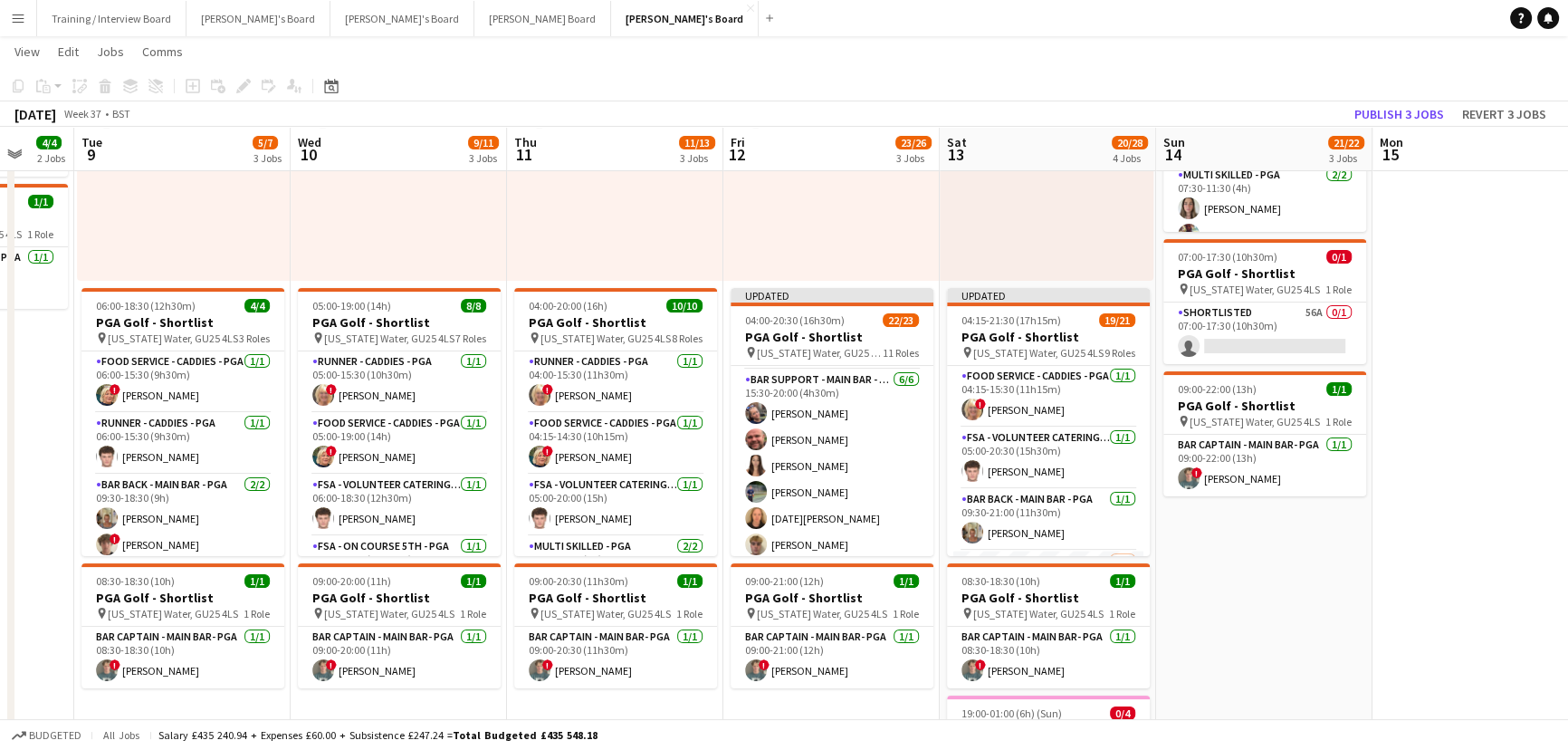
drag, startPoint x: 1355, startPoint y: 576, endPoint x: 1292, endPoint y: 595, distance: 65.8
click at [1292, 595] on app-calendar-viewport "Fri 5 3/8 1 Job Sat 6 2/13 5 Jobs Sun 7 3/3 3 Jobs Mon 8 4/4 2 Jobs Tue 9 5/7 3…" at bounding box center [784, 643] width 1568 height 1638
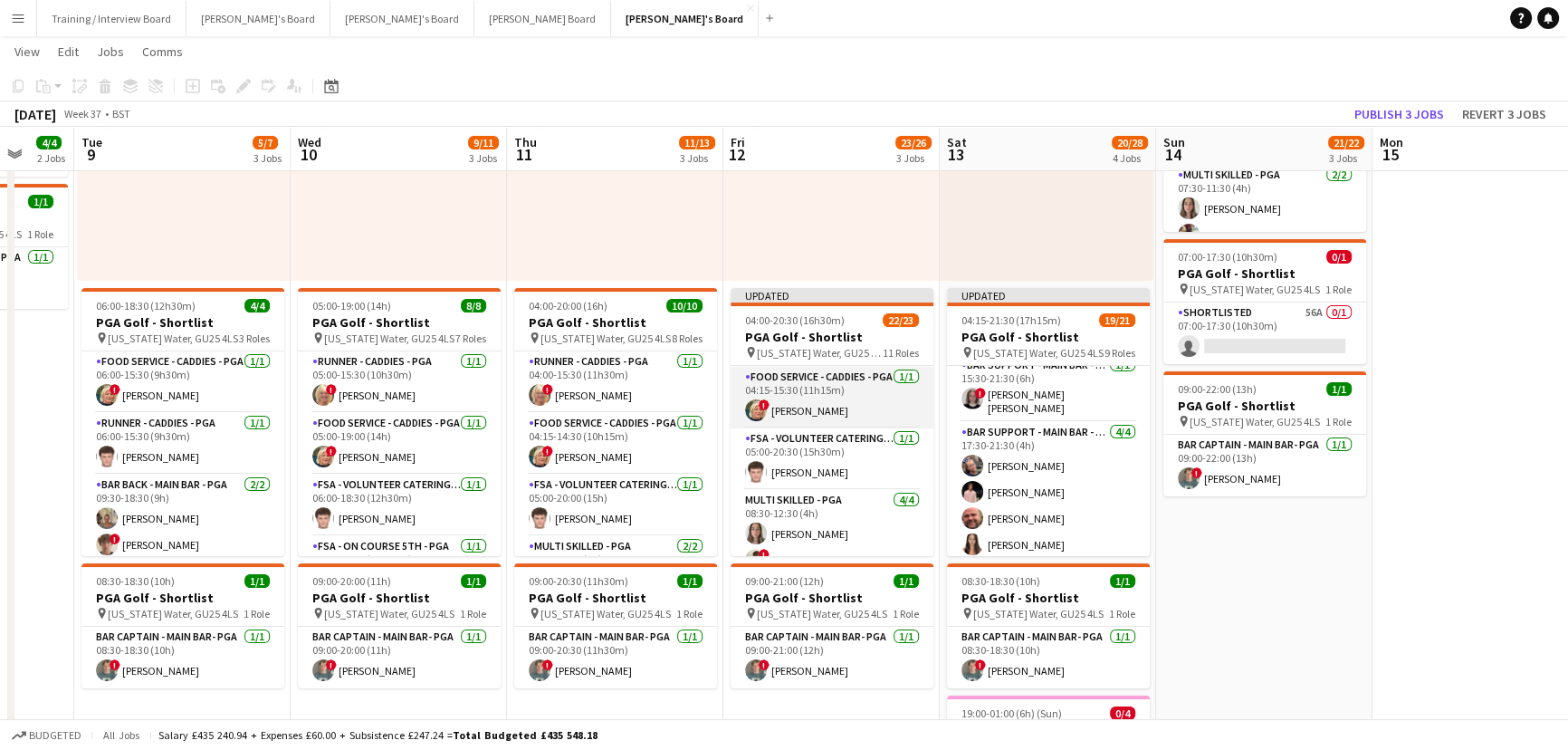
scroll to position [0, 0]
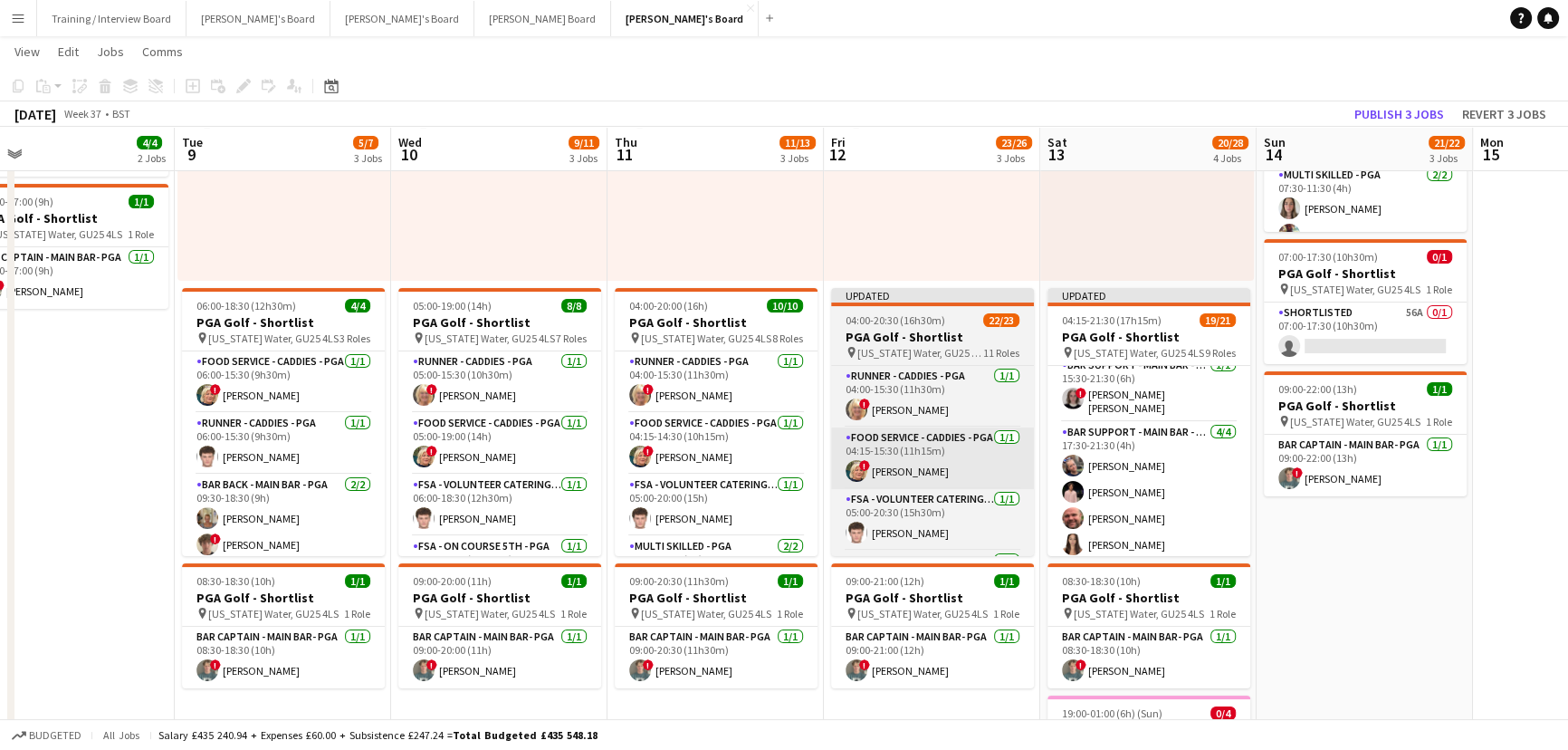
drag, startPoint x: 880, startPoint y: 455, endPoint x: 964, endPoint y: 462, distance: 84.3
click at [950, 463] on app-calendar-viewport "Fri 5 3/8 1 Job Sat 6 2/13 5 Jobs Sun 7 3/3 3 Jobs Mon 8 4/4 2 Jobs Tue 9 5/7 3…" at bounding box center [784, 643] width 1568 height 1638
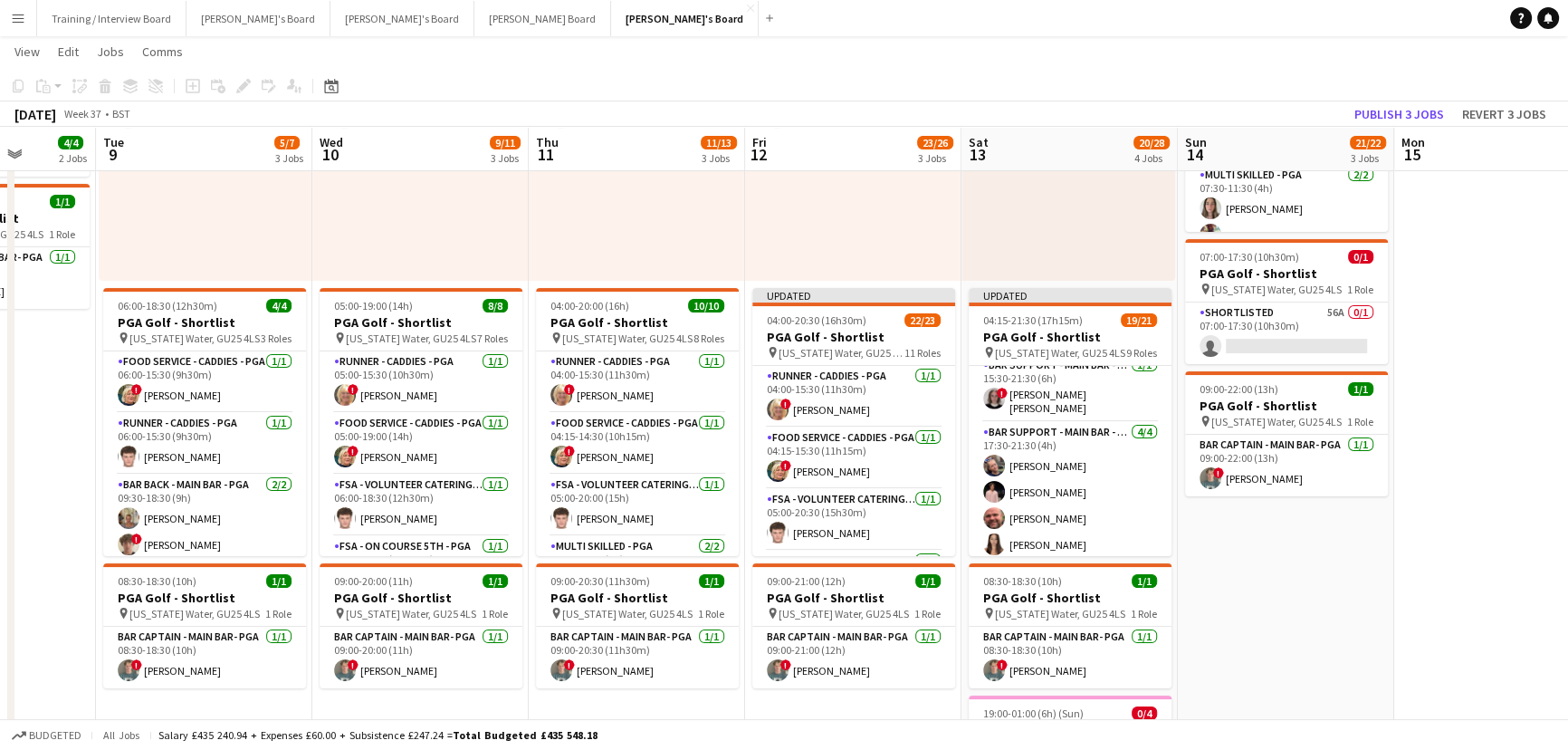
drag, startPoint x: 1378, startPoint y: 568, endPoint x: 1360, endPoint y: 568, distance: 18.0
click at [1360, 568] on app-calendar-viewport "Fri 5 3/8 1 Job Sat 6 2/13 5 Jobs Sun 7 3/3 3 Jobs Mon 8 4/4 2 Jobs Tue 9 5/7 3…" at bounding box center [784, 643] width 1568 height 1638
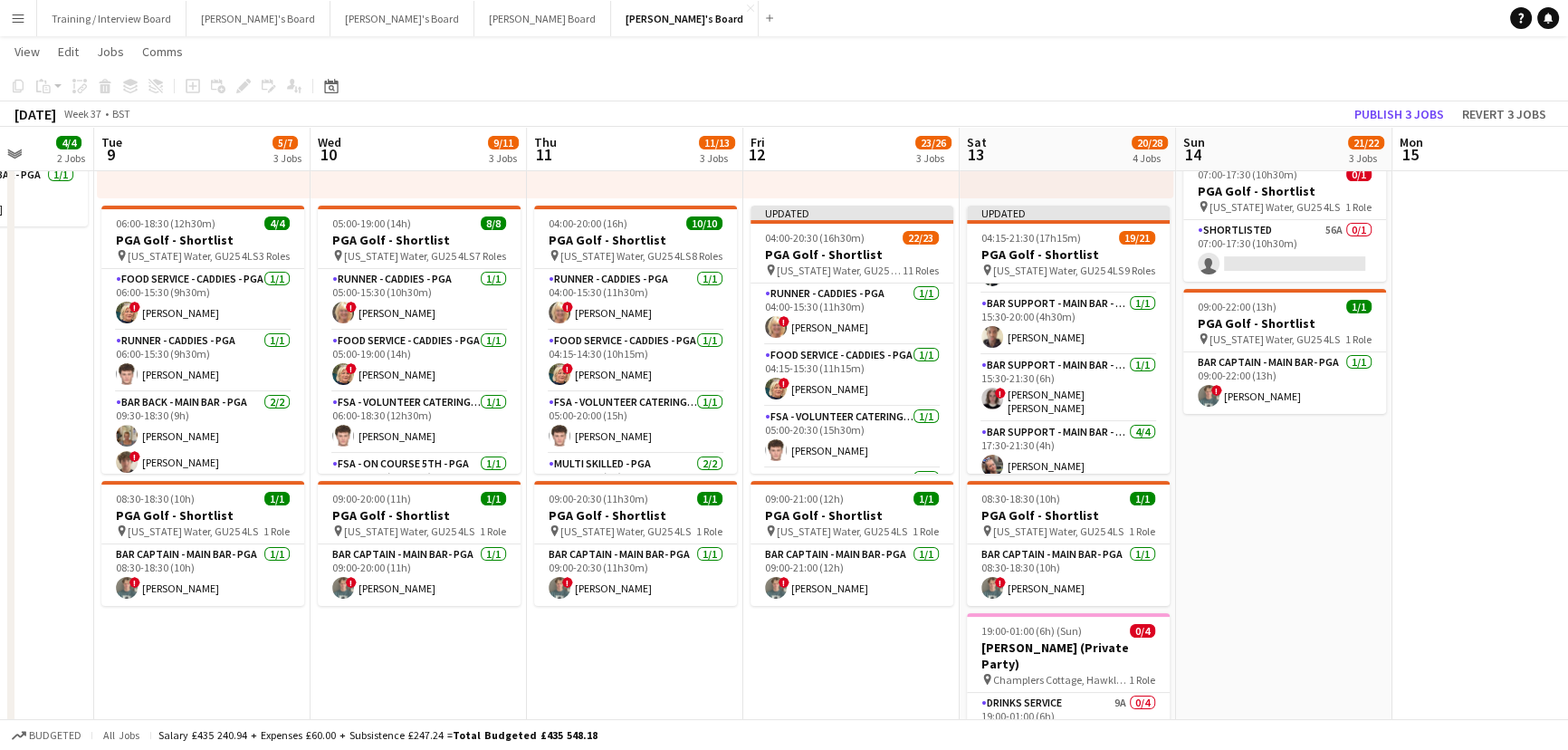
scroll to position [0, 714]
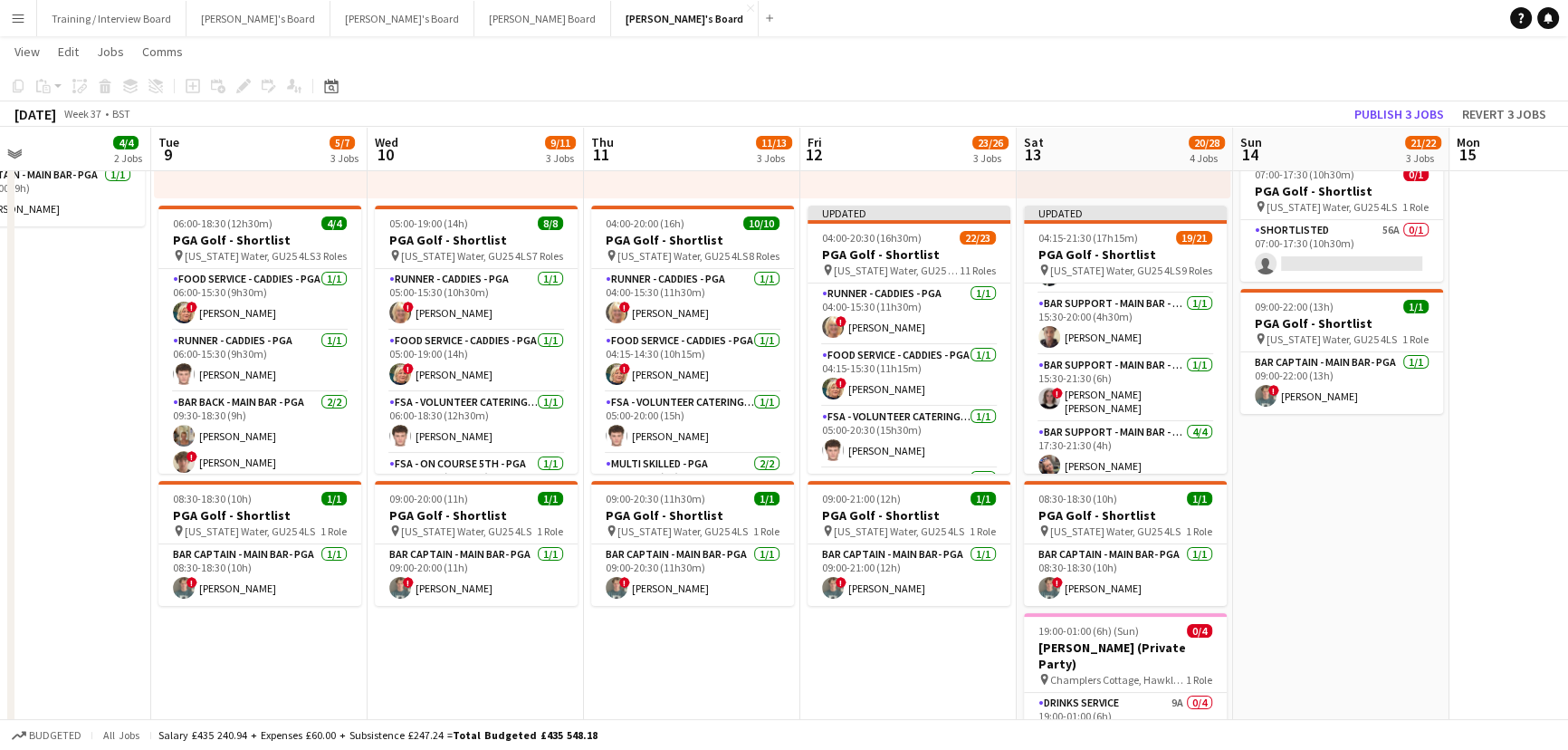
click at [1289, 522] on app-calendar-viewport "Fri 5 3/8 1 Job Sat 6 2/13 5 Jobs Sun 7 3/3 3 Jobs Mon 8 4/4 2 Jobs Tue 9 5/7 3…" at bounding box center [784, 560] width 1568 height 1638
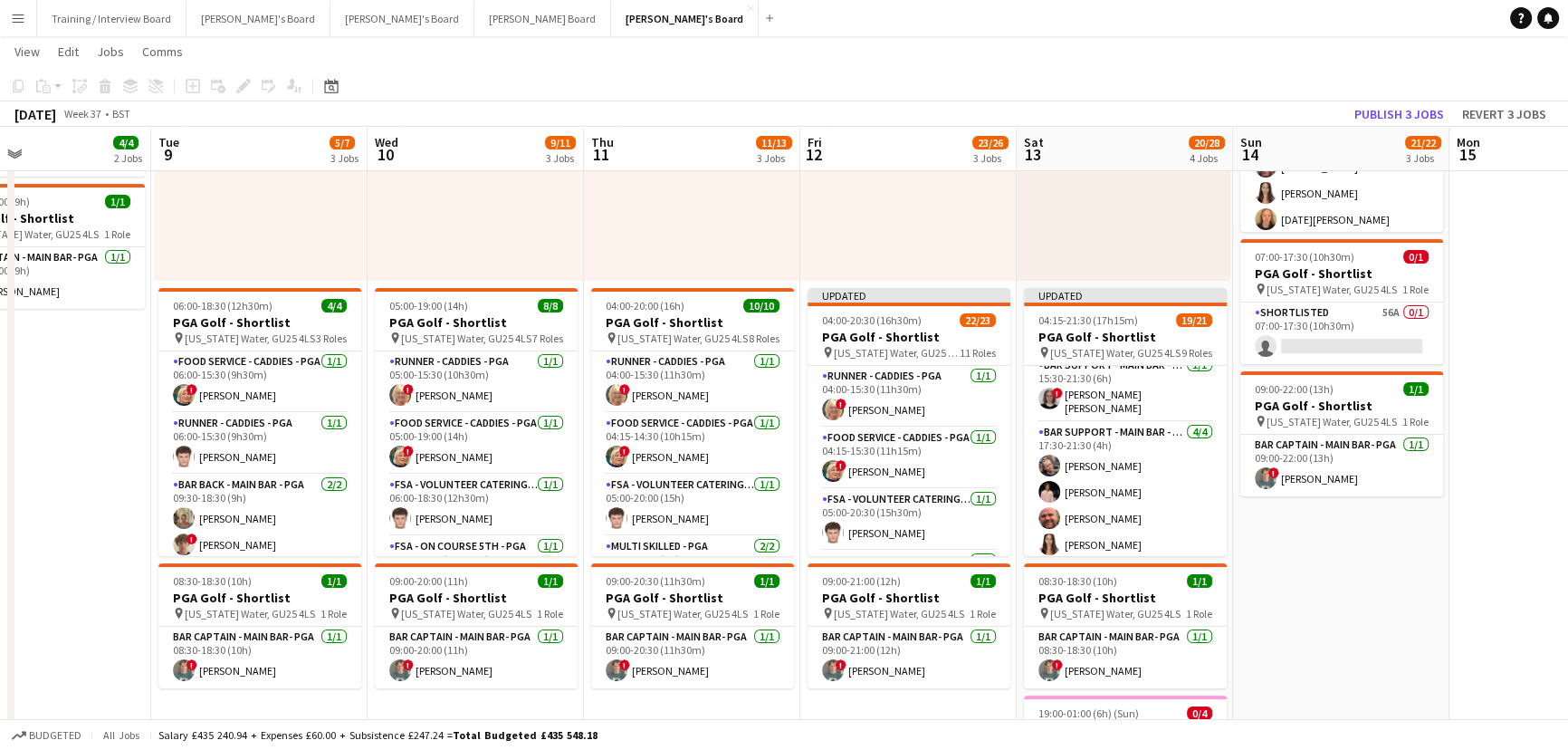
scroll to position [0, 626]
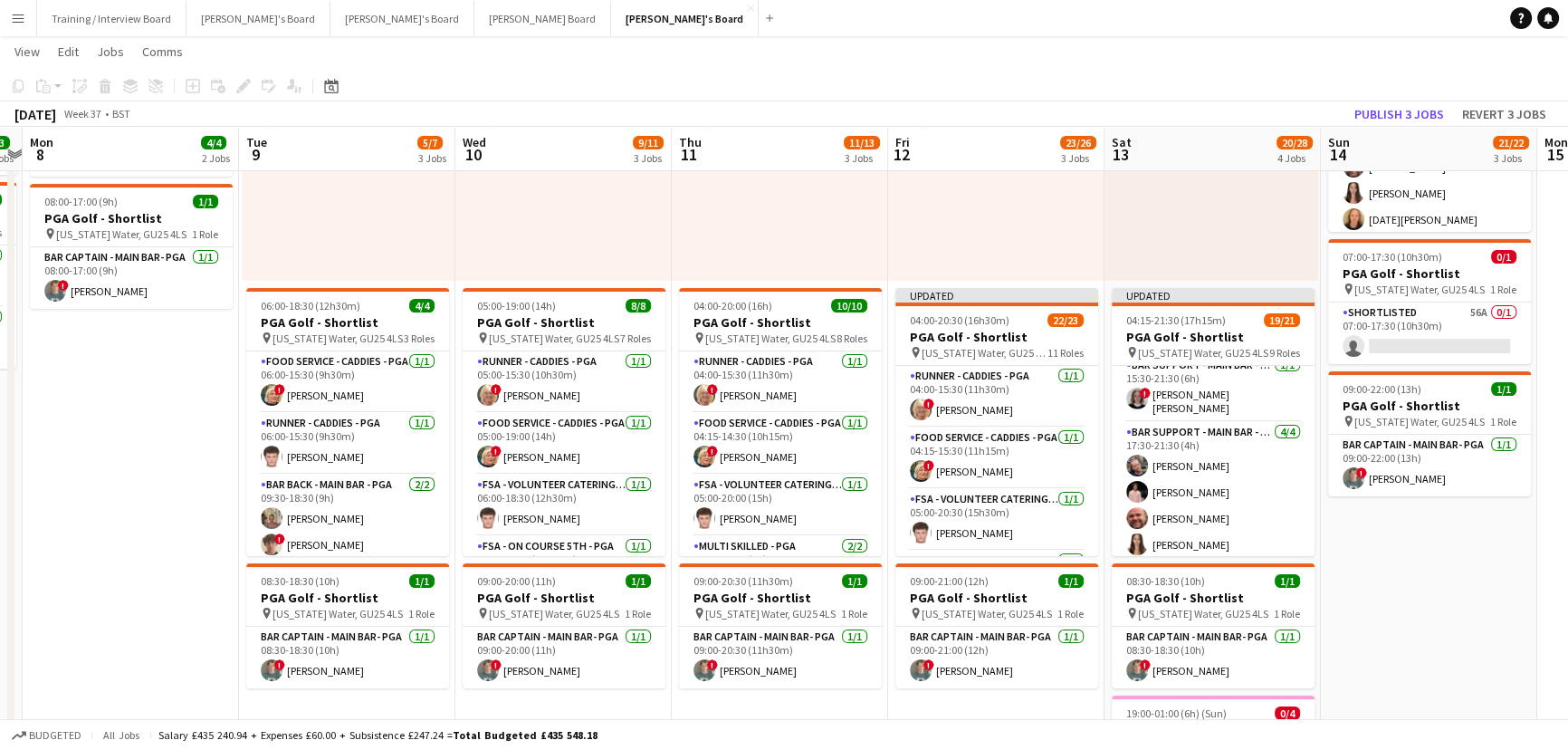
drag, startPoint x: 1186, startPoint y: 521, endPoint x: 1273, endPoint y: 511, distance: 87.6
click at [1273, 511] on app-calendar-viewport "Fri 5 3/8 1 Job Sat 6 2/13 5 Jobs Sun 7 3/3 3 Jobs Mon 8 4/4 2 Jobs Tue 9 5/7 3…" at bounding box center [784, 643] width 1568 height 1638
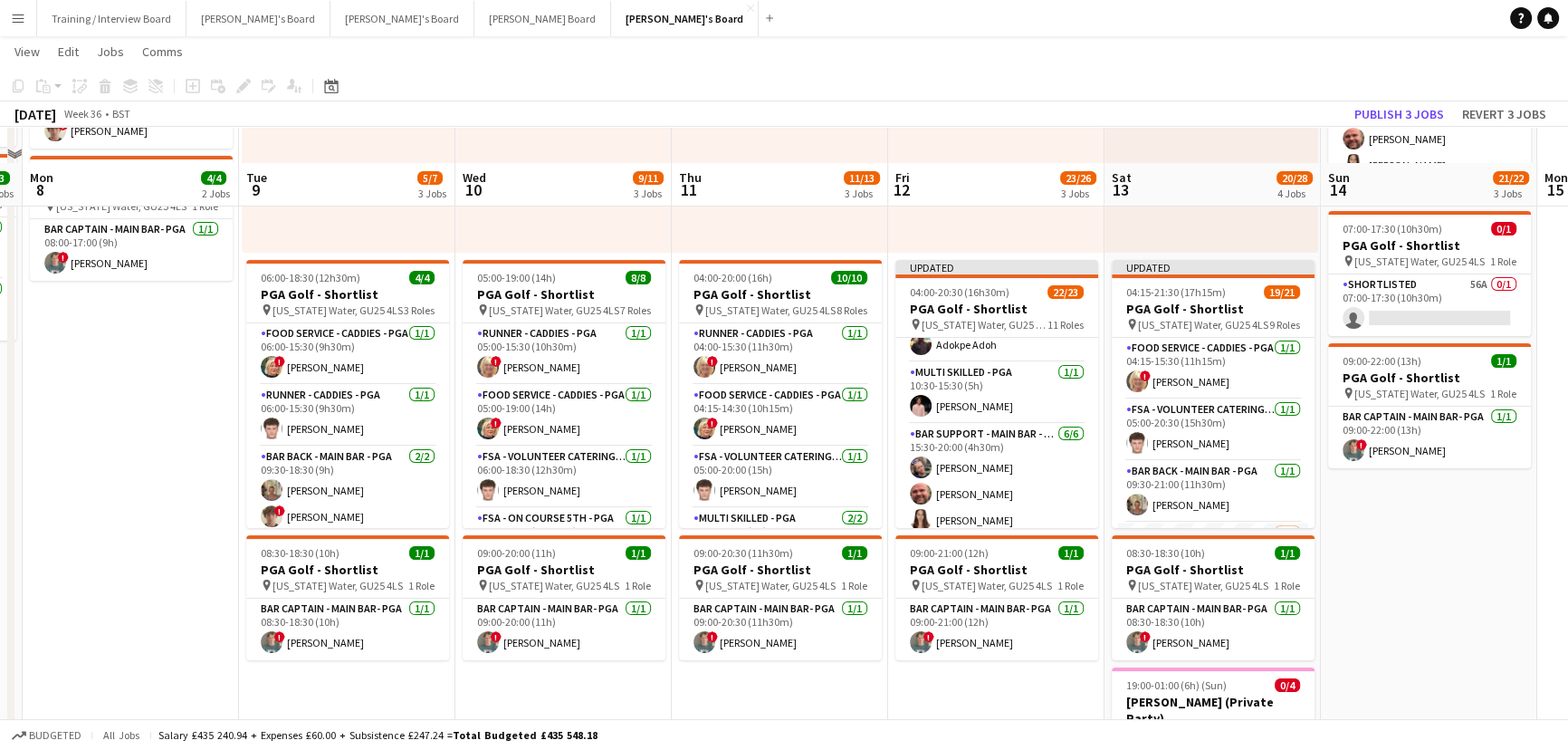
scroll to position [329, 0]
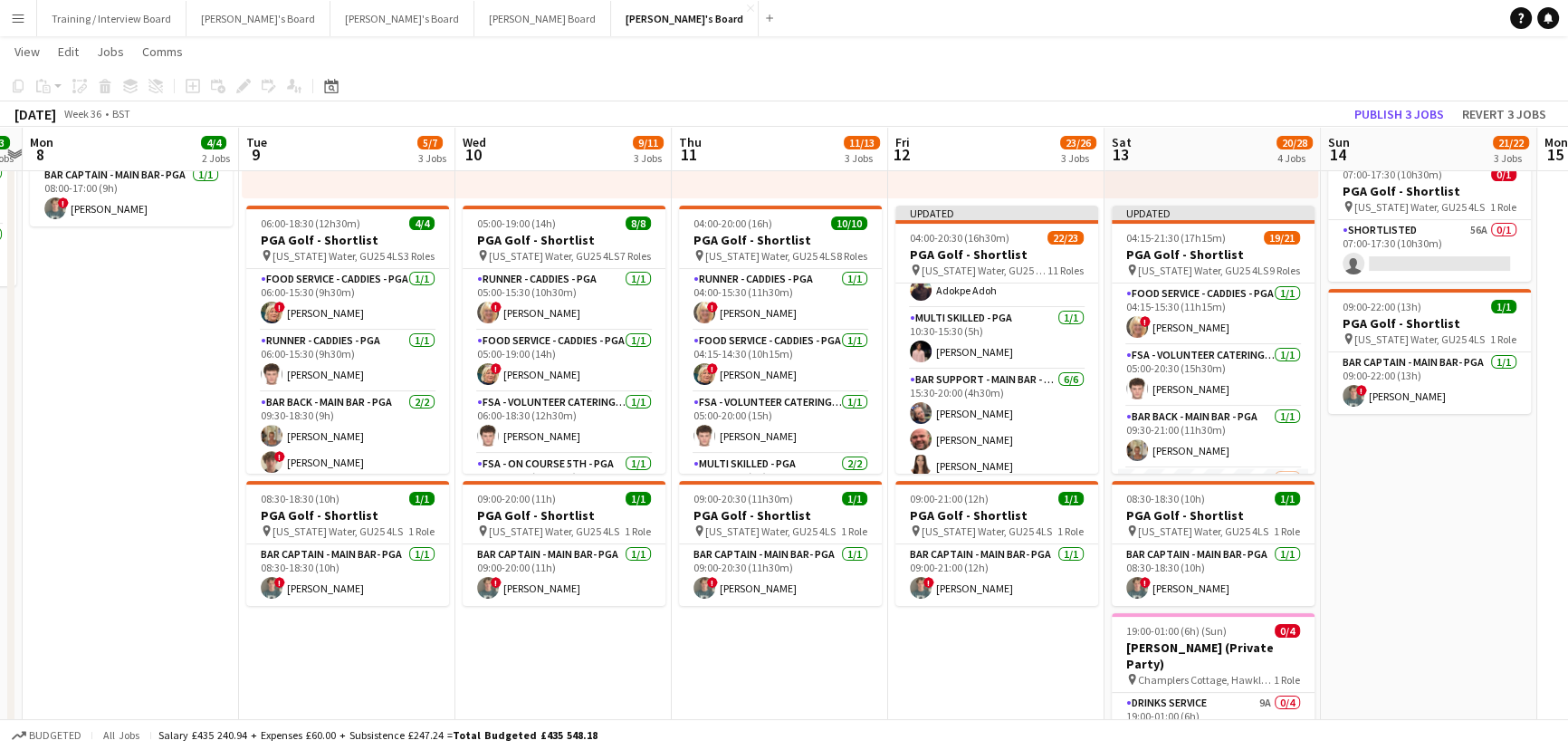
drag, startPoint x: 354, startPoint y: 372, endPoint x: 388, endPoint y: 374, distance: 34.1
click at [388, 374] on app-calendar-viewport "Fri 5 3/8 1 Job Sat 6 2/13 5 Jobs Sun 7 3/3 3 Jobs Mon 8 4/4 2 Jobs Tue 9 5/7 3…" at bounding box center [784, 560] width 1568 height 1638
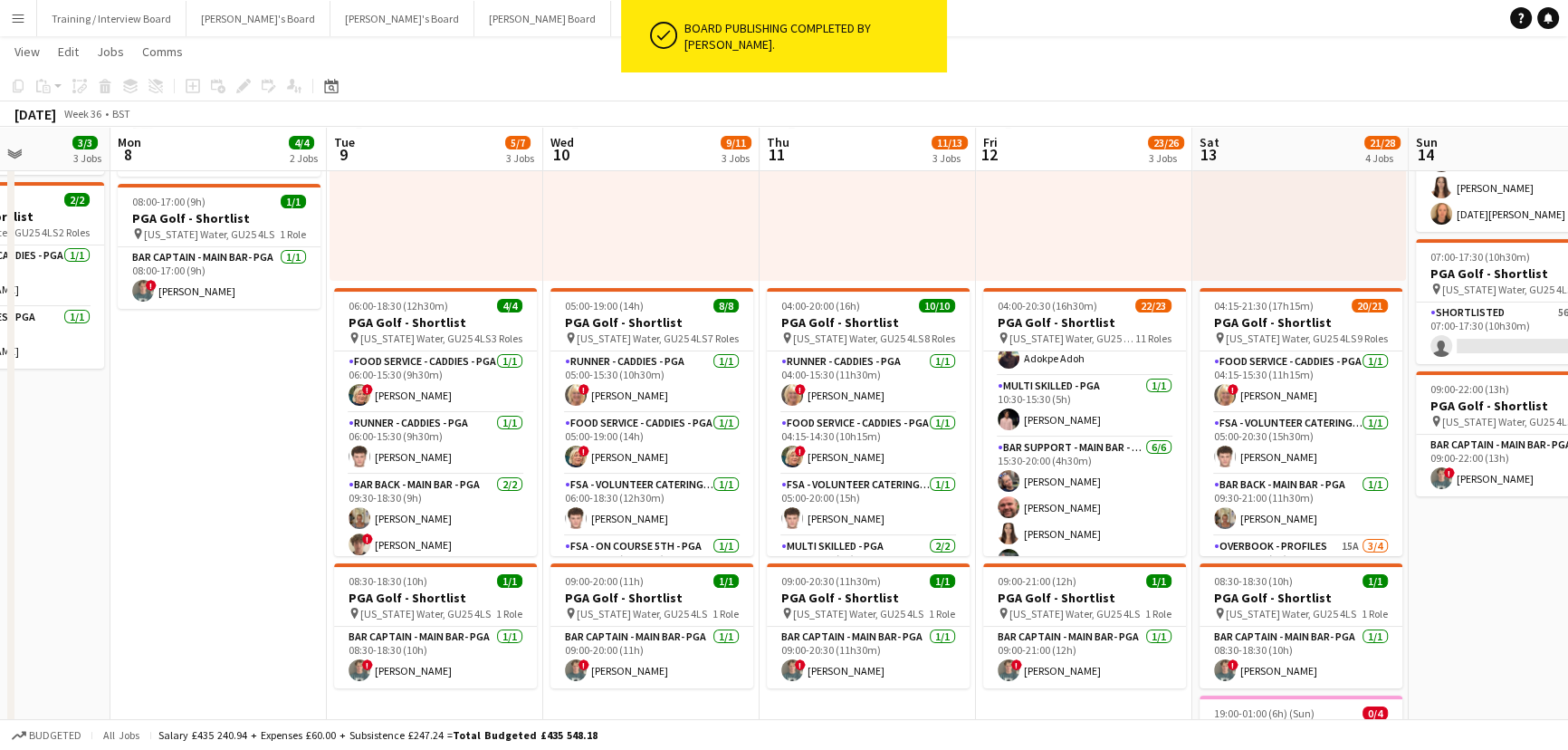
scroll to position [744, 0]
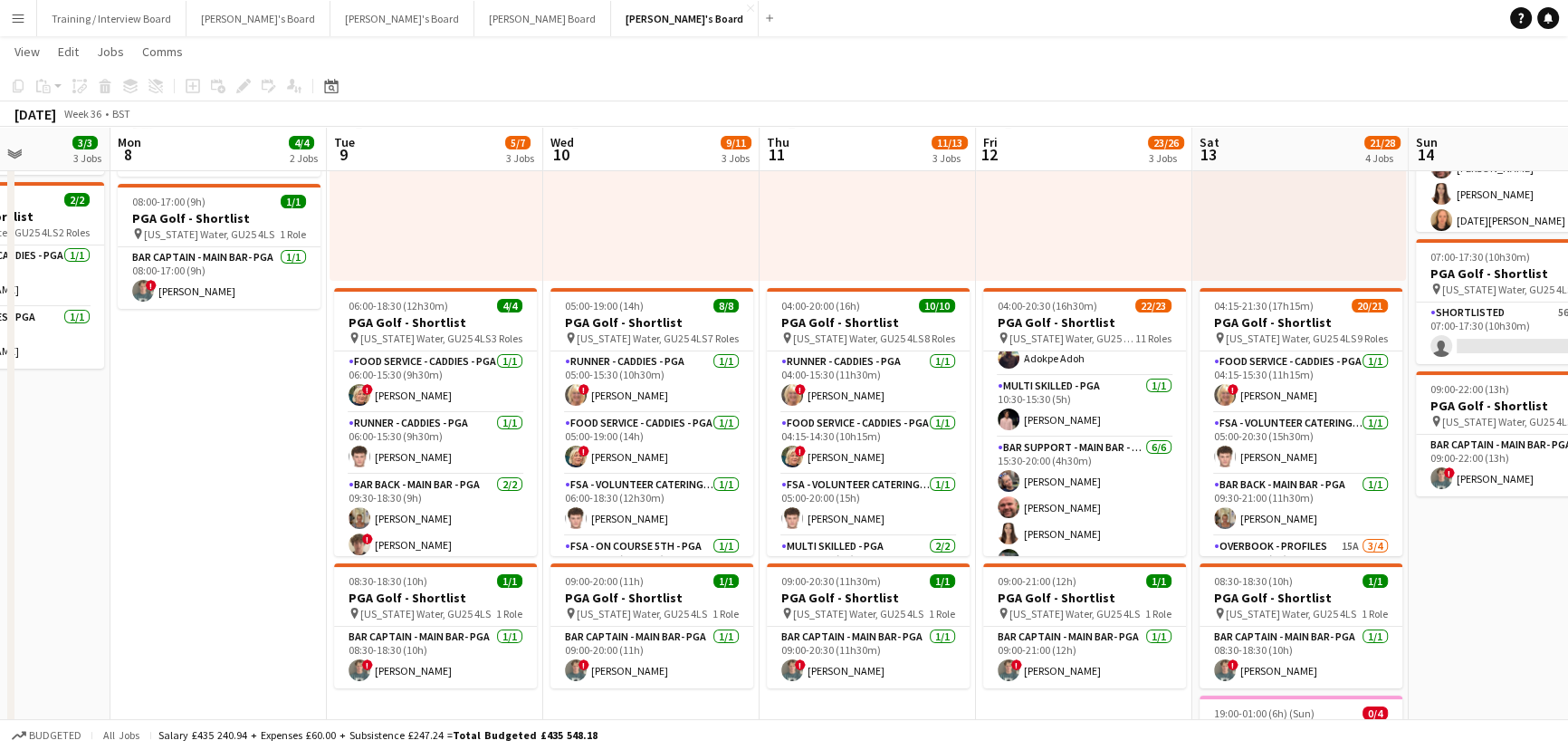
drag, startPoint x: 256, startPoint y: 542, endPoint x: 332, endPoint y: 542, distance: 76.0
click at [332, 542] on app-calendar-viewport "Fri 5 3/8 1 Job Sat 6 2/13 5 Jobs Sun 7 3/3 3 Jobs Mon 8 4/4 2 Jobs Tue 9 5/7 3…" at bounding box center [784, 643] width 1568 height 1638
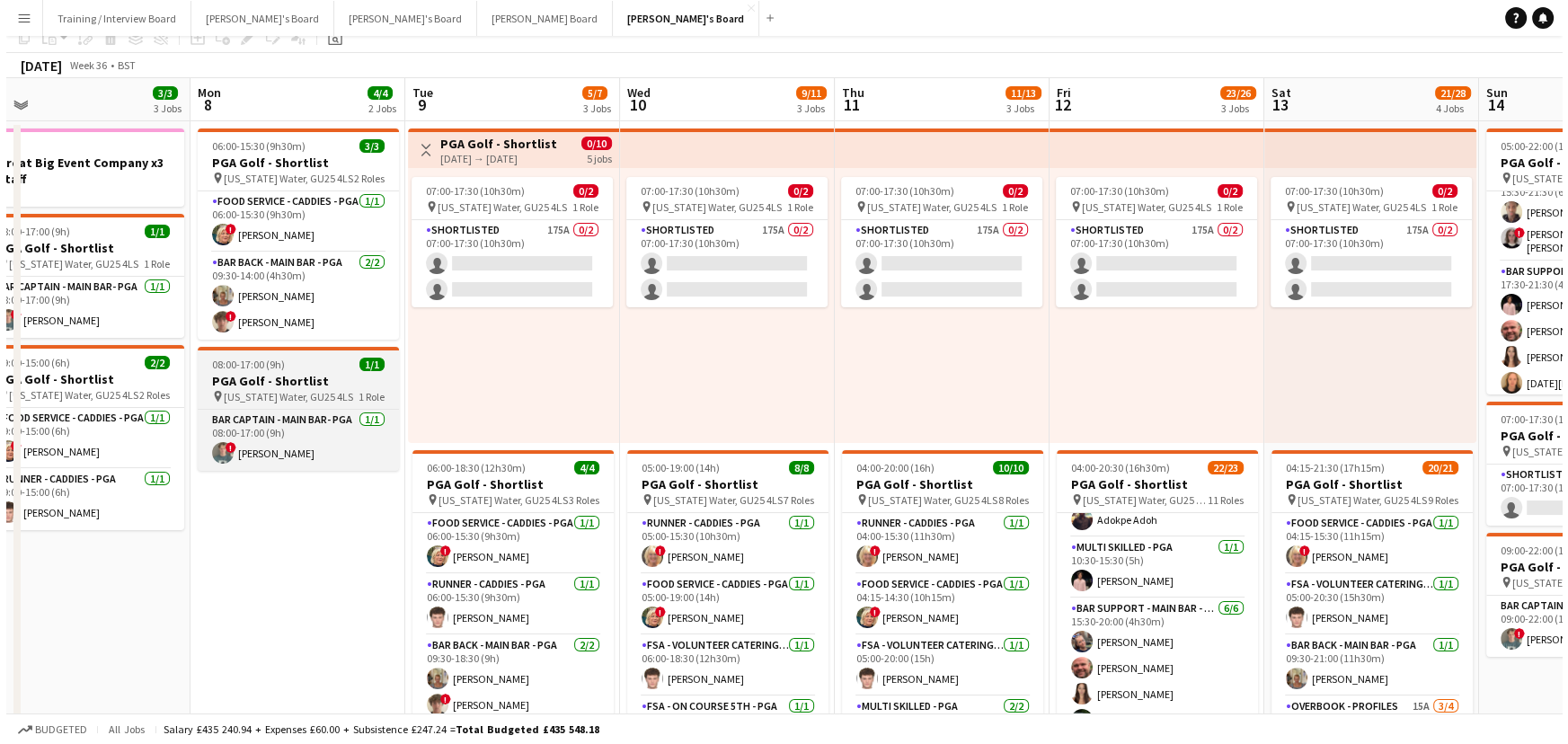
scroll to position [0, 0]
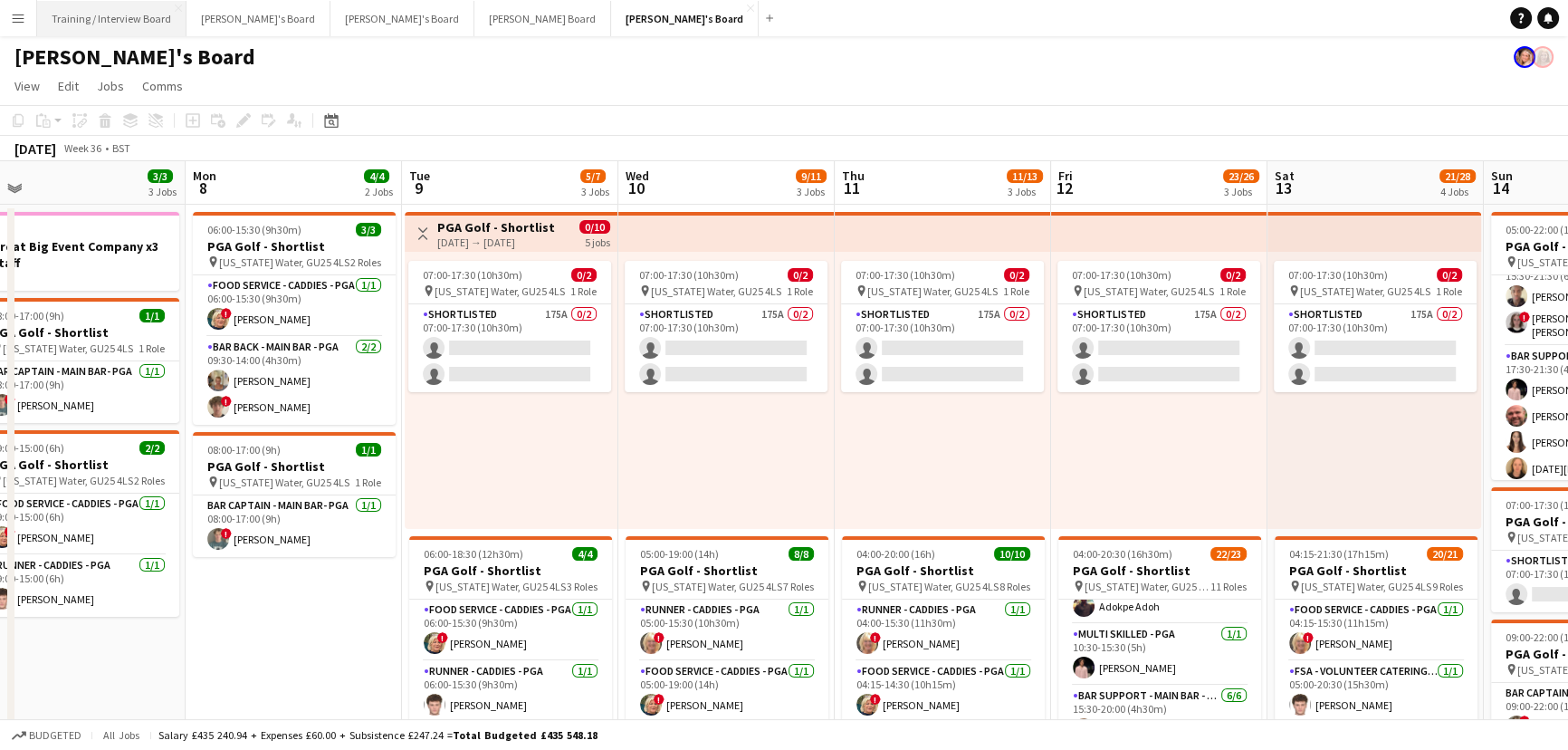
click at [65, 18] on button "Training / Interview Board Close" at bounding box center [111, 18] width 150 height 35
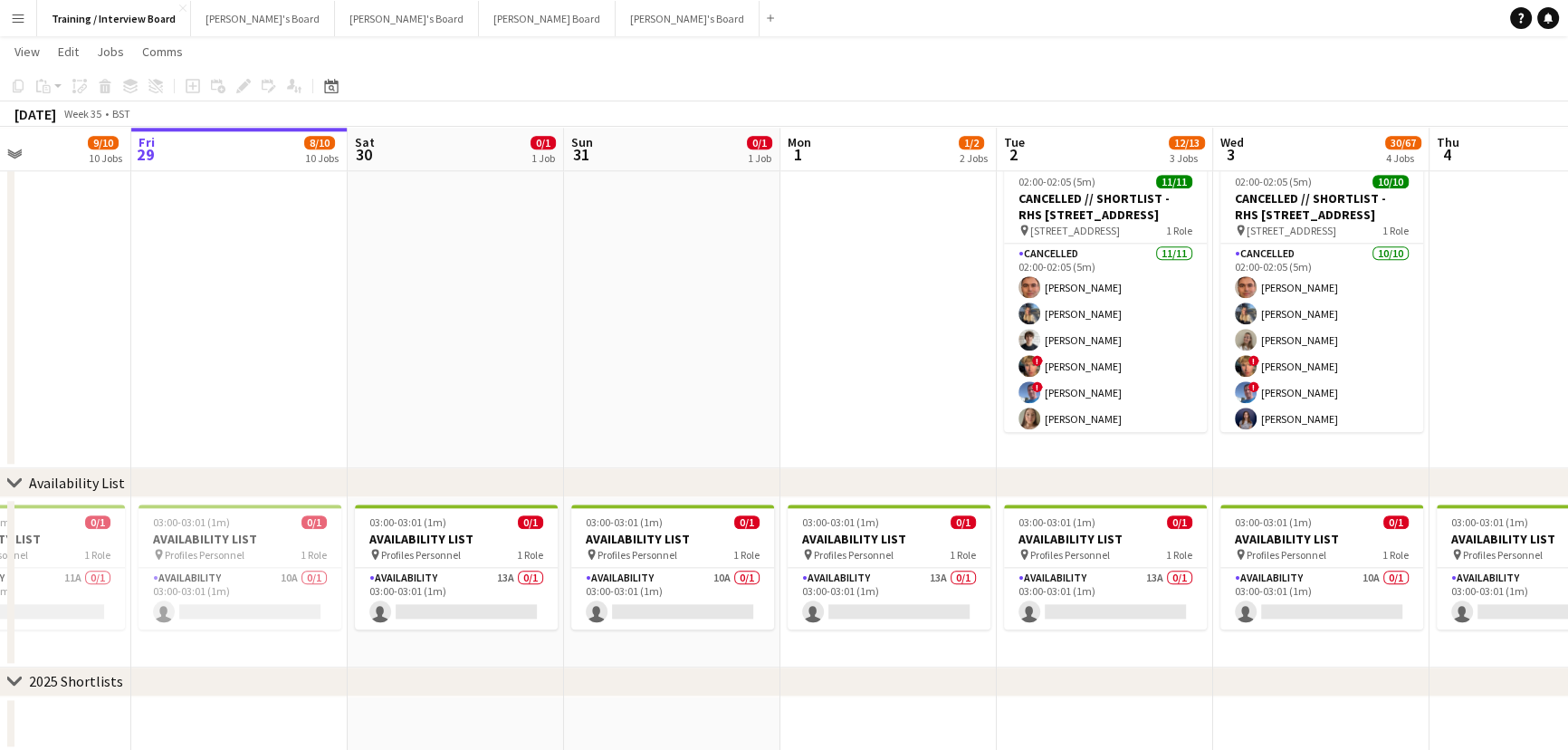
scroll to position [0, 521]
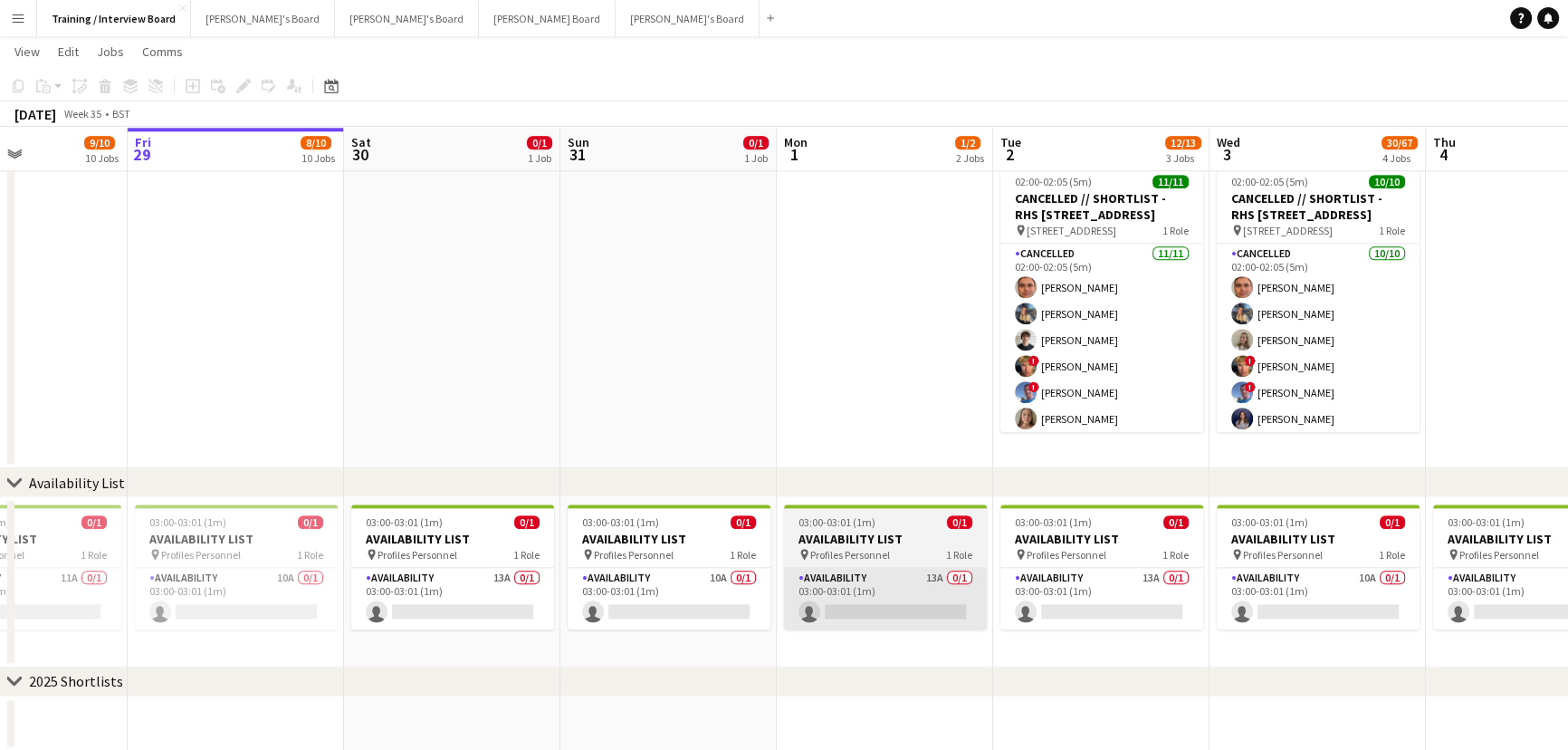
click at [982, 612] on app-card-role "Availability 13A 0/1 03:00-03:01 (1m) single-neutral-actions" at bounding box center [886, 599] width 203 height 62
click at [784, 603] on app-card-role "Availability 13A 0/1 03:00-03:01 (1m) single-neutral-actions" at bounding box center [886, 599] width 203 height 62
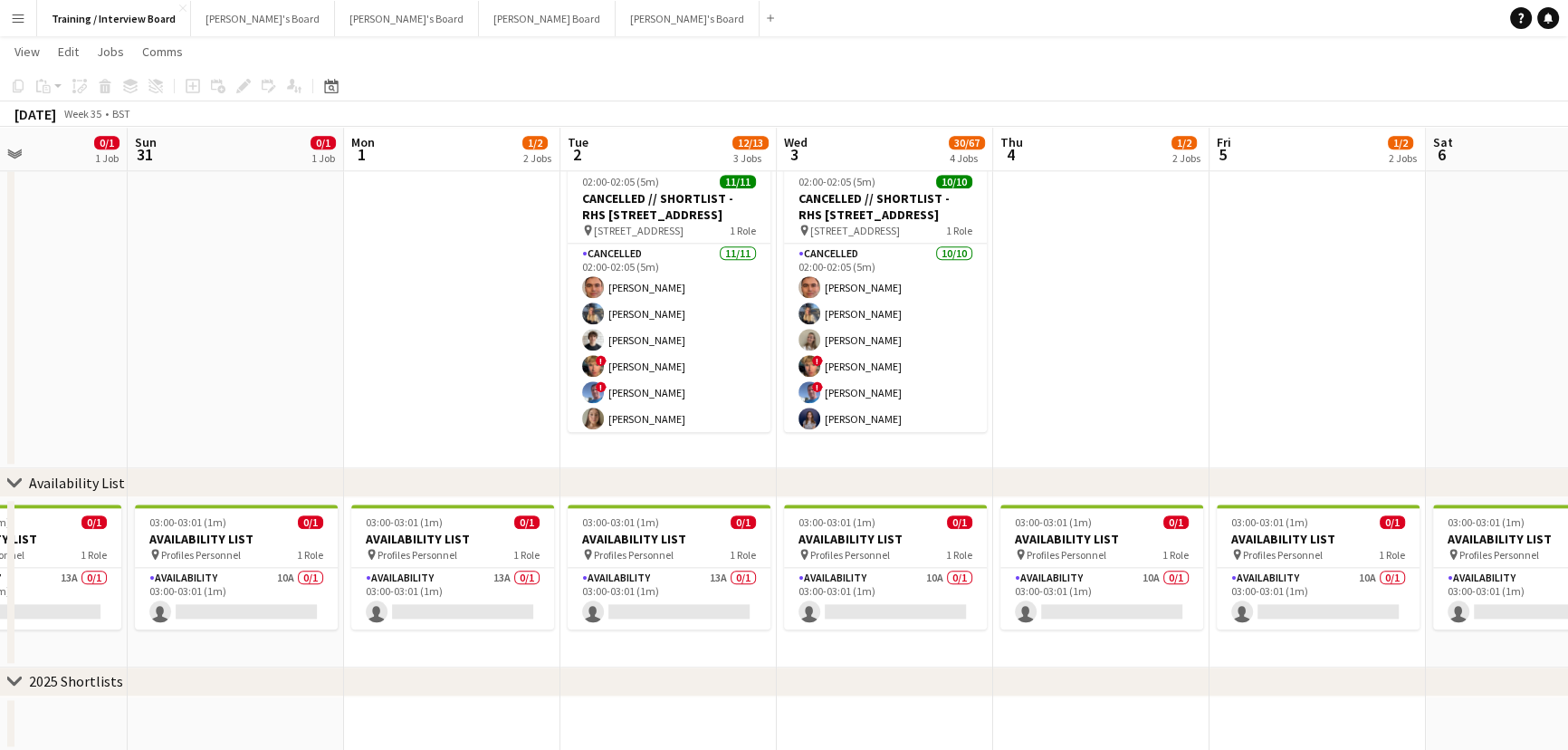
scroll to position [0, 459]
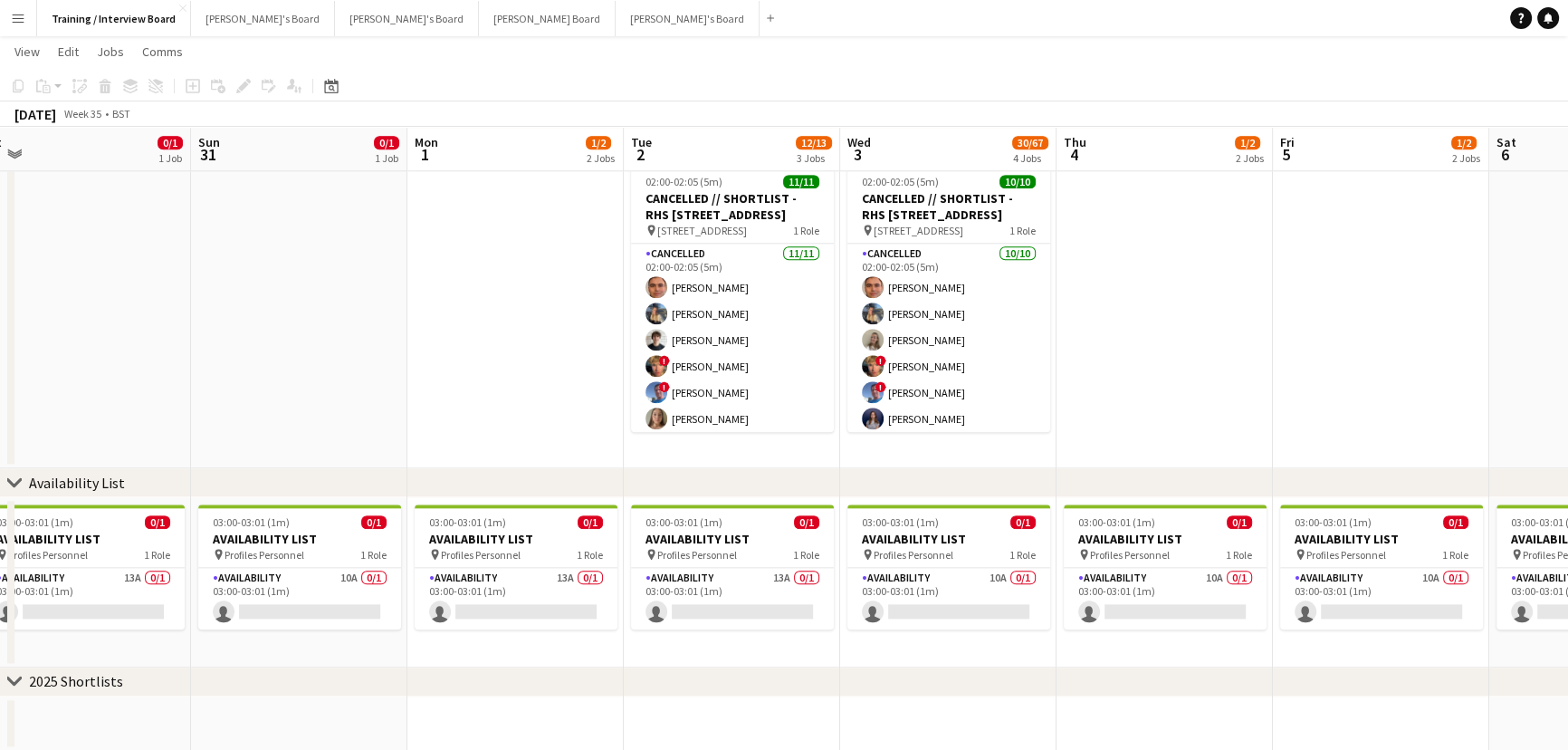
drag, startPoint x: 1141, startPoint y: 681, endPoint x: 729, endPoint y: 648, distance: 413.3
click at [830, 662] on app-date-cell "03:00-03:01 (1m) 0/1 AVAILABILITY LIST pin Profiles Personnel 1 Role Availabili…" at bounding box center [731, 582] width 217 height 170
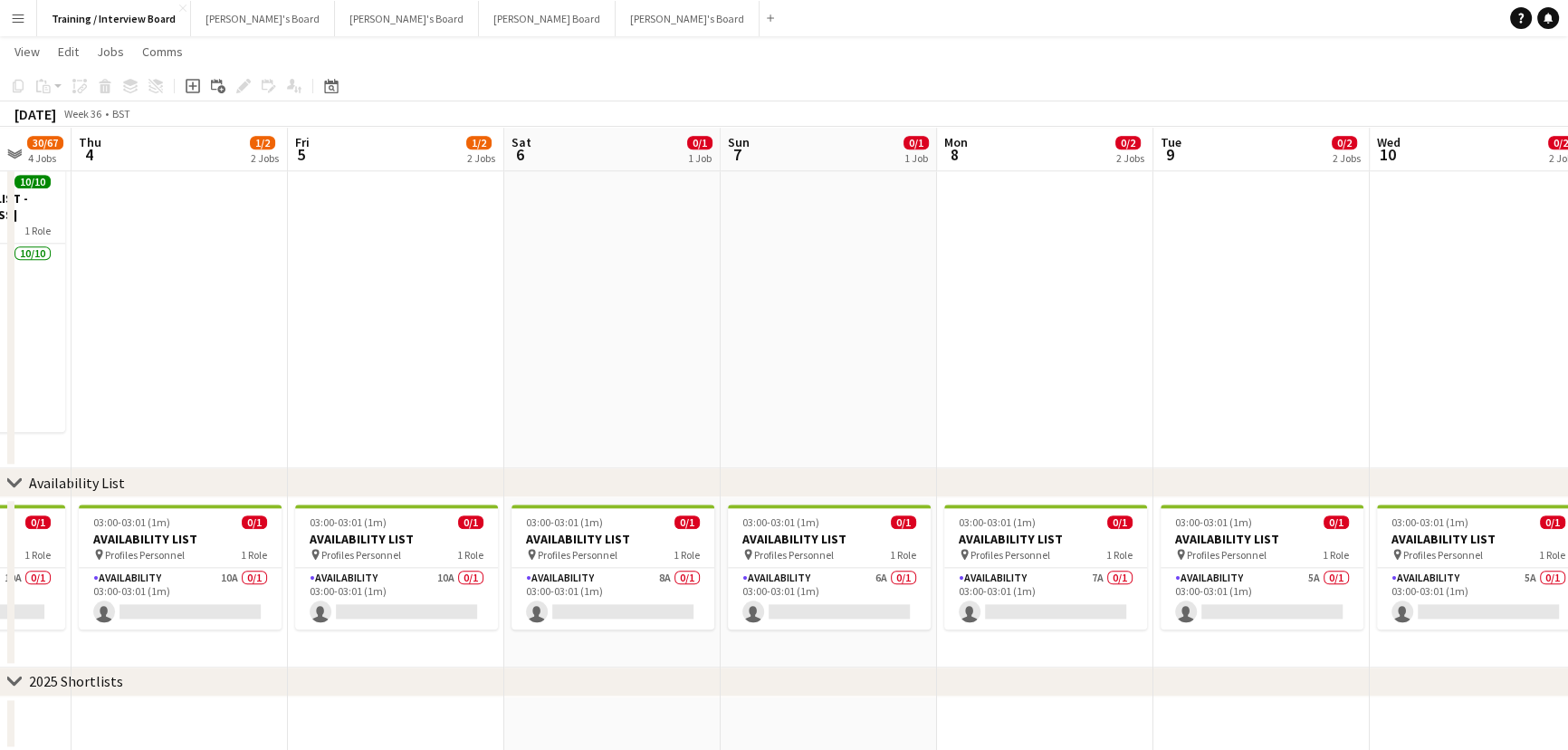
drag, startPoint x: 985, startPoint y: 663, endPoint x: 0, endPoint y: 643, distance: 985.2
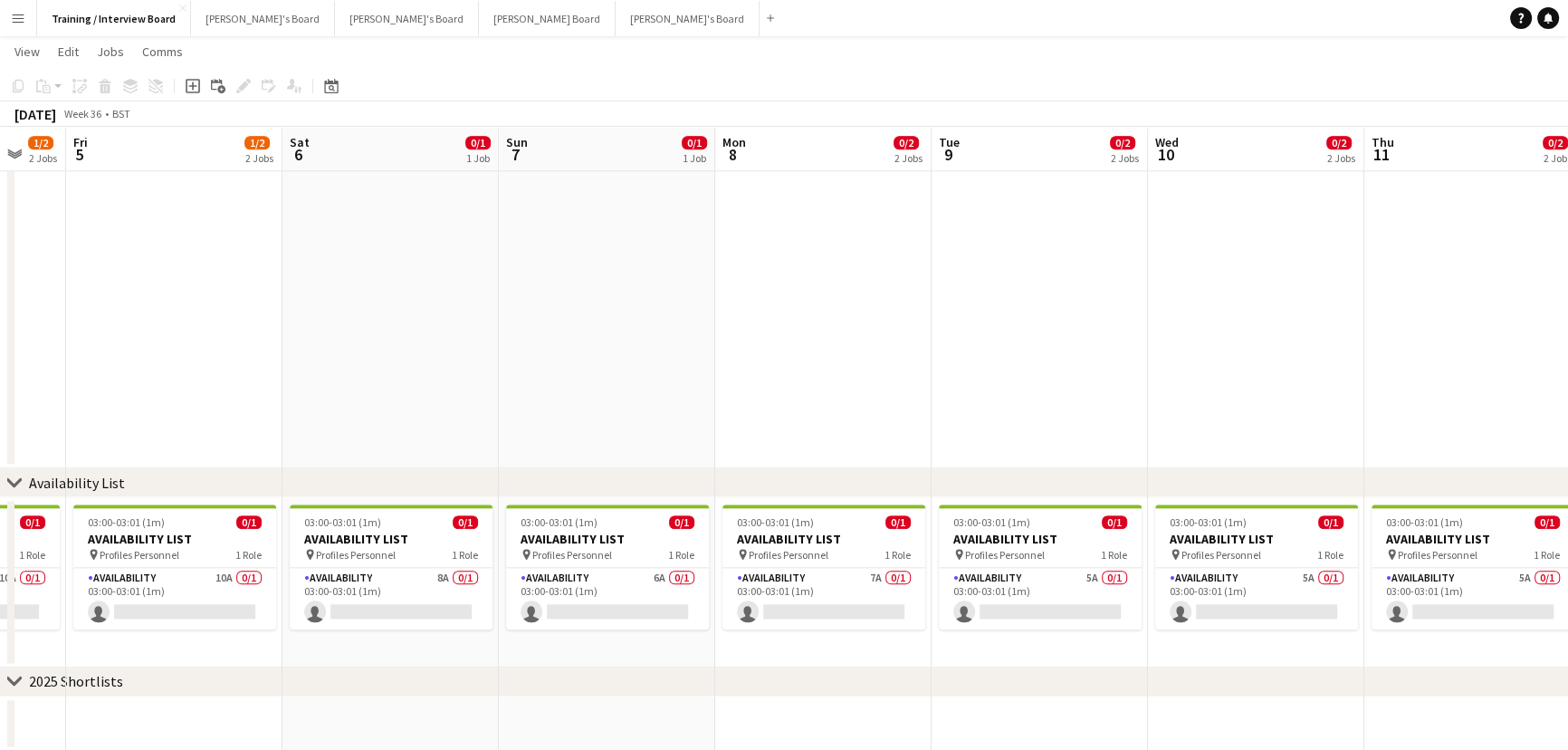
scroll to position [0, 525]
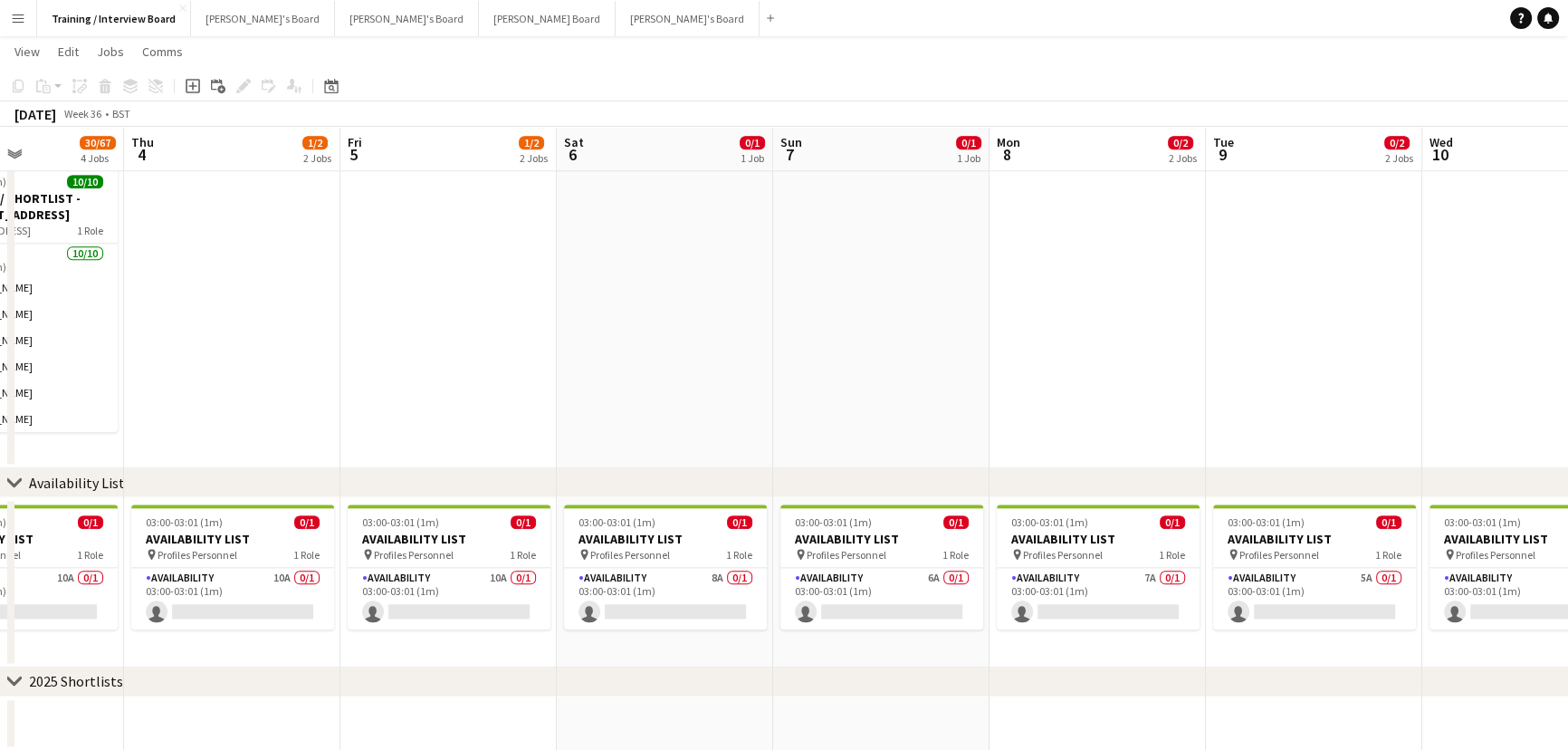
drag, startPoint x: 168, startPoint y: 688, endPoint x: 786, endPoint y: 695, distance: 618.0
drag, startPoint x: 658, startPoint y: 677, endPoint x: 195, endPoint y: 654, distance: 463.6
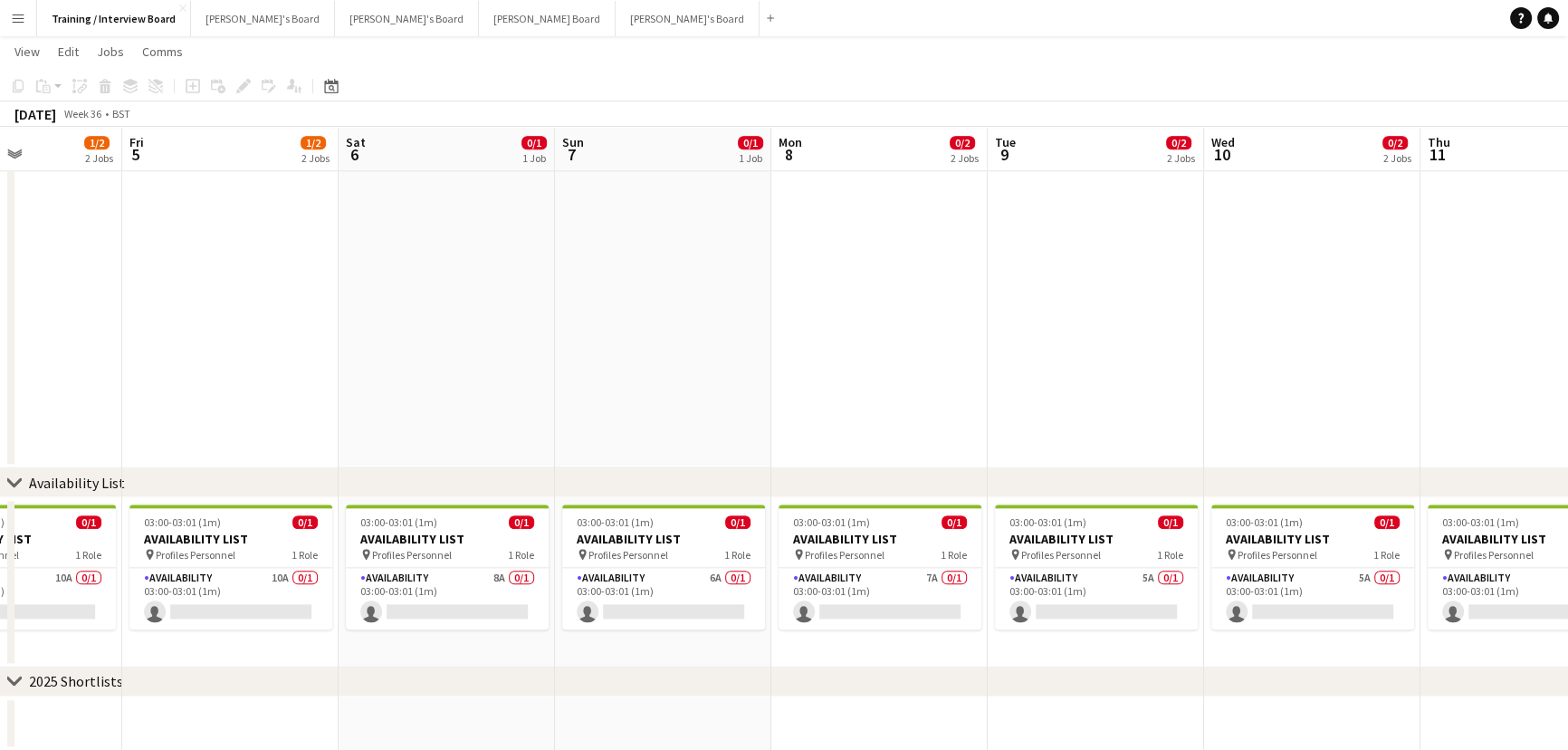
drag, startPoint x: 990, startPoint y: 630, endPoint x: 386, endPoint y: 679, distance: 606.0
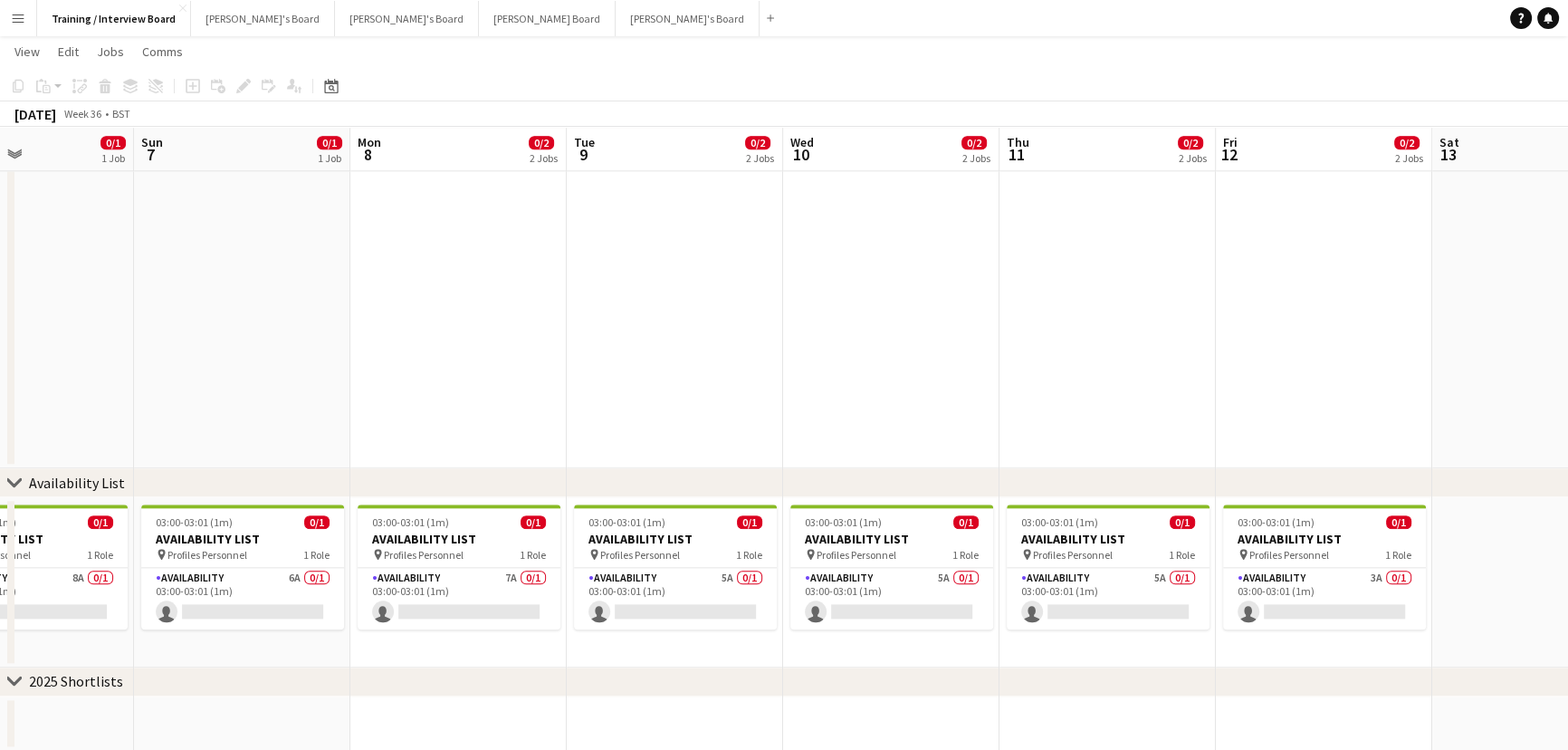
scroll to position [0, 523]
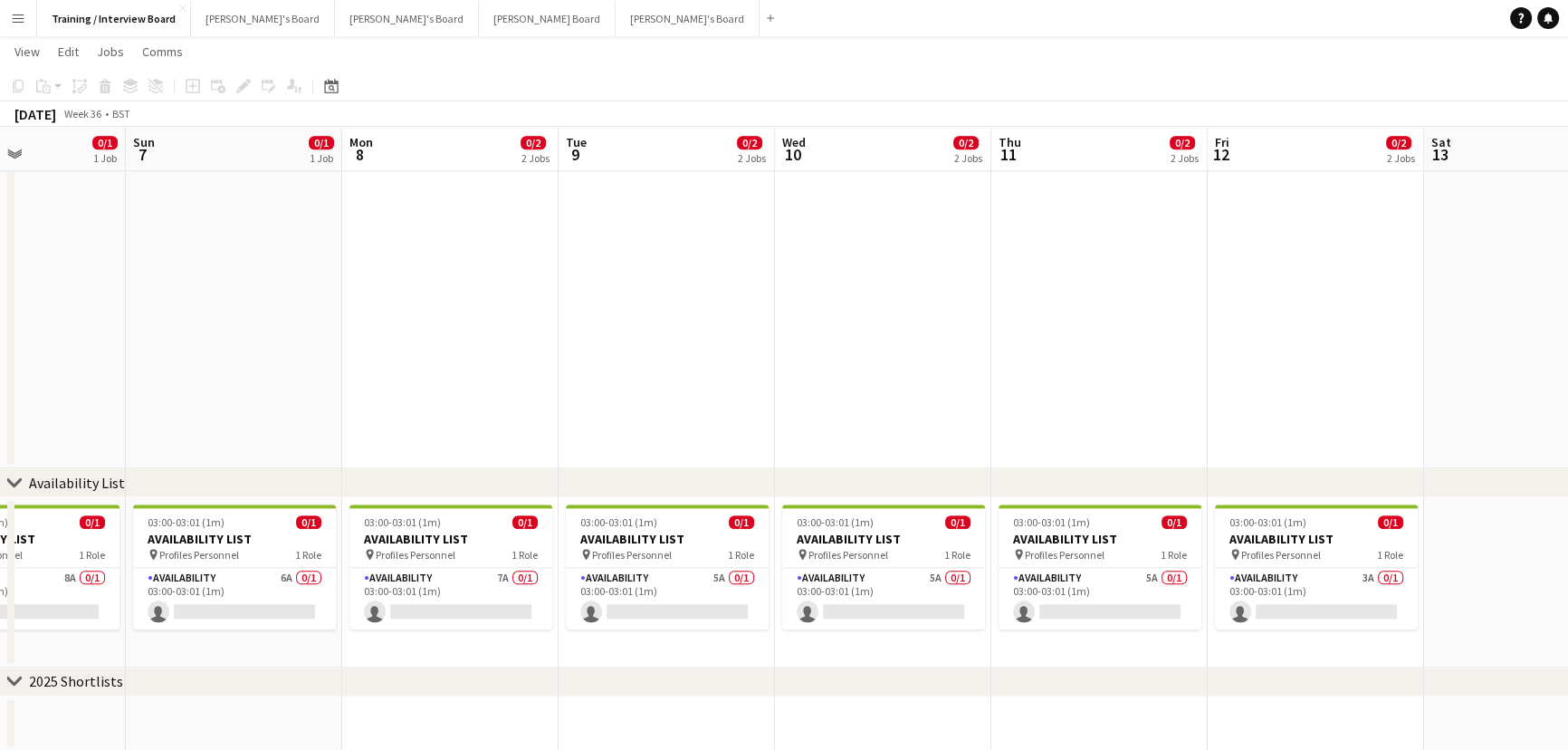
drag, startPoint x: 742, startPoint y: 723, endPoint x: 653, endPoint y: 726, distance: 89.1
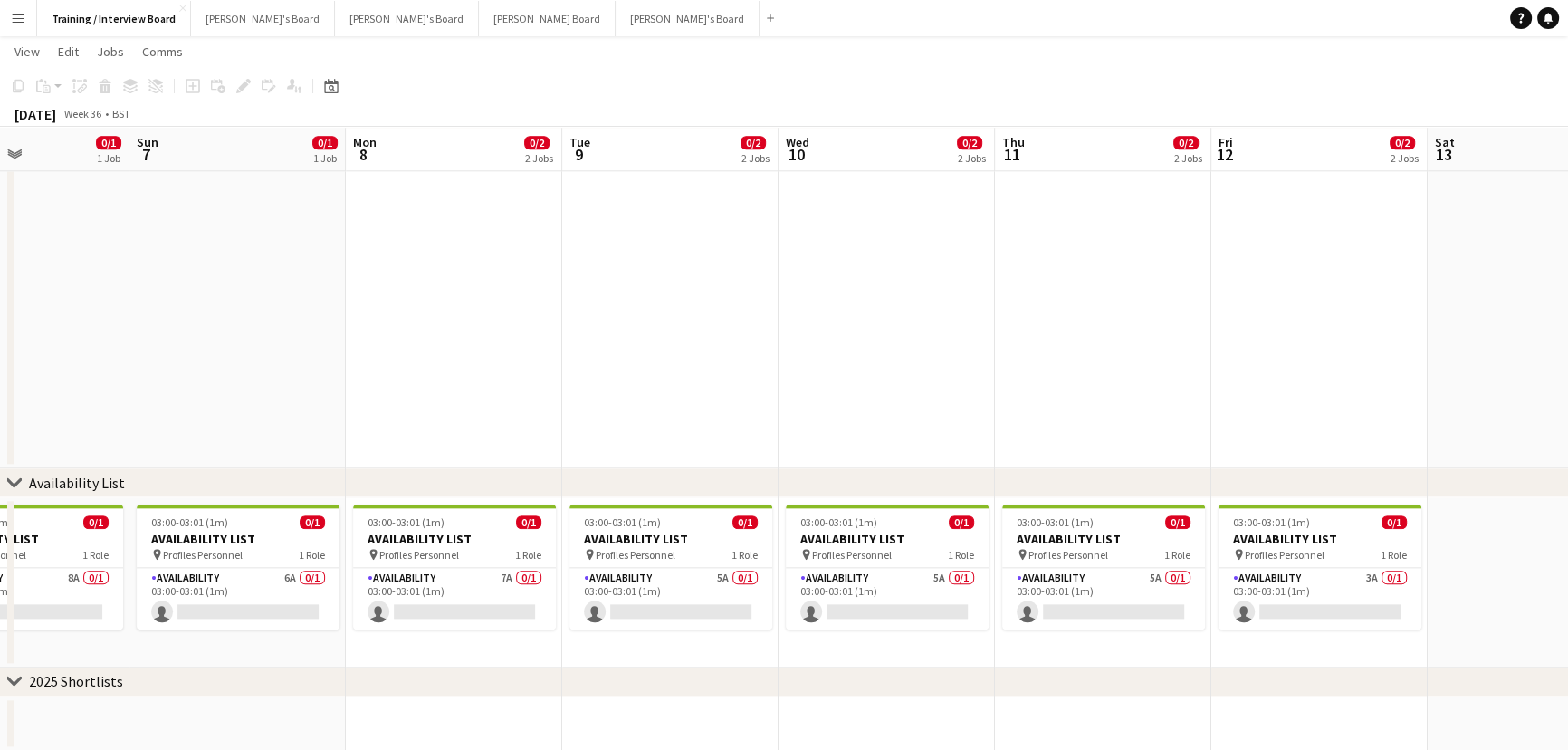
drag, startPoint x: 710, startPoint y: 711, endPoint x: 606, endPoint y: 709, distance: 104.0
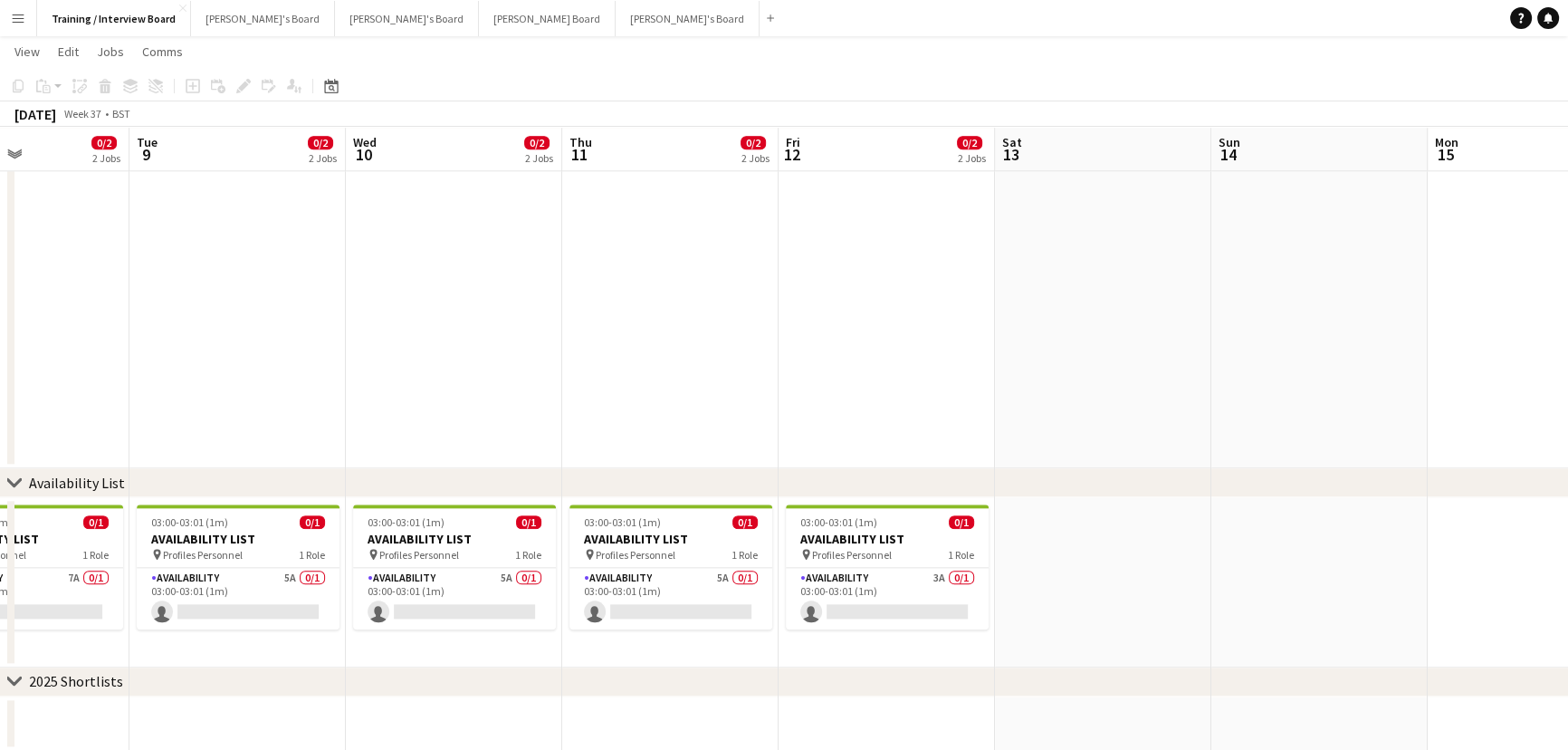
scroll to position [0, 590]
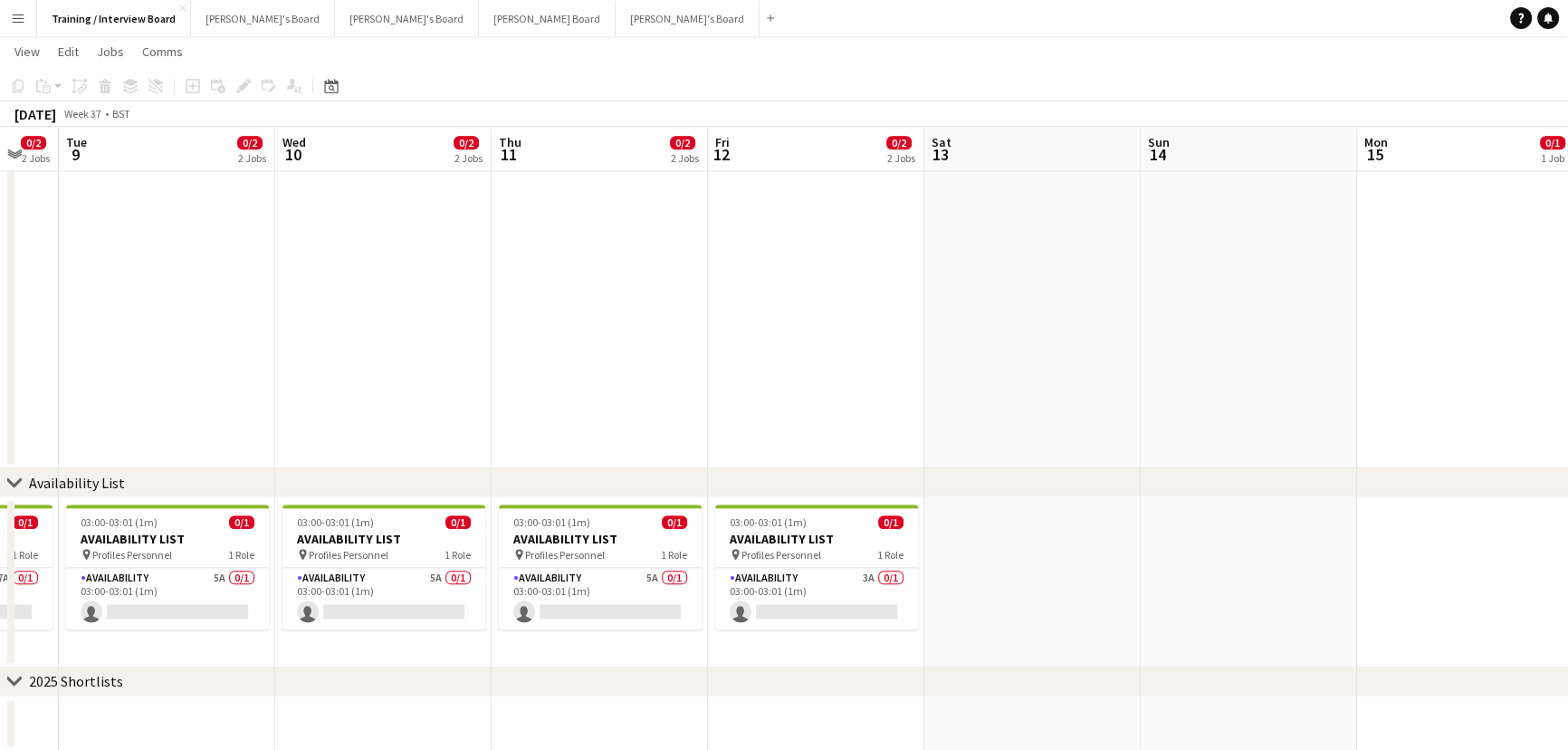
drag, startPoint x: 1149, startPoint y: 661, endPoint x: 1079, endPoint y: 663, distance: 70.0
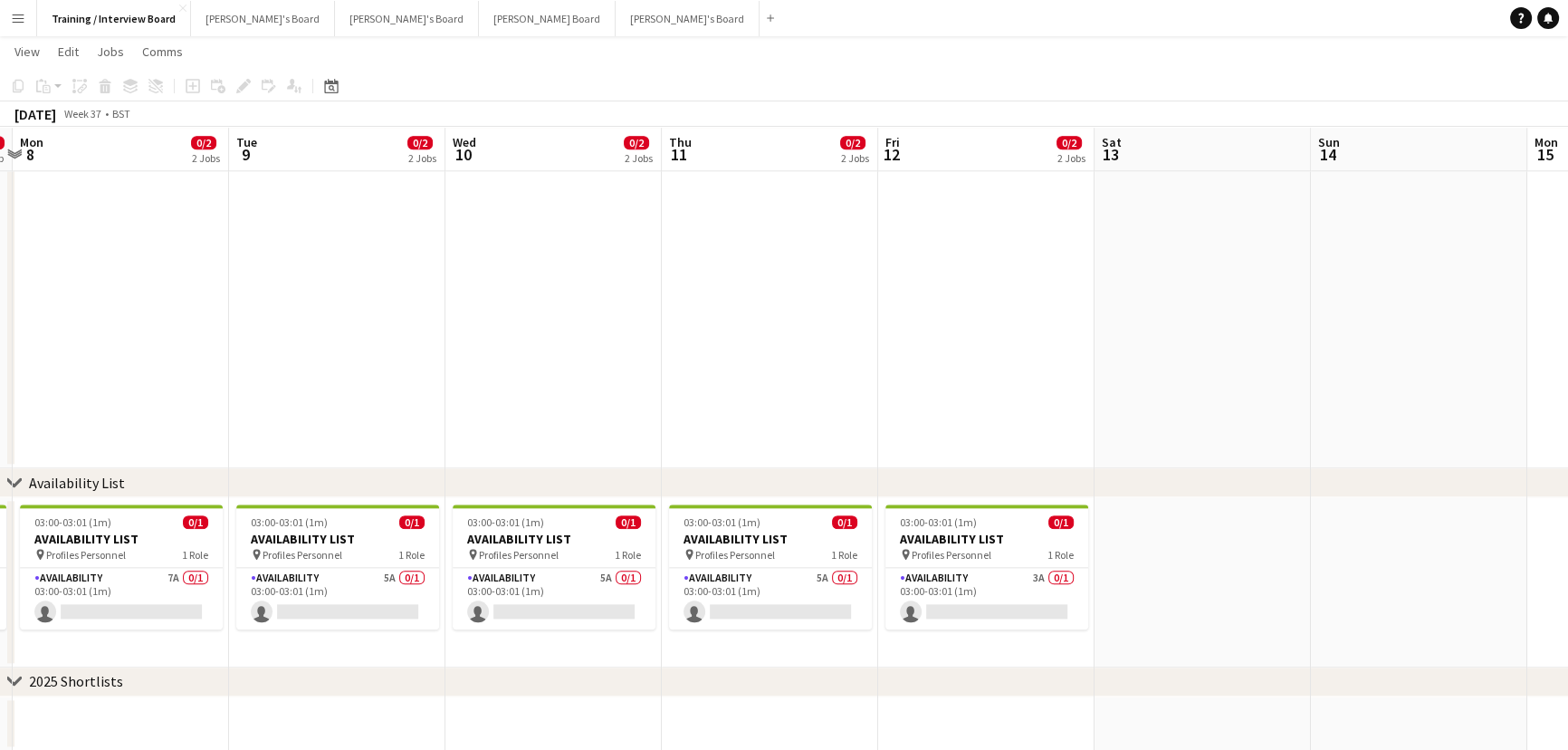
drag, startPoint x: 1060, startPoint y: 580, endPoint x: 1189, endPoint y: 584, distance: 129.1
drag, startPoint x: 330, startPoint y: 472, endPoint x: 493, endPoint y: 484, distance: 163.4
click at [493, 484] on div "chevron-right Availability List" at bounding box center [784, 482] width 1568 height 29
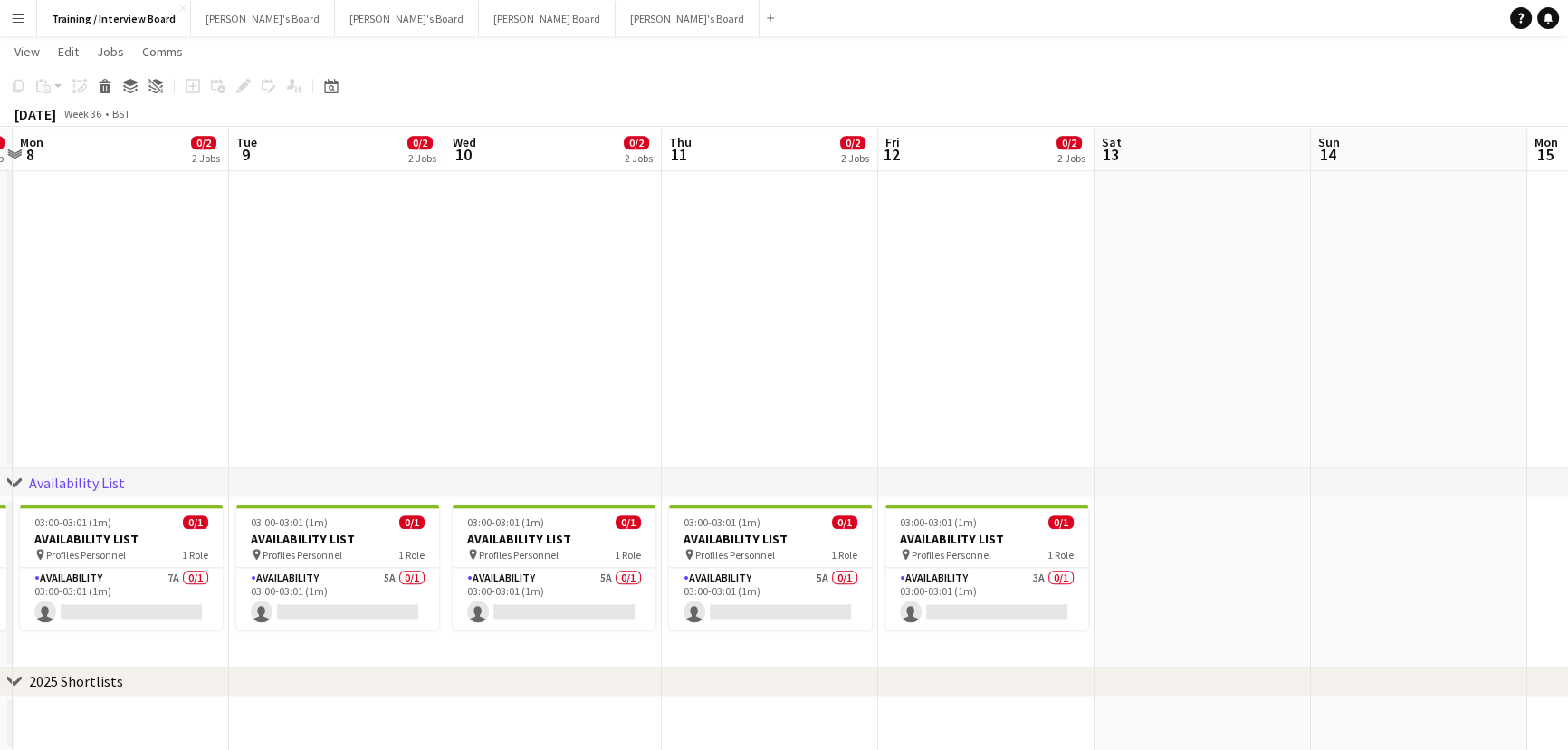
scroll to position [0, 411]
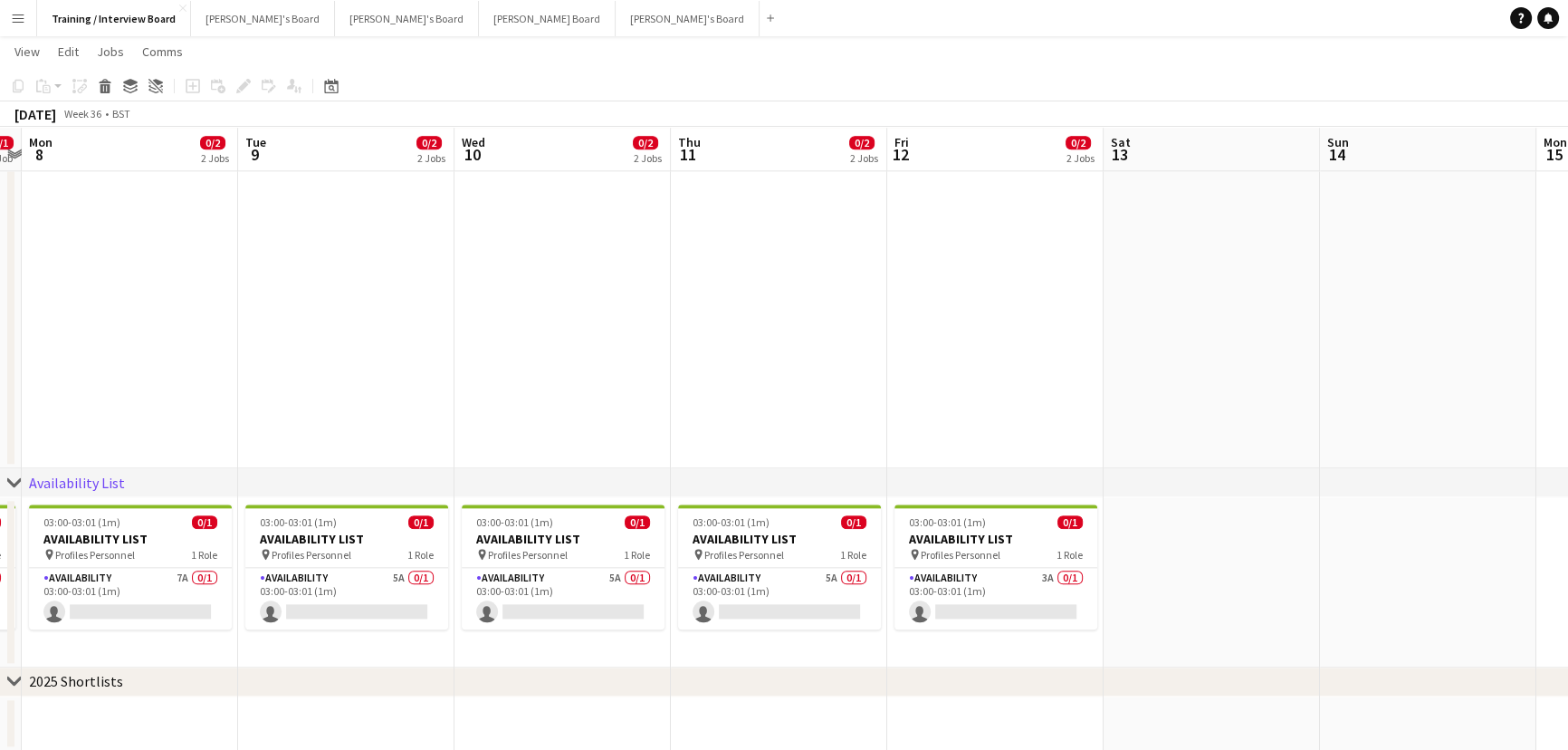
drag, startPoint x: 1181, startPoint y: 688, endPoint x: 1234, endPoint y: 682, distance: 53.3
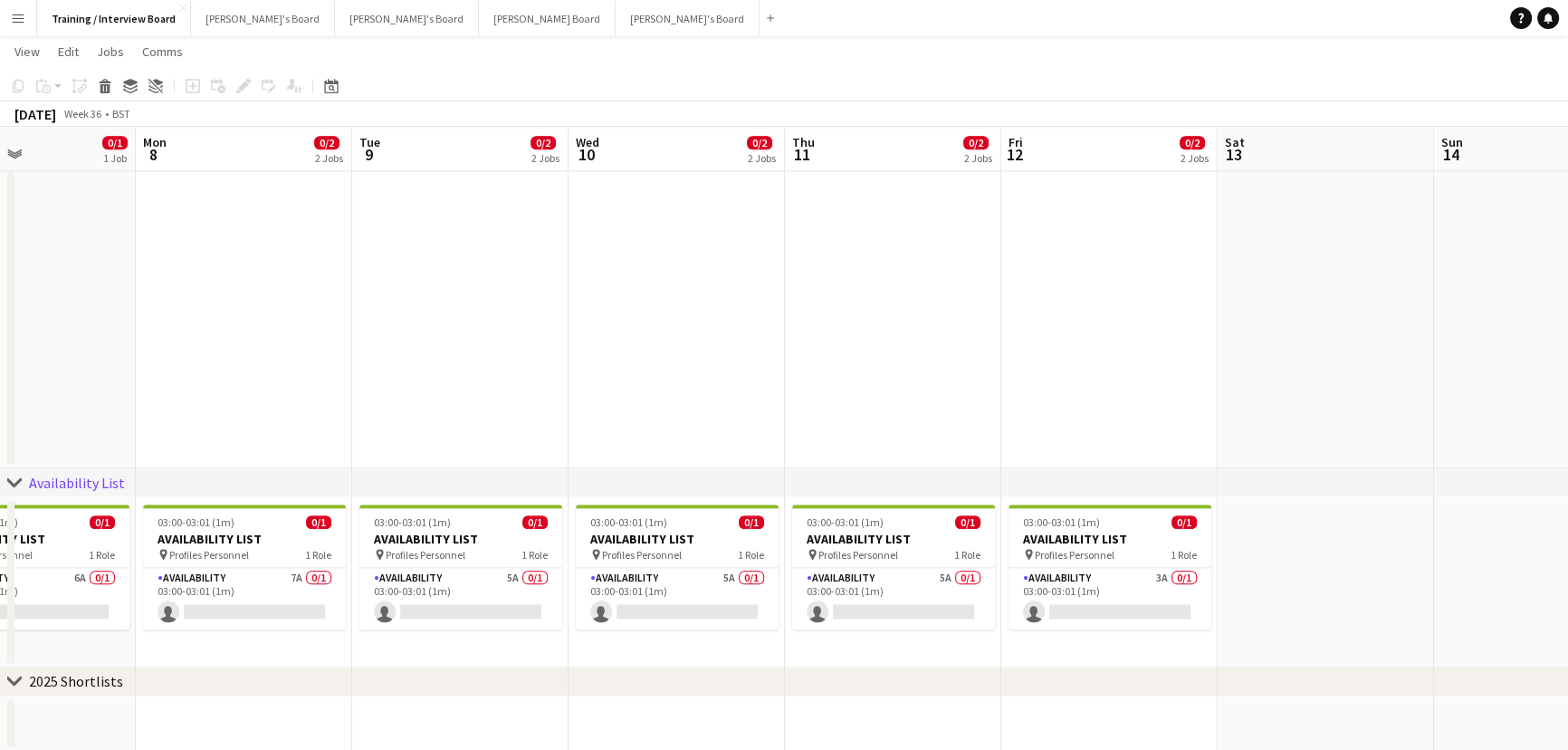
scroll to position [0, 510]
drag, startPoint x: 1063, startPoint y: 577, endPoint x: 1120, endPoint y: 555, distance: 61.1
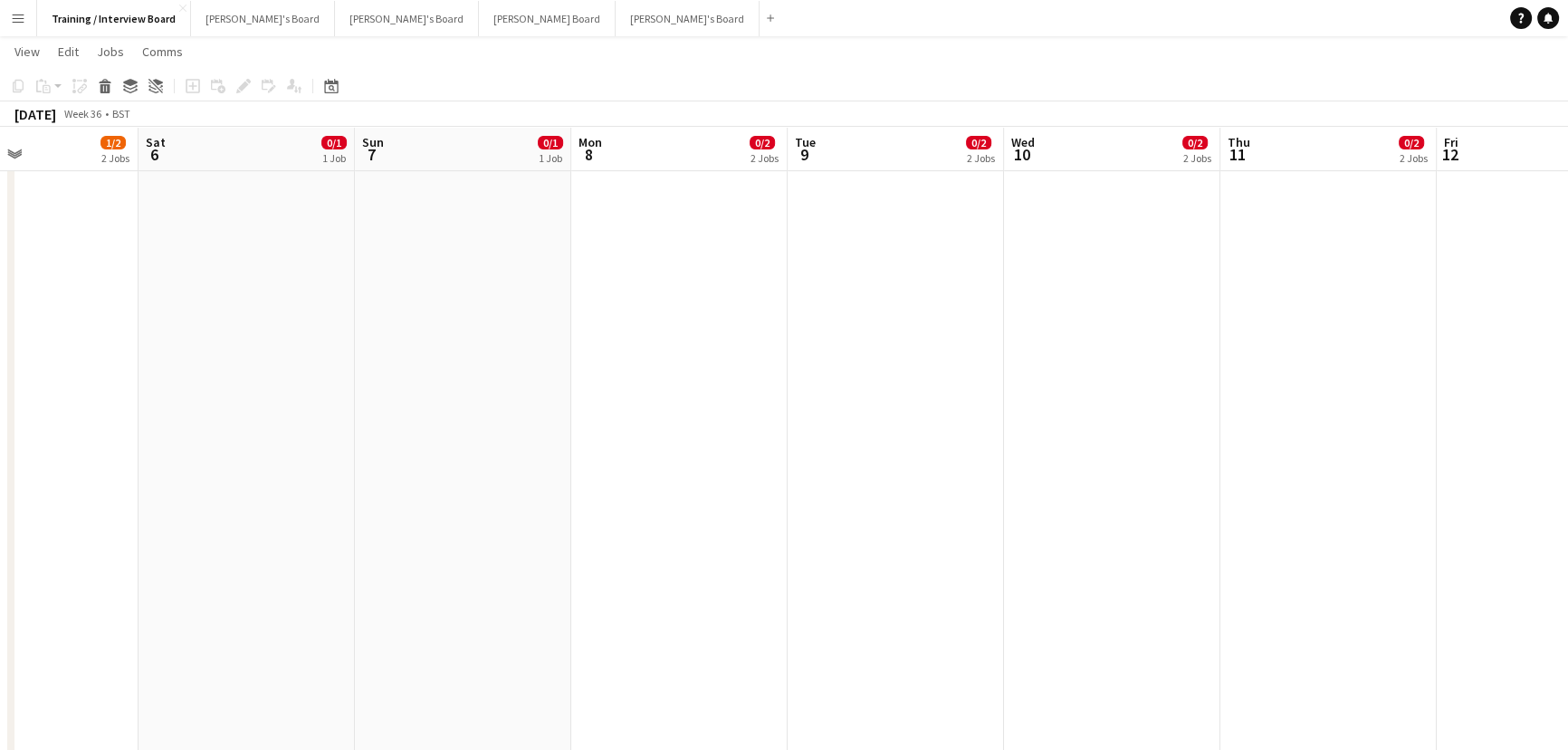
scroll to position [0, 367]
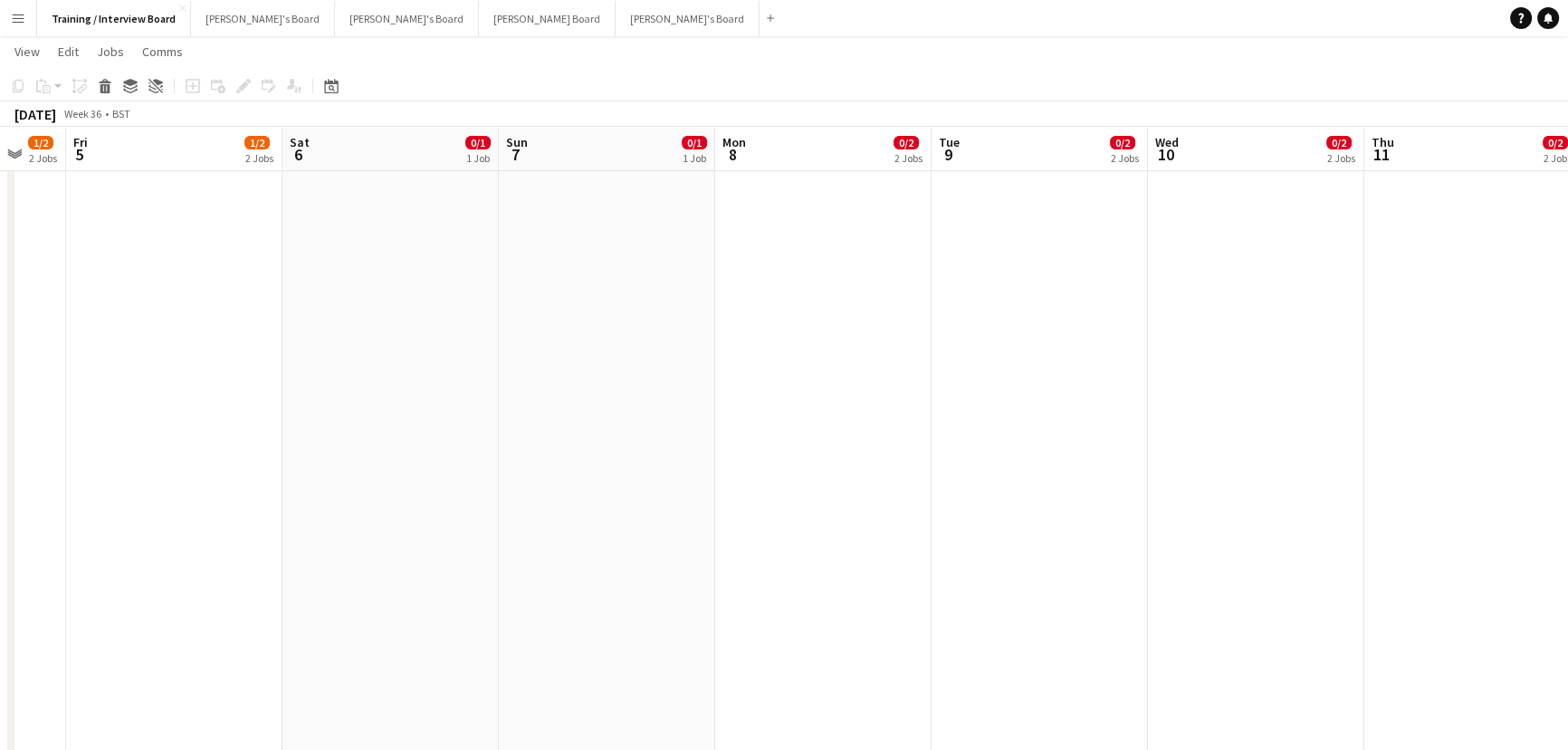
drag, startPoint x: 236, startPoint y: 280, endPoint x: 768, endPoint y: 403, distance: 546.0
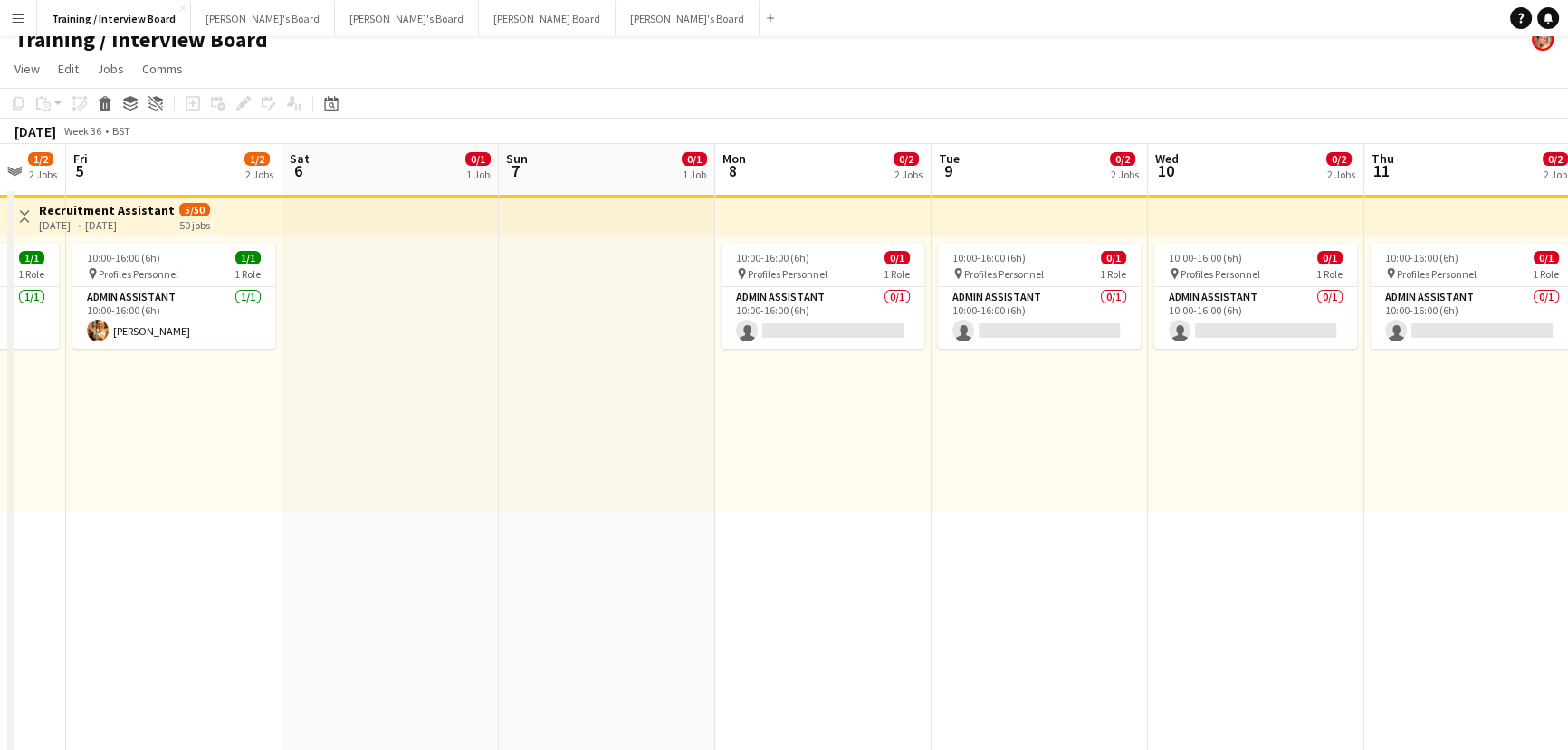
scroll to position [0, 0]
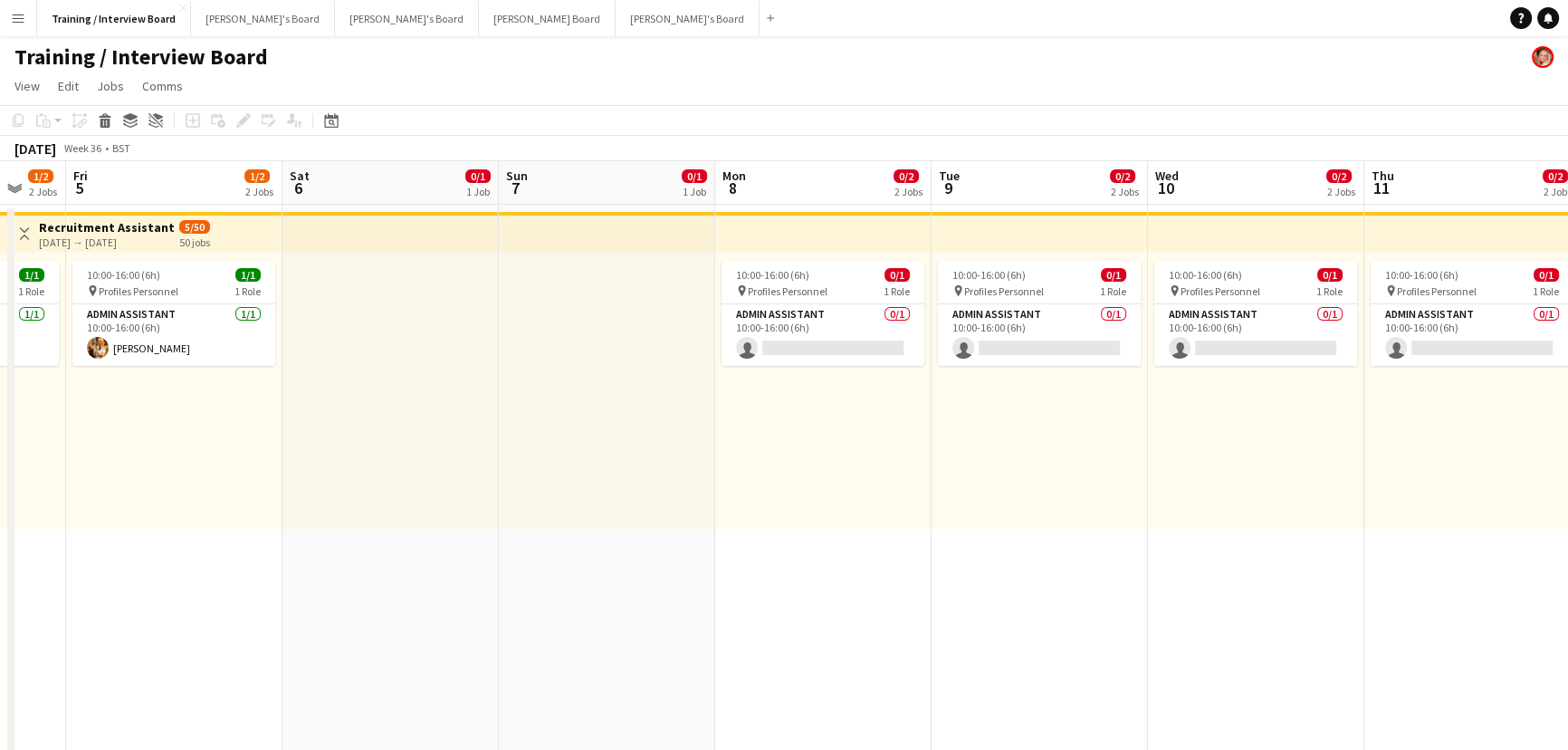
drag, startPoint x: 773, startPoint y: 362, endPoint x: 1368, endPoint y: 468, distance: 604.4
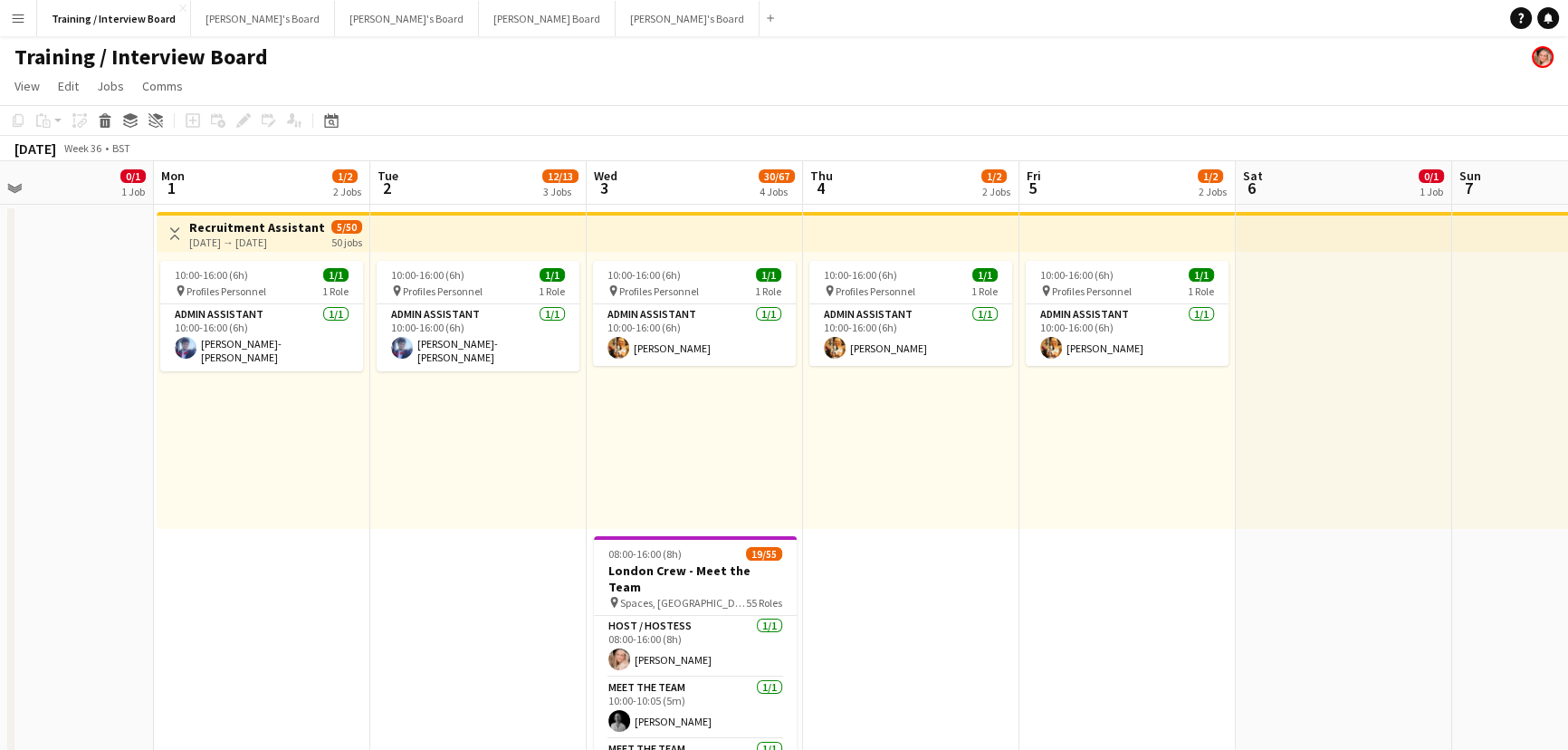
drag, startPoint x: 729, startPoint y: 358, endPoint x: 797, endPoint y: 363, distance: 68.2
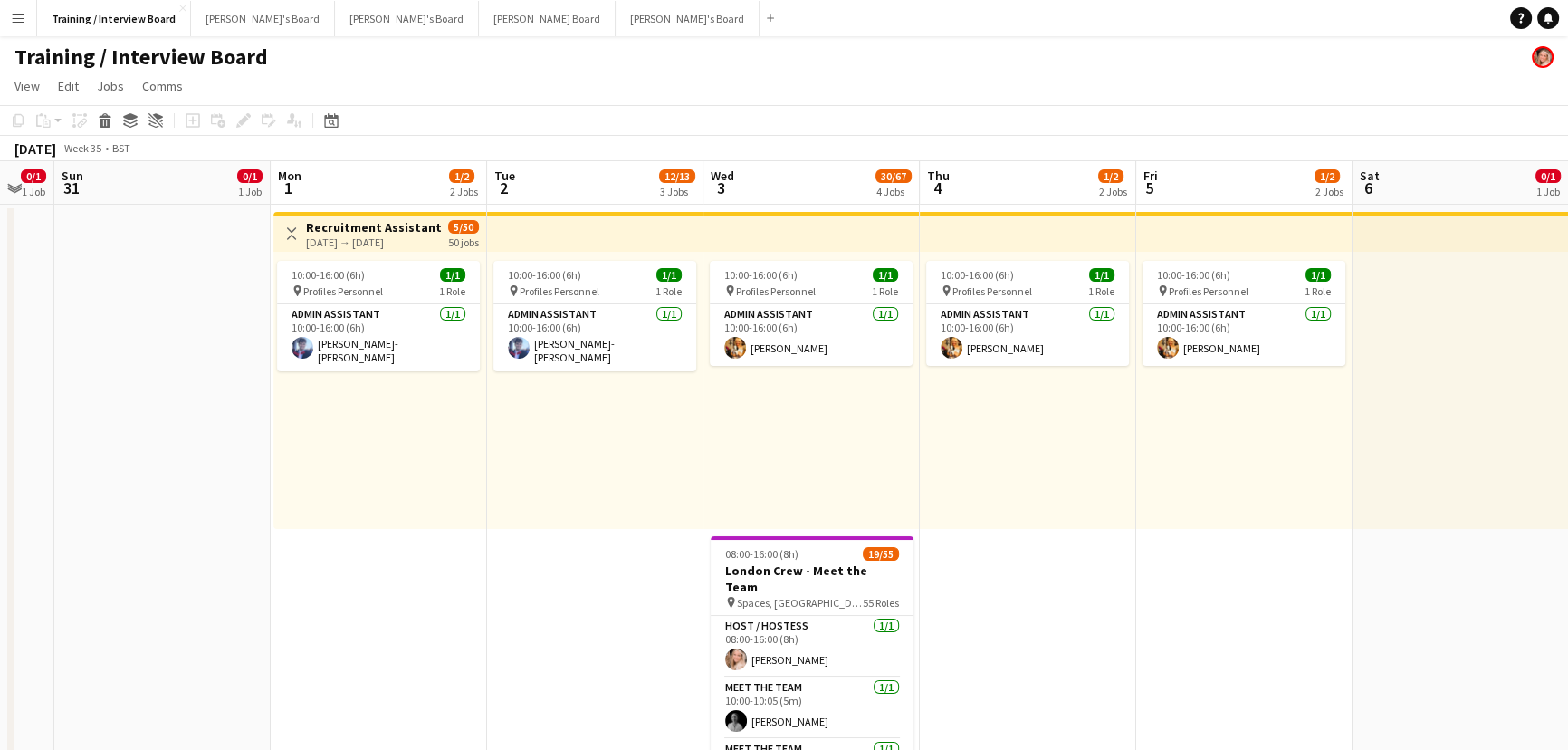
drag, startPoint x: 343, startPoint y: 307, endPoint x: 391, endPoint y: 304, distance: 48.1
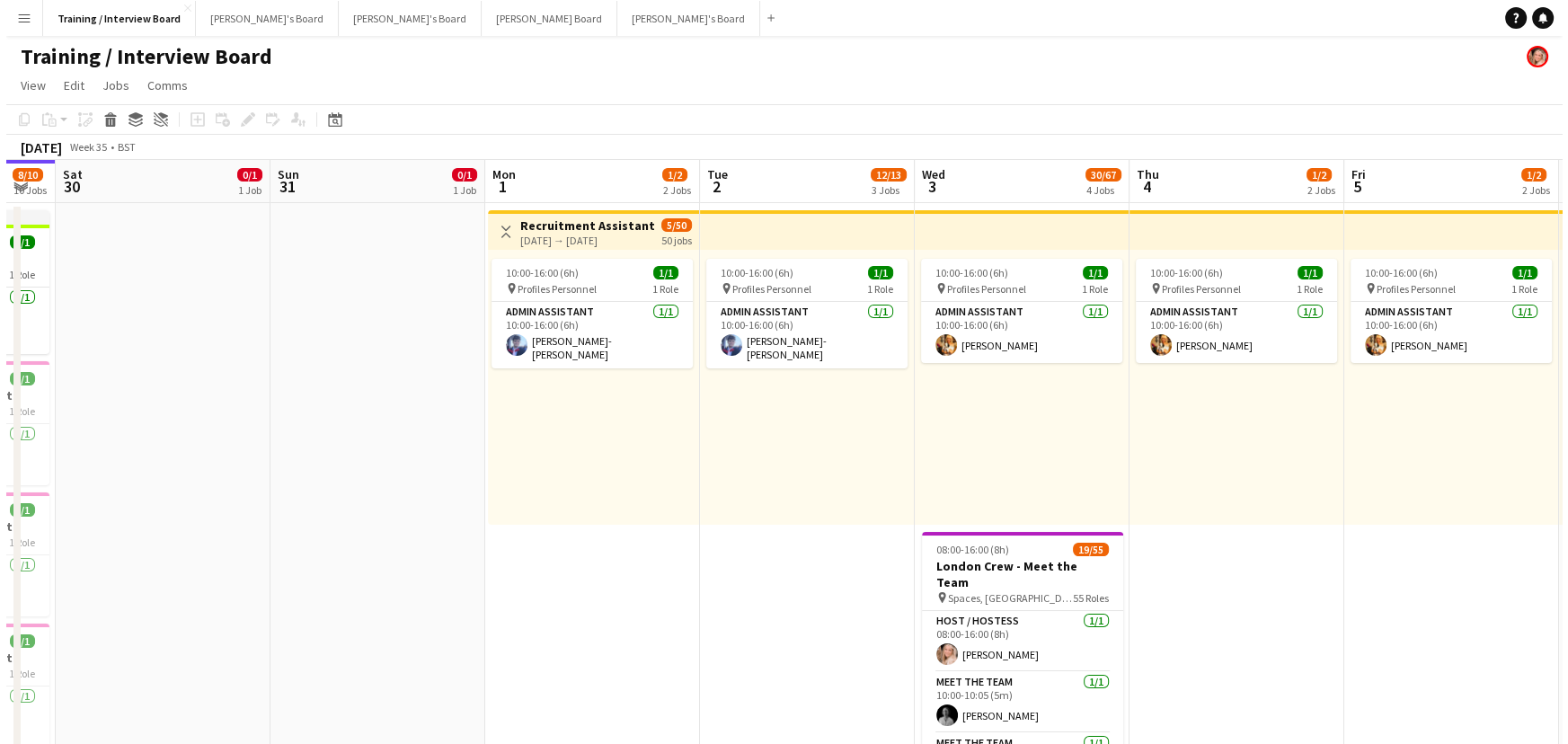
scroll to position [0, 533]
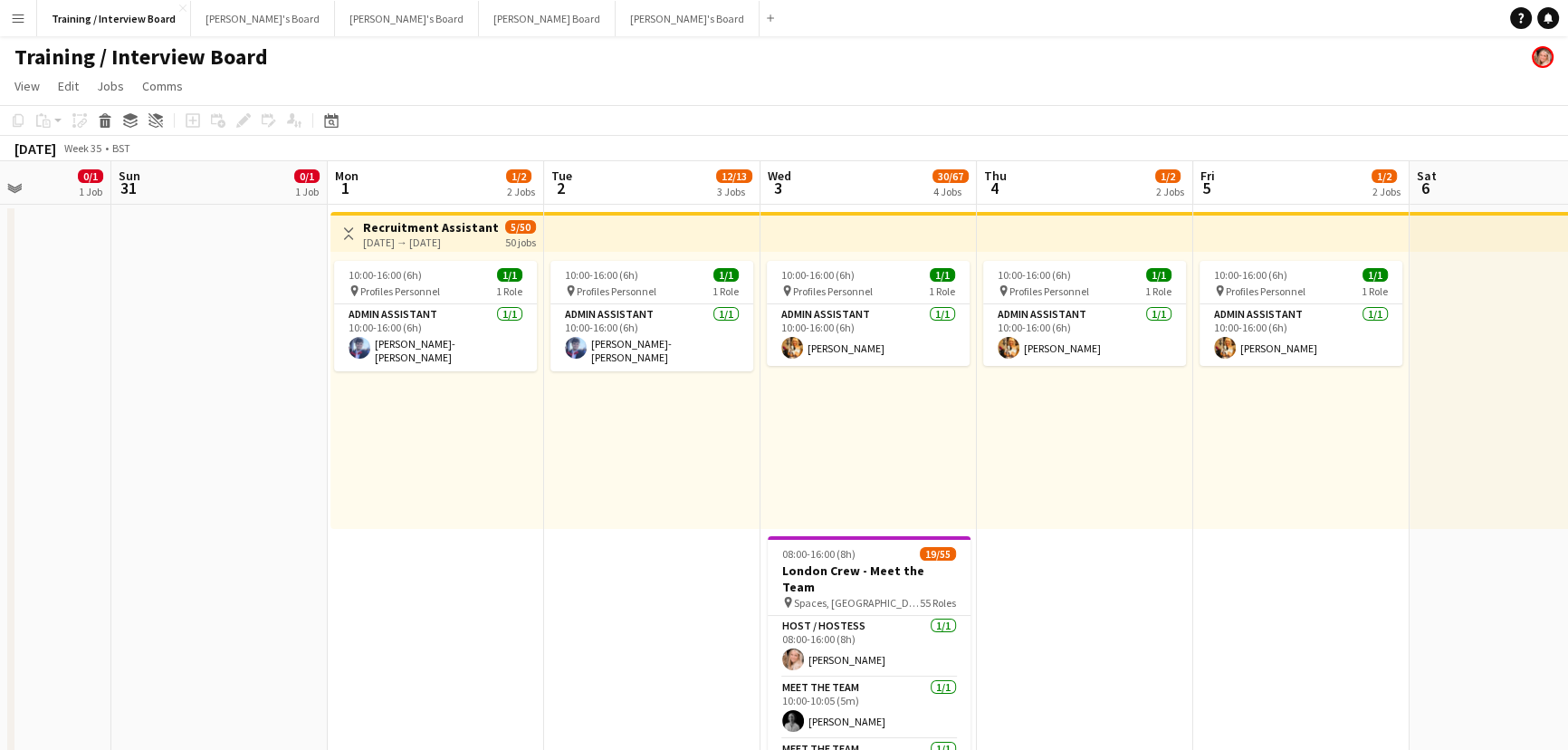
drag, startPoint x: 1197, startPoint y: 625, endPoint x: 1093, endPoint y: 627, distance: 104.0
click at [236, 16] on button "Jakub's Board Close" at bounding box center [263, 18] width 144 height 35
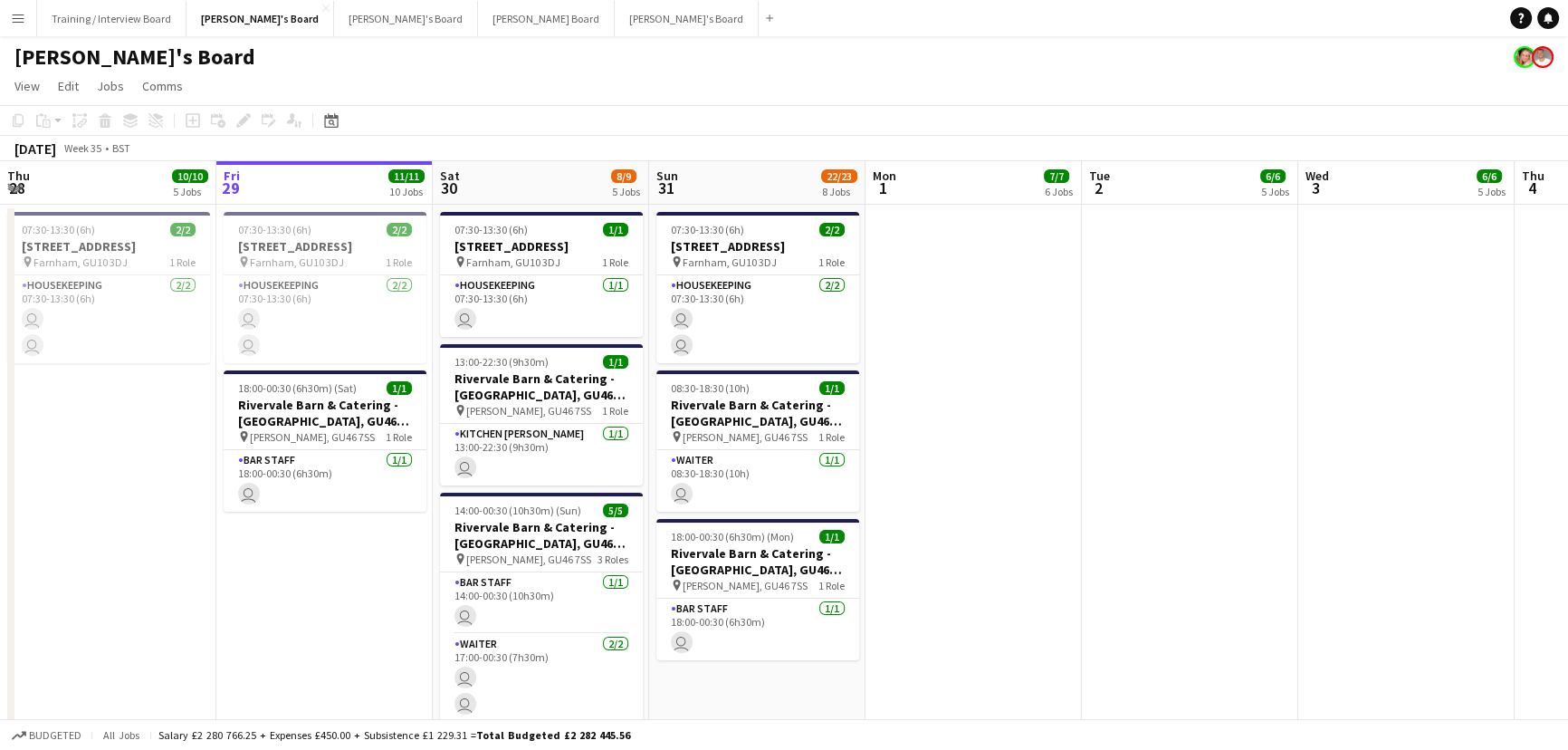
scroll to position [0, 557]
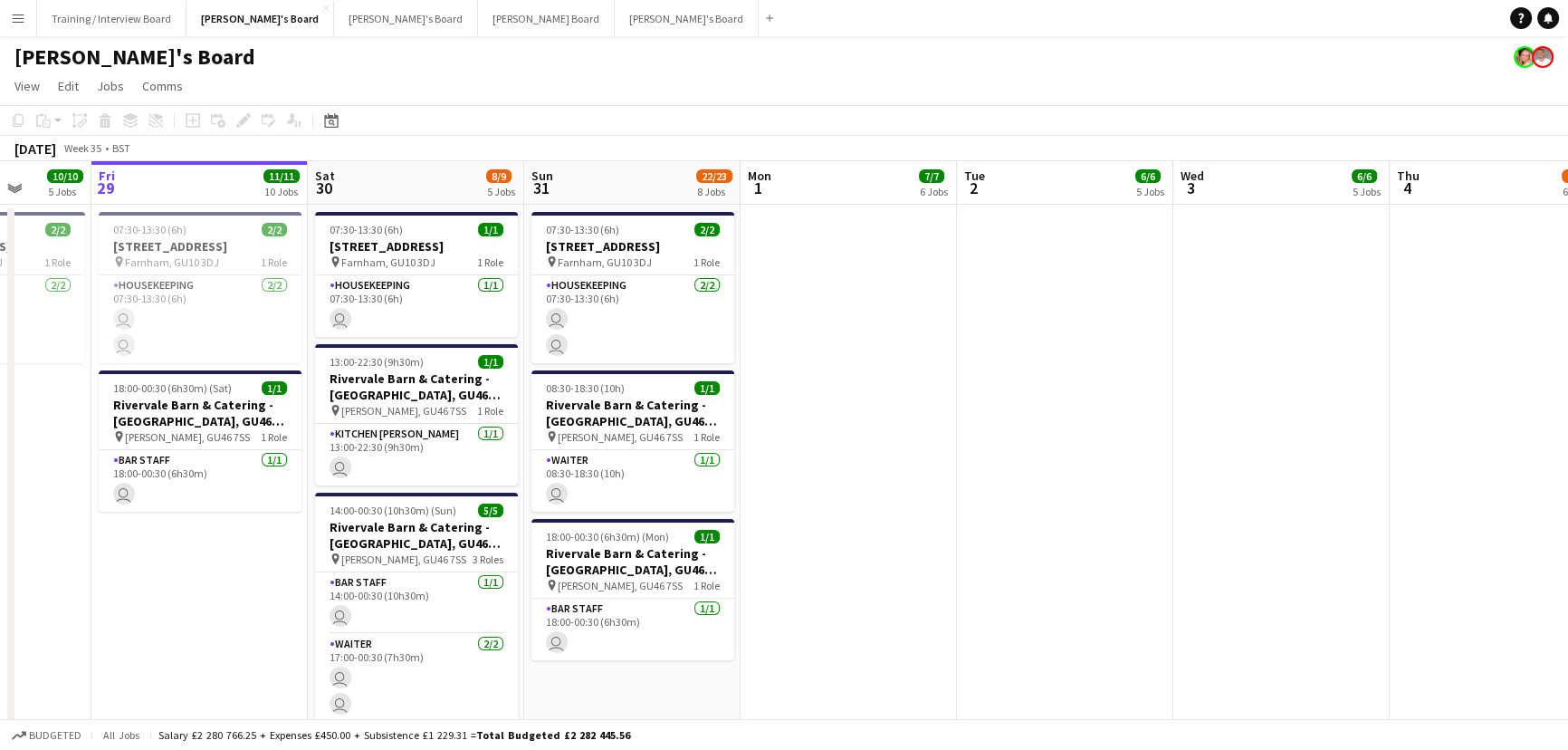
drag, startPoint x: 978, startPoint y: 432, endPoint x: 934, endPoint y: 425, distance: 44.6
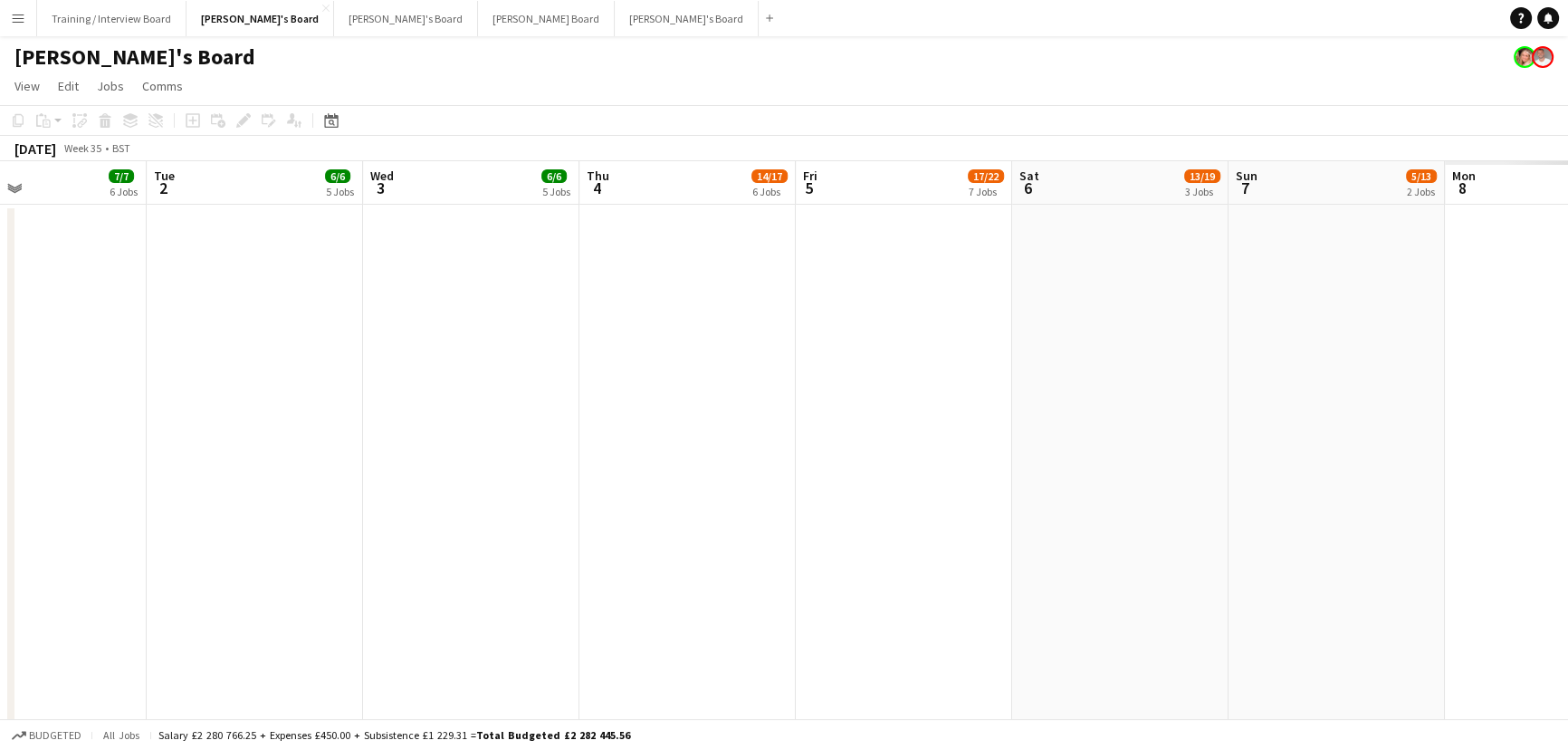
drag, startPoint x: 982, startPoint y: 443, endPoint x: 607, endPoint y: 404, distance: 377.0
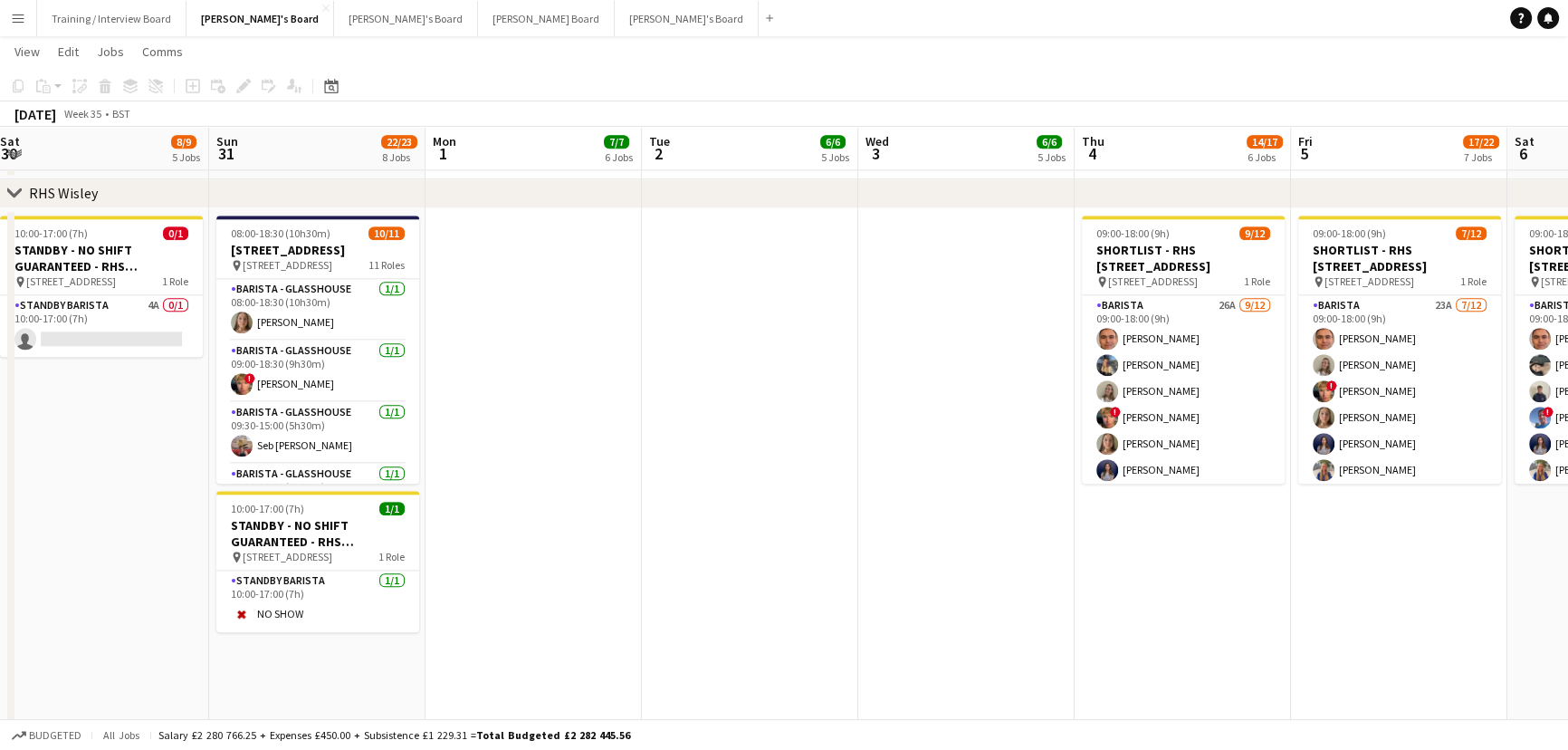
scroll to position [0, 404]
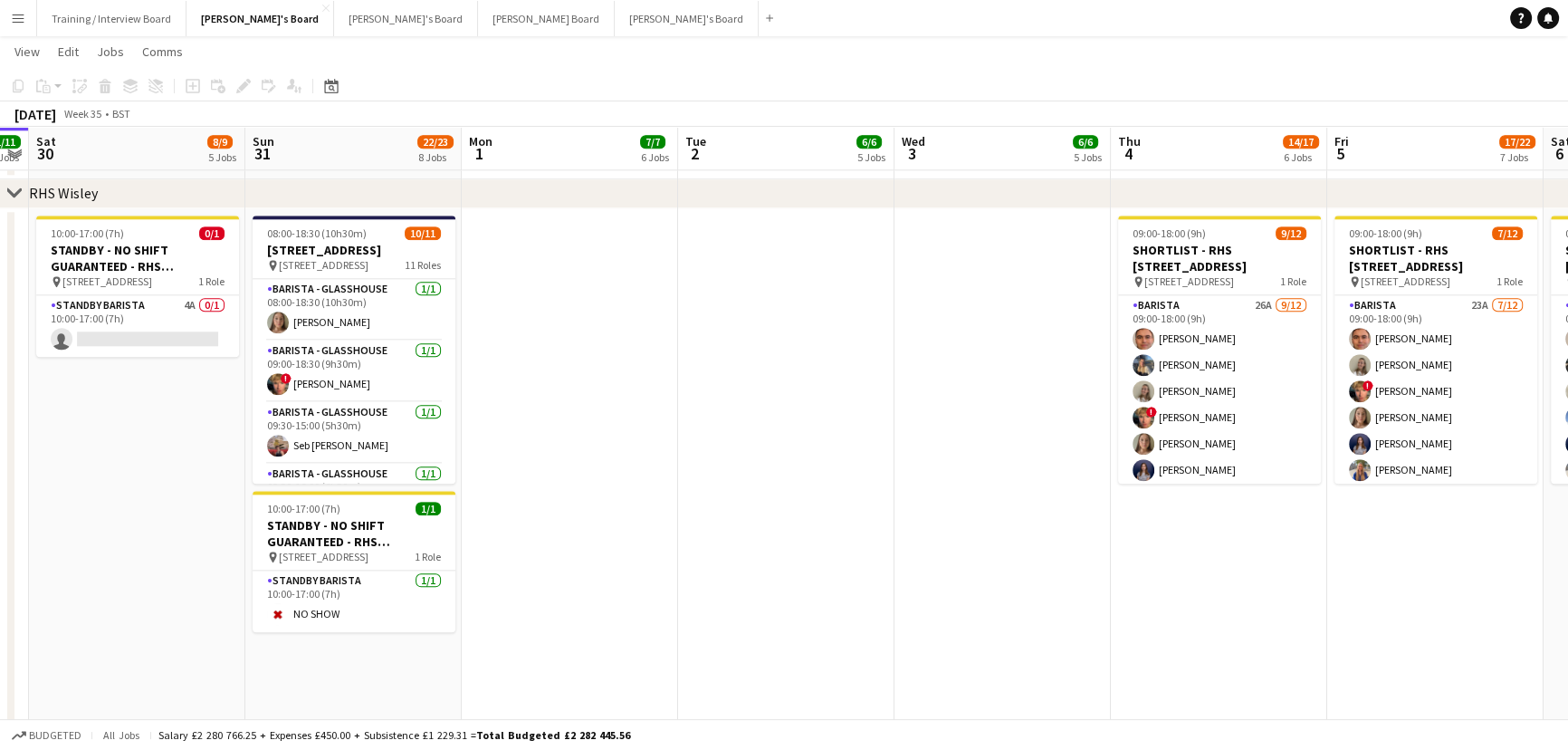
drag, startPoint x: 525, startPoint y: 511, endPoint x: 687, endPoint y: 525, distance: 162.6
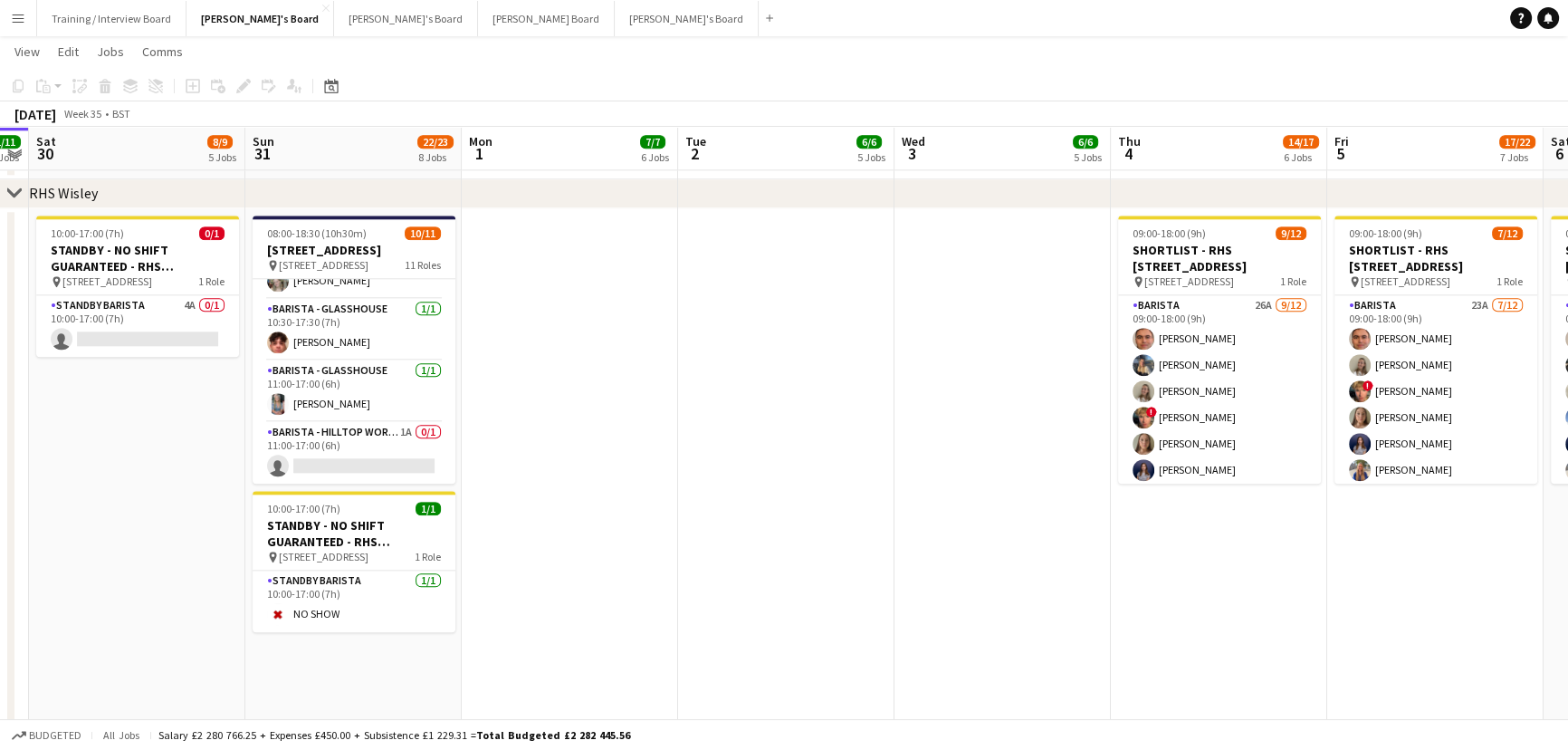
scroll to position [0, 537]
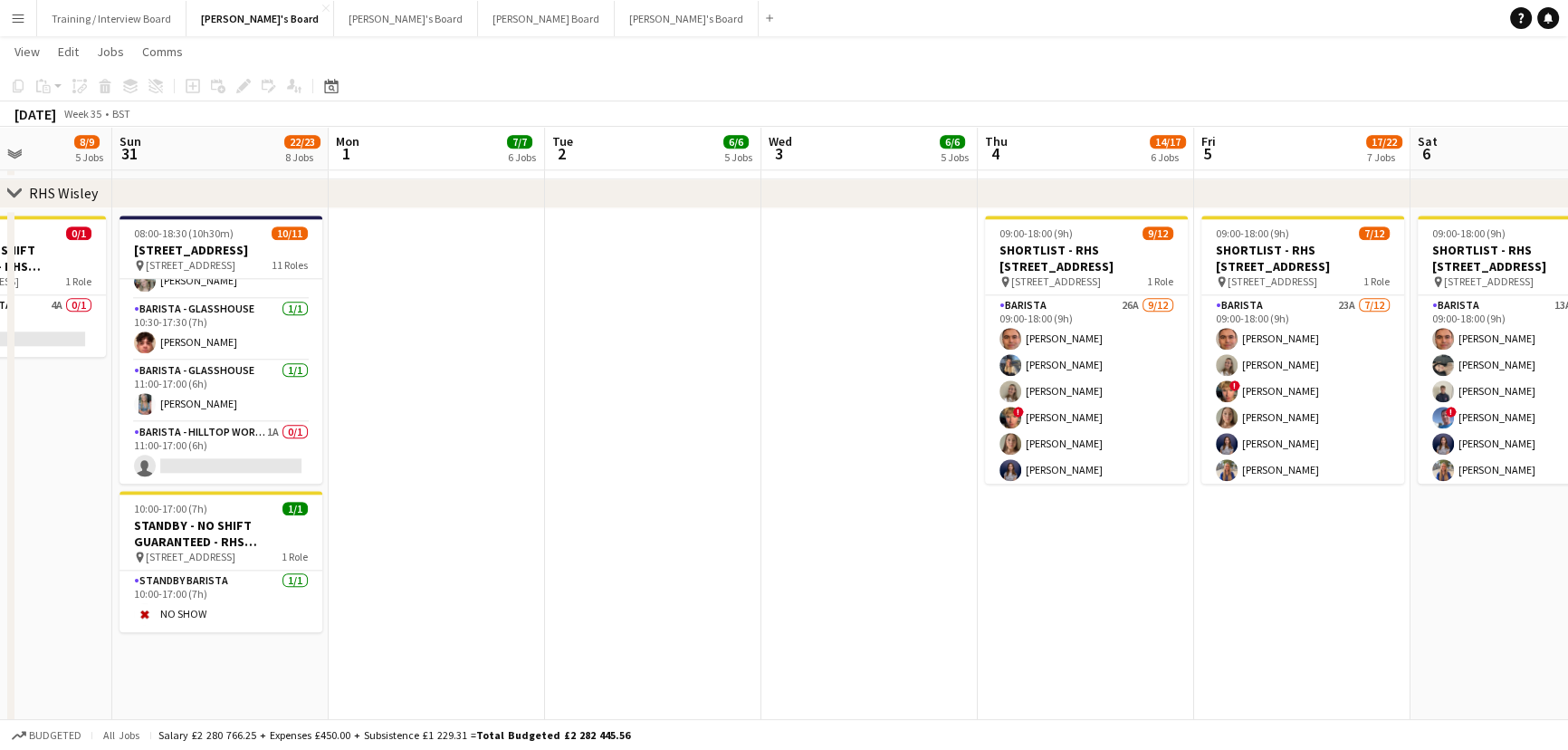
drag, startPoint x: 779, startPoint y: 453, endPoint x: 645, endPoint y: 452, distance: 134.0
click at [648, 446] on app-date-cell at bounding box center [653, 652] width 217 height 887
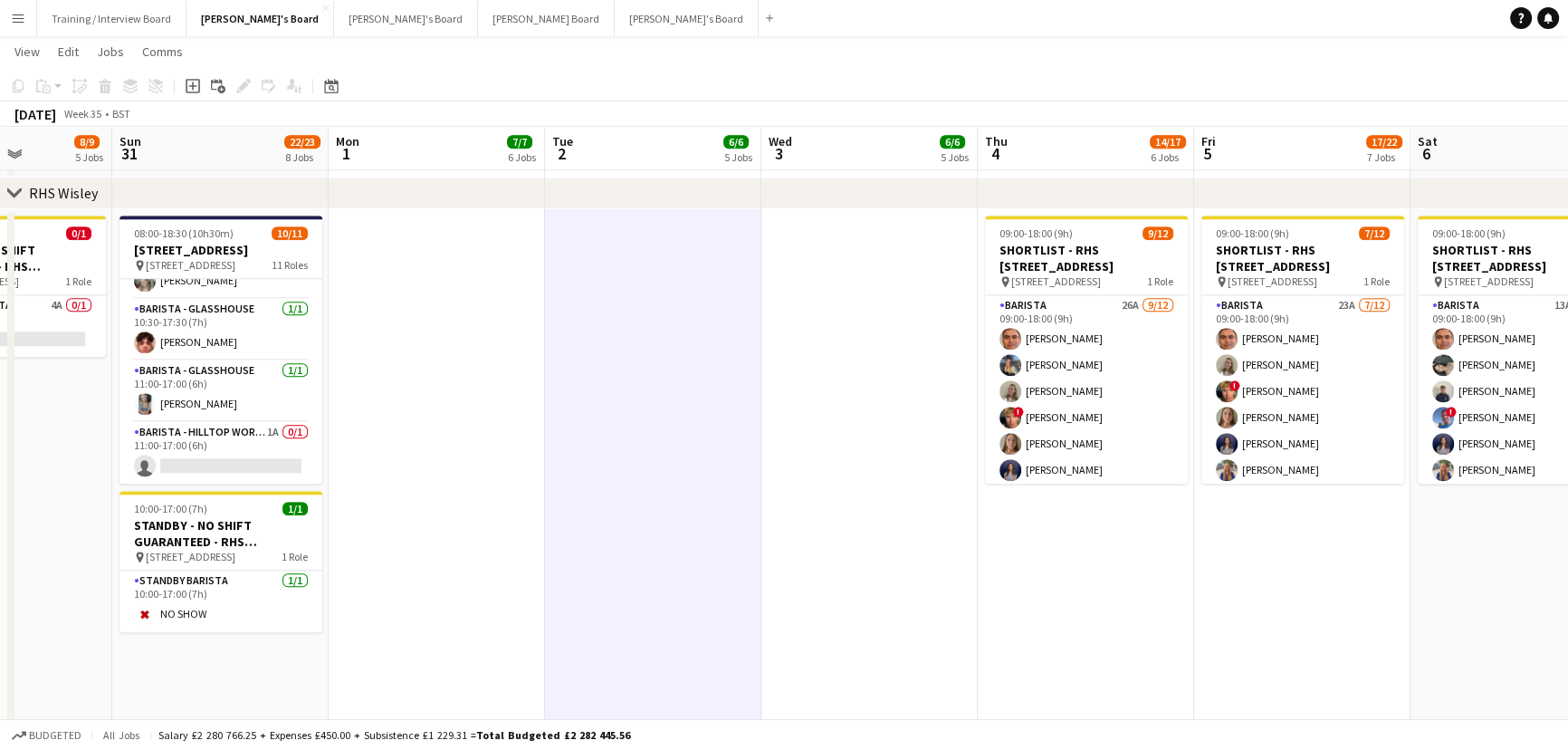
scroll to position [0, 533]
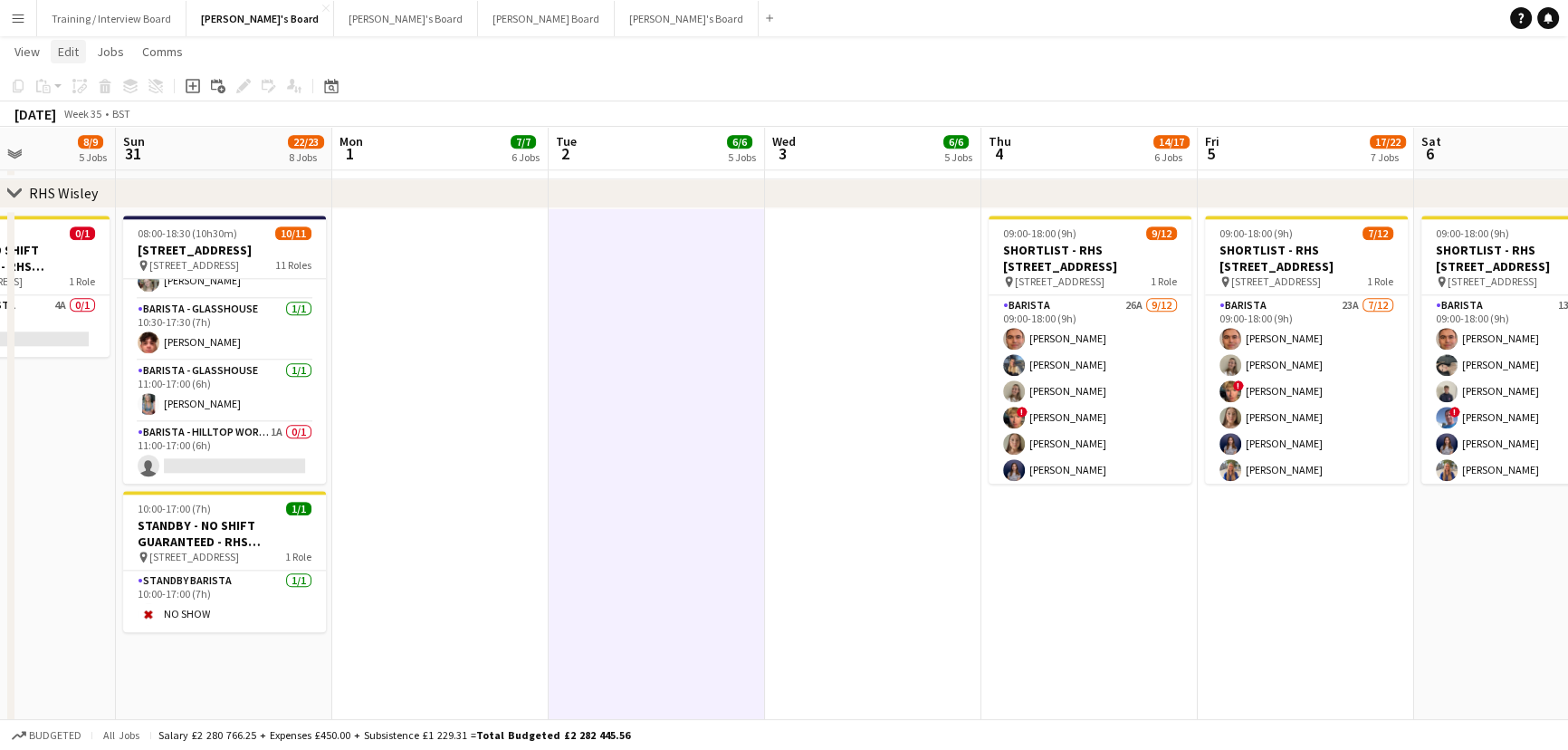
click at [62, 44] on span "Edit" at bounding box center [68, 52] width 21 height 16
click at [425, 302] on app-date-cell at bounding box center [440, 652] width 217 height 887
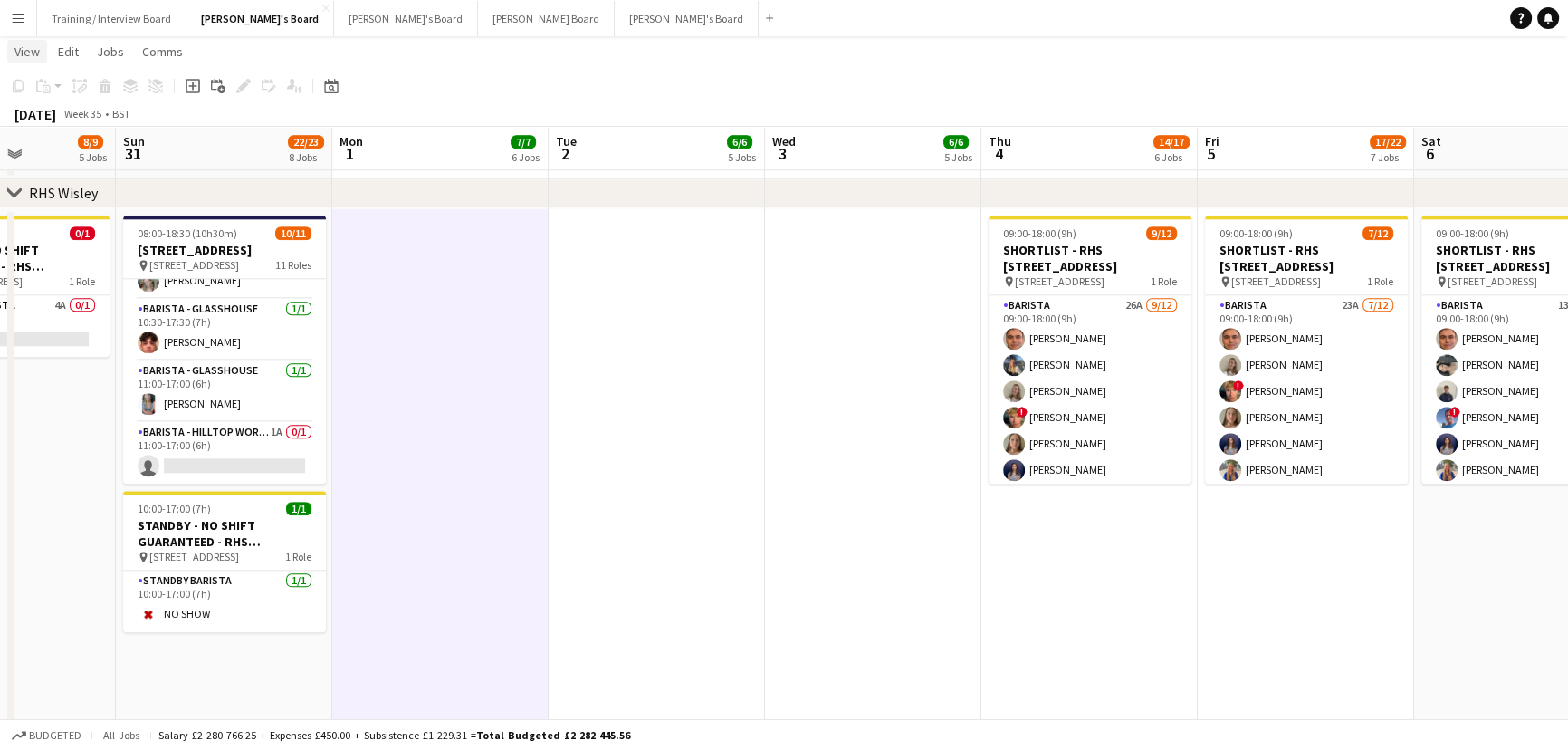
click at [12, 59] on link "View" at bounding box center [27, 52] width 40 height 24
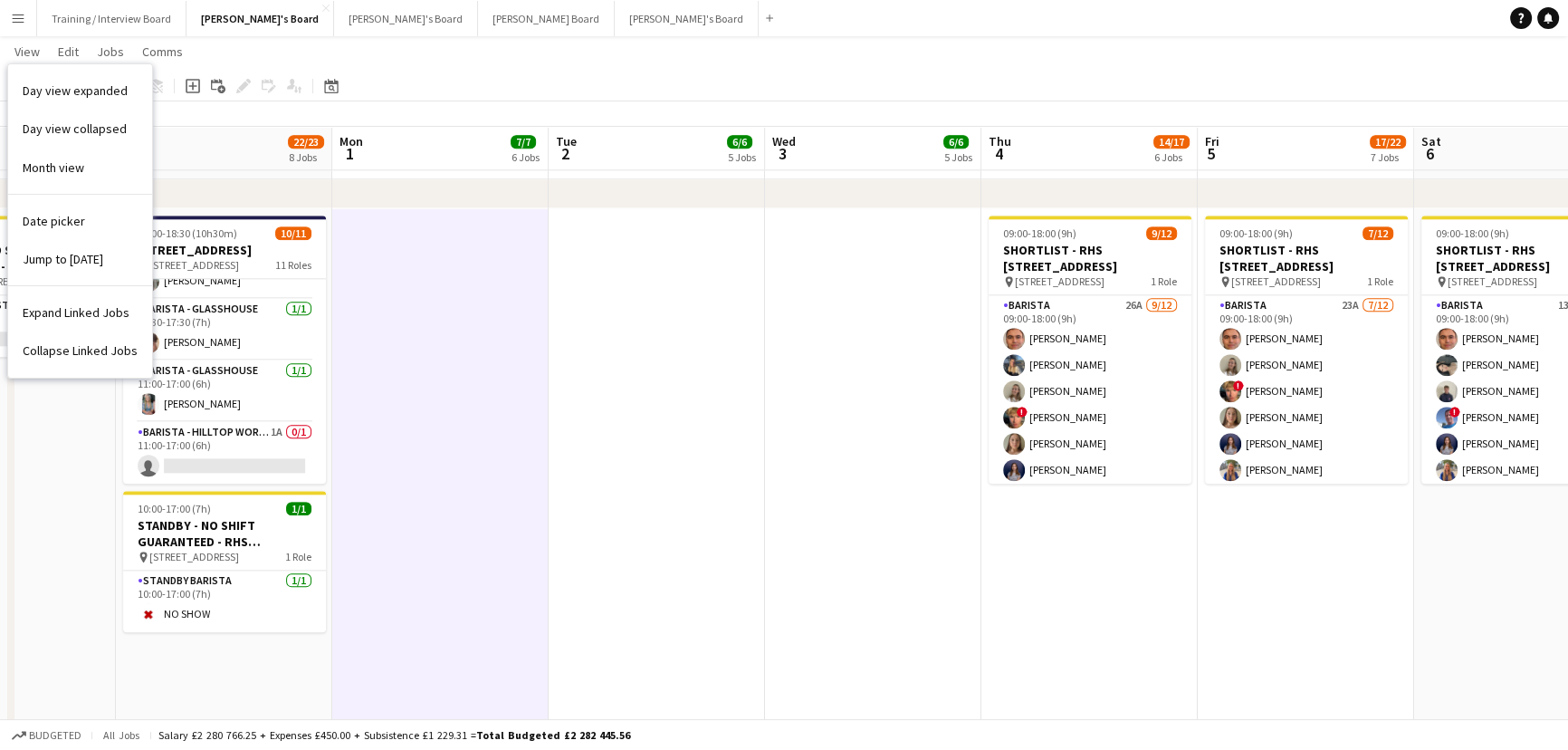
click at [546, 365] on app-date-cell at bounding box center [440, 652] width 217 height 887
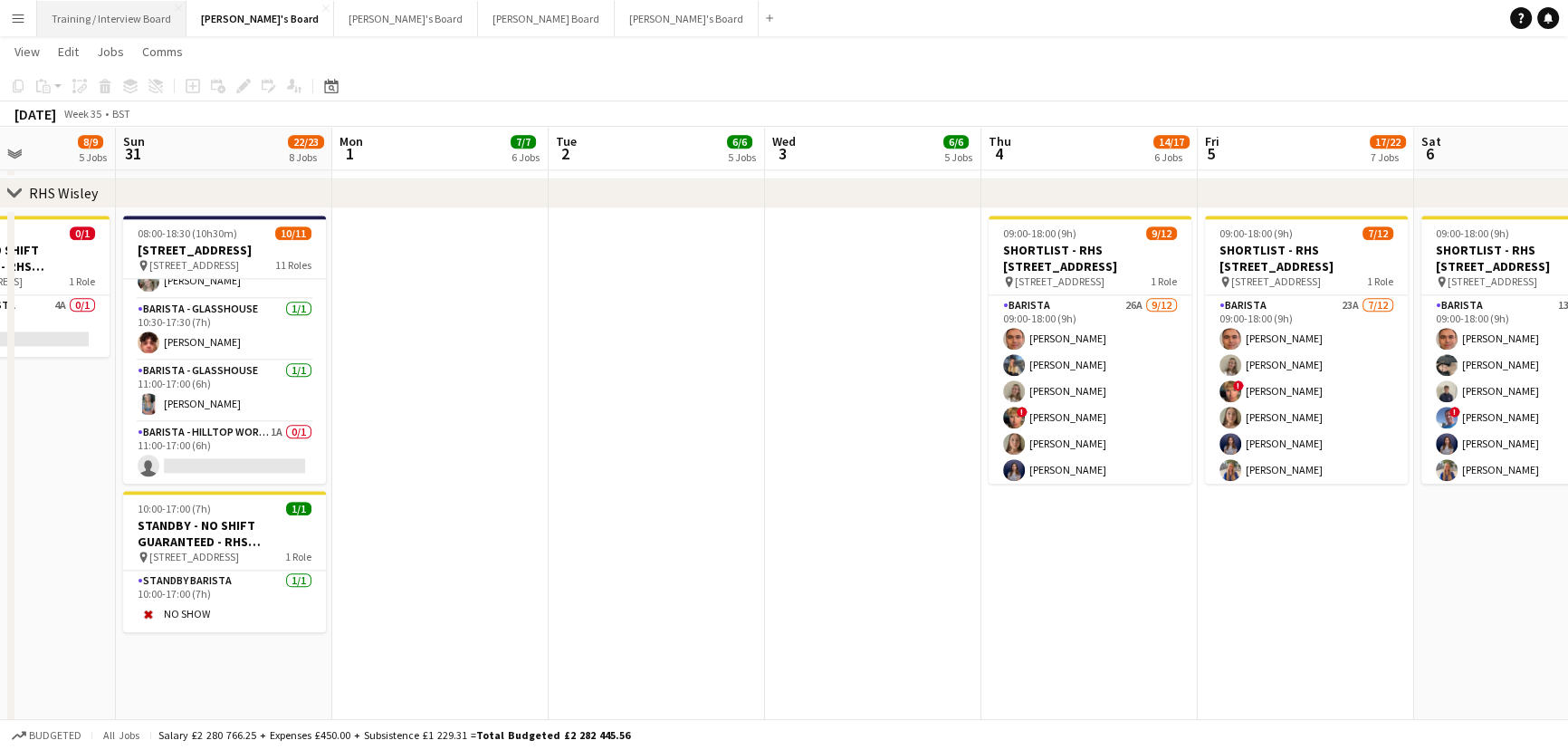
click at [104, 31] on button "Training / Interview Board Close" at bounding box center [111, 18] width 150 height 35
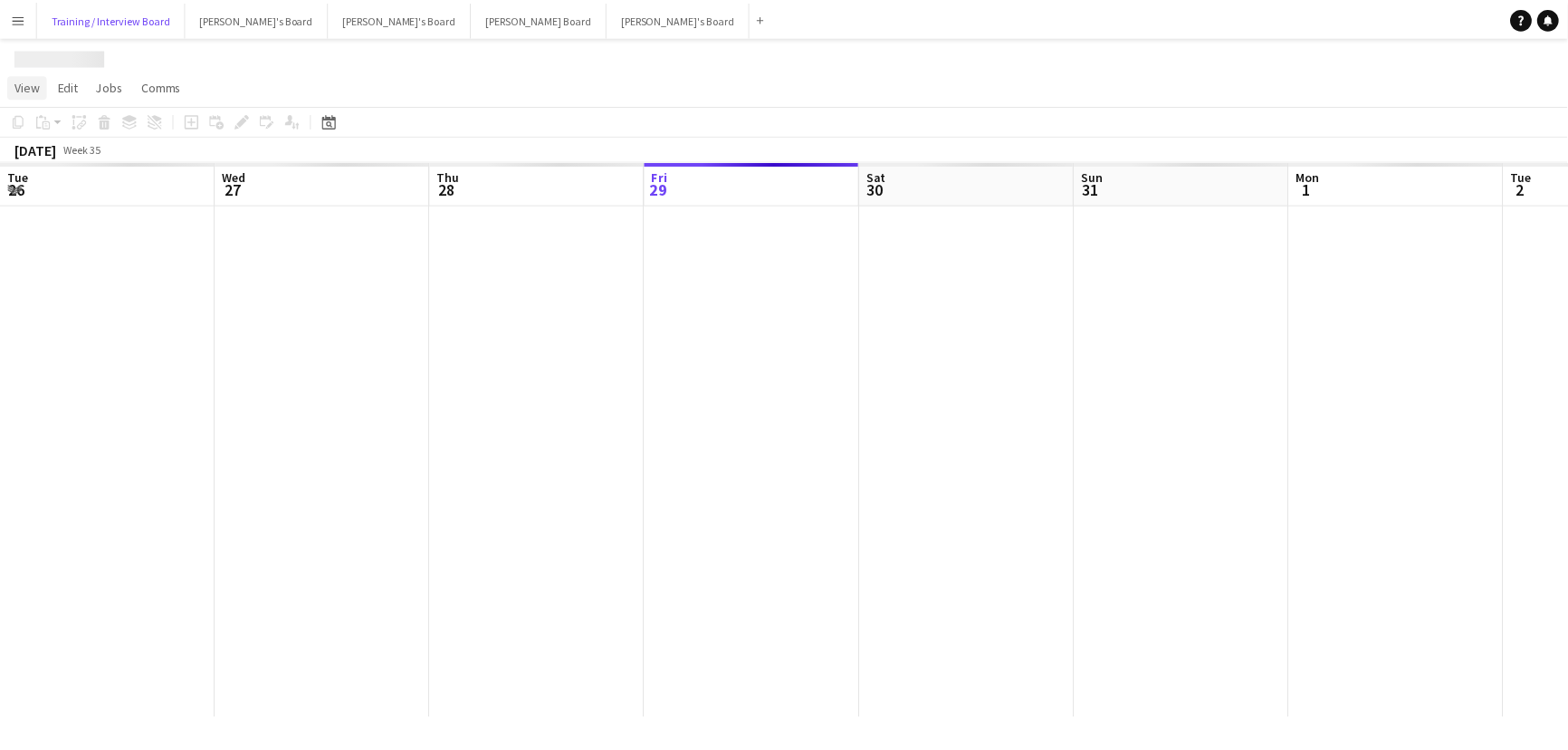
scroll to position [0, 433]
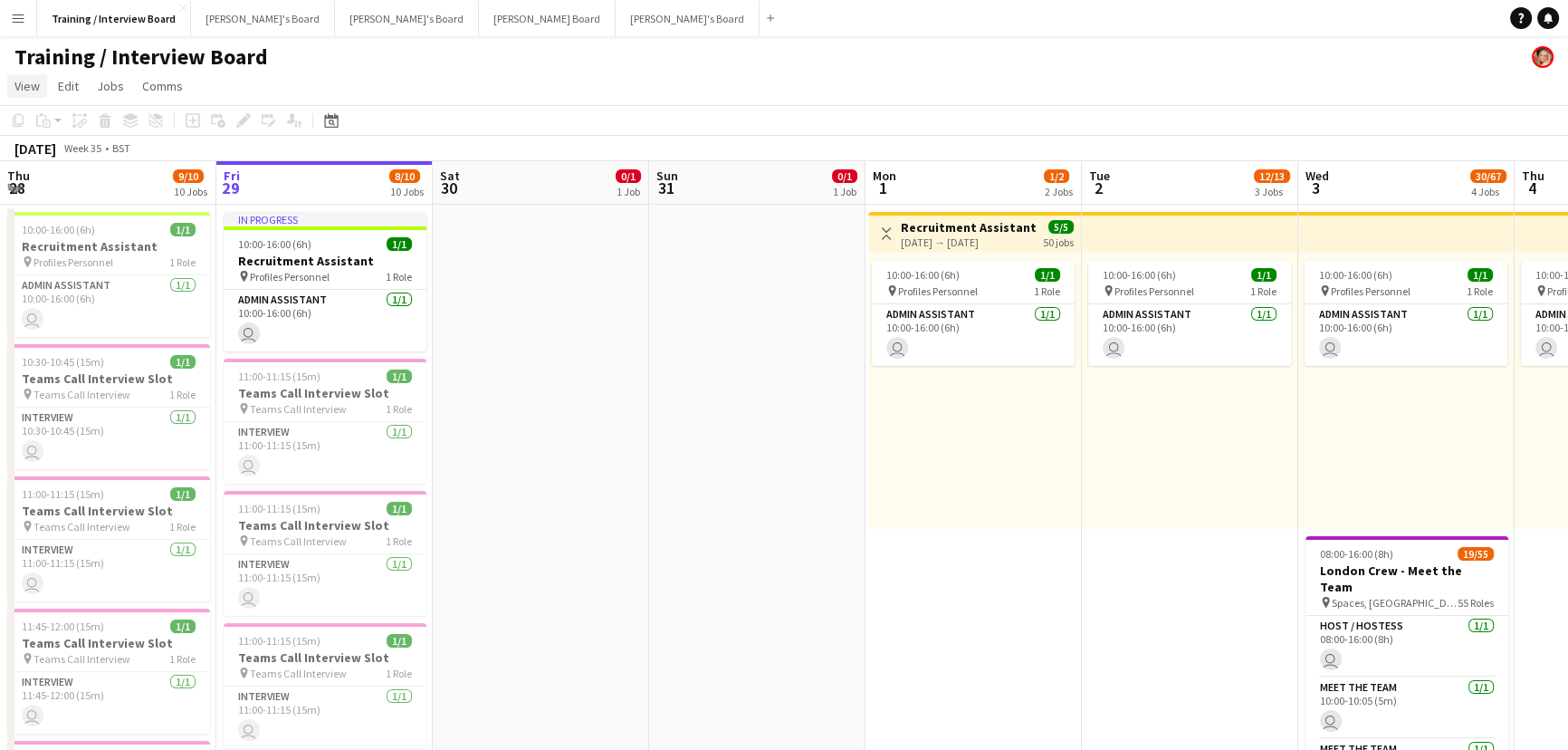
click at [29, 83] on span "View" at bounding box center [27, 86] width 25 height 16
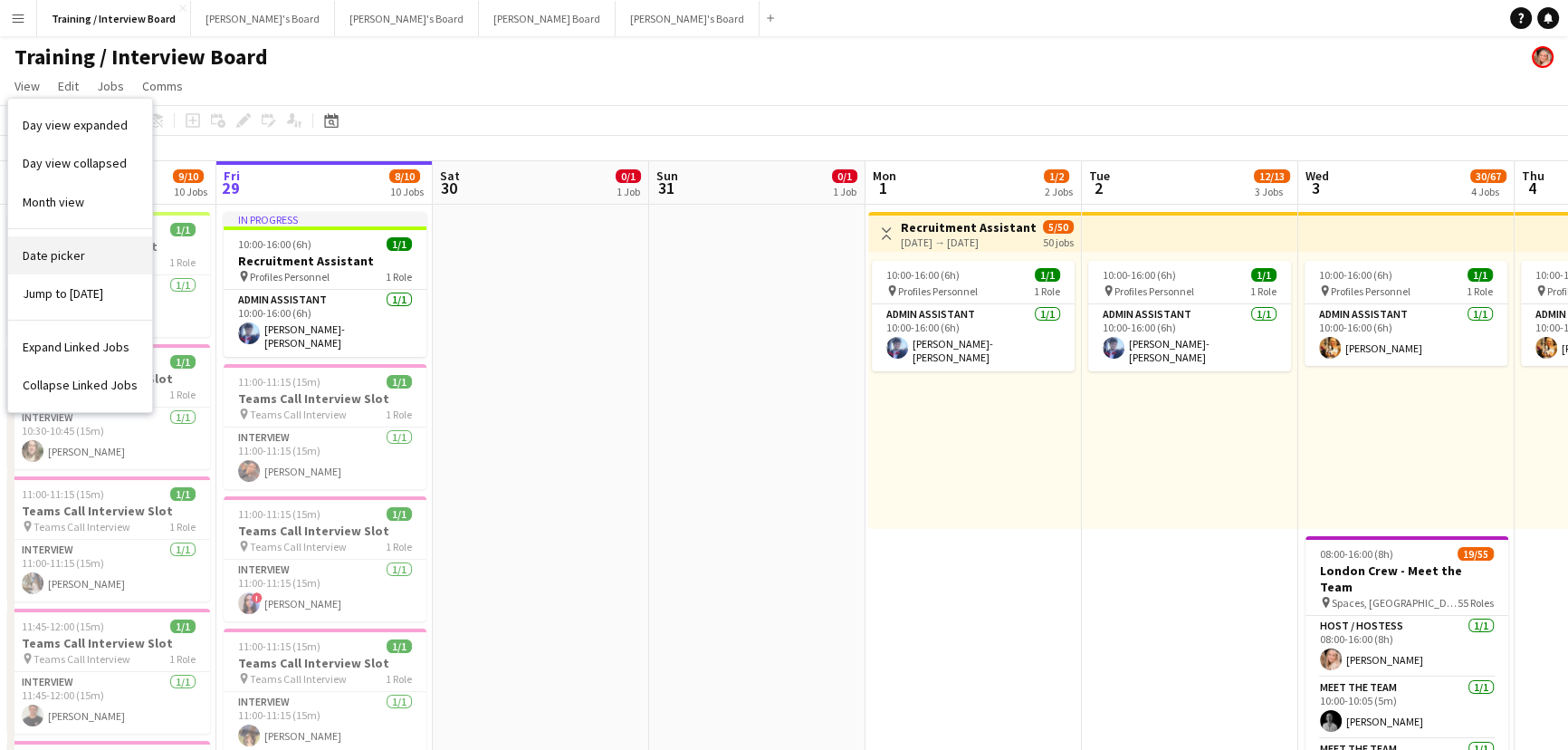
click at [94, 244] on link "Date picker" at bounding box center [80, 256] width 144 height 38
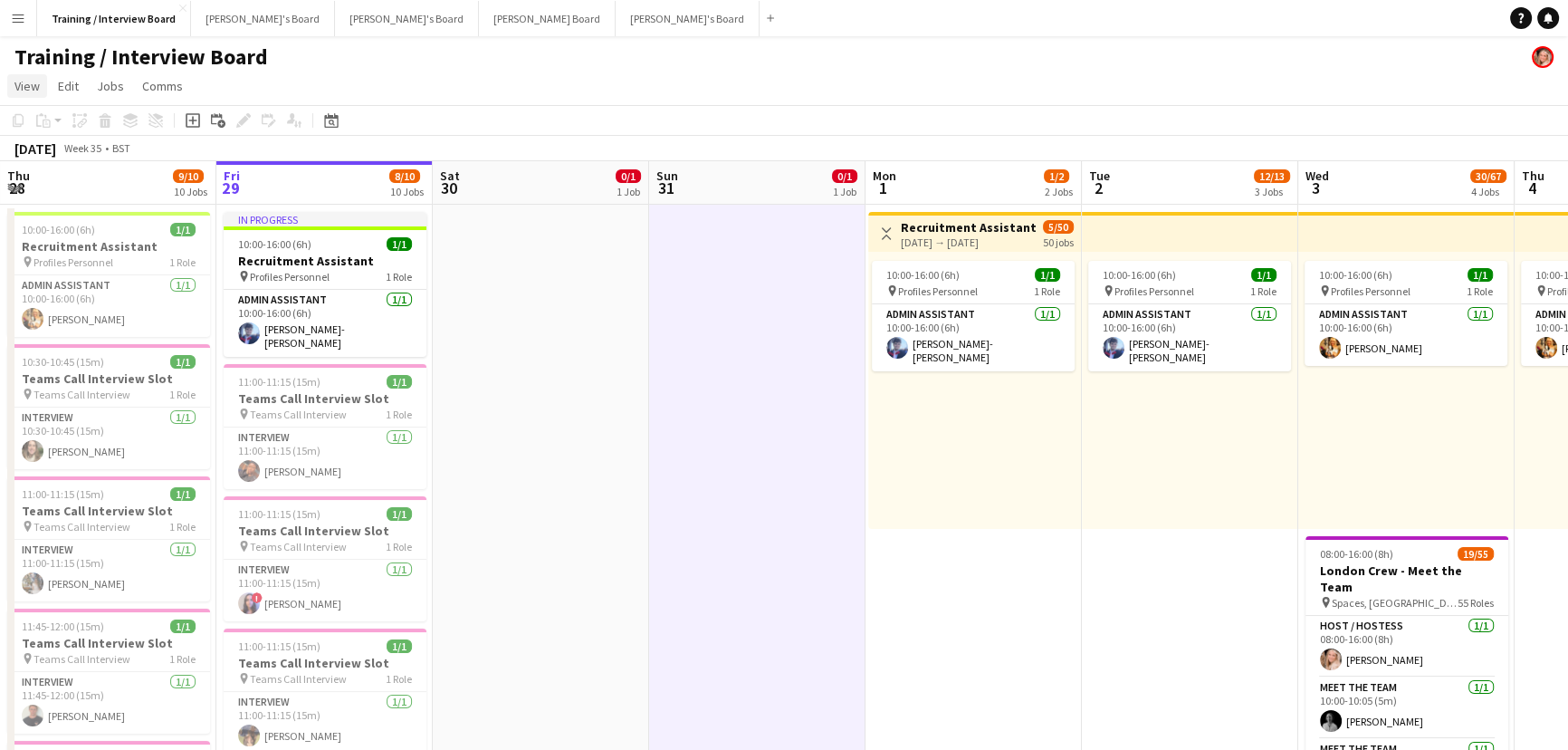
click at [32, 82] on span "View" at bounding box center [27, 86] width 25 height 16
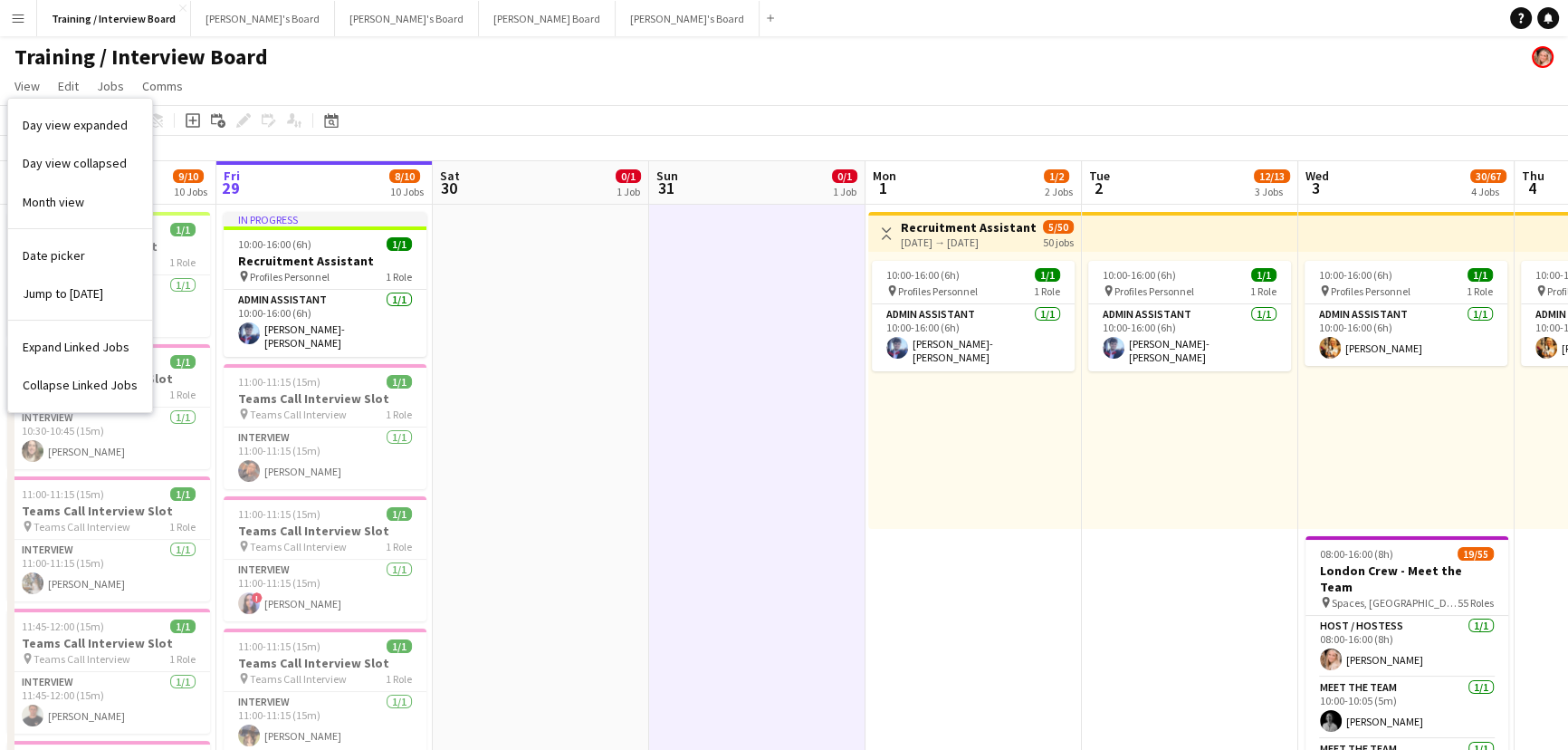
click at [20, 17] on app-icon "Menu" at bounding box center [18, 18] width 15 height 15
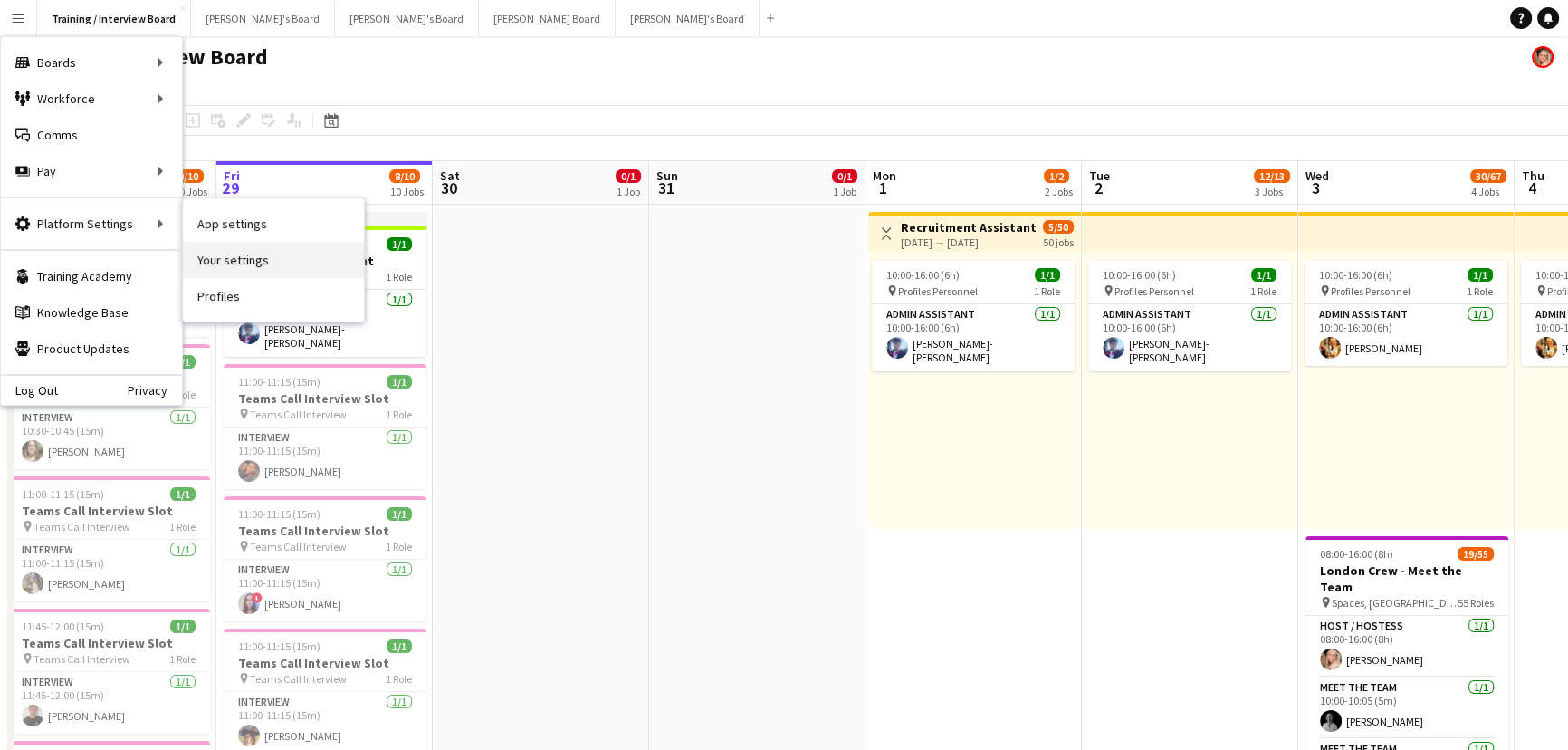
click at [263, 264] on link "Your settings" at bounding box center [274, 260] width 181 height 36
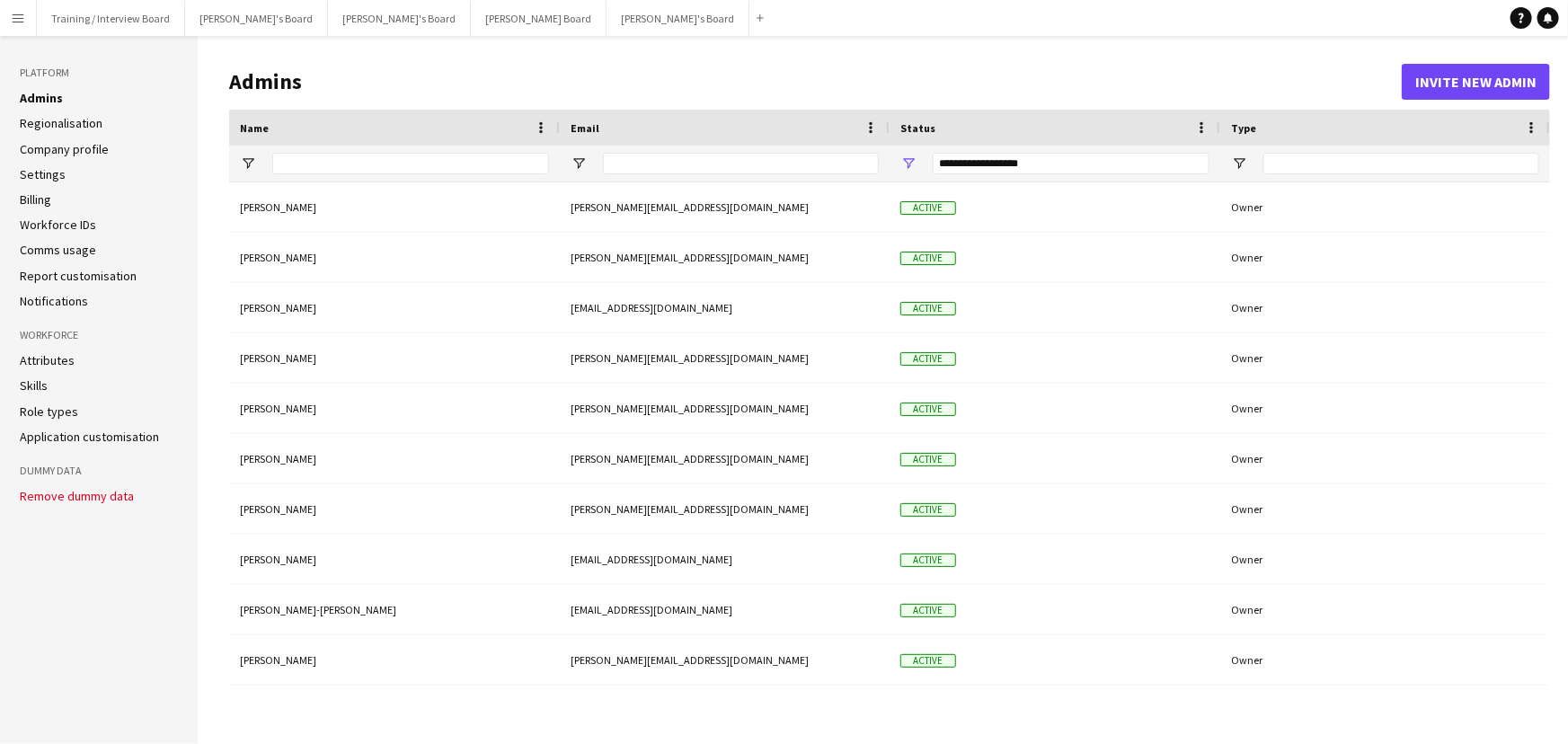
click at [28, 170] on link "Settings" at bounding box center [42, 175] width 46 height 16
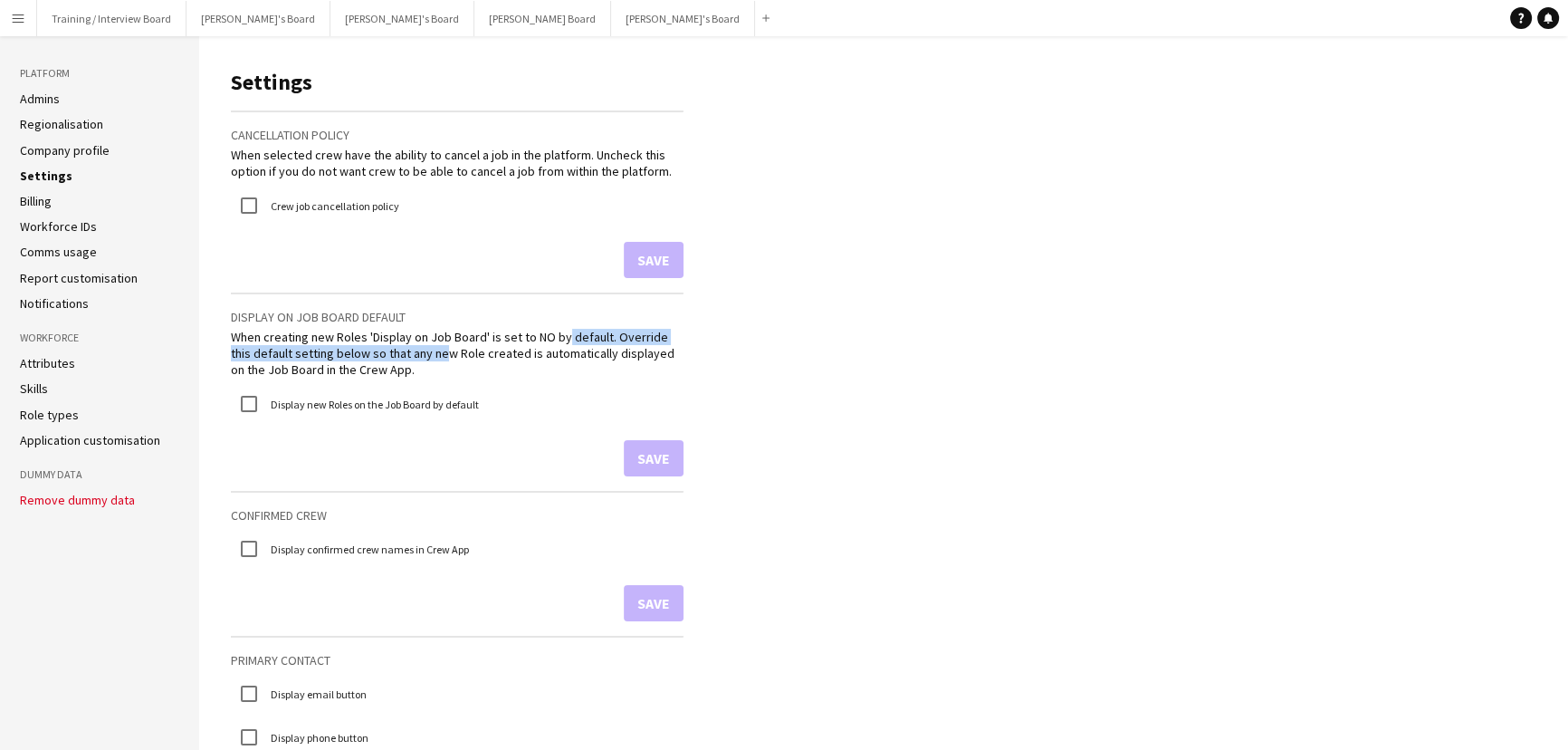
drag, startPoint x: 417, startPoint y: 345, endPoint x: 552, endPoint y: 337, distance: 135.2
click at [552, 337] on div "When creating new Roles 'Display on Job Board' is set to NO by default. Overrid…" at bounding box center [458, 354] width 453 height 50
drag, startPoint x: 519, startPoint y: 358, endPoint x: 404, endPoint y: 343, distance: 116.0
click at [404, 343] on div "When creating new Roles 'Display on Job Board' is set to NO by default. Overrid…" at bounding box center [458, 354] width 453 height 50
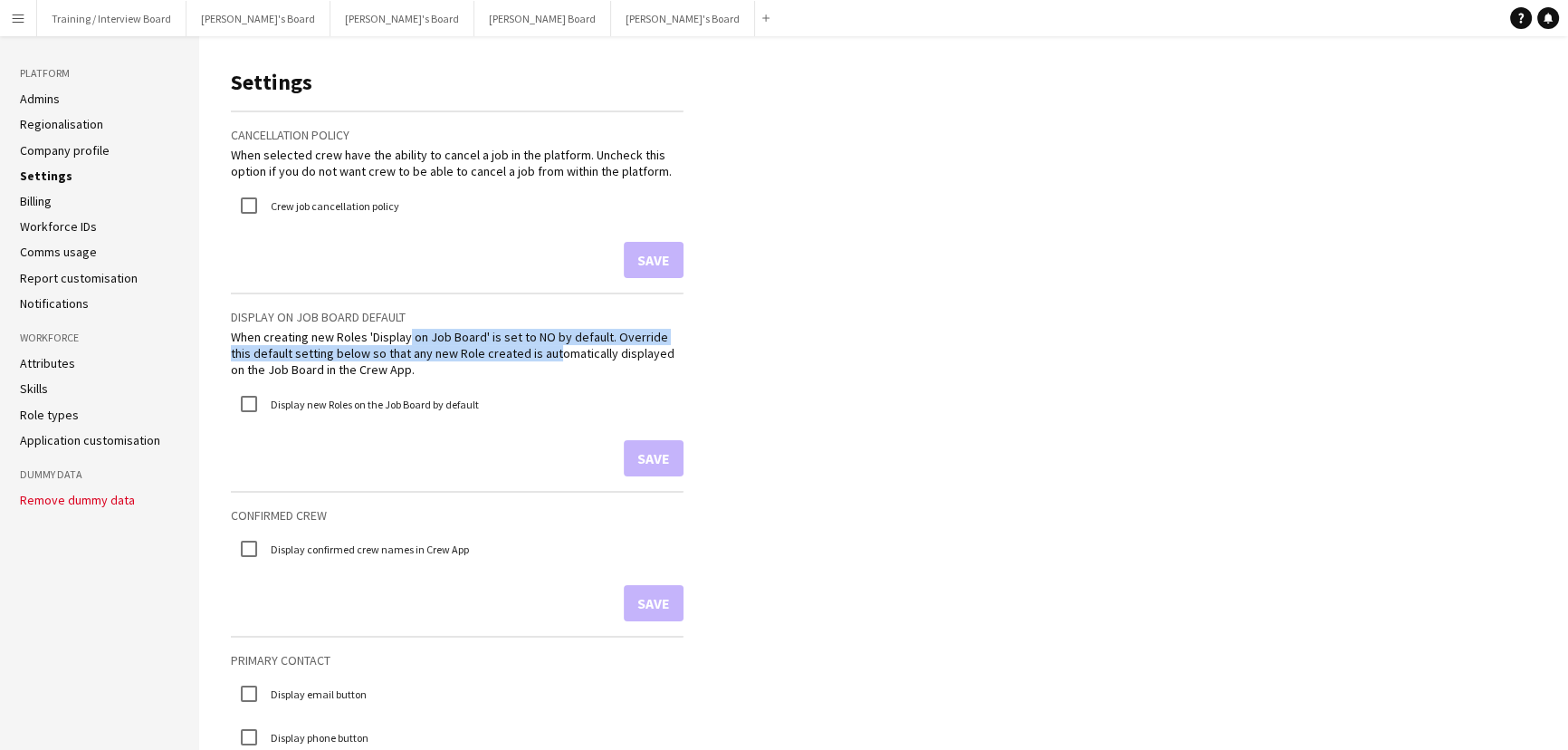
click at [404, 343] on div "When creating new Roles 'Display on Job Board' is set to NO by default. Overrid…" at bounding box center [458, 354] width 453 height 50
click at [0, 18] on button "Menu" at bounding box center [18, 18] width 36 height 36
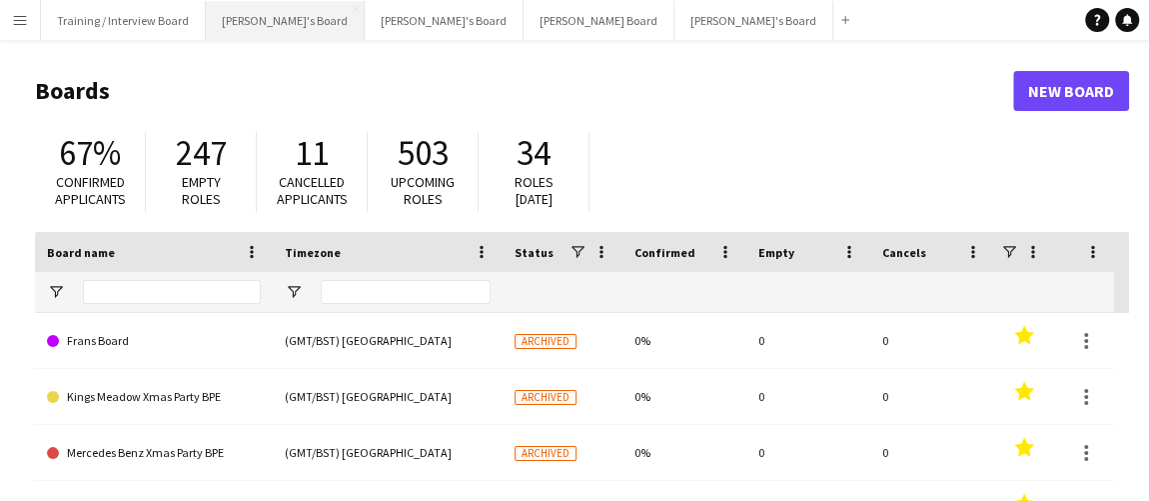
click at [252, 26] on button "[PERSON_NAME]'s Board Close" at bounding box center [285, 20] width 159 height 39
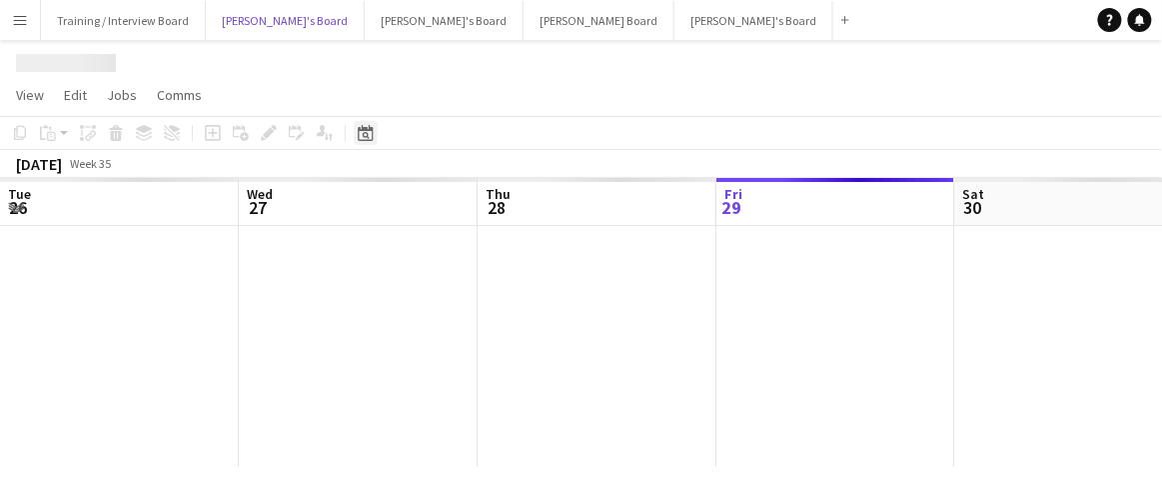
scroll to position [0, 478]
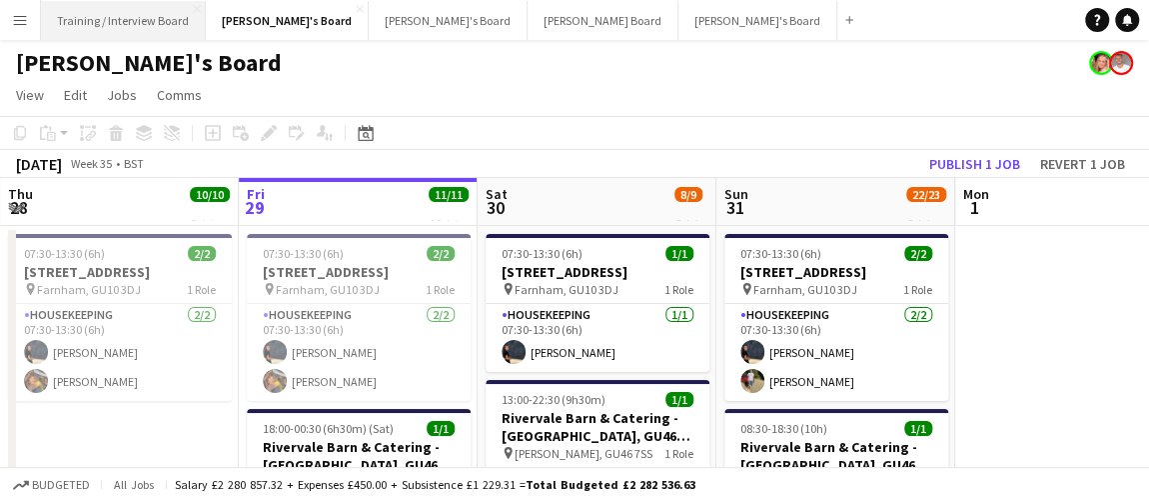
click at [92, 19] on button "Training / Interview Board Close" at bounding box center [123, 20] width 165 height 39
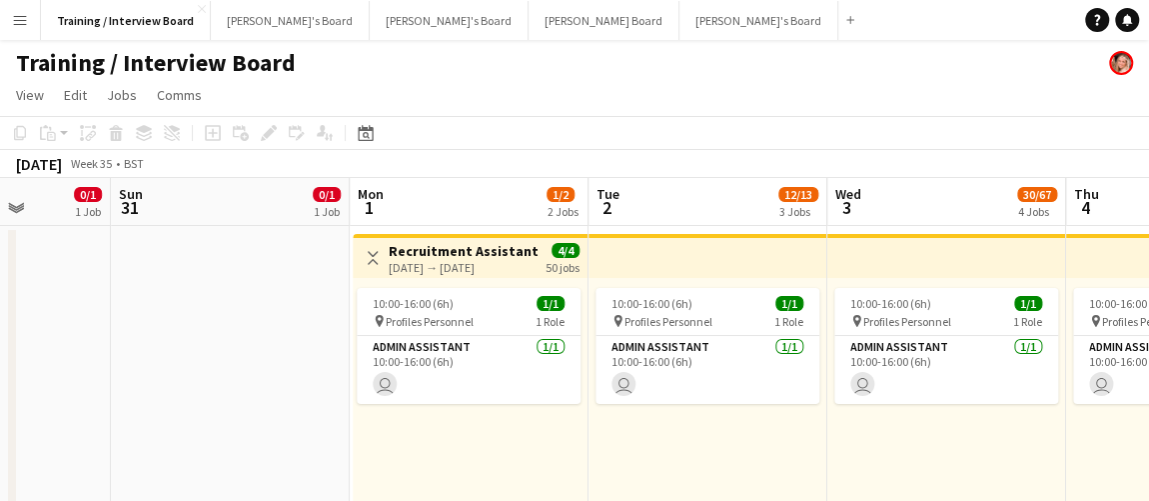
drag, startPoint x: 370, startPoint y: 342, endPoint x: 360, endPoint y: 400, distance: 58.8
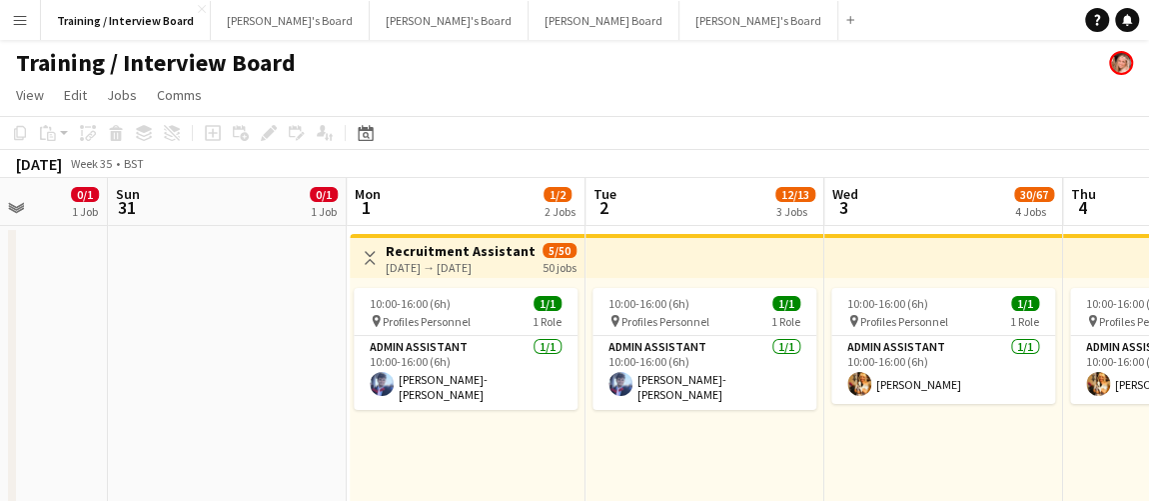
drag, startPoint x: 600, startPoint y: 473, endPoint x: 511, endPoint y: 472, distance: 88.9
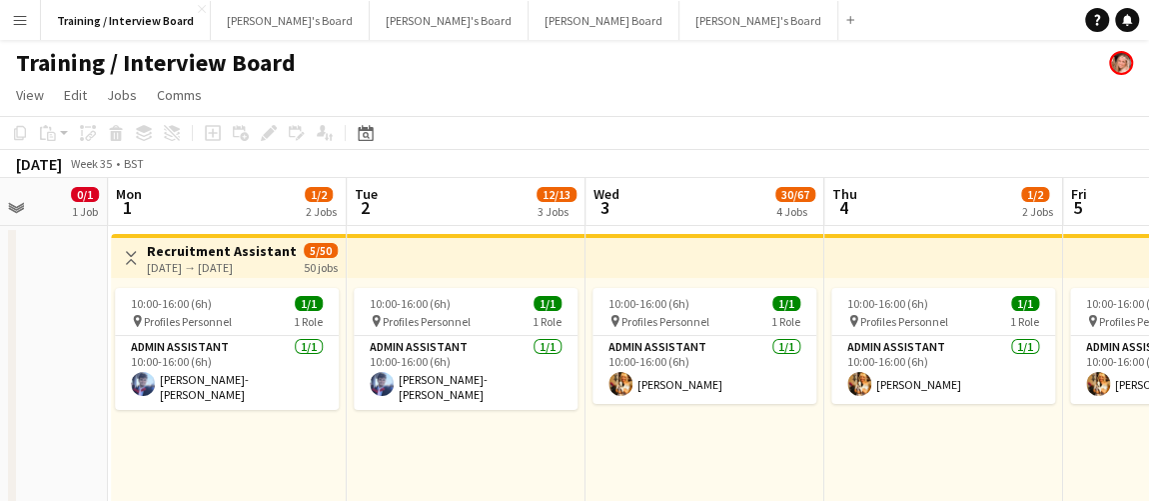
scroll to position [0, 610]
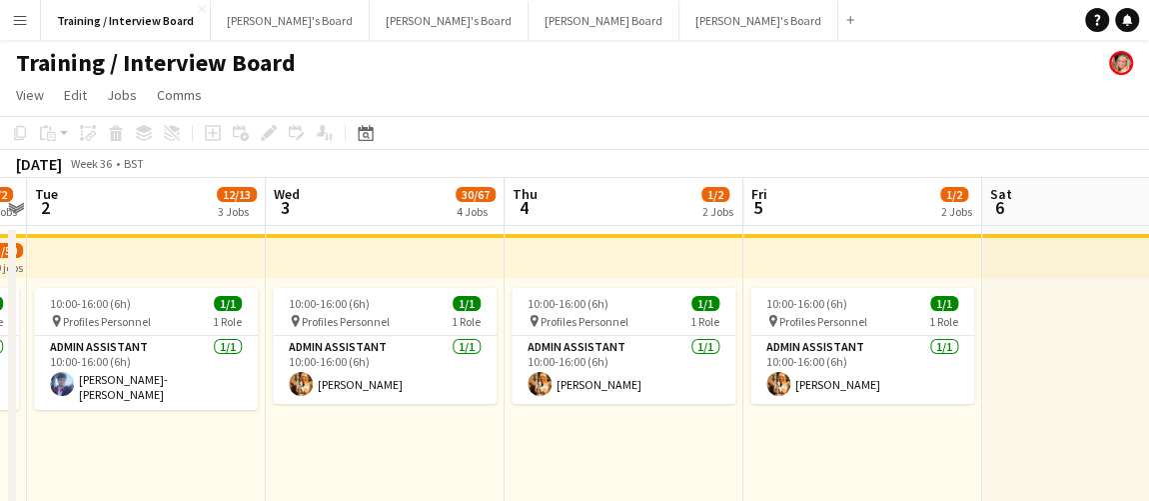
drag, startPoint x: 767, startPoint y: 422, endPoint x: 475, endPoint y: 279, distance: 325.7
